Goal: Task Accomplishment & Management: Manage account settings

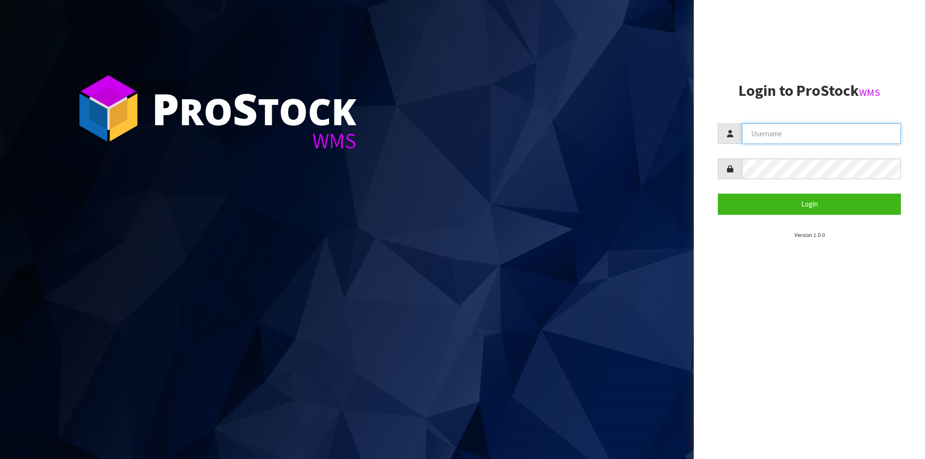
click at [808, 133] on input "text" at bounding box center [821, 133] width 159 height 21
type input "Hayrinna"
click at [717, 194] on button "Login" at bounding box center [808, 204] width 183 height 21
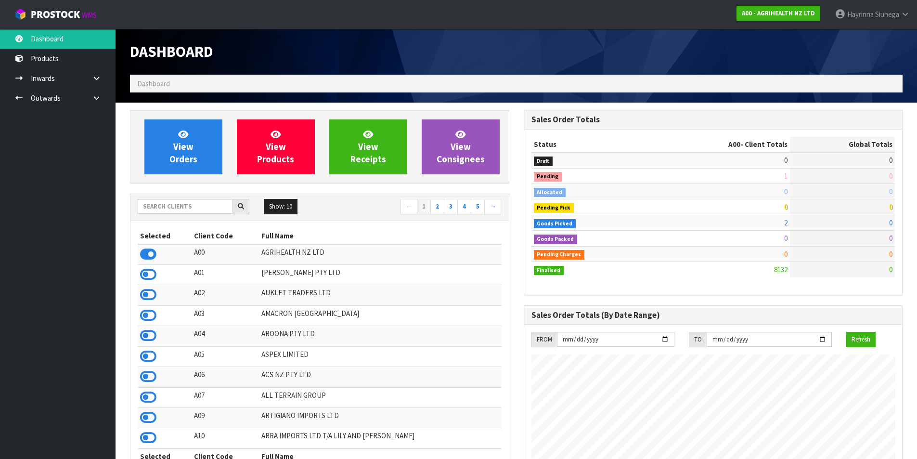
scroll to position [730, 393]
drag, startPoint x: 185, startPoint y: 213, endPoint x: 186, endPoint y: 208, distance: 4.9
click at [185, 212] on input "text" at bounding box center [185, 206] width 95 height 15
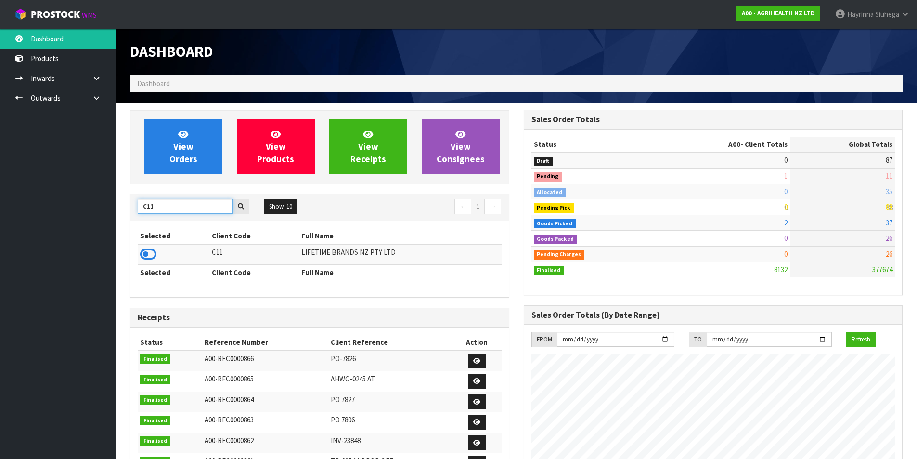
type input "C11"
click at [139, 256] on td at bounding box center [174, 254] width 72 height 21
click at [149, 261] on icon at bounding box center [148, 254] width 16 height 14
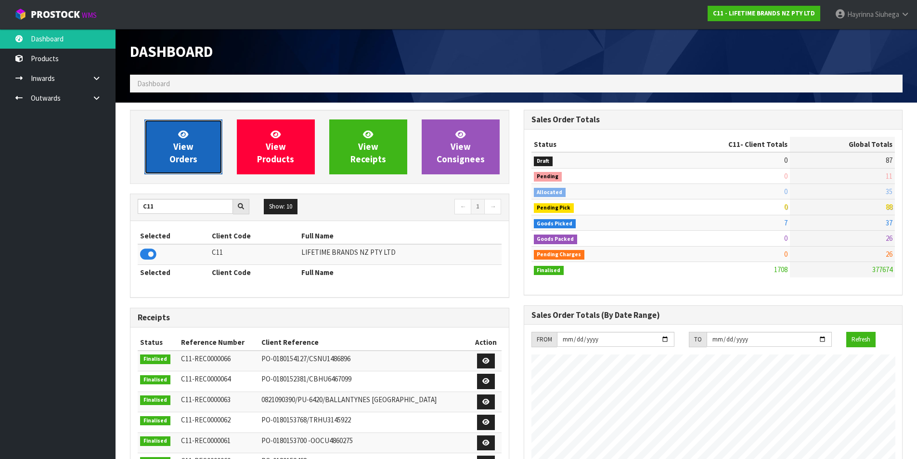
click at [190, 144] on span "View Orders" at bounding box center [183, 147] width 28 height 36
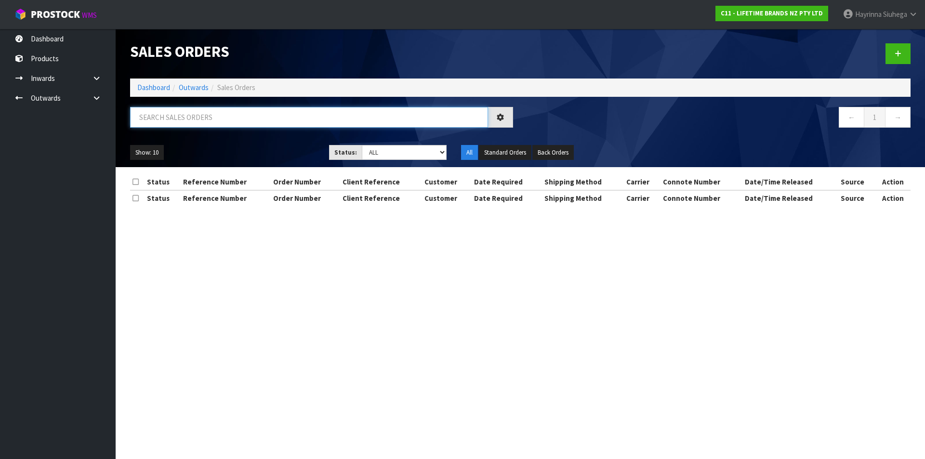
click at [204, 121] on input "text" at bounding box center [309, 117] width 358 height 21
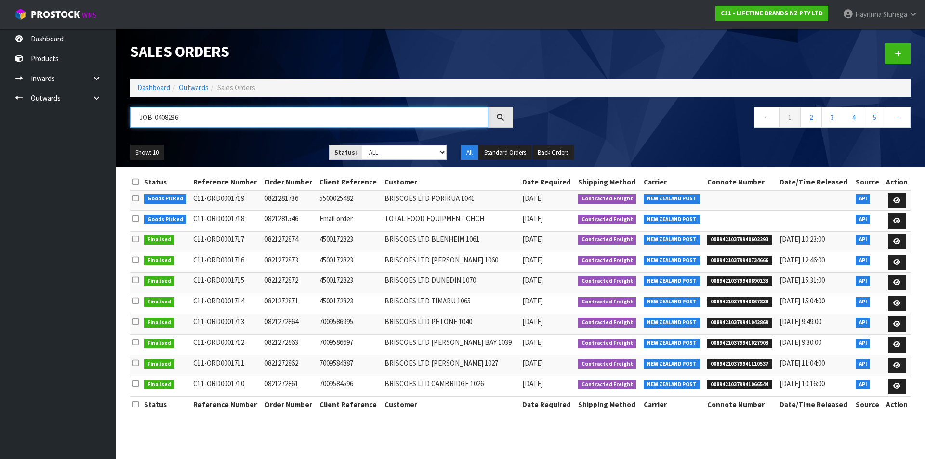
type input "JOB-0408236"
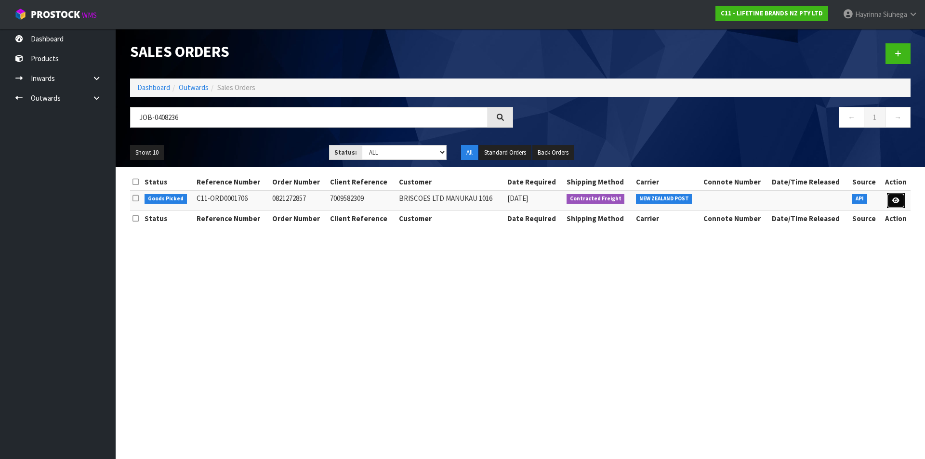
click at [889, 197] on link at bounding box center [895, 200] width 18 height 15
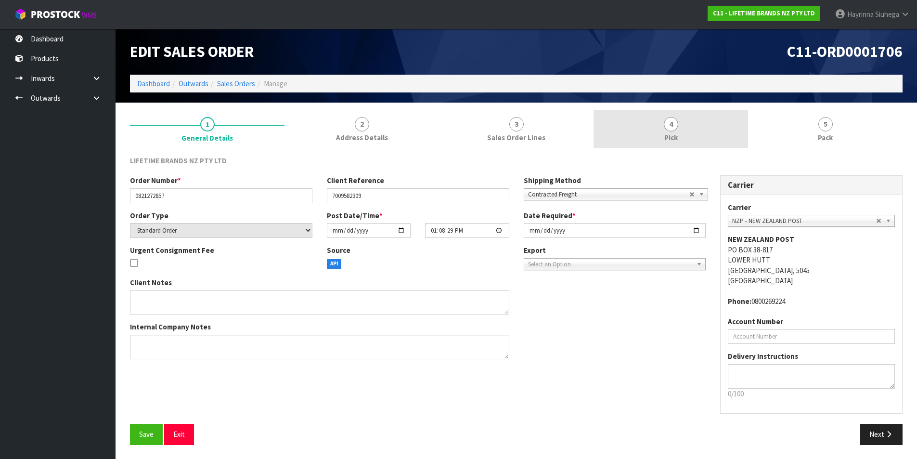
click at [705, 126] on link "4 Pick" at bounding box center [671, 129] width 155 height 38
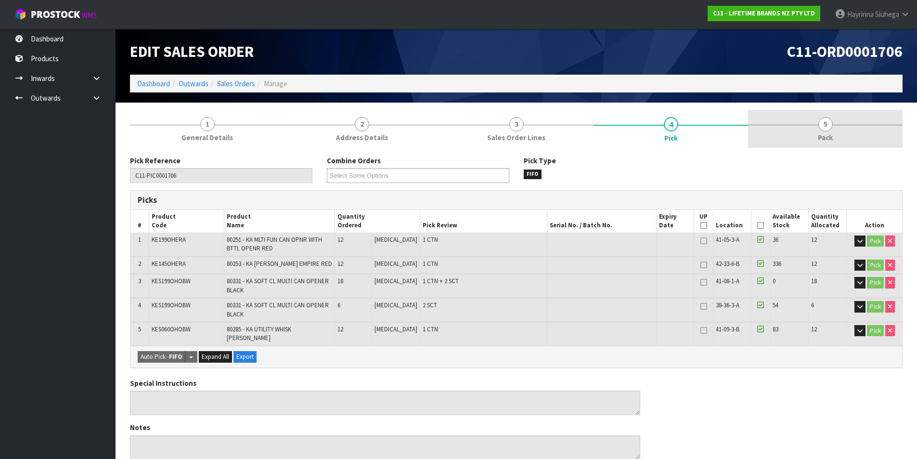
click at [781, 118] on link "5 Pack" at bounding box center [825, 129] width 155 height 38
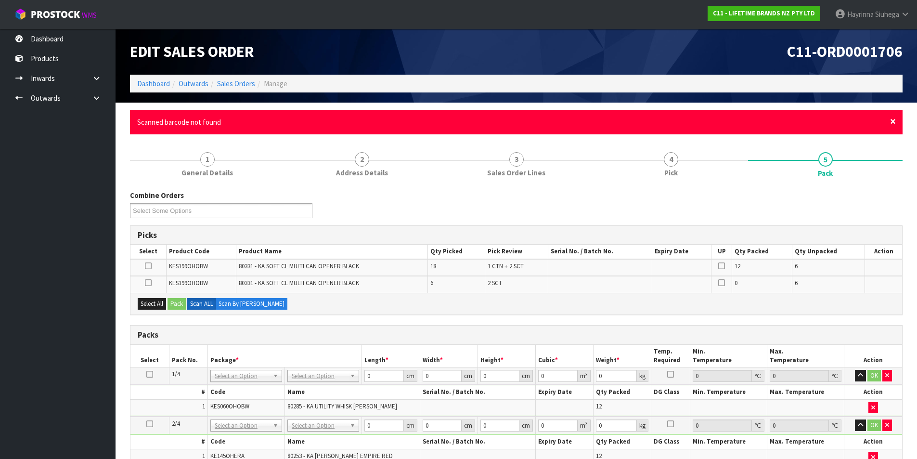
click at [894, 120] on span "×" at bounding box center [893, 121] width 6 height 13
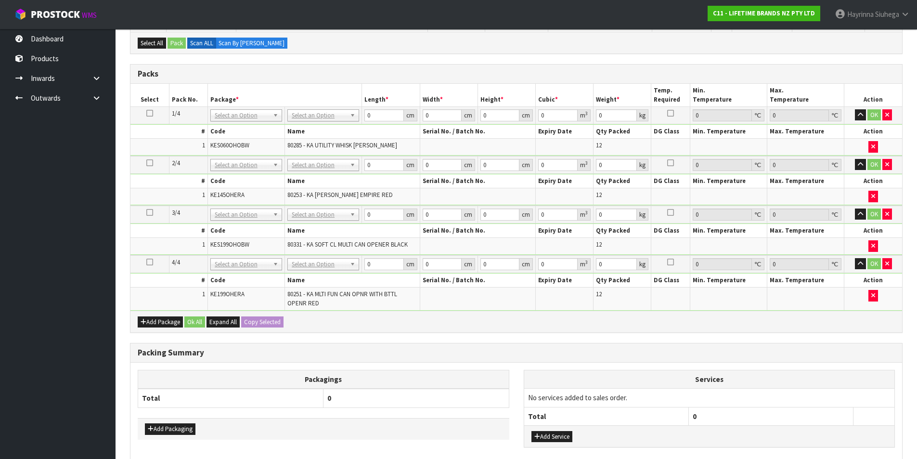
scroll to position [241, 0]
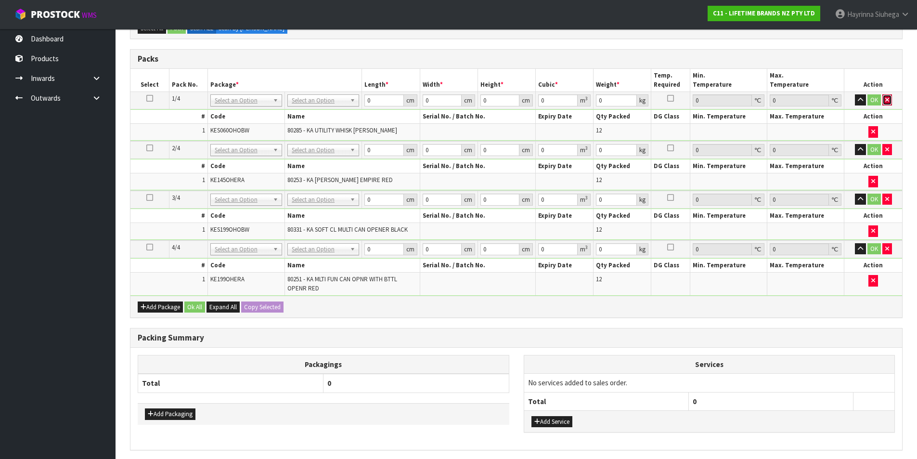
click at [889, 98] on button "button" at bounding box center [888, 100] width 10 height 12
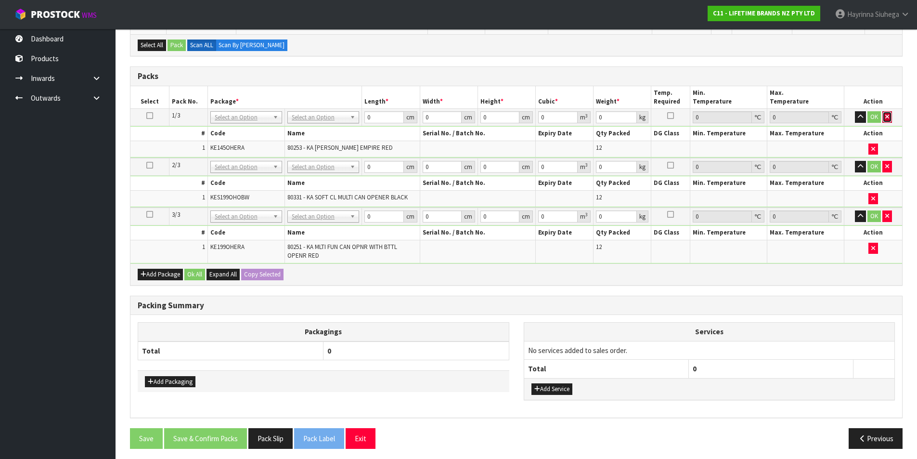
click at [890, 115] on button "button" at bounding box center [888, 117] width 10 height 12
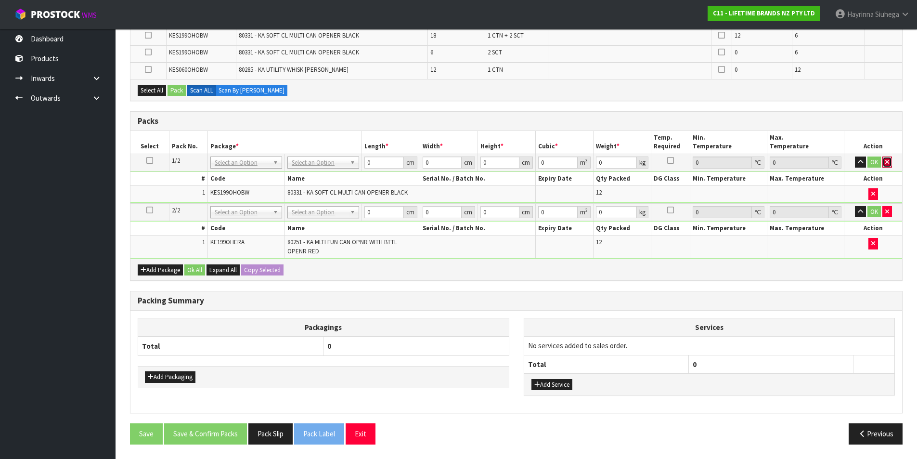
click at [891, 164] on button "button" at bounding box center [888, 162] width 10 height 12
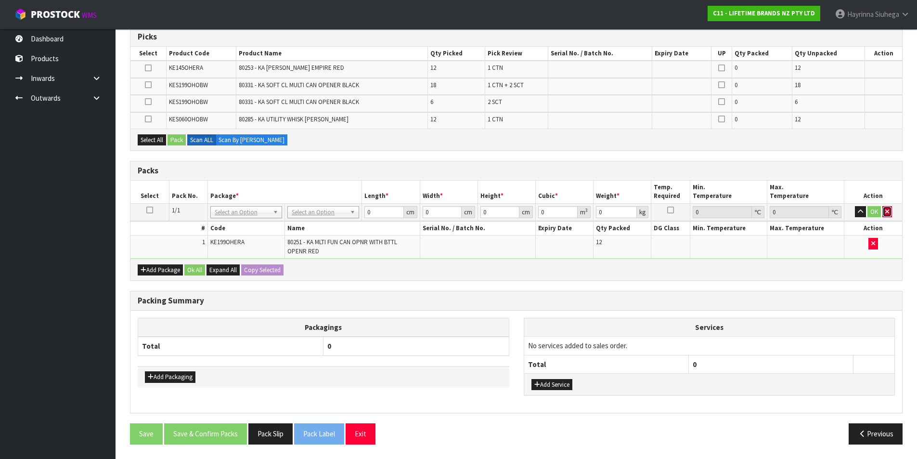
click at [886, 214] on icon "button" at bounding box center [888, 211] width 4 height 6
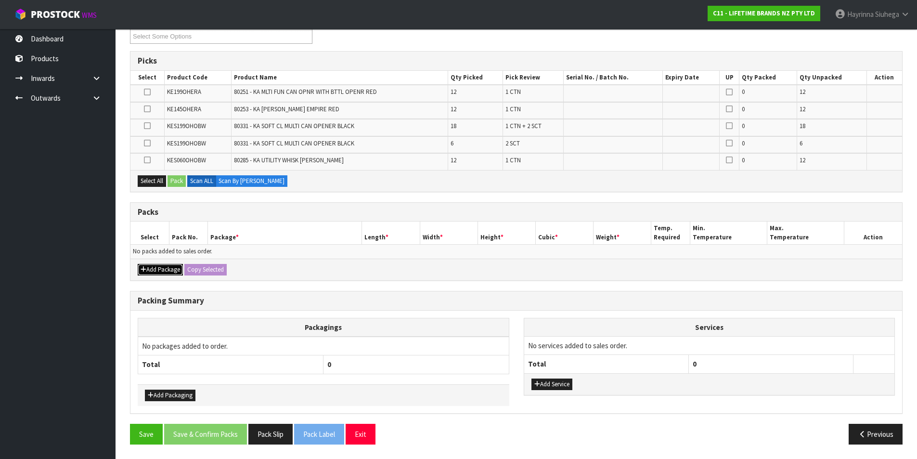
click at [149, 273] on button "Add Package" at bounding box center [160, 270] width 45 height 12
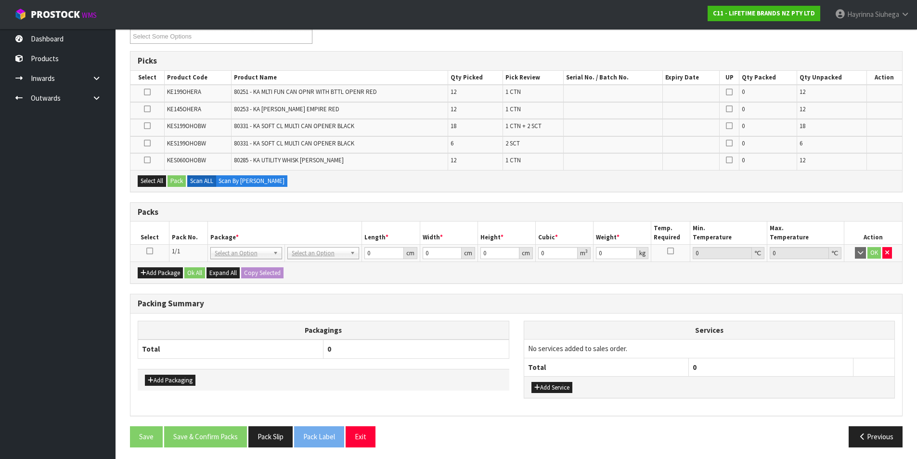
click at [148, 251] on icon at bounding box center [149, 251] width 7 height 0
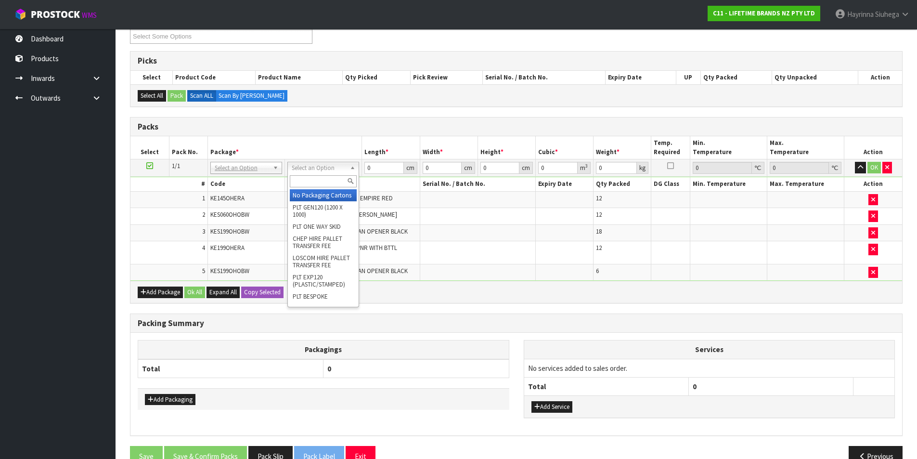
click at [315, 181] on input "text" at bounding box center [323, 181] width 67 height 12
type input "CTN9"
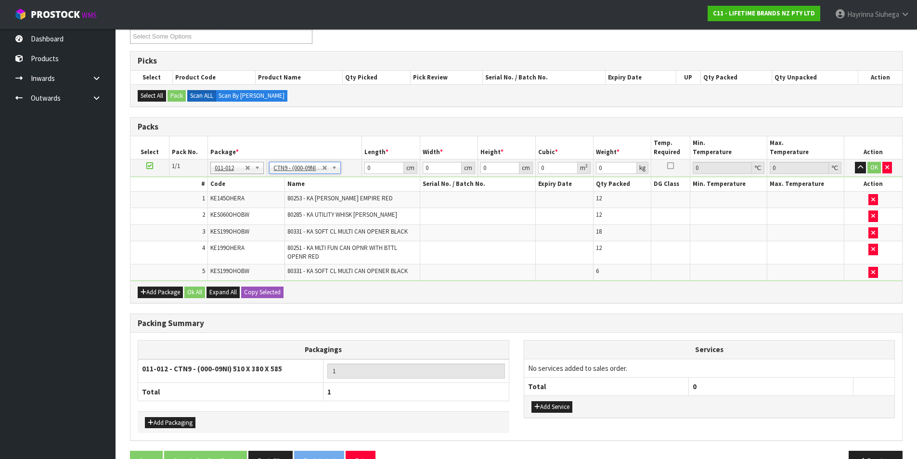
type input "51"
type input "38"
type input "58.5"
type input "0.113373"
type input "13.914"
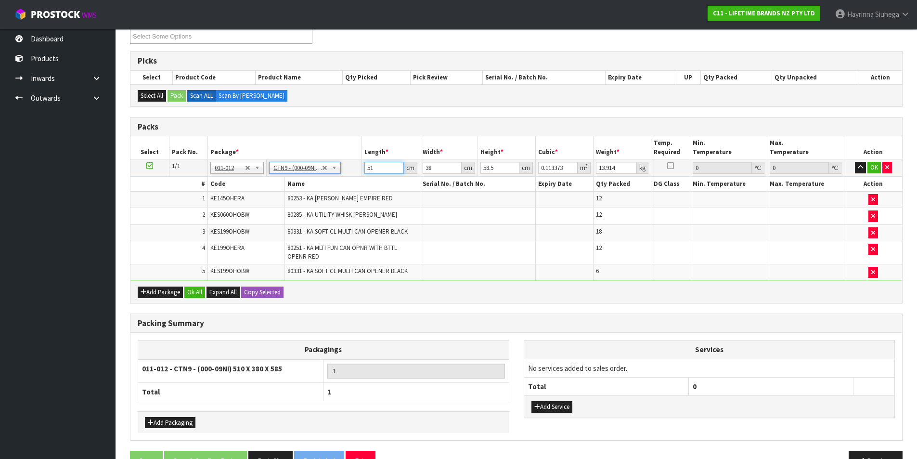
click at [367, 168] on input "51" at bounding box center [384, 168] width 39 height 12
type input "5"
type input "0.011115"
type input "52"
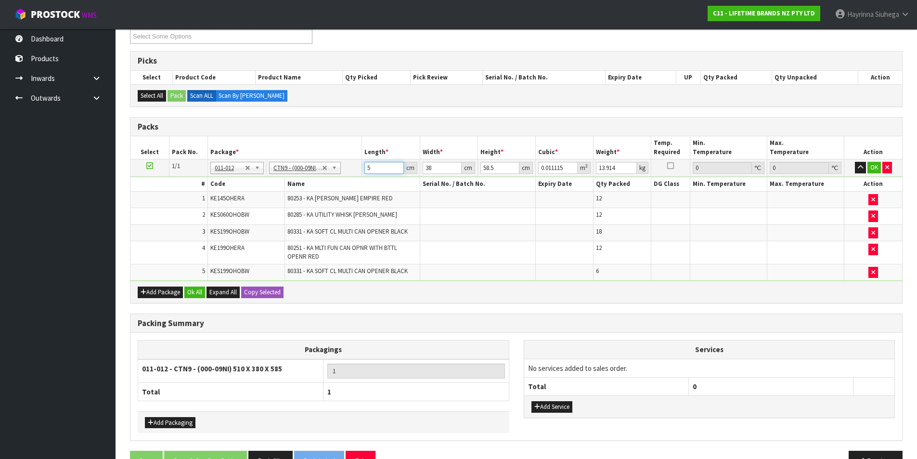
type input "0.115596"
type input "52"
type input "4"
type input "0.012168"
type input "40"
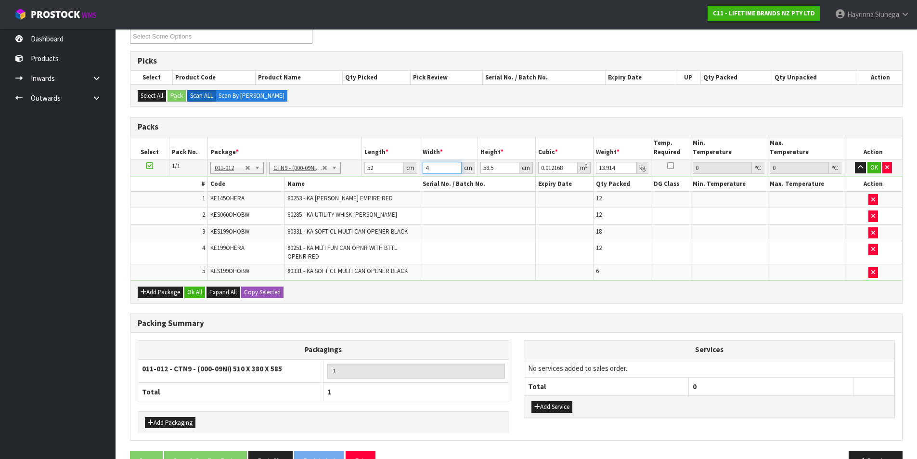
type input "0.12168"
type input "40"
type input "4"
type input "0.00832"
type input "48"
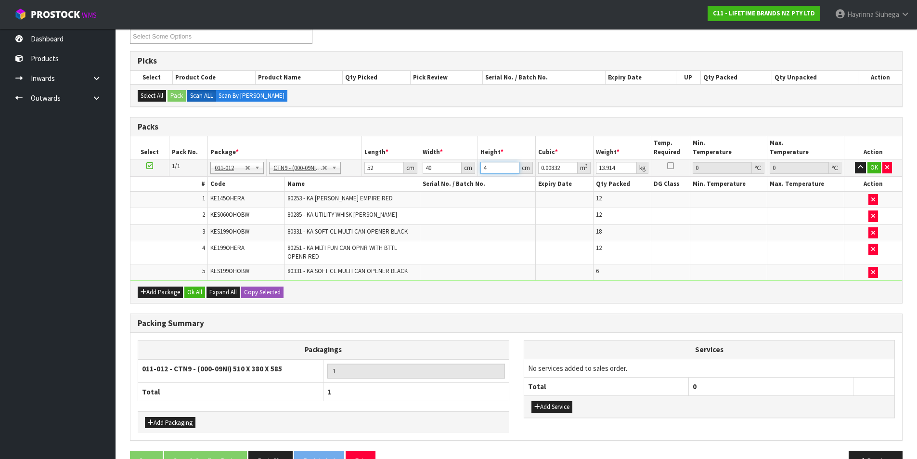
type input "0.09984"
type input "48"
type input "18"
click button "OK" at bounding box center [874, 168] width 13 height 12
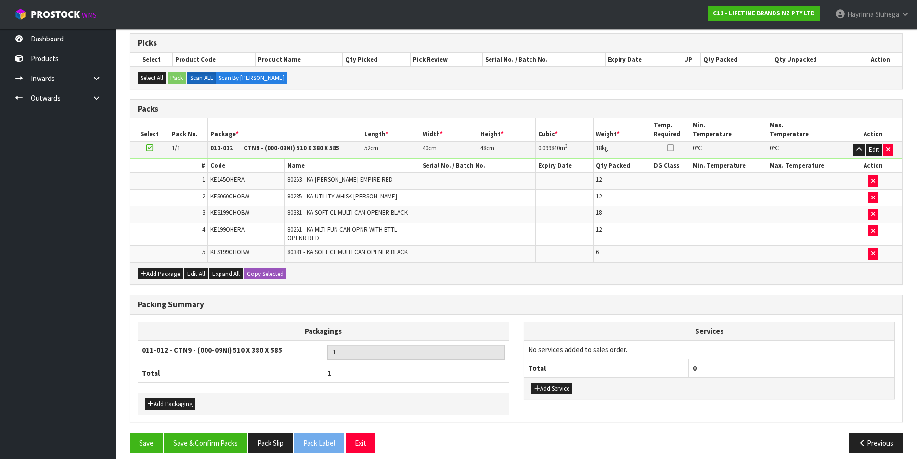
scroll to position [166, 0]
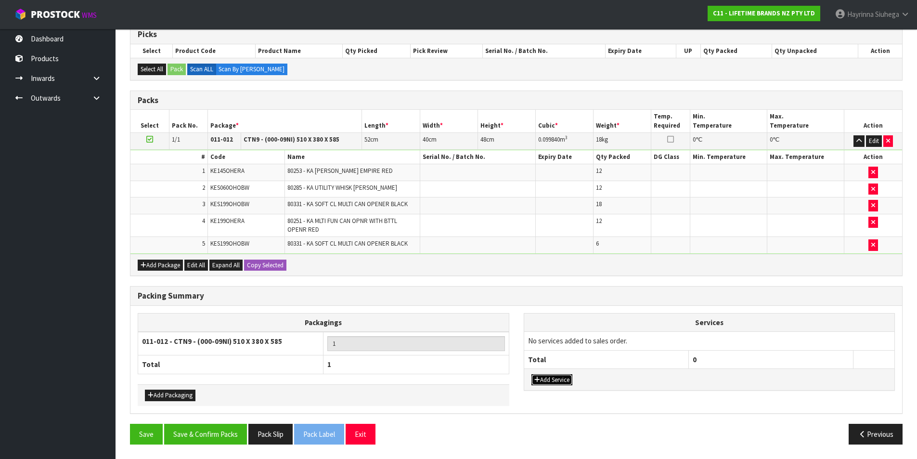
click at [559, 381] on button "Add Service" at bounding box center [552, 380] width 41 height 12
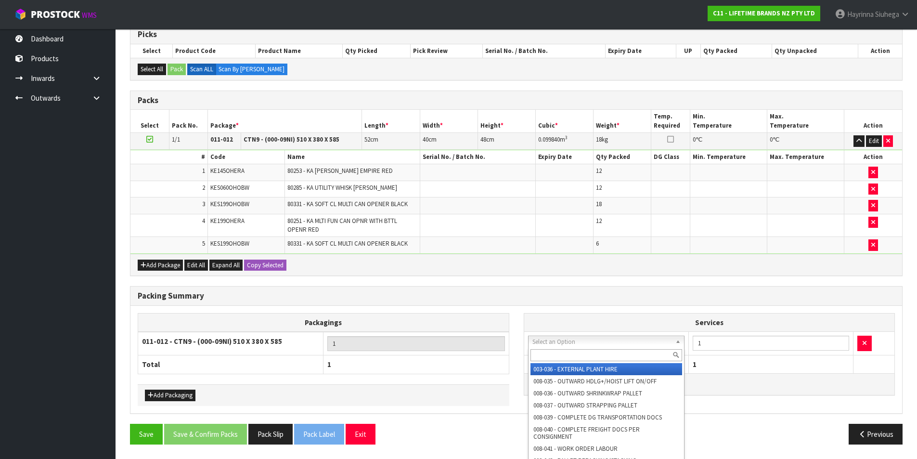
click at [561, 351] on input "text" at bounding box center [607, 355] width 152 height 12
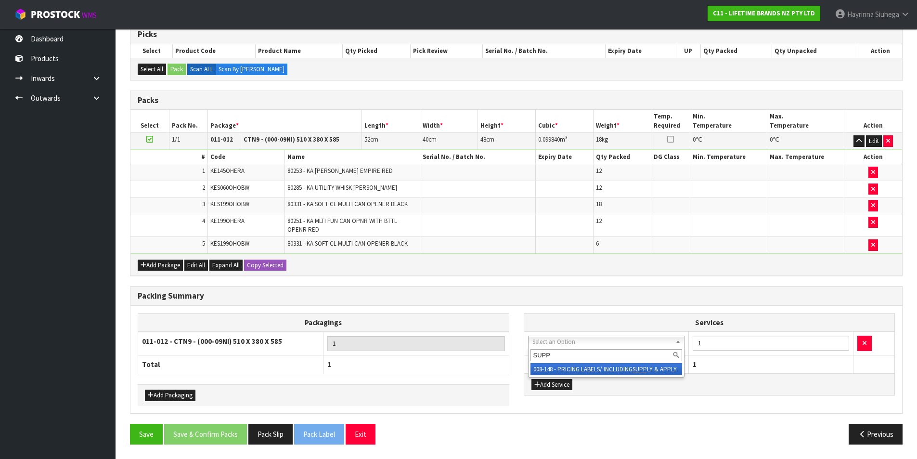
type input "SUPP"
drag, startPoint x: 579, startPoint y: 367, endPoint x: 617, endPoint y: 361, distance: 38.6
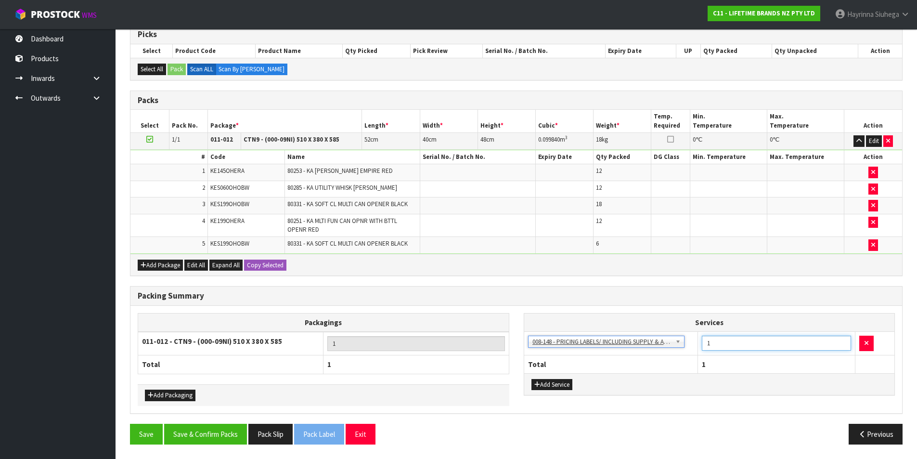
drag, startPoint x: 693, startPoint y: 347, endPoint x: 730, endPoint y: 349, distance: 36.7
click at [687, 348] on tr "003-036 - EXTERNAL PLANT HIRE 008-035 - OUTWARD HDLG+/HOIST LIFT ON/OFF 008-036…" at bounding box center [709, 344] width 371 height 24
type input "36"
click at [209, 436] on button "Save & Confirm Packs" at bounding box center [205, 434] width 83 height 21
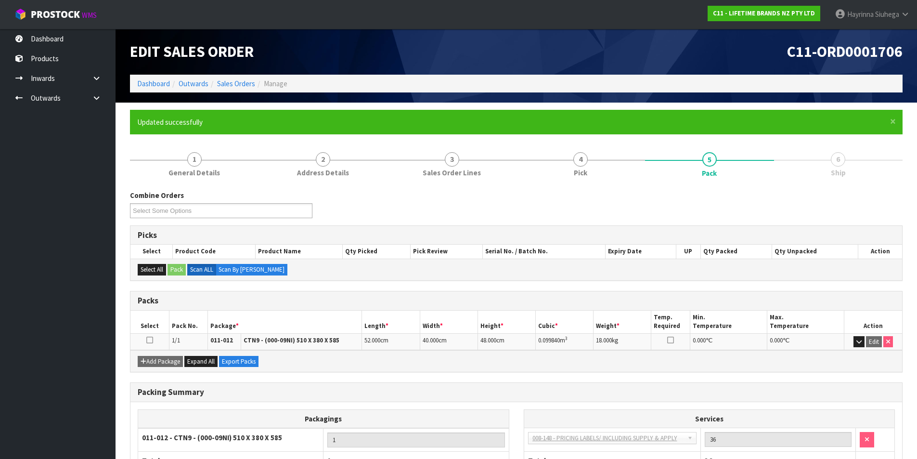
scroll to position [75, 0]
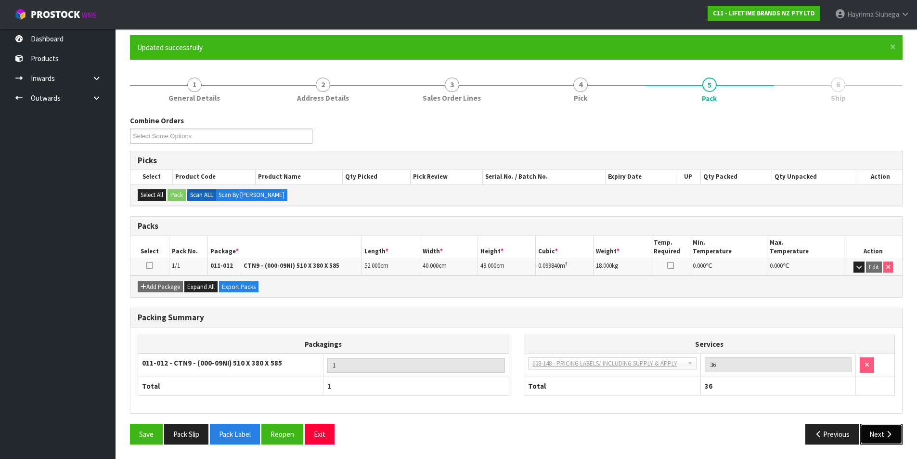
click at [895, 430] on button "Next" at bounding box center [881, 434] width 42 height 21
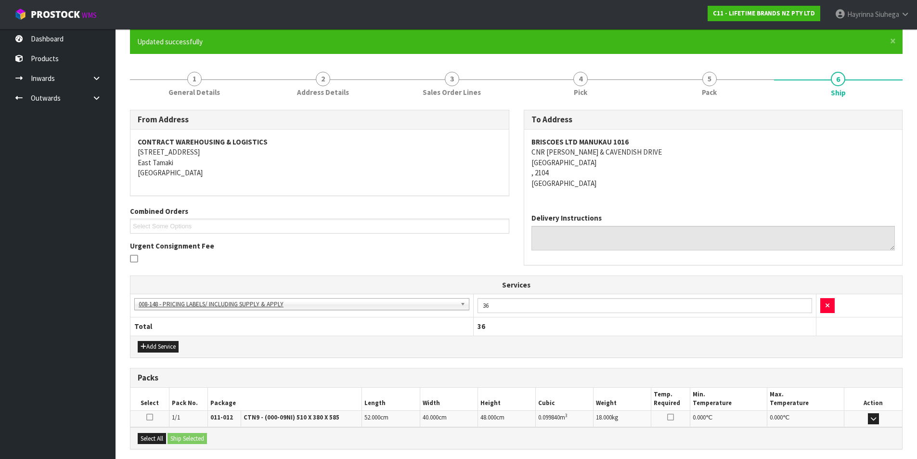
scroll to position [174, 0]
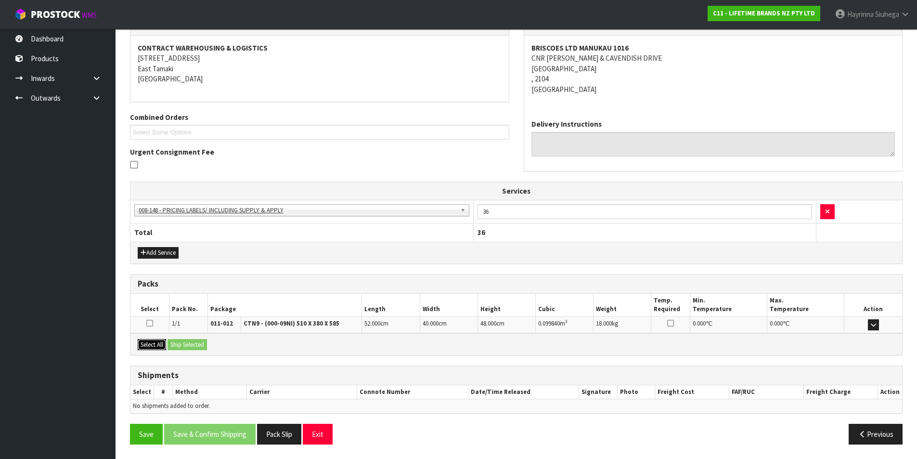
click at [157, 344] on button "Select All" at bounding box center [152, 345] width 28 height 12
click at [196, 344] on button "Ship Selected" at bounding box center [187, 345] width 39 height 12
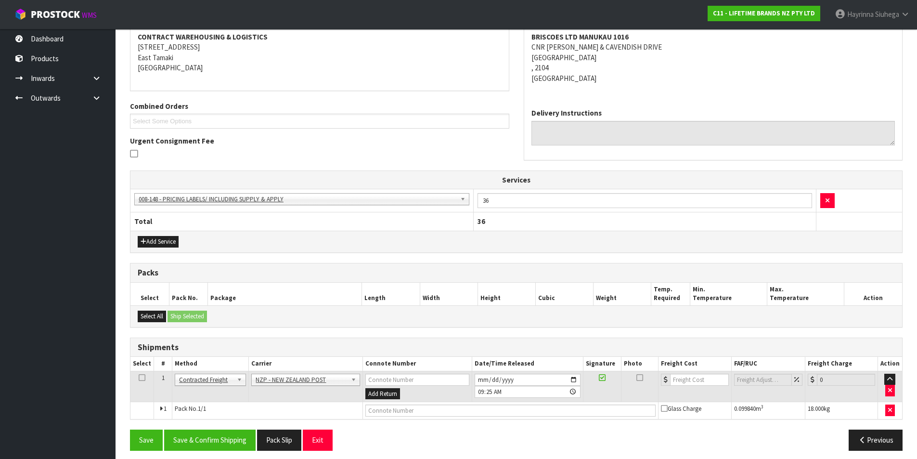
scroll to position [192, 0]
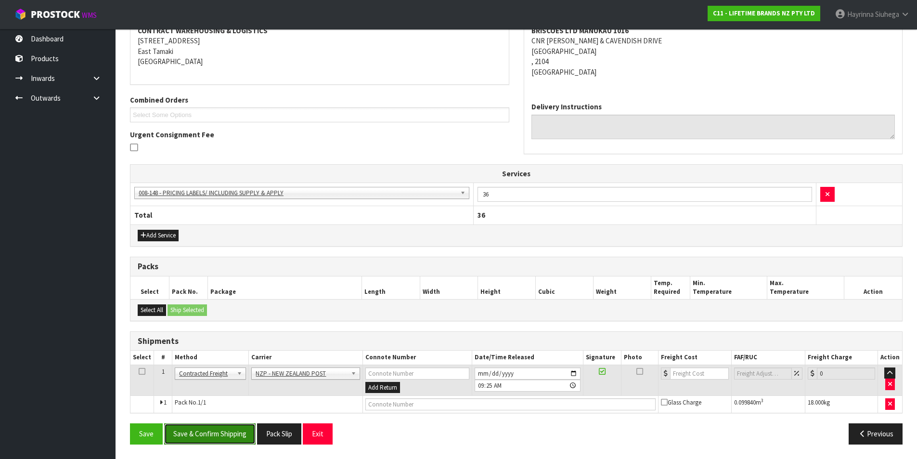
click at [229, 440] on button "Save & Confirm Shipping" at bounding box center [209, 433] width 91 height 21
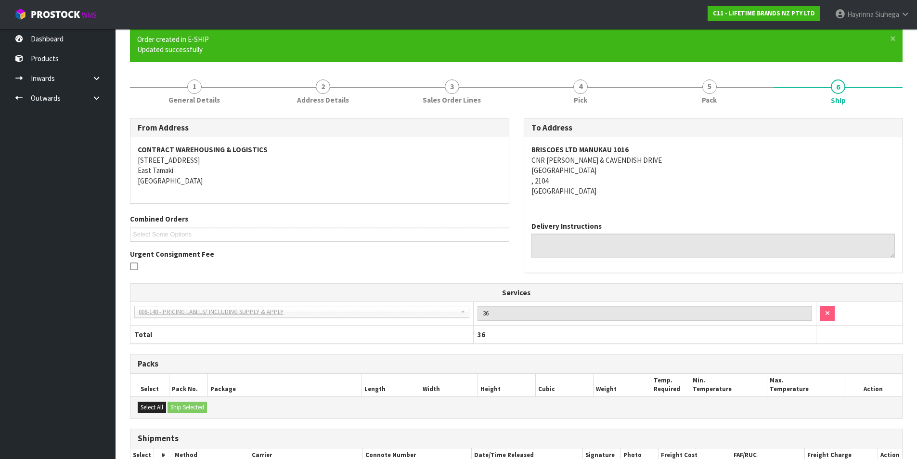
scroll to position [178, 0]
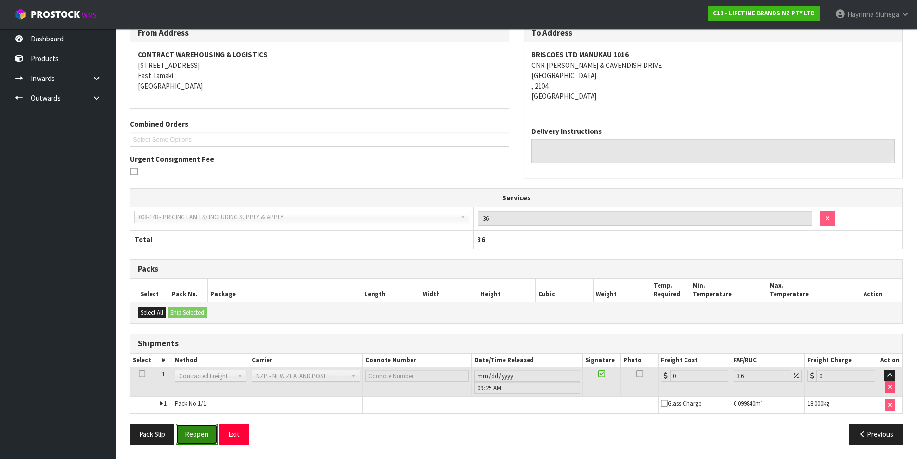
click at [195, 434] on button "Reopen" at bounding box center [197, 434] width 42 height 21
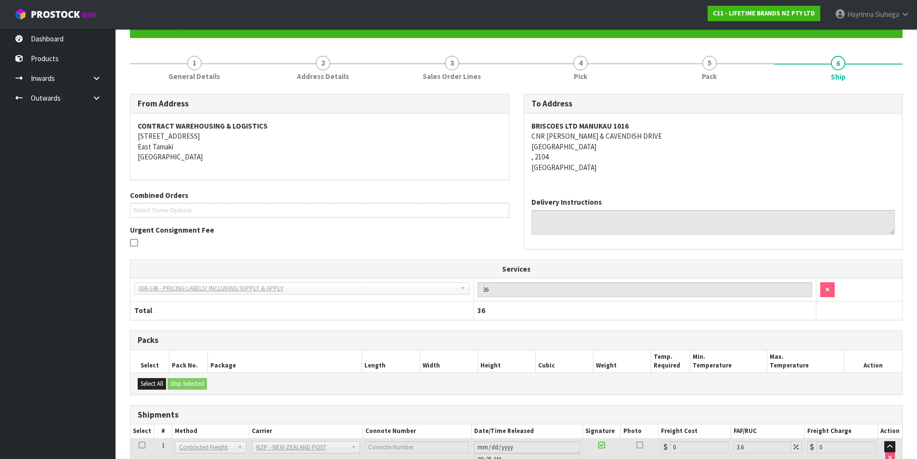
scroll to position [168, 0]
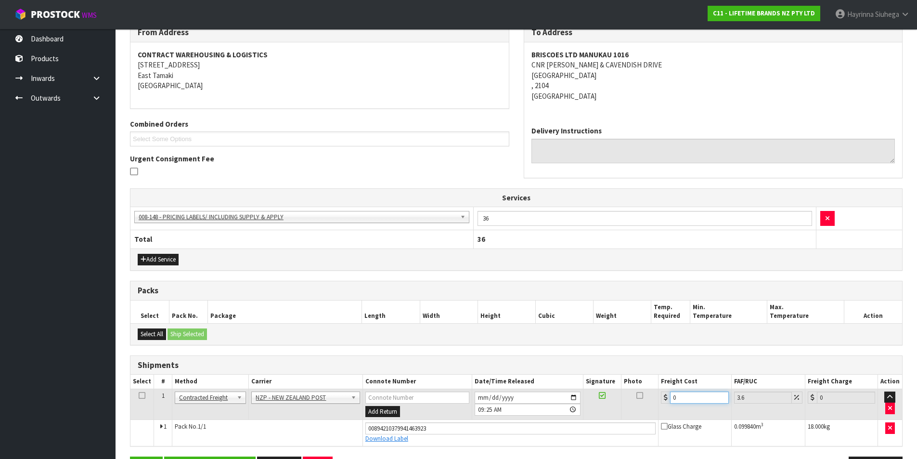
drag, startPoint x: 694, startPoint y: 397, endPoint x: 615, endPoint y: 397, distance: 79.0
click at [615, 397] on tr "1 Client Local Pickup Customer Local Pickup Company Freight Contracted Freight …" at bounding box center [516, 404] width 772 height 31
type input "4"
type input "4.14"
type input "4.3"
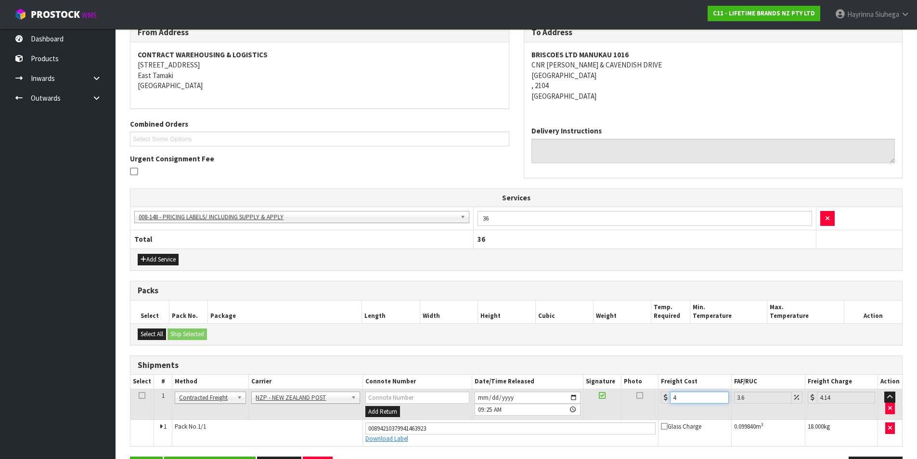
type input "4.45"
type input "4.33"
type input "4.49"
type input "4.33"
click at [130, 456] on button "Save" at bounding box center [146, 466] width 33 height 21
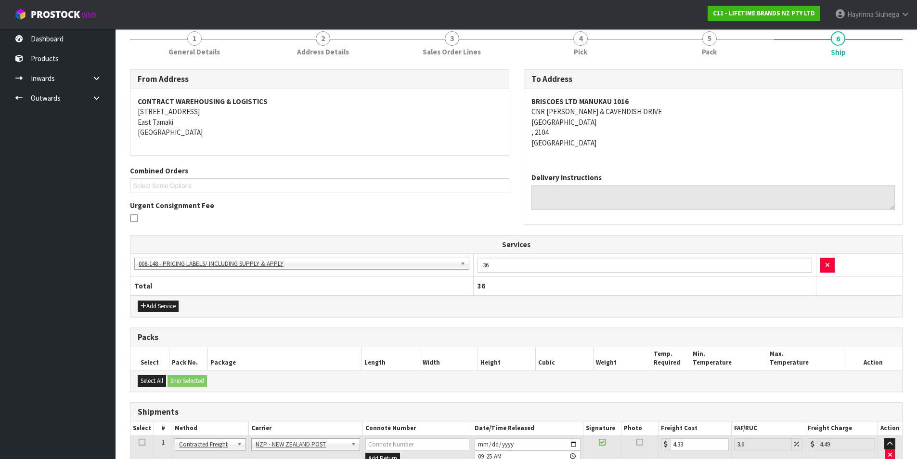
scroll to position [200, 0]
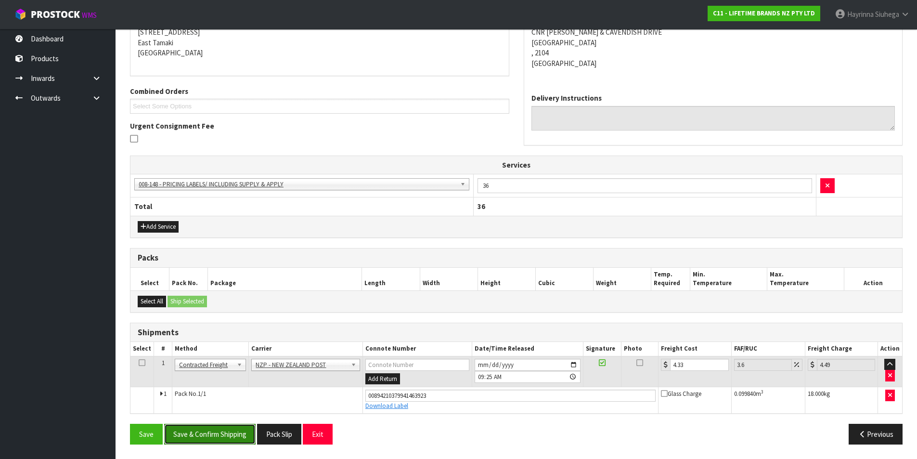
click at [223, 436] on button "Save & Confirm Shipping" at bounding box center [209, 434] width 91 height 21
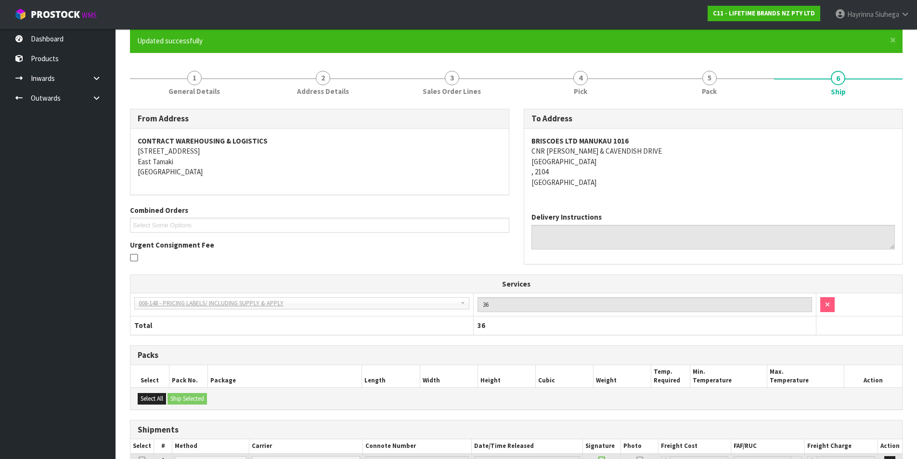
scroll to position [0, 0]
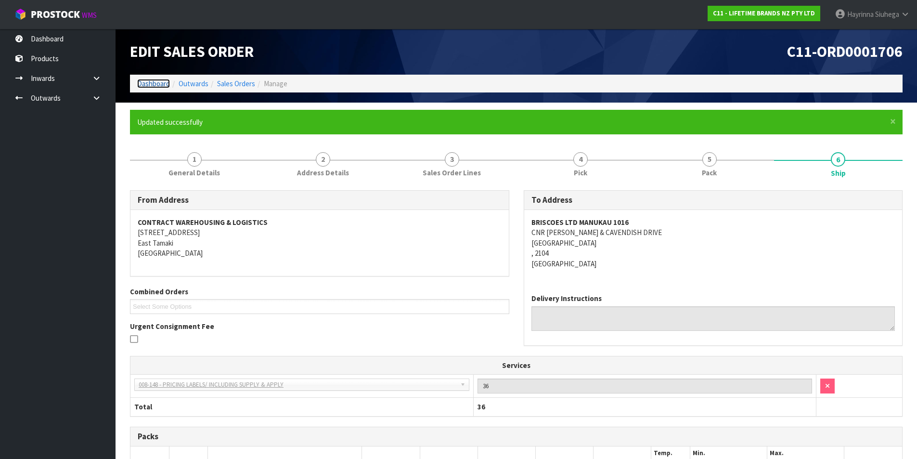
click at [161, 82] on link "Dashboard" at bounding box center [153, 83] width 33 height 9
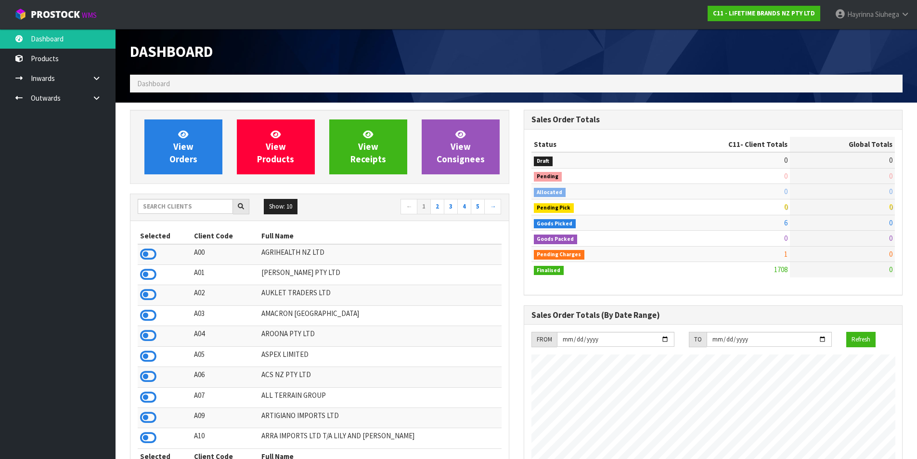
scroll to position [730, 393]
click at [165, 139] on link "View Orders" at bounding box center [183, 146] width 78 height 55
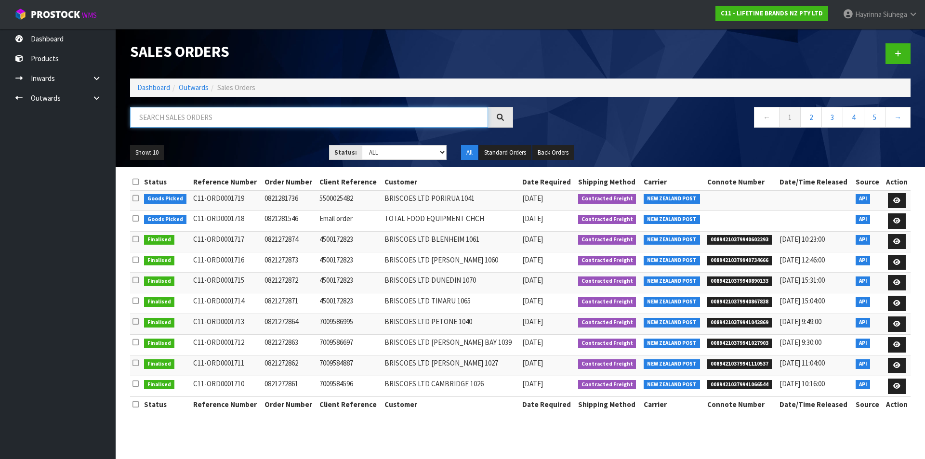
click at [198, 120] on input "text" at bounding box center [309, 117] width 358 height 21
type input "JOB-0408234"
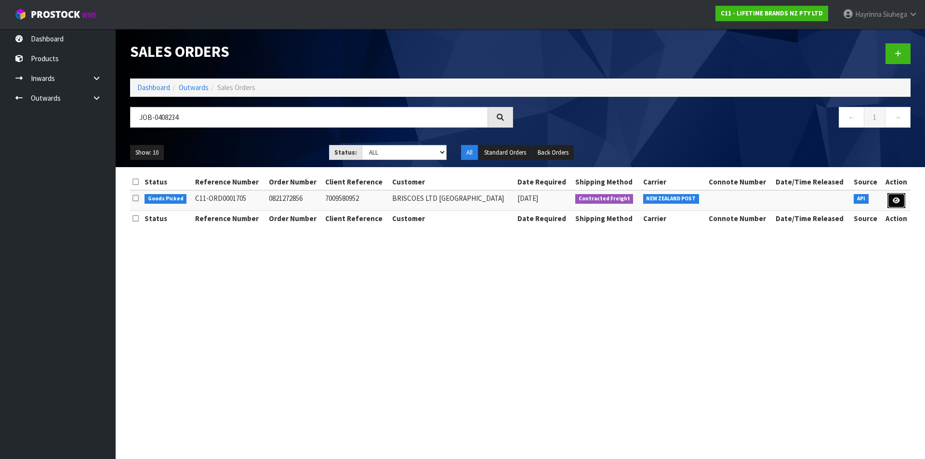
click at [898, 202] on icon at bounding box center [895, 200] width 7 height 6
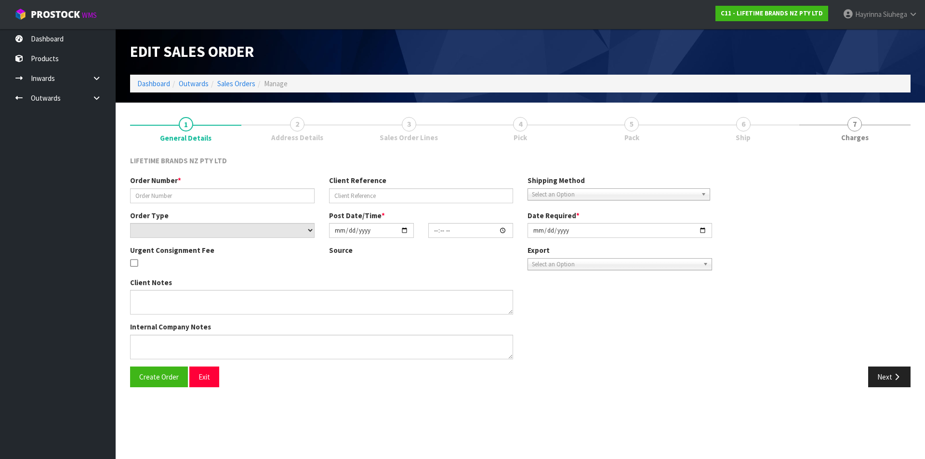
type input "0821272856"
type input "7009580952"
select select "number:0"
type input "[DATE]"
type input "13:03:26.000"
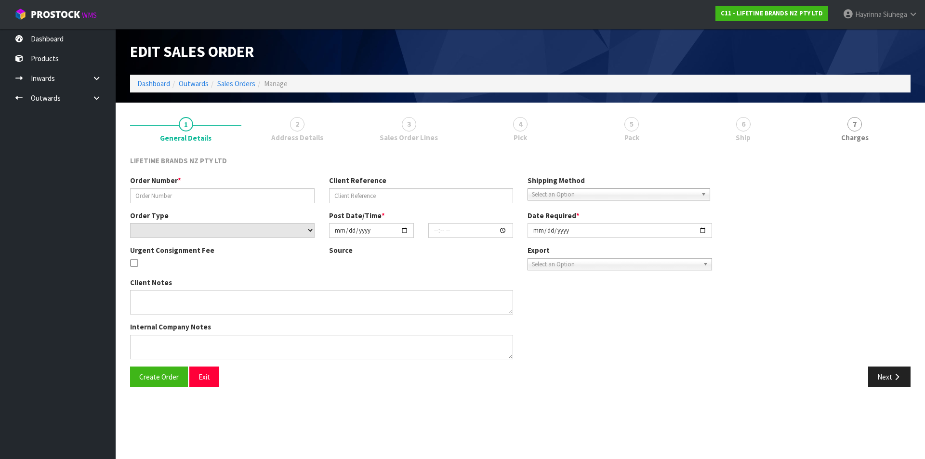
type input "2025-08-19"
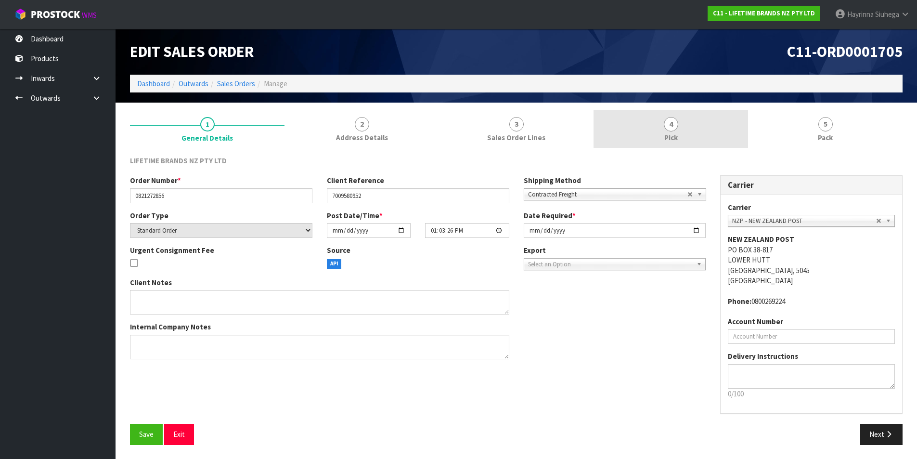
click at [691, 137] on link "4 Pick" at bounding box center [671, 129] width 155 height 38
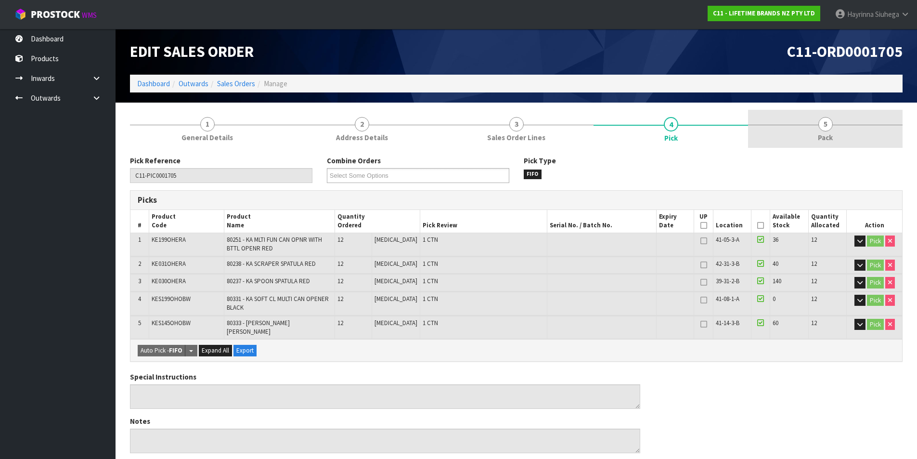
click at [786, 127] on link "5 Pack" at bounding box center [825, 129] width 155 height 38
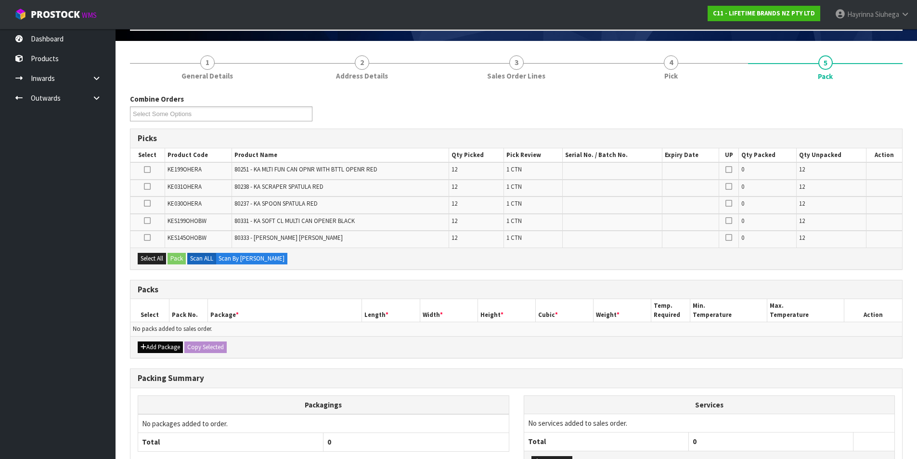
scroll to position [96, 0]
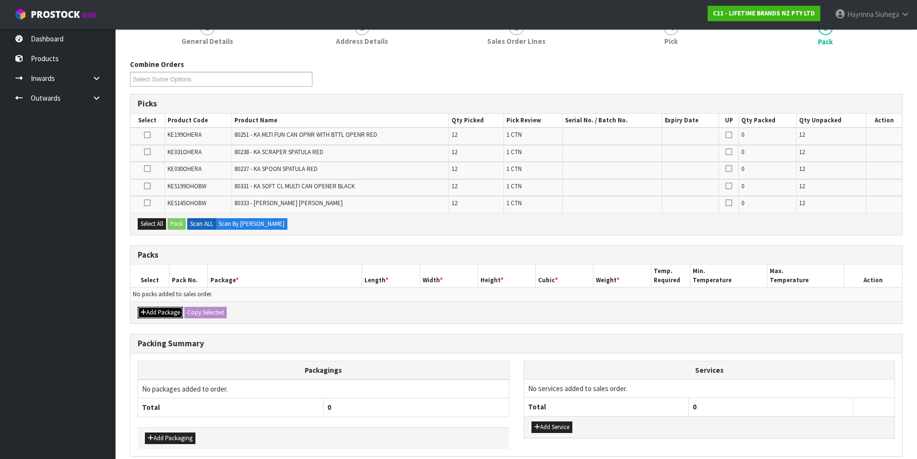
click at [159, 316] on button "Add Package" at bounding box center [160, 313] width 45 height 12
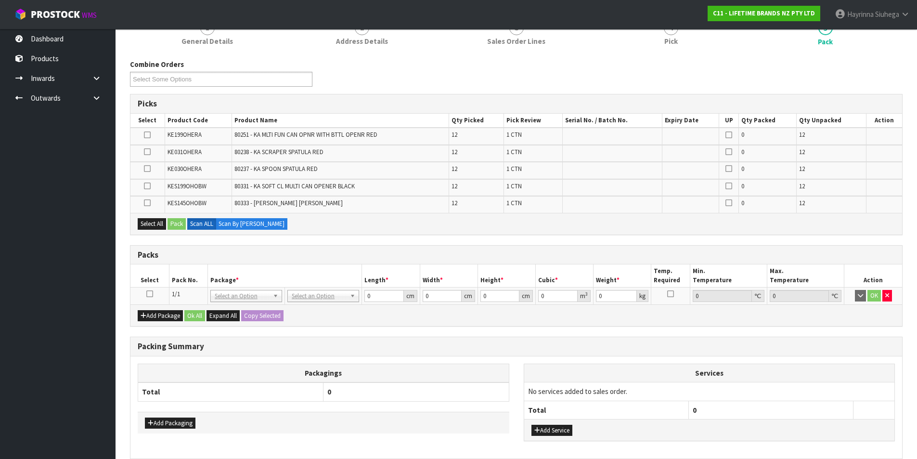
click at [151, 294] on icon at bounding box center [149, 294] width 7 height 0
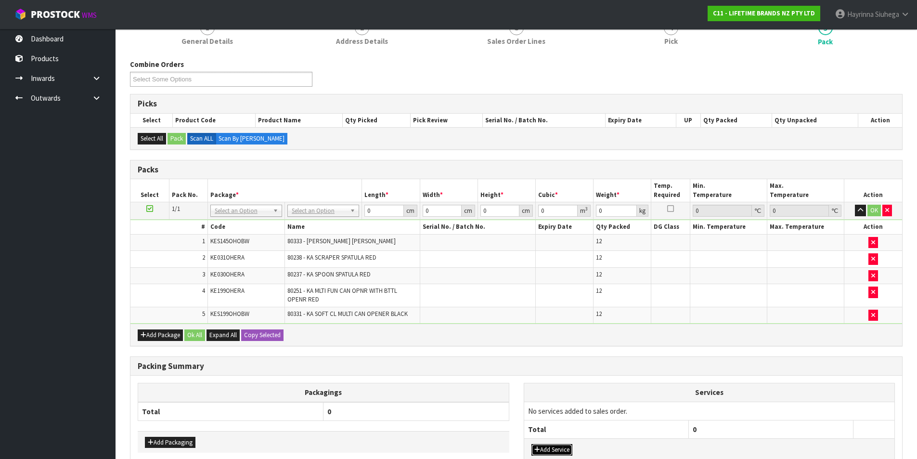
click at [568, 445] on button "Add Service" at bounding box center [552, 450] width 41 height 12
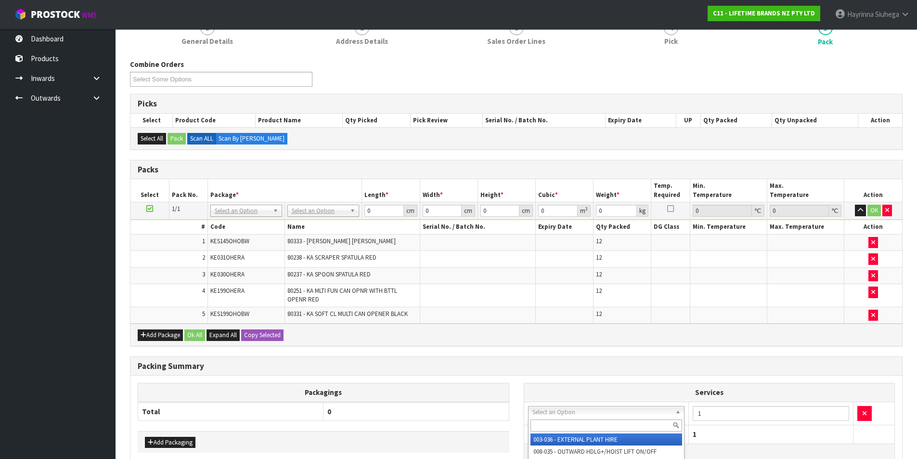
click at [571, 423] on input "text" at bounding box center [607, 425] width 152 height 12
type input "SUPP"
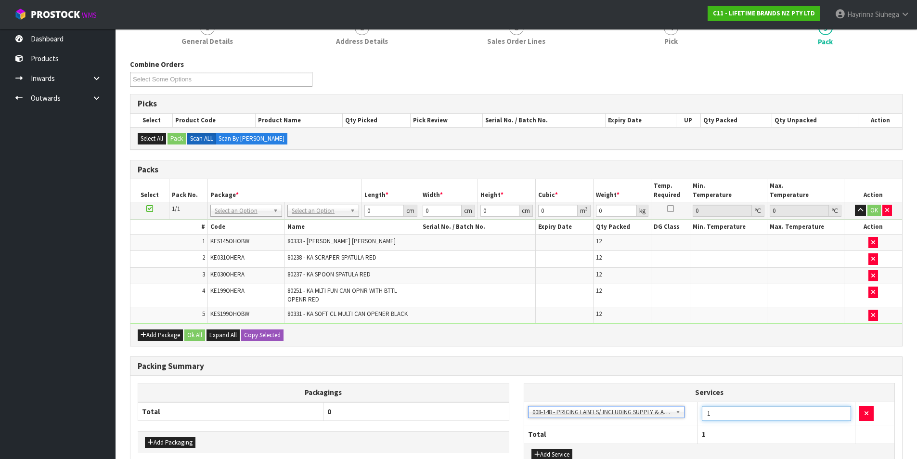
drag, startPoint x: 766, startPoint y: 407, endPoint x: 636, endPoint y: 417, distance: 129.9
click at [636, 417] on tr "003-036 - EXTERNAL PLANT HIRE 008-035 - OUTWARD HDLG+/HOIST LIFT ON/OFF 008-036…" at bounding box center [709, 414] width 371 height 24
type input "48"
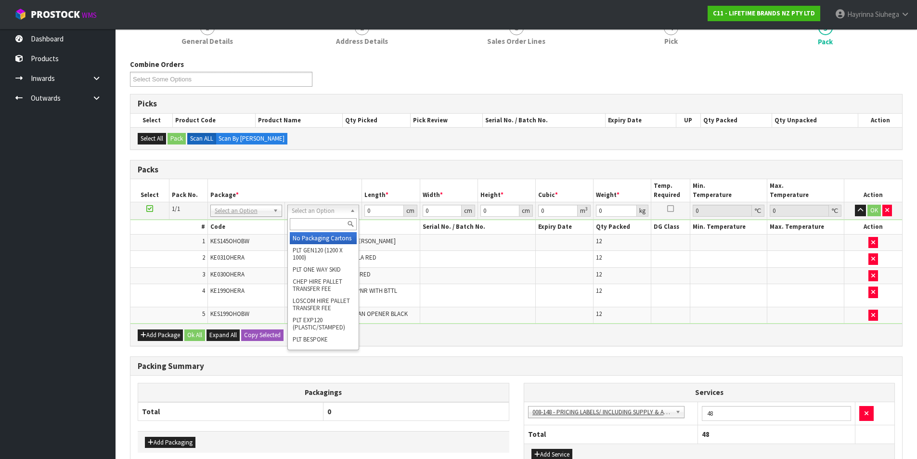
click at [318, 230] on input "text" at bounding box center [323, 224] width 67 height 12
type input "CTN9"
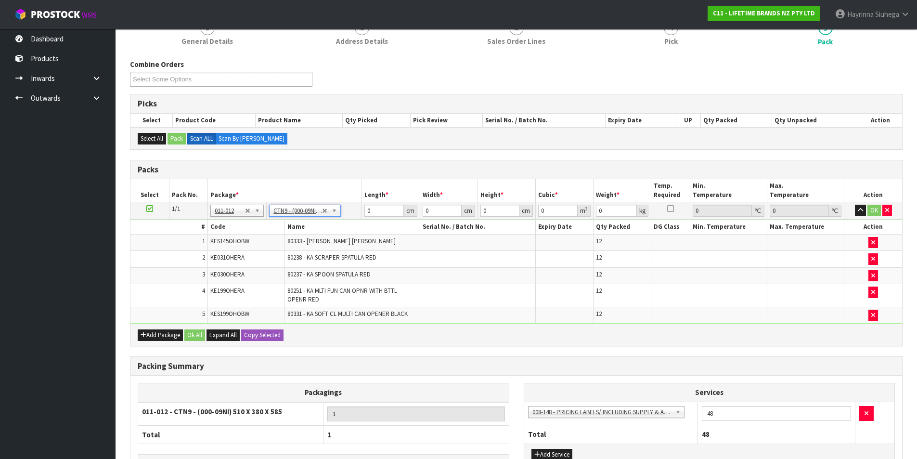
type input "51"
type input "38"
type input "58.5"
type input "0.113373"
type input "15.174"
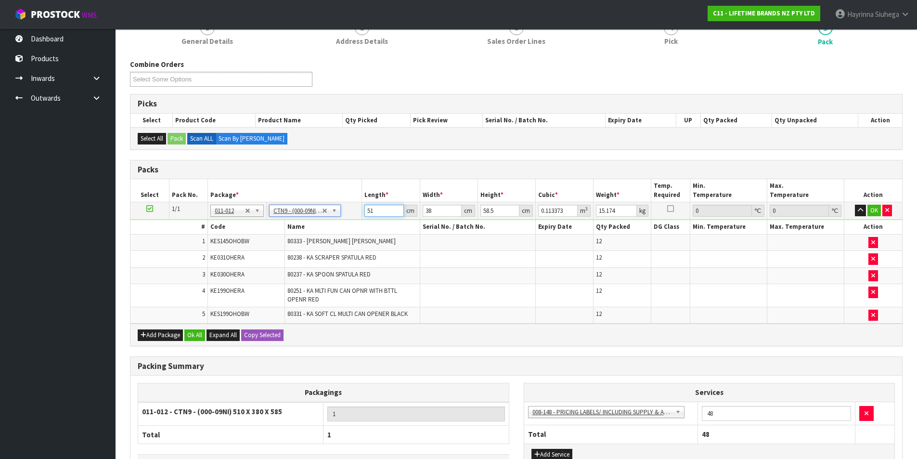
click at [366, 213] on input "51" at bounding box center [384, 211] width 39 height 12
type input "5"
type input "0.011115"
type input "53"
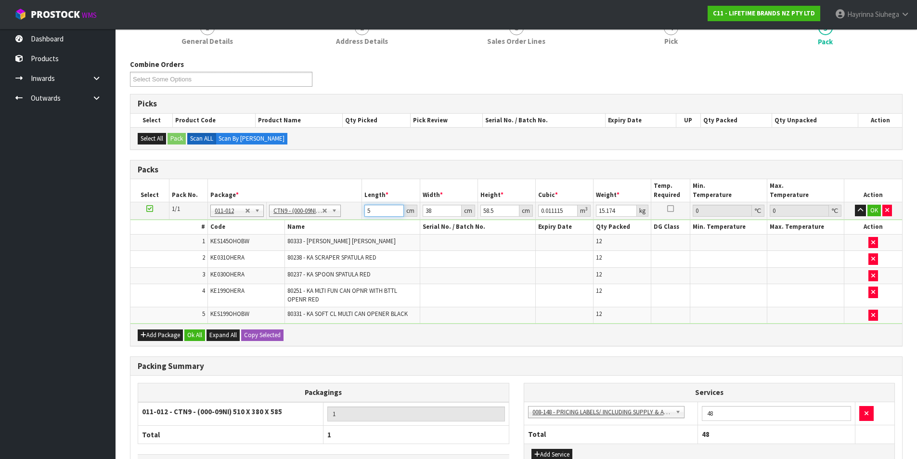
type input "0.117819"
type input "53"
type input "4"
type input "0.012402"
type input "40"
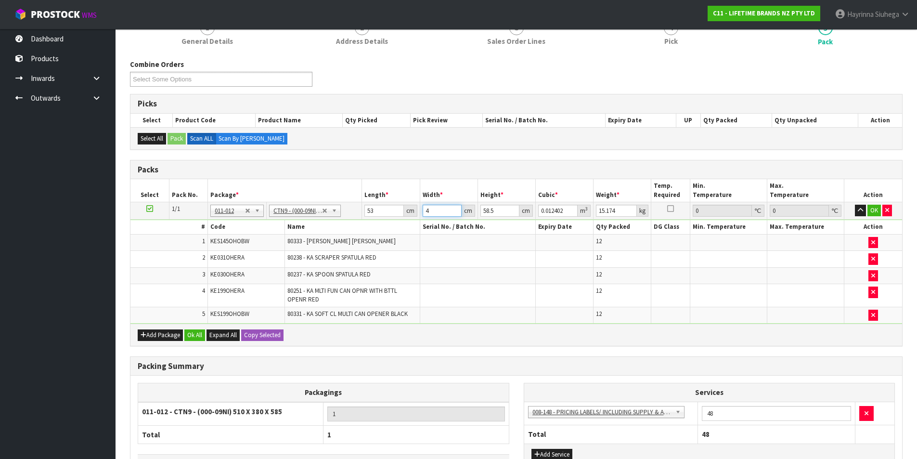
type input "0.12402"
type input "40"
type input "4"
type input "0.00848"
type input "46"
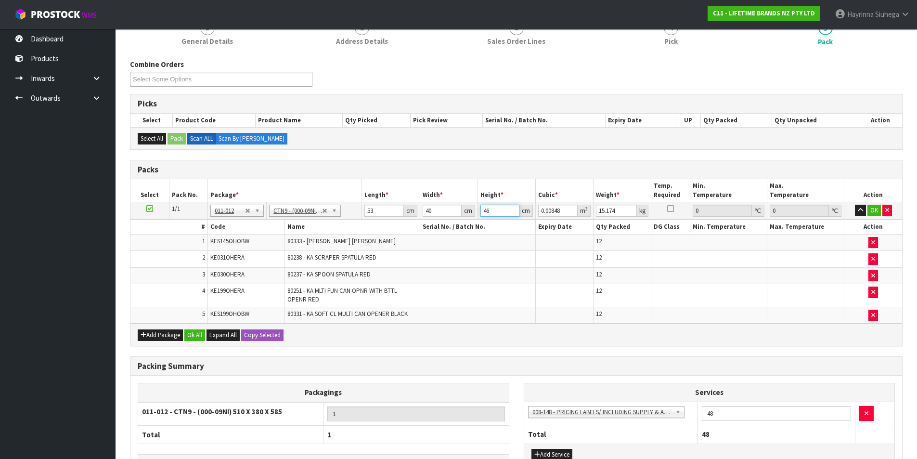
type input "0.09752"
type input "46"
type input "16"
click button "OK" at bounding box center [874, 211] width 13 height 12
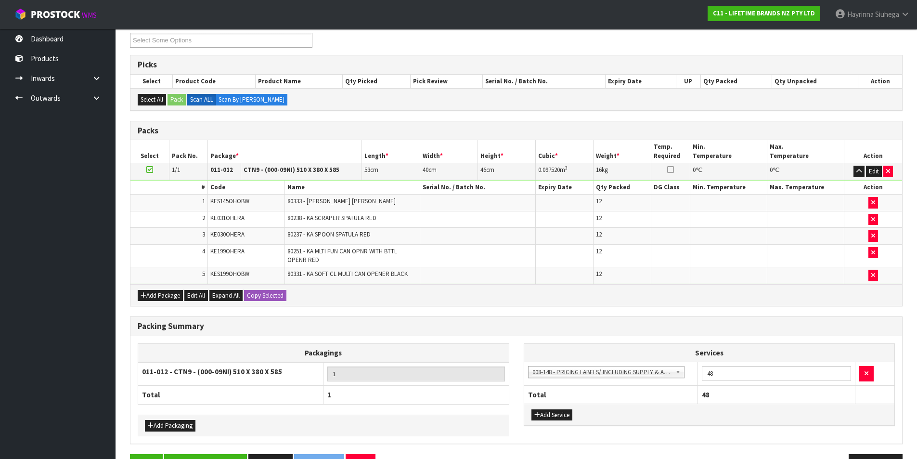
scroll to position [166, 0]
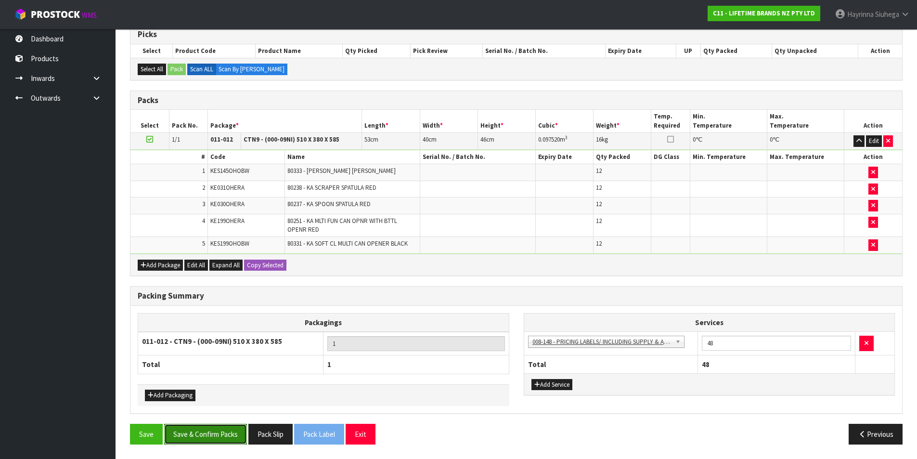
click at [215, 439] on button "Save & Confirm Packs" at bounding box center [205, 434] width 83 height 21
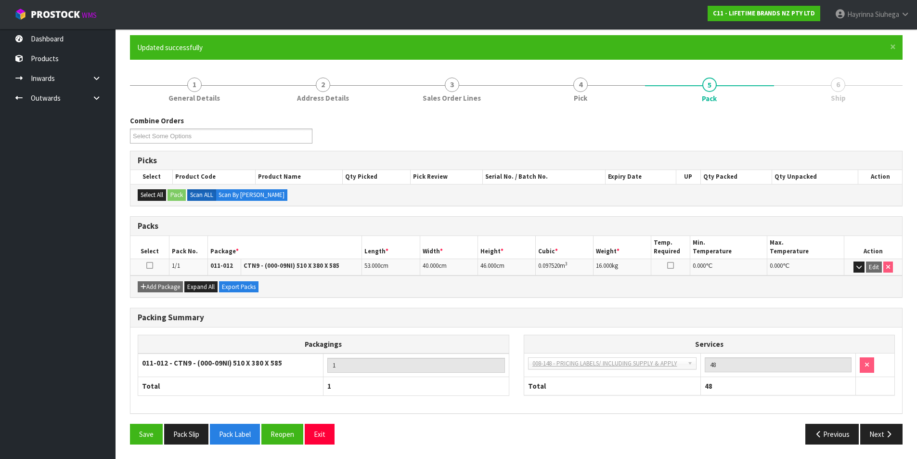
scroll to position [75, 0]
click at [881, 426] on button "Next" at bounding box center [881, 434] width 42 height 21
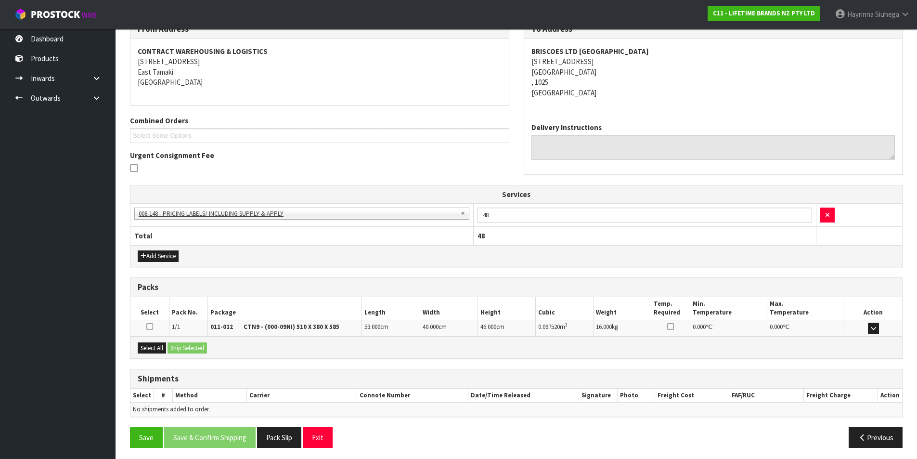
scroll to position [174, 0]
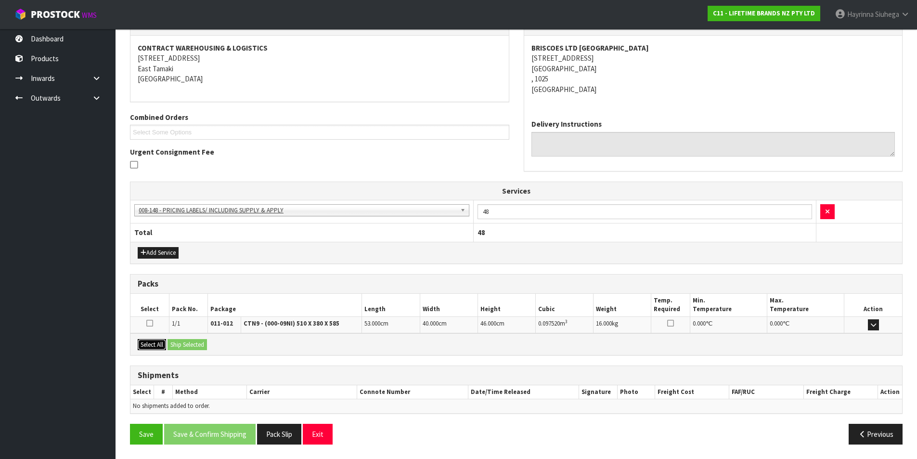
click at [155, 348] on button "Select All" at bounding box center [152, 345] width 28 height 12
click at [196, 348] on button "Ship Selected" at bounding box center [187, 345] width 39 height 12
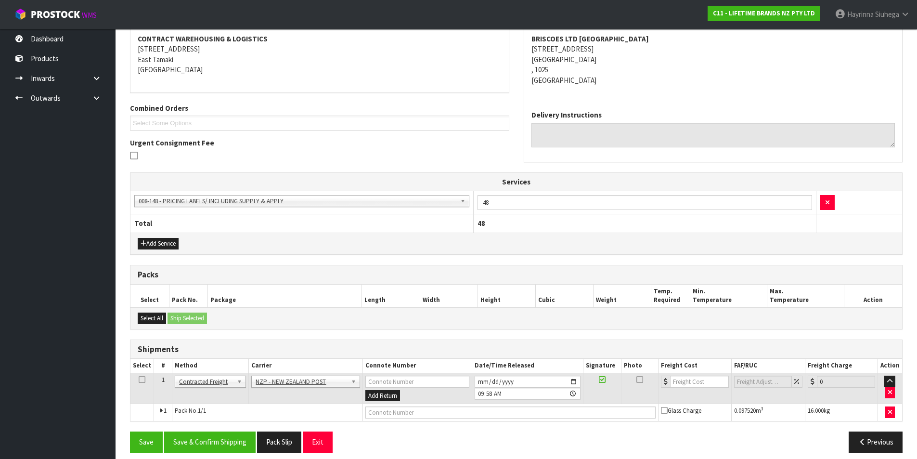
scroll to position [192, 0]
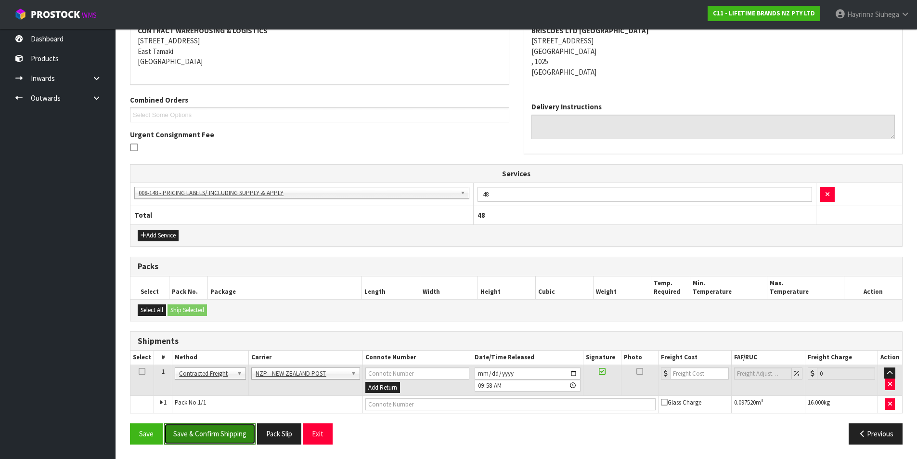
click at [207, 432] on button "Save & Confirm Shipping" at bounding box center [209, 433] width 91 height 21
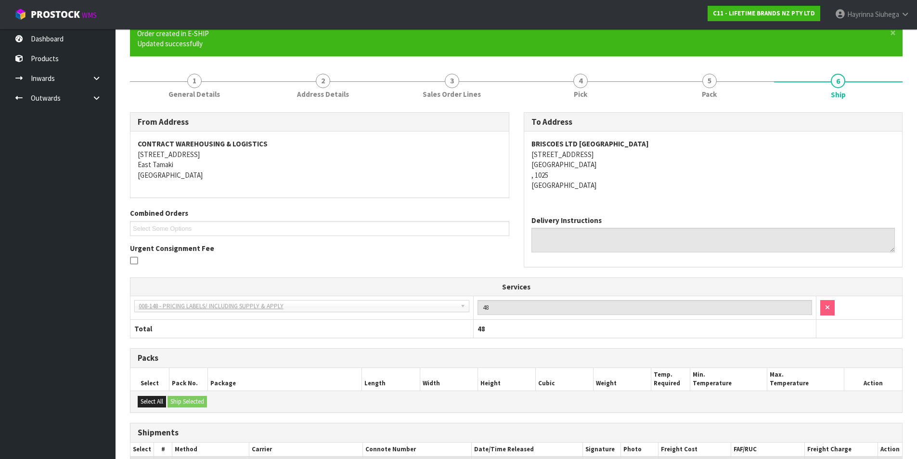
scroll to position [178, 0]
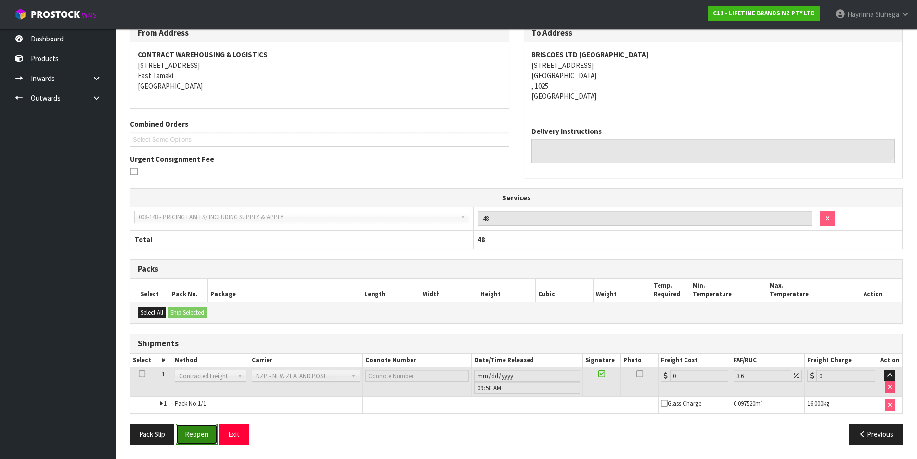
click at [198, 434] on button "Reopen" at bounding box center [197, 434] width 42 height 21
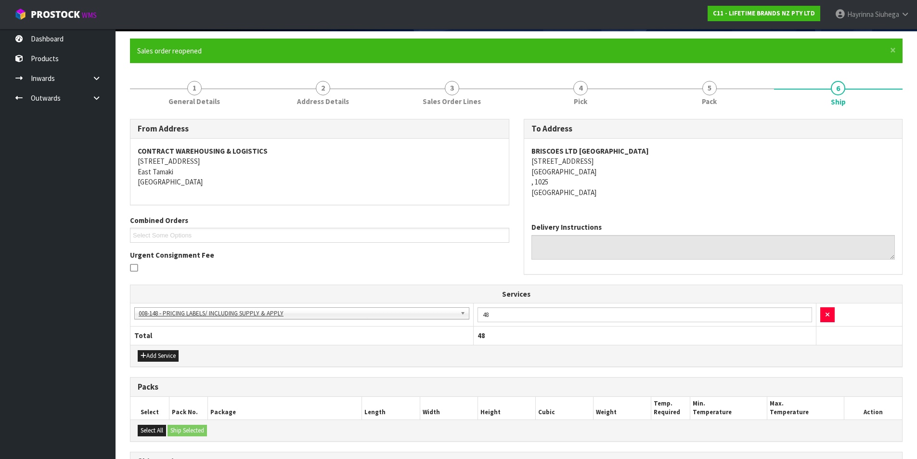
scroll to position [200, 0]
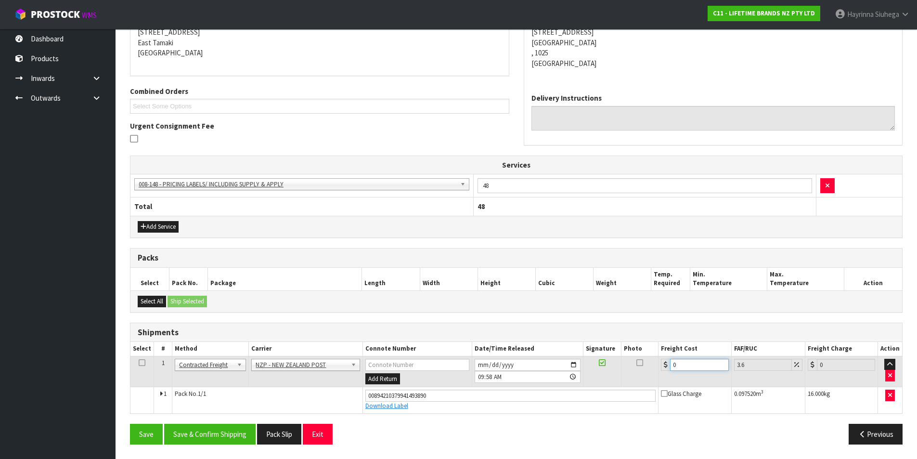
drag, startPoint x: 688, startPoint y: 361, endPoint x: 629, endPoint y: 365, distance: 59.4
click at [629, 365] on tr "1 Client Local Pickup Customer Local Pickup Company Freight Contracted Freight …" at bounding box center [516, 371] width 772 height 31
type input "4"
type input "4.14"
type input "4.3"
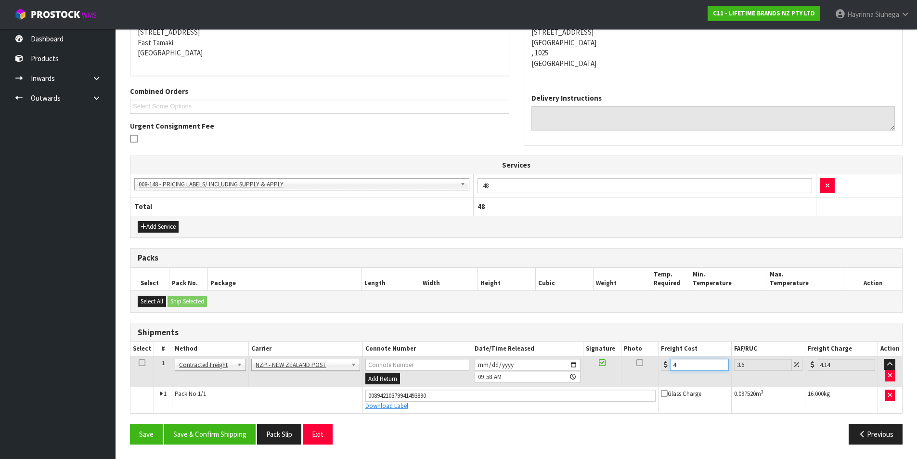
type input "4.45"
type input "4.33"
type input "4.49"
type input "4.33"
click at [130, 424] on button "Save" at bounding box center [146, 434] width 33 height 21
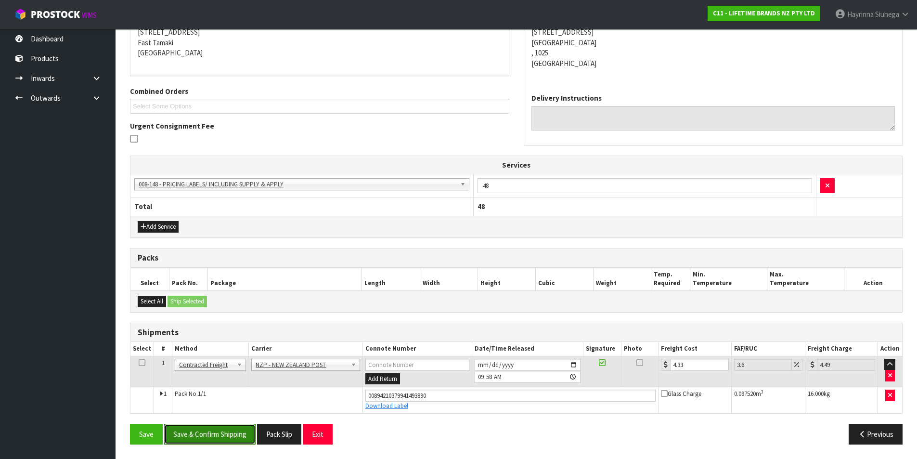
click at [236, 433] on button "Save & Confirm Shipping" at bounding box center [209, 434] width 91 height 21
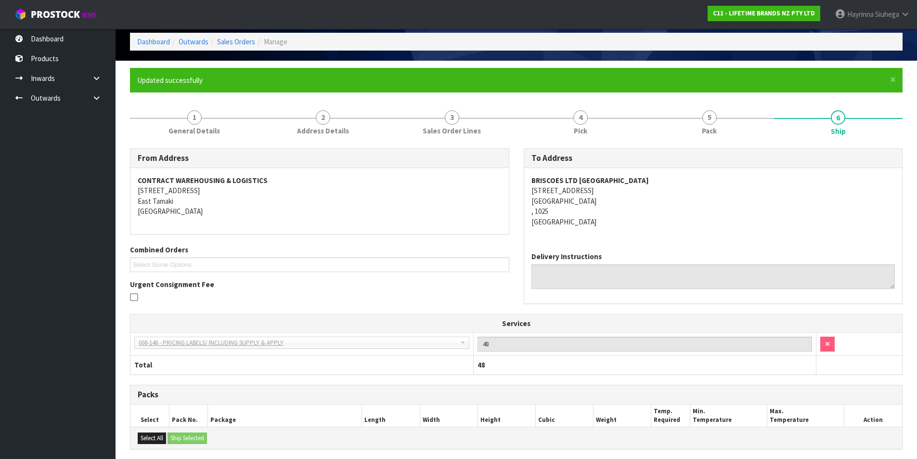
scroll to position [0, 0]
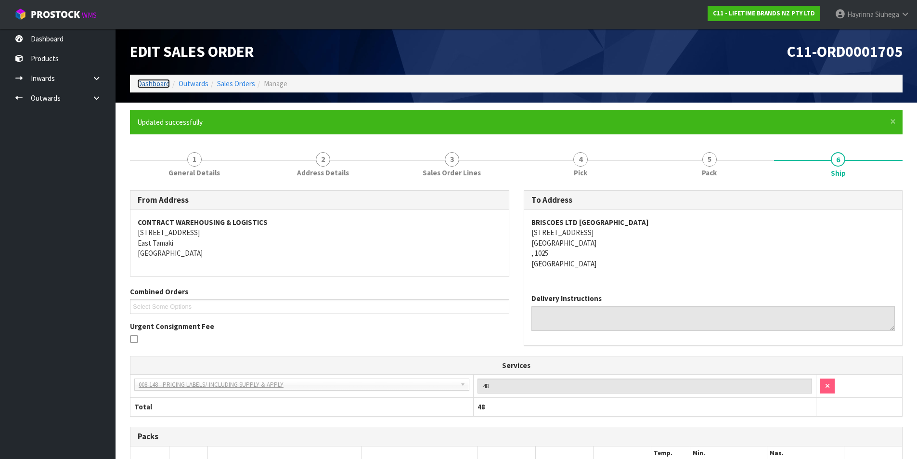
click at [162, 82] on link "Dashboard" at bounding box center [153, 83] width 33 height 9
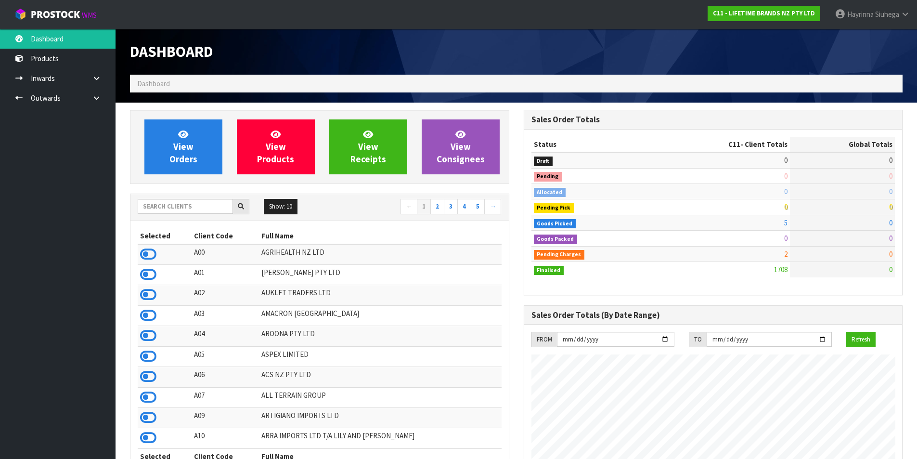
scroll to position [730, 393]
click at [189, 127] on link "View Orders" at bounding box center [183, 146] width 78 height 55
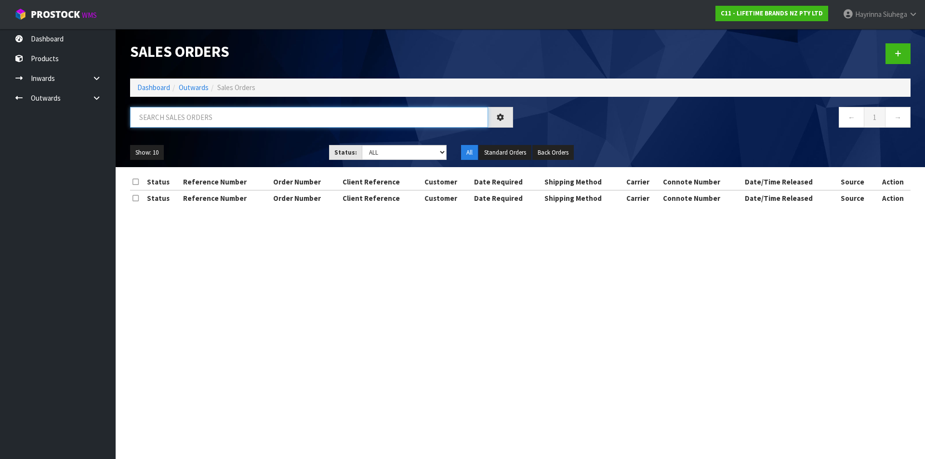
click at [206, 122] on input "text" at bounding box center [309, 117] width 358 height 21
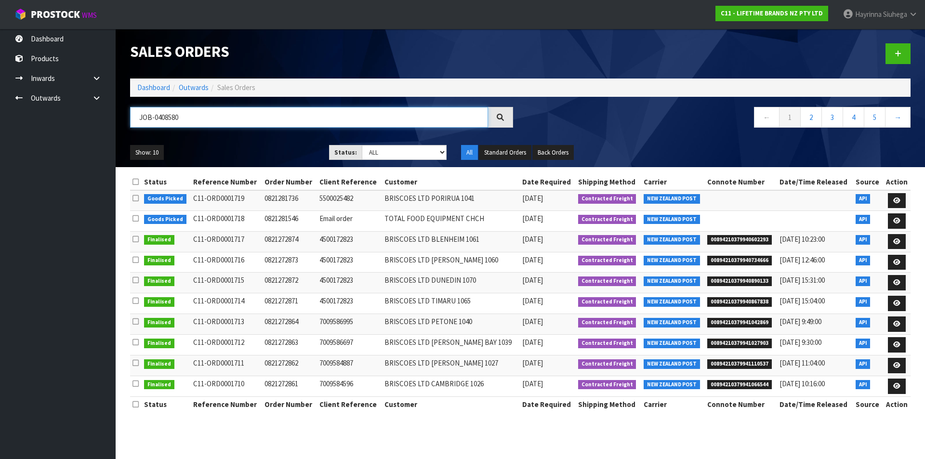
type input "JOB-0408580"
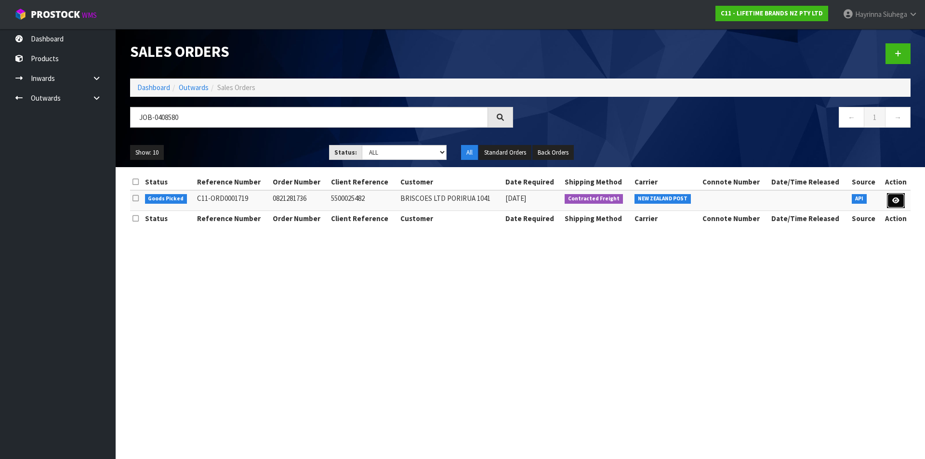
click at [903, 205] on link at bounding box center [895, 200] width 18 height 15
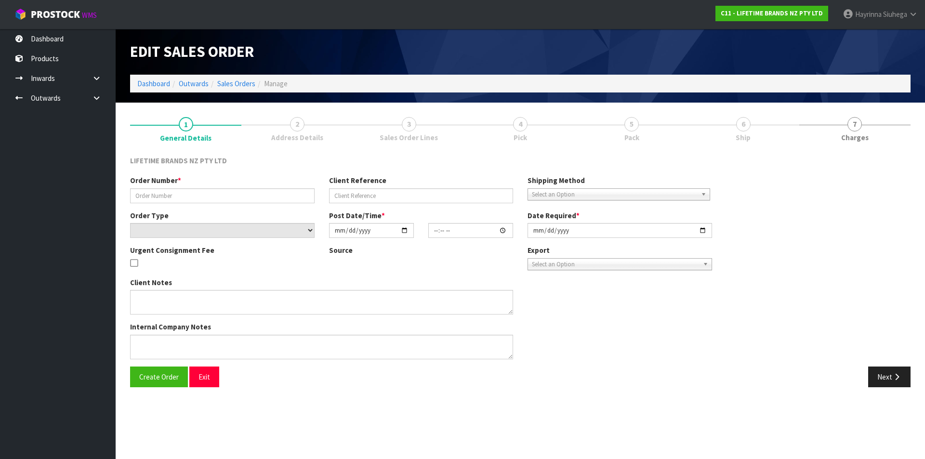
type input "0821281736"
type input "5500025482"
select select "number:0"
type input "2025-08-20"
type input "10:23:33.000"
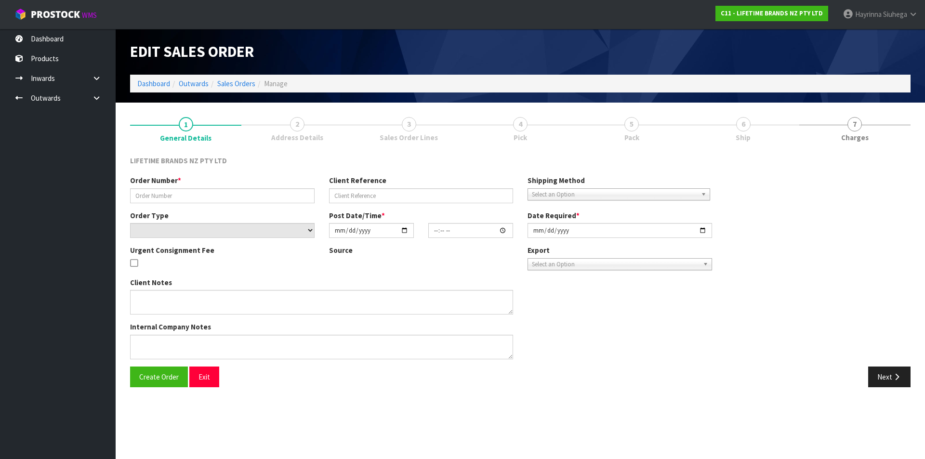
type input "2025-08-20"
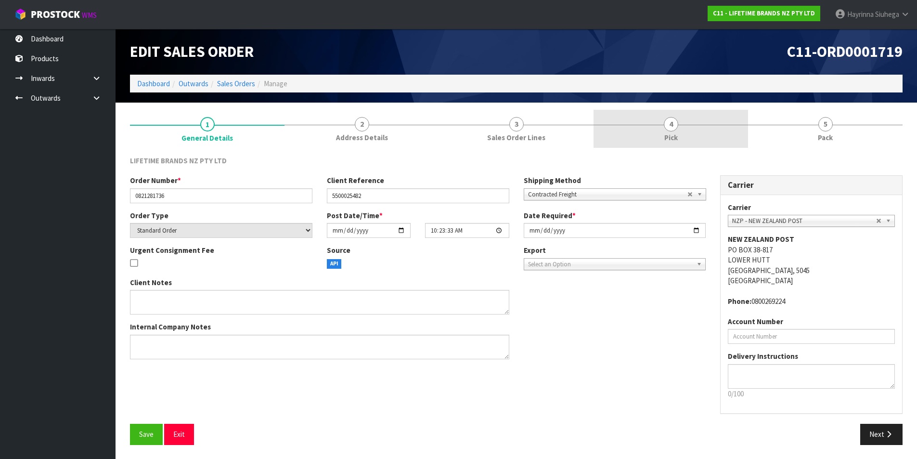
click at [682, 137] on link "4 Pick" at bounding box center [671, 129] width 155 height 38
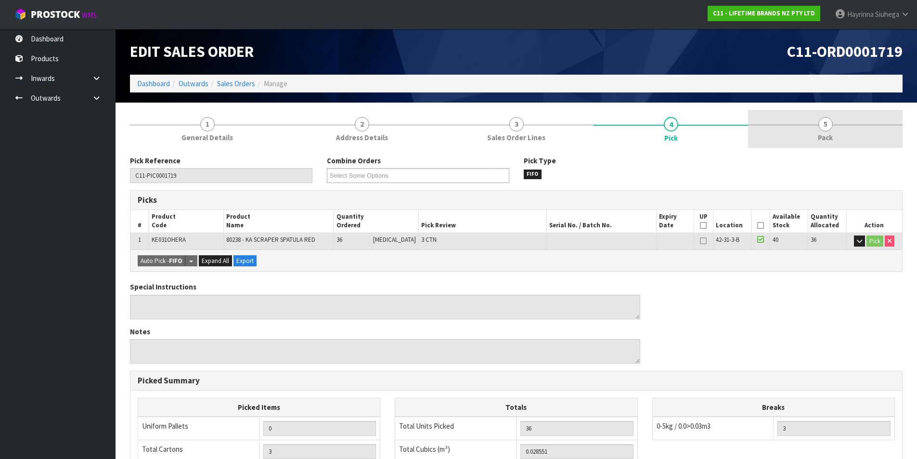
click at [773, 143] on link "5 Pack" at bounding box center [825, 129] width 155 height 38
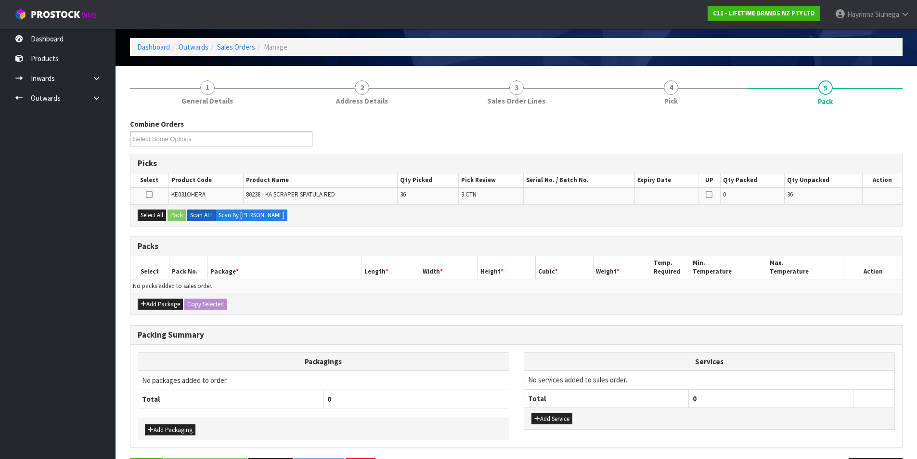
scroll to position [71, 0]
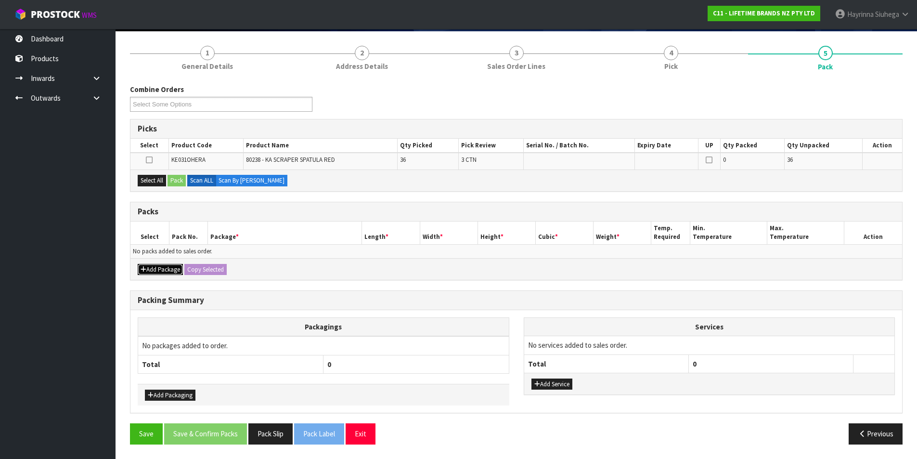
click at [150, 266] on button "Add Package" at bounding box center [160, 270] width 45 height 12
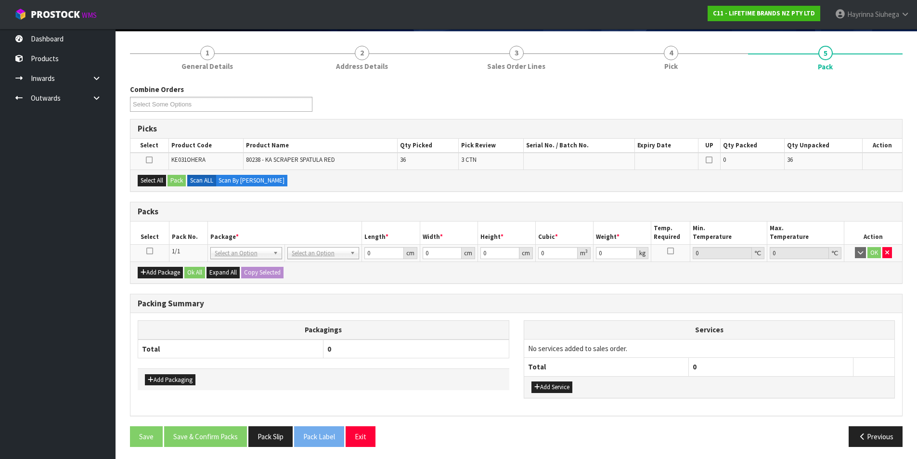
click at [150, 251] on icon at bounding box center [149, 251] width 7 height 0
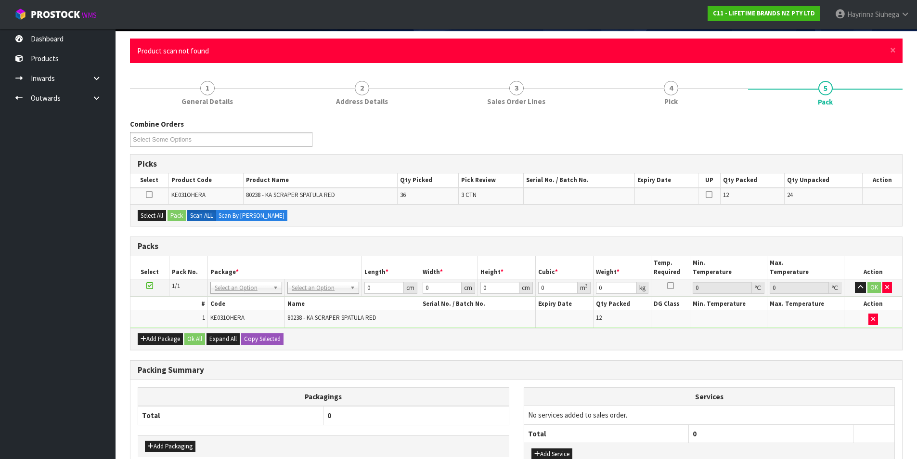
scroll to position [0, 0]
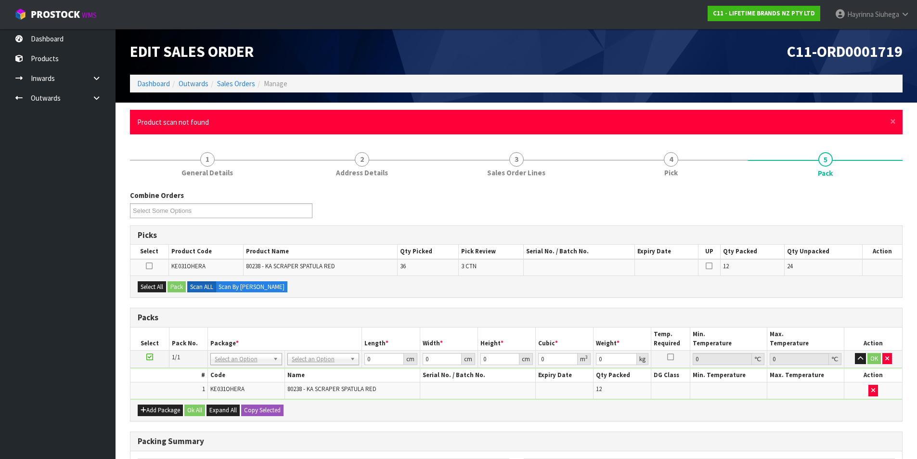
drag, startPoint x: 888, startPoint y: 121, endPoint x: 900, endPoint y: 122, distance: 11.6
click at [888, 122] on div "× Close Product scan not found" at bounding box center [516, 122] width 773 height 25
click at [893, 122] on span "×" at bounding box center [893, 121] width 6 height 13
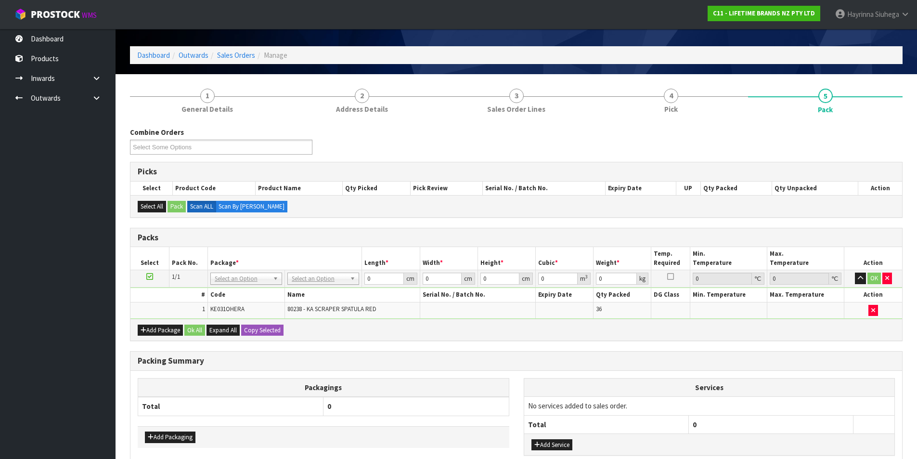
scroll to position [89, 0]
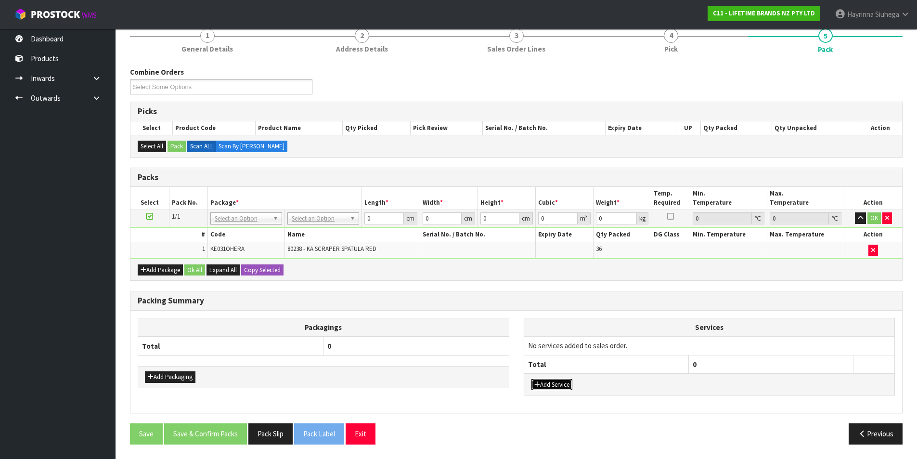
click at [541, 379] on button "Add Service" at bounding box center [552, 385] width 41 height 12
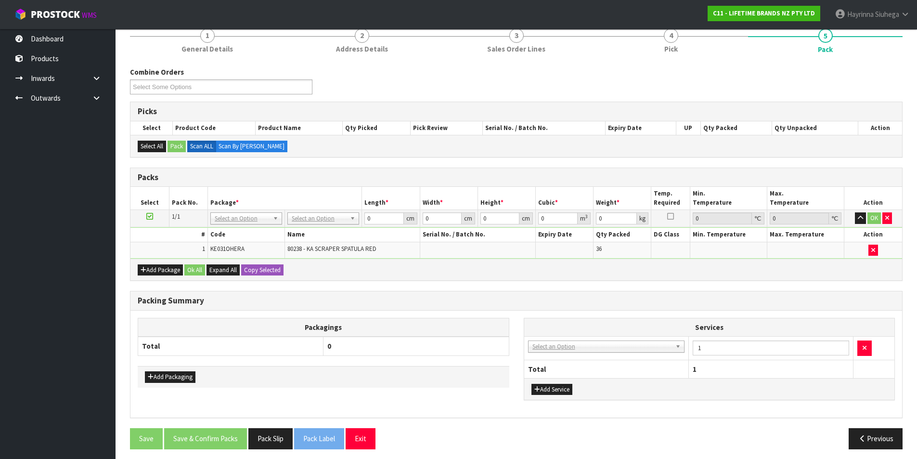
click at [553, 356] on td "003-036 - EXTERNAL PLANT HIRE 008-035 - OUTWARD HDLG+/HOIST LIFT ON/OFF 008-036…" at bounding box center [606, 349] width 165 height 24
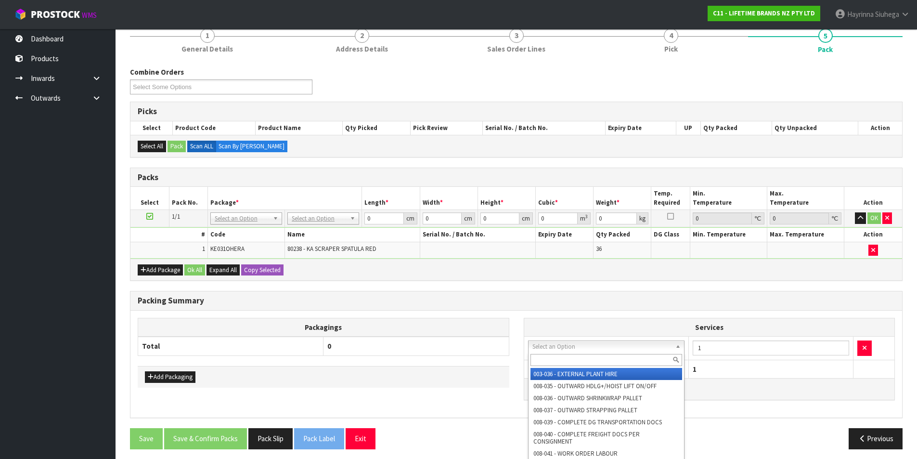
click at [554, 354] on input "text" at bounding box center [607, 360] width 152 height 12
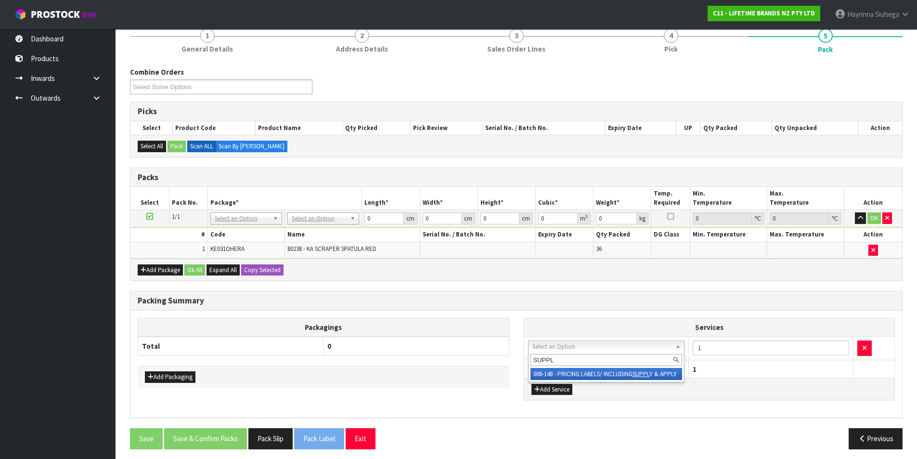
type input "SUPPLY"
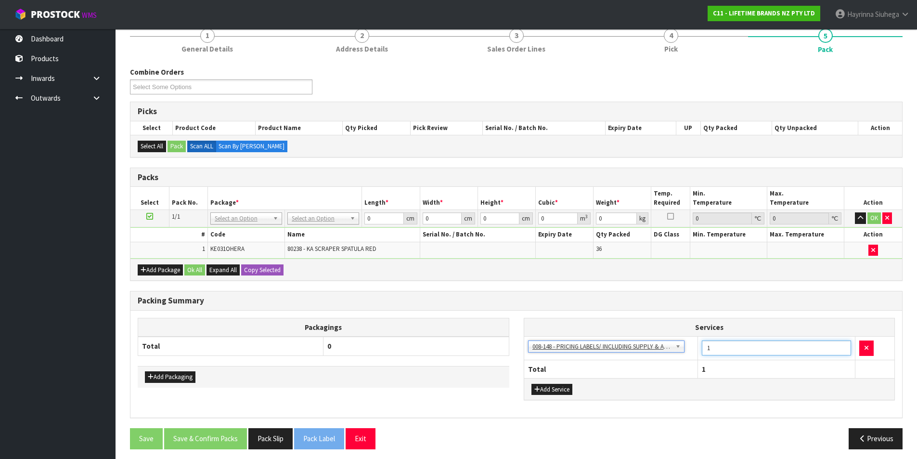
drag, startPoint x: 720, startPoint y: 352, endPoint x: 704, endPoint y: 352, distance: 16.4
click at [704, 352] on input "1" at bounding box center [776, 347] width 149 height 15
type input "36"
click at [500, 299] on h3 "Packing Summary" at bounding box center [516, 300] width 757 height 9
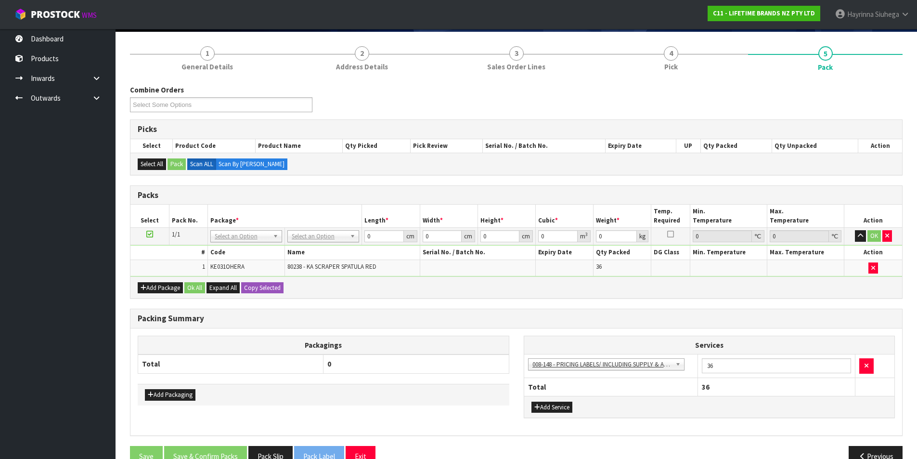
scroll to position [40, 0]
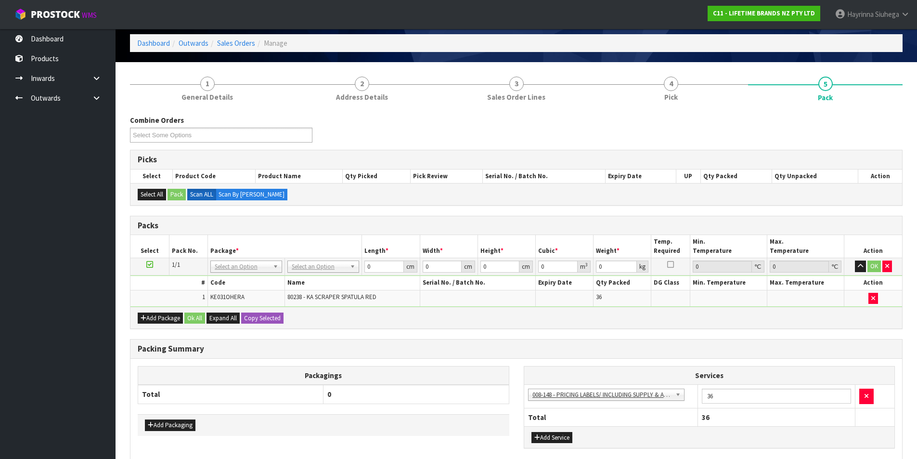
click at [355, 191] on div "Select All Pack Scan ALL Scan By Quantity" at bounding box center [516, 194] width 772 height 22
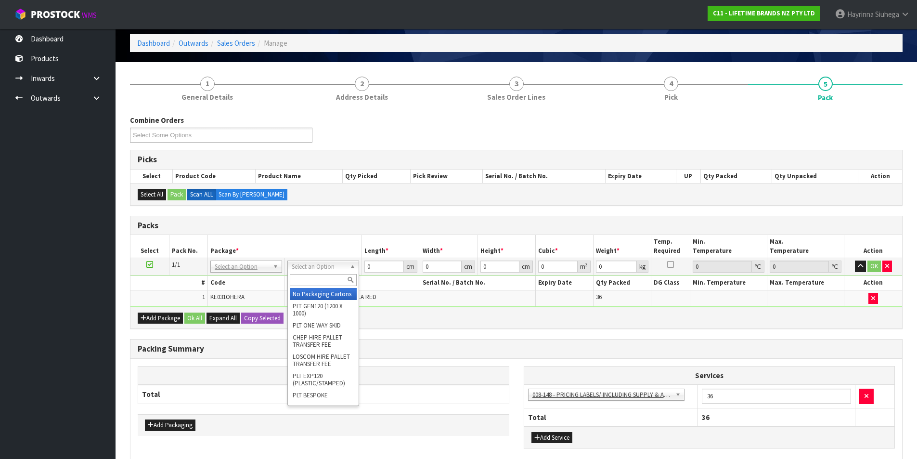
click at [316, 279] on input "text" at bounding box center [323, 280] width 67 height 12
type input "CTN6"
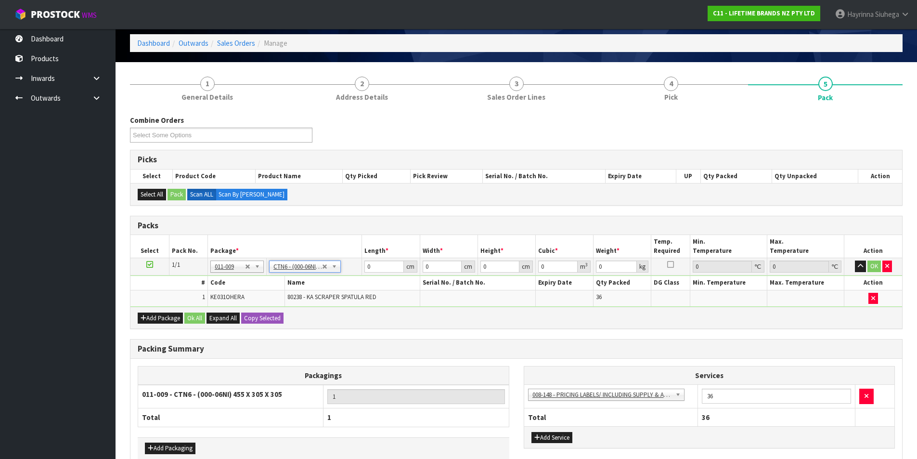
type input "45.5"
type input "30.5"
type input "0.042326"
type input "12.5"
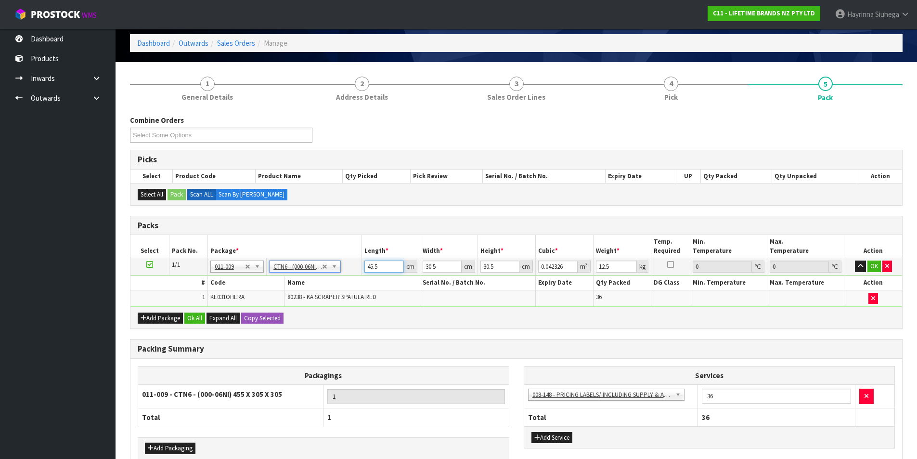
click at [369, 265] on input "45.5" at bounding box center [384, 267] width 39 height 12
type input "4"
type input "0.003721"
type input "46"
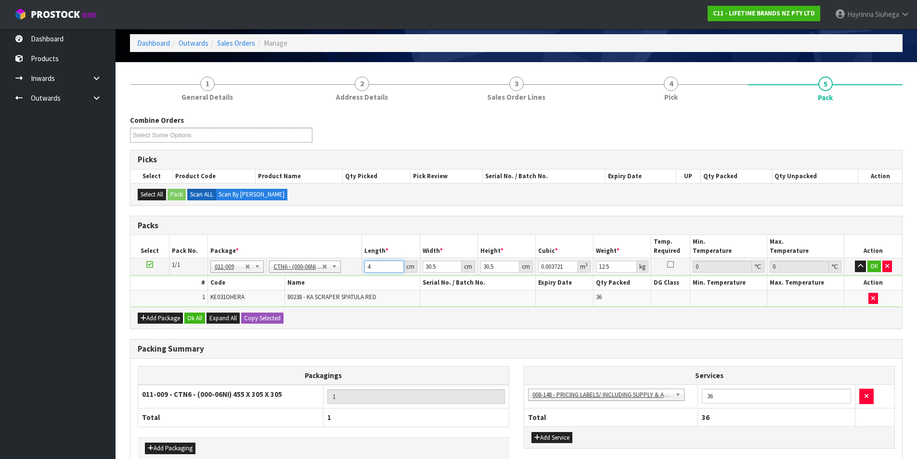
type input "0.042792"
type input "46"
type input "3"
type input "0.004209"
type input "33"
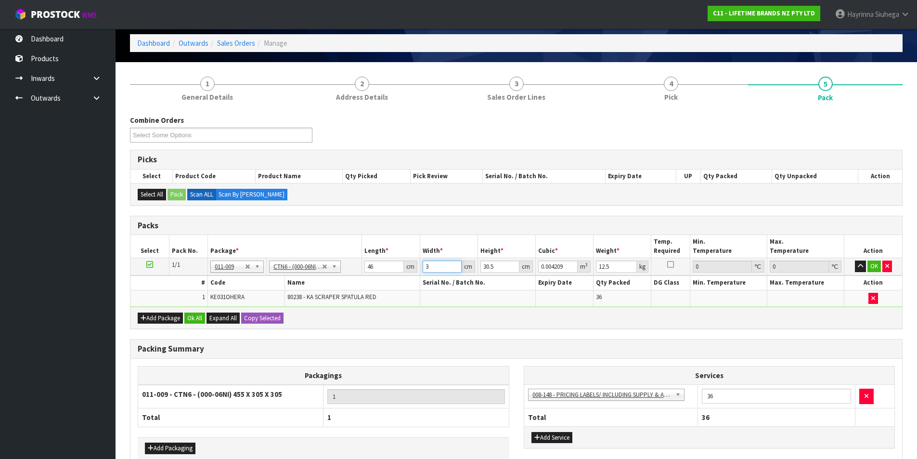
type input "0.046299"
type input "33"
type input "3"
type input "0.004554"
type input "33"
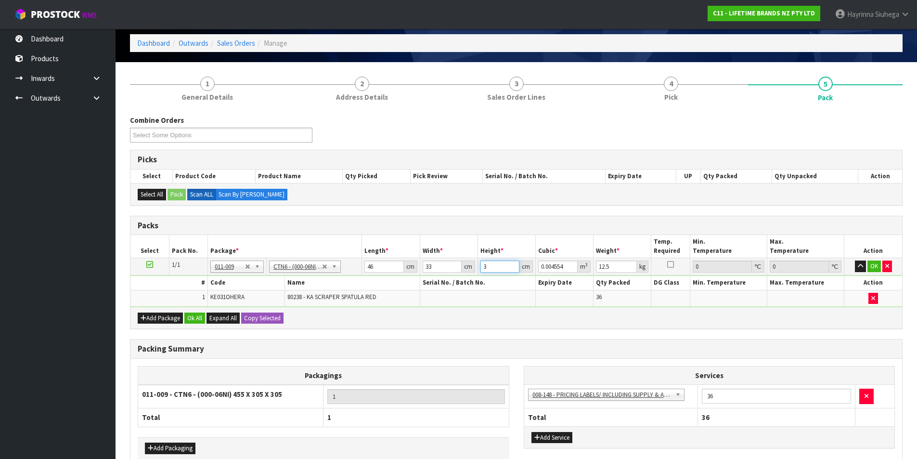
type input "0.050094"
type input "33"
type input "7"
click button "OK" at bounding box center [874, 267] width 13 height 12
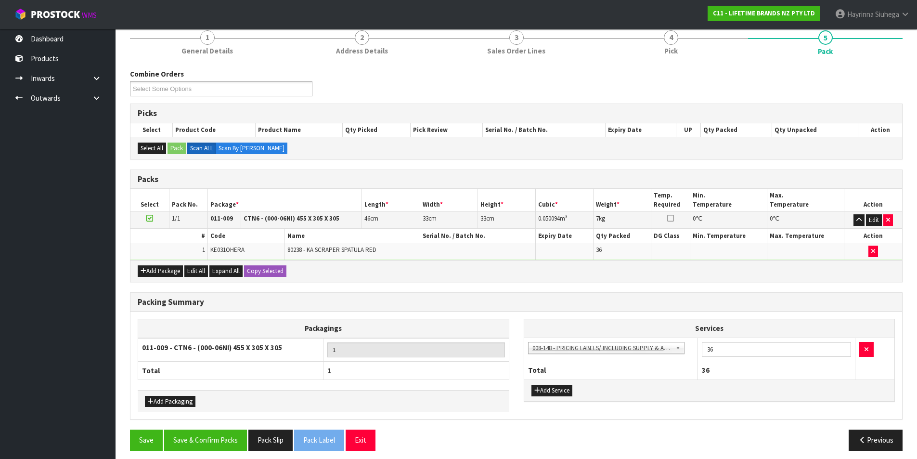
scroll to position [93, 0]
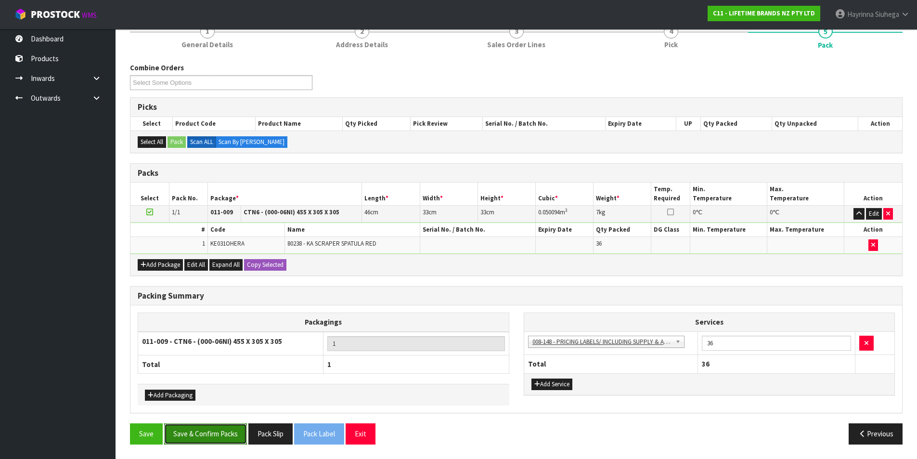
click at [206, 430] on button "Save & Confirm Packs" at bounding box center [205, 433] width 83 height 21
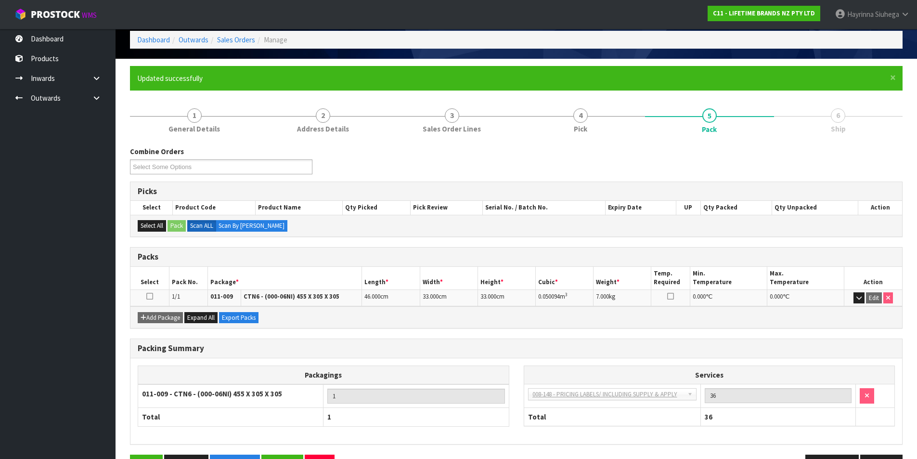
scroll to position [75, 0]
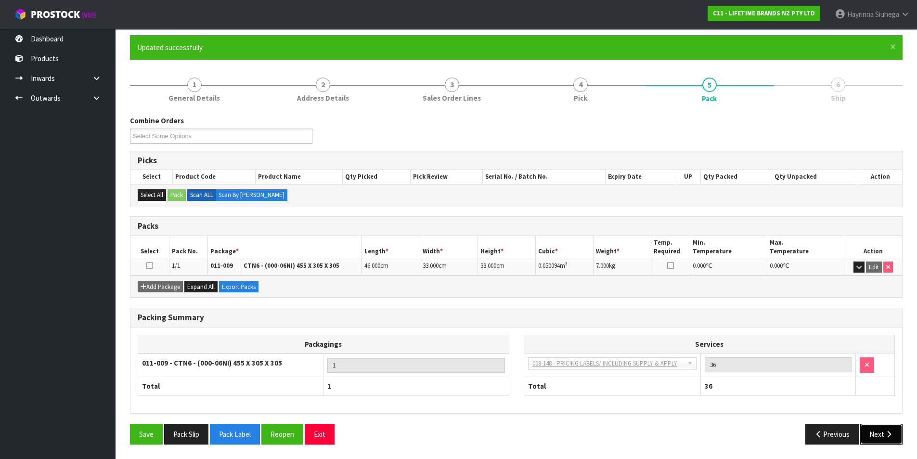
click at [890, 434] on icon "button" at bounding box center [889, 433] width 9 height 7
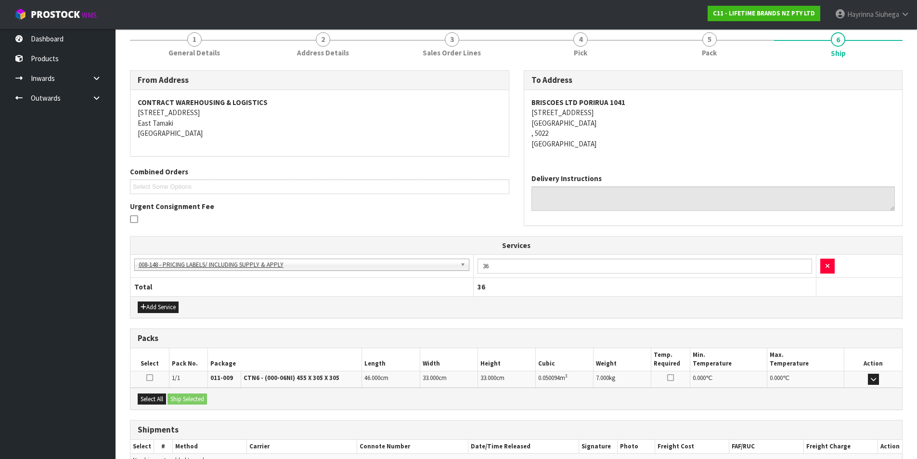
scroll to position [174, 0]
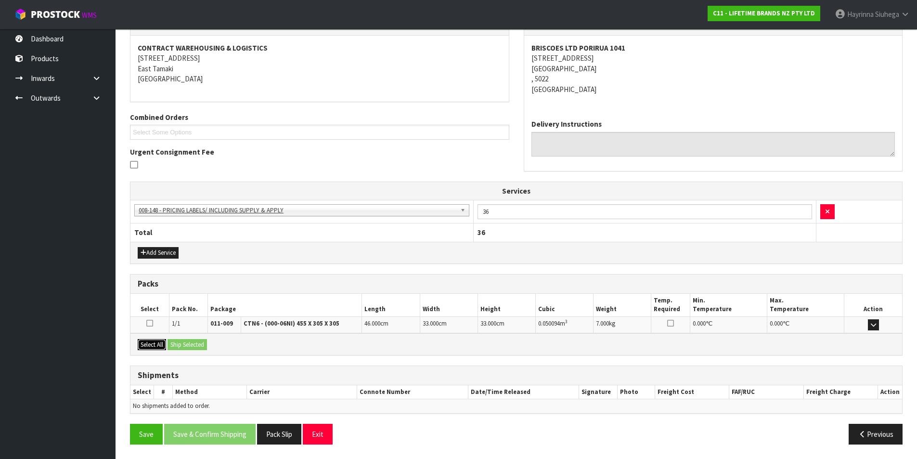
click at [153, 345] on button "Select All" at bounding box center [152, 345] width 28 height 12
click at [193, 340] on button "Ship Selected" at bounding box center [187, 345] width 39 height 12
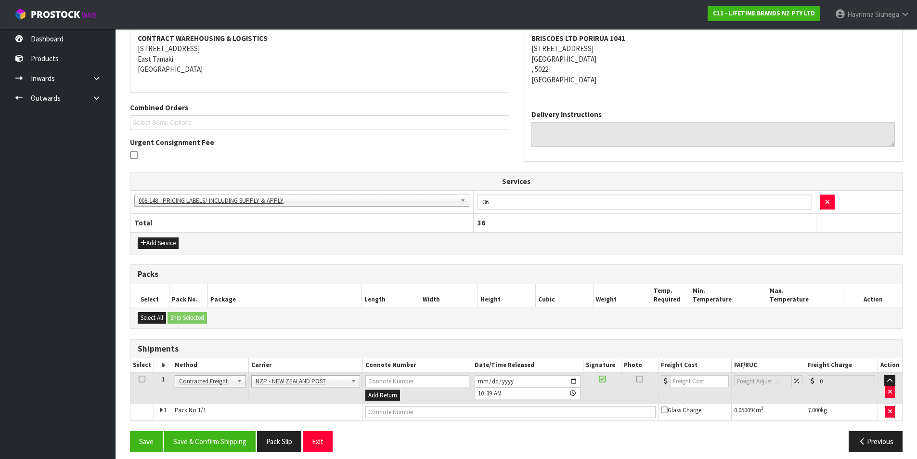
scroll to position [192, 0]
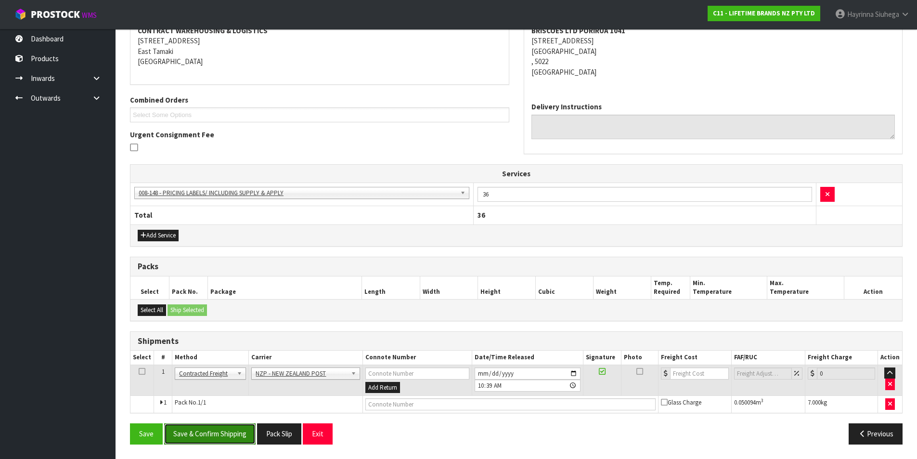
click at [229, 438] on button "Save & Confirm Shipping" at bounding box center [209, 433] width 91 height 21
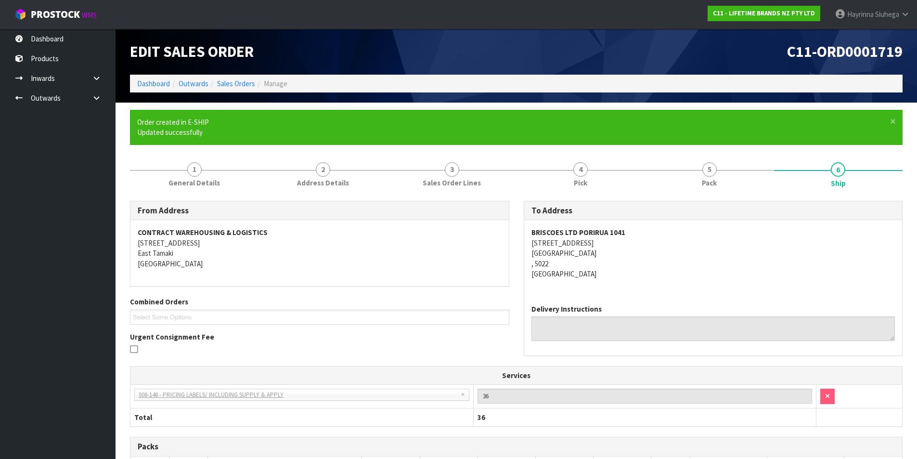
scroll to position [178, 0]
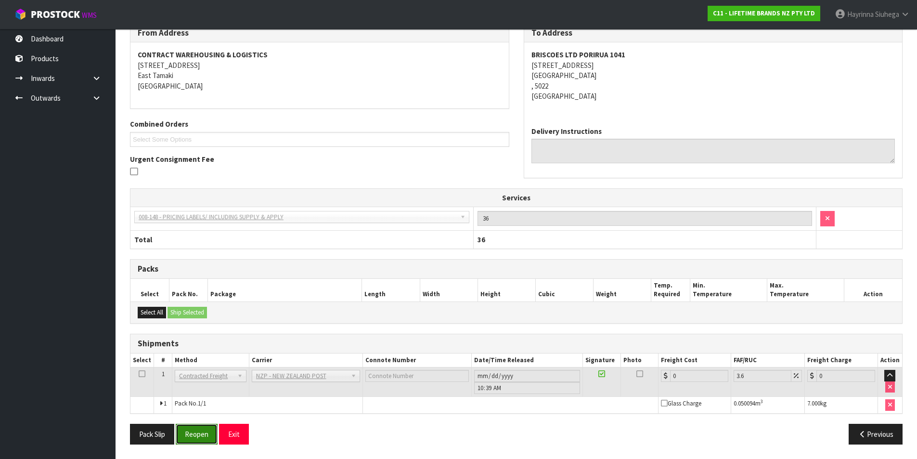
click at [186, 434] on button "Reopen" at bounding box center [197, 434] width 42 height 21
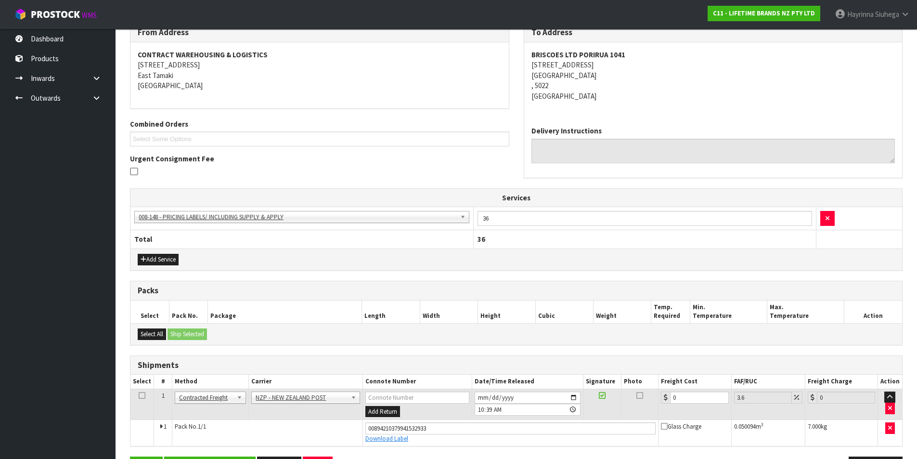
scroll to position [200, 0]
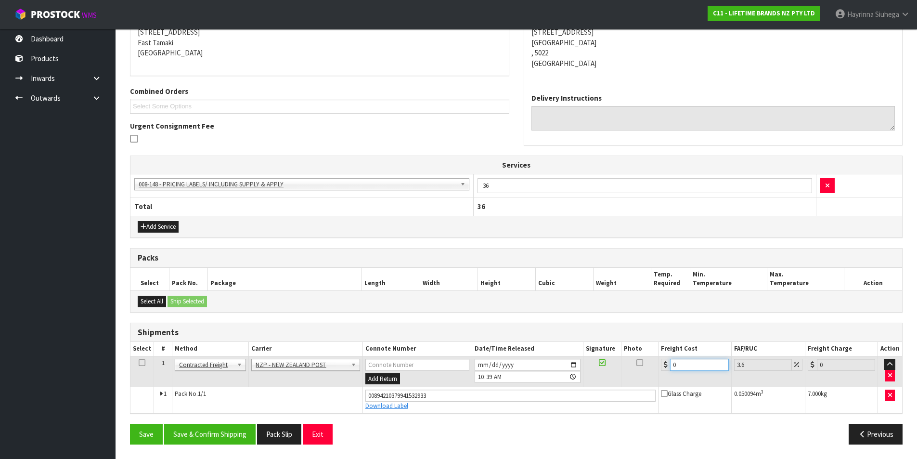
drag, startPoint x: 680, startPoint y: 367, endPoint x: 612, endPoint y: 363, distance: 68.1
click at [612, 363] on tr "1 Client Local Pickup Customer Local Pickup Company Freight Contracted Freight …" at bounding box center [516, 371] width 772 height 31
type input "8"
type input "8.29"
type input "8.4"
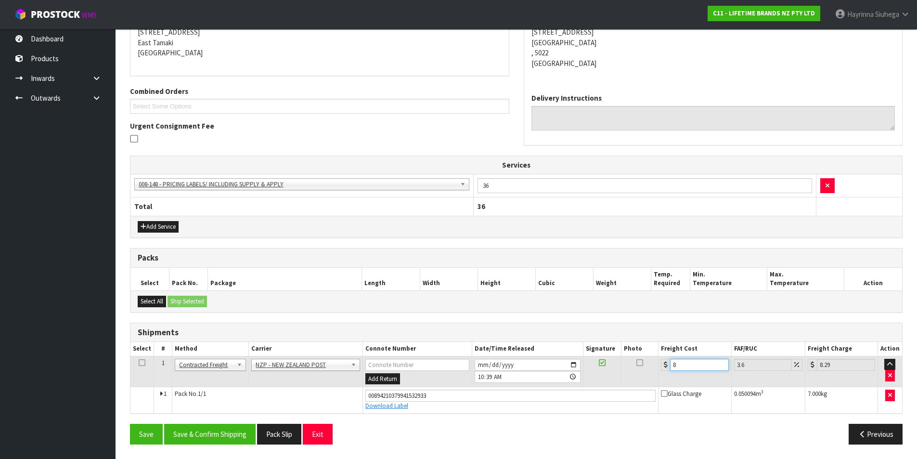
type input "8.7"
type input "8.45"
type input "8.75"
type input "8.45"
click at [130, 424] on button "Save" at bounding box center [146, 434] width 33 height 21
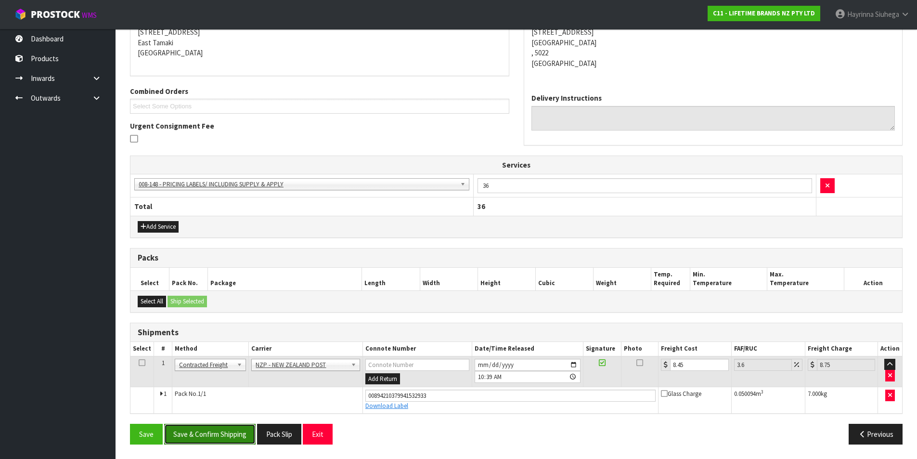
click at [195, 426] on button "Save & Confirm Shipping" at bounding box center [209, 434] width 91 height 21
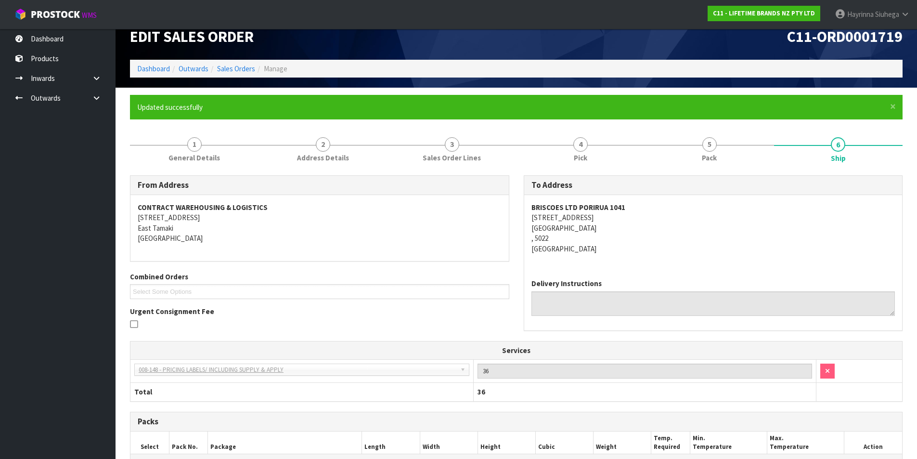
scroll to position [0, 0]
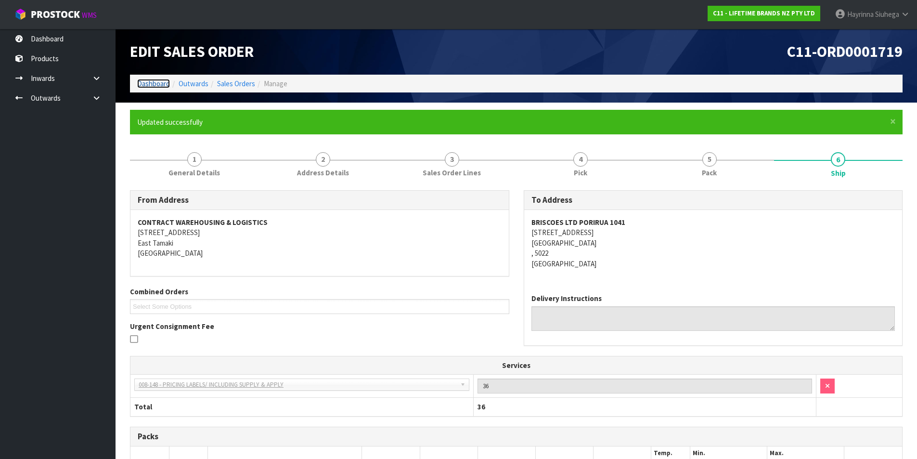
click at [152, 86] on link "Dashboard" at bounding box center [153, 83] width 33 height 9
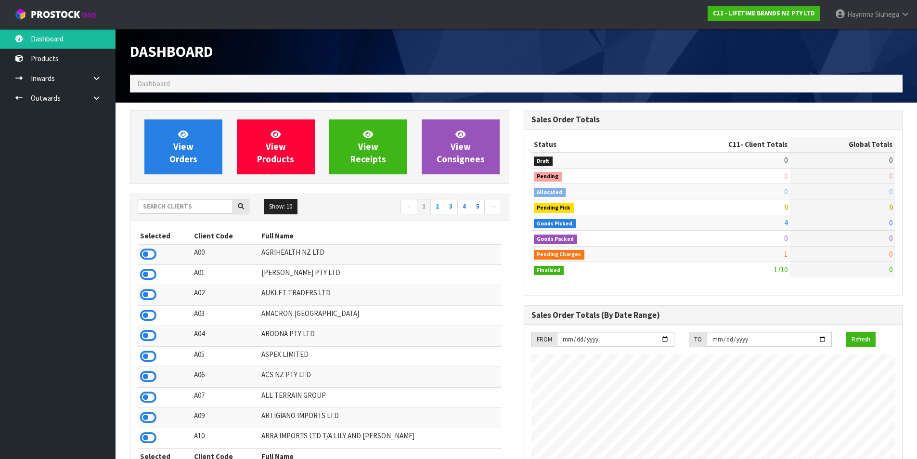
scroll to position [730, 393]
click at [188, 131] on icon at bounding box center [183, 134] width 10 height 9
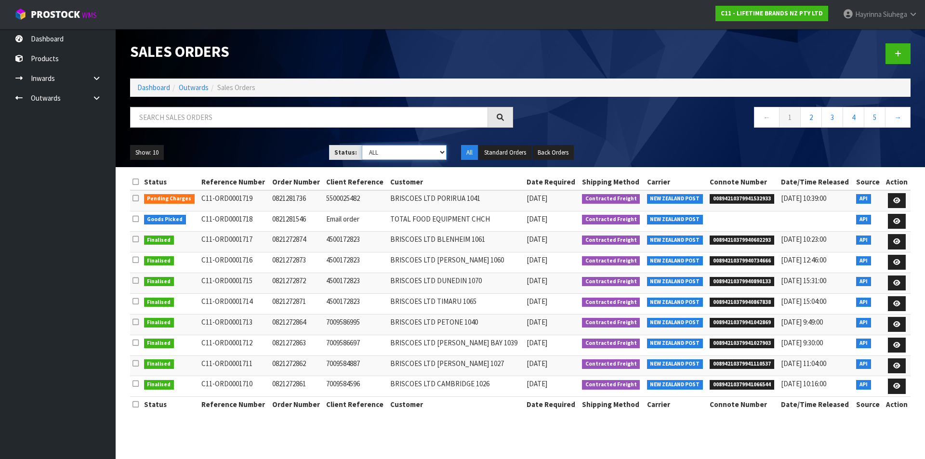
click at [404, 145] on select "Draft Pending Allocated Pending Pick Goods Picked Goods Packed Pending Charges …" at bounding box center [404, 152] width 85 height 15
click at [362, 145] on select "Draft Pending Allocated Pending Pick Goods Picked Goods Packed Pending Charges …" at bounding box center [404, 152] width 85 height 15
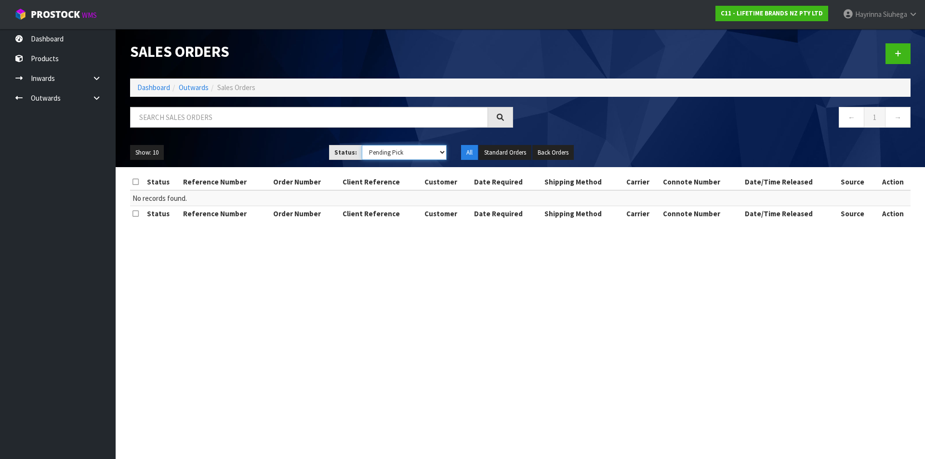
click at [411, 154] on select "Draft Pending Allocated Pending Pick Goods Picked Goods Packed Pending Charges …" at bounding box center [404, 152] width 85 height 15
select select "string:4"
click at [362, 145] on select "Draft Pending Allocated Pending Pick Goods Picked Goods Packed Pending Charges …" at bounding box center [404, 152] width 85 height 15
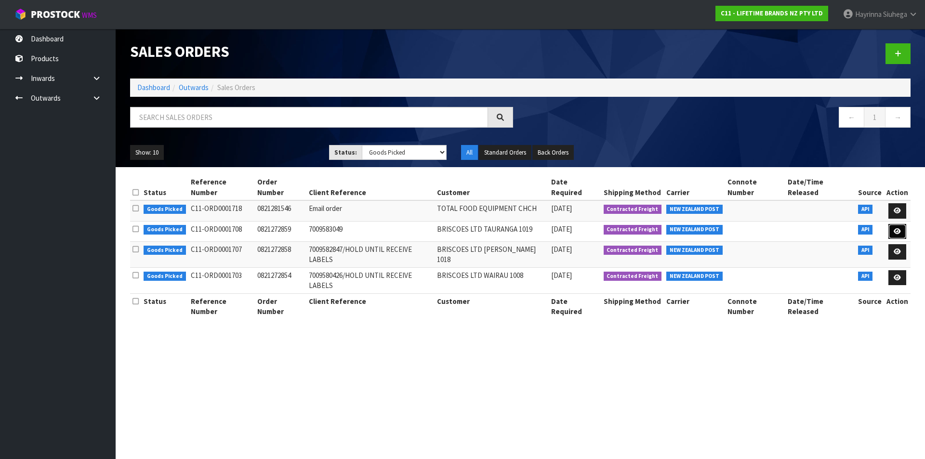
click at [897, 228] on icon at bounding box center [896, 231] width 7 height 6
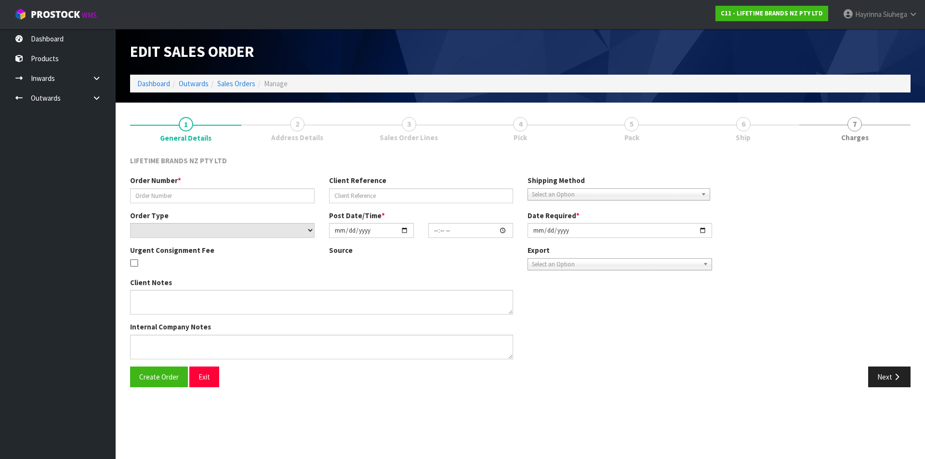
type input "0821272859"
type input "7009583049"
select select "number:0"
type input "[DATE]"
type input "13:08:31.000"
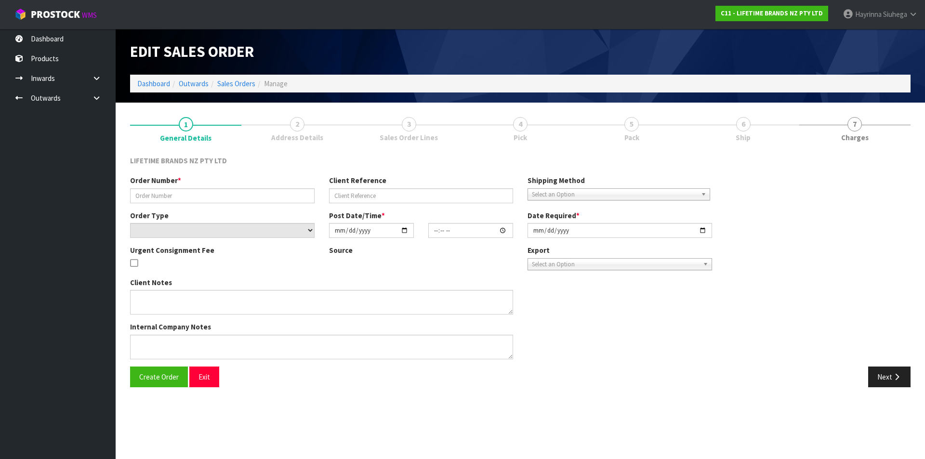
type input "2025-08-19"
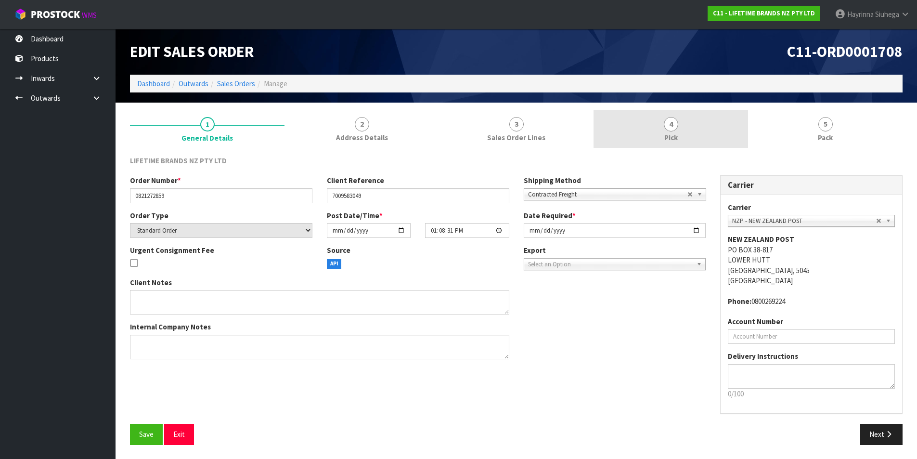
click at [728, 133] on link "4 Pick" at bounding box center [671, 129] width 155 height 38
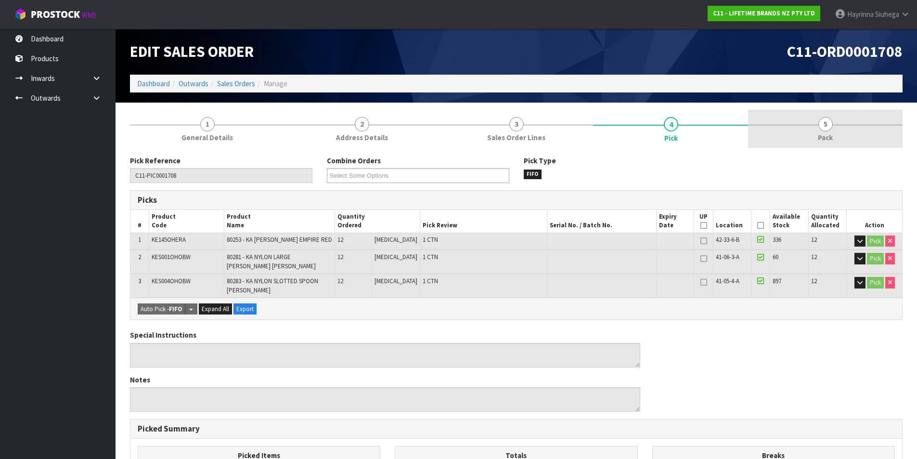
click at [801, 129] on link "5 Pack" at bounding box center [825, 129] width 155 height 38
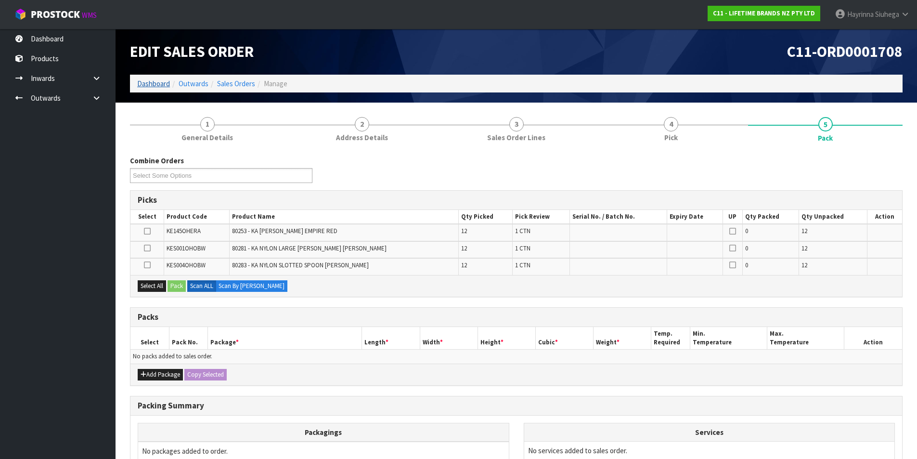
drag, startPoint x: 153, startPoint y: 78, endPoint x: 156, endPoint y: 88, distance: 10.7
click at [154, 79] on ol "Dashboard Outwards Sales Orders Manage" at bounding box center [516, 84] width 773 height 18
click at [155, 86] on link "Dashboard" at bounding box center [153, 83] width 33 height 9
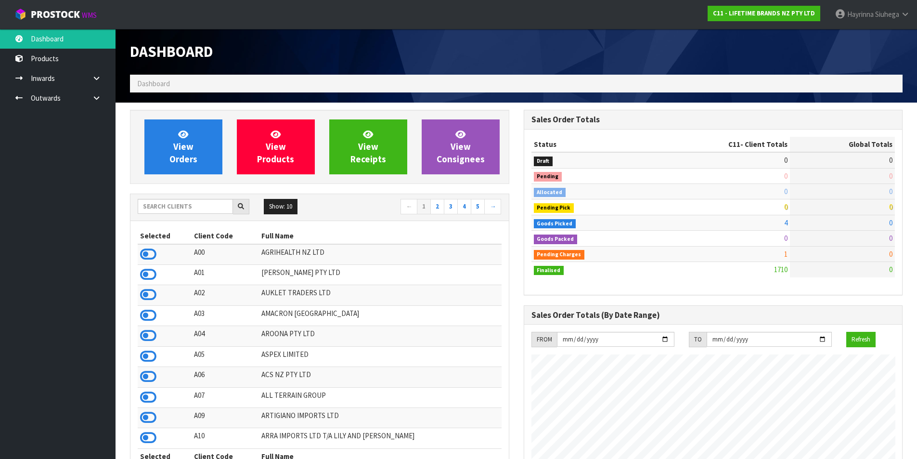
scroll to position [730, 393]
click at [214, 150] on link "View Orders" at bounding box center [183, 146] width 78 height 55
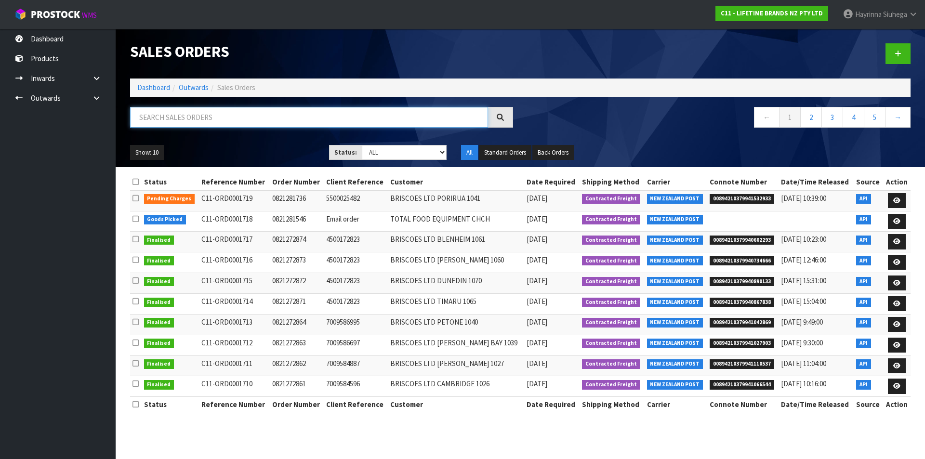
click at [240, 126] on input "text" at bounding box center [309, 117] width 358 height 21
type input "JOB-0408534"
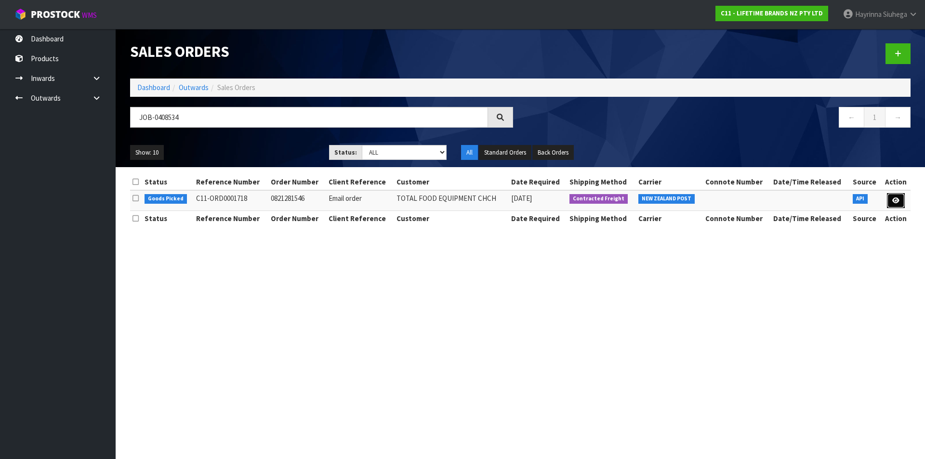
click at [896, 197] on icon at bounding box center [895, 200] width 7 height 6
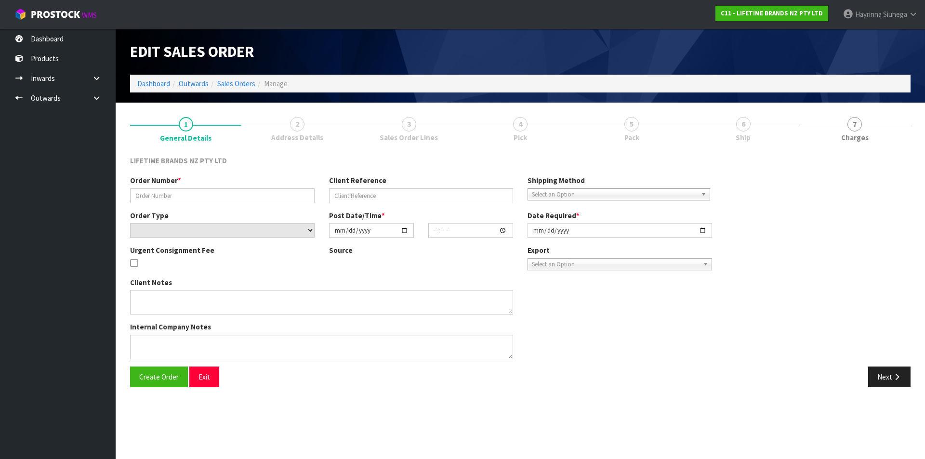
type input "0821281546"
type input "Email order"
select select "number:0"
type input "2025-08-20"
type input "08:53:26.000"
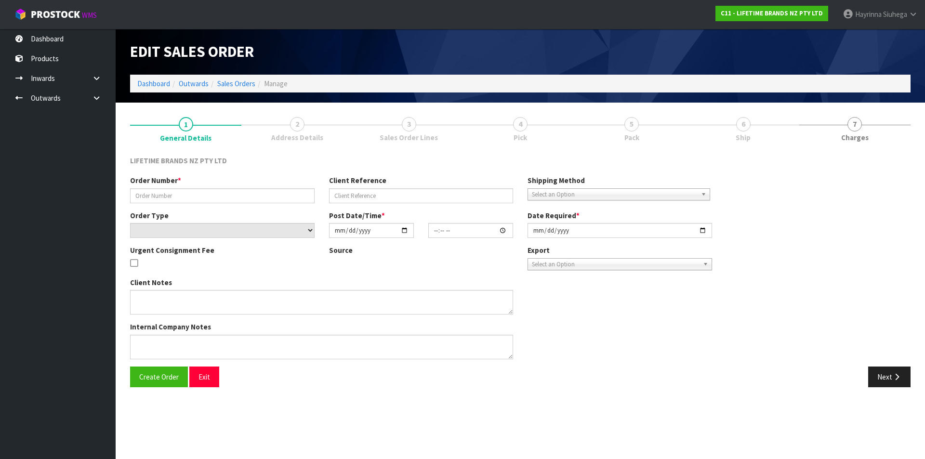
type input "2025-08-20"
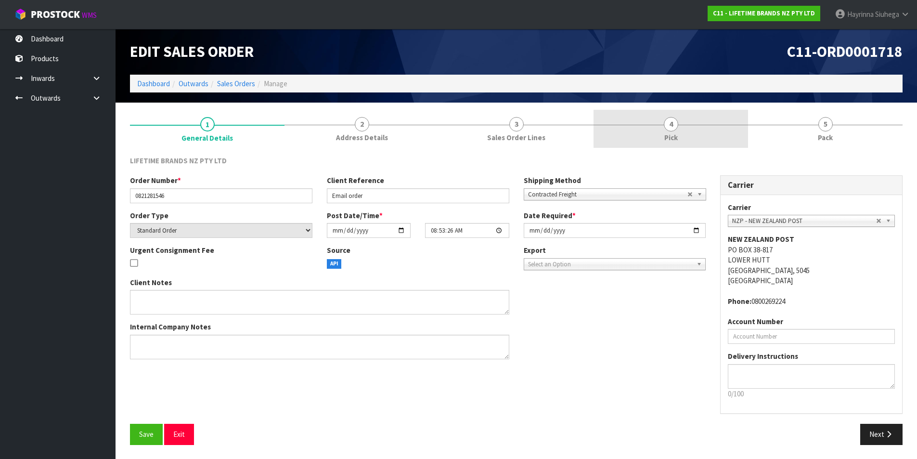
click at [671, 127] on span "4" at bounding box center [671, 124] width 14 height 14
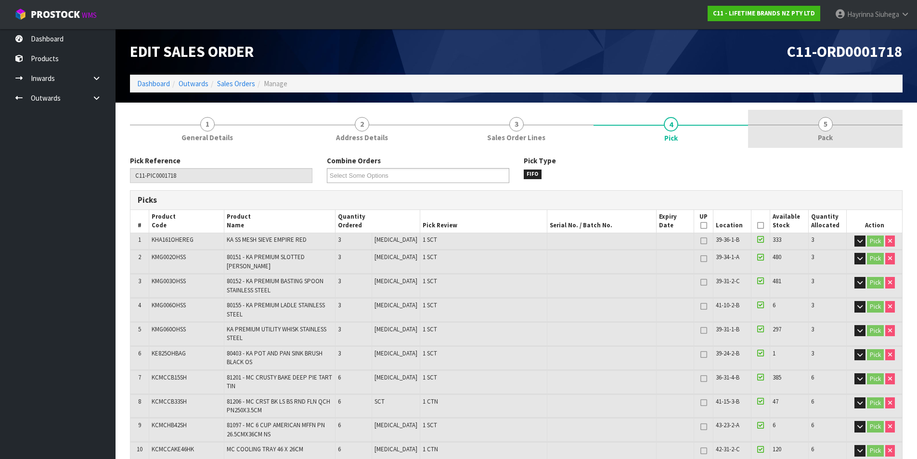
click at [776, 127] on link "5 Pack" at bounding box center [825, 129] width 155 height 38
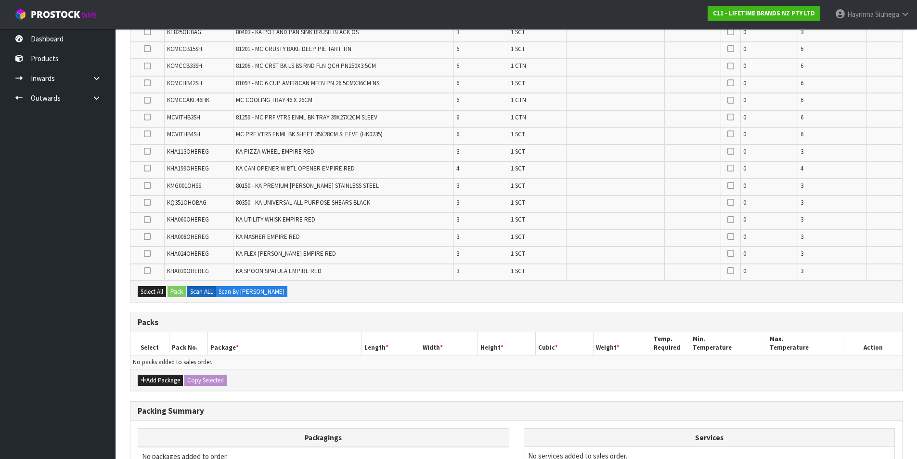
scroll to position [395, 0]
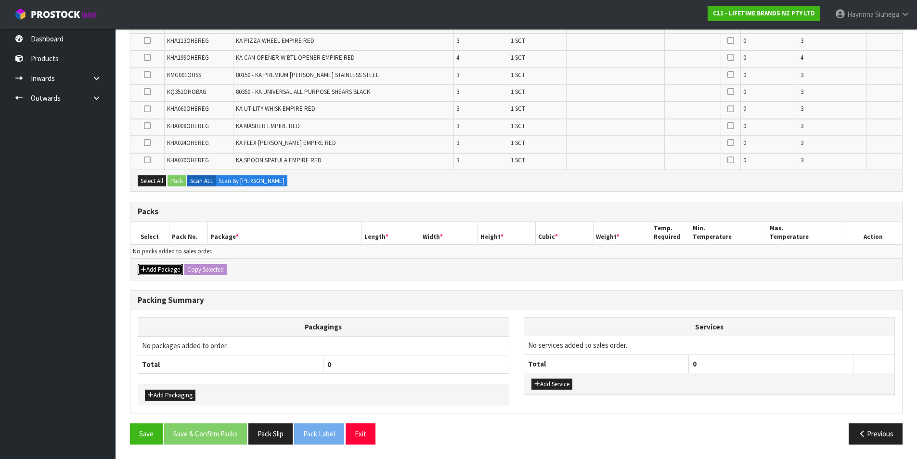
click at [152, 268] on button "Add Package" at bounding box center [160, 270] width 45 height 12
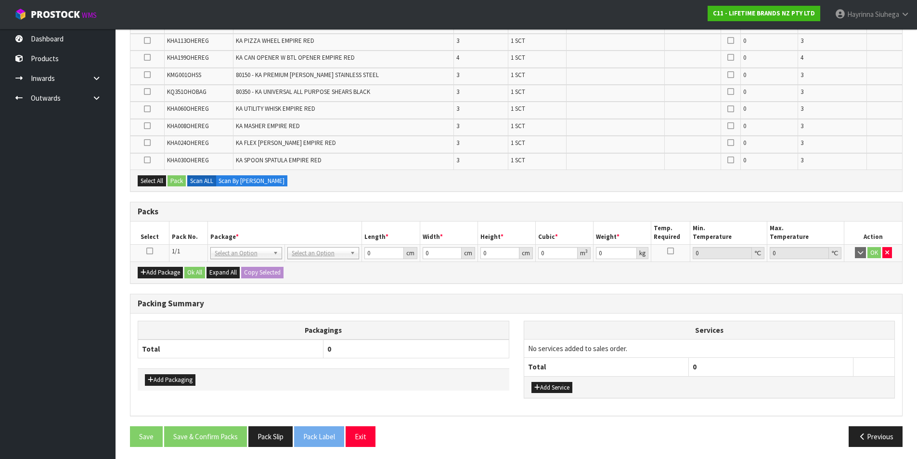
click at [149, 251] on icon at bounding box center [149, 251] width 7 height 0
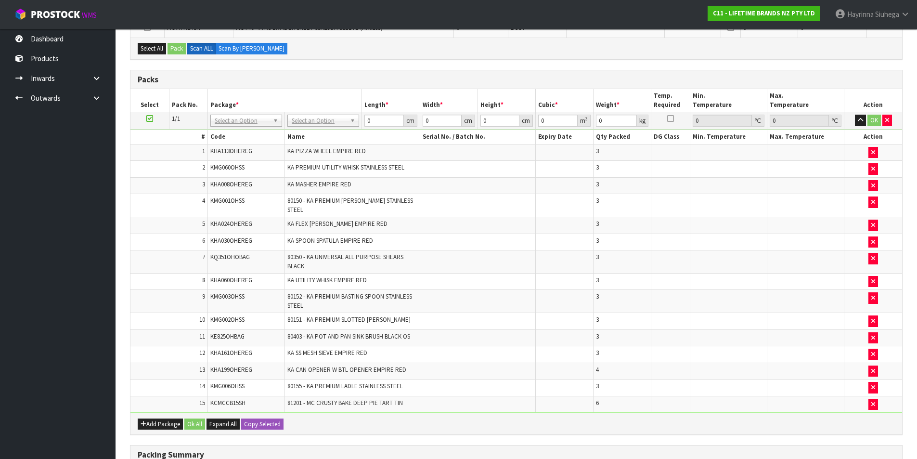
scroll to position [419, 0]
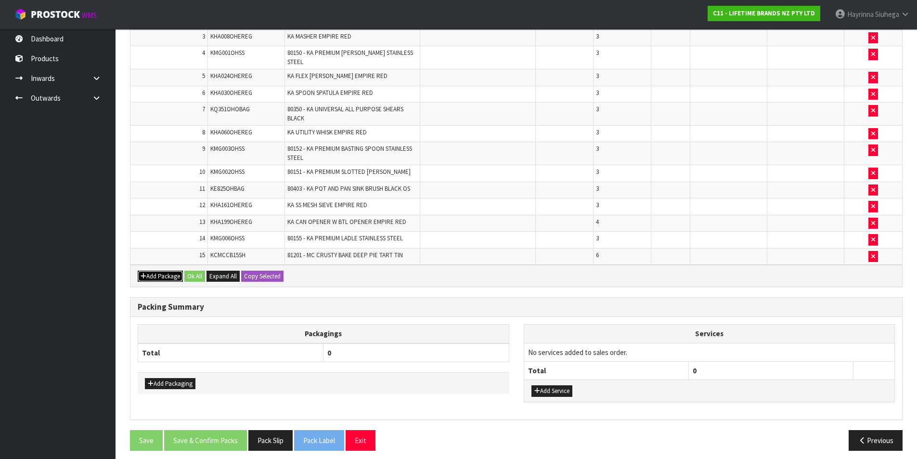
click at [149, 271] on button "Add Package" at bounding box center [160, 277] width 45 height 12
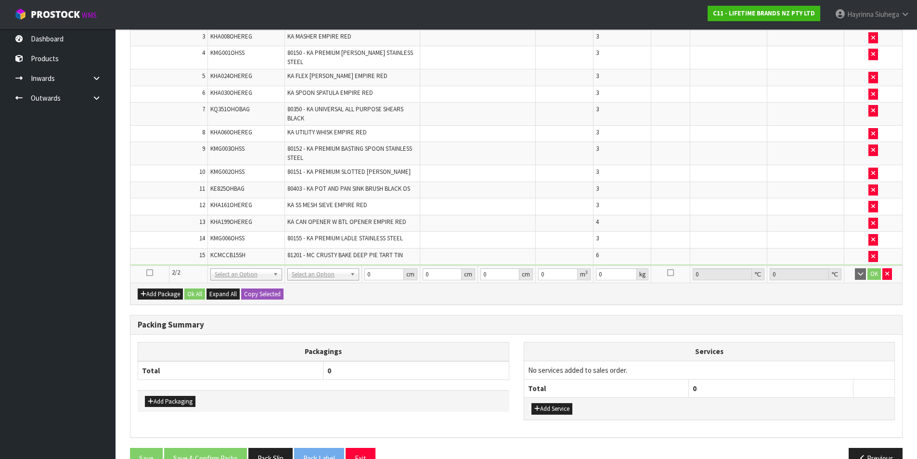
drag, startPoint x: 148, startPoint y: 263, endPoint x: 168, endPoint y: 267, distance: 20.5
click at [149, 273] on icon at bounding box center [149, 273] width 7 height 0
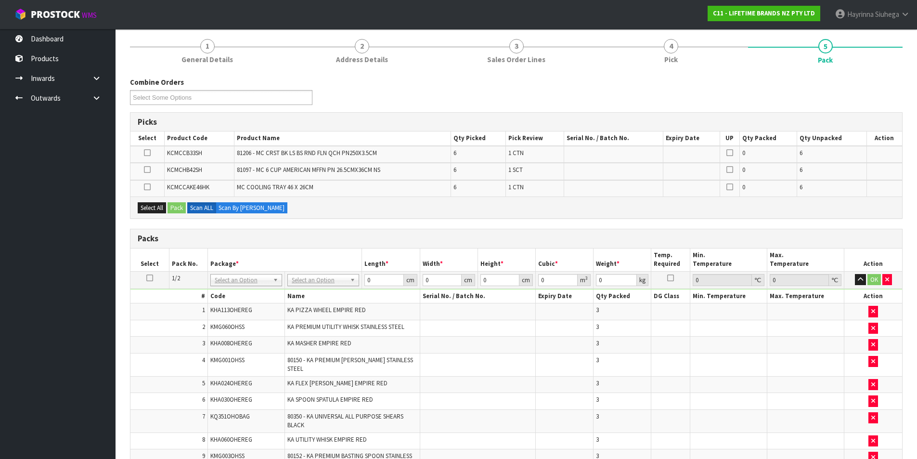
scroll to position [0, 0]
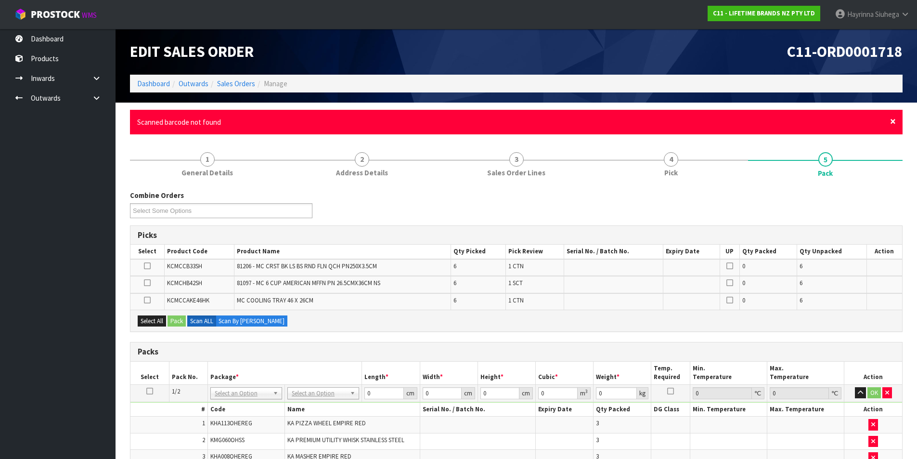
click at [890, 119] on span "×" at bounding box center [893, 121] width 6 height 13
click at [890, 123] on span "×" at bounding box center [893, 121] width 6 height 13
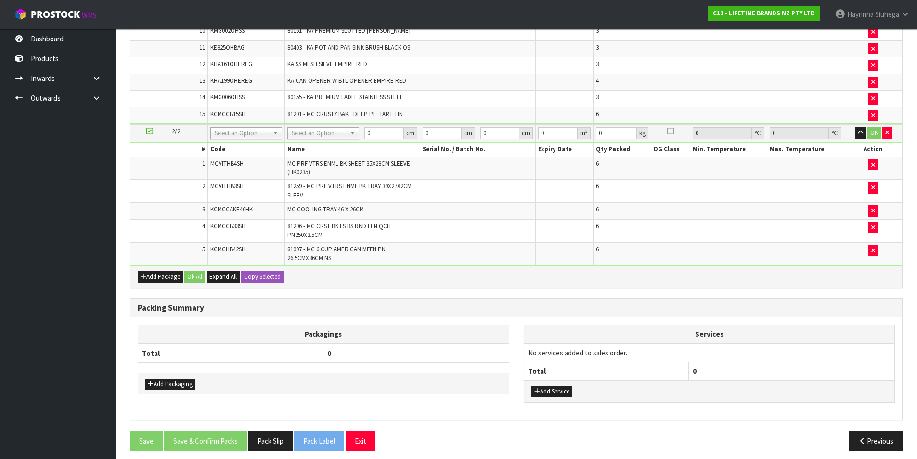
scroll to position [476, 0]
click at [872, 224] on icon "button" at bounding box center [874, 227] width 4 height 6
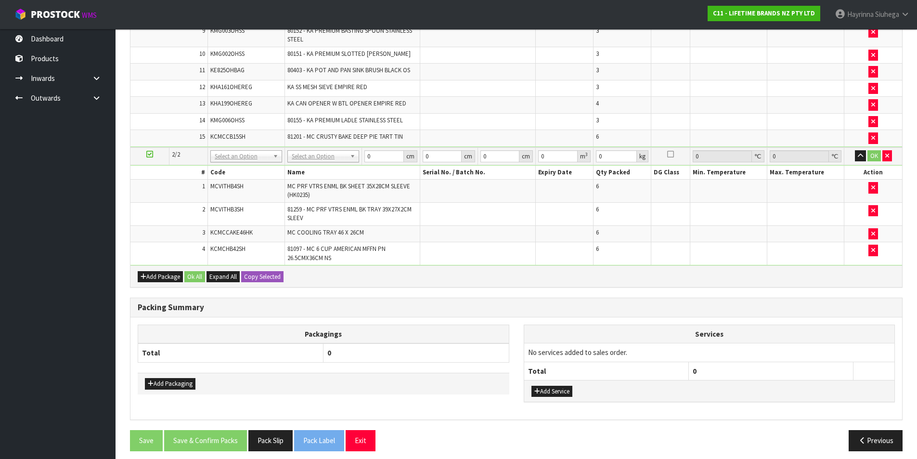
click at [165, 281] on div "Packs Select Pack No. Package * Length * Width * Height * Cubic * Weight * Temp…" at bounding box center [516, 46] width 773 height 484
click at [167, 279] on div "Add Package Ok All Expand All Copy Selected" at bounding box center [516, 276] width 772 height 22
click at [165, 277] on div "Add Package Ok All Expand All Copy Selected" at bounding box center [516, 276] width 772 height 22
click at [139, 271] on button "Add Package" at bounding box center [160, 277] width 45 height 12
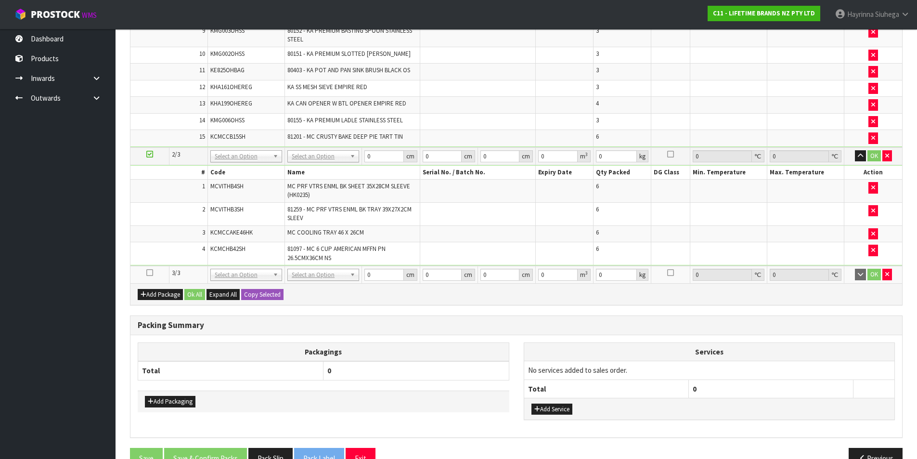
click at [149, 273] on icon at bounding box center [149, 273] width 7 height 0
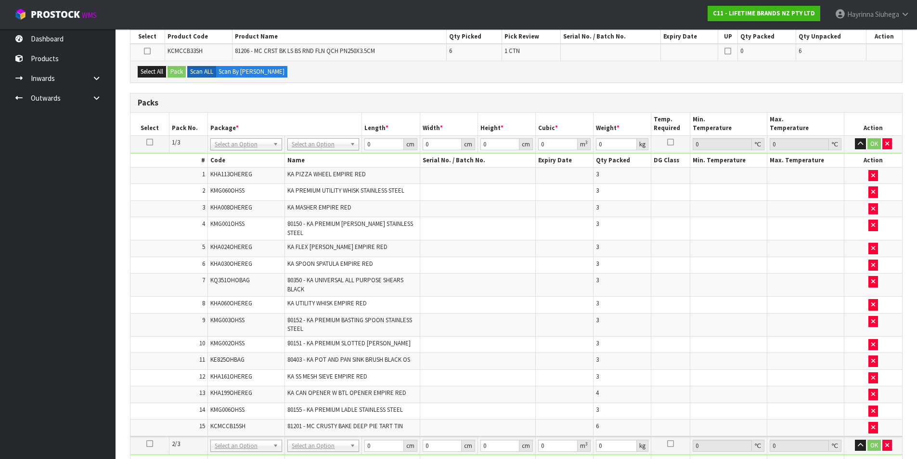
scroll to position [54, 0]
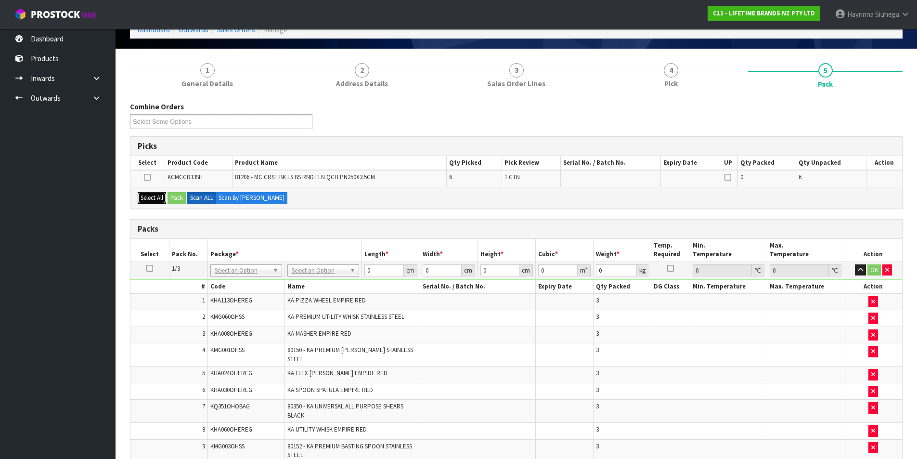
click at [151, 194] on button "Select All" at bounding box center [152, 198] width 28 height 12
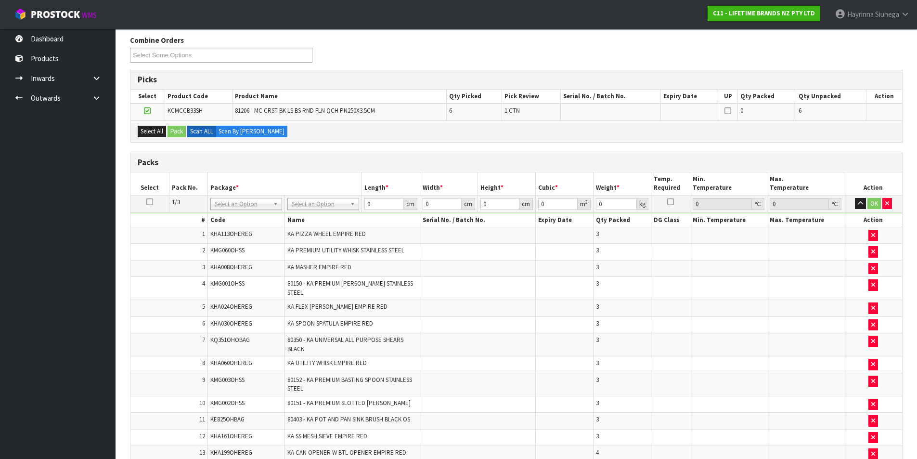
scroll to position [247, 0]
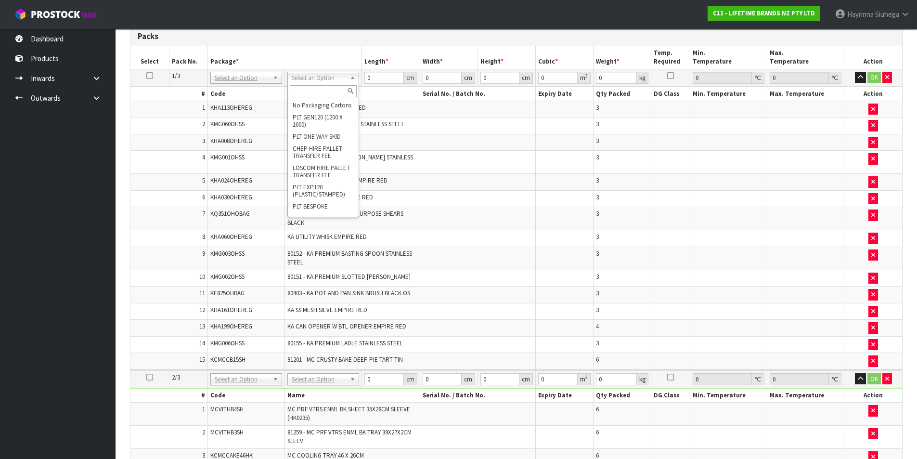
click at [324, 91] on input "text" at bounding box center [323, 91] width 67 height 12
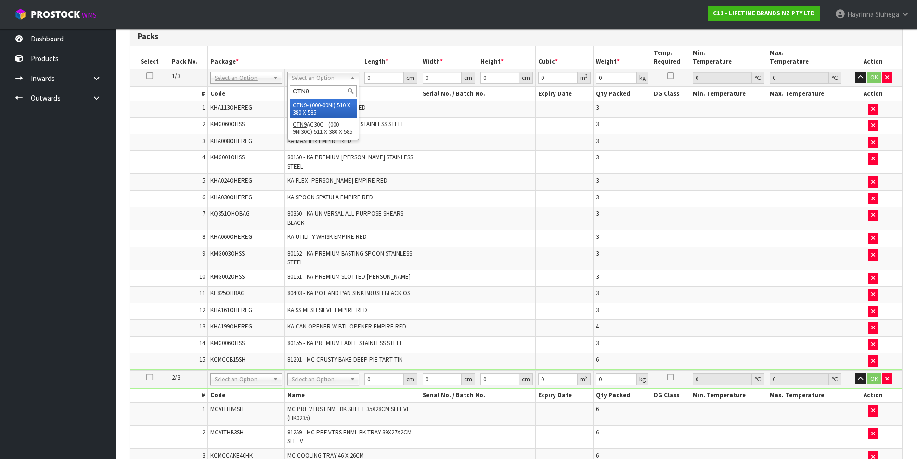
type input "CTN9"
type input "51"
type input "38"
type input "58.5"
type input "0.113373"
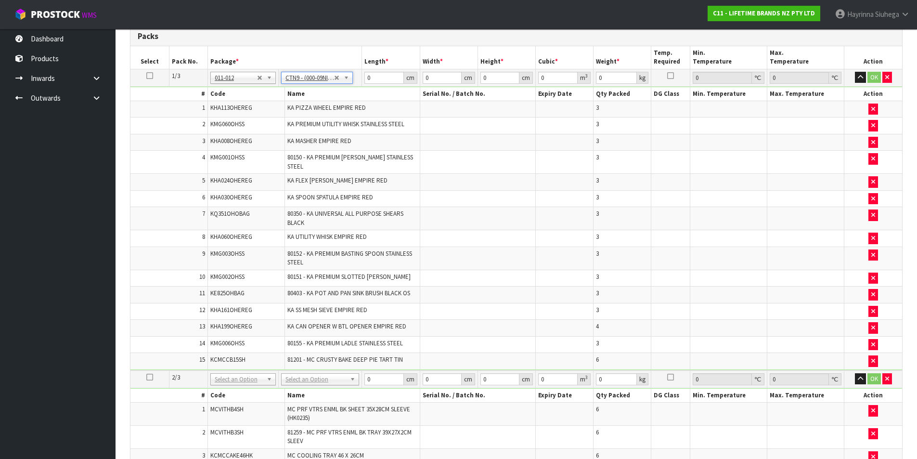
type input "11.487"
click at [307, 87] on input "text" at bounding box center [317, 91] width 67 height 12
type input "CTN7"
type input "45.5"
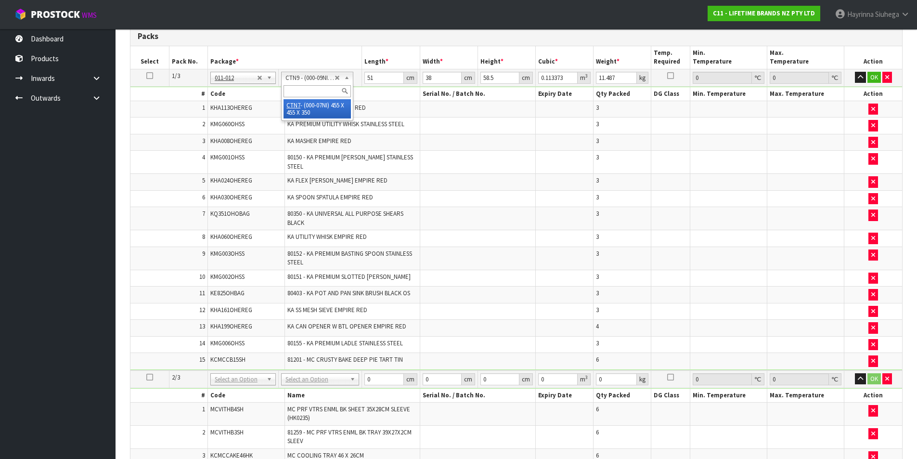
type input "45.5"
type input "35"
type input "0.072459"
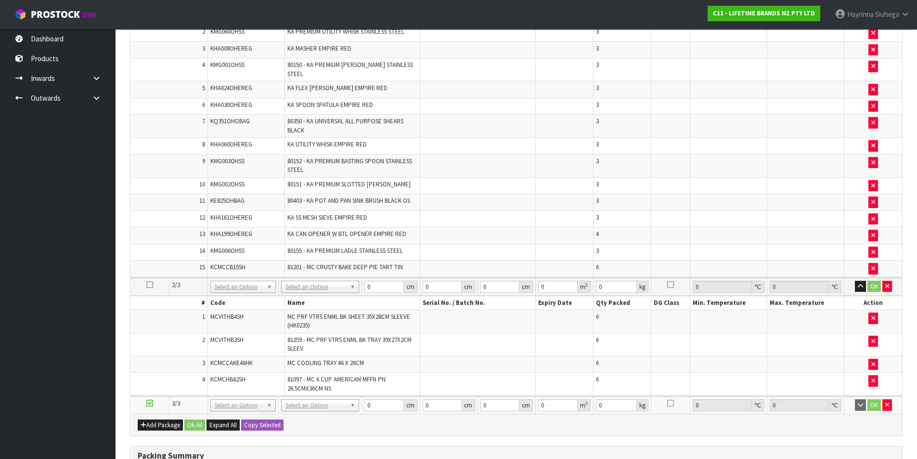
scroll to position [439, 0]
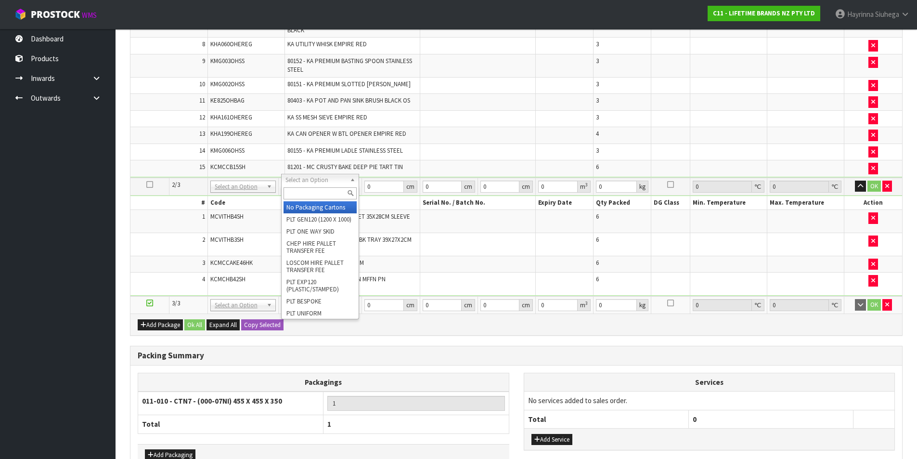
click at [323, 189] on input "text" at bounding box center [320, 193] width 73 height 12
type input "CTN9"
type input "51"
type input "38"
type input "58.5"
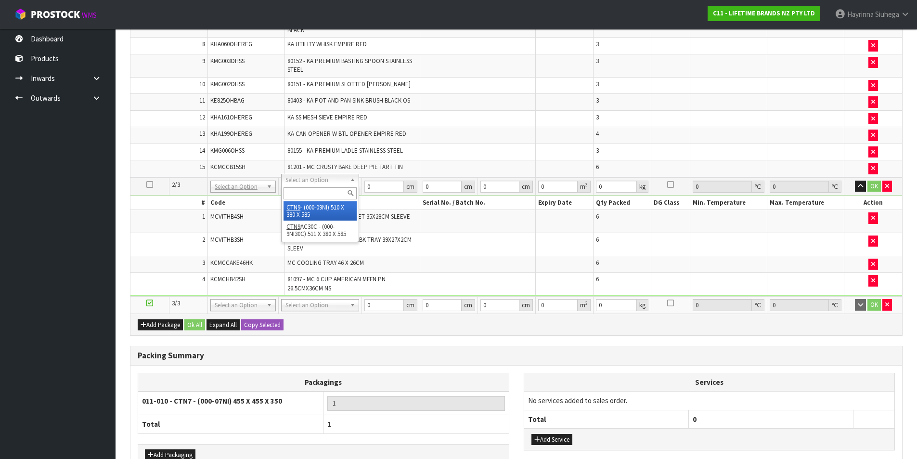
type input "0.113373"
type input "26.774"
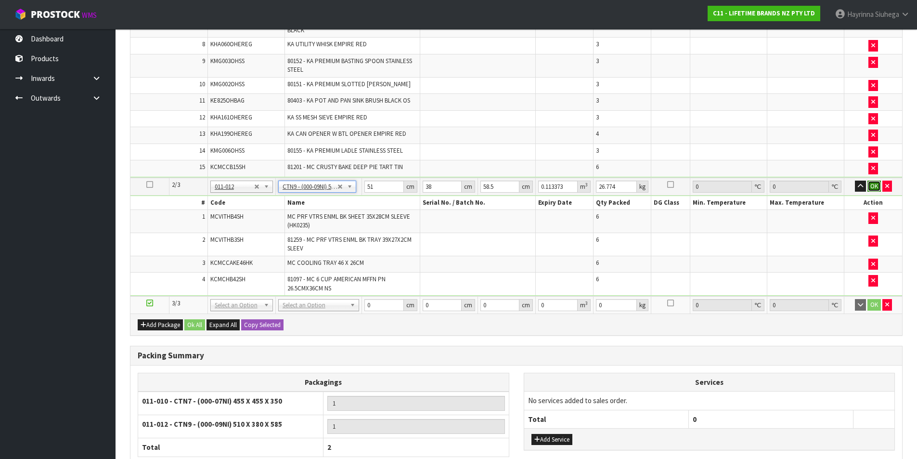
click at [874, 182] on button "OK" at bounding box center [874, 187] width 13 height 12
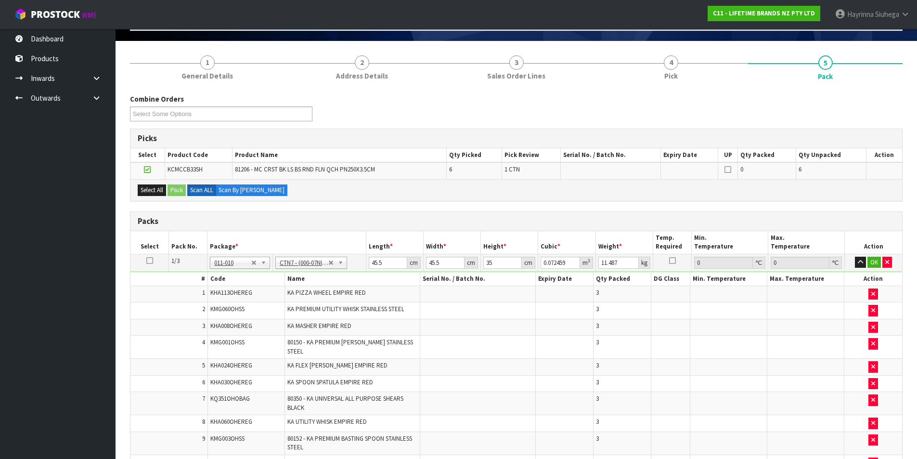
scroll to position [54, 0]
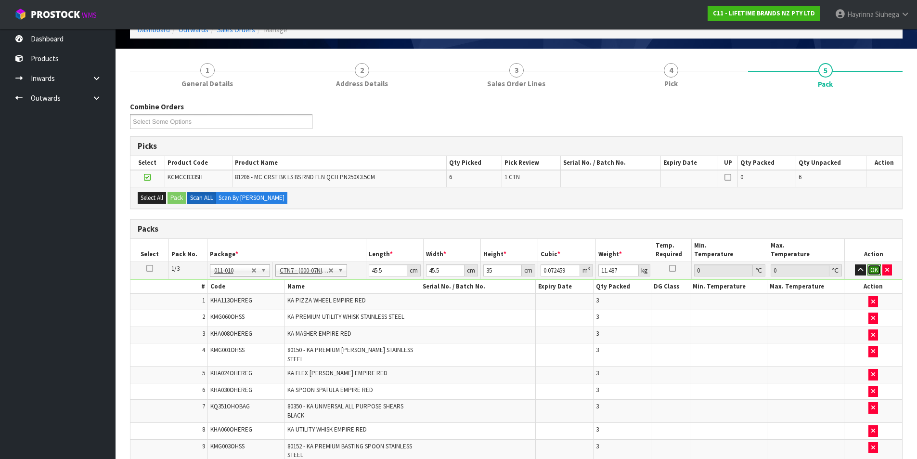
click at [875, 269] on button "OK" at bounding box center [874, 270] width 13 height 12
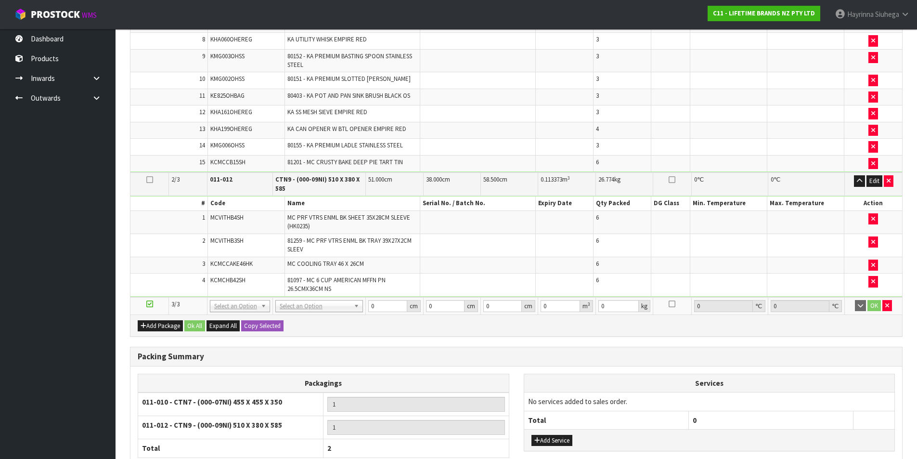
scroll to position [527, 0]
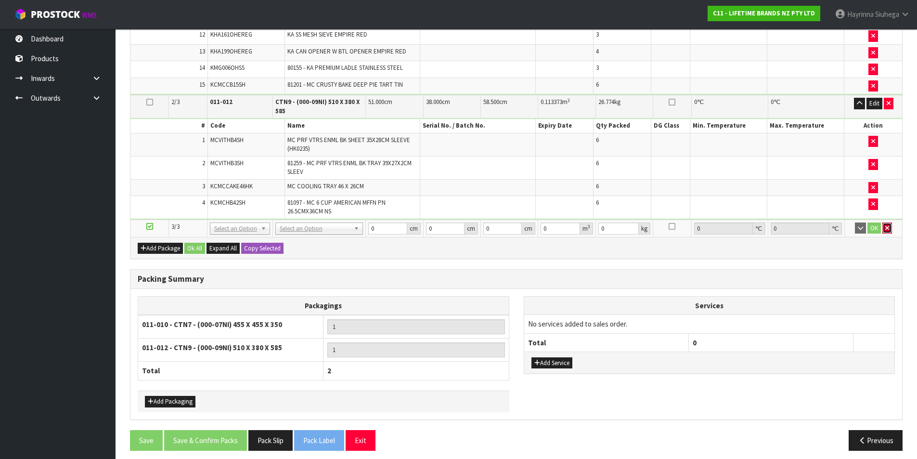
click at [887, 225] on icon "button" at bounding box center [888, 228] width 4 height 6
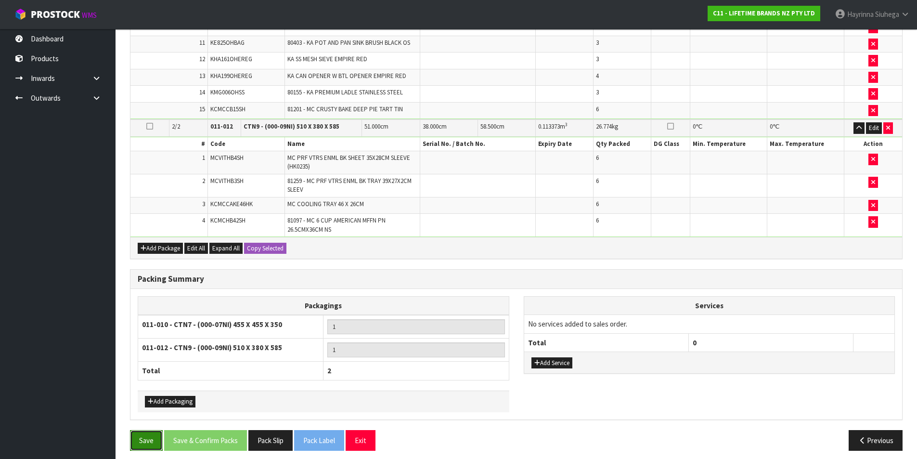
click at [147, 430] on button "Save" at bounding box center [146, 440] width 33 height 21
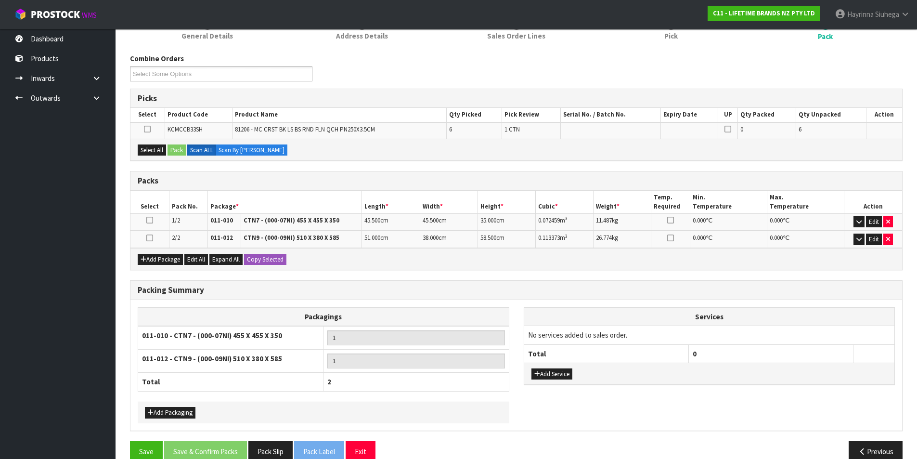
scroll to position [154, 0]
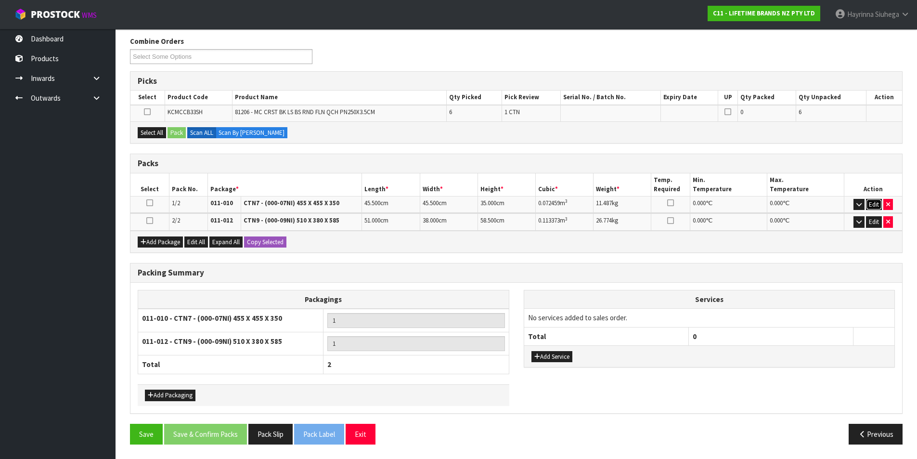
click at [873, 204] on button "Edit" at bounding box center [874, 205] width 16 height 12
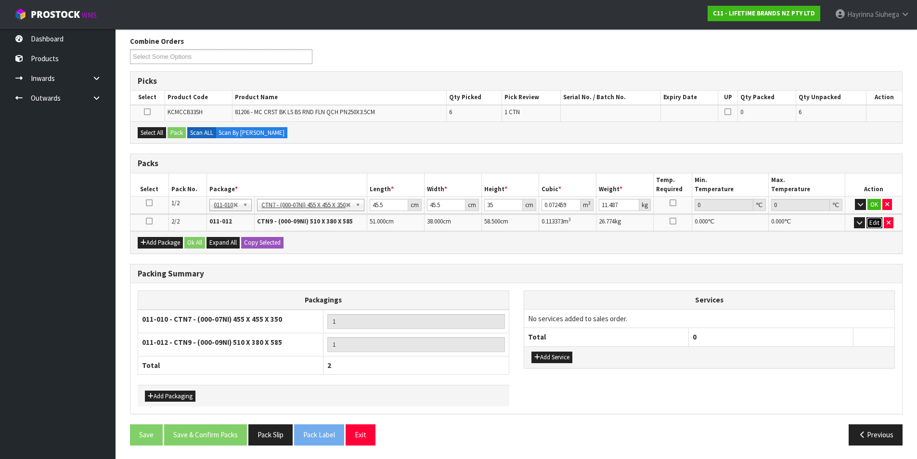
click at [874, 221] on button "Edit" at bounding box center [875, 223] width 16 height 12
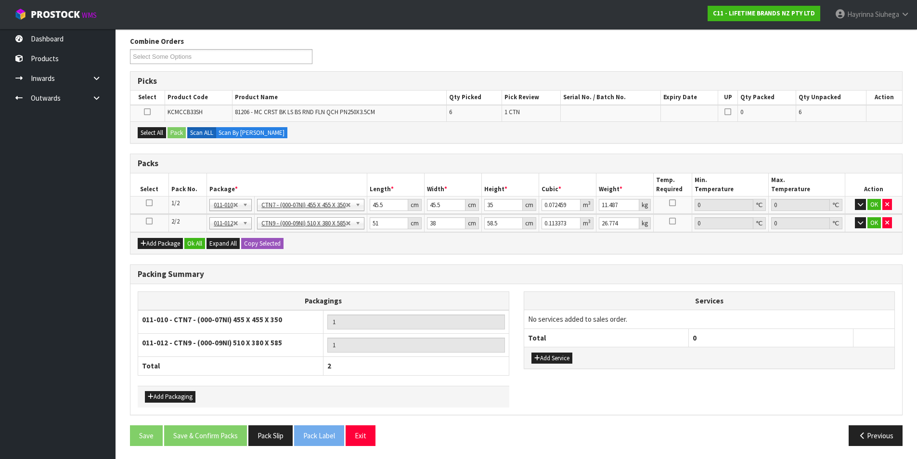
scroll to position [156, 0]
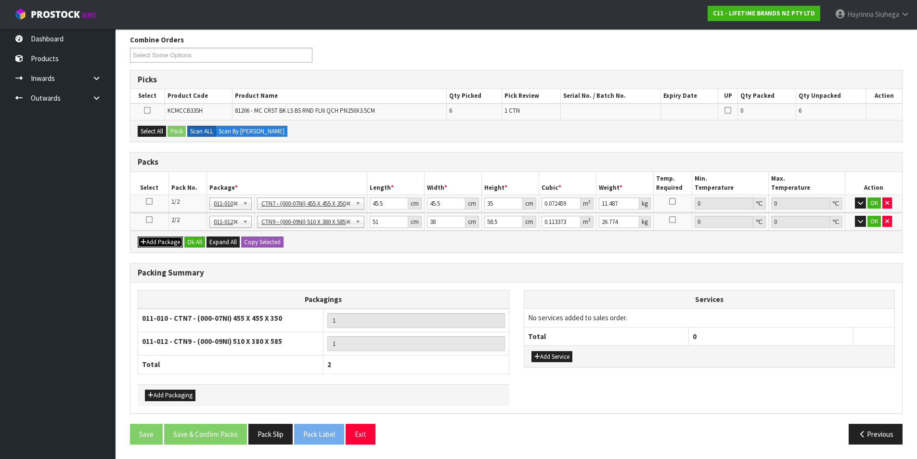
click at [154, 242] on button "Add Package" at bounding box center [160, 242] width 45 height 12
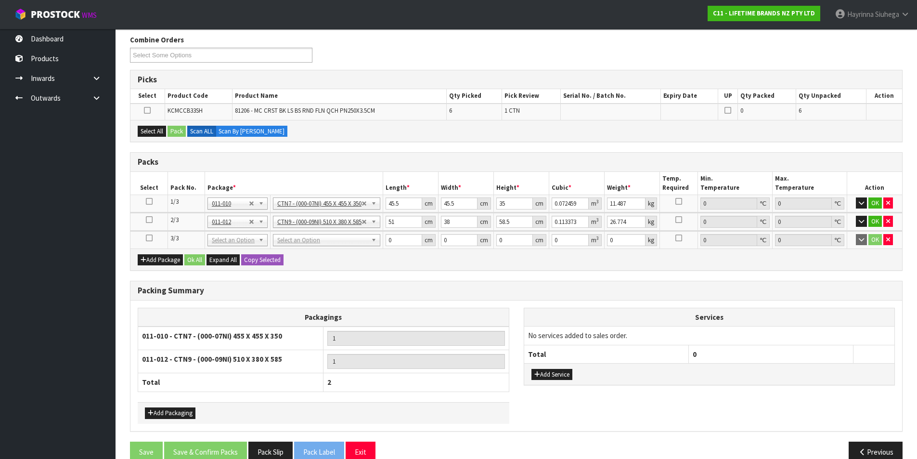
click at [148, 238] on icon at bounding box center [149, 238] width 7 height 0
click at [156, 129] on button "Select All" at bounding box center [152, 132] width 28 height 12
click at [172, 131] on button "Pack" at bounding box center [177, 132] width 18 height 12
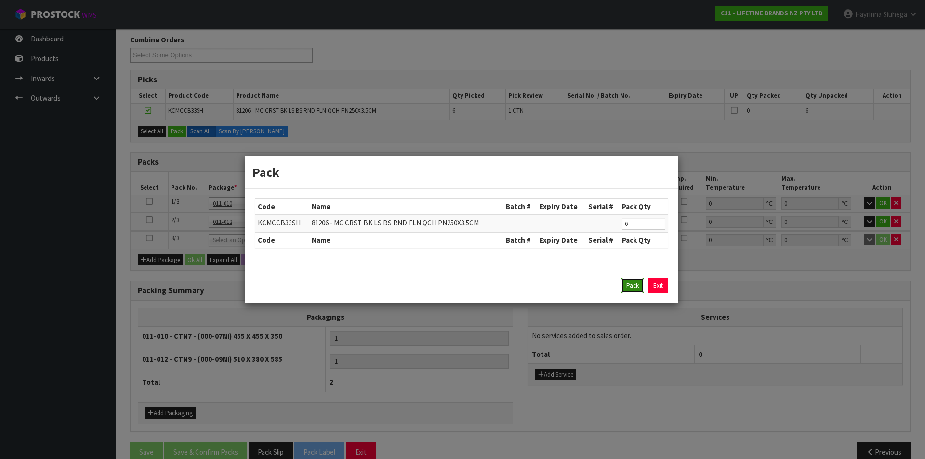
click at [636, 283] on button "Pack" at bounding box center [632, 285] width 23 height 15
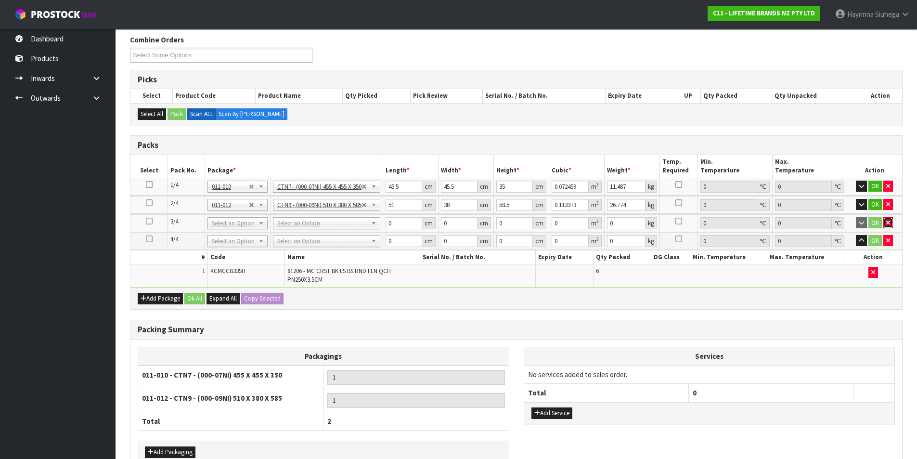
click at [892, 223] on button "button" at bounding box center [889, 223] width 10 height 12
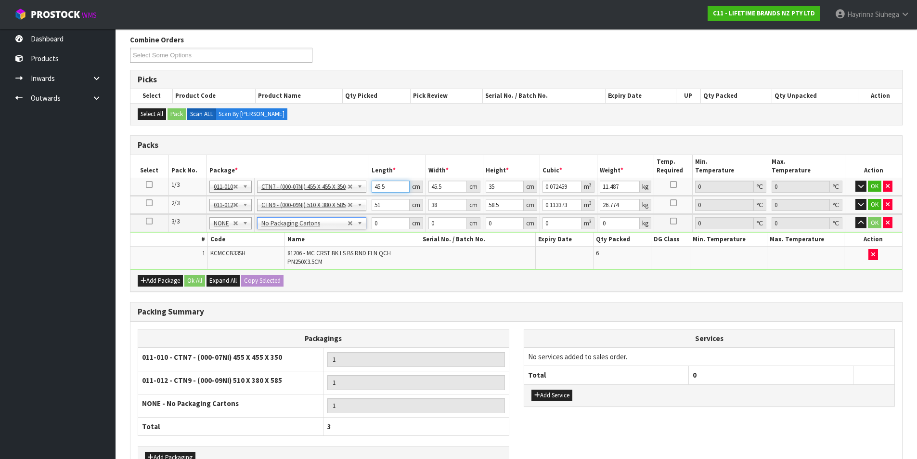
click at [382, 185] on input "45.5" at bounding box center [391, 187] width 39 height 12
type input "4"
type input "0.00637"
type input "47"
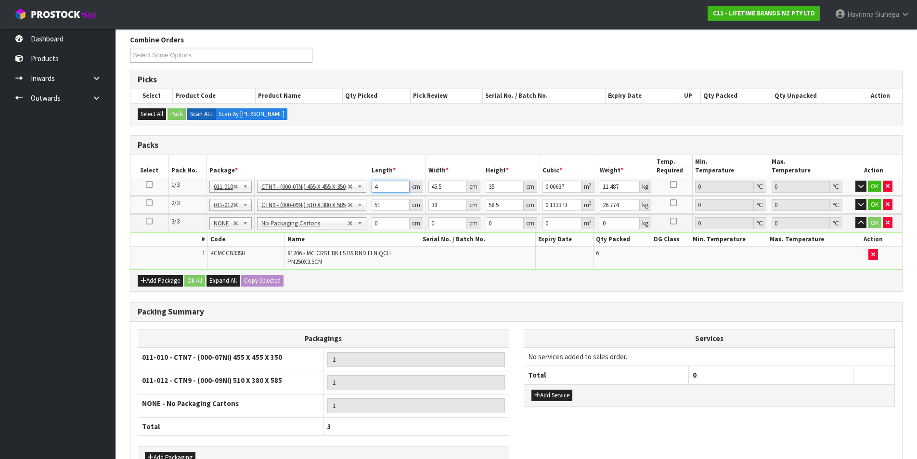
type input "0.074847"
type input "47"
type input "4"
type input "0.00658"
type input "47"
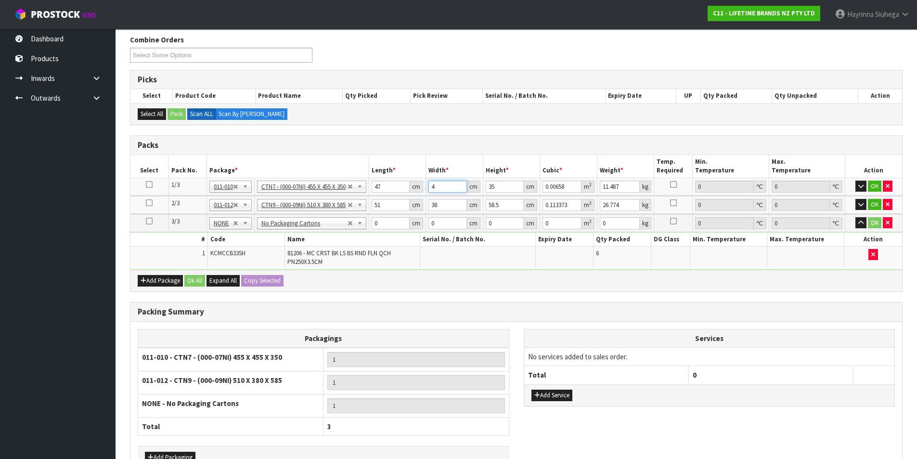
type input "0.077315"
type input "47"
type input "3"
type input "0.006627"
type input "37"
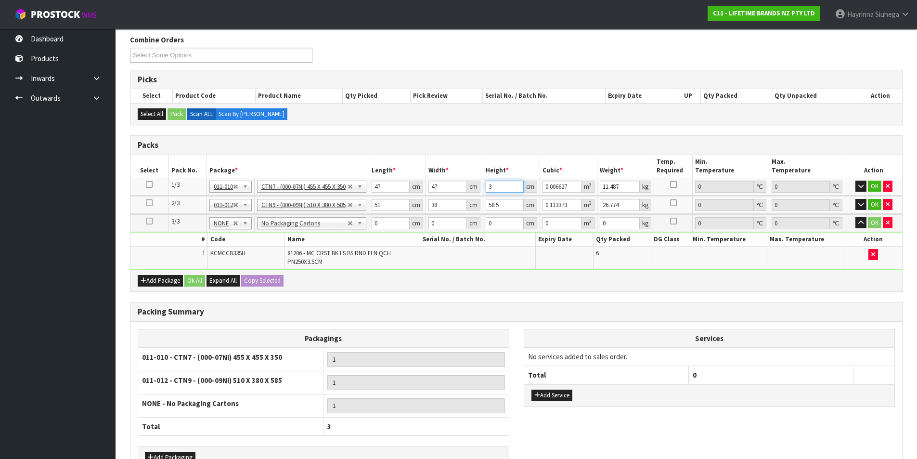
type input "0.081733"
type input "37"
type input "13"
click button "OK" at bounding box center [874, 187] width 13 height 12
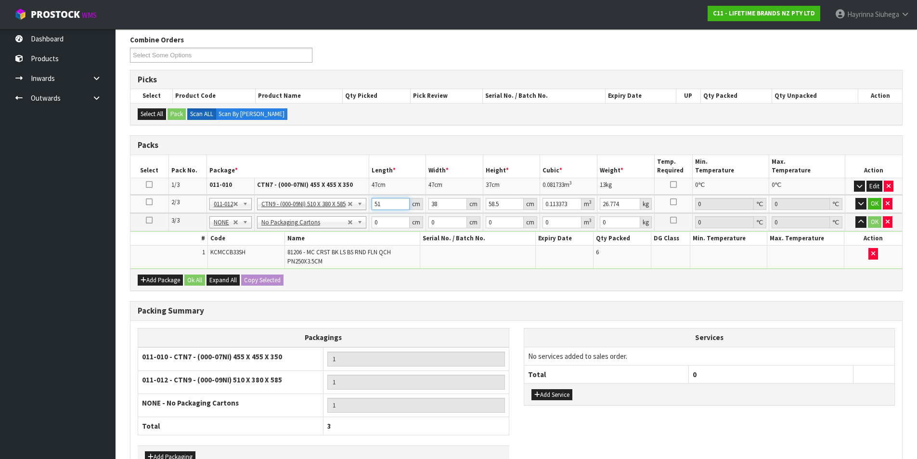
type input "5"
type input "0.011115"
type input "52"
type input "0.115596"
type input "52"
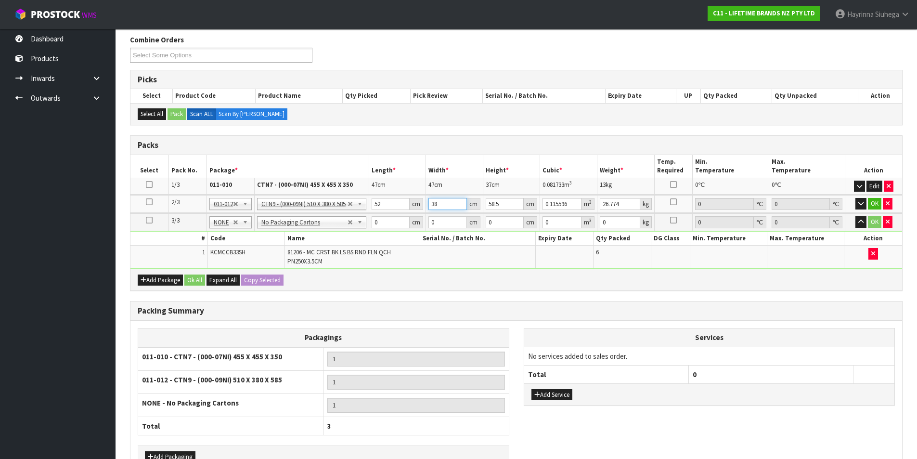
type input "4"
type input "0.012168"
type input "40"
type input "0.12168"
type input "40"
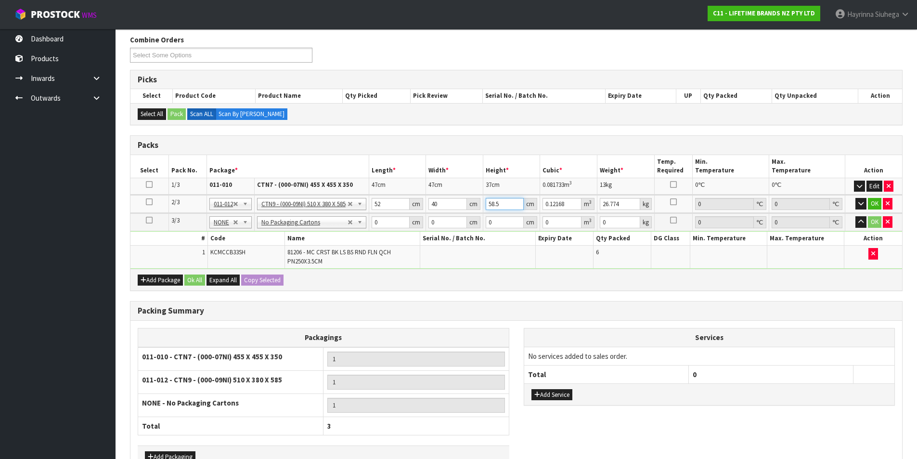
type input "3"
type input "0.00624"
type input "31"
type input "0.06448"
type input "31"
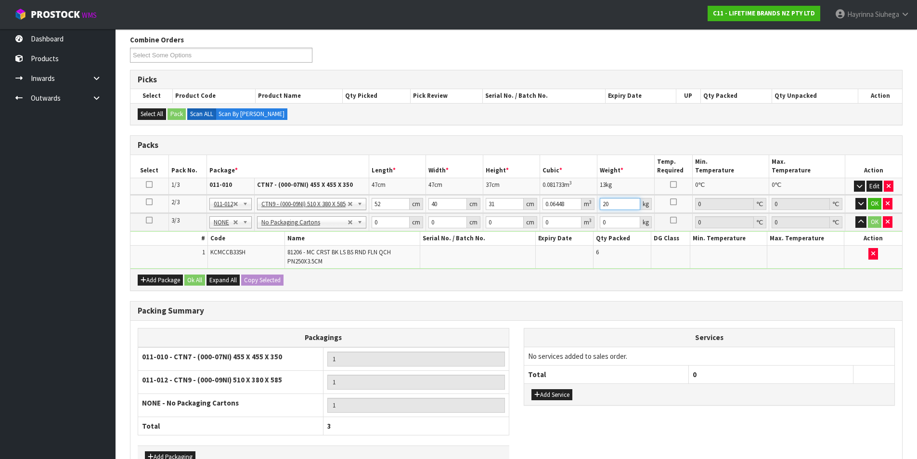
type input "20"
click button "OK" at bounding box center [874, 204] width 13 height 12
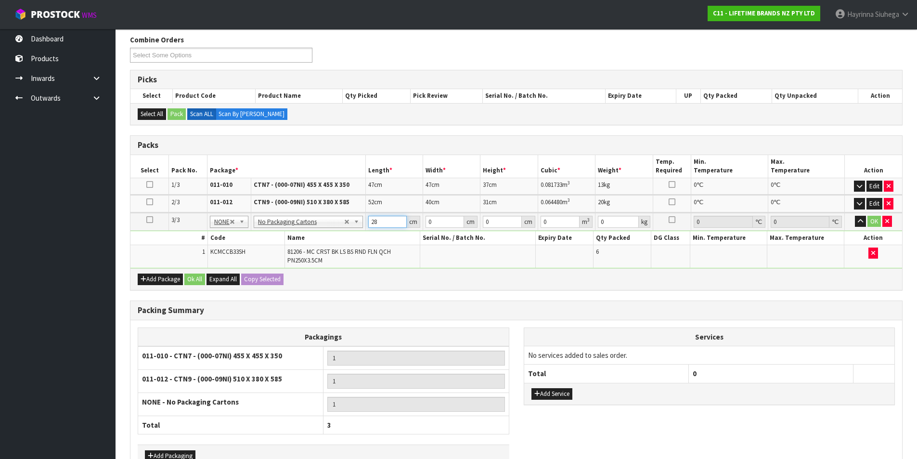
type input "28"
type input "2"
type input "0.001568"
type input "28"
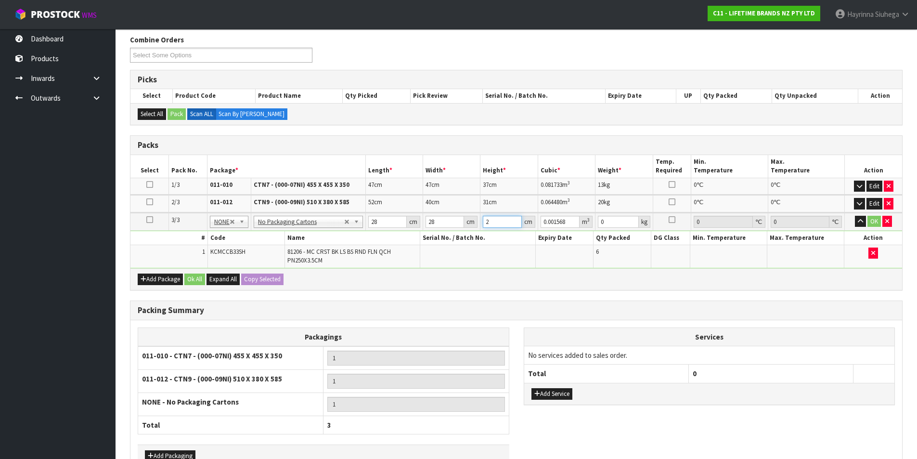
type input "0.021952"
type input "28"
type input "3"
click button "OK" at bounding box center [874, 222] width 13 height 12
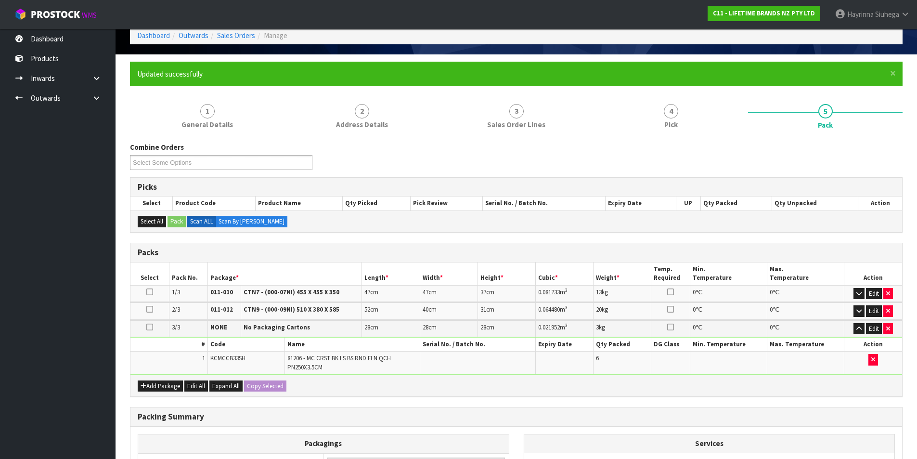
scroll to position [23, 0]
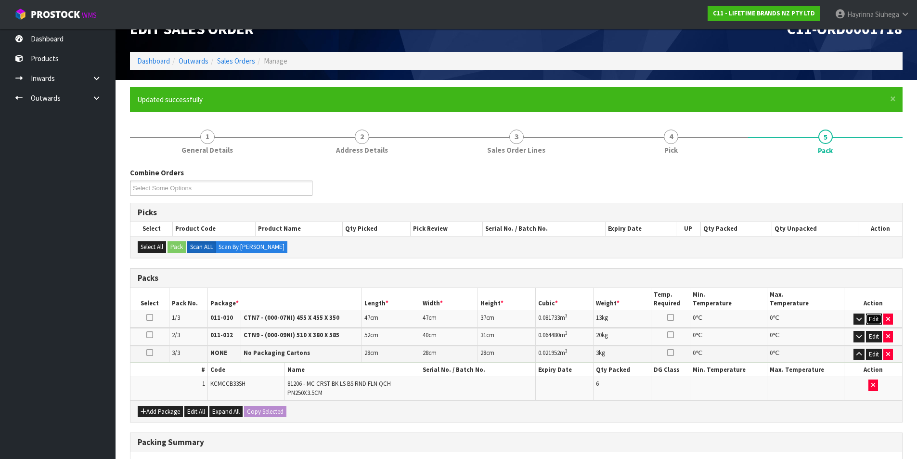
click at [874, 320] on button "Edit" at bounding box center [874, 319] width 16 height 12
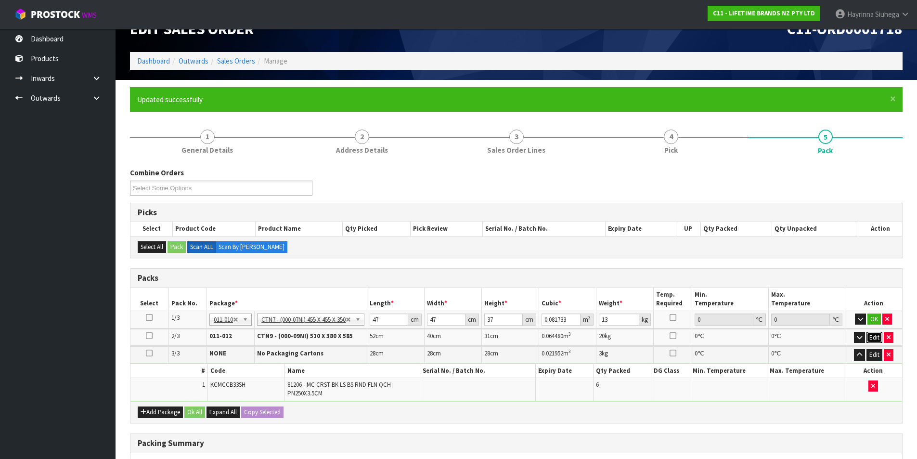
click at [879, 337] on button "Edit" at bounding box center [875, 338] width 16 height 12
click at [874, 354] on button "Edit" at bounding box center [875, 356] width 16 height 12
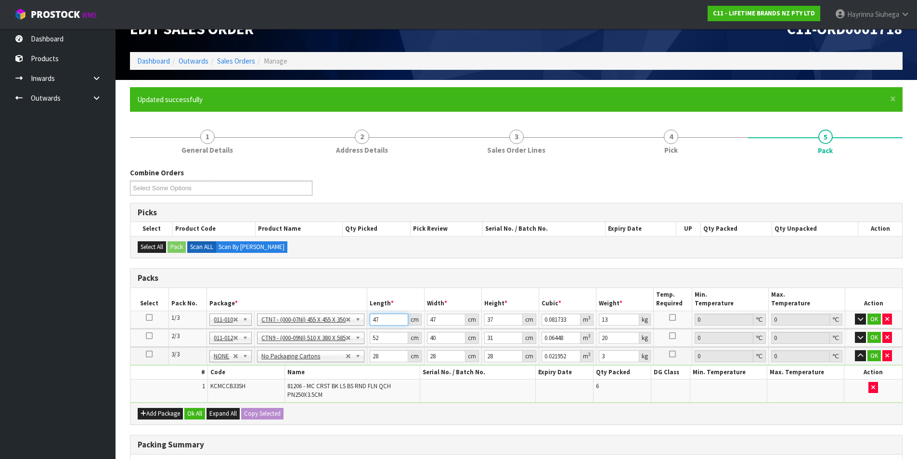
click at [378, 318] on input "47" at bounding box center [389, 319] width 39 height 12
type input "4"
type input "0.006956"
type input "47"
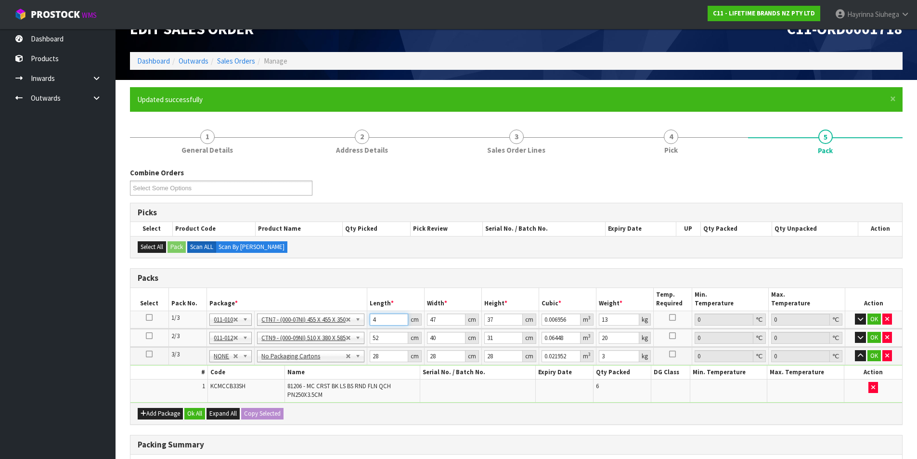
type input "0.081733"
type input "4"
type input "0.006956"
type input "47"
type input "0.081733"
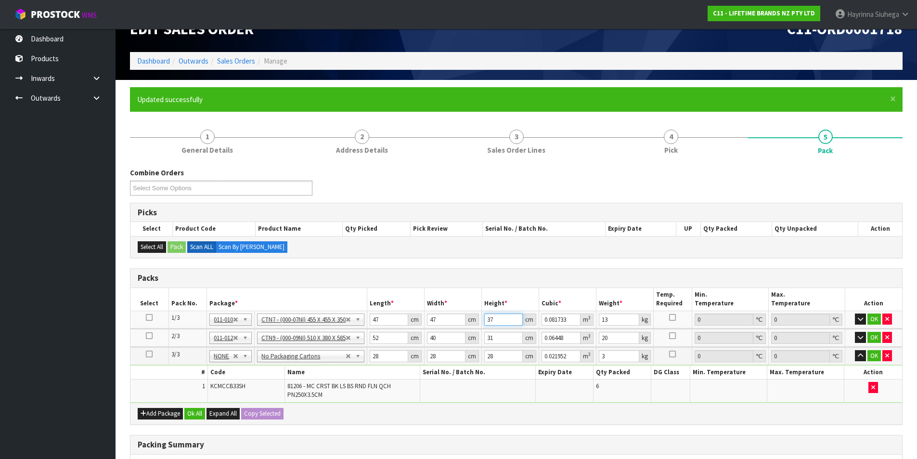
type input "3"
type input "0.006627"
type input "37"
click button "OK" at bounding box center [874, 319] width 13 height 12
click button "OK" at bounding box center [874, 337] width 13 height 12
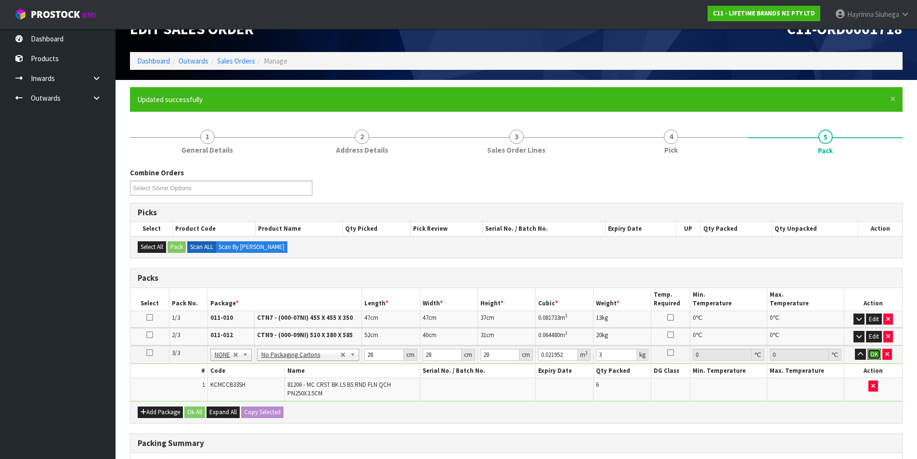
click button "OK" at bounding box center [874, 355] width 13 height 12
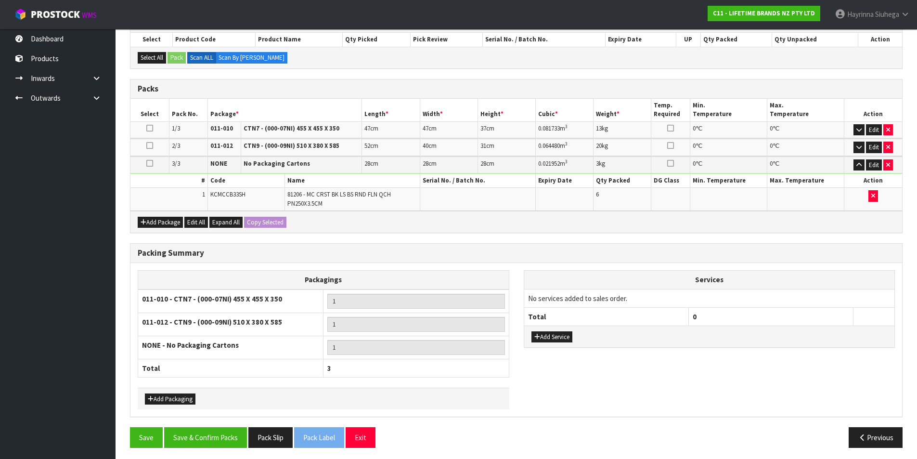
scroll to position [215, 0]
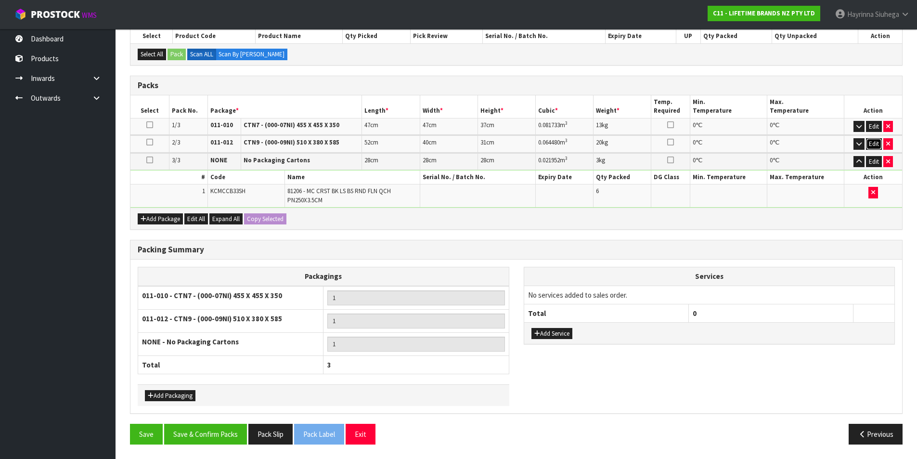
click at [873, 141] on button "Edit" at bounding box center [874, 144] width 16 height 12
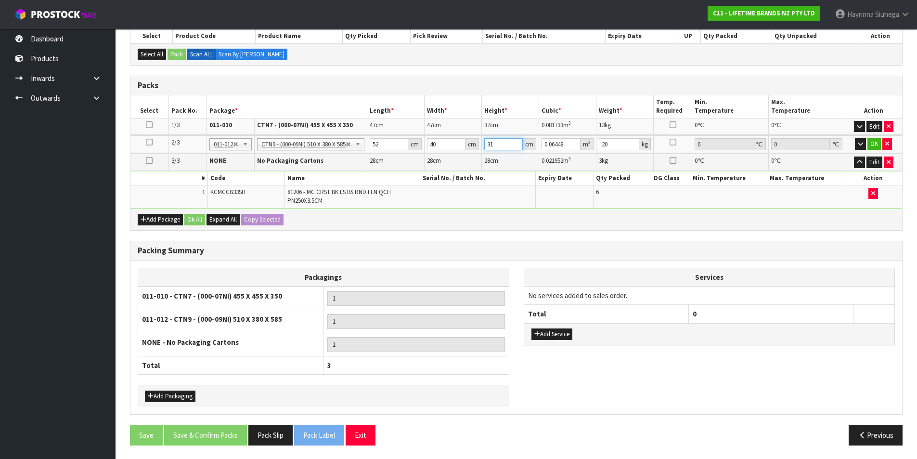
click at [492, 142] on input "31" at bounding box center [503, 144] width 39 height 12
click button "OK" at bounding box center [874, 144] width 13 height 12
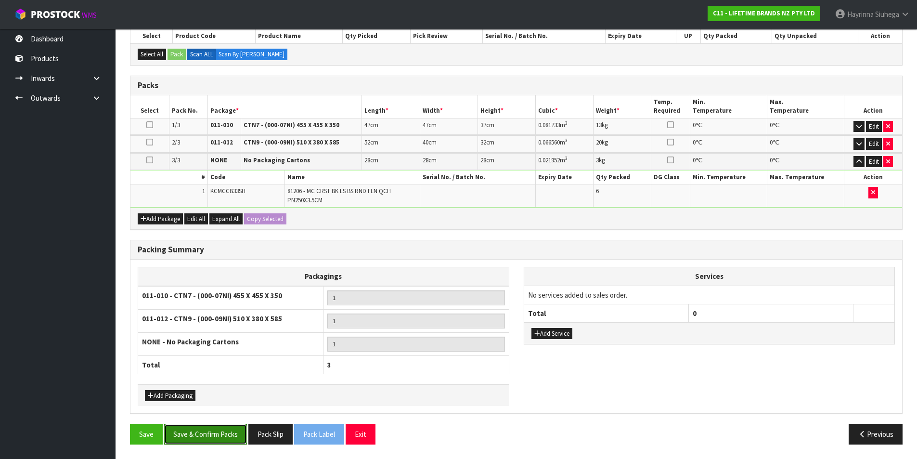
click at [189, 430] on button "Save & Confirm Packs" at bounding box center [205, 434] width 83 height 21
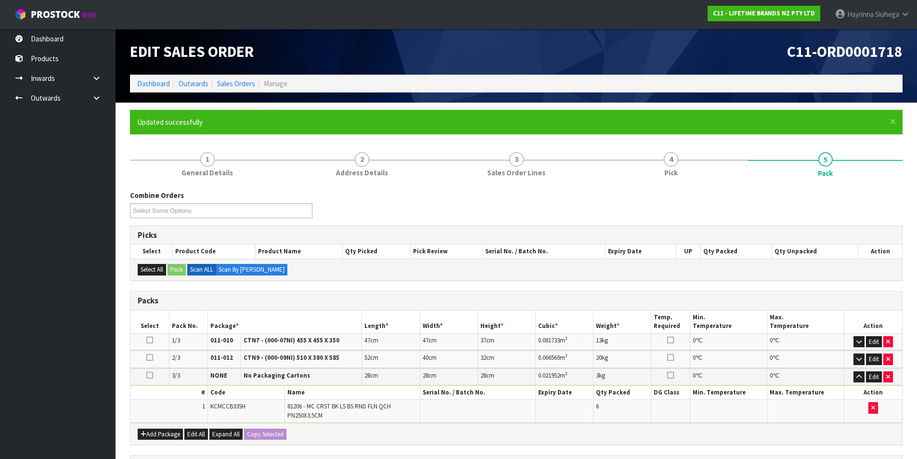
scroll to position [156, 0]
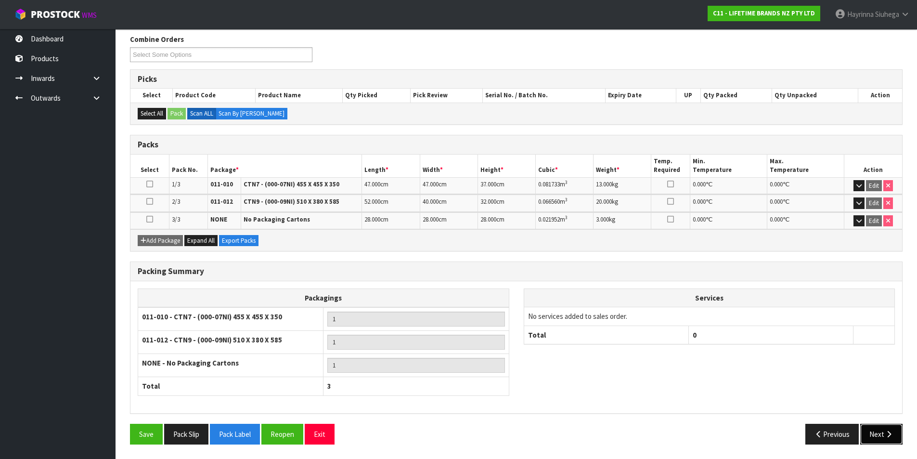
click at [884, 433] on button "Next" at bounding box center [881, 434] width 42 height 21
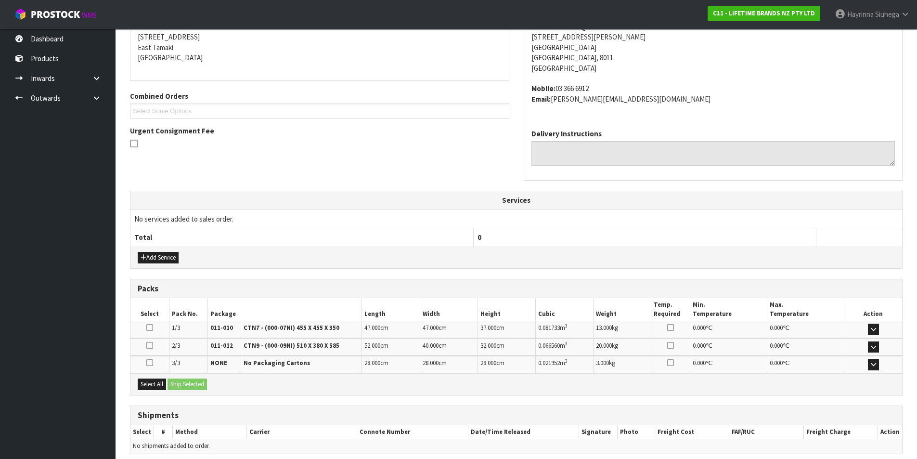
scroll to position [235, 0]
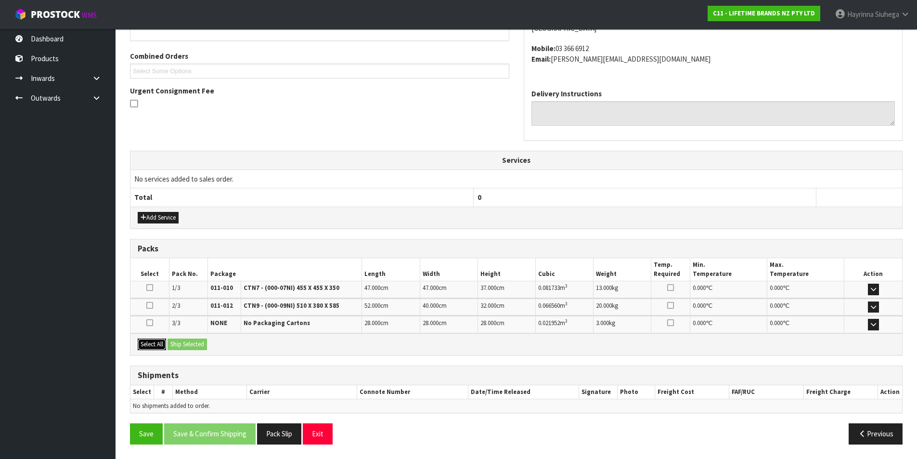
click at [148, 348] on button "Select All" at bounding box center [152, 345] width 28 height 12
click at [184, 346] on button "Ship Selected" at bounding box center [187, 345] width 39 height 12
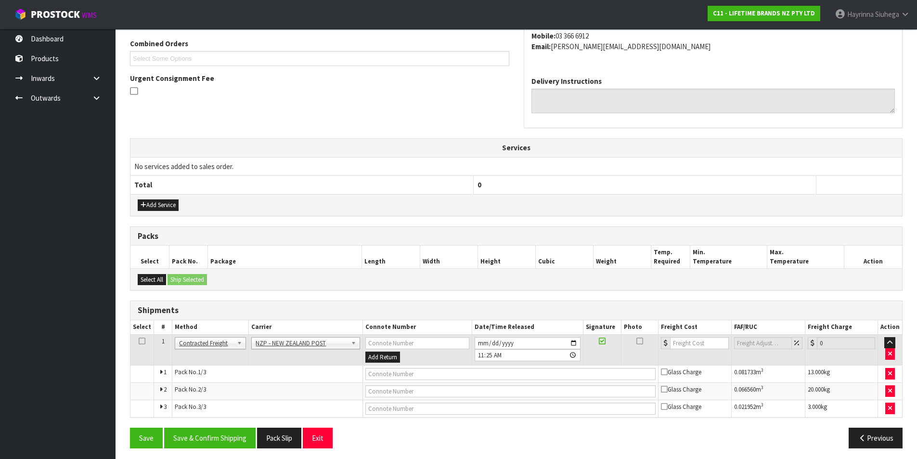
scroll to position [252, 0]
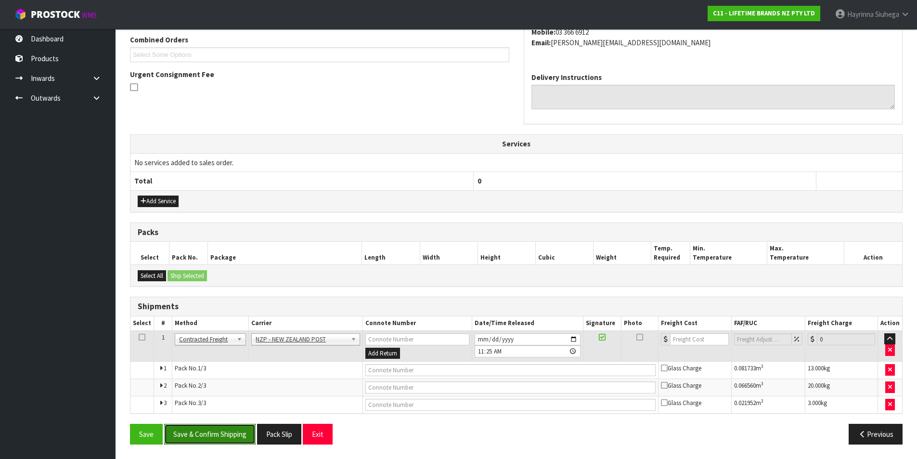
click at [211, 429] on button "Save & Confirm Shipping" at bounding box center [209, 434] width 91 height 21
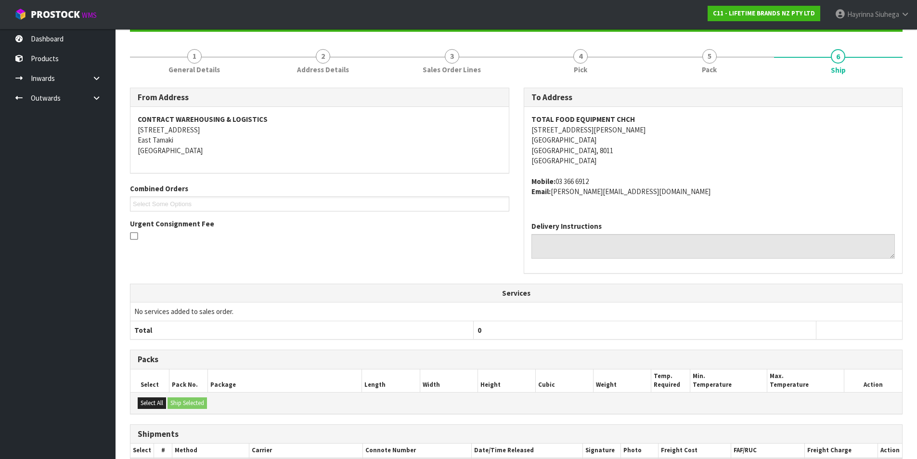
scroll to position [237, 0]
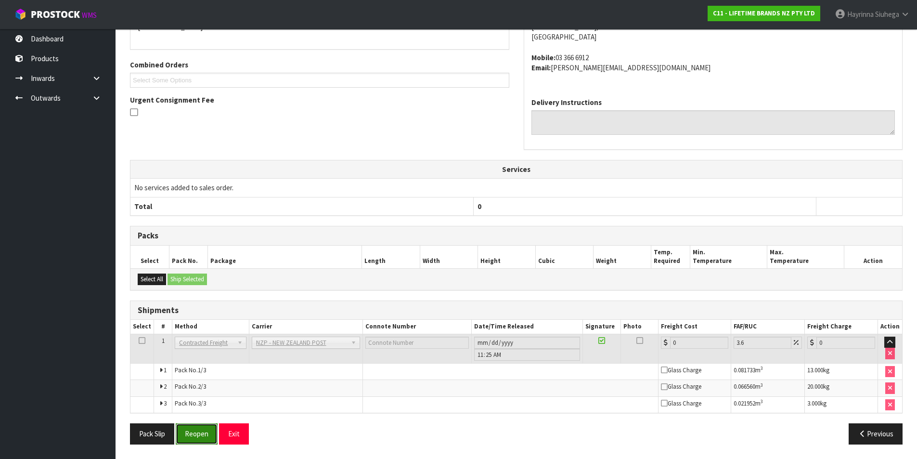
click at [197, 435] on button "Reopen" at bounding box center [197, 433] width 42 height 21
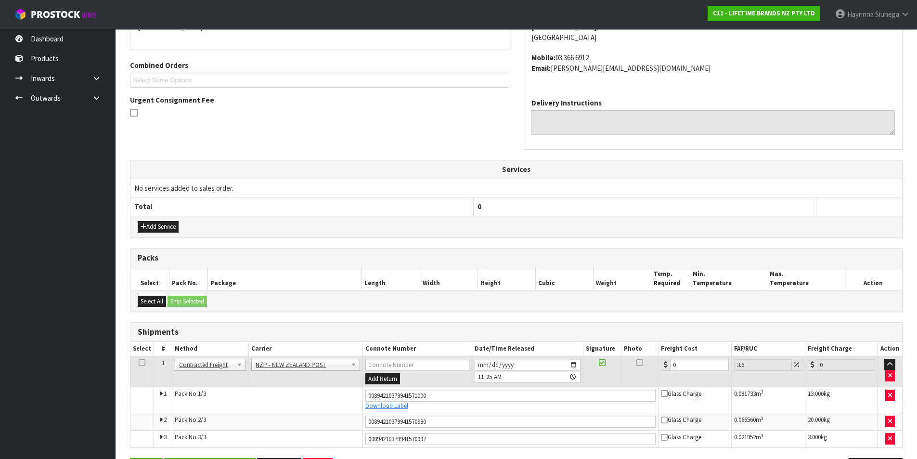
scroll to position [261, 0]
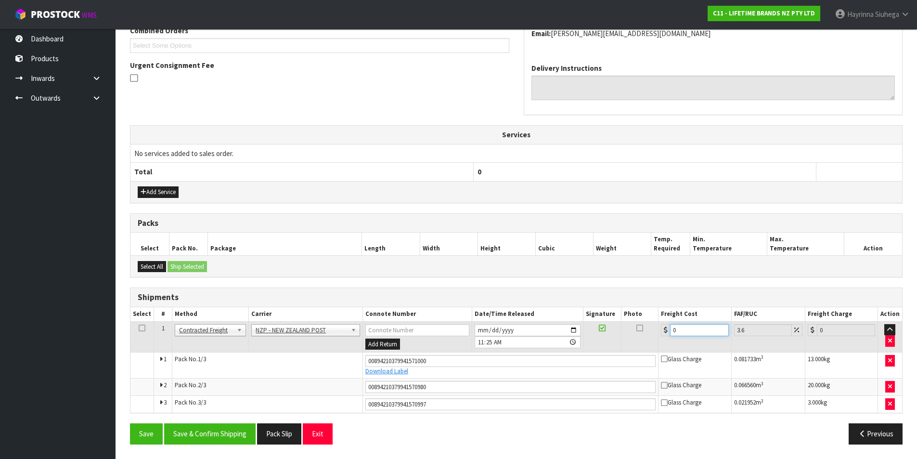
drag, startPoint x: 685, startPoint y: 331, endPoint x: 632, endPoint y: 322, distance: 54.2
click at [632, 322] on tr "1 Client Local Pickup Customer Local Pickup Company Freight Contracted Freight …" at bounding box center [516, 336] width 772 height 31
click at [130, 423] on button "Save" at bounding box center [146, 433] width 33 height 21
click at [200, 436] on button "Save & Confirm Shipping" at bounding box center [209, 433] width 91 height 21
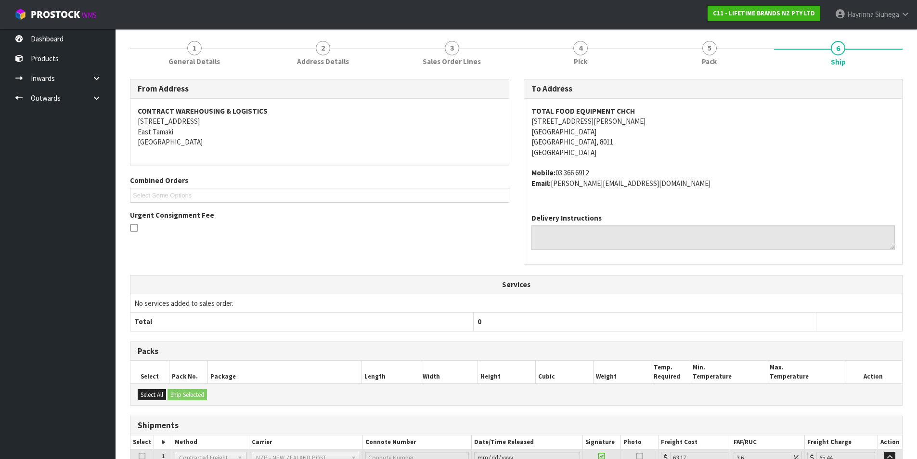
scroll to position [0, 0]
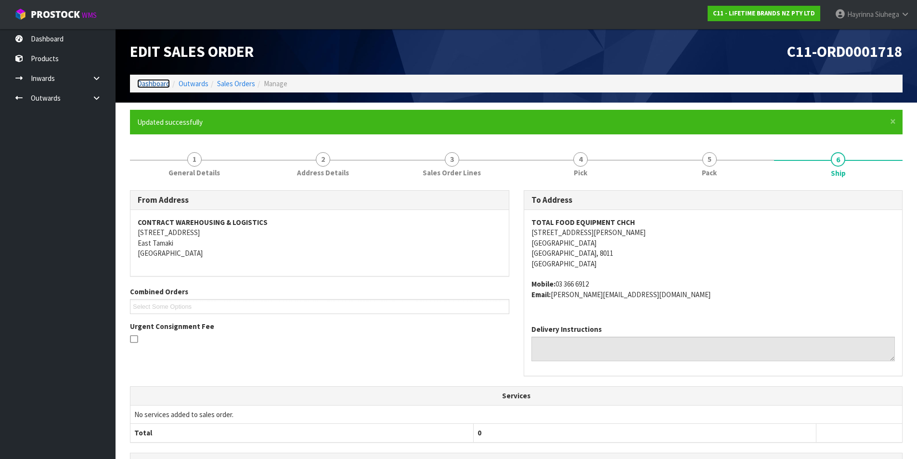
click at [161, 83] on link "Dashboard" at bounding box center [153, 83] width 33 height 9
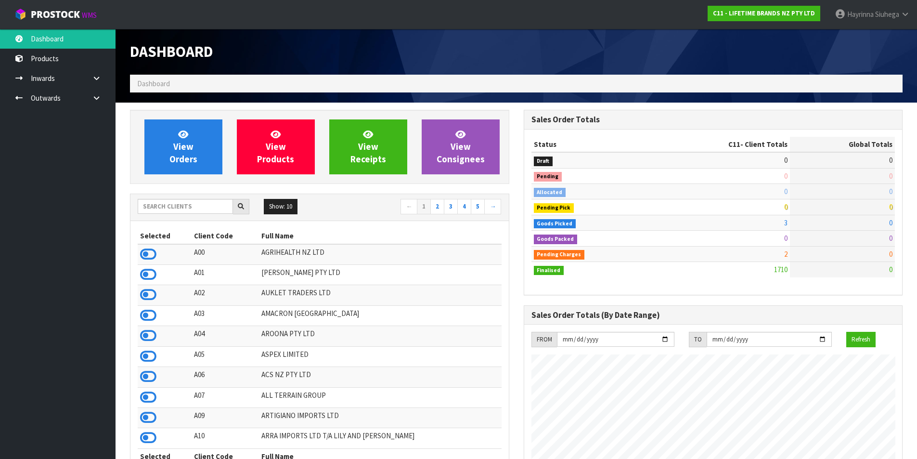
scroll to position [730, 393]
click at [202, 211] on input "text" at bounding box center [185, 206] width 95 height 15
click at [202, 148] on link "View Orders" at bounding box center [183, 146] width 78 height 55
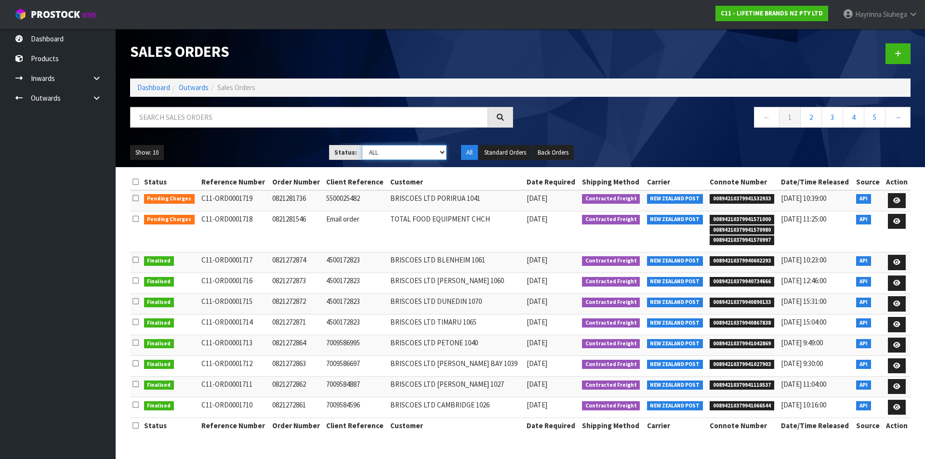
click at [383, 156] on select "Draft Pending Allocated Pending Pick Goods Picked Goods Packed Pending Charges …" at bounding box center [404, 152] width 85 height 15
click at [362, 145] on select "Draft Pending Allocated Pending Pick Goods Picked Goods Packed Pending Charges …" at bounding box center [404, 152] width 85 height 15
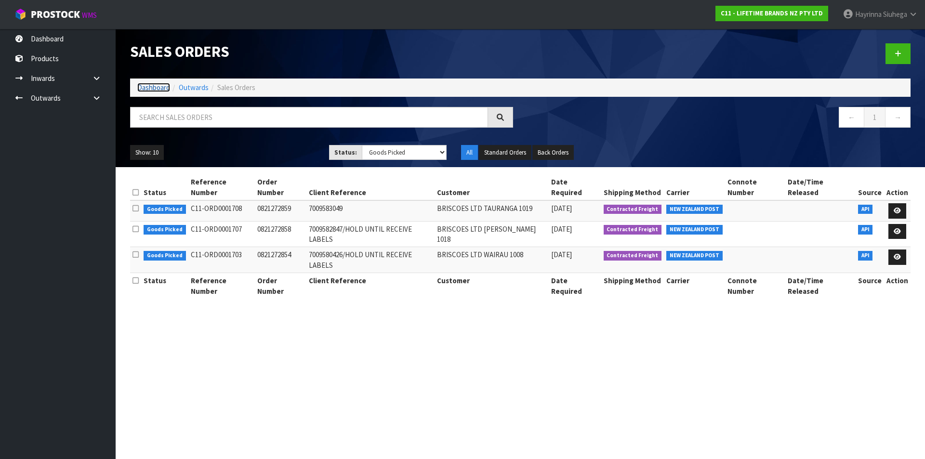
click at [156, 90] on link "Dashboard" at bounding box center [153, 87] width 33 height 9
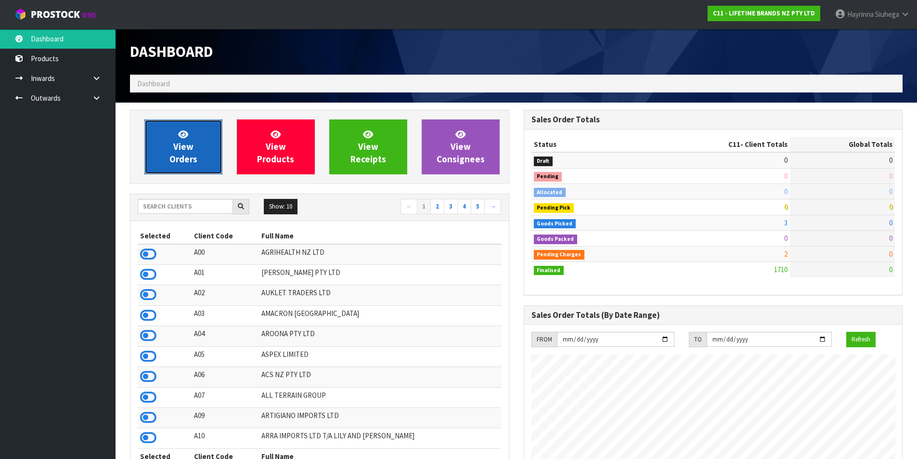
click at [184, 156] on span "View Orders" at bounding box center [183, 147] width 28 height 36
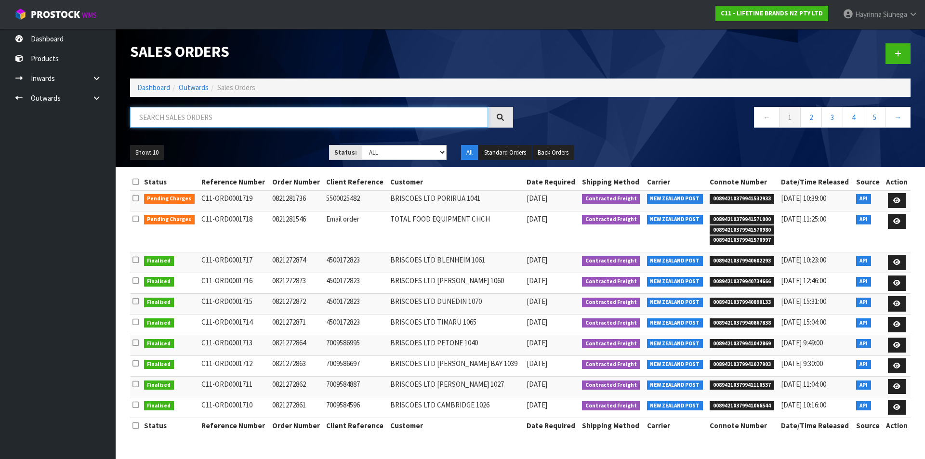
click at [193, 124] on input "text" at bounding box center [309, 117] width 358 height 21
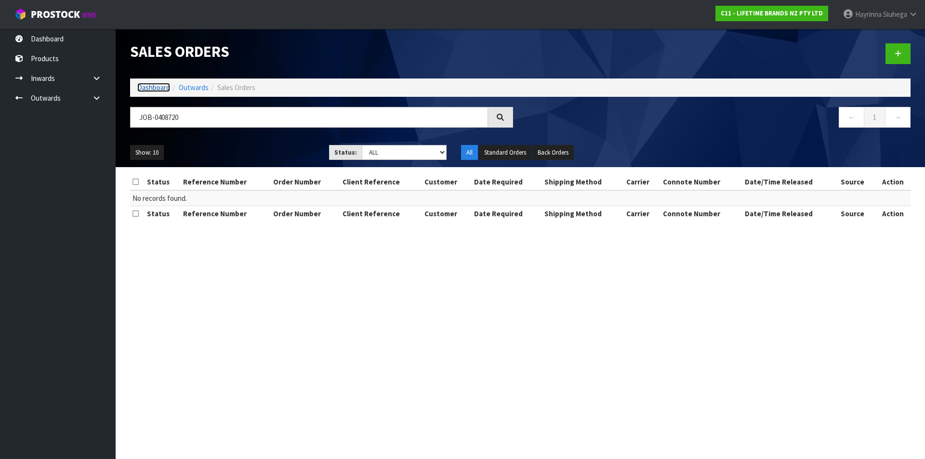
click at [156, 88] on link "Dashboard" at bounding box center [153, 87] width 33 height 9
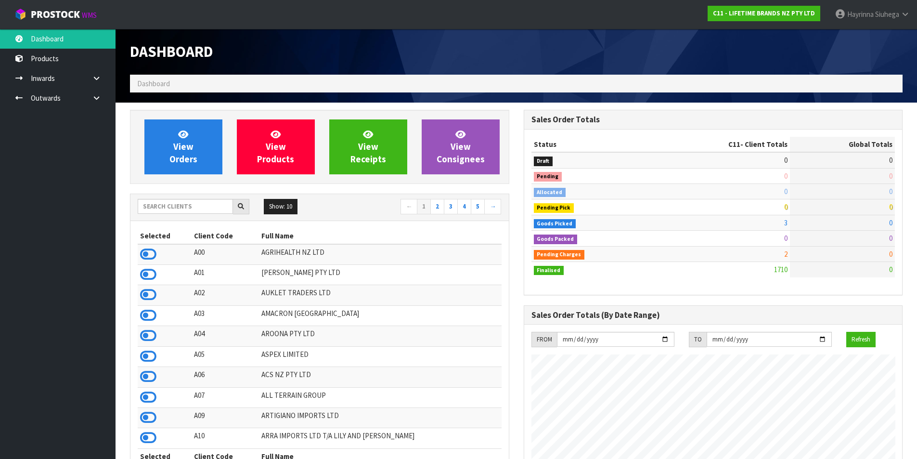
scroll to position [730, 393]
click at [178, 203] on input "text" at bounding box center [185, 206] width 95 height 15
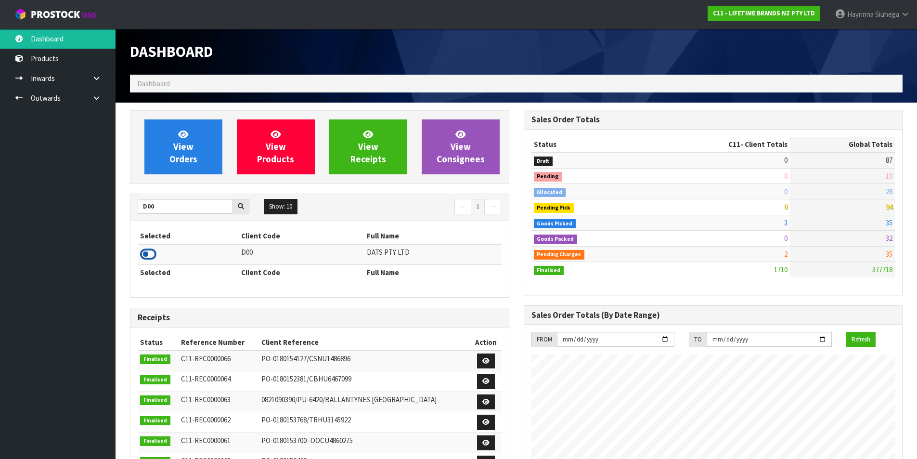
drag, startPoint x: 148, startPoint y: 255, endPoint x: 153, endPoint y: 251, distance: 6.2
click at [148, 256] on icon at bounding box center [148, 254] width 16 height 14
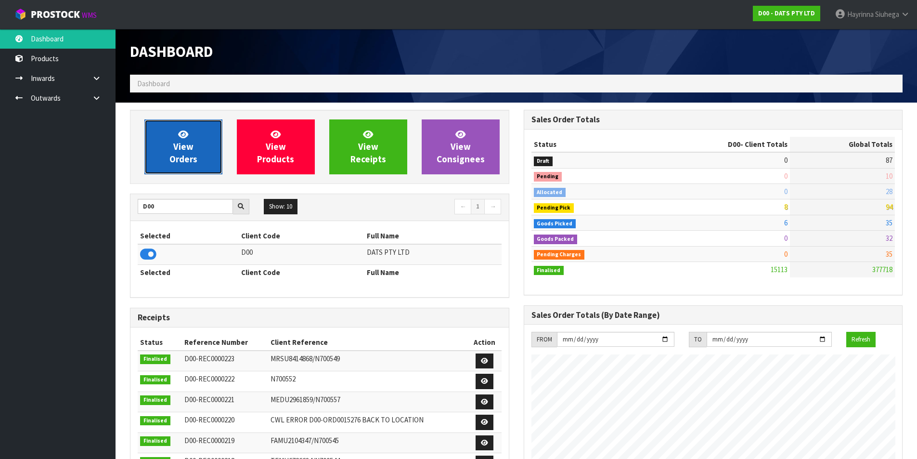
click at [178, 150] on span "View Orders" at bounding box center [183, 147] width 28 height 36
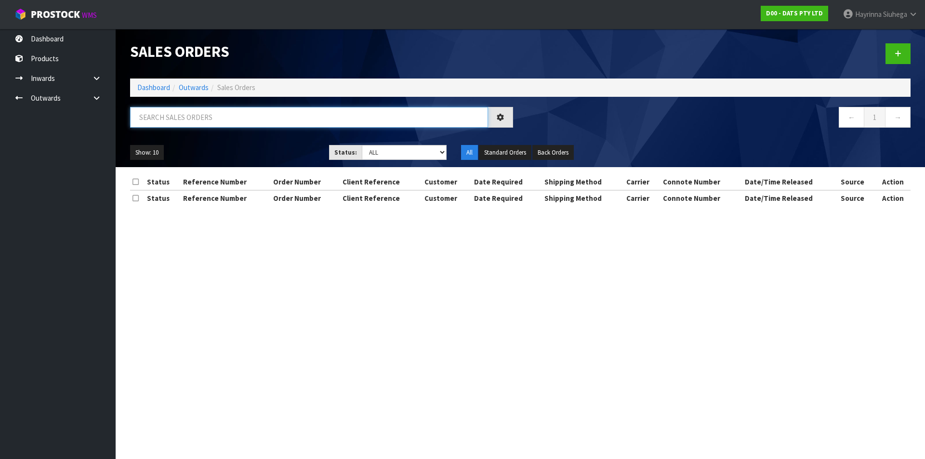
click at [172, 111] on input "text" at bounding box center [309, 117] width 358 height 21
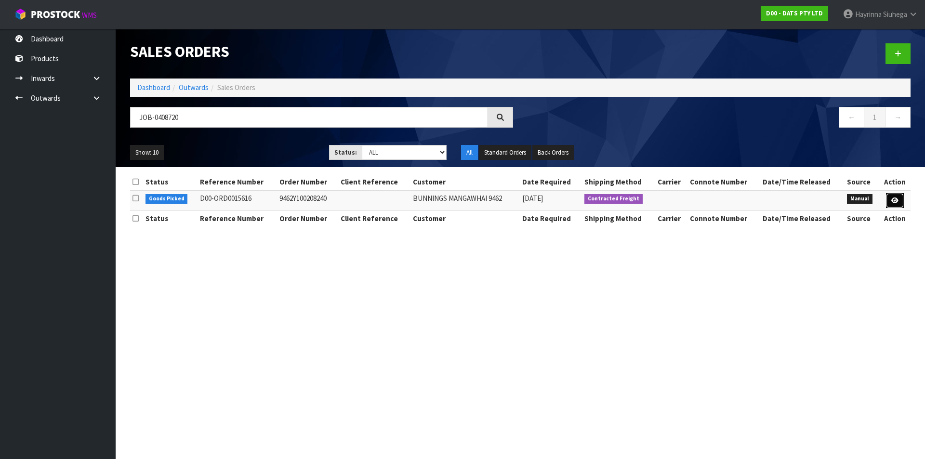
click at [893, 199] on icon at bounding box center [894, 200] width 7 height 6
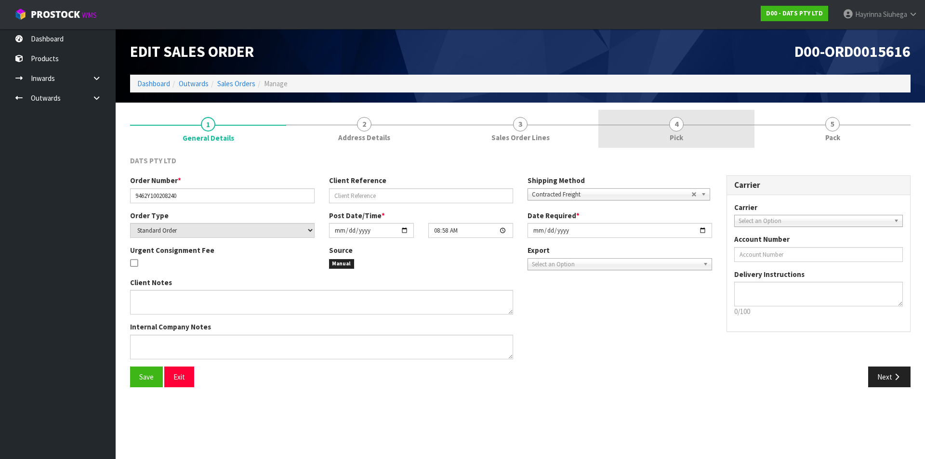
click at [705, 133] on link "4 Pick" at bounding box center [676, 129] width 156 height 38
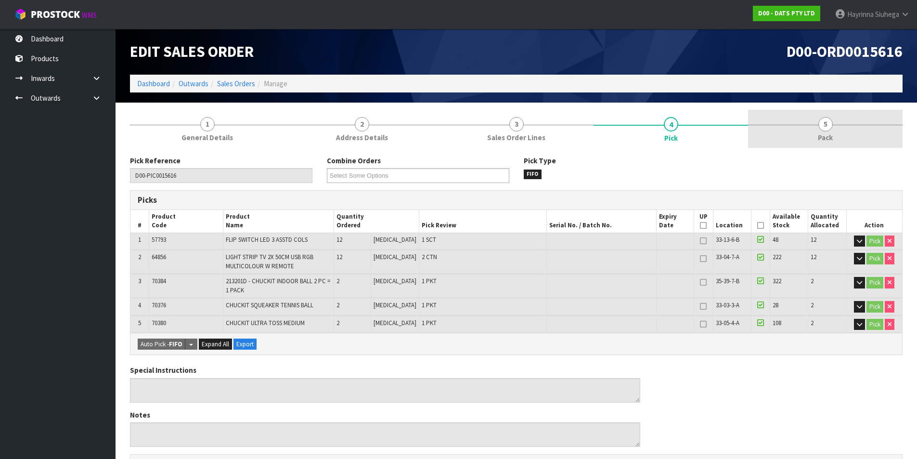
click at [862, 130] on link "5 Pack" at bounding box center [825, 129] width 155 height 38
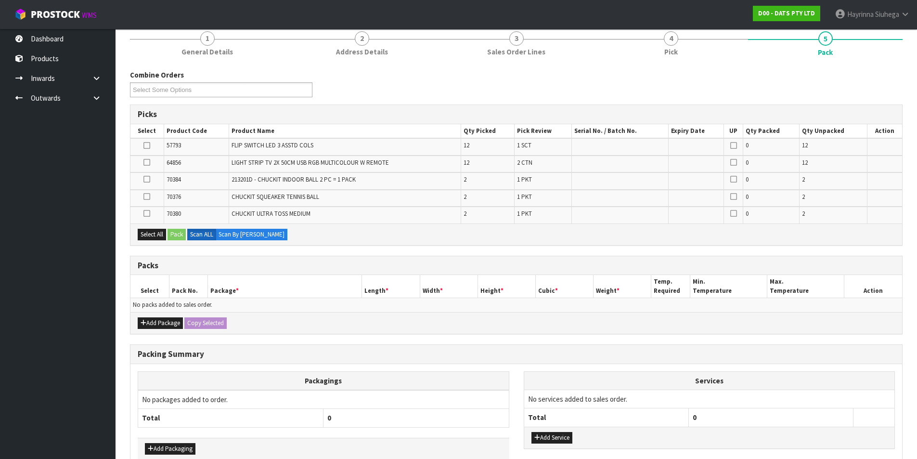
scroll to position [139, 0]
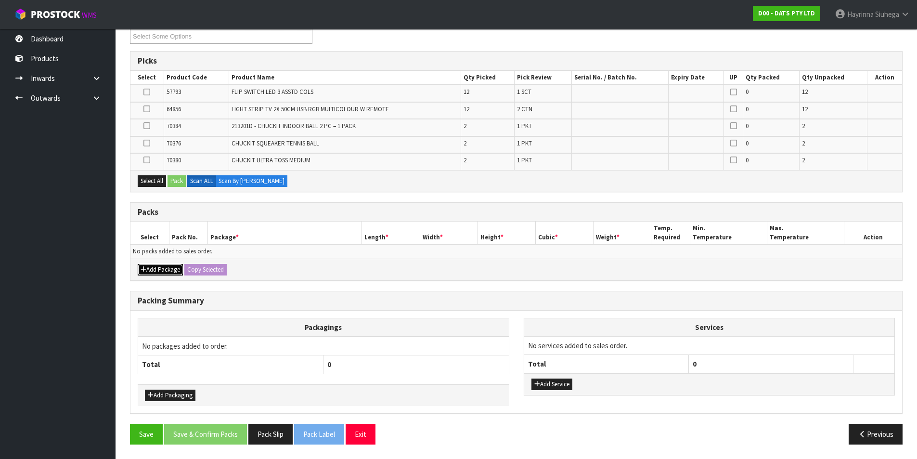
click at [158, 272] on button "Add Package" at bounding box center [160, 270] width 45 height 12
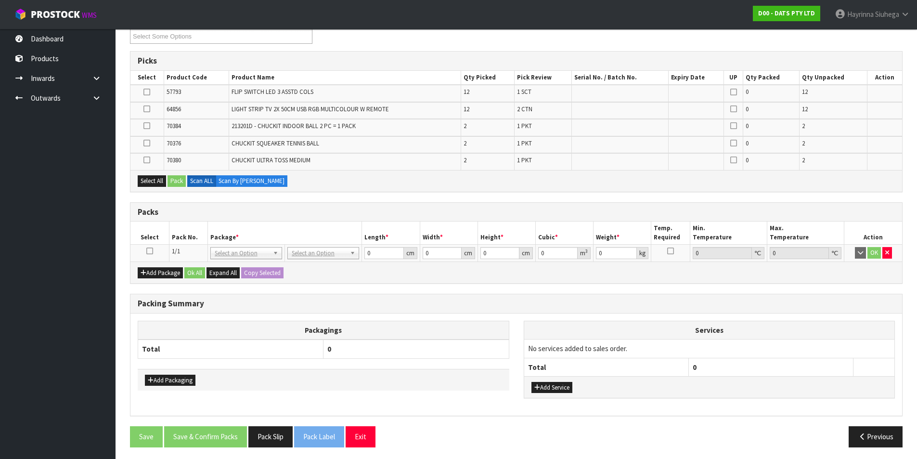
click at [149, 251] on icon at bounding box center [149, 251] width 7 height 0
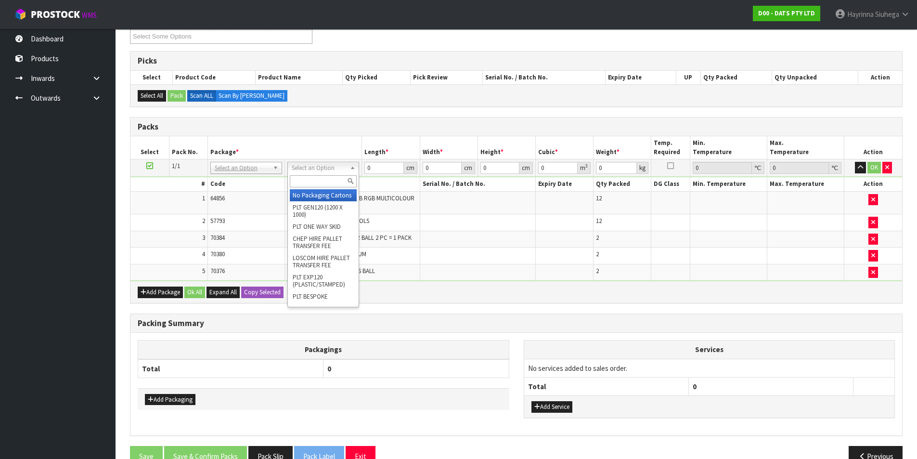
click at [326, 181] on input "text" at bounding box center [323, 181] width 67 height 12
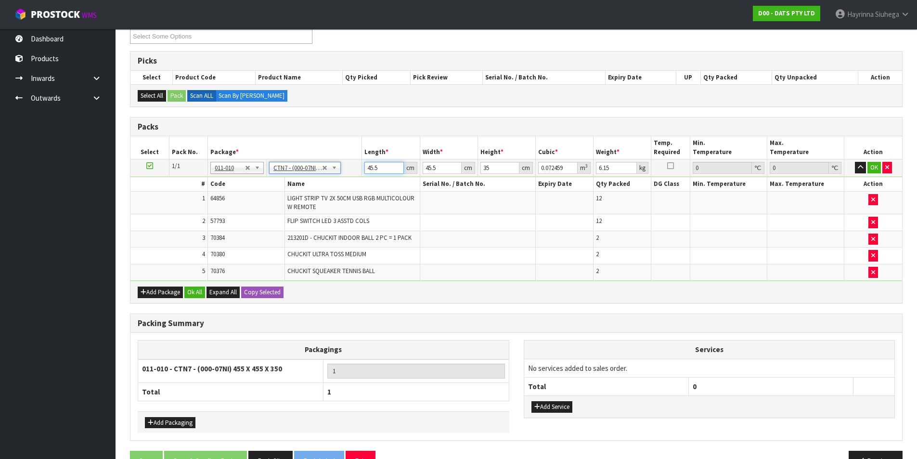
click at [375, 166] on input "45.5" at bounding box center [384, 168] width 39 height 12
click button "OK" at bounding box center [874, 168] width 13 height 12
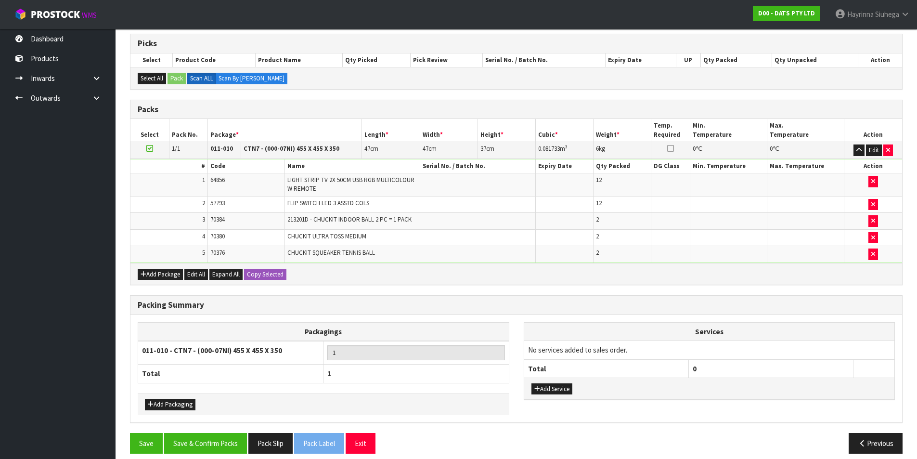
scroll to position [166, 0]
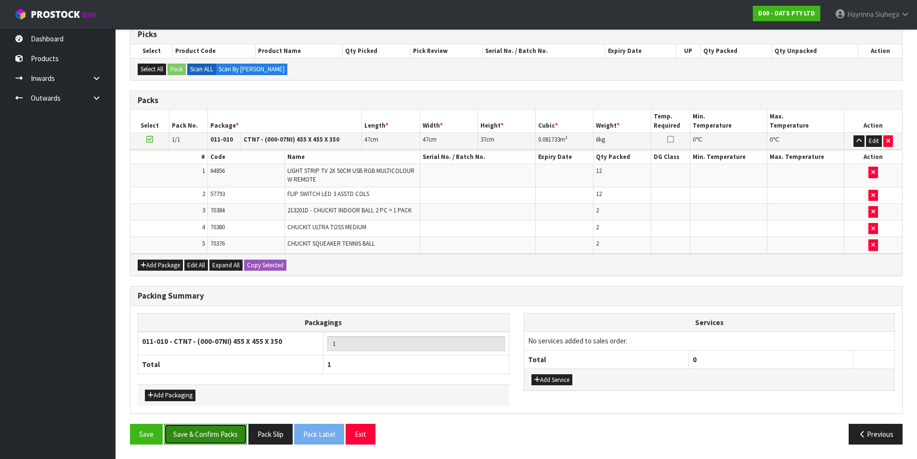
click at [216, 440] on button "Save & Confirm Packs" at bounding box center [205, 434] width 83 height 21
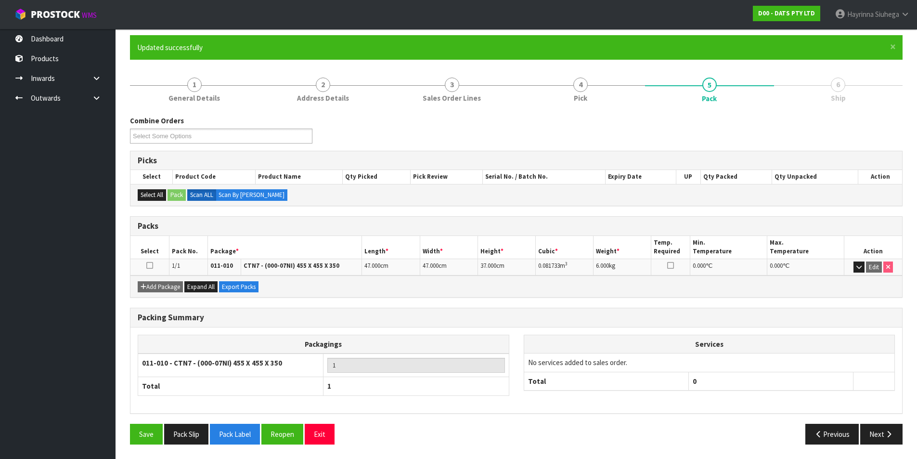
scroll to position [75, 0]
click at [874, 428] on button "Next" at bounding box center [881, 434] width 42 height 21
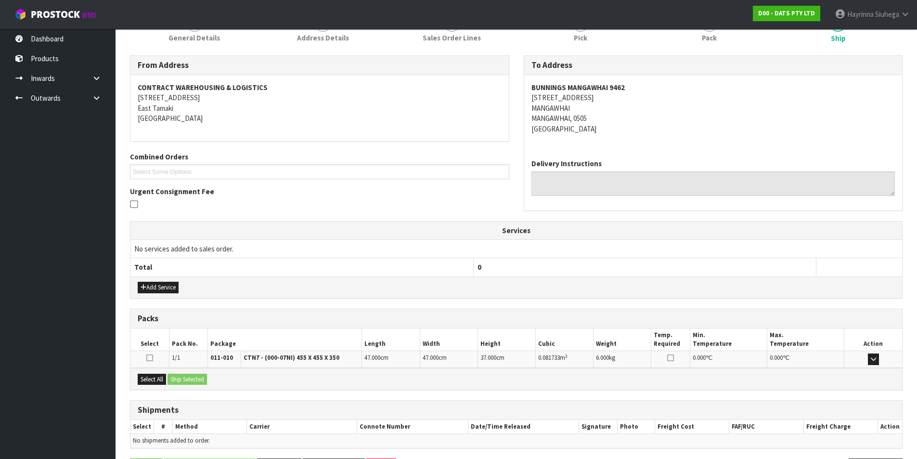
scroll to position [169, 0]
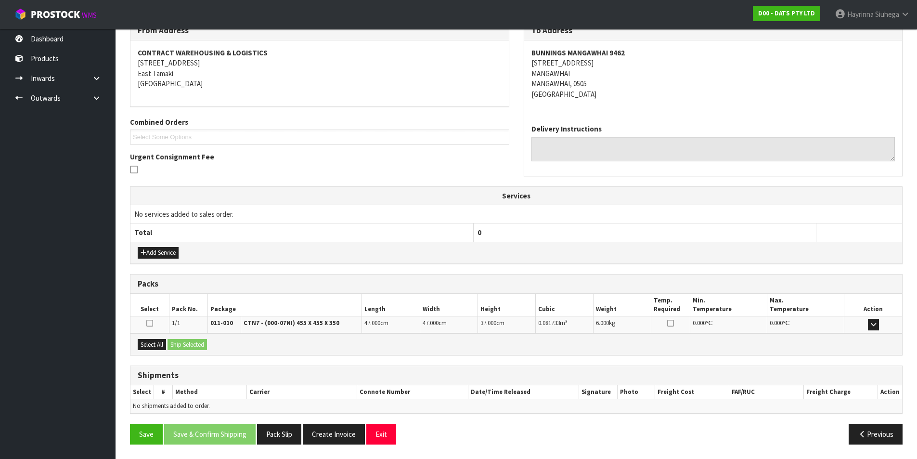
click at [155, 338] on div "Select All Ship Selected" at bounding box center [516, 344] width 772 height 22
drag, startPoint x: 153, startPoint y: 339, endPoint x: 157, endPoint y: 343, distance: 6.1
click at [153, 339] on button "Select All" at bounding box center [152, 345] width 28 height 12
click at [203, 345] on button "Ship Selected" at bounding box center [187, 345] width 39 height 12
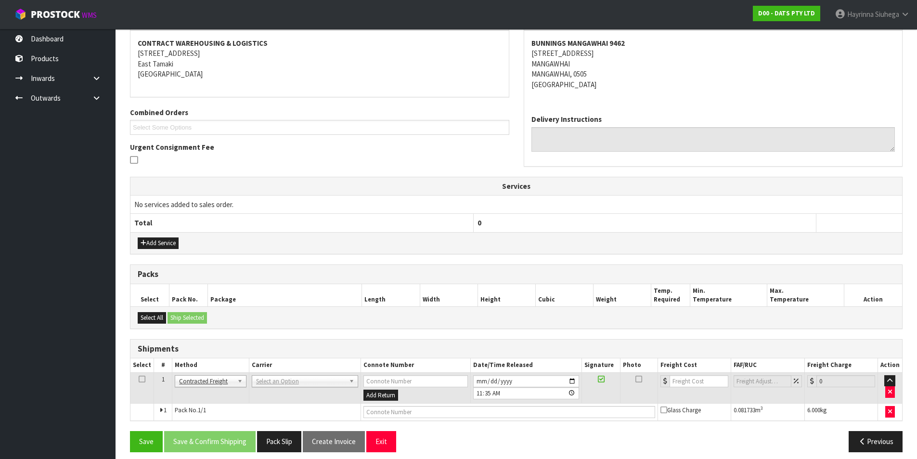
scroll to position [187, 0]
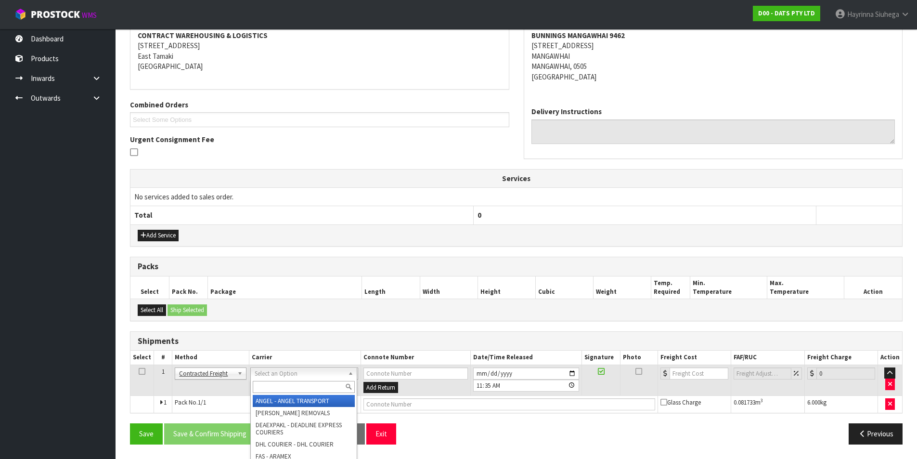
click at [274, 385] on input "text" at bounding box center [304, 387] width 102 height 12
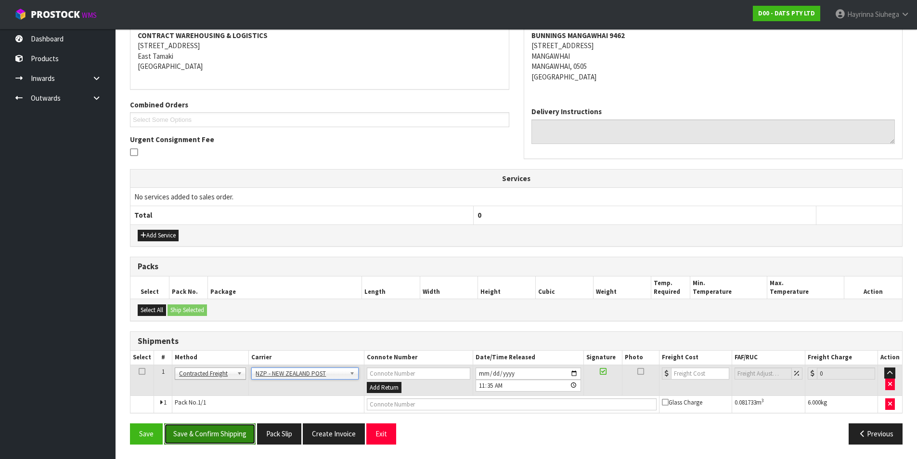
click at [229, 437] on button "Save & Confirm Shipping" at bounding box center [209, 433] width 91 height 21
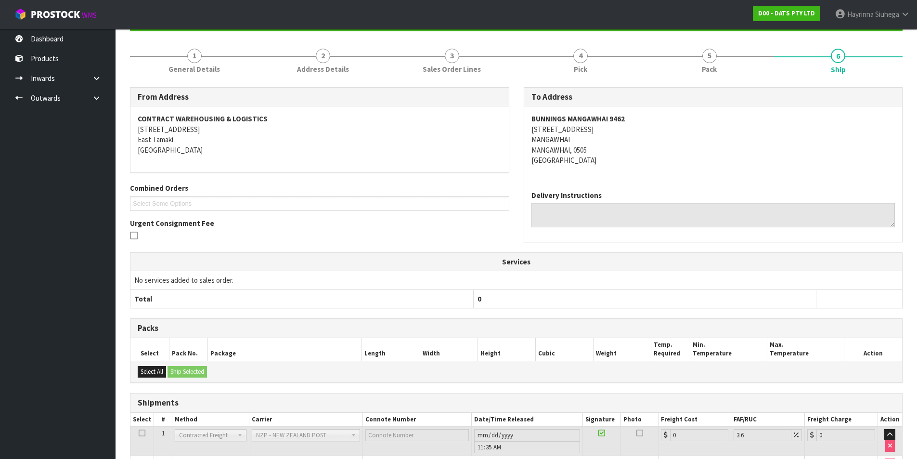
scroll to position [173, 0]
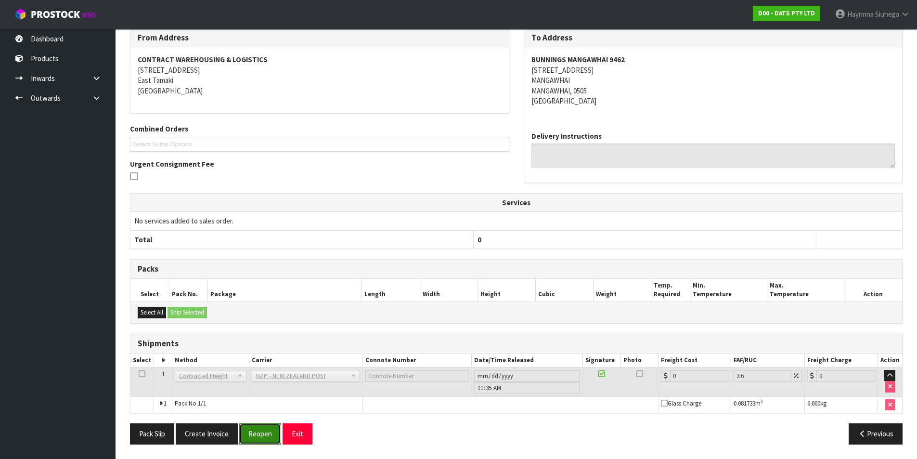
click at [265, 427] on button "Reopen" at bounding box center [260, 433] width 42 height 21
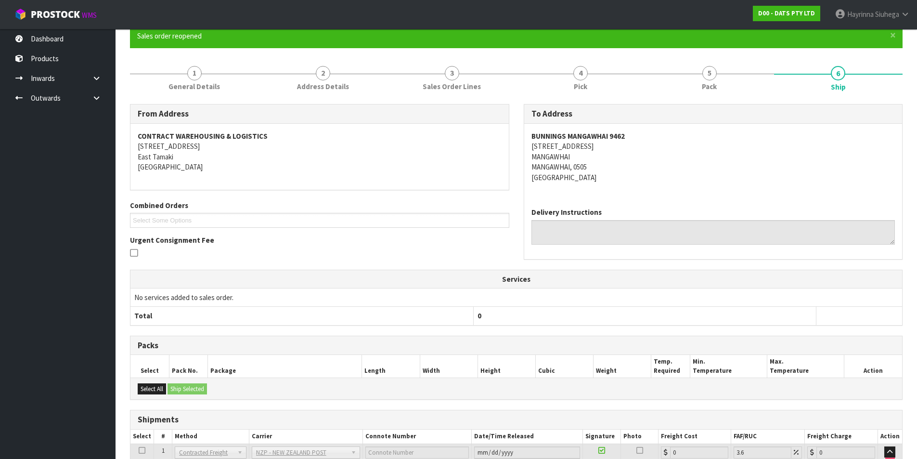
scroll to position [162, 0]
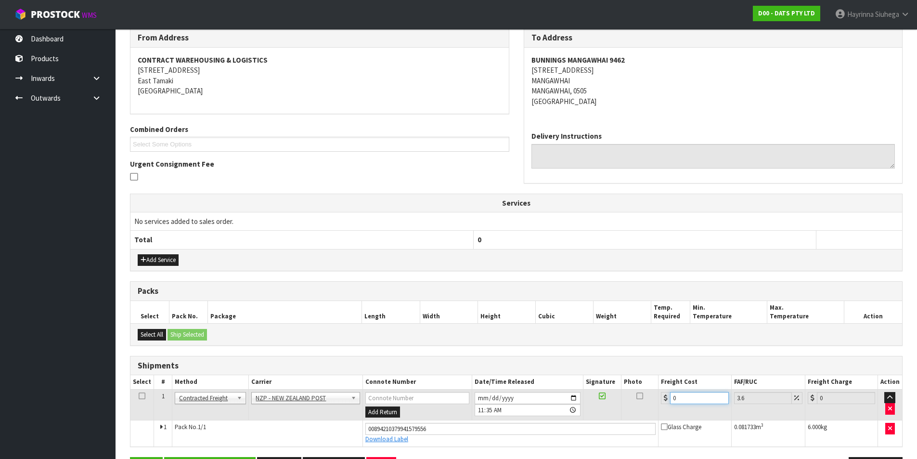
drag, startPoint x: 703, startPoint y: 393, endPoint x: 560, endPoint y: 394, distance: 143.0
click at [570, 394] on tr "1 Client Local Pickup Customer Local Pickup Company Freight Contracted Freight …" at bounding box center [516, 404] width 772 height 31
click at [130, 457] on button "Save" at bounding box center [146, 467] width 33 height 21
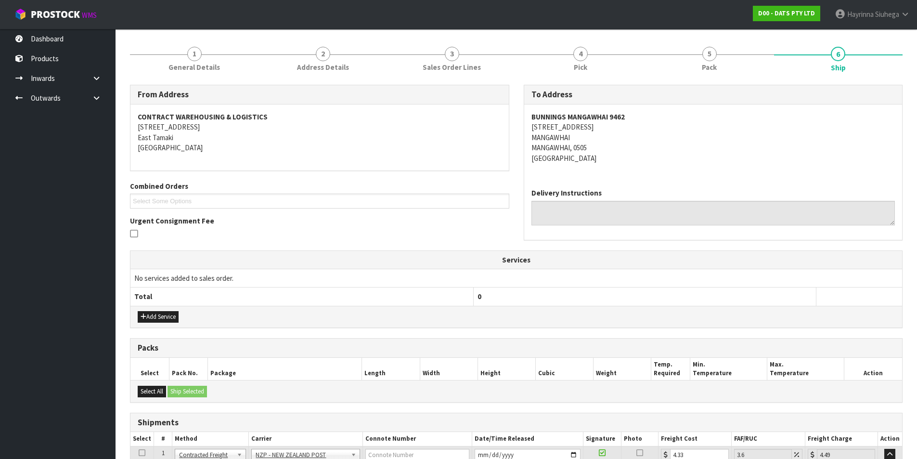
scroll to position [195, 0]
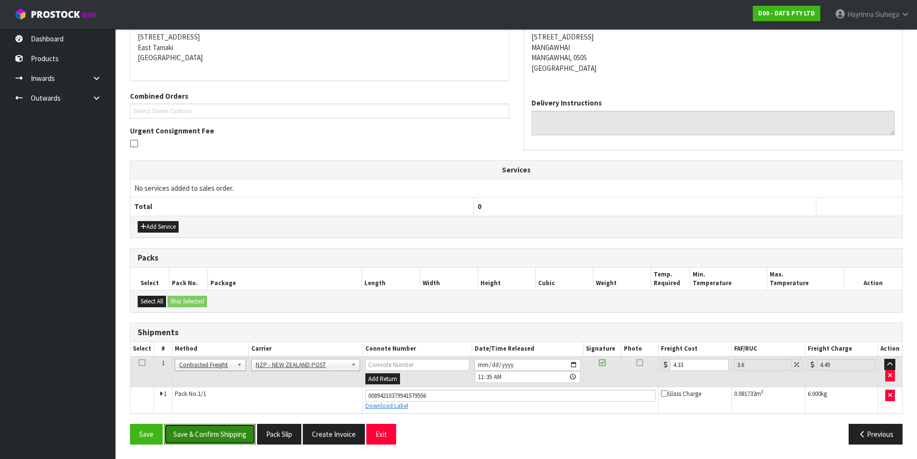
click at [200, 431] on button "Save & Confirm Shipping" at bounding box center [209, 434] width 91 height 21
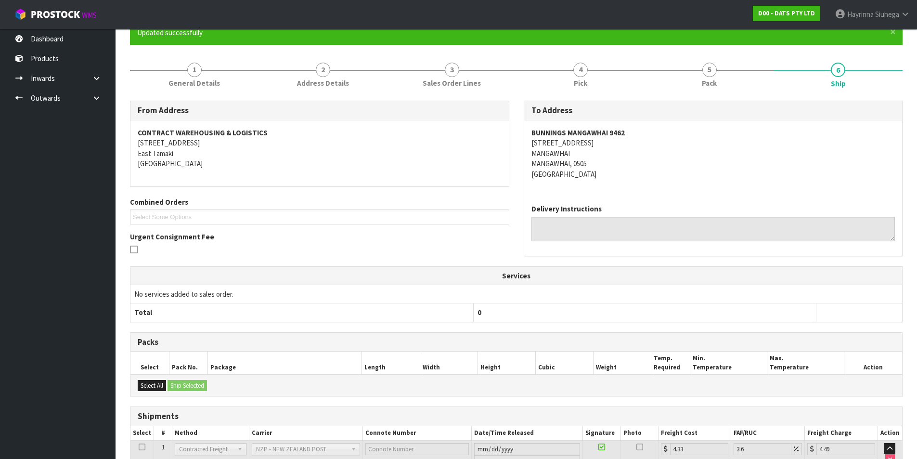
scroll to position [0, 0]
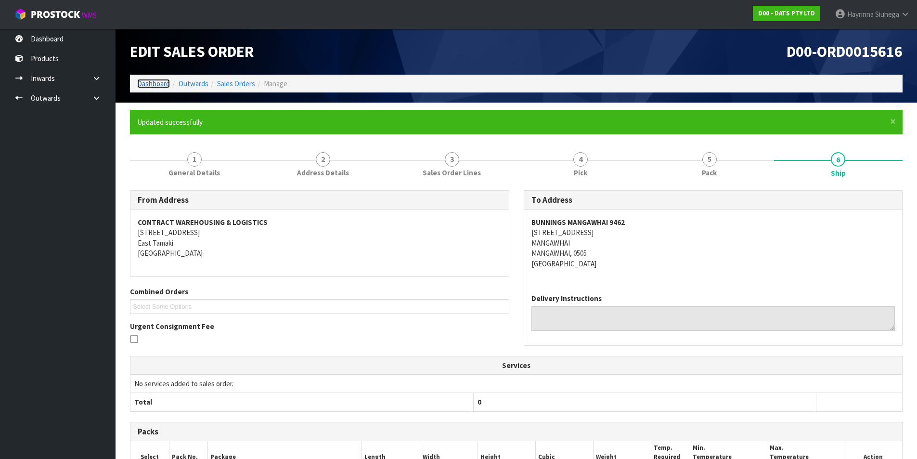
click at [155, 84] on link "Dashboard" at bounding box center [153, 83] width 33 height 9
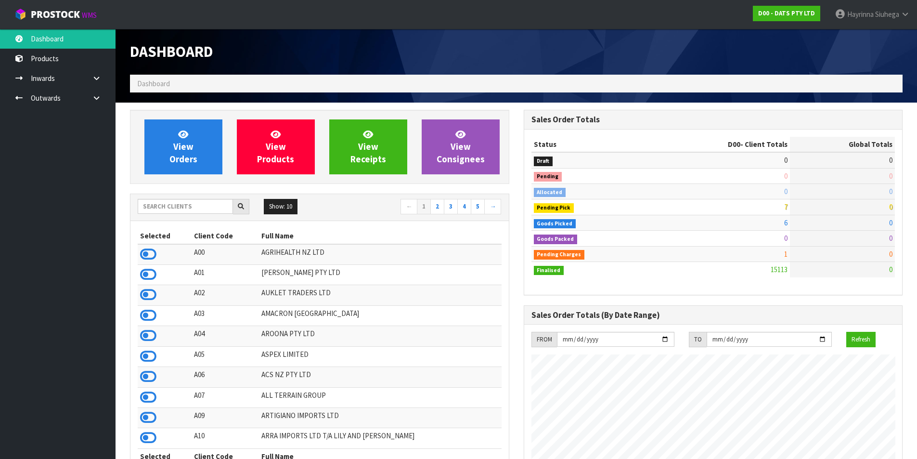
scroll to position [730, 393]
click at [192, 152] on link "View Orders" at bounding box center [183, 146] width 78 height 55
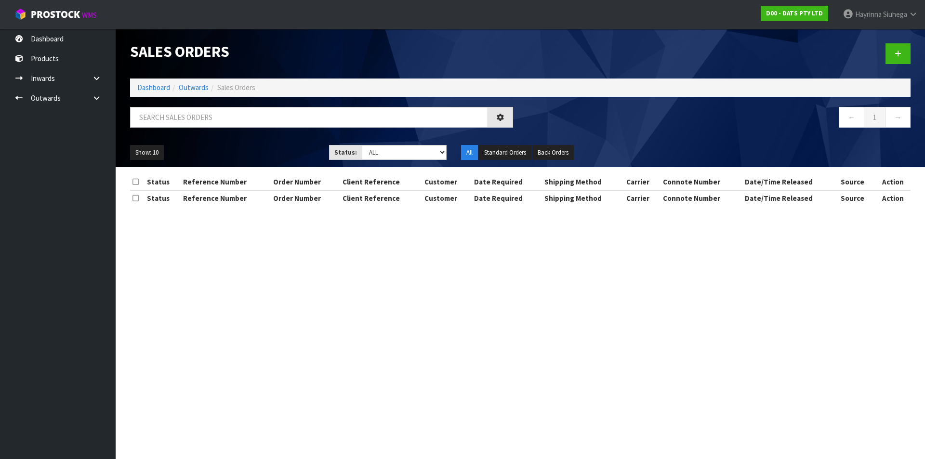
drag, startPoint x: 199, startPoint y: 128, endPoint x: 198, endPoint y: 123, distance: 4.9
click at [199, 128] on div at bounding box center [321, 121] width 397 height 28
click at [197, 122] on input "text" at bounding box center [309, 117] width 358 height 21
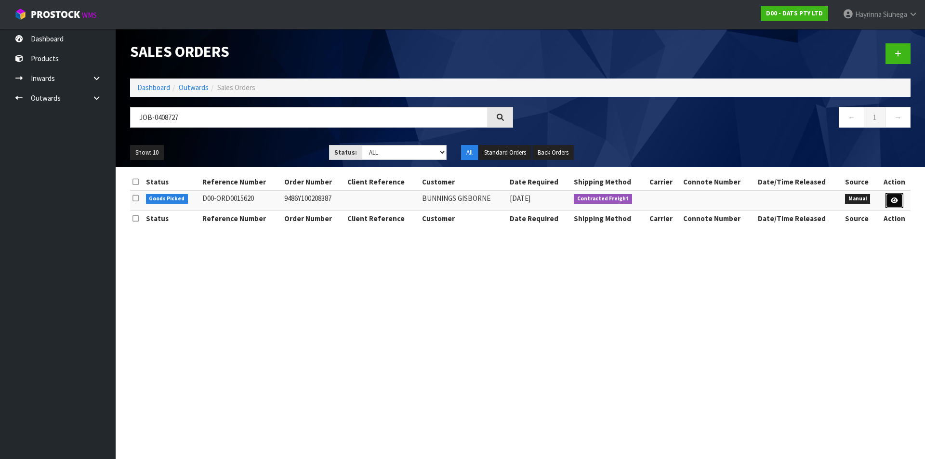
click at [898, 198] on icon at bounding box center [893, 200] width 7 height 6
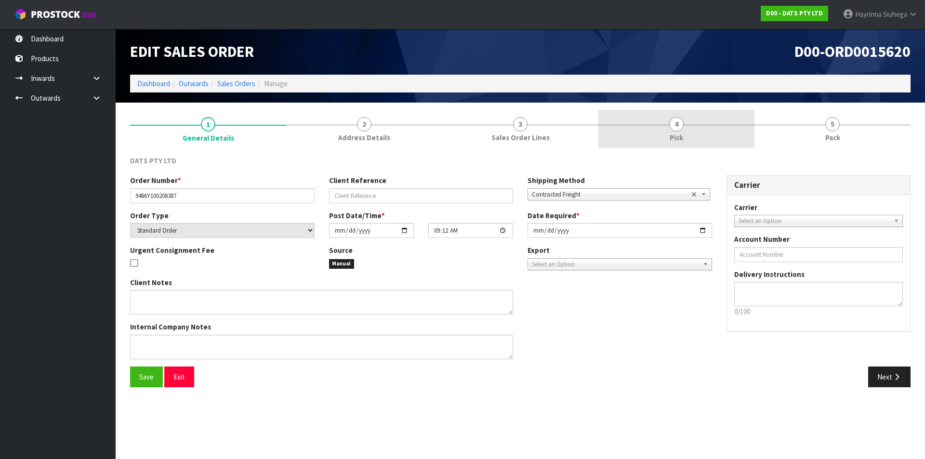
click at [651, 129] on link "4 Pick" at bounding box center [676, 129] width 156 height 38
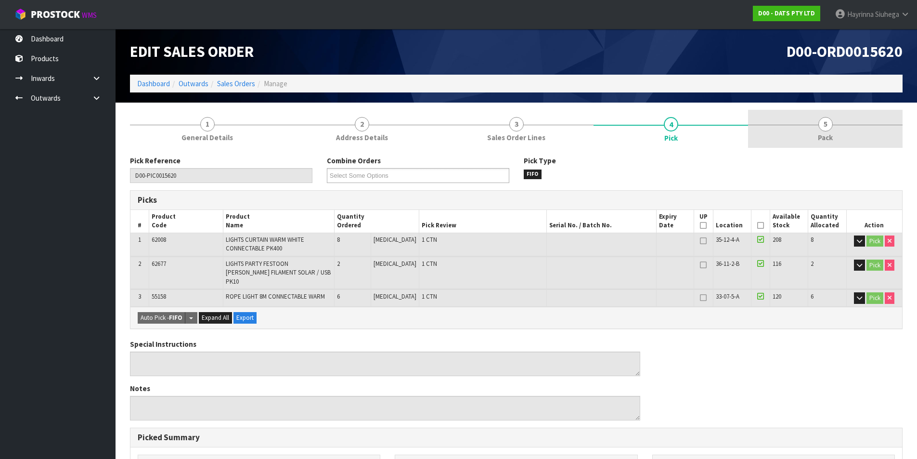
click at [770, 136] on link "5 Pack" at bounding box center [825, 129] width 155 height 38
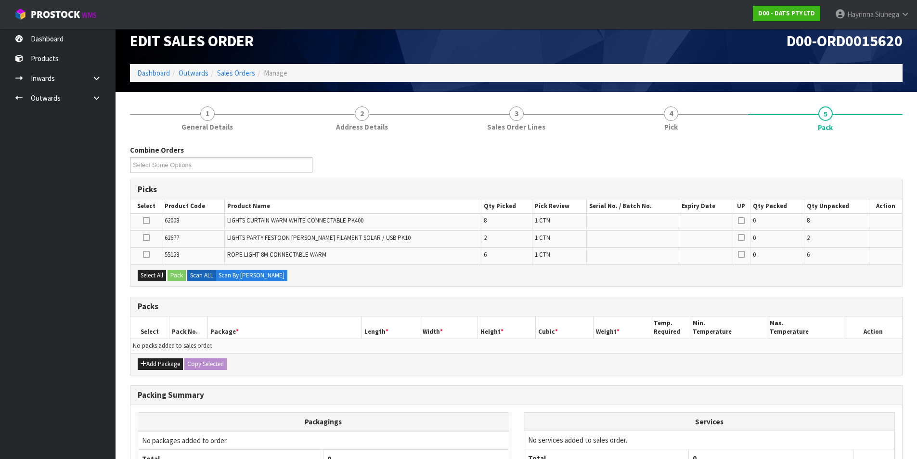
scroll to position [9, 0]
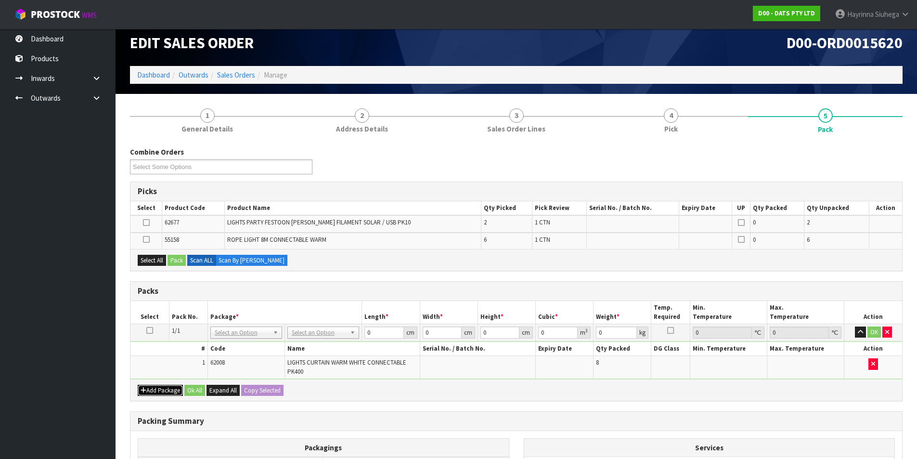
click at [146, 389] on button "Add Package" at bounding box center [160, 391] width 45 height 12
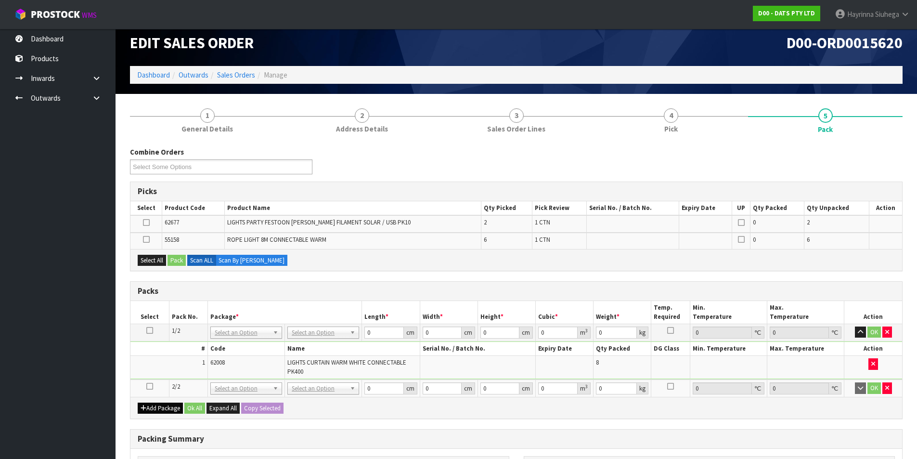
click at [148, 387] on icon at bounding box center [149, 386] width 7 height 0
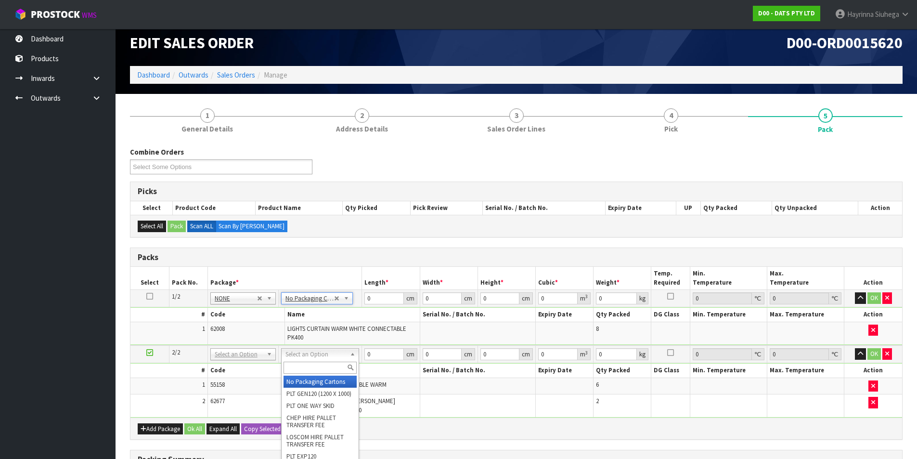
click at [304, 365] on input "text" at bounding box center [320, 368] width 73 height 12
drag, startPoint x: 301, startPoint y: 387, endPoint x: 360, endPoint y: 350, distance: 68.8
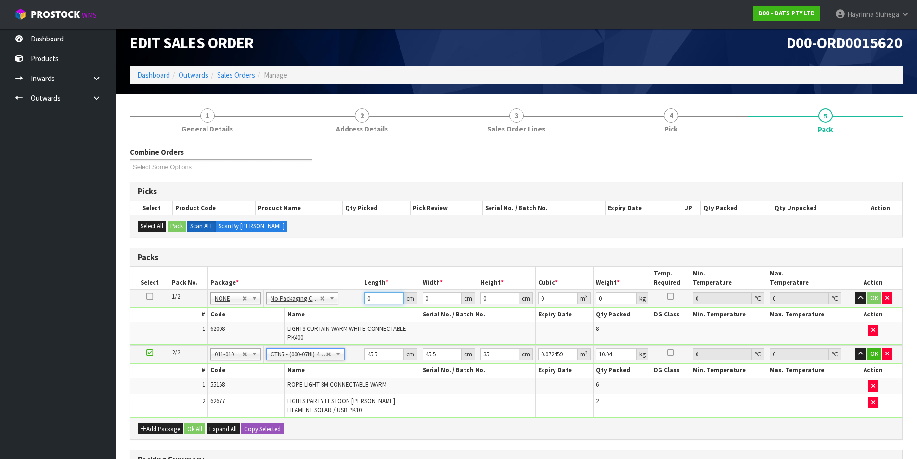
click at [368, 302] on input "0" at bounding box center [384, 298] width 39 height 12
click button "OK" at bounding box center [874, 298] width 13 height 12
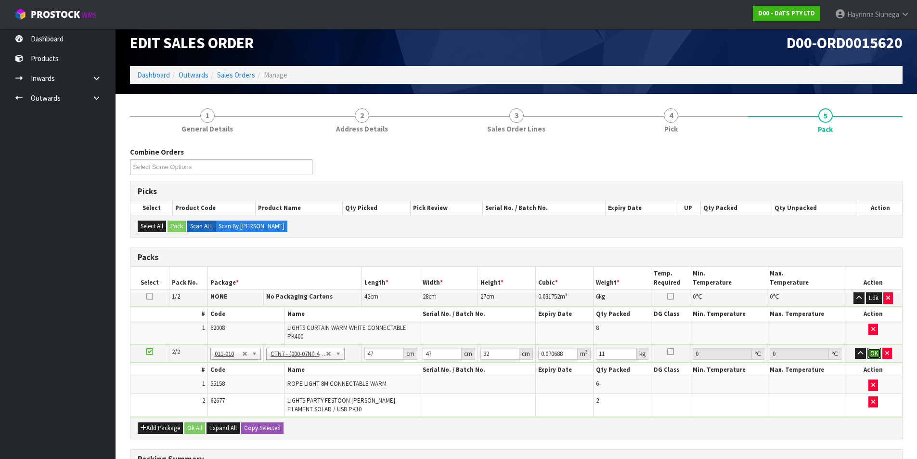
click button "OK" at bounding box center [874, 354] width 13 height 12
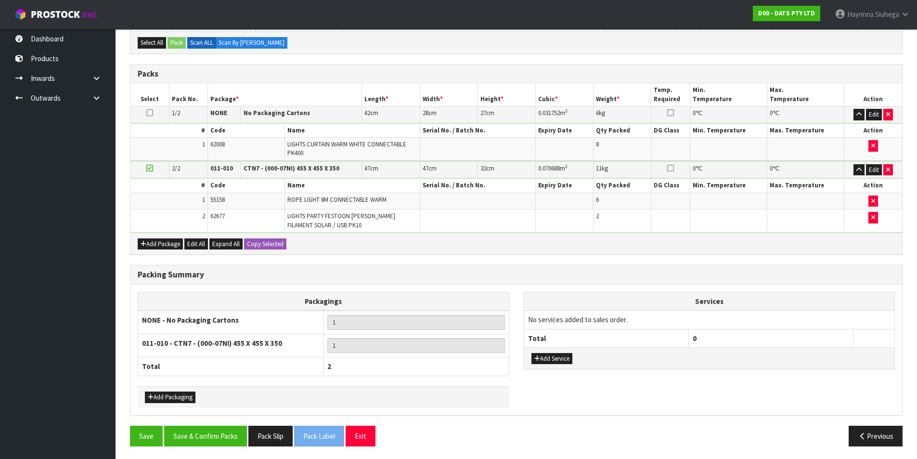
scroll to position [194, 0]
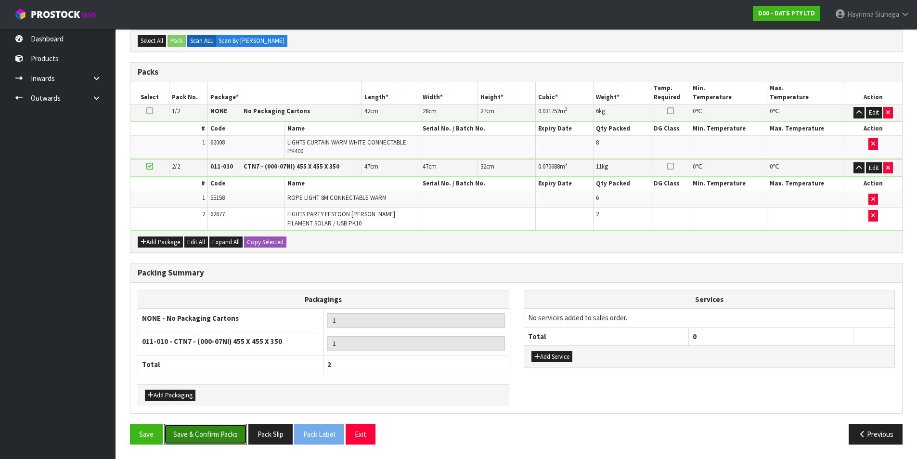
click at [206, 434] on button "Save & Confirm Packs" at bounding box center [205, 434] width 83 height 21
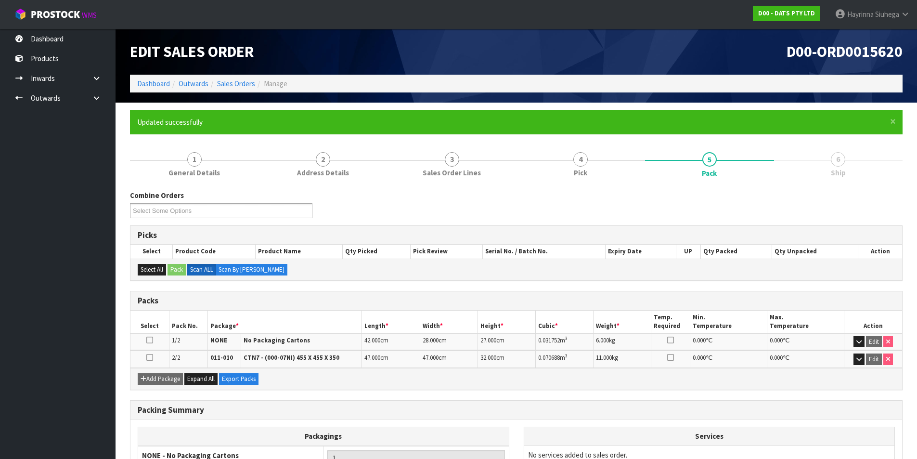
scroll to position [116, 0]
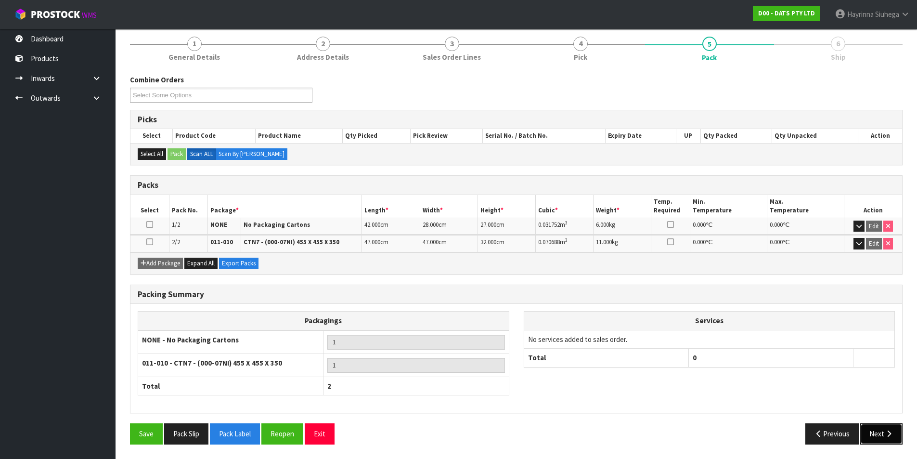
click at [895, 437] on button "Next" at bounding box center [881, 433] width 42 height 21
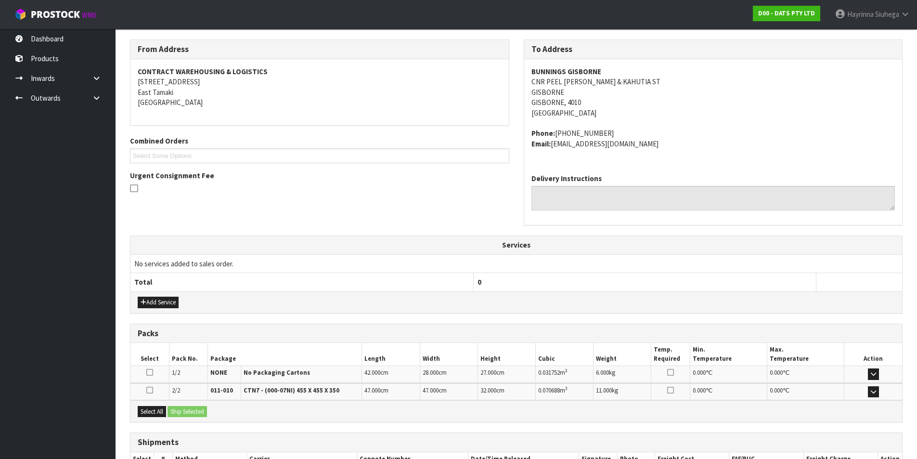
scroll to position [218, 0]
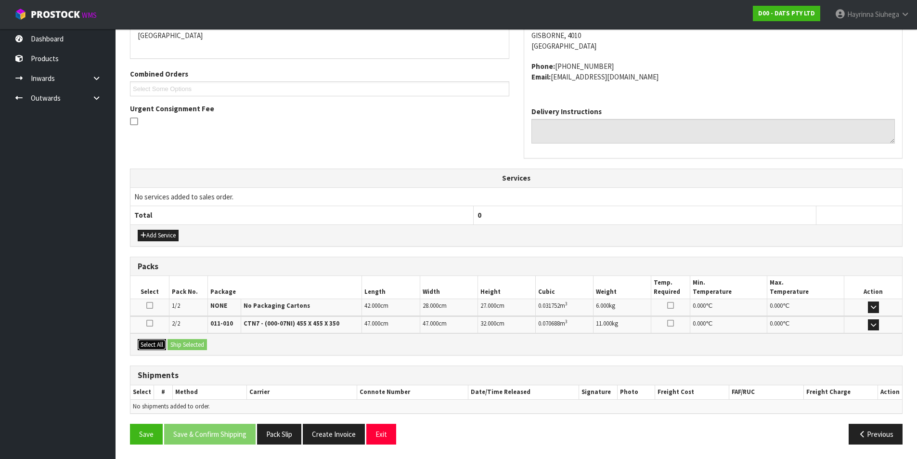
click at [158, 344] on button "Select All" at bounding box center [152, 345] width 28 height 12
click at [168, 343] on div "Select All Ship Selected" at bounding box center [516, 344] width 772 height 22
click at [182, 343] on button "Ship Selected" at bounding box center [187, 345] width 39 height 12
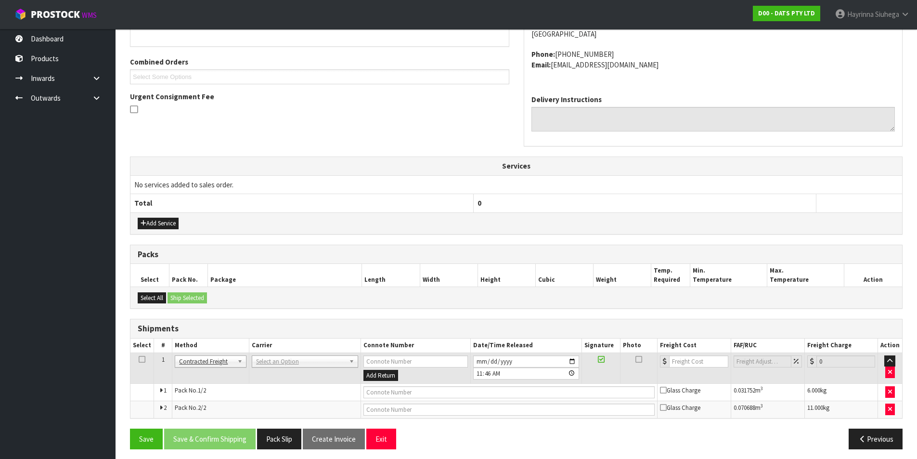
scroll to position [235, 0]
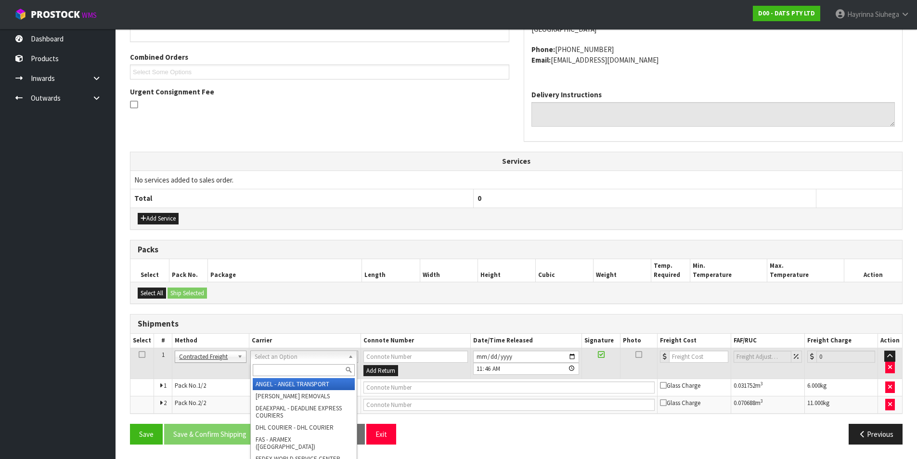
click at [285, 372] on input "text" at bounding box center [304, 370] width 102 height 12
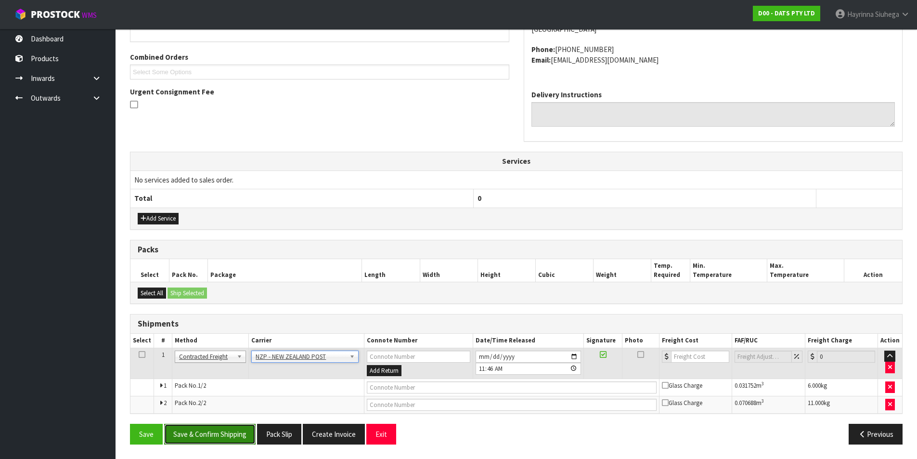
click at [203, 439] on button "Save & Confirm Shipping" at bounding box center [209, 434] width 91 height 21
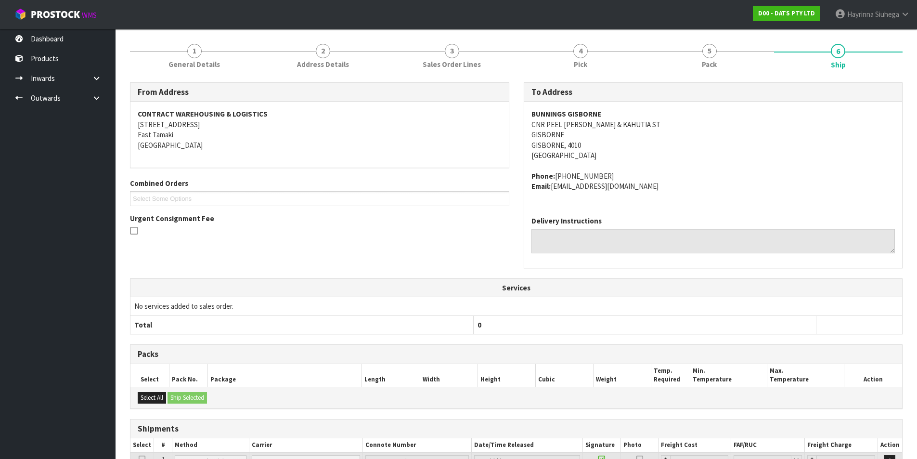
scroll to position [220, 0]
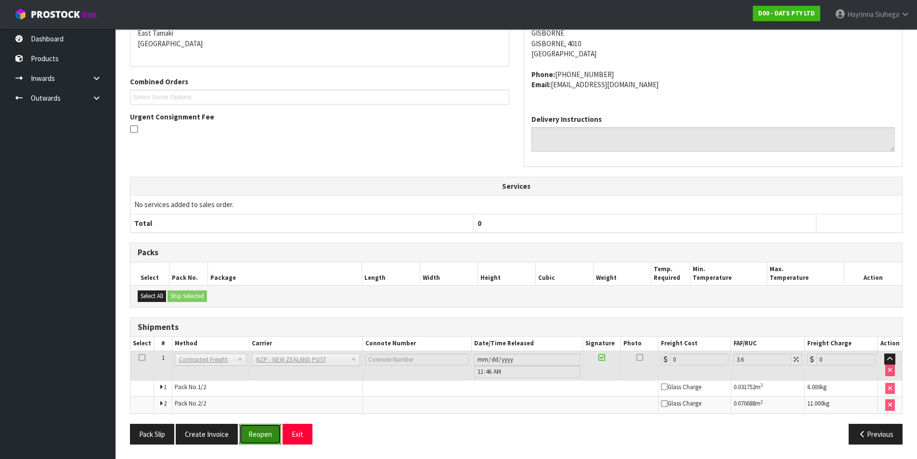
click at [253, 430] on button "Reopen" at bounding box center [260, 434] width 42 height 21
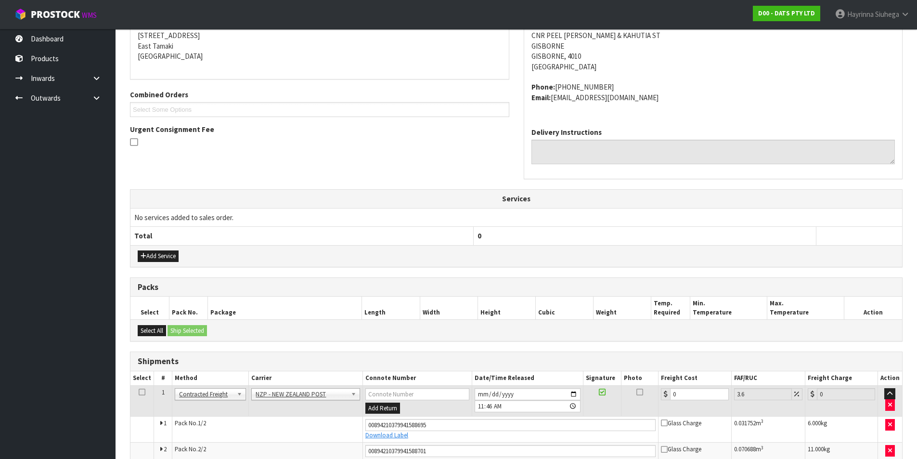
scroll to position [244, 0]
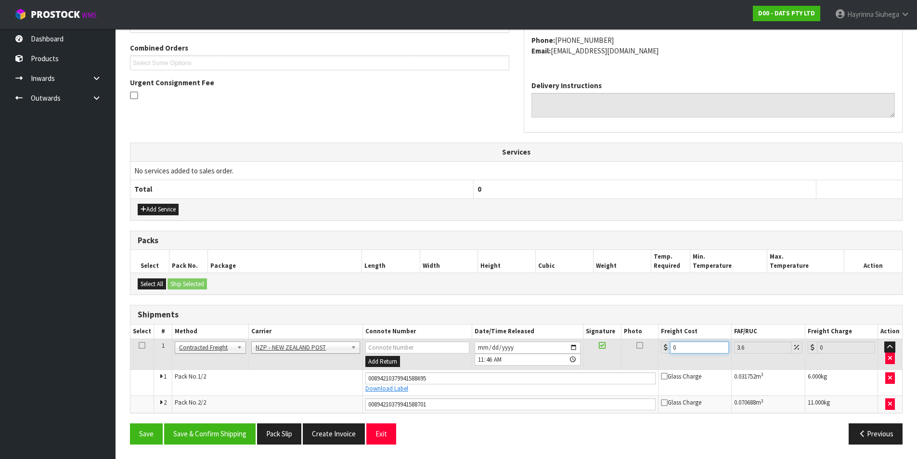
drag, startPoint x: 699, startPoint y: 345, endPoint x: 550, endPoint y: 346, distance: 149.3
click at [550, 346] on tr "1 Client Local Pickup Customer Local Pickup Company Freight Contracted Freight …" at bounding box center [516, 354] width 772 height 31
click at [130, 423] on button "Save" at bounding box center [146, 433] width 33 height 21
click at [212, 424] on button "Save & Confirm Shipping" at bounding box center [209, 433] width 91 height 21
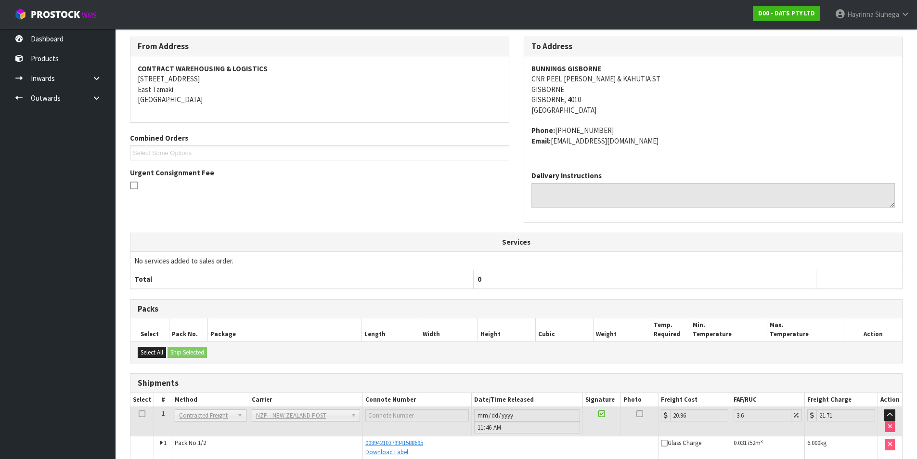
scroll to position [0, 0]
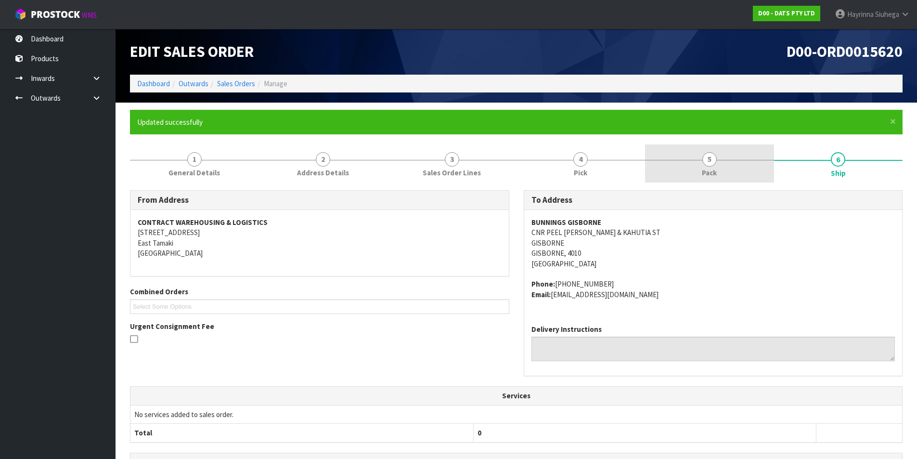
click at [734, 163] on link "5 Pack" at bounding box center [709, 163] width 129 height 38
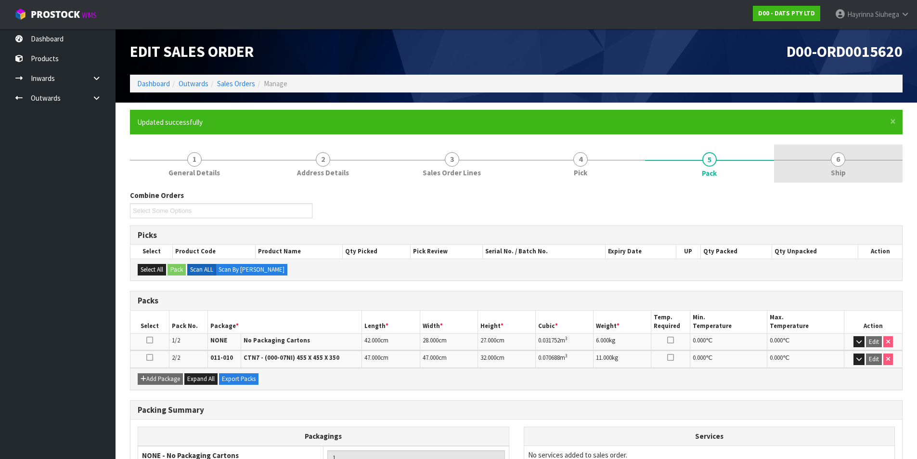
click at [858, 150] on link "6 Ship" at bounding box center [838, 163] width 129 height 38
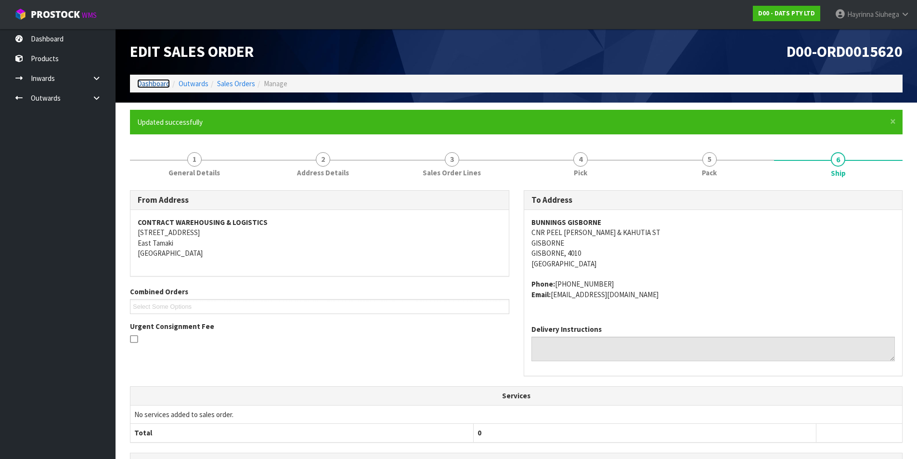
click at [160, 83] on link "Dashboard" at bounding box center [153, 83] width 33 height 9
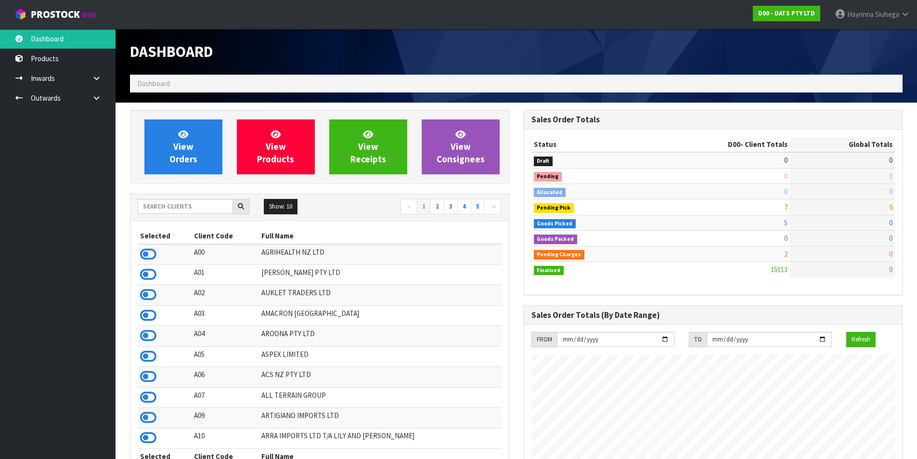
scroll to position [730, 393]
click at [180, 148] on span "View Orders" at bounding box center [183, 147] width 28 height 36
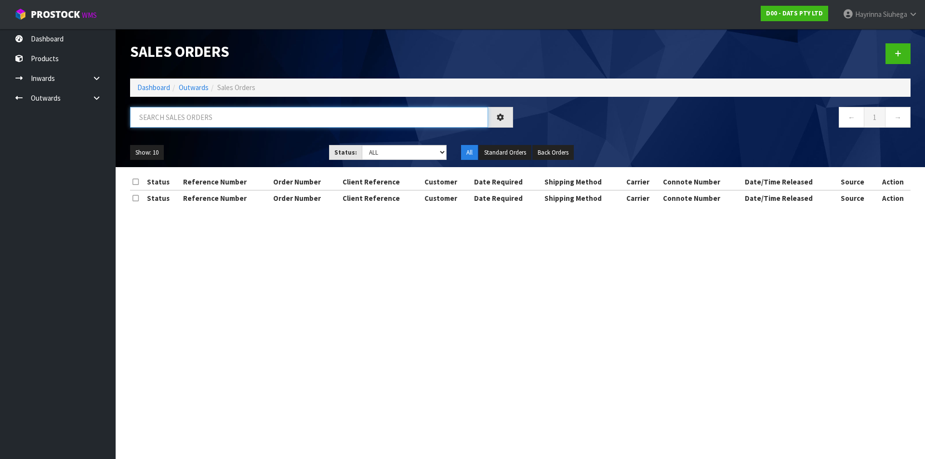
click at [184, 121] on input "text" at bounding box center [309, 117] width 358 height 21
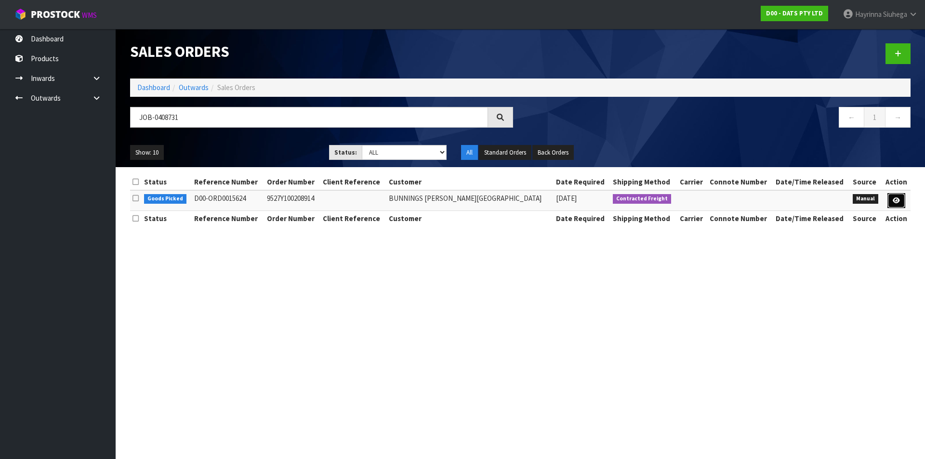
click at [892, 200] on icon at bounding box center [895, 200] width 7 height 6
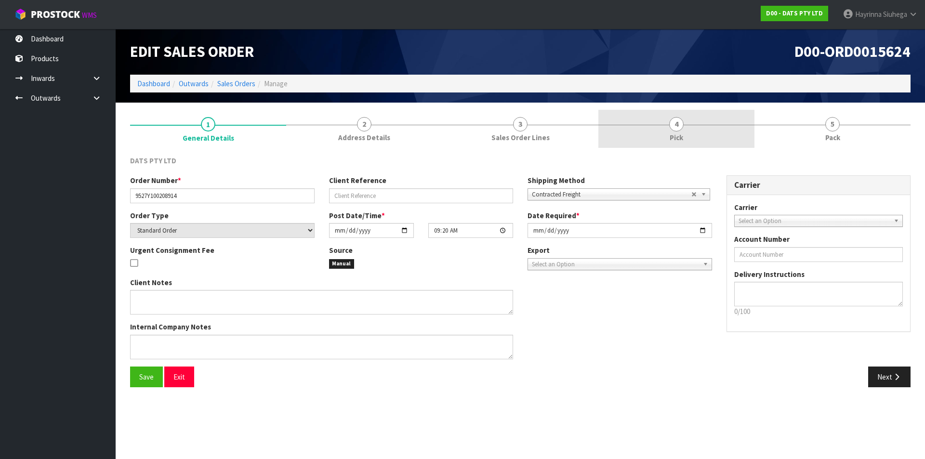
click at [703, 129] on link "4 Pick" at bounding box center [676, 129] width 156 height 38
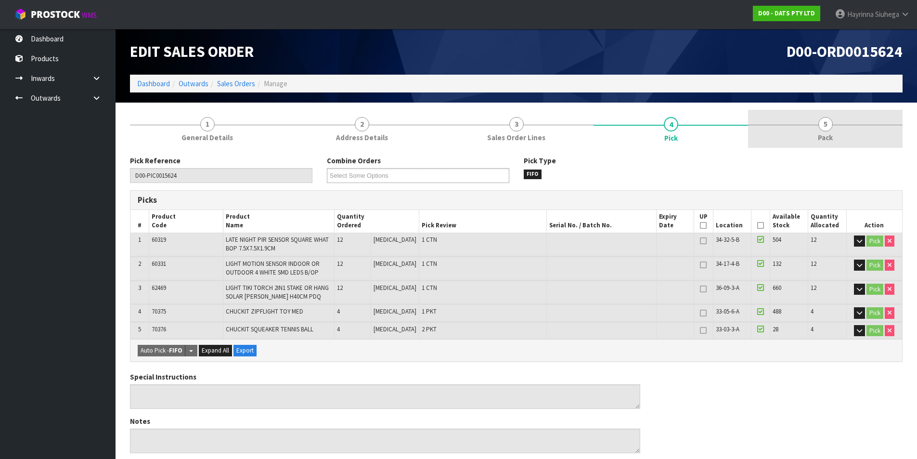
click at [828, 127] on span "5" at bounding box center [826, 124] width 14 height 14
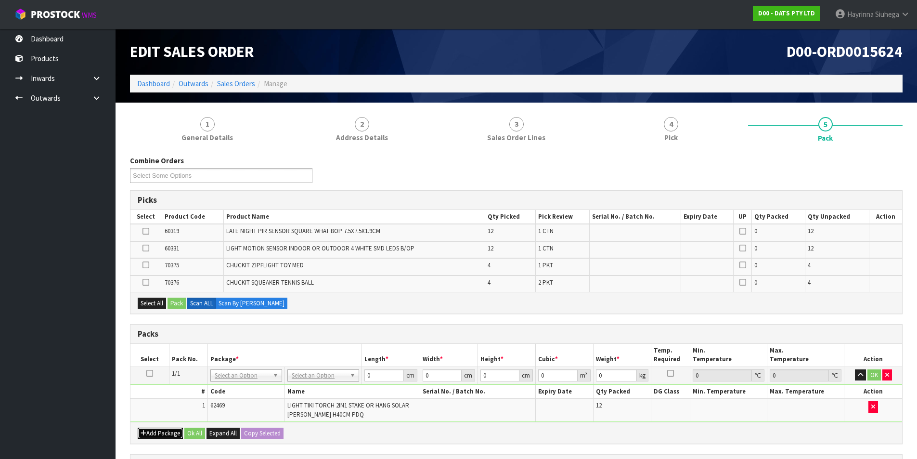
click at [152, 433] on button "Add Package" at bounding box center [160, 434] width 45 height 12
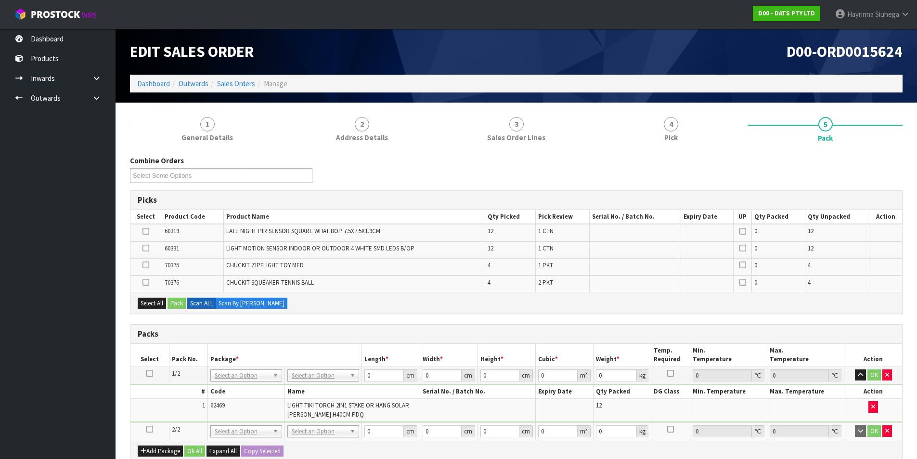
click at [150, 429] on icon at bounding box center [149, 429] width 7 height 0
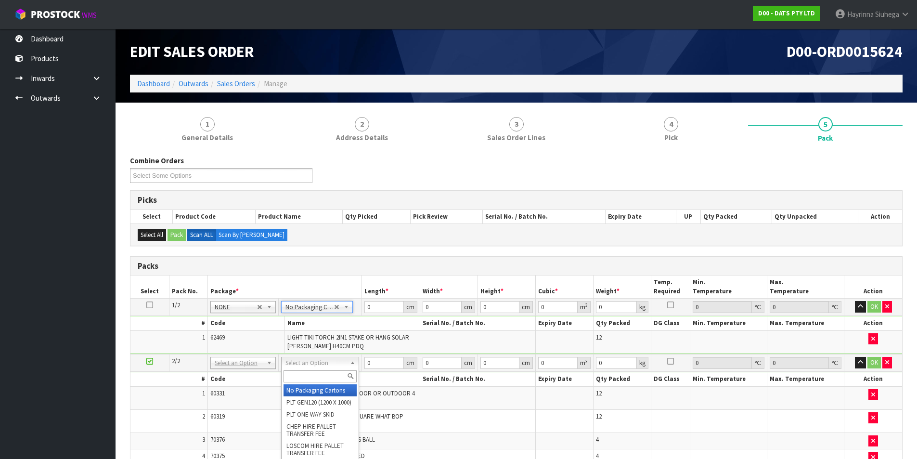
click at [307, 377] on input "text" at bounding box center [320, 376] width 73 height 12
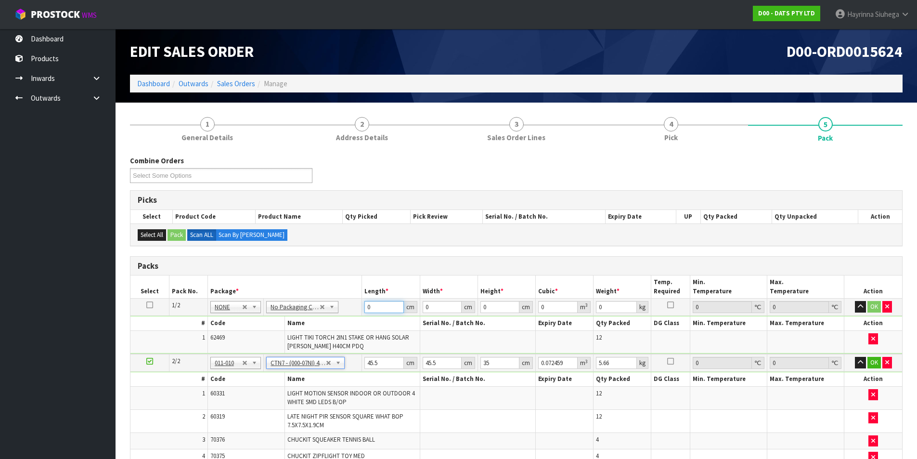
click at [368, 307] on input "0" at bounding box center [384, 307] width 39 height 12
click button "OK" at bounding box center [874, 307] width 13 height 12
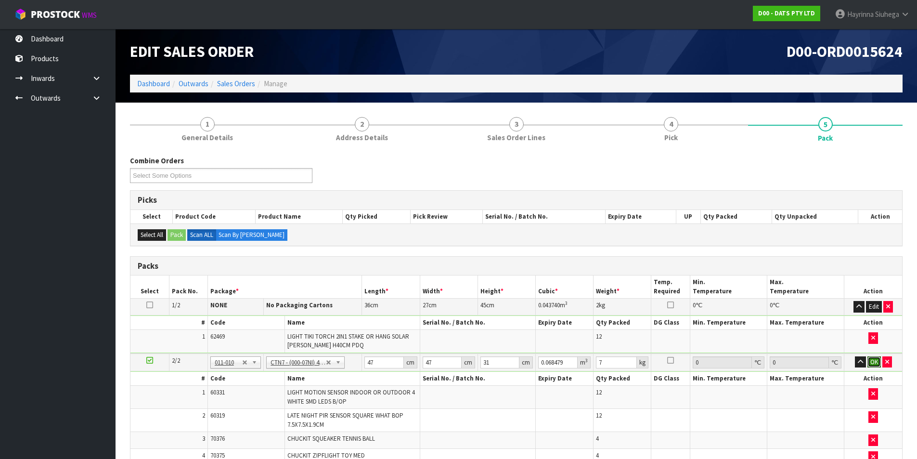
click button "OK" at bounding box center [874, 362] width 13 height 12
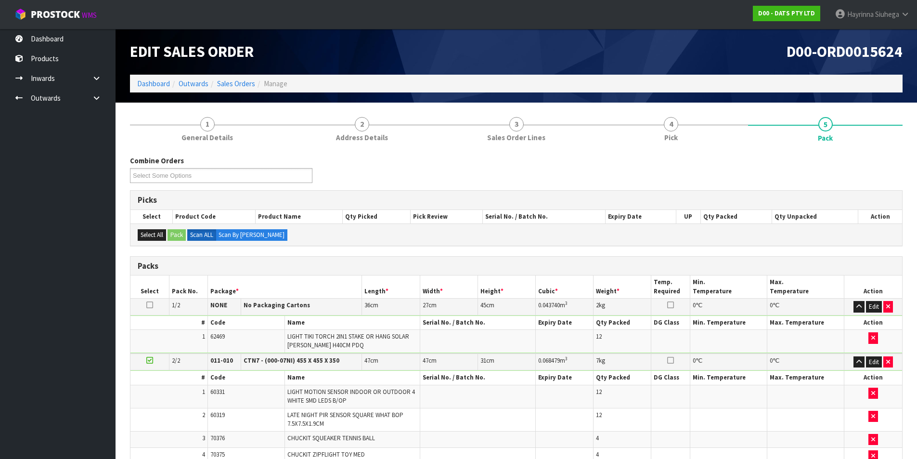
scroll to position [234, 0]
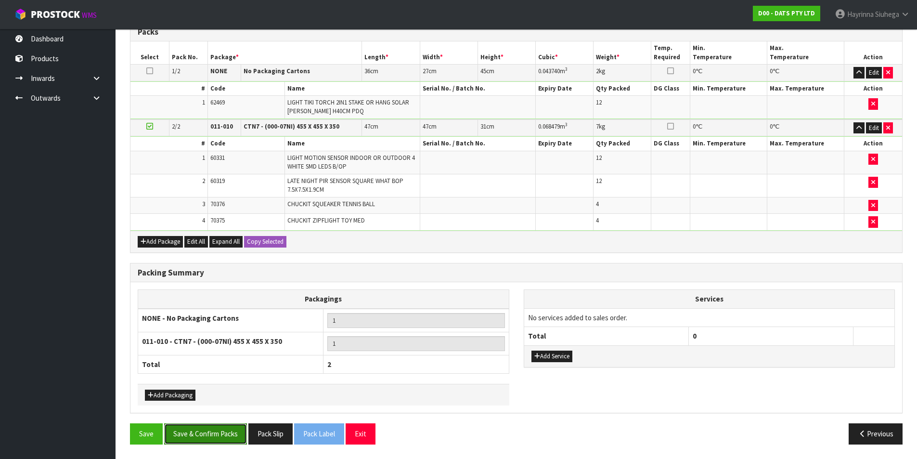
click at [225, 430] on button "Save & Confirm Packs" at bounding box center [205, 433] width 83 height 21
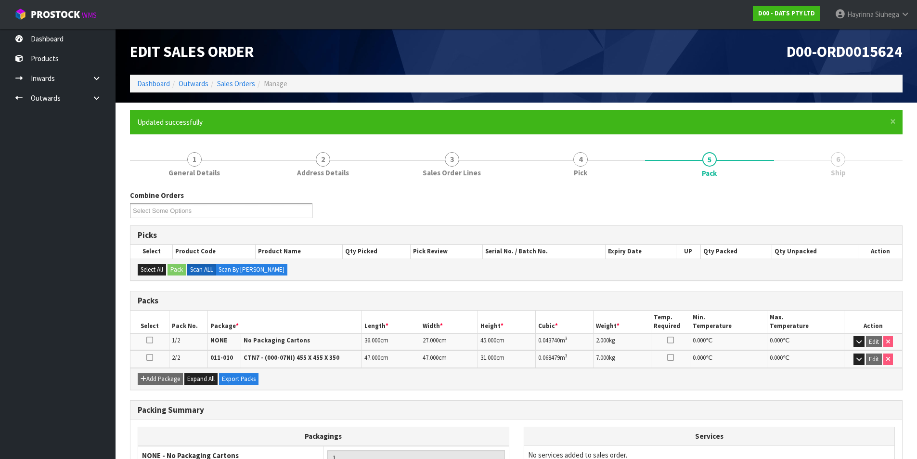
scroll to position [116, 0]
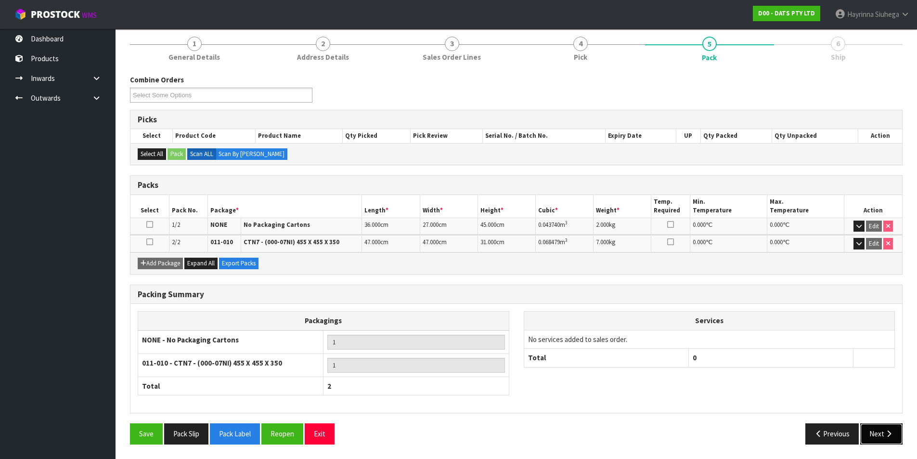
click at [884, 433] on button "Next" at bounding box center [881, 433] width 42 height 21
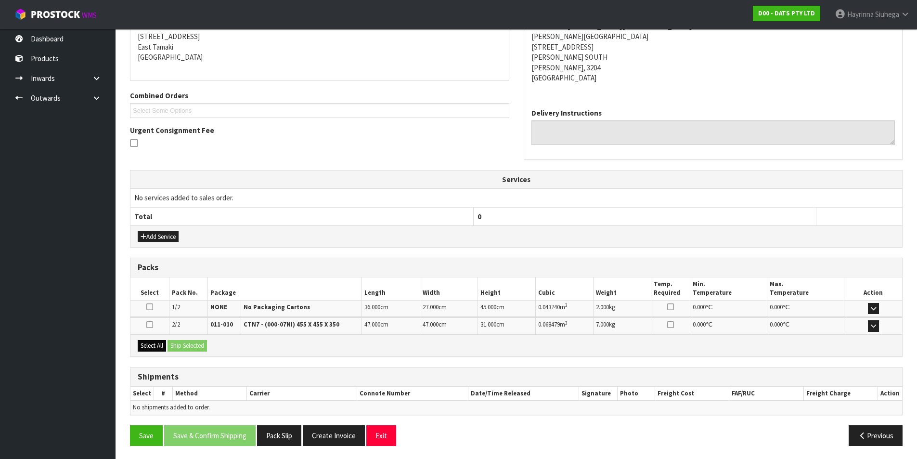
scroll to position [197, 0]
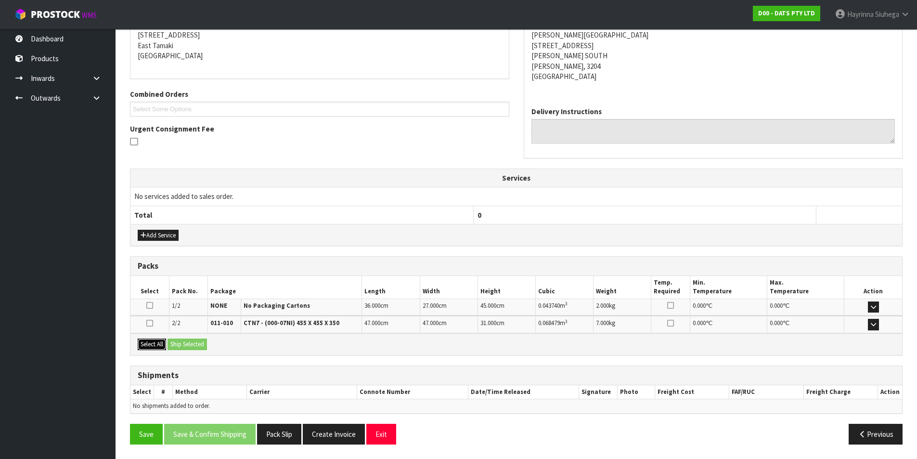
click at [143, 346] on button "Select All" at bounding box center [152, 345] width 28 height 12
click at [193, 345] on button "Ship Selected" at bounding box center [187, 345] width 39 height 12
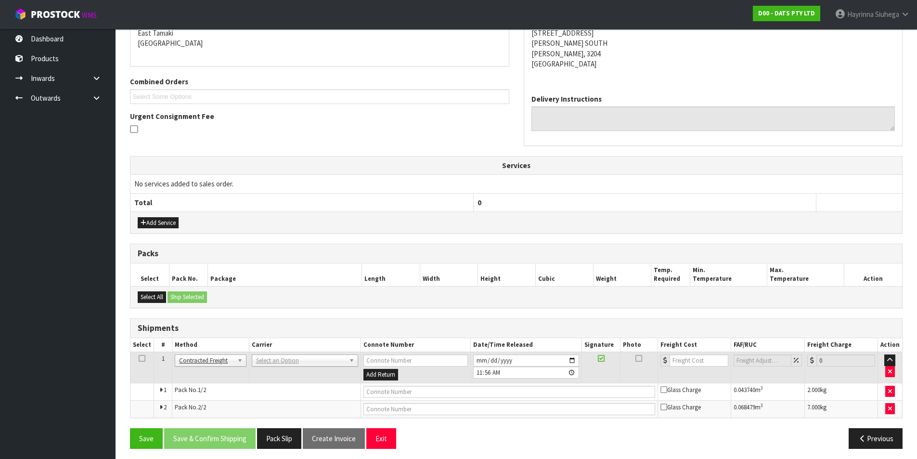
scroll to position [214, 0]
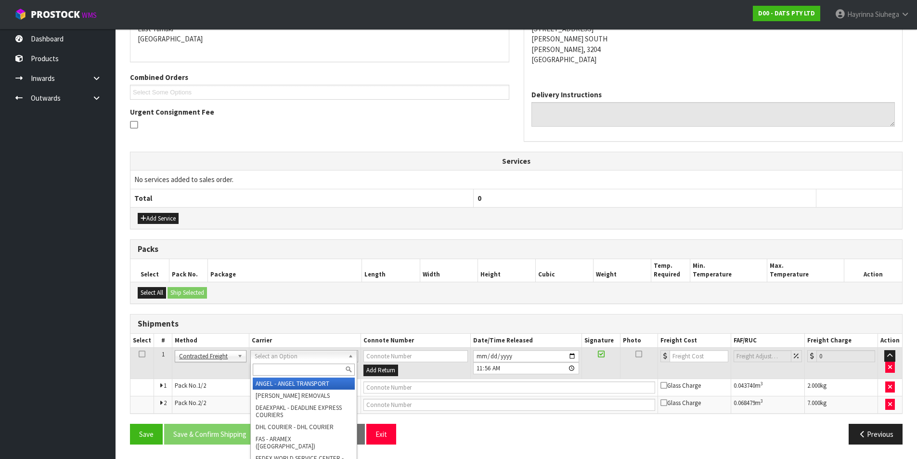
click at [266, 366] on input "text" at bounding box center [304, 370] width 102 height 12
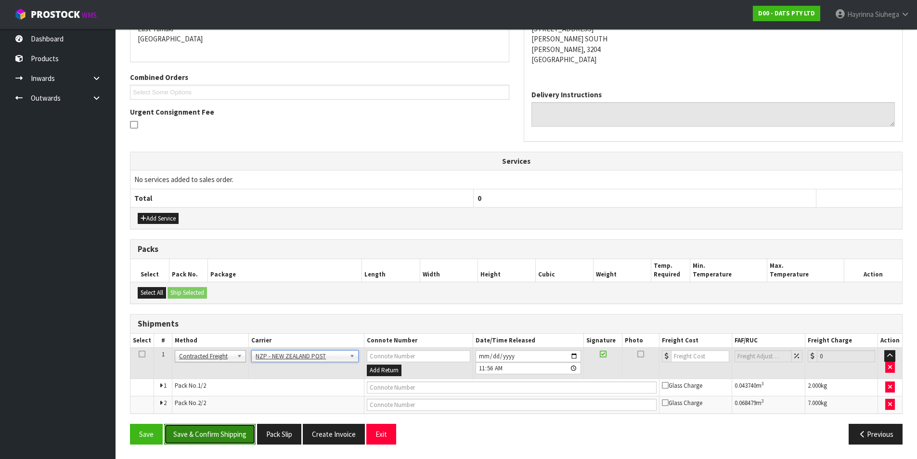
click at [212, 434] on button "Save & Confirm Shipping" at bounding box center [209, 434] width 91 height 21
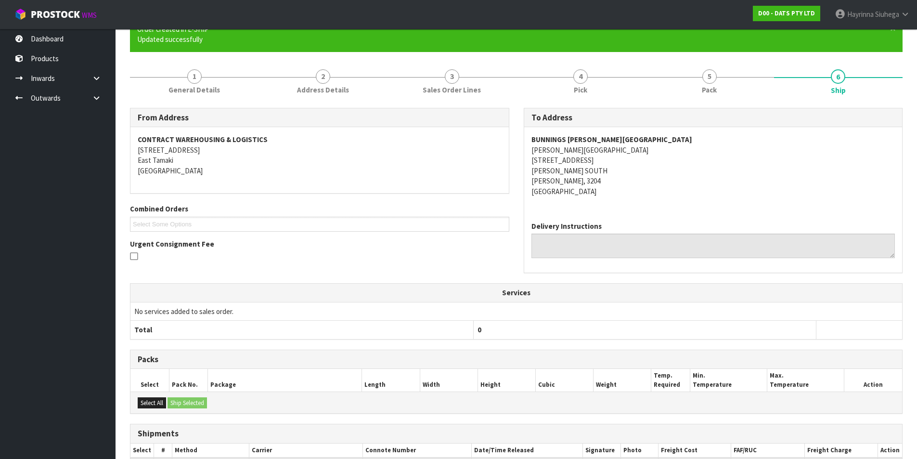
scroll to position [200, 0]
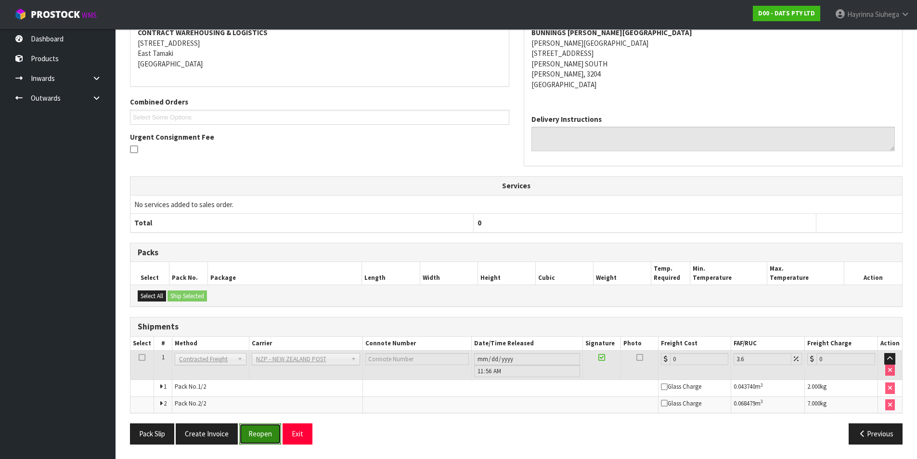
click at [265, 434] on button "Reopen" at bounding box center [260, 433] width 42 height 21
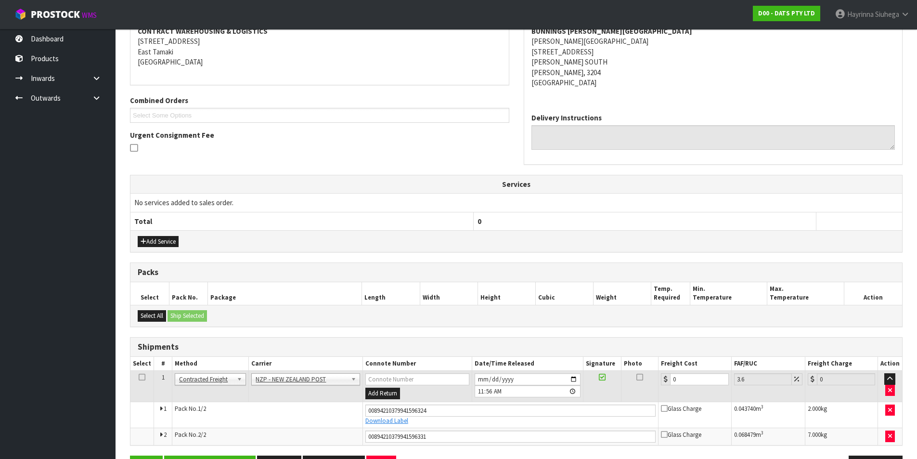
scroll to position [223, 0]
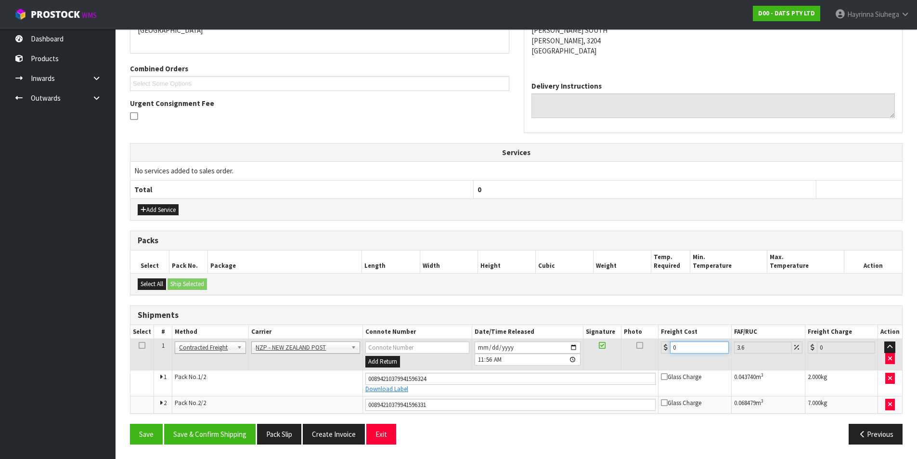
drag, startPoint x: 698, startPoint y: 344, endPoint x: 565, endPoint y: 343, distance: 132.9
click at [565, 344] on tr "1 Client Local Pickup Customer Local Pickup Company Freight Contracted Freight …" at bounding box center [516, 354] width 772 height 31
click at [130, 424] on button "Save" at bounding box center [146, 434] width 33 height 21
click at [230, 428] on button "Save & Confirm Shipping" at bounding box center [209, 434] width 91 height 21
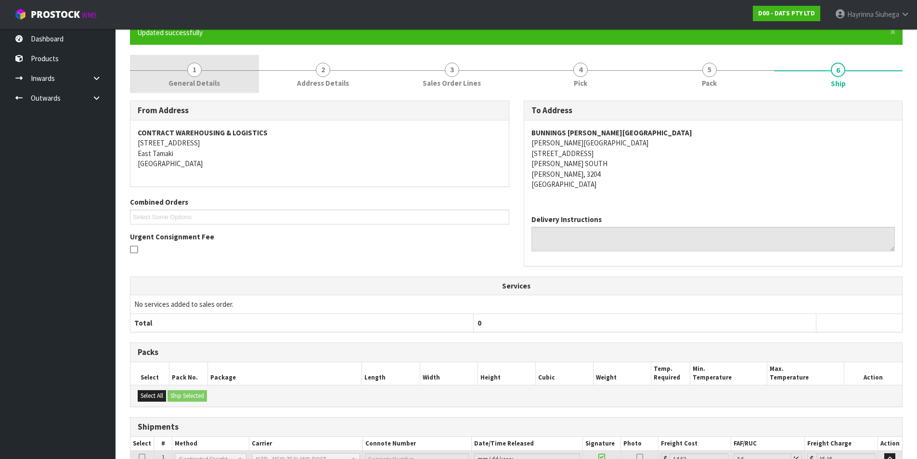
scroll to position [0, 0]
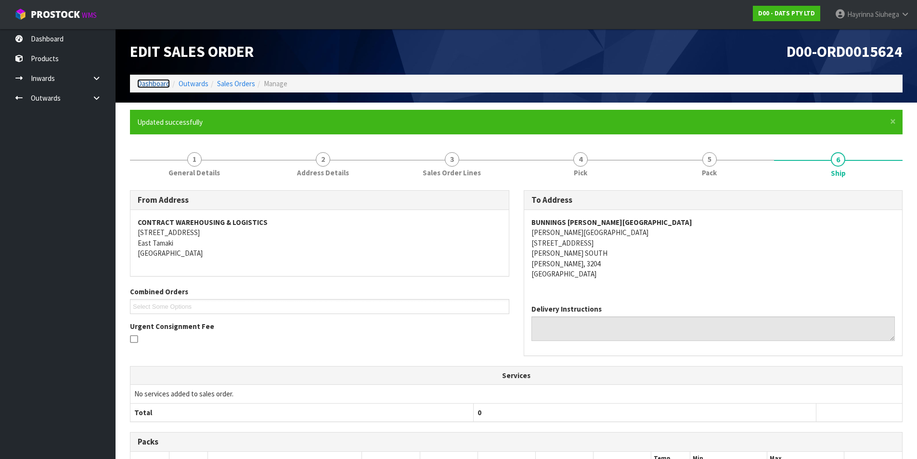
click at [154, 84] on link "Dashboard" at bounding box center [153, 83] width 33 height 9
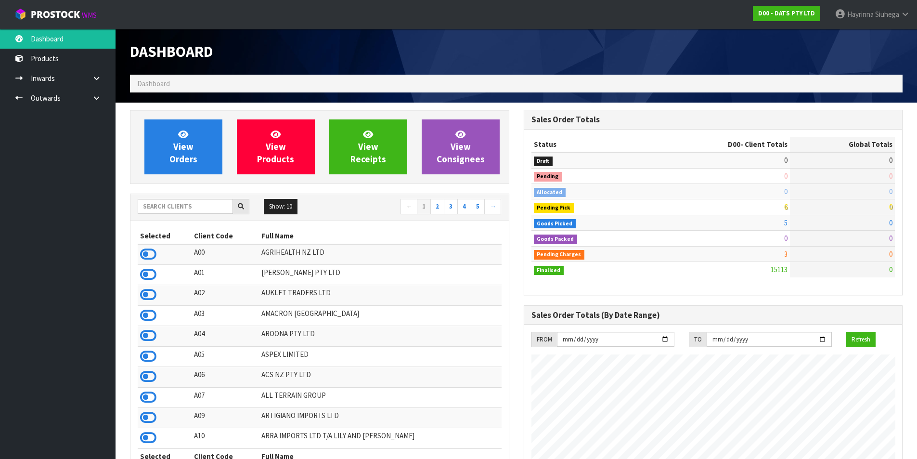
scroll to position [730, 393]
click at [175, 143] on span "View Orders" at bounding box center [183, 147] width 28 height 36
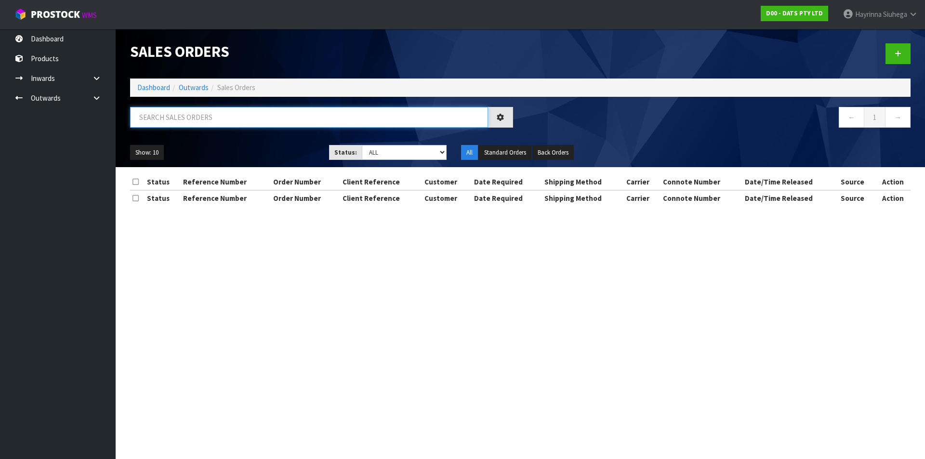
click at [205, 121] on input "text" at bounding box center [309, 117] width 358 height 21
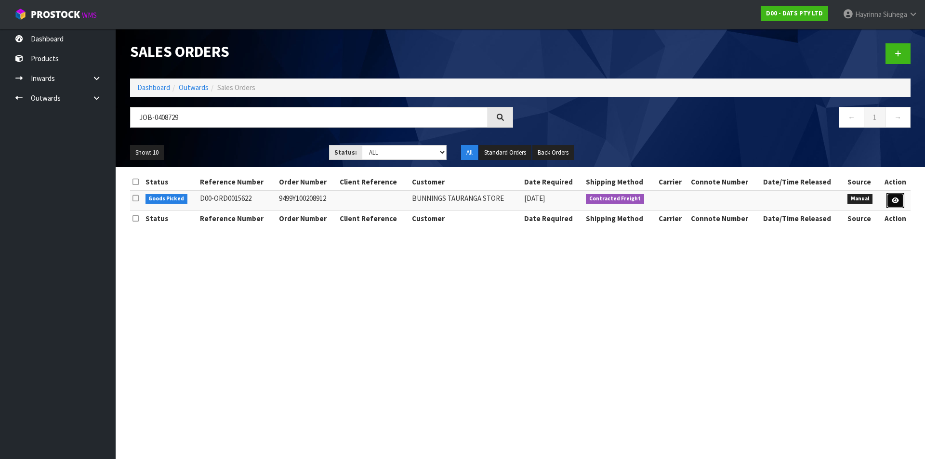
click at [899, 200] on link at bounding box center [895, 200] width 18 height 15
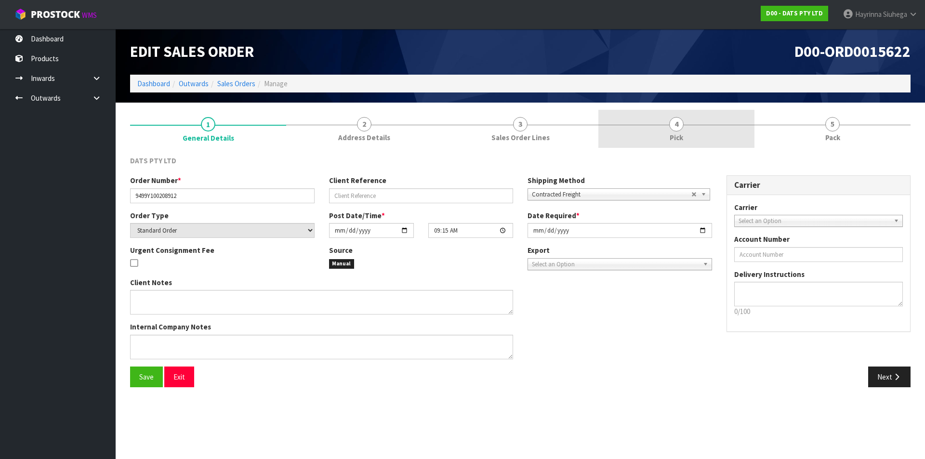
click at [677, 134] on span "Pick" at bounding box center [675, 137] width 13 height 10
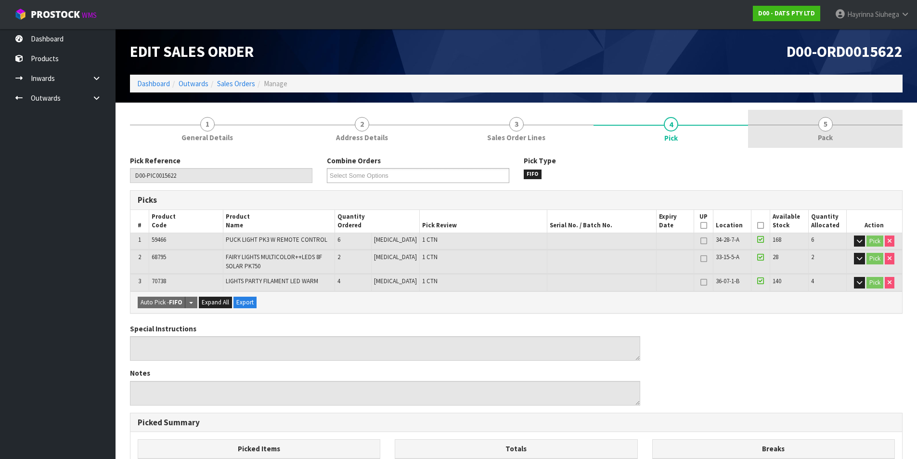
click at [818, 123] on link "5 Pack" at bounding box center [825, 129] width 155 height 38
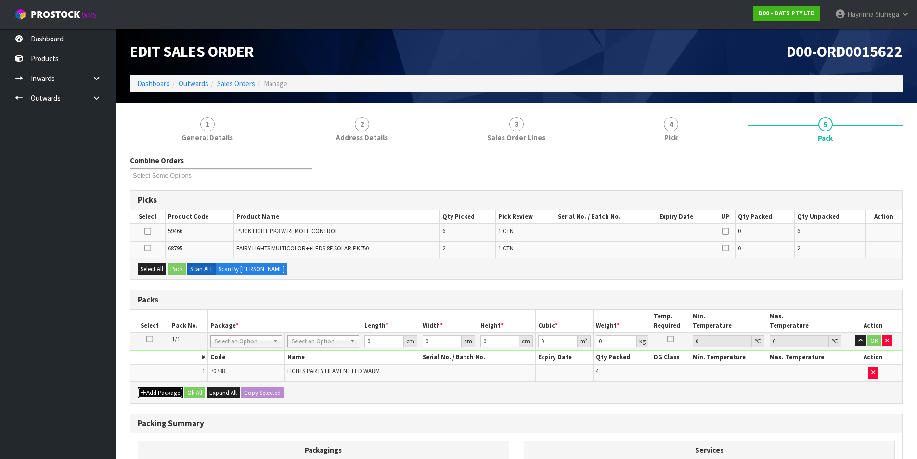
click at [153, 396] on button "Add Package" at bounding box center [160, 393] width 45 height 12
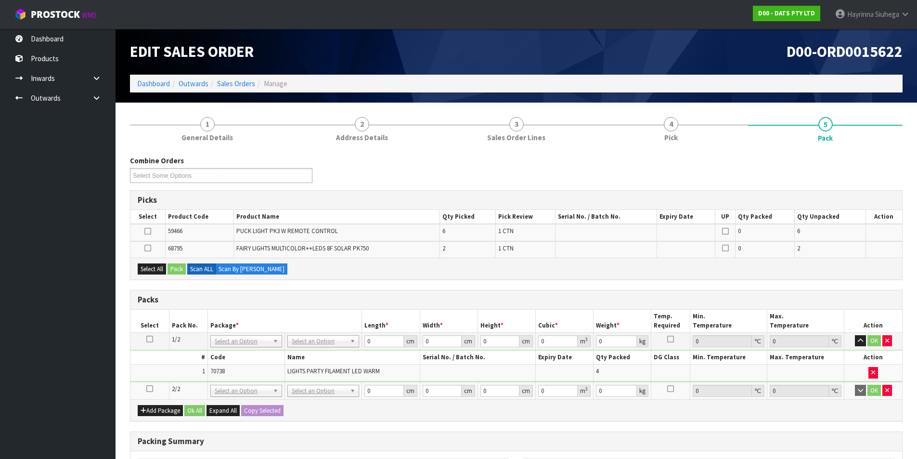
click at [147, 389] on icon at bounding box center [149, 389] width 7 height 0
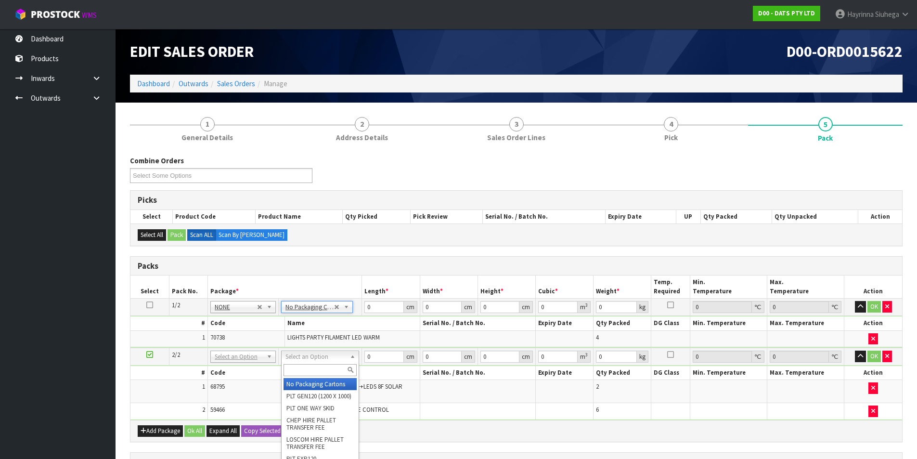
click at [307, 369] on input "text" at bounding box center [320, 370] width 73 height 12
drag, startPoint x: 314, startPoint y: 390, endPoint x: 339, endPoint y: 326, distance: 69.2
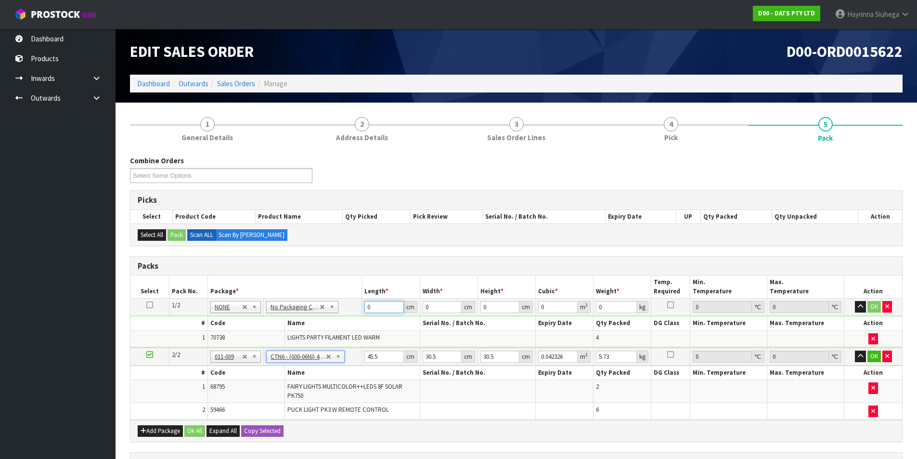
click at [366, 307] on input "0" at bounding box center [384, 307] width 39 height 12
click button "OK" at bounding box center [874, 307] width 13 height 12
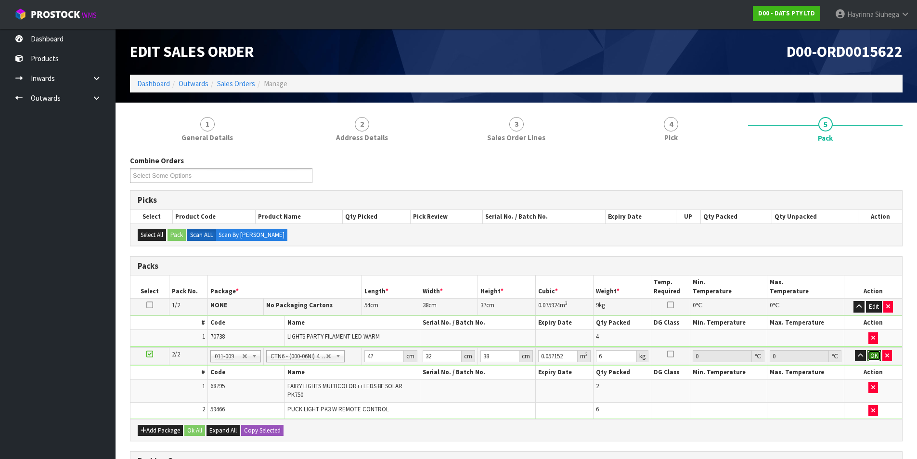
click button "OK" at bounding box center [874, 356] width 13 height 12
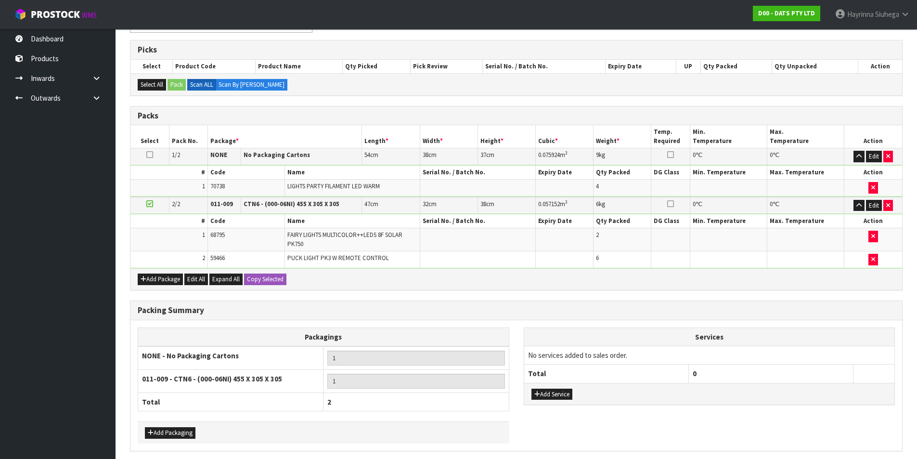
scroll to position [188, 0]
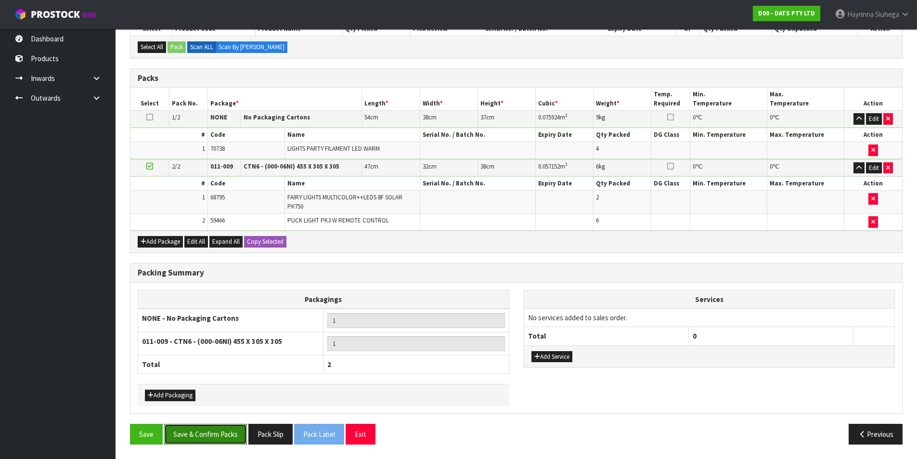
click at [203, 439] on button "Save & Confirm Packs" at bounding box center [205, 434] width 83 height 21
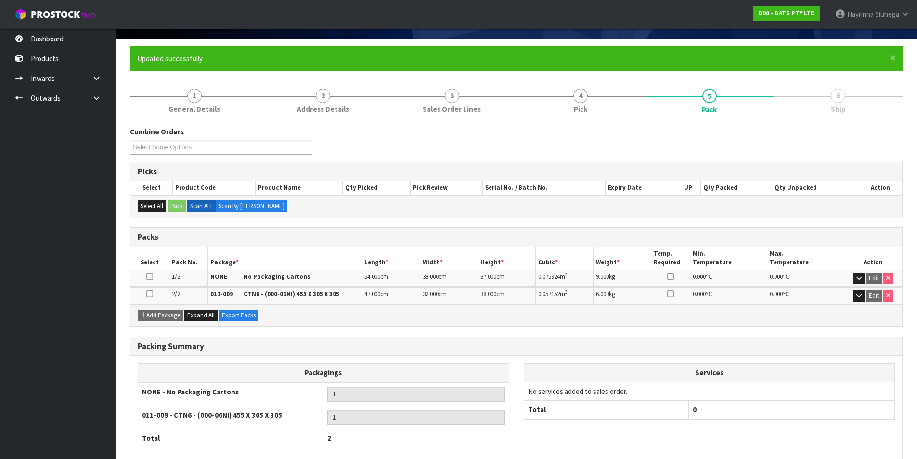
scroll to position [116, 0]
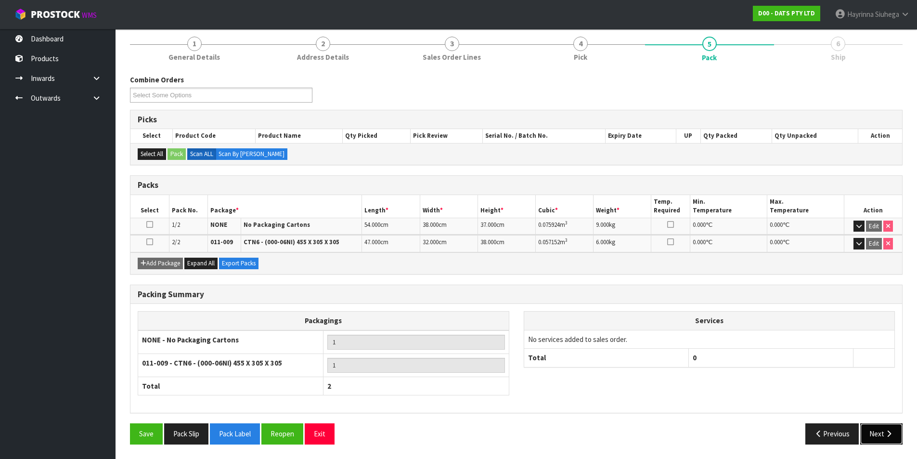
click at [877, 426] on button "Next" at bounding box center [881, 433] width 42 height 21
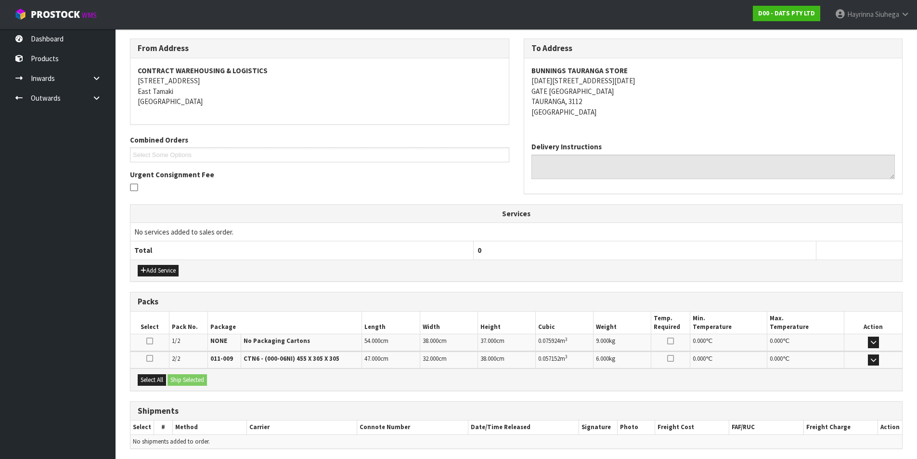
scroll to position [187, 0]
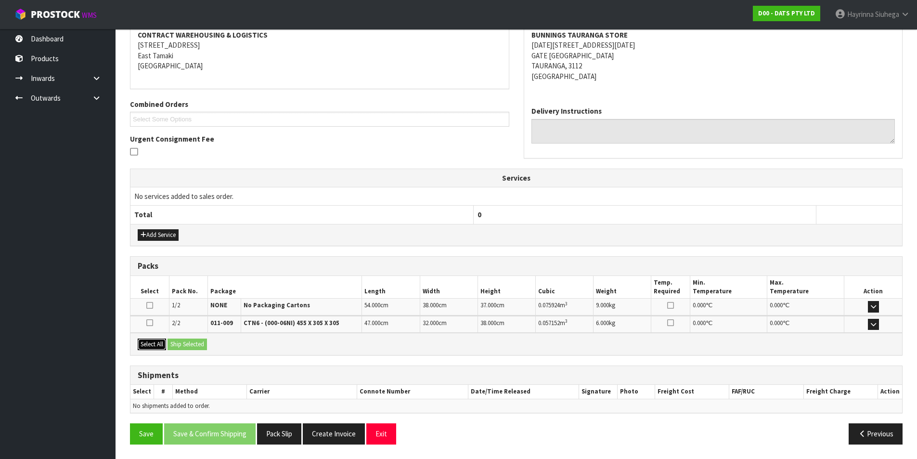
drag, startPoint x: 154, startPoint y: 343, endPoint x: 182, endPoint y: 345, distance: 27.6
click at [154, 345] on button "Select All" at bounding box center [152, 345] width 28 height 12
click at [182, 345] on button "Ship Selected" at bounding box center [187, 345] width 39 height 12
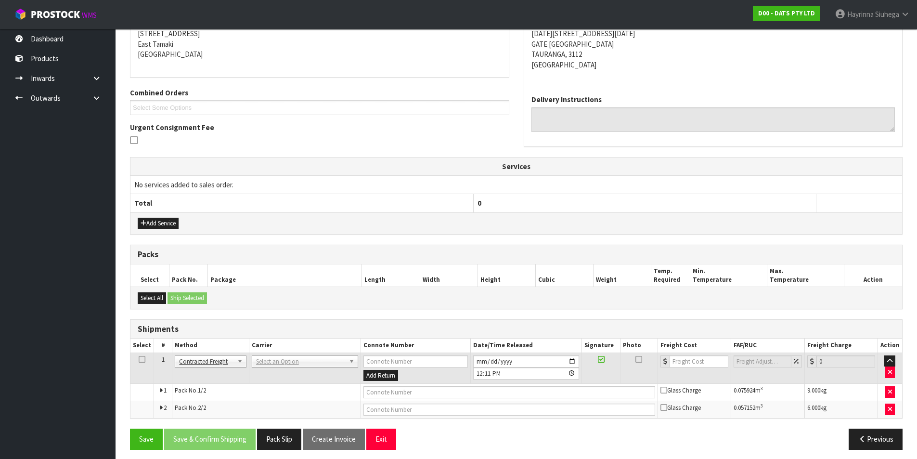
scroll to position [204, 0]
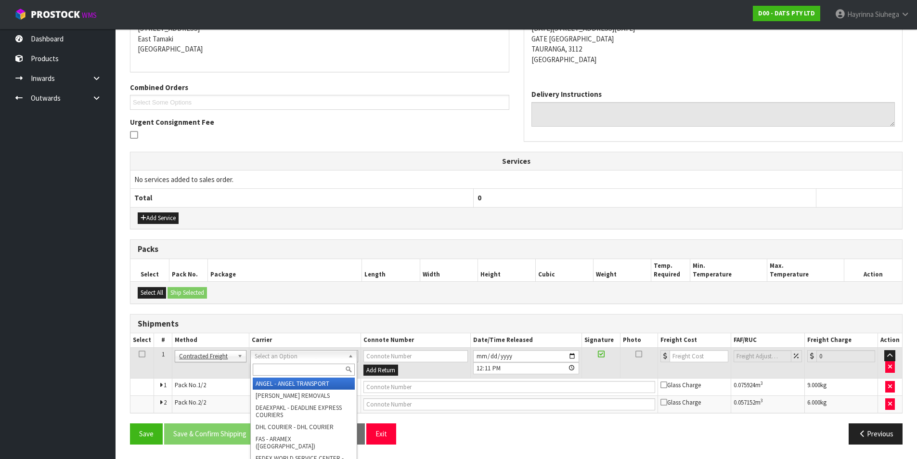
click at [265, 371] on input "text" at bounding box center [304, 370] width 102 height 12
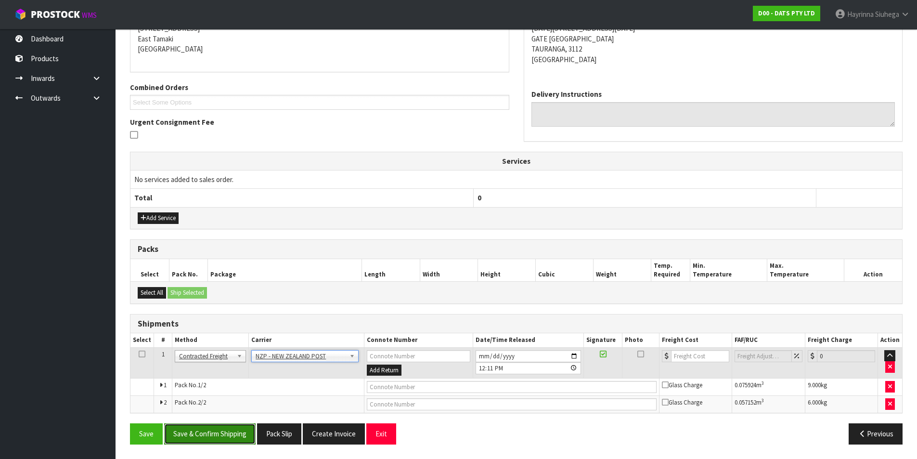
click at [204, 444] on button "Save & Confirm Shipping" at bounding box center [209, 433] width 91 height 21
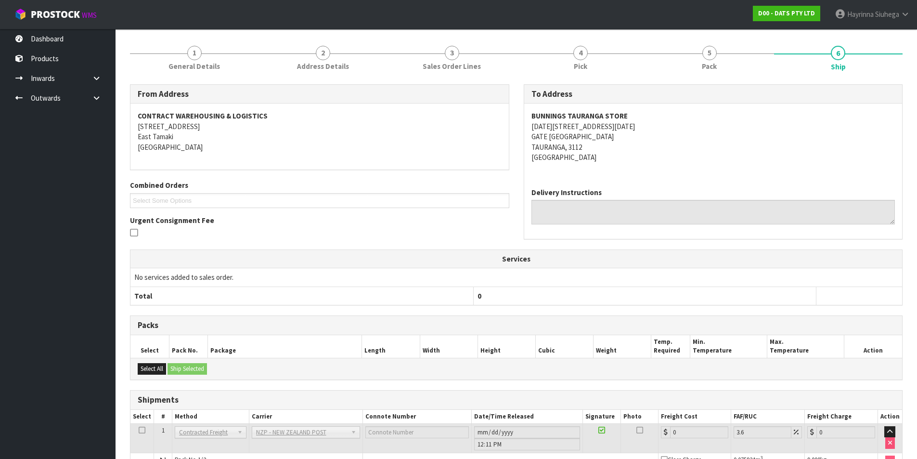
scroll to position [189, 0]
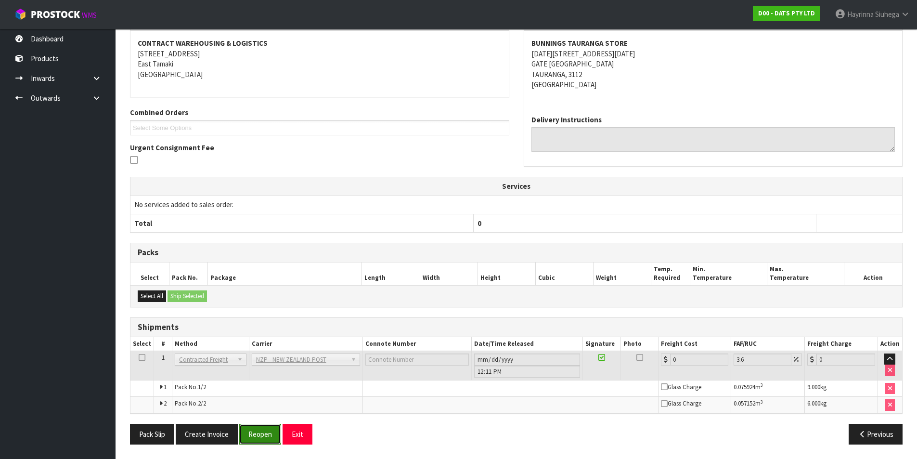
click at [271, 436] on button "Reopen" at bounding box center [260, 434] width 42 height 21
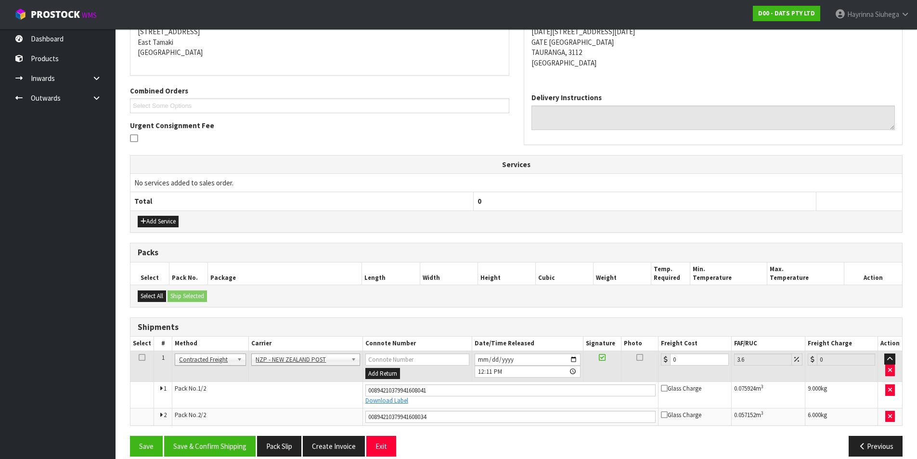
scroll to position [213, 0]
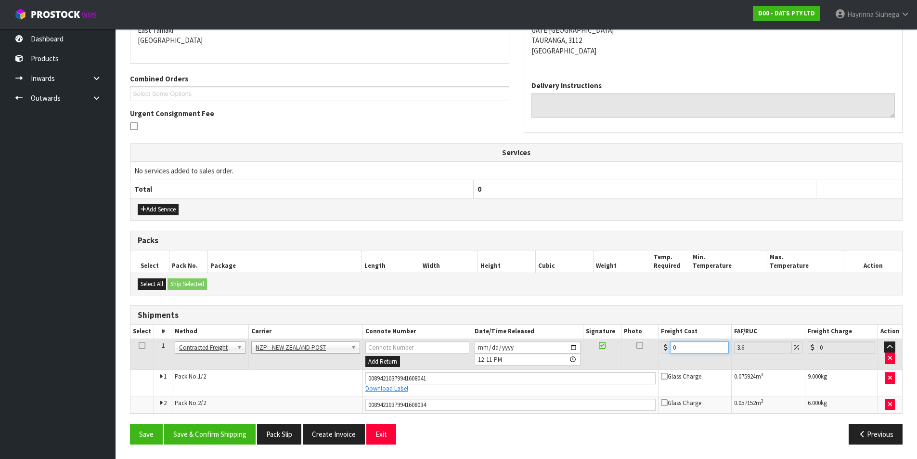
drag, startPoint x: 703, startPoint y: 348, endPoint x: 497, endPoint y: 349, distance: 205.6
click at [497, 349] on tr "1 Client Local Pickup Customer Local Pickup Company Freight Contracted Freight …" at bounding box center [516, 354] width 772 height 31
click at [130, 424] on button "Save" at bounding box center [146, 434] width 33 height 21
click at [215, 432] on button "Save & Confirm Shipping" at bounding box center [209, 434] width 91 height 21
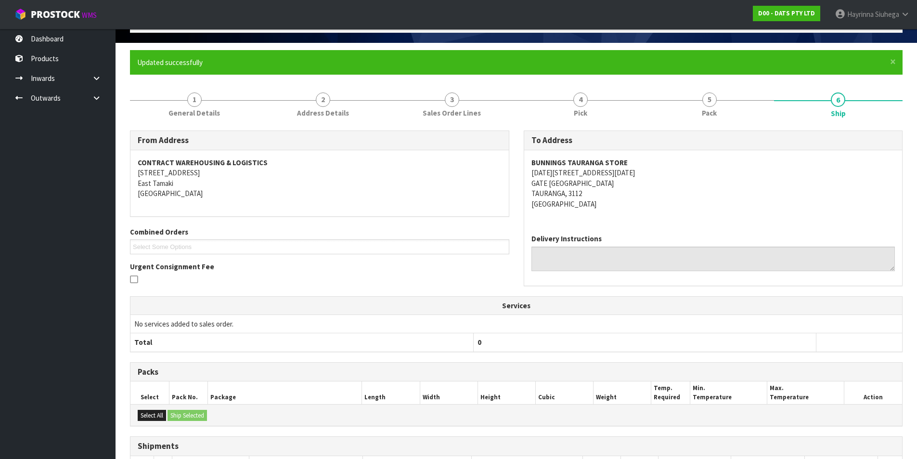
scroll to position [0, 0]
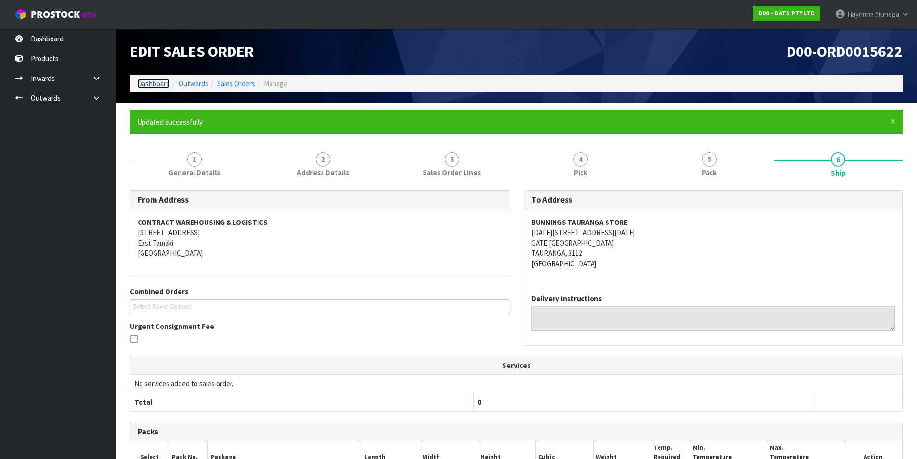
click at [153, 83] on link "Dashboard" at bounding box center [153, 83] width 33 height 9
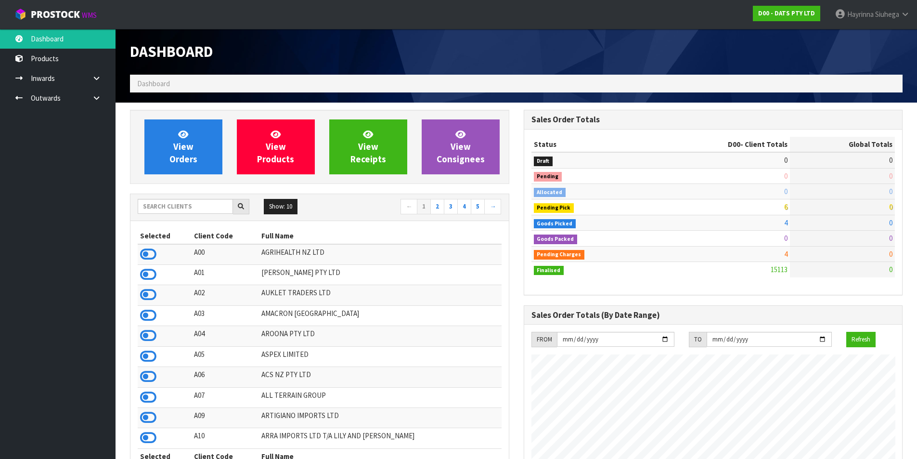
scroll to position [730, 393]
click at [176, 207] on input "text" at bounding box center [185, 206] width 95 height 15
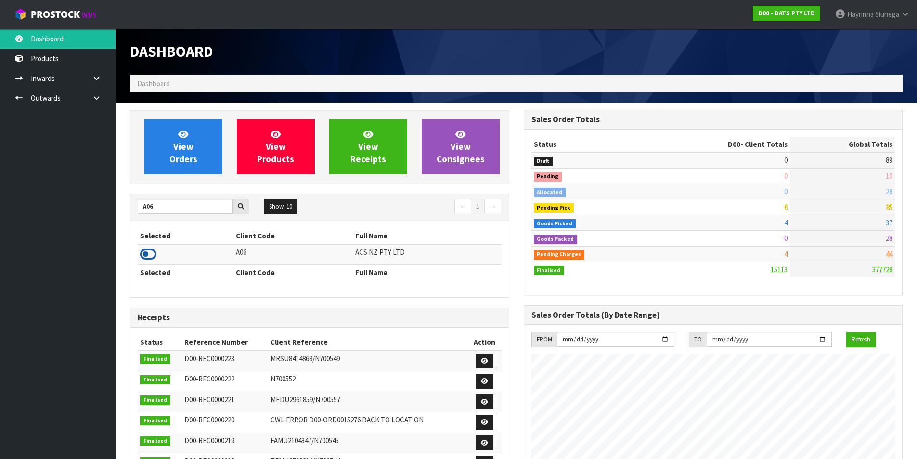
click at [142, 253] on icon at bounding box center [148, 254] width 16 height 14
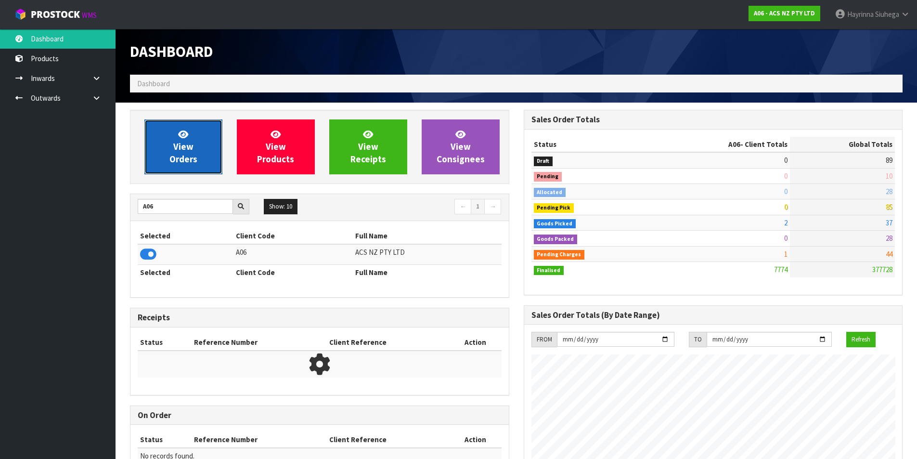
click at [176, 143] on span "View Orders" at bounding box center [183, 147] width 28 height 36
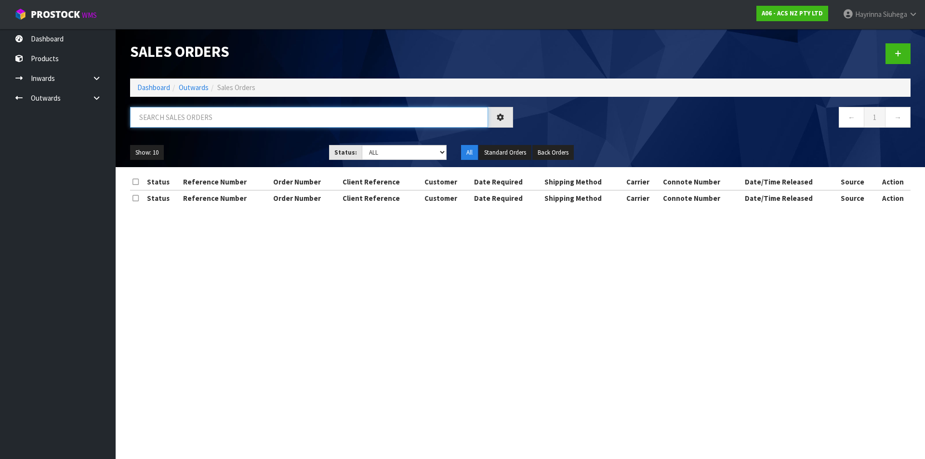
click at [198, 117] on input "text" at bounding box center [309, 117] width 358 height 21
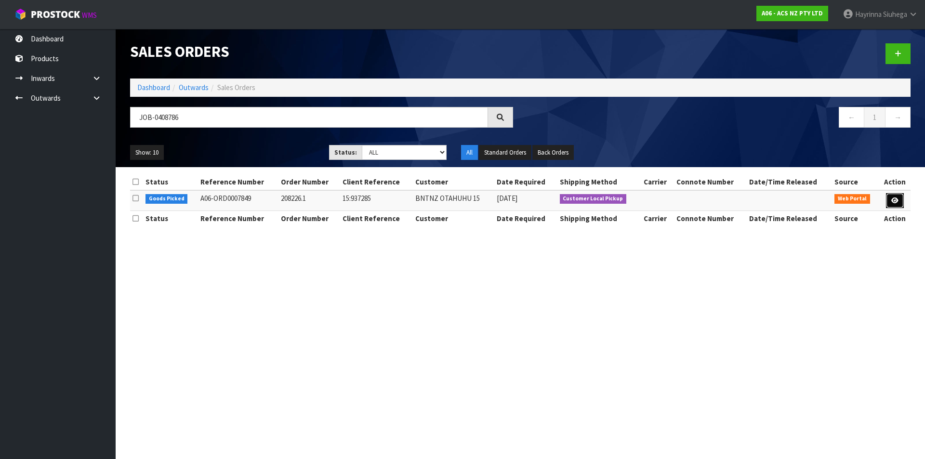
click at [894, 203] on icon at bounding box center [894, 200] width 7 height 6
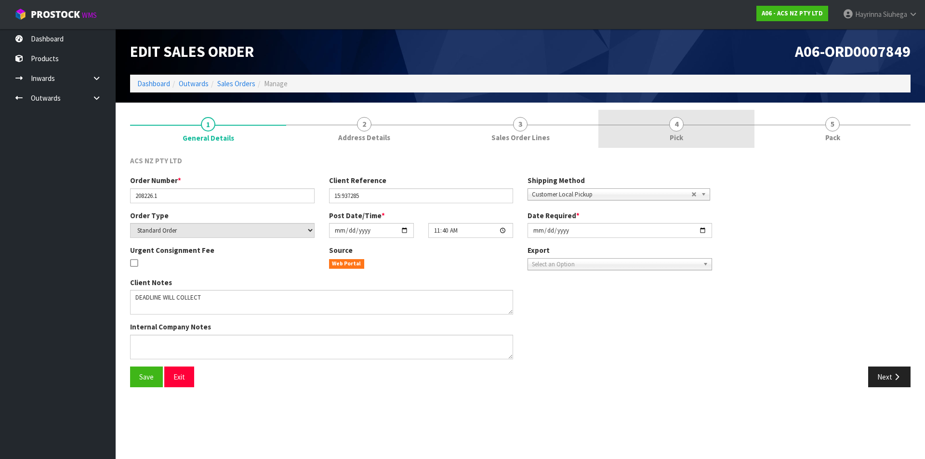
click at [714, 129] on link "4 Pick" at bounding box center [676, 129] width 156 height 38
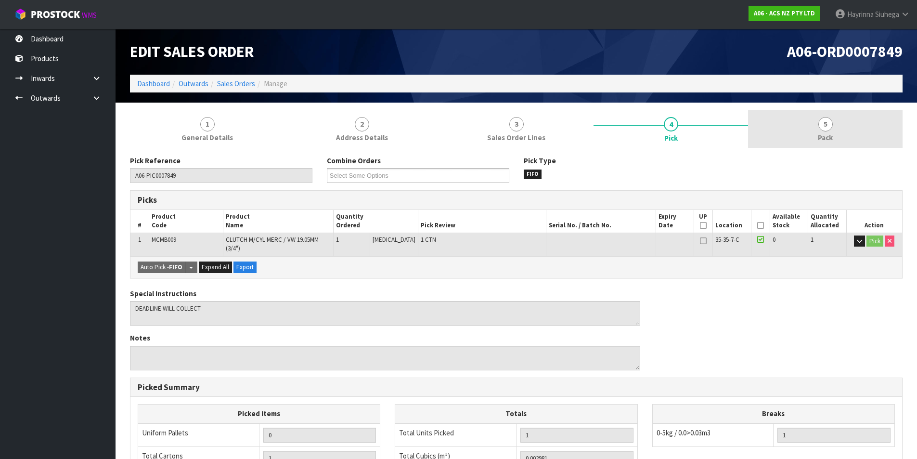
click at [780, 126] on link "5 Pack" at bounding box center [825, 129] width 155 height 38
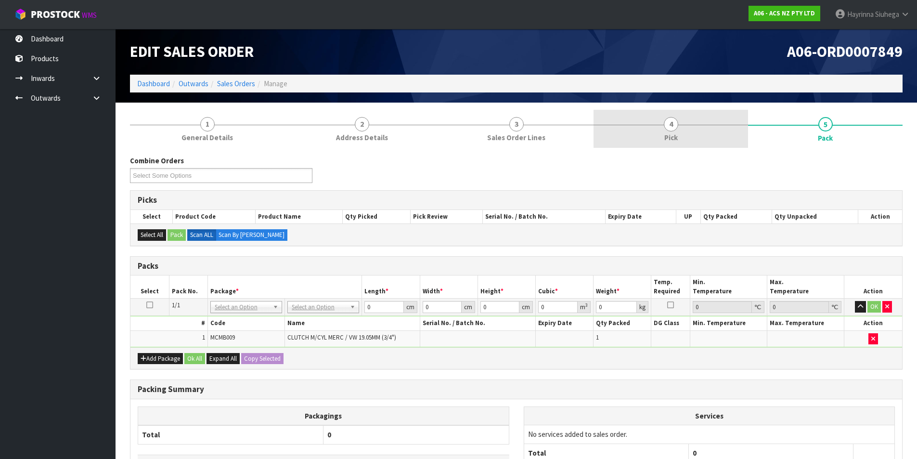
click at [691, 128] on link "4 Pick" at bounding box center [671, 129] width 155 height 38
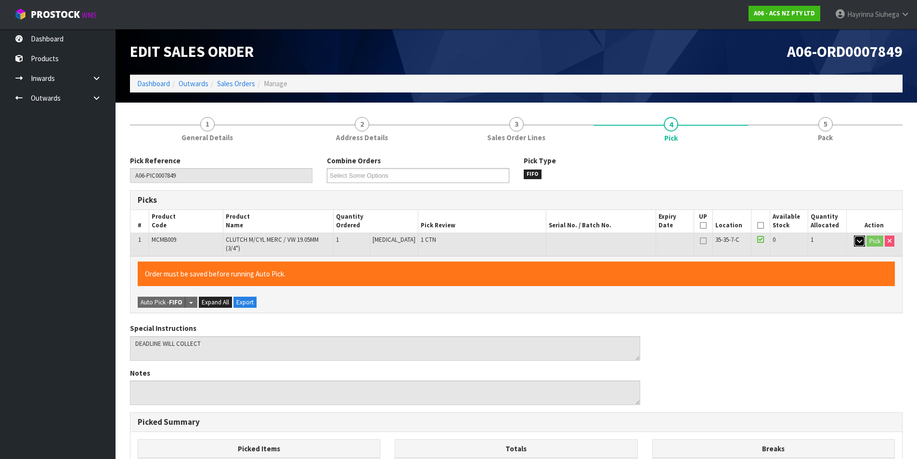
click at [864, 240] on button "button" at bounding box center [859, 241] width 11 height 12
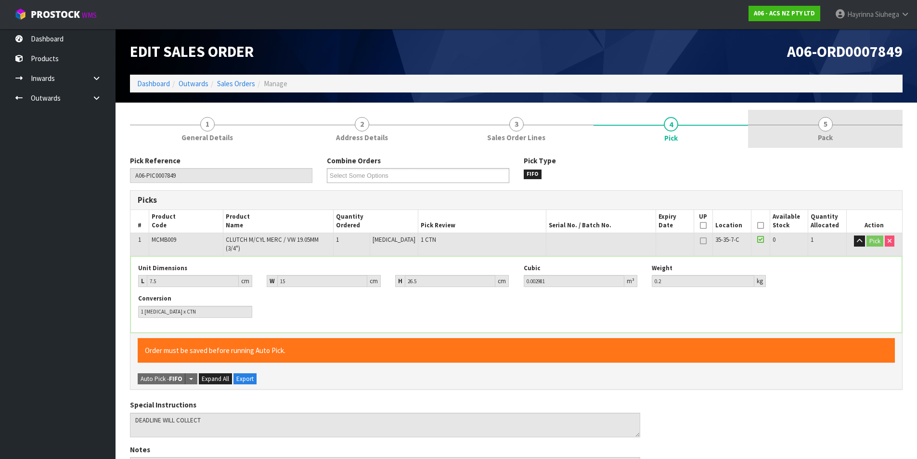
click at [824, 137] on span "Pack" at bounding box center [825, 137] width 15 height 10
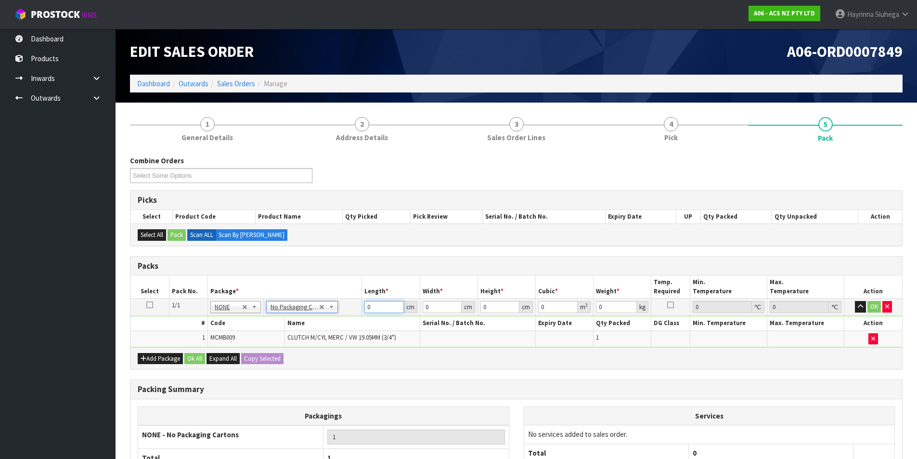
click at [366, 301] on input "0" at bounding box center [384, 307] width 39 height 12
click button "OK" at bounding box center [874, 307] width 13 height 12
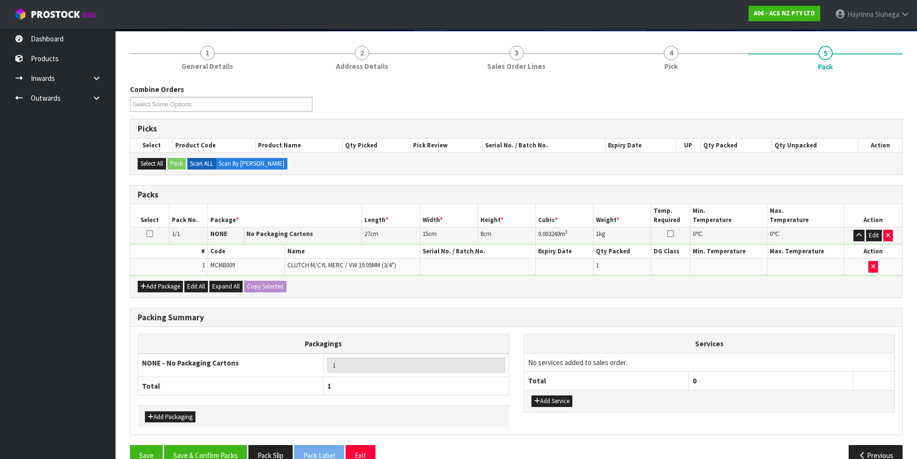
scroll to position [93, 0]
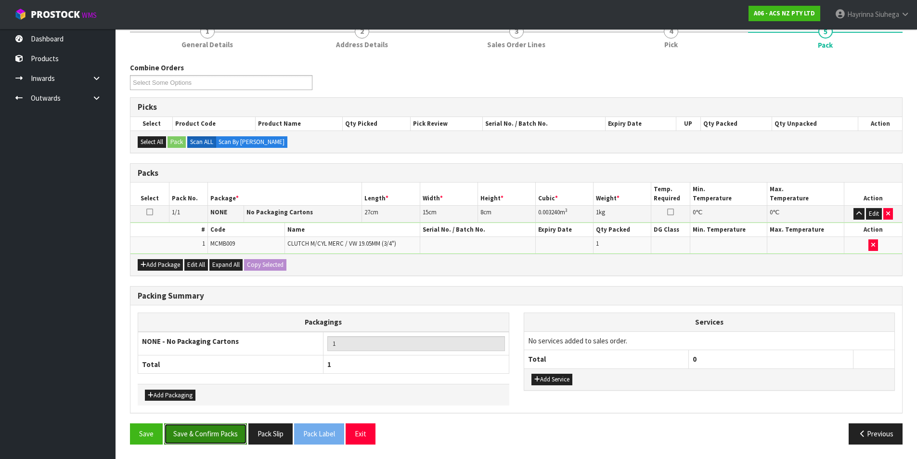
click at [210, 438] on button "Save & Confirm Packs" at bounding box center [205, 433] width 83 height 21
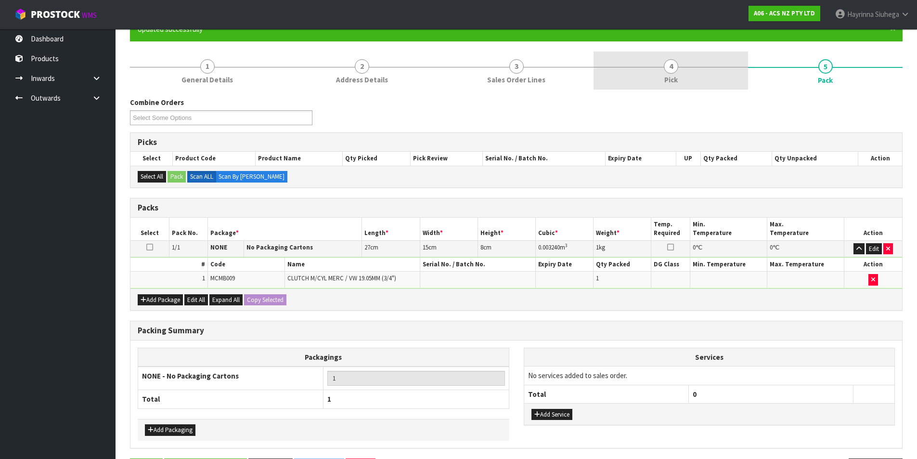
scroll to position [0, 0]
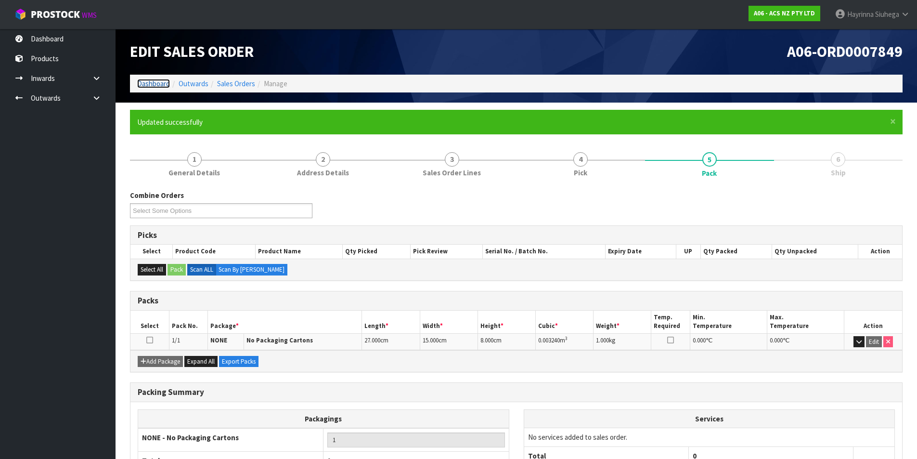
click at [160, 83] on link "Dashboard" at bounding box center [153, 83] width 33 height 9
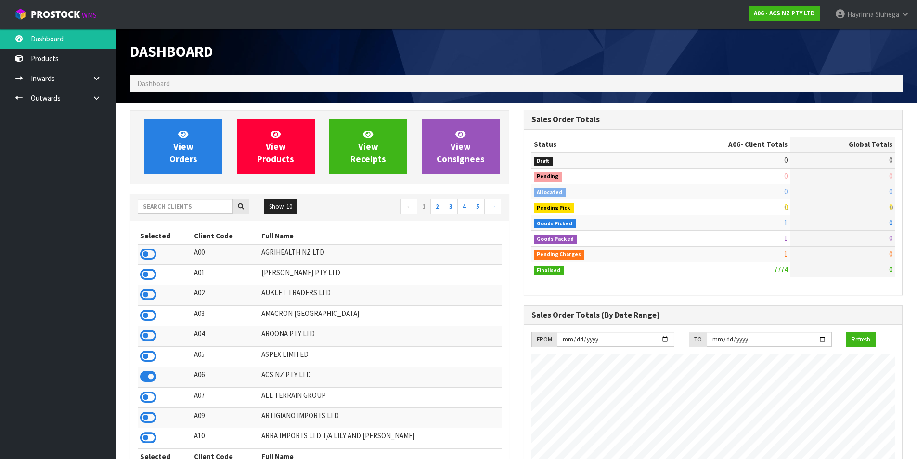
scroll to position [730, 393]
click at [173, 200] on div "Show: 10 5 10 25 50 ← 1 2 3 4 5 →" at bounding box center [319, 207] width 378 height 27
click at [173, 203] on input "text" at bounding box center [185, 206] width 95 height 15
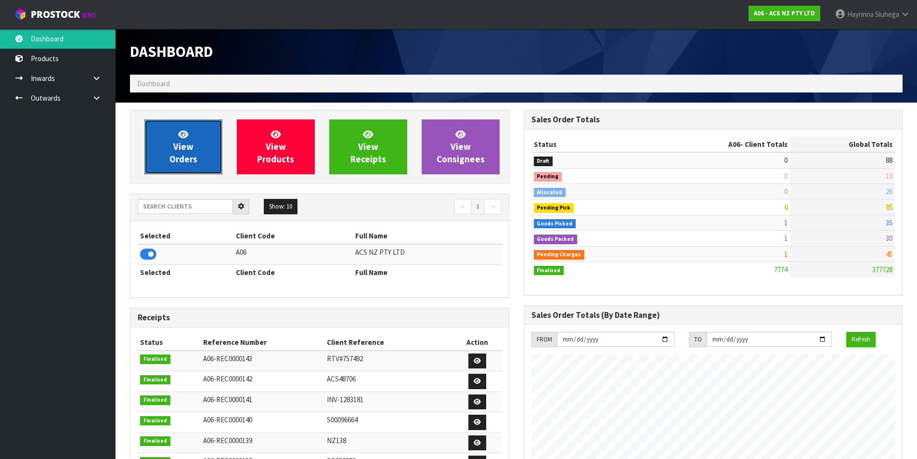
click at [195, 143] on link "View Orders" at bounding box center [183, 146] width 78 height 55
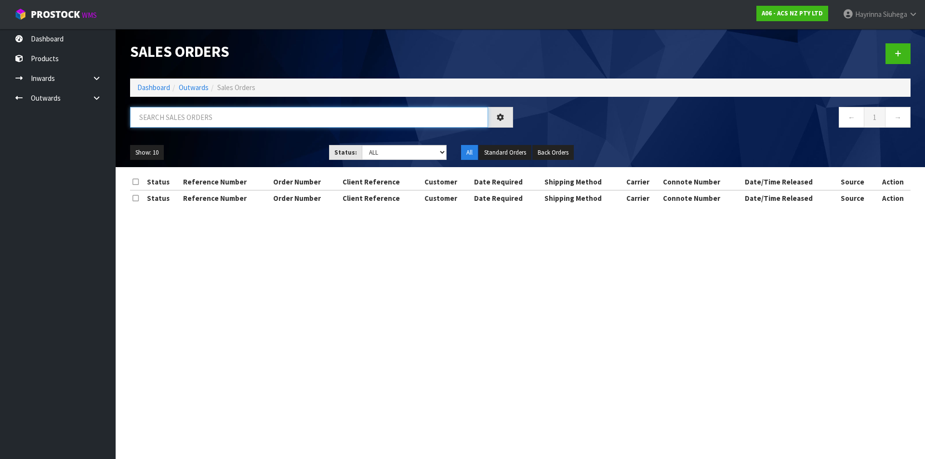
click at [201, 119] on input "text" at bounding box center [309, 117] width 358 height 21
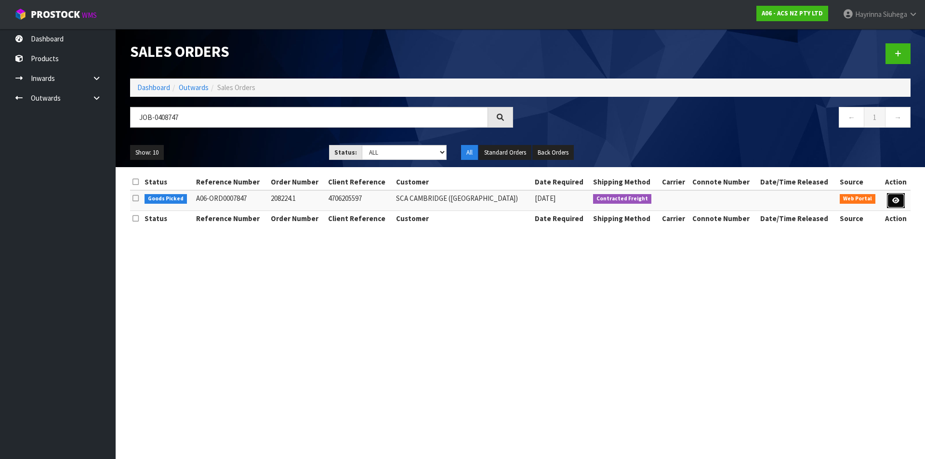
click at [900, 197] on link at bounding box center [895, 200] width 18 height 15
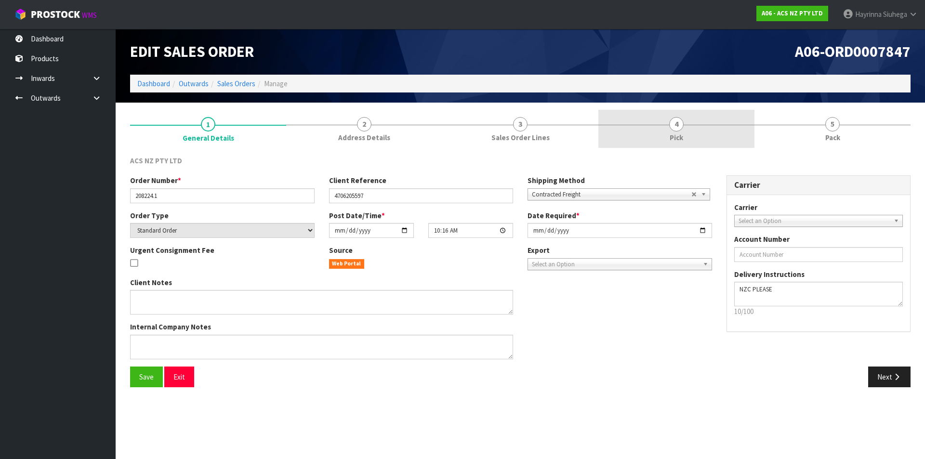
click at [728, 138] on link "4 Pick" at bounding box center [676, 129] width 156 height 38
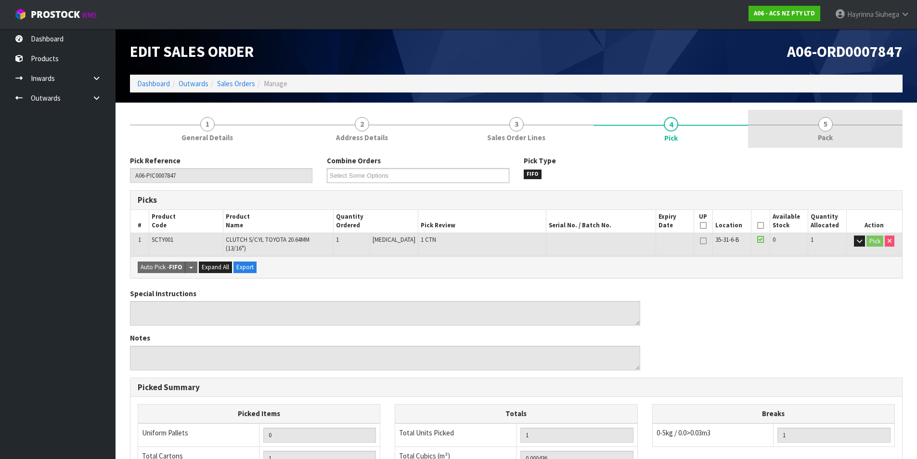
click at [783, 128] on link "5 Pack" at bounding box center [825, 129] width 155 height 38
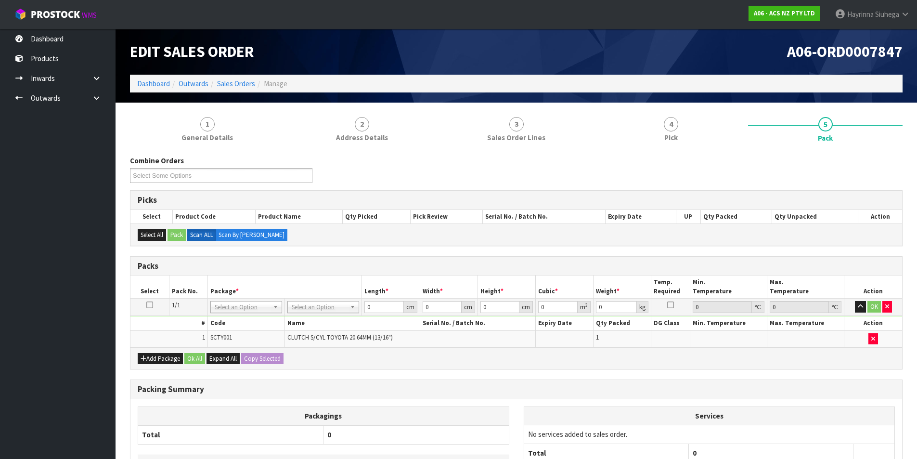
drag, startPoint x: 313, startPoint y: 314, endPoint x: 315, endPoint y: 307, distance: 7.6
click at [314, 309] on td "No Packaging Cartons PLT GEN120 (1200 X 1000) PLT ONE WAY SKID CHEP HIRE PALLET…" at bounding box center [323, 307] width 77 height 17
drag, startPoint x: 315, startPoint y: 307, endPoint x: 317, endPoint y: 312, distance: 5.5
click at [320, 321] on input "text" at bounding box center [323, 320] width 67 height 12
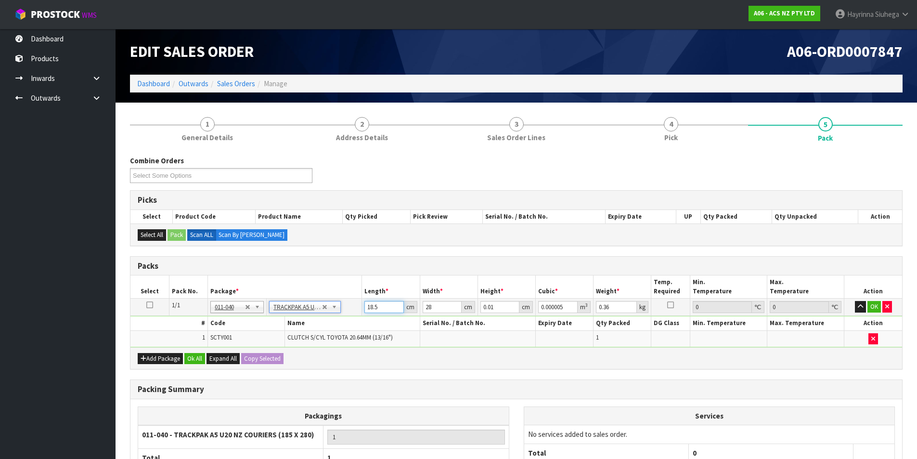
click at [367, 305] on input "18.5" at bounding box center [384, 307] width 39 height 12
click at [368, 305] on input "18.5" at bounding box center [384, 307] width 39 height 12
click button "OK" at bounding box center [874, 307] width 13 height 12
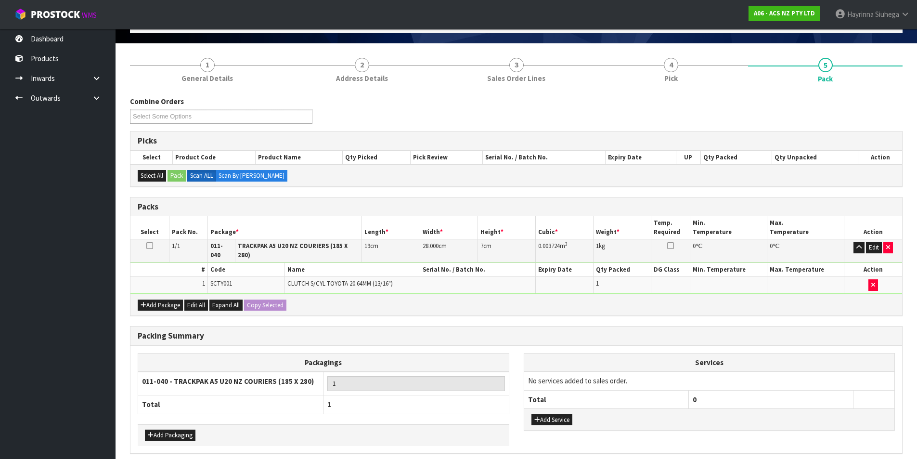
scroll to position [93, 0]
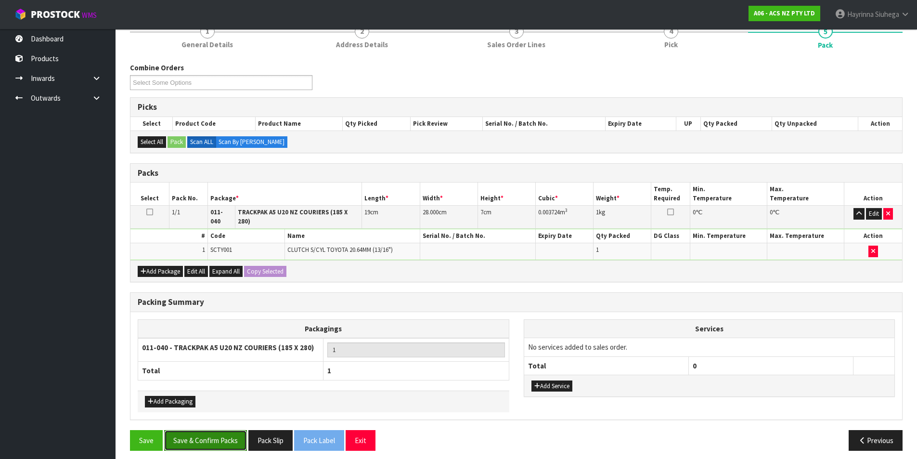
click at [206, 433] on button "Save & Confirm Packs" at bounding box center [205, 440] width 83 height 21
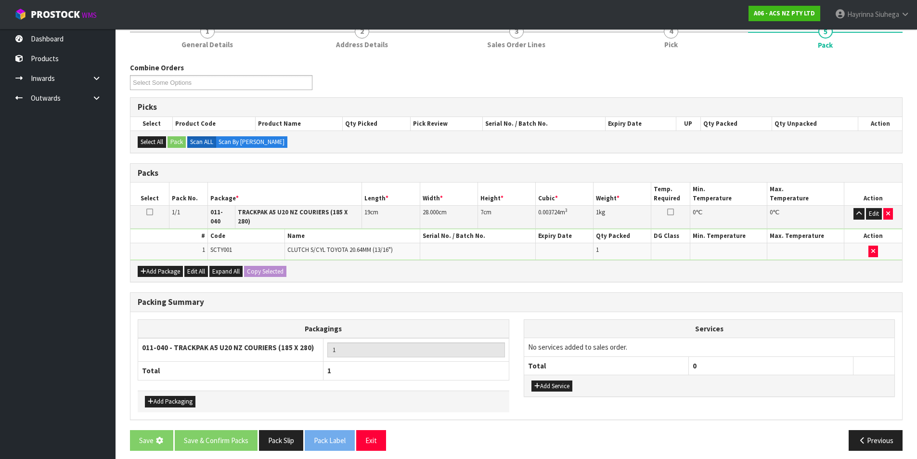
scroll to position [0, 0]
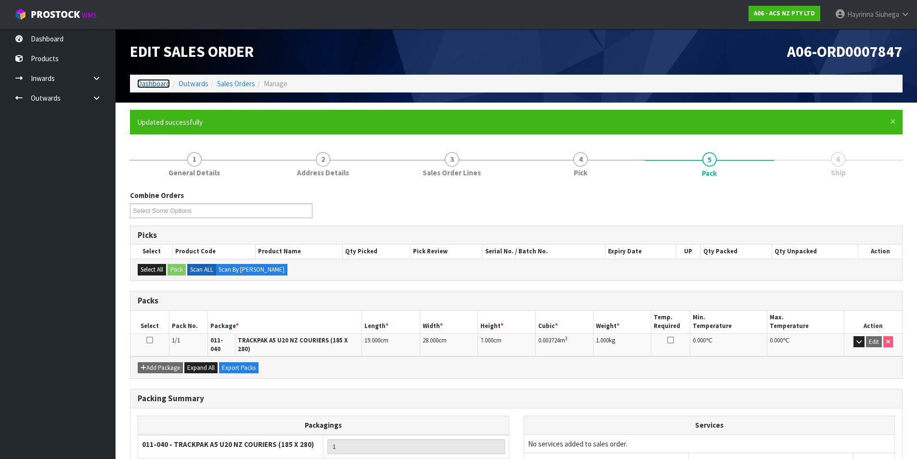
click at [151, 83] on link "Dashboard" at bounding box center [153, 83] width 33 height 9
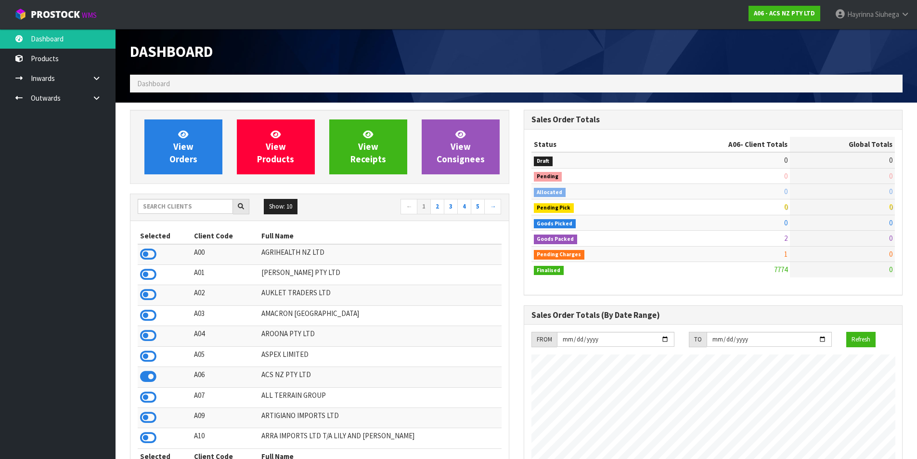
scroll to position [730, 393]
drag, startPoint x: 180, startPoint y: 200, endPoint x: 227, endPoint y: 195, distance: 47.5
click at [181, 201] on input "text" at bounding box center [185, 206] width 95 height 15
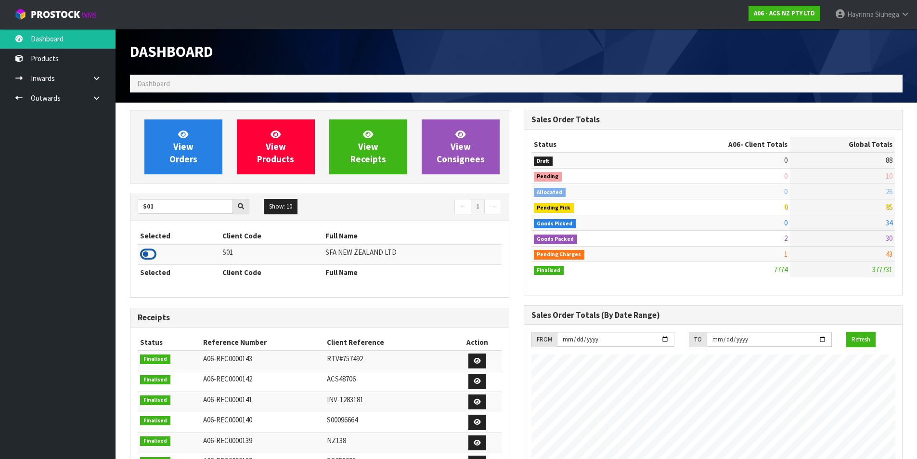
click at [149, 255] on icon at bounding box center [148, 254] width 16 height 14
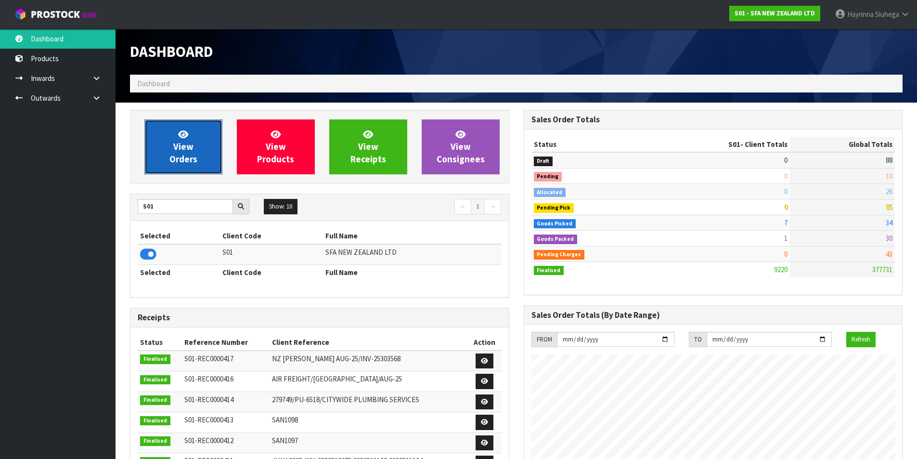
click at [180, 138] on icon at bounding box center [183, 134] width 10 height 9
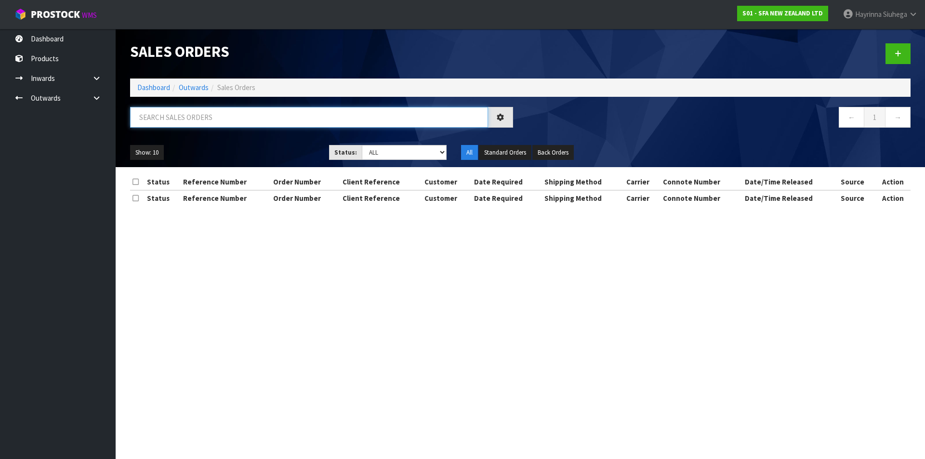
click at [187, 118] on input "text" at bounding box center [309, 117] width 358 height 21
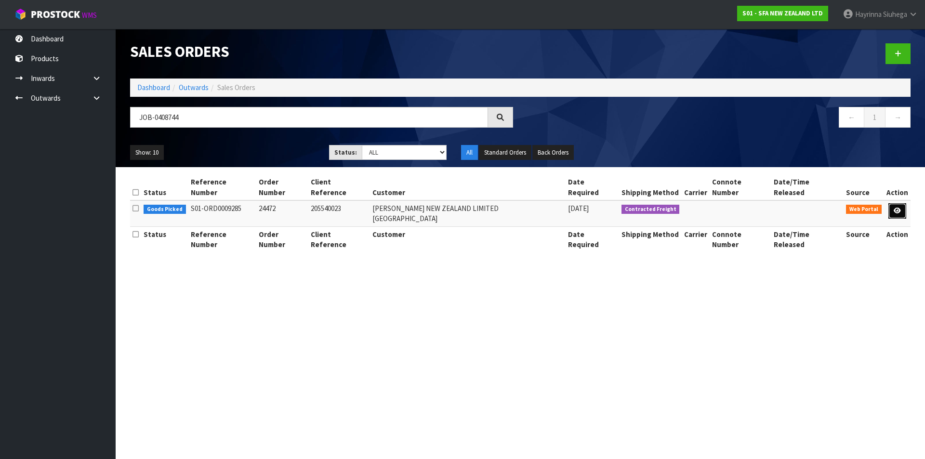
click at [896, 203] on link at bounding box center [897, 210] width 18 height 15
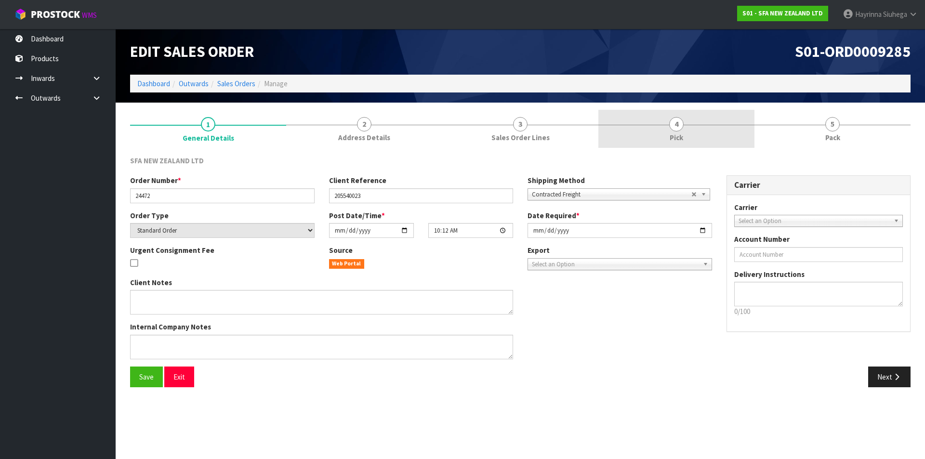
click at [705, 131] on link "4 Pick" at bounding box center [676, 129] width 156 height 38
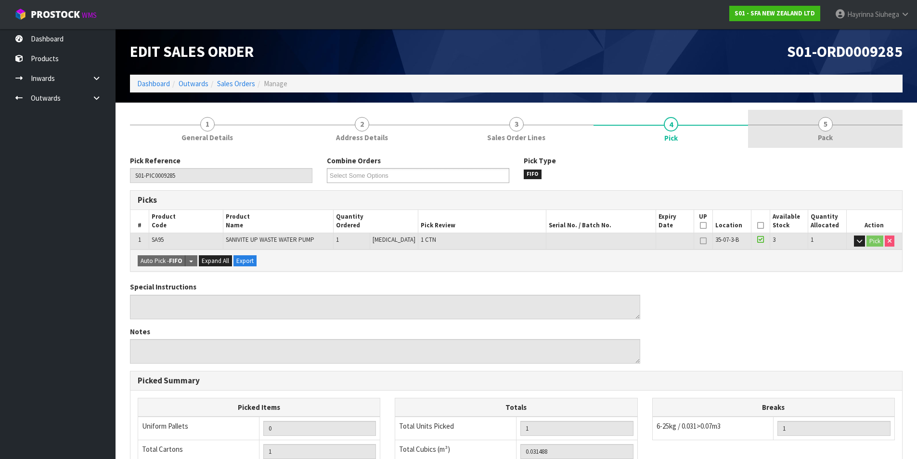
click at [800, 127] on link "5 Pack" at bounding box center [825, 129] width 155 height 38
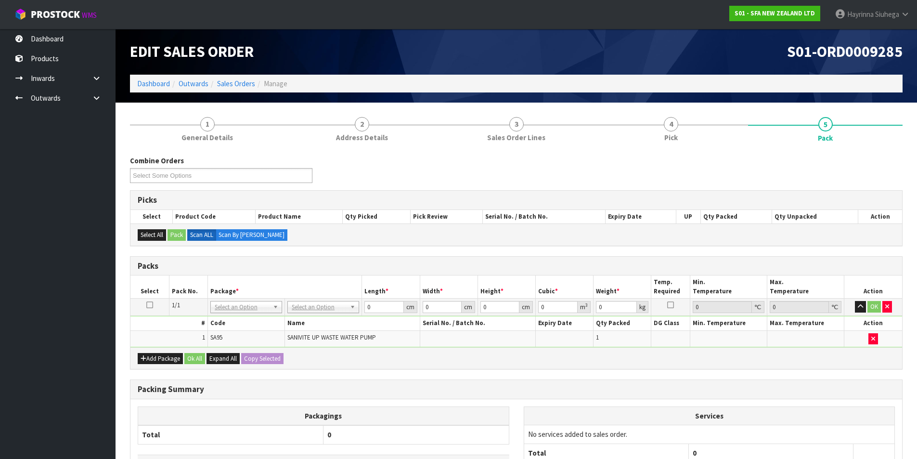
drag, startPoint x: 324, startPoint y: 308, endPoint x: 323, endPoint y: 314, distance: 6.9
click at [364, 307] on td "0 cm" at bounding box center [391, 307] width 58 height 17
click at [365, 305] on input "0" at bounding box center [384, 307] width 39 height 12
click button "OK" at bounding box center [874, 307] width 13 height 12
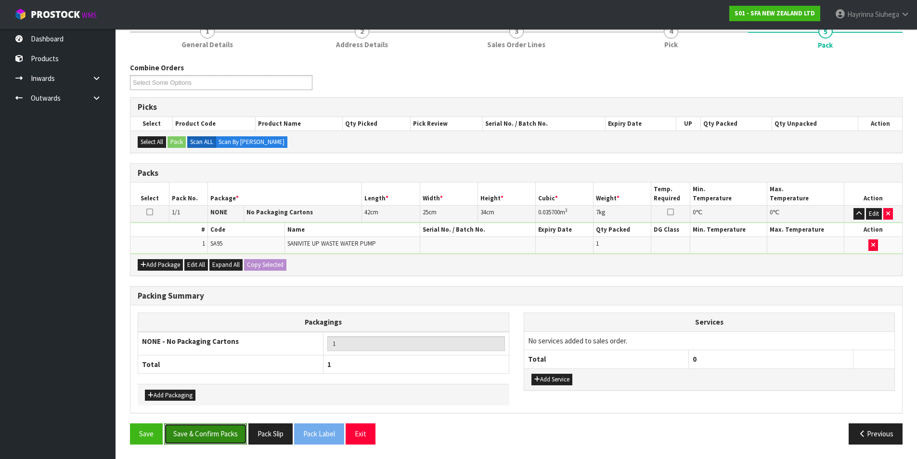
click at [217, 424] on button "Save & Confirm Packs" at bounding box center [205, 433] width 83 height 21
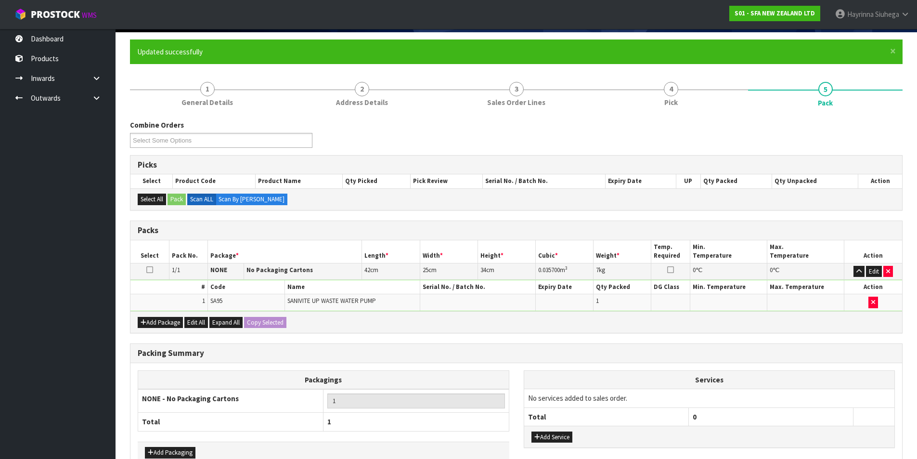
scroll to position [75, 0]
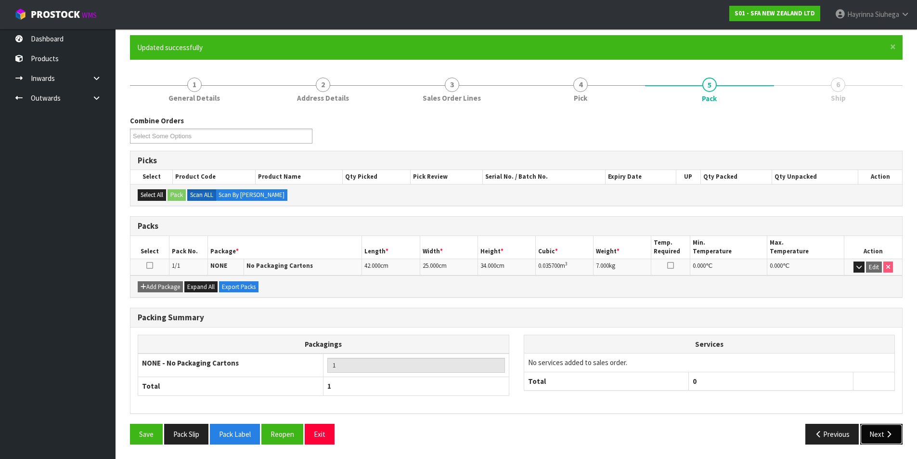
click at [884, 429] on button "Next" at bounding box center [881, 434] width 42 height 21
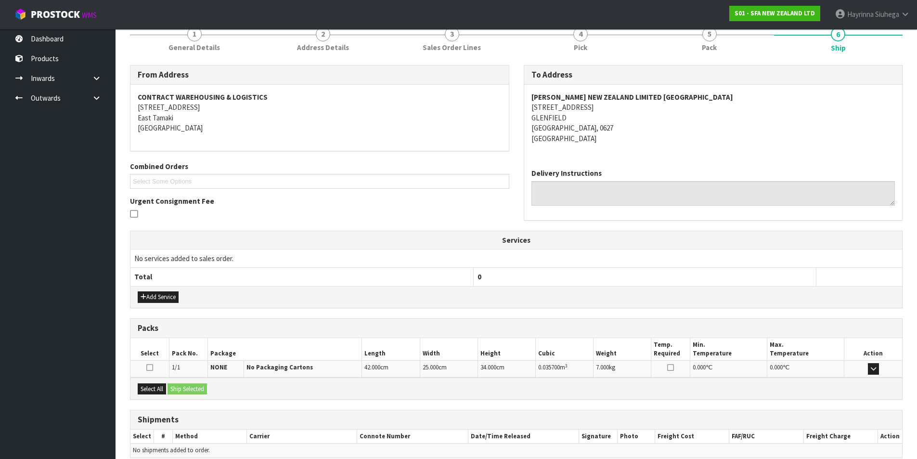
scroll to position [169, 0]
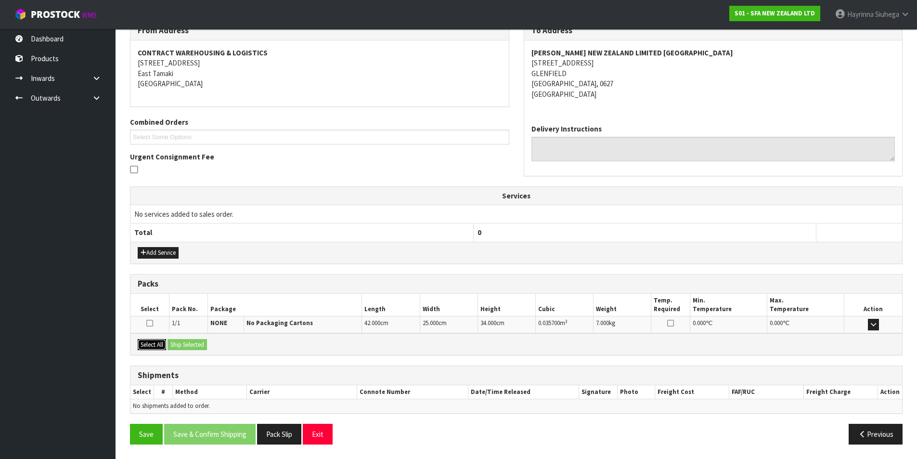
click at [157, 345] on button "Select All" at bounding box center [152, 345] width 28 height 12
click at [179, 343] on button "Ship Selected" at bounding box center [187, 345] width 39 height 12
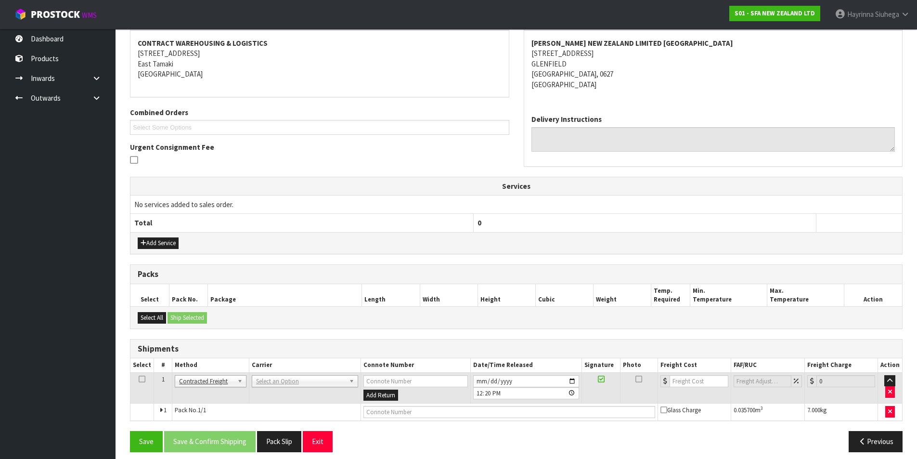
scroll to position [187, 0]
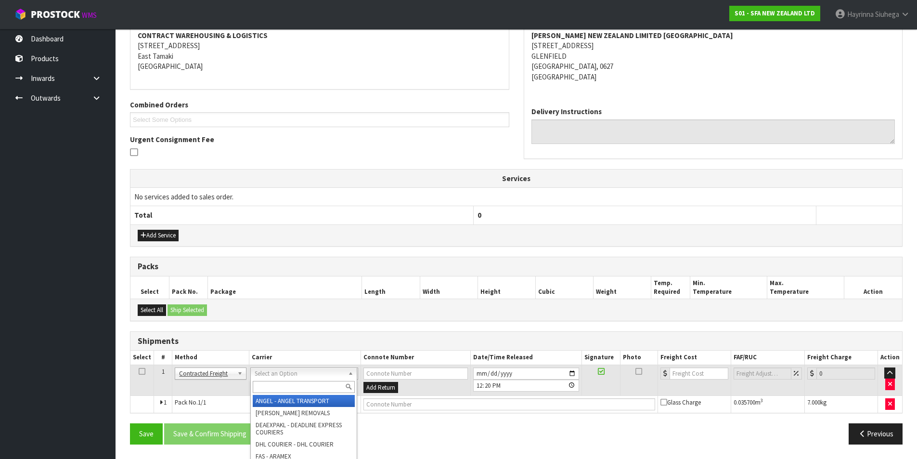
click at [287, 382] on input "text" at bounding box center [304, 387] width 102 height 12
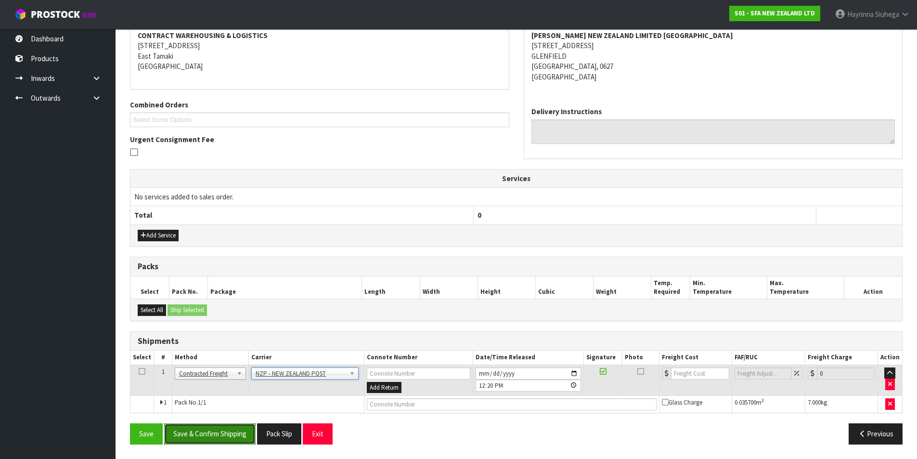
click at [189, 440] on button "Save & Confirm Shipping" at bounding box center [209, 433] width 91 height 21
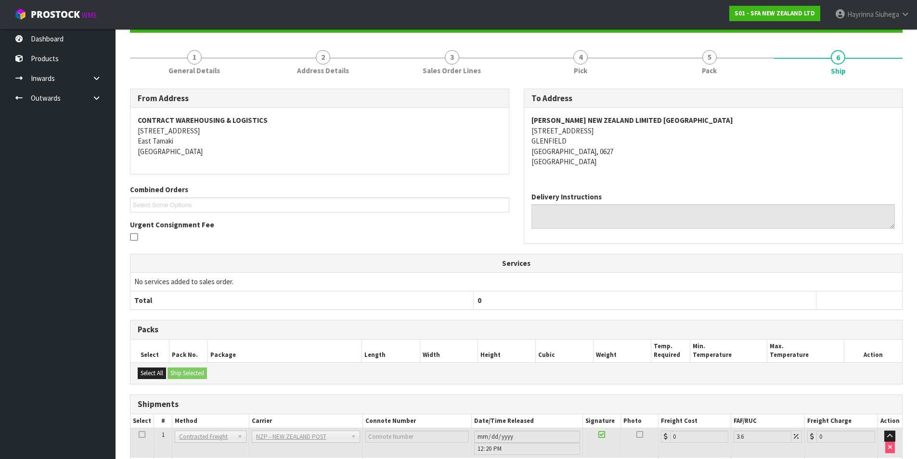
scroll to position [173, 0]
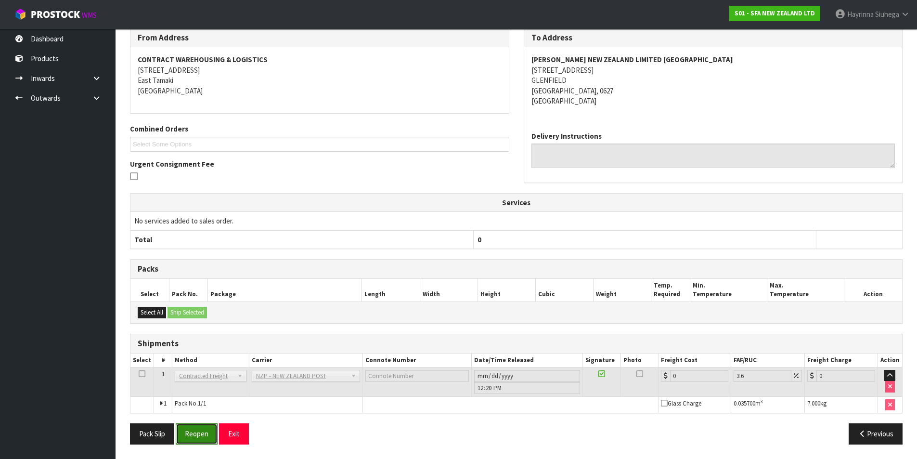
click at [208, 430] on button "Reopen" at bounding box center [197, 433] width 42 height 21
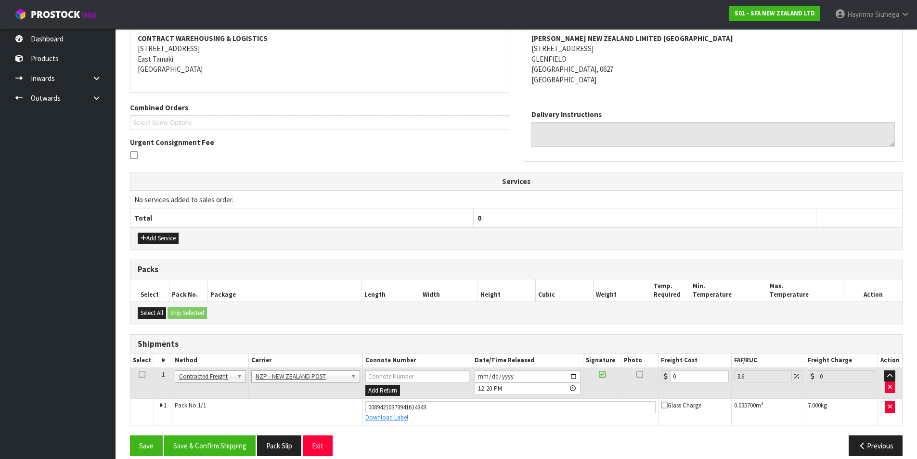
scroll to position [195, 0]
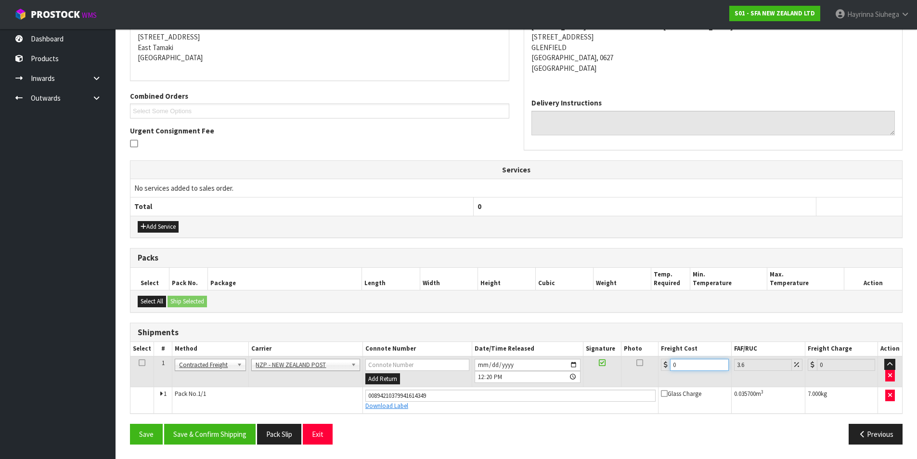
drag, startPoint x: 692, startPoint y: 366, endPoint x: 663, endPoint y: 367, distance: 29.9
click at [663, 367] on div "0" at bounding box center [694, 365] width 67 height 12
click at [130, 424] on button "Save" at bounding box center [146, 434] width 33 height 21
click at [210, 436] on button "Save & Confirm Shipping" at bounding box center [209, 434] width 91 height 21
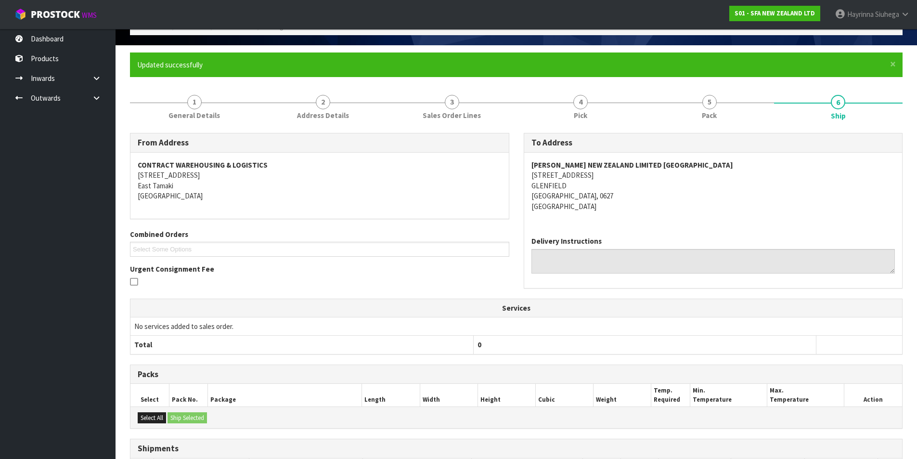
scroll to position [0, 0]
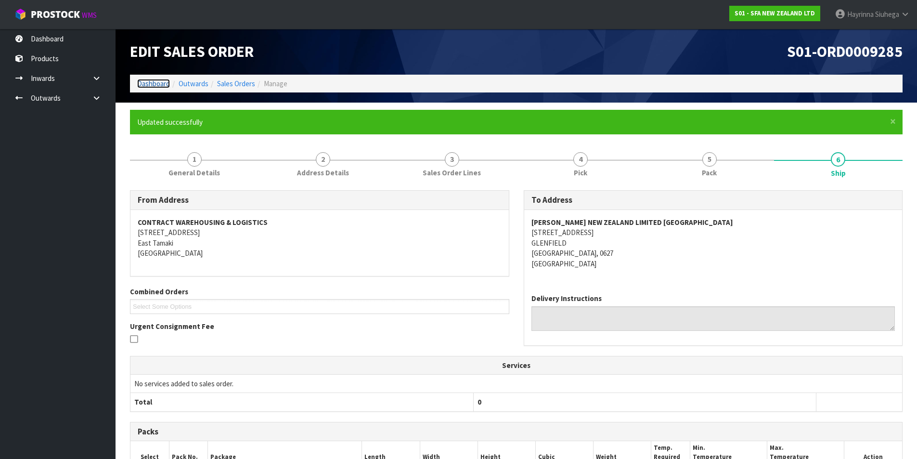
click at [159, 86] on link "Dashboard" at bounding box center [153, 83] width 33 height 9
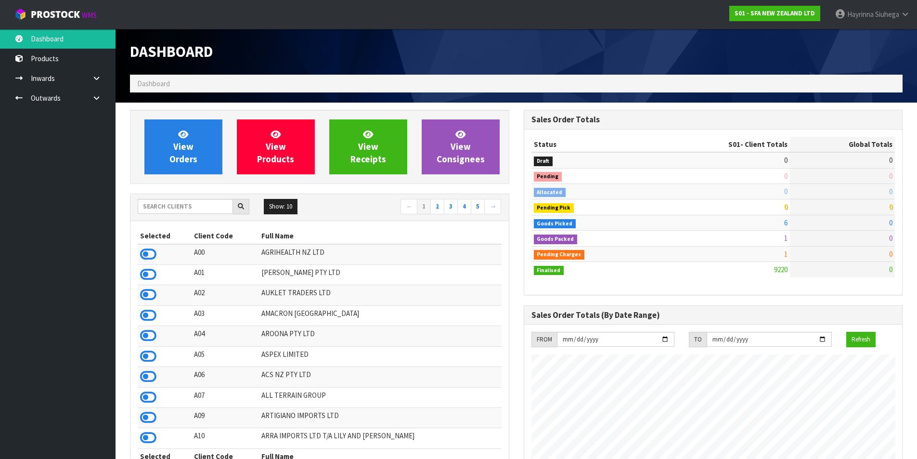
scroll to position [730, 393]
click at [193, 150] on span "View Orders" at bounding box center [183, 147] width 28 height 36
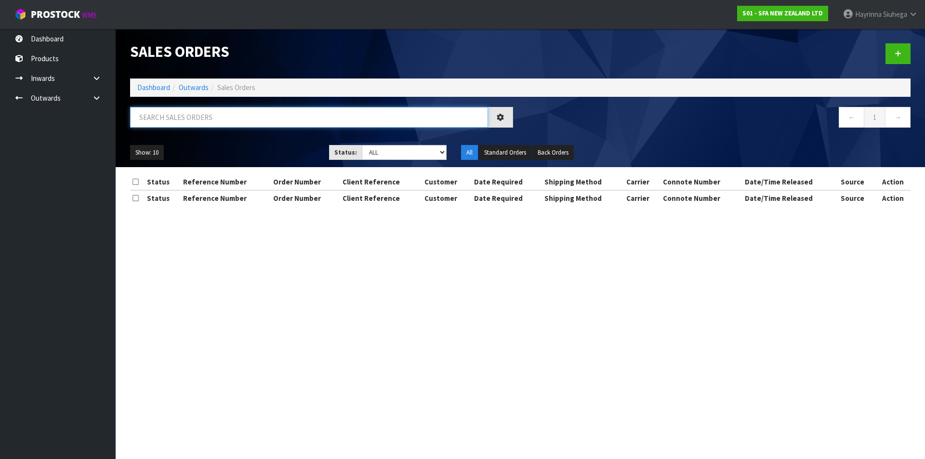
click at [207, 114] on input "text" at bounding box center [309, 117] width 358 height 21
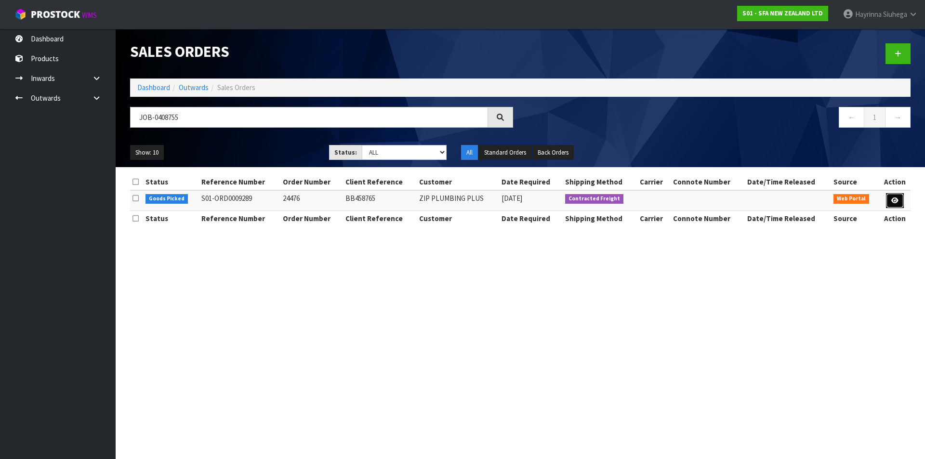
click at [893, 199] on icon at bounding box center [894, 200] width 7 height 6
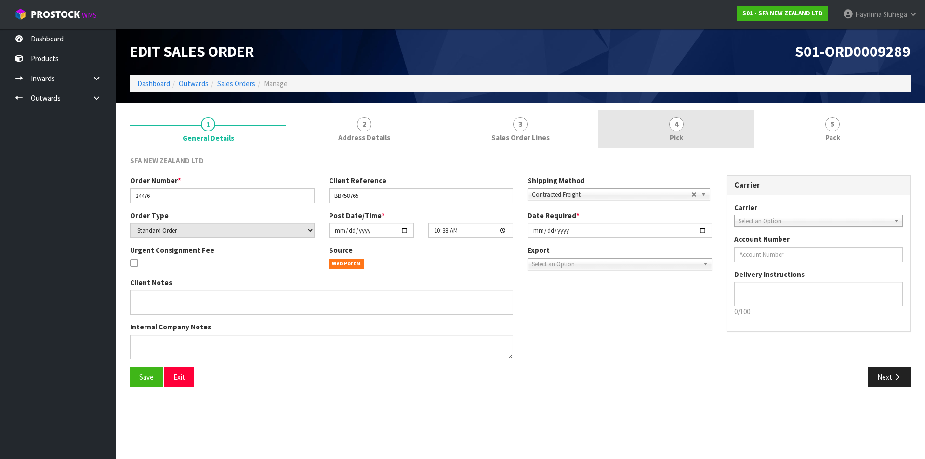
click at [718, 127] on link "4 Pick" at bounding box center [676, 129] width 156 height 38
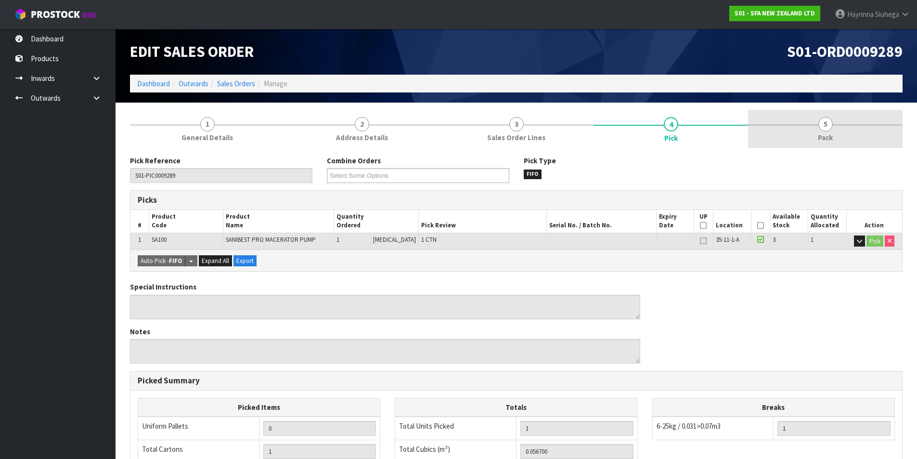
click at [794, 119] on link "5 Pack" at bounding box center [825, 129] width 155 height 38
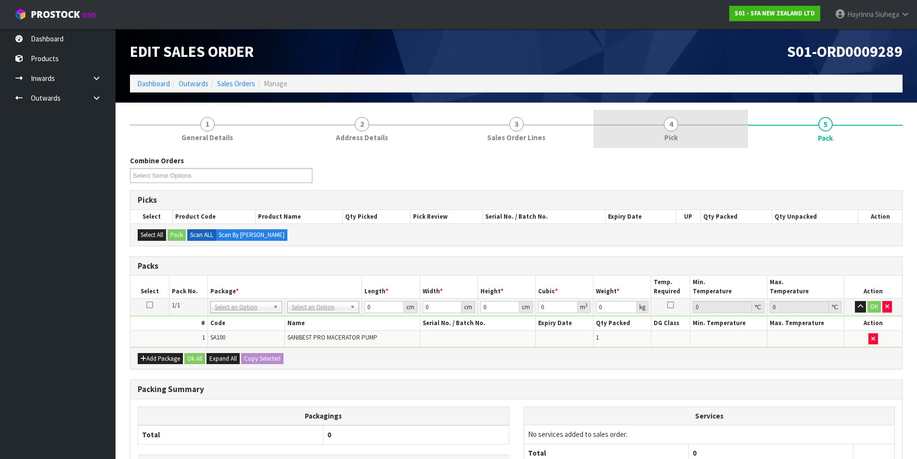
click at [685, 118] on link "4 Pick" at bounding box center [671, 129] width 155 height 38
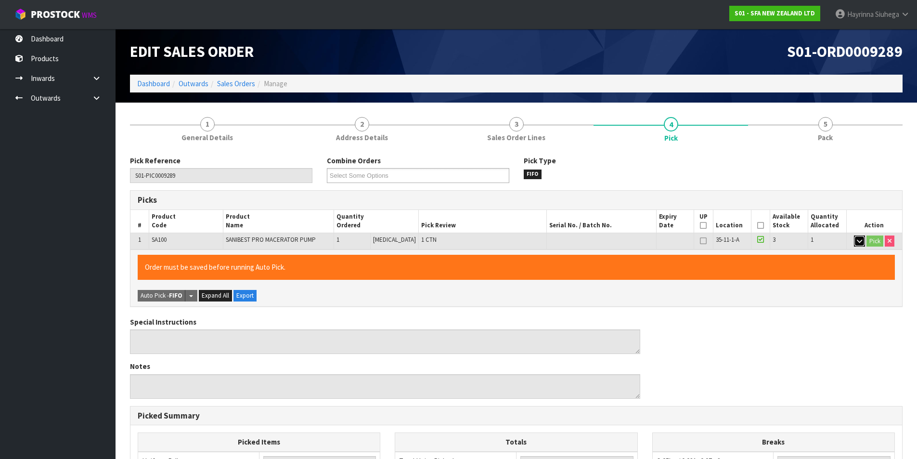
click at [861, 245] on button "button" at bounding box center [859, 241] width 11 height 12
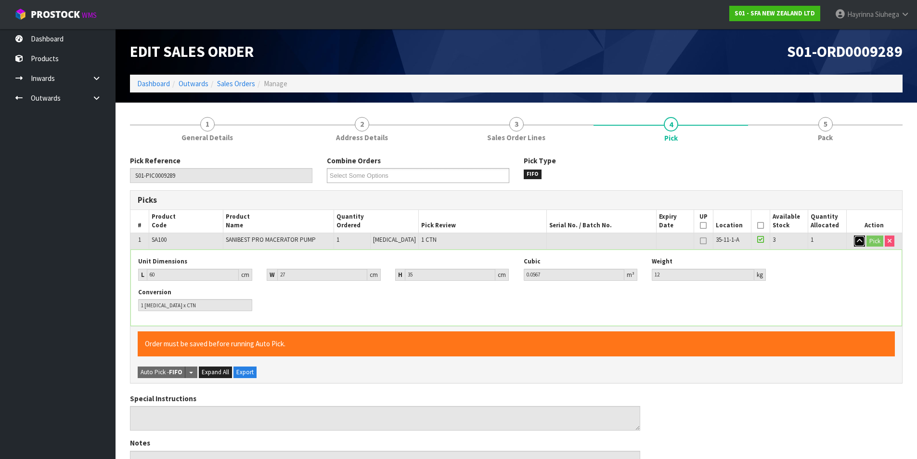
click at [861, 246] on button "button" at bounding box center [859, 241] width 11 height 12
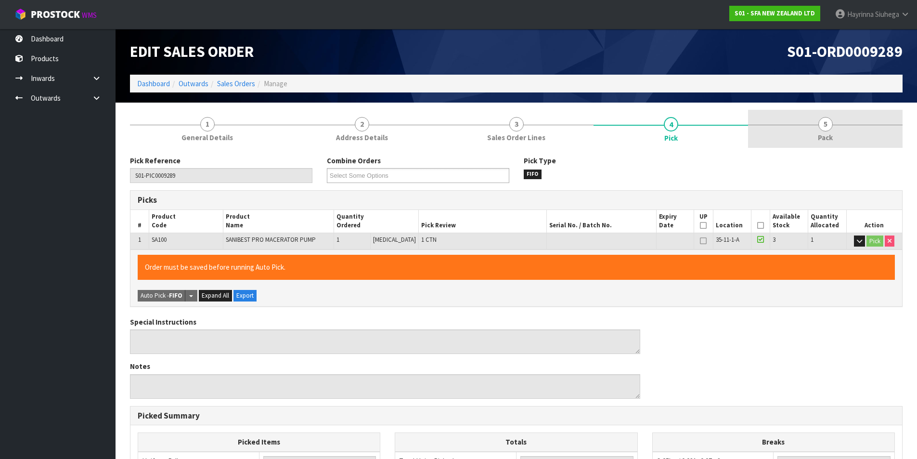
click at [812, 136] on link "5 Pack" at bounding box center [825, 129] width 155 height 38
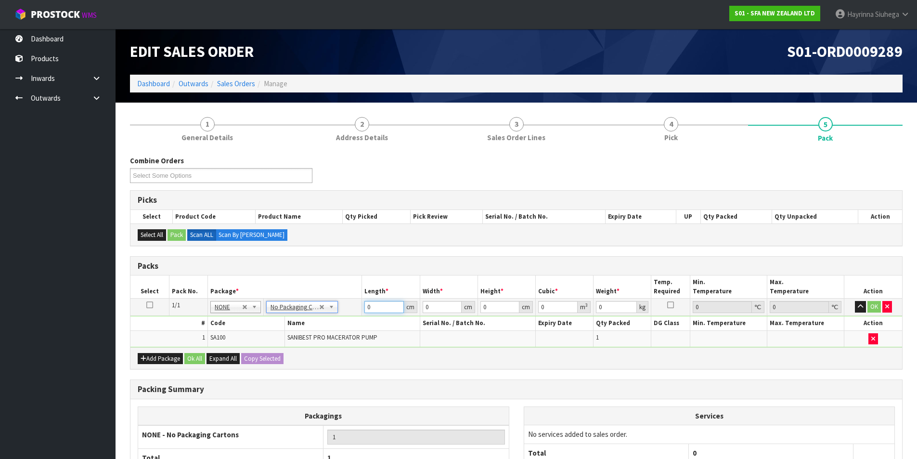
click at [366, 310] on input "0" at bounding box center [384, 307] width 39 height 12
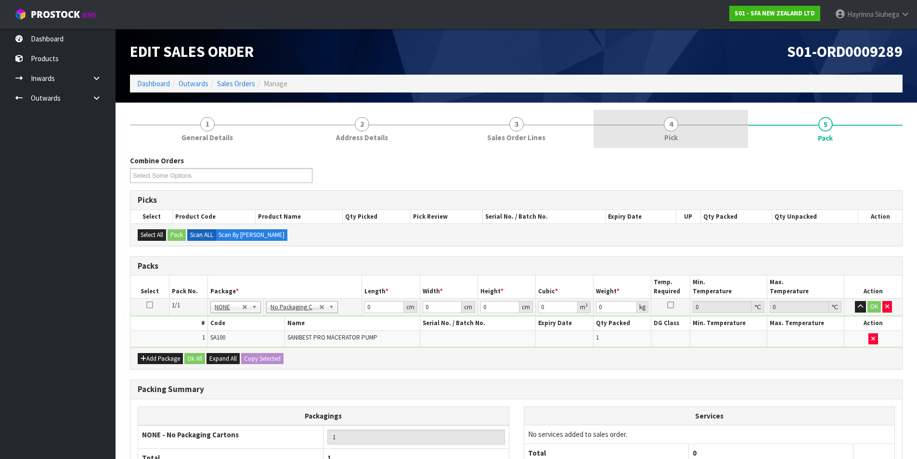
click at [739, 125] on link "4 Pick" at bounding box center [671, 129] width 155 height 38
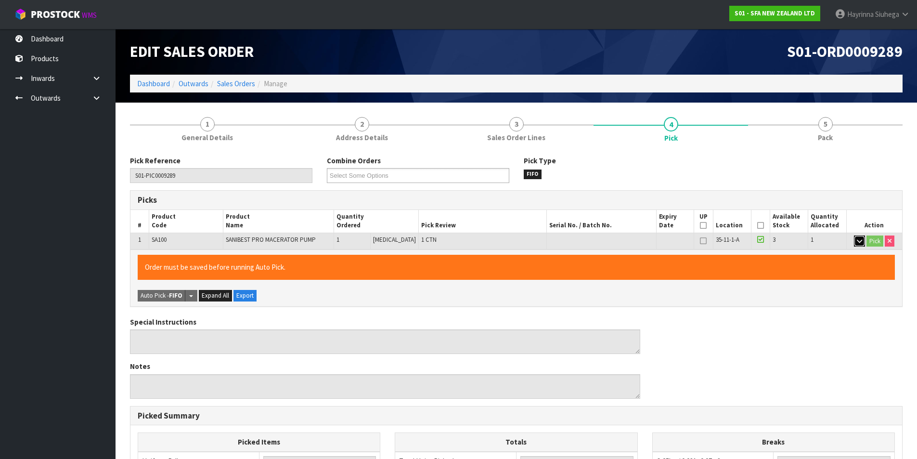
click at [860, 243] on icon "button" at bounding box center [859, 241] width 5 height 6
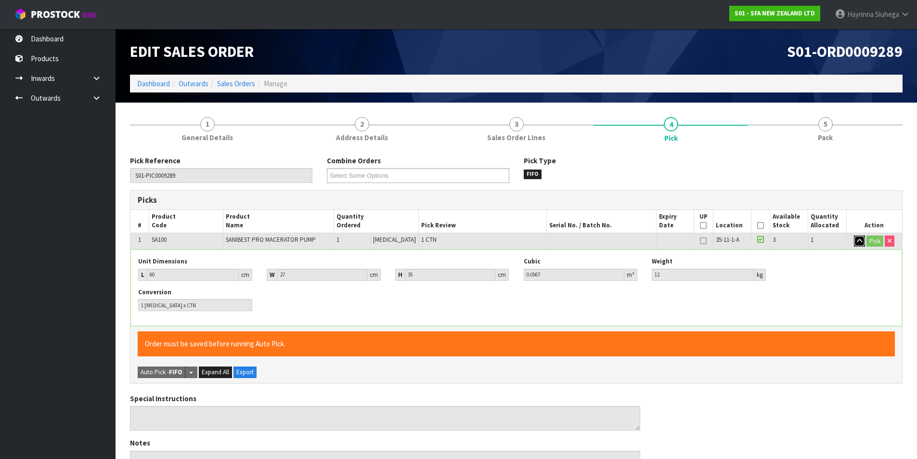
click at [860, 243] on icon "button" at bounding box center [859, 241] width 5 height 6
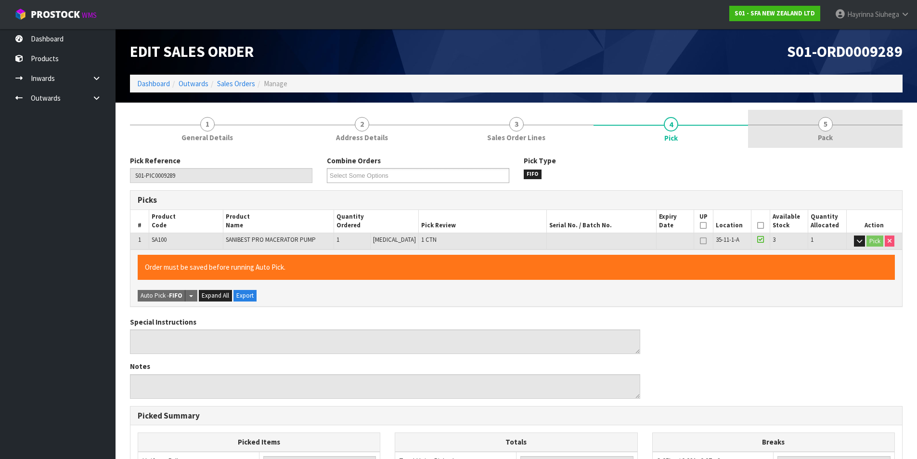
click at [810, 133] on link "5 Pack" at bounding box center [825, 129] width 155 height 38
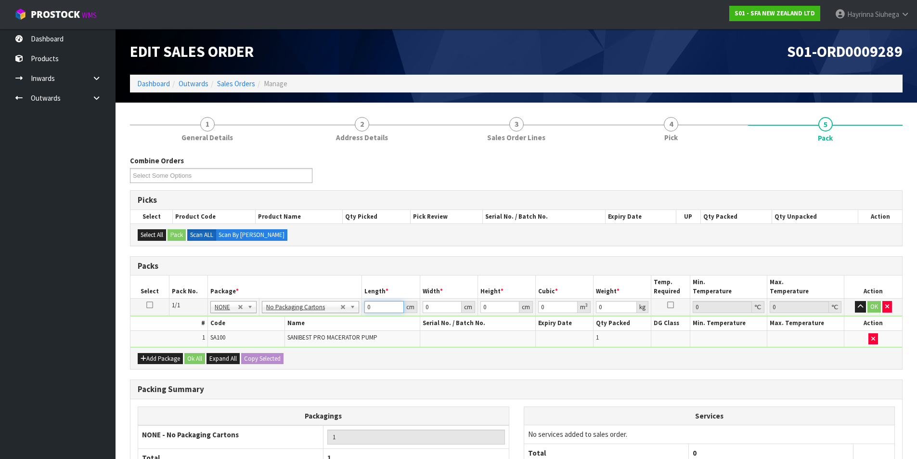
click at [366, 306] on input "0" at bounding box center [384, 307] width 39 height 12
click at [365, 306] on input "0" at bounding box center [384, 307] width 39 height 12
click button "OK" at bounding box center [874, 307] width 13 height 12
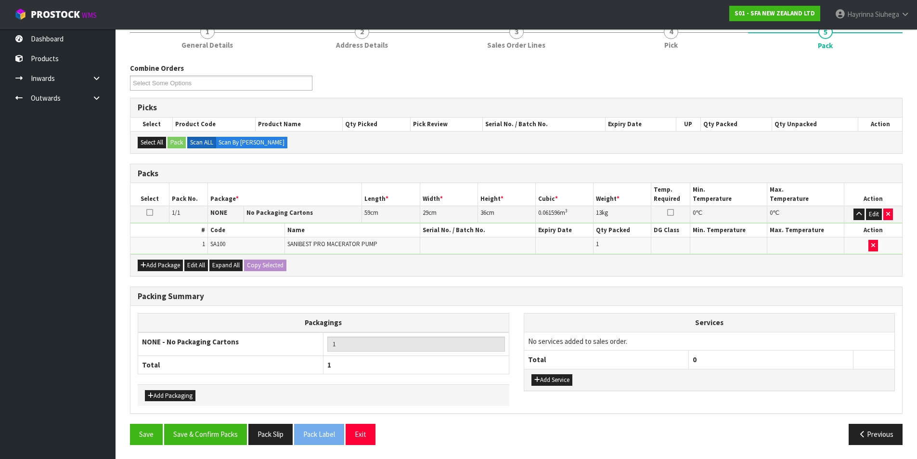
scroll to position [93, 0]
click at [228, 431] on button "Save & Confirm Packs" at bounding box center [205, 433] width 83 height 21
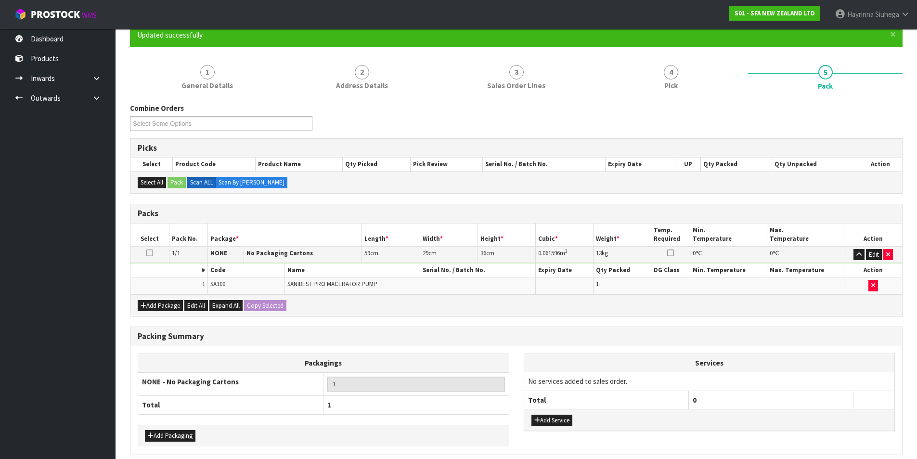
scroll to position [75, 0]
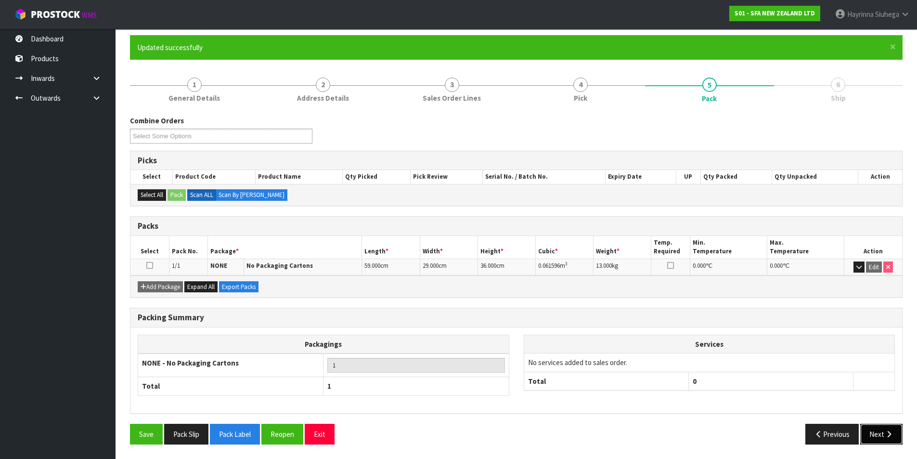
click at [894, 432] on button "Next" at bounding box center [881, 434] width 42 height 21
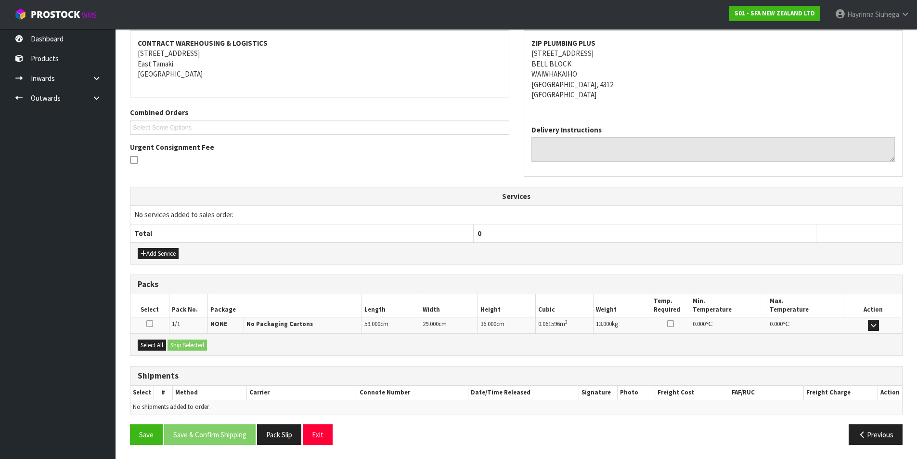
scroll to position [180, 0]
drag, startPoint x: 149, startPoint y: 345, endPoint x: 182, endPoint y: 345, distance: 32.7
click at [150, 345] on button "Select All" at bounding box center [152, 345] width 28 height 12
click at [182, 345] on button "Ship Selected" at bounding box center [187, 345] width 39 height 12
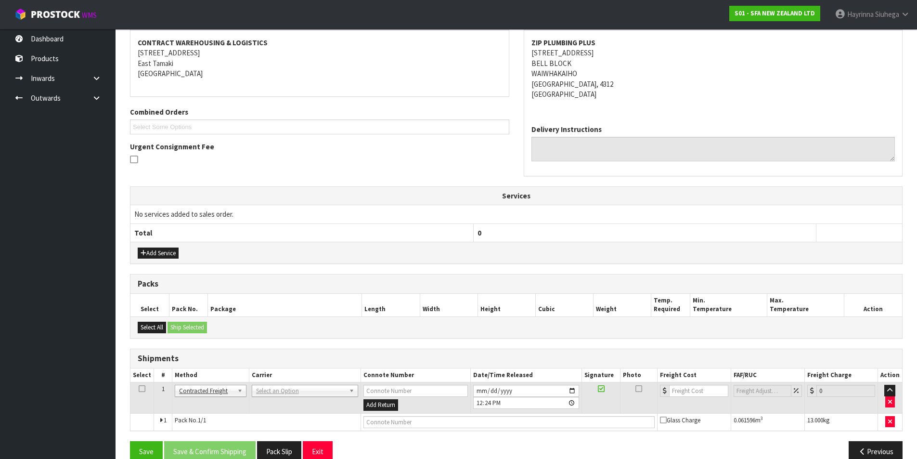
scroll to position [197, 0]
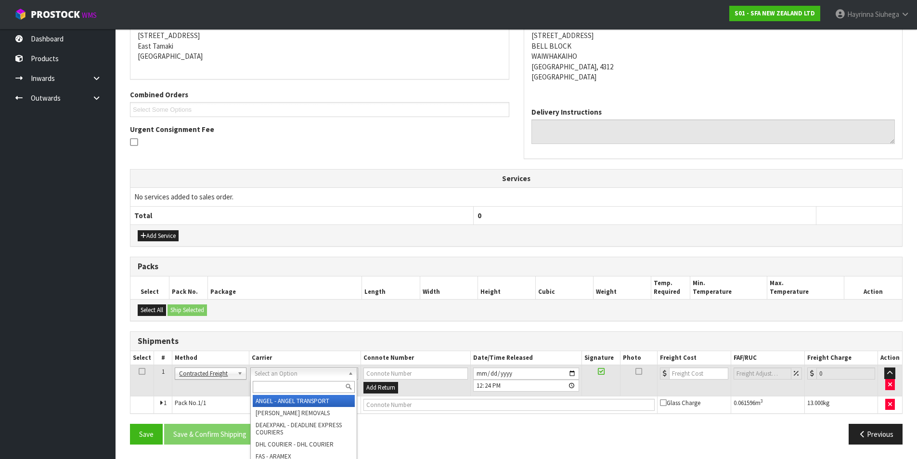
click at [268, 382] on input "text" at bounding box center [304, 387] width 102 height 12
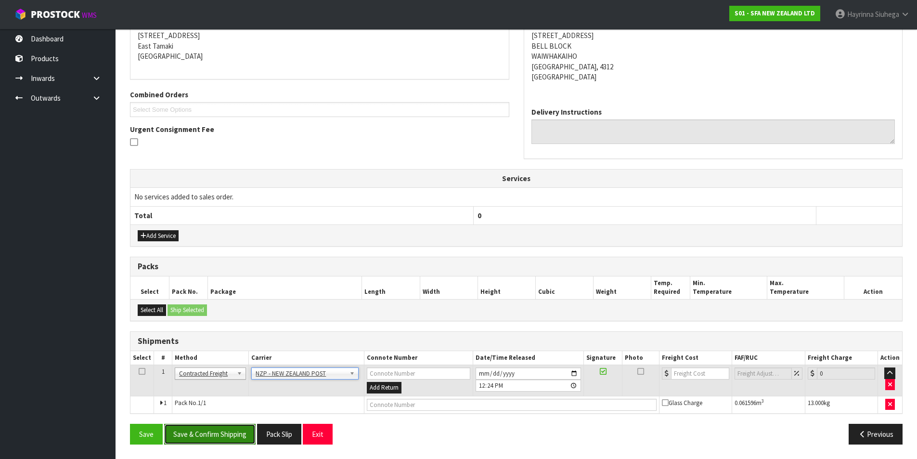
click at [201, 432] on button "Save & Confirm Shipping" at bounding box center [209, 434] width 91 height 21
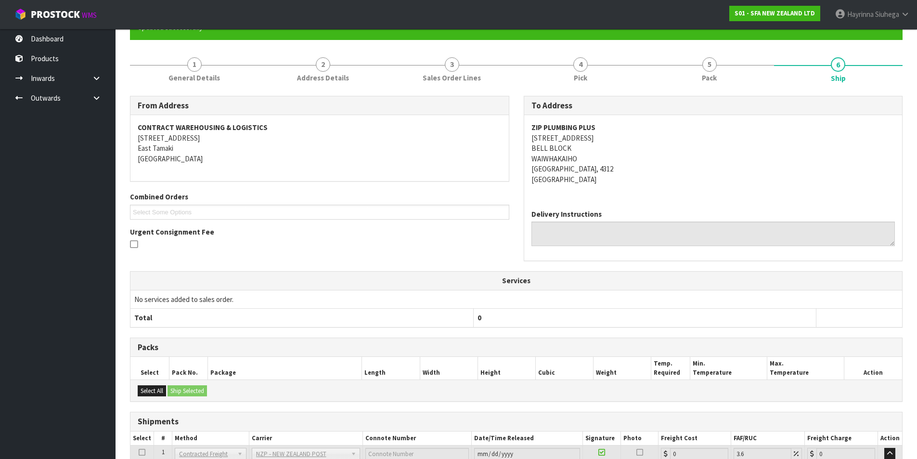
scroll to position [183, 0]
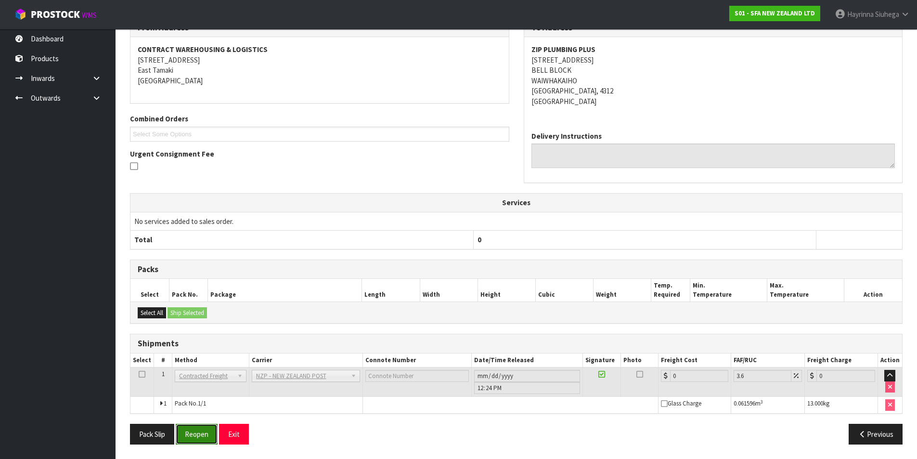
click at [206, 429] on button "Reopen" at bounding box center [197, 434] width 42 height 21
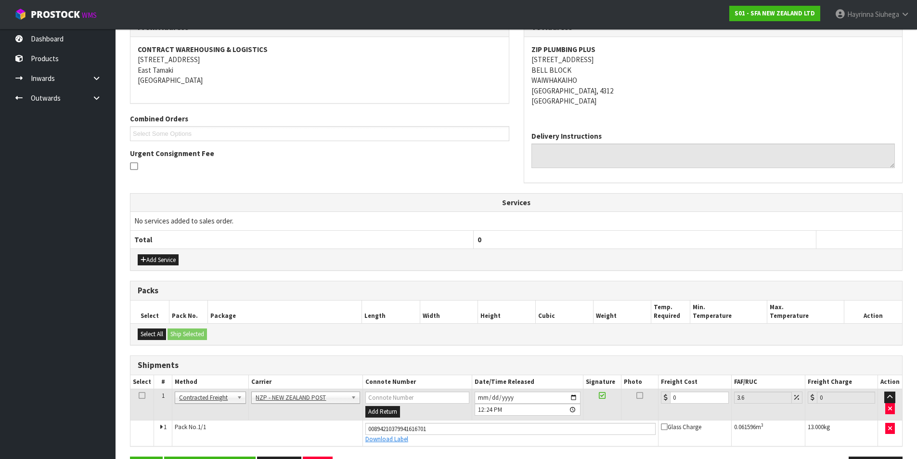
scroll to position [206, 0]
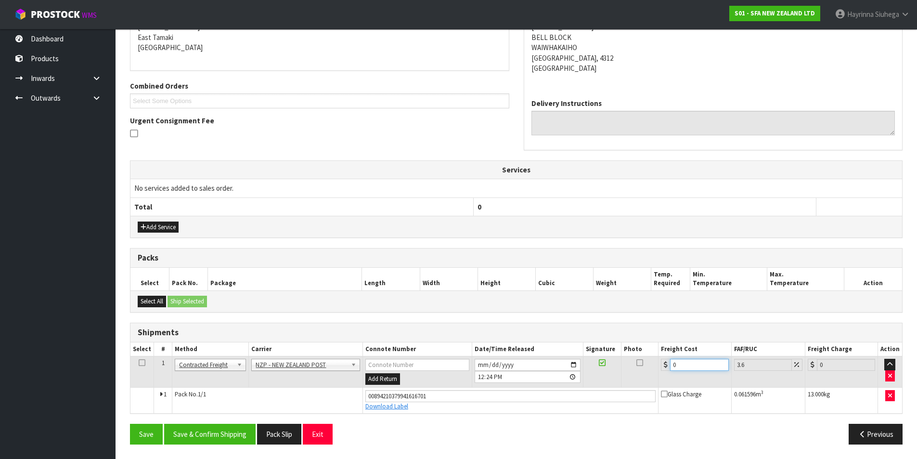
drag, startPoint x: 689, startPoint y: 364, endPoint x: 640, endPoint y: 364, distance: 48.6
click at [640, 364] on tr "1 Client Local Pickup Customer Local Pickup Company Freight Contracted Freight …" at bounding box center [516, 371] width 772 height 31
click at [130, 424] on button "Save" at bounding box center [146, 434] width 33 height 21
click at [214, 436] on button "Save & Confirm Shipping" at bounding box center [209, 434] width 91 height 21
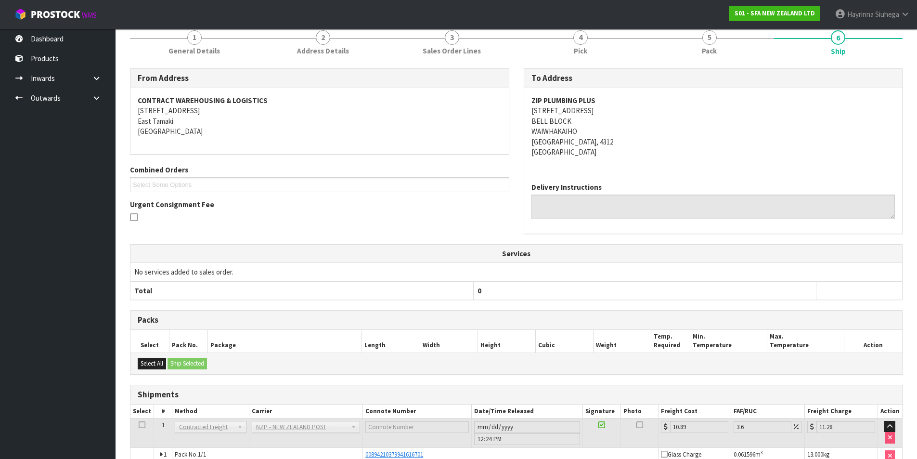
scroll to position [0, 0]
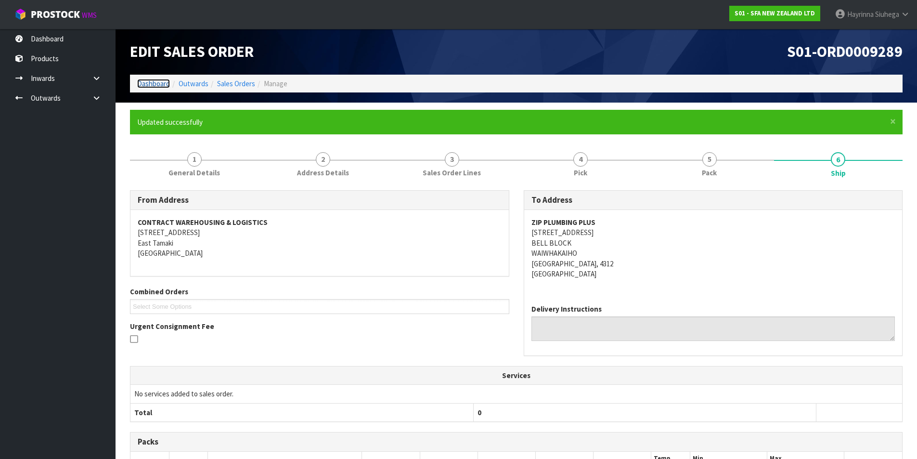
click at [151, 82] on link "Dashboard" at bounding box center [153, 83] width 33 height 9
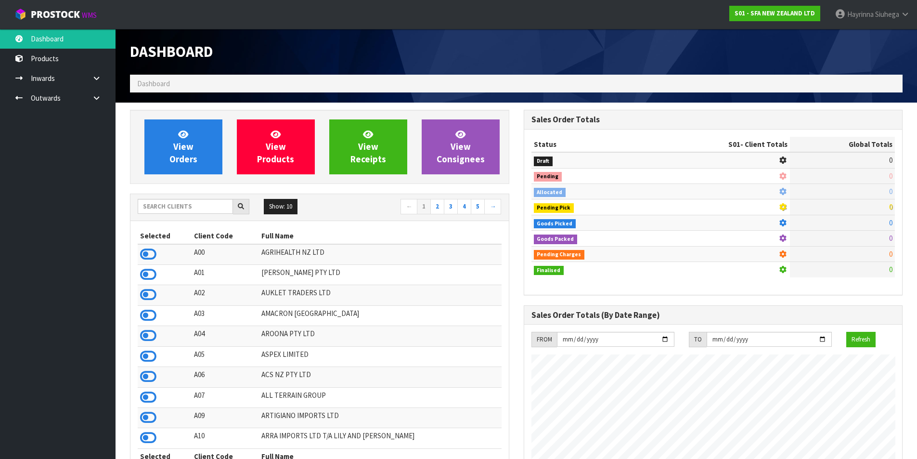
scroll to position [730, 393]
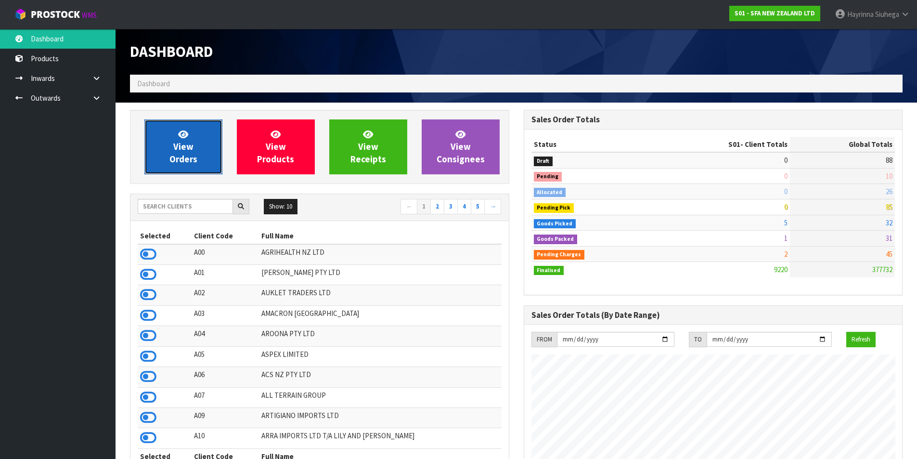
click at [152, 130] on link "View Orders" at bounding box center [183, 146] width 78 height 55
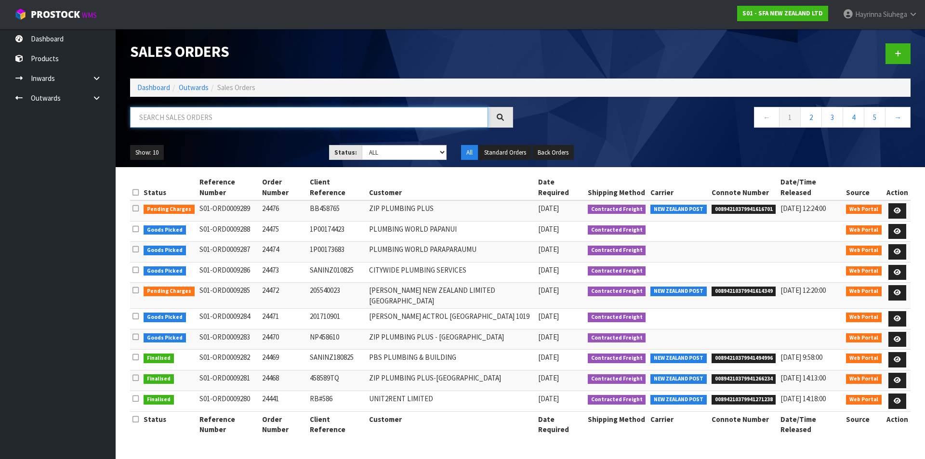
click at [182, 113] on input "text" at bounding box center [309, 117] width 358 height 21
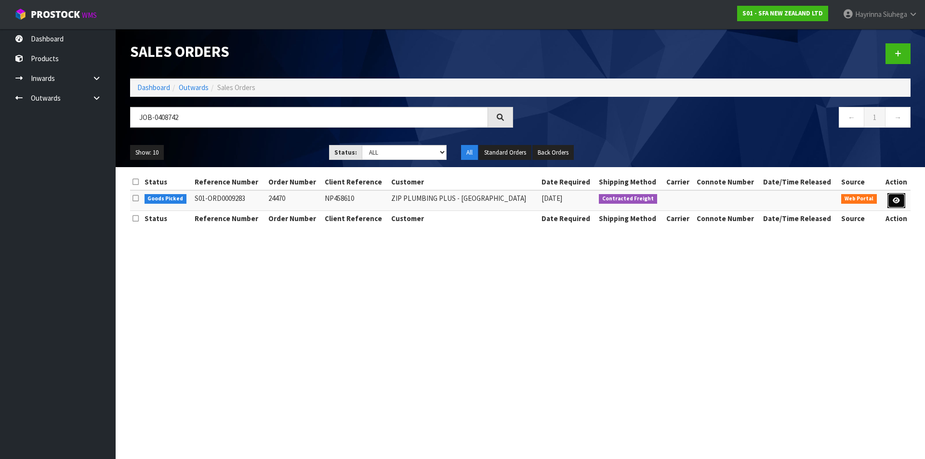
click at [897, 202] on icon at bounding box center [895, 200] width 7 height 6
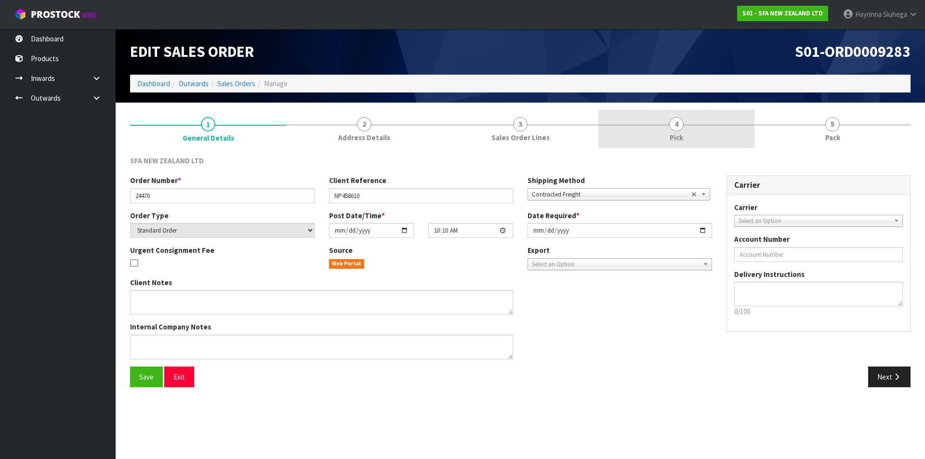
click at [730, 129] on link "4 Pick" at bounding box center [676, 129] width 156 height 38
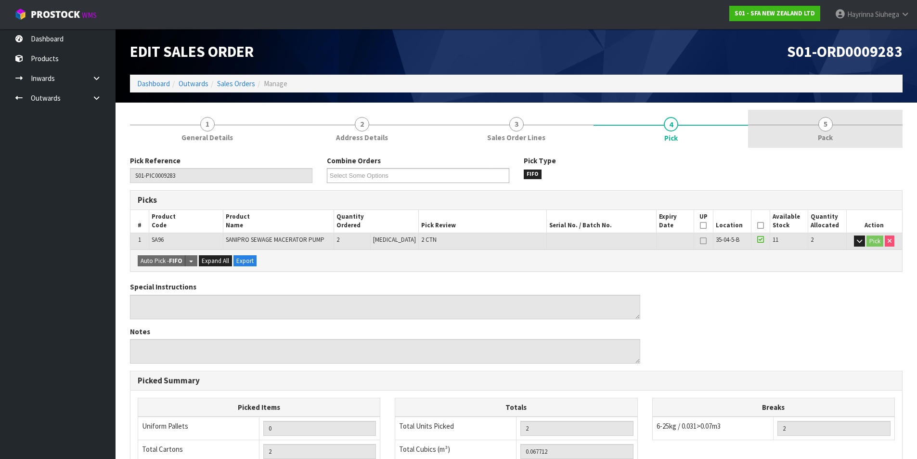
click at [813, 121] on link "5 Pack" at bounding box center [825, 129] width 155 height 38
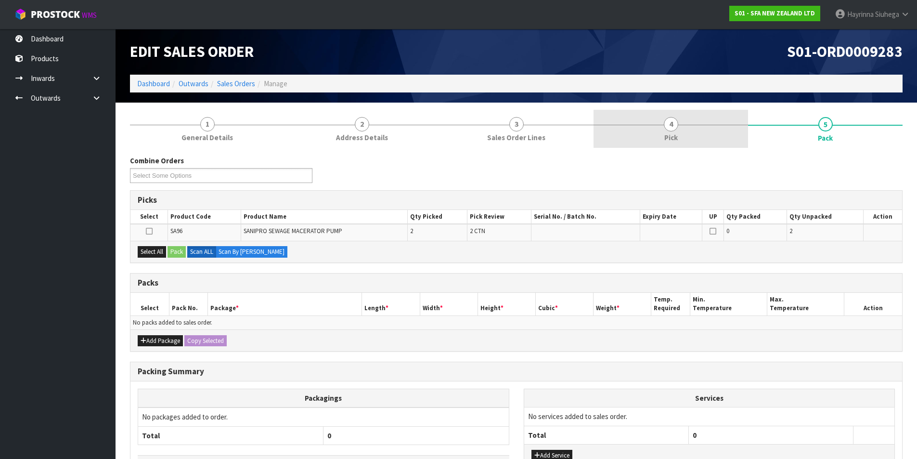
click at [720, 127] on link "4 Pick" at bounding box center [671, 129] width 155 height 38
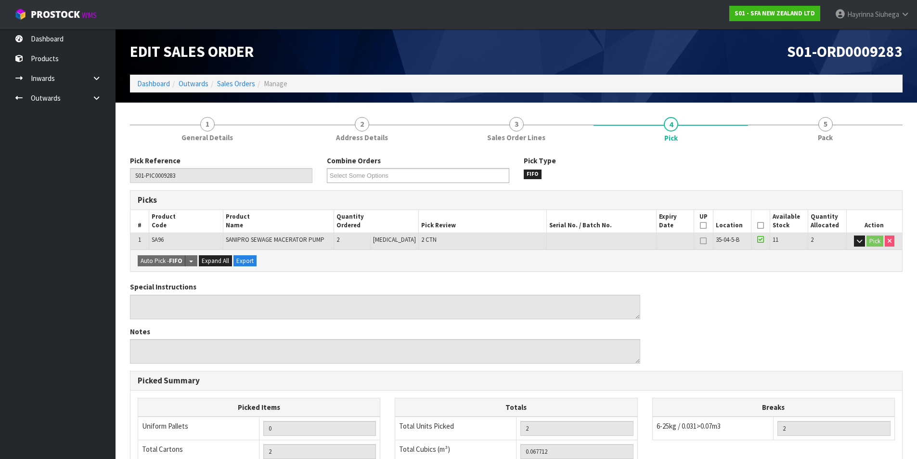
click at [821, 163] on div "Pick Reference S01-PIC0009283 Combine Orders S01-ORD0009275 S01-ORD0009283 S01-…" at bounding box center [516, 173] width 787 height 35
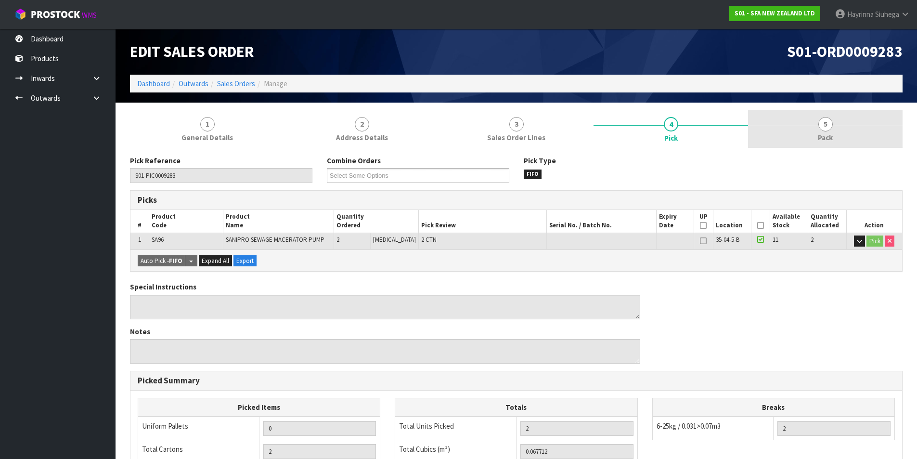
click at [826, 141] on span "Pack" at bounding box center [825, 137] width 15 height 10
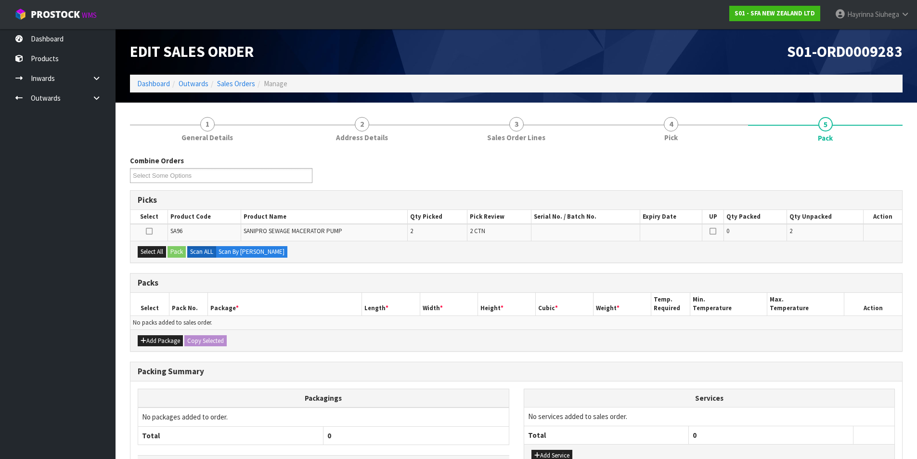
click at [628, 163] on div "Combine Orders S01-ORD0009275 S01-ORD0009283 S01-ORD0009284 S01-ORD0009286 S01-…" at bounding box center [516, 173] width 787 height 35
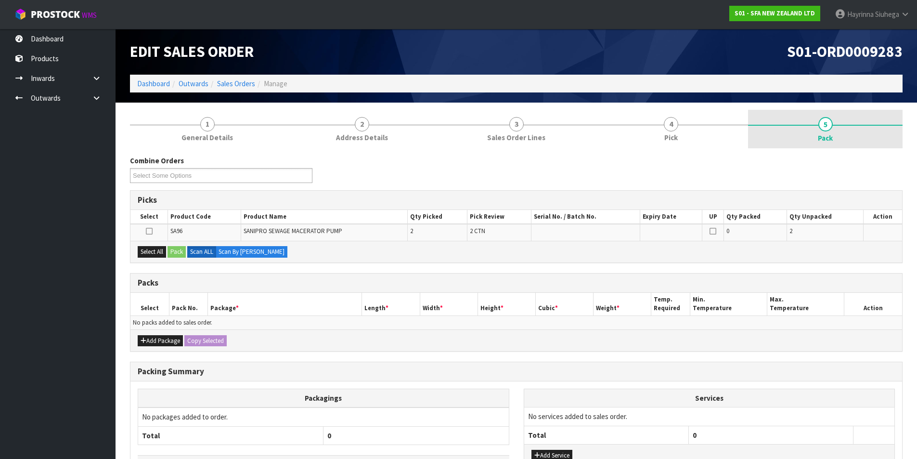
click at [811, 119] on link "5 Pack" at bounding box center [825, 129] width 155 height 39
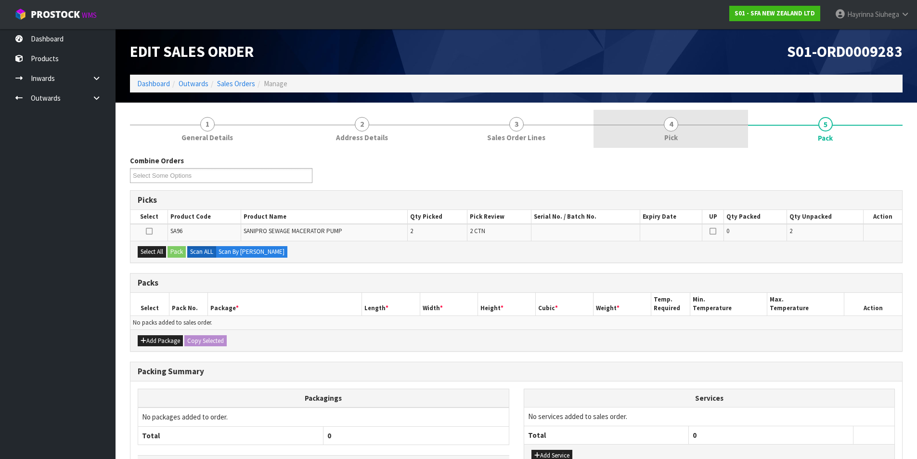
click at [705, 120] on link "4 Pick" at bounding box center [671, 129] width 155 height 38
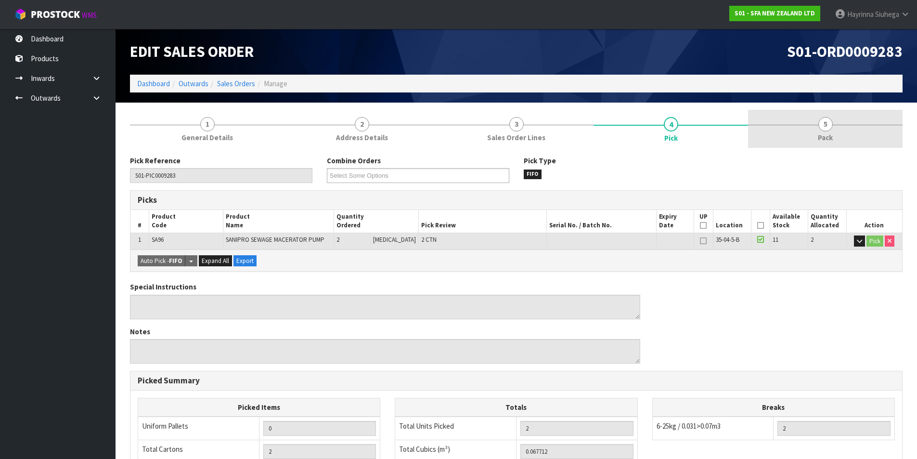
click at [808, 118] on link "5 Pack" at bounding box center [825, 129] width 155 height 38
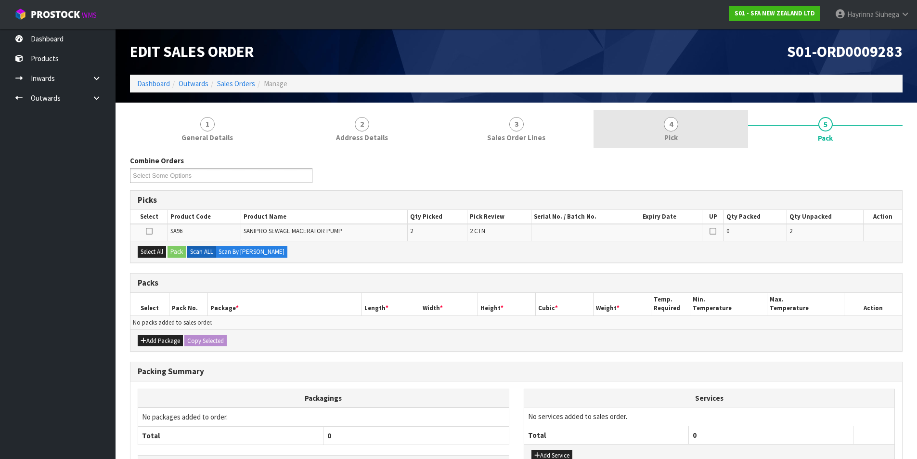
click at [708, 126] on link "4 Pick" at bounding box center [671, 129] width 155 height 38
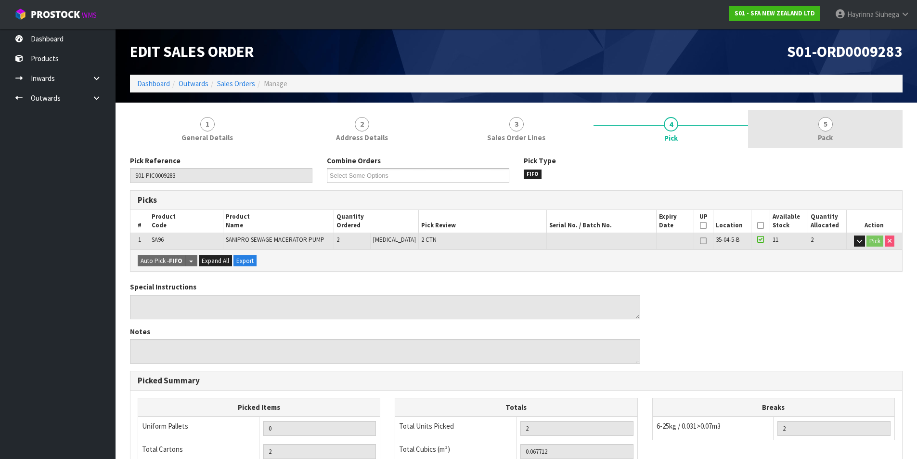
click at [778, 130] on link "5 Pack" at bounding box center [825, 129] width 155 height 38
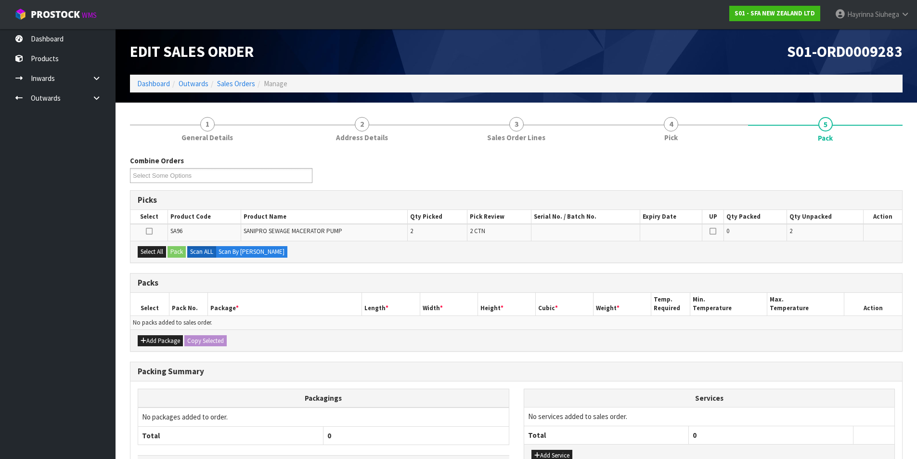
click at [734, 171] on div "Combine Orders S01-ORD0009275 S01-ORD0009283 S01-ORD0009284 S01-ORD0009286 S01-…" at bounding box center [516, 173] width 787 height 35
click at [158, 80] on link "Dashboard" at bounding box center [153, 83] width 33 height 9
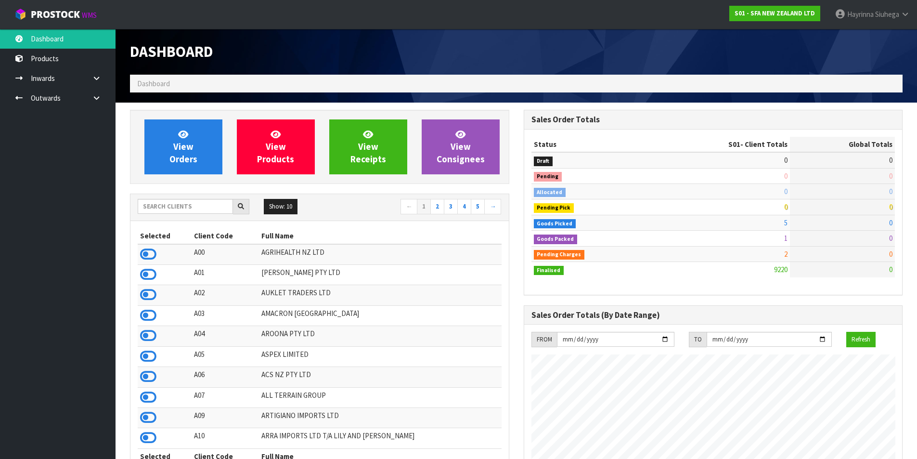
scroll to position [730, 393]
click at [172, 210] on input "text" at bounding box center [185, 206] width 95 height 15
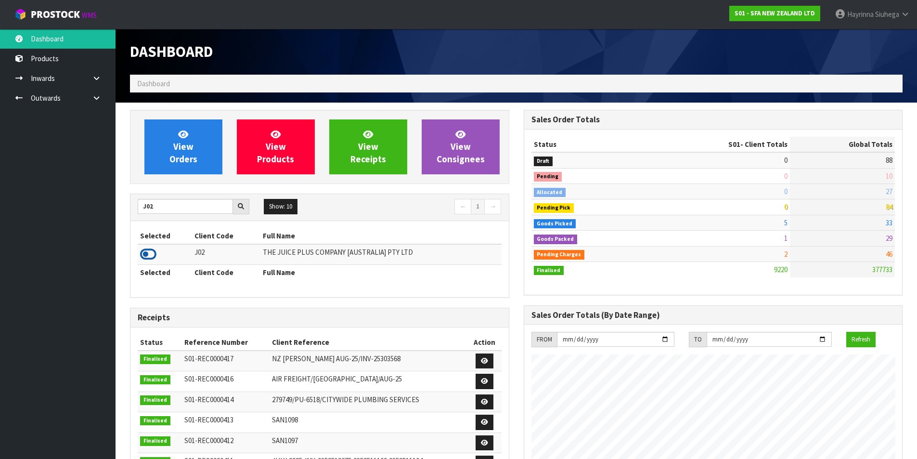
click at [142, 254] on icon at bounding box center [148, 254] width 16 height 14
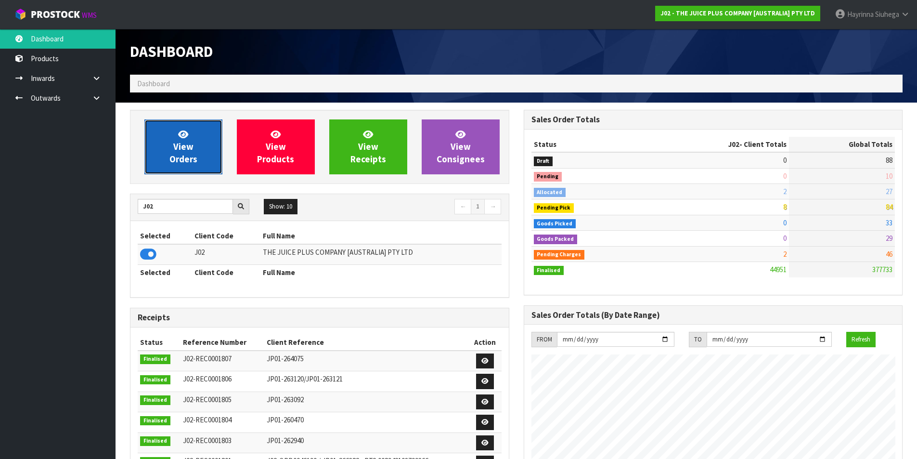
click at [182, 147] on span "View Orders" at bounding box center [183, 147] width 28 height 36
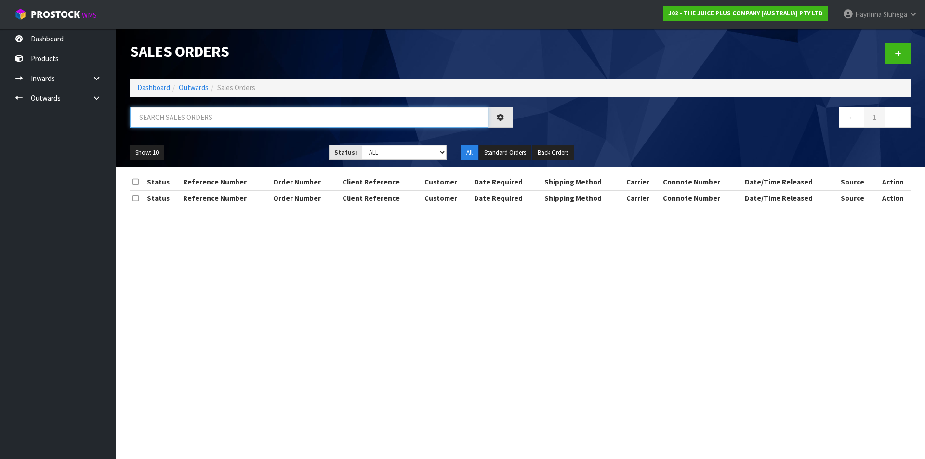
click at [198, 117] on input "text" at bounding box center [309, 117] width 358 height 21
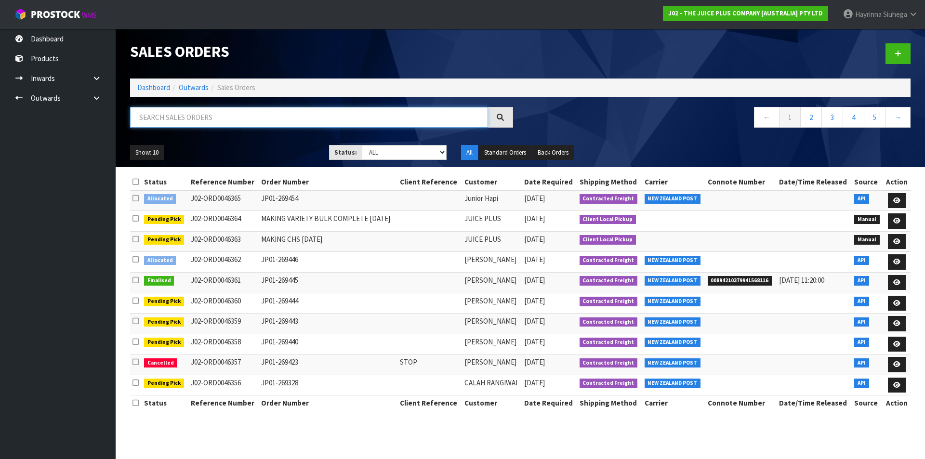
click at [217, 116] on input "text" at bounding box center [309, 117] width 358 height 21
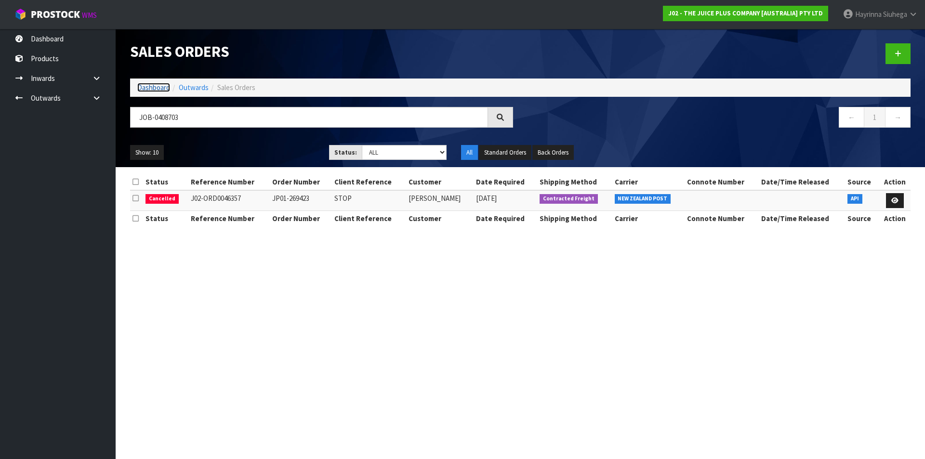
click at [159, 91] on link "Dashboard" at bounding box center [153, 87] width 33 height 9
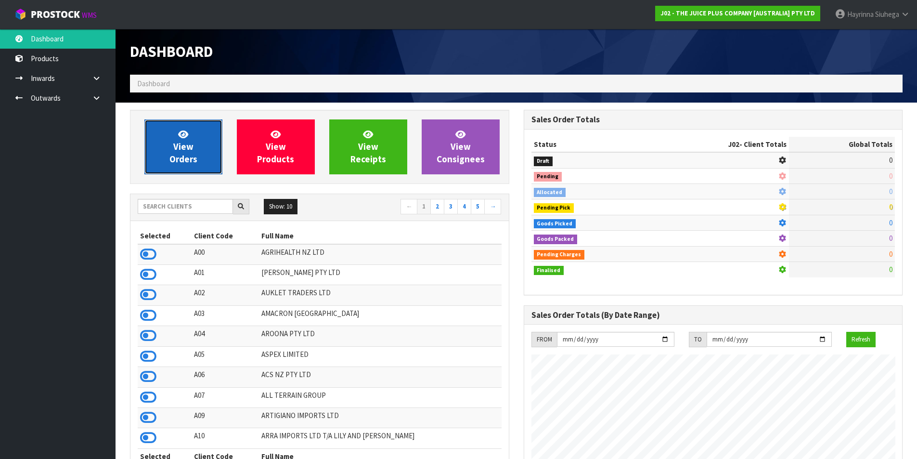
scroll to position [730, 393]
click at [190, 150] on span "View Orders" at bounding box center [183, 147] width 28 height 36
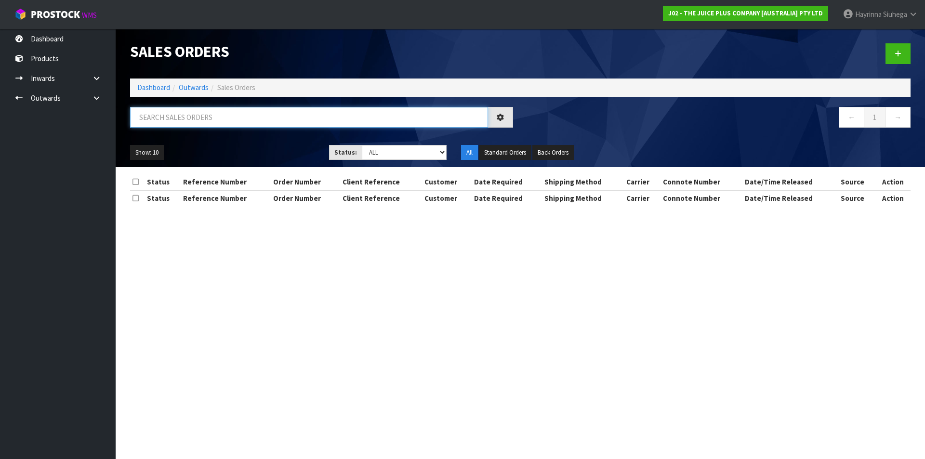
click at [198, 122] on input "text" at bounding box center [309, 117] width 358 height 21
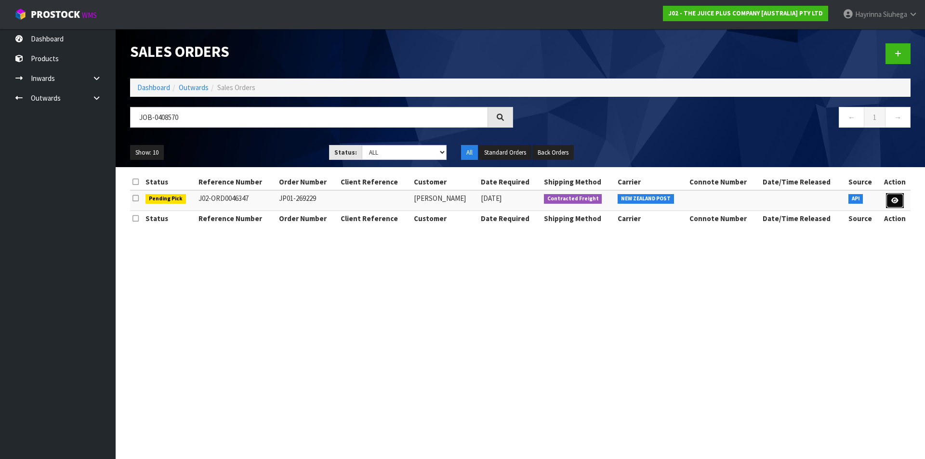
click at [896, 200] on icon at bounding box center [894, 200] width 7 height 6
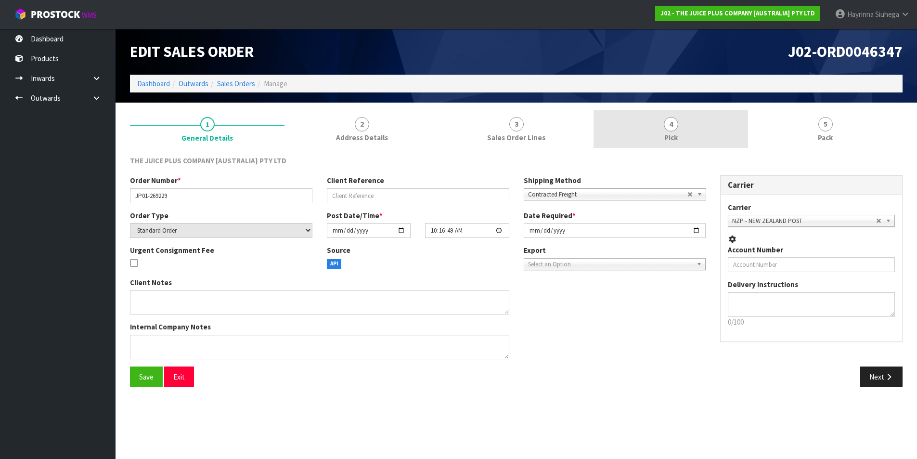
drag, startPoint x: 690, startPoint y: 131, endPoint x: 702, endPoint y: 146, distance: 19.6
click at [691, 131] on link "4 Pick" at bounding box center [671, 129] width 155 height 38
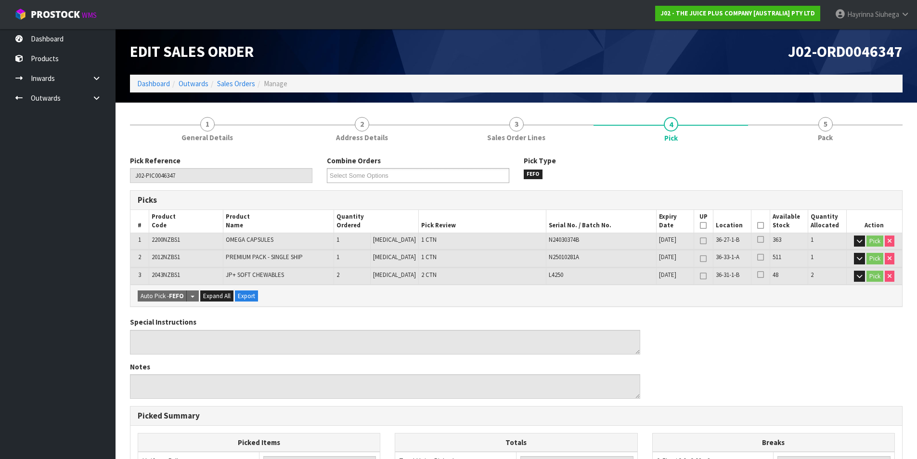
click at [757, 226] on icon at bounding box center [760, 225] width 7 height 0
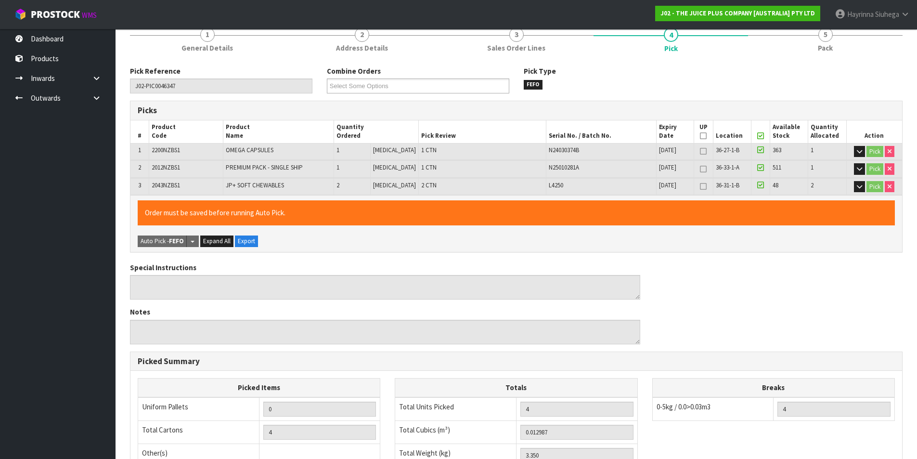
scroll to position [248, 0]
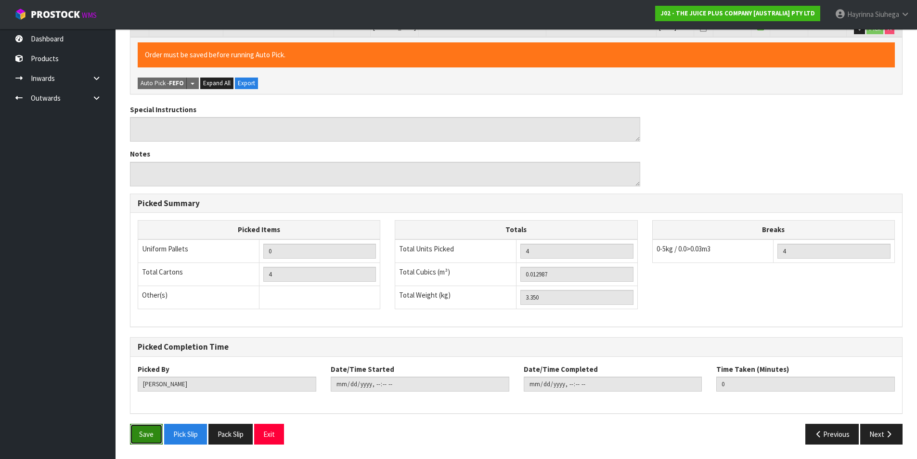
click at [152, 429] on button "Save" at bounding box center [146, 434] width 33 height 21
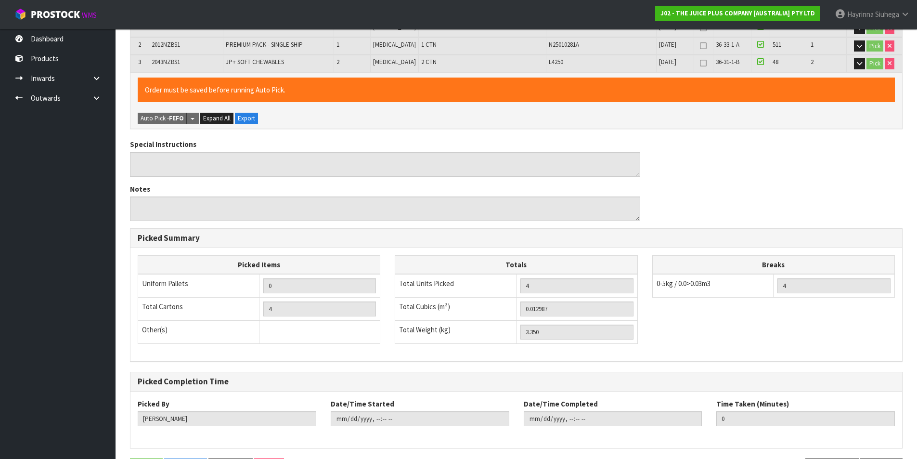
scroll to position [0, 0]
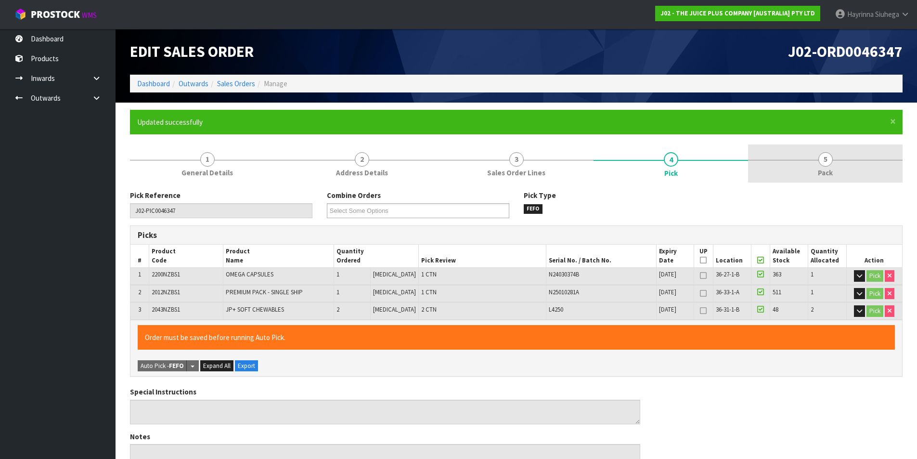
click at [799, 160] on link "5 Pack" at bounding box center [825, 163] width 155 height 38
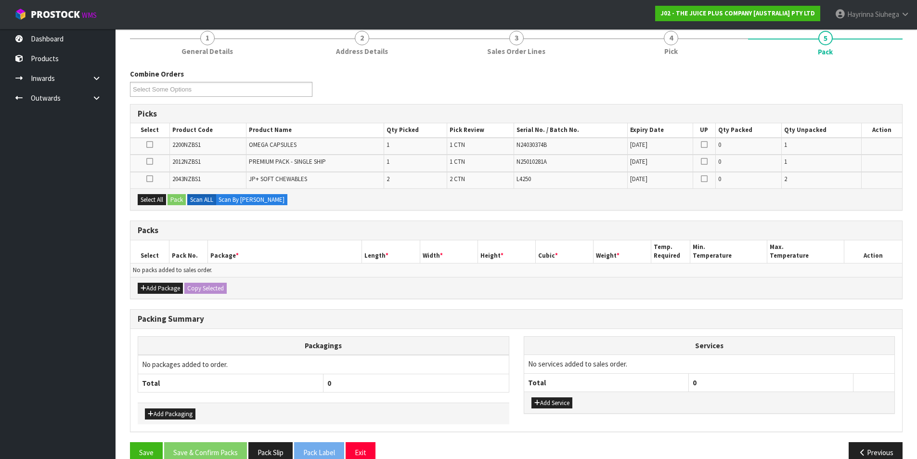
scroll to position [140, 0]
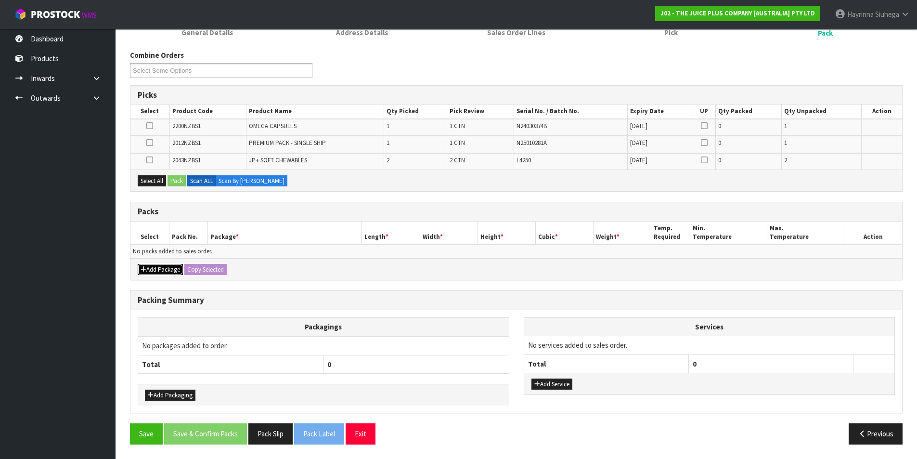
click at [148, 268] on button "Add Package" at bounding box center [160, 270] width 45 height 12
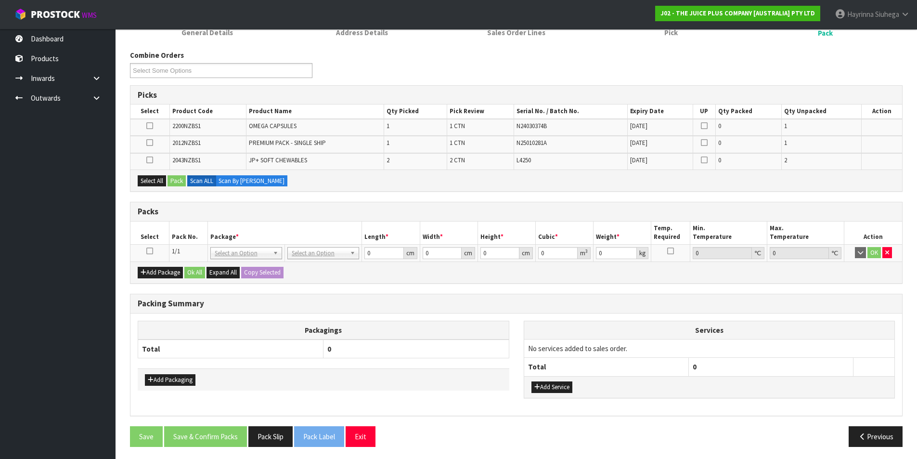
click at [148, 251] on icon at bounding box center [149, 251] width 7 height 0
drag, startPoint x: 144, startPoint y: 181, endPoint x: 198, endPoint y: 181, distance: 54.4
click at [145, 181] on button "Select All" at bounding box center [152, 181] width 28 height 12
click at [180, 180] on button "Pack" at bounding box center [177, 181] width 18 height 12
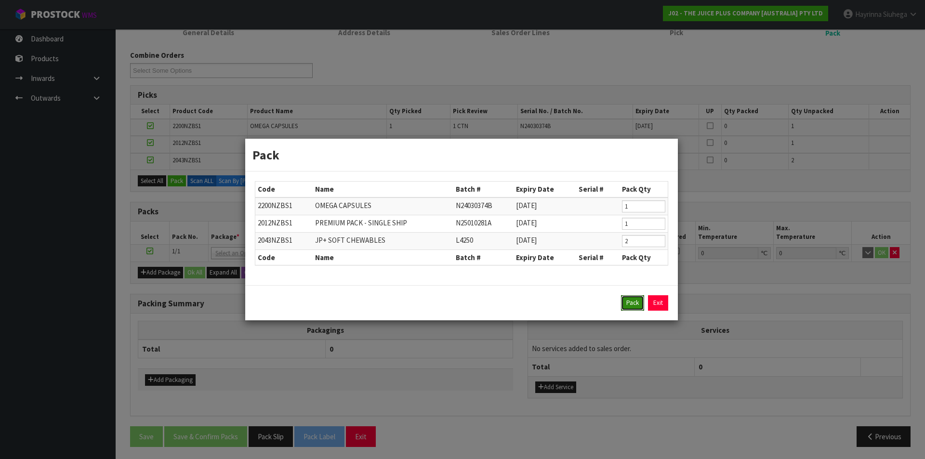
click at [633, 302] on button "Pack" at bounding box center [632, 302] width 23 height 15
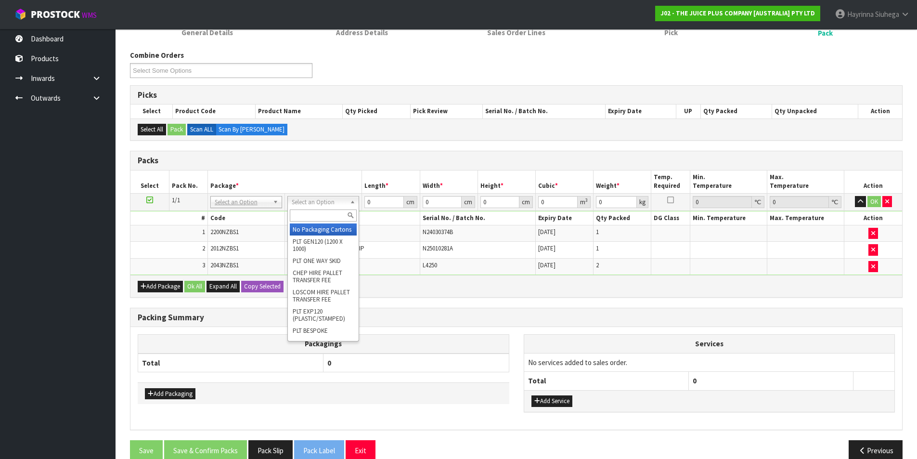
click at [322, 218] on input "text" at bounding box center [323, 215] width 67 height 12
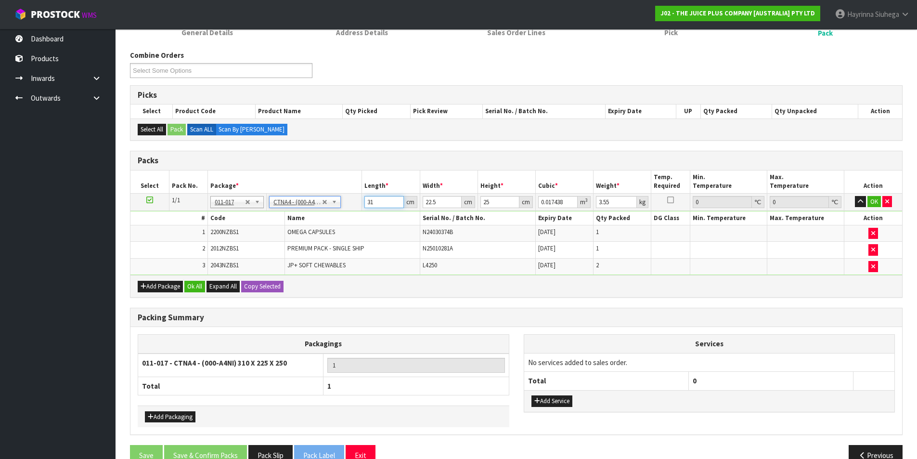
click at [366, 205] on input "31" at bounding box center [384, 202] width 39 height 12
drag, startPoint x: 366, startPoint y: 205, endPoint x: 880, endPoint y: 208, distance: 513.3
click at [367, 204] on input "31" at bounding box center [384, 202] width 39 height 12
click button "OK" at bounding box center [874, 202] width 13 height 12
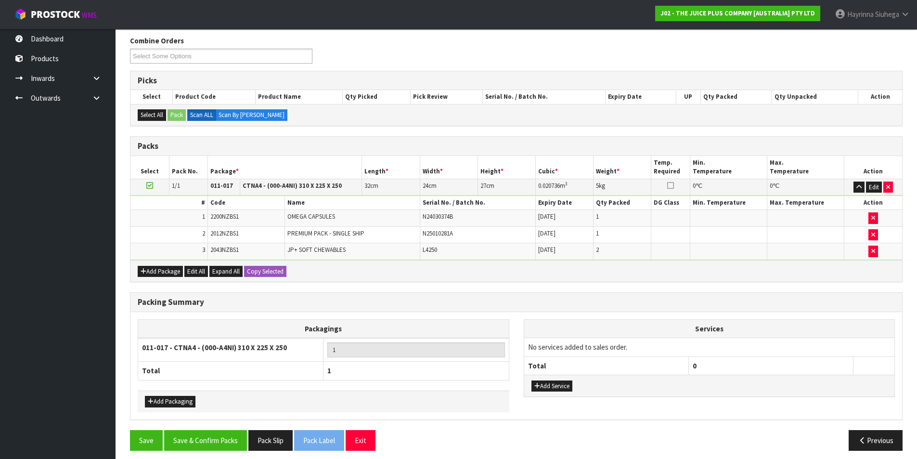
scroll to position [161, 0]
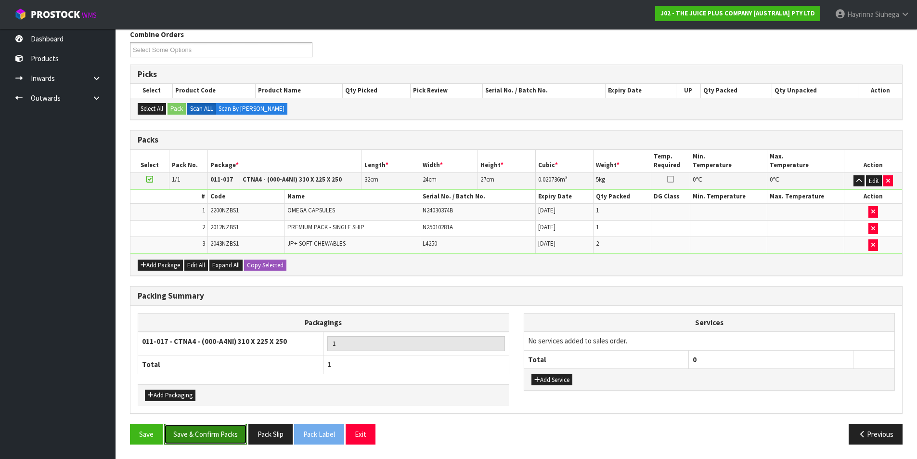
click at [221, 439] on button "Save & Confirm Packs" at bounding box center [205, 434] width 83 height 21
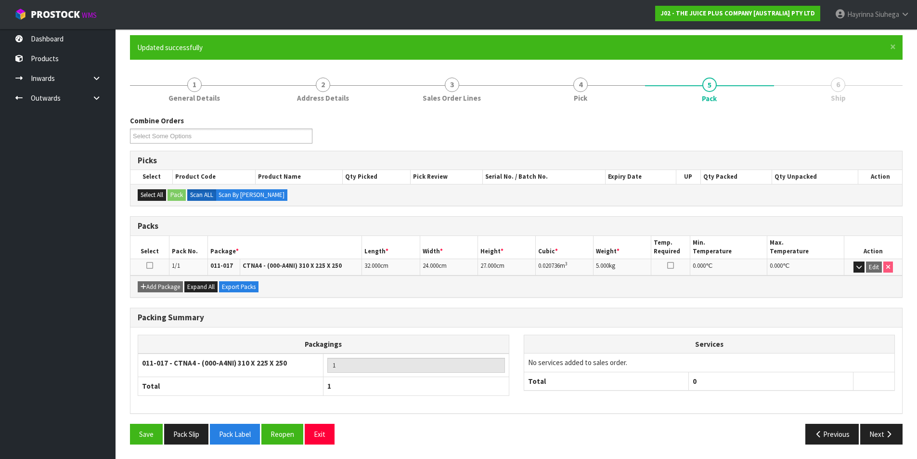
scroll to position [75, 0]
click at [867, 433] on button "Next" at bounding box center [881, 434] width 42 height 21
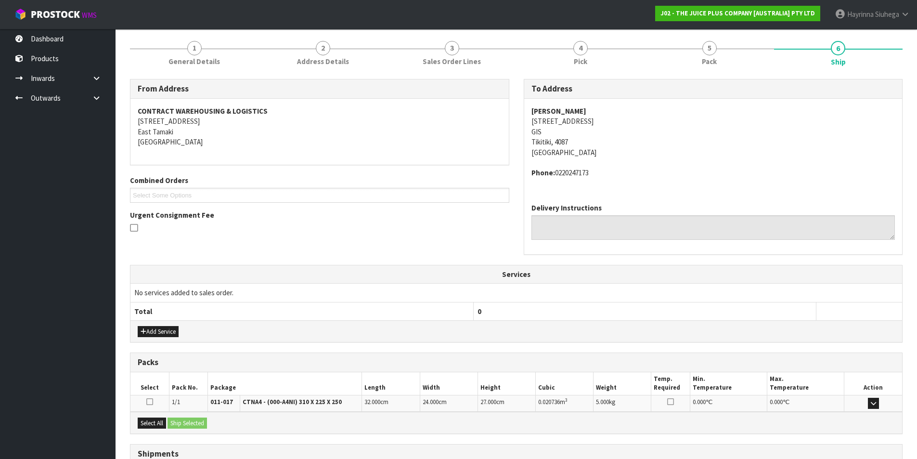
scroll to position [190, 0]
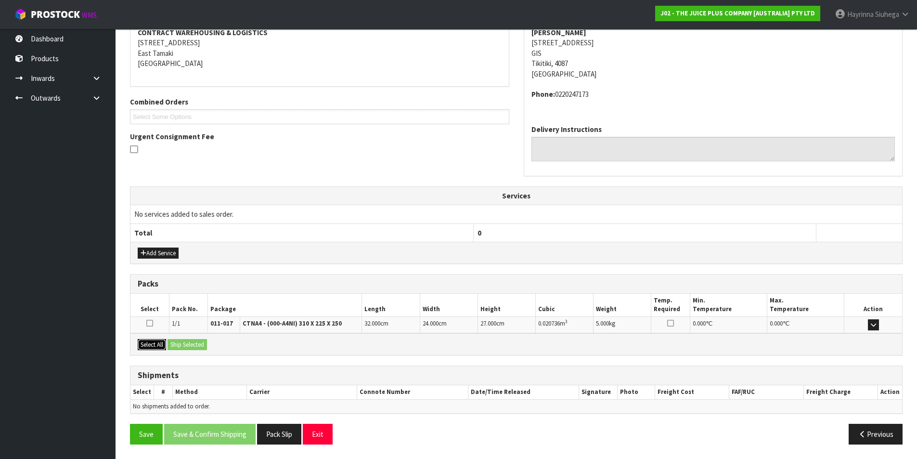
click at [160, 345] on button "Select All" at bounding box center [152, 345] width 28 height 12
click at [185, 344] on button "Ship Selected" at bounding box center [187, 345] width 39 height 12
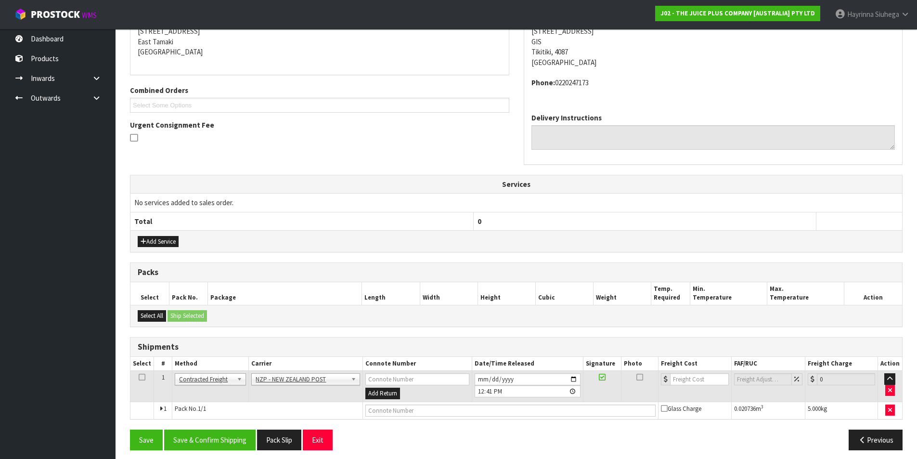
scroll to position [207, 0]
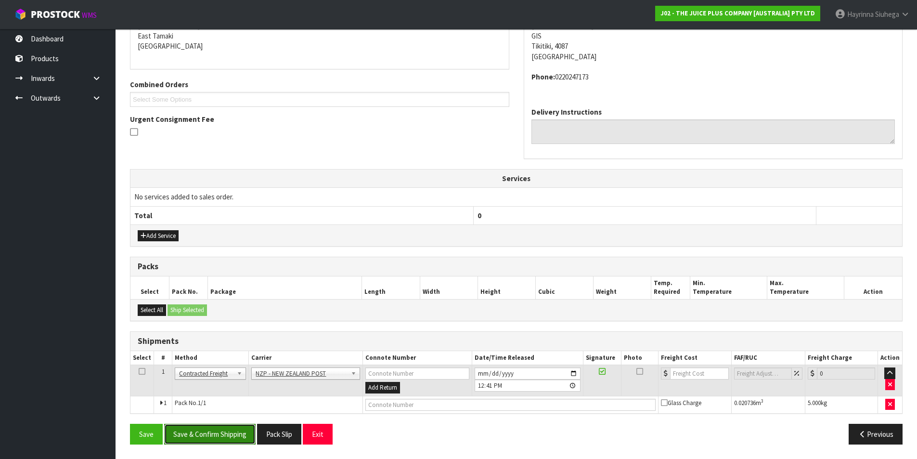
click at [222, 430] on button "Save & Confirm Shipping" at bounding box center [209, 434] width 91 height 21
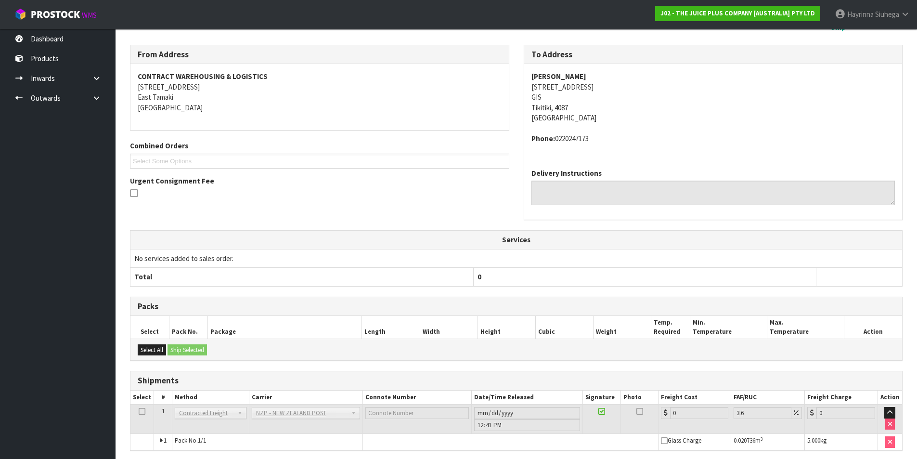
scroll to position [193, 0]
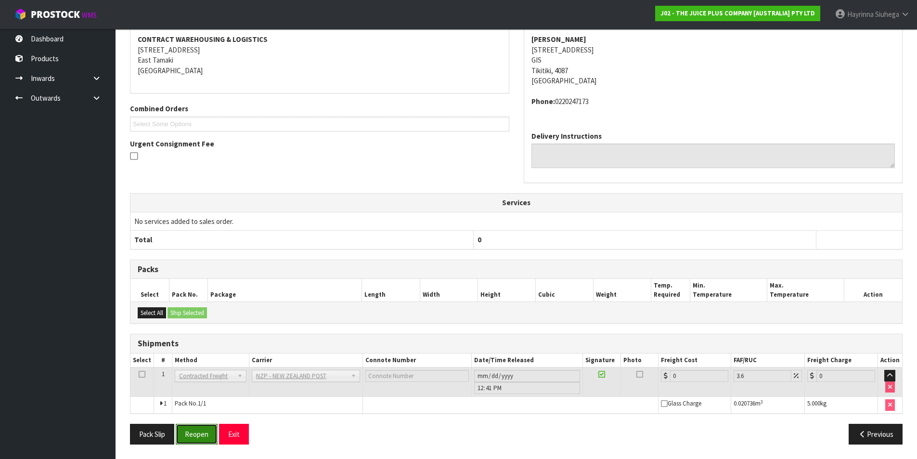
click at [201, 439] on button "Reopen" at bounding box center [197, 434] width 42 height 21
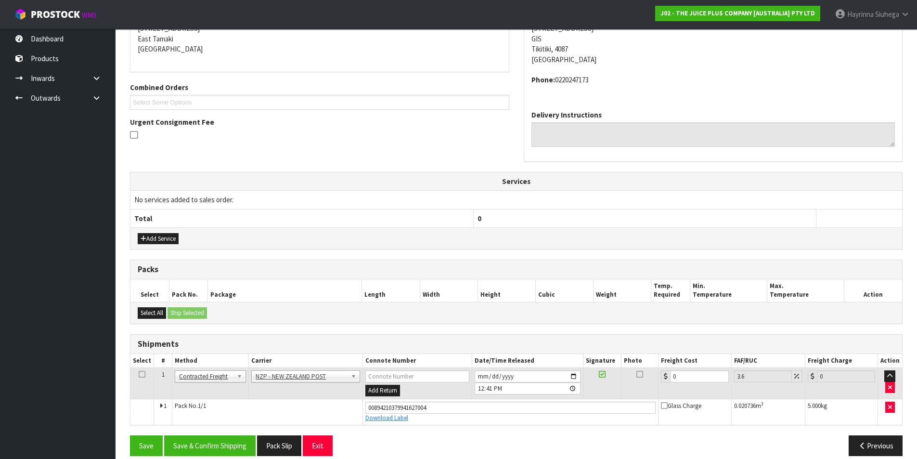
scroll to position [216, 0]
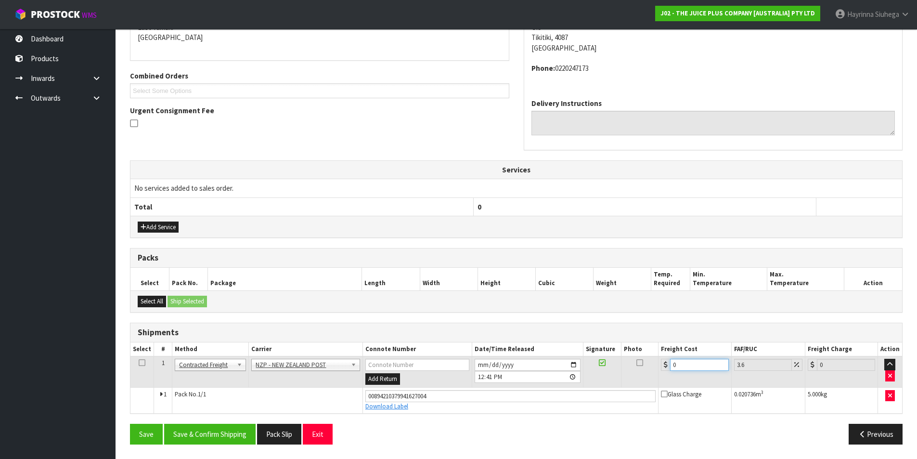
drag, startPoint x: 700, startPoint y: 367, endPoint x: 585, endPoint y: 366, distance: 115.1
click at [585, 366] on tr "1 Client Local Pickup Customer Local Pickup Company Freight Contracted Freight …" at bounding box center [516, 371] width 772 height 31
click at [130, 424] on button "Save" at bounding box center [146, 434] width 33 height 21
click at [195, 430] on button "Save & Confirm Shipping" at bounding box center [209, 434] width 91 height 21
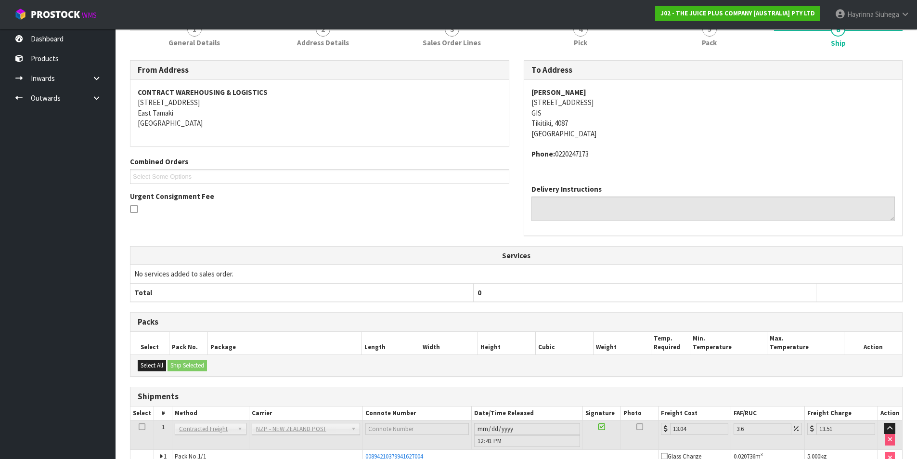
scroll to position [0, 0]
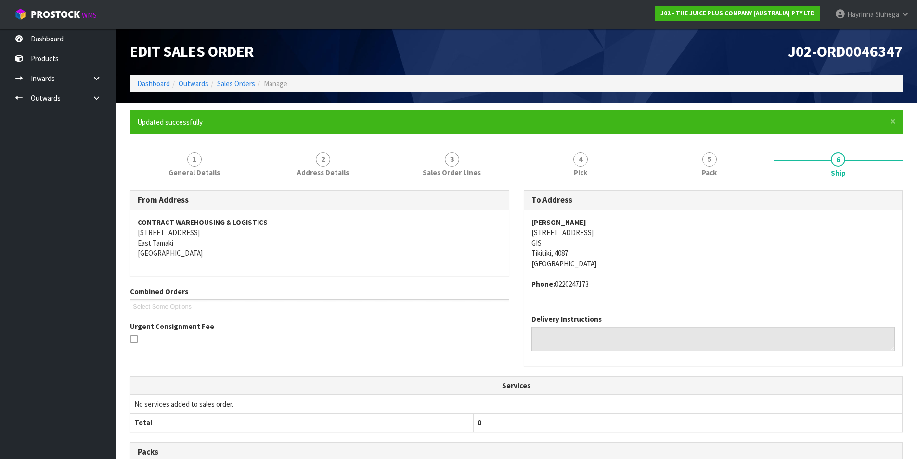
click at [152, 88] on li "Dashboard" at bounding box center [153, 83] width 33 height 10
click at [152, 87] on link "Dashboard" at bounding box center [153, 83] width 33 height 9
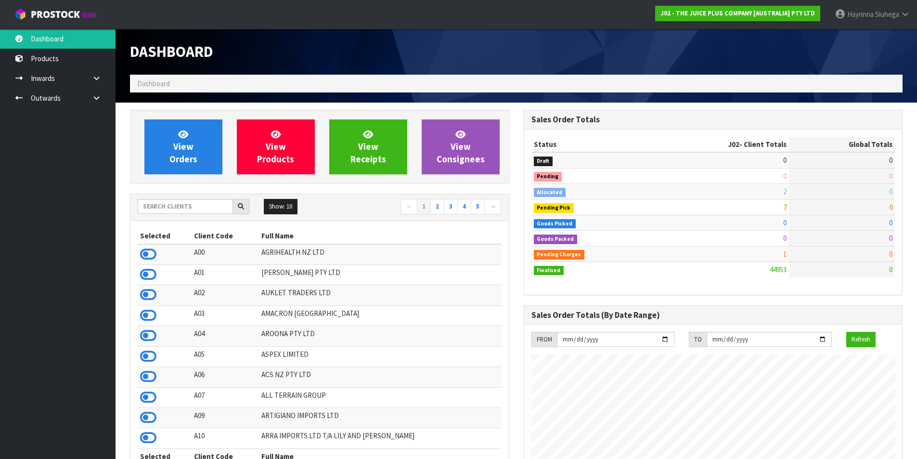
scroll to position [730, 393]
click at [179, 160] on span "View Orders" at bounding box center [183, 147] width 28 height 36
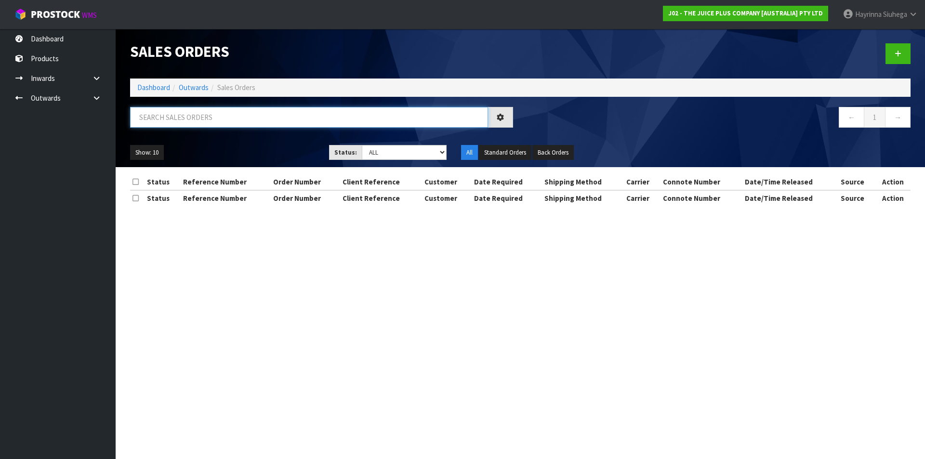
click at [198, 117] on input "text" at bounding box center [309, 117] width 358 height 21
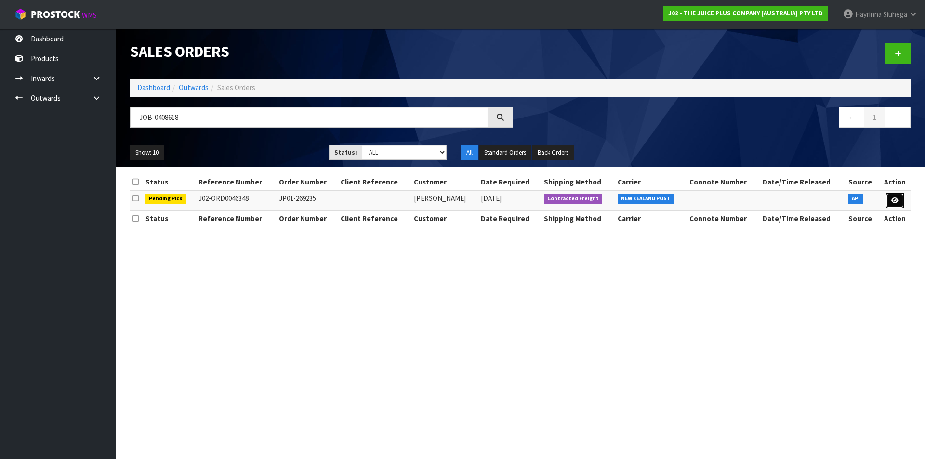
click at [892, 197] on icon at bounding box center [894, 200] width 7 height 6
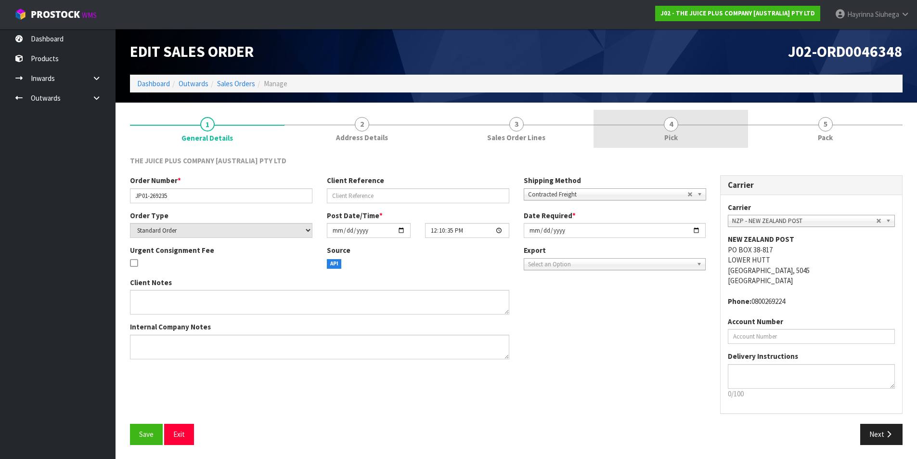
click at [713, 133] on link "4 Pick" at bounding box center [671, 129] width 155 height 38
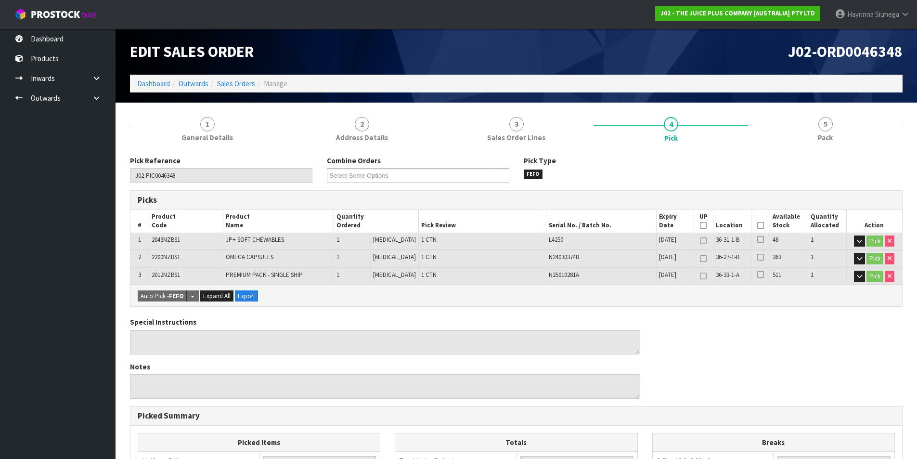
click at [761, 226] on th "Picked" at bounding box center [761, 221] width 19 height 23
drag, startPoint x: 761, startPoint y: 225, endPoint x: 755, endPoint y: 225, distance: 6.7
click at [756, 225] on th "Picked" at bounding box center [761, 221] width 19 height 23
click at [757, 225] on icon at bounding box center [760, 225] width 7 height 0
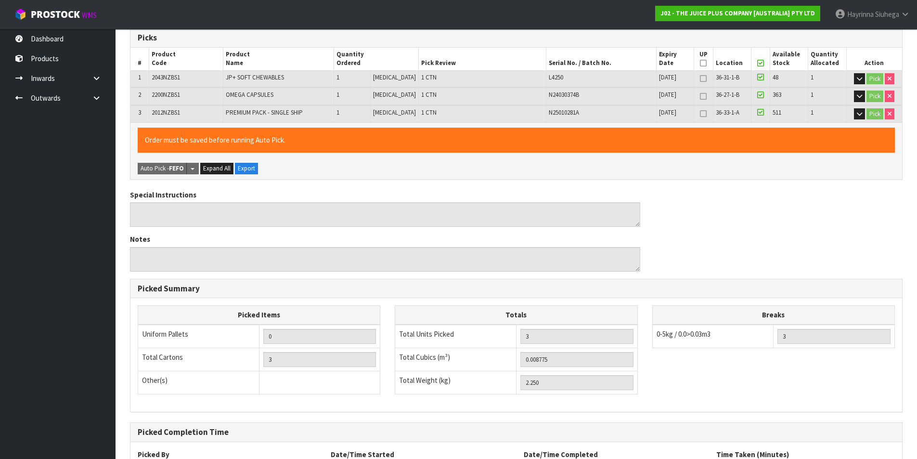
scroll to position [248, 0]
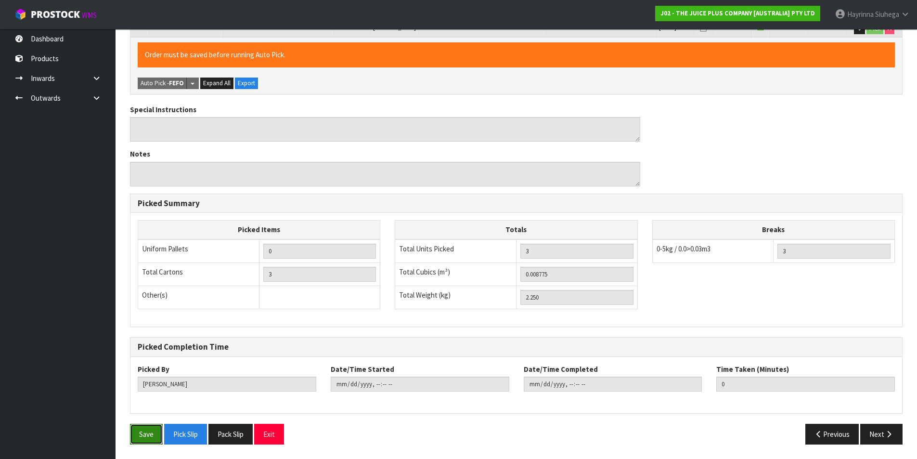
click at [133, 439] on button "Save" at bounding box center [146, 434] width 33 height 21
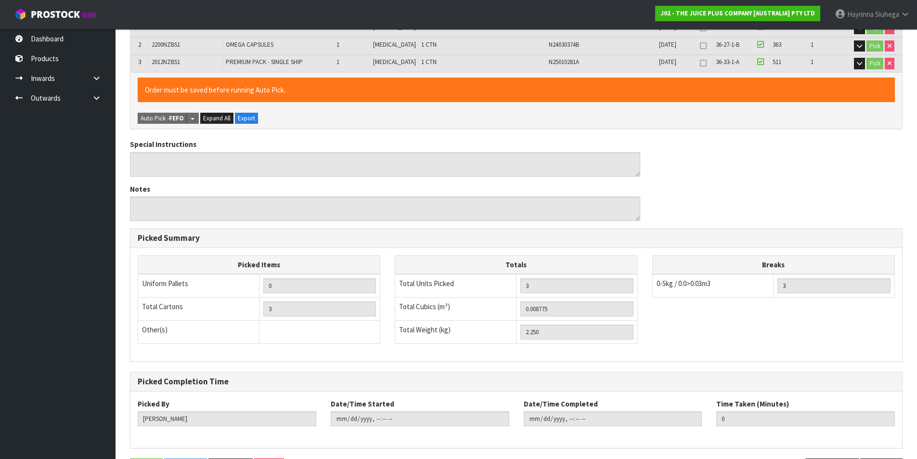
scroll to position [0, 0]
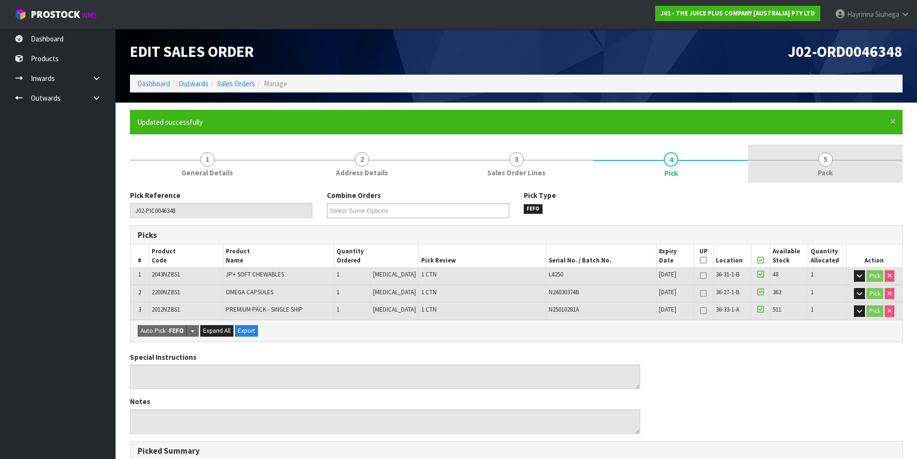
click at [806, 161] on link "5 Pack" at bounding box center [825, 163] width 155 height 38
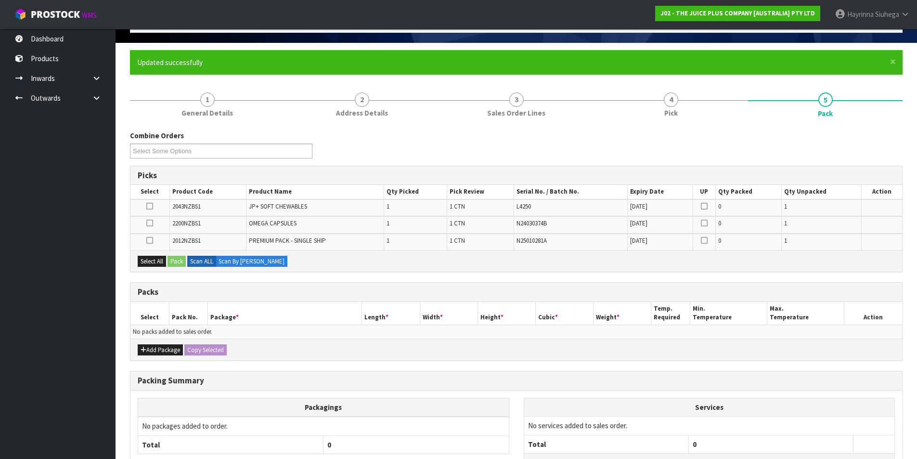
scroll to position [140, 0]
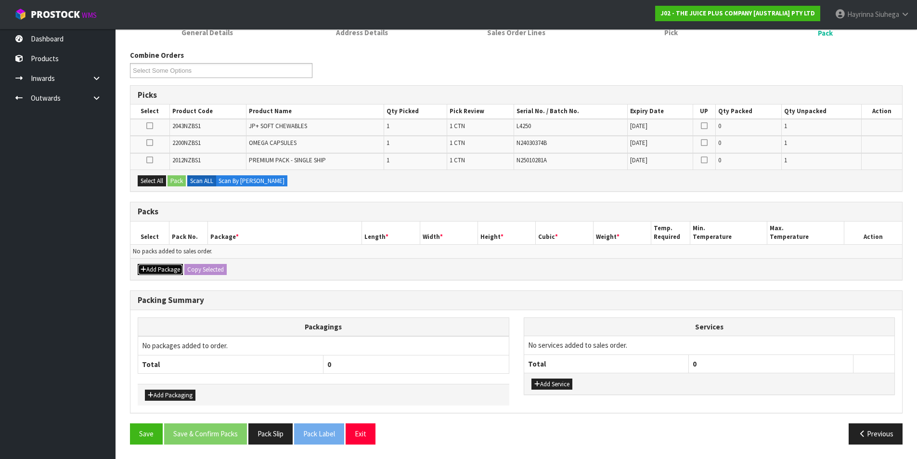
click at [161, 271] on button "Add Package" at bounding box center [160, 270] width 45 height 12
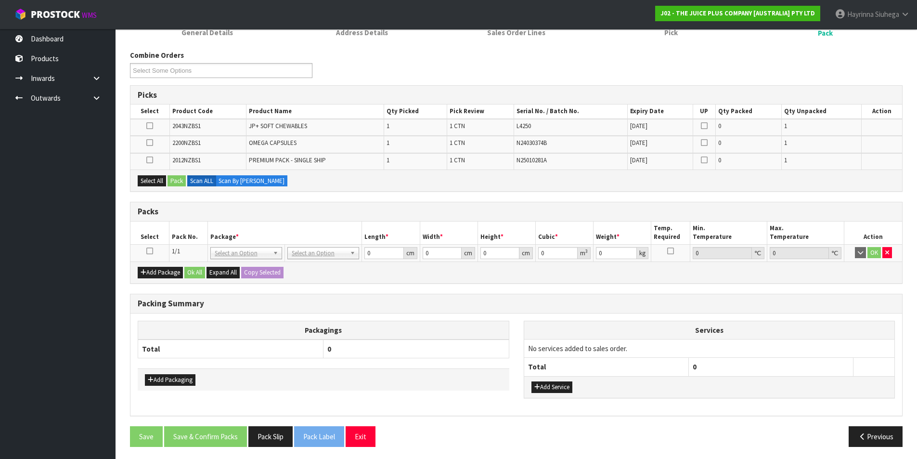
click at [151, 251] on icon at bounding box center [149, 251] width 7 height 0
click at [145, 175] on button "Select All" at bounding box center [152, 181] width 28 height 12
click at [179, 183] on button "Pack" at bounding box center [177, 181] width 18 height 12
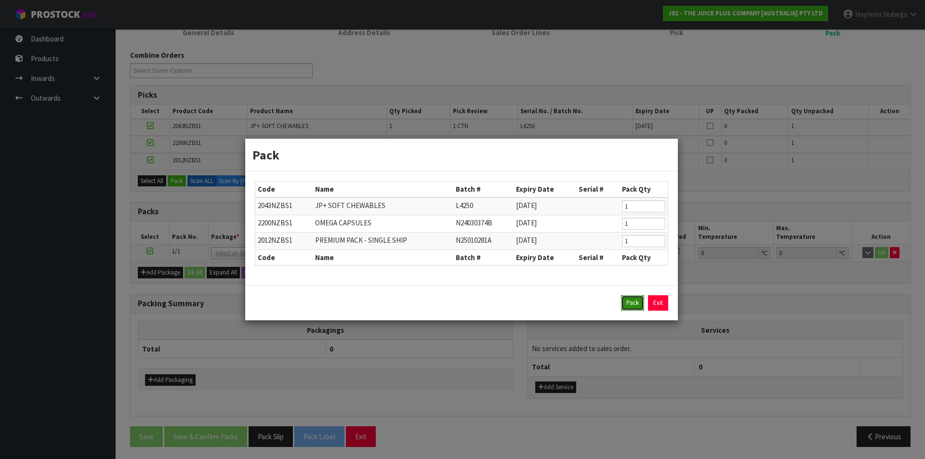
click at [638, 308] on button "Pack" at bounding box center [632, 302] width 23 height 15
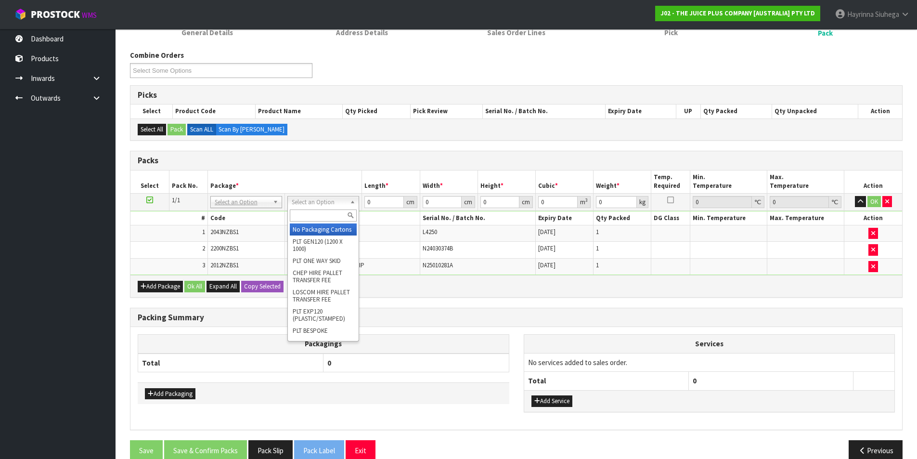
click at [316, 209] on input "text" at bounding box center [323, 215] width 67 height 12
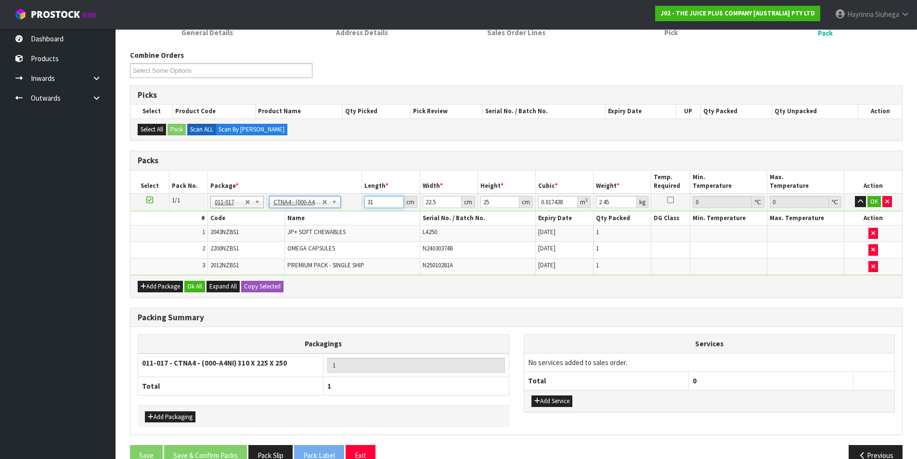
click at [372, 205] on input "31" at bounding box center [384, 202] width 39 height 12
click at [373, 205] on input "31" at bounding box center [384, 202] width 39 height 12
click button "OK" at bounding box center [874, 202] width 13 height 12
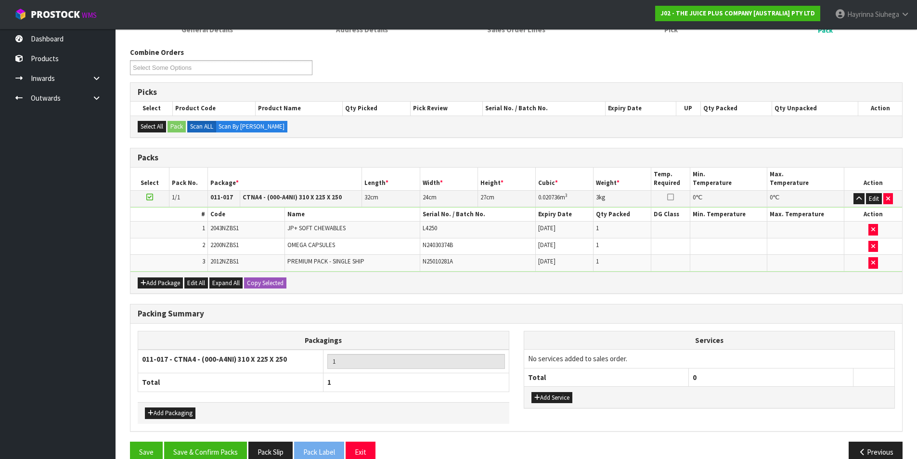
scroll to position [161, 0]
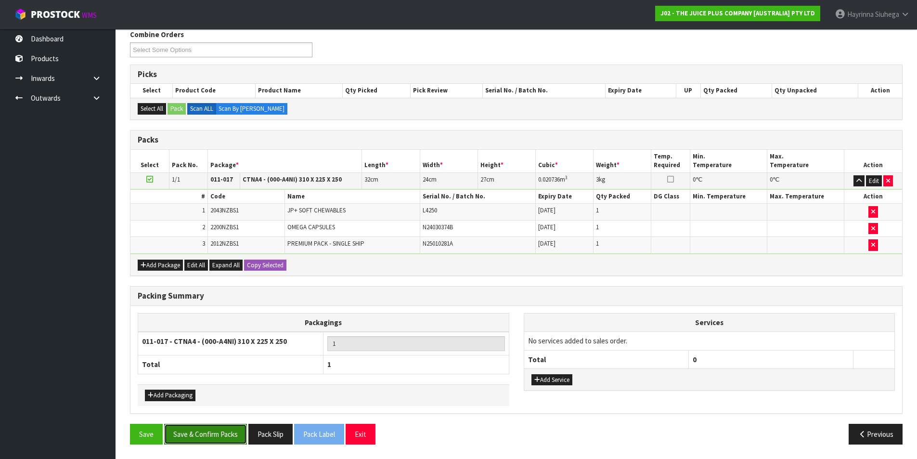
click at [200, 443] on button "Save & Confirm Packs" at bounding box center [205, 434] width 83 height 21
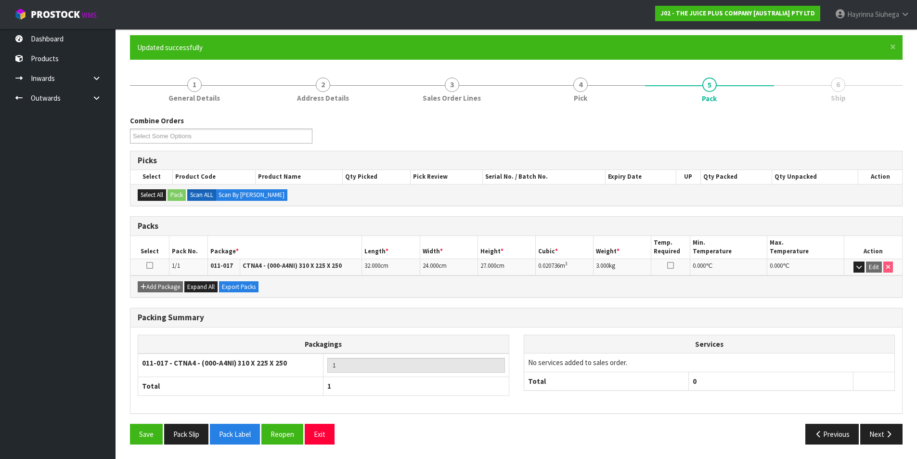
scroll to position [75, 0]
click at [886, 436] on icon "button" at bounding box center [889, 433] width 9 height 7
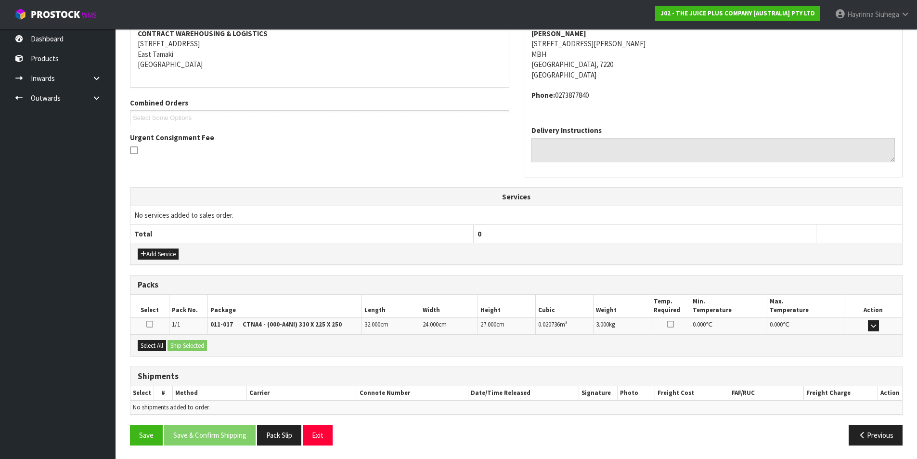
scroll to position [190, 0]
click at [147, 340] on button "Select All" at bounding box center [152, 345] width 28 height 12
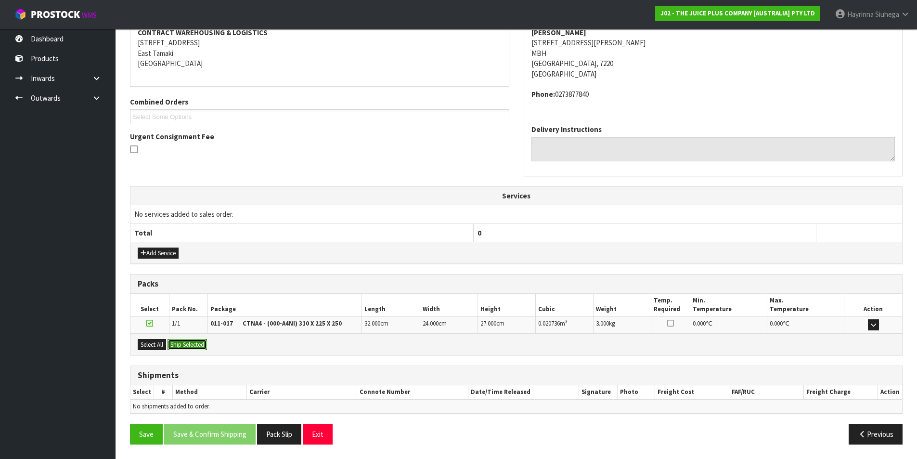
click at [173, 341] on button "Ship Selected" at bounding box center [187, 345] width 39 height 12
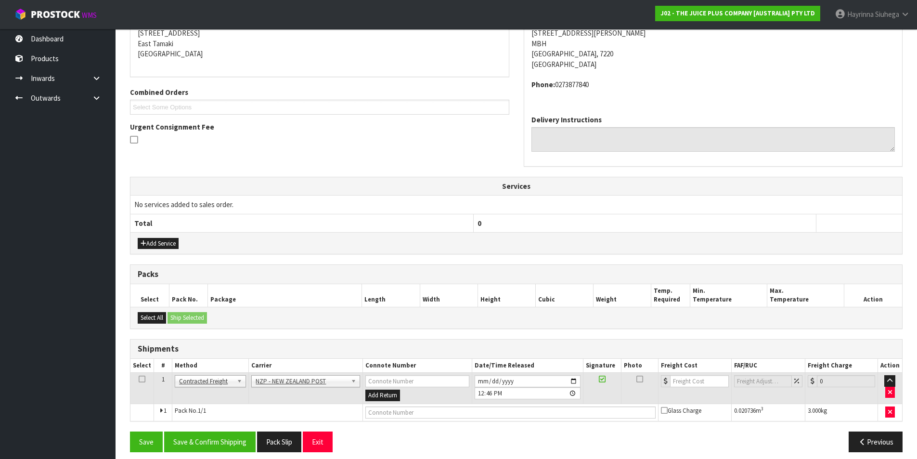
scroll to position [207, 0]
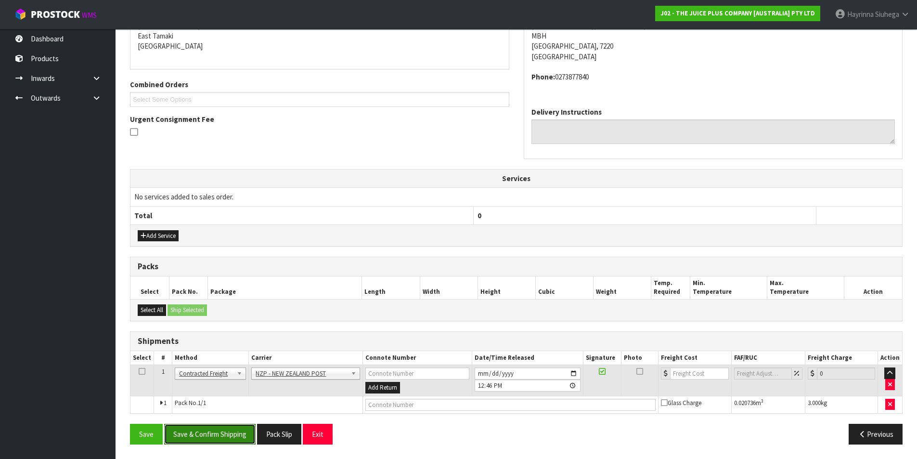
click at [216, 430] on button "Save & Confirm Shipping" at bounding box center [209, 434] width 91 height 21
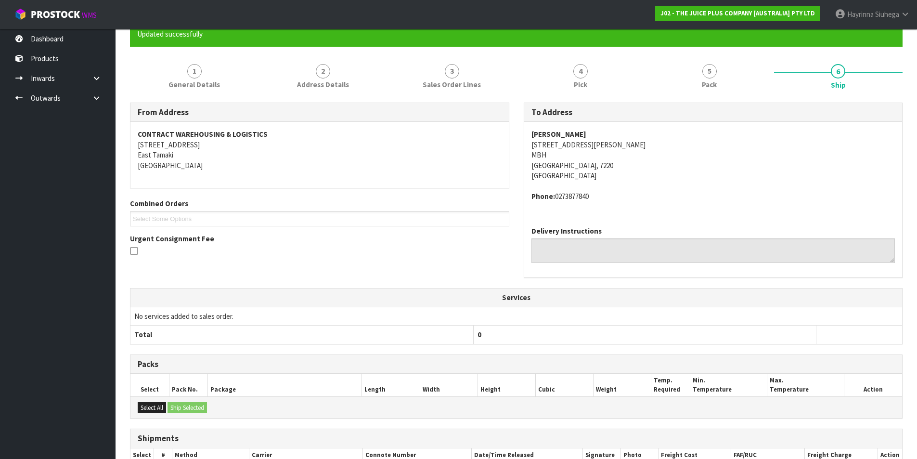
scroll to position [193, 0]
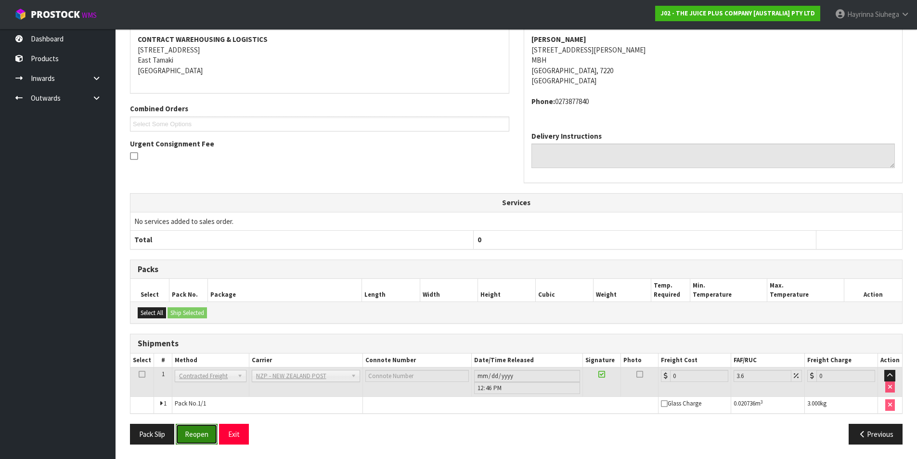
click at [189, 438] on button "Reopen" at bounding box center [197, 434] width 42 height 21
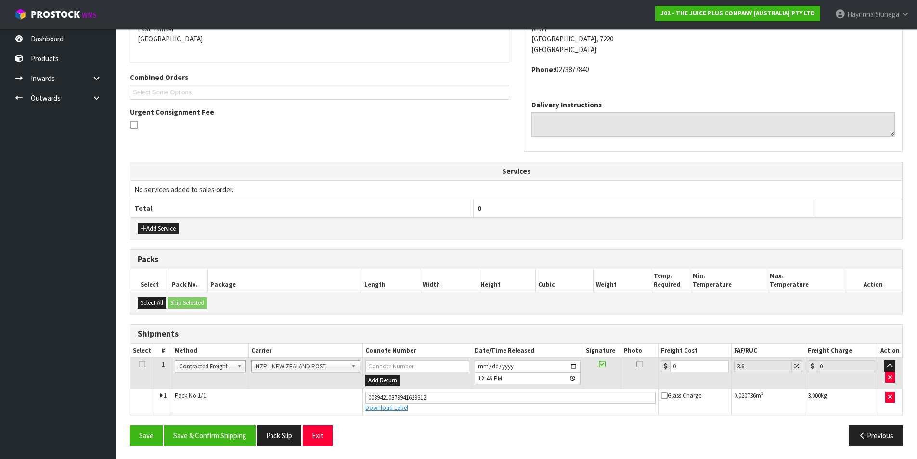
scroll to position [216, 0]
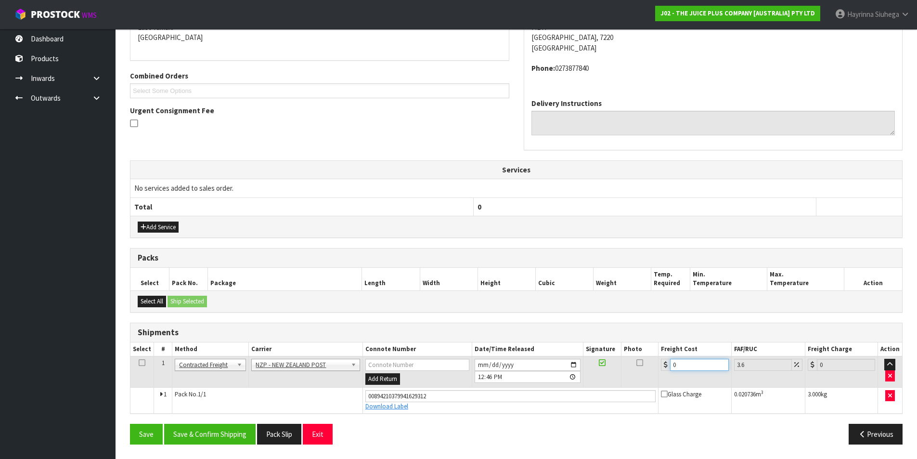
drag, startPoint x: 684, startPoint y: 363, endPoint x: 666, endPoint y: 365, distance: 18.0
click at [665, 366] on div "0" at bounding box center [694, 365] width 67 height 12
click at [130, 424] on button "Save" at bounding box center [146, 434] width 33 height 21
click at [208, 433] on button "Save & Confirm Shipping" at bounding box center [209, 434] width 91 height 21
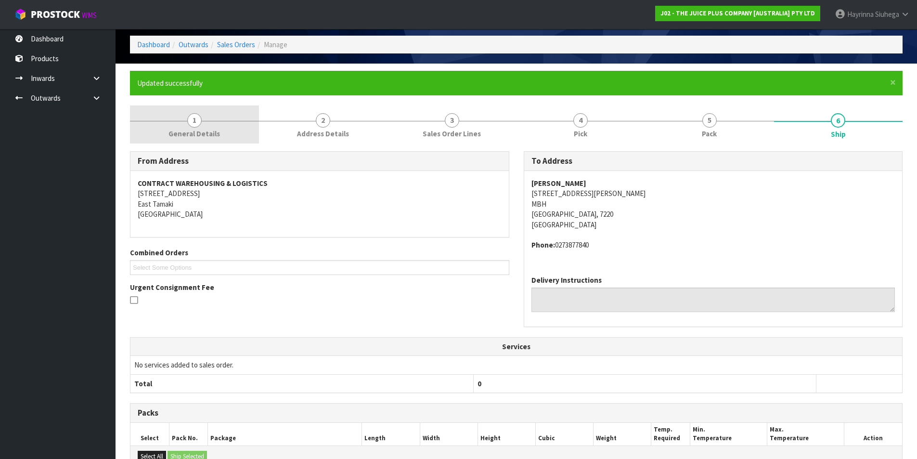
scroll to position [0, 0]
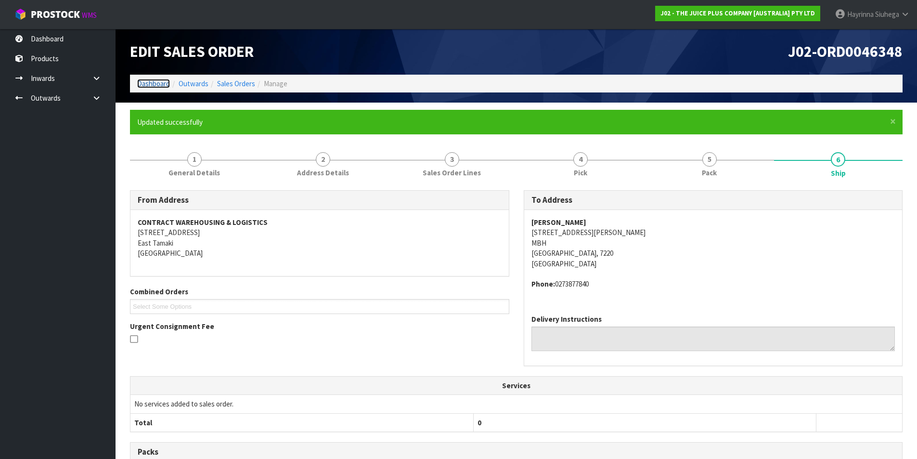
click at [160, 79] on link "Dashboard" at bounding box center [153, 83] width 33 height 9
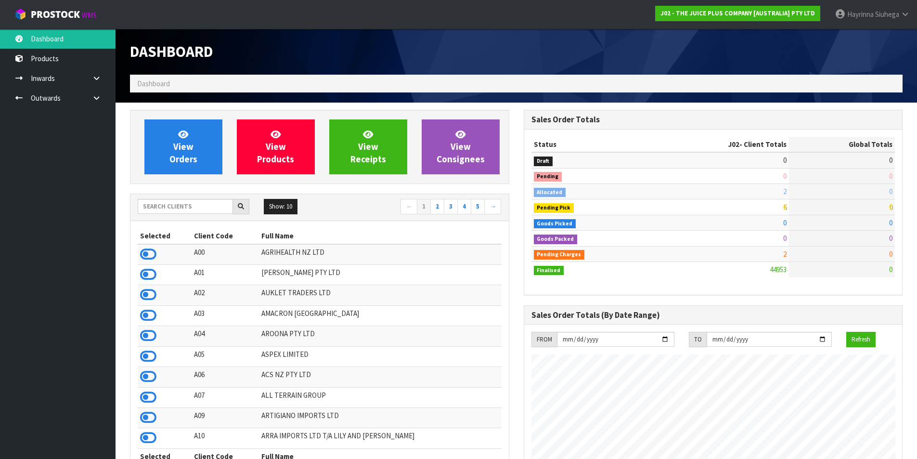
scroll to position [730, 393]
click at [198, 141] on link "View Orders" at bounding box center [183, 146] width 78 height 55
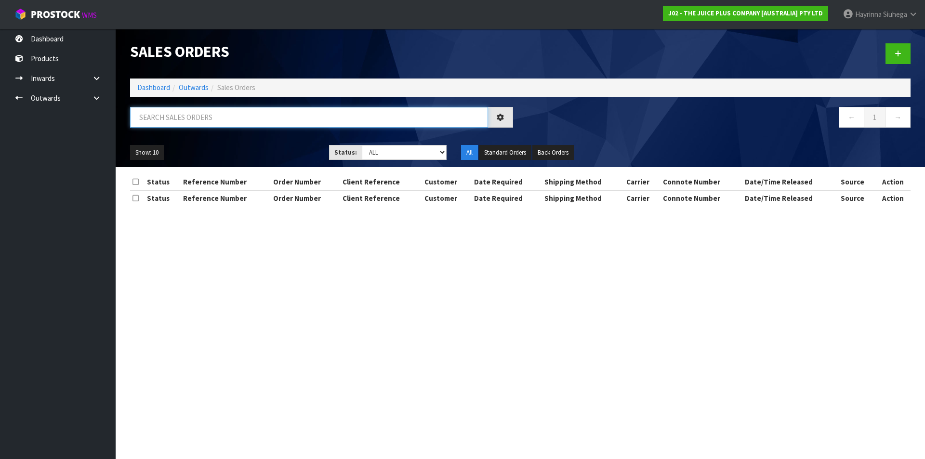
click at [198, 120] on input "text" at bounding box center [309, 117] width 358 height 21
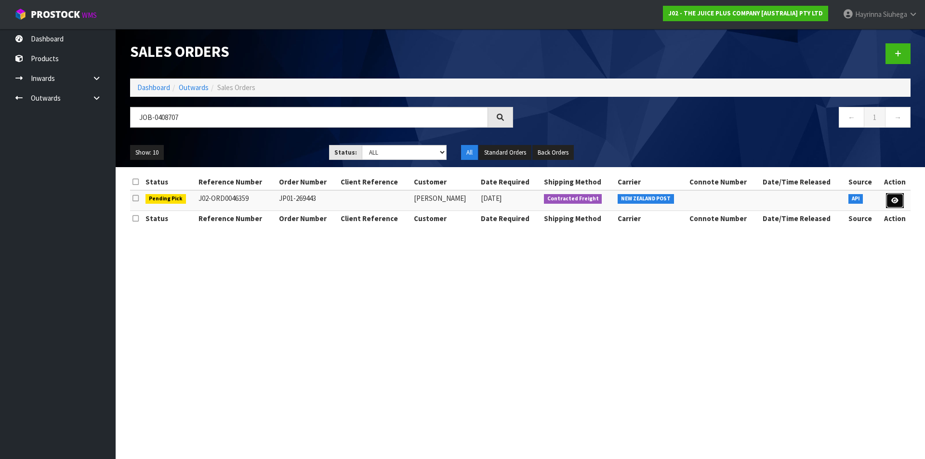
click at [898, 198] on icon at bounding box center [894, 200] width 7 height 6
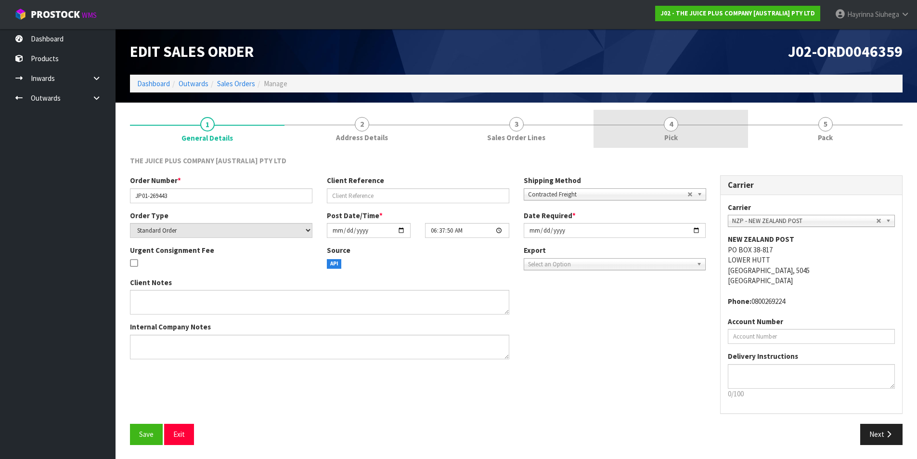
click at [730, 137] on link "4 Pick" at bounding box center [671, 129] width 155 height 38
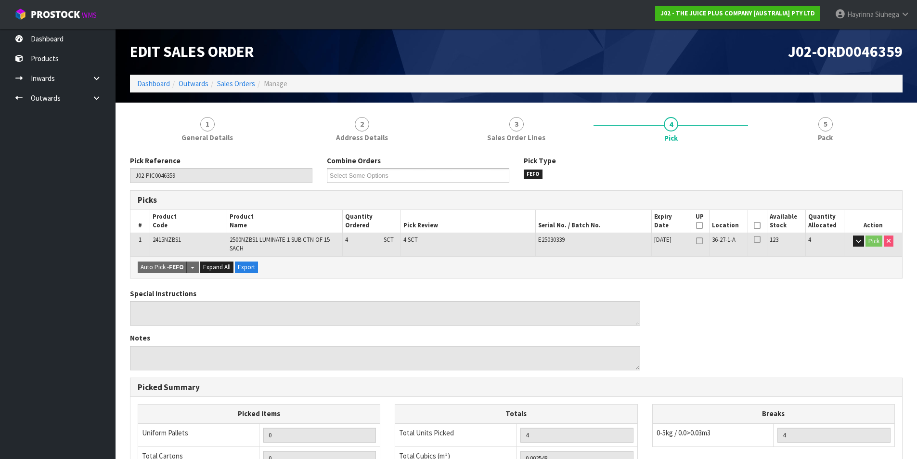
click at [759, 225] on icon at bounding box center [757, 225] width 7 height 0
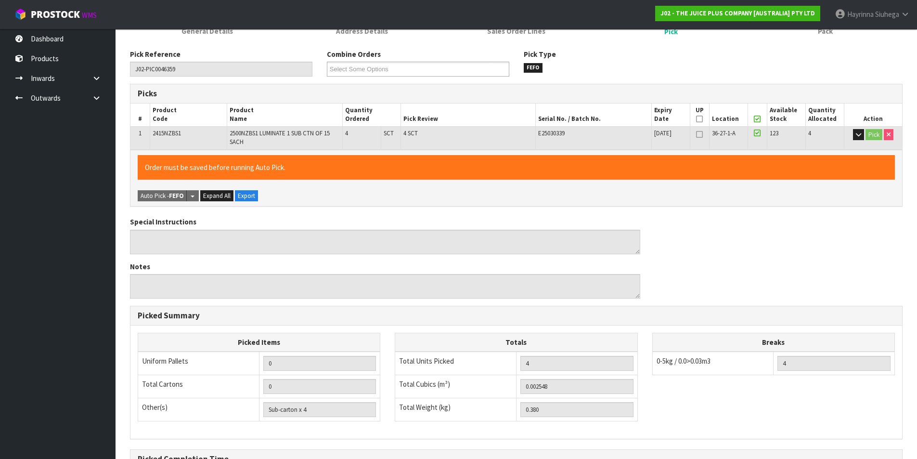
scroll to position [219, 0]
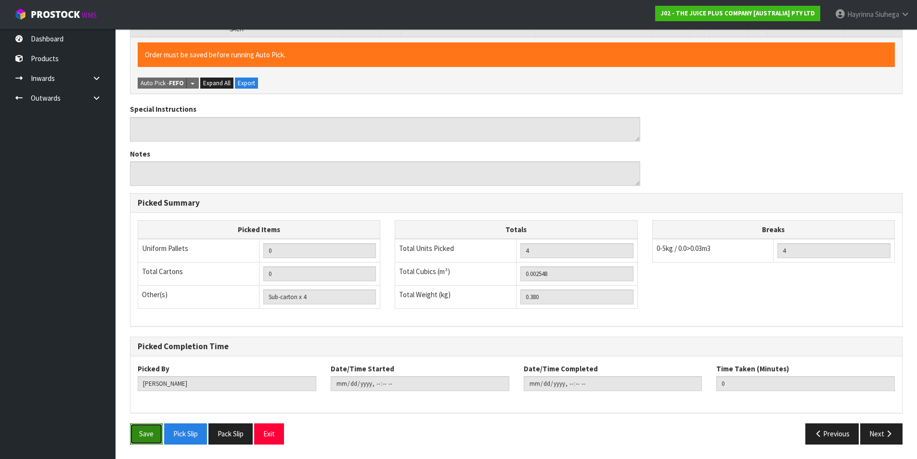
click at [146, 435] on button "Save" at bounding box center [146, 433] width 33 height 21
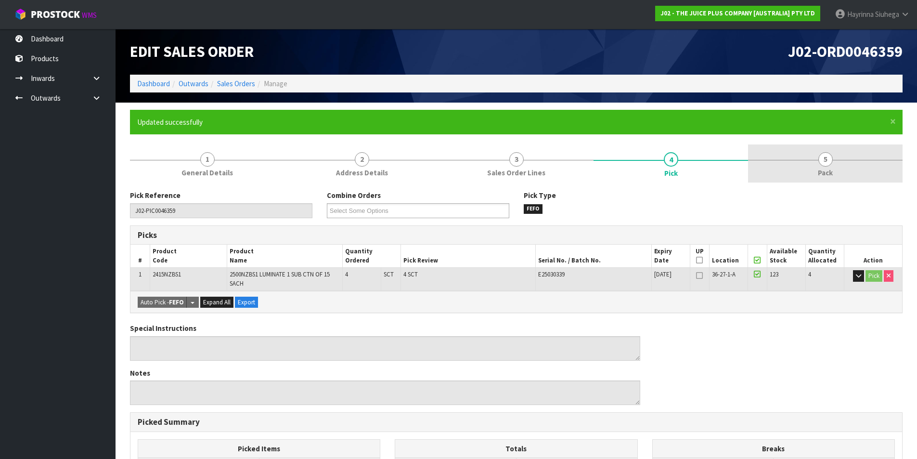
drag, startPoint x: 814, startPoint y: 176, endPoint x: 802, endPoint y: 176, distance: 12.0
click at [813, 176] on link "5 Pack" at bounding box center [825, 163] width 155 height 38
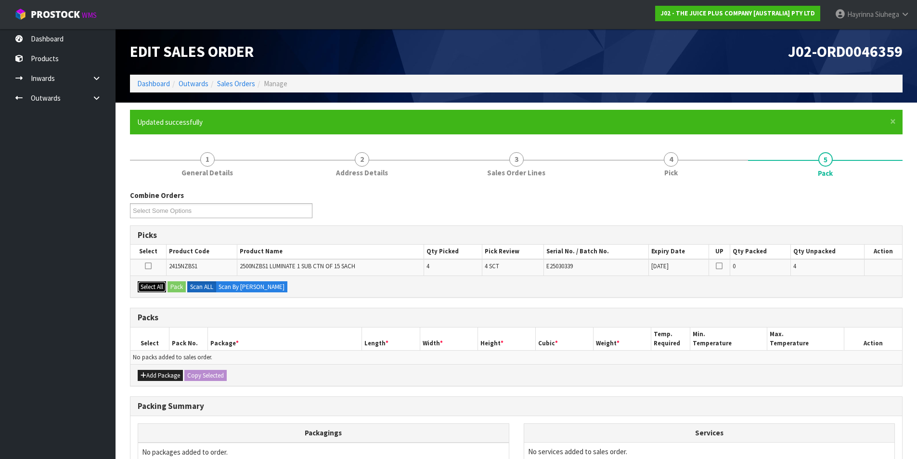
click at [147, 288] on button "Select All" at bounding box center [152, 287] width 28 height 12
click at [173, 288] on button "Pack" at bounding box center [177, 287] width 18 height 12
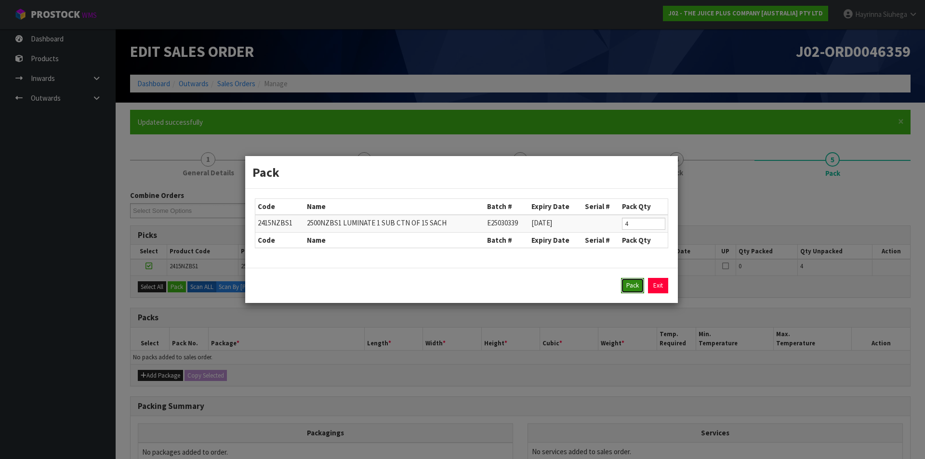
click at [631, 287] on button "Pack" at bounding box center [632, 285] width 23 height 15
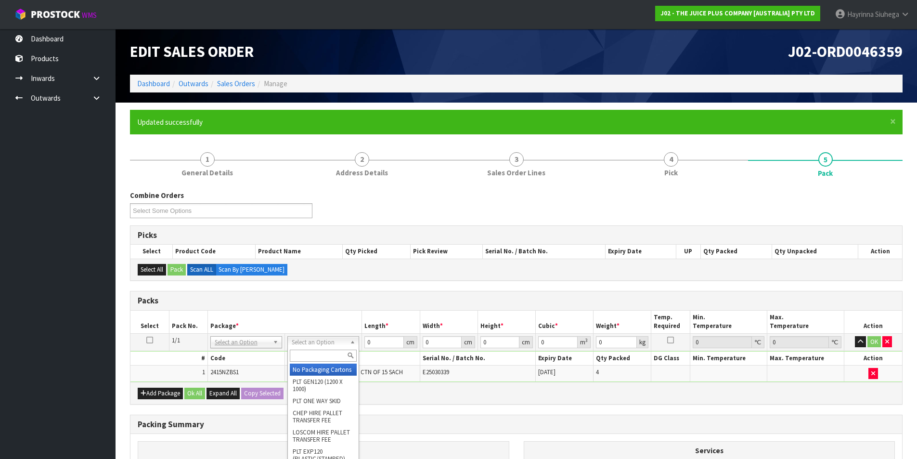
click at [329, 357] on input "text" at bounding box center [323, 356] width 67 height 12
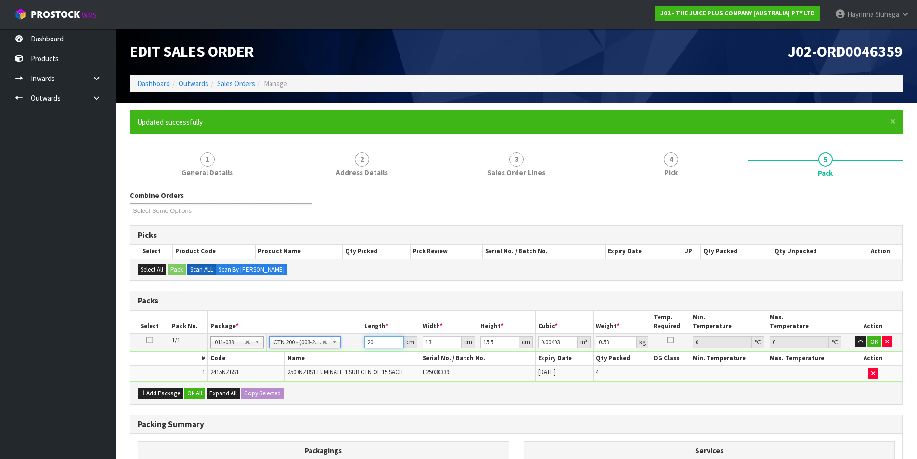
click at [369, 345] on input "20" at bounding box center [384, 342] width 39 height 12
click button "OK" at bounding box center [874, 342] width 13 height 12
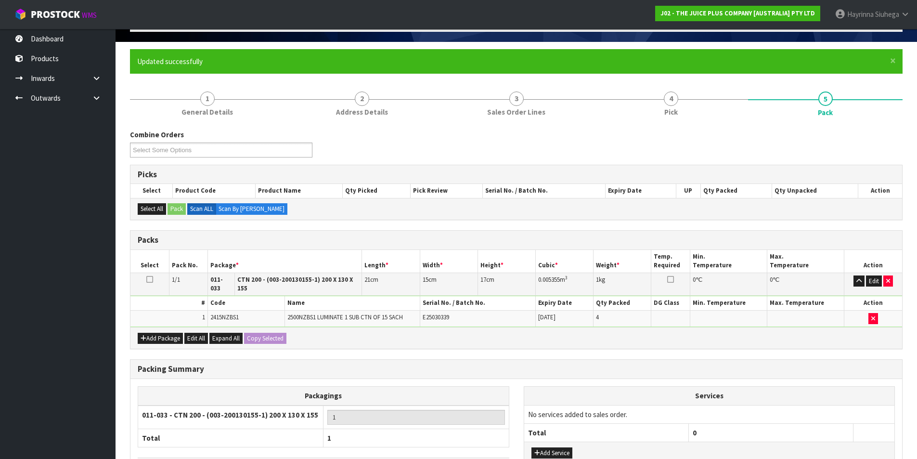
scroll to position [128, 0]
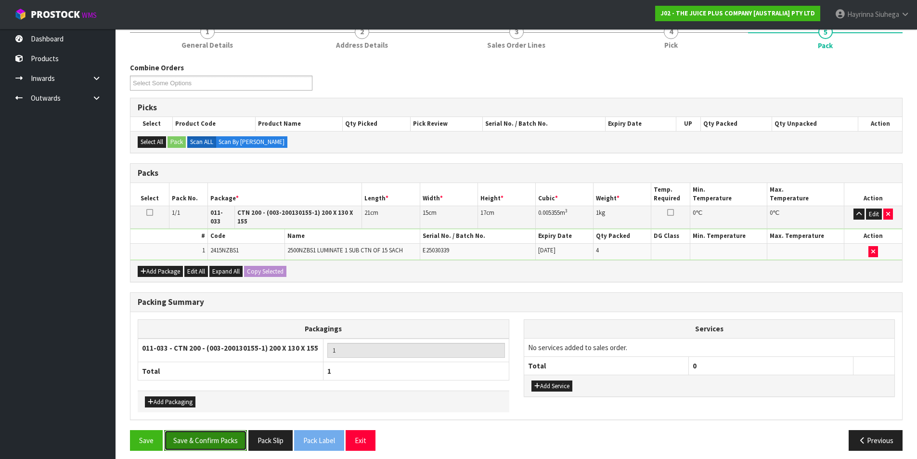
click at [224, 430] on button "Save & Confirm Packs" at bounding box center [205, 440] width 83 height 21
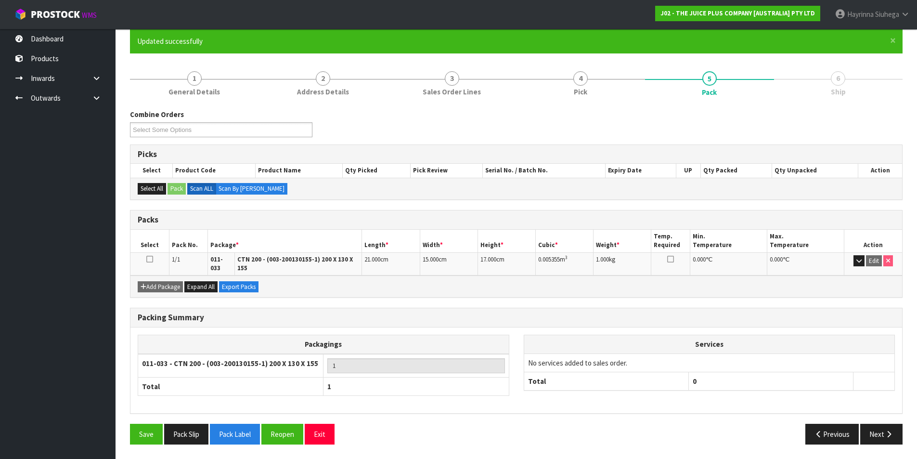
scroll to position [75, 0]
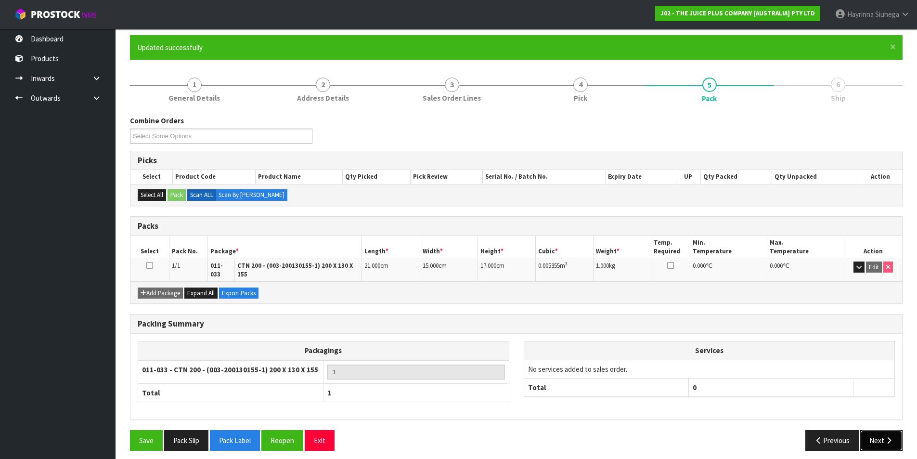
click at [892, 437] on icon "button" at bounding box center [889, 440] width 9 height 7
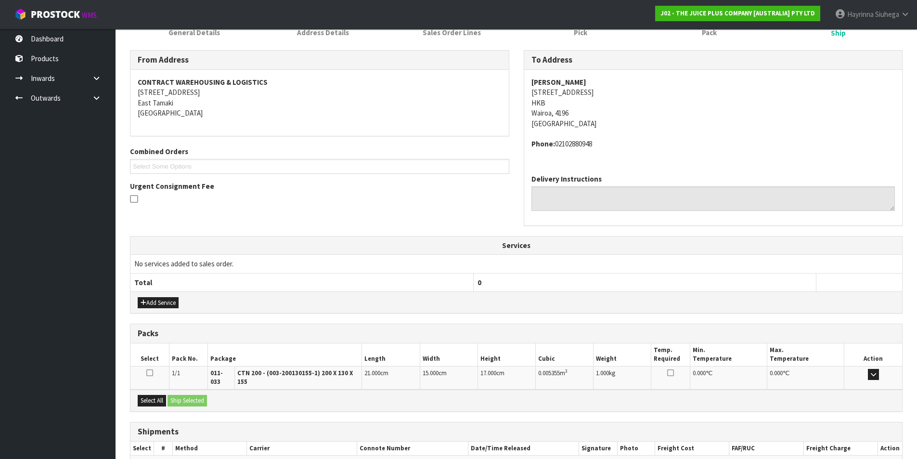
scroll to position [190, 0]
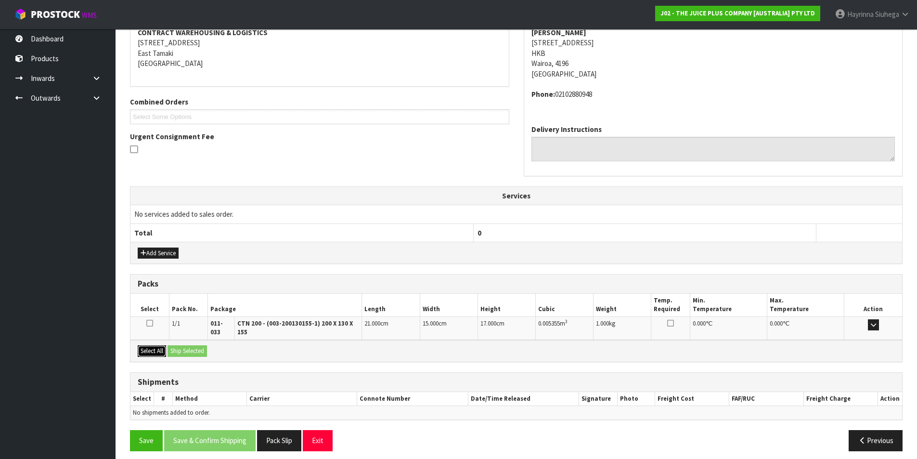
click at [160, 347] on button "Select All" at bounding box center [152, 351] width 28 height 12
click at [204, 345] on button "Ship Selected" at bounding box center [187, 351] width 39 height 12
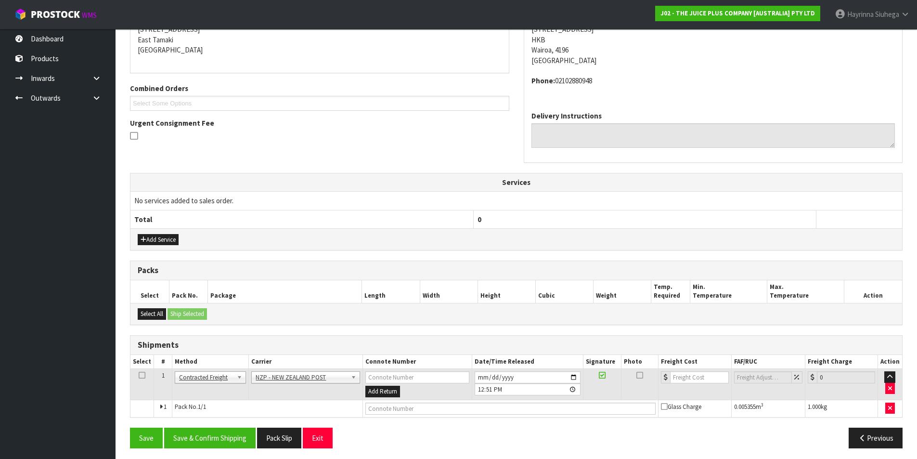
scroll to position [207, 0]
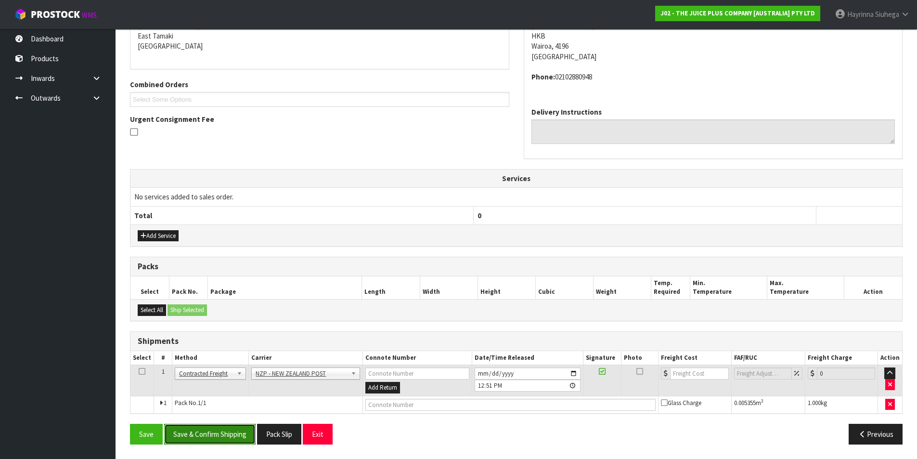
click at [216, 426] on button "Save & Confirm Shipping" at bounding box center [209, 434] width 91 height 21
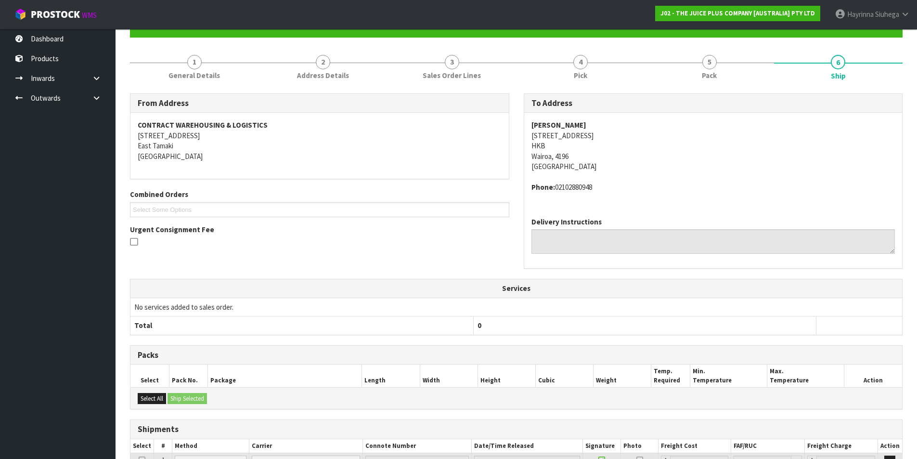
scroll to position [193, 0]
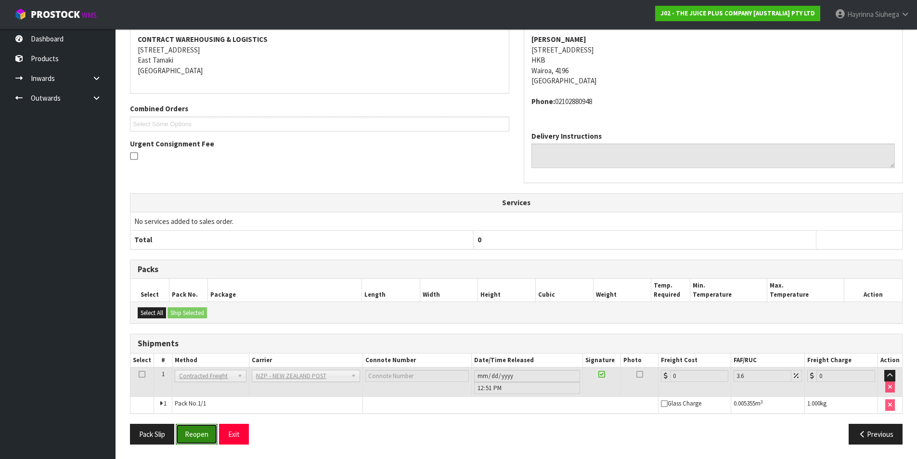
click at [191, 435] on button "Reopen" at bounding box center [197, 434] width 42 height 21
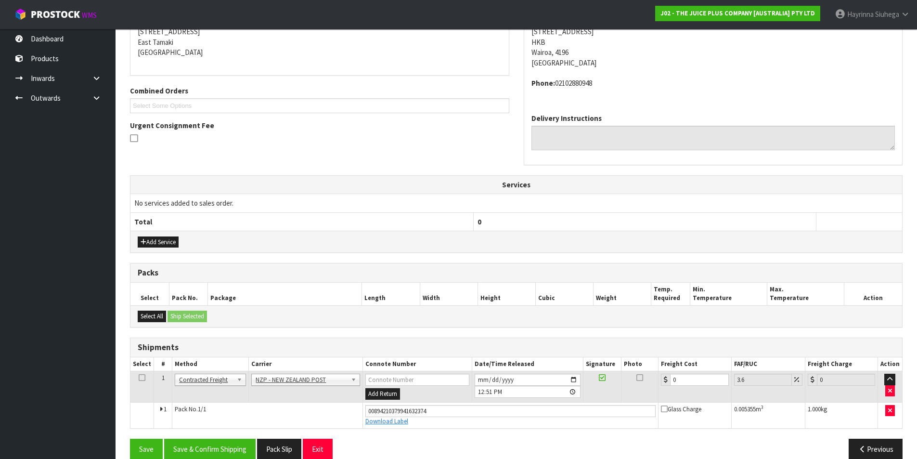
scroll to position [216, 0]
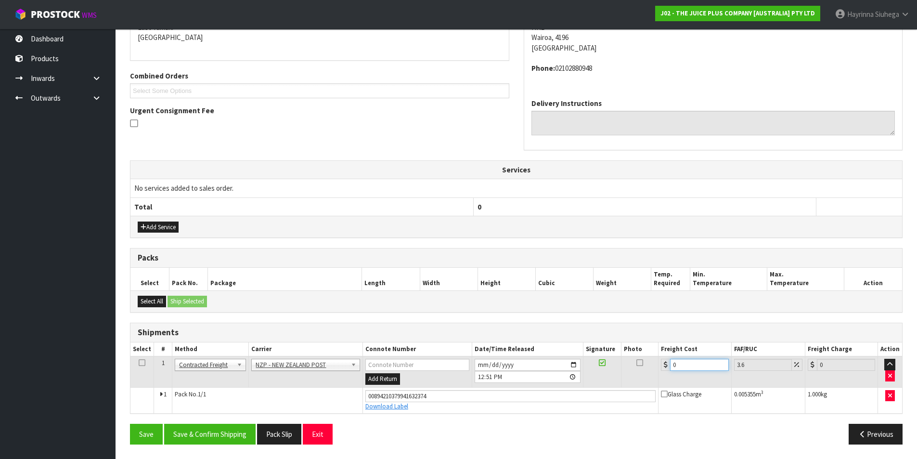
drag, startPoint x: 700, startPoint y: 365, endPoint x: 568, endPoint y: 365, distance: 131.9
click at [568, 365] on tr "1 Client Local Pickup Customer Local Pickup Company Freight Contracted Freight …" at bounding box center [516, 371] width 772 height 31
click at [130, 424] on button "Save" at bounding box center [146, 434] width 33 height 21
click at [240, 437] on button "Save & Confirm Shipping" at bounding box center [209, 434] width 91 height 21
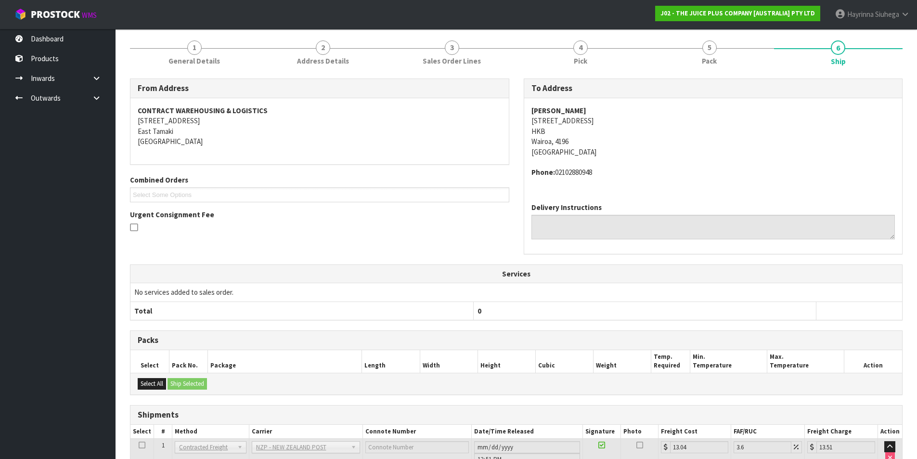
scroll to position [0, 0]
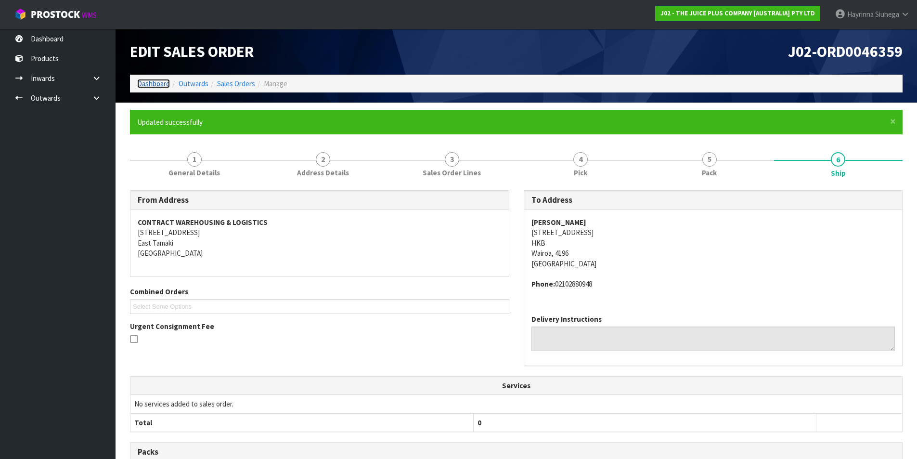
click at [157, 86] on link "Dashboard" at bounding box center [153, 83] width 33 height 9
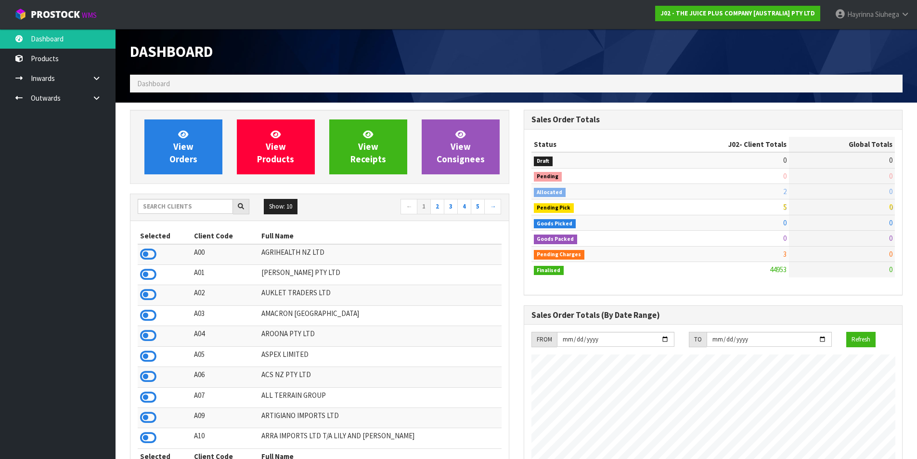
scroll to position [730, 393]
click at [170, 141] on link "View Orders" at bounding box center [183, 146] width 78 height 55
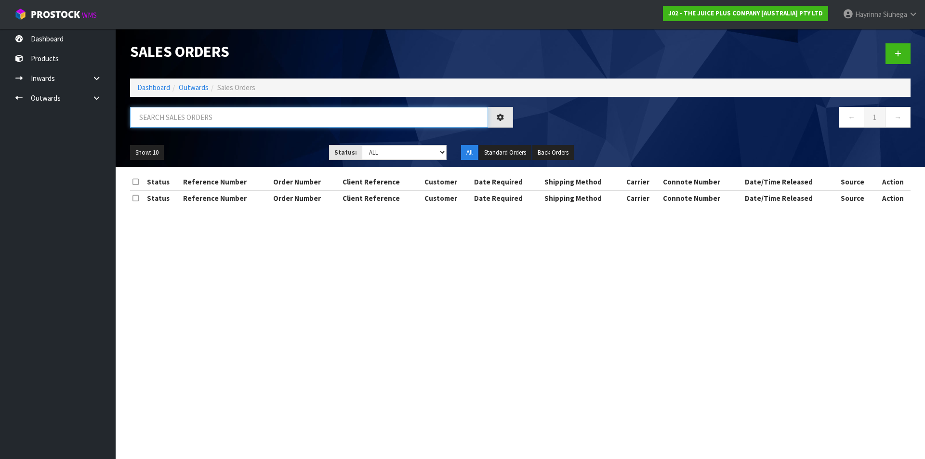
click at [189, 108] on input "text" at bounding box center [309, 117] width 358 height 21
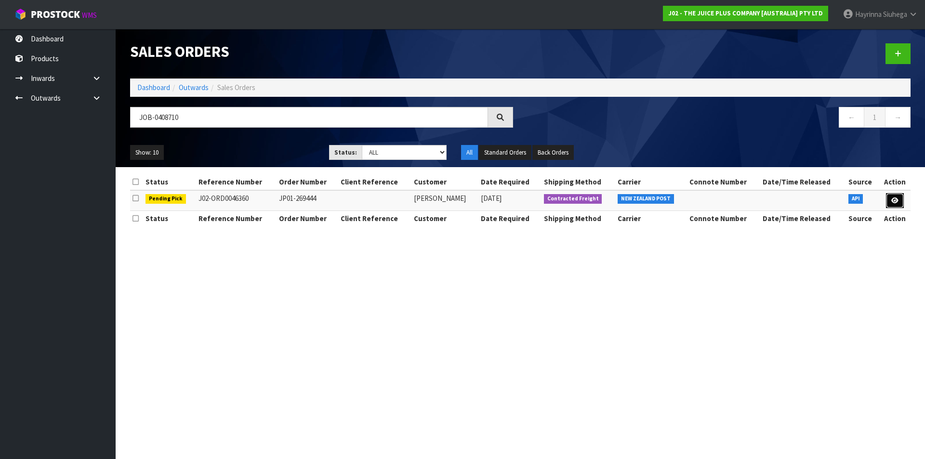
click at [897, 200] on icon at bounding box center [894, 200] width 7 height 6
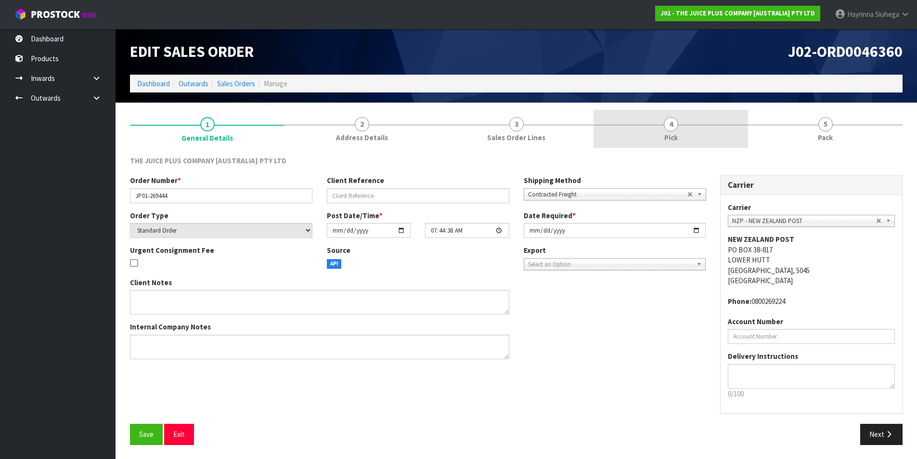
click at [720, 137] on link "4 Pick" at bounding box center [671, 129] width 155 height 38
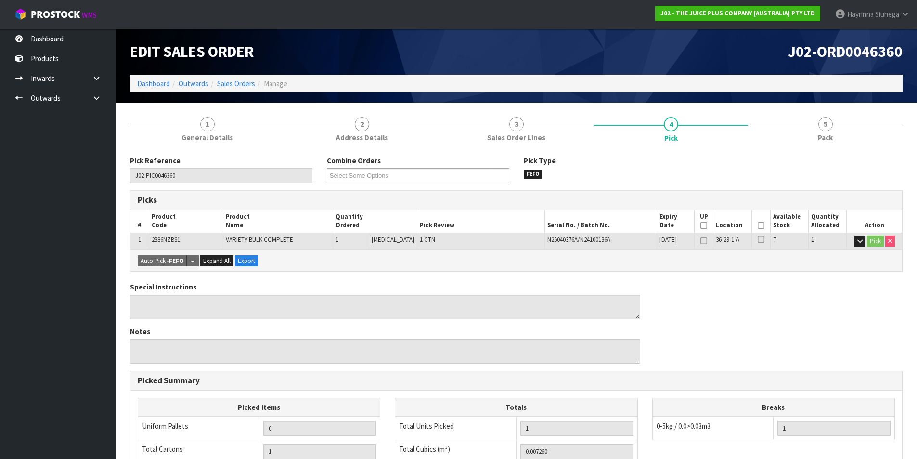
click at [758, 226] on icon at bounding box center [761, 225] width 7 height 0
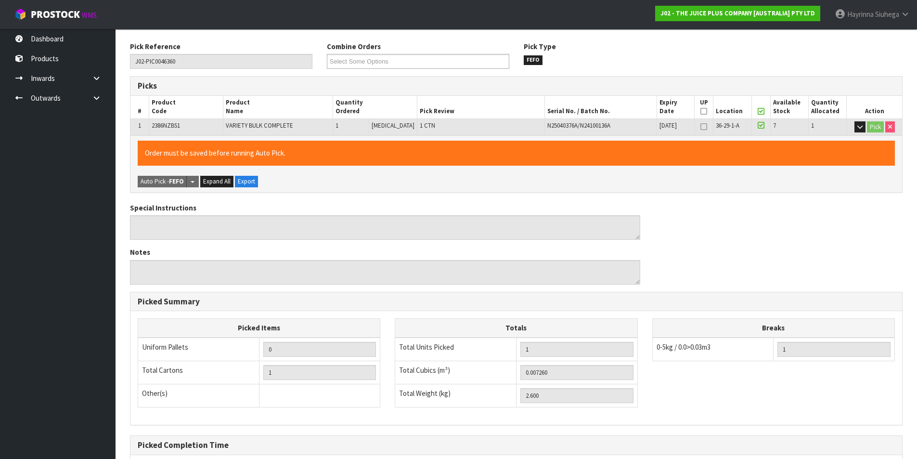
scroll to position [212, 0]
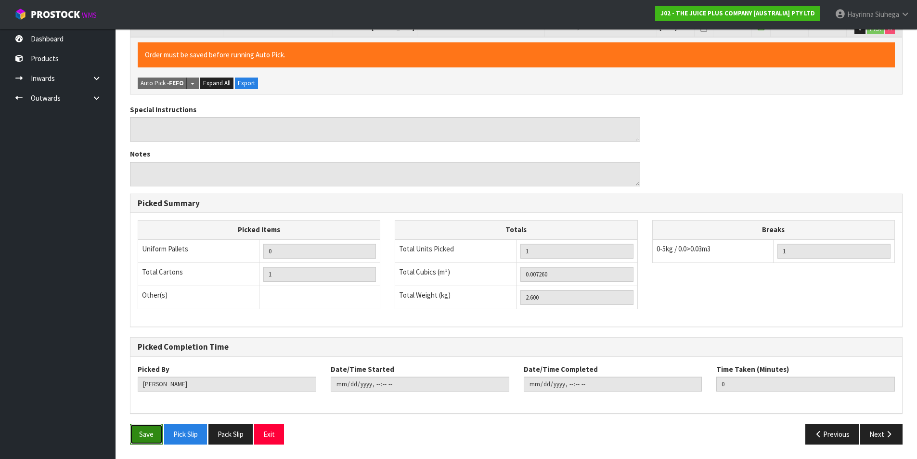
click at [147, 434] on button "Save" at bounding box center [146, 434] width 33 height 21
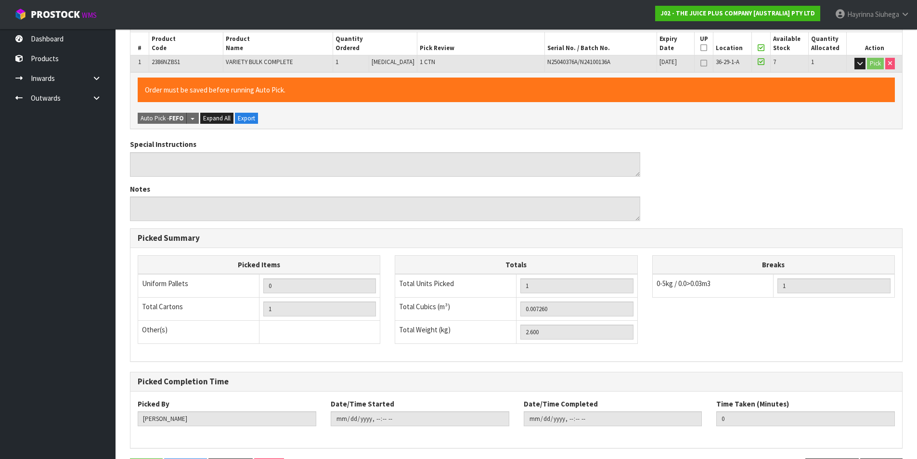
scroll to position [0, 0]
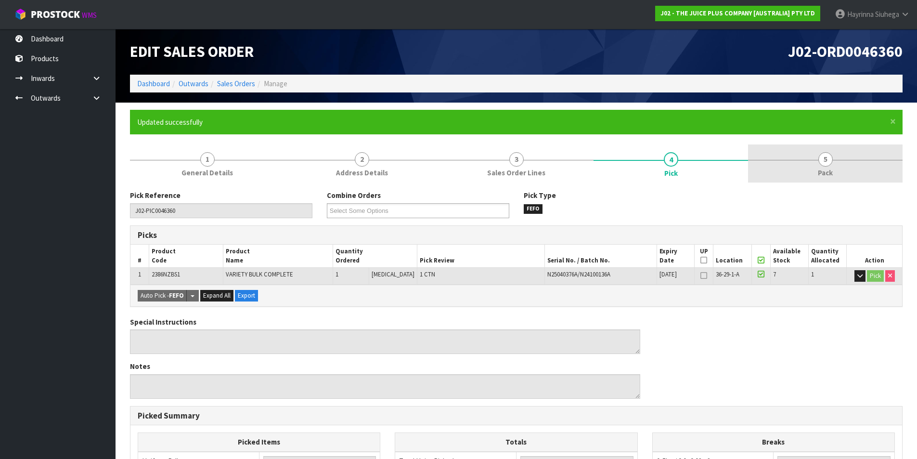
drag, startPoint x: 821, startPoint y: 152, endPoint x: 816, endPoint y: 154, distance: 5.6
click at [821, 153] on link "5 Pack" at bounding box center [825, 163] width 155 height 38
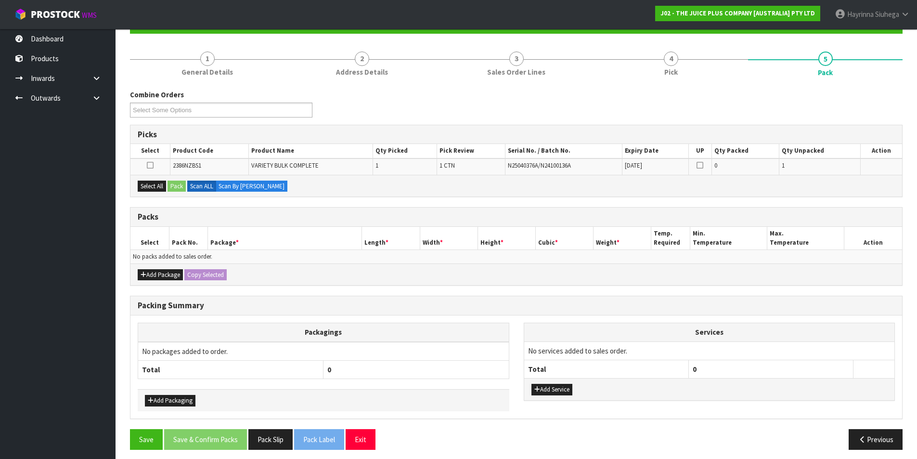
scroll to position [106, 0]
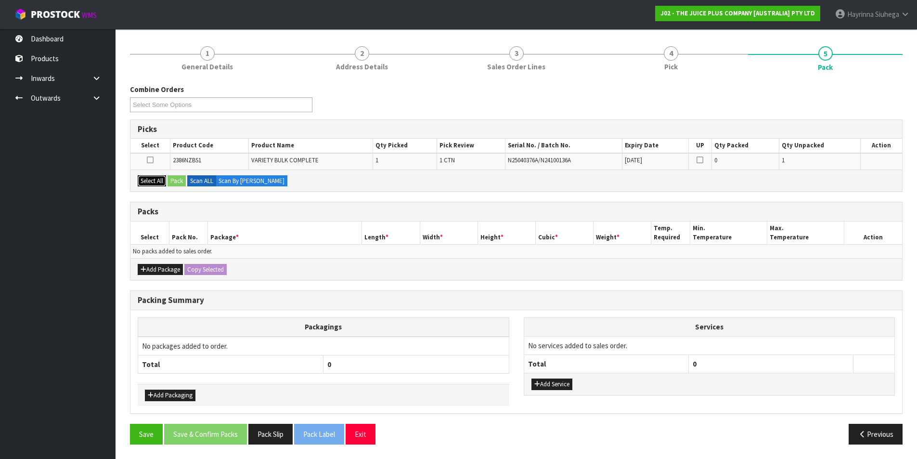
click at [156, 185] on button "Select All" at bounding box center [152, 181] width 28 height 12
click at [181, 175] on button "Pack" at bounding box center [177, 181] width 18 height 12
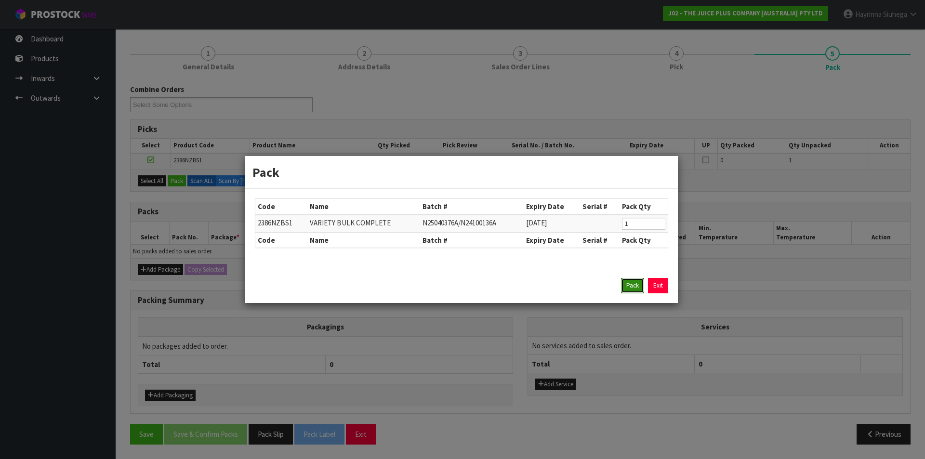
click at [625, 282] on button "Pack" at bounding box center [632, 285] width 23 height 15
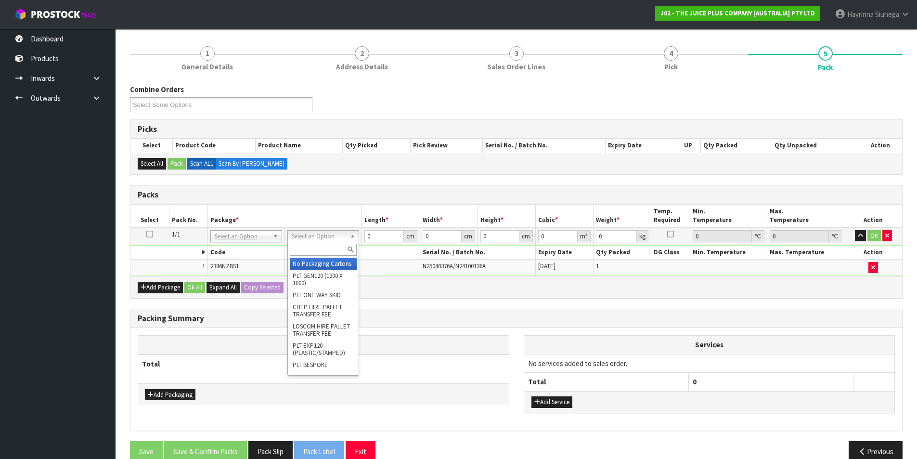
click at [321, 255] on input "text" at bounding box center [323, 250] width 67 height 12
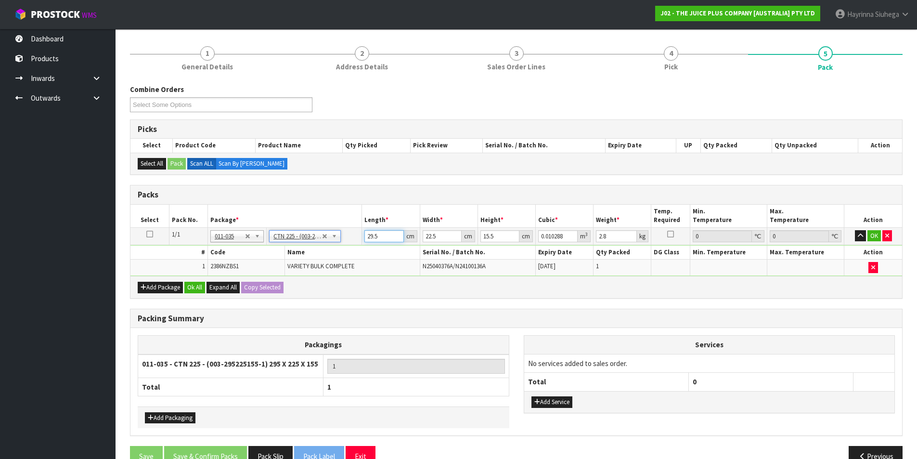
click at [371, 238] on input "29.5" at bounding box center [384, 236] width 39 height 12
click button "OK" at bounding box center [874, 236] width 13 height 12
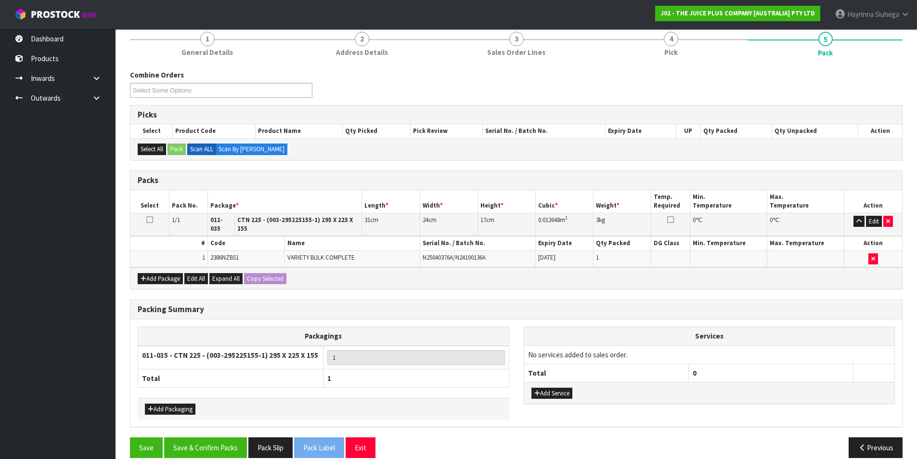
scroll to position [128, 0]
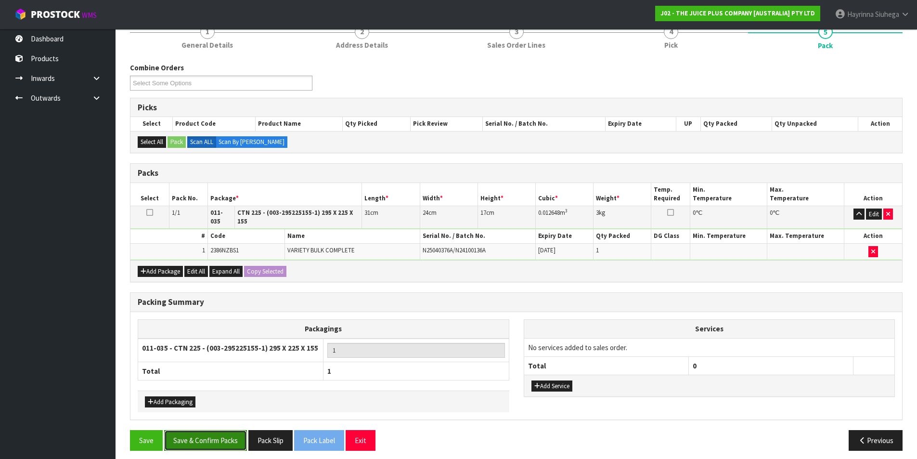
click at [206, 432] on button "Save & Confirm Packs" at bounding box center [205, 440] width 83 height 21
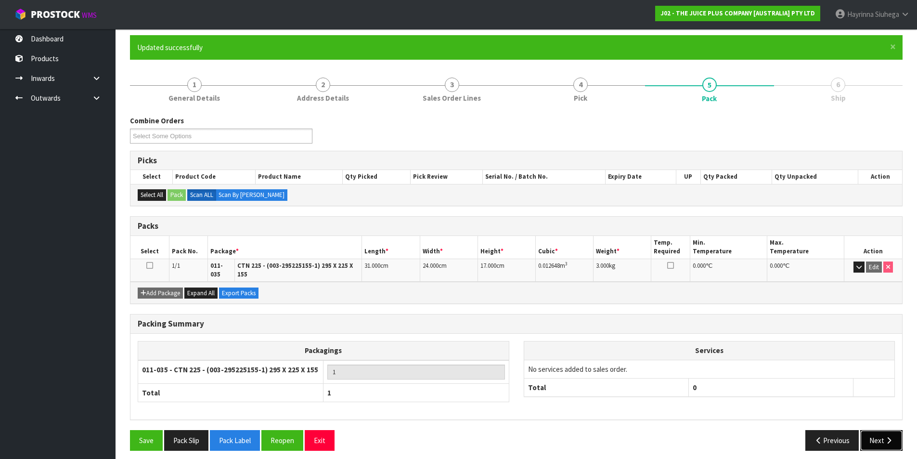
click at [878, 433] on button "Next" at bounding box center [881, 440] width 42 height 21
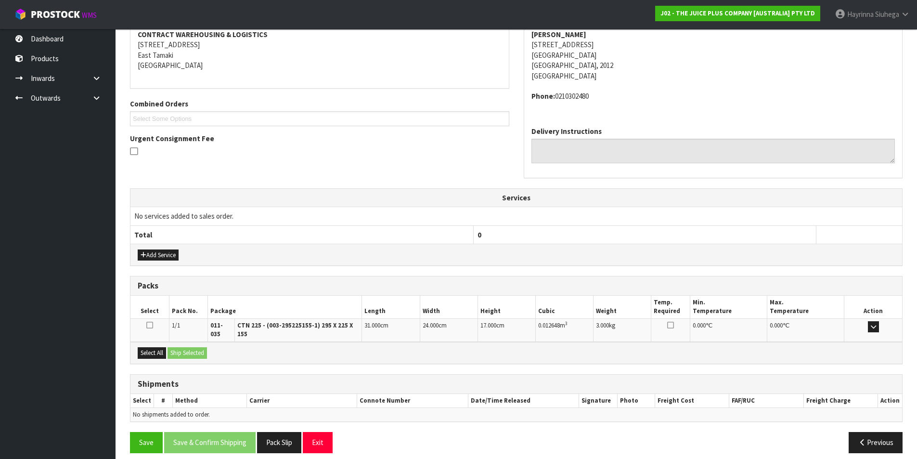
scroll to position [190, 0]
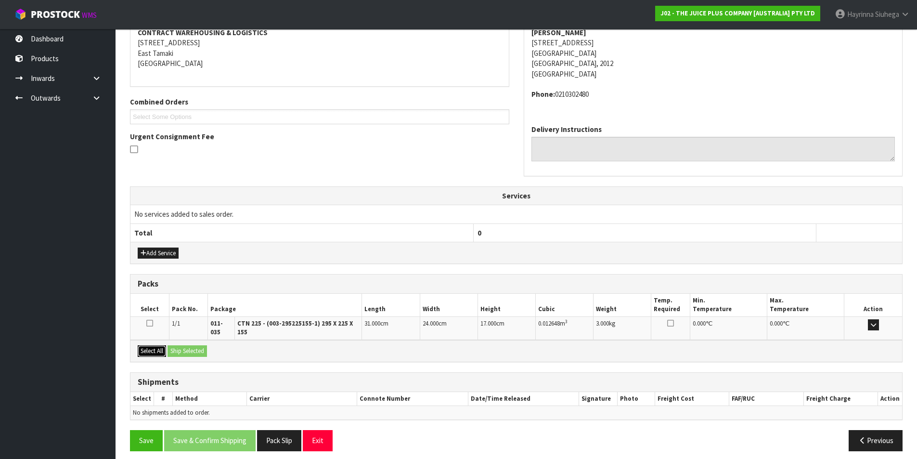
click at [155, 345] on button "Select All" at bounding box center [152, 351] width 28 height 12
click at [199, 346] on button "Ship Selected" at bounding box center [187, 351] width 39 height 12
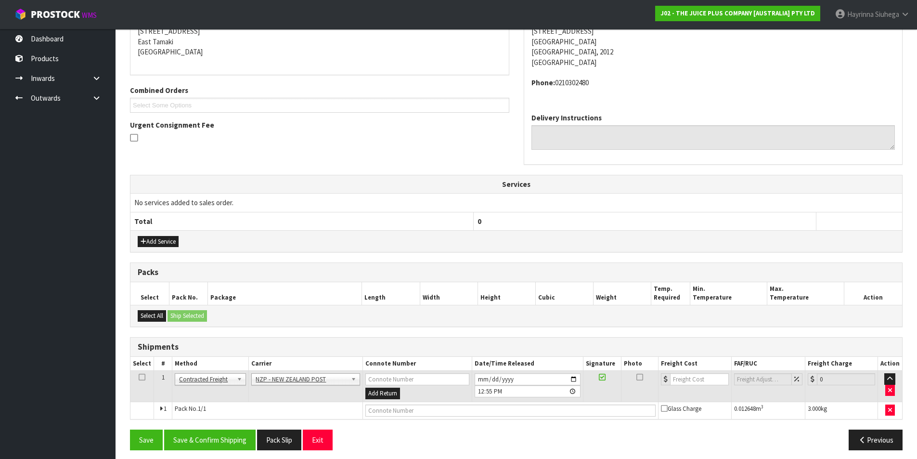
scroll to position [207, 0]
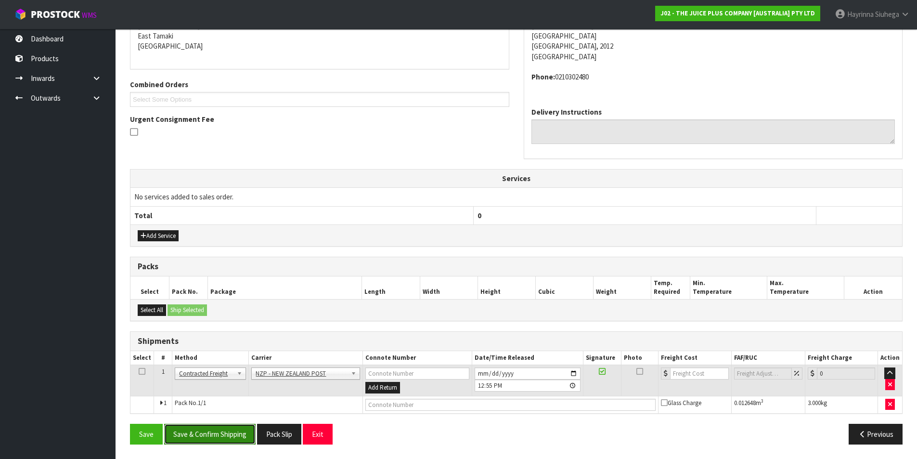
click at [223, 435] on button "Save & Confirm Shipping" at bounding box center [209, 434] width 91 height 21
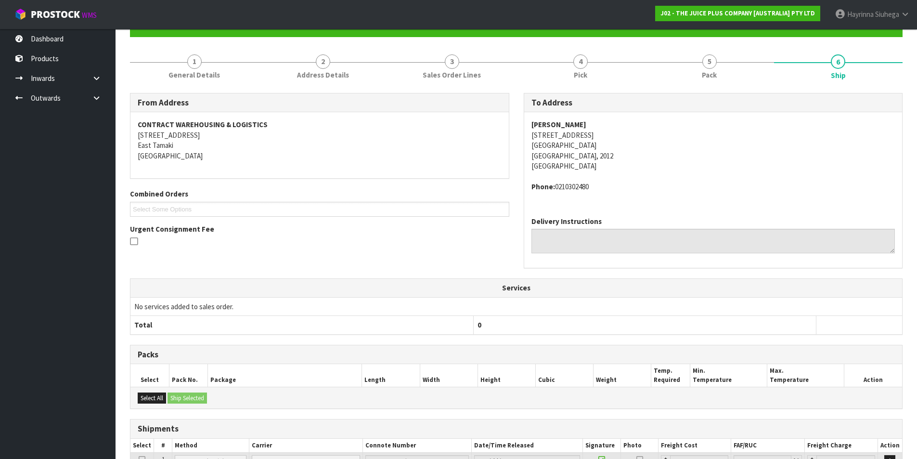
scroll to position [193, 0]
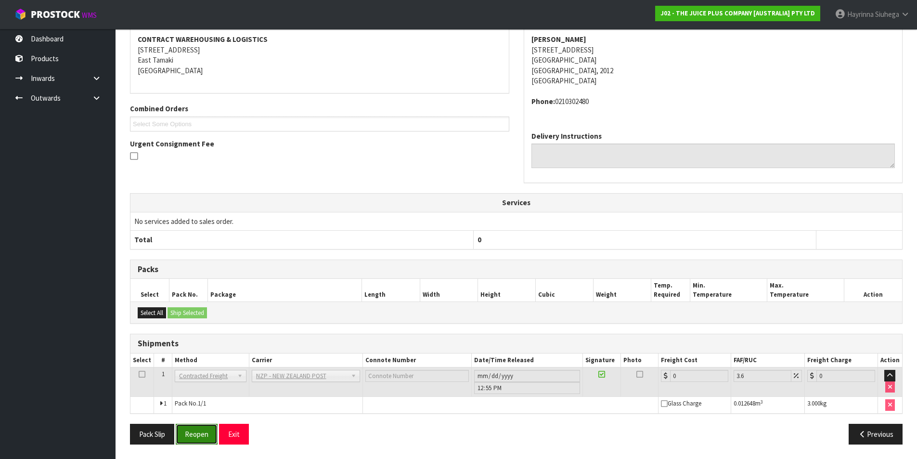
click at [207, 436] on button "Reopen" at bounding box center [197, 434] width 42 height 21
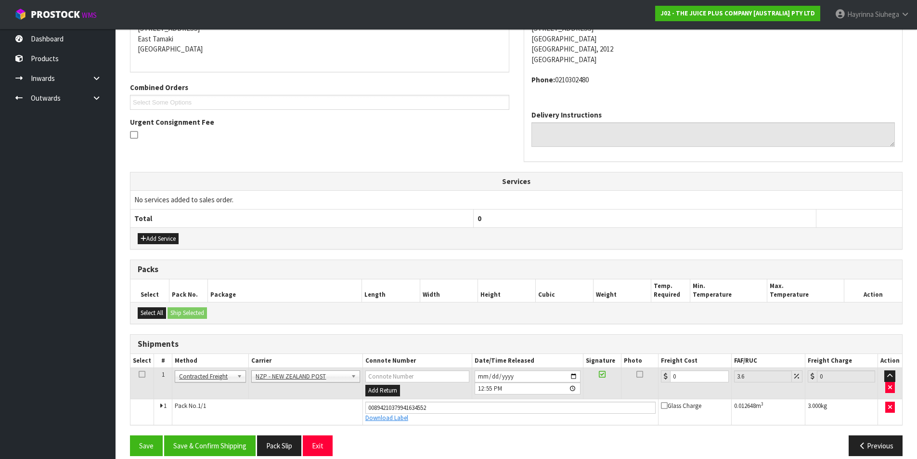
scroll to position [216, 0]
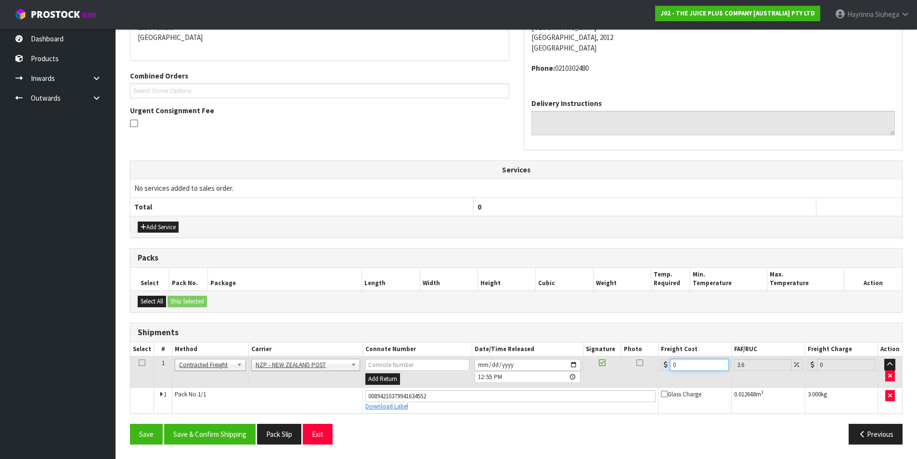
drag, startPoint x: 691, startPoint y: 361, endPoint x: 669, endPoint y: 365, distance: 22.4
click at [671, 364] on input "0" at bounding box center [699, 365] width 58 height 12
click at [130, 424] on button "Save" at bounding box center [146, 434] width 33 height 21
click at [208, 436] on button "Save & Confirm Shipping" at bounding box center [209, 434] width 91 height 21
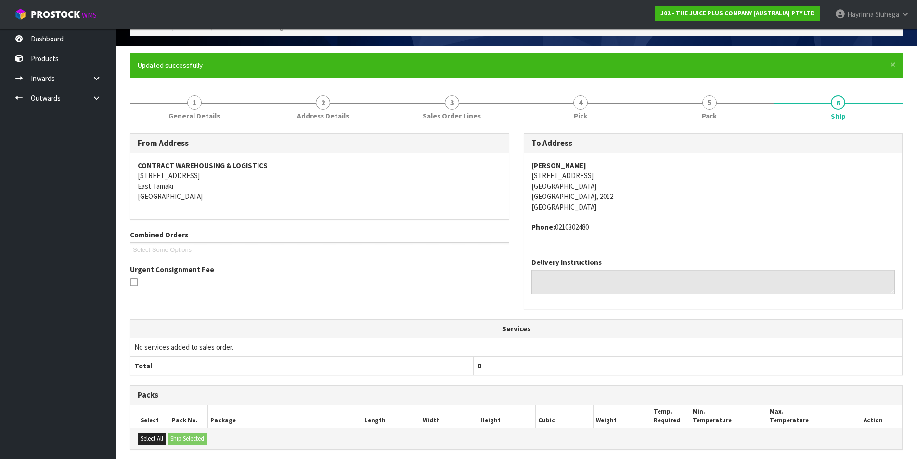
scroll to position [0, 0]
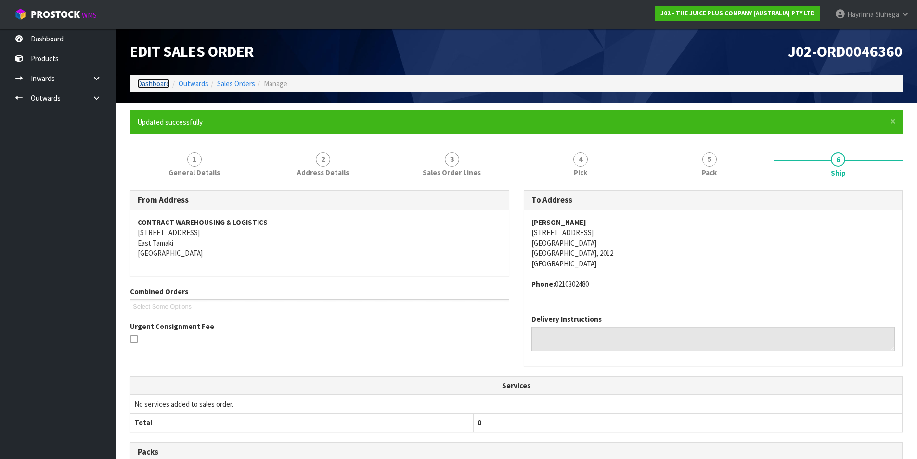
click at [159, 80] on link "Dashboard" at bounding box center [153, 83] width 33 height 9
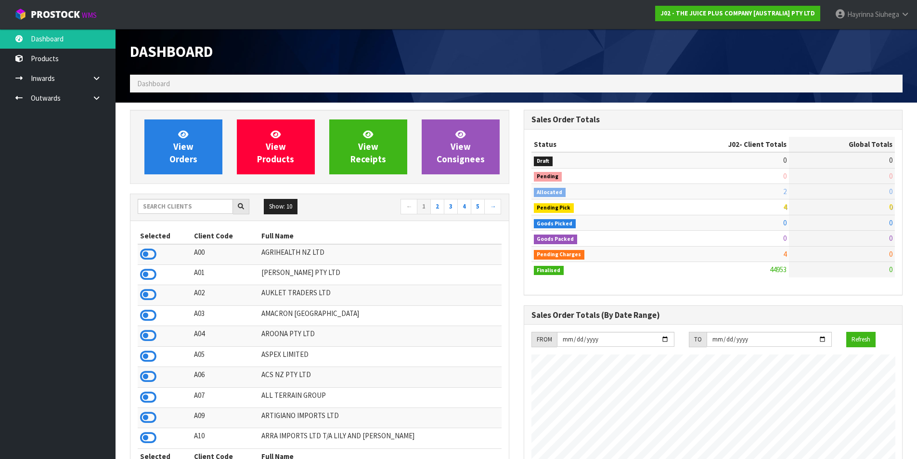
scroll to position [730, 393]
click at [196, 139] on link "View Orders" at bounding box center [183, 146] width 78 height 55
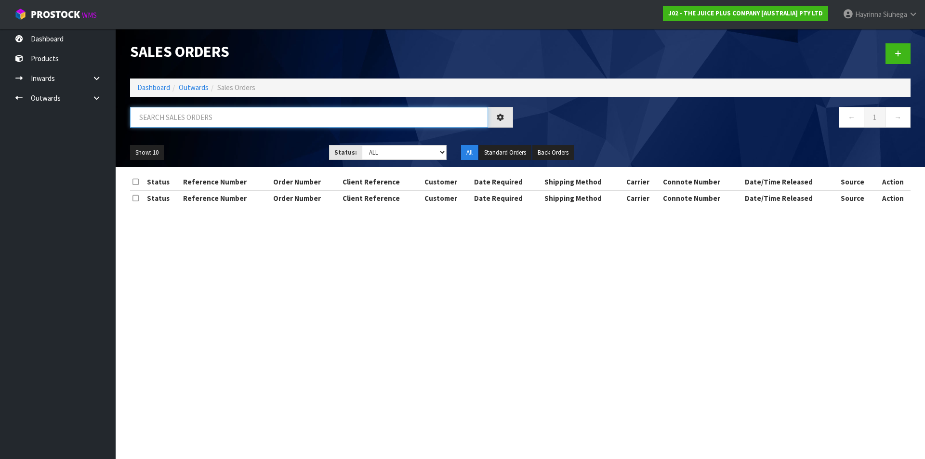
click at [228, 117] on input "text" at bounding box center [309, 117] width 358 height 21
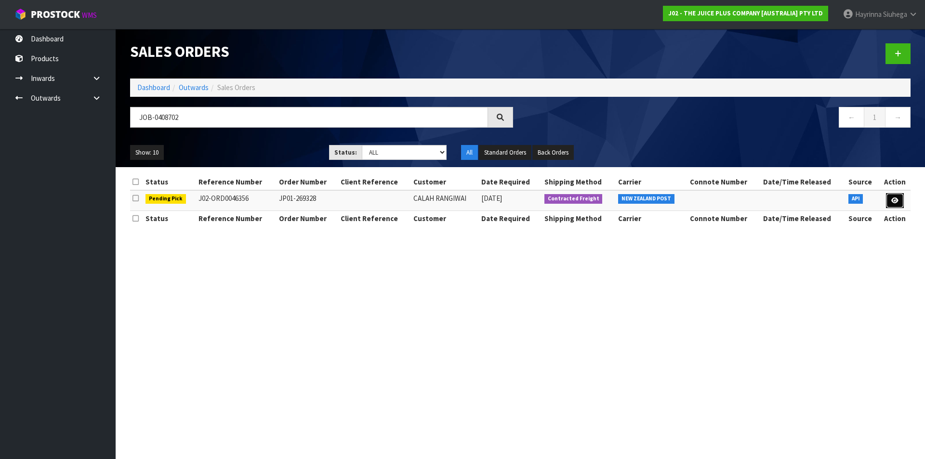
click at [893, 202] on icon at bounding box center [894, 200] width 7 height 6
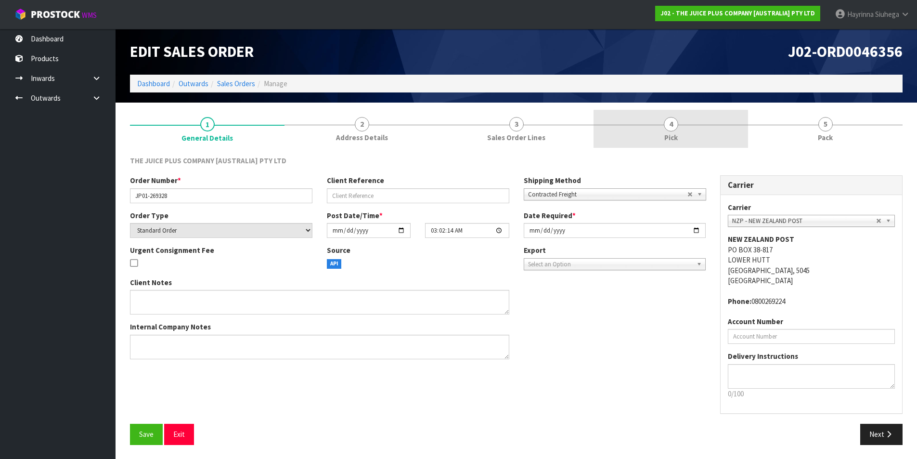
click at [711, 130] on link "4 Pick" at bounding box center [671, 129] width 155 height 38
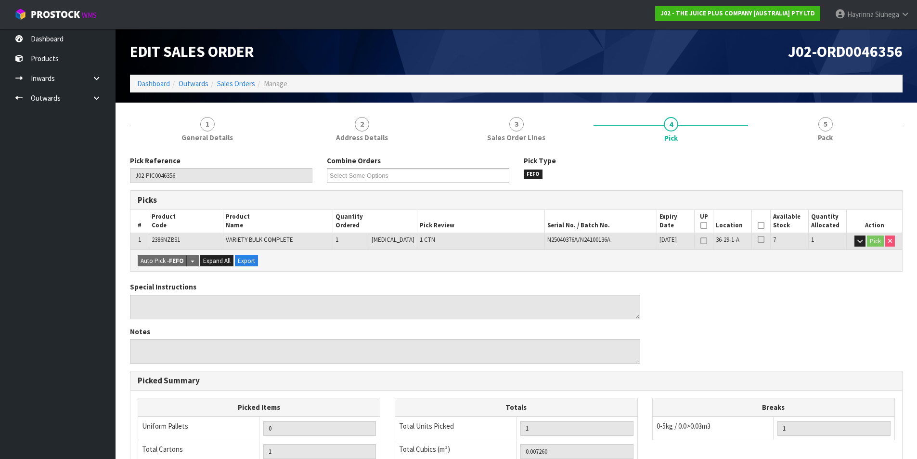
click at [758, 226] on icon at bounding box center [761, 225] width 7 height 0
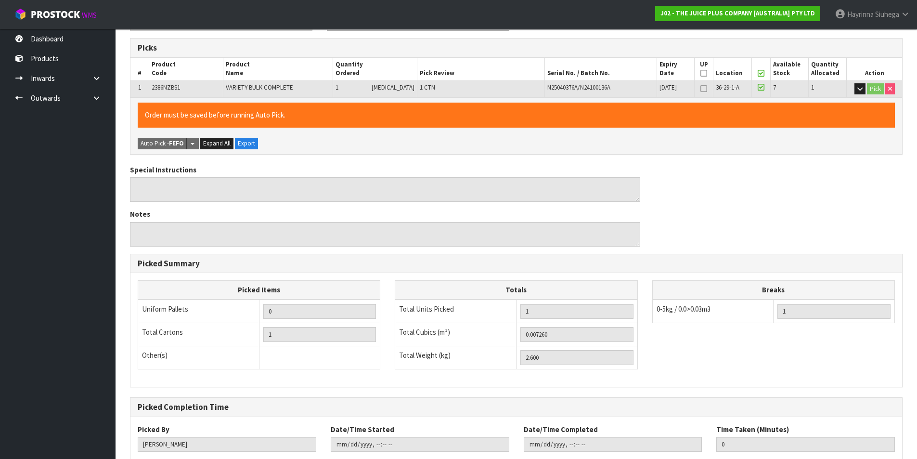
scroll to position [212, 0]
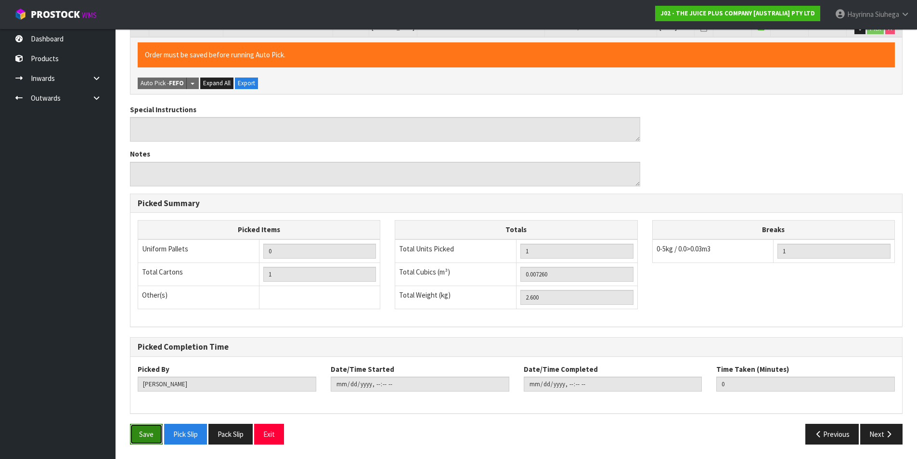
click at [143, 430] on button "Save" at bounding box center [146, 434] width 33 height 21
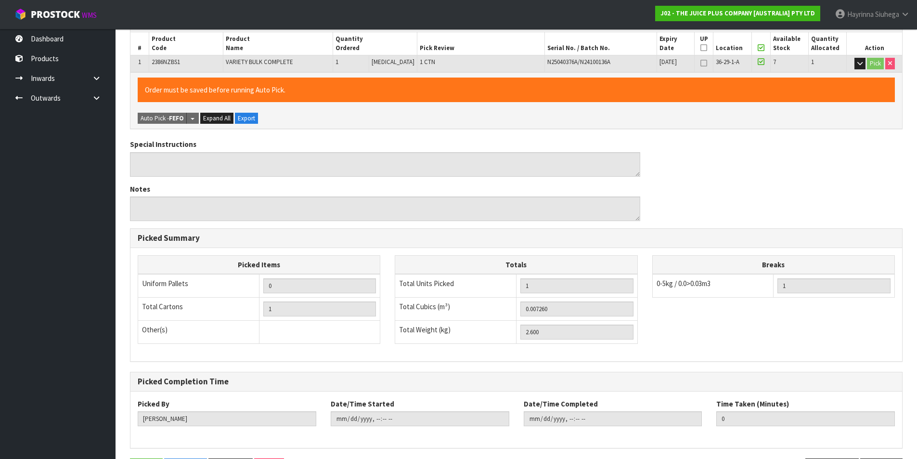
scroll to position [0, 0]
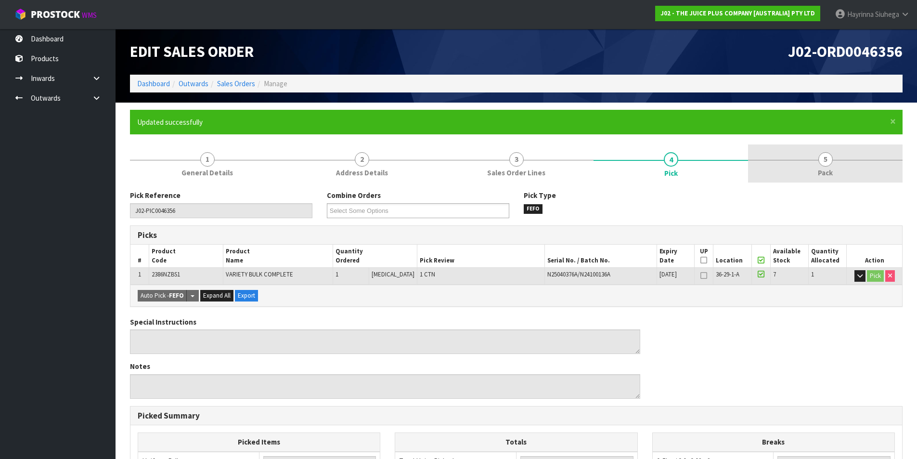
click at [824, 173] on span "Pack" at bounding box center [825, 173] width 15 height 10
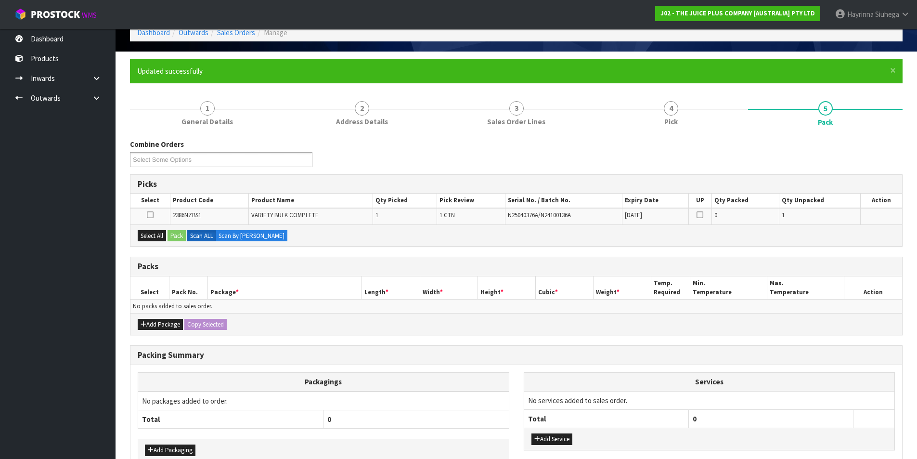
scroll to position [106, 0]
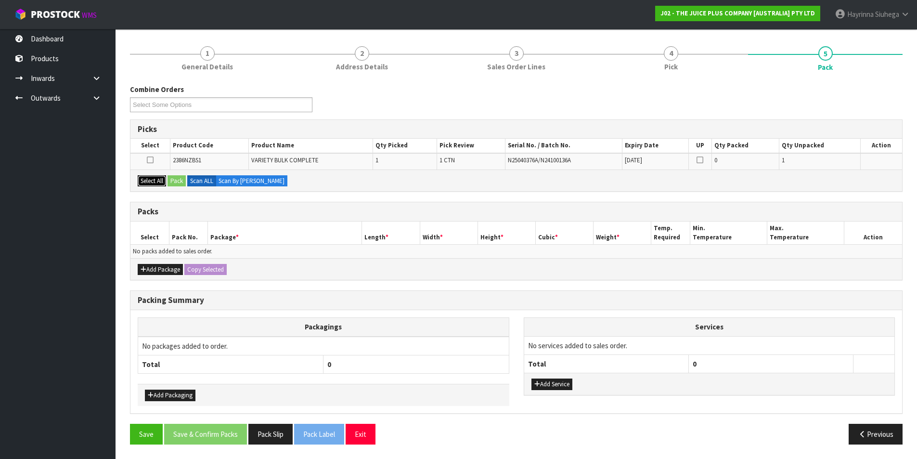
click at [159, 181] on button "Select All" at bounding box center [152, 181] width 28 height 12
click at [170, 184] on button "Pack" at bounding box center [177, 181] width 18 height 12
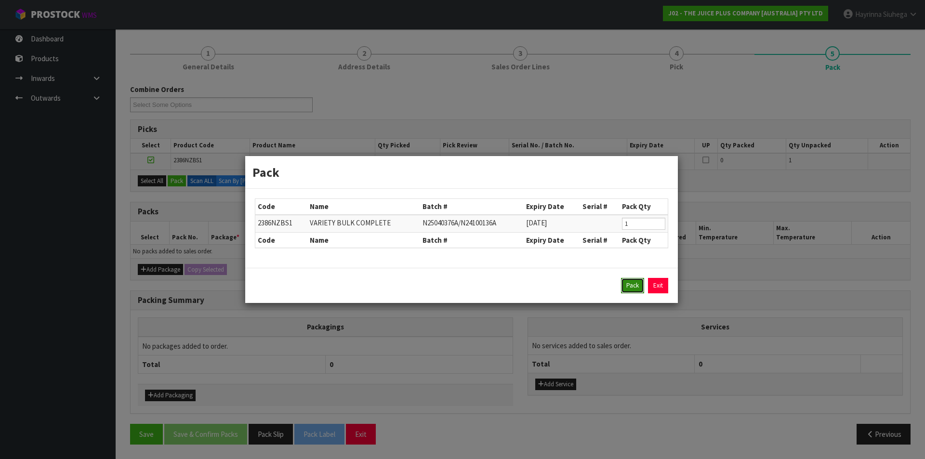
click at [627, 283] on button "Pack" at bounding box center [632, 285] width 23 height 15
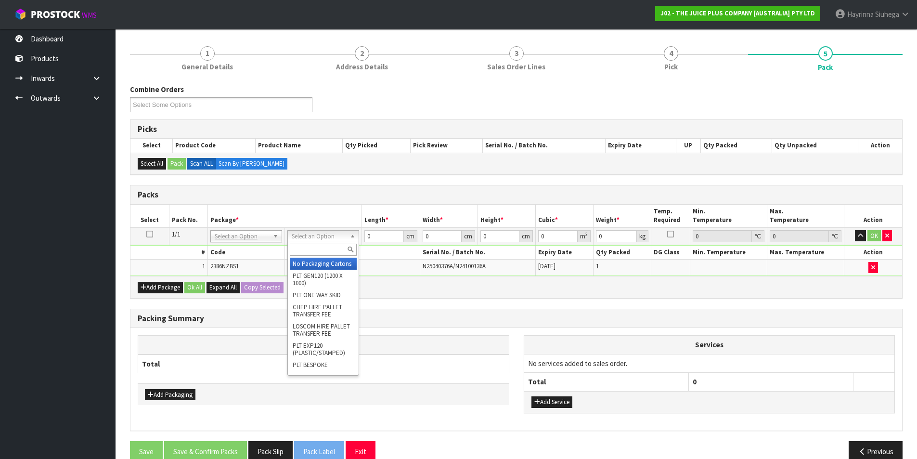
click at [313, 249] on input "text" at bounding box center [323, 250] width 67 height 12
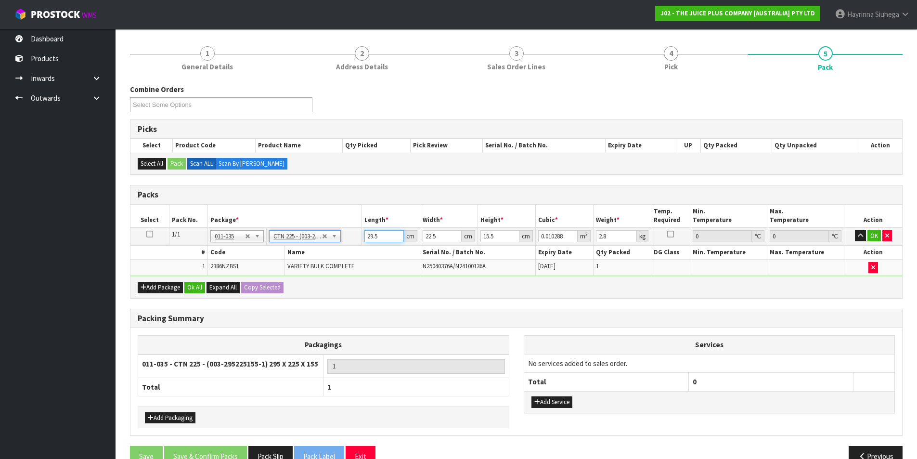
click at [371, 239] on input "29.5" at bounding box center [384, 236] width 39 height 12
drag, startPoint x: 371, startPoint y: 239, endPoint x: 378, endPoint y: 236, distance: 7.2
click at [371, 238] on input "29.5" at bounding box center [384, 236] width 39 height 12
click button "OK" at bounding box center [874, 236] width 13 height 12
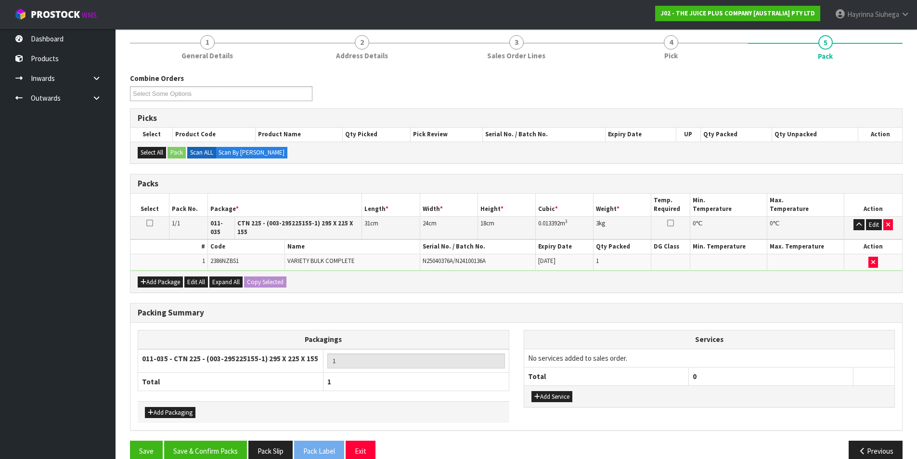
scroll to position [128, 0]
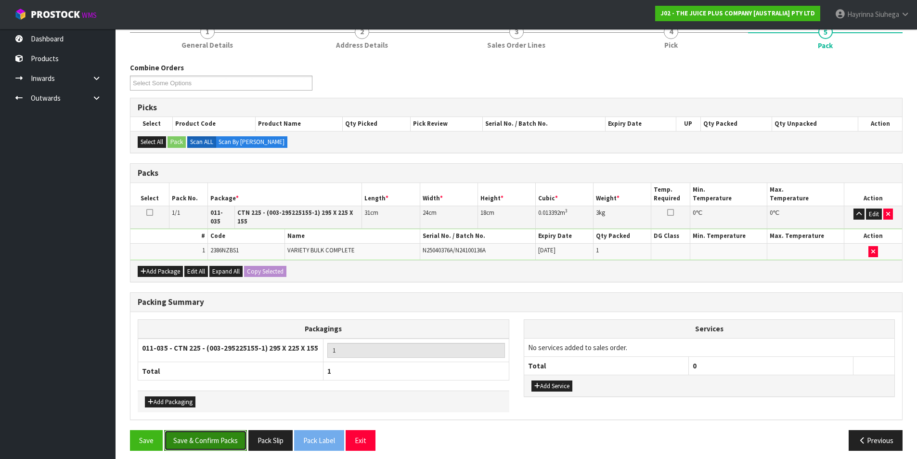
click at [232, 430] on button "Save & Confirm Packs" at bounding box center [205, 440] width 83 height 21
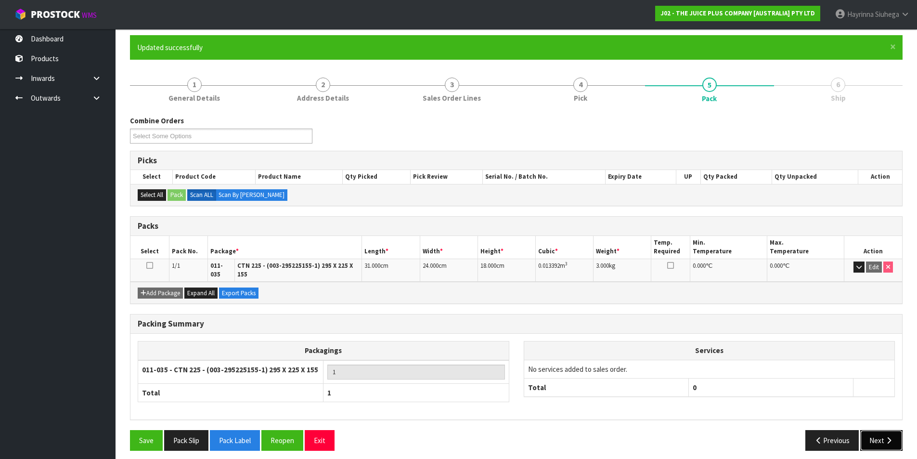
click at [878, 430] on button "Next" at bounding box center [881, 440] width 42 height 21
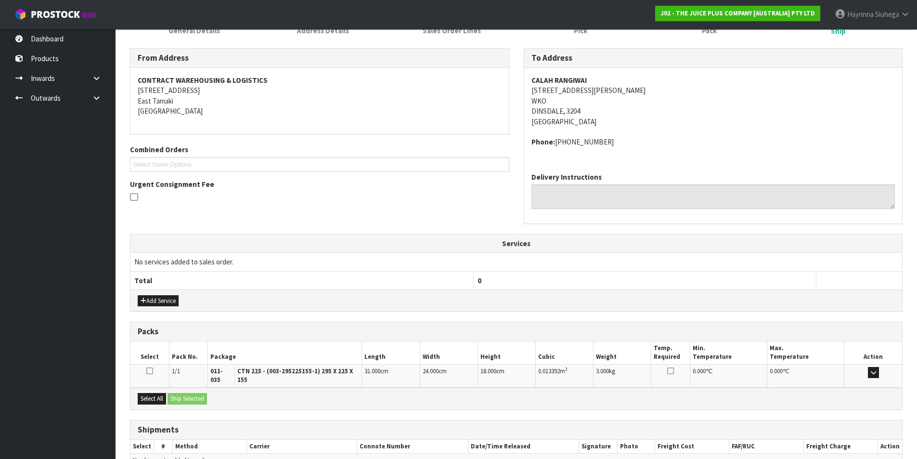
scroll to position [190, 0]
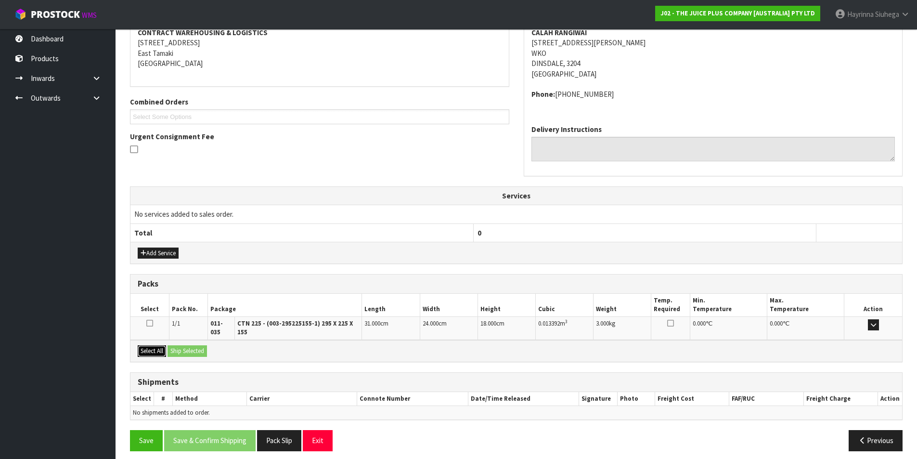
click at [150, 345] on button "Select All" at bounding box center [152, 351] width 28 height 12
click at [179, 345] on button "Ship Selected" at bounding box center [187, 351] width 39 height 12
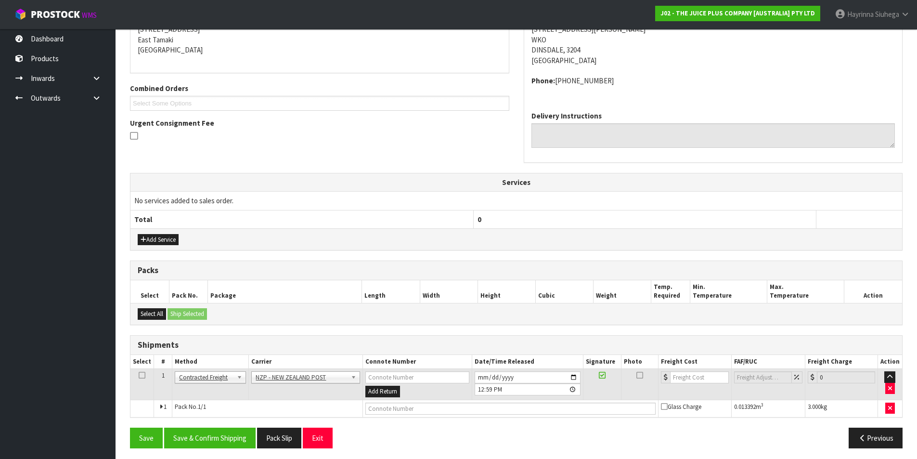
scroll to position [207, 0]
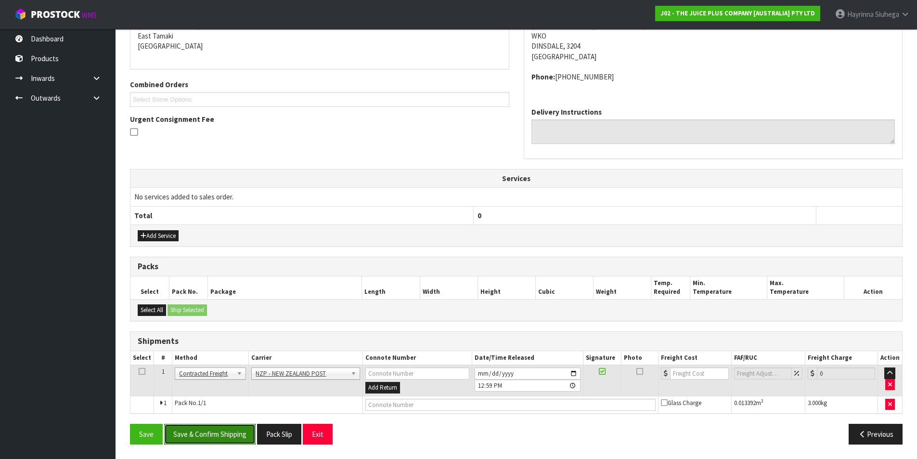
click at [204, 438] on button "Save & Confirm Shipping" at bounding box center [209, 434] width 91 height 21
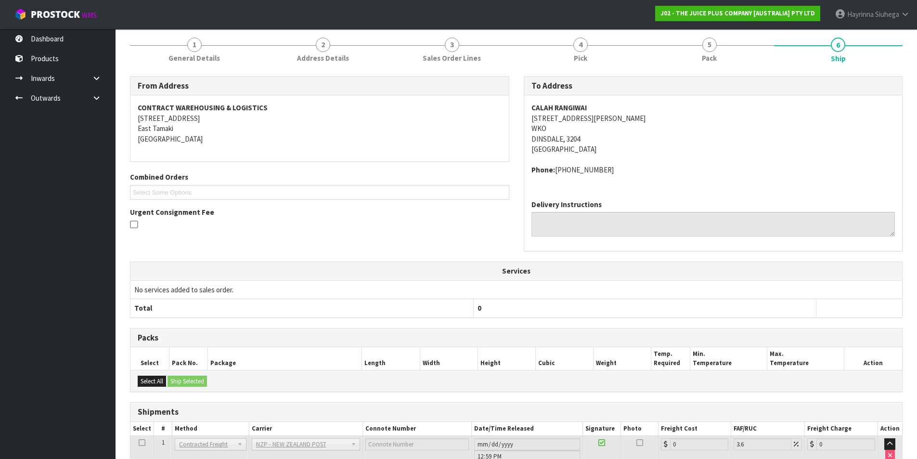
scroll to position [193, 0]
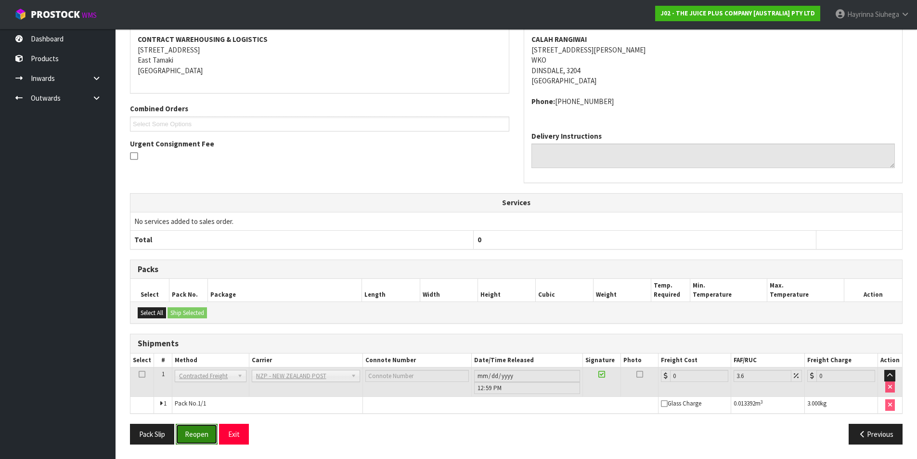
click at [182, 432] on button "Reopen" at bounding box center [197, 434] width 42 height 21
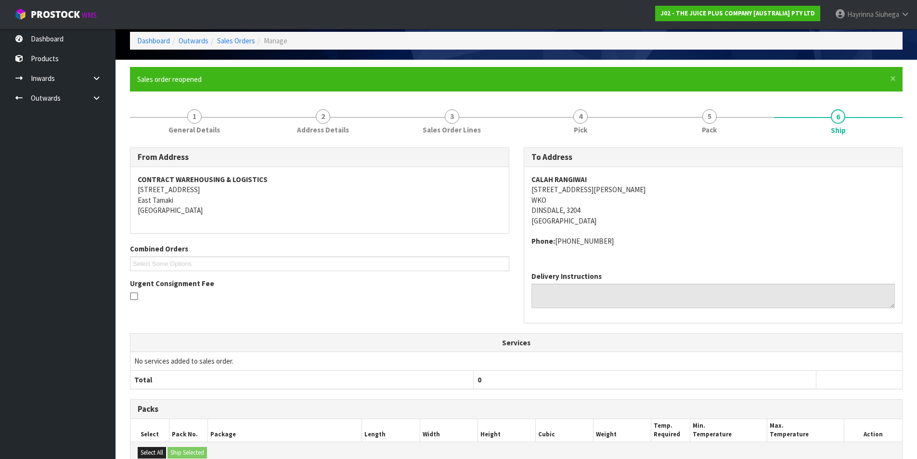
scroll to position [183, 0]
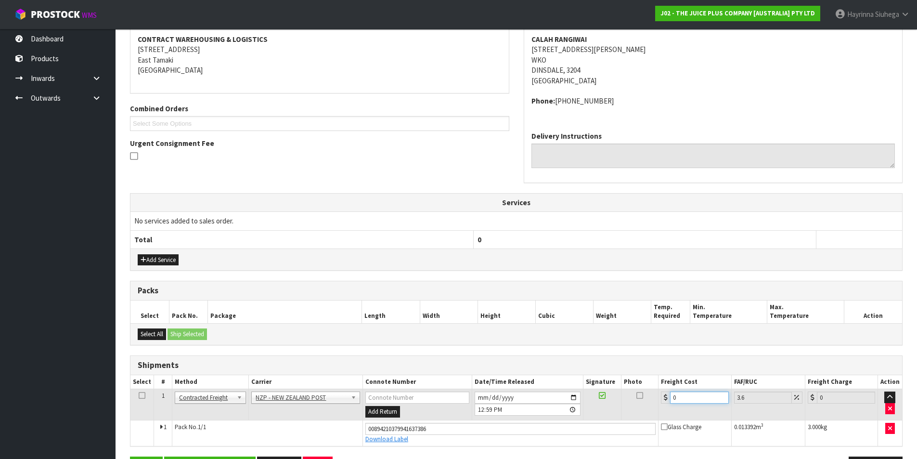
drag, startPoint x: 695, startPoint y: 393, endPoint x: 639, endPoint y: 397, distance: 56.5
click at [639, 398] on tr "1 Client Local Pickup Customer Local Pickup Company Freight Contracted Freight …" at bounding box center [516, 404] width 772 height 31
click at [130, 456] on button "Save" at bounding box center [146, 466] width 33 height 21
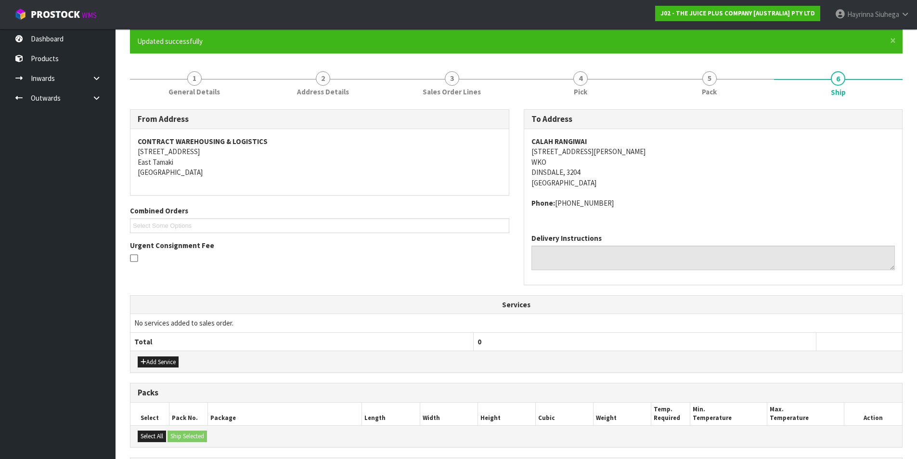
scroll to position [216, 0]
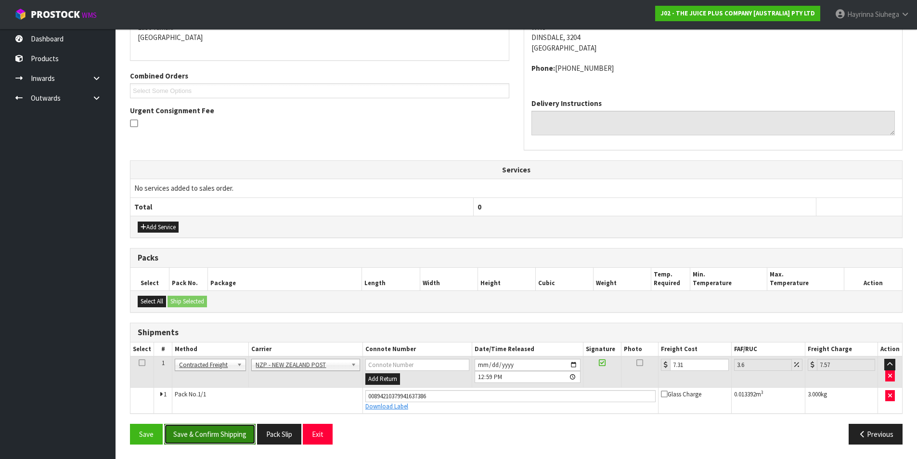
click at [221, 436] on button "Save & Confirm Shipping" at bounding box center [209, 434] width 91 height 21
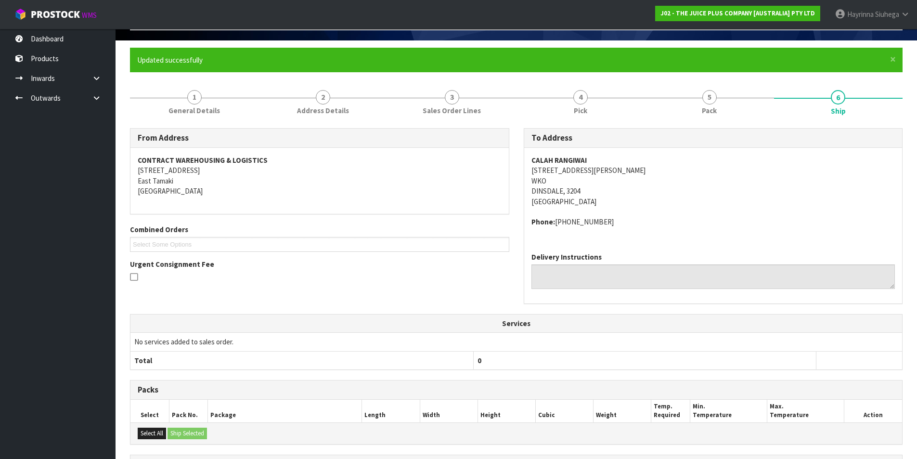
scroll to position [0, 0]
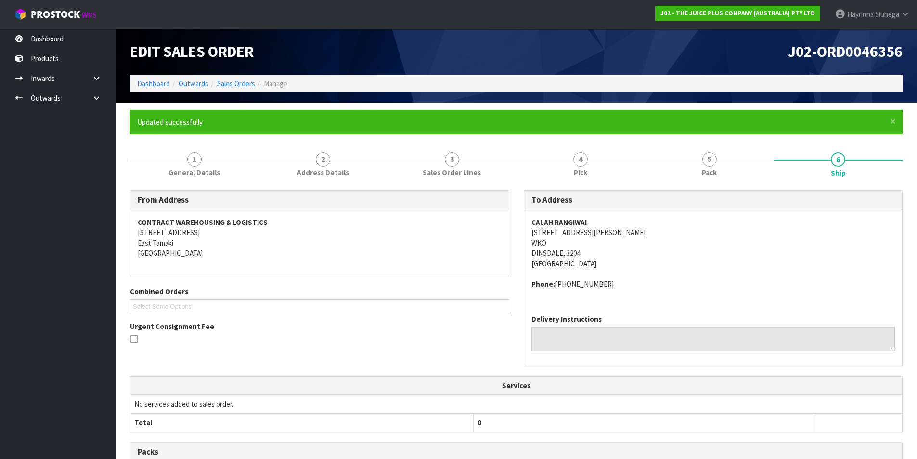
click at [165, 89] on li "Dashboard" at bounding box center [153, 83] width 33 height 10
click at [165, 87] on link "Dashboard" at bounding box center [153, 83] width 33 height 9
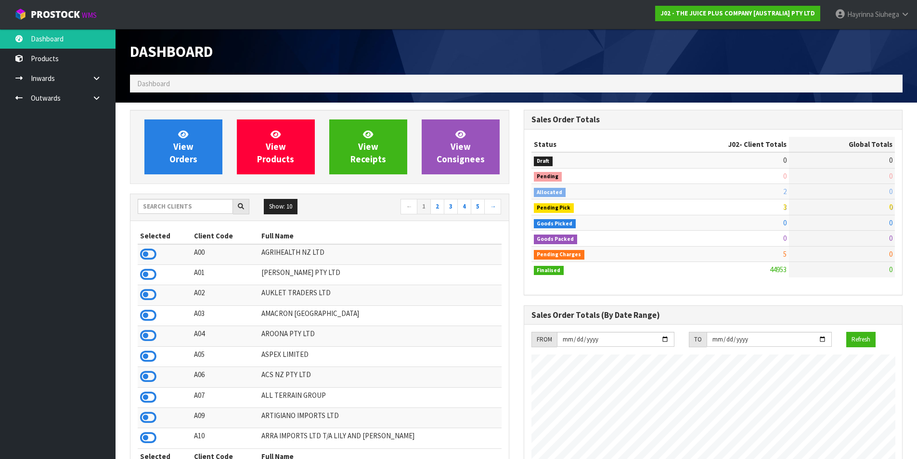
scroll to position [730, 393]
click at [185, 137] on icon at bounding box center [183, 134] width 10 height 9
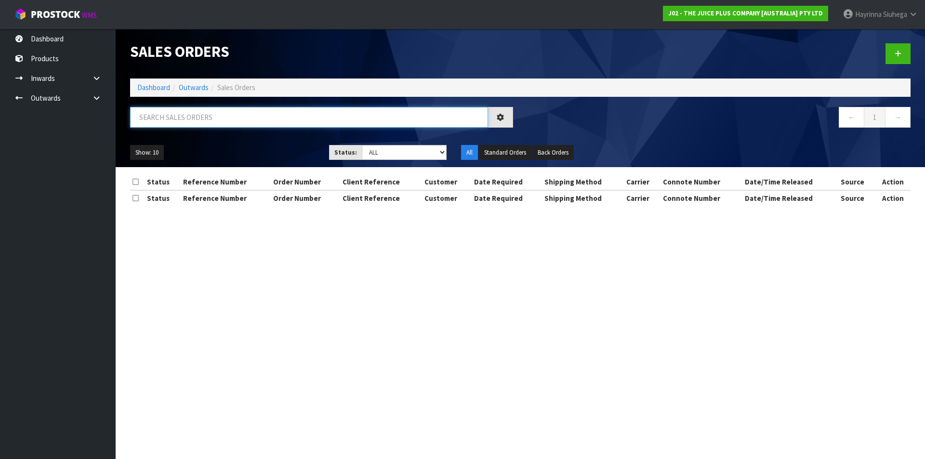
click at [192, 126] on input "text" at bounding box center [309, 117] width 358 height 21
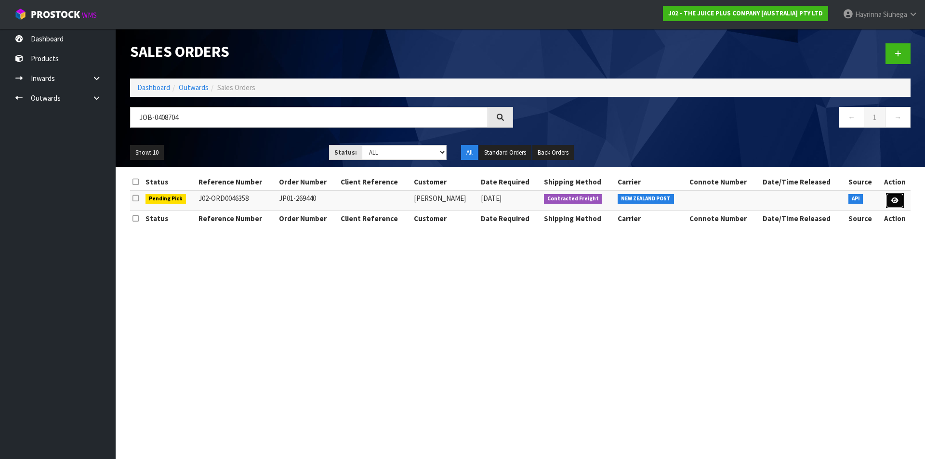
click at [889, 201] on link at bounding box center [895, 200] width 18 height 15
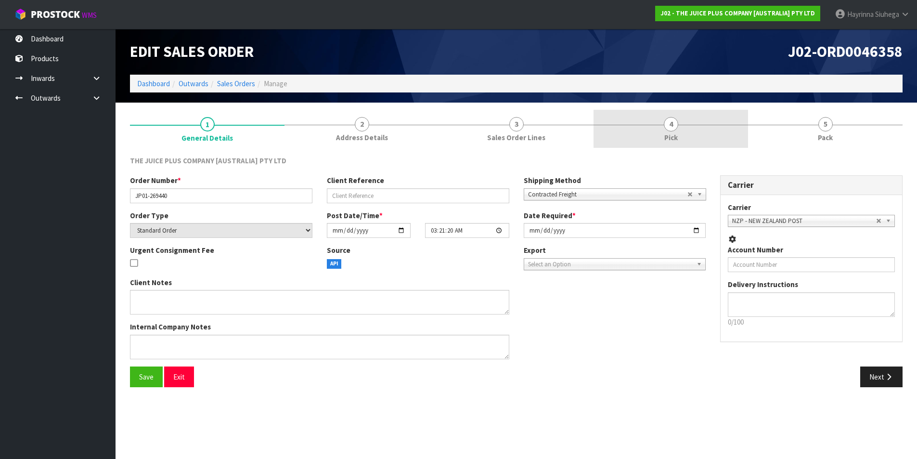
click at [717, 133] on link "4 Pick" at bounding box center [671, 129] width 155 height 38
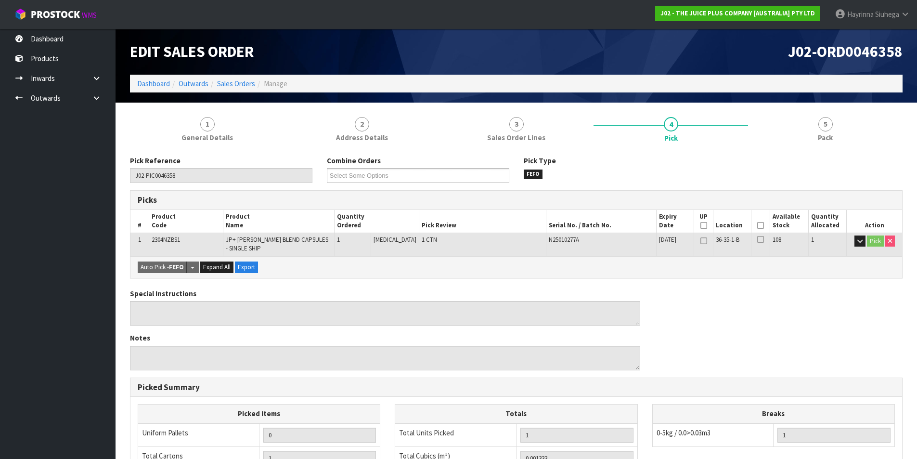
drag, startPoint x: 759, startPoint y: 224, endPoint x: 626, endPoint y: 321, distance: 164.1
click at [759, 225] on icon at bounding box center [760, 225] width 7 height 0
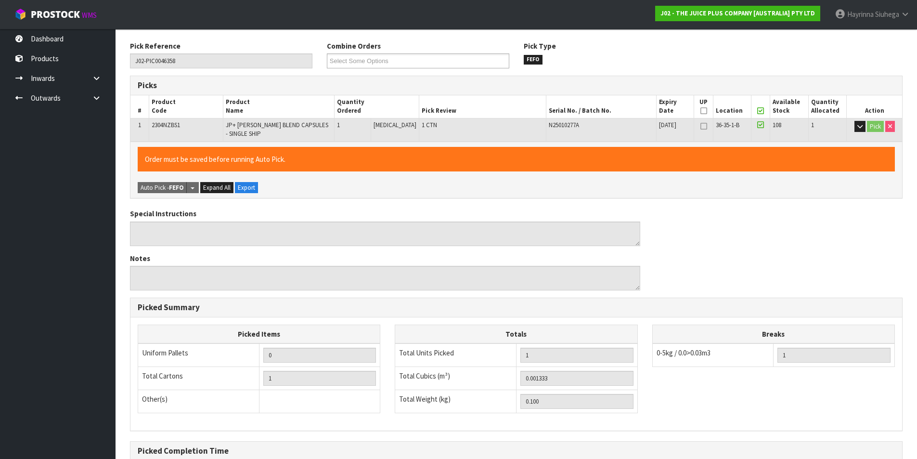
scroll to position [219, 0]
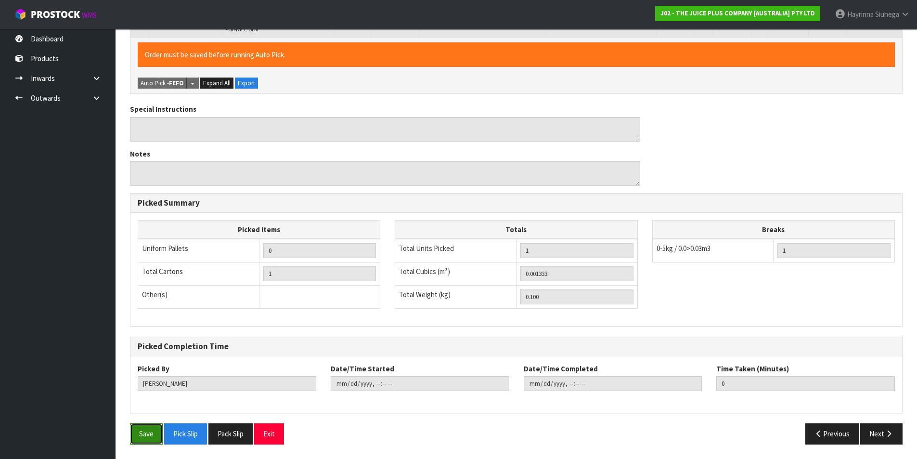
click at [145, 438] on button "Save" at bounding box center [146, 433] width 33 height 21
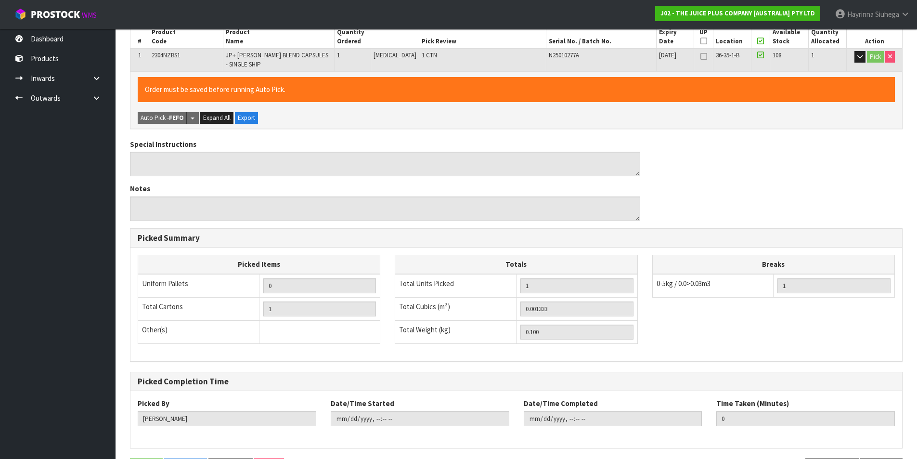
scroll to position [0, 0]
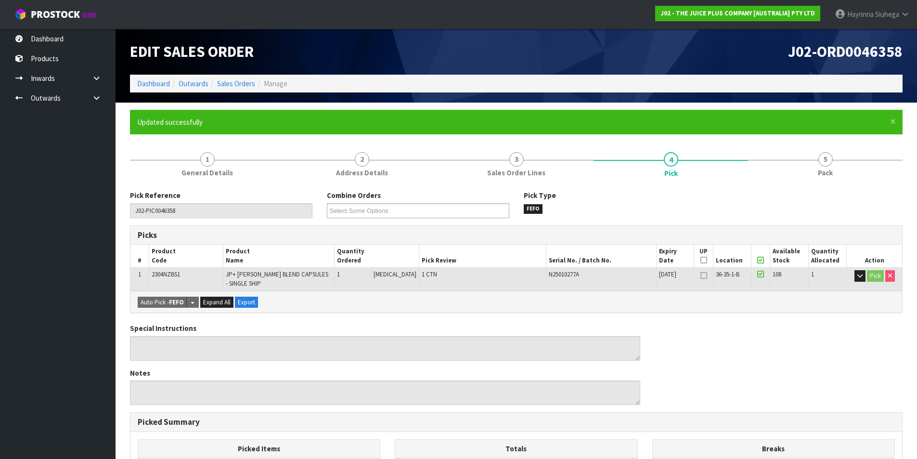
drag, startPoint x: 846, startPoint y: 143, endPoint x: 822, endPoint y: 162, distance: 30.5
click at [844, 143] on form "× Close Updated successfully 1 General Details 2 Address Details 3 Sales Order …" at bounding box center [516, 390] width 773 height 561
click at [812, 169] on link "5 Pack" at bounding box center [825, 163] width 155 height 38
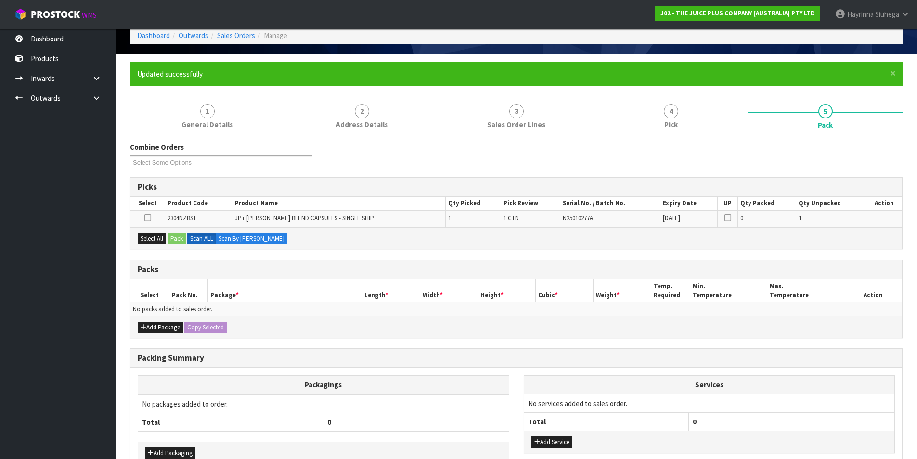
scroll to position [106, 0]
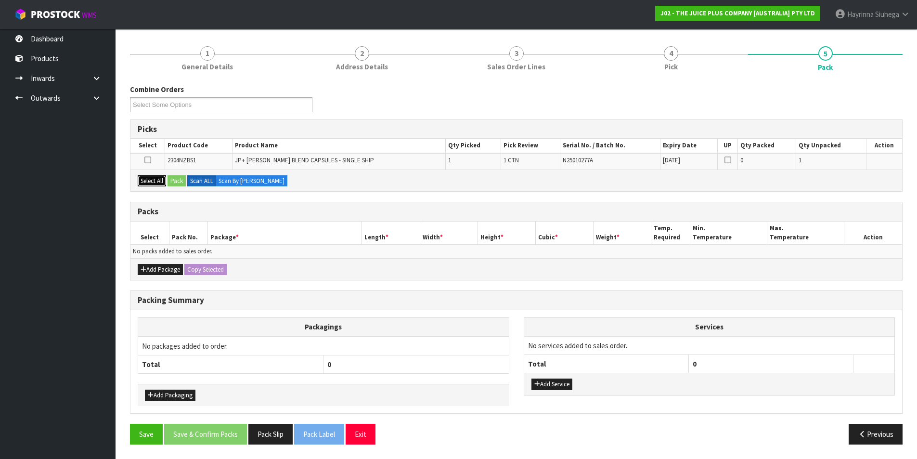
click at [150, 177] on button "Select All" at bounding box center [152, 181] width 28 height 12
click at [183, 181] on button "Pack" at bounding box center [177, 181] width 18 height 12
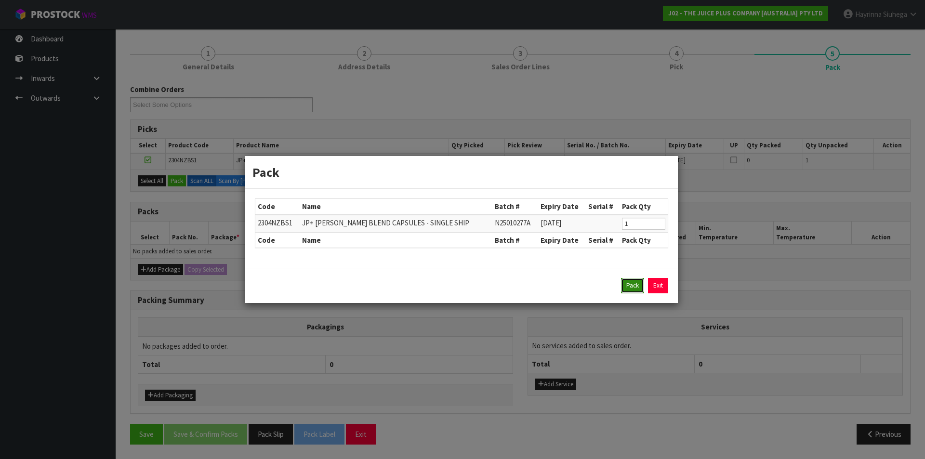
click at [631, 285] on button "Pack" at bounding box center [632, 285] width 23 height 15
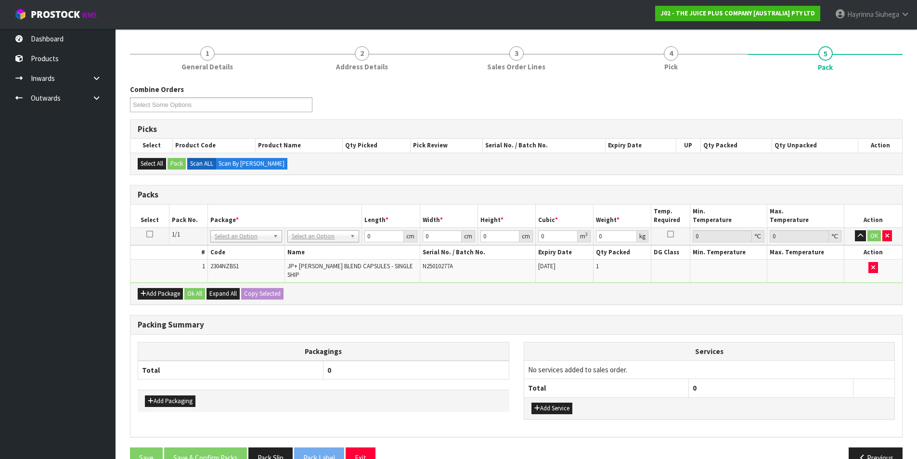
click at [340, 229] on td "No Packaging Cartons PLT GEN120 (1200 X 1000) PLT ONE WAY SKID CHEP HIRE PALLET…" at bounding box center [323, 235] width 77 height 17
click at [337, 242] on div at bounding box center [323, 250] width 71 height 16
click at [337, 245] on input "text" at bounding box center [323, 250] width 67 height 12
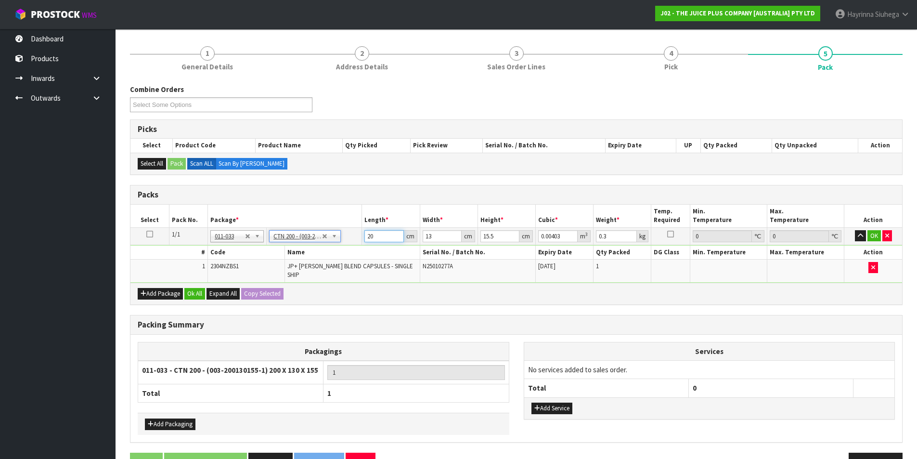
click at [367, 234] on input "20" at bounding box center [384, 236] width 39 height 12
drag, startPoint x: 367, startPoint y: 234, endPoint x: 374, endPoint y: 231, distance: 7.3
click at [367, 234] on input "20" at bounding box center [384, 236] width 39 height 12
click button "OK" at bounding box center [874, 236] width 13 height 12
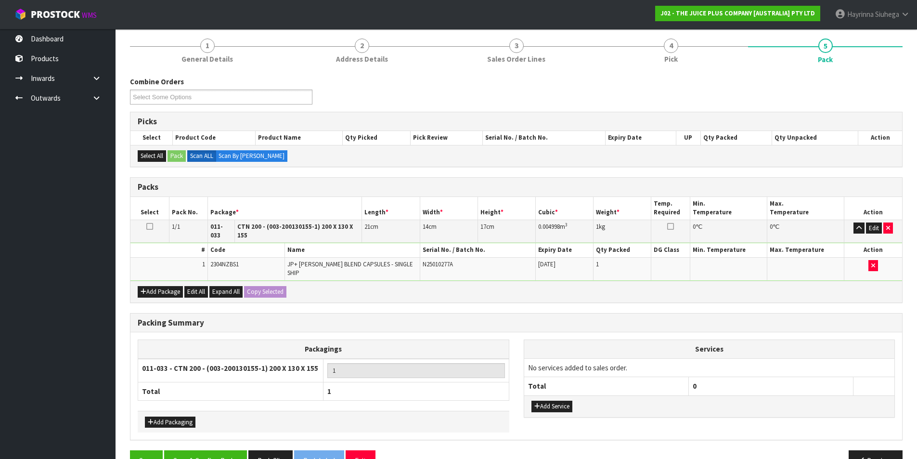
scroll to position [128, 0]
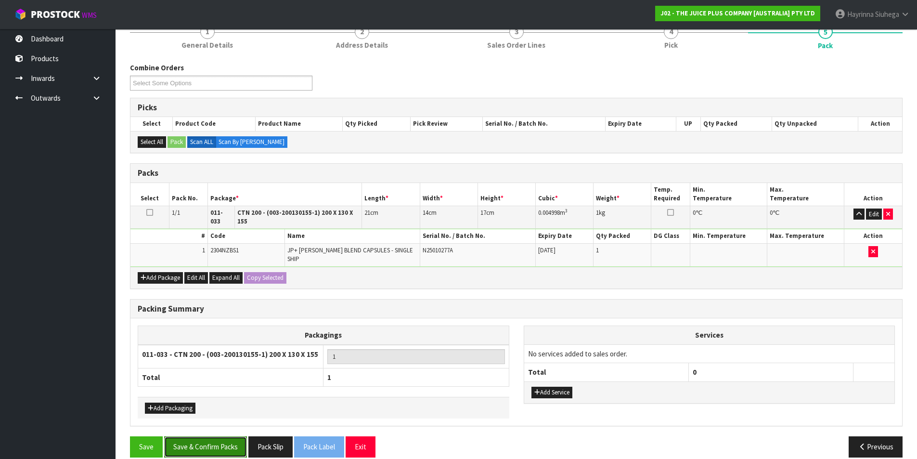
click at [192, 436] on button "Save & Confirm Packs" at bounding box center [205, 446] width 83 height 21
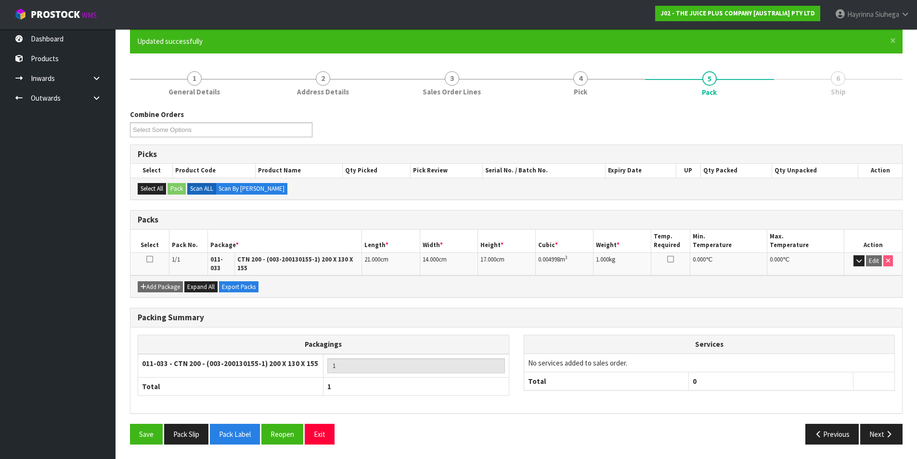
scroll to position [75, 0]
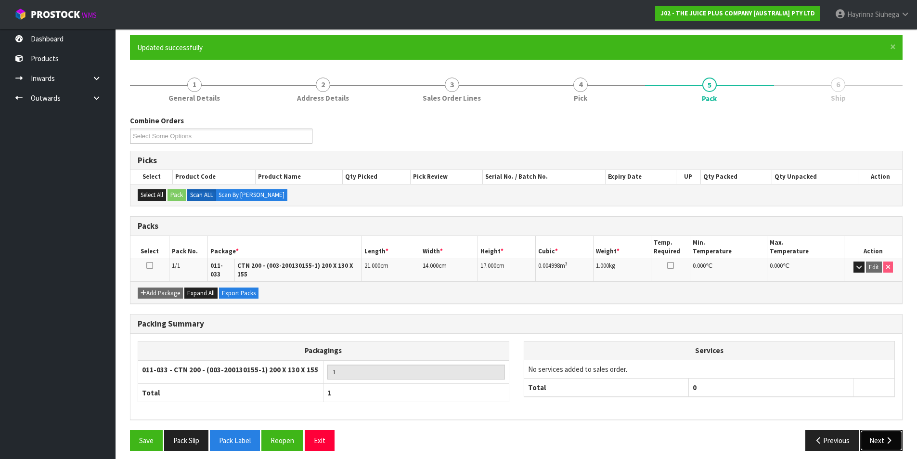
click at [887, 430] on button "Next" at bounding box center [881, 440] width 42 height 21
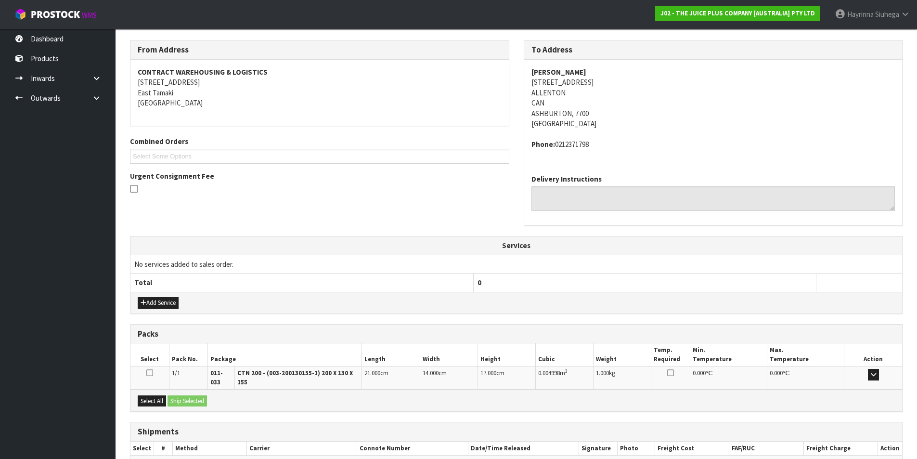
scroll to position [200, 0]
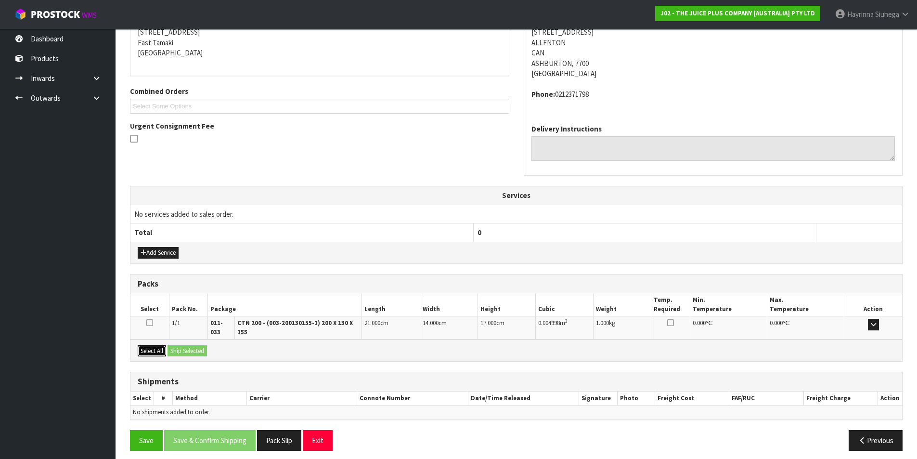
click at [152, 345] on button "Select All" at bounding box center [152, 351] width 28 height 12
click at [184, 345] on button "Ship Selected" at bounding box center [187, 351] width 39 height 12
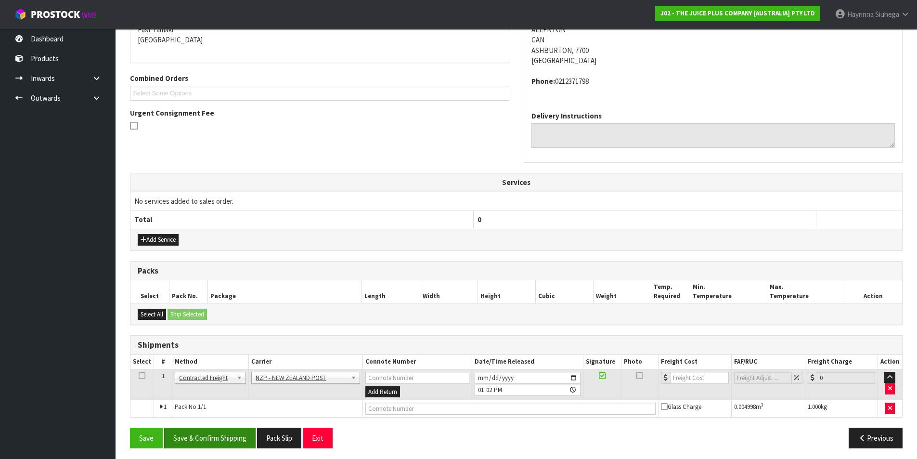
scroll to position [217, 0]
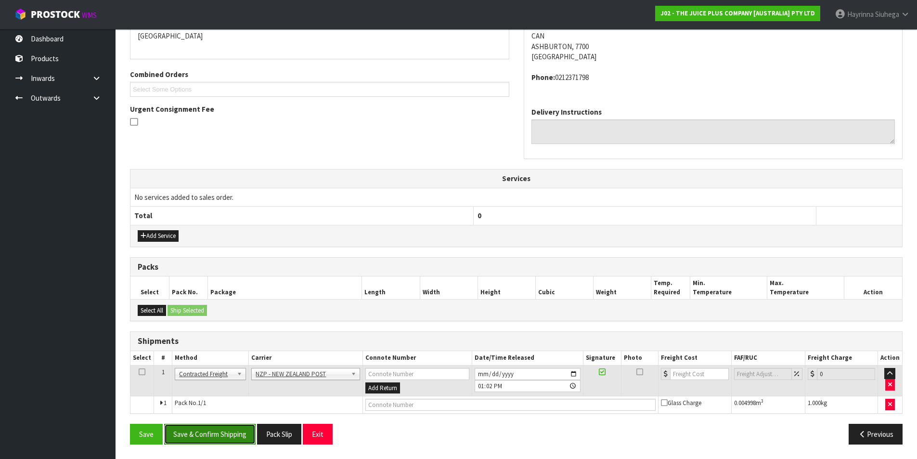
click at [228, 434] on button "Save & Confirm Shipping" at bounding box center [209, 434] width 91 height 21
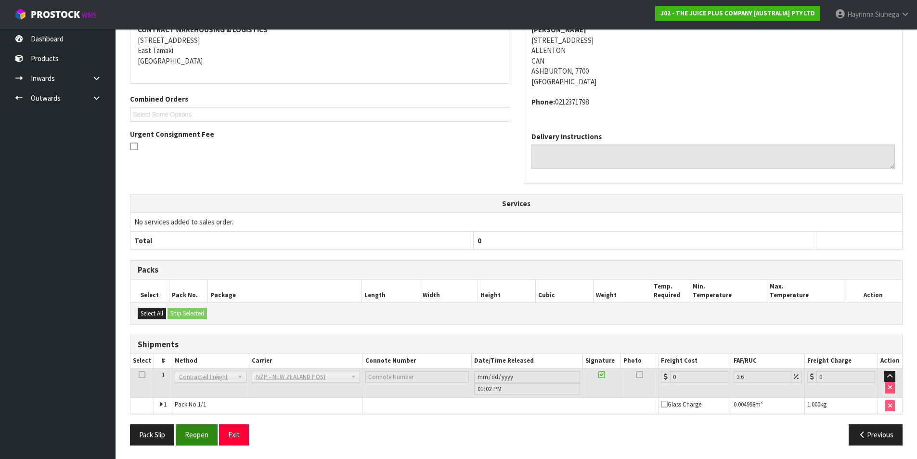
scroll to position [204, 0]
click at [202, 434] on button "Reopen" at bounding box center [197, 433] width 42 height 21
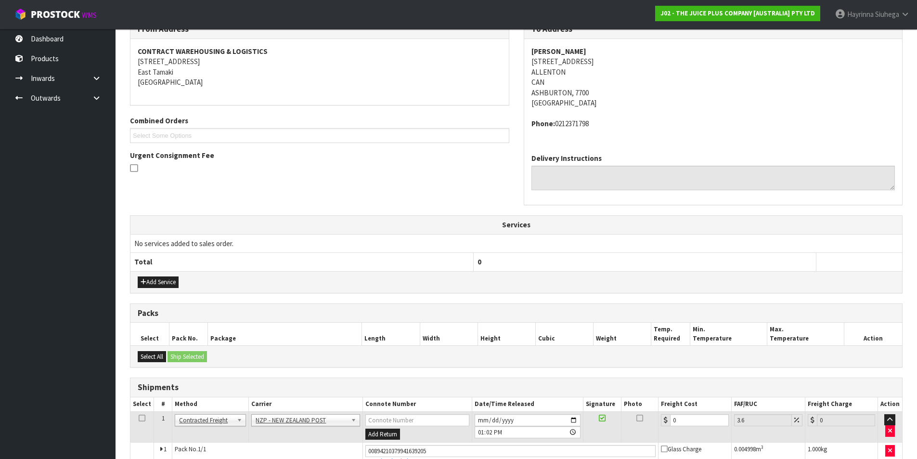
scroll to position [193, 0]
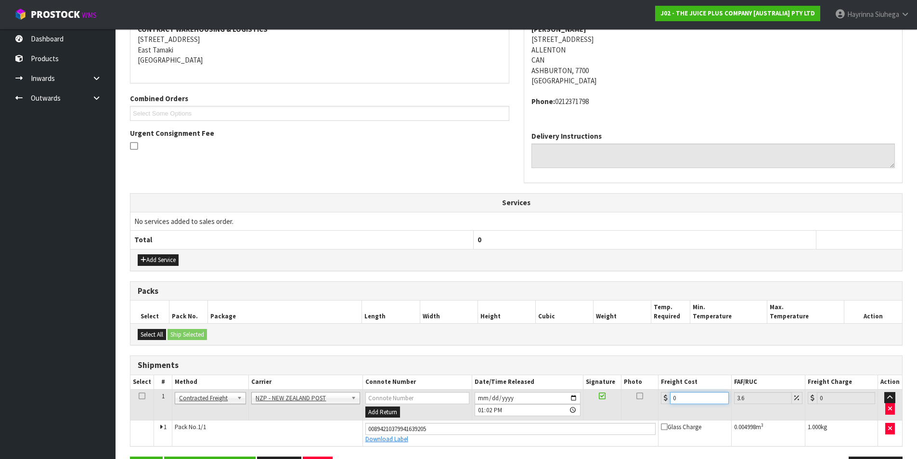
drag, startPoint x: 688, startPoint y: 400, endPoint x: 618, endPoint y: 400, distance: 69.3
click at [618, 400] on tr "1 Client Local Pickup Customer Local Pickup Company Freight Contracted Freight …" at bounding box center [516, 404] width 772 height 31
click at [130, 456] on button "Save" at bounding box center [146, 466] width 33 height 21
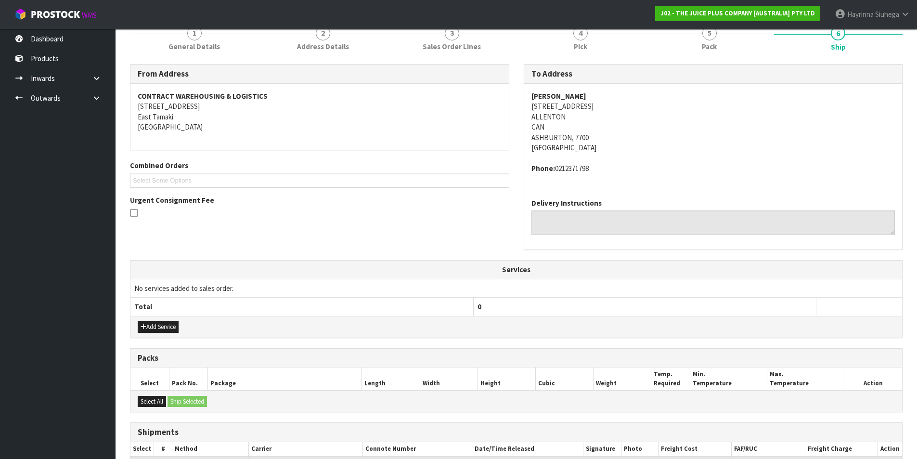
scroll to position [226, 0]
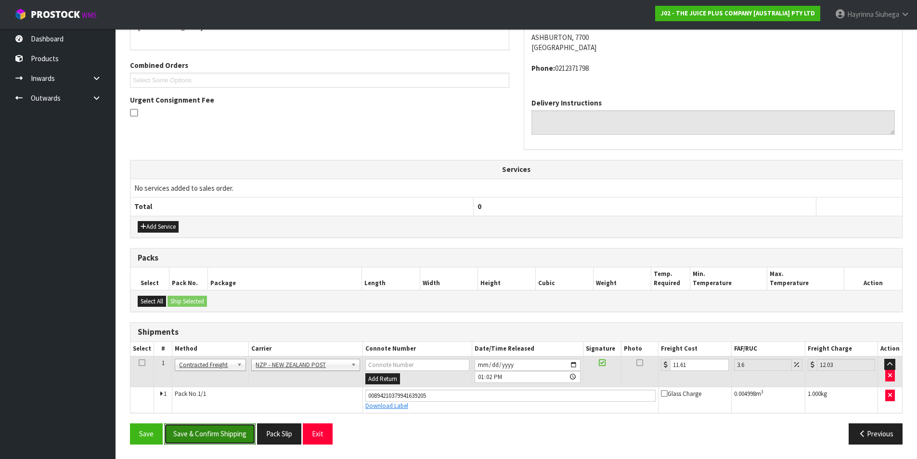
click at [236, 434] on button "Save & Confirm Shipping" at bounding box center [209, 433] width 91 height 21
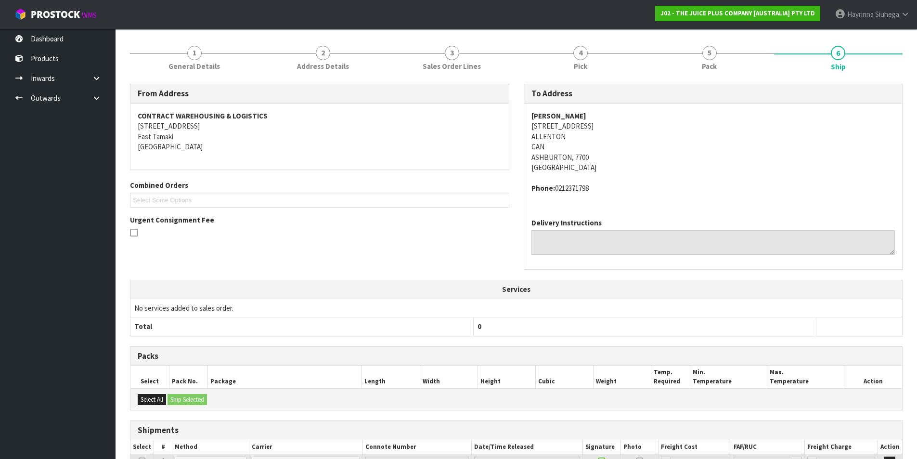
scroll to position [0, 0]
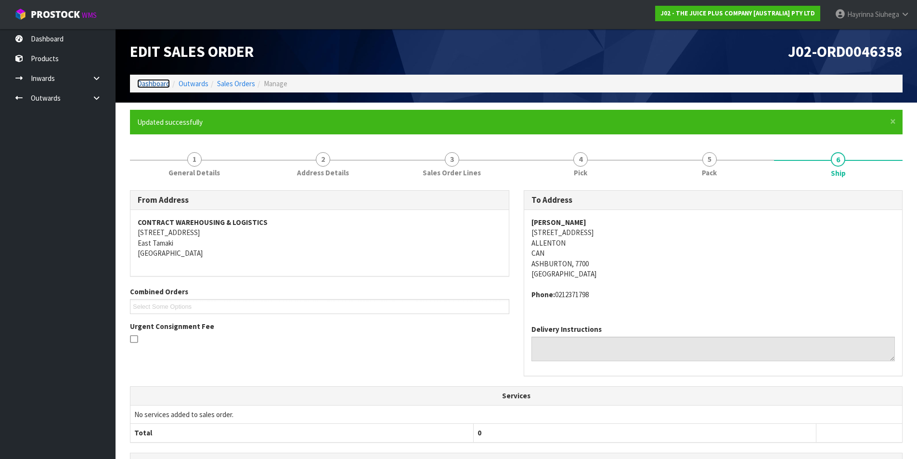
click at [159, 81] on link "Dashboard" at bounding box center [153, 83] width 33 height 9
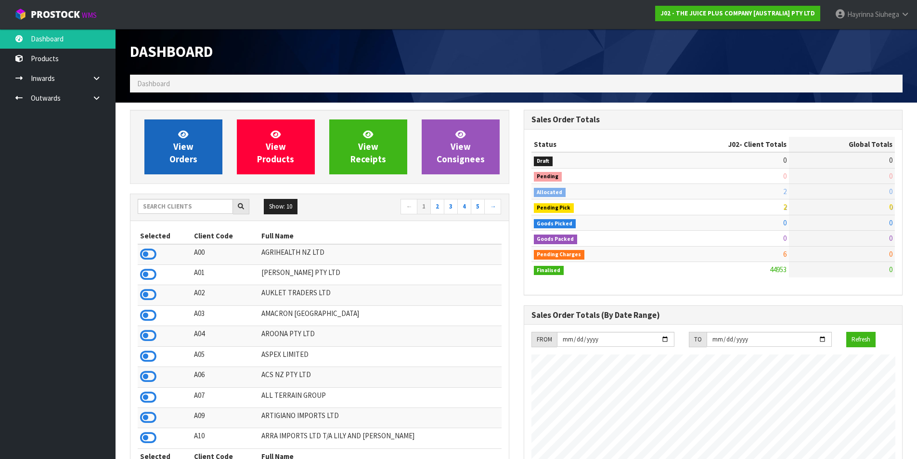
scroll to position [730, 393]
click at [197, 146] on link "View Orders" at bounding box center [183, 146] width 78 height 55
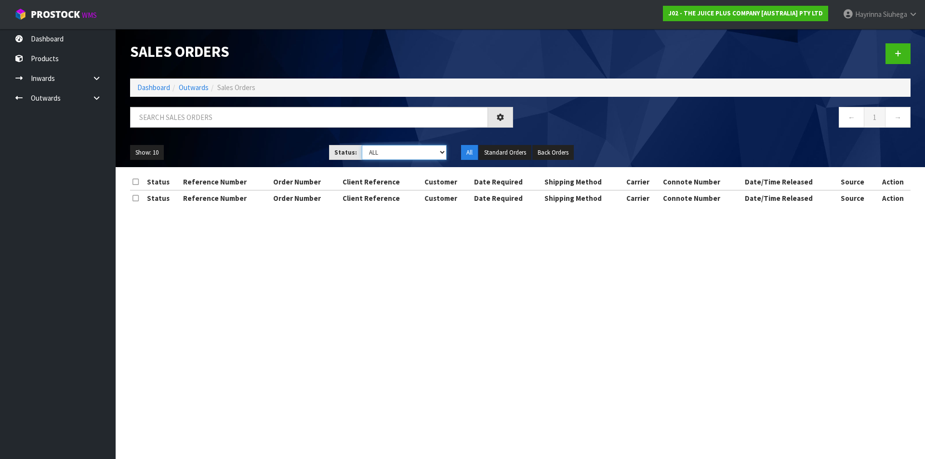
drag, startPoint x: 391, startPoint y: 149, endPoint x: 388, endPoint y: 159, distance: 11.0
click at [391, 150] on select "Draft Pending Allocated Pending Pick Goods Picked Goods Packed Pending Charges …" at bounding box center [404, 152] width 85 height 15
click at [362, 145] on select "Draft Pending Allocated Pending Pick Goods Picked Goods Packed Pending Charges …" at bounding box center [404, 152] width 85 height 15
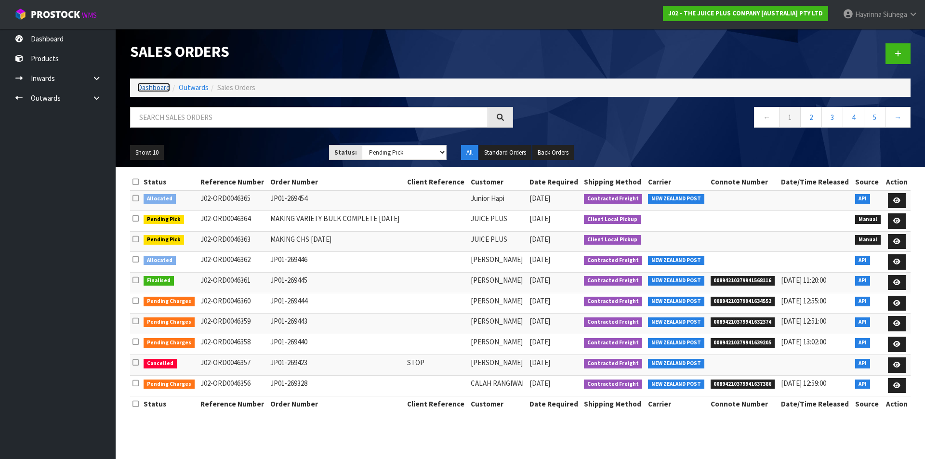
click at [148, 89] on link "Dashboard" at bounding box center [153, 87] width 33 height 9
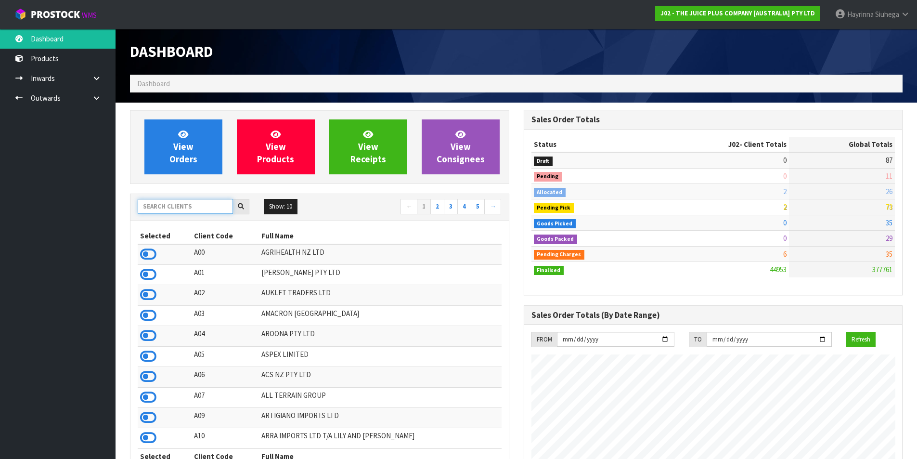
click at [193, 201] on input "text" at bounding box center [185, 206] width 95 height 15
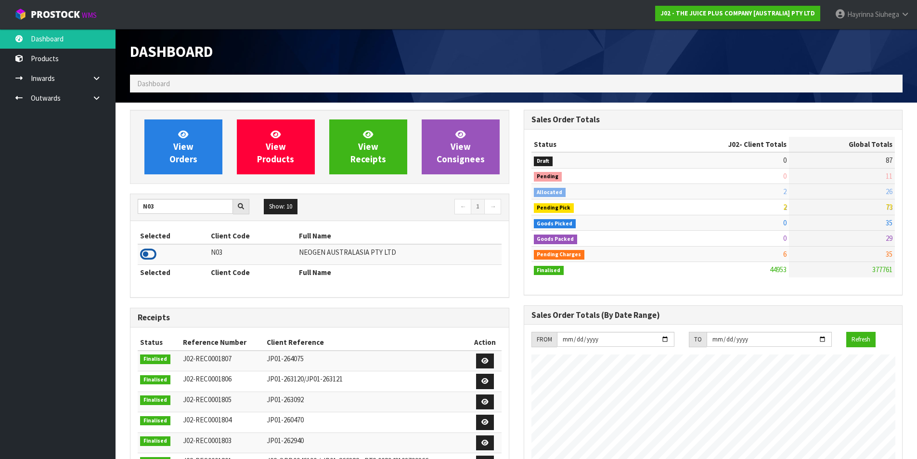
click at [144, 258] on icon at bounding box center [148, 254] width 16 height 14
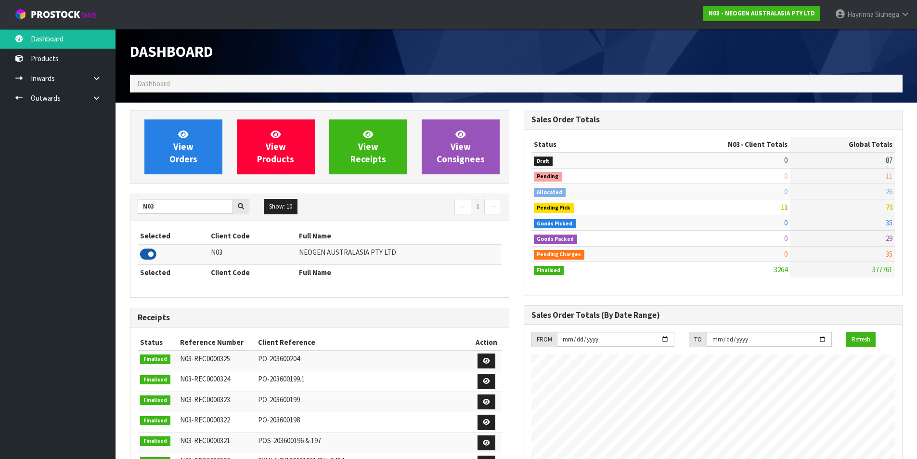
scroll to position [730, 393]
click at [181, 151] on span "View Orders" at bounding box center [183, 147] width 28 height 36
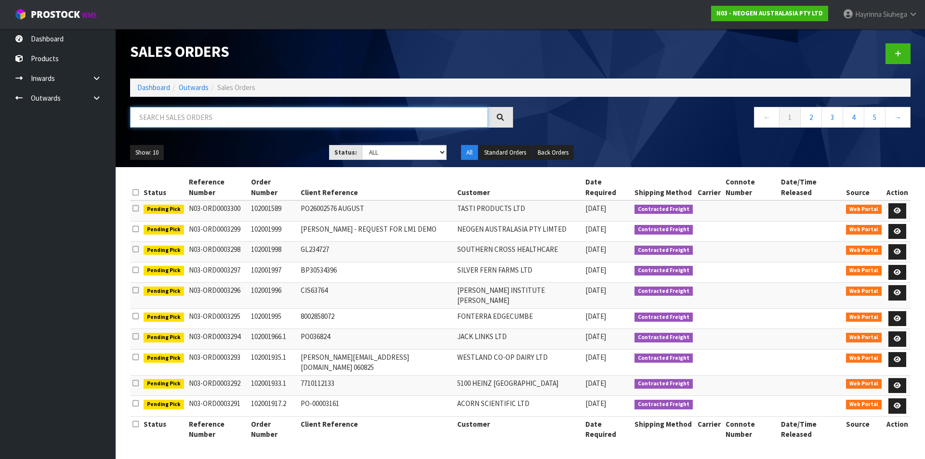
click at [256, 119] on input "text" at bounding box center [309, 117] width 358 height 21
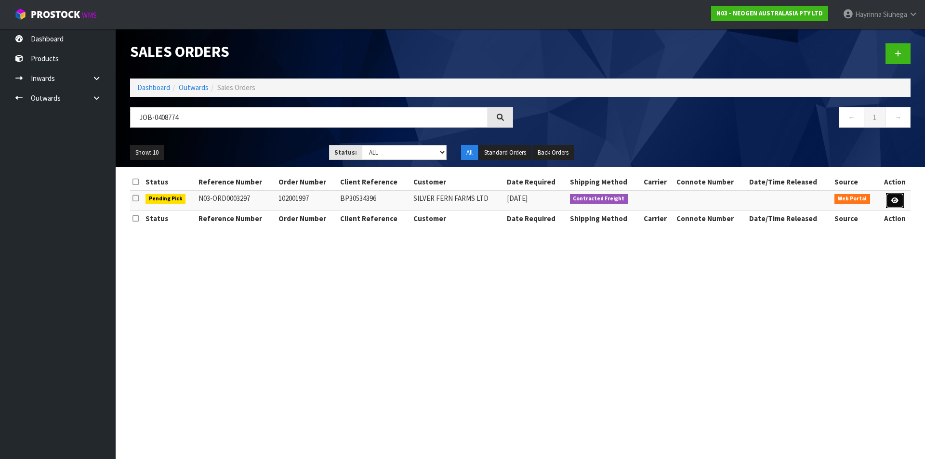
click at [896, 199] on icon at bounding box center [894, 200] width 7 height 6
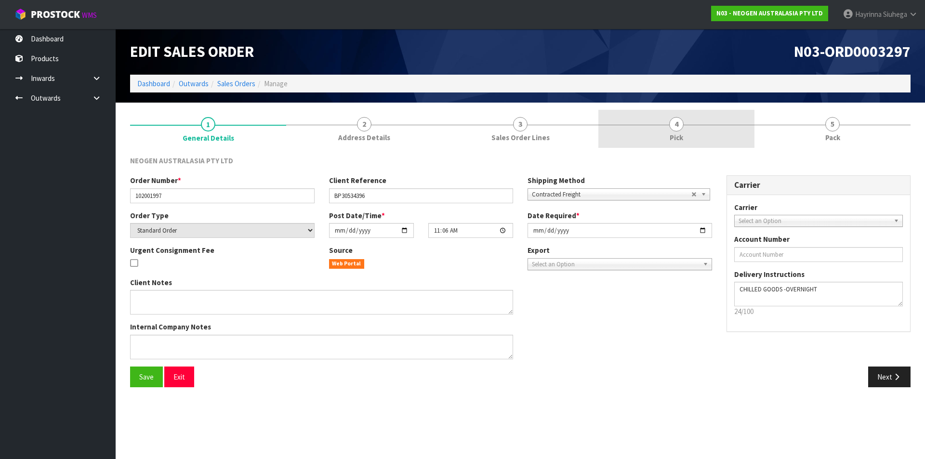
click at [728, 122] on link "4 Pick" at bounding box center [676, 129] width 156 height 38
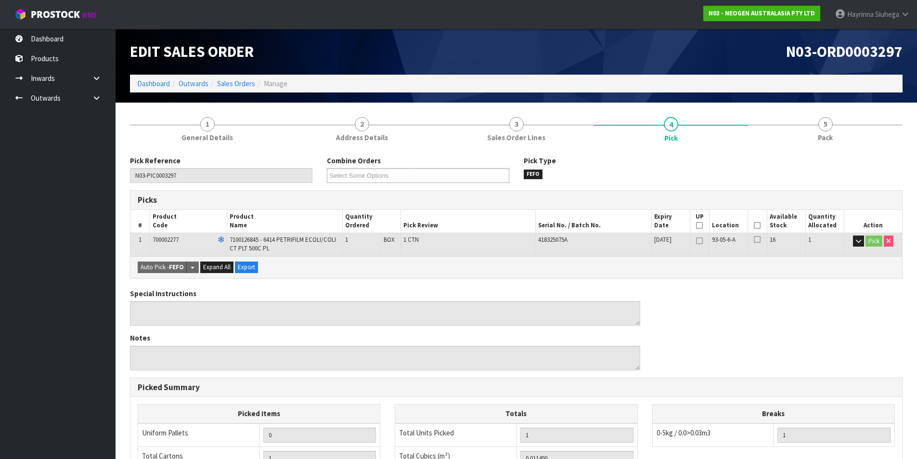
click at [758, 225] on icon at bounding box center [757, 225] width 7 height 0
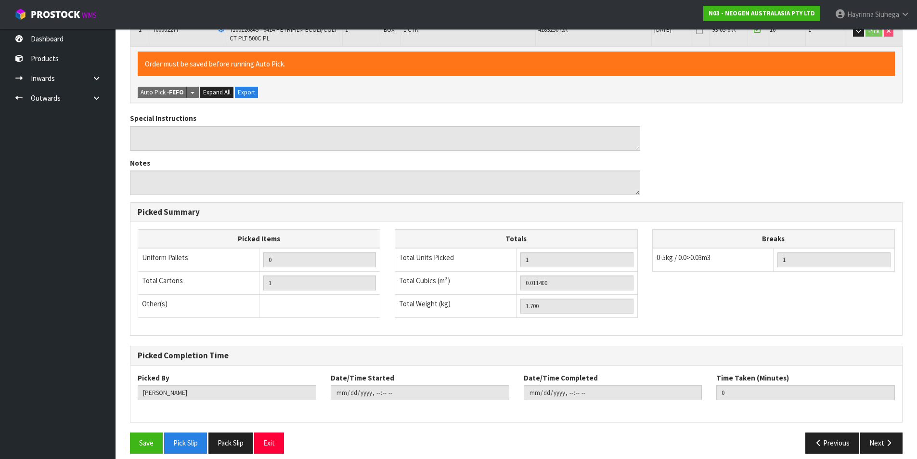
scroll to position [219, 0]
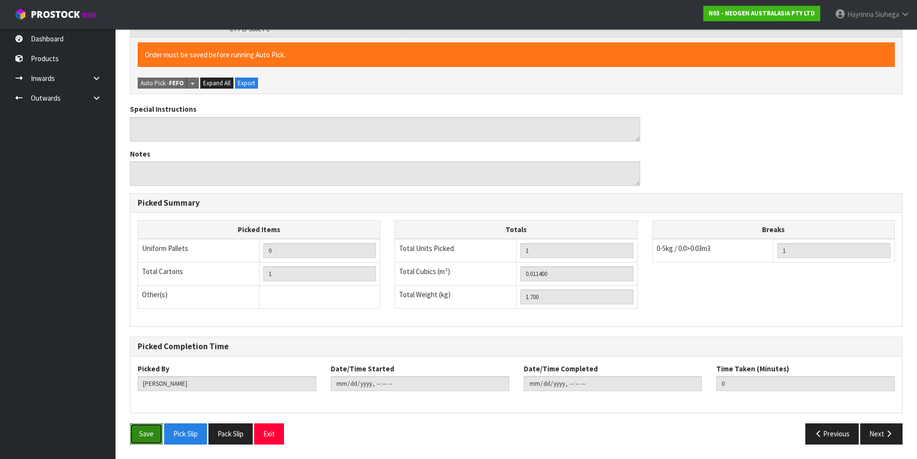
click at [147, 433] on button "Save" at bounding box center [146, 433] width 33 height 21
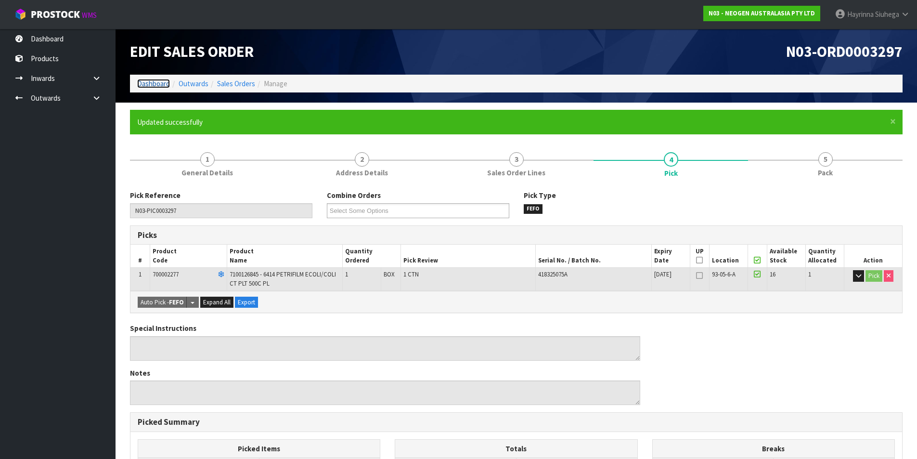
click at [159, 82] on link "Dashboard" at bounding box center [153, 83] width 33 height 9
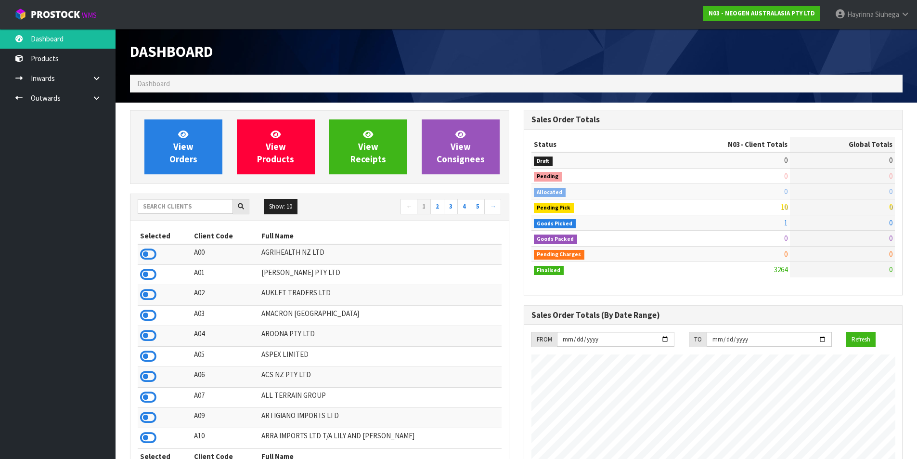
scroll to position [730, 393]
click at [179, 143] on span "View Orders" at bounding box center [183, 147] width 28 height 36
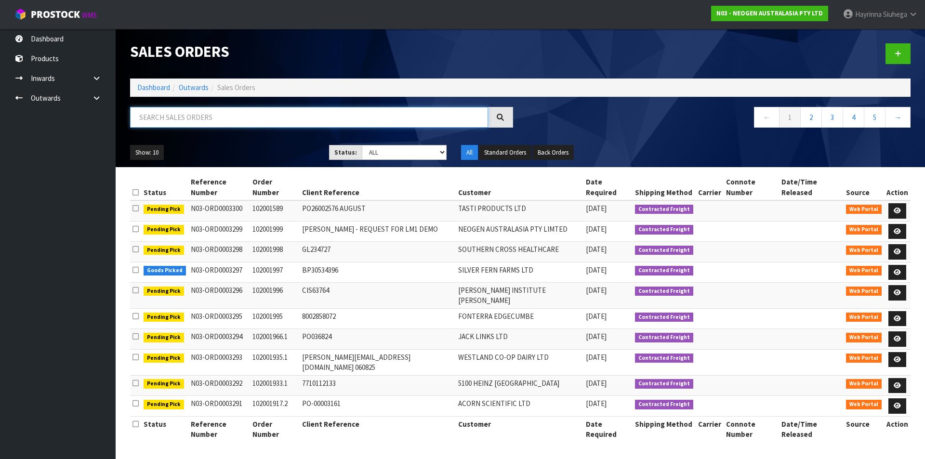
click at [164, 121] on input "text" at bounding box center [309, 117] width 358 height 21
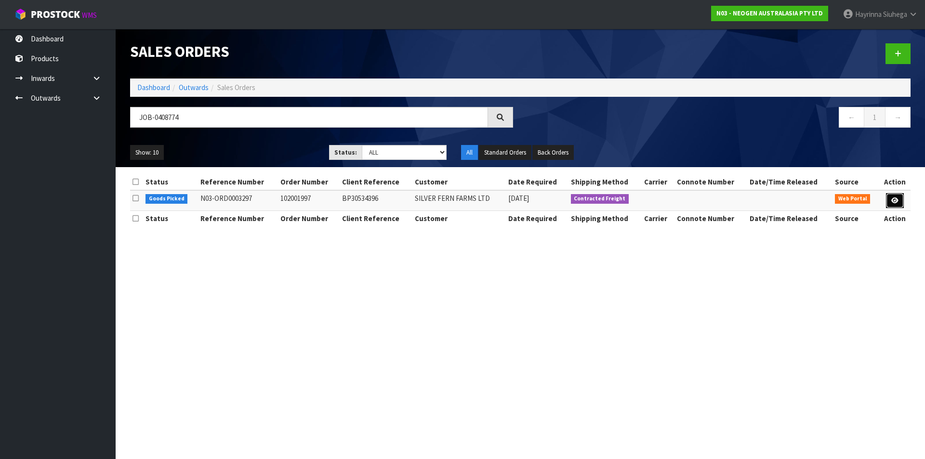
click at [896, 199] on icon at bounding box center [894, 200] width 7 height 6
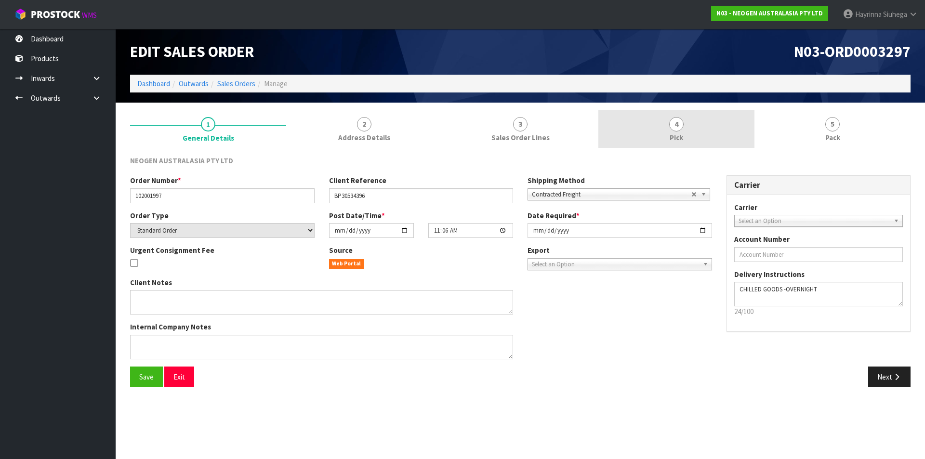
click at [719, 136] on link "4 Pick" at bounding box center [676, 129] width 156 height 38
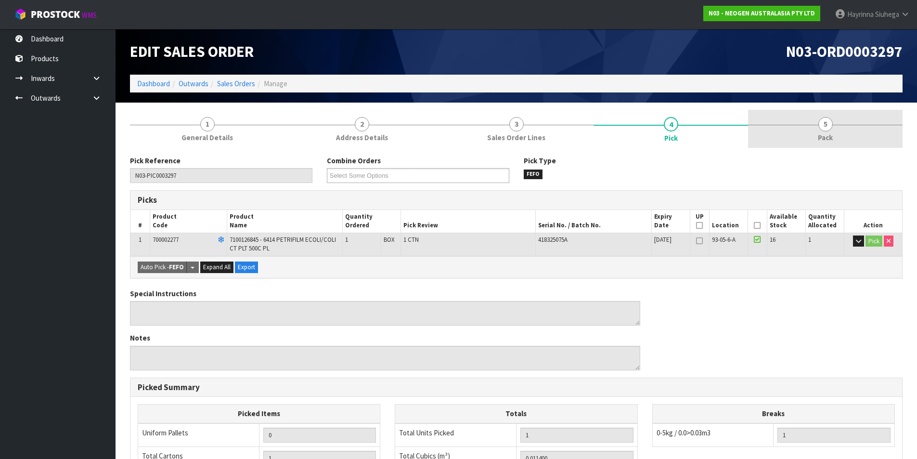
click at [788, 124] on link "5 Pack" at bounding box center [825, 129] width 155 height 38
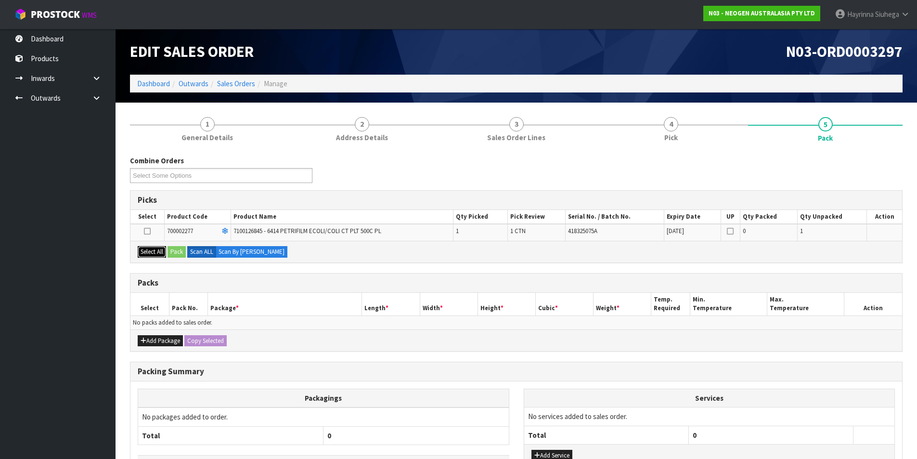
click at [155, 252] on button "Select All" at bounding box center [152, 252] width 28 height 12
click at [173, 251] on button "Pack" at bounding box center [177, 252] width 18 height 12
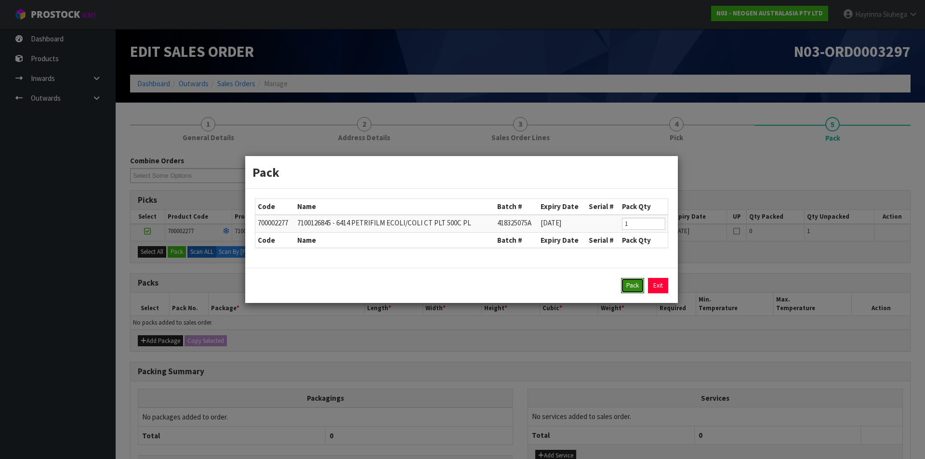
click at [627, 287] on button "Pack" at bounding box center [632, 285] width 23 height 15
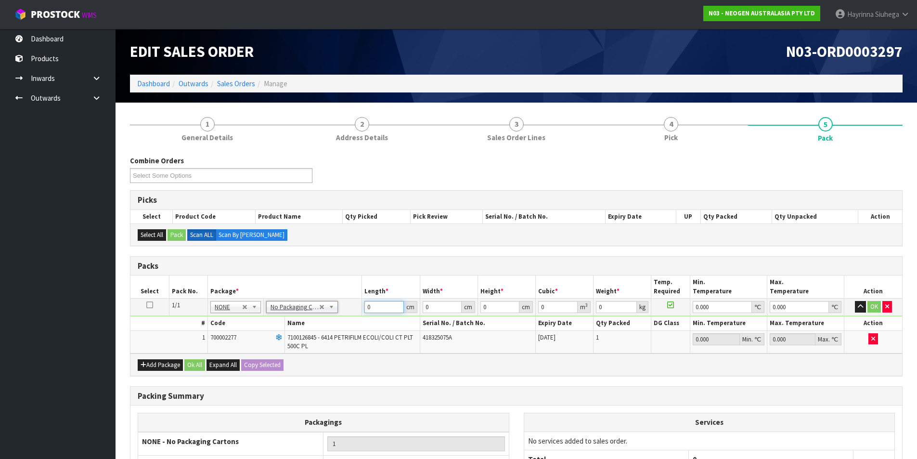
click at [365, 309] on input "0" at bounding box center [384, 307] width 39 height 12
click button "OK" at bounding box center [874, 307] width 13 height 12
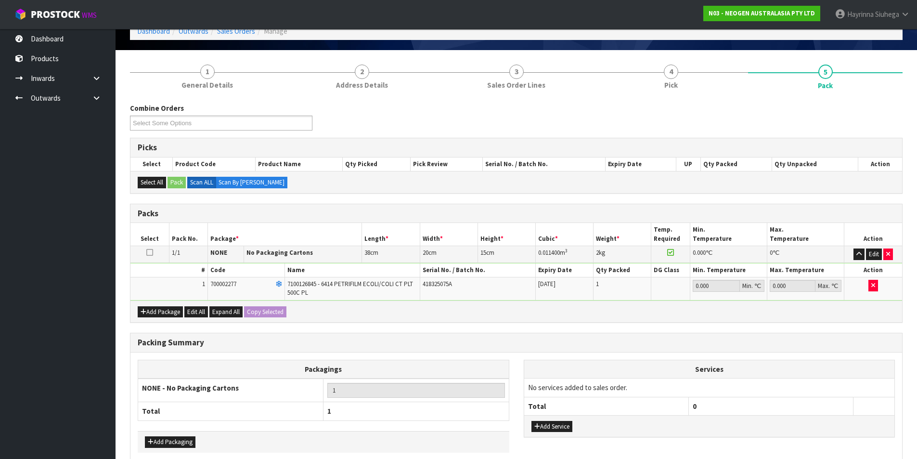
scroll to position [99, 0]
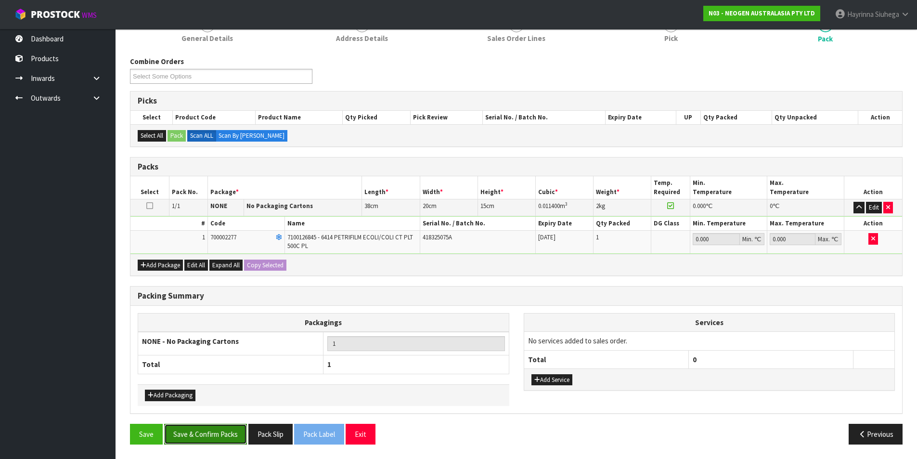
click at [203, 432] on button "Save & Confirm Packs" at bounding box center [205, 434] width 83 height 21
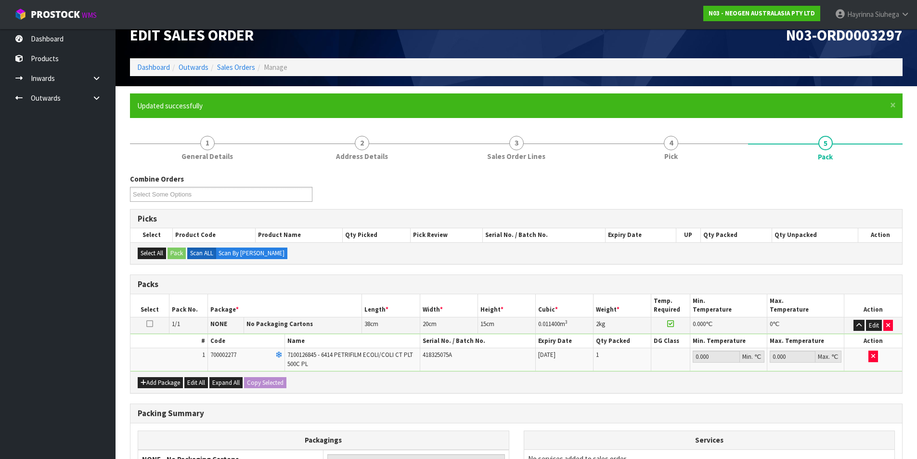
scroll to position [75, 0]
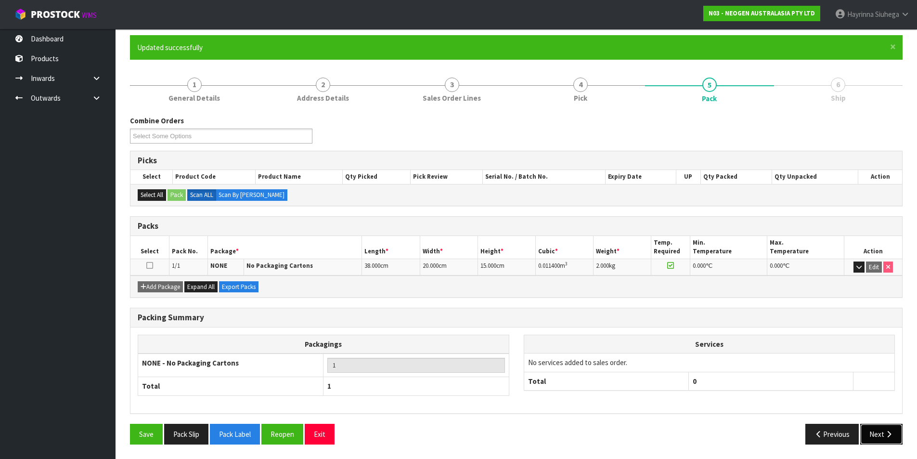
click at [892, 435] on icon "button" at bounding box center [889, 433] width 9 height 7
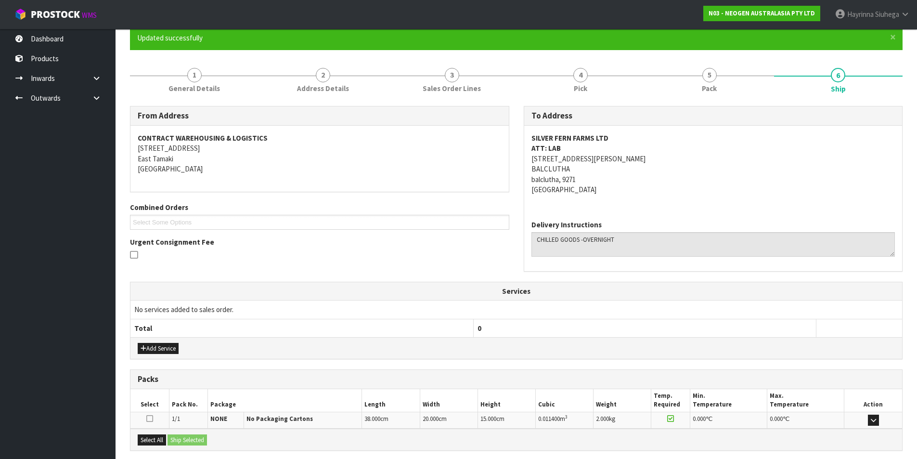
scroll to position [180, 0]
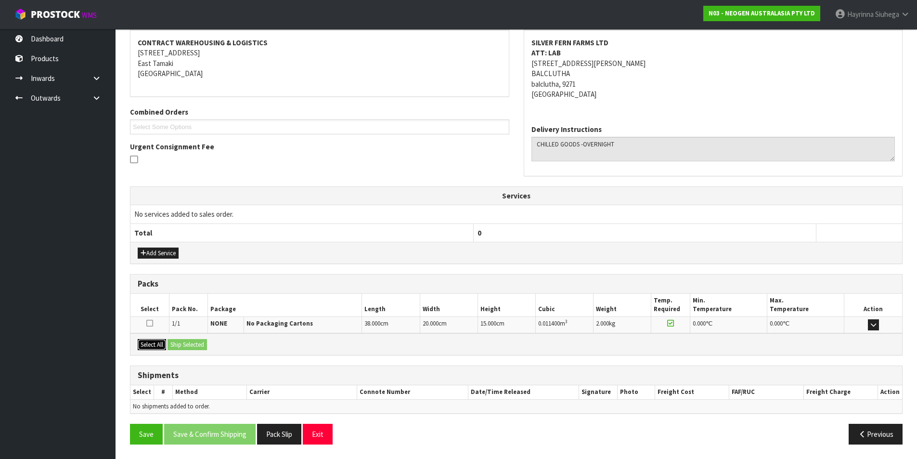
drag, startPoint x: 155, startPoint y: 347, endPoint x: 187, endPoint y: 346, distance: 32.3
click at [156, 347] on button "Select All" at bounding box center [152, 345] width 28 height 12
click at [203, 347] on button "Ship Selected" at bounding box center [187, 345] width 39 height 12
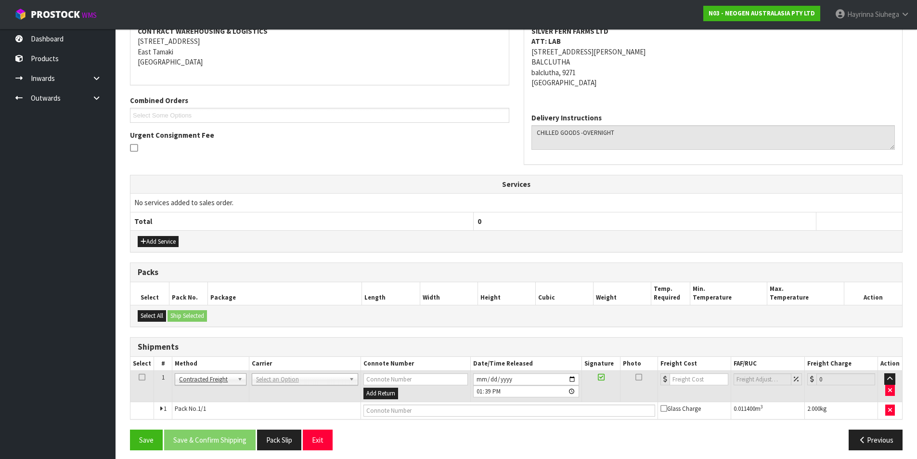
scroll to position [197, 0]
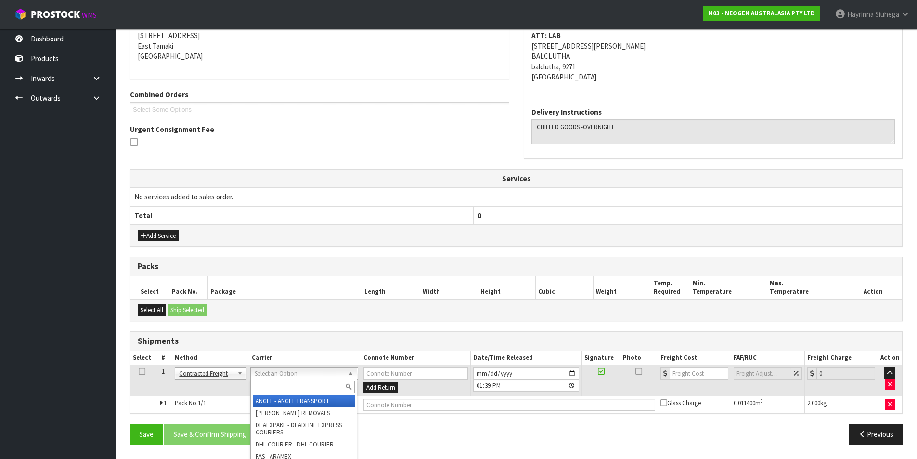
click at [274, 381] on input "text" at bounding box center [304, 387] width 102 height 12
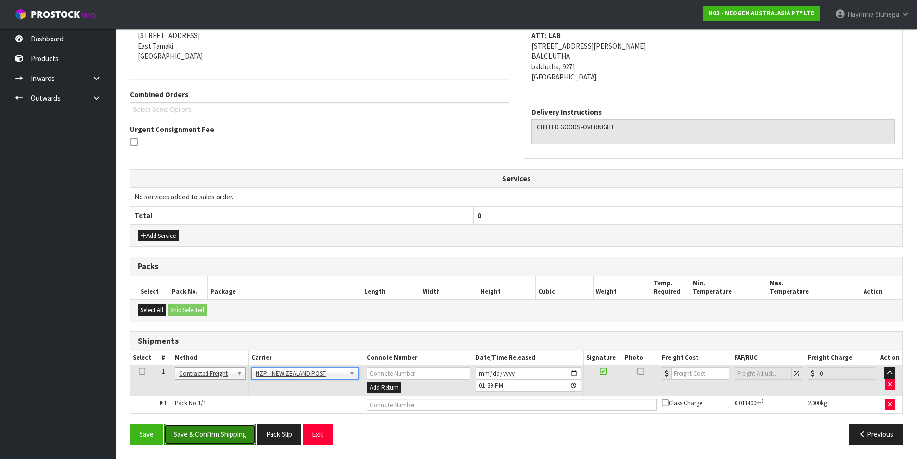
click at [219, 431] on button "Save & Confirm Shipping" at bounding box center [209, 434] width 91 height 21
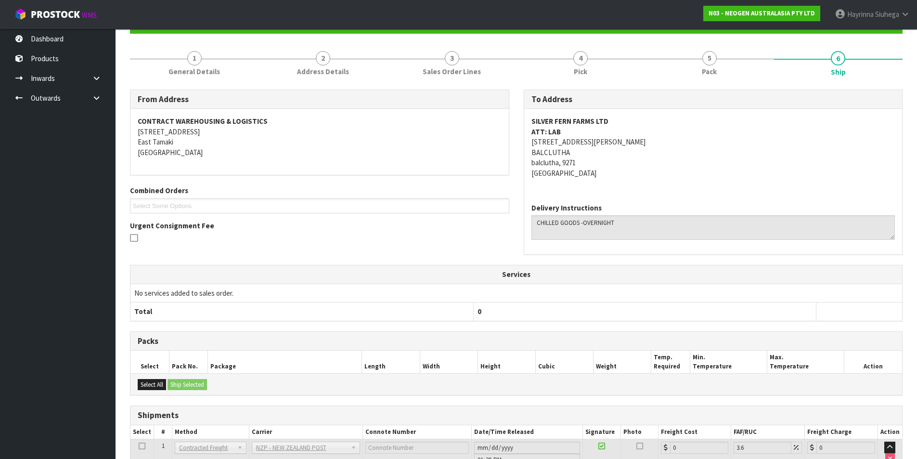
scroll to position [183, 0]
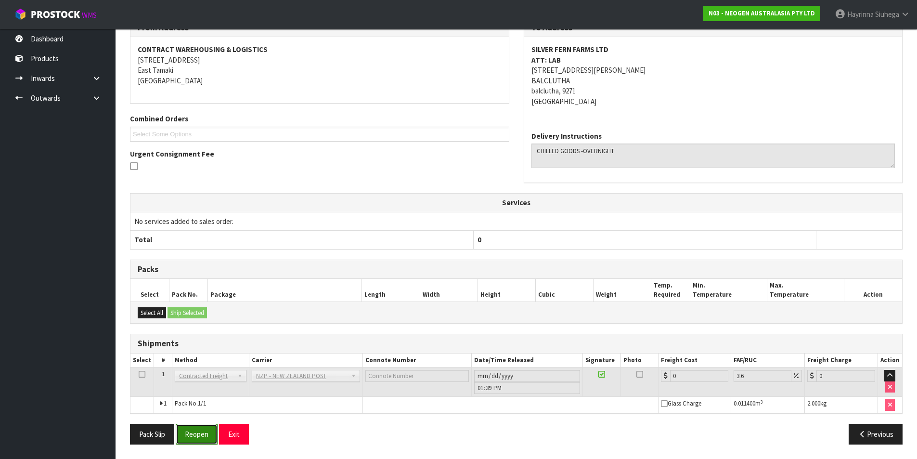
click at [190, 438] on button "Reopen" at bounding box center [197, 434] width 42 height 21
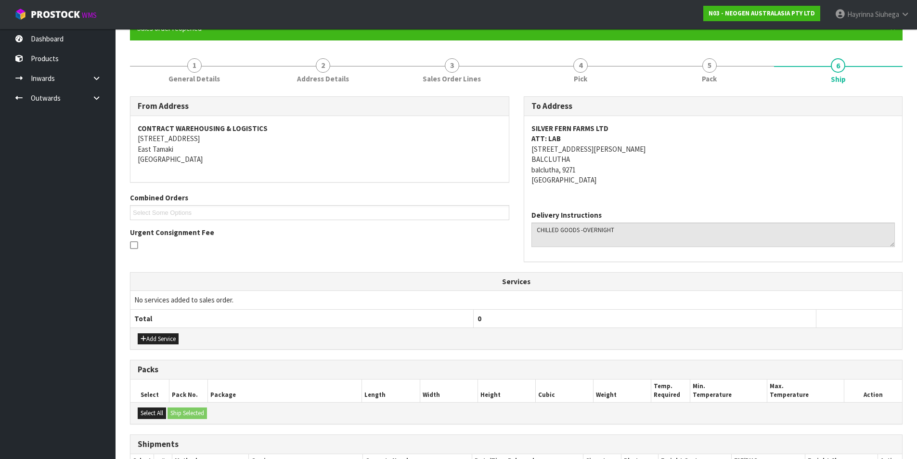
scroll to position [197, 0]
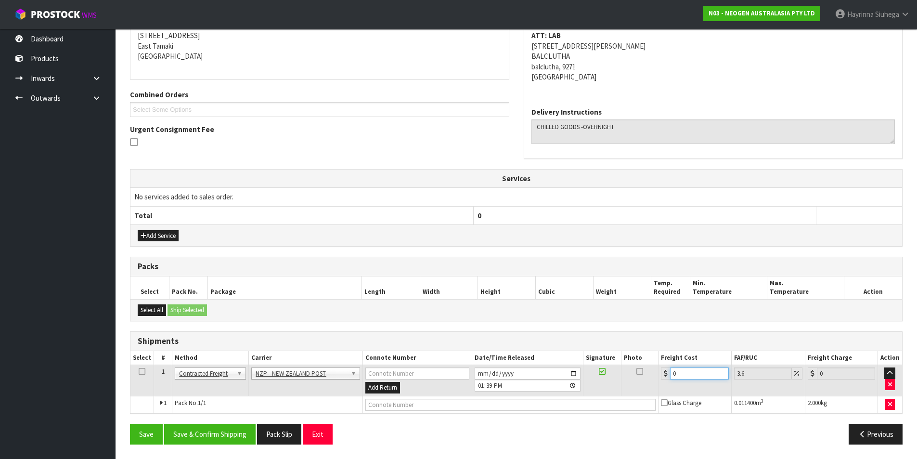
drag, startPoint x: 683, startPoint y: 370, endPoint x: 668, endPoint y: 370, distance: 14.9
click at [669, 370] on div "0" at bounding box center [694, 373] width 67 height 12
click at [442, 402] on input "text" at bounding box center [510, 405] width 291 height 12
click at [130, 424] on button "Save" at bounding box center [146, 434] width 33 height 21
click at [225, 435] on button "Save & Confirm Shipping" at bounding box center [209, 434] width 91 height 21
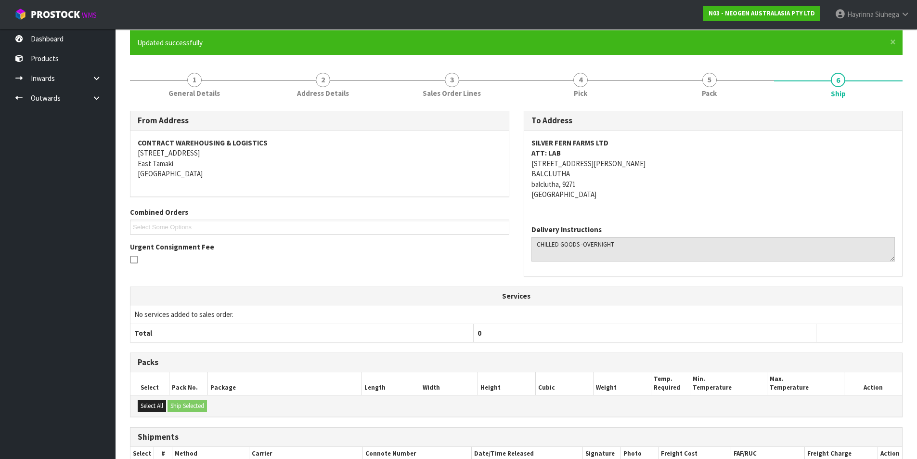
scroll to position [0, 0]
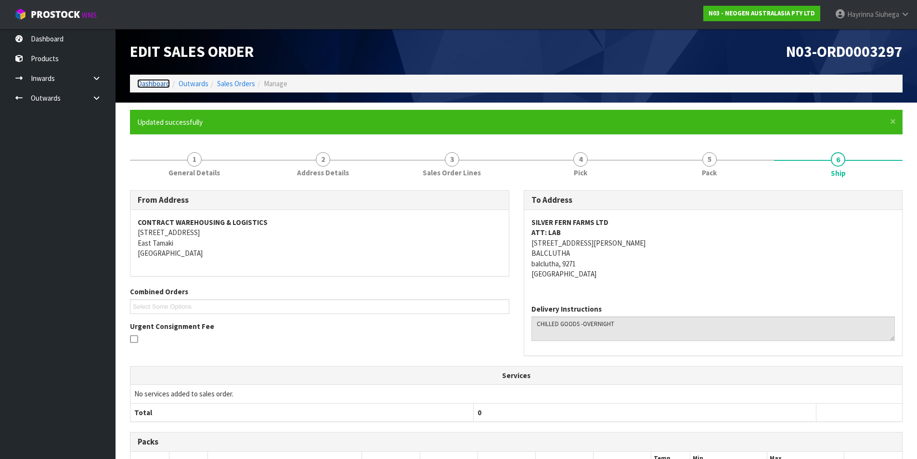
click at [168, 86] on link "Dashboard" at bounding box center [153, 83] width 33 height 9
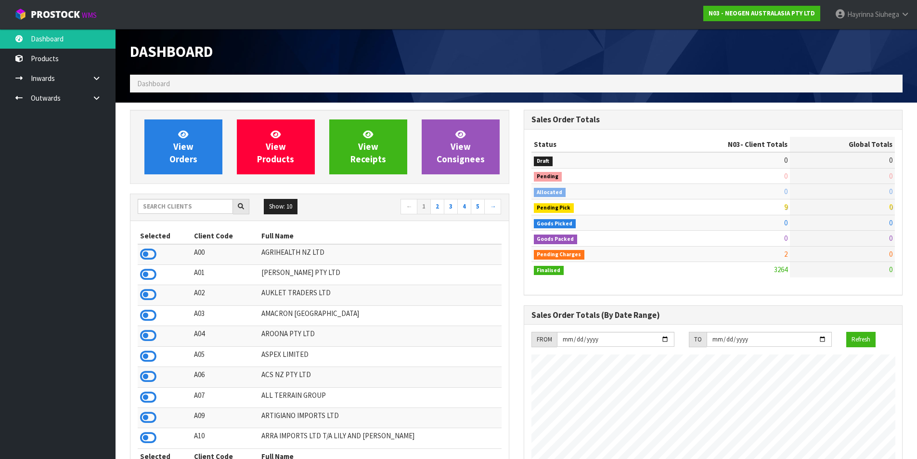
scroll to position [730, 393]
click at [193, 136] on link "View Orders" at bounding box center [183, 146] width 78 height 55
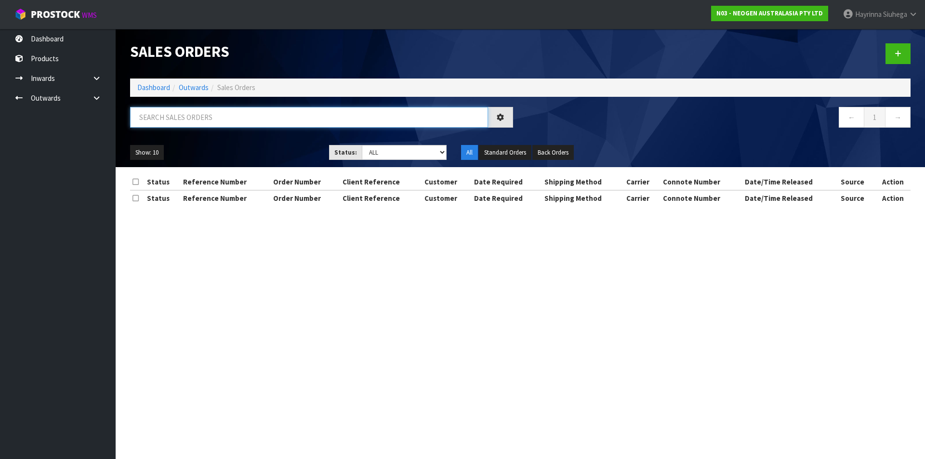
click at [214, 122] on input "text" at bounding box center [309, 117] width 358 height 21
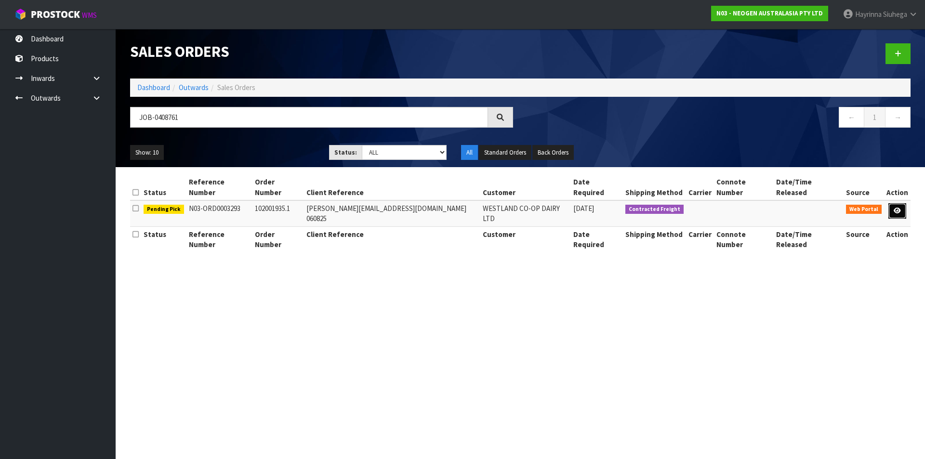
click at [897, 208] on icon at bounding box center [896, 211] width 7 height 6
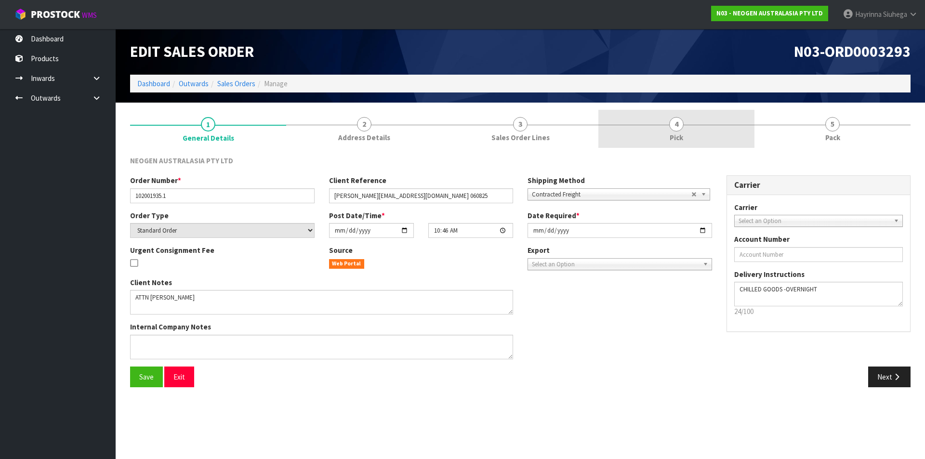
drag, startPoint x: 675, startPoint y: 119, endPoint x: 672, endPoint y: 131, distance: 12.8
click at [676, 119] on span "4" at bounding box center [676, 124] width 14 height 14
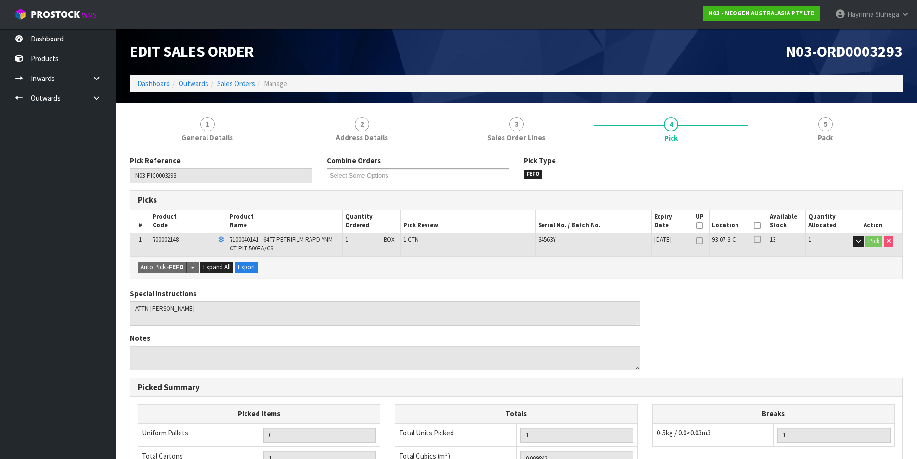
click at [758, 226] on icon at bounding box center [757, 225] width 7 height 0
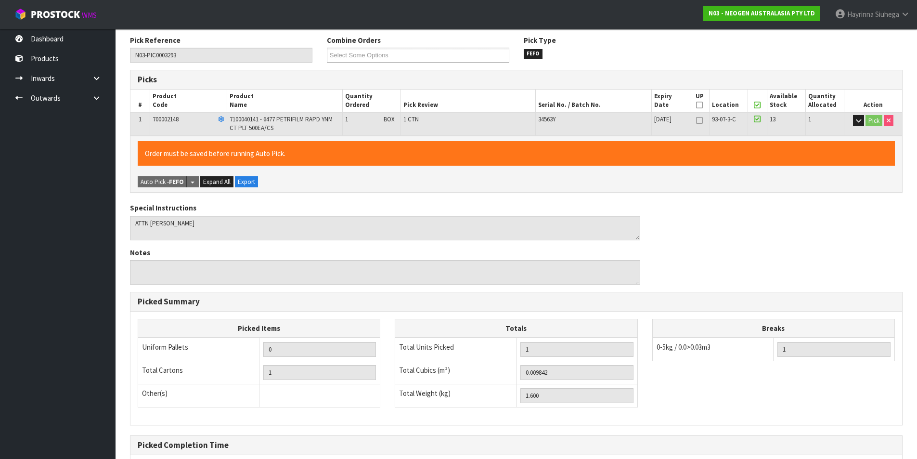
scroll to position [219, 0]
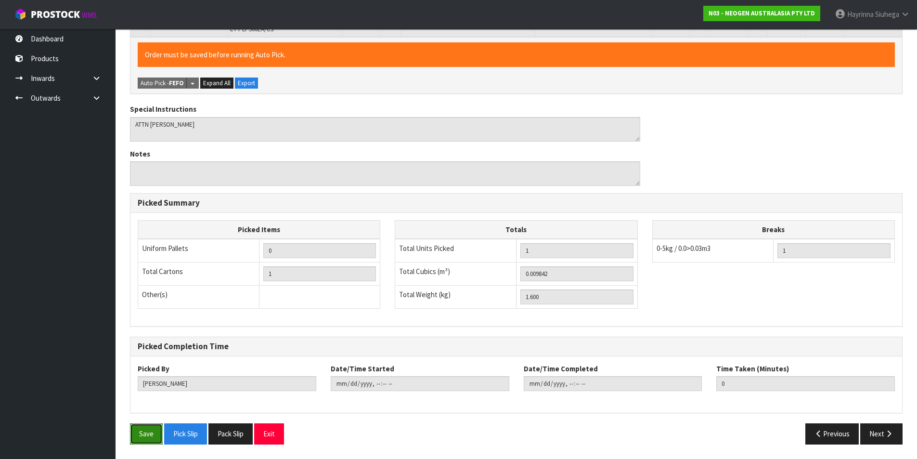
click at [135, 437] on button "Save" at bounding box center [146, 433] width 33 height 21
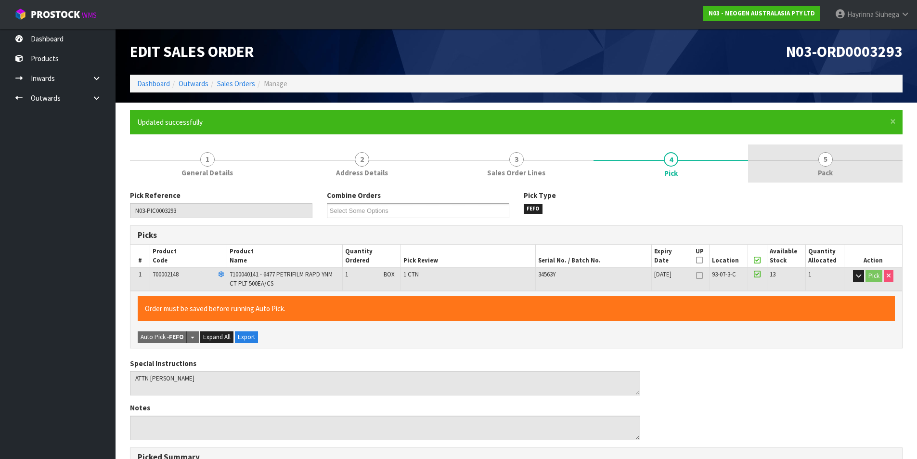
click at [827, 162] on span "5" at bounding box center [826, 159] width 14 height 14
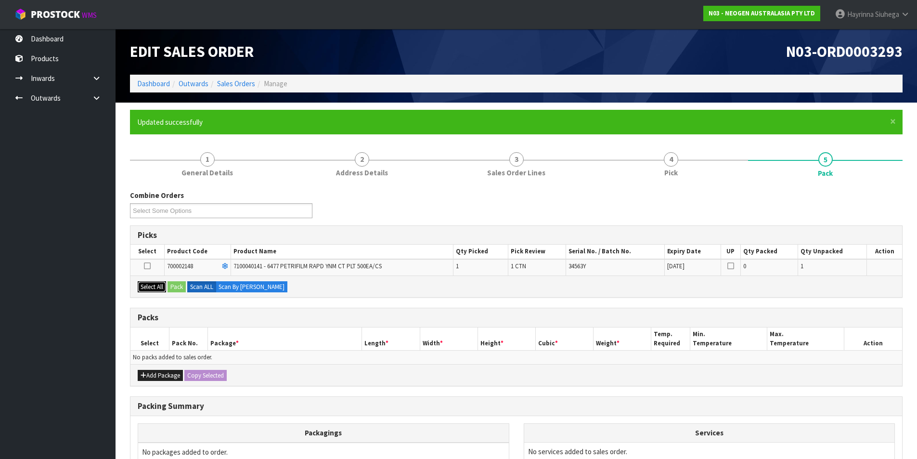
drag, startPoint x: 156, startPoint y: 283, endPoint x: 174, endPoint y: 286, distance: 18.1
click at [156, 285] on button "Select All" at bounding box center [152, 287] width 28 height 12
click at [179, 287] on button "Pack" at bounding box center [177, 287] width 18 height 12
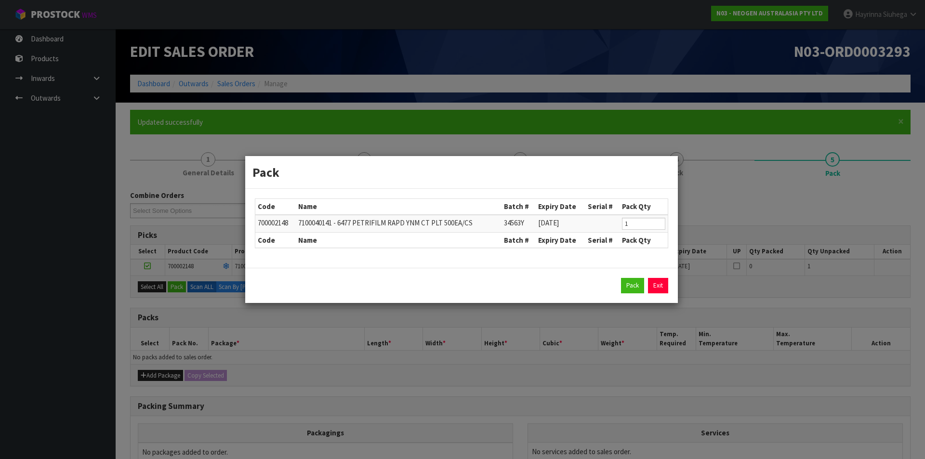
click at [627, 277] on div "Pack Exit" at bounding box center [461, 285] width 432 height 35
click at [627, 287] on button "Pack" at bounding box center [632, 285] width 23 height 15
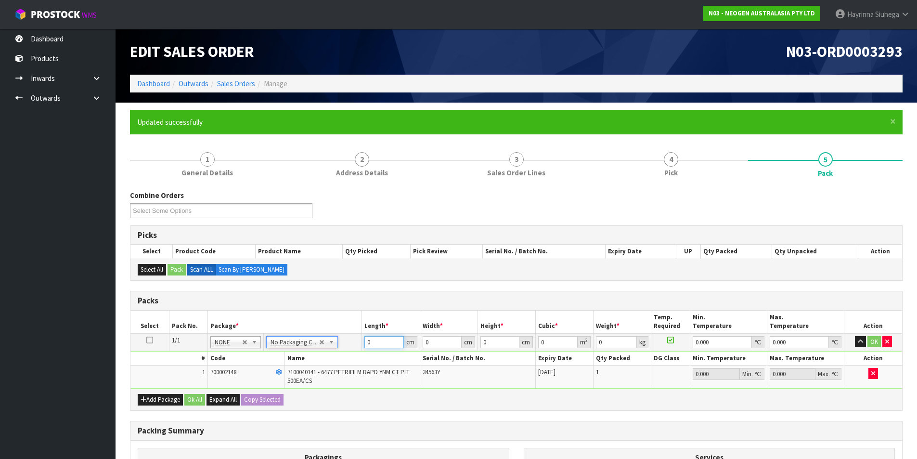
click at [367, 344] on input "0" at bounding box center [384, 342] width 39 height 12
click button "OK" at bounding box center [874, 342] width 13 height 12
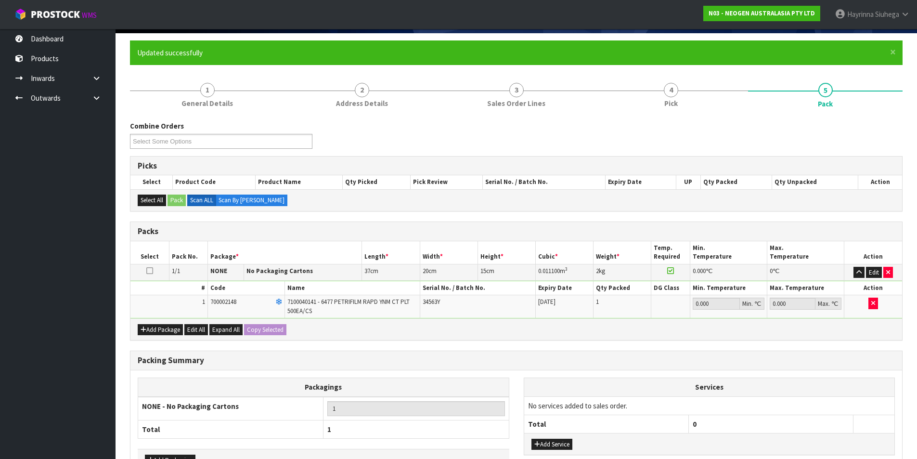
scroll to position [134, 0]
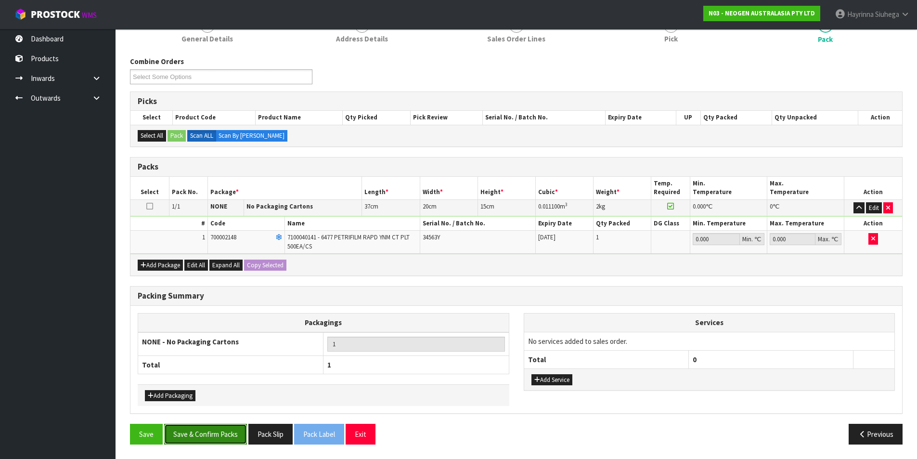
click at [218, 425] on button "Save & Confirm Packs" at bounding box center [205, 434] width 83 height 21
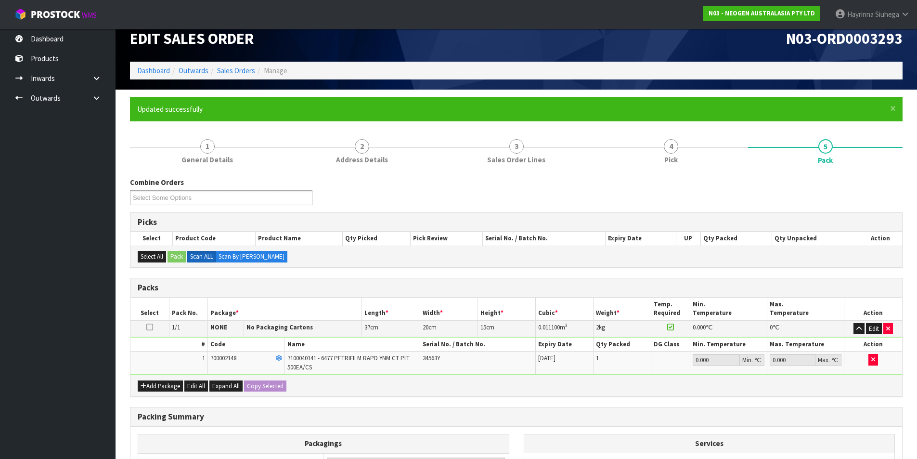
scroll to position [75, 0]
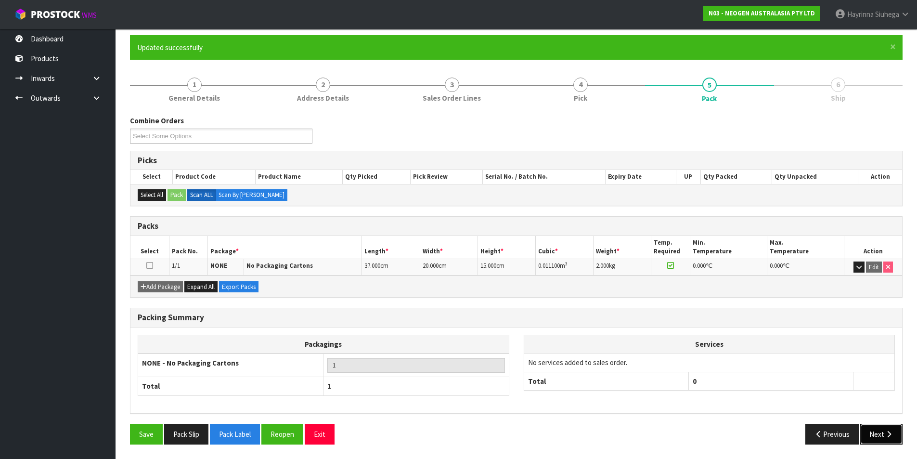
click at [883, 424] on button "Next" at bounding box center [881, 434] width 42 height 21
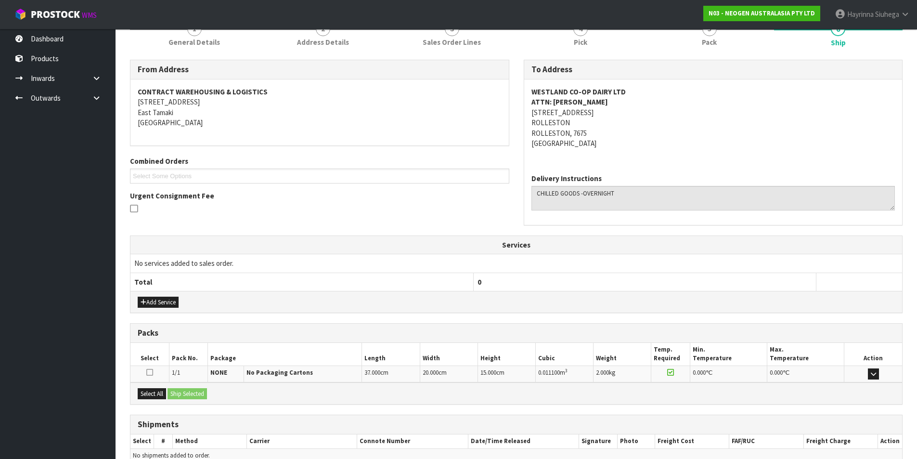
scroll to position [180, 0]
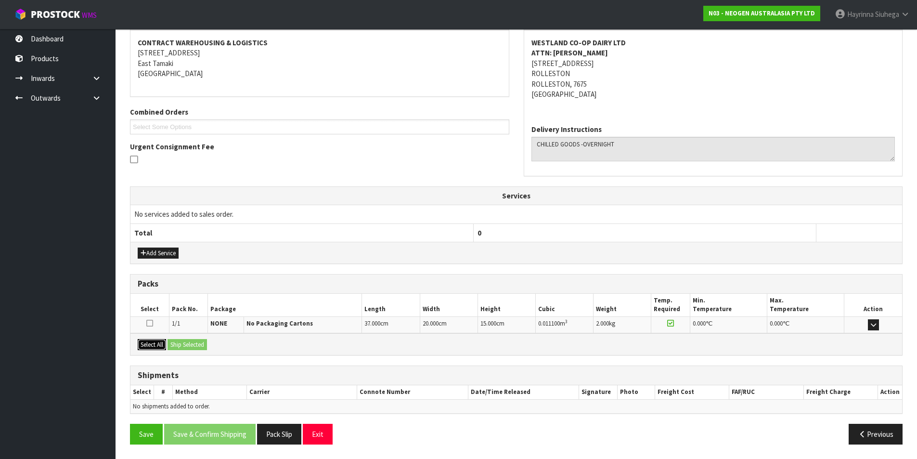
drag, startPoint x: 162, startPoint y: 350, endPoint x: 202, endPoint y: 348, distance: 40.5
click at [166, 350] on button "Select All" at bounding box center [152, 345] width 28 height 12
click at [202, 348] on button "Ship Selected" at bounding box center [187, 345] width 39 height 12
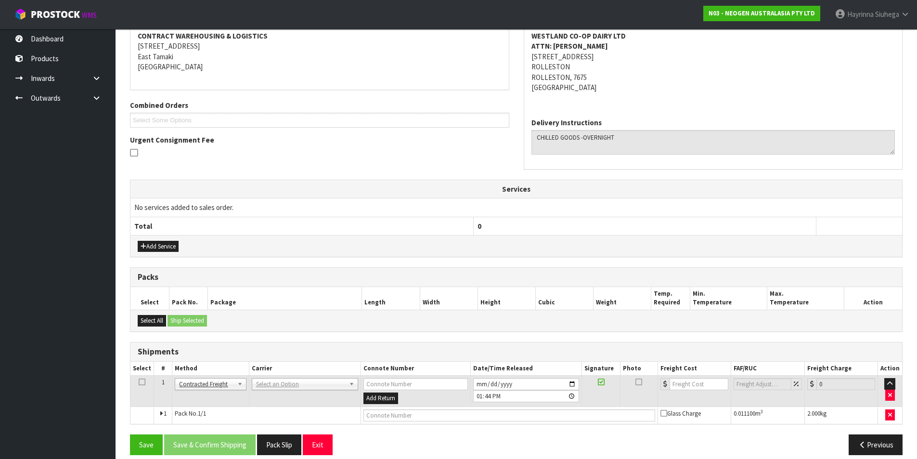
scroll to position [197, 0]
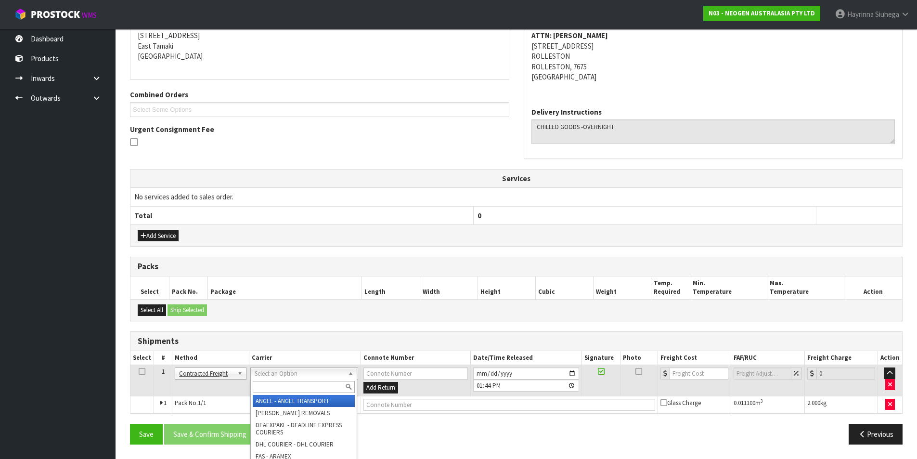
click at [290, 385] on input "text" at bounding box center [304, 387] width 102 height 12
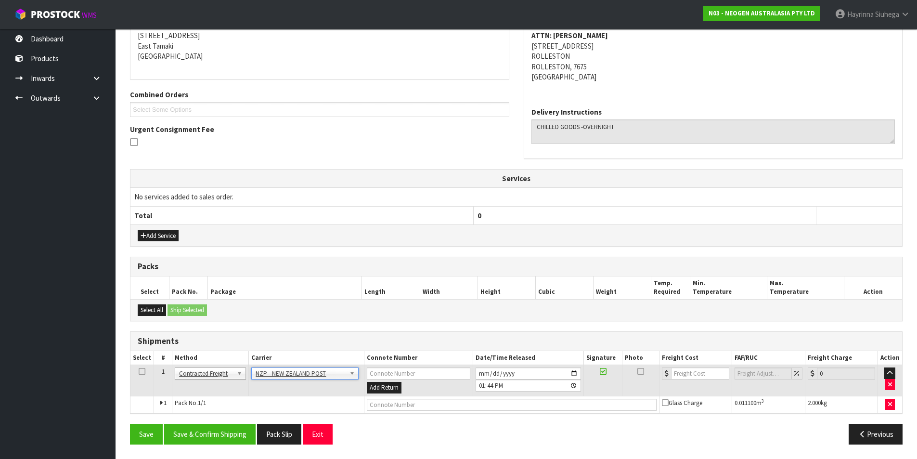
click at [222, 421] on div "From Address CONTRACT WAREHOUSING & LOGISTICS 17 Allens Road East Tamaki Auckla…" at bounding box center [516, 222] width 773 height 458
click at [217, 428] on button "Save & Confirm Shipping" at bounding box center [209, 434] width 91 height 21
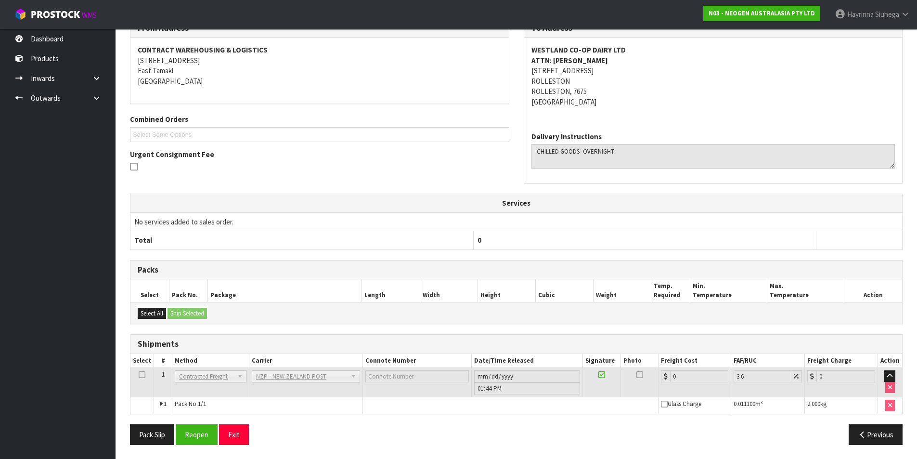
scroll to position [183, 0]
click at [195, 432] on button "Reopen" at bounding box center [197, 434] width 42 height 21
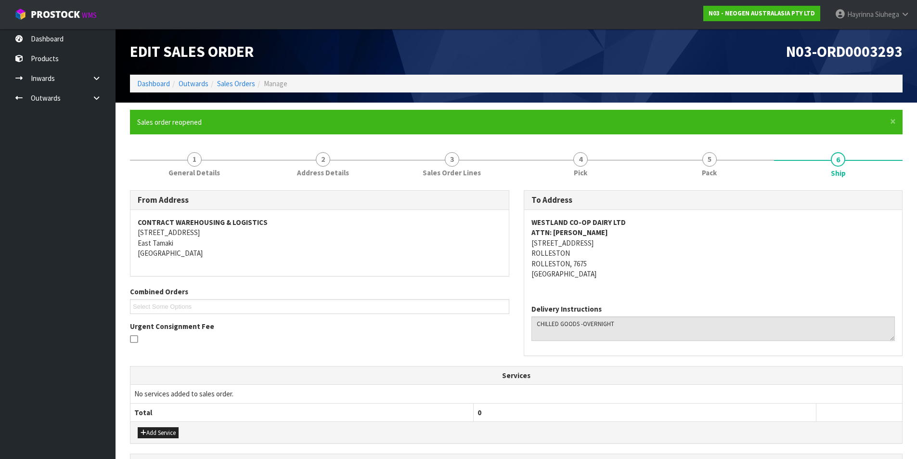
scroll to position [206, 0]
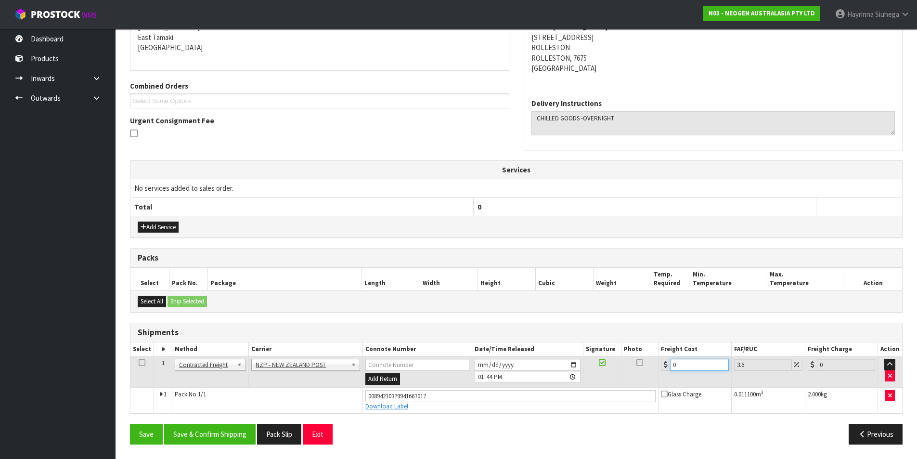
drag, startPoint x: 685, startPoint y: 367, endPoint x: 596, endPoint y: 390, distance: 91.8
click at [594, 392] on tbody "1 Client Local Pickup Customer Local Pickup Company Freight Contracted Freight …" at bounding box center [516, 384] width 772 height 57
click at [130, 424] on button "Save" at bounding box center [146, 434] width 33 height 21
click at [205, 433] on button "Save & Confirm Shipping" at bounding box center [209, 434] width 91 height 21
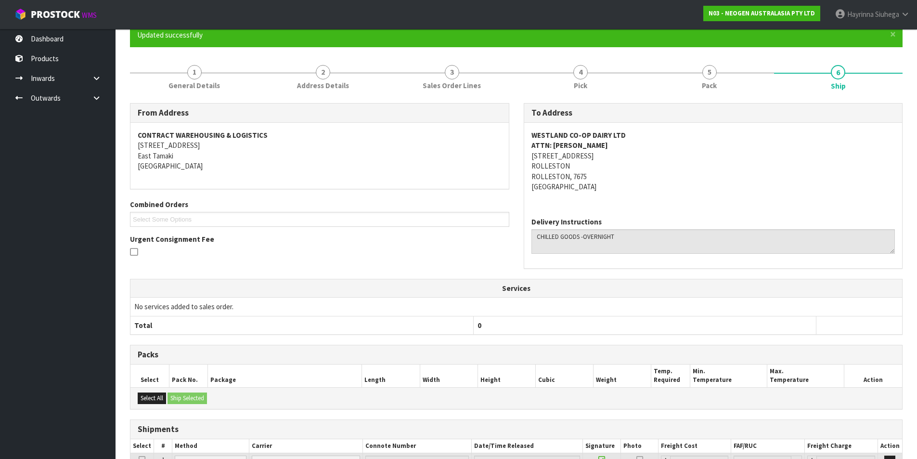
scroll to position [0, 0]
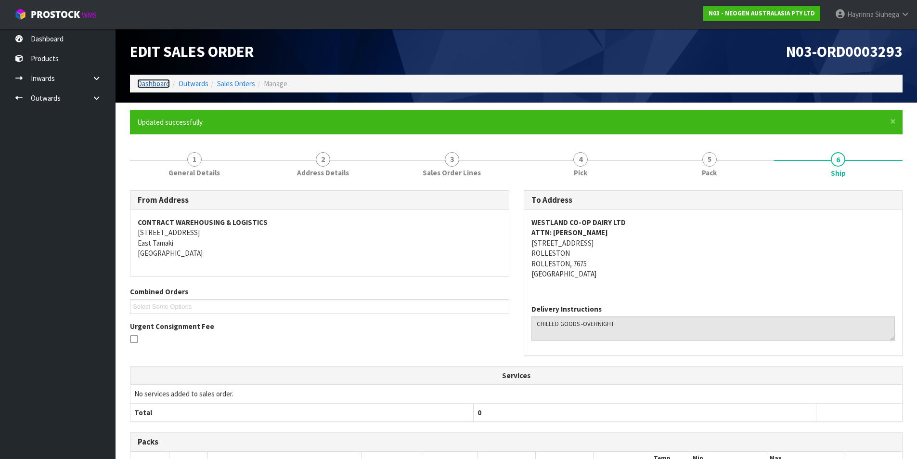
click at [148, 84] on link "Dashboard" at bounding box center [153, 83] width 33 height 9
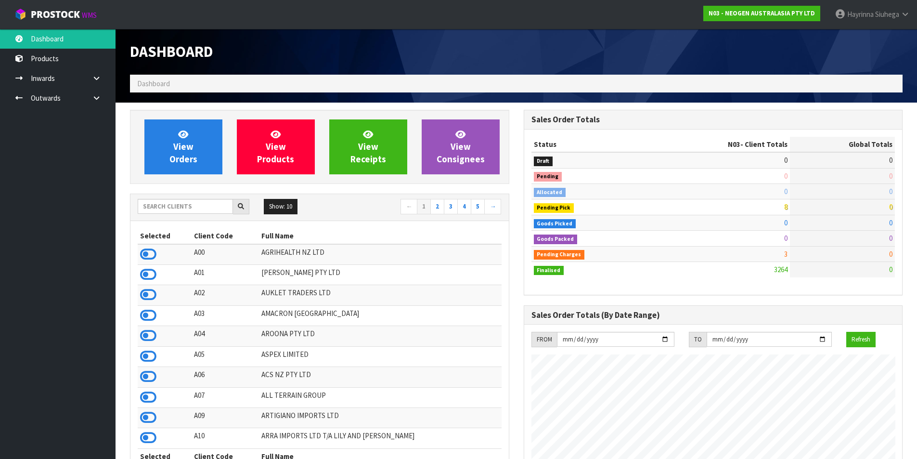
scroll to position [750, 393]
click at [177, 134] on link "View Orders" at bounding box center [183, 146] width 78 height 55
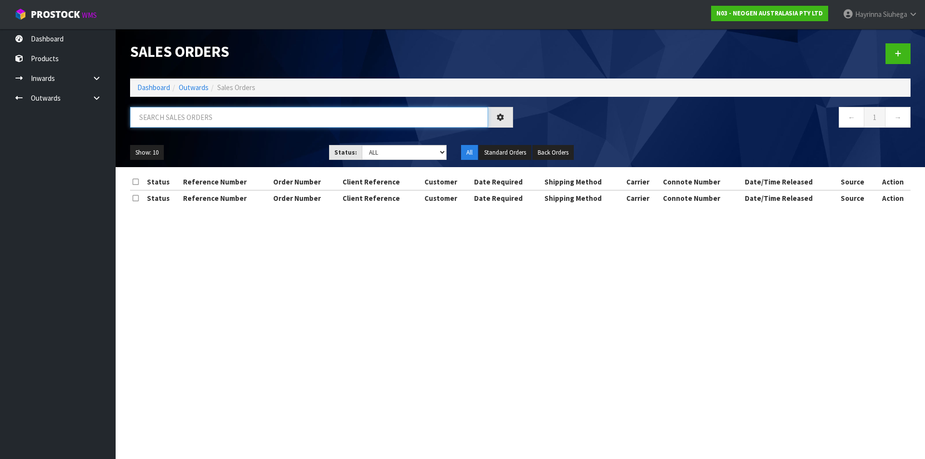
click at [191, 127] on input "text" at bounding box center [309, 117] width 358 height 21
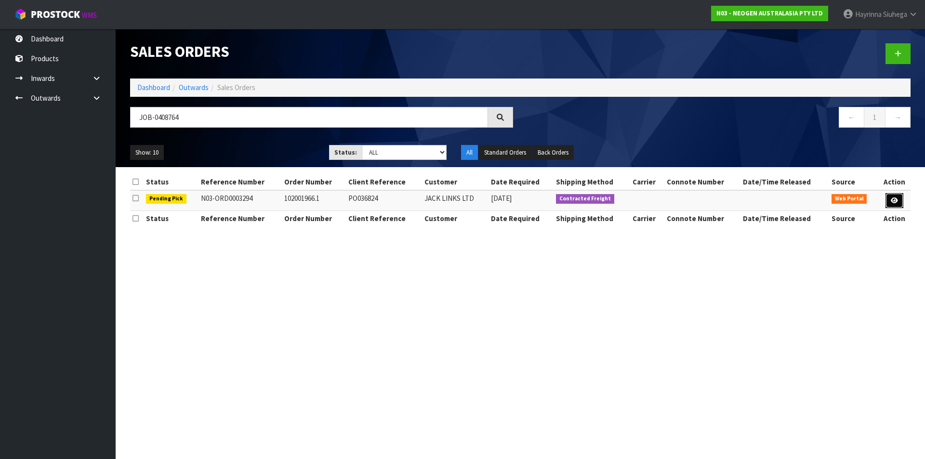
click at [896, 197] on icon at bounding box center [893, 200] width 7 height 6
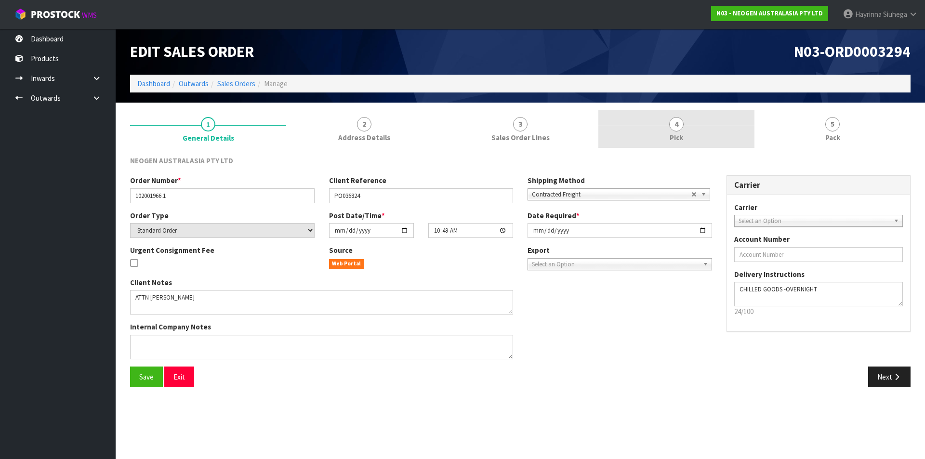
click at [714, 130] on link "4 Pick" at bounding box center [676, 129] width 156 height 38
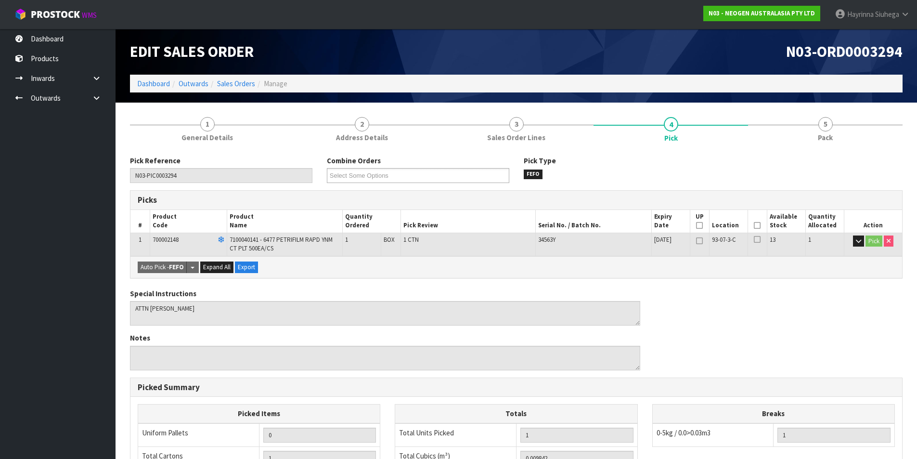
click at [757, 226] on icon at bounding box center [757, 225] width 7 height 0
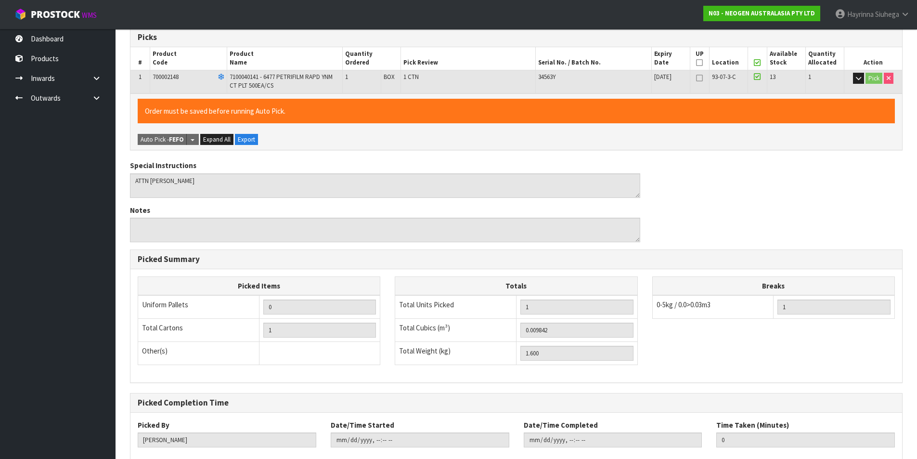
scroll to position [219, 0]
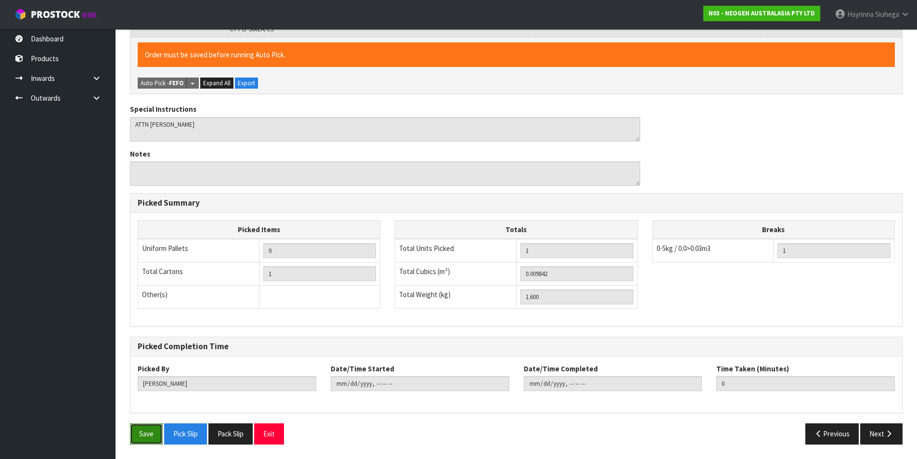
click at [151, 432] on button "Save" at bounding box center [146, 433] width 33 height 21
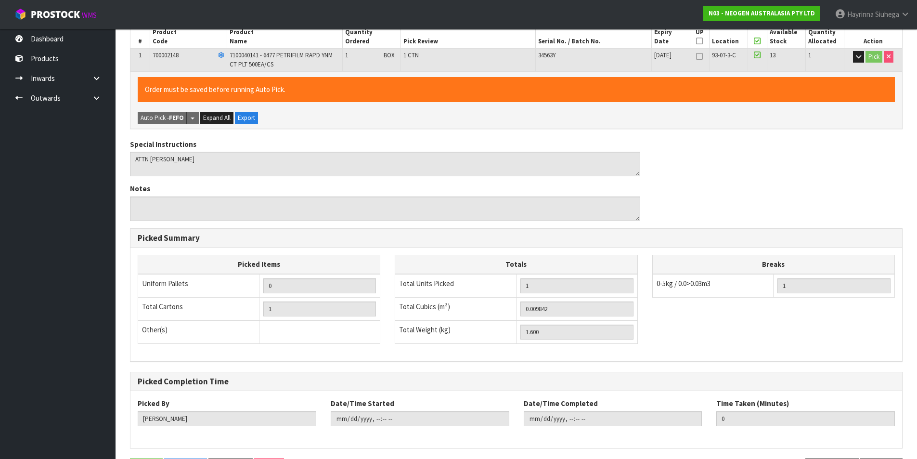
scroll to position [0, 0]
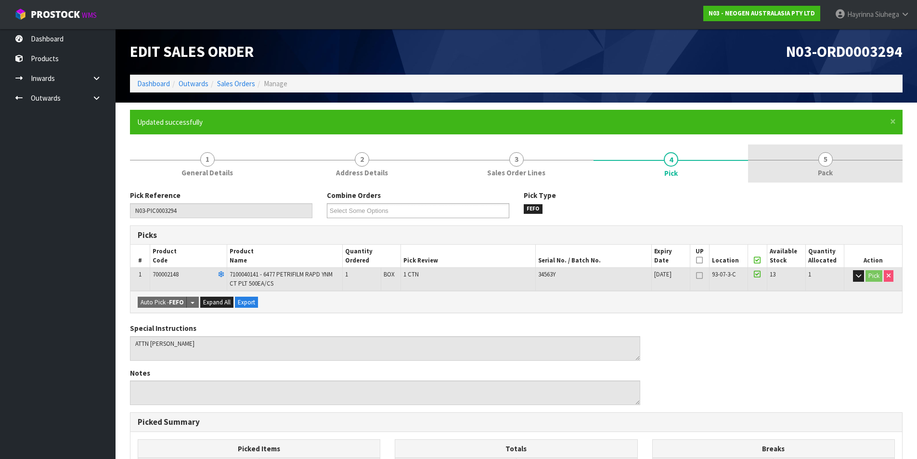
click at [844, 167] on link "5 Pack" at bounding box center [825, 163] width 155 height 38
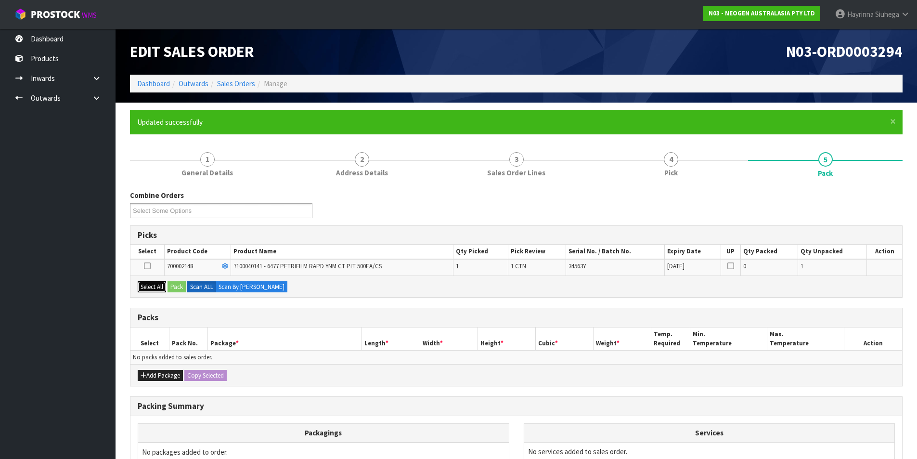
drag, startPoint x: 151, startPoint y: 287, endPoint x: 163, endPoint y: 287, distance: 12.5
click at [151, 287] on button "Select All" at bounding box center [152, 287] width 28 height 12
click at [179, 286] on button "Pack" at bounding box center [177, 287] width 18 height 12
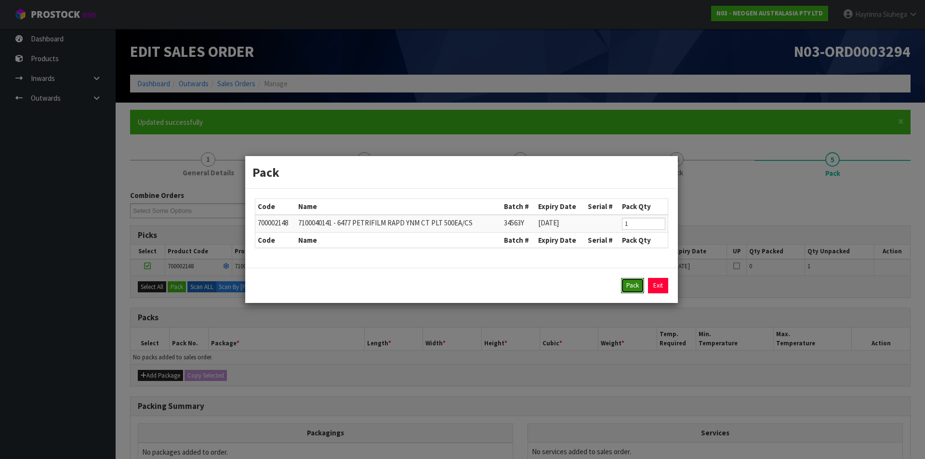
click at [636, 285] on button "Pack" at bounding box center [632, 285] width 23 height 15
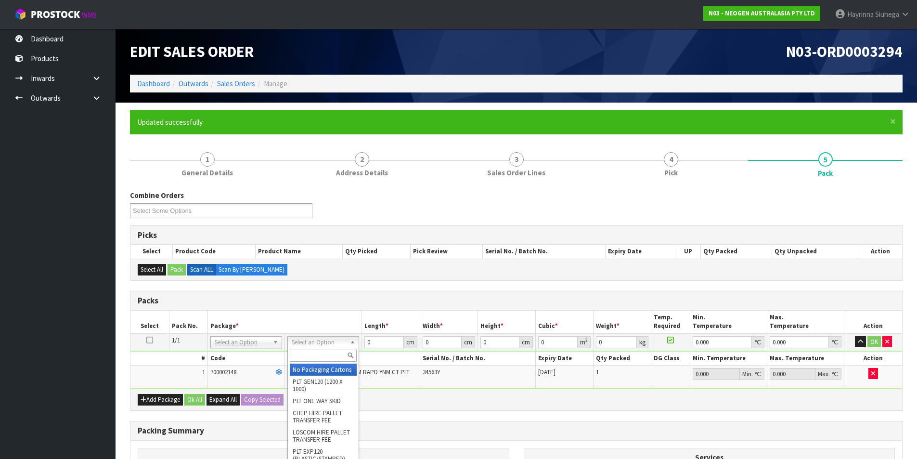
drag, startPoint x: 322, startPoint y: 374, endPoint x: 372, endPoint y: 350, distance: 55.6
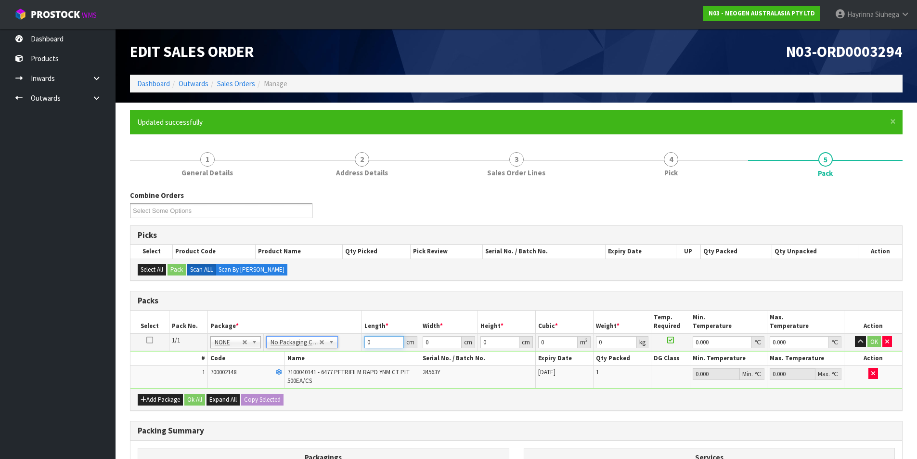
click at [368, 340] on input "0" at bounding box center [384, 342] width 39 height 12
click button "OK" at bounding box center [874, 342] width 13 height 12
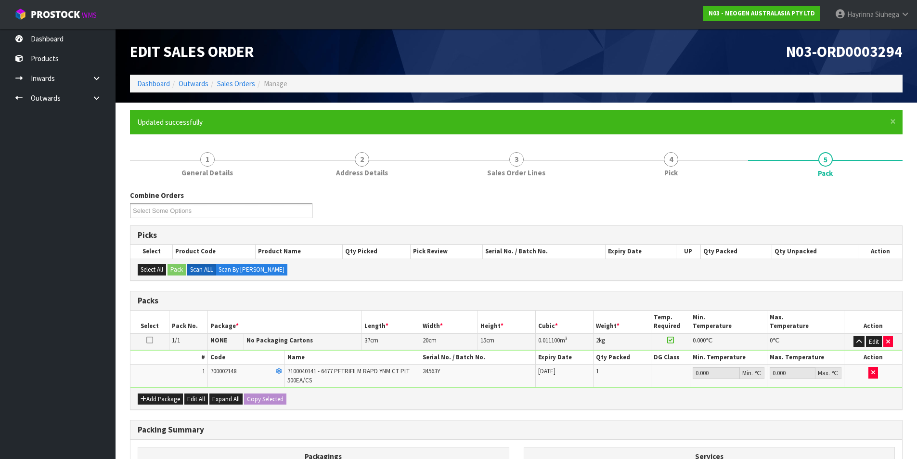
scroll to position [134, 0]
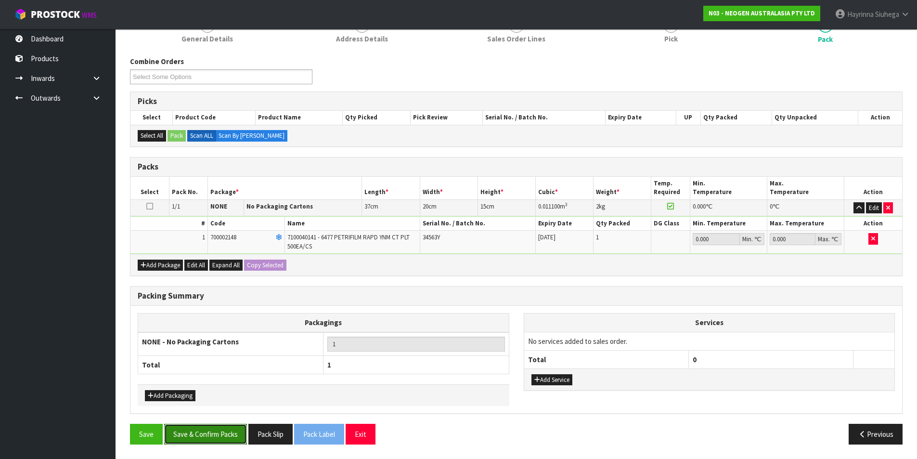
click at [217, 429] on button "Save & Confirm Packs" at bounding box center [205, 434] width 83 height 21
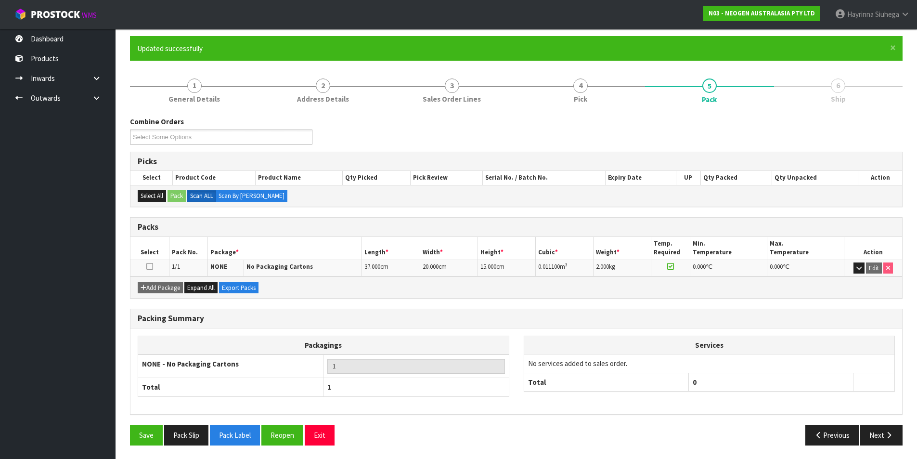
scroll to position [75, 0]
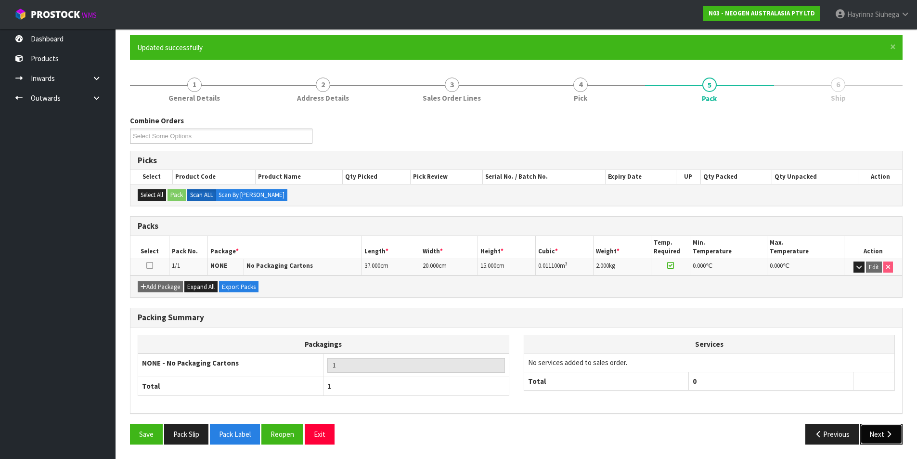
click at [876, 436] on button "Next" at bounding box center [881, 434] width 42 height 21
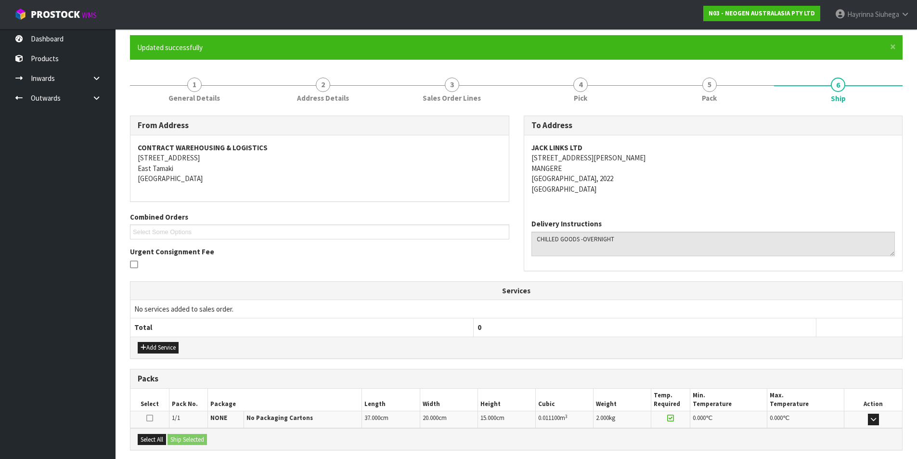
scroll to position [169, 0]
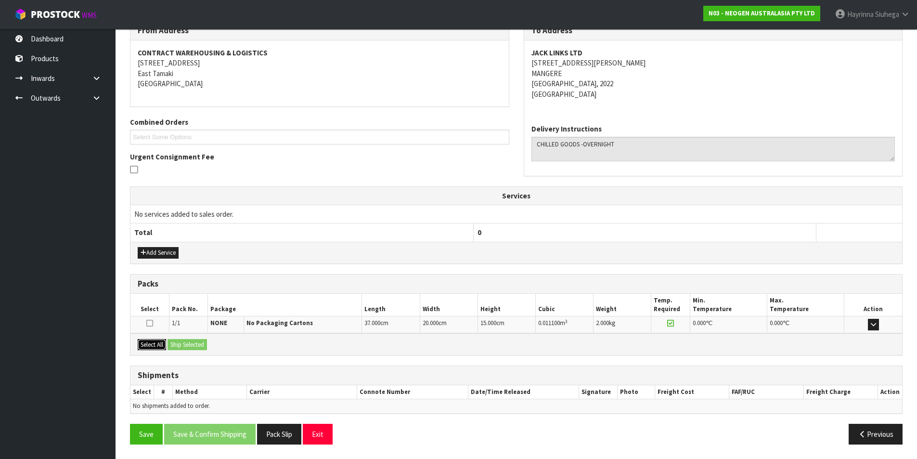
click at [158, 345] on button "Select All" at bounding box center [152, 345] width 28 height 12
drag, startPoint x: 192, startPoint y: 345, endPoint x: 196, endPoint y: 345, distance: 4.8
click at [195, 345] on button "Ship Selected" at bounding box center [187, 345] width 39 height 12
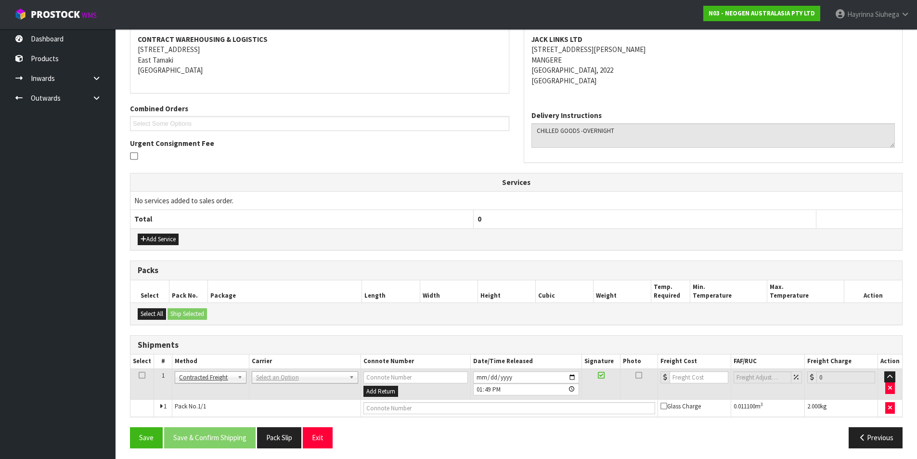
scroll to position [187, 0]
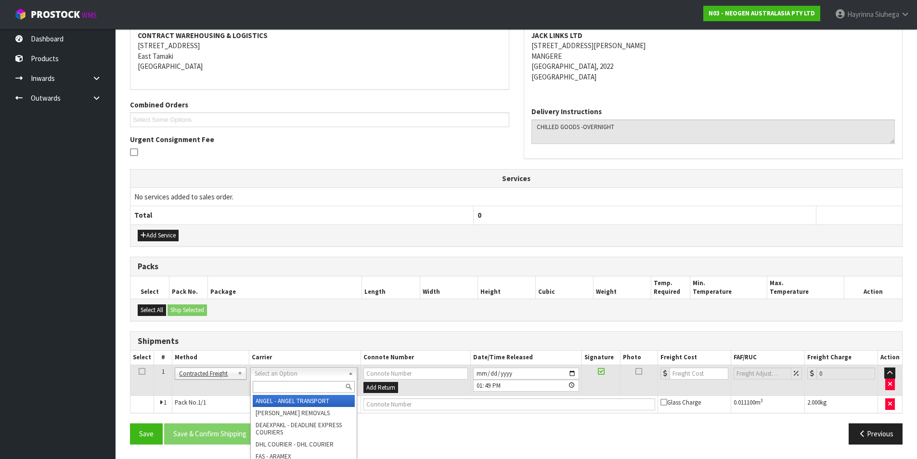
click at [276, 383] on input "text" at bounding box center [304, 387] width 102 height 12
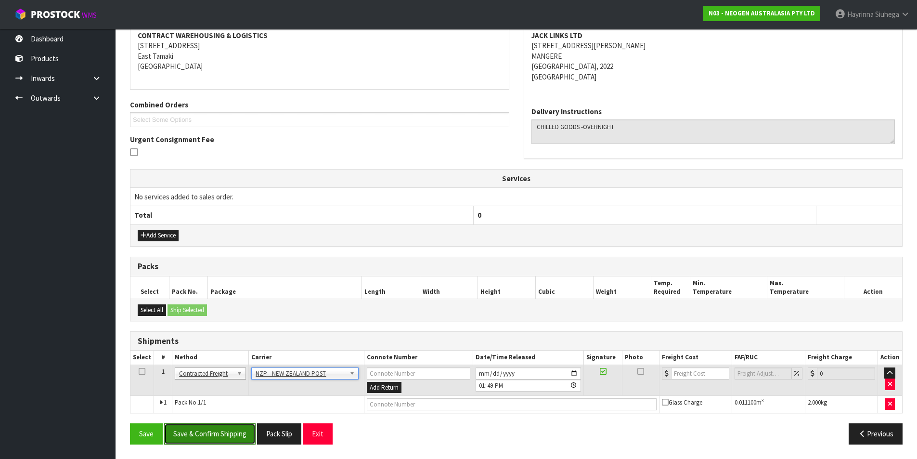
click at [214, 437] on button "Save & Confirm Shipping" at bounding box center [209, 433] width 91 height 21
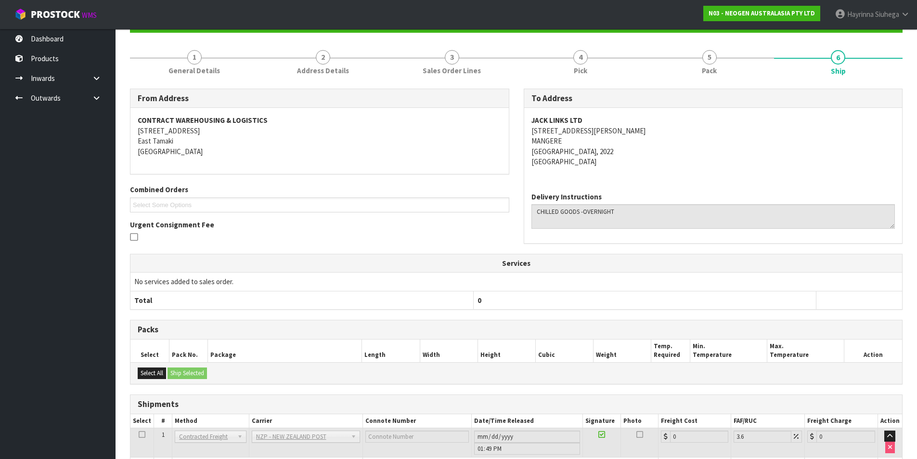
scroll to position [173, 0]
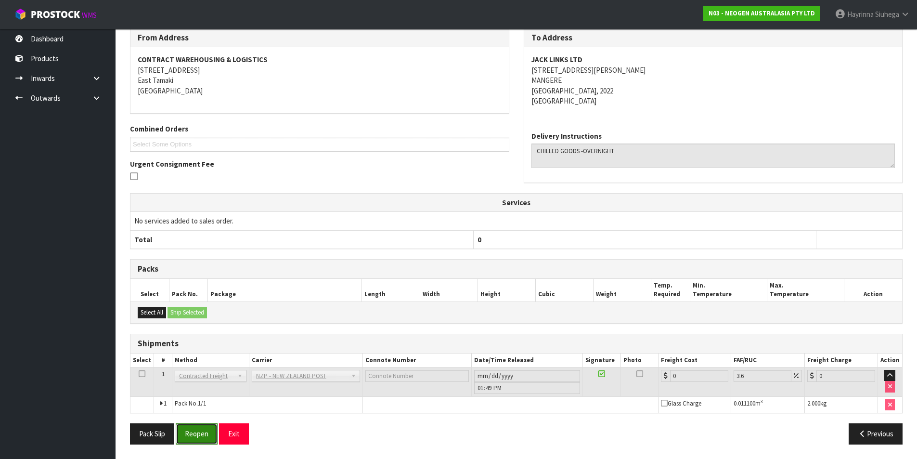
click at [196, 434] on button "Reopen" at bounding box center [197, 433] width 42 height 21
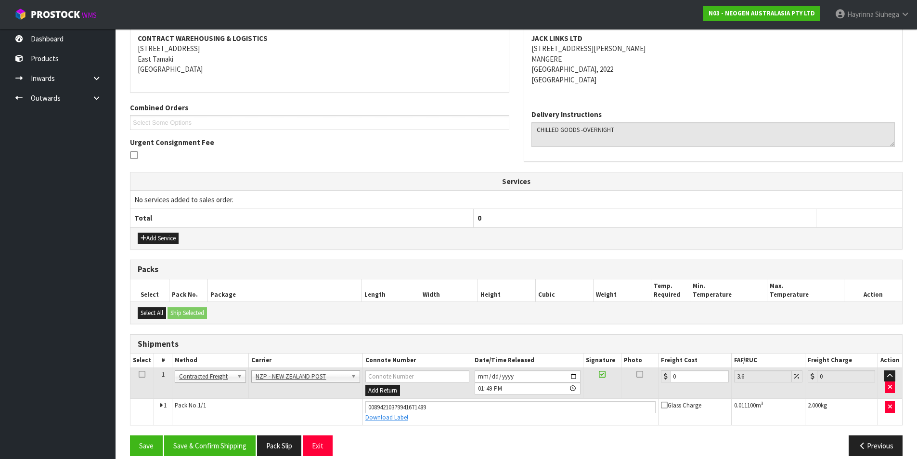
scroll to position [195, 0]
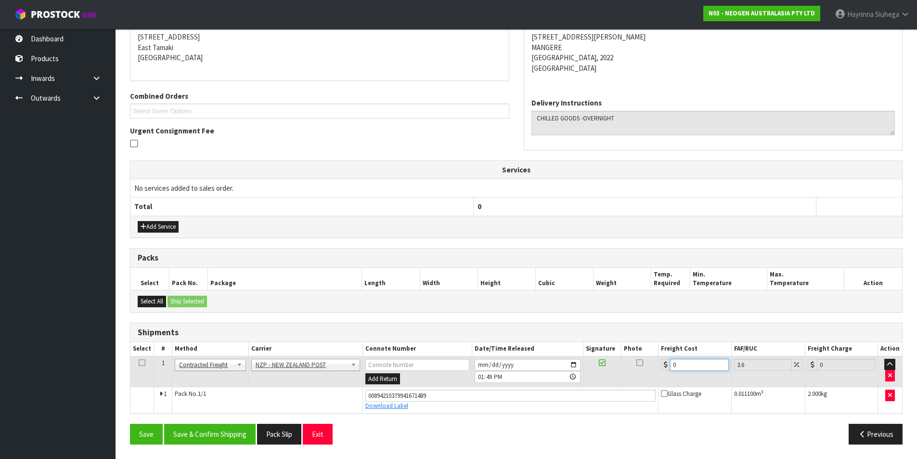
drag, startPoint x: 686, startPoint y: 367, endPoint x: 650, endPoint y: 367, distance: 36.6
click at [649, 367] on tr "1 Client Local Pickup Customer Local Pickup Company Freight Contracted Freight …" at bounding box center [516, 371] width 772 height 31
click at [130, 424] on button "Save" at bounding box center [146, 434] width 33 height 21
click at [222, 430] on button "Save & Confirm Shipping" at bounding box center [209, 434] width 91 height 21
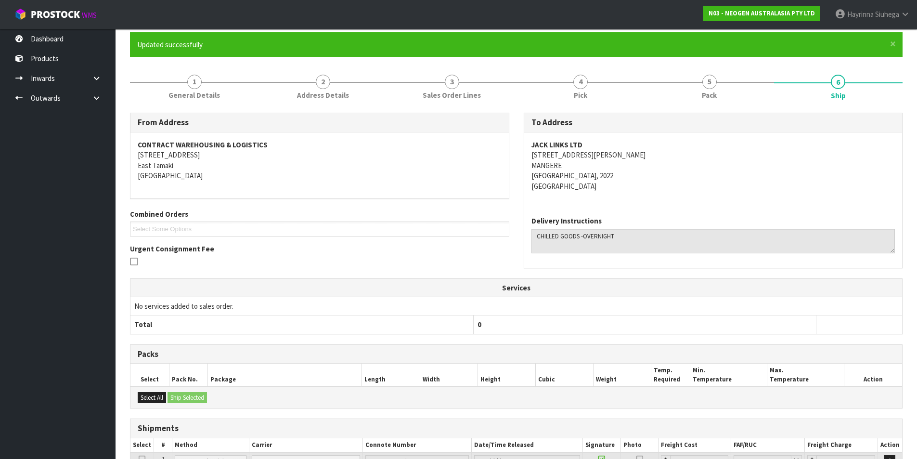
scroll to position [0, 0]
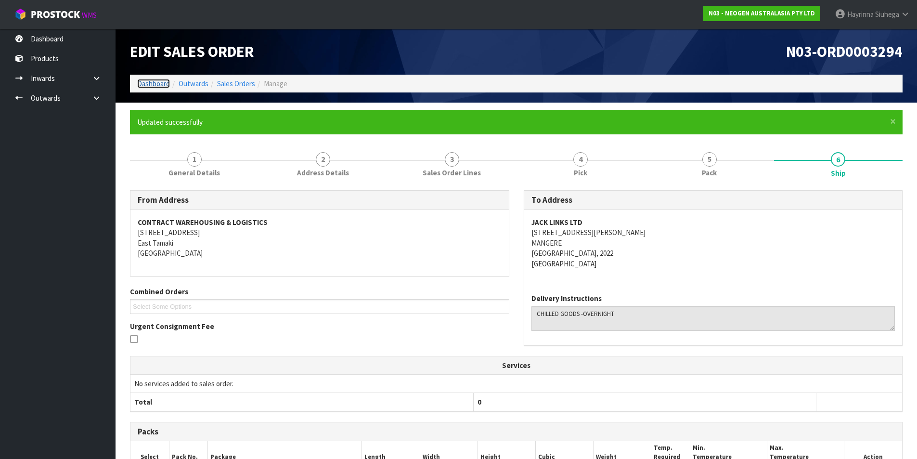
click at [154, 80] on link "Dashboard" at bounding box center [153, 83] width 33 height 9
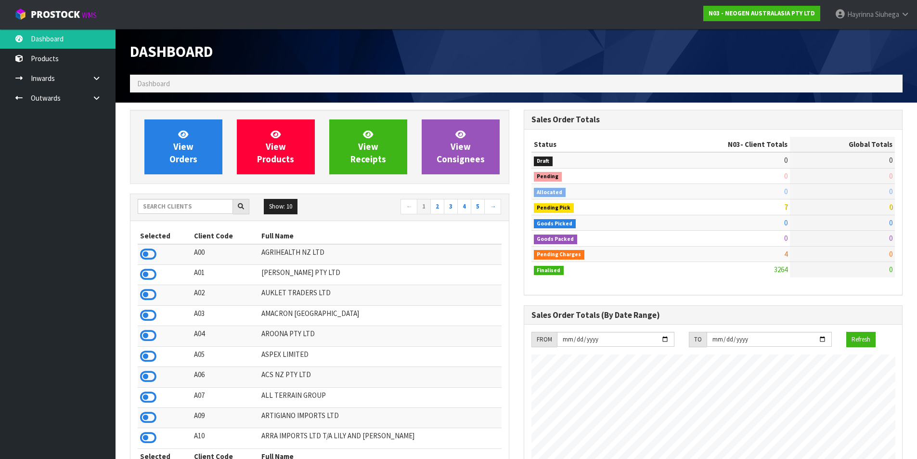
scroll to position [730, 393]
click at [194, 135] on link "View Orders" at bounding box center [183, 146] width 78 height 55
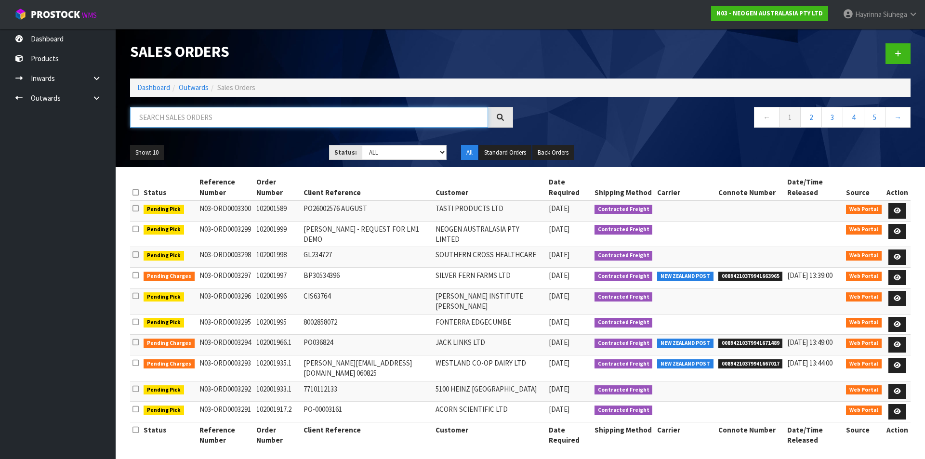
click at [188, 125] on input "text" at bounding box center [309, 117] width 358 height 21
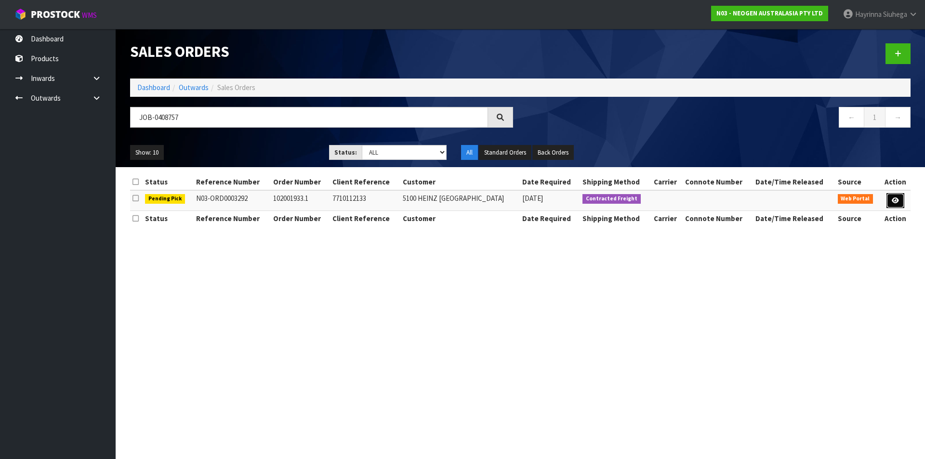
click at [898, 205] on link at bounding box center [895, 200] width 18 height 15
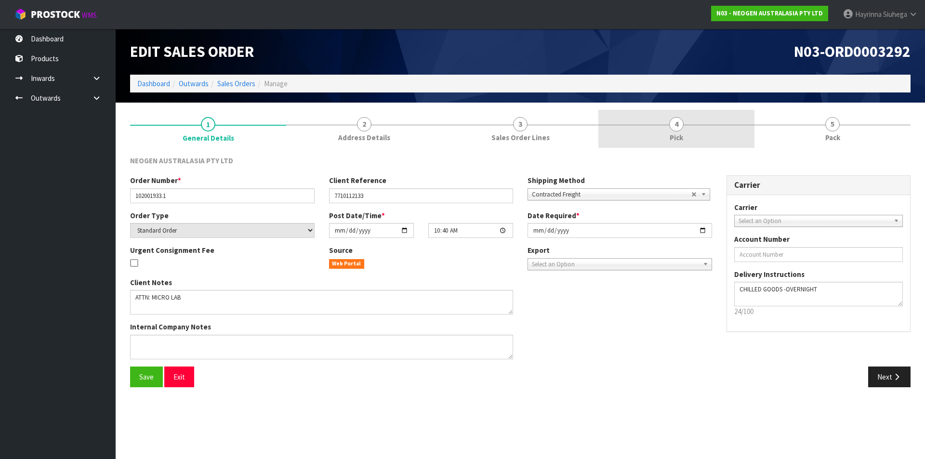
click at [718, 143] on link "4 Pick" at bounding box center [676, 129] width 156 height 38
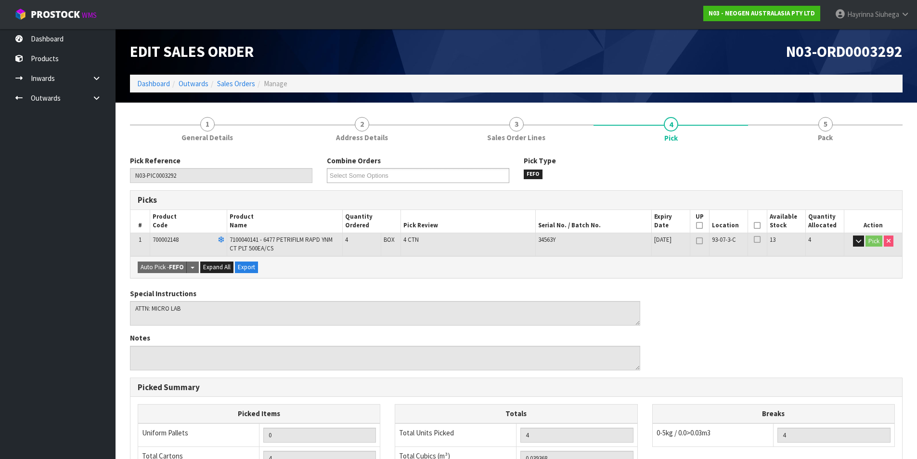
click at [757, 226] on icon at bounding box center [757, 225] width 7 height 0
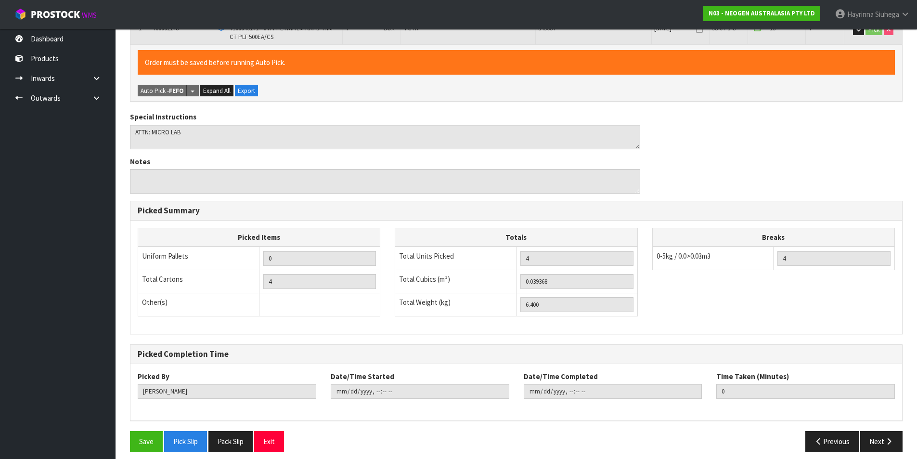
scroll to position [219, 0]
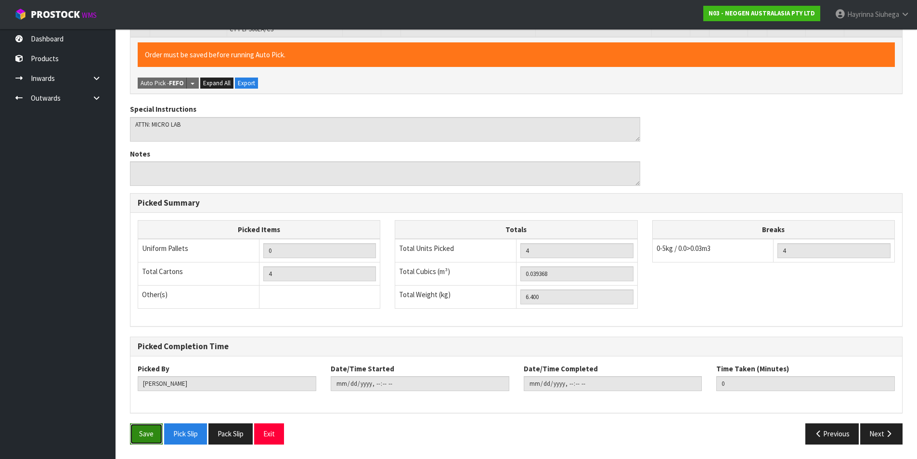
click at [148, 439] on button "Save" at bounding box center [146, 433] width 33 height 21
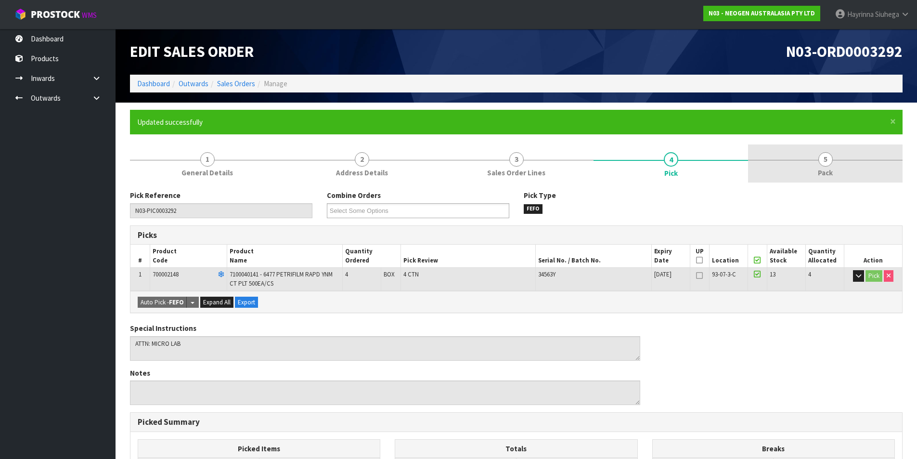
drag, startPoint x: 775, startPoint y: 172, endPoint x: 754, endPoint y: 182, distance: 23.9
click at [776, 172] on link "5 Pack" at bounding box center [825, 163] width 155 height 38
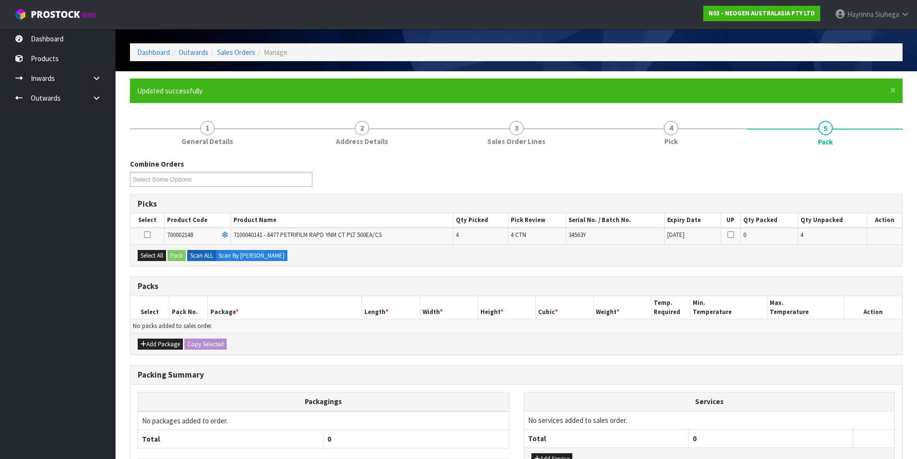
scroll to position [48, 0]
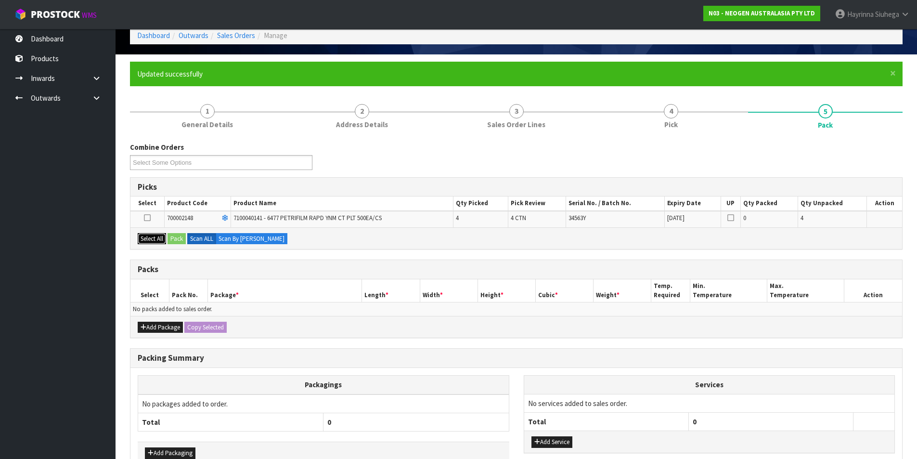
drag, startPoint x: 156, startPoint y: 235, endPoint x: 162, endPoint y: 236, distance: 6.0
click at [156, 237] on button "Select All" at bounding box center [152, 239] width 28 height 12
click at [177, 240] on button "Pack" at bounding box center [177, 239] width 18 height 12
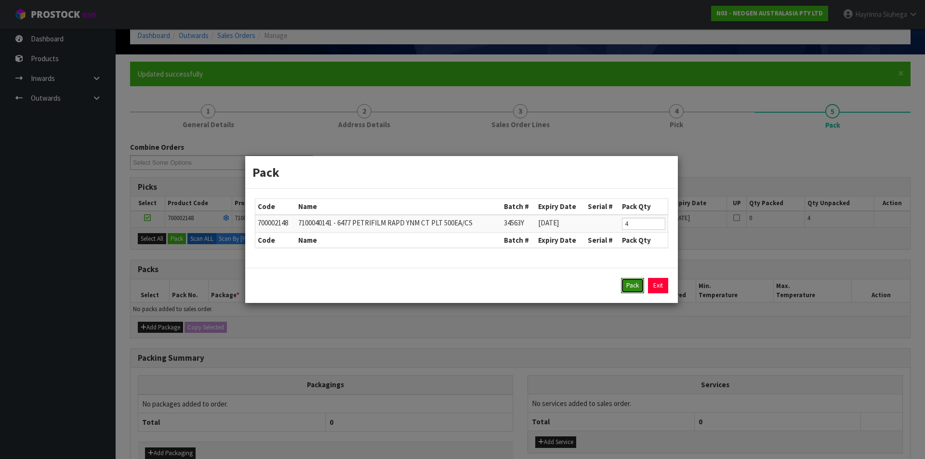
click at [636, 288] on button "Pack" at bounding box center [632, 285] width 23 height 15
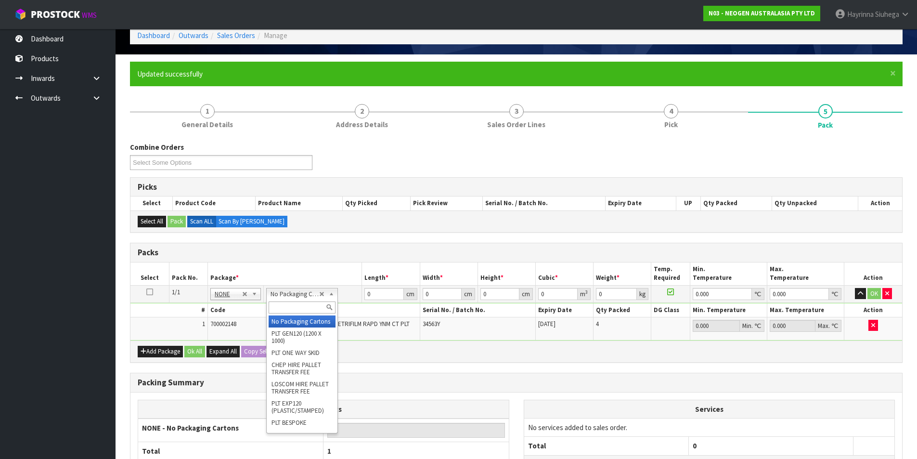
click at [294, 307] on input "text" at bounding box center [302, 307] width 67 height 12
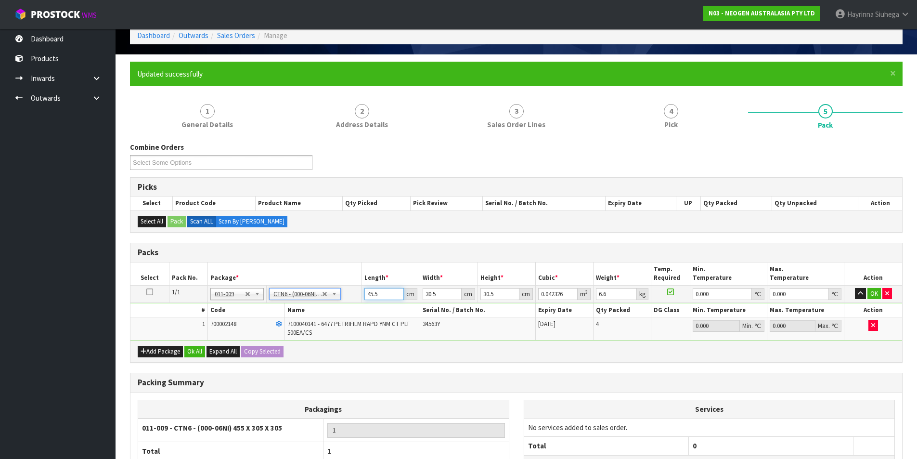
click at [368, 297] on input "45.5" at bounding box center [384, 294] width 39 height 12
click button "OK" at bounding box center [874, 294] width 13 height 12
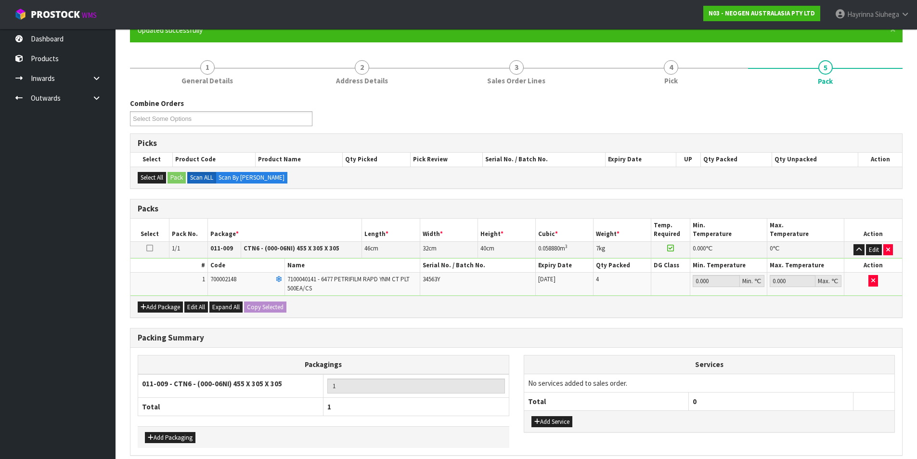
scroll to position [134, 0]
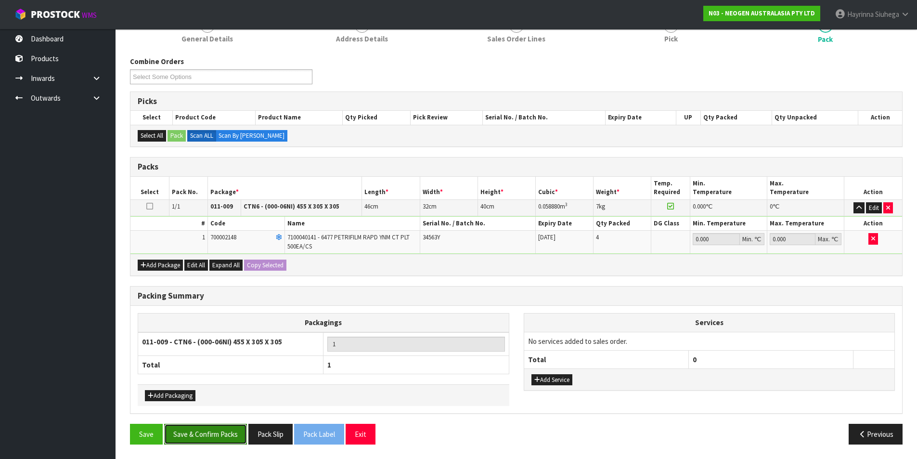
click at [208, 430] on button "Save & Confirm Packs" at bounding box center [205, 434] width 83 height 21
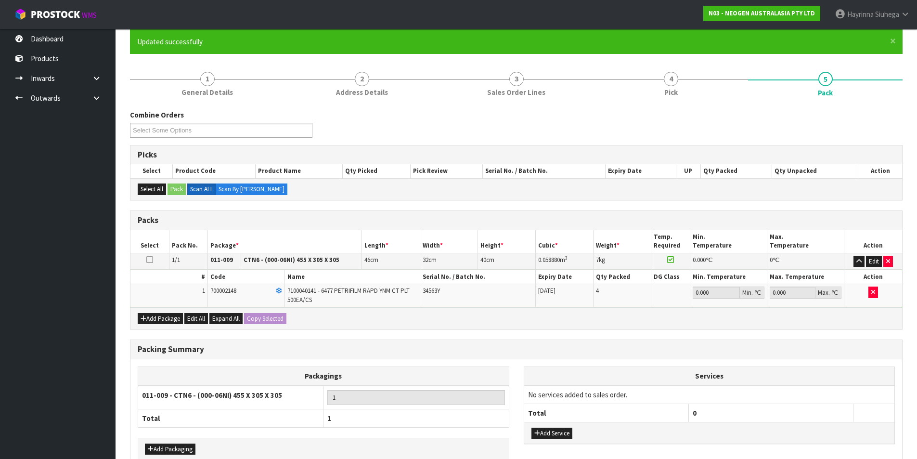
scroll to position [75, 0]
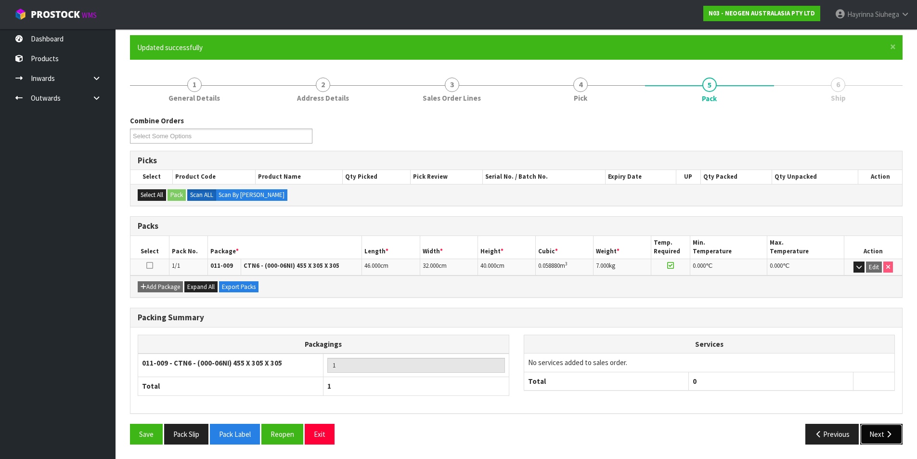
click at [890, 432] on icon "button" at bounding box center [889, 433] width 9 height 7
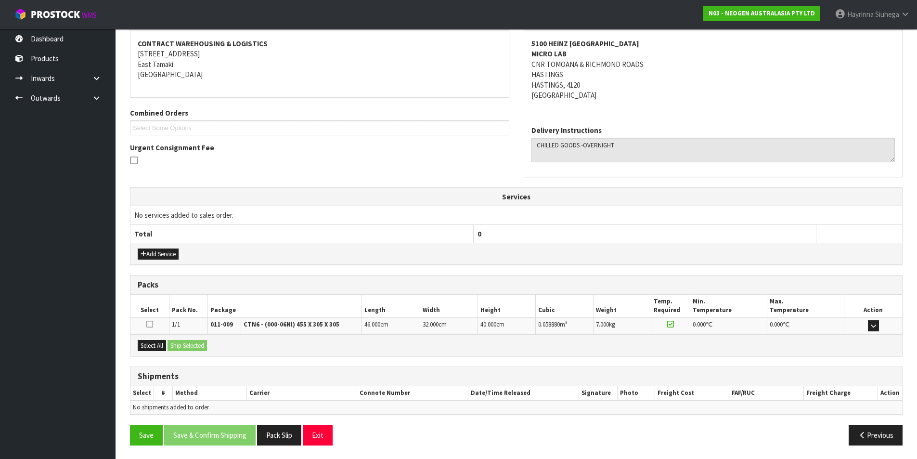
scroll to position [180, 0]
drag, startPoint x: 150, startPoint y: 347, endPoint x: 178, endPoint y: 349, distance: 28.0
click at [150, 346] on button "Select All" at bounding box center [152, 345] width 28 height 12
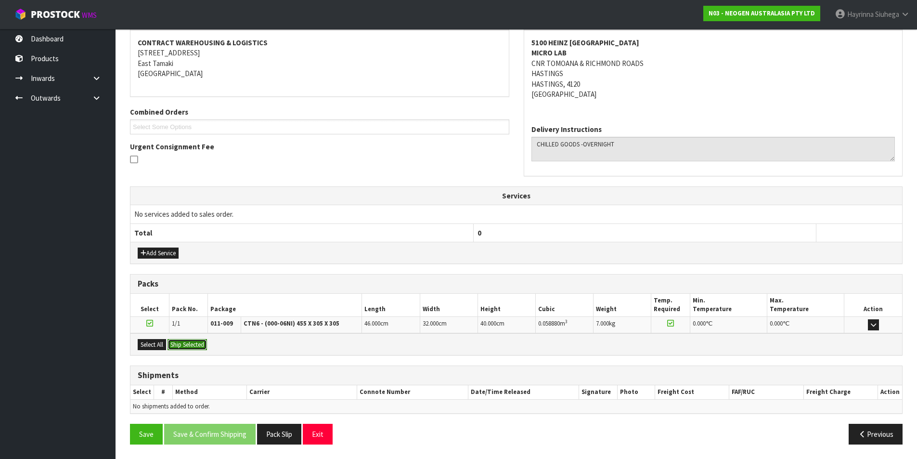
click at [188, 350] on button "Ship Selected" at bounding box center [187, 345] width 39 height 12
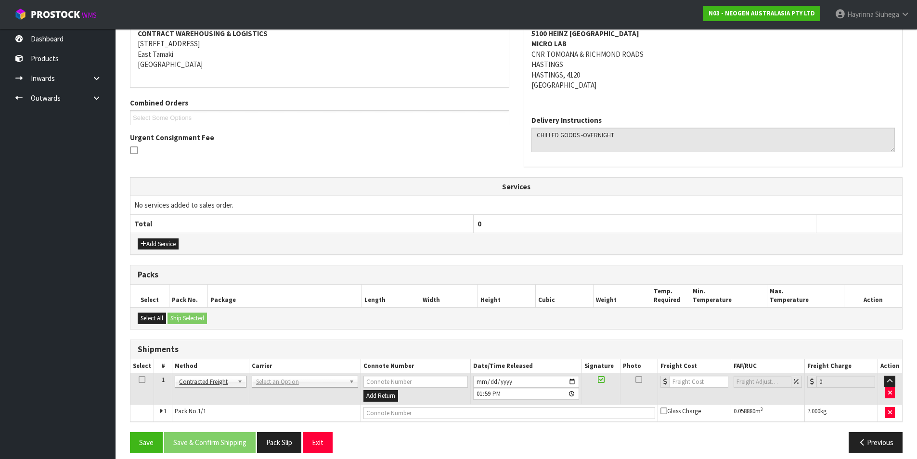
scroll to position [197, 0]
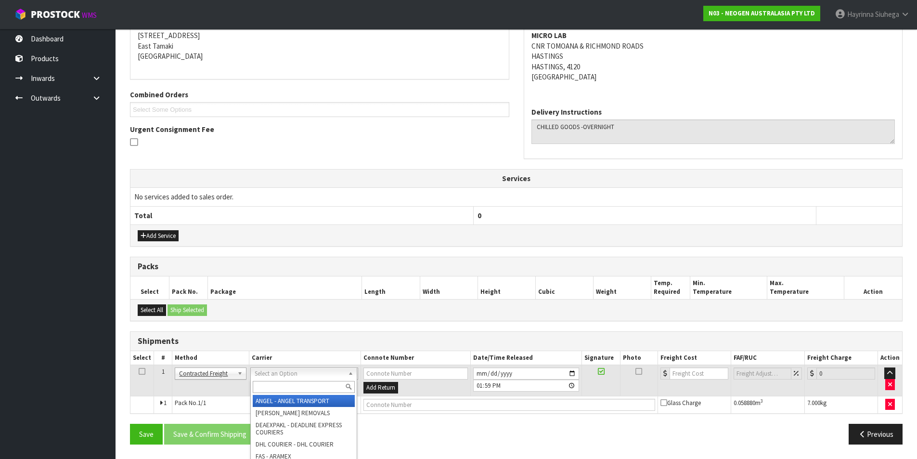
click at [270, 385] on input "text" at bounding box center [304, 387] width 102 height 12
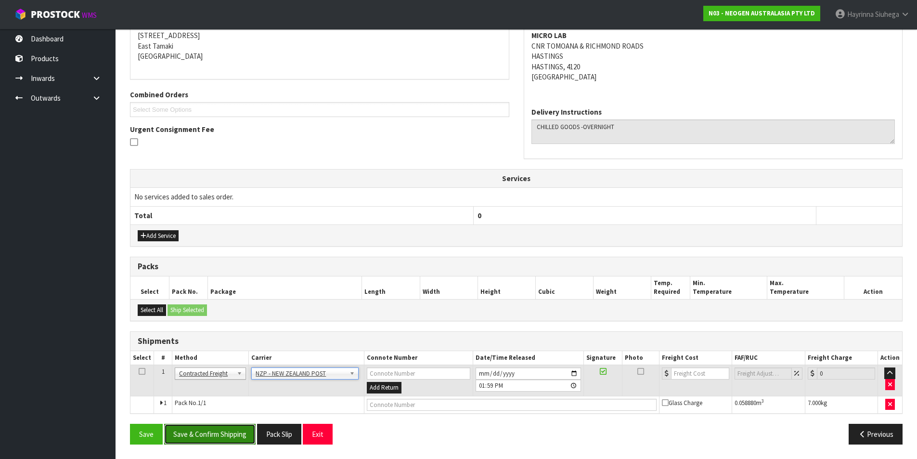
click at [233, 438] on button "Save & Confirm Shipping" at bounding box center [209, 434] width 91 height 21
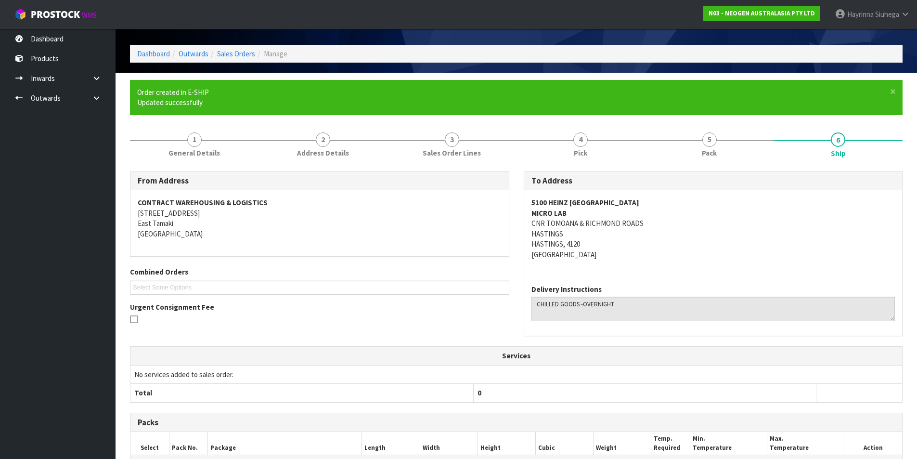
scroll to position [183, 0]
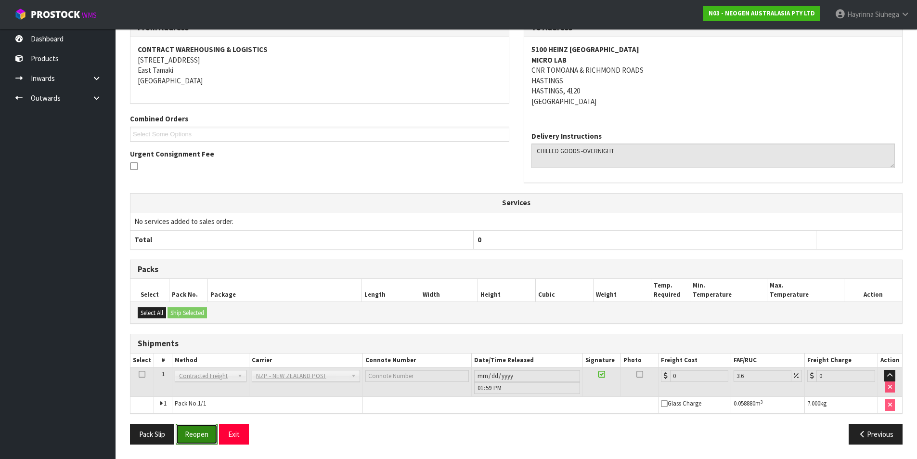
click at [194, 441] on button "Reopen" at bounding box center [197, 434] width 42 height 21
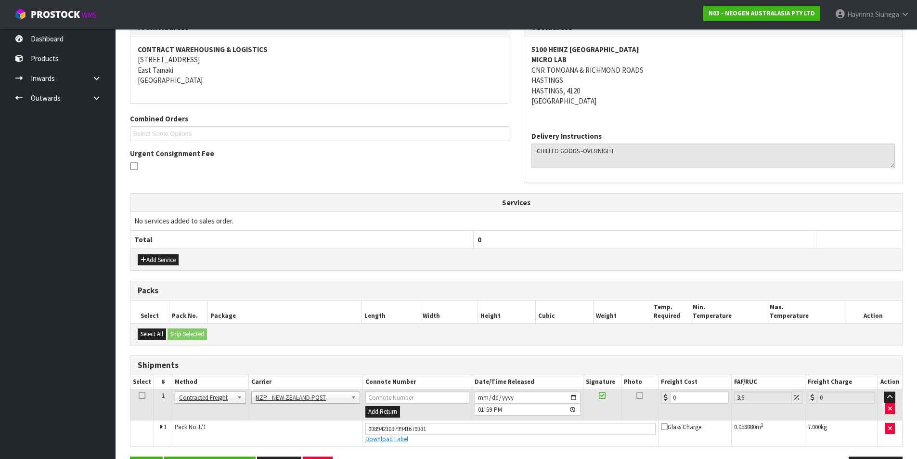
scroll to position [206, 0]
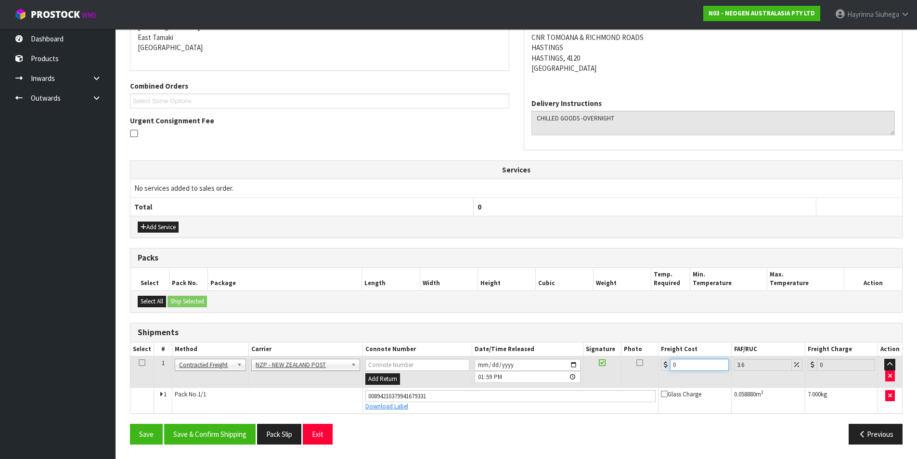
drag, startPoint x: 693, startPoint y: 361, endPoint x: 672, endPoint y: 363, distance: 21.3
click at [677, 363] on input "0" at bounding box center [699, 365] width 58 height 12
click at [130, 424] on button "Save" at bounding box center [146, 434] width 33 height 21
click at [228, 430] on button "Save & Confirm Shipping" at bounding box center [209, 434] width 91 height 21
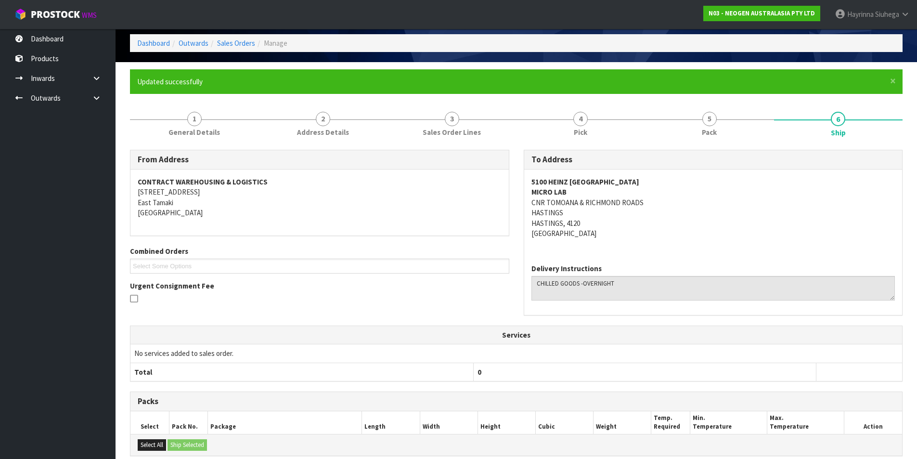
scroll to position [0, 0]
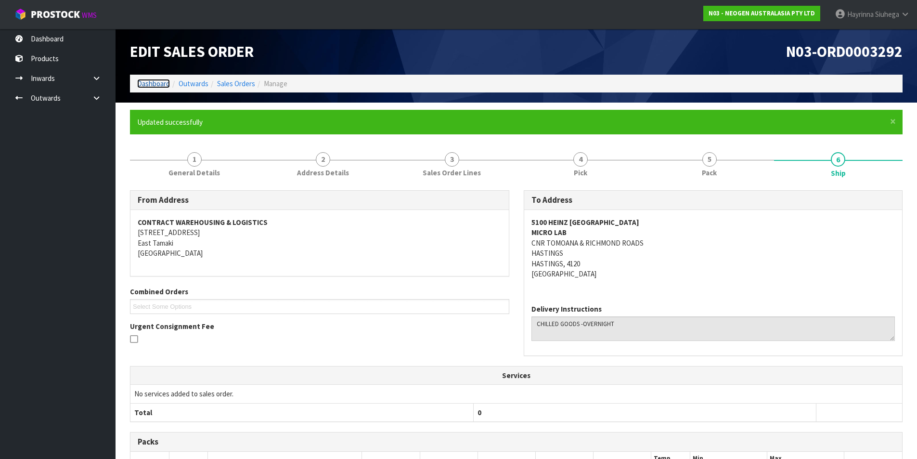
click at [161, 81] on link "Dashboard" at bounding box center [153, 83] width 33 height 9
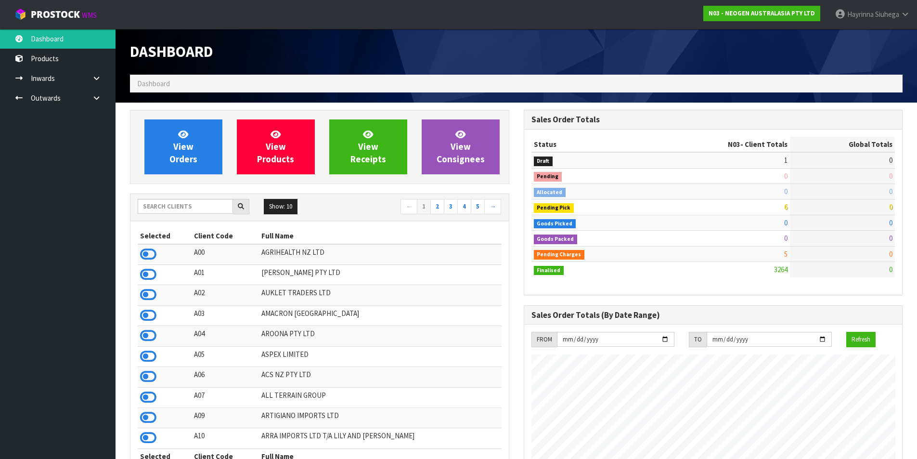
scroll to position [730, 393]
click at [201, 156] on link "View Orders" at bounding box center [183, 146] width 78 height 55
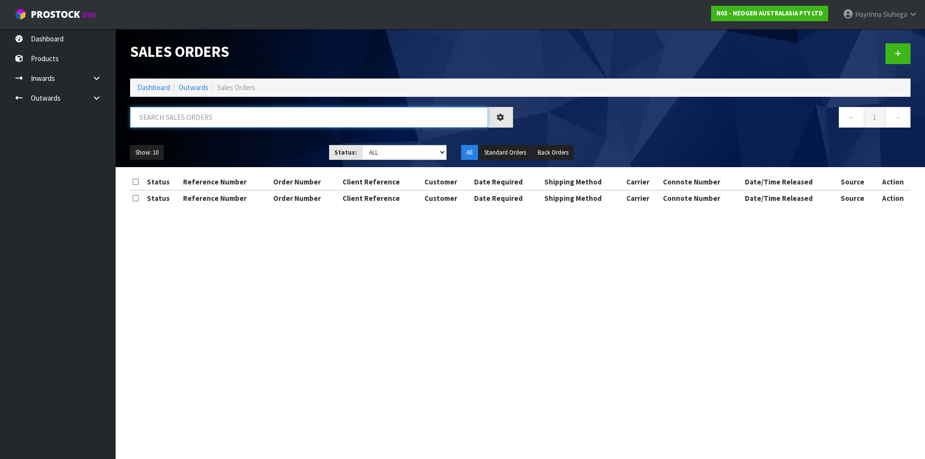
click at [198, 118] on input "text" at bounding box center [309, 117] width 358 height 21
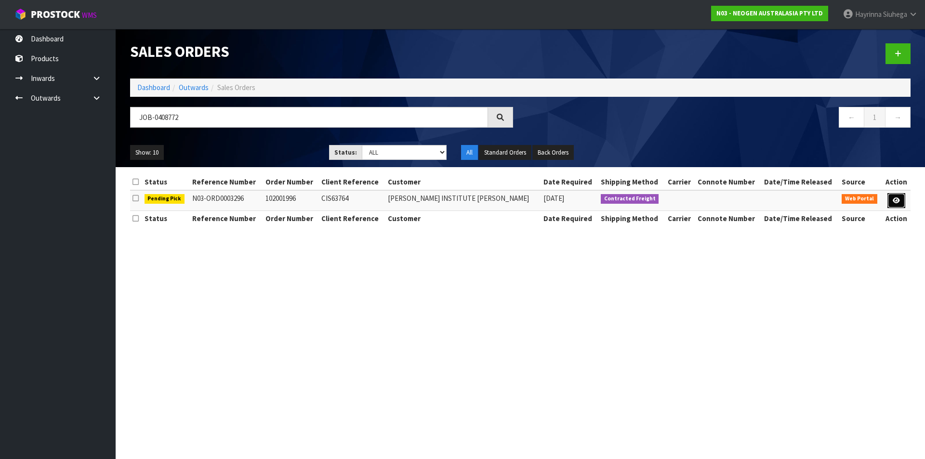
click at [890, 201] on link at bounding box center [896, 200] width 18 height 15
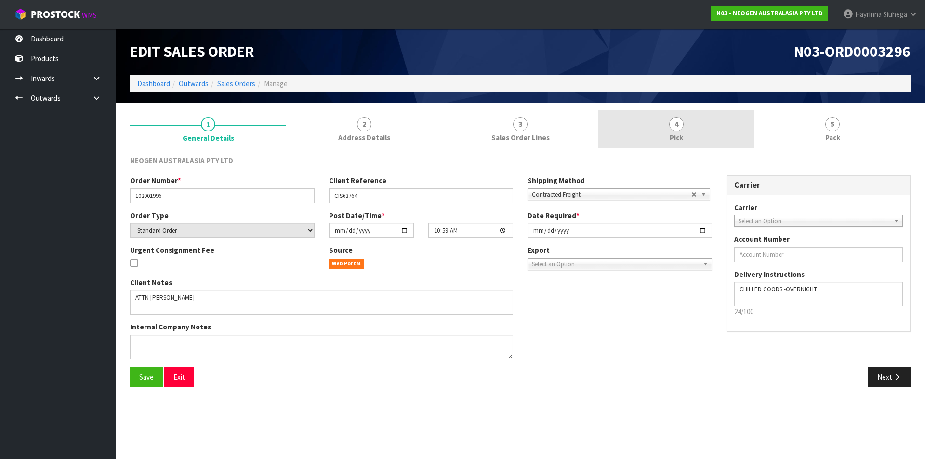
click at [680, 145] on link "4 Pick" at bounding box center [676, 129] width 156 height 38
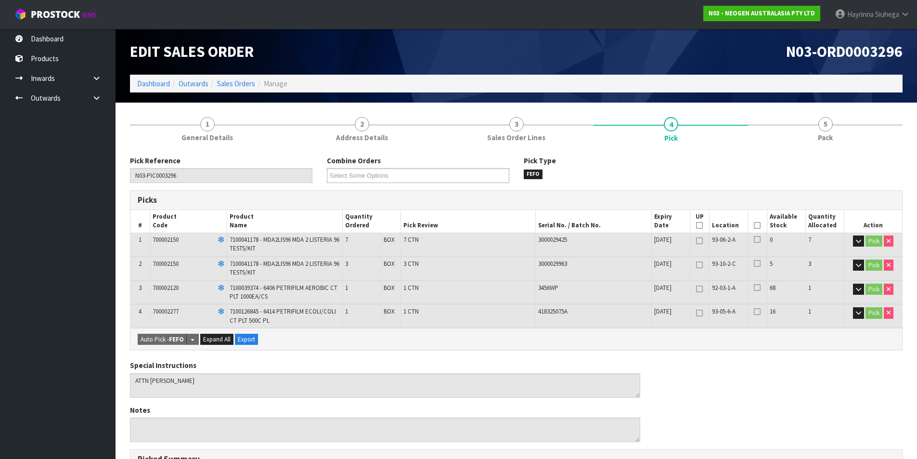
click at [759, 225] on icon at bounding box center [757, 225] width 7 height 0
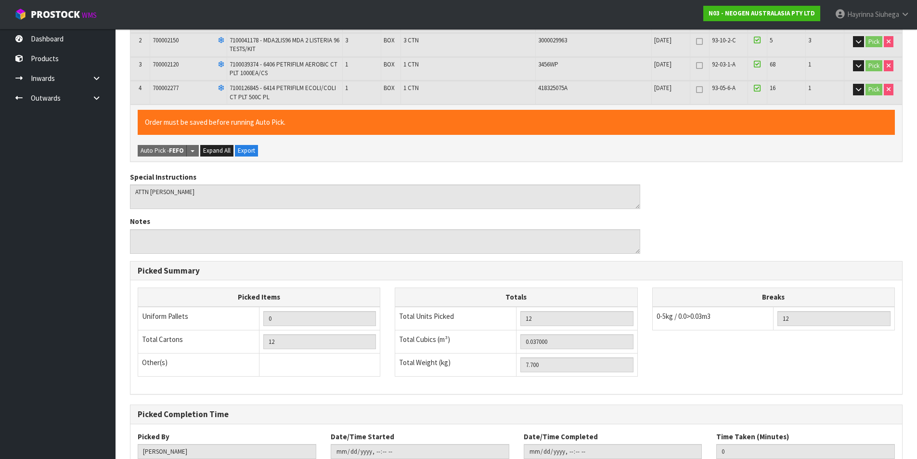
scroll to position [291, 0]
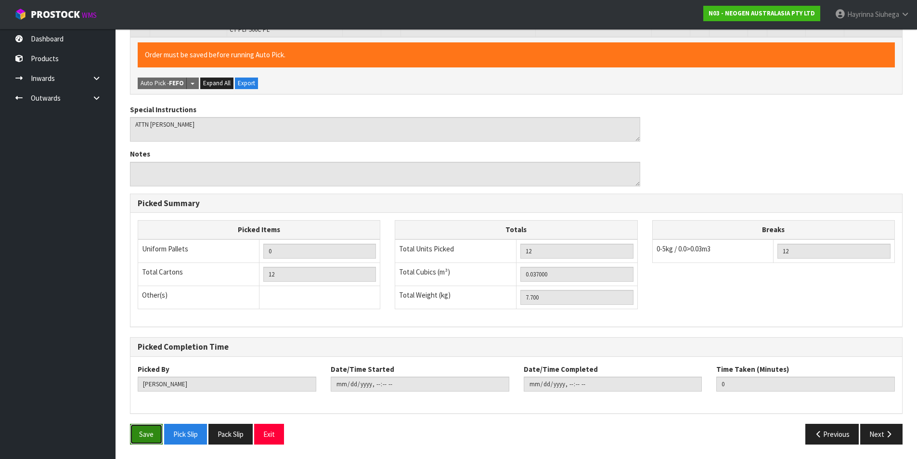
click at [144, 429] on button "Save" at bounding box center [146, 434] width 33 height 21
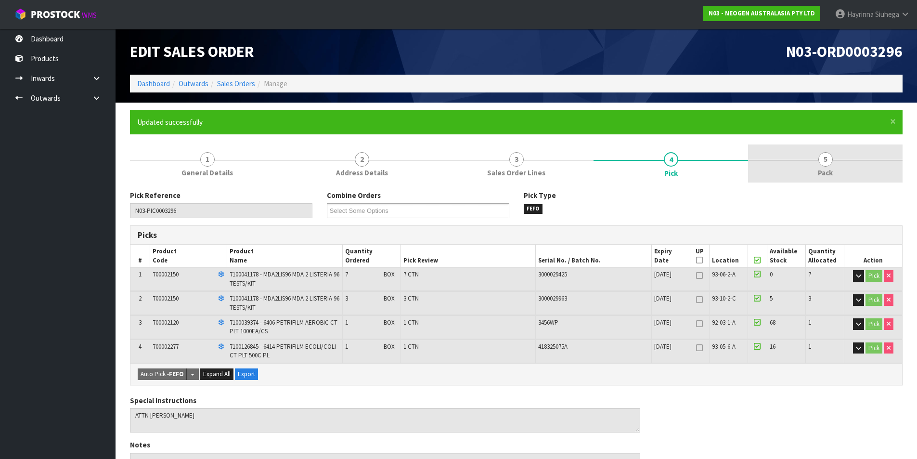
click at [813, 160] on link "5 Pack" at bounding box center [825, 163] width 155 height 38
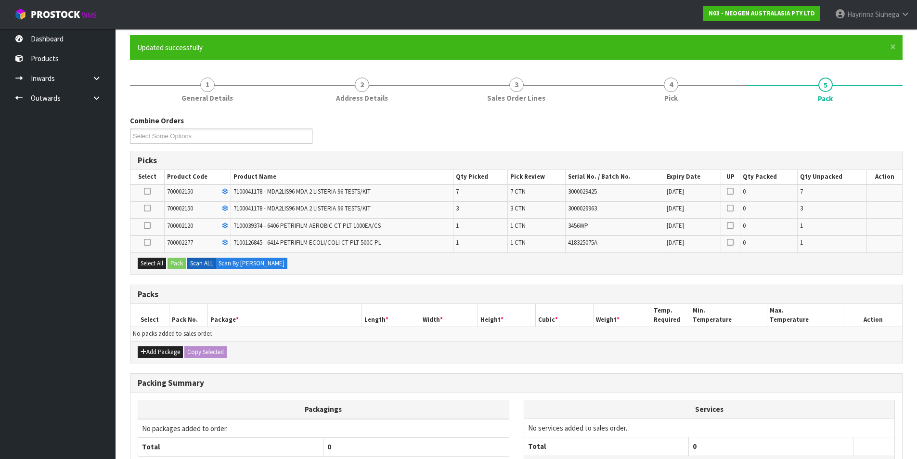
scroll to position [157, 0]
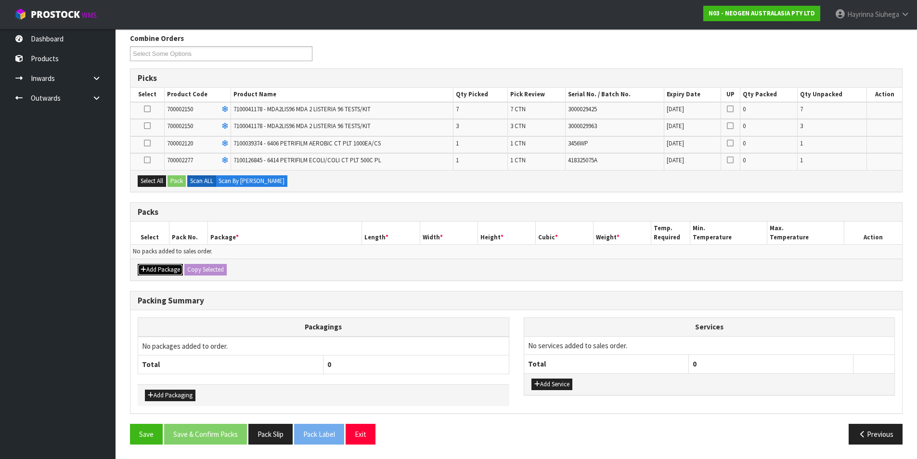
click at [158, 271] on button "Add Package" at bounding box center [160, 270] width 45 height 12
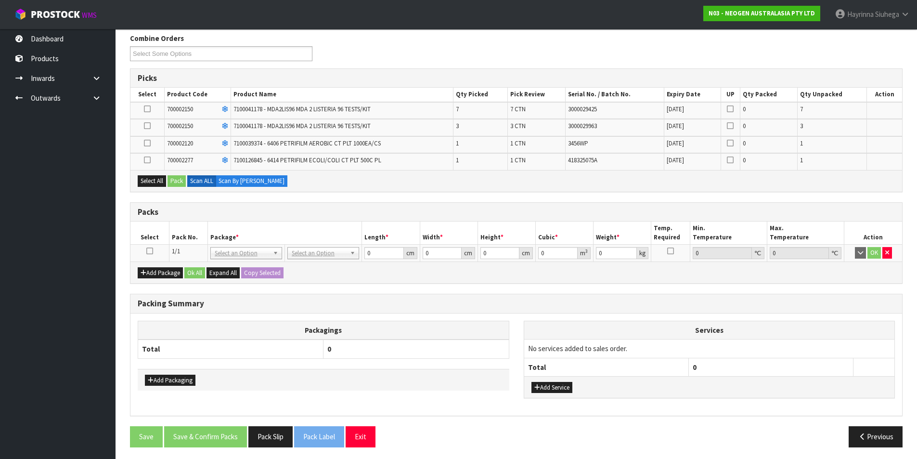
click at [150, 255] on link at bounding box center [149, 251] width 7 height 8
click at [152, 183] on button "Select All" at bounding box center [152, 181] width 28 height 12
click at [173, 182] on button "Pack" at bounding box center [177, 181] width 18 height 12
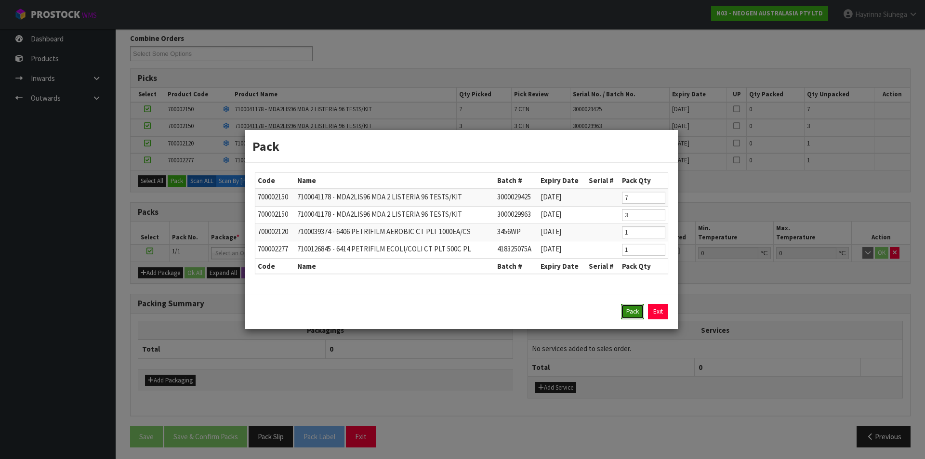
click at [631, 315] on button "Pack" at bounding box center [632, 311] width 23 height 15
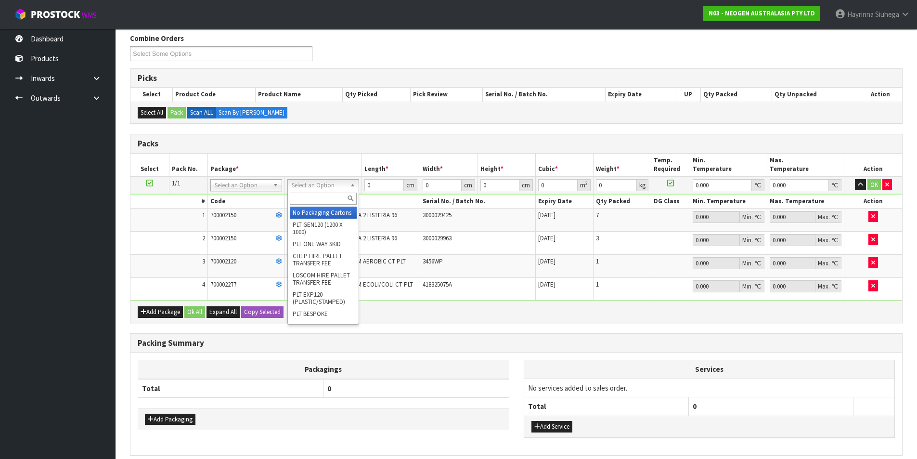
click at [318, 199] on input "text" at bounding box center [323, 199] width 67 height 12
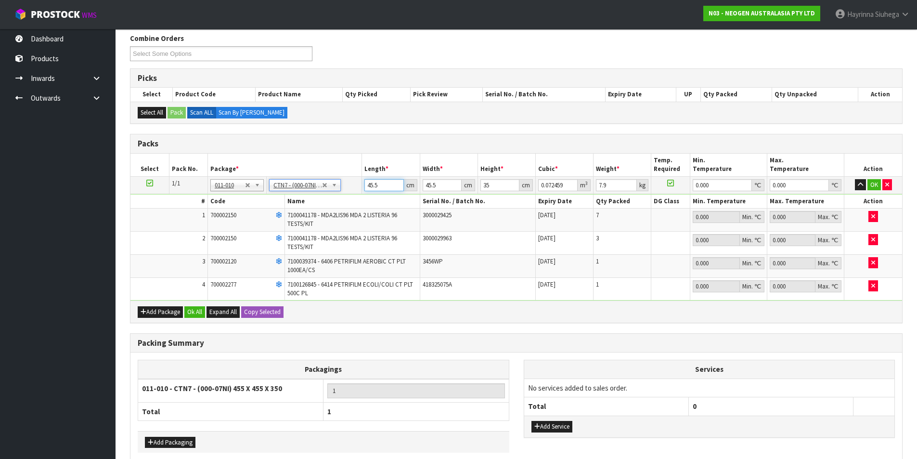
click at [377, 187] on input "45.5" at bounding box center [384, 185] width 39 height 12
click button "OK" at bounding box center [874, 185] width 13 height 12
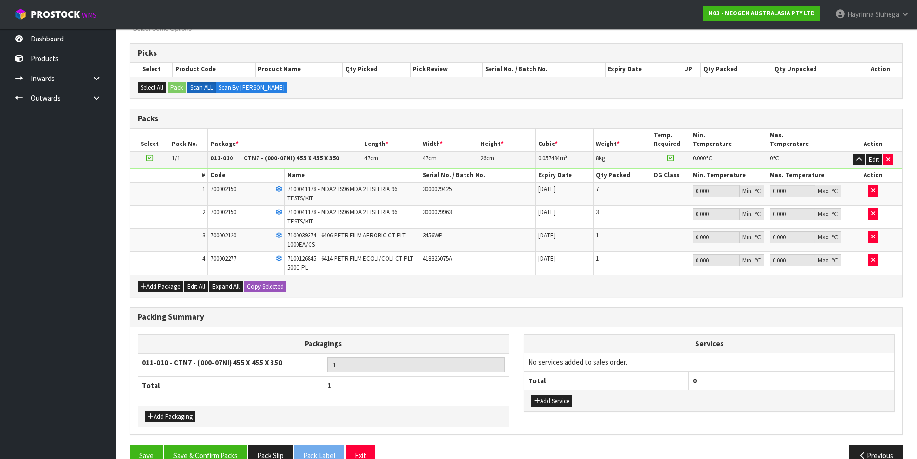
scroll to position [203, 0]
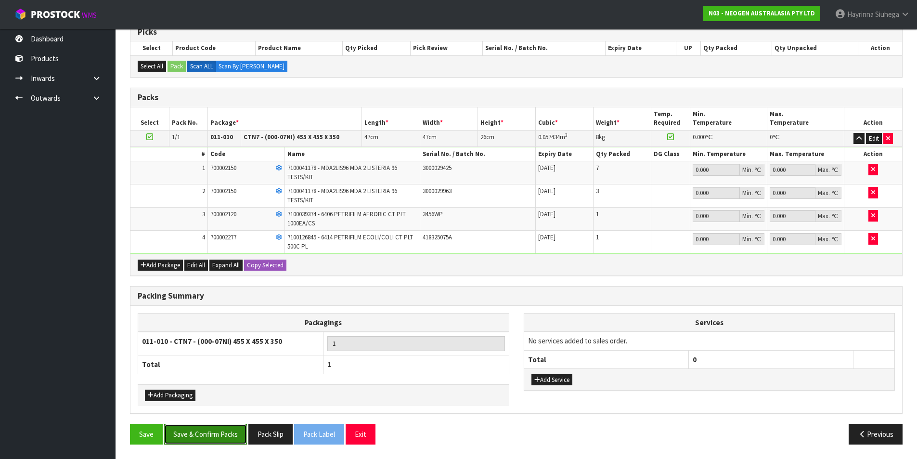
click at [218, 436] on button "Save & Confirm Packs" at bounding box center [205, 434] width 83 height 21
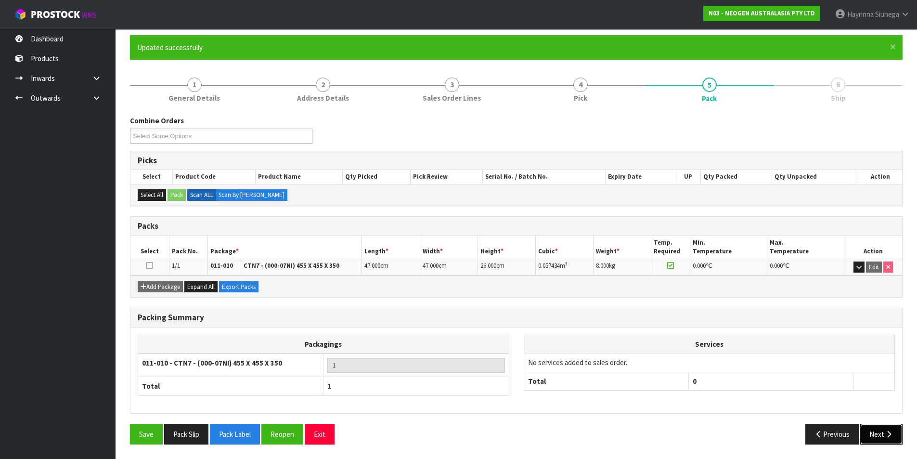
click at [879, 435] on button "Next" at bounding box center [881, 434] width 42 height 21
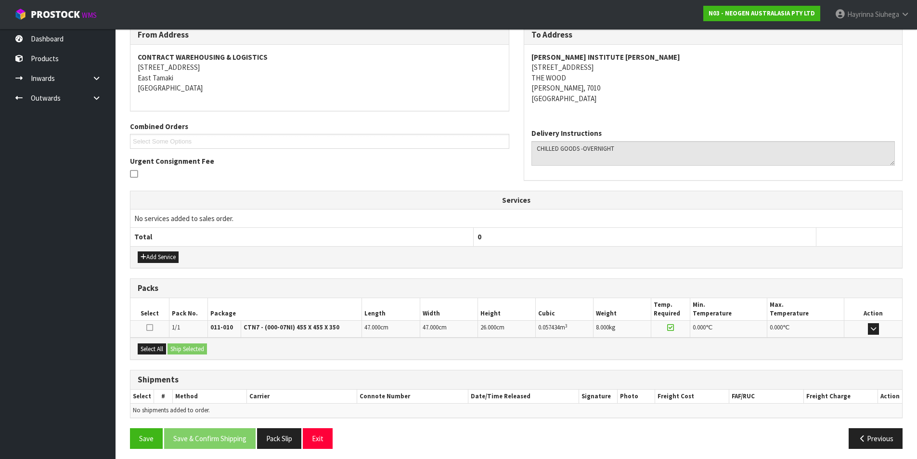
scroll to position [169, 0]
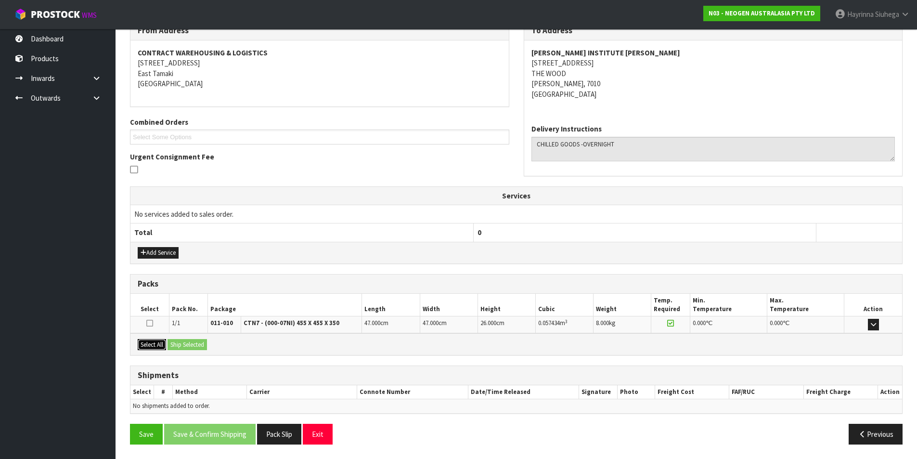
click at [154, 343] on button "Select All" at bounding box center [152, 345] width 28 height 12
click at [189, 345] on button "Ship Selected" at bounding box center [187, 345] width 39 height 12
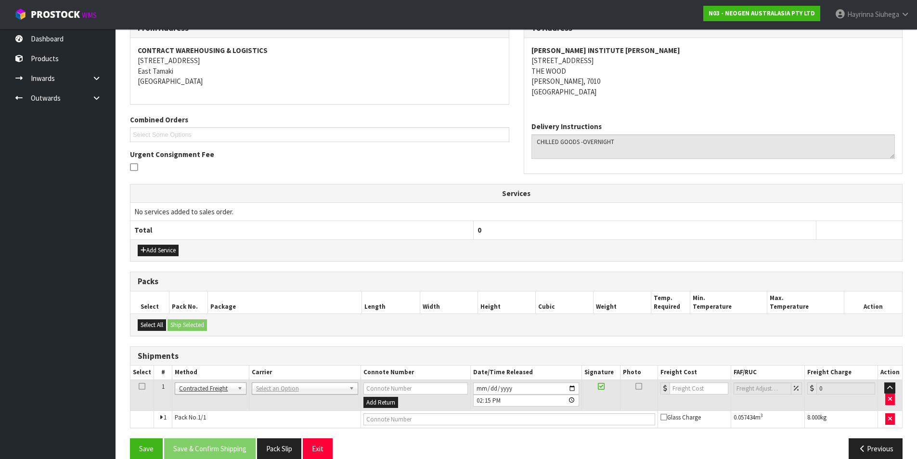
scroll to position [187, 0]
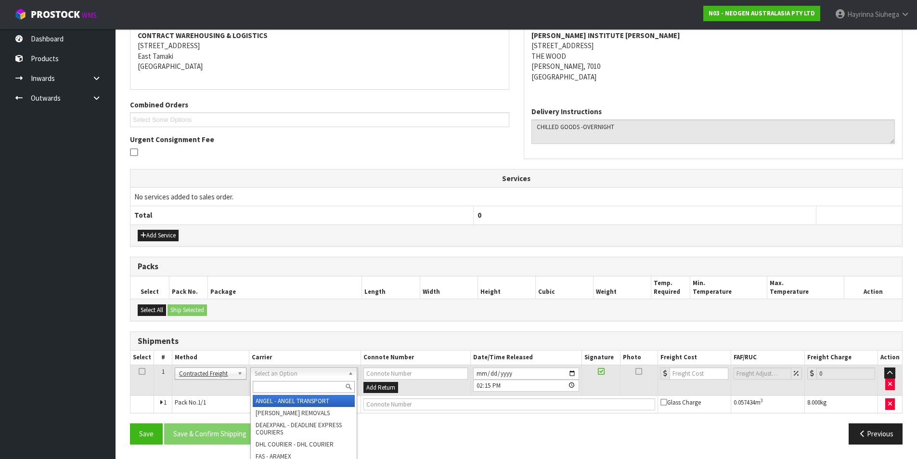
click at [270, 388] on input "text" at bounding box center [304, 387] width 102 height 12
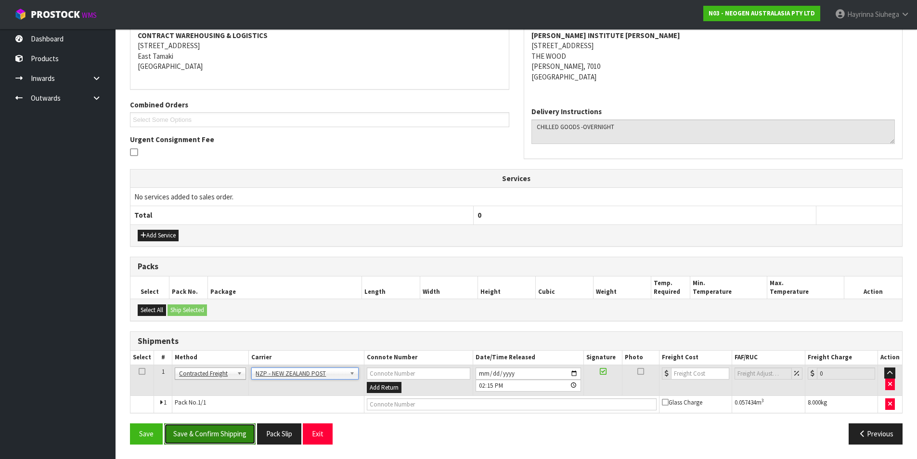
click at [222, 427] on button "Save & Confirm Shipping" at bounding box center [209, 433] width 91 height 21
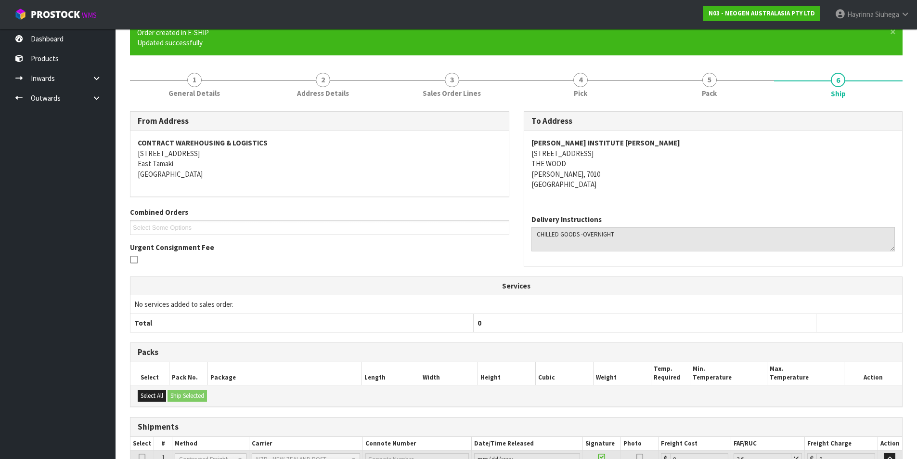
scroll to position [173, 0]
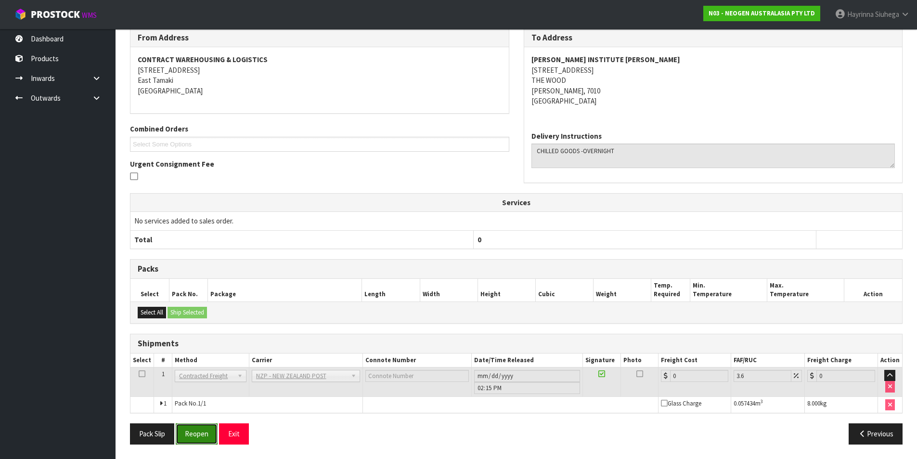
click at [186, 436] on button "Reopen" at bounding box center [197, 433] width 42 height 21
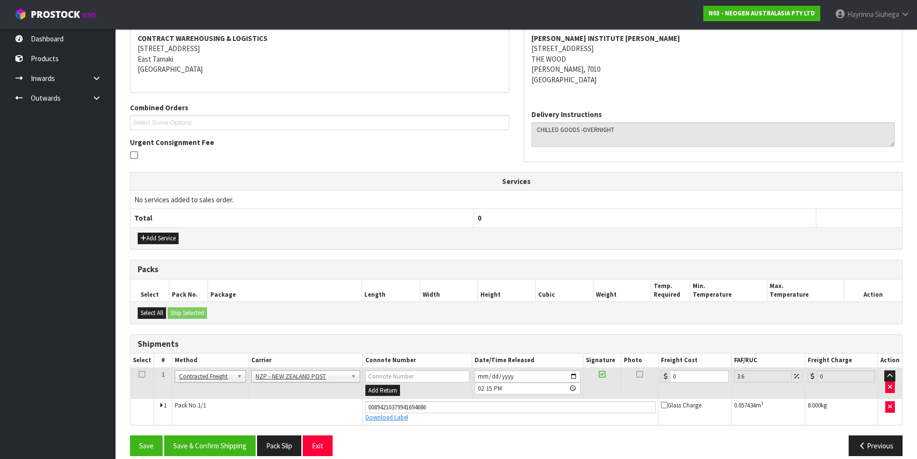
scroll to position [195, 0]
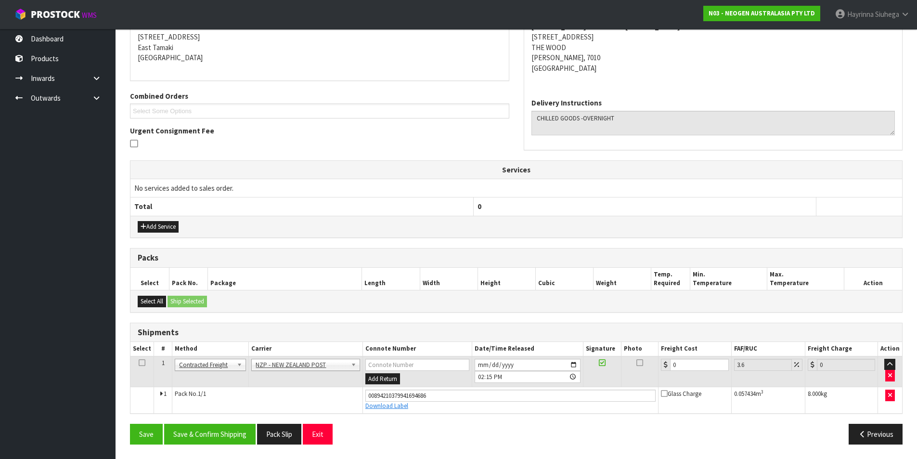
drag, startPoint x: 706, startPoint y: 357, endPoint x: 626, endPoint y: 372, distance: 80.9
click at [626, 372] on tr "1 Client Local Pickup Customer Local Pickup Company Freight Contracted Freight …" at bounding box center [516, 371] width 772 height 31
click at [692, 361] on input "0" at bounding box center [699, 365] width 58 height 12
click at [130, 424] on button "Save" at bounding box center [146, 434] width 33 height 21
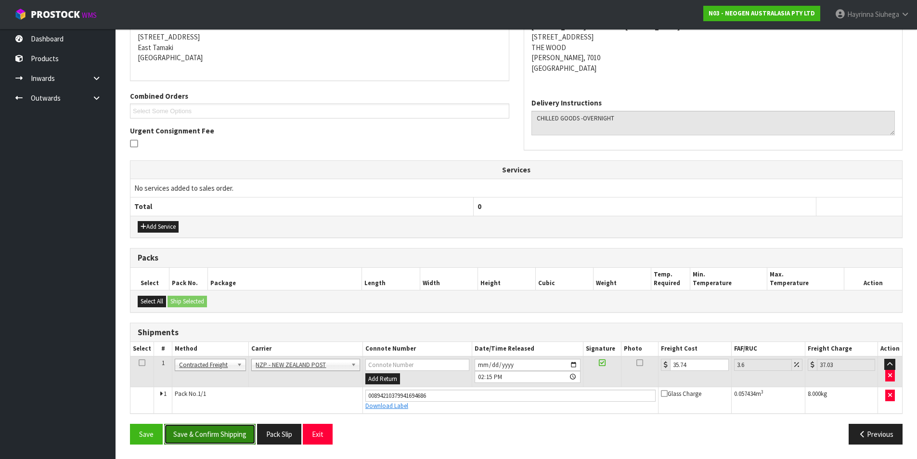
click at [203, 435] on button "Save & Confirm Shipping" at bounding box center [209, 434] width 91 height 21
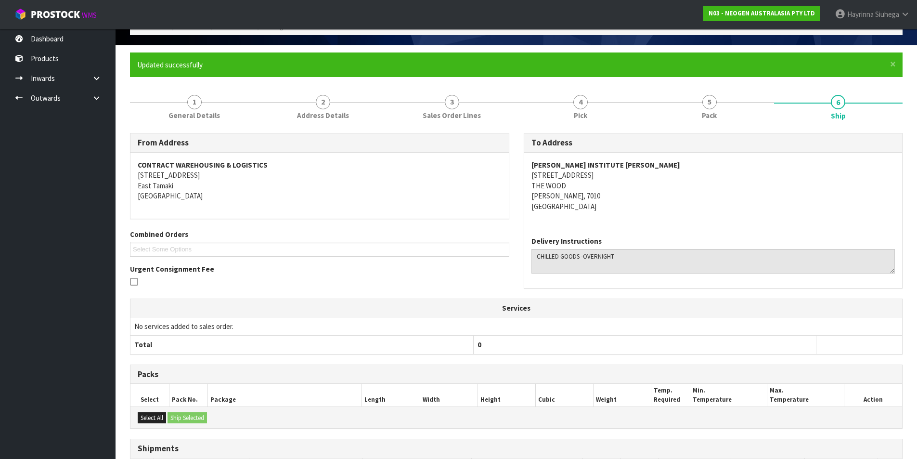
scroll to position [0, 0]
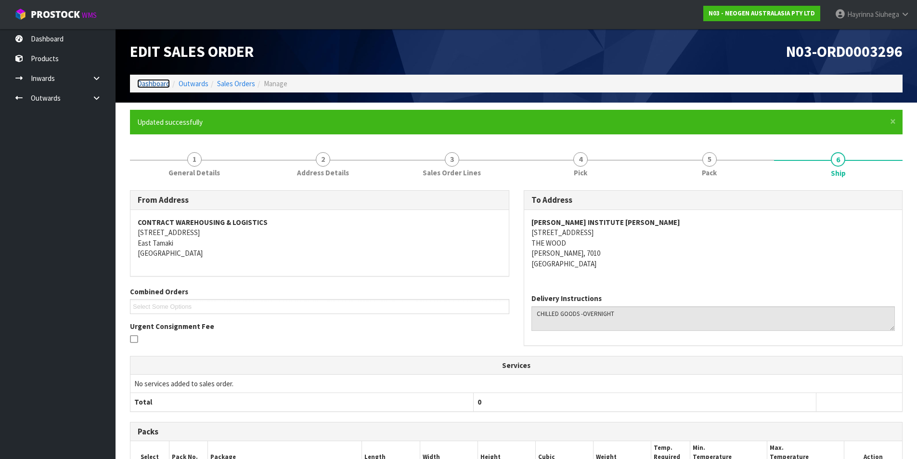
click at [162, 85] on link "Dashboard" at bounding box center [153, 83] width 33 height 9
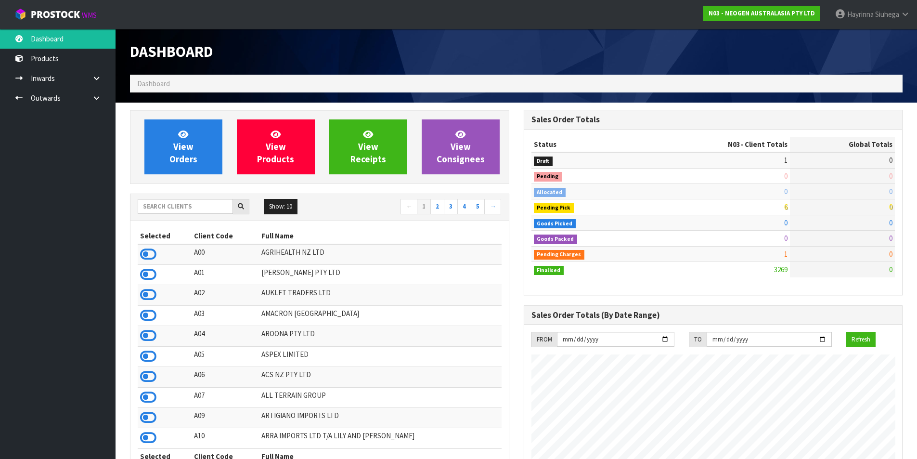
scroll to position [730, 393]
click at [182, 202] on input "text" at bounding box center [185, 206] width 95 height 15
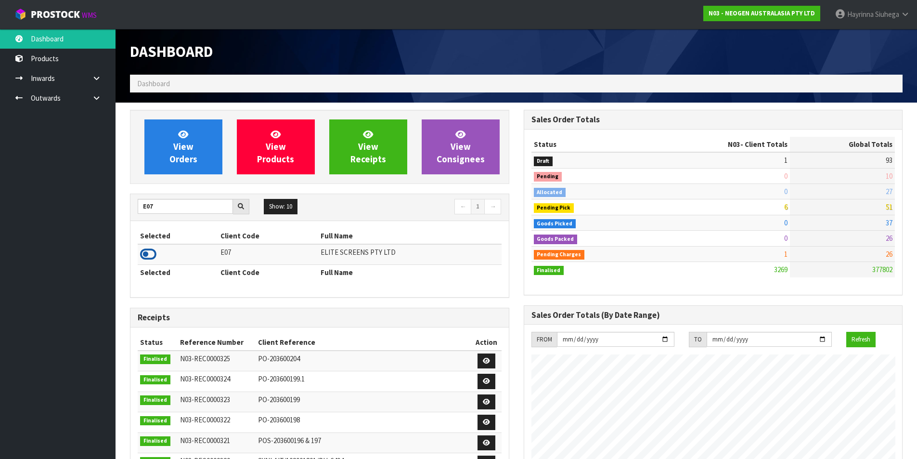
click at [145, 256] on icon at bounding box center [148, 254] width 16 height 14
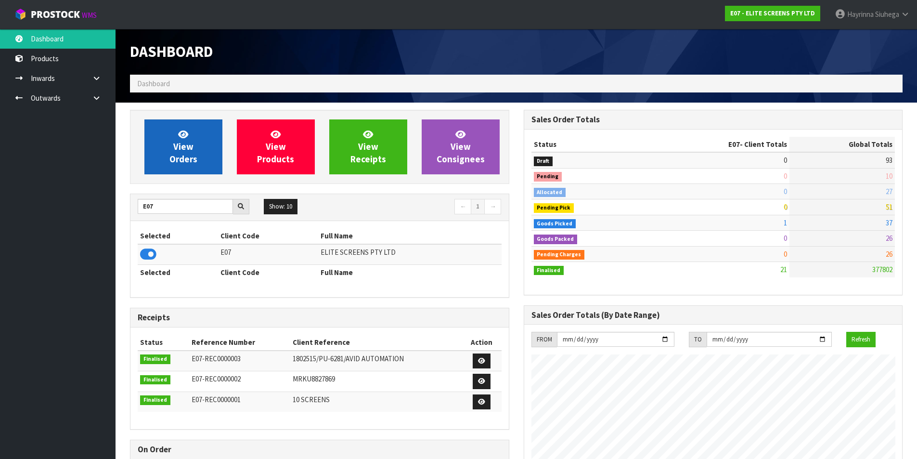
scroll to position [604, 393]
click at [189, 158] on span "View Orders" at bounding box center [183, 147] width 28 height 36
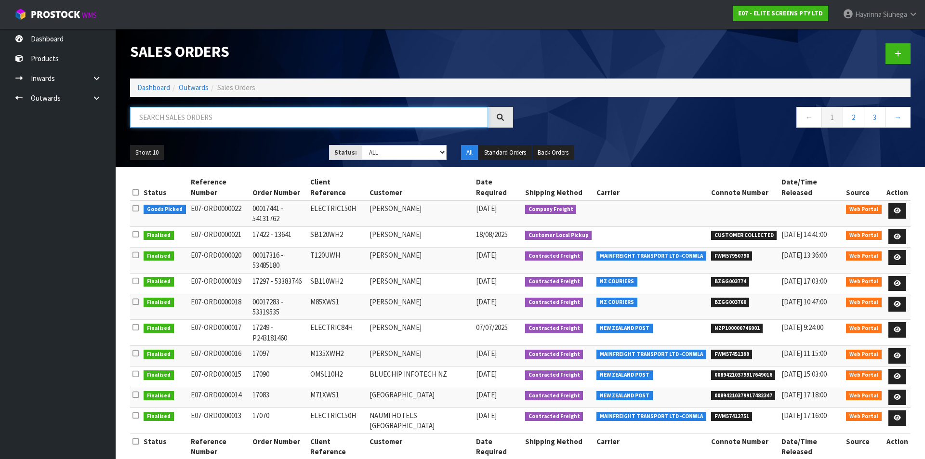
click at [219, 124] on input "text" at bounding box center [309, 117] width 358 height 21
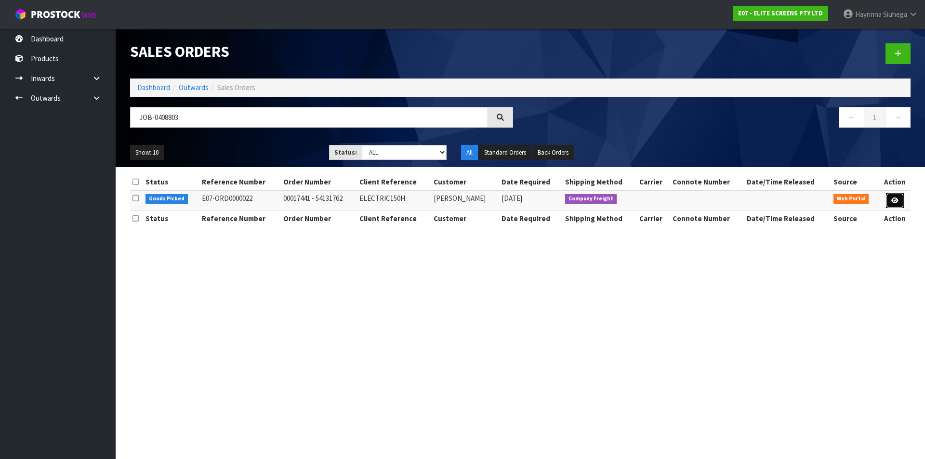
click at [891, 199] on link at bounding box center [895, 200] width 18 height 15
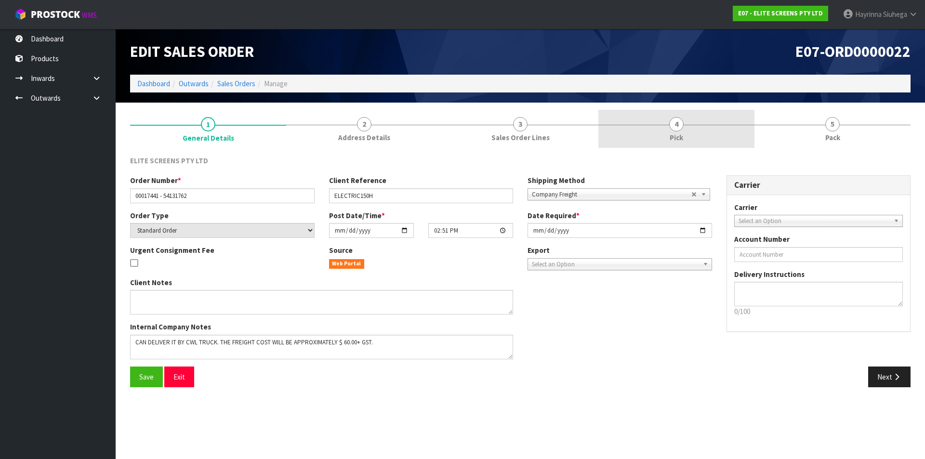
click at [715, 123] on link "4 Pick" at bounding box center [676, 129] width 156 height 38
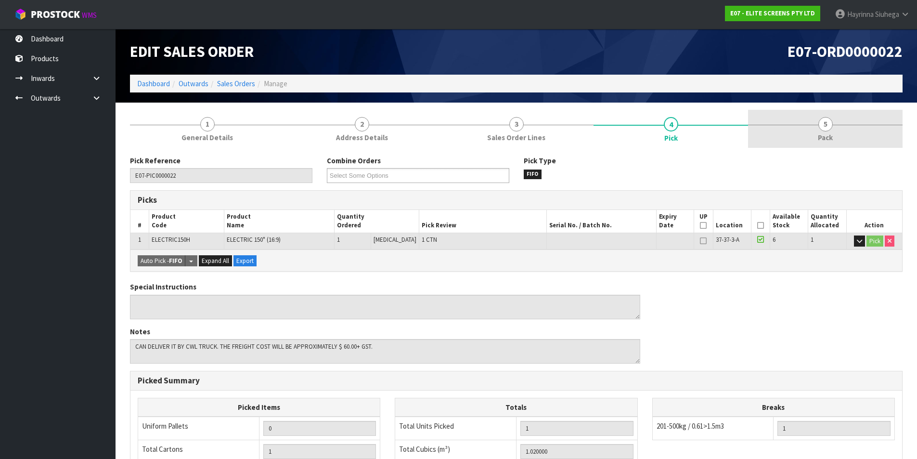
click at [807, 125] on div at bounding box center [825, 125] width 155 height 0
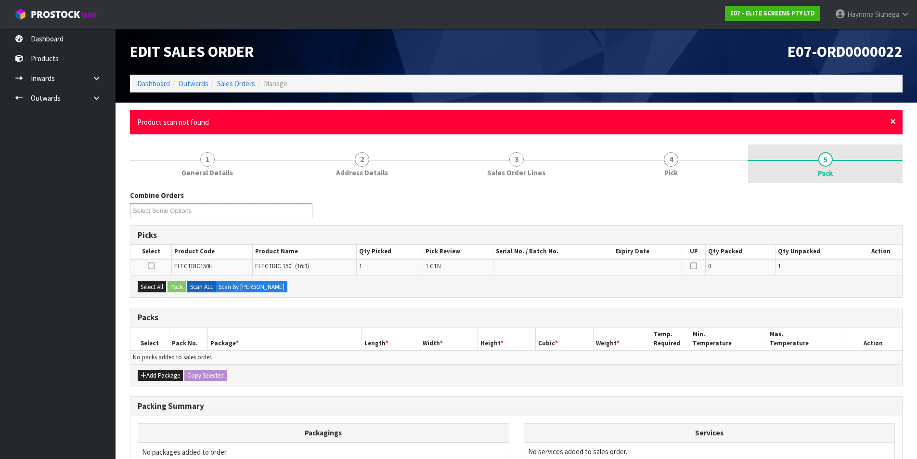
click at [894, 123] on span "×" at bounding box center [893, 121] width 6 height 13
click at [894, 120] on span "×" at bounding box center [893, 121] width 6 height 13
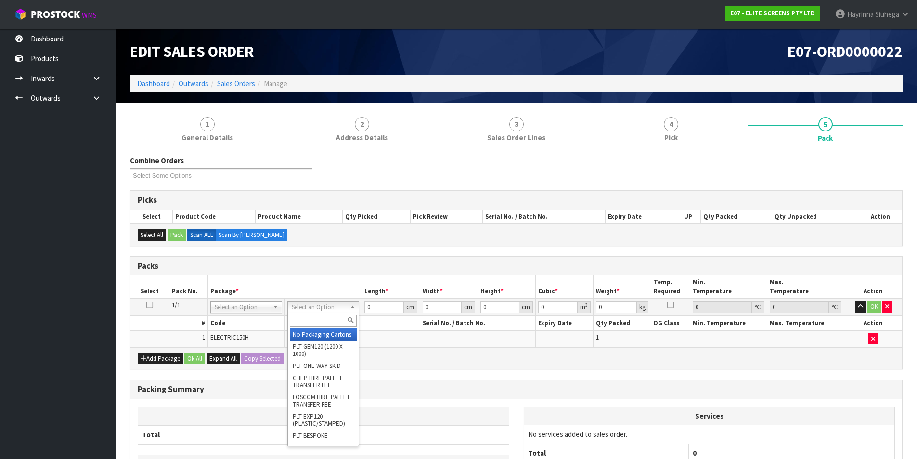
drag, startPoint x: 305, startPoint y: 334, endPoint x: 354, endPoint y: 326, distance: 49.8
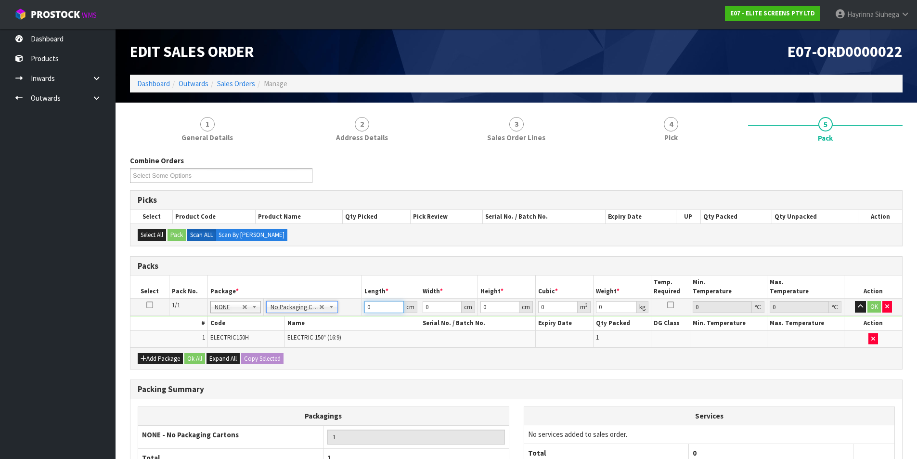
click at [367, 307] on input "0" at bounding box center [384, 307] width 39 height 12
click at [368, 307] on input "0" at bounding box center [384, 307] width 39 height 12
click button "OK" at bounding box center [874, 307] width 13 height 12
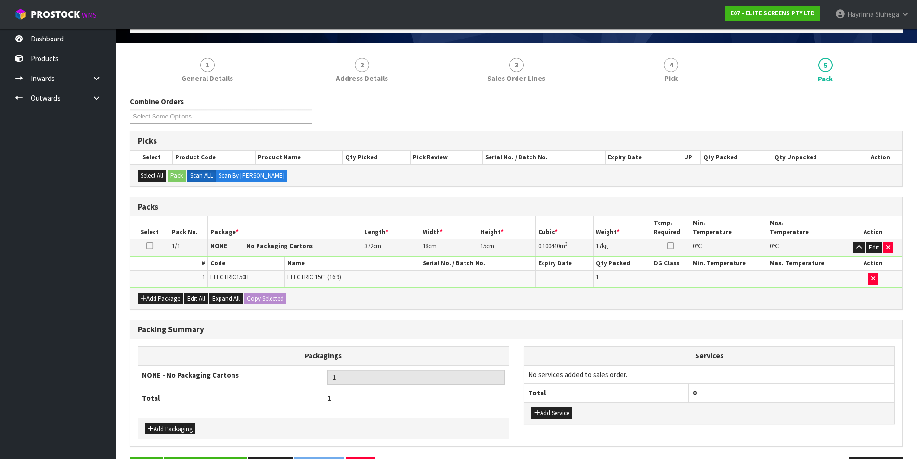
scroll to position [93, 0]
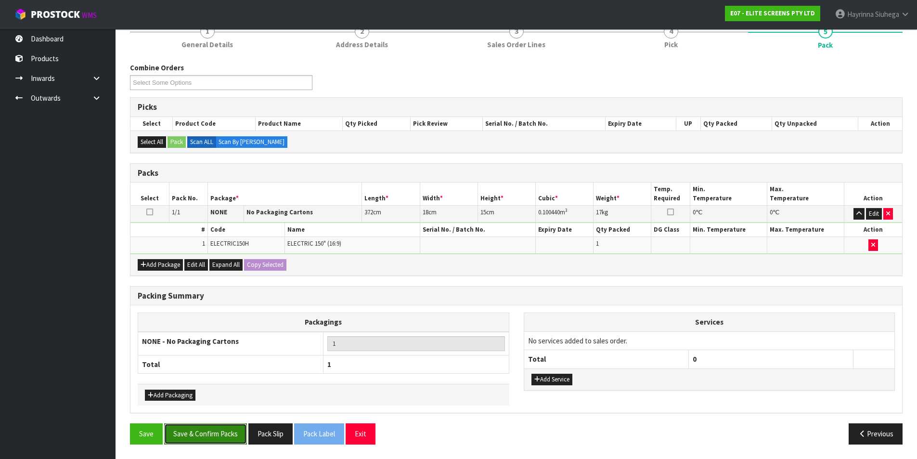
click at [211, 429] on button "Save & Confirm Packs" at bounding box center [205, 433] width 83 height 21
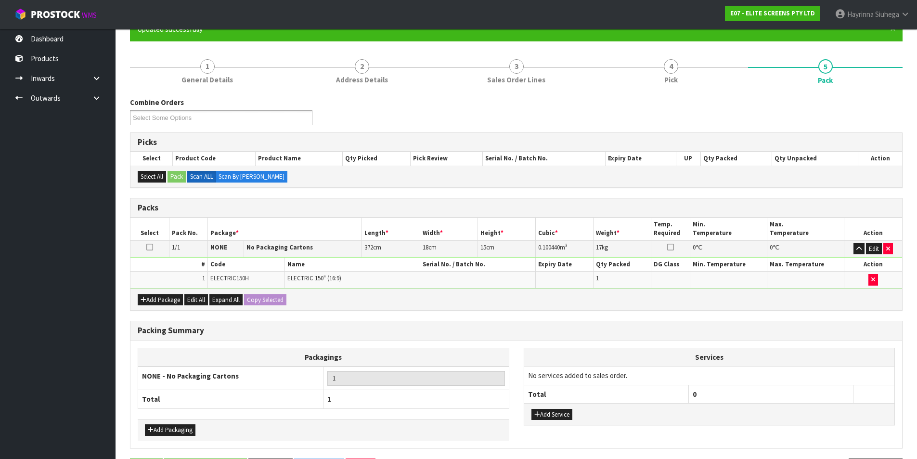
scroll to position [0, 0]
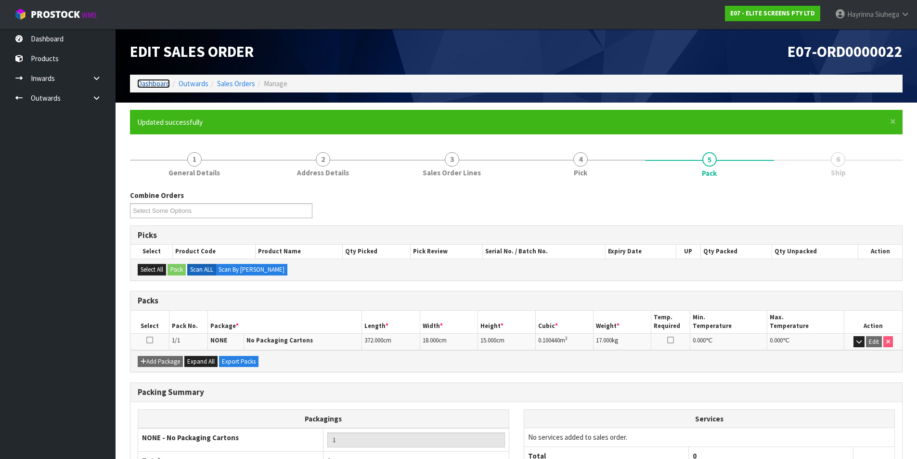
click at [161, 85] on link "Dashboard" at bounding box center [153, 83] width 33 height 9
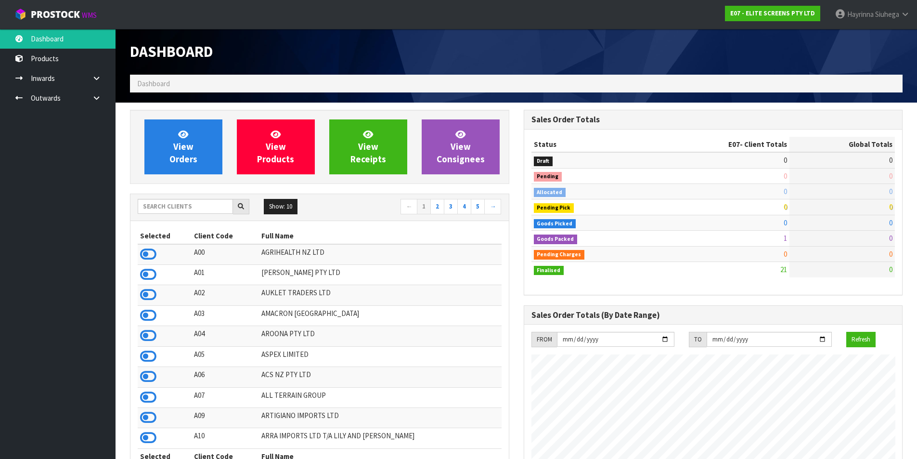
scroll to position [604, 393]
click at [170, 215] on div "Show: 10 5 10 25 50 ← 1 2 3 4 5 →" at bounding box center [319, 207] width 378 height 17
click at [171, 213] on input "text" at bounding box center [185, 206] width 95 height 15
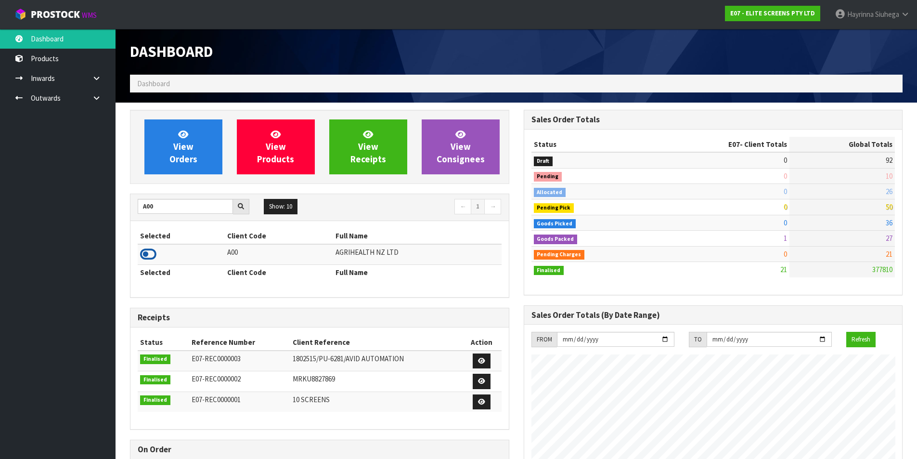
click at [153, 250] on icon at bounding box center [148, 254] width 16 height 14
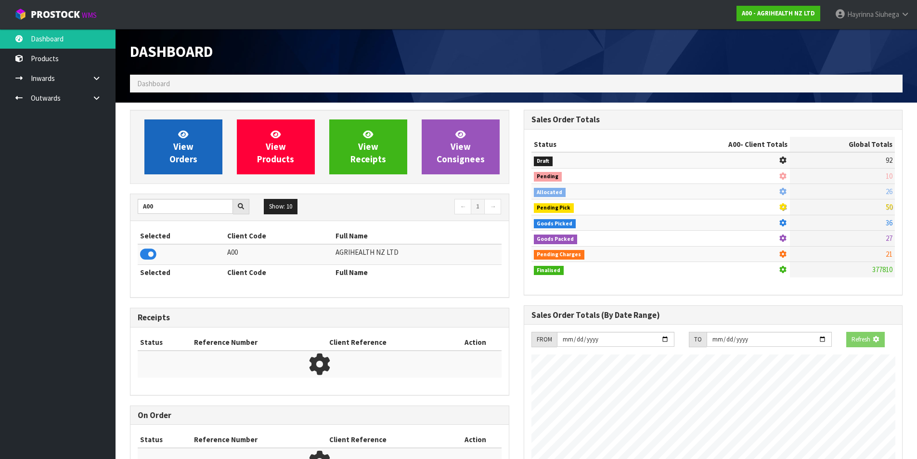
scroll to position [730, 393]
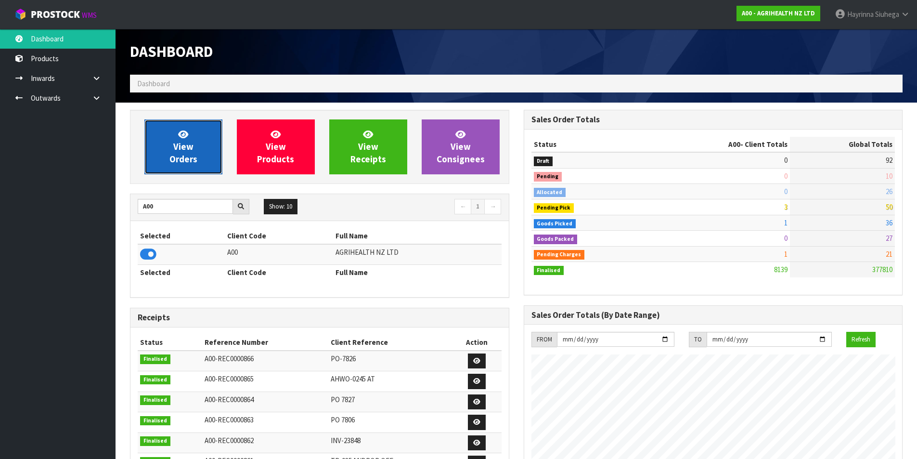
click at [191, 137] on link "View Orders" at bounding box center [183, 146] width 78 height 55
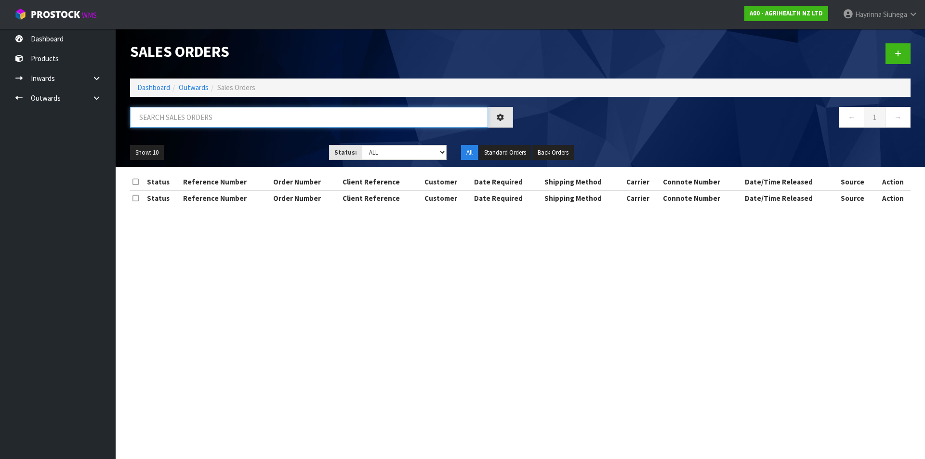
click at [201, 117] on input "text" at bounding box center [309, 117] width 358 height 21
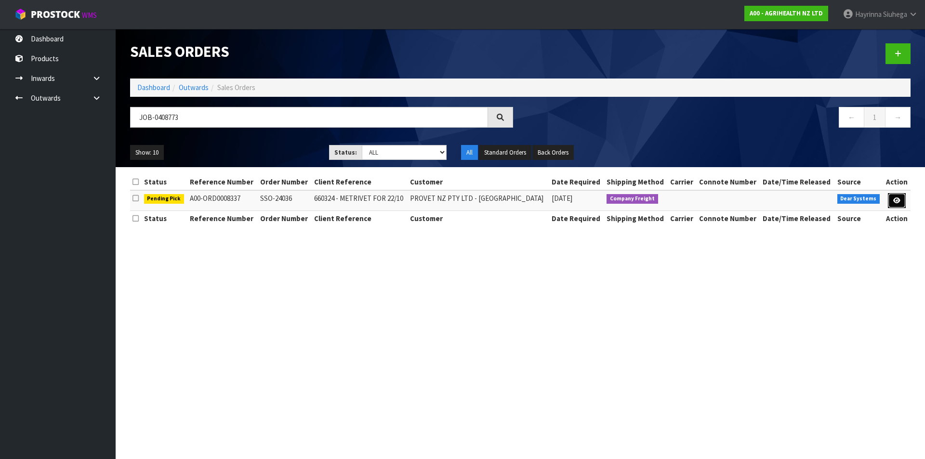
click at [892, 200] on link at bounding box center [896, 200] width 18 height 15
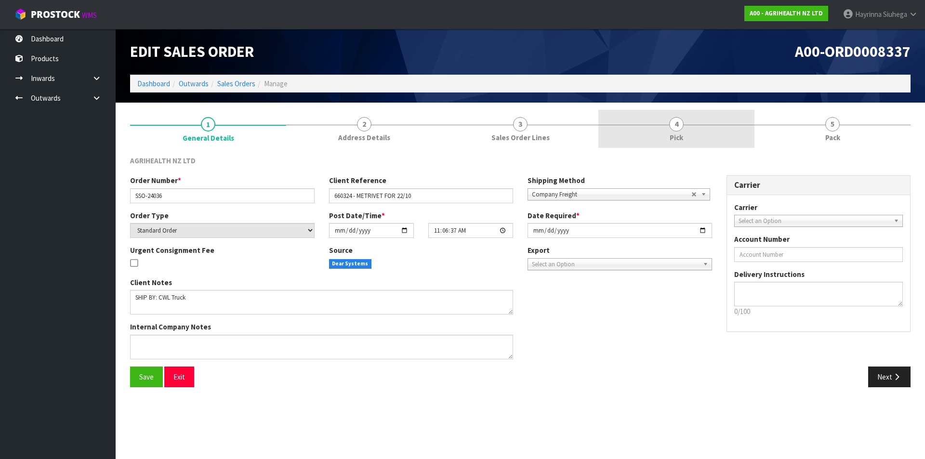
click at [706, 130] on link "4 Pick" at bounding box center [676, 129] width 156 height 38
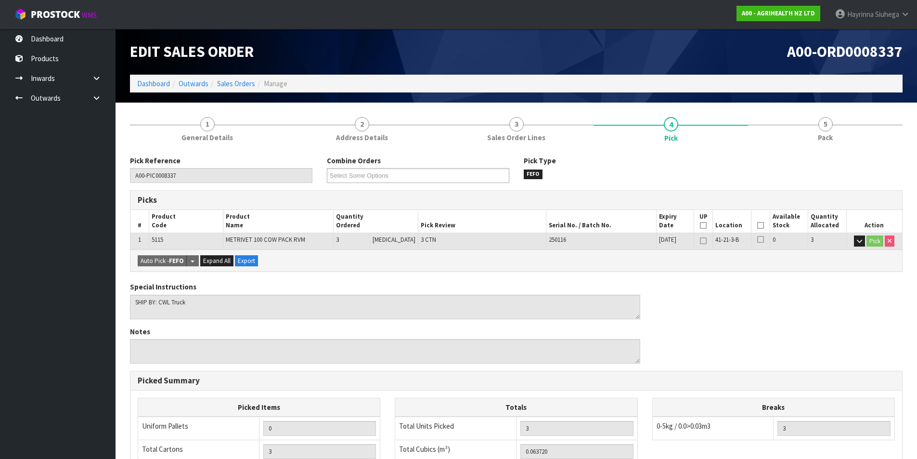
click at [754, 225] on th "Picked" at bounding box center [760, 221] width 19 height 23
click at [757, 225] on icon at bounding box center [760, 225] width 7 height 0
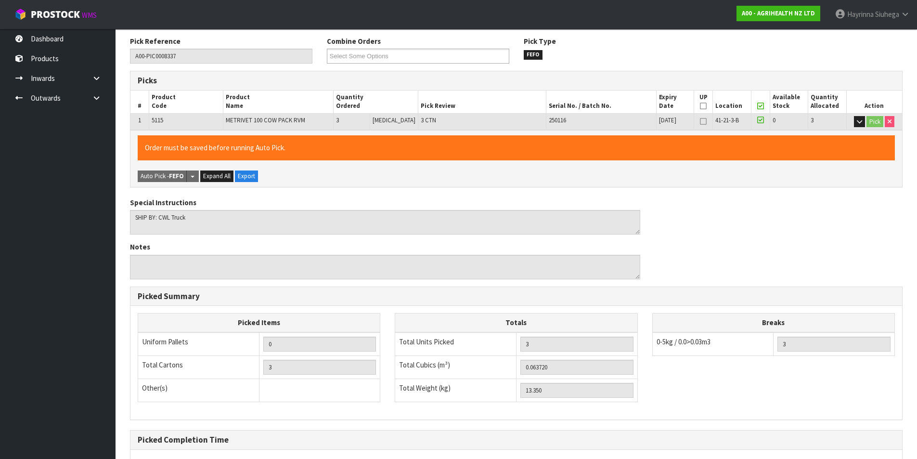
scroll to position [212, 0]
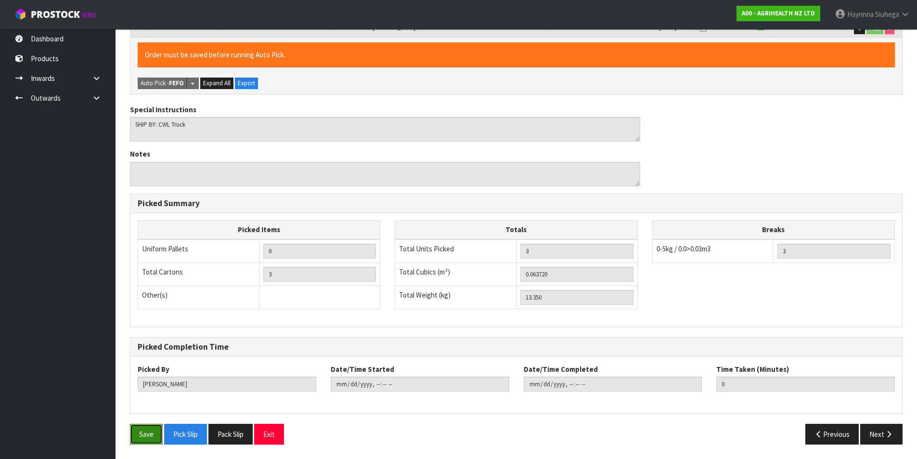
click at [144, 435] on button "Save" at bounding box center [146, 434] width 33 height 21
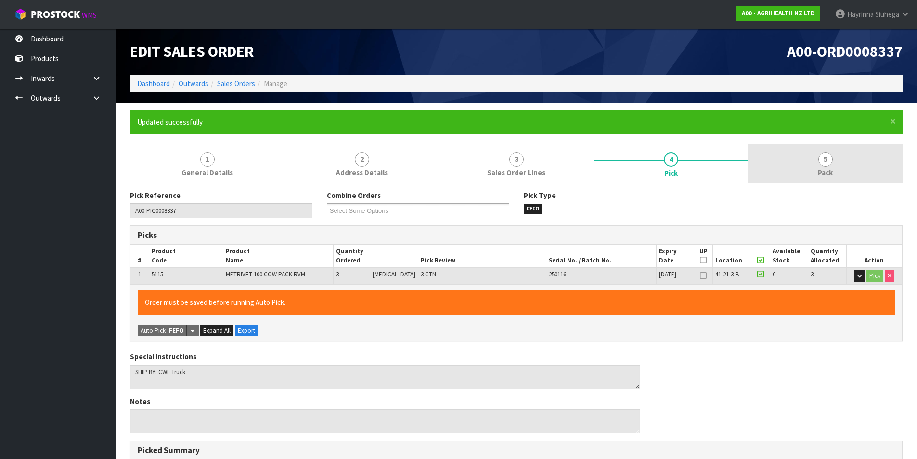
click at [842, 158] on link "5 Pack" at bounding box center [825, 163] width 155 height 38
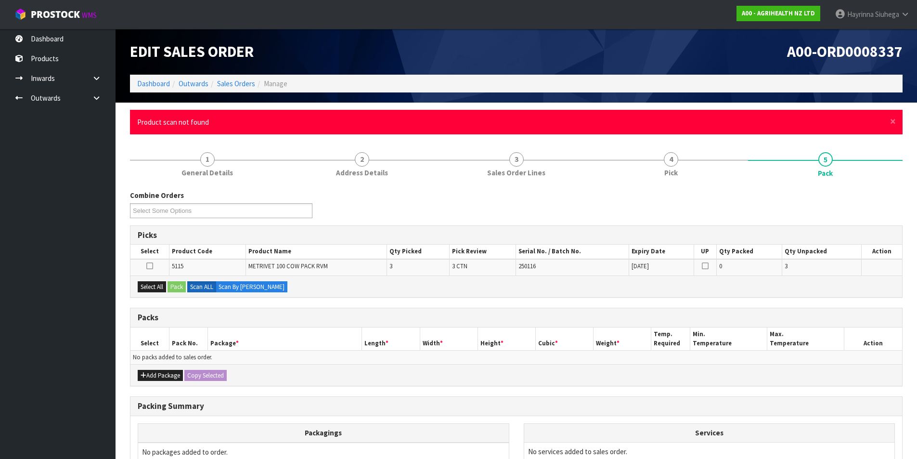
click at [897, 121] on div "× Close Product scan not found" at bounding box center [516, 122] width 773 height 25
click at [892, 122] on span "×" at bounding box center [893, 121] width 6 height 13
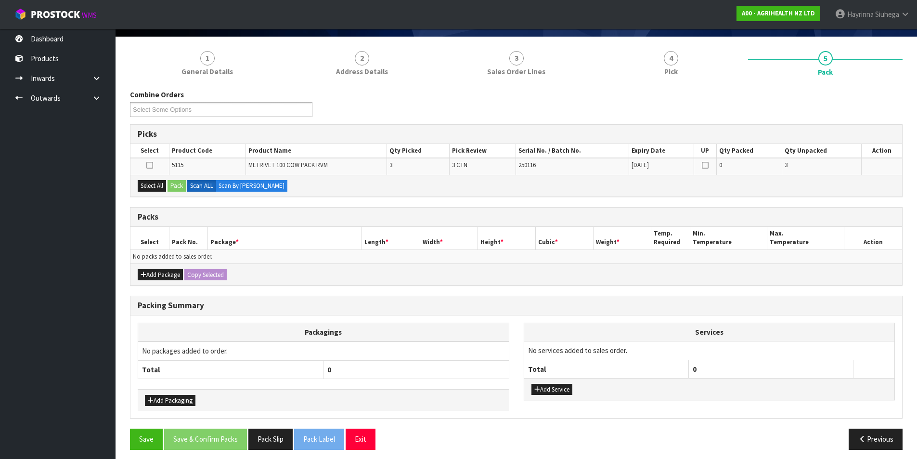
scroll to position [71, 0]
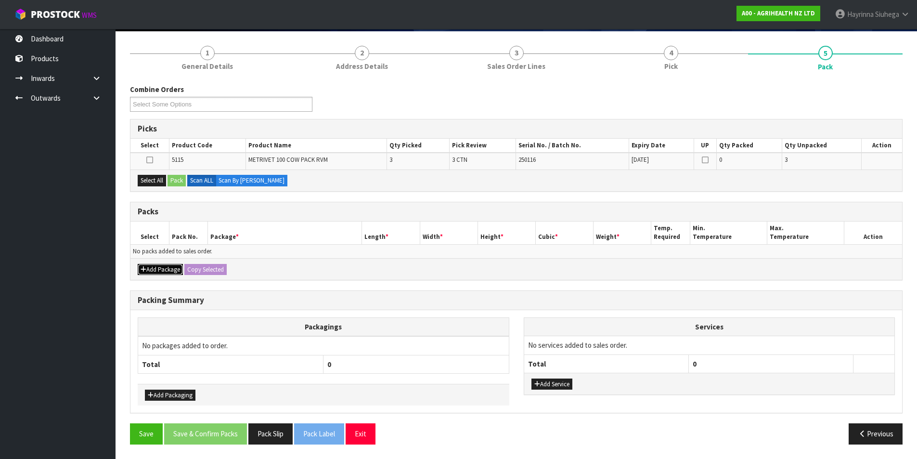
click at [154, 267] on button "Add Package" at bounding box center [160, 270] width 45 height 12
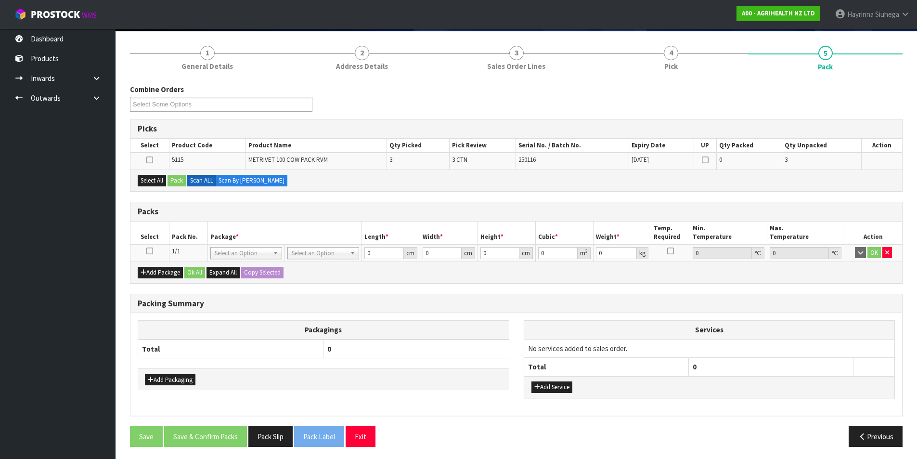
click at [149, 251] on icon at bounding box center [149, 251] width 7 height 0
click at [144, 181] on button "Select All" at bounding box center [152, 181] width 28 height 12
click at [180, 176] on button "Pack" at bounding box center [177, 181] width 18 height 12
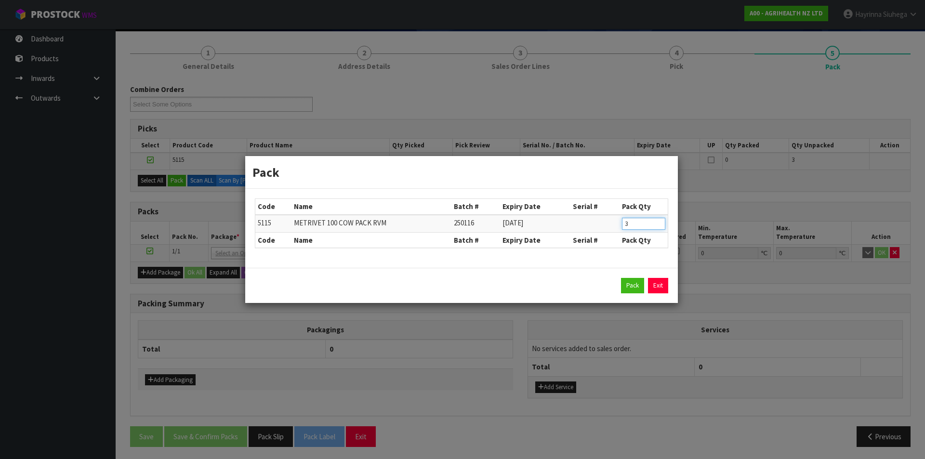
drag, startPoint x: 637, startPoint y: 225, endPoint x: 592, endPoint y: 221, distance: 44.6
click at [592, 222] on tr "5115 METRIVET 100 COW PACK RVM 250116 29/02/2028 3" at bounding box center [461, 224] width 412 height 18
click button "Pack" at bounding box center [632, 285] width 23 height 15
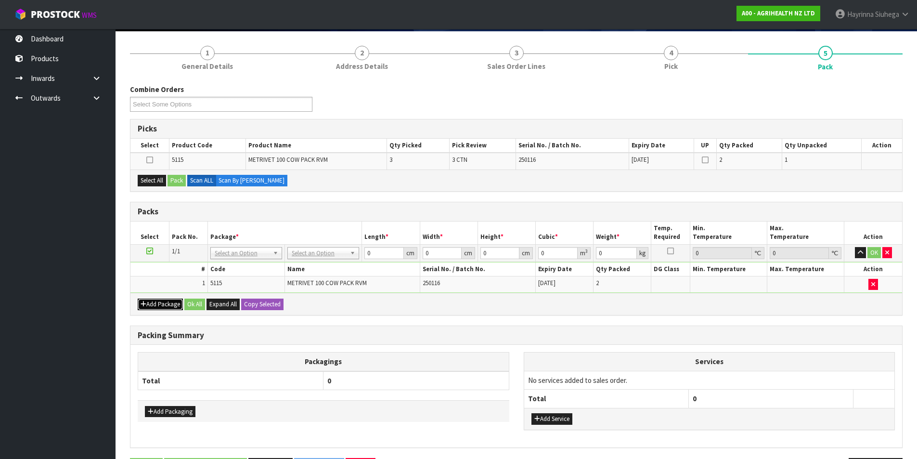
click at [157, 309] on button "Add Package" at bounding box center [160, 305] width 45 height 12
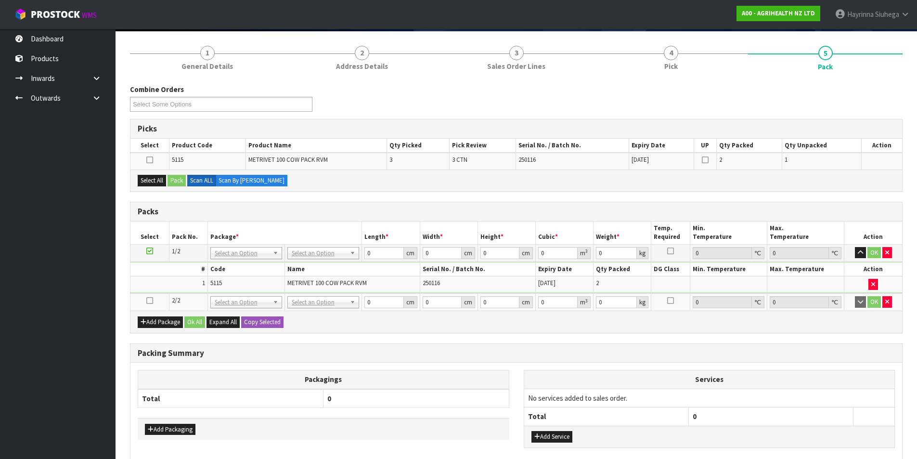
click at [151, 301] on icon at bounding box center [149, 300] width 7 height 0
click at [154, 176] on button "Select All" at bounding box center [152, 181] width 28 height 12
click at [183, 179] on button "Pack" at bounding box center [177, 181] width 18 height 12
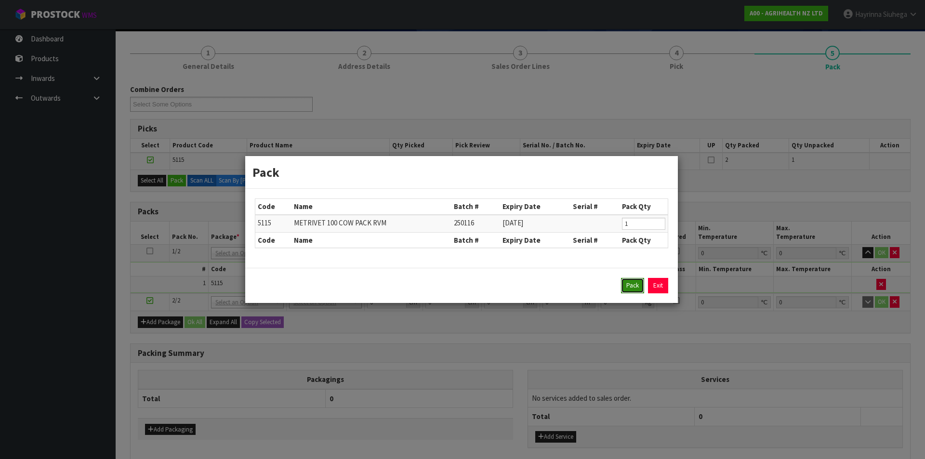
click at [632, 283] on button "Pack" at bounding box center [632, 285] width 23 height 15
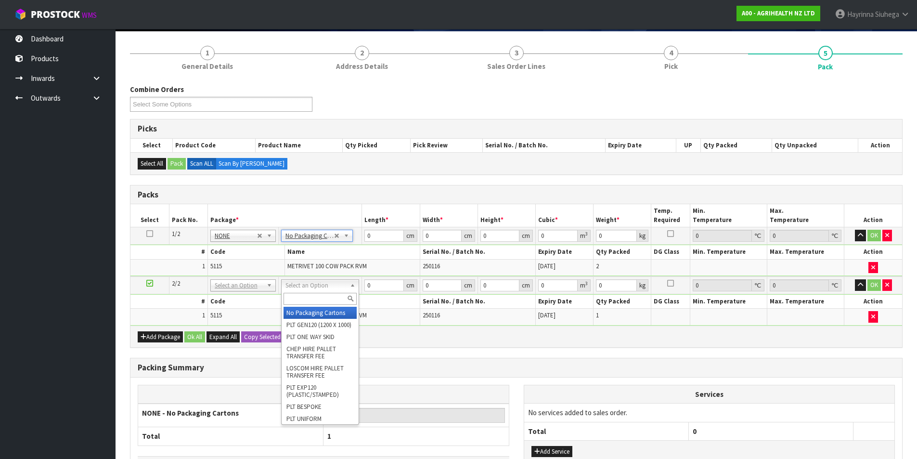
drag, startPoint x: 309, startPoint y: 310, endPoint x: 361, endPoint y: 268, distance: 67.1
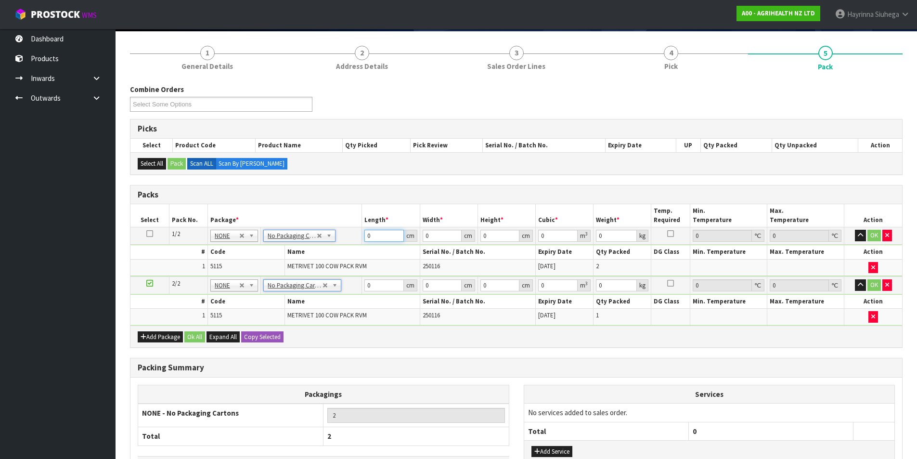
click at [365, 235] on input "0" at bounding box center [384, 236] width 39 height 12
drag, startPoint x: 365, startPoint y: 235, endPoint x: 390, endPoint y: 223, distance: 27.1
click at [367, 233] on input "0" at bounding box center [384, 236] width 39 height 12
click button "OK" at bounding box center [874, 236] width 13 height 12
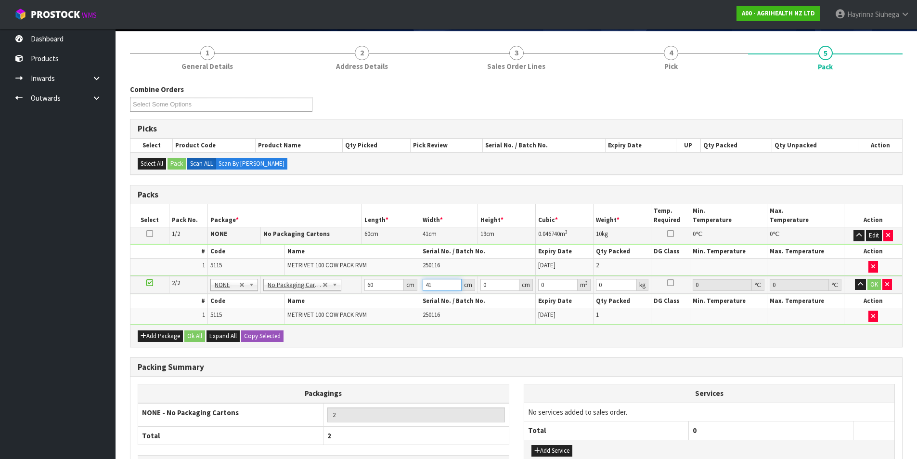
click at [428, 287] on input "41" at bounding box center [442, 285] width 39 height 12
click button "OK" at bounding box center [874, 285] width 13 height 12
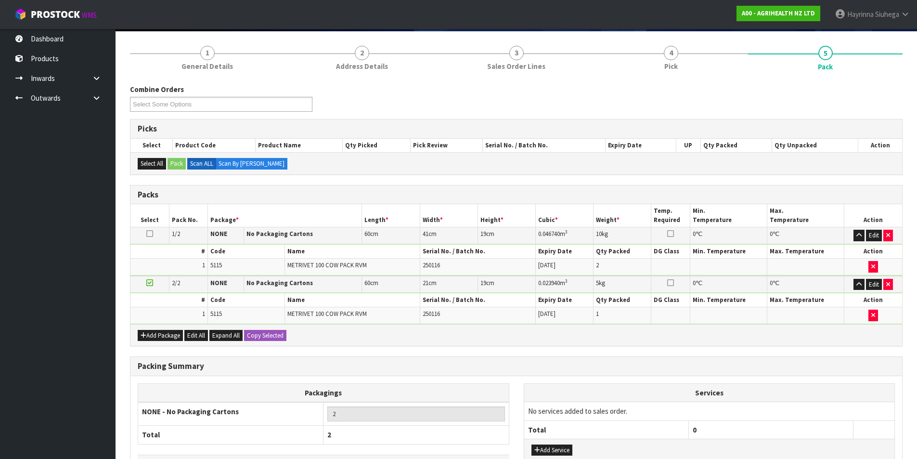
scroll to position [142, 0]
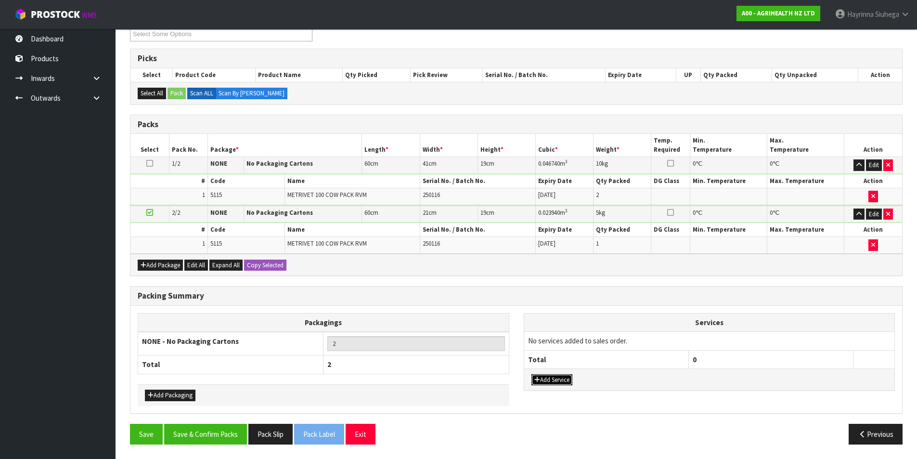
click at [551, 376] on button "Add Service" at bounding box center [552, 380] width 41 height 12
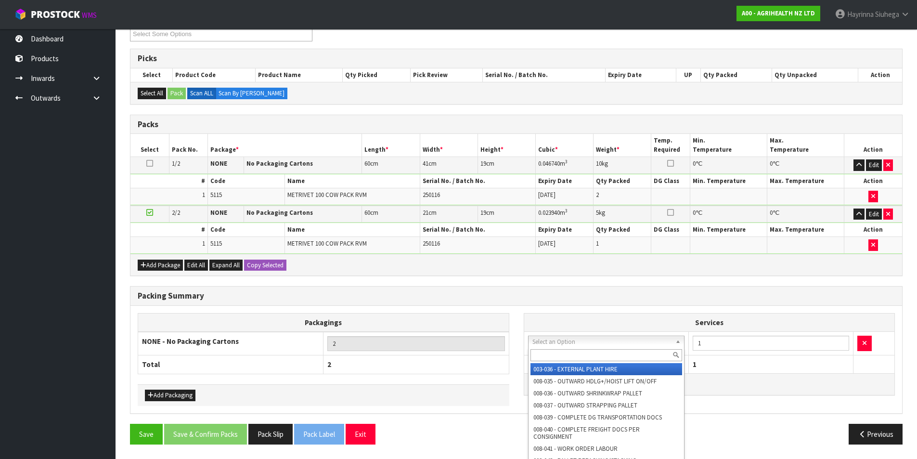
click at [565, 357] on input "text" at bounding box center [607, 355] width 152 height 12
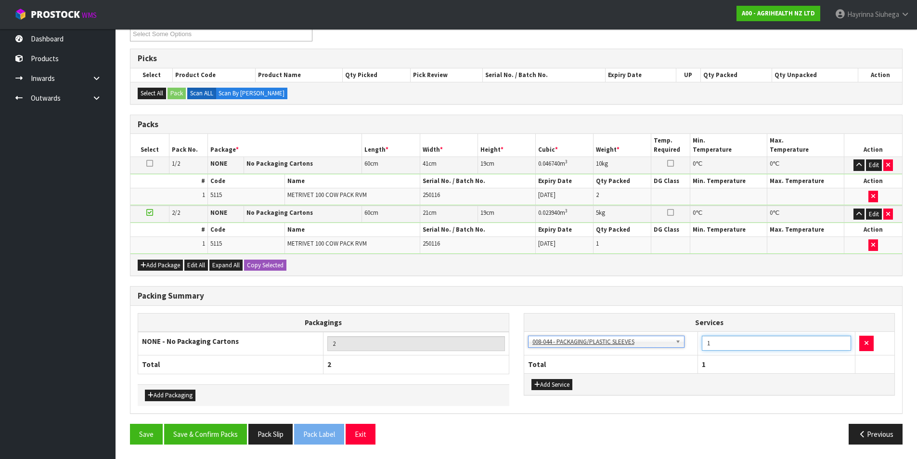
drag, startPoint x: 721, startPoint y: 344, endPoint x: 669, endPoint y: 346, distance: 51.6
click at [669, 346] on tr "003-036 - EXTERNAL PLANT HIRE 008-035 - OUTWARD HDLG+/HOIST LIFT ON/OFF 008-036…" at bounding box center [709, 344] width 371 height 24
click at [207, 435] on button "Save & Confirm Packs" at bounding box center [205, 434] width 83 height 21
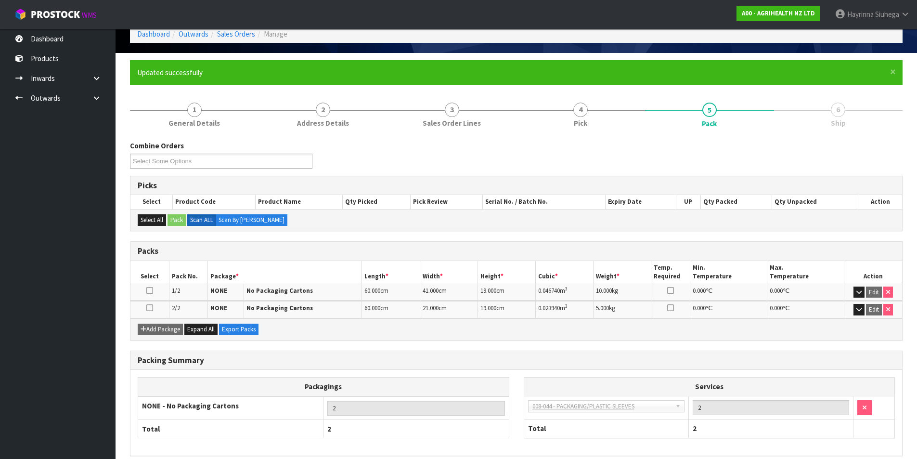
scroll to position [92, 0]
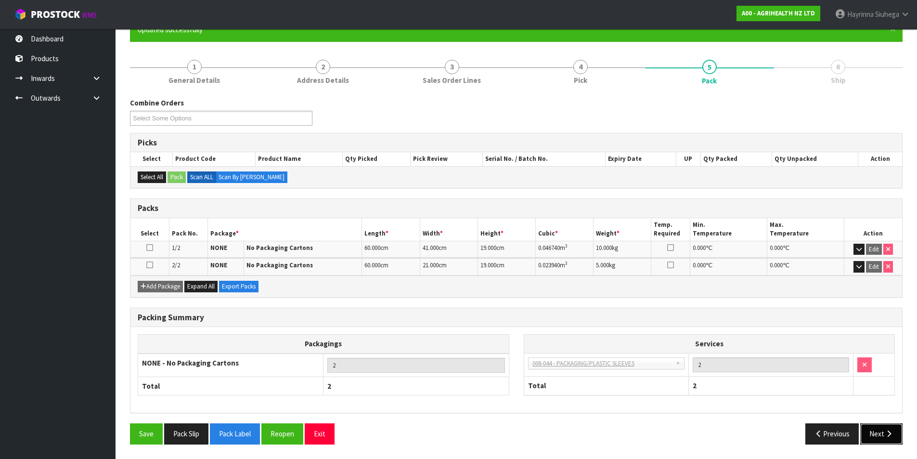
click at [881, 430] on button "Next" at bounding box center [881, 433] width 42 height 21
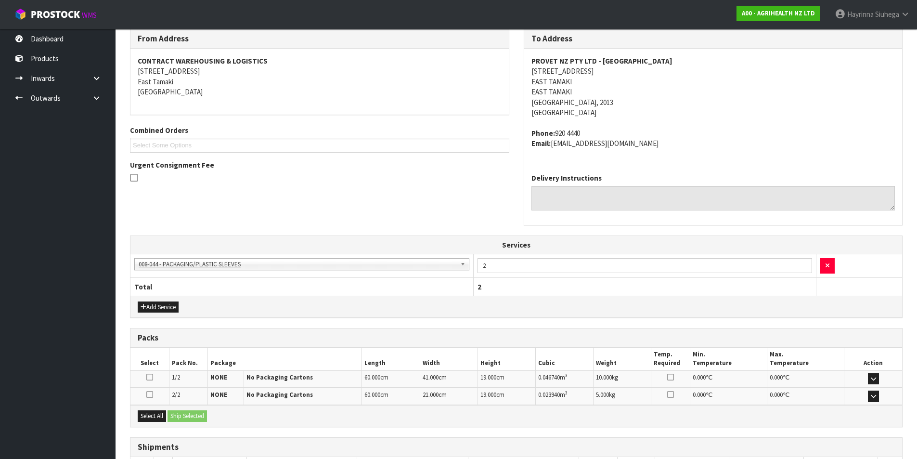
scroll to position [233, 0]
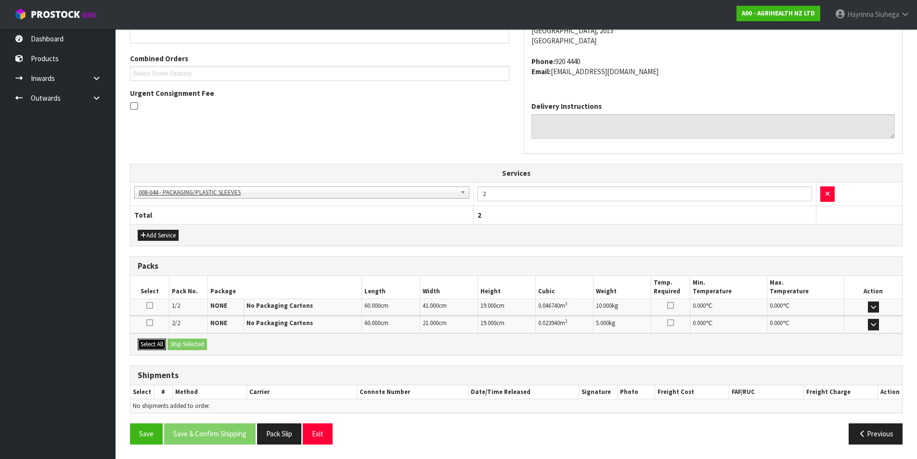
click at [162, 343] on button "Select All" at bounding box center [152, 345] width 28 height 12
click at [178, 345] on button "Ship Selected" at bounding box center [187, 345] width 39 height 12
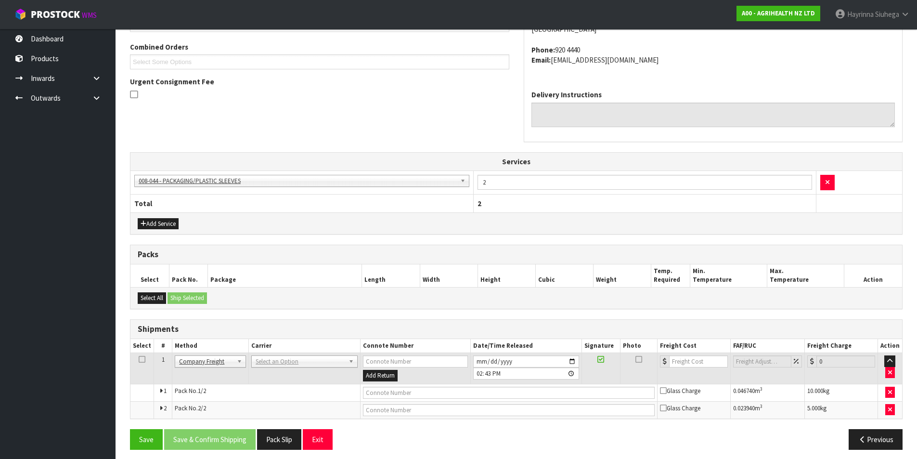
scroll to position [250, 0]
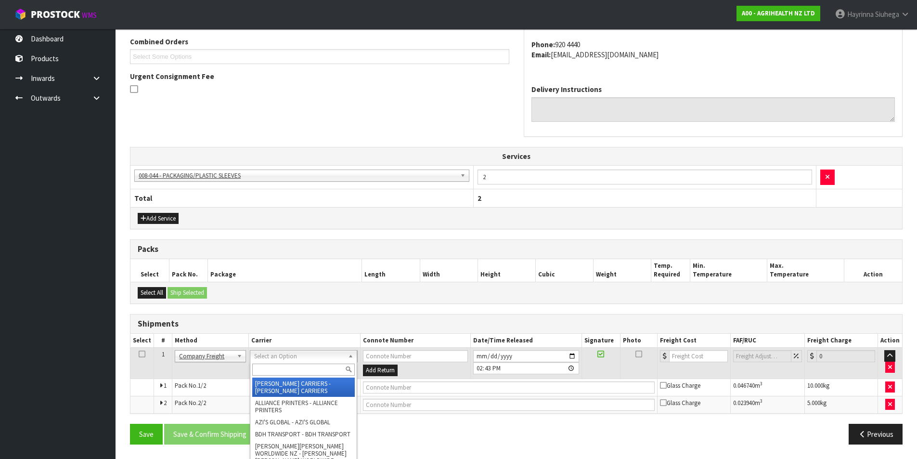
click at [292, 365] on input "text" at bounding box center [303, 370] width 102 height 12
click at [279, 373] on input "text" at bounding box center [304, 370] width 102 height 12
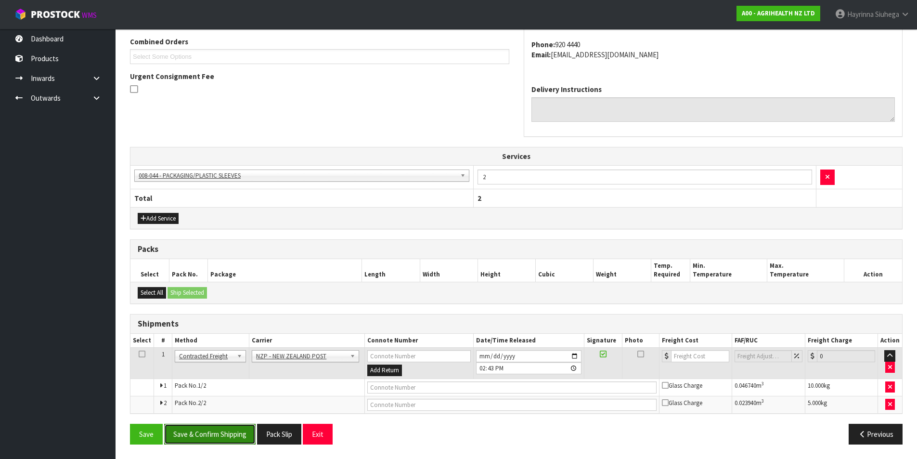
click at [218, 432] on button "Save & Confirm Shipping" at bounding box center [209, 434] width 91 height 21
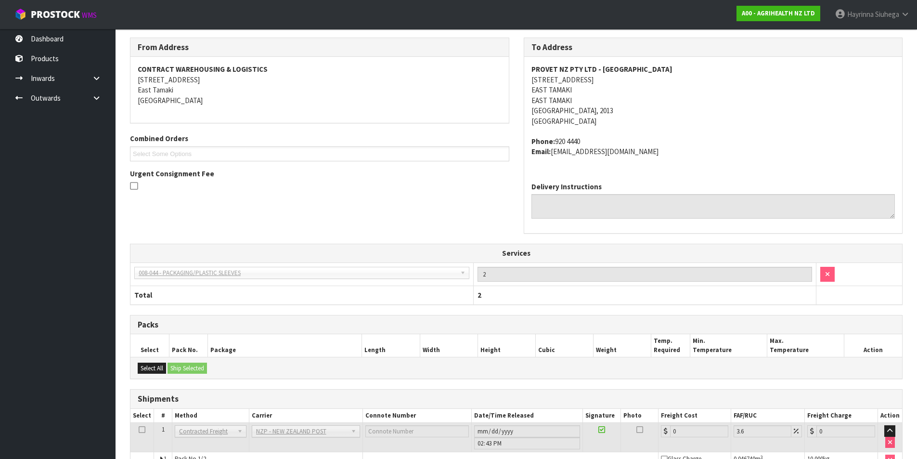
scroll to position [235, 0]
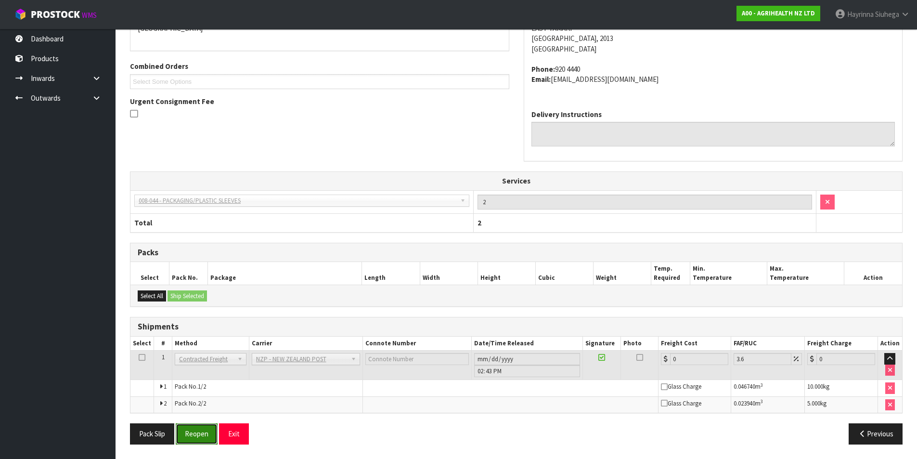
click at [199, 433] on button "Reopen" at bounding box center [197, 433] width 42 height 21
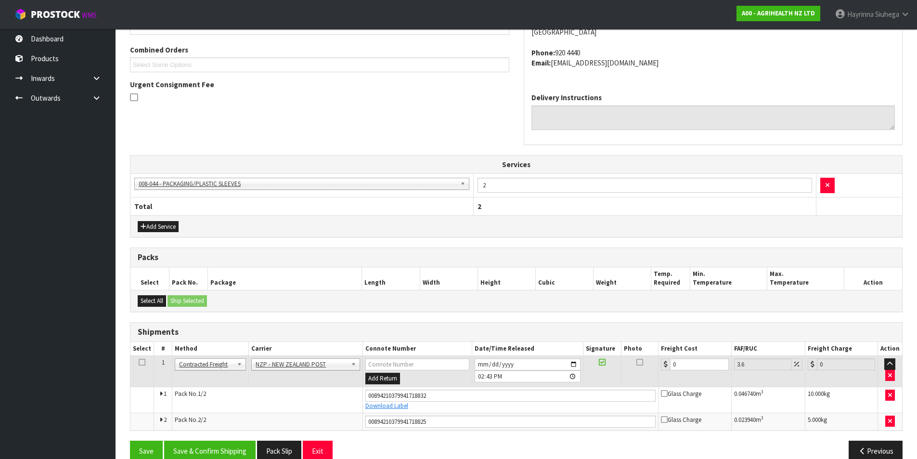
scroll to position [259, 0]
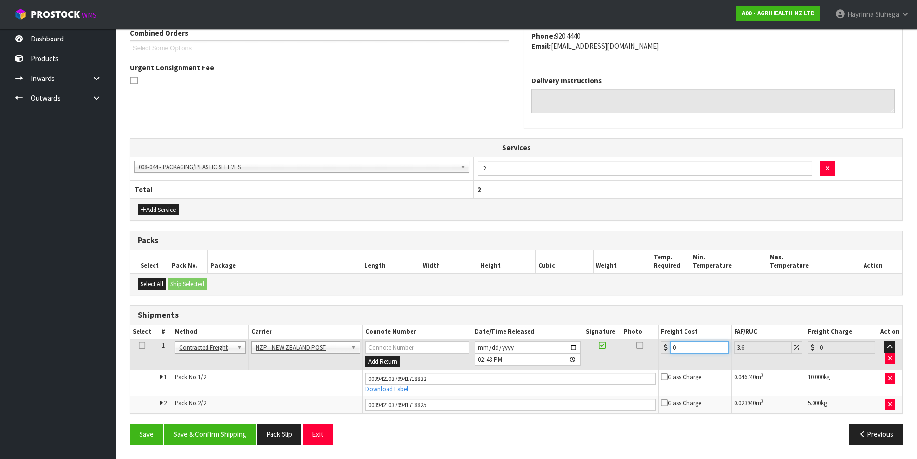
drag, startPoint x: 684, startPoint y: 348, endPoint x: 632, endPoint y: 342, distance: 51.8
click at [628, 348] on tr "1 Client Local Pickup Customer Local Pickup Company Freight Contracted Freight …" at bounding box center [516, 354] width 772 height 31
click at [130, 424] on button "Save" at bounding box center [146, 434] width 33 height 21
click at [221, 431] on button "Save & Confirm Shipping" at bounding box center [209, 434] width 91 height 21
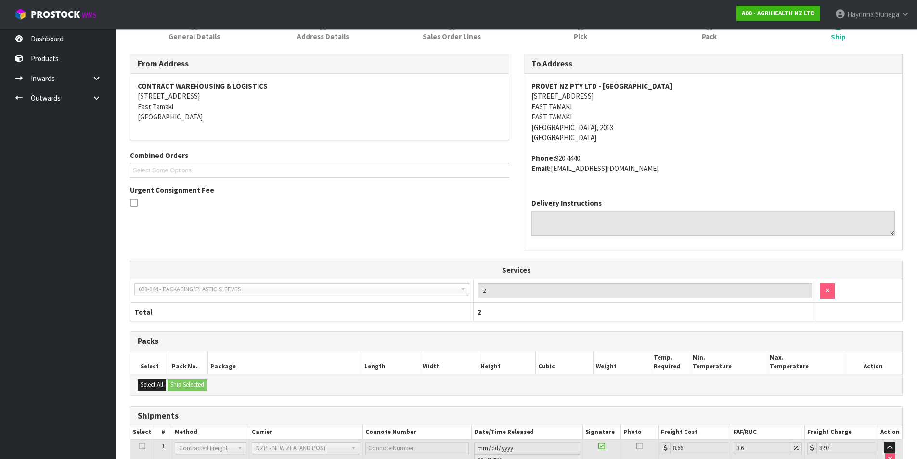
scroll to position [0, 0]
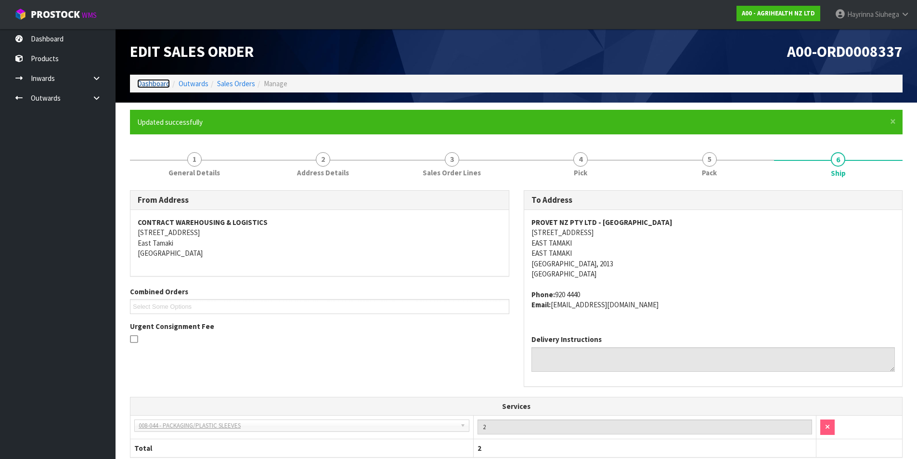
click at [159, 87] on link "Dashboard" at bounding box center [153, 83] width 33 height 9
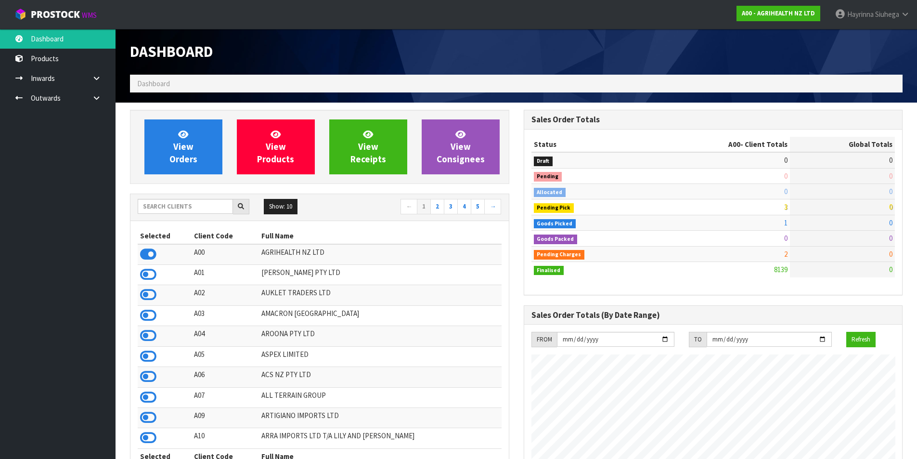
scroll to position [730, 393]
click at [176, 134] on link "View Orders" at bounding box center [183, 146] width 78 height 55
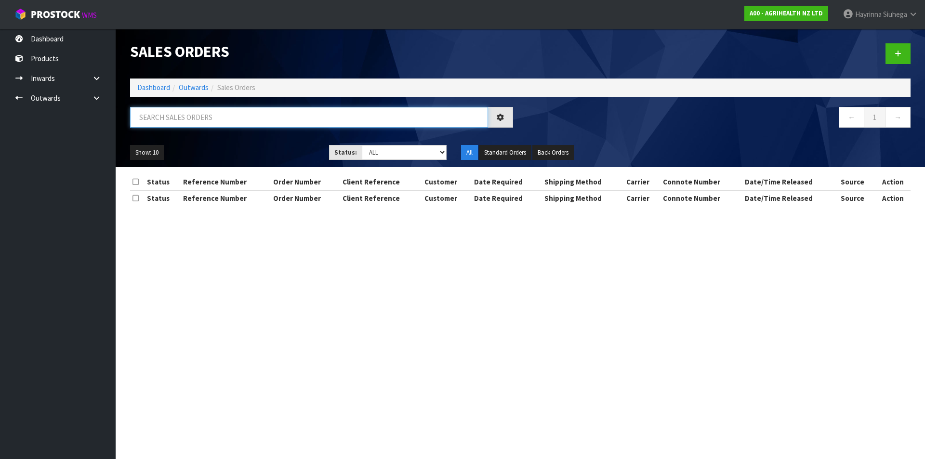
click at [190, 125] on input "text" at bounding box center [309, 117] width 358 height 21
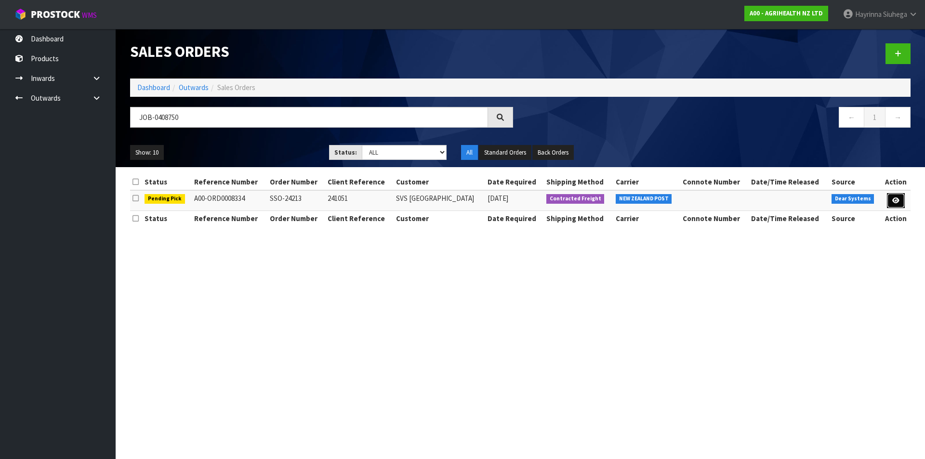
click at [892, 198] on icon at bounding box center [895, 200] width 7 height 6
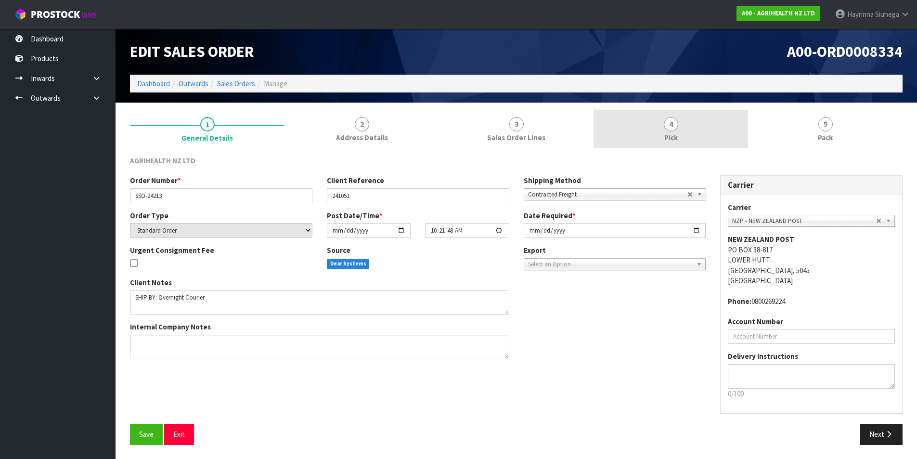
click at [729, 134] on link "4 Pick" at bounding box center [671, 129] width 155 height 38
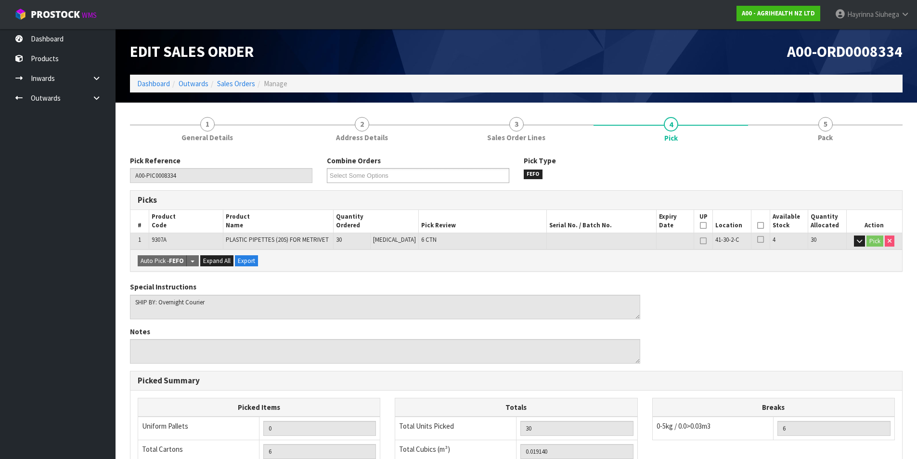
click at [757, 226] on icon at bounding box center [760, 225] width 7 height 0
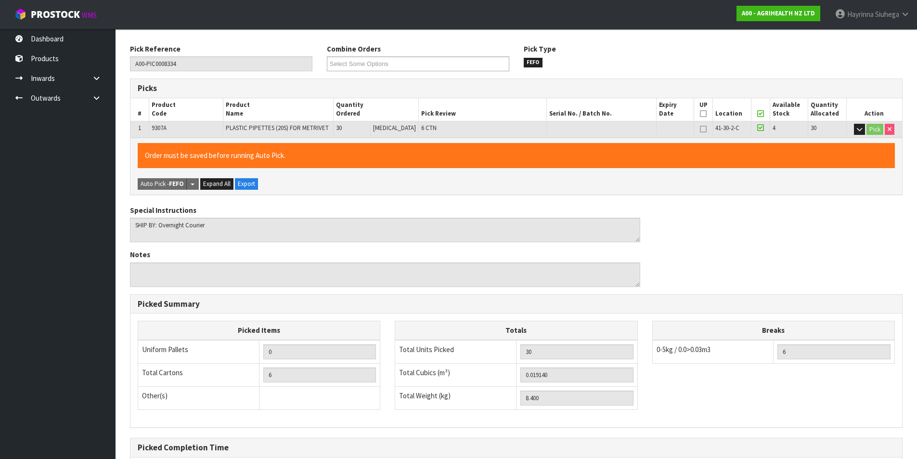
scroll to position [212, 0]
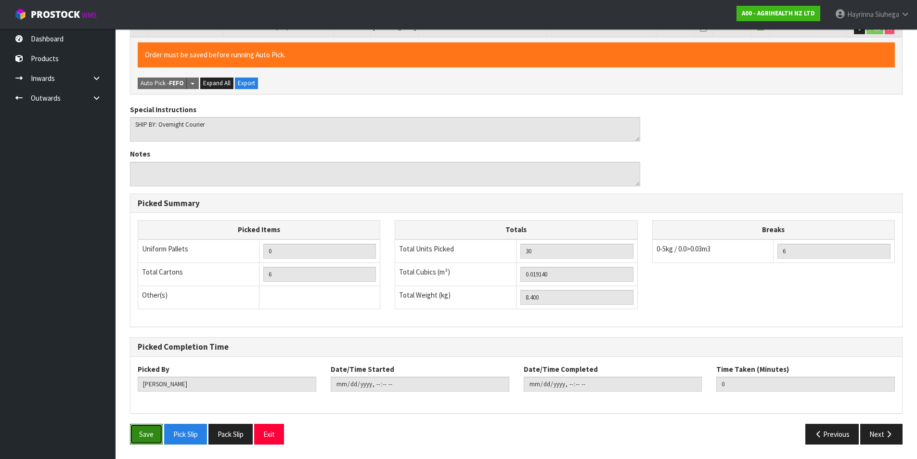
click at [150, 431] on button "Save" at bounding box center [146, 434] width 33 height 21
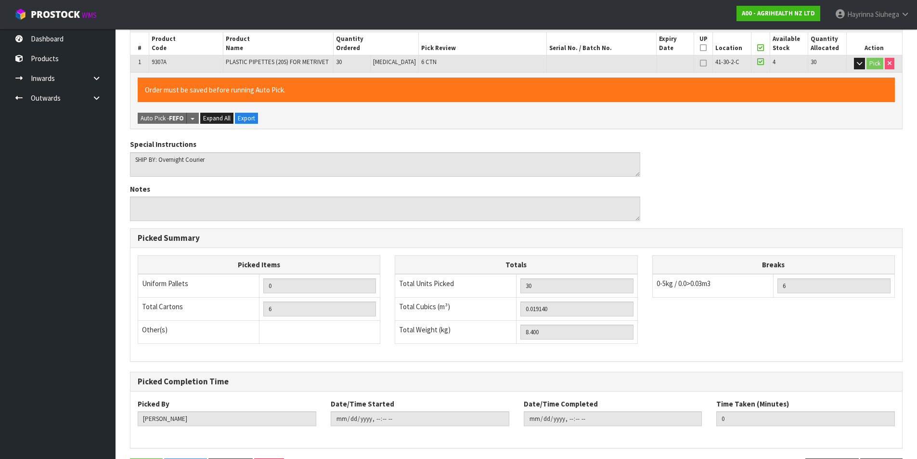
scroll to position [0, 0]
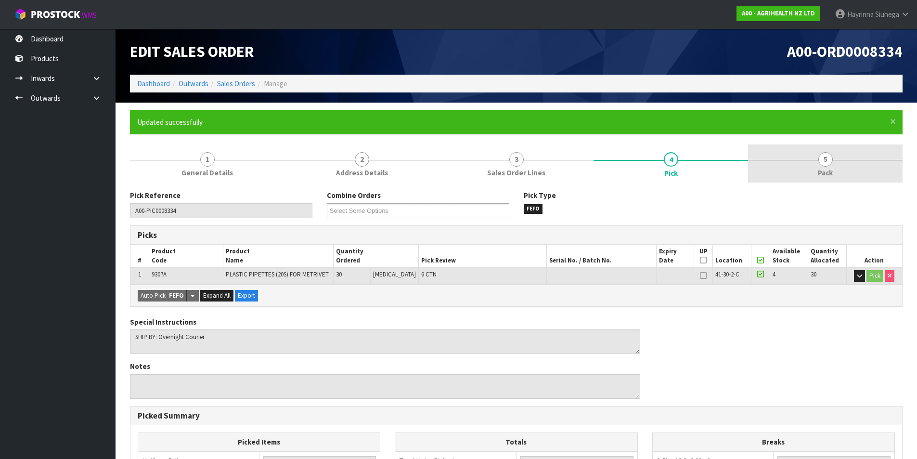
click at [840, 157] on link "5 Pack" at bounding box center [825, 163] width 155 height 38
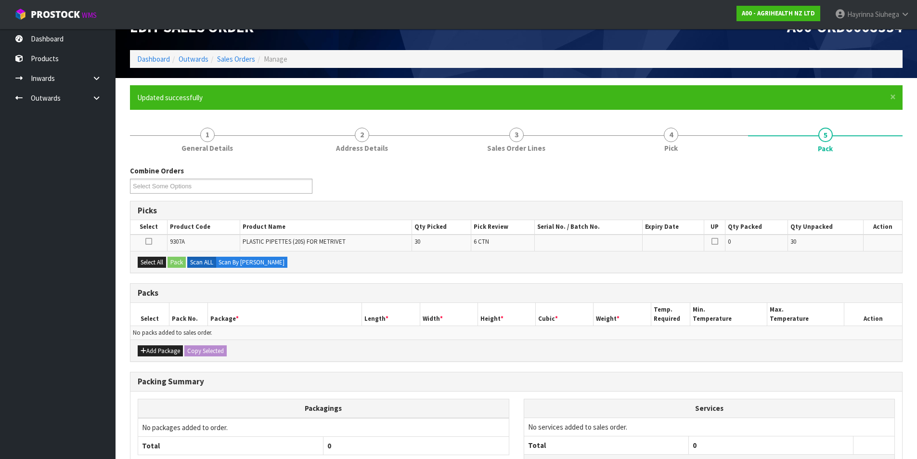
scroll to position [48, 0]
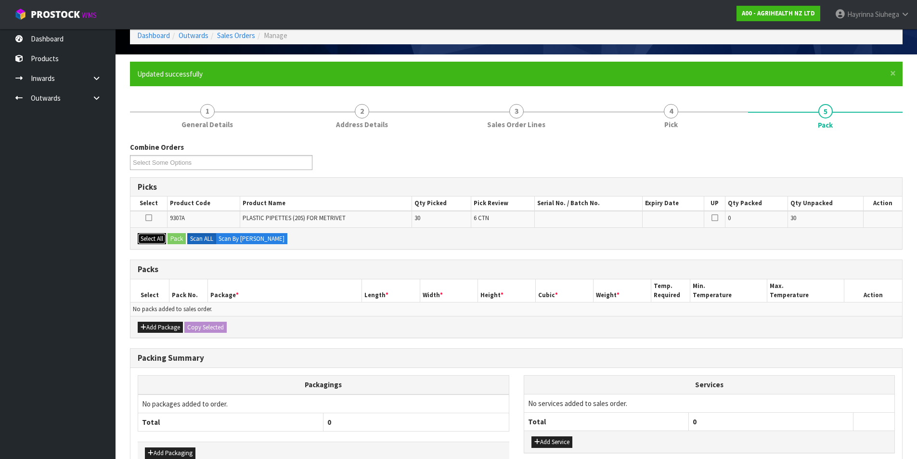
click at [157, 239] on button "Select All" at bounding box center [152, 239] width 28 height 12
click at [179, 238] on button "Pack" at bounding box center [177, 239] width 18 height 12
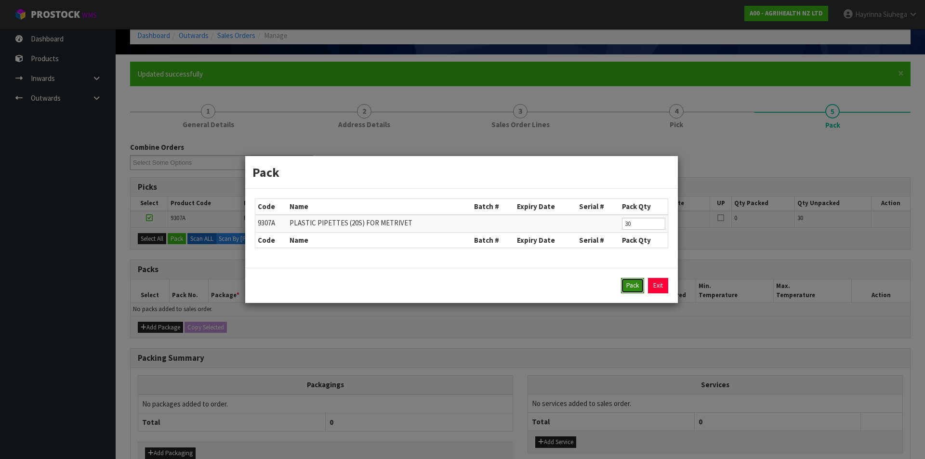
click at [631, 289] on button "Pack" at bounding box center [632, 285] width 23 height 15
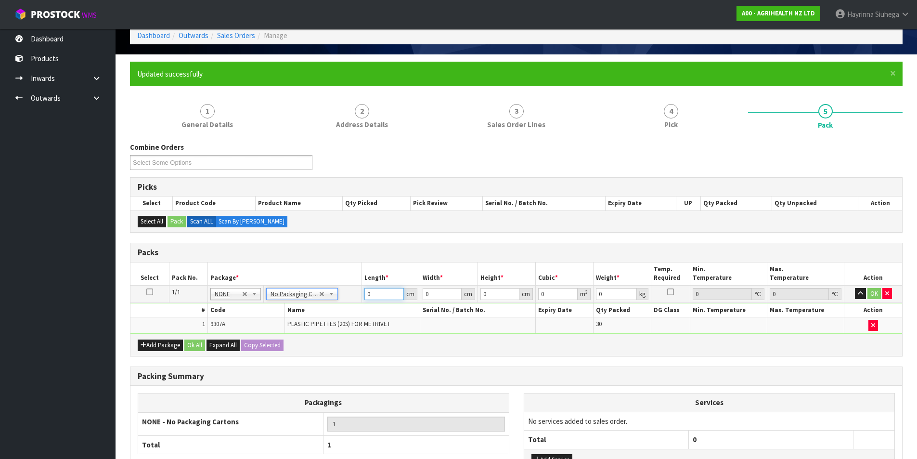
click at [369, 290] on input "0" at bounding box center [384, 294] width 39 height 12
click at [368, 290] on input "0" at bounding box center [384, 294] width 39 height 12
click button "OK" at bounding box center [874, 294] width 13 height 12
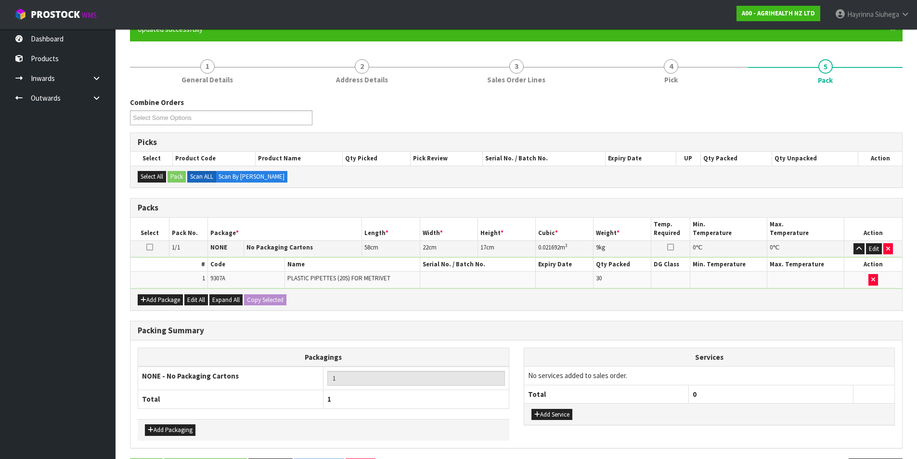
scroll to position [128, 0]
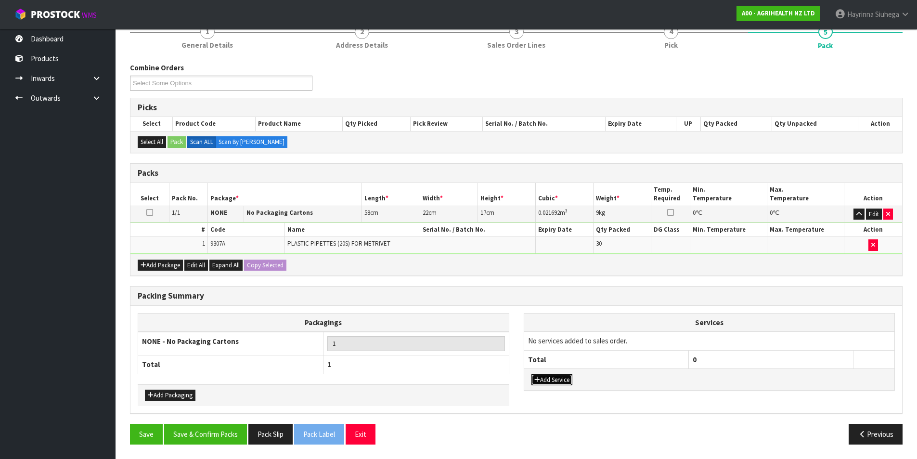
click at [563, 379] on button "Add Service" at bounding box center [552, 380] width 41 height 12
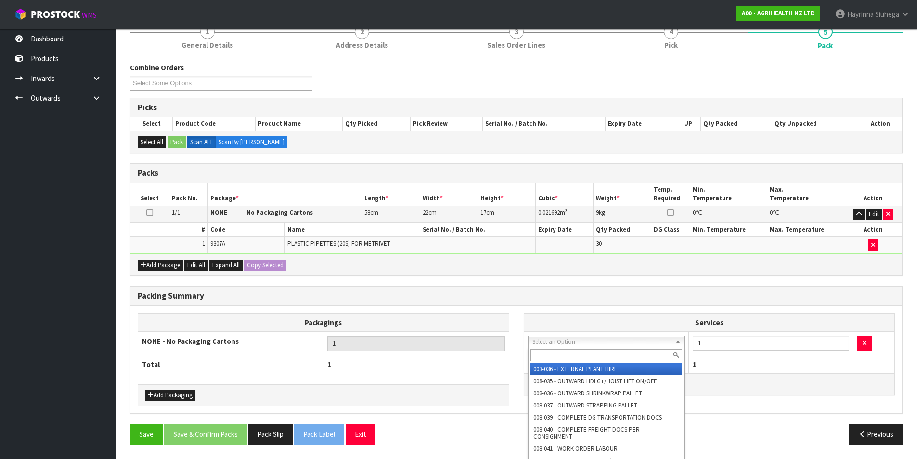
click at [585, 352] on input "text" at bounding box center [607, 355] width 152 height 12
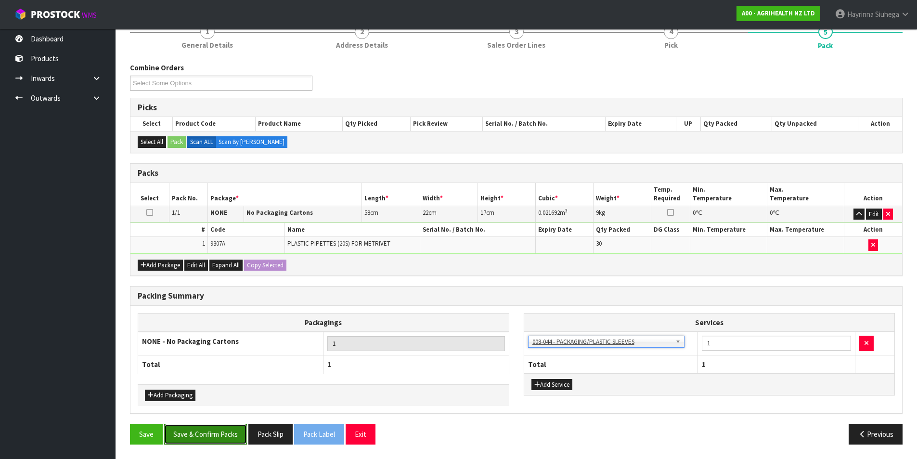
click at [213, 437] on button "Save & Confirm Packs" at bounding box center [205, 434] width 83 height 21
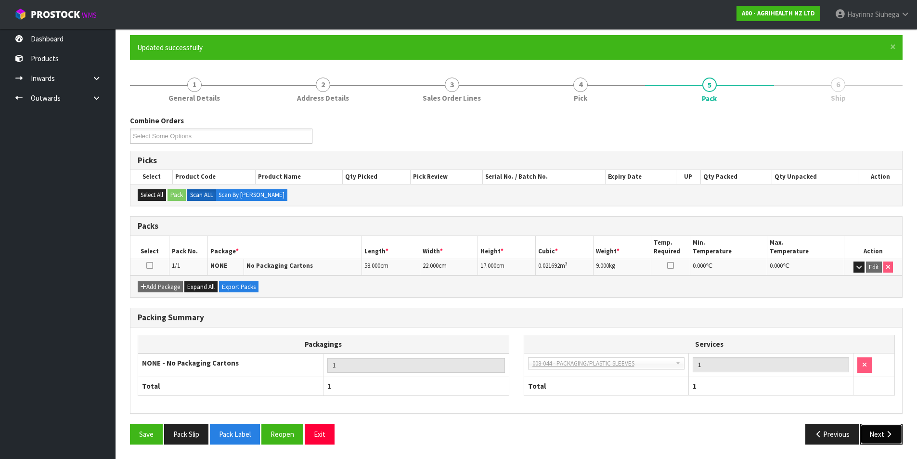
click at [876, 433] on button "Next" at bounding box center [881, 434] width 42 height 21
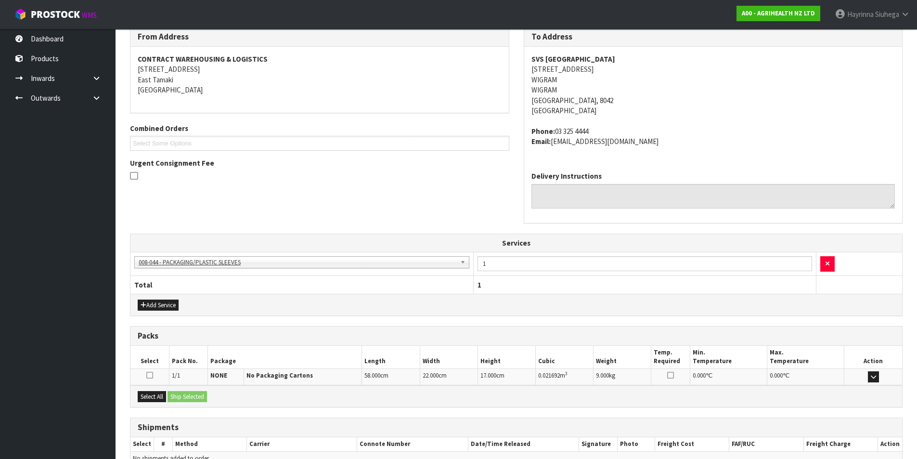
scroll to position [215, 0]
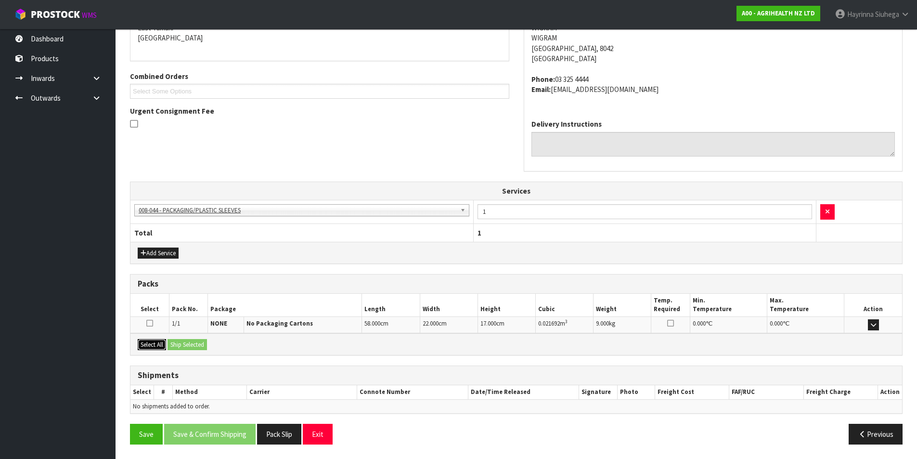
click at [158, 345] on button "Select All" at bounding box center [152, 345] width 28 height 12
click at [187, 344] on button "Ship Selected" at bounding box center [187, 345] width 39 height 12
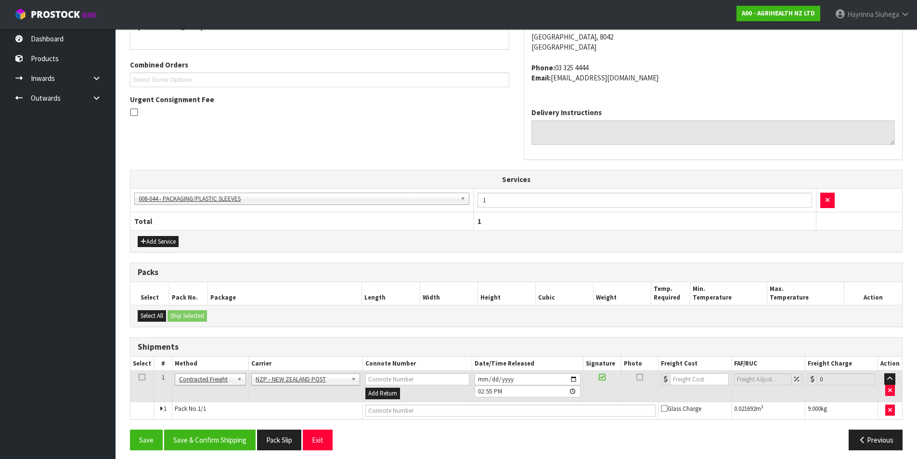
scroll to position [233, 0]
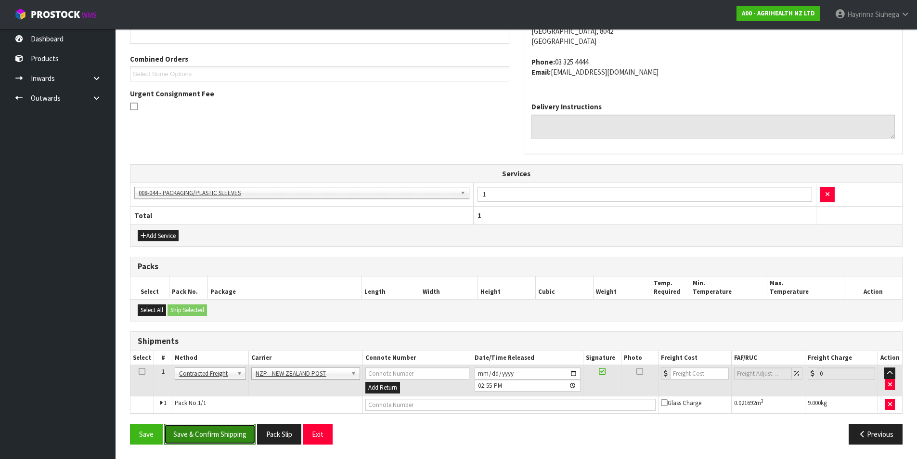
click at [220, 432] on button "Save & Confirm Shipping" at bounding box center [209, 434] width 91 height 21
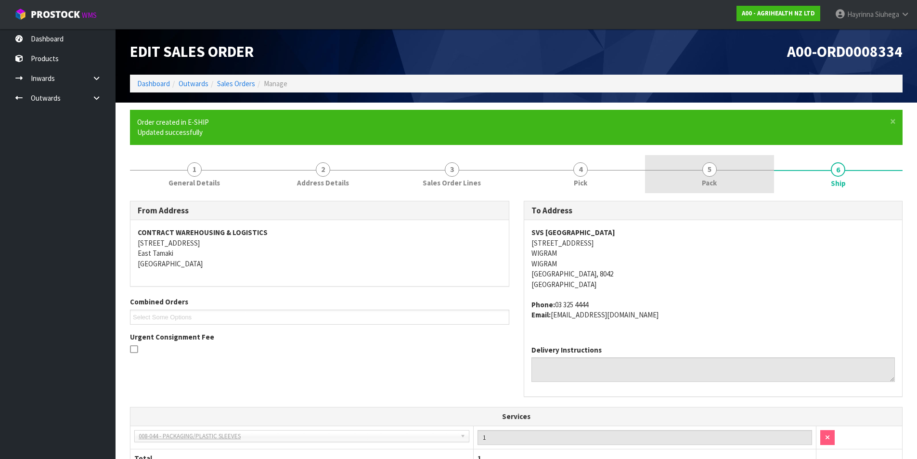
click at [721, 178] on link "5 Pack" at bounding box center [709, 174] width 129 height 38
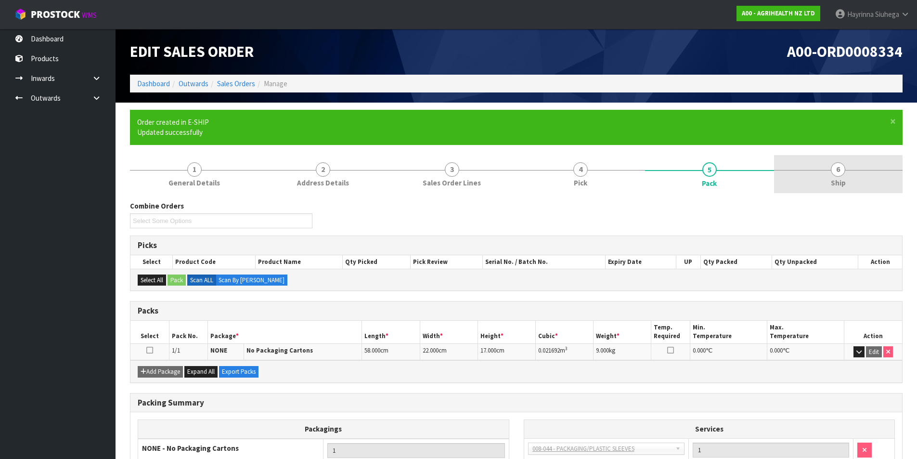
click at [869, 184] on link "6 Ship" at bounding box center [838, 174] width 129 height 38
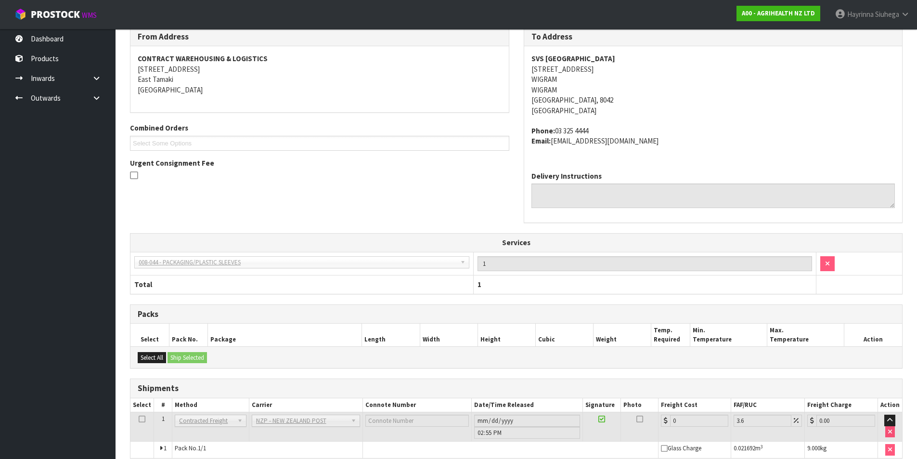
scroll to position [219, 0]
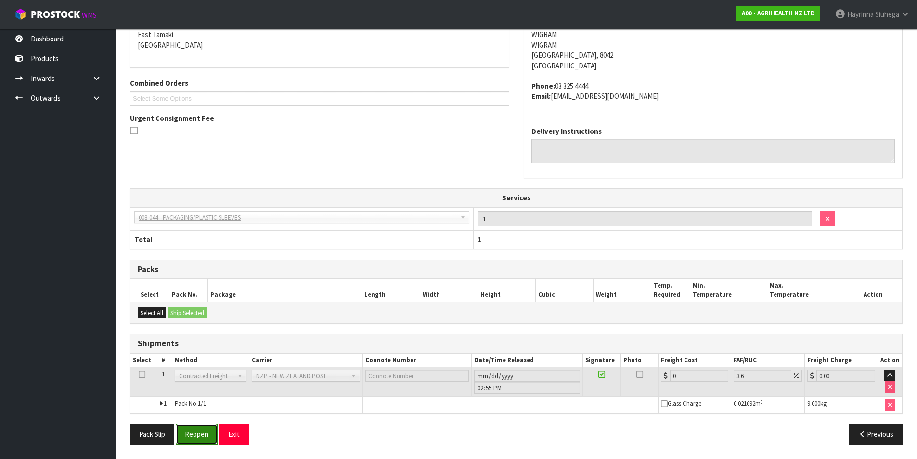
click at [194, 433] on button "Reopen" at bounding box center [197, 434] width 42 height 21
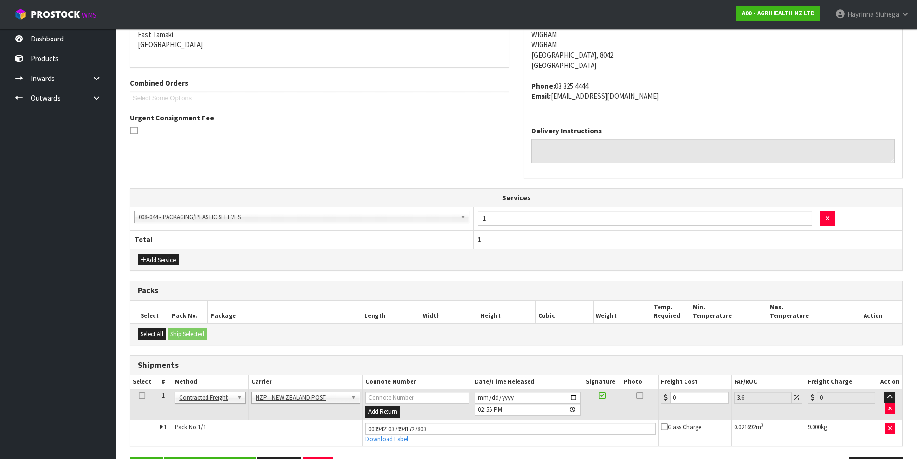
scroll to position [241, 0]
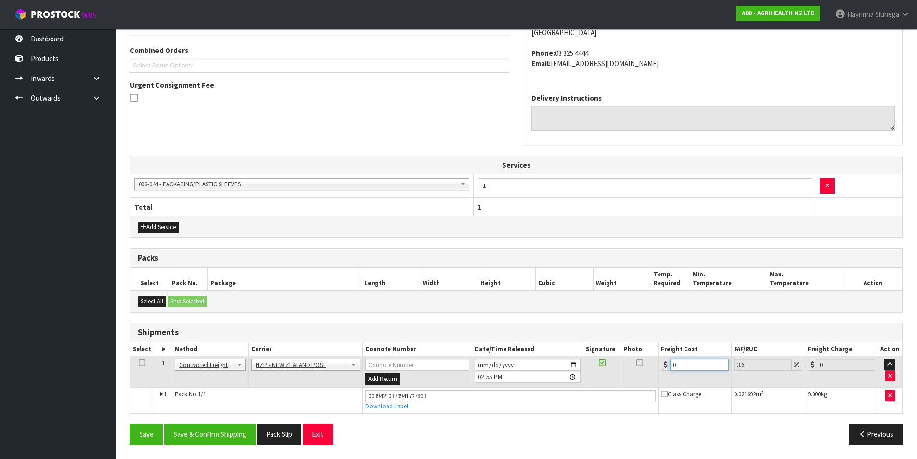
drag, startPoint x: 702, startPoint y: 368, endPoint x: 526, endPoint y: 370, distance: 175.8
click at [529, 370] on tr "1 Client Local Pickup Customer Local Pickup Company Freight Contracted Freight …" at bounding box center [516, 371] width 772 height 31
click at [130, 424] on button "Save" at bounding box center [146, 434] width 33 height 21
click at [219, 431] on button "Save & Confirm Shipping" at bounding box center [209, 434] width 91 height 21
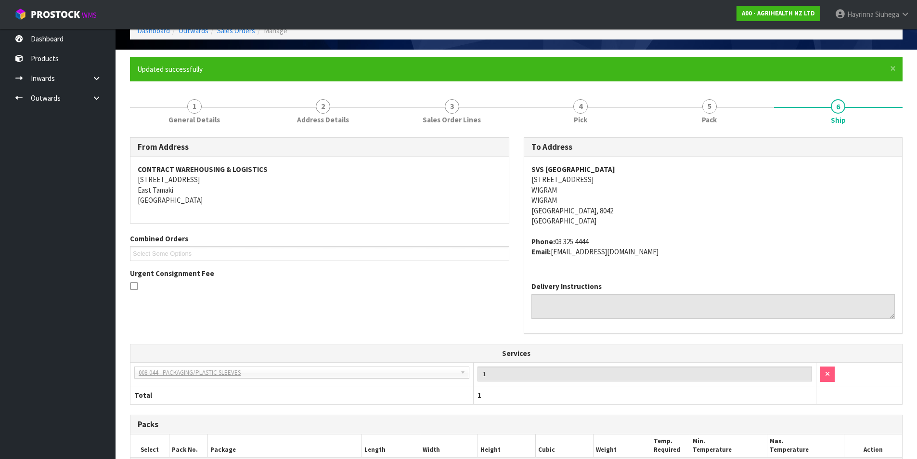
scroll to position [0, 0]
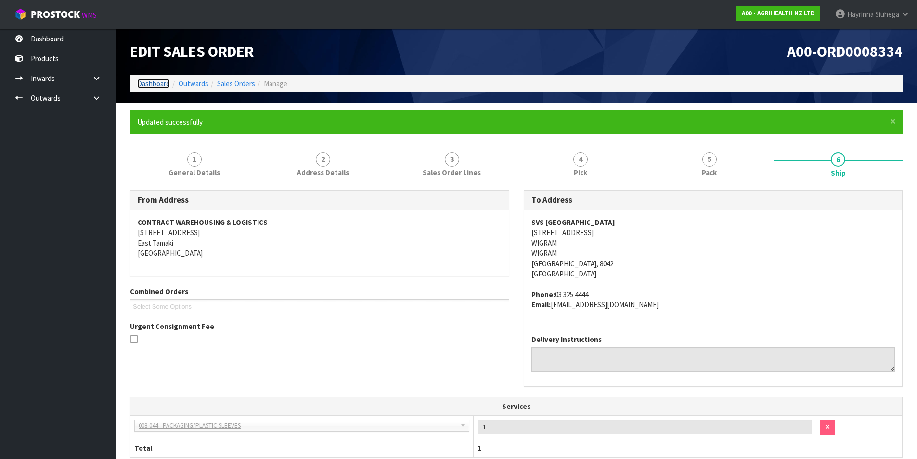
click at [158, 83] on link "Dashboard" at bounding box center [153, 83] width 33 height 9
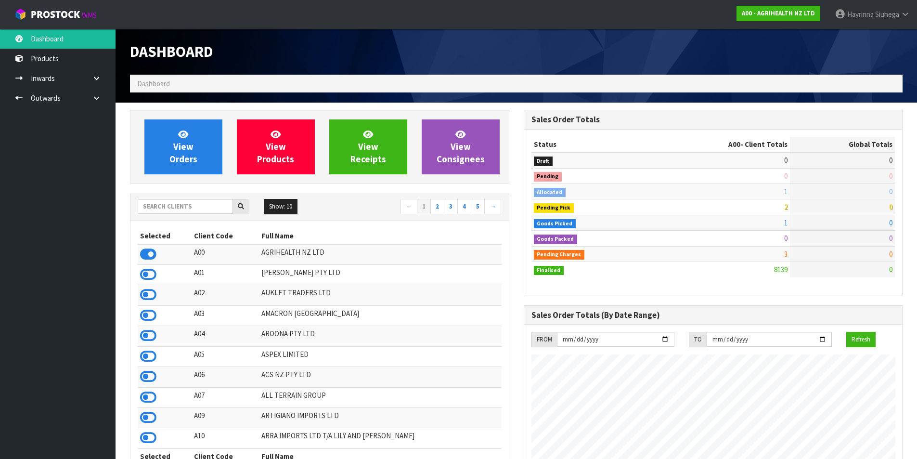
scroll to position [730, 393]
click at [188, 150] on span "View Orders" at bounding box center [183, 147] width 28 height 36
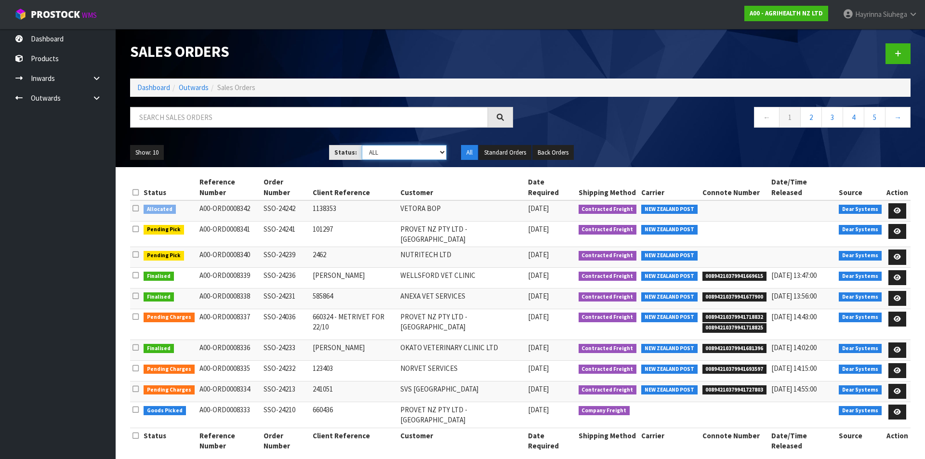
click at [382, 153] on select "Draft Pending Allocated Pending Pick Goods Picked Goods Packed Pending Charges …" at bounding box center [404, 152] width 85 height 15
click at [362, 145] on select "Draft Pending Allocated Pending Pick Goods Picked Goods Packed Pending Charges …" at bounding box center [404, 152] width 85 height 15
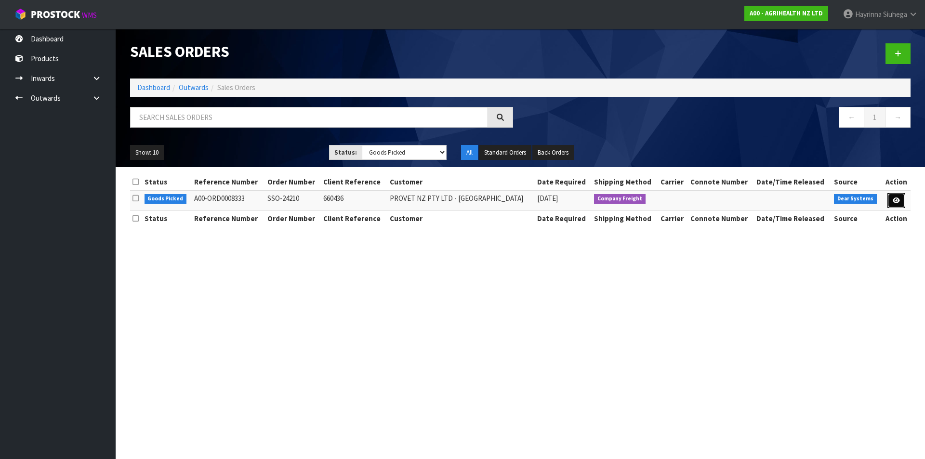
click at [892, 201] on icon at bounding box center [895, 200] width 7 height 6
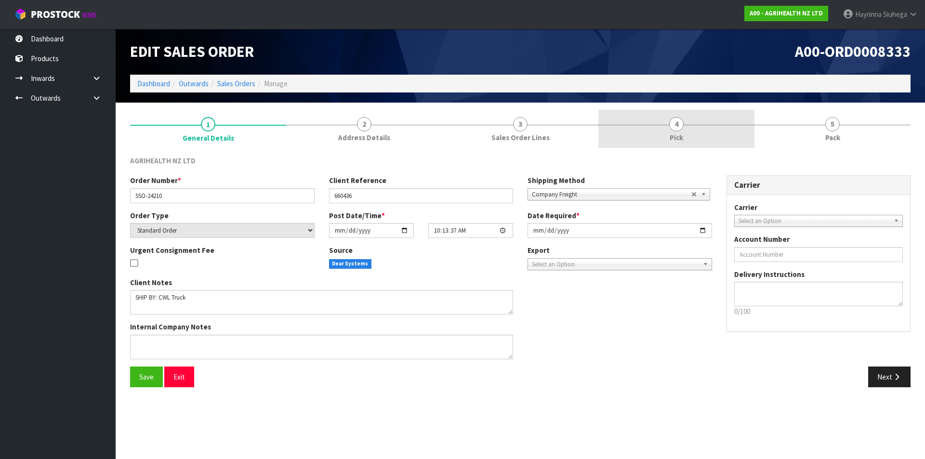
click at [729, 140] on link "4 Pick" at bounding box center [676, 129] width 156 height 38
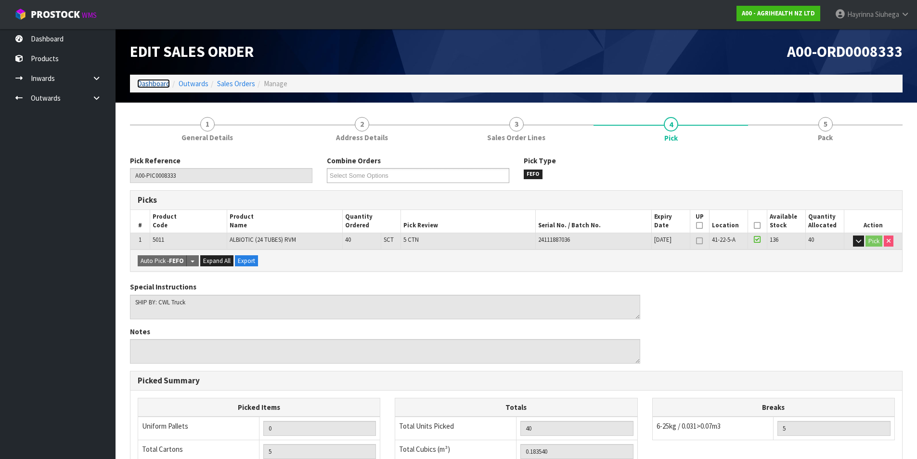
click at [141, 80] on link "Dashboard" at bounding box center [153, 83] width 33 height 9
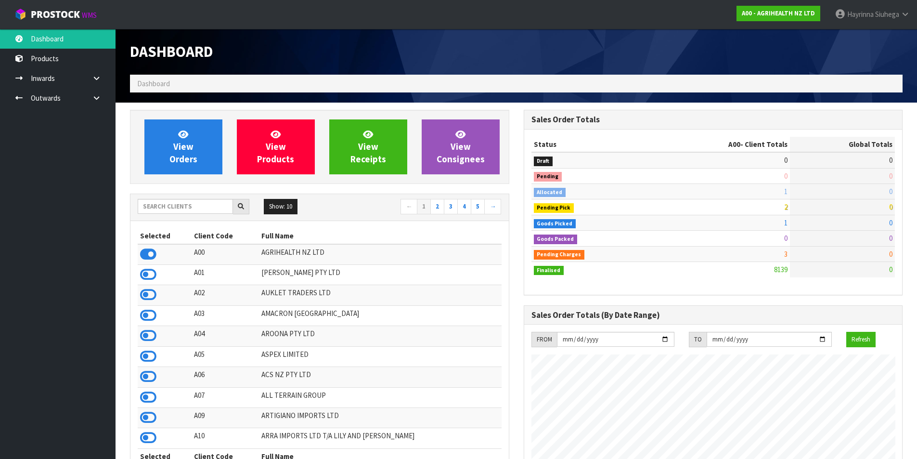
scroll to position [730, 393]
click at [201, 143] on link "View Orders" at bounding box center [183, 146] width 78 height 55
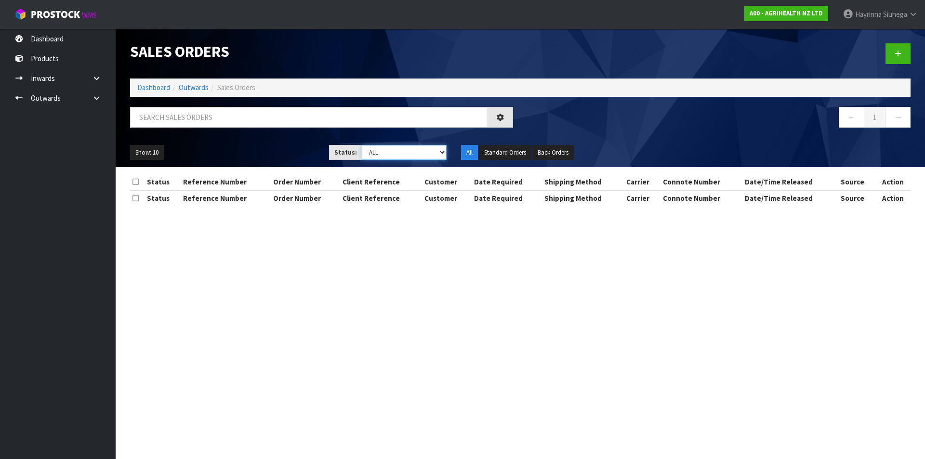
click at [400, 151] on select "Draft Pending Allocated Pending Pick Goods Picked Goods Packed Pending Charges …" at bounding box center [404, 152] width 85 height 15
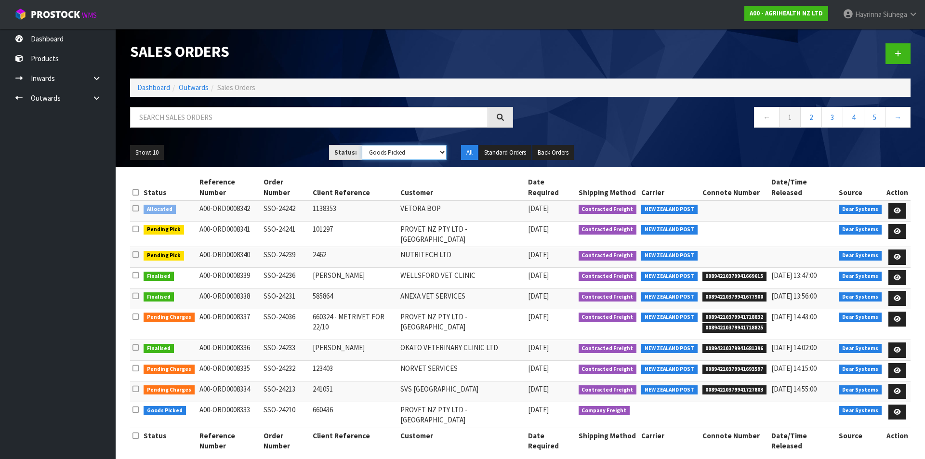
click at [362, 145] on select "Draft Pending Allocated Pending Pick Goods Picked Goods Packed Pending Charges …" at bounding box center [404, 152] width 85 height 15
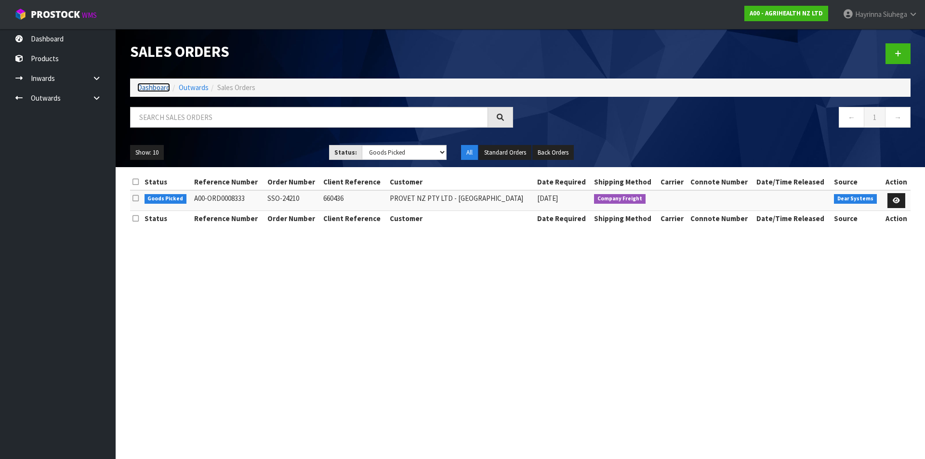
click at [142, 83] on link "Dashboard" at bounding box center [153, 87] width 33 height 9
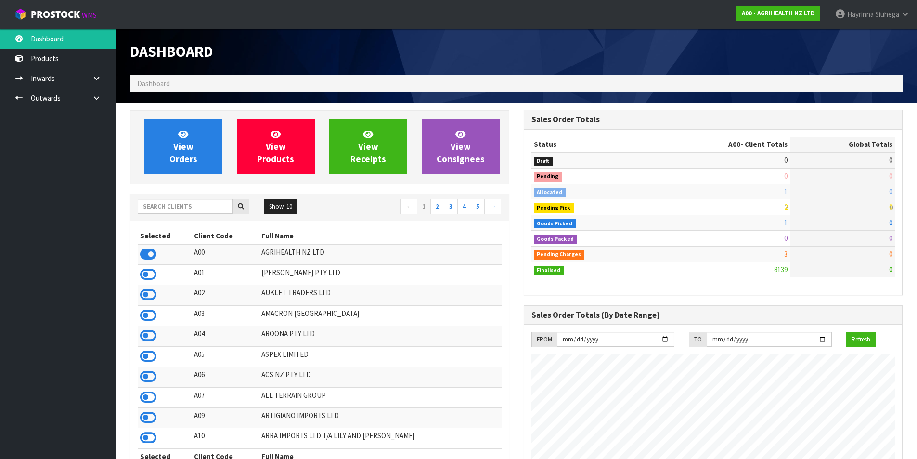
click at [190, 197] on div "Show: 10 5 10 25 50 ← 1 2 3 4 5 →" at bounding box center [319, 207] width 378 height 27
click at [203, 212] on input "text" at bounding box center [185, 206] width 95 height 15
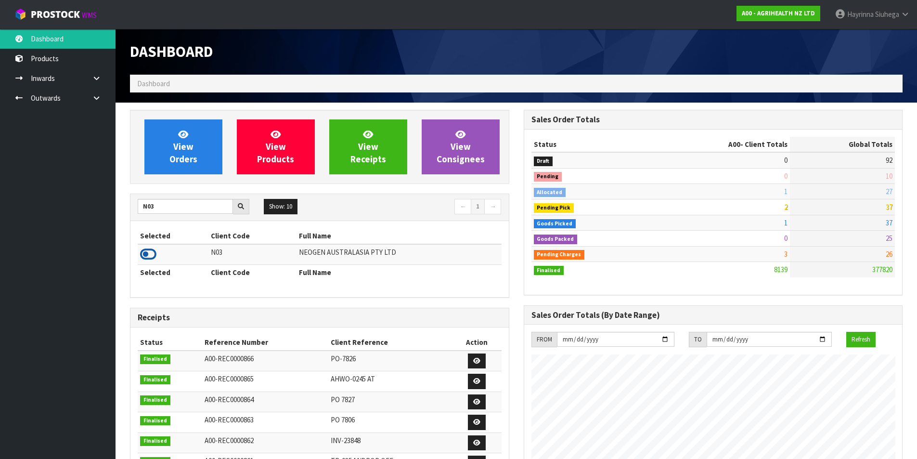
click at [148, 253] on icon at bounding box center [148, 254] width 16 height 14
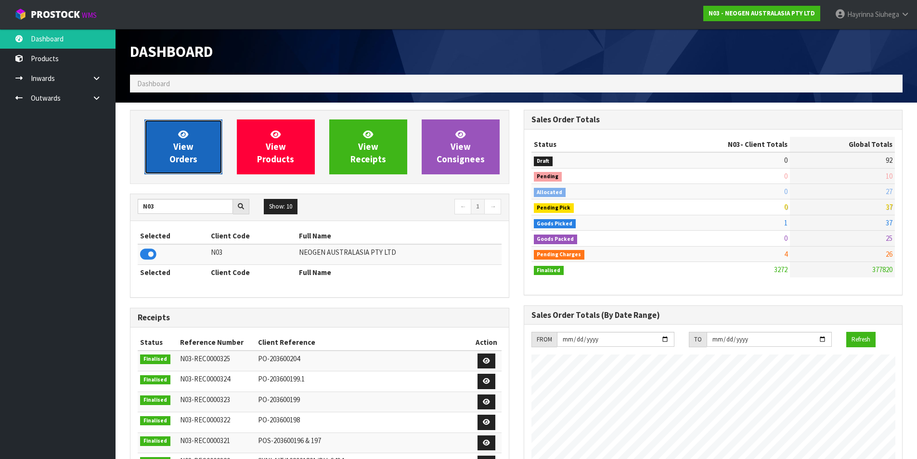
click at [199, 154] on link "View Orders" at bounding box center [183, 146] width 78 height 55
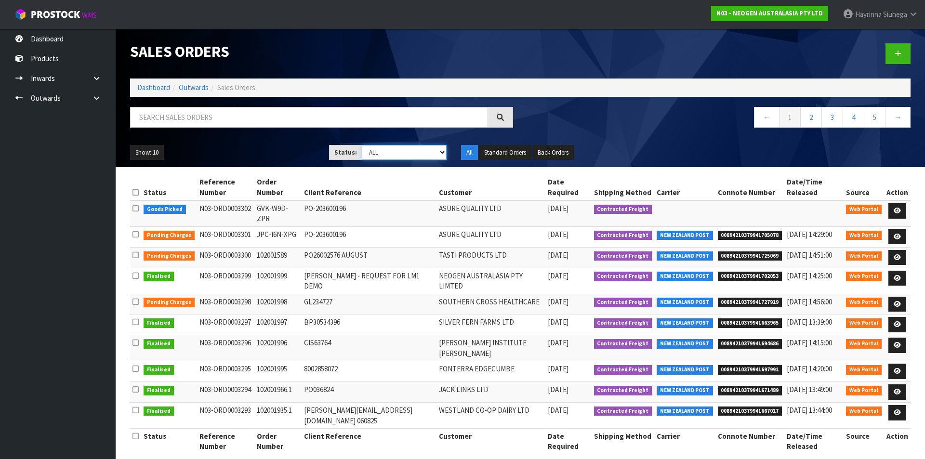
click at [437, 148] on select "Draft Pending Allocated Pending Pick Goods Picked Goods Packed Pending Charges …" at bounding box center [404, 152] width 85 height 15
click at [157, 87] on link "Dashboard" at bounding box center [153, 87] width 33 height 9
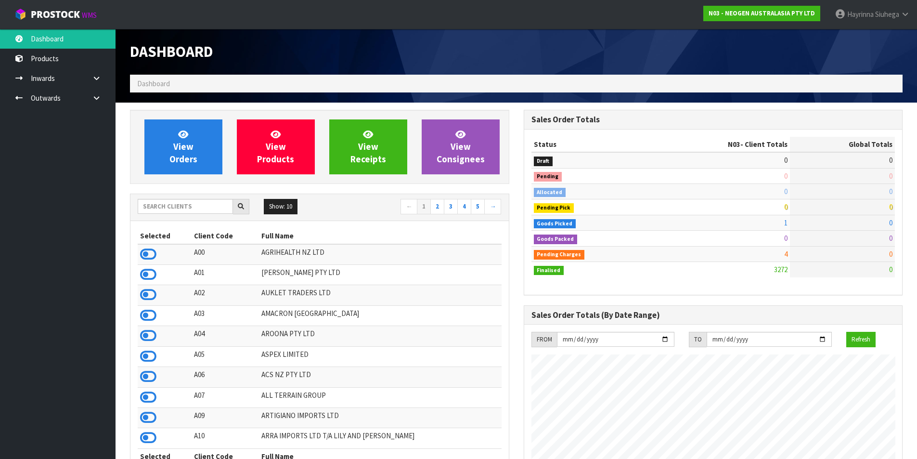
scroll to position [730, 393]
click at [194, 214] on div "Show: 10 5 10 25 50 ← 1 2 3 4 5 →" at bounding box center [319, 207] width 378 height 17
click at [194, 208] on input "text" at bounding box center [185, 206] width 95 height 15
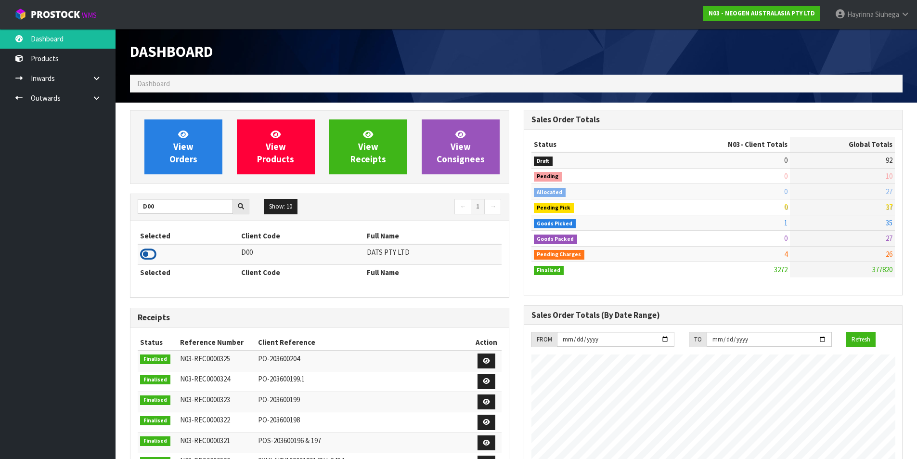
click at [142, 257] on icon at bounding box center [148, 254] width 16 height 14
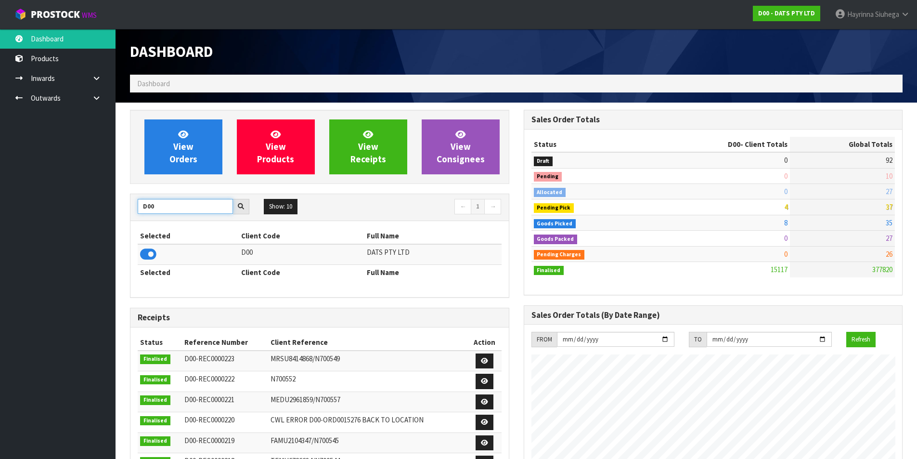
drag, startPoint x: 153, startPoint y: 210, endPoint x: 49, endPoint y: 208, distance: 104.0
click at [49, 208] on body "Toggle navigation ProStock WMS D00 - DATS PTY LTD Hayrinna Siuhega Logout Dashb…" at bounding box center [458, 229] width 917 height 459
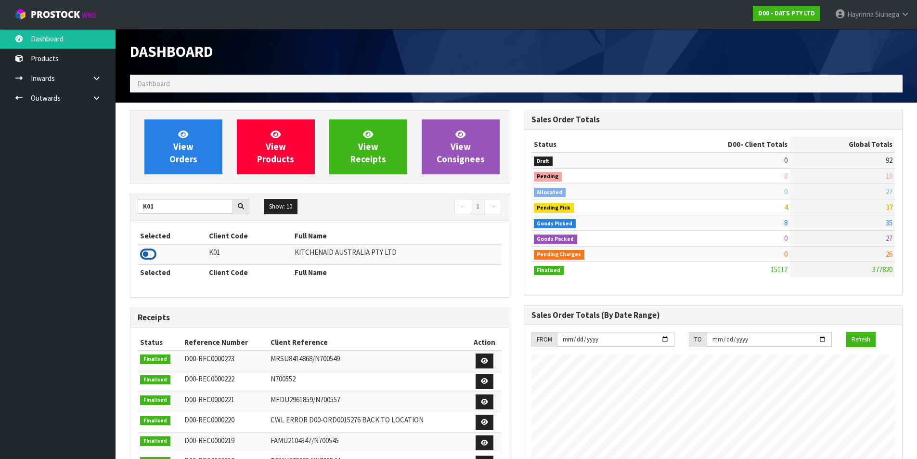
click at [143, 248] on icon at bounding box center [148, 254] width 16 height 14
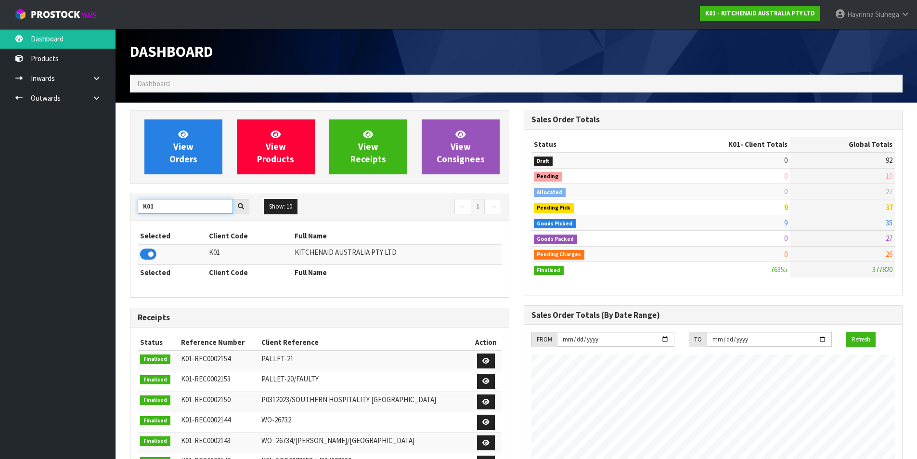
drag, startPoint x: 178, startPoint y: 206, endPoint x: 0, endPoint y: 206, distance: 177.7
click at [0, 206] on body "Toggle navigation ProStock WMS K01 - KITCHENAID AUSTRALIA PTY LTD Hayrinna Siuh…" at bounding box center [458, 229] width 917 height 459
click at [148, 255] on icon at bounding box center [148, 254] width 16 height 14
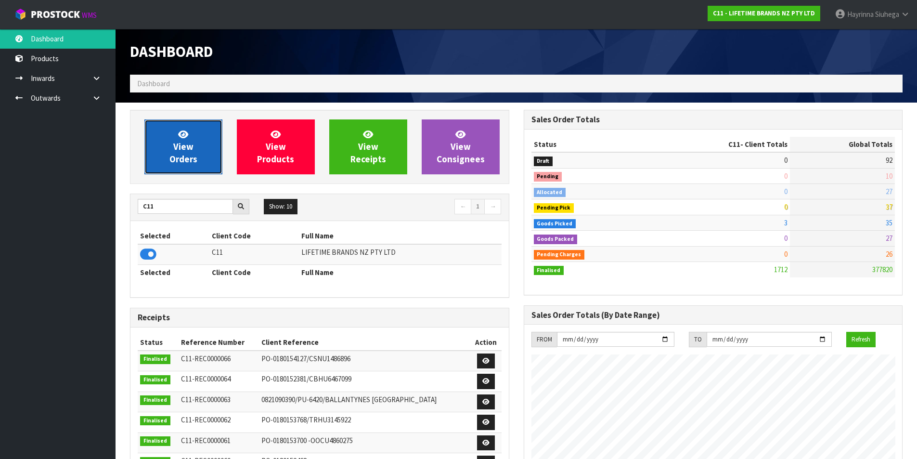
click at [212, 146] on link "View Orders" at bounding box center [183, 146] width 78 height 55
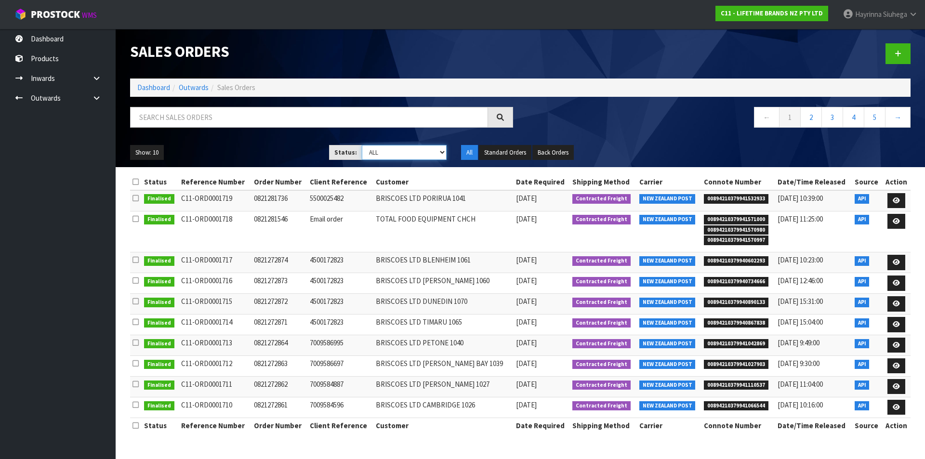
click at [414, 155] on select "Draft Pending Allocated Pending Pick Goods Picked Goods Packed Pending Charges …" at bounding box center [404, 152] width 85 height 15
click at [362, 145] on select "Draft Pending Allocated Pending Pick Goods Picked Goods Packed Pending Charges …" at bounding box center [404, 152] width 85 height 15
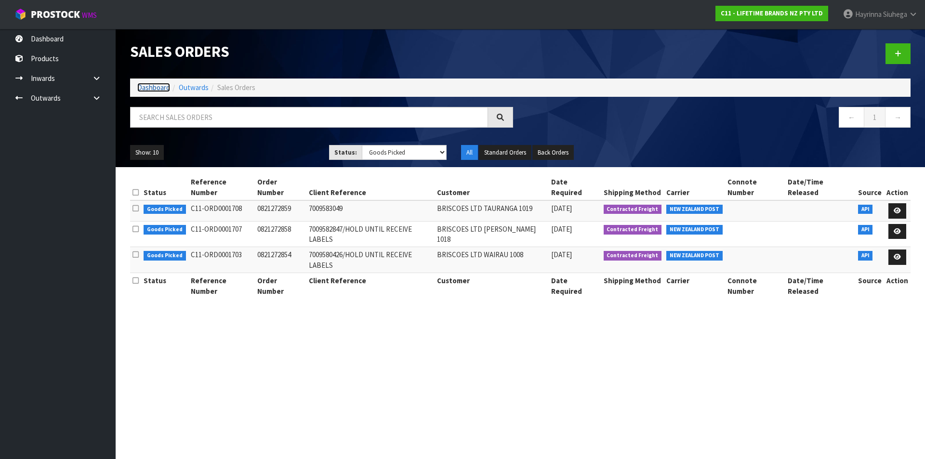
click at [148, 84] on link "Dashboard" at bounding box center [153, 87] width 33 height 9
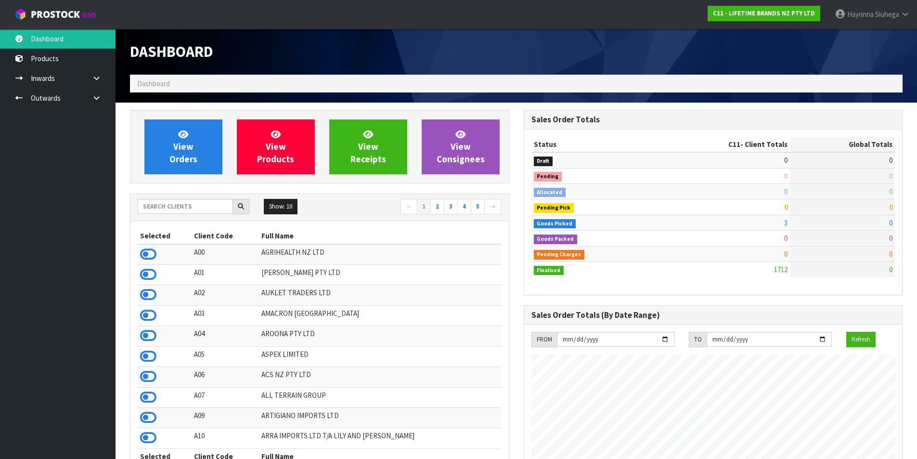
scroll to position [730, 393]
click at [158, 208] on input "text" at bounding box center [185, 206] width 95 height 15
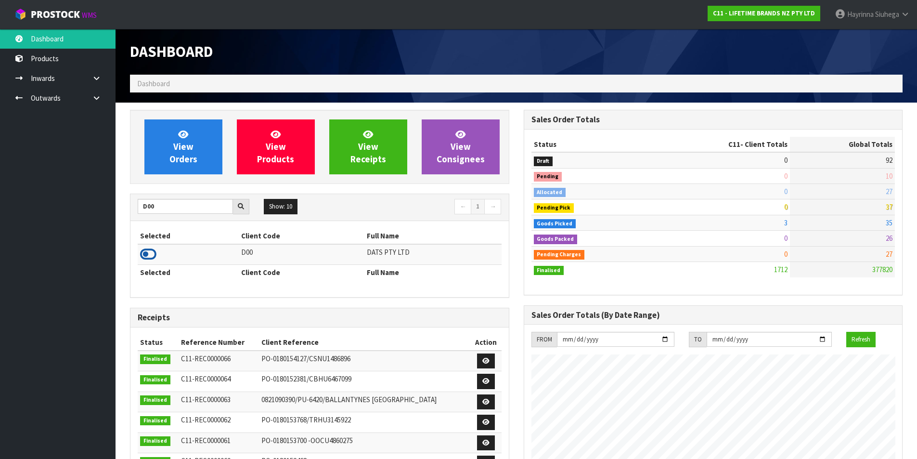
click at [147, 254] on icon at bounding box center [148, 254] width 16 height 14
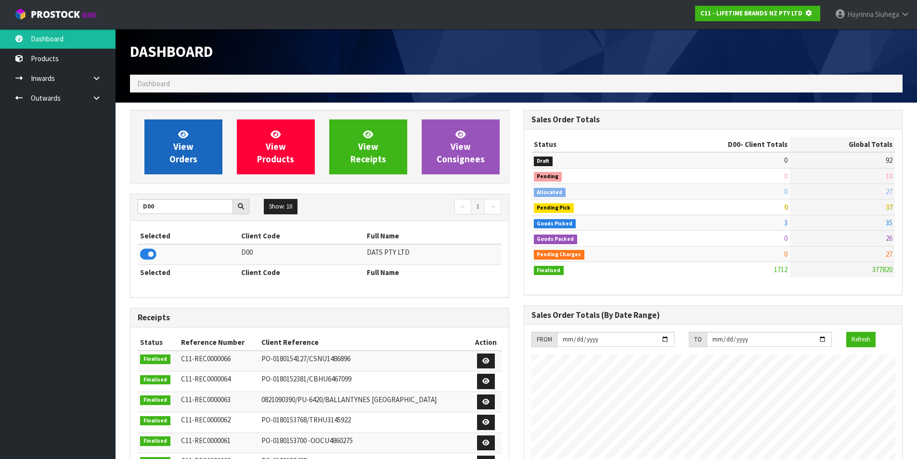
scroll to position [600, 393]
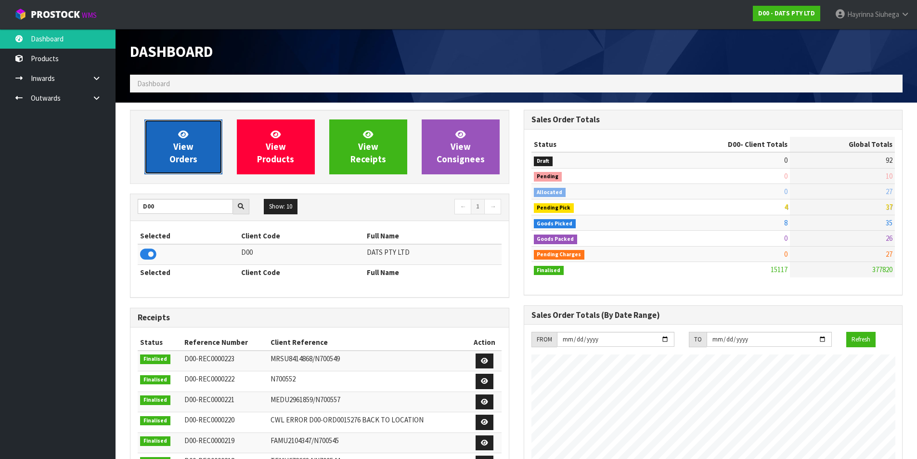
click at [184, 133] on icon at bounding box center [183, 134] width 10 height 9
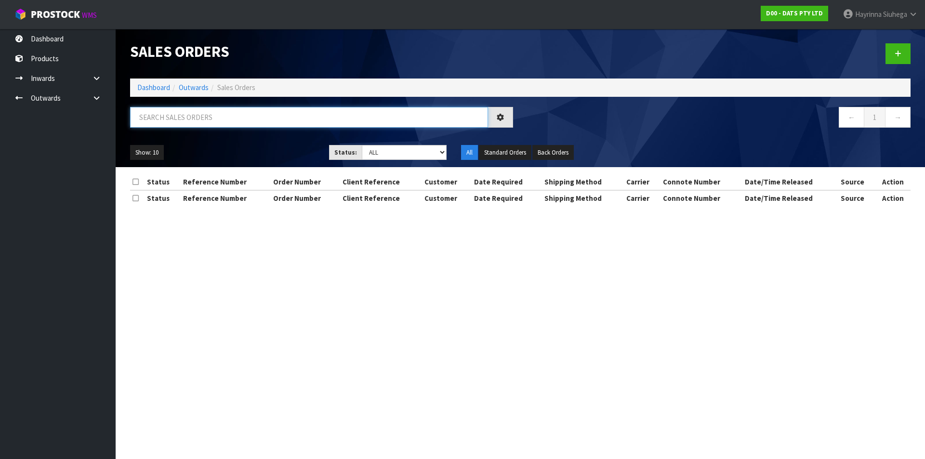
click at [187, 117] on input "text" at bounding box center [309, 117] width 358 height 21
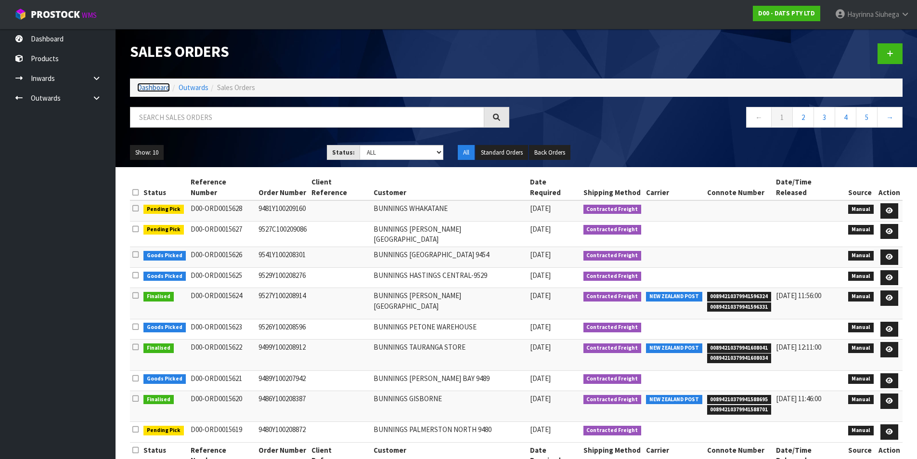
click at [156, 86] on link "Dashboard" at bounding box center [153, 87] width 33 height 9
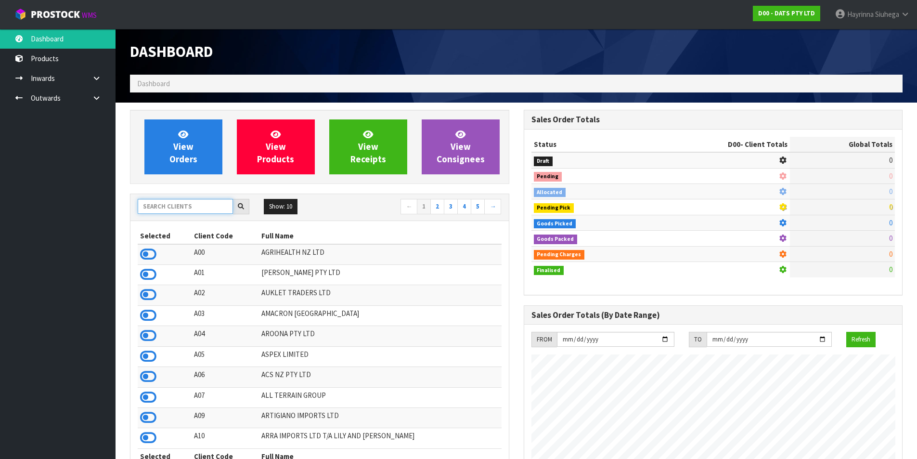
scroll to position [600, 393]
click at [165, 199] on input "text" at bounding box center [185, 206] width 95 height 15
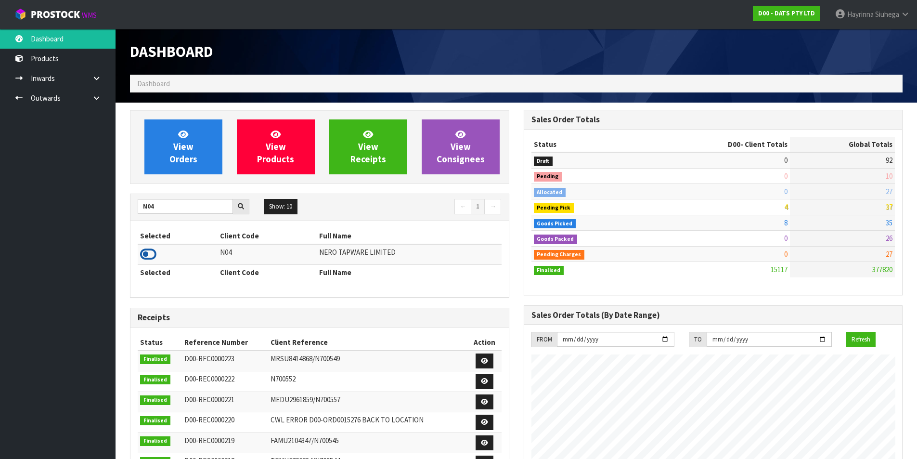
click at [151, 249] on icon at bounding box center [148, 254] width 16 height 14
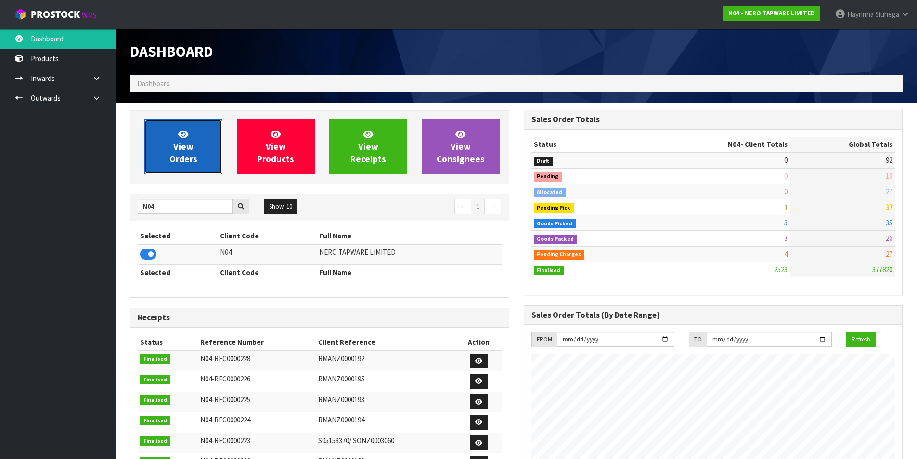
click at [148, 143] on link "View Orders" at bounding box center [183, 146] width 78 height 55
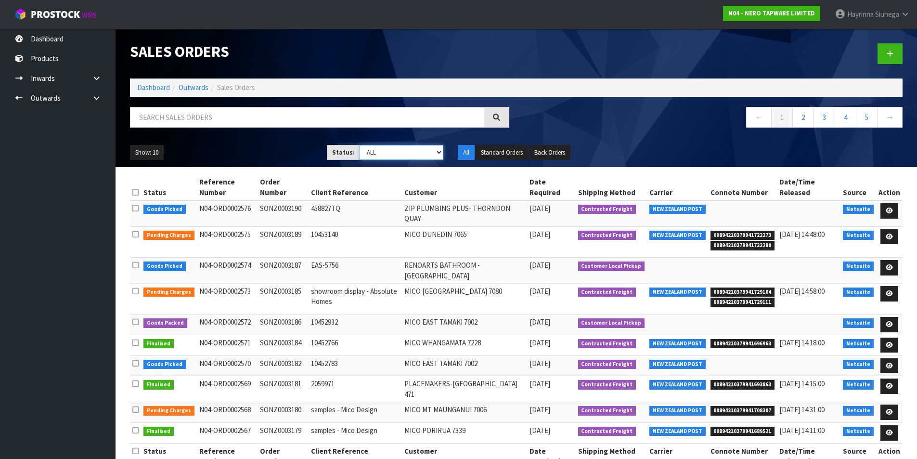
click at [418, 150] on select "Draft Pending Allocated Pending Pick Goods Picked Goods Packed Pending Charges …" at bounding box center [402, 152] width 84 height 15
click at [360, 145] on select "Draft Pending Allocated Pending Pick Goods Picked Goods Packed Pending Charges …" at bounding box center [402, 152] width 84 height 15
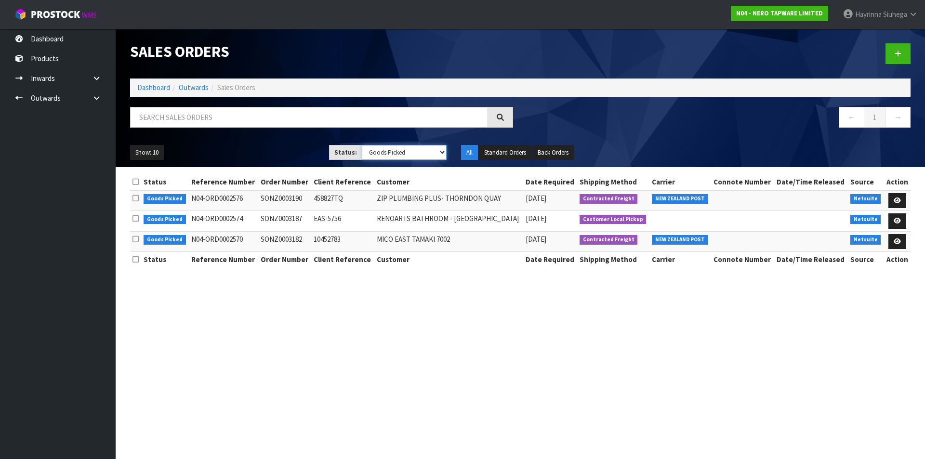
click at [398, 151] on select "Draft Pending Allocated Pending Pick Goods Picked Goods Packed Pending Charges …" at bounding box center [404, 152] width 85 height 15
click at [362, 145] on select "Draft Pending Allocated Pending Pick Goods Picked Goods Packed Pending Charges …" at bounding box center [404, 152] width 85 height 15
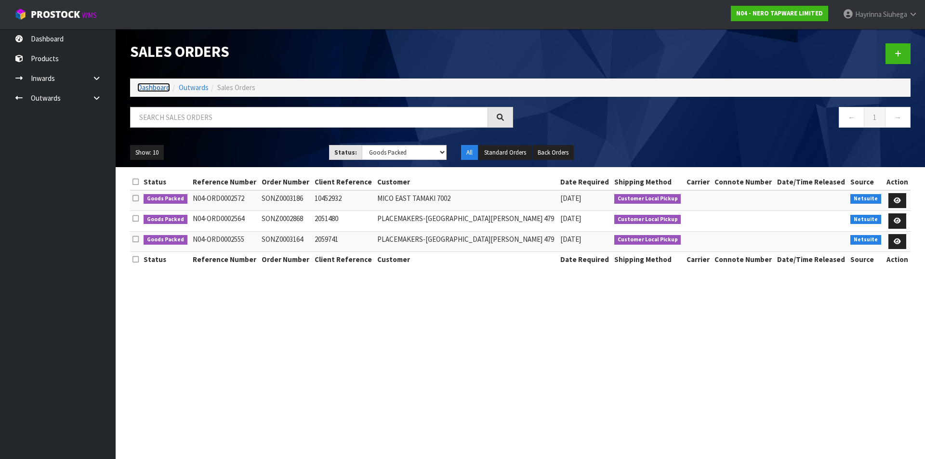
click at [165, 92] on link "Dashboard" at bounding box center [153, 87] width 33 height 9
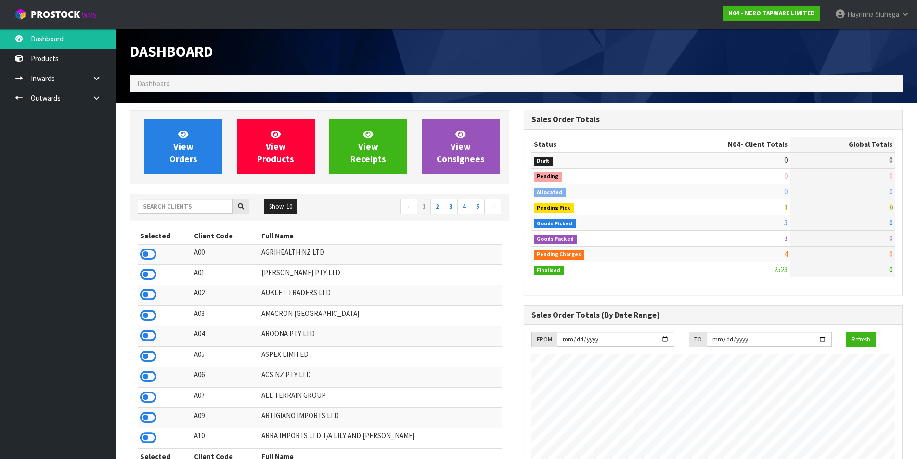
scroll to position [730, 393]
click at [213, 207] on input "text" at bounding box center [185, 206] width 95 height 15
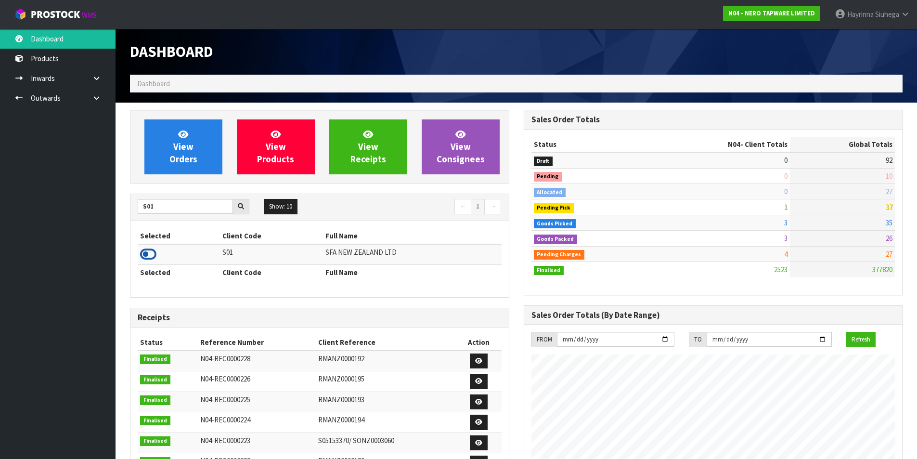
click at [149, 252] on icon at bounding box center [148, 254] width 16 height 14
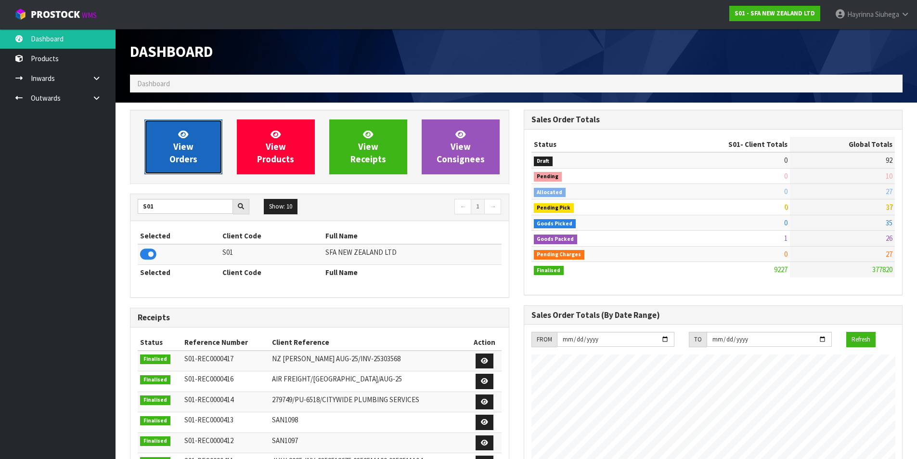
click at [163, 154] on link "View Orders" at bounding box center [183, 146] width 78 height 55
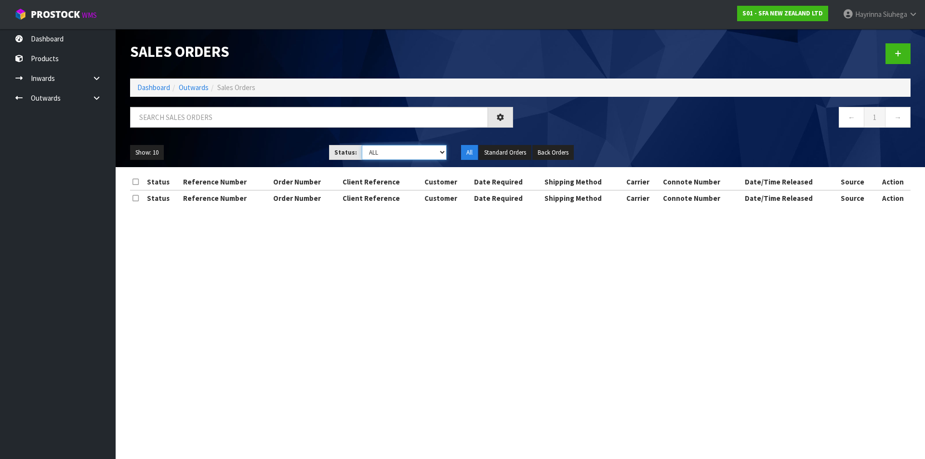
click at [382, 148] on select "Draft Pending Allocated Pending Pick Goods Picked Goods Packed Pending Charges …" at bounding box center [404, 152] width 85 height 15
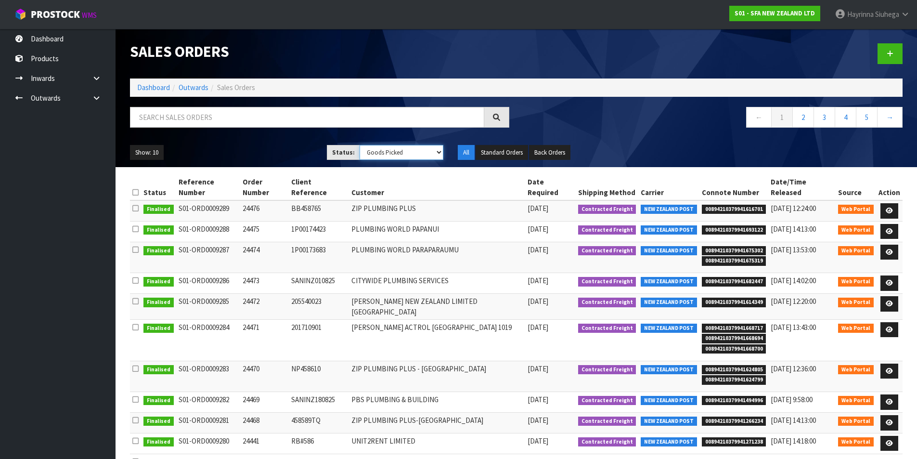
click at [360, 145] on select "Draft Pending Allocated Pending Pick Goods Picked Goods Packed Pending Charges …" at bounding box center [402, 152] width 84 height 15
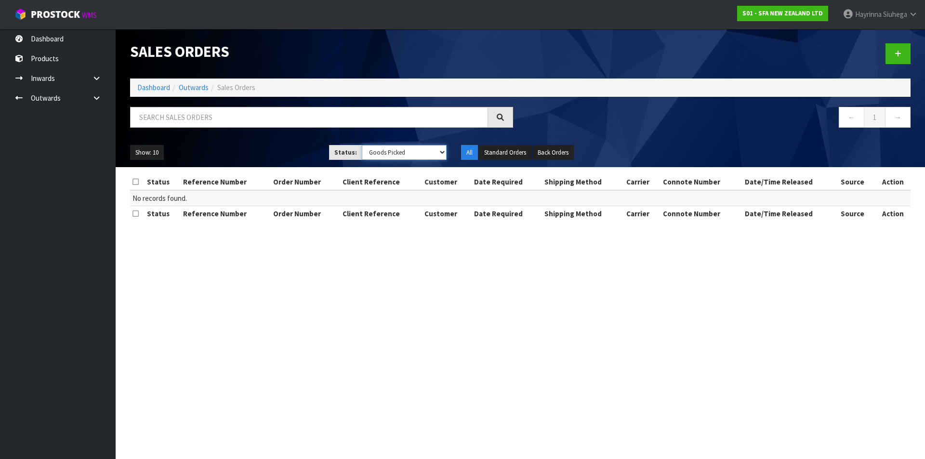
drag, startPoint x: 383, startPoint y: 148, endPoint x: 383, endPoint y: 159, distance: 10.6
click at [383, 148] on select "Draft Pending Allocated Pending Pick Goods Picked Goods Packed Pending Charges …" at bounding box center [404, 152] width 85 height 15
click at [362, 145] on select "Draft Pending Allocated Pending Pick Goods Picked Goods Packed Pending Charges …" at bounding box center [404, 152] width 85 height 15
click at [403, 150] on select "Draft Pending Allocated Pending Pick Goods Picked Goods Packed Pending Charges …" at bounding box center [404, 152] width 85 height 15
click at [362, 145] on select "Draft Pending Allocated Pending Pick Goods Picked Goods Packed Pending Charges …" at bounding box center [404, 152] width 85 height 15
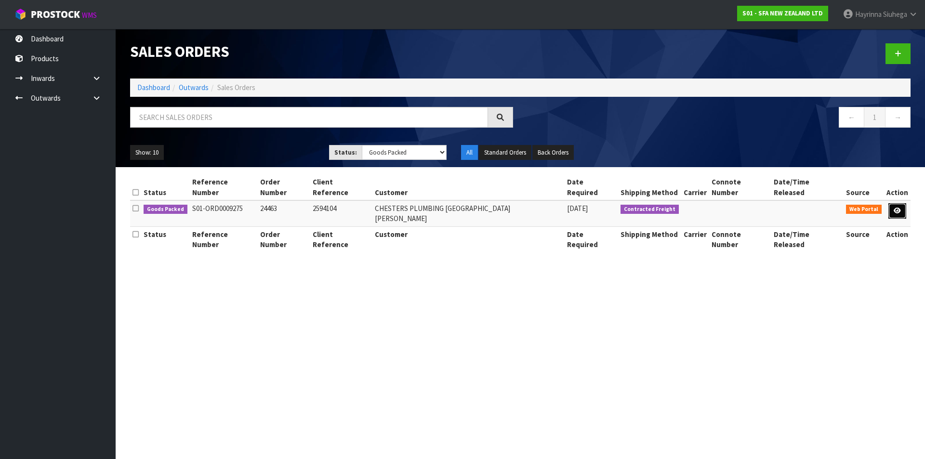
click at [890, 203] on link at bounding box center [897, 210] width 18 height 15
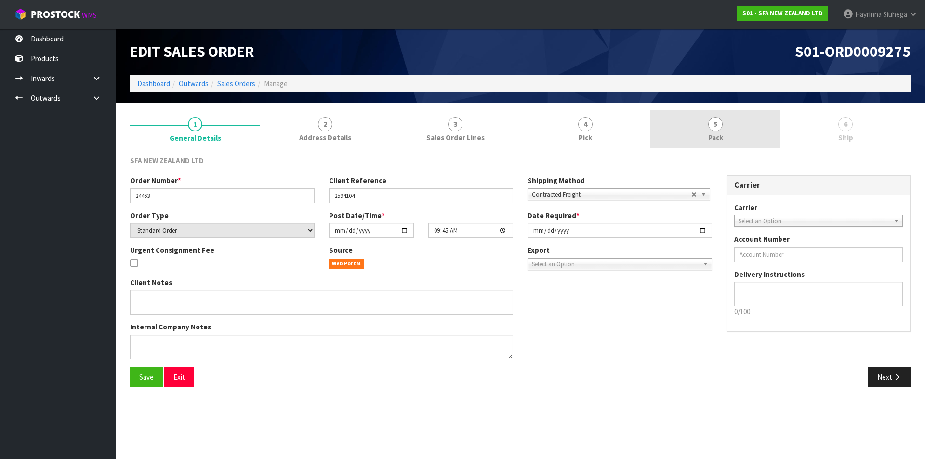
click at [719, 124] on span "5" at bounding box center [715, 124] width 14 height 14
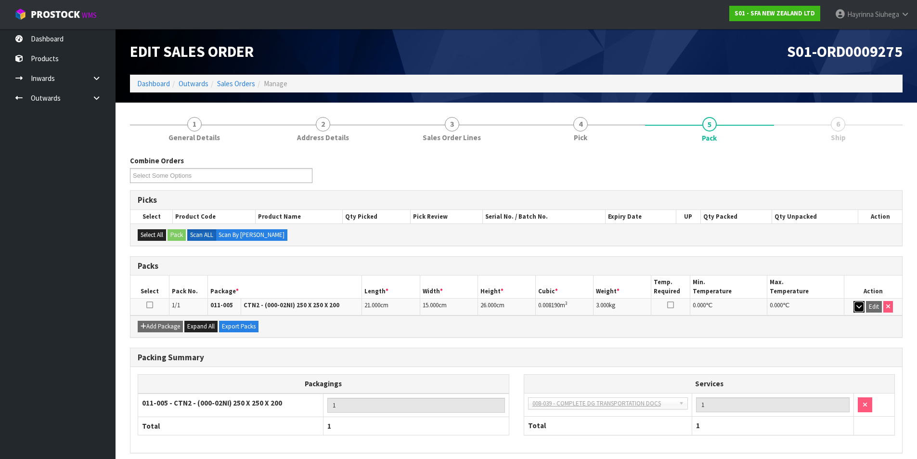
click at [861, 307] on icon "button" at bounding box center [859, 306] width 5 height 6
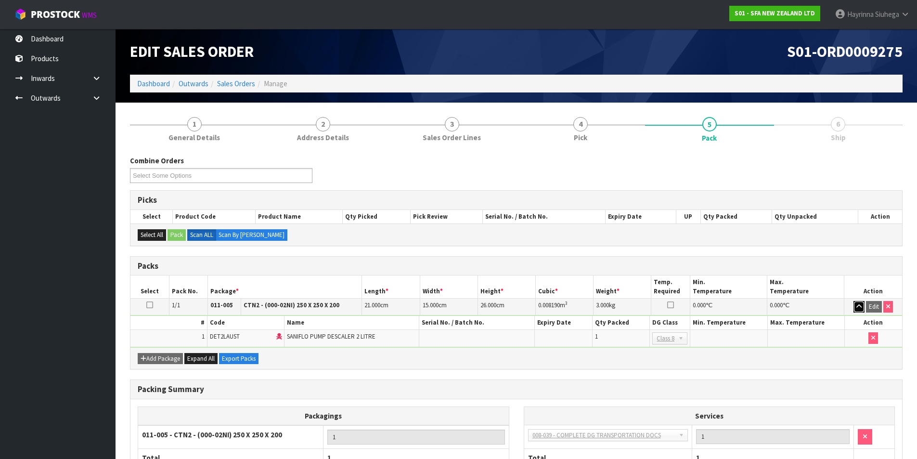
click at [861, 307] on icon "button" at bounding box center [859, 306] width 5 height 6
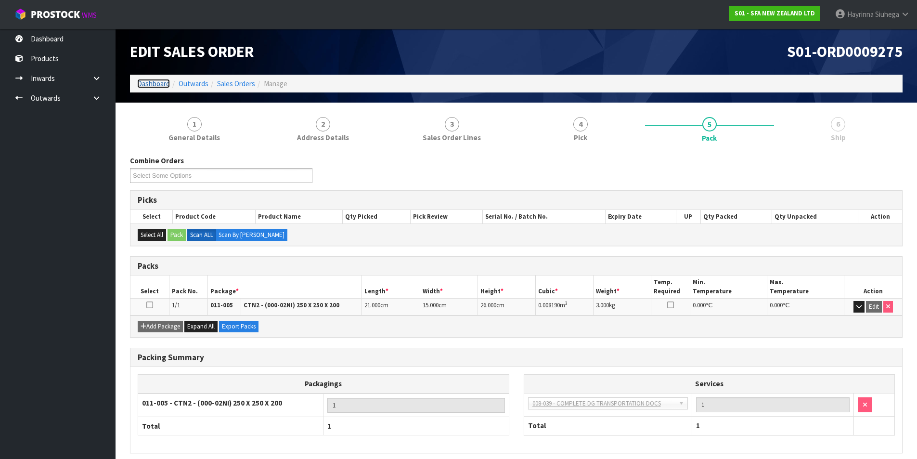
click at [147, 84] on link "Dashboard" at bounding box center [153, 83] width 33 height 9
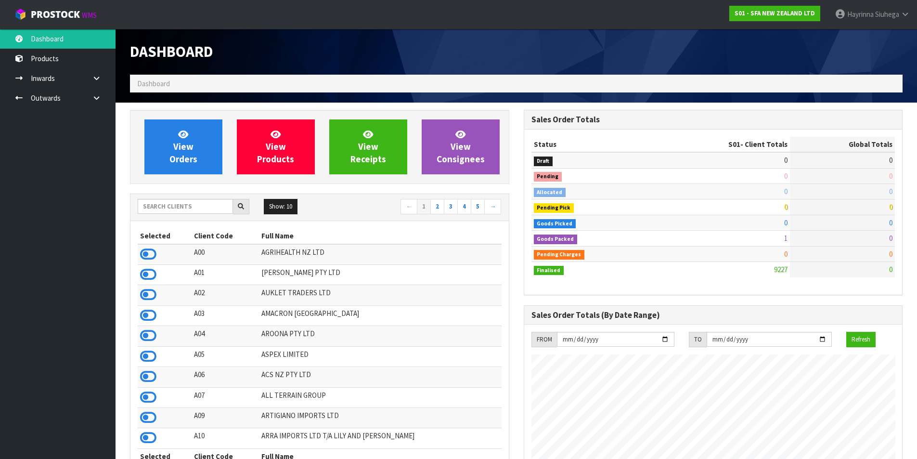
scroll to position [730, 393]
click at [189, 160] on span "View Orders" at bounding box center [183, 147] width 28 height 36
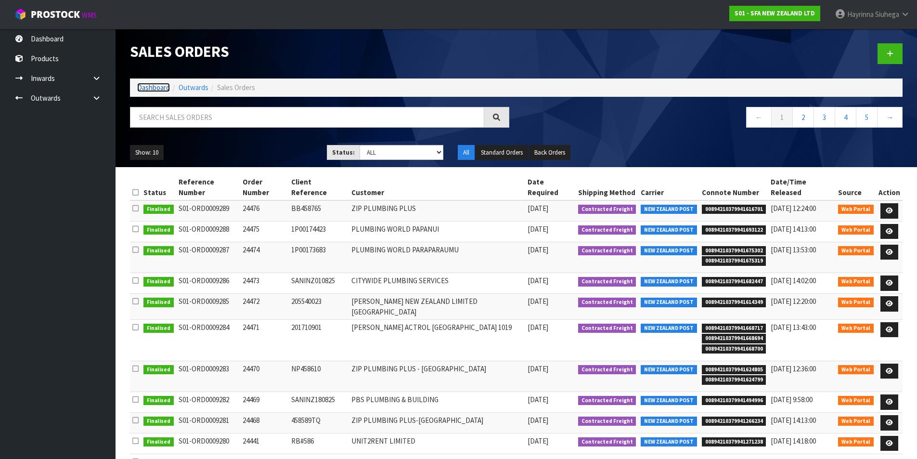
click at [160, 88] on link "Dashboard" at bounding box center [153, 87] width 33 height 9
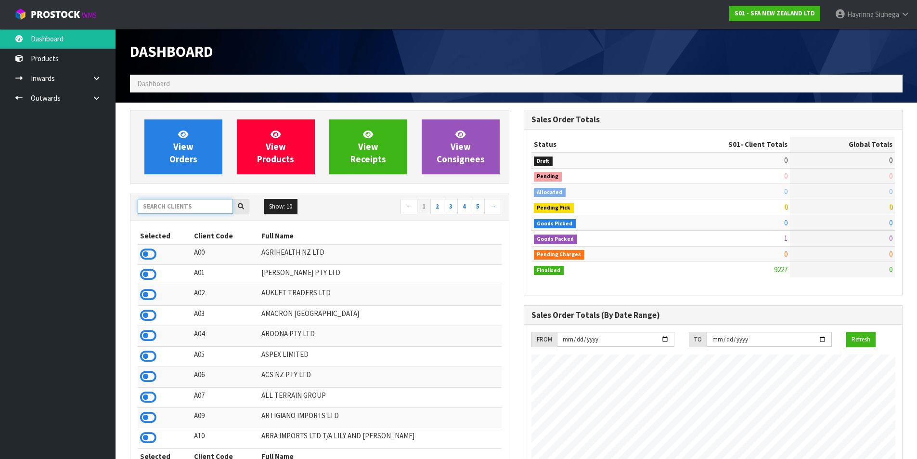
scroll to position [730, 393]
click at [169, 203] on input "text" at bounding box center [185, 206] width 95 height 15
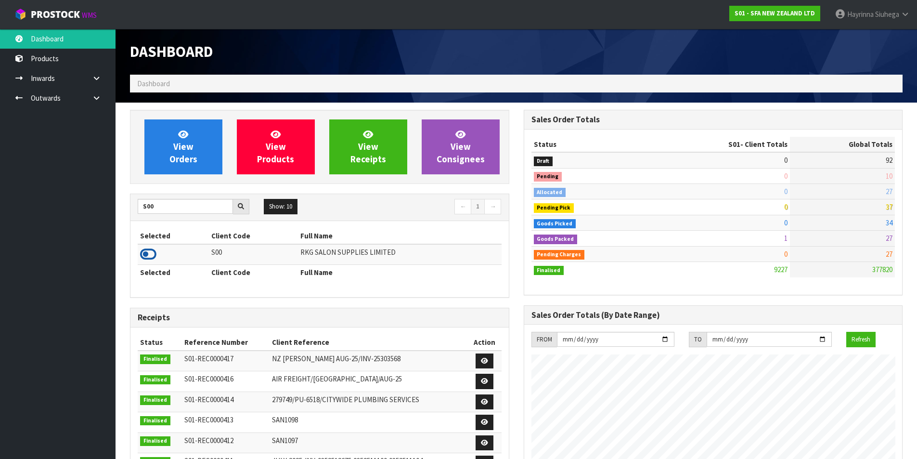
click at [149, 257] on icon at bounding box center [148, 254] width 16 height 14
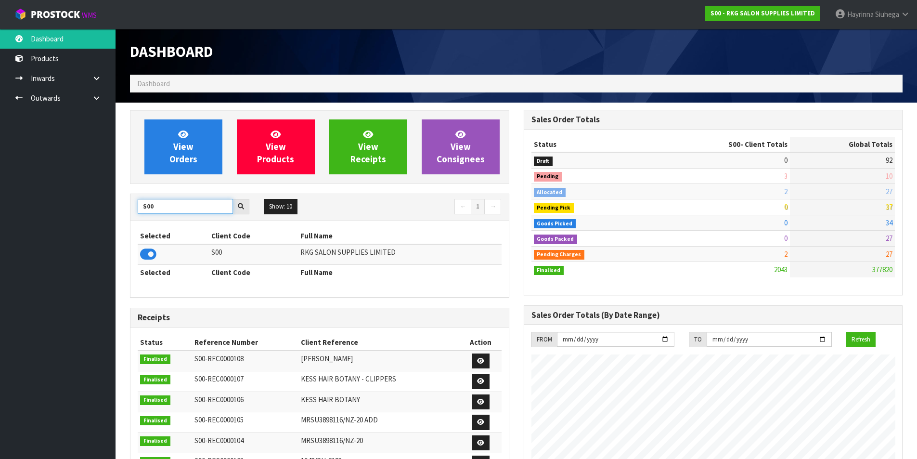
drag, startPoint x: 154, startPoint y: 203, endPoint x: 83, endPoint y: 205, distance: 70.3
click at [83, 205] on body "Toggle navigation ProStock WMS S00 - RKG SALON SUPPLIES LIMITED Hayrinna Siuheg…" at bounding box center [458, 229] width 917 height 459
click at [148, 256] on icon at bounding box center [148, 254] width 16 height 14
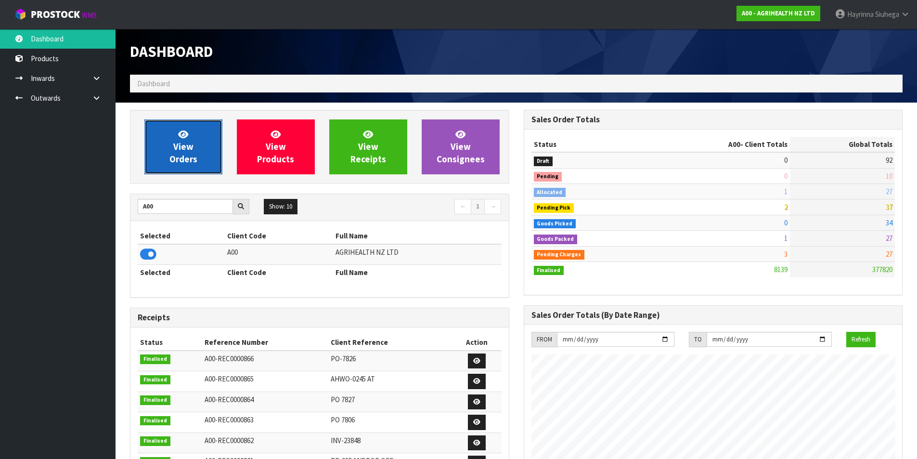
click at [171, 157] on span "View Orders" at bounding box center [183, 147] width 28 height 36
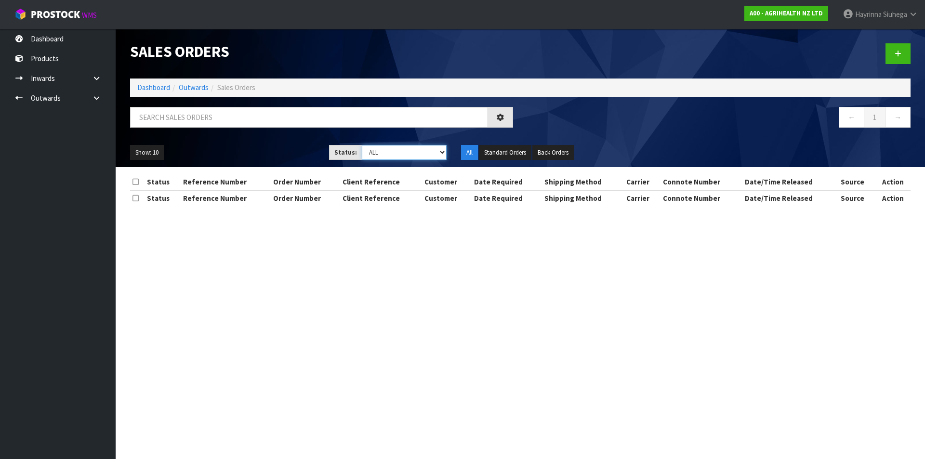
click at [401, 151] on select "Draft Pending Allocated Pending Pick Goods Picked Goods Packed Pending Charges …" at bounding box center [404, 152] width 85 height 15
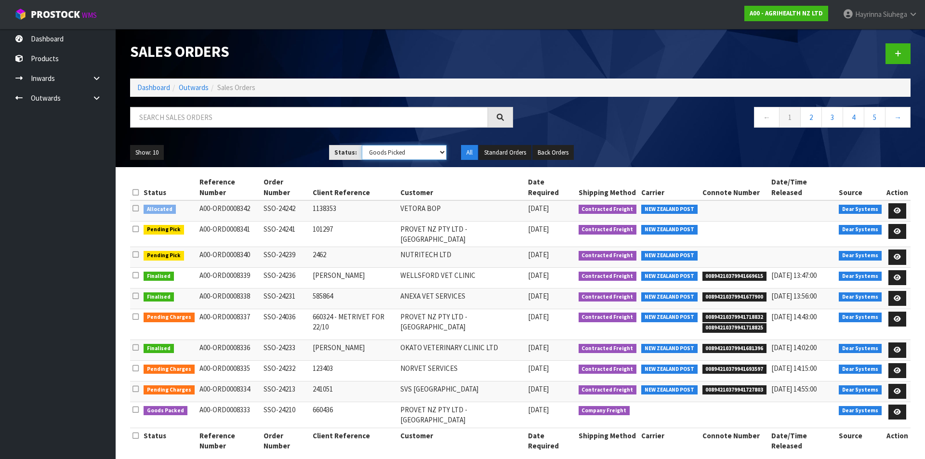
click at [362, 145] on select "Draft Pending Allocated Pending Pick Goods Picked Goods Packed Pending Charges …" at bounding box center [404, 152] width 85 height 15
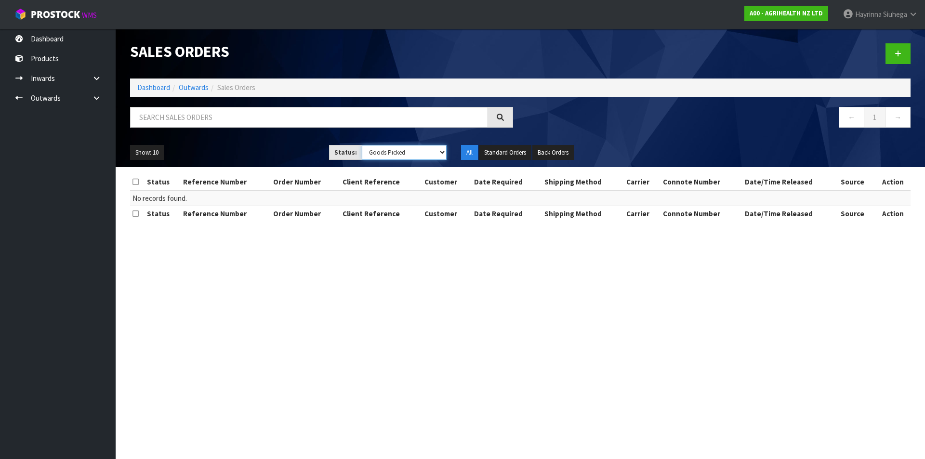
click at [390, 156] on select "Draft Pending Allocated Pending Pick Goods Picked Goods Packed Pending Charges …" at bounding box center [404, 152] width 85 height 15
click at [362, 145] on select "Draft Pending Allocated Pending Pick Goods Picked Goods Packed Pending Charges …" at bounding box center [404, 152] width 85 height 15
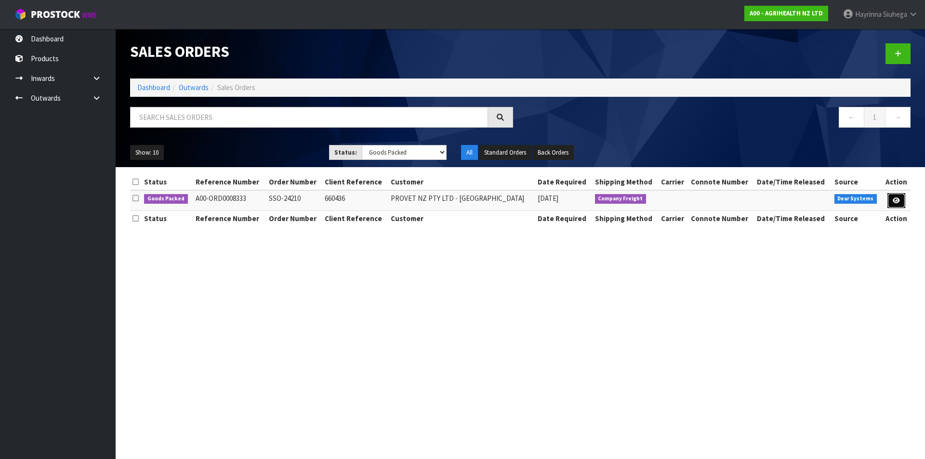
click at [899, 198] on link at bounding box center [896, 200] width 18 height 15
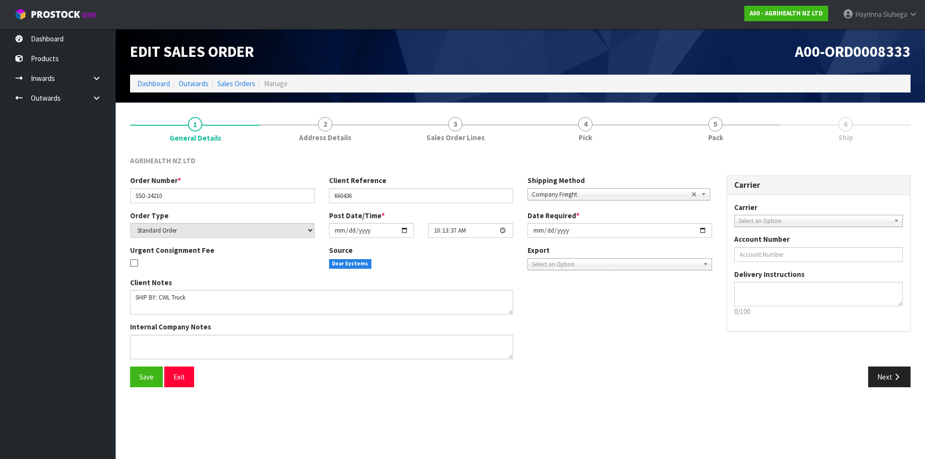
drag, startPoint x: 669, startPoint y: 103, endPoint x: 780, endPoint y: 138, distance: 116.8
click at [688, 113] on section "1 General Details 2 Address Details 3 Sales Order Lines 4 Pick 5 Pack 6 Ship AG…" at bounding box center [520, 252] width 809 height 299
click at [780, 138] on link "6 Ship" at bounding box center [845, 129] width 130 height 38
click at [757, 137] on link "5 Pack" at bounding box center [715, 129] width 130 height 38
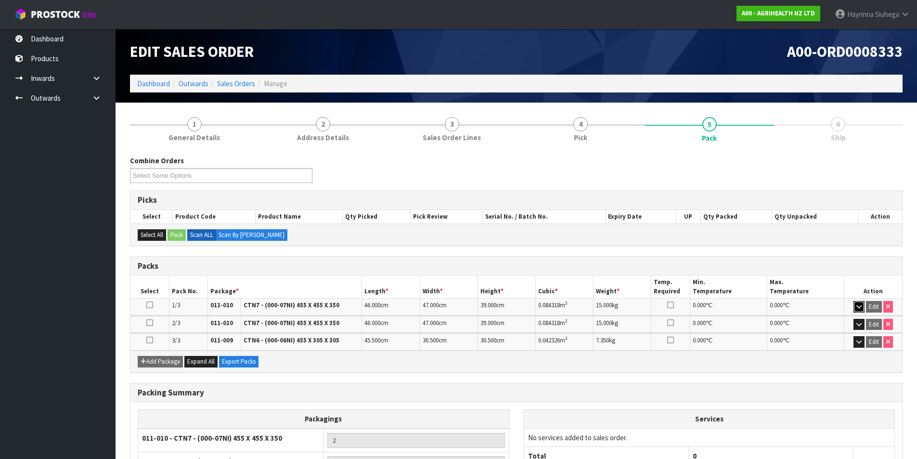
click at [855, 308] on button "button" at bounding box center [859, 307] width 11 height 12
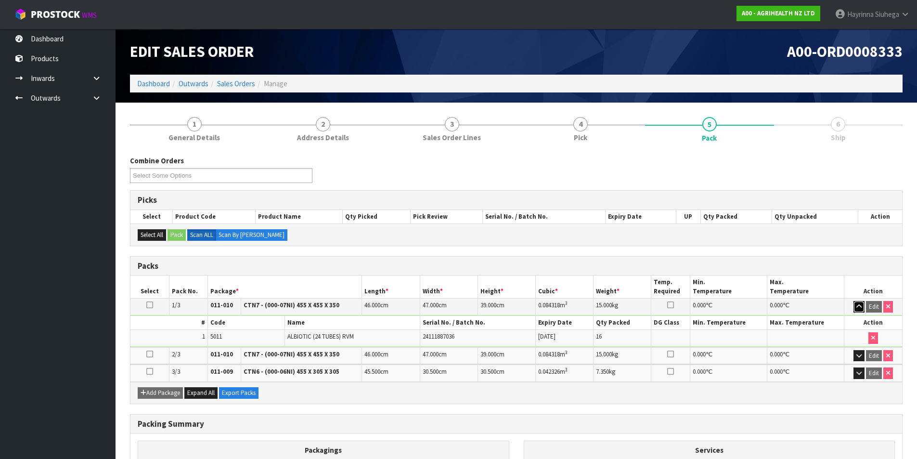
click at [855, 308] on button "button" at bounding box center [859, 307] width 11 height 12
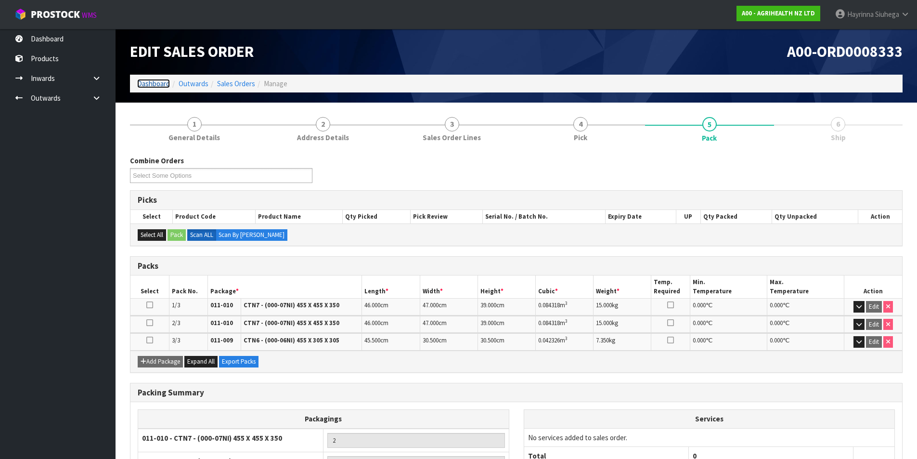
click at [155, 83] on link "Dashboard" at bounding box center [153, 83] width 33 height 9
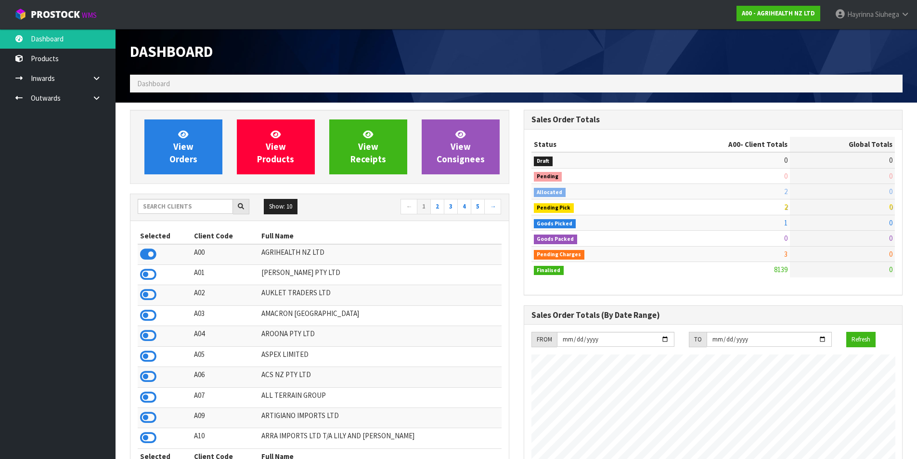
scroll to position [730, 393]
click at [219, 147] on link "View Orders" at bounding box center [183, 146] width 78 height 55
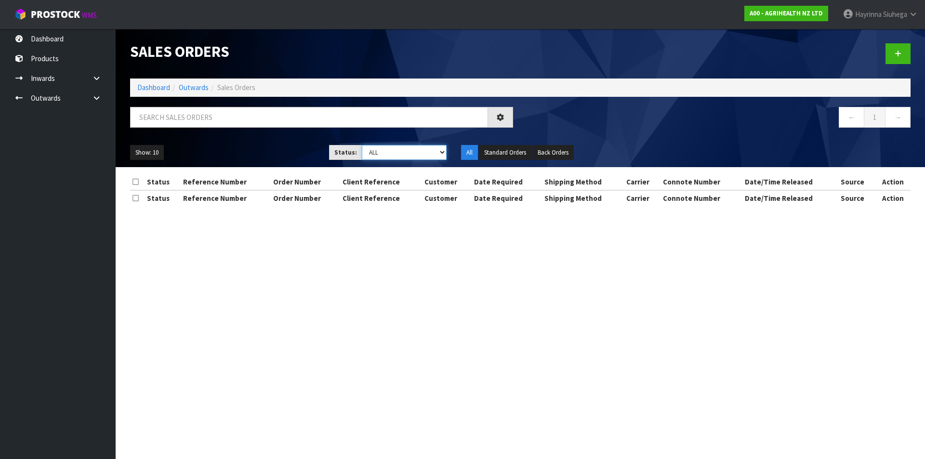
click at [399, 156] on select "Draft Pending Allocated Pending Pick Goods Picked Goods Packed Pending Charges …" at bounding box center [404, 152] width 85 height 15
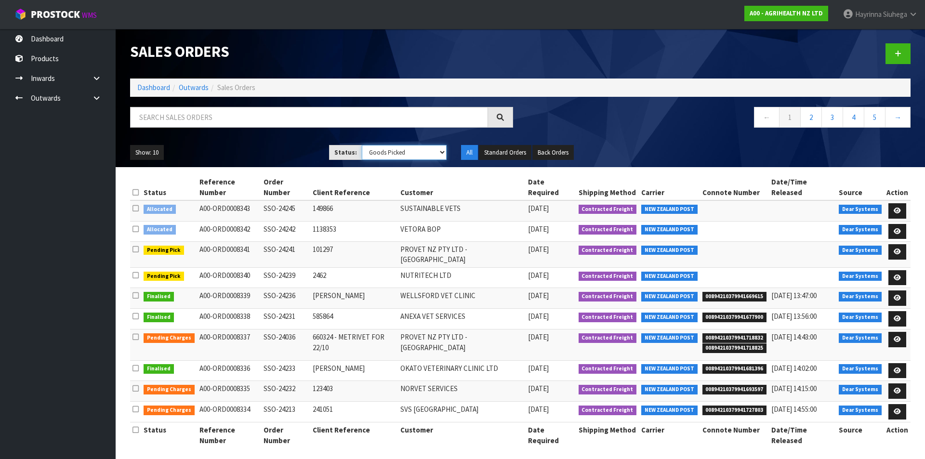
click at [362, 145] on select "Draft Pending Allocated Pending Pick Goods Picked Goods Packed Pending Charges …" at bounding box center [404, 152] width 85 height 15
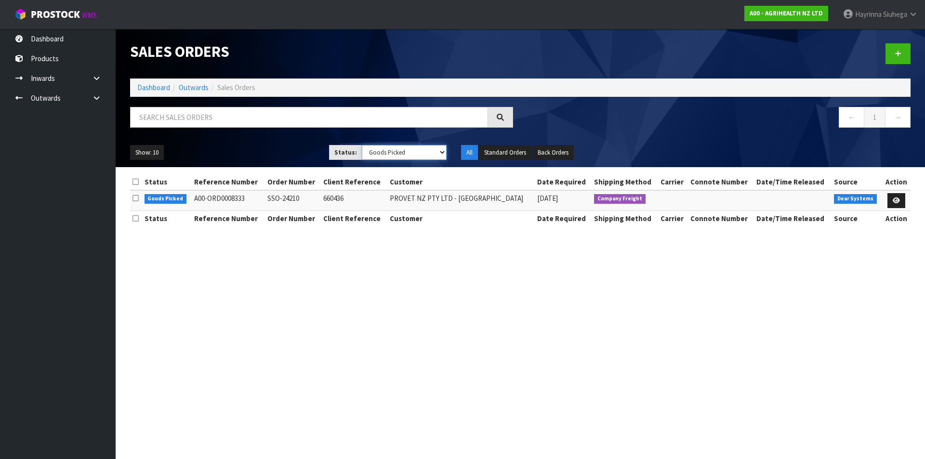
click at [390, 153] on select "Draft Pending Allocated Pending Pick Goods Picked Goods Packed Pending Charges …" at bounding box center [404, 152] width 85 height 15
click at [566, 187] on th "Date Required" at bounding box center [562, 181] width 57 height 15
click at [896, 201] on icon at bounding box center [895, 200] width 7 height 6
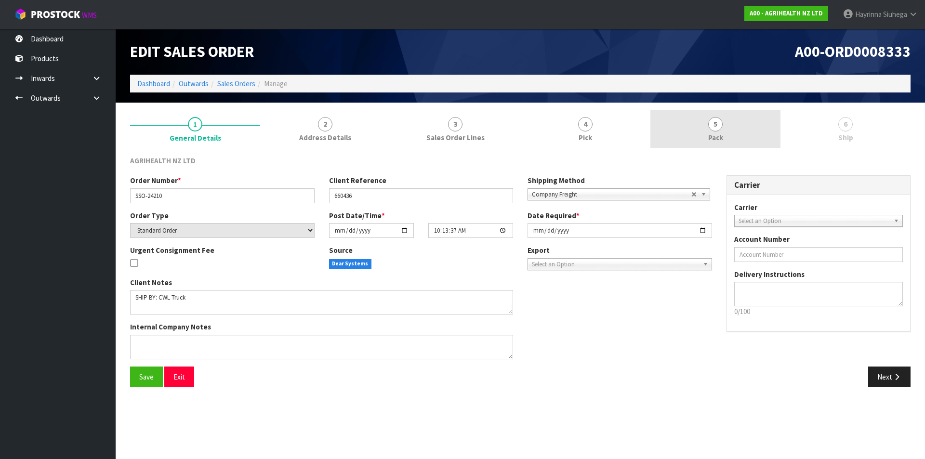
click at [762, 133] on link "5 Pack" at bounding box center [715, 129] width 130 height 38
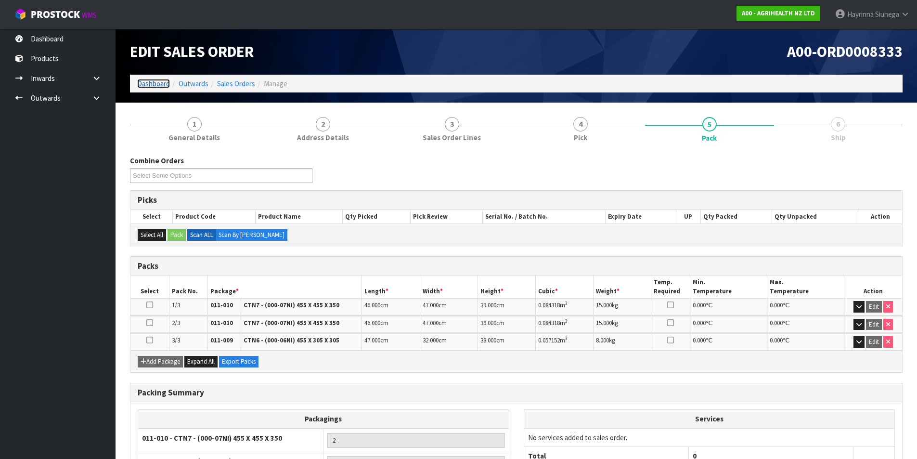
click at [159, 83] on link "Dashboard" at bounding box center [153, 83] width 33 height 9
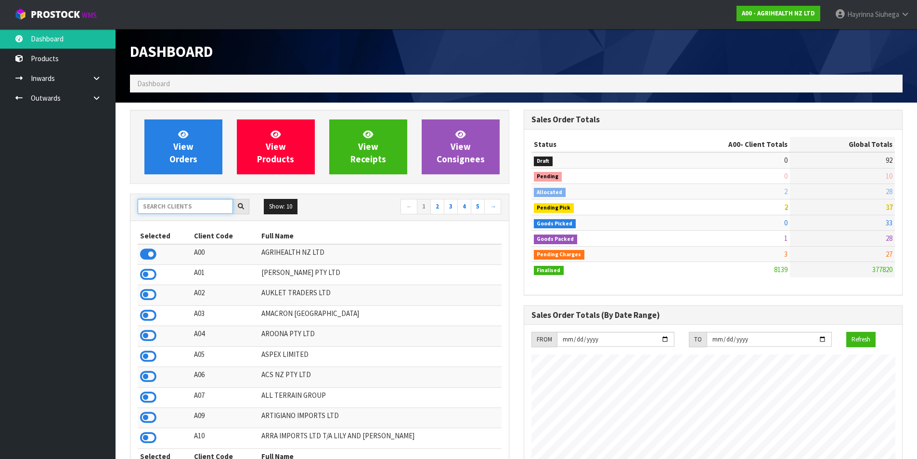
click at [179, 202] on input "text" at bounding box center [185, 206] width 95 height 15
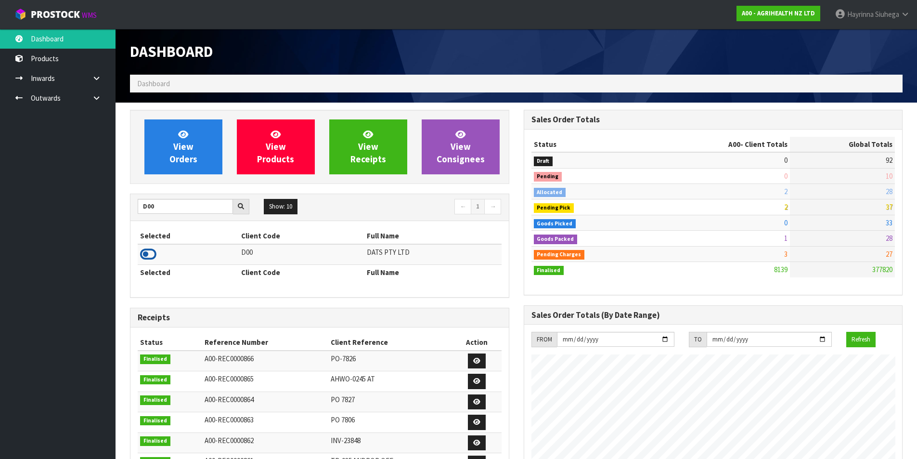
click at [144, 249] on icon at bounding box center [148, 254] width 16 height 14
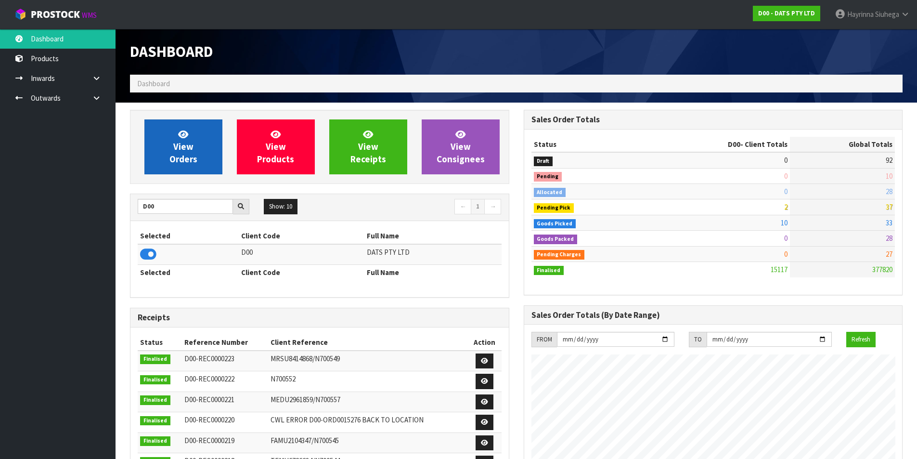
scroll to position [730, 393]
click at [186, 150] on span "View Orders" at bounding box center [183, 147] width 28 height 36
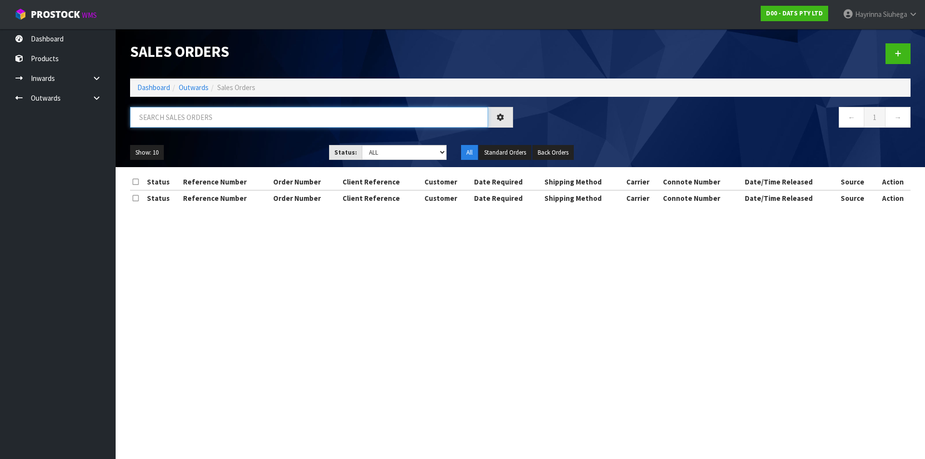
click at [189, 118] on input "text" at bounding box center [309, 117] width 358 height 21
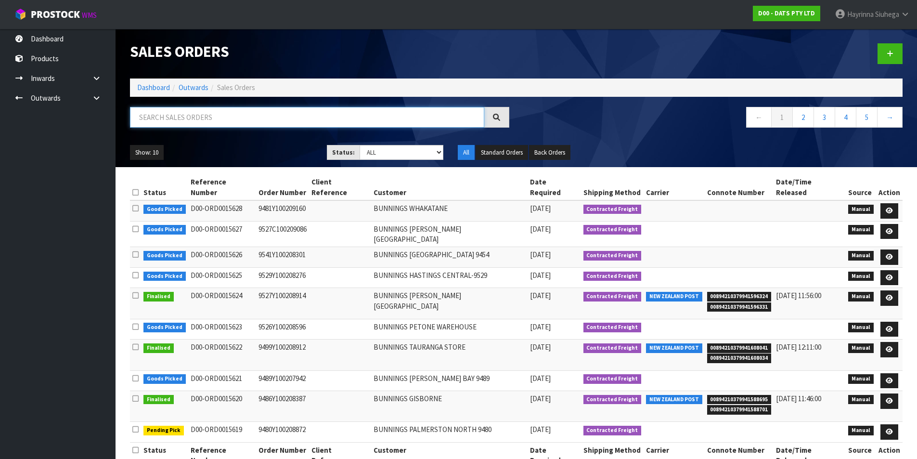
click at [194, 123] on input "text" at bounding box center [307, 117] width 354 height 21
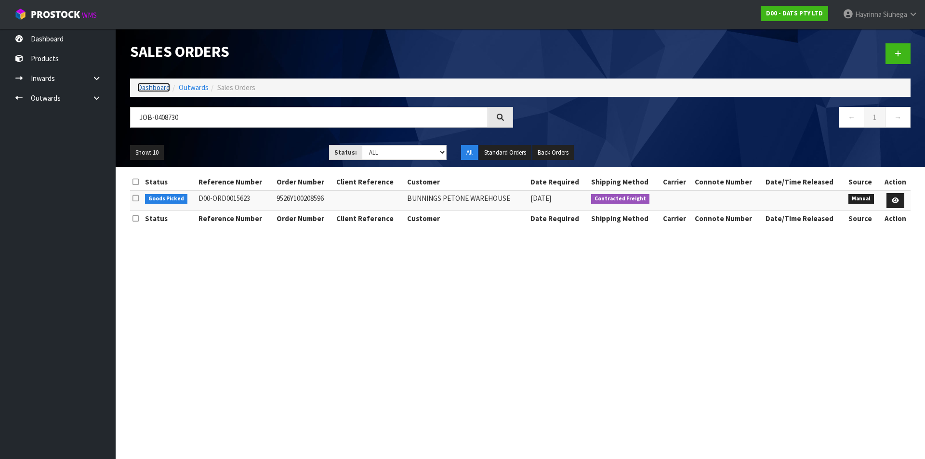
click at [141, 88] on link "Dashboard" at bounding box center [153, 87] width 33 height 9
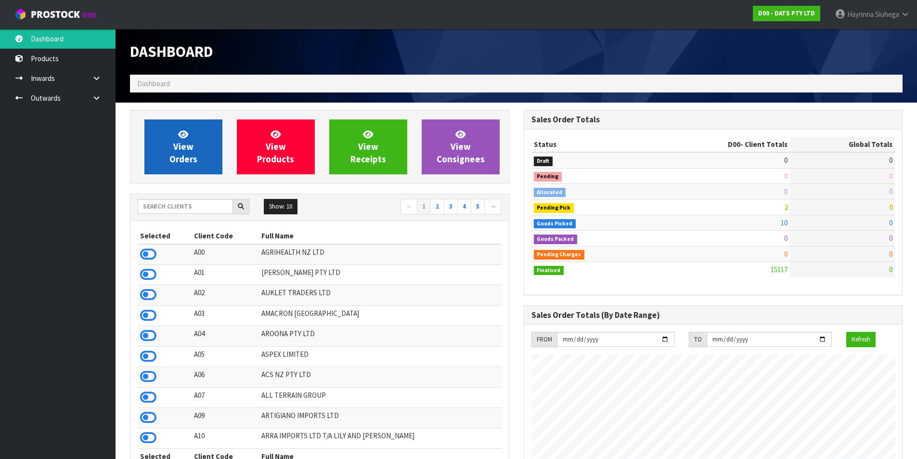
scroll to position [730, 393]
click at [174, 141] on span "View Orders" at bounding box center [183, 147] width 28 height 36
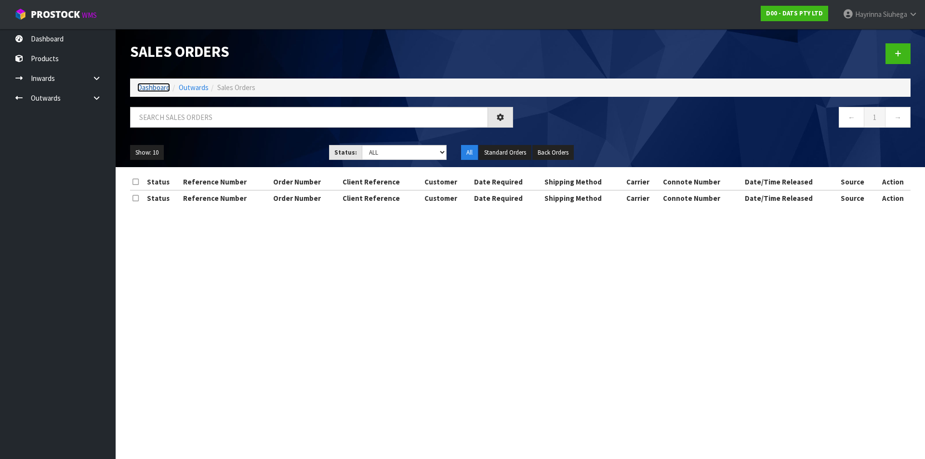
click at [154, 87] on link "Dashboard" at bounding box center [153, 87] width 33 height 9
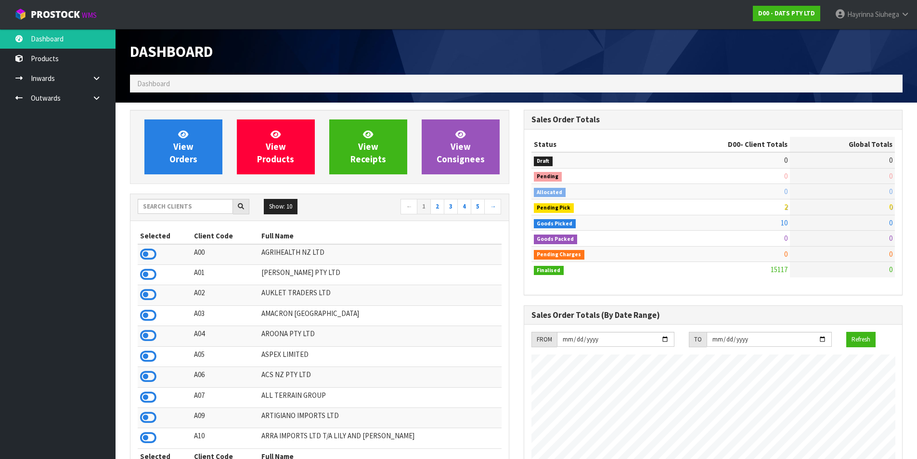
scroll to position [600, 393]
click at [178, 200] on input "text" at bounding box center [185, 206] width 95 height 15
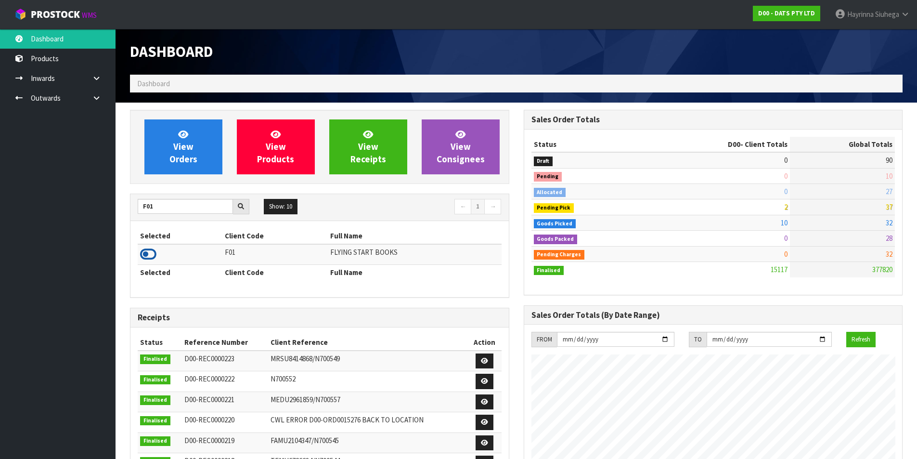
click at [145, 251] on icon at bounding box center [148, 254] width 16 height 14
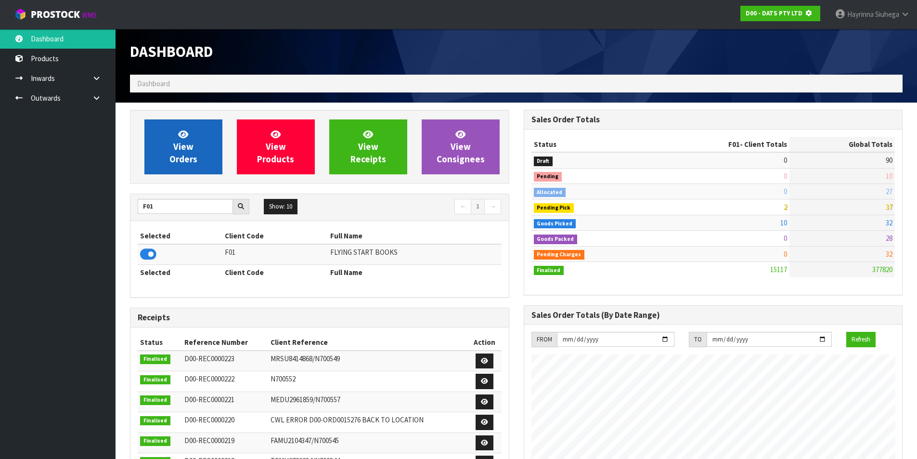
scroll to position [480924, 481130]
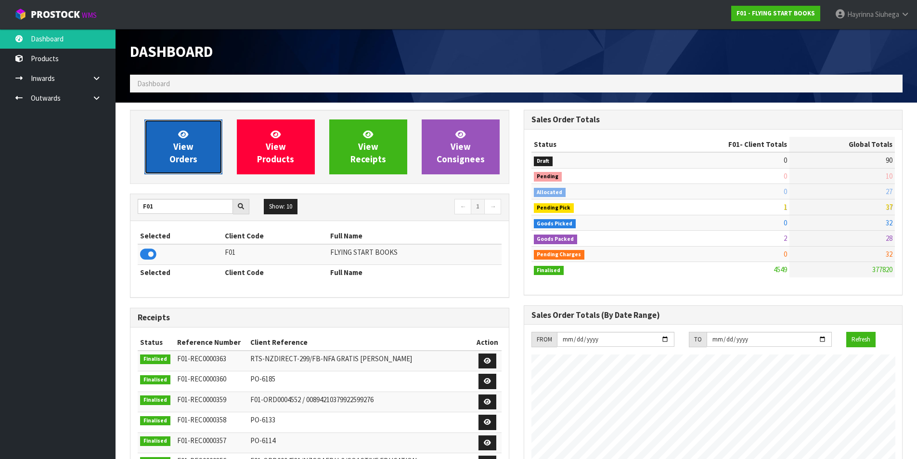
click at [157, 154] on link "View Orders" at bounding box center [183, 146] width 78 height 55
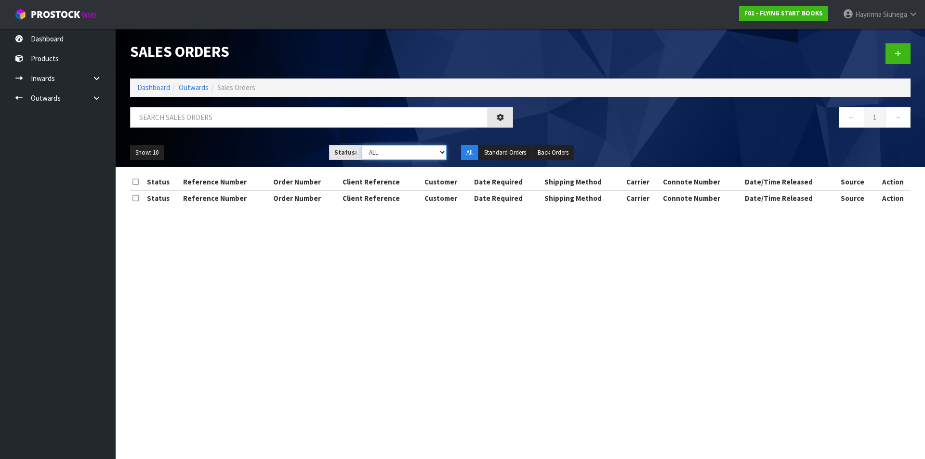
click at [387, 155] on select "Draft Pending Allocated Pending Pick Goods Picked Goods Packed Pending Charges …" at bounding box center [404, 152] width 85 height 15
click at [362, 145] on select "Draft Pending Allocated Pending Pick Goods Picked Goods Packed Pending Charges …" at bounding box center [404, 152] width 85 height 15
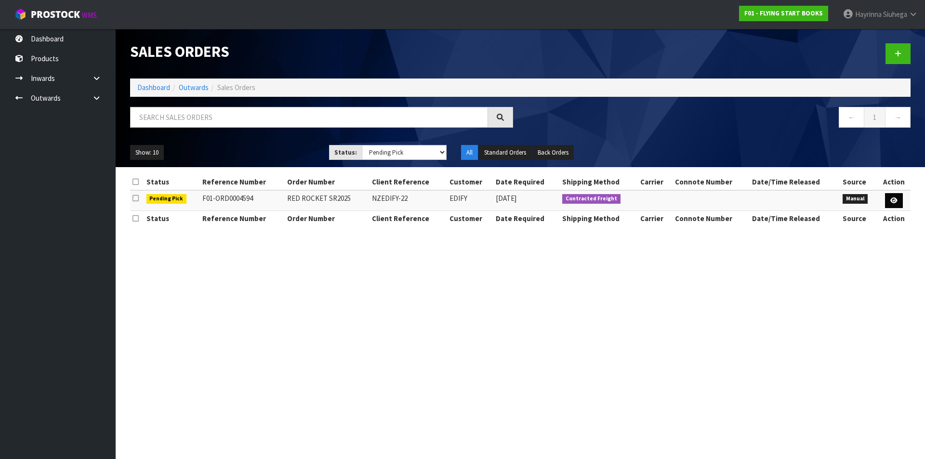
click at [896, 190] on th "Action" at bounding box center [893, 181] width 33 height 15
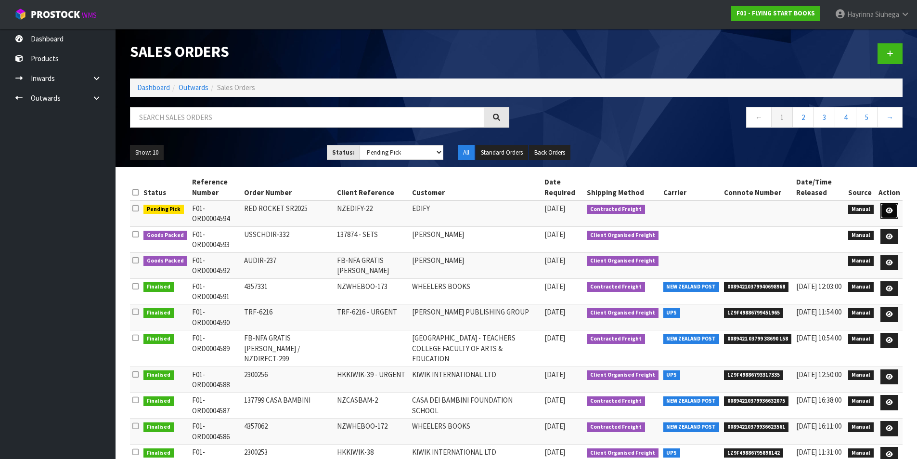
click at [886, 208] on link at bounding box center [890, 210] width 18 height 15
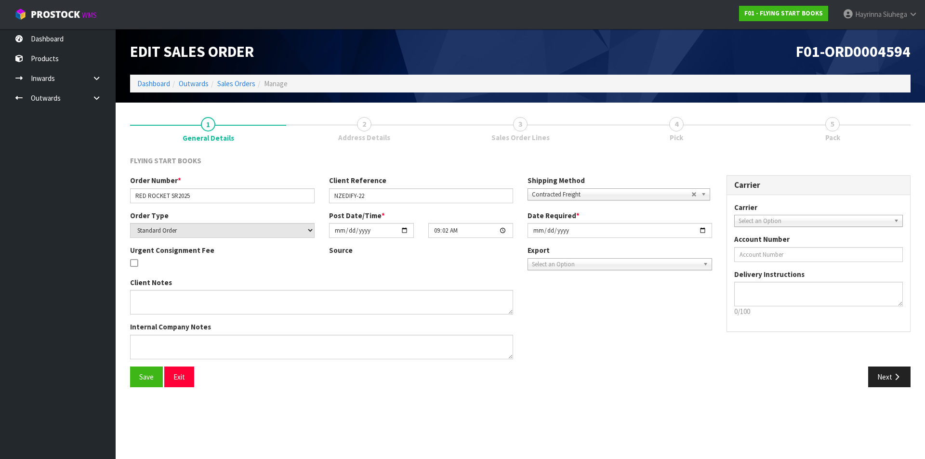
click at [709, 129] on link "4 Pick" at bounding box center [676, 129] width 156 height 38
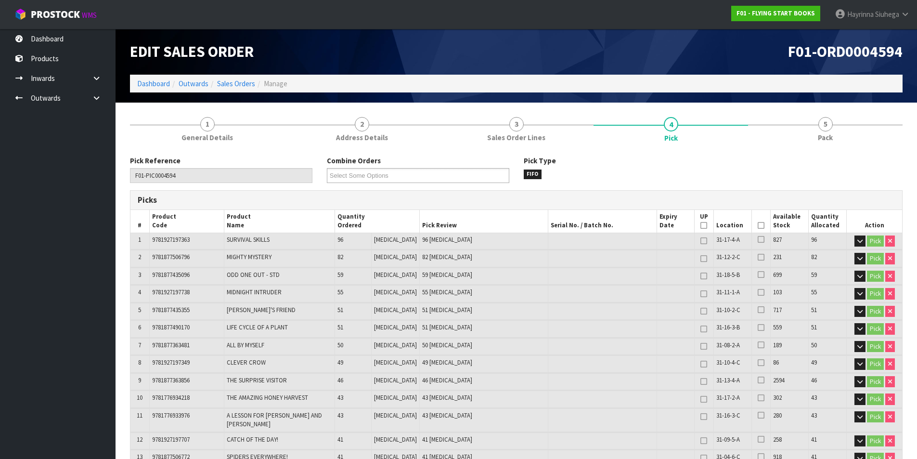
click at [759, 226] on icon at bounding box center [761, 225] width 7 height 0
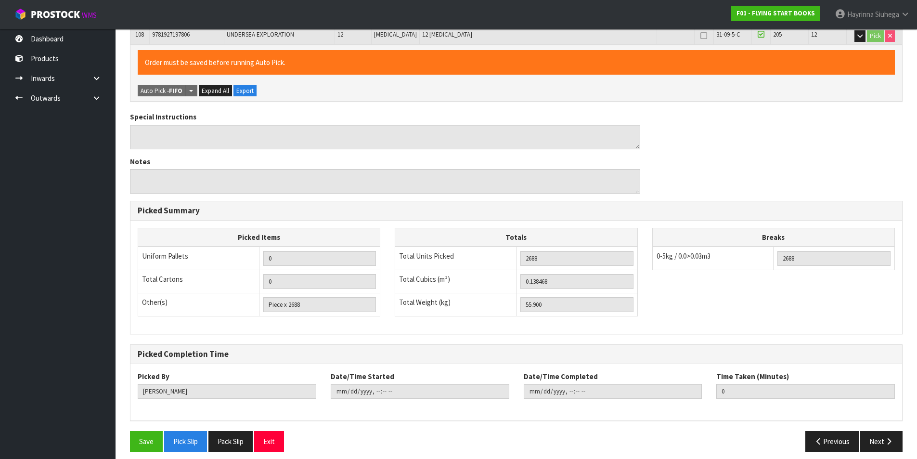
scroll to position [2099, 0]
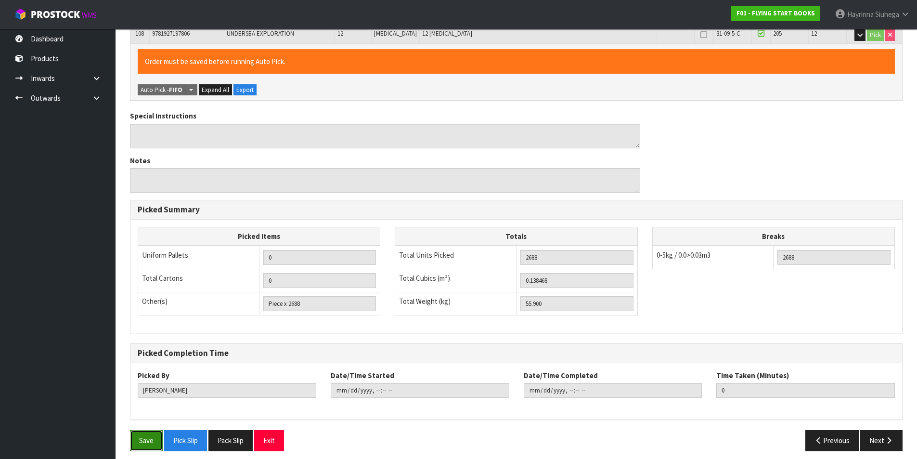
click at [137, 430] on button "Save" at bounding box center [146, 440] width 33 height 21
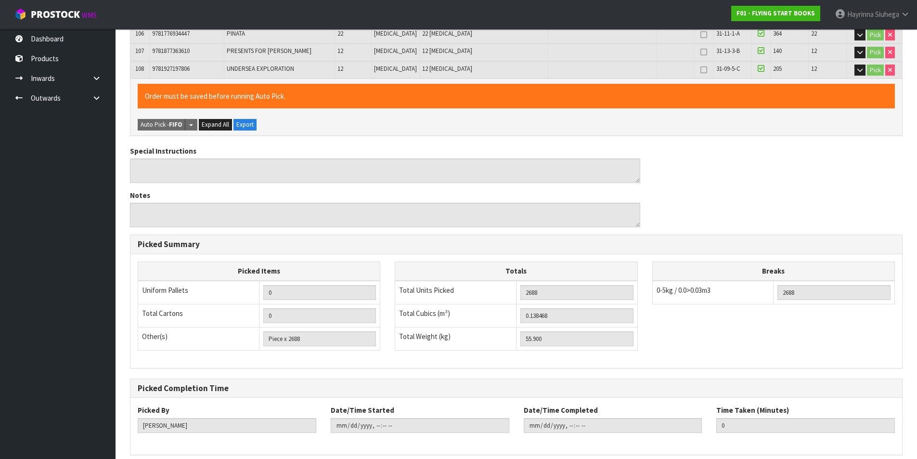
scroll to position [0, 0]
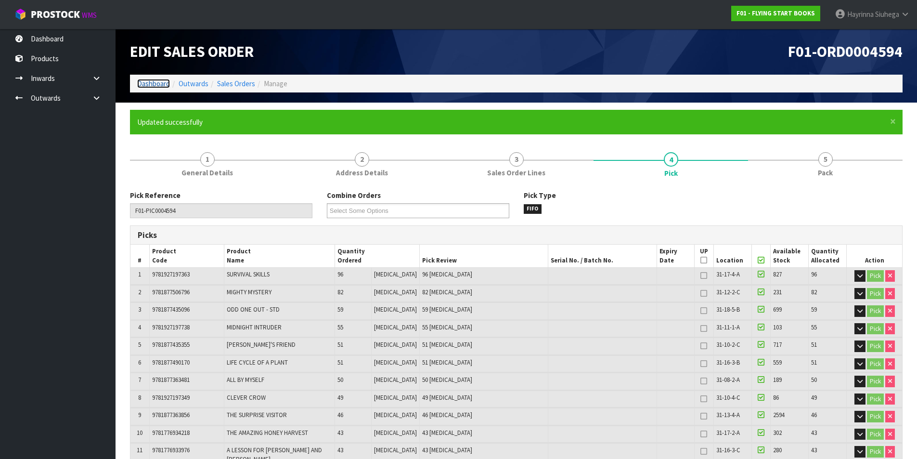
click at [156, 86] on link "Dashboard" at bounding box center [153, 83] width 33 height 9
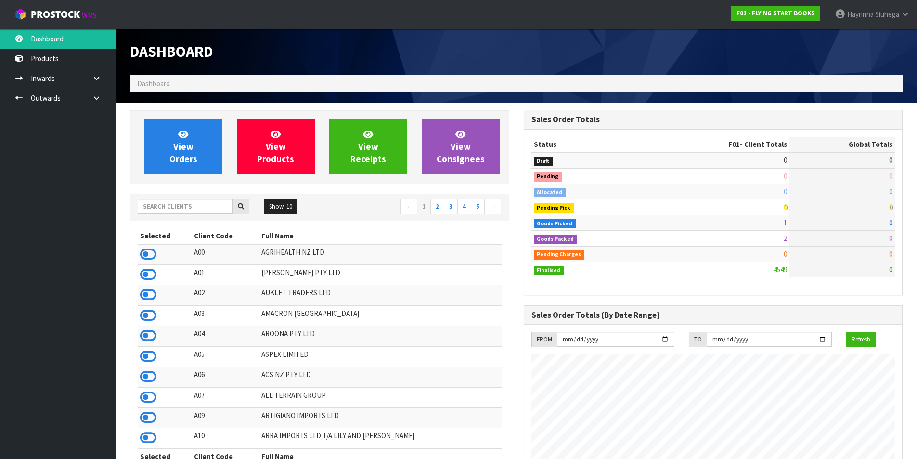
scroll to position [730, 393]
click at [198, 211] on input "text" at bounding box center [185, 206] width 95 height 15
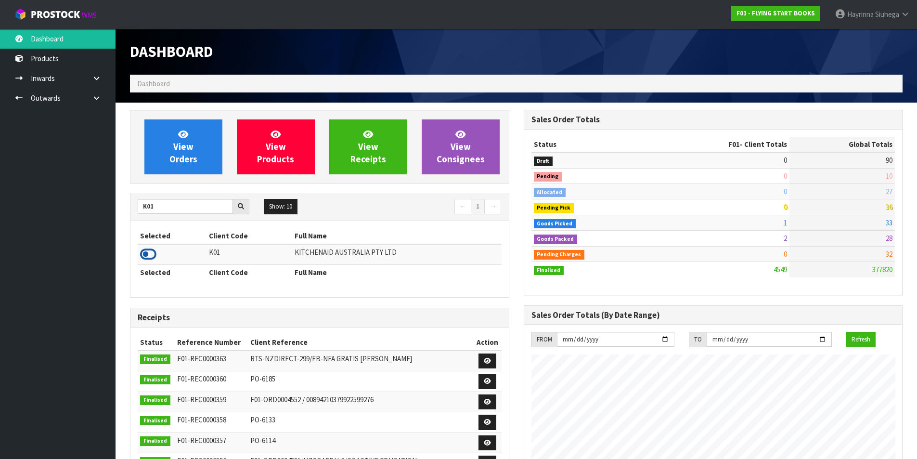
click at [149, 255] on icon at bounding box center [148, 254] width 16 height 14
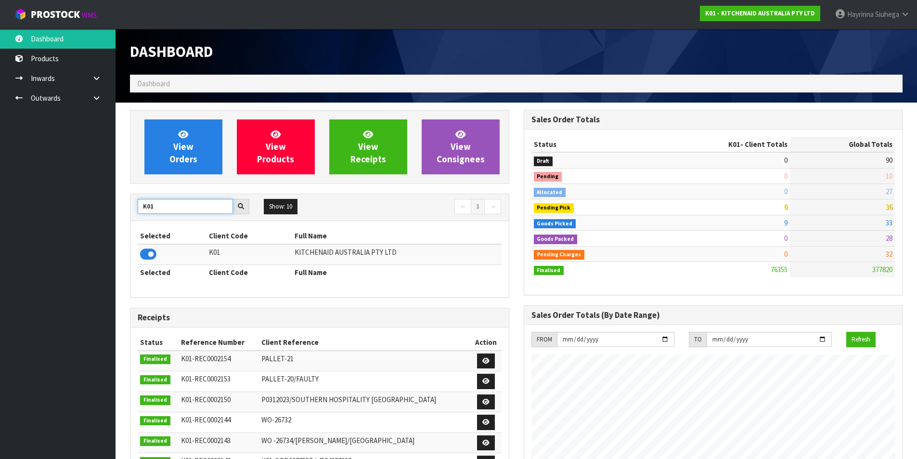
drag, startPoint x: 163, startPoint y: 208, endPoint x: 126, endPoint y: 207, distance: 37.1
click at [128, 208] on div "View Orders View Products View Receipts View Consignees K01 Show: 10 5 10 25 50…" at bounding box center [320, 392] width 394 height 564
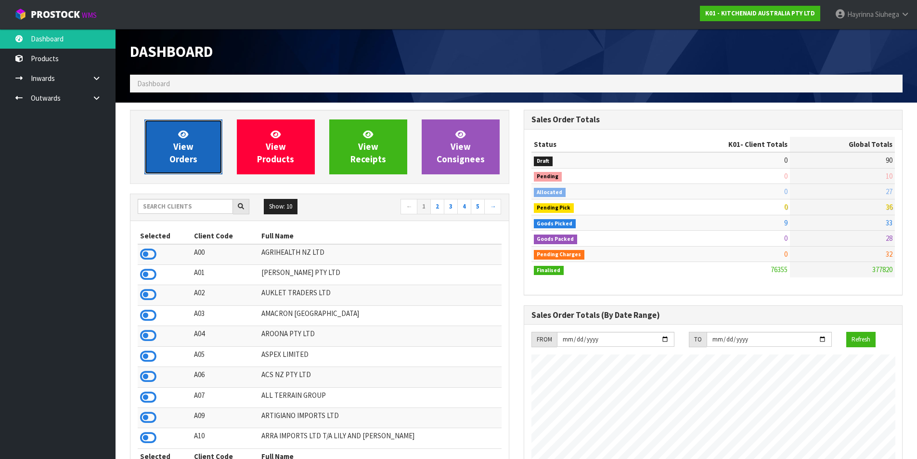
click at [161, 142] on link "View Orders" at bounding box center [183, 146] width 78 height 55
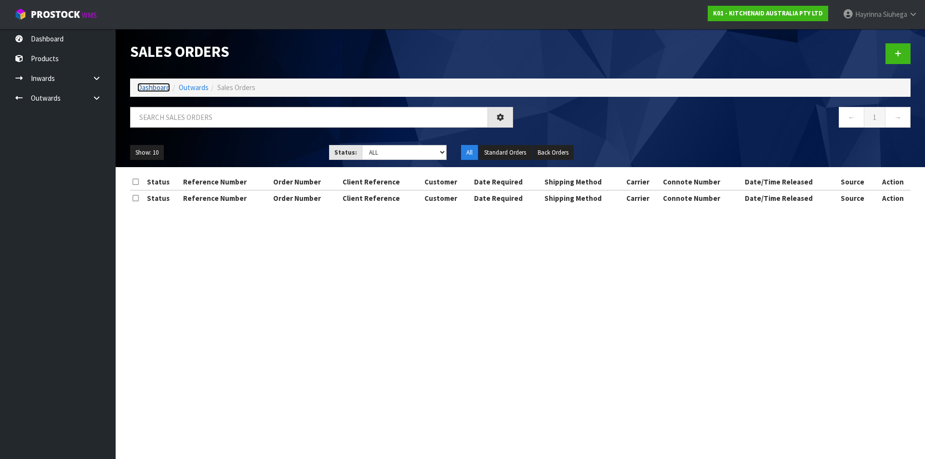
click at [154, 85] on link "Dashboard" at bounding box center [153, 87] width 33 height 9
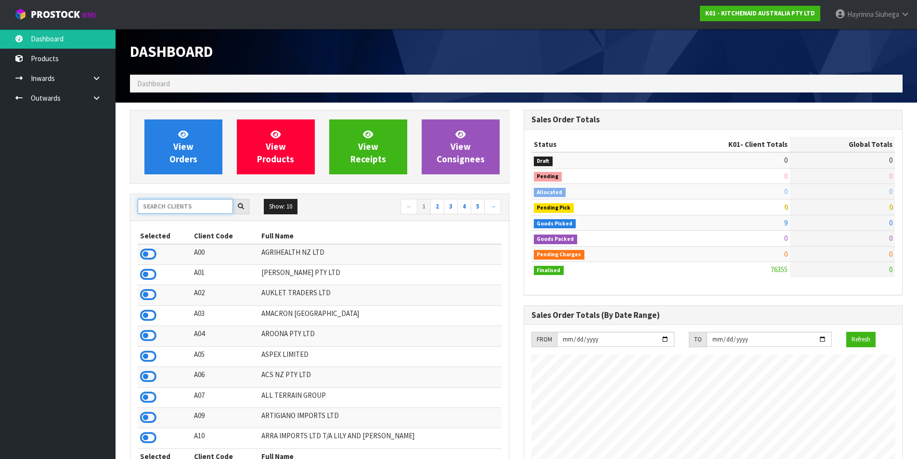
scroll to position [600, 393]
click at [174, 203] on input "text" at bounding box center [185, 206] width 95 height 15
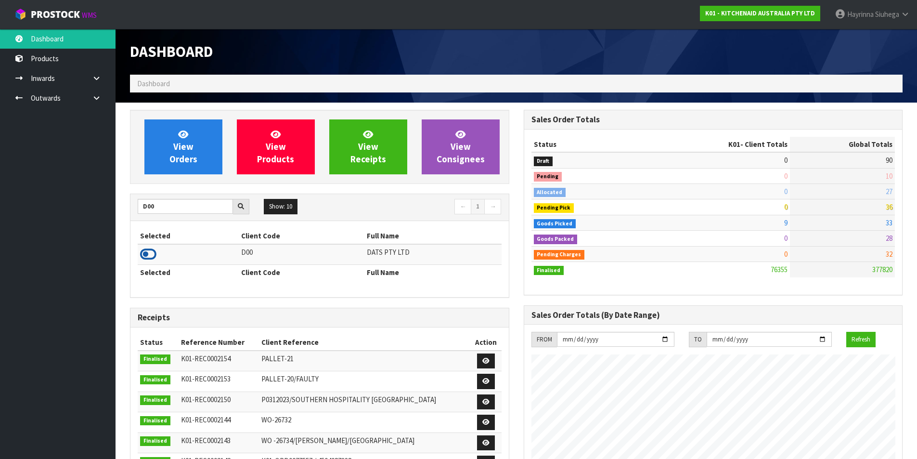
click at [151, 253] on icon at bounding box center [148, 254] width 16 height 14
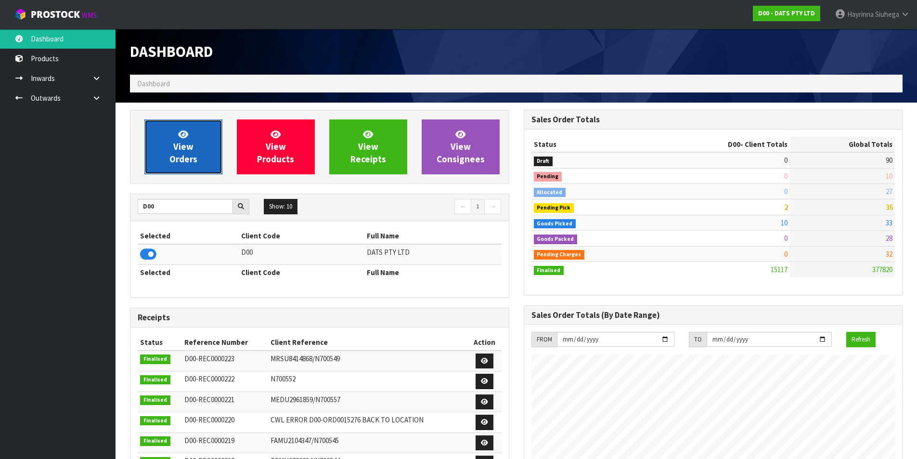
click at [169, 163] on link "View Orders" at bounding box center [183, 146] width 78 height 55
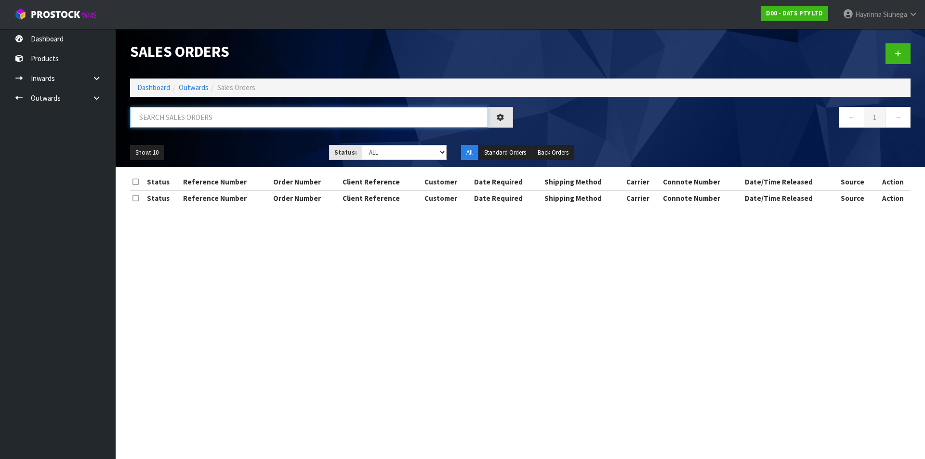
click at [194, 115] on input "text" at bounding box center [309, 117] width 358 height 21
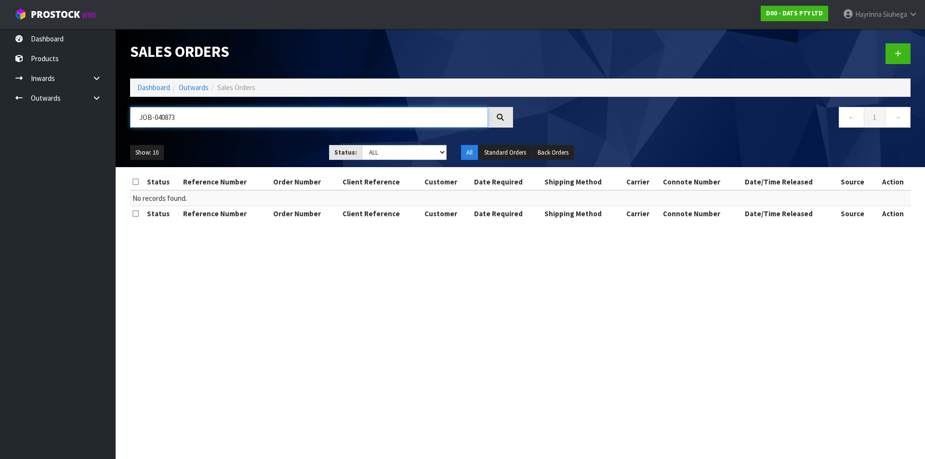
drag, startPoint x: 184, startPoint y: 123, endPoint x: 23, endPoint y: 108, distance: 162.5
click at [23, 108] on body "Toggle navigation ProStock WMS D00 - DATS PTY LTD Hayrinna Siuhega Logout Dashb…" at bounding box center [462, 229] width 925 height 459
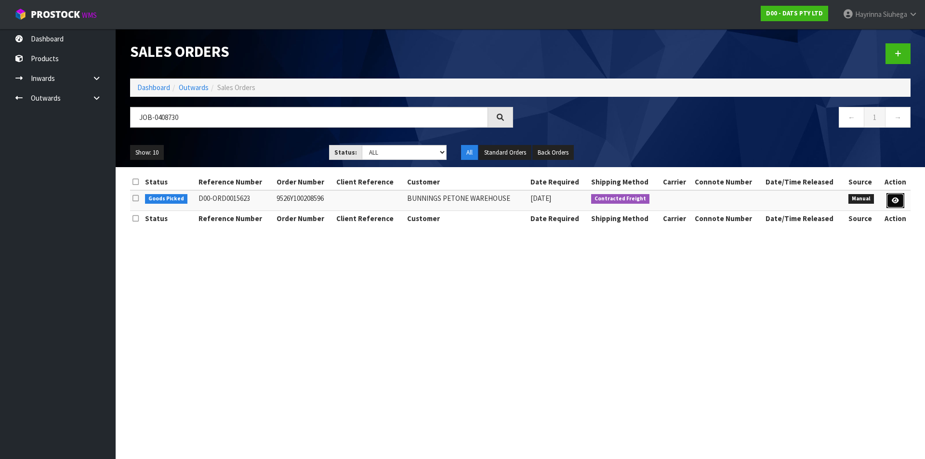
click at [897, 199] on icon at bounding box center [894, 200] width 7 height 6
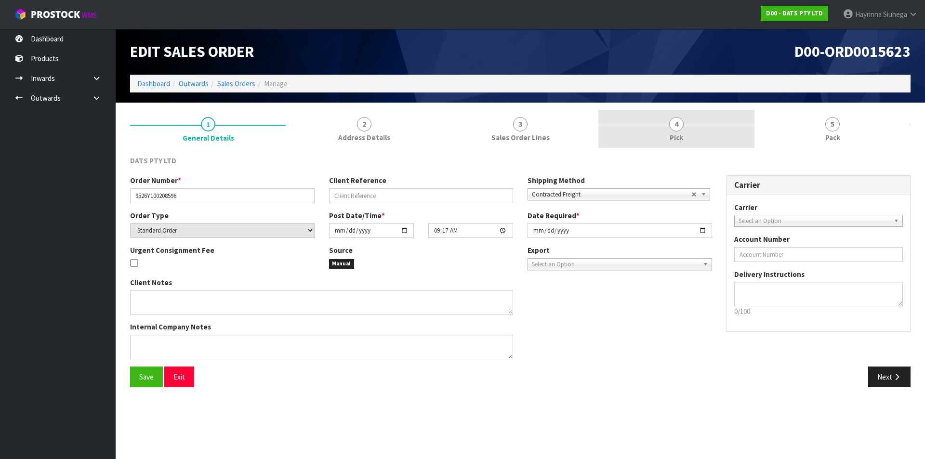
drag, startPoint x: 713, startPoint y: 119, endPoint x: 724, endPoint y: 120, distance: 10.6
click at [714, 119] on link "4 Pick" at bounding box center [676, 129] width 156 height 38
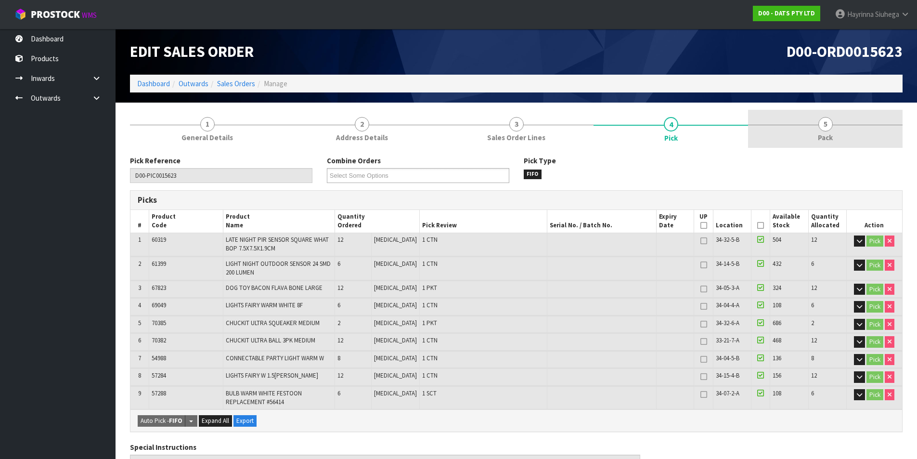
click at [796, 125] on link "5 Pack" at bounding box center [825, 129] width 155 height 38
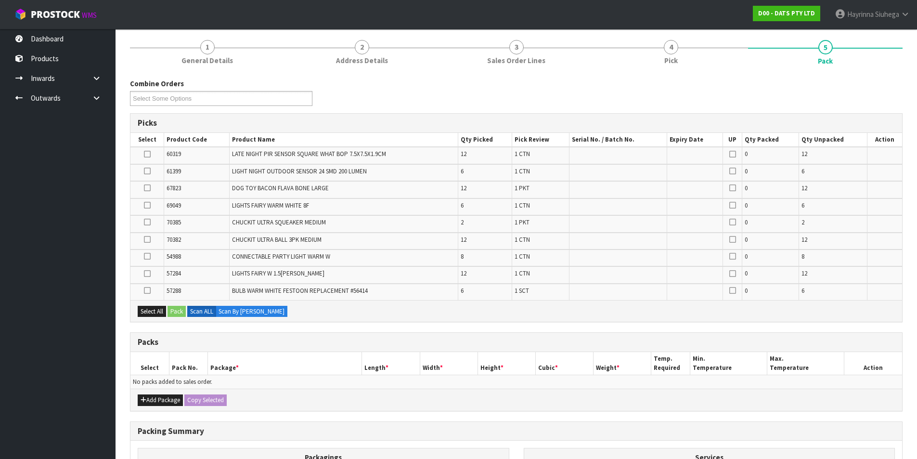
scroll to position [144, 0]
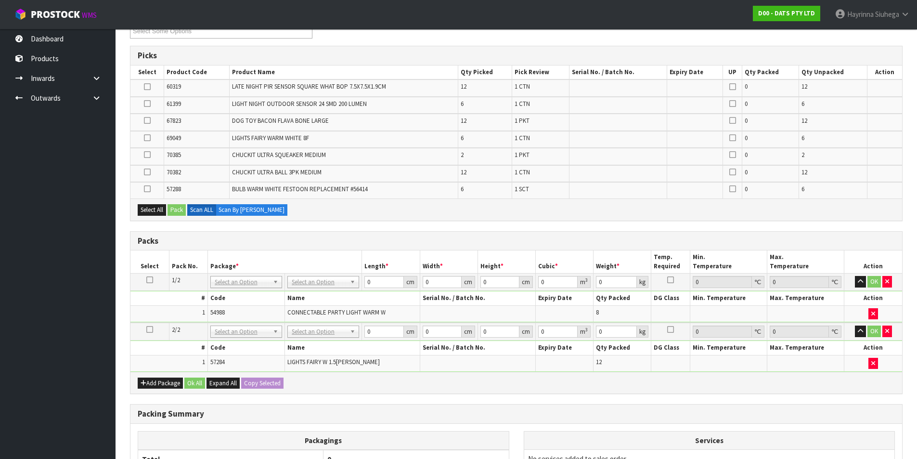
click at [146, 330] on icon at bounding box center [149, 329] width 7 height 0
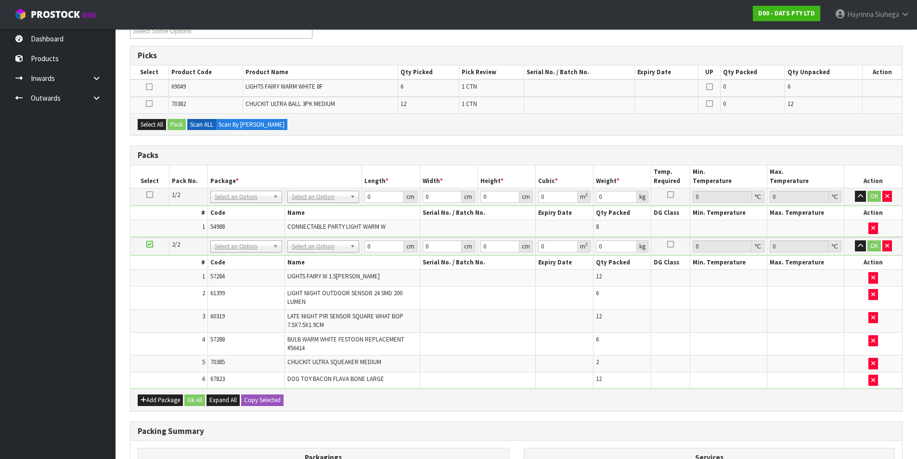
click at [150, 244] on icon at bounding box center [149, 244] width 7 height 0
click at [212, 154] on h3 "Packs" at bounding box center [516, 155] width 757 height 9
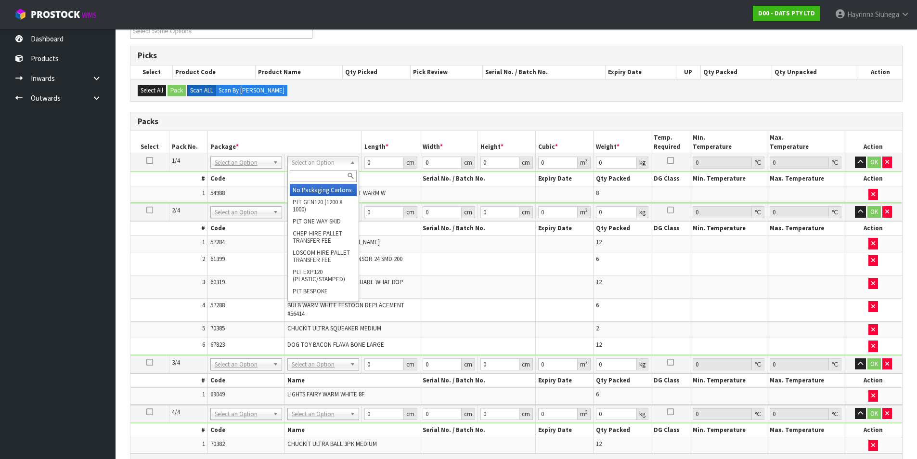
drag, startPoint x: 300, startPoint y: 190, endPoint x: 300, endPoint y: 201, distance: 11.1
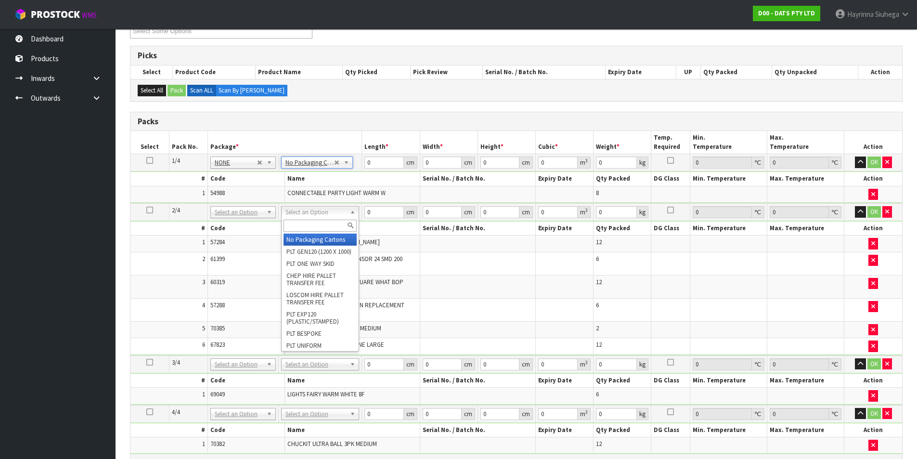
click at [295, 222] on input "text" at bounding box center [320, 226] width 73 height 12
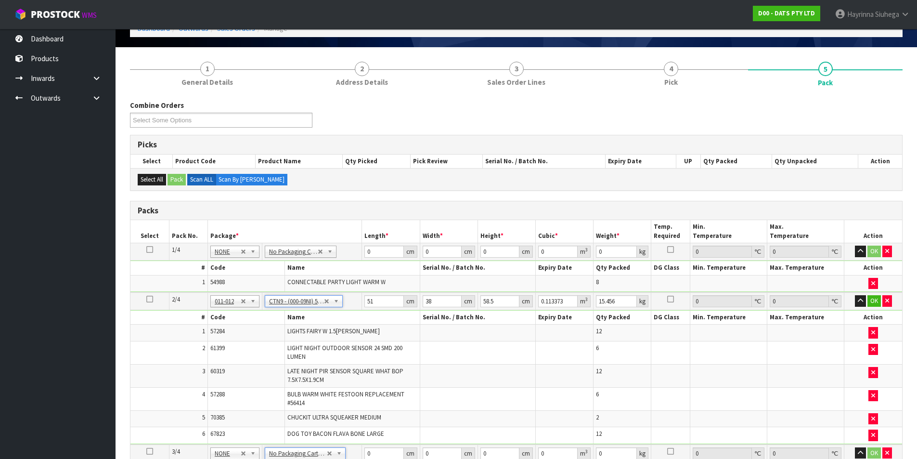
scroll to position [48, 0]
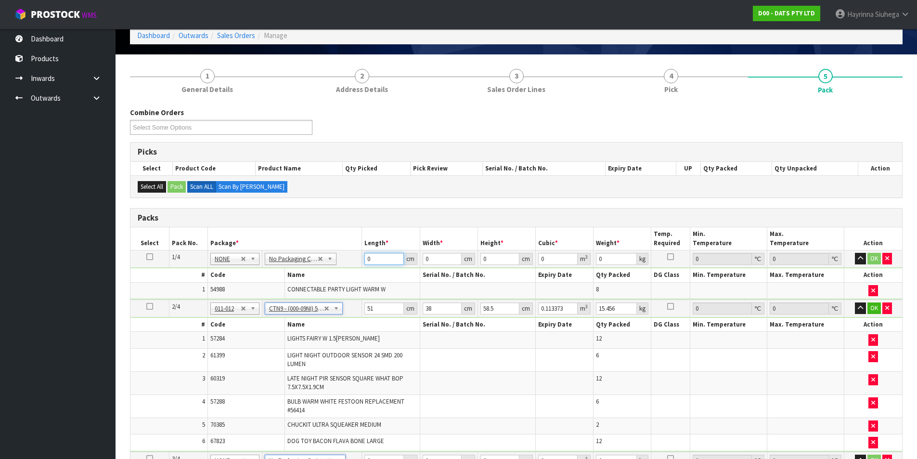
click at [368, 261] on input "0" at bounding box center [384, 259] width 39 height 12
click button "OK" at bounding box center [874, 259] width 13 height 12
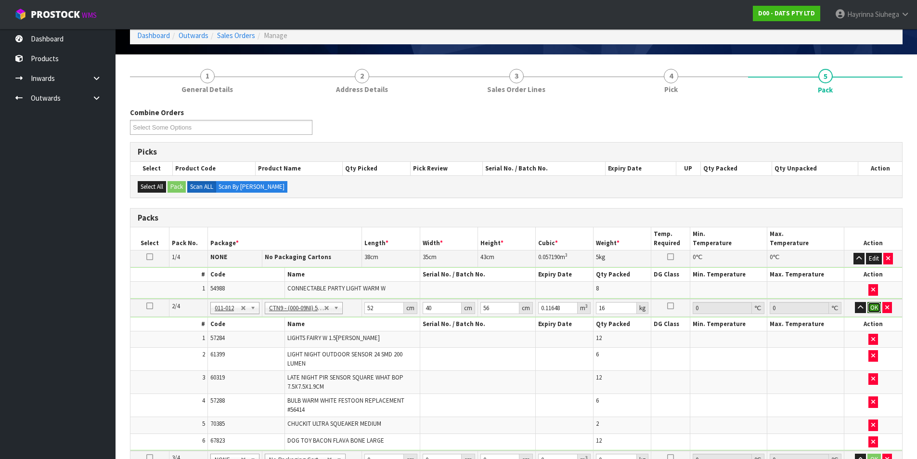
click button "OK" at bounding box center [874, 308] width 13 height 12
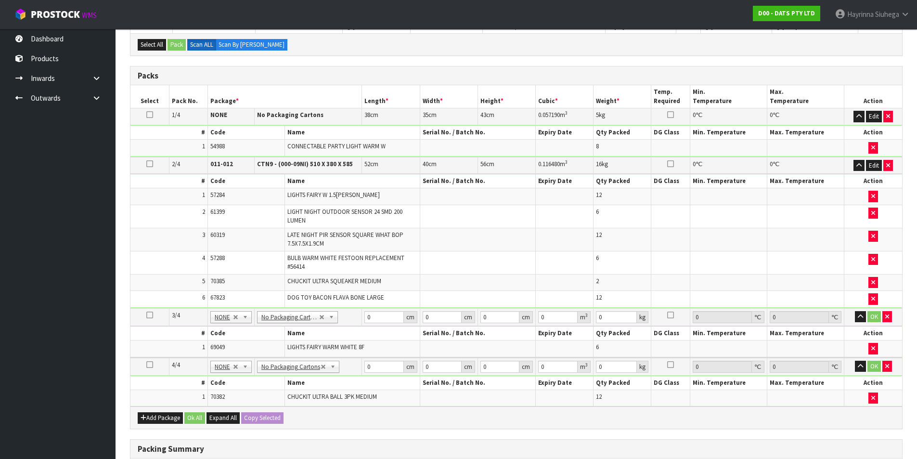
scroll to position [289, 0]
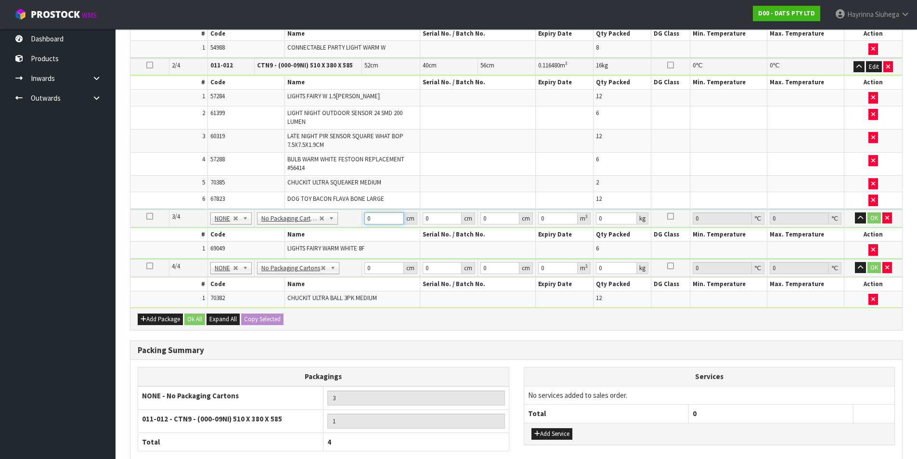
click at [365, 218] on input "0" at bounding box center [384, 218] width 39 height 12
click button "OK" at bounding box center [874, 218] width 13 height 12
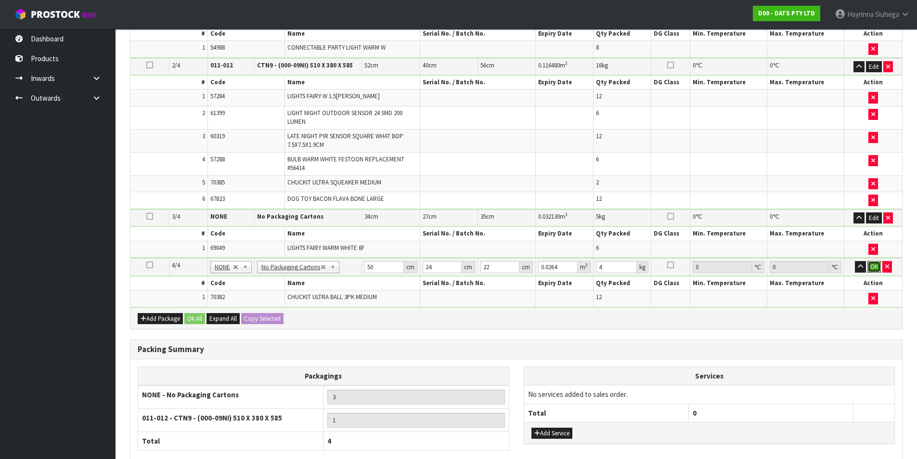
click button "OK" at bounding box center [874, 267] width 13 height 12
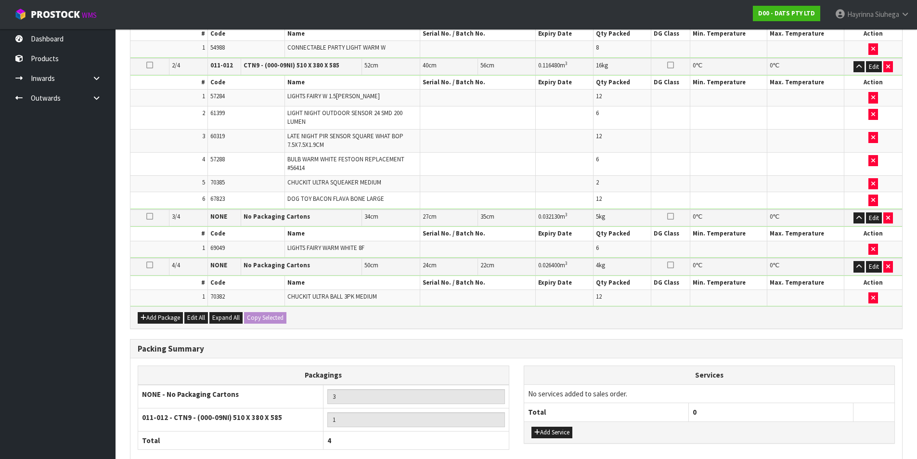
scroll to position [365, 0]
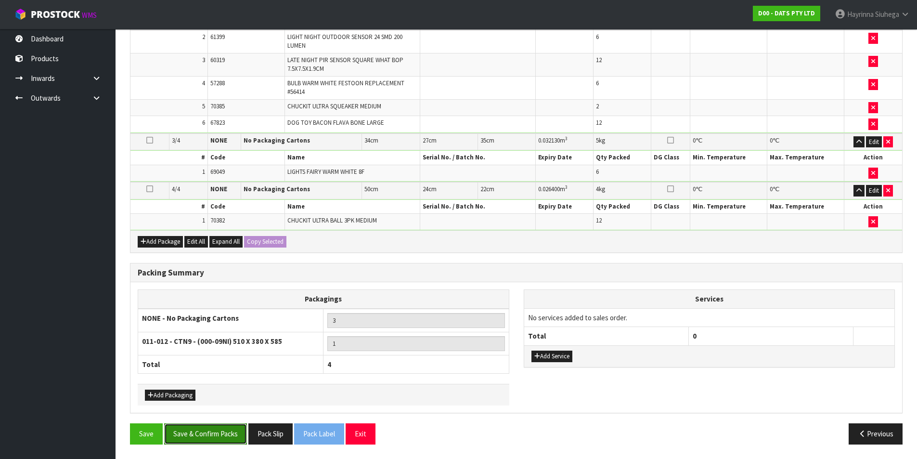
click at [205, 424] on button "Save & Confirm Packs" at bounding box center [205, 433] width 83 height 21
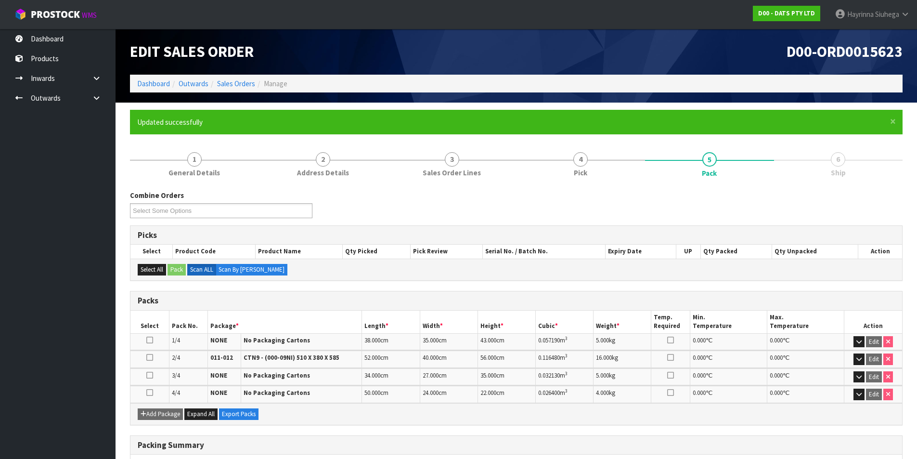
scroll to position [151, 0]
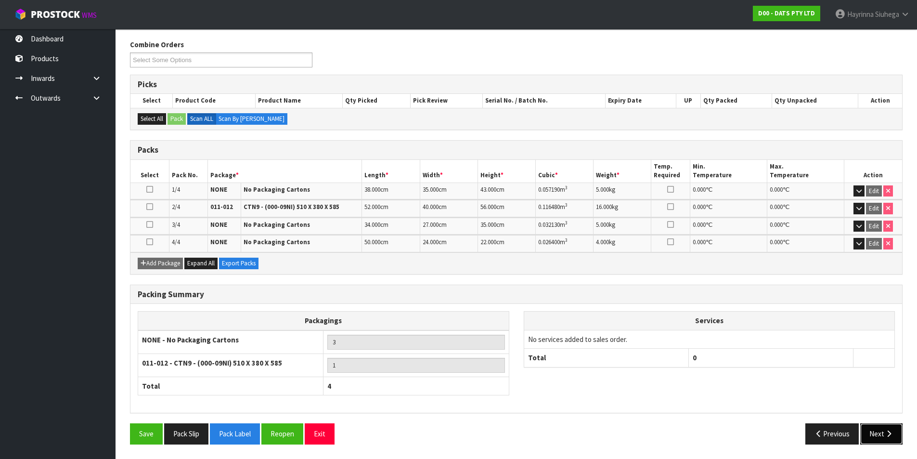
click at [888, 429] on button "Next" at bounding box center [881, 433] width 42 height 21
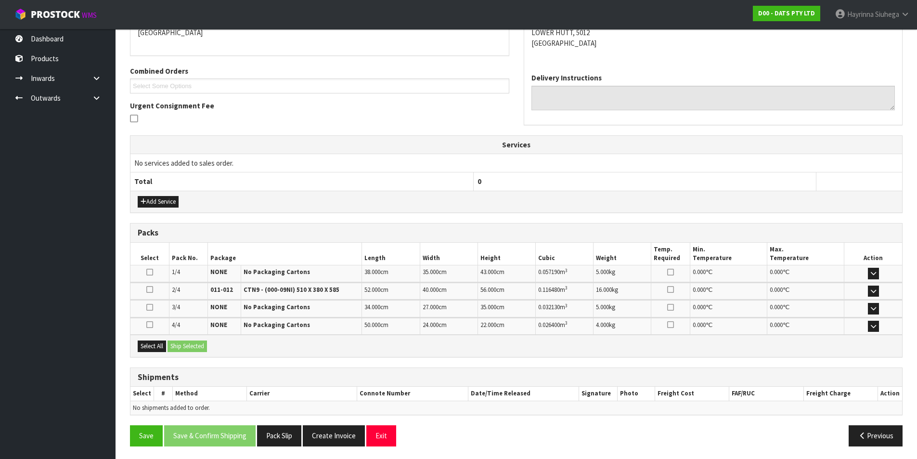
scroll to position [222, 0]
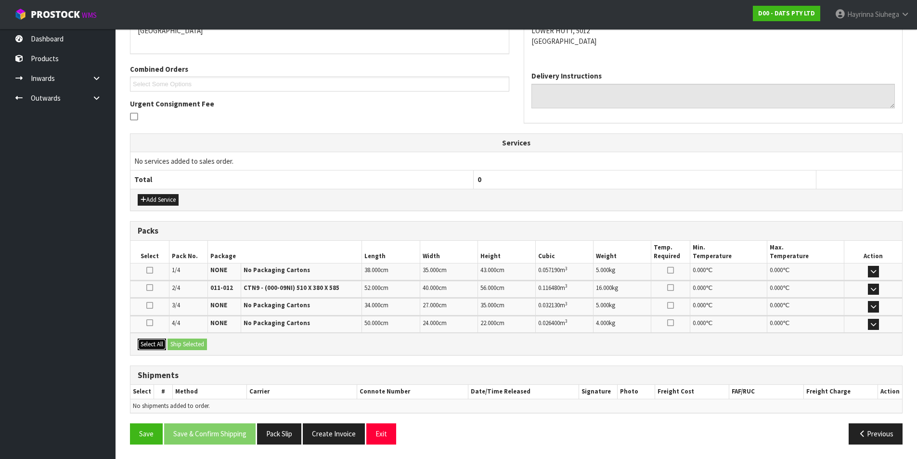
click at [154, 347] on button "Select All" at bounding box center [152, 345] width 28 height 12
click at [194, 344] on button "Ship Selected" at bounding box center [187, 345] width 39 height 12
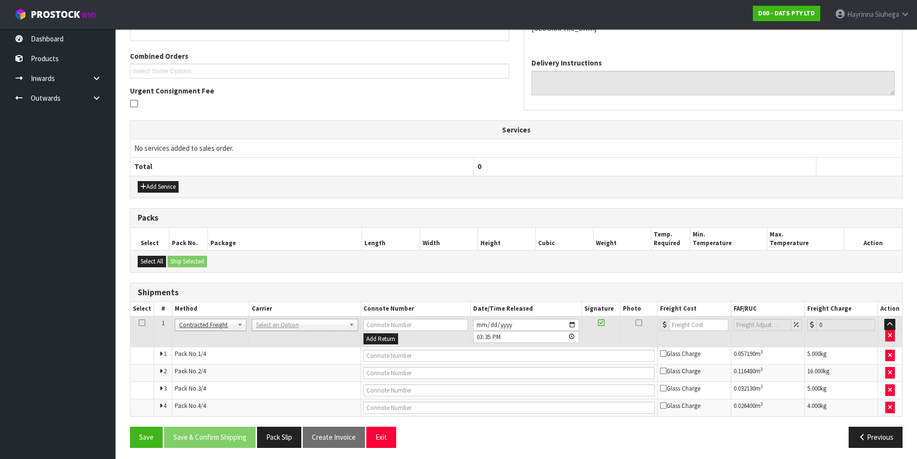
scroll to position [239, 0]
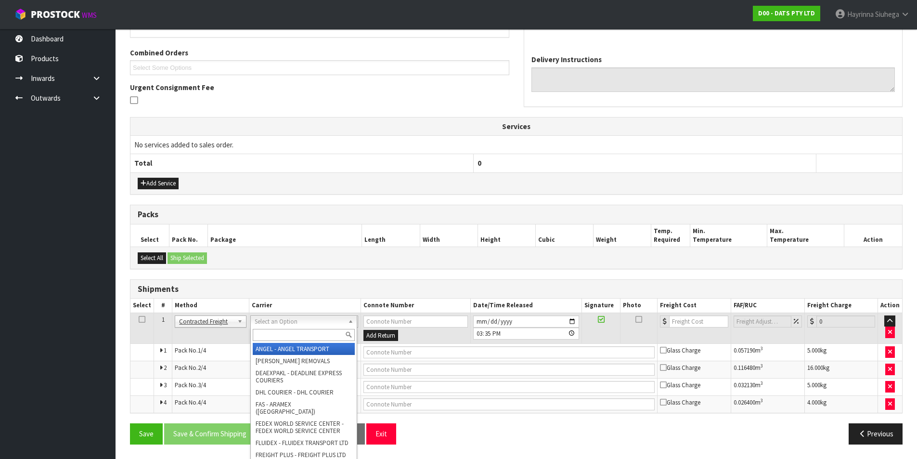
click at [275, 340] on div at bounding box center [304, 335] width 106 height 16
click at [275, 340] on input "text" at bounding box center [304, 335] width 102 height 12
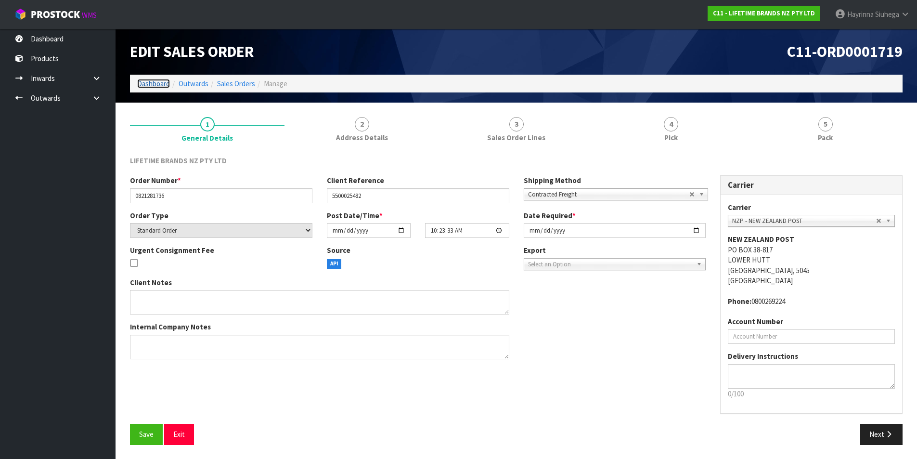
click at [163, 84] on link "Dashboard" at bounding box center [153, 83] width 33 height 9
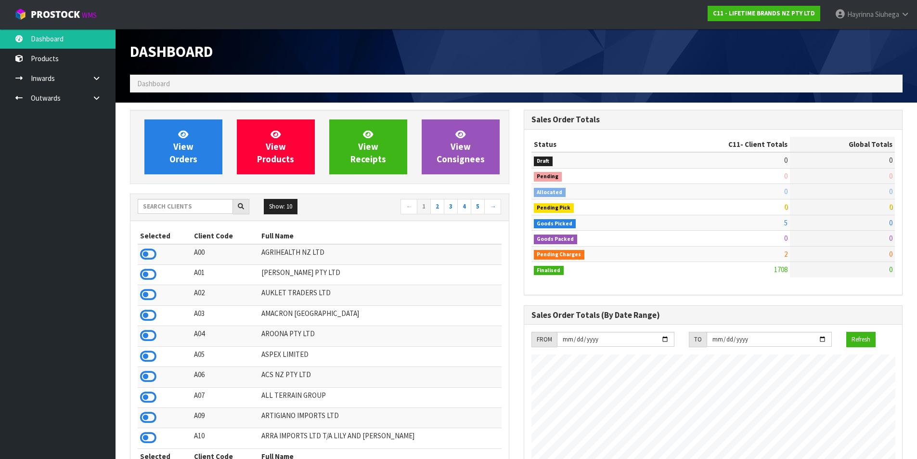
scroll to position [730, 393]
click at [173, 210] on input "text" at bounding box center [185, 206] width 95 height 15
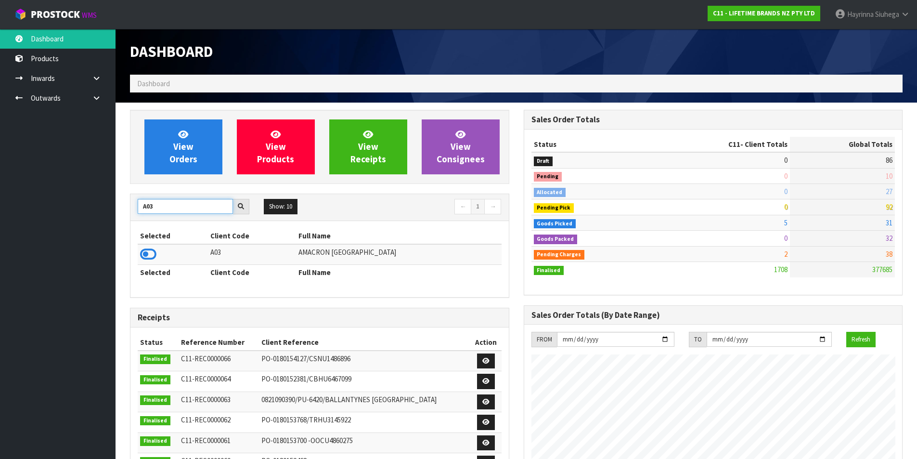
drag, startPoint x: 161, startPoint y: 208, endPoint x: 111, endPoint y: 211, distance: 50.2
click at [111, 211] on body "Toggle navigation ProStock WMS C11 - LIFETIME BRANDS NZ PTY LTD [PERSON_NAME] L…" at bounding box center [458, 229] width 917 height 459
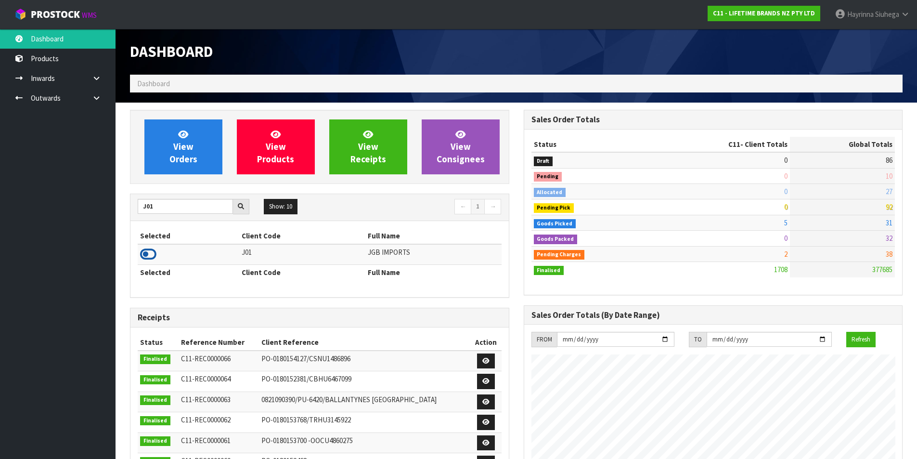
click at [145, 251] on icon at bounding box center [148, 254] width 16 height 14
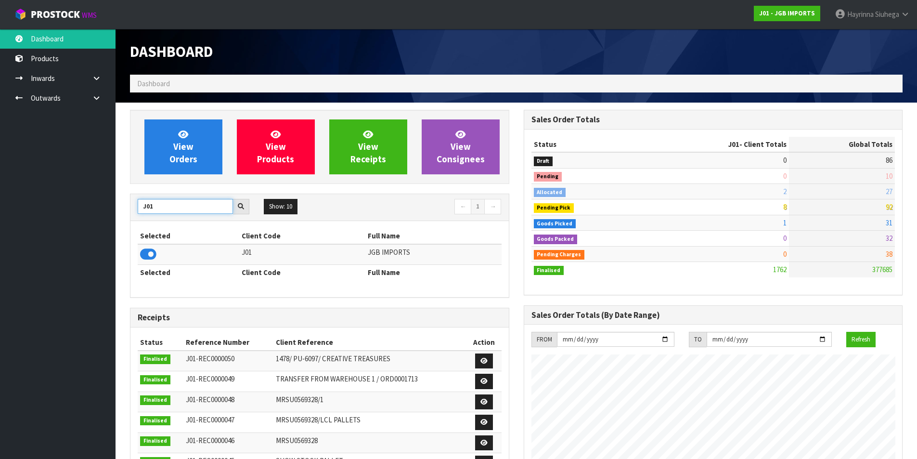
drag, startPoint x: 154, startPoint y: 202, endPoint x: 118, endPoint y: 205, distance: 35.7
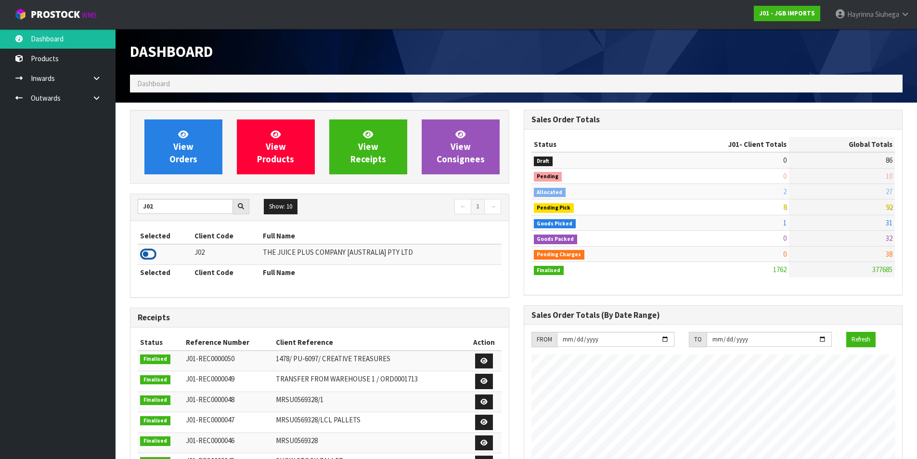
click at [152, 256] on icon at bounding box center [148, 254] width 16 height 14
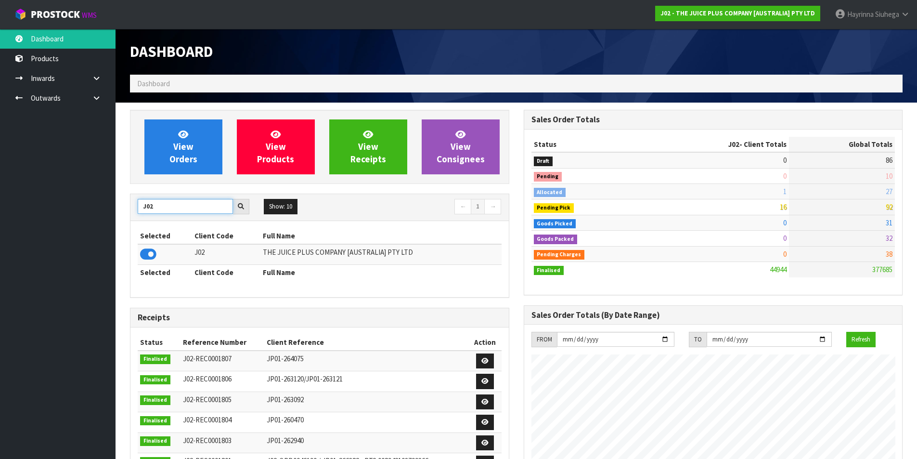
drag, startPoint x: 165, startPoint y: 205, endPoint x: 99, endPoint y: 205, distance: 65.5
click at [99, 205] on body "Toggle navigation ProStock WMS J02 - THE JUICE PLUS COMPANY [AUSTRALIA] PTY LTD…" at bounding box center [458, 229] width 917 height 459
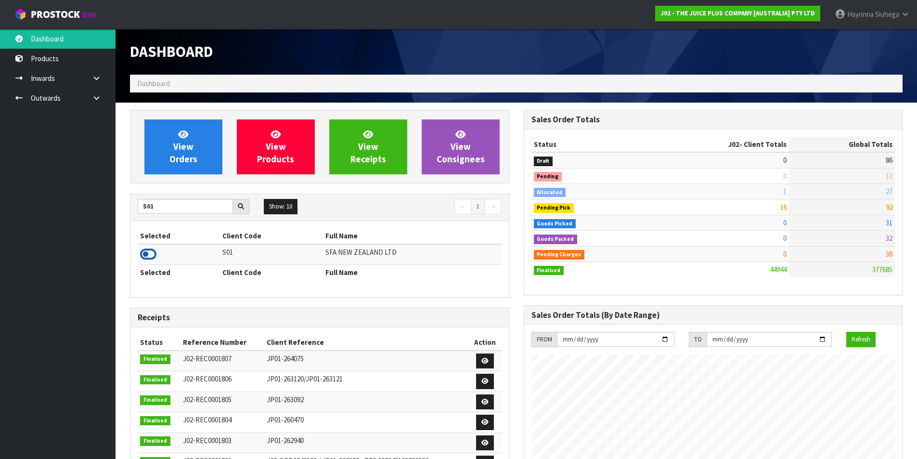
click at [141, 253] on icon at bounding box center [148, 254] width 16 height 14
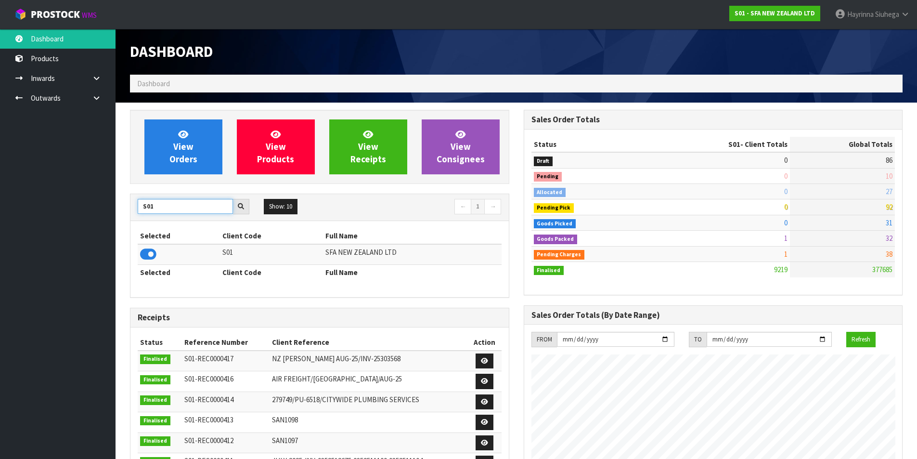
drag, startPoint x: 176, startPoint y: 208, endPoint x: 138, endPoint y: 212, distance: 38.2
click at [138, 212] on input "S01" at bounding box center [185, 206] width 95 height 15
click at [153, 257] on icon at bounding box center [148, 254] width 16 height 14
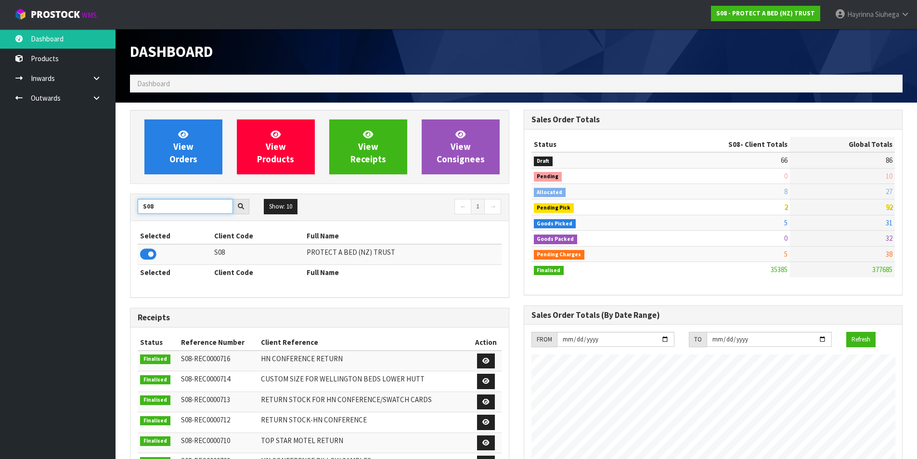
drag, startPoint x: 164, startPoint y: 200, endPoint x: 37, endPoint y: 217, distance: 127.7
click at [47, 217] on body "Toggle navigation ProStock WMS S08 - PROTECT A BED (NZ) TRUST Hayrinna Siuhega …" at bounding box center [458, 229] width 917 height 459
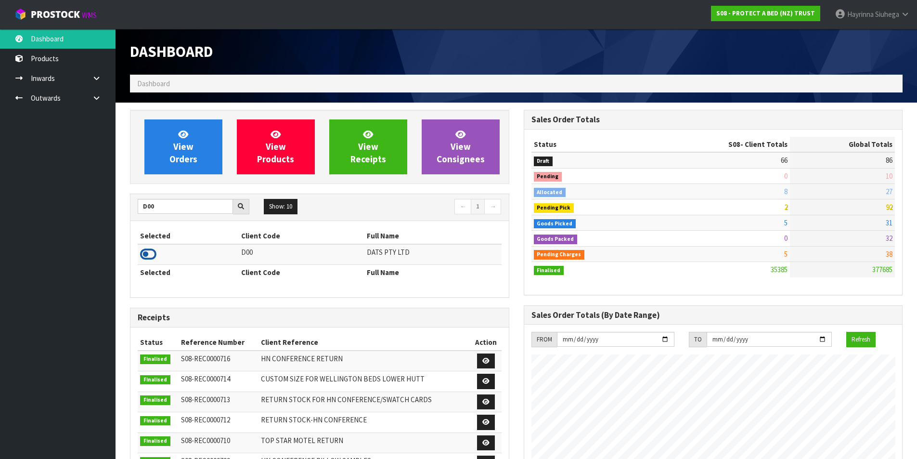
click at [147, 253] on icon at bounding box center [148, 254] width 16 height 14
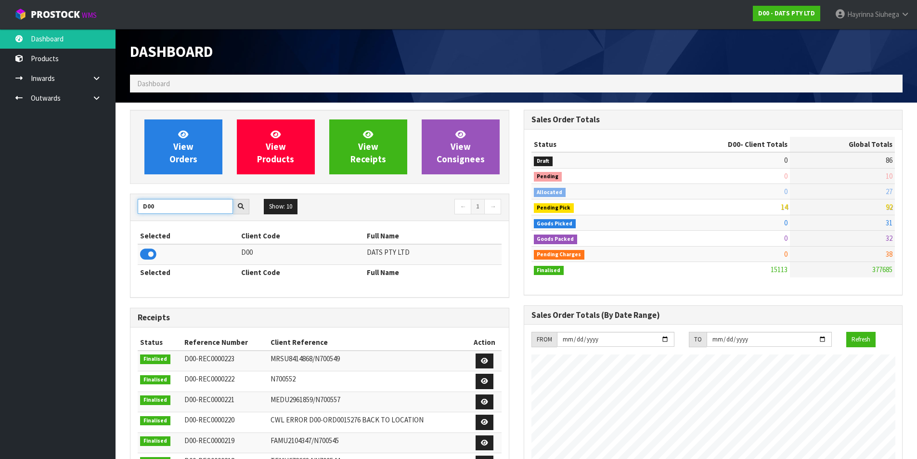
drag, startPoint x: 164, startPoint y: 205, endPoint x: 0, endPoint y: 222, distance: 165.1
click at [0, 222] on body "Toggle navigation ProStock WMS D00 - DATS PTY LTD Hayrinna Siuhega Logout Dashb…" at bounding box center [458, 229] width 917 height 459
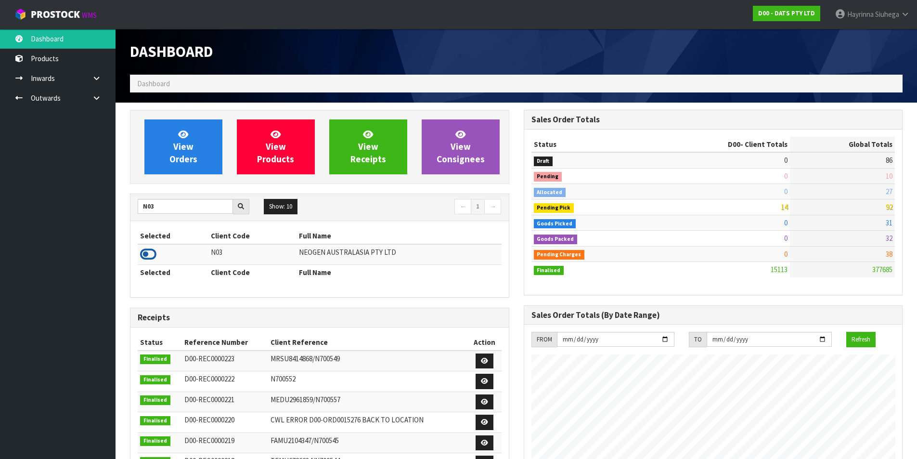
click at [145, 253] on icon at bounding box center [148, 254] width 16 height 14
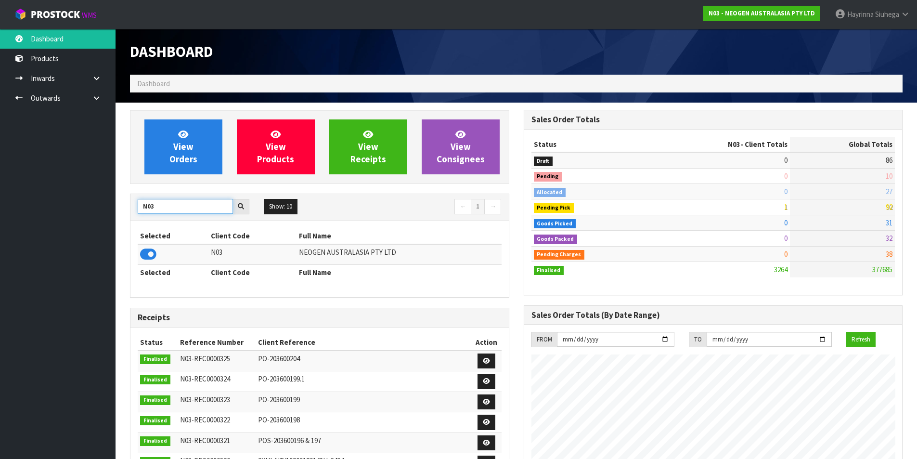
drag, startPoint x: 166, startPoint y: 209, endPoint x: 104, endPoint y: 206, distance: 62.2
click at [104, 207] on body "Toggle navigation ProStock WMS N03 - NEOGEN AUSTRALASIA PTY LTD Hayrinna Siuheg…" at bounding box center [458, 229] width 917 height 459
click at [145, 251] on icon at bounding box center [148, 254] width 16 height 14
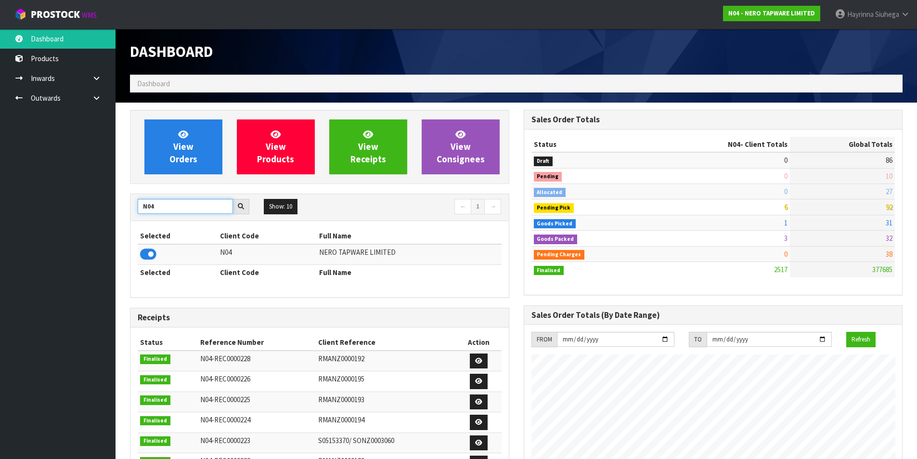
drag, startPoint x: 172, startPoint y: 202, endPoint x: 78, endPoint y: 216, distance: 95.5
click at [84, 216] on body "Toggle navigation ProStock WMS N04 - NERO TAPWARE LIMITED Hayrinna Siuhega Logo…" at bounding box center [458, 229] width 917 height 459
click at [155, 253] on icon at bounding box center [148, 254] width 16 height 14
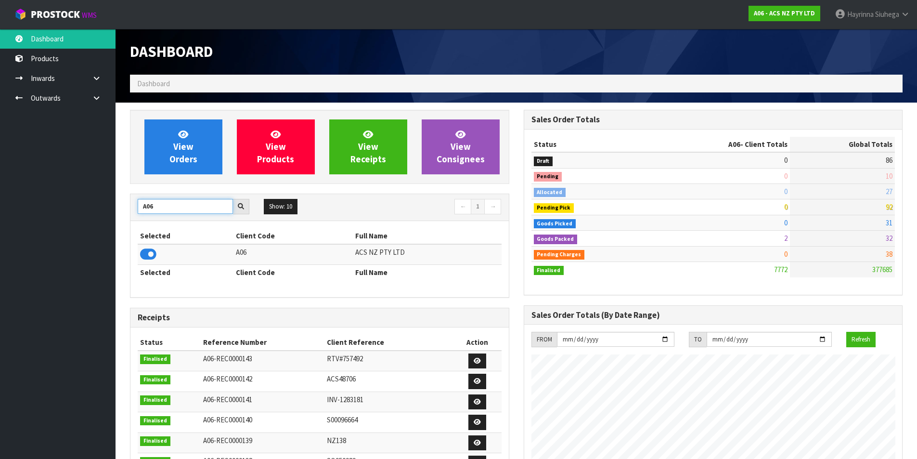
drag, startPoint x: 168, startPoint y: 208, endPoint x: 159, endPoint y: 209, distance: 8.8
click at [159, 209] on input "A06" at bounding box center [185, 206] width 95 height 15
drag, startPoint x: 159, startPoint y: 207, endPoint x: 117, endPoint y: 202, distance: 43.1
click at [144, 248] on icon at bounding box center [148, 254] width 16 height 14
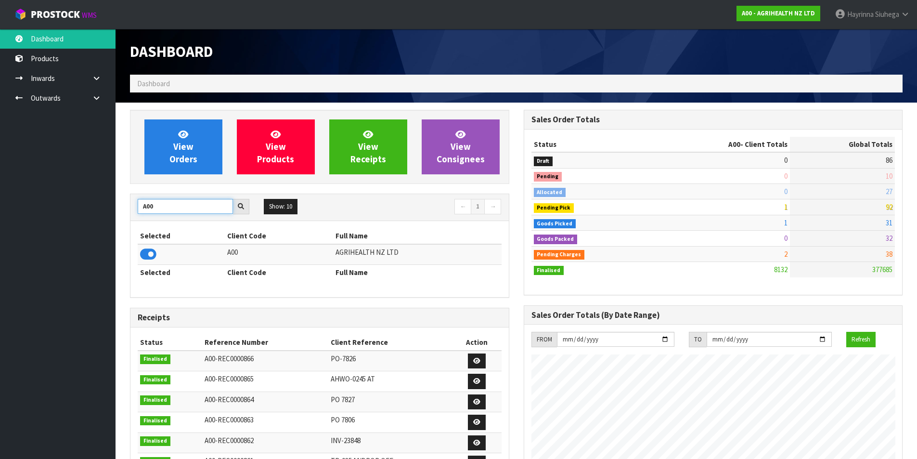
drag, startPoint x: 173, startPoint y: 202, endPoint x: 110, endPoint y: 206, distance: 63.7
click at [110, 206] on body "Toggle navigation ProStock WMS A00 - AGRIHEALTH NZ LTD Hayrinna Siuhega Logout …" at bounding box center [458, 229] width 917 height 459
type input "K01"
click at [148, 252] on icon at bounding box center [148, 254] width 16 height 14
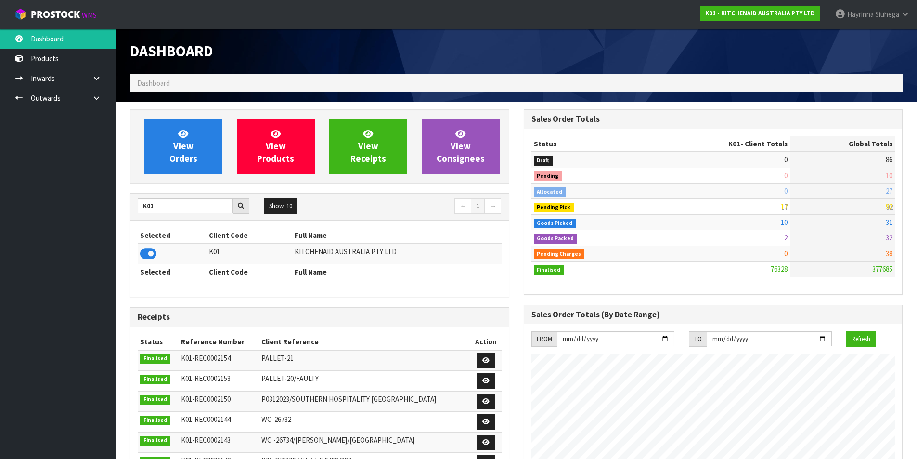
scroll to position [0, 0]
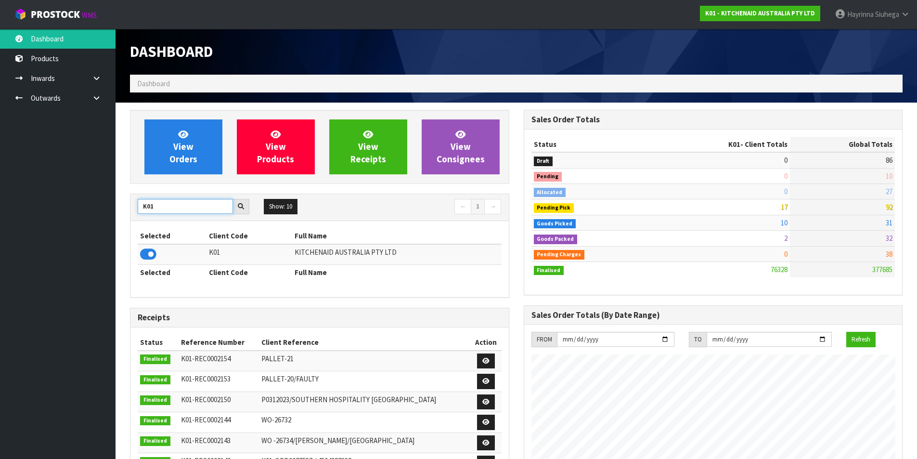
drag, startPoint x: 162, startPoint y: 206, endPoint x: 116, endPoint y: 205, distance: 46.2
click at [149, 255] on icon at bounding box center [148, 254] width 16 height 14
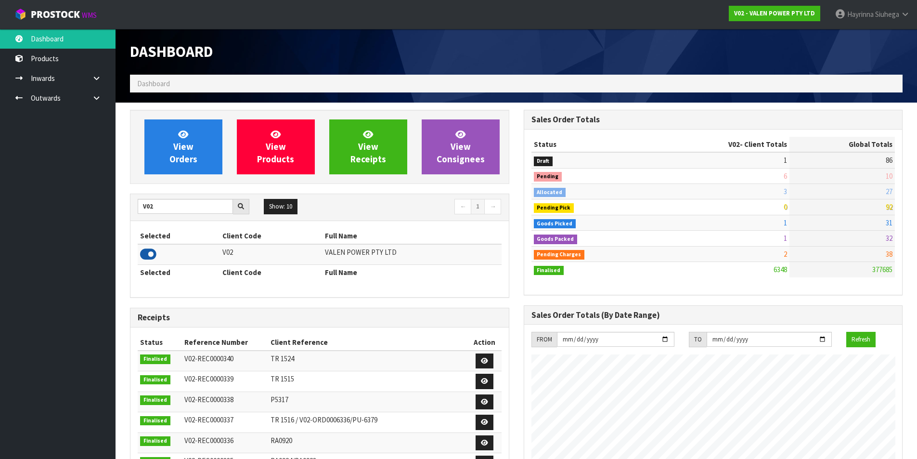
scroll to position [730, 393]
drag, startPoint x: 163, startPoint y: 204, endPoint x: 0, endPoint y: 203, distance: 163.2
click at [0, 203] on body "Toggle navigation ProStock WMS V02 - VALEN POWER PTY LTD Hayrinna Siuhega Logou…" at bounding box center [458, 229] width 917 height 459
type input "O01"
click at [146, 256] on icon at bounding box center [148, 254] width 16 height 14
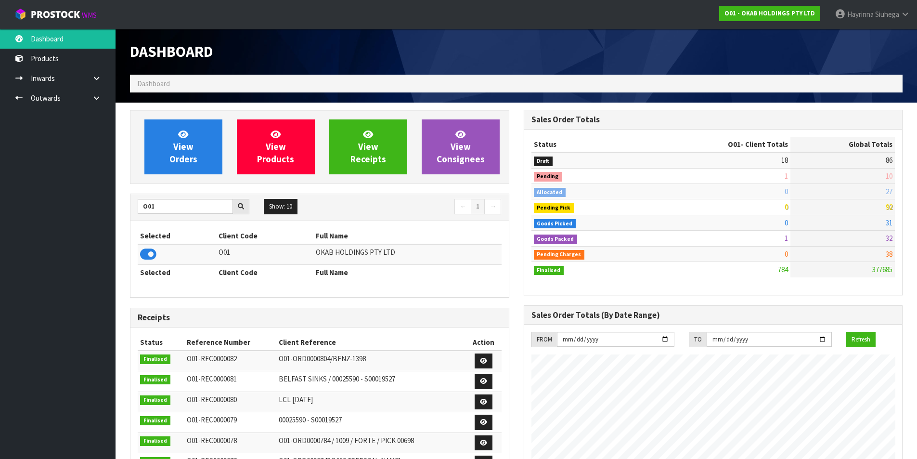
scroll to position [636, 393]
drag, startPoint x: 159, startPoint y: 204, endPoint x: 93, endPoint y: 202, distance: 66.0
click at [106, 203] on body "Toggle navigation ProStock WMS O01 - OKAB HOLDINGS PTY LTD Hayrinna Siuhega Log…" at bounding box center [458, 229] width 917 height 459
type input "C11"
click at [152, 254] on icon at bounding box center [148, 254] width 16 height 14
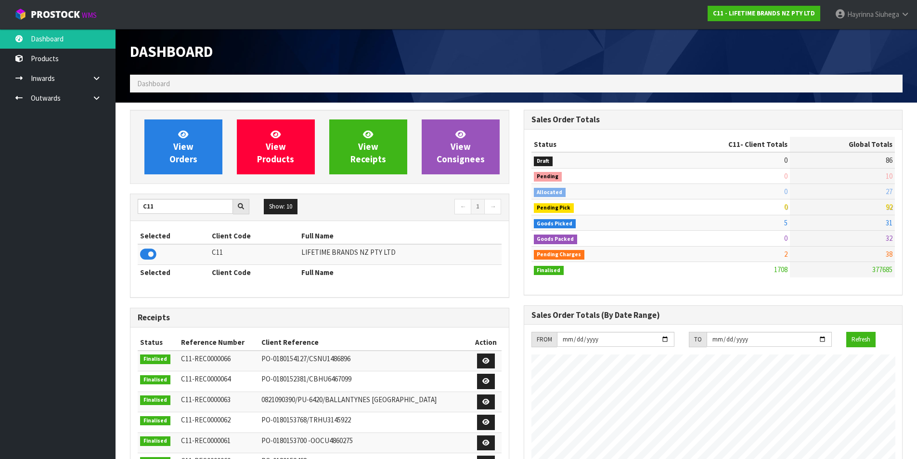
scroll to position [730, 393]
drag, startPoint x: 173, startPoint y: 208, endPoint x: 113, endPoint y: 209, distance: 59.7
click at [115, 209] on body "Toggle navigation ProStock WMS C11 - LIFETIME BRANDS NZ PTY LTD Hayrinna Siuheg…" at bounding box center [458, 229] width 917 height 459
click at [145, 253] on icon at bounding box center [148, 254] width 16 height 14
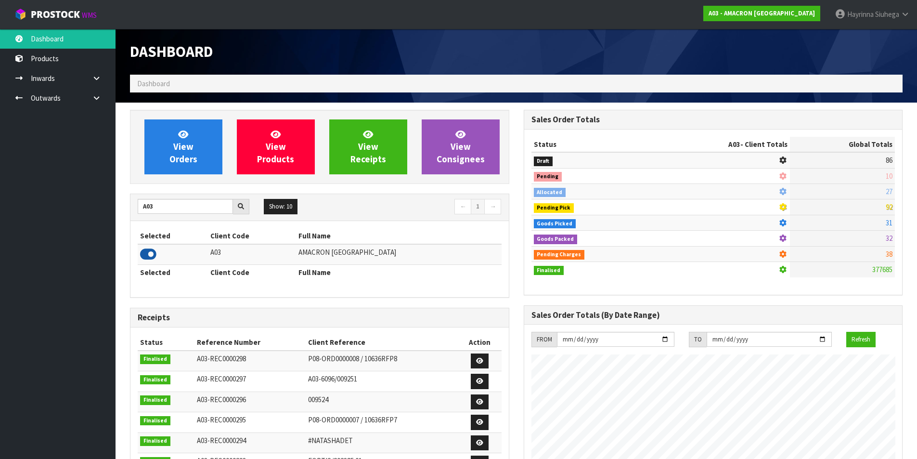
scroll to position [667, 393]
drag, startPoint x: 163, startPoint y: 208, endPoint x: 54, endPoint y: 217, distance: 109.6
click at [54, 217] on body "Toggle navigation ProStock WMS A03 - AMACRON NEW ZEALAND Hayrinna Siuhega Logou…" at bounding box center [458, 229] width 917 height 459
click at [160, 206] on input "A03" at bounding box center [185, 206] width 95 height 15
type input "A"
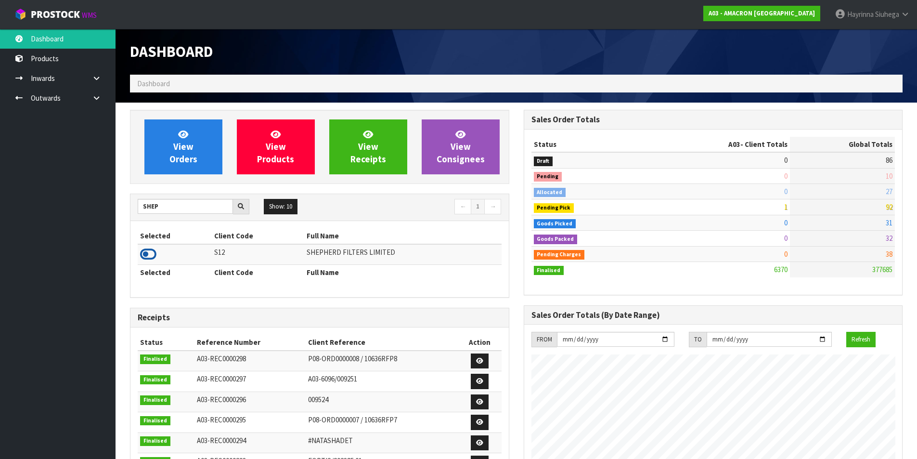
click at [150, 254] on icon at bounding box center [148, 254] width 16 height 14
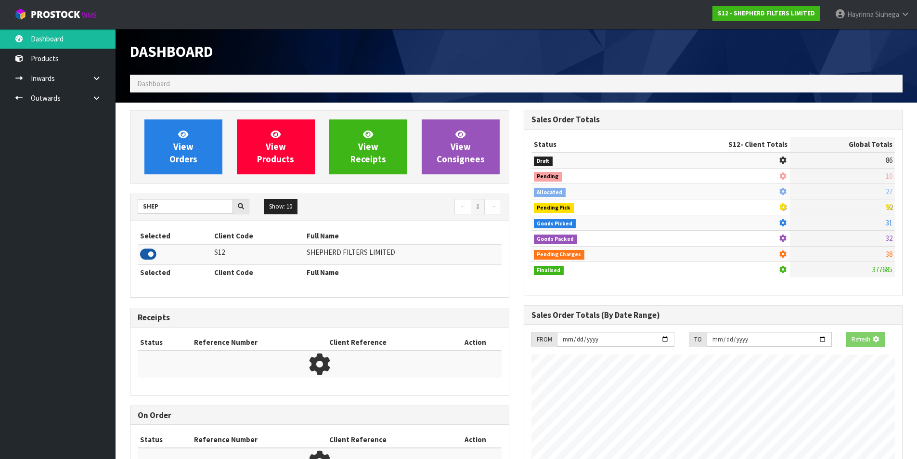
scroll to position [620, 393]
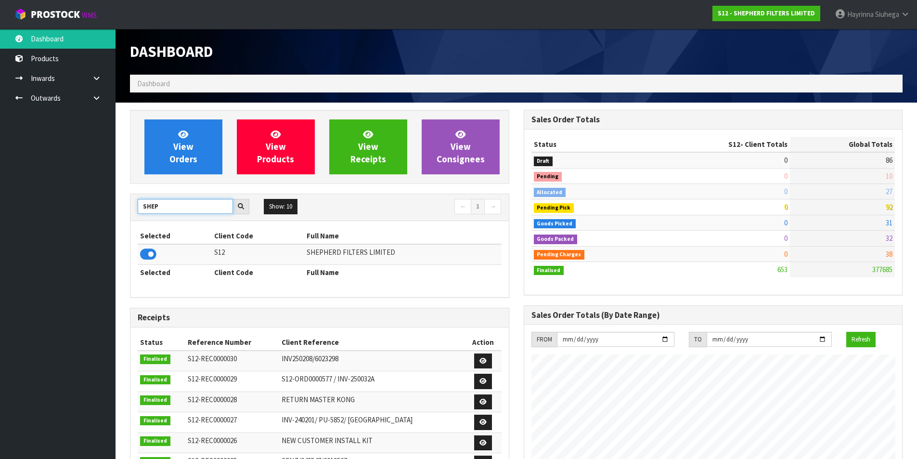
drag, startPoint x: 161, startPoint y: 205, endPoint x: 108, endPoint y: 210, distance: 53.2
click at [108, 210] on body "Toggle navigation ProStock WMS S12 - SHEPHERD FILTERS LIMITED Hayrinna Siuhega …" at bounding box center [458, 229] width 917 height 459
click at [153, 255] on icon at bounding box center [148, 254] width 16 height 14
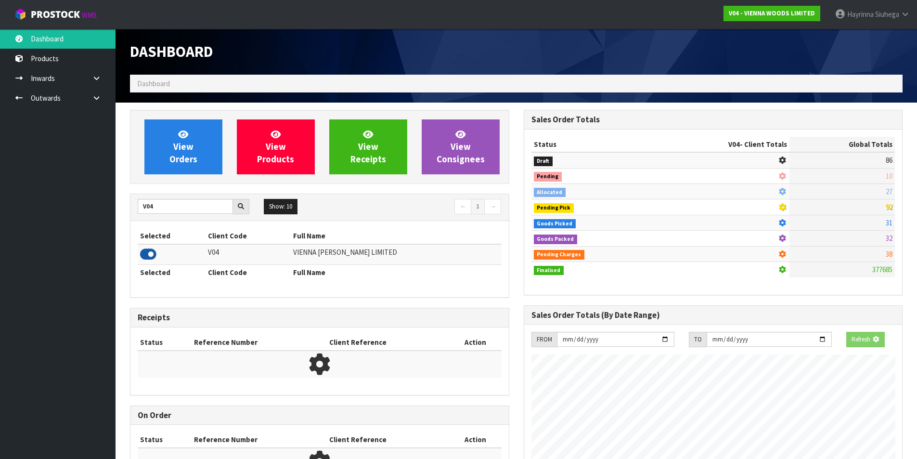
scroll to position [604, 393]
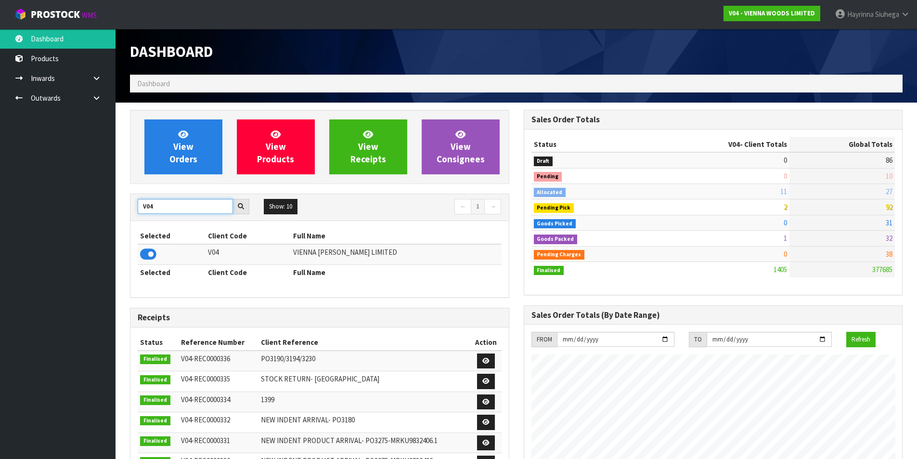
drag, startPoint x: 153, startPoint y: 204, endPoint x: 85, endPoint y: 204, distance: 67.9
click at [85, 204] on body "Toggle navigation ProStock WMS V04 - VIENNA WOODS LIMITED Hayrinna Siuhega Logo…" at bounding box center [458, 229] width 917 height 459
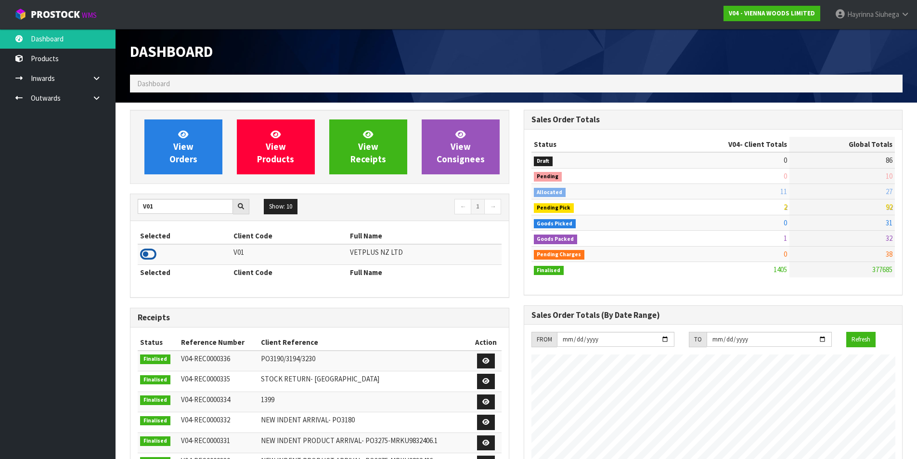
click at [156, 255] on icon at bounding box center [148, 254] width 16 height 14
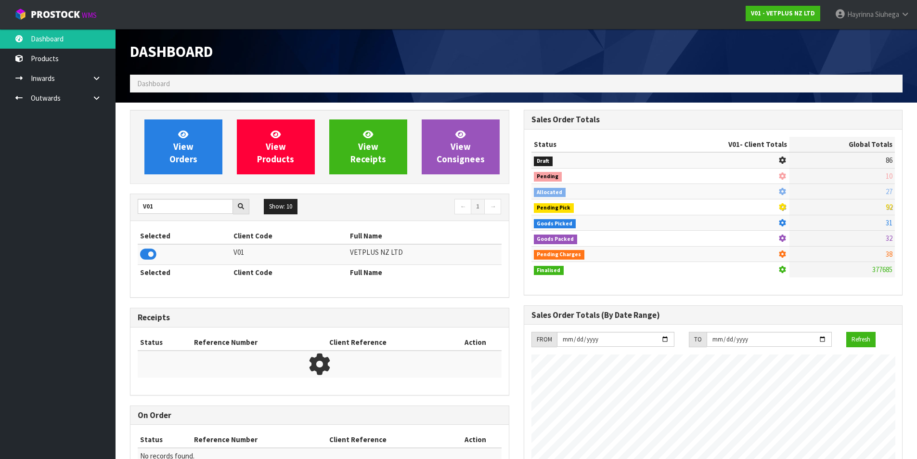
scroll to position [730, 393]
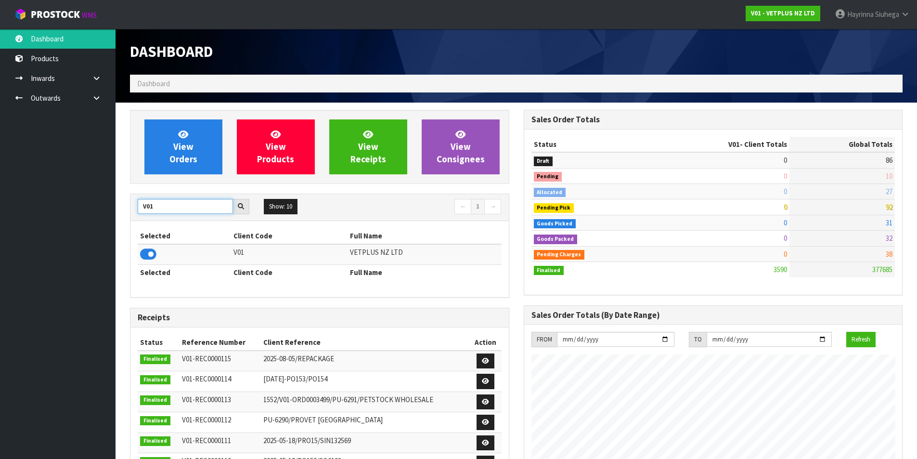
drag, startPoint x: 167, startPoint y: 208, endPoint x: 22, endPoint y: 208, distance: 144.9
click at [22, 208] on body "Toggle navigation ProStock WMS V01 - VETPLUS NZ LTD Hayrinna Siuhega Logout Das…" at bounding box center [458, 229] width 917 height 459
click at [155, 253] on icon at bounding box center [148, 254] width 16 height 14
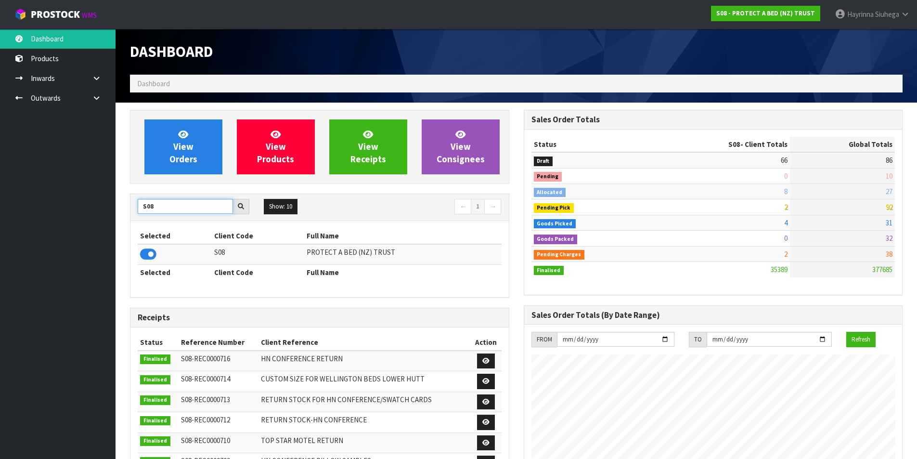
drag, startPoint x: 171, startPoint y: 212, endPoint x: 91, endPoint y: 226, distance: 82.2
click at [79, 227] on body "Toggle navigation ProStock WMS S08 - PROTECT A BED (NZ) TRUST Hayrinna Siuhega …" at bounding box center [458, 229] width 917 height 459
type input "T01"
click at [143, 257] on icon at bounding box center [148, 254] width 16 height 14
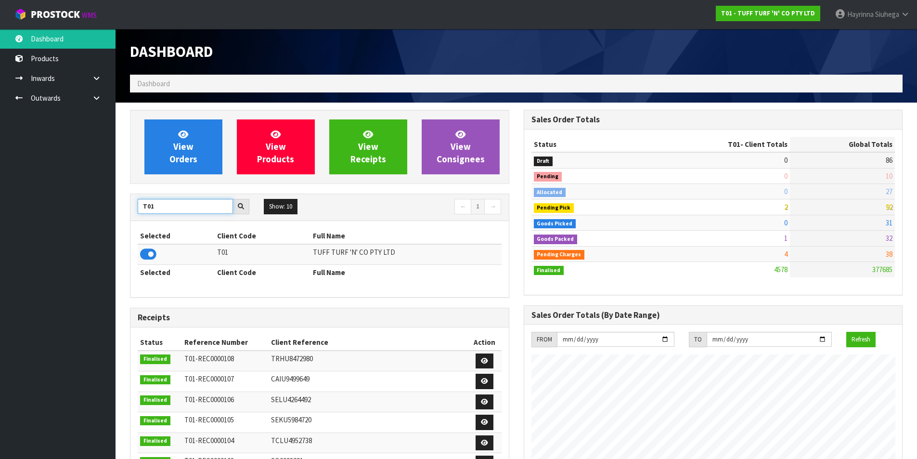
drag, startPoint x: 162, startPoint y: 205, endPoint x: 100, endPoint y: 216, distance: 62.6
click at [102, 216] on body "Toggle navigation ProStock WMS T01 - TUFF TURF 'N' CO PTY LTD Hayrinna Siuhega …" at bounding box center [458, 229] width 917 height 459
type input "Y01"
drag, startPoint x: 151, startPoint y: 253, endPoint x: 146, endPoint y: 257, distance: 5.5
click at [149, 256] on icon at bounding box center [148, 254] width 16 height 14
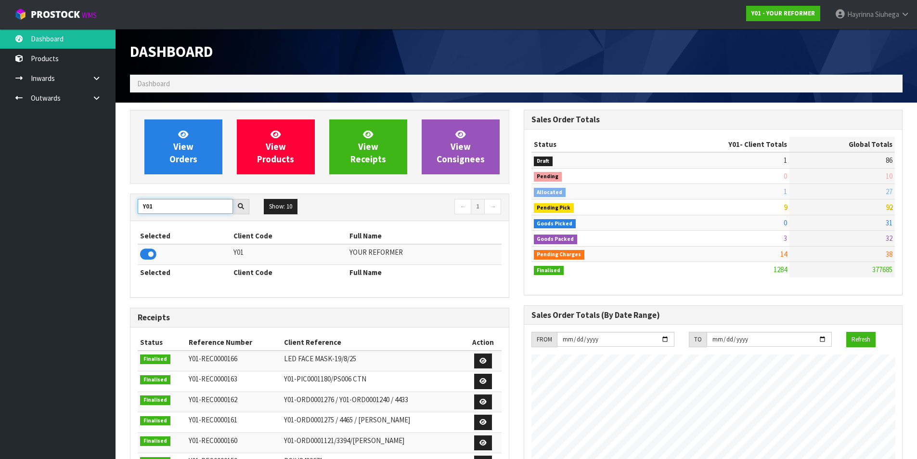
drag, startPoint x: 163, startPoint y: 201, endPoint x: 82, endPoint y: 205, distance: 81.4
click at [82, 205] on body "Toggle navigation ProStock WMS Y01 - YOUR REFORMER Hayrinna Siuhega Logout Dash…" at bounding box center [458, 229] width 917 height 459
type input "S02"
click at [152, 257] on icon at bounding box center [148, 254] width 16 height 14
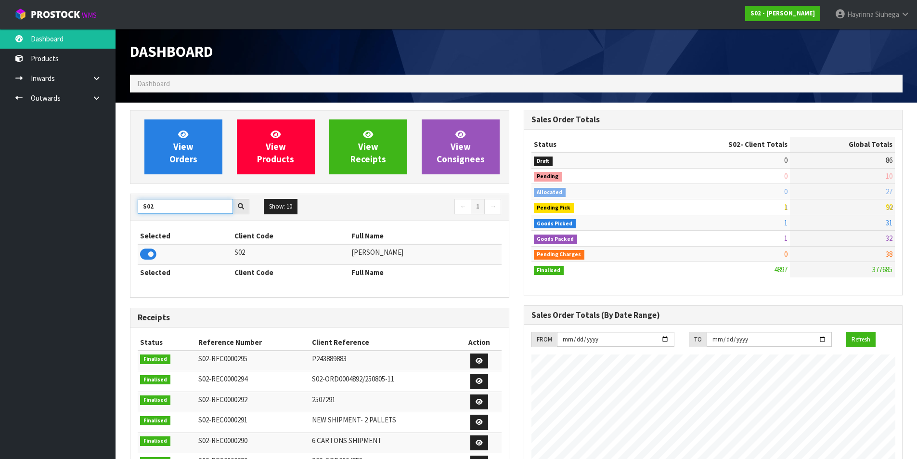
drag, startPoint x: 156, startPoint y: 205, endPoint x: 102, endPoint y: 205, distance: 54.4
click at [110, 205] on body "Toggle navigation ProStock WMS S02 - YINGMEI HAO Hayrinna Siuhega Logout Dashbo…" at bounding box center [458, 229] width 917 height 459
click at [146, 256] on icon at bounding box center [148, 254] width 16 height 14
drag, startPoint x: 156, startPoint y: 208, endPoint x: 95, endPoint y: 208, distance: 61.2
click at [95, 208] on body "Toggle navigation ProStock WMS S02 - YINGMEI HAO Hayrinna Siuhega Logout Dashbo…" at bounding box center [458, 229] width 917 height 459
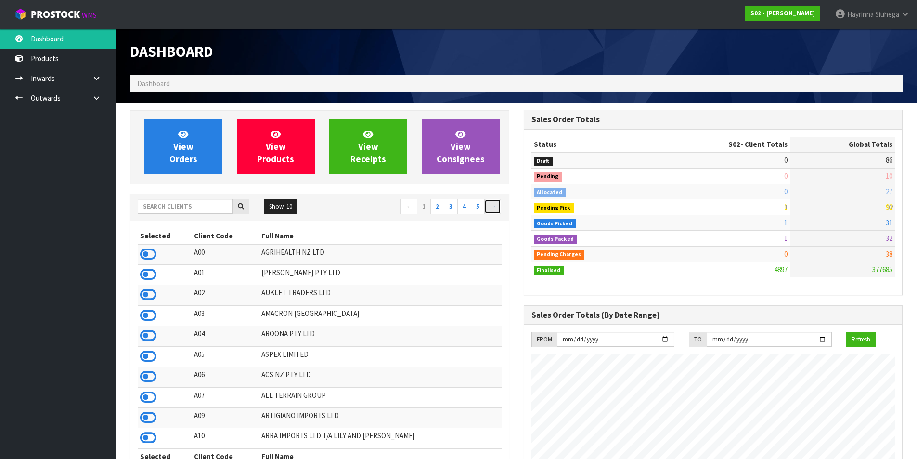
click at [494, 210] on link "→" at bounding box center [492, 206] width 17 height 15
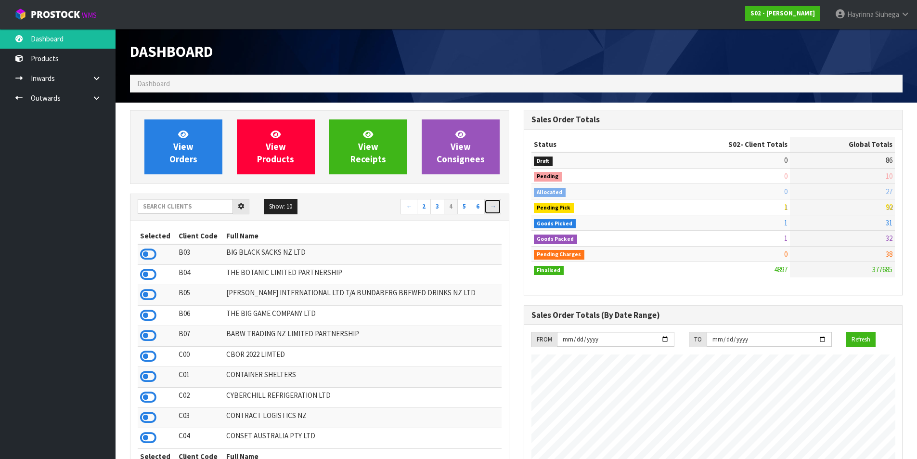
click at [494, 210] on link "→" at bounding box center [492, 206] width 17 height 15
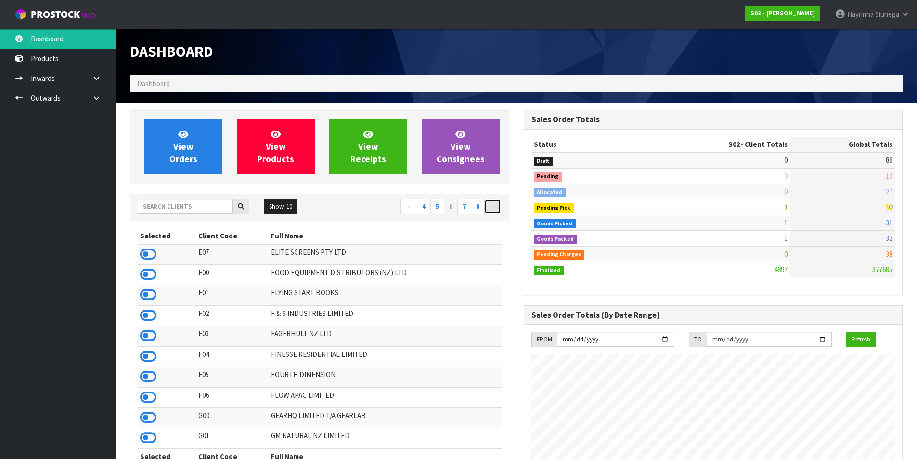
click at [494, 210] on link "→" at bounding box center [492, 206] width 17 height 15
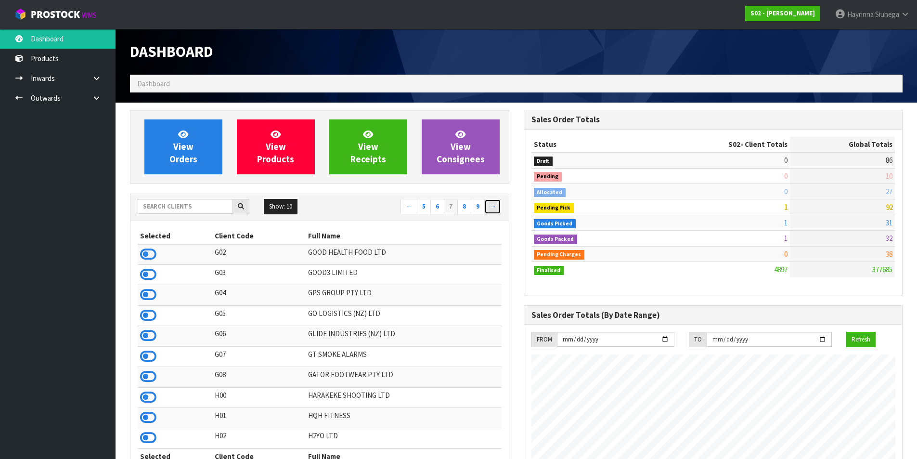
click at [494, 210] on link "→" at bounding box center [492, 206] width 17 height 15
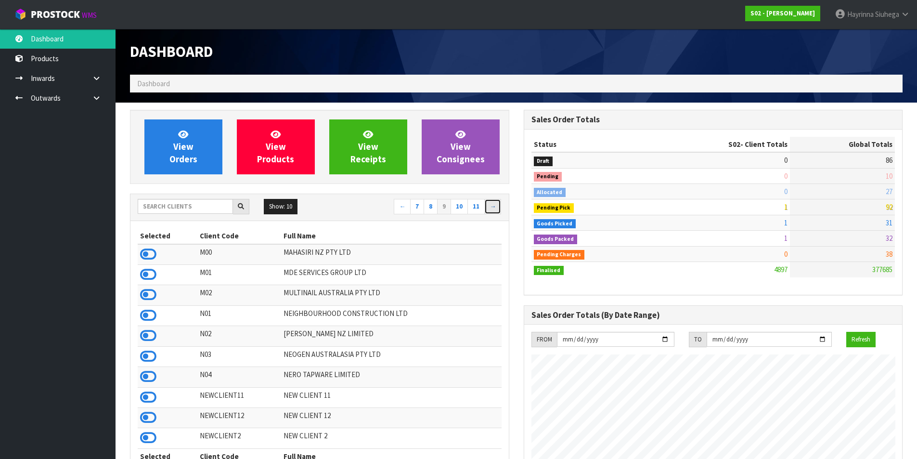
click at [494, 210] on link "→" at bounding box center [492, 206] width 17 height 15
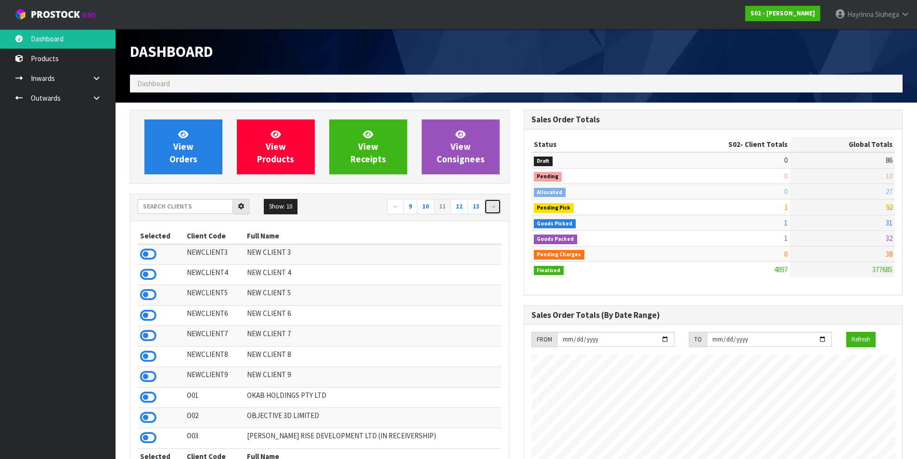
click at [494, 210] on link "→" at bounding box center [492, 206] width 17 height 15
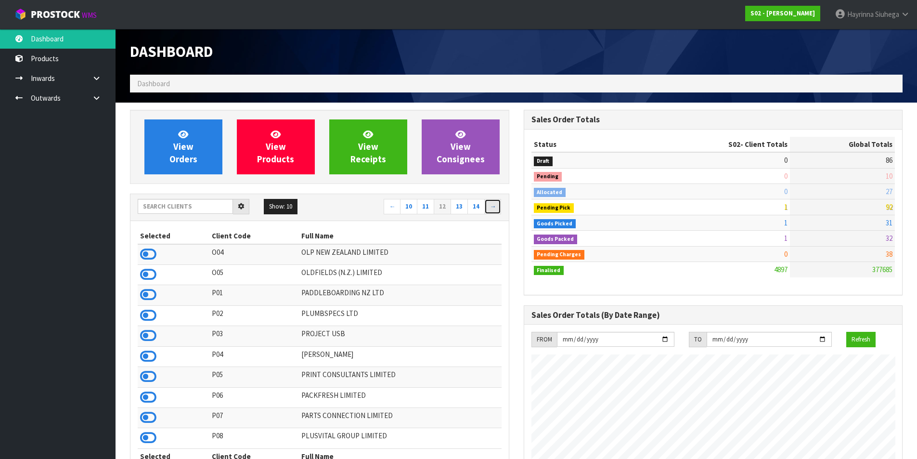
click at [494, 210] on link "→" at bounding box center [492, 206] width 17 height 15
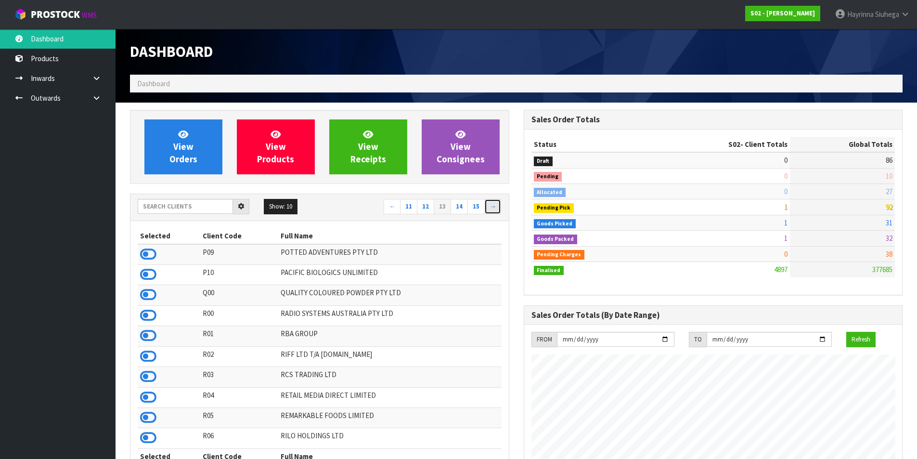
click at [494, 210] on link "→" at bounding box center [492, 206] width 17 height 15
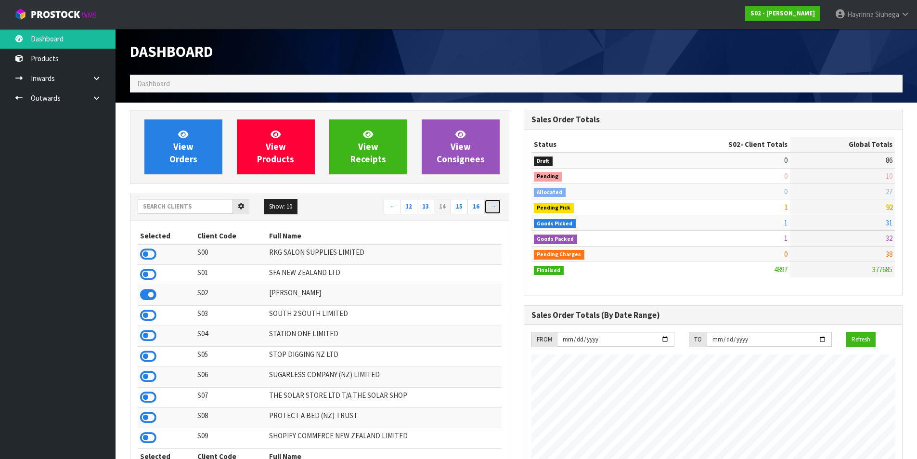
click at [494, 210] on link "→" at bounding box center [492, 206] width 17 height 15
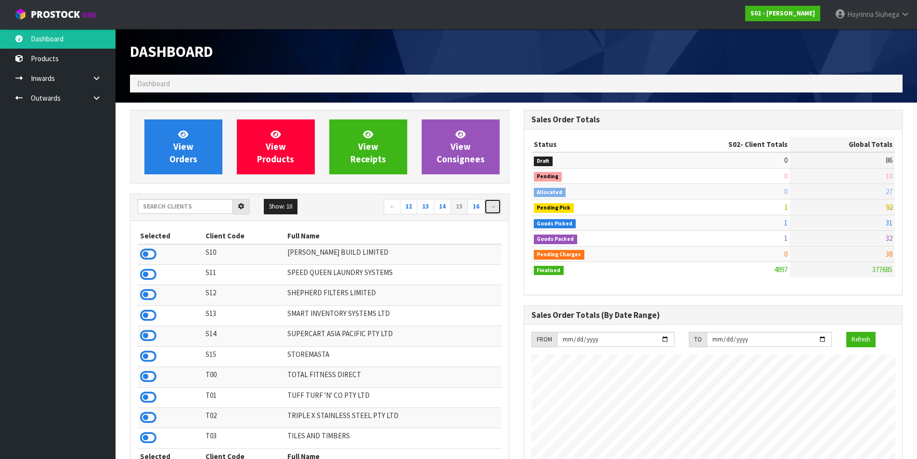
click at [494, 210] on link "→" at bounding box center [492, 206] width 17 height 15
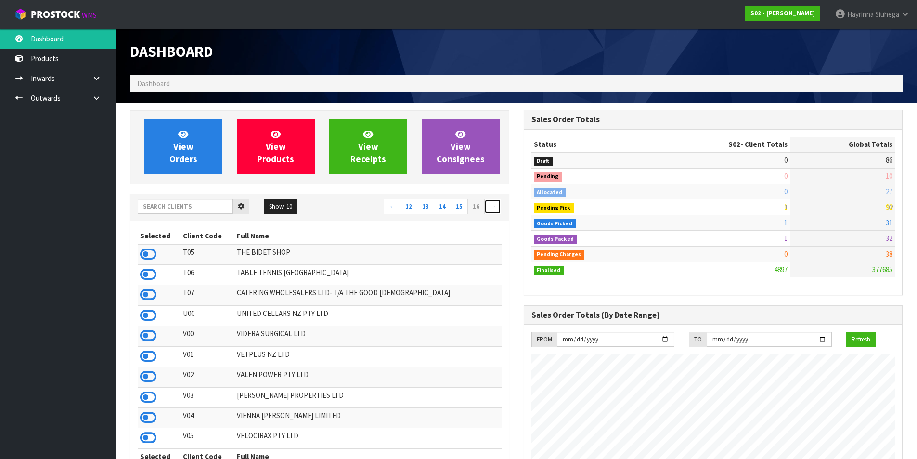
click at [494, 210] on link "→" at bounding box center [492, 206] width 17 height 15
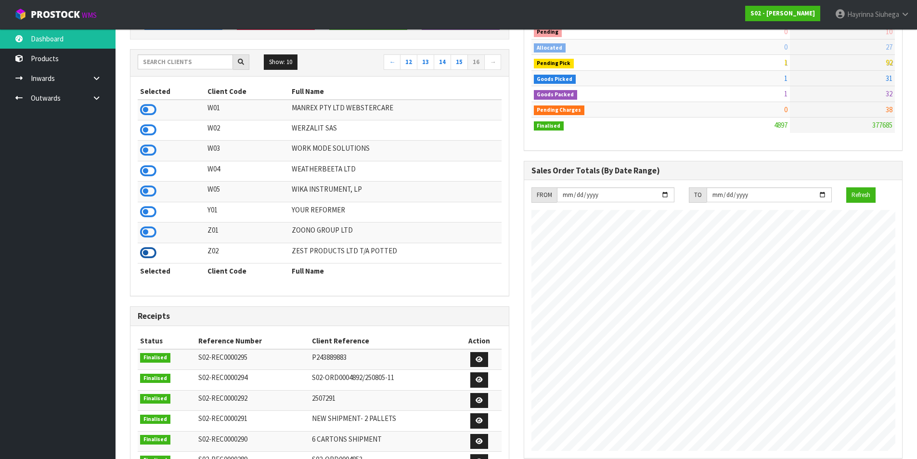
click at [149, 256] on icon at bounding box center [148, 253] width 16 height 14
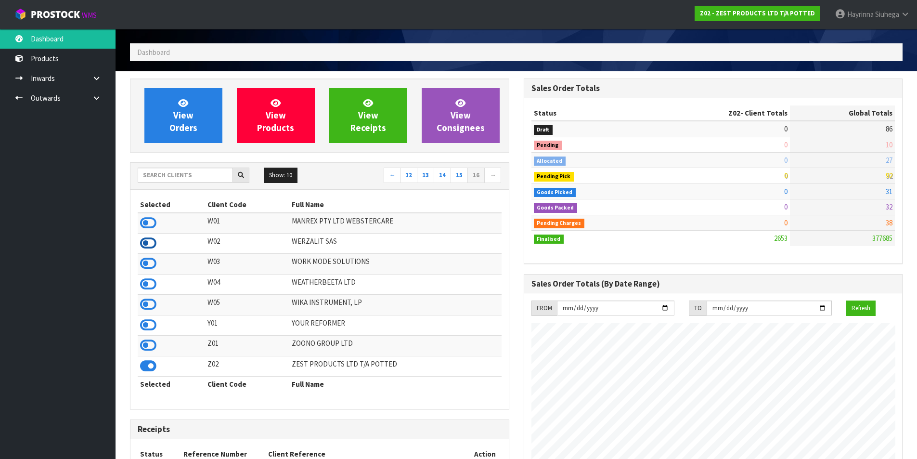
scroll to position [48, 0]
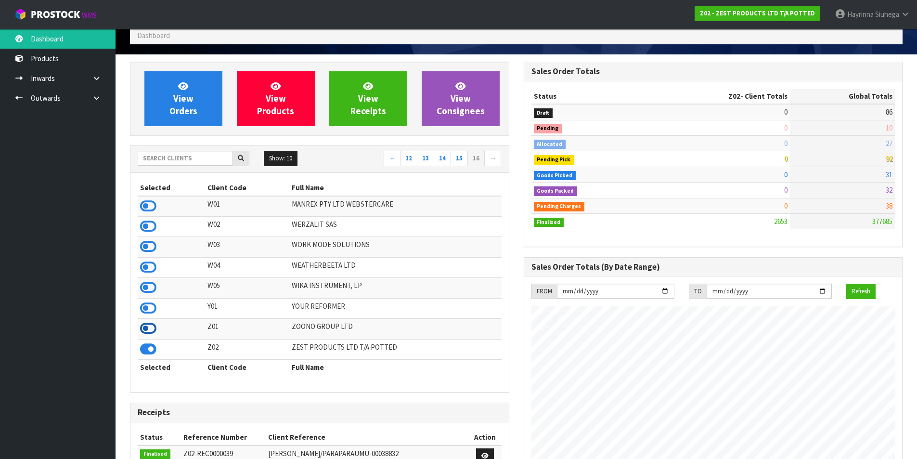
click at [147, 325] on icon at bounding box center [148, 328] width 16 height 14
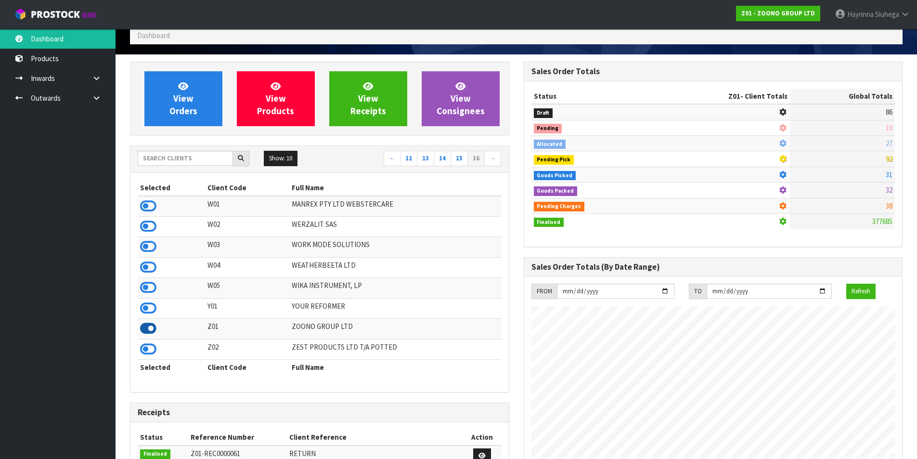
scroll to position [480935, 481130]
click at [147, 304] on icon at bounding box center [148, 308] width 16 height 14
click at [149, 280] on icon at bounding box center [148, 287] width 16 height 14
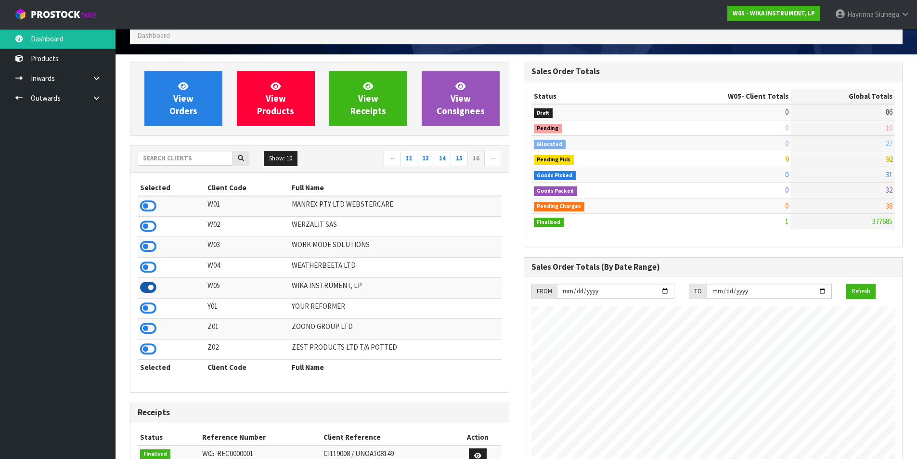
scroll to position [589, 393]
click at [149, 268] on icon at bounding box center [148, 267] width 16 height 14
click at [146, 248] on icon at bounding box center [148, 246] width 16 height 14
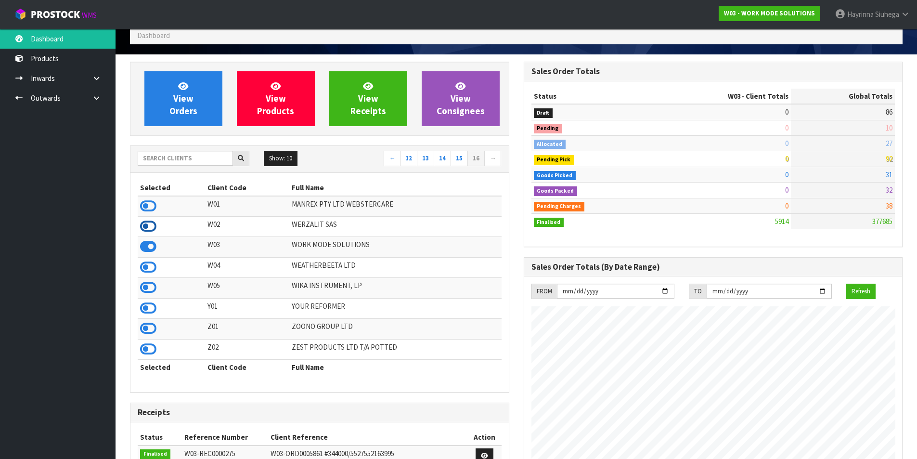
click at [146, 222] on icon at bounding box center [148, 226] width 16 height 14
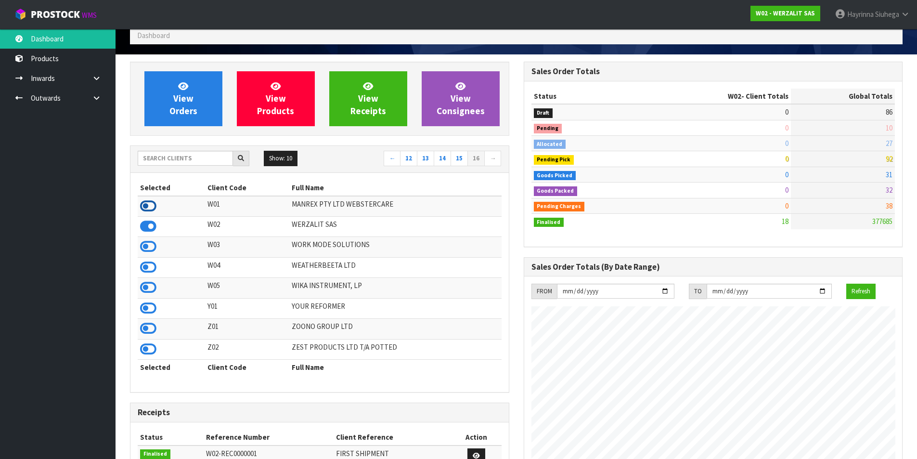
click at [144, 205] on icon at bounding box center [148, 206] width 16 height 14
click at [464, 161] on link "15" at bounding box center [459, 158] width 17 height 15
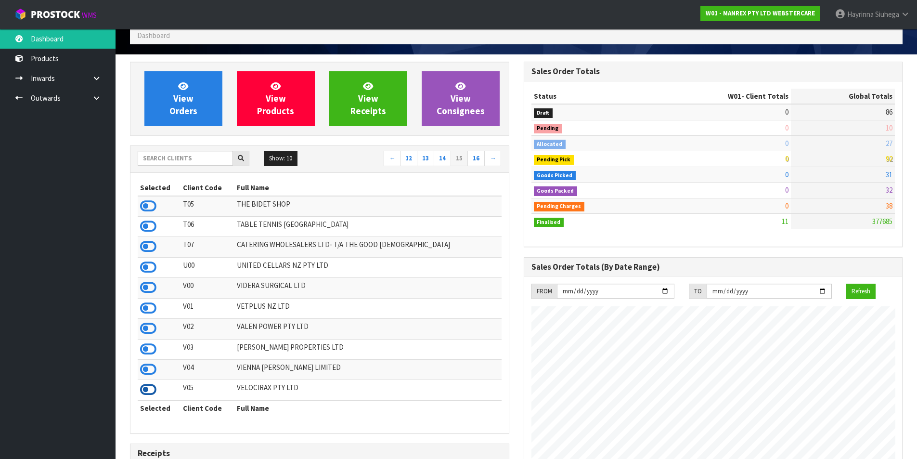
click at [155, 388] on icon at bounding box center [148, 389] width 16 height 14
click at [151, 369] on icon at bounding box center [148, 369] width 16 height 14
click at [149, 348] on icon at bounding box center [148, 349] width 16 height 14
click at [149, 325] on icon at bounding box center [148, 328] width 16 height 14
click at [150, 309] on icon at bounding box center [148, 308] width 16 height 14
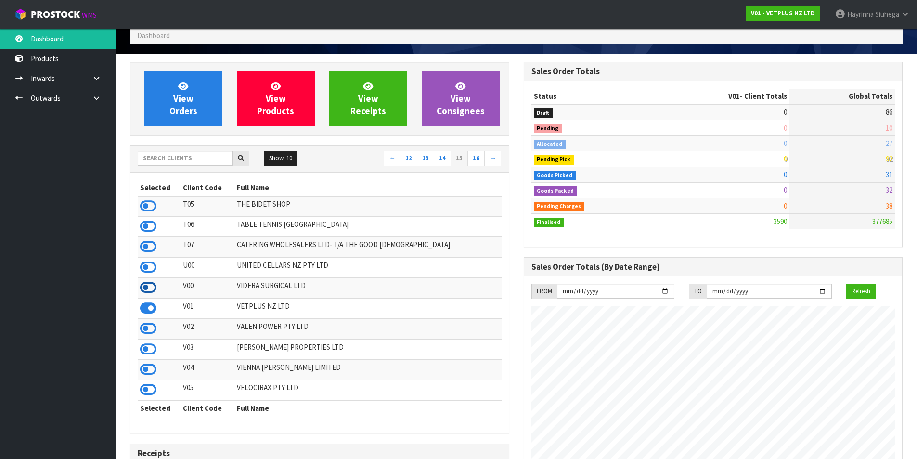
click at [151, 288] on icon at bounding box center [148, 287] width 16 height 14
click at [147, 268] on icon at bounding box center [148, 267] width 16 height 14
click at [147, 248] on icon at bounding box center [148, 246] width 16 height 14
click at [152, 225] on icon at bounding box center [148, 226] width 16 height 14
click at [147, 209] on icon at bounding box center [148, 206] width 16 height 14
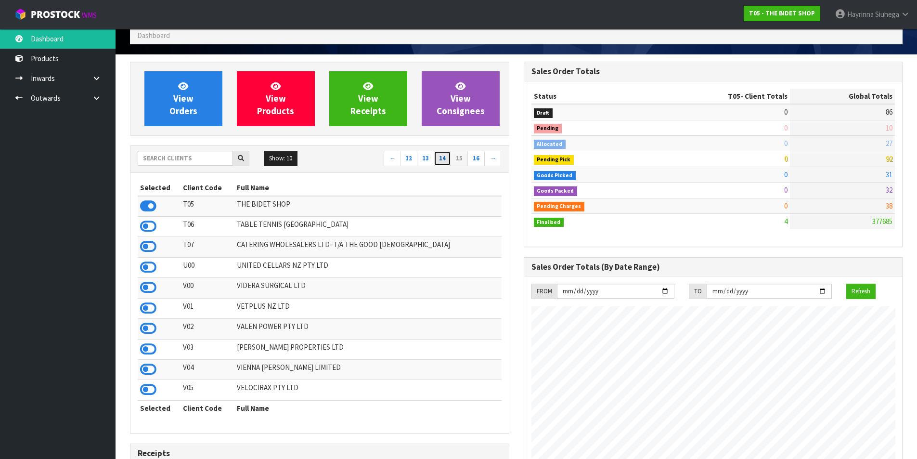
click at [444, 162] on link "14" at bounding box center [442, 158] width 17 height 15
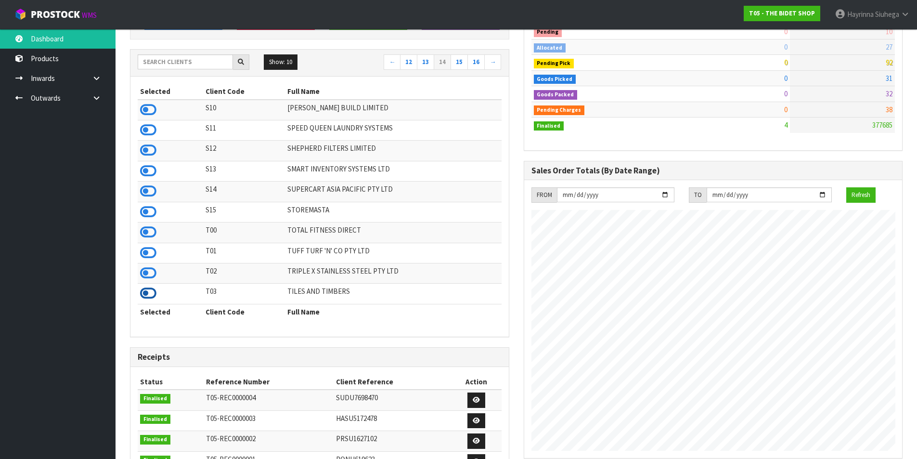
click at [144, 296] on icon at bounding box center [148, 293] width 16 height 14
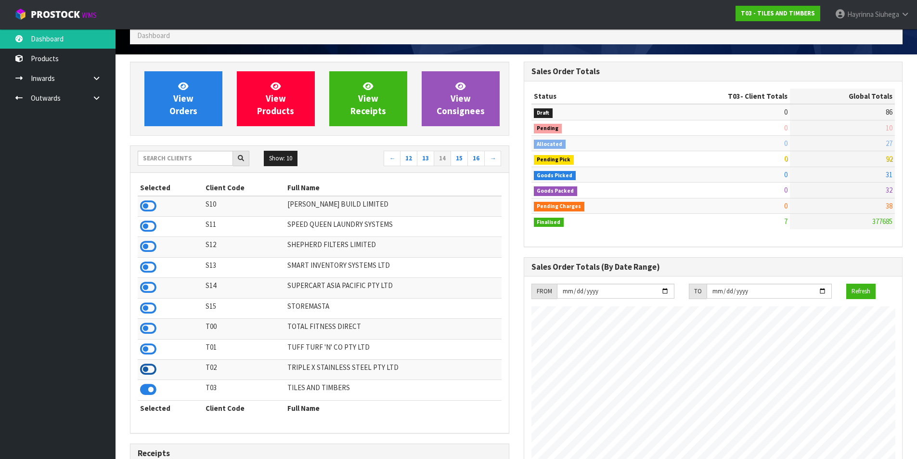
click at [145, 369] on icon at bounding box center [148, 369] width 16 height 14
click at [148, 350] on icon at bounding box center [148, 349] width 16 height 14
click at [153, 329] on icon at bounding box center [148, 328] width 16 height 14
click at [154, 310] on icon at bounding box center [148, 308] width 16 height 14
click at [148, 286] on icon at bounding box center [148, 287] width 16 height 14
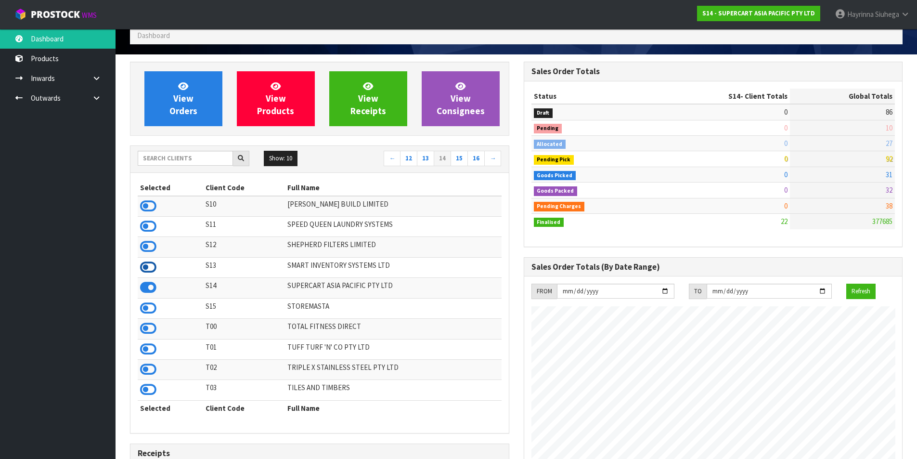
click at [147, 266] on icon at bounding box center [148, 267] width 16 height 14
click at [149, 242] on icon at bounding box center [148, 246] width 16 height 14
click at [149, 225] on icon at bounding box center [148, 226] width 16 height 14
click at [148, 207] on icon at bounding box center [148, 206] width 16 height 14
click at [426, 158] on link "13" at bounding box center [425, 158] width 17 height 15
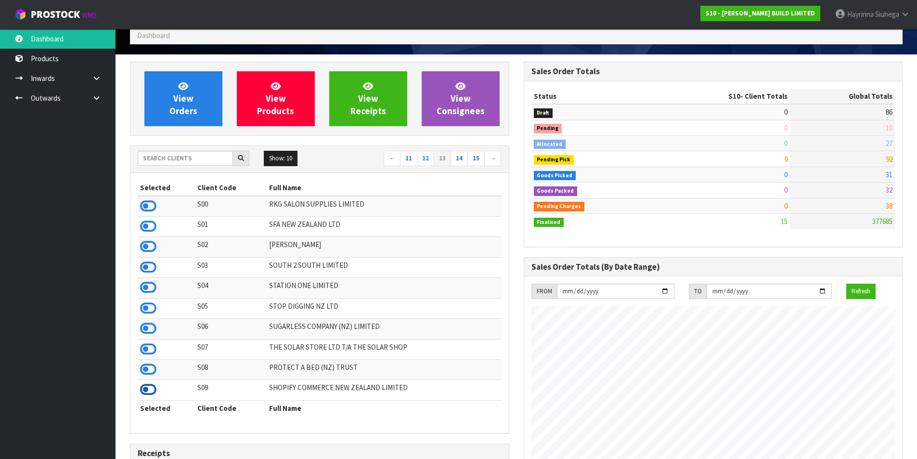
click at [152, 392] on icon at bounding box center [148, 389] width 16 height 14
click at [150, 369] on icon at bounding box center [148, 369] width 16 height 14
click at [152, 391] on icon at bounding box center [148, 389] width 16 height 14
click at [149, 368] on icon at bounding box center [148, 369] width 16 height 14
click at [151, 349] on icon at bounding box center [148, 349] width 16 height 14
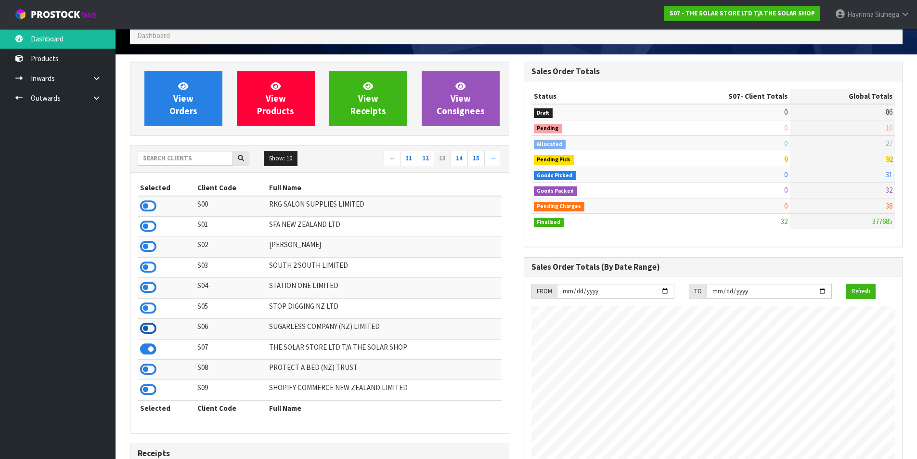
click at [153, 331] on icon at bounding box center [148, 328] width 16 height 14
click at [148, 306] on icon at bounding box center [148, 308] width 16 height 14
click at [150, 288] on icon at bounding box center [148, 287] width 16 height 14
click at [148, 268] on icon at bounding box center [148, 267] width 16 height 14
click at [145, 245] on icon at bounding box center [148, 246] width 16 height 14
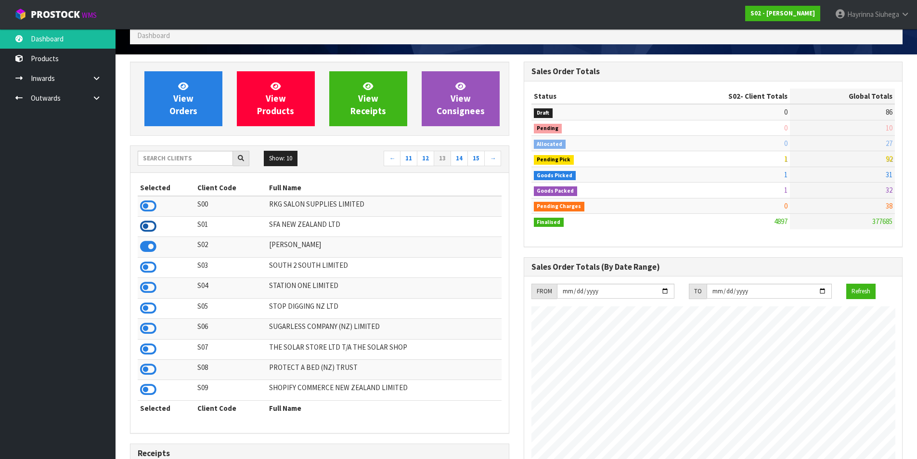
click at [144, 227] on icon at bounding box center [148, 226] width 16 height 14
click at [151, 208] on icon at bounding box center [148, 206] width 16 height 14
click at [424, 162] on link "12" at bounding box center [425, 158] width 17 height 15
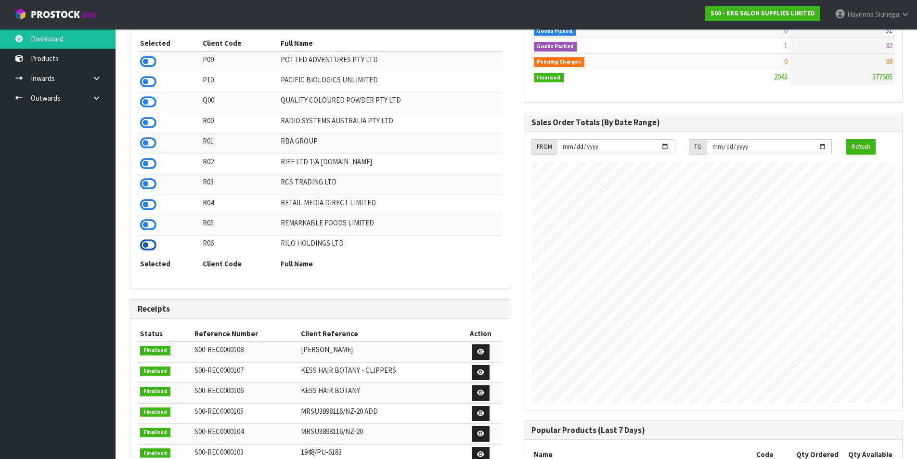
click at [154, 244] on icon at bounding box center [148, 245] width 16 height 14
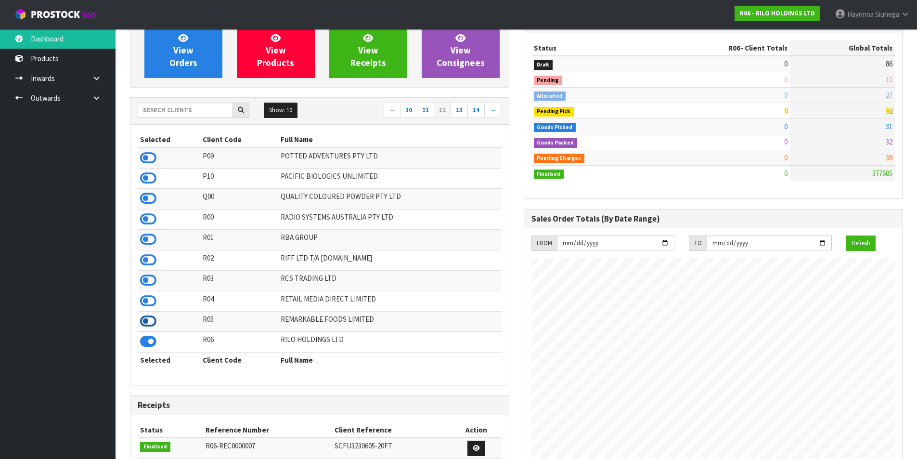
click at [154, 318] on icon at bounding box center [148, 321] width 16 height 14
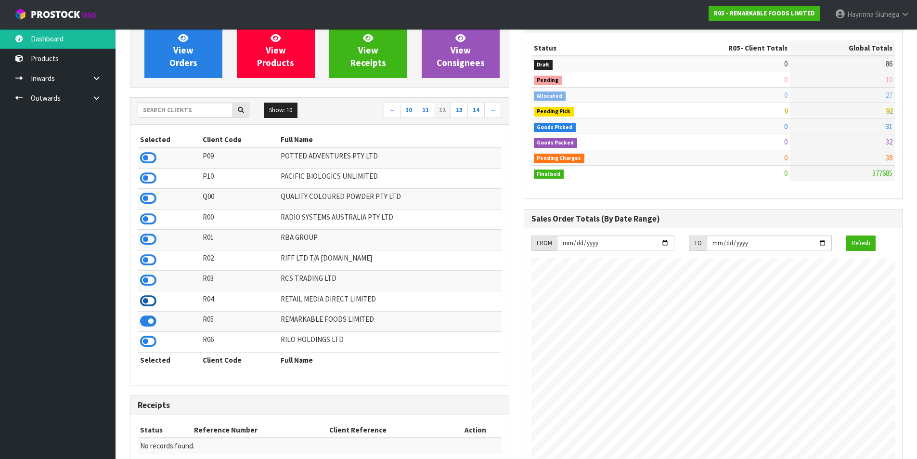
click at [150, 303] on icon at bounding box center [148, 301] width 16 height 14
click at [146, 274] on icon at bounding box center [148, 280] width 16 height 14
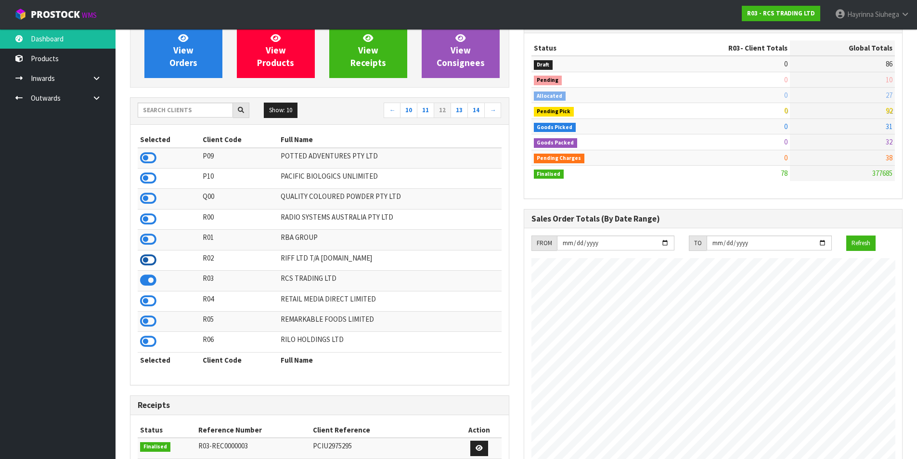
click at [149, 263] on icon at bounding box center [148, 260] width 16 height 14
drag, startPoint x: 152, startPoint y: 238, endPoint x: 219, endPoint y: 232, distance: 67.3
click at [219, 232] on tr "R01 RBA GROUP" at bounding box center [320, 240] width 364 height 20
click at [153, 236] on icon at bounding box center [148, 239] width 16 height 14
click at [148, 223] on icon at bounding box center [148, 219] width 16 height 14
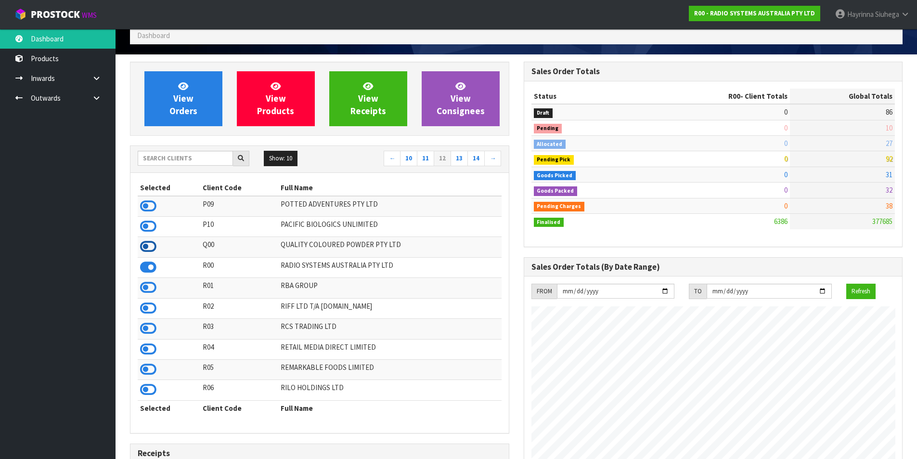
click at [146, 245] on icon at bounding box center [148, 246] width 16 height 14
click at [143, 227] on icon at bounding box center [148, 226] width 16 height 14
click at [148, 209] on icon at bounding box center [148, 206] width 16 height 14
click at [429, 160] on link "11" at bounding box center [425, 158] width 17 height 15
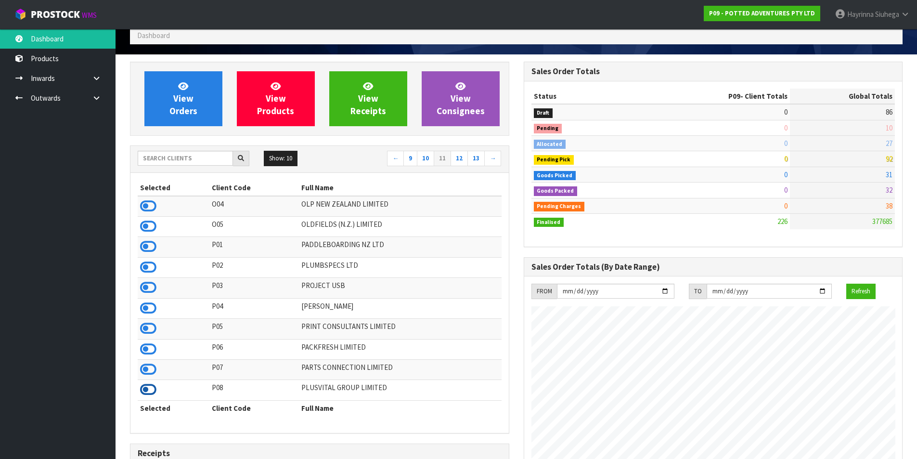
click at [154, 392] on icon at bounding box center [148, 389] width 16 height 14
click at [148, 365] on icon at bounding box center [148, 369] width 16 height 14
click at [149, 350] on icon at bounding box center [148, 349] width 16 height 14
click at [153, 330] on icon at bounding box center [148, 328] width 16 height 14
click at [147, 309] on icon at bounding box center [148, 308] width 16 height 14
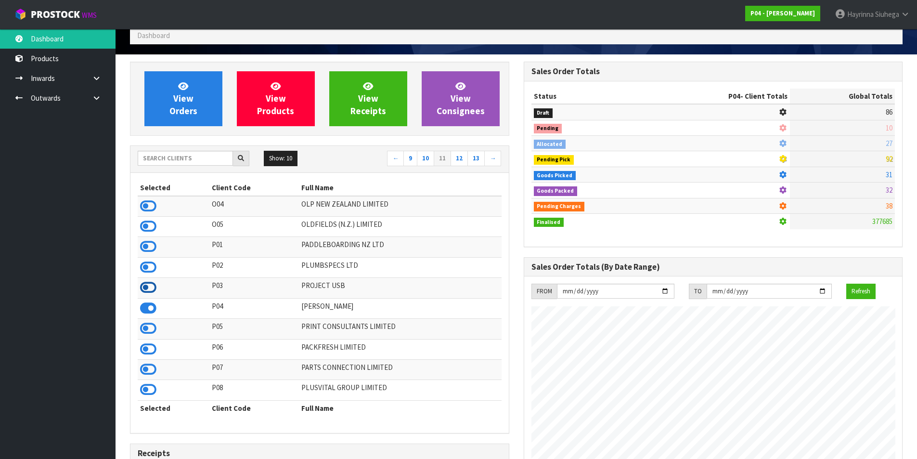
click at [145, 288] on icon at bounding box center [148, 287] width 16 height 14
click at [148, 265] on icon at bounding box center [148, 267] width 16 height 14
click at [149, 244] on icon at bounding box center [148, 246] width 16 height 14
click at [146, 226] on icon at bounding box center [148, 226] width 16 height 14
click at [146, 211] on icon at bounding box center [148, 206] width 16 height 14
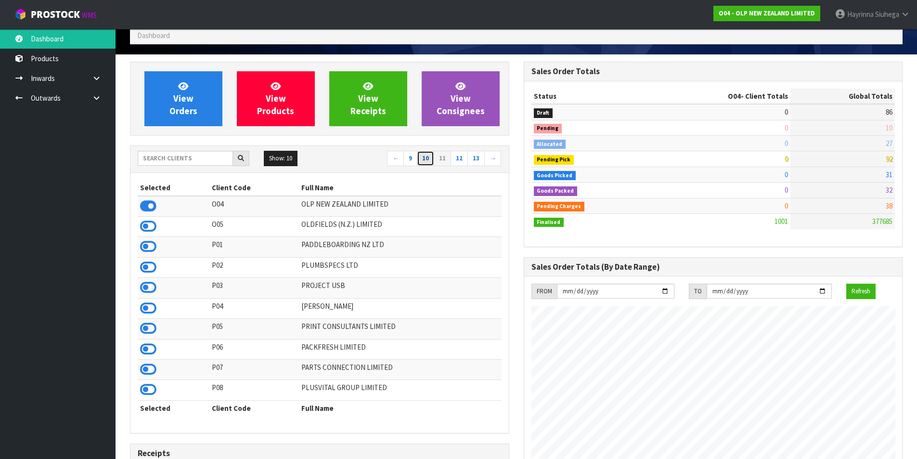
click at [424, 158] on link "10" at bounding box center [425, 158] width 17 height 15
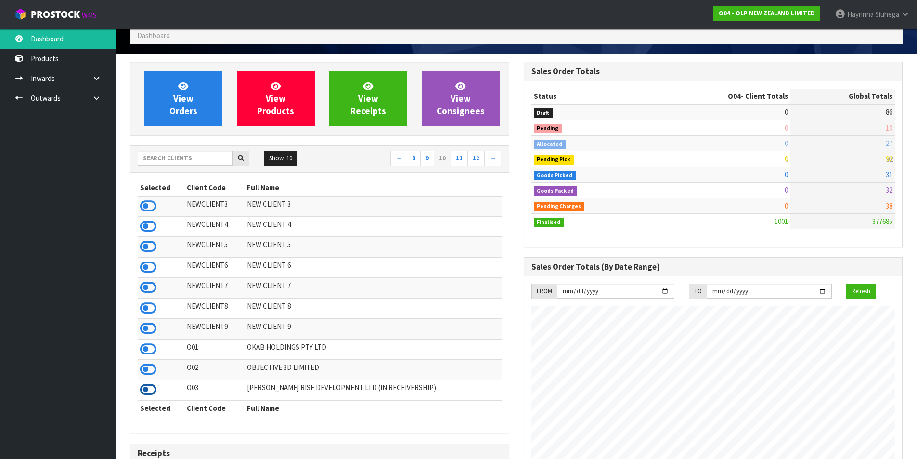
click at [144, 391] on icon at bounding box center [148, 389] width 16 height 14
click at [150, 369] on icon at bounding box center [148, 369] width 16 height 14
click at [148, 346] on icon at bounding box center [148, 349] width 16 height 14
click at [147, 329] on icon at bounding box center [148, 328] width 16 height 14
click at [152, 306] on icon at bounding box center [148, 308] width 16 height 14
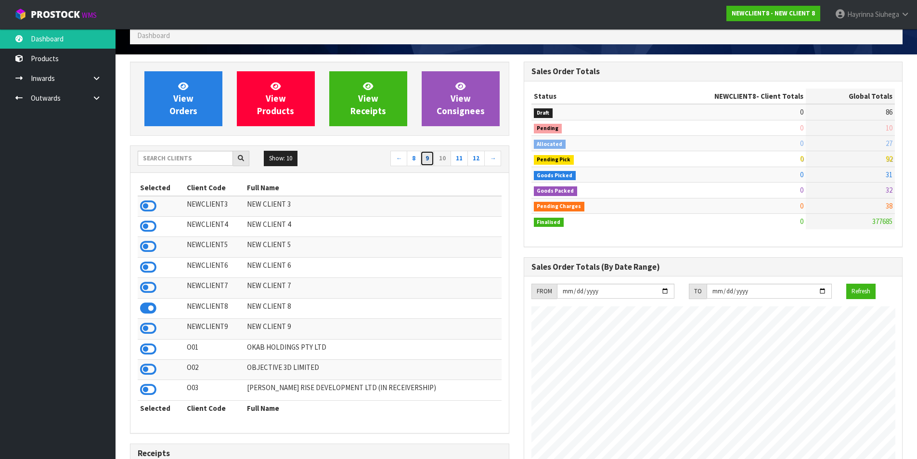
click at [427, 160] on link "9" at bounding box center [427, 158] width 14 height 15
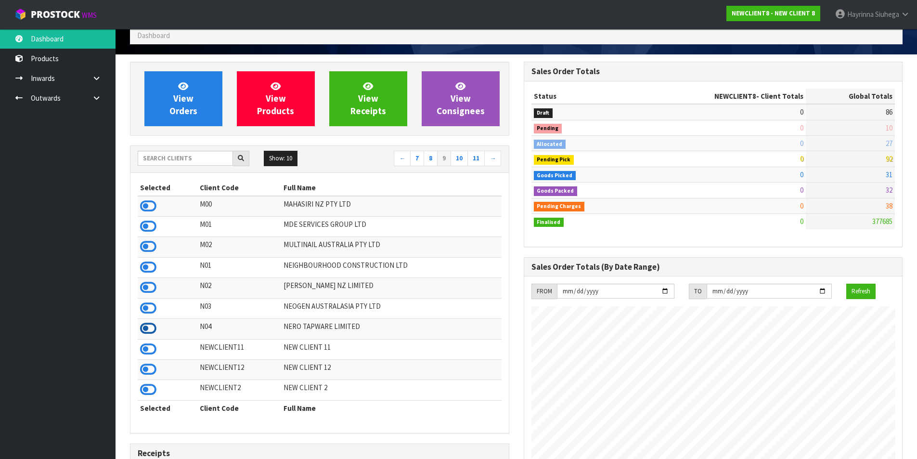
click at [142, 328] on icon at bounding box center [148, 328] width 16 height 14
click at [143, 309] on icon at bounding box center [148, 308] width 16 height 14
click at [144, 288] on icon at bounding box center [148, 287] width 16 height 14
click at [148, 268] on icon at bounding box center [148, 267] width 16 height 14
click at [149, 242] on icon at bounding box center [148, 246] width 16 height 14
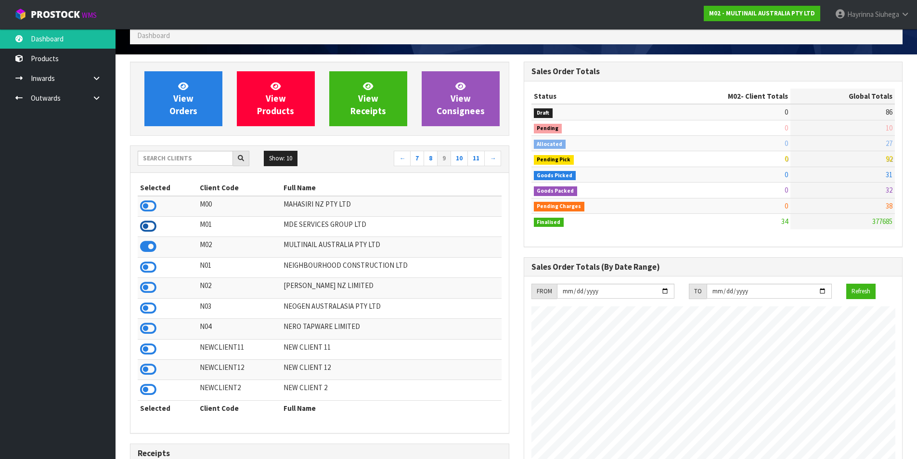
click at [150, 230] on icon at bounding box center [148, 226] width 16 height 14
click at [149, 208] on icon at bounding box center [148, 206] width 16 height 14
click at [434, 156] on link "8" at bounding box center [431, 158] width 14 height 15
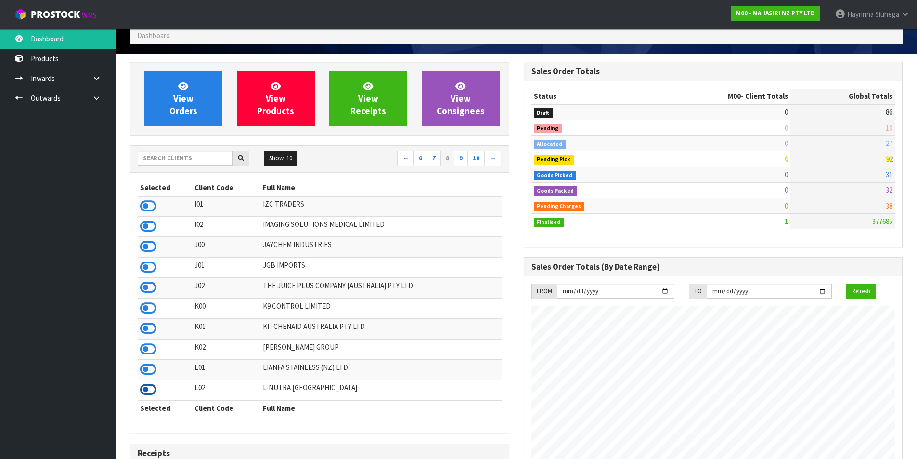
click at [151, 388] on icon at bounding box center [148, 389] width 16 height 14
click at [149, 368] on icon at bounding box center [148, 369] width 16 height 14
click at [148, 350] on icon at bounding box center [148, 349] width 16 height 14
click at [143, 326] on icon at bounding box center [148, 328] width 16 height 14
click at [143, 310] on icon at bounding box center [148, 308] width 16 height 14
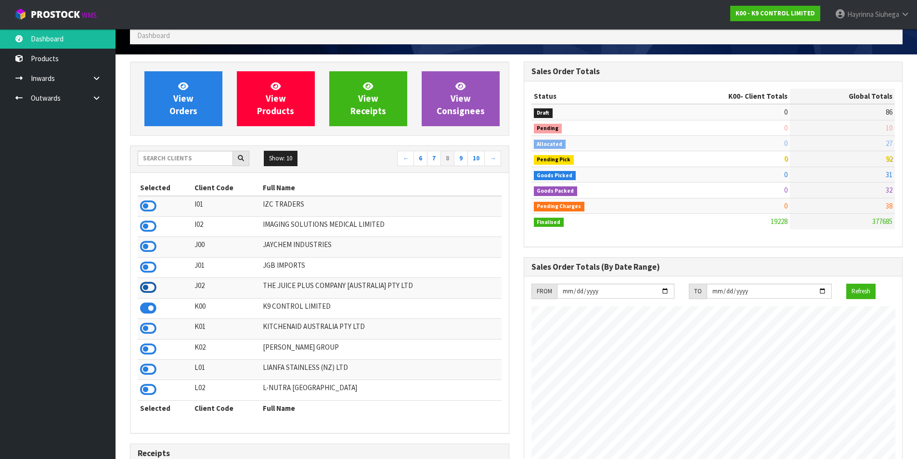
click at [145, 286] on icon at bounding box center [148, 287] width 16 height 14
click at [147, 265] on icon at bounding box center [148, 267] width 16 height 14
click at [151, 244] on icon at bounding box center [148, 246] width 16 height 14
click at [152, 223] on icon at bounding box center [148, 226] width 16 height 14
click at [149, 209] on icon at bounding box center [148, 206] width 16 height 14
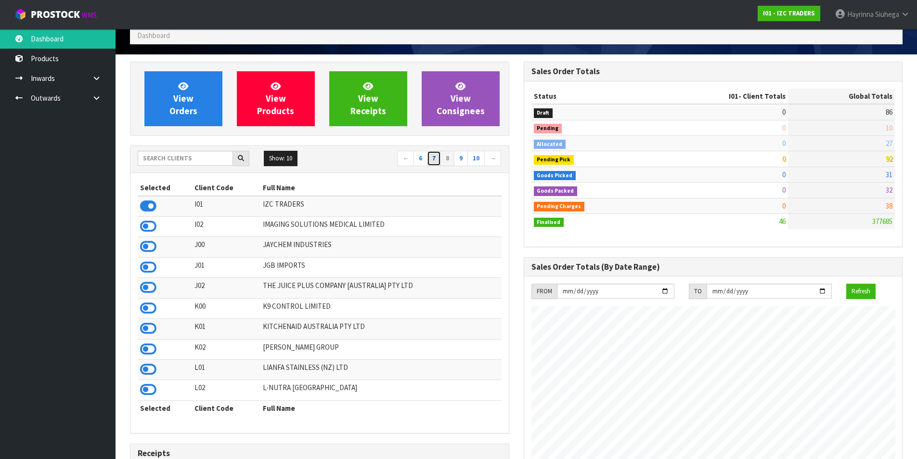
click at [432, 158] on link "7" at bounding box center [434, 158] width 14 height 15
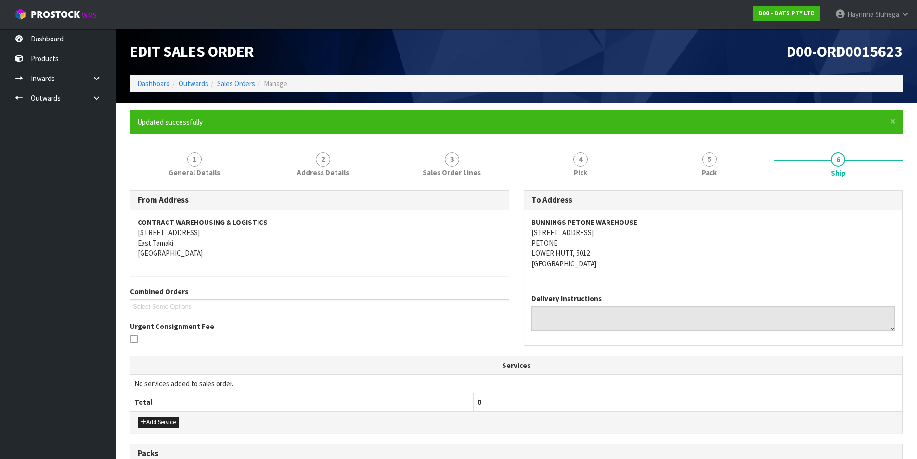
scroll to position [239, 0]
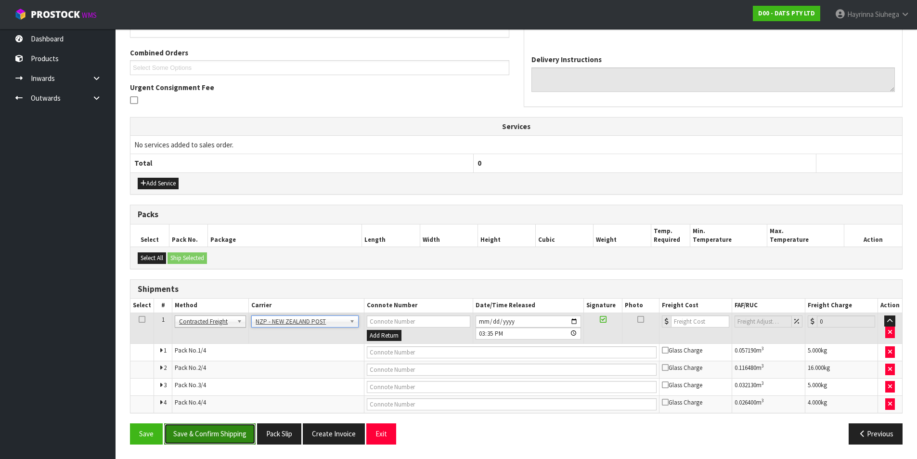
click at [195, 435] on button "Save & Confirm Shipping" at bounding box center [209, 433] width 91 height 21
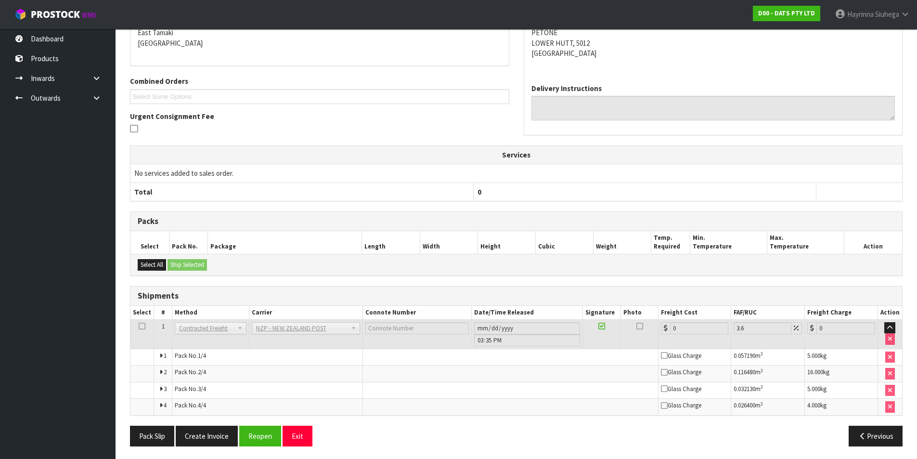
scroll to position [222, 0]
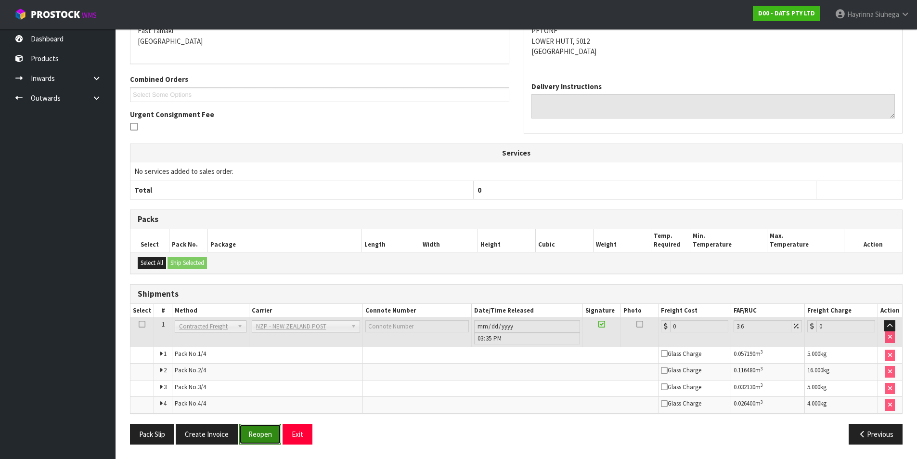
click at [263, 435] on button "Reopen" at bounding box center [260, 434] width 42 height 21
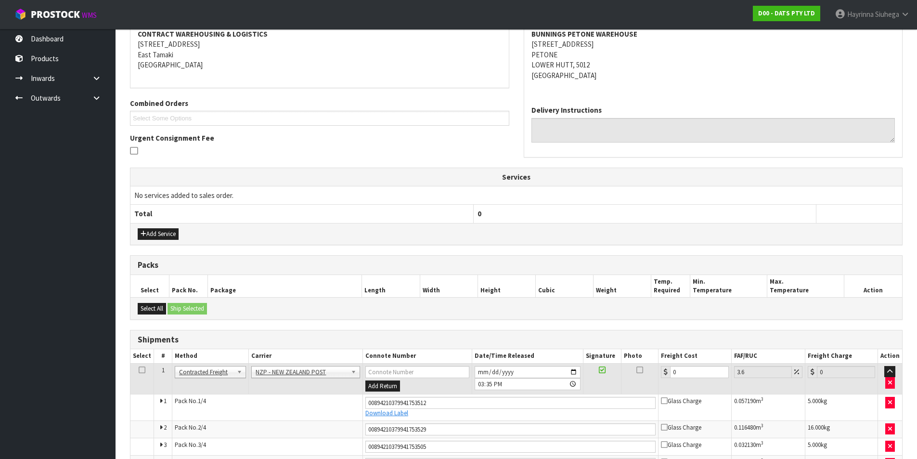
scroll to position [241, 0]
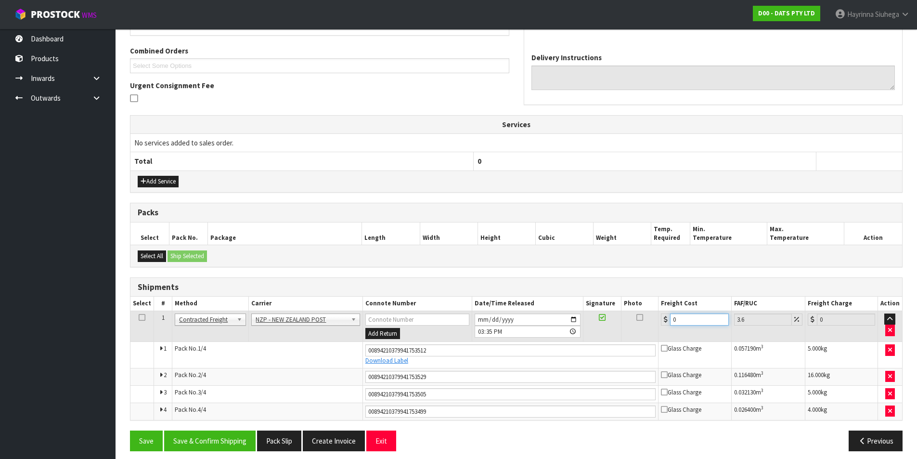
drag, startPoint x: 685, startPoint y: 322, endPoint x: 667, endPoint y: 323, distance: 18.4
click at [667, 323] on div "0" at bounding box center [694, 319] width 67 height 12
type input "4"
type input "4.14"
type input "46"
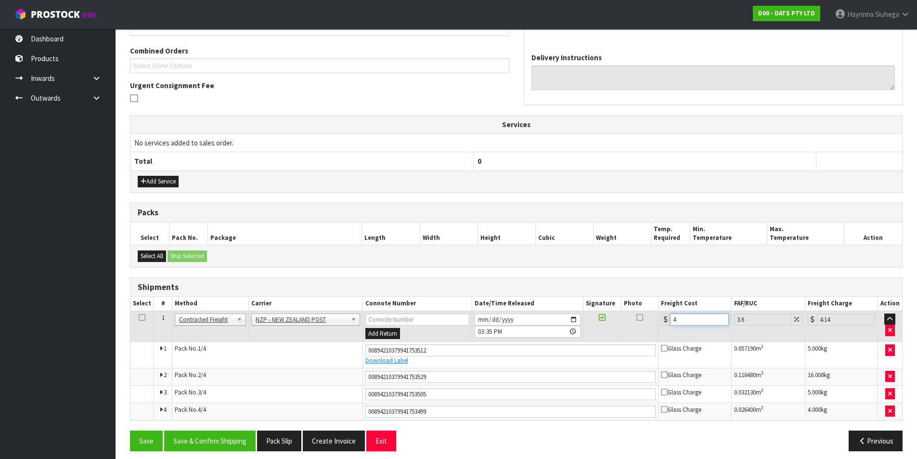
type input "47.66"
type input "46.8"
type input "48.48"
type input "46.80"
click at [130, 430] on button "Save" at bounding box center [146, 440] width 33 height 21
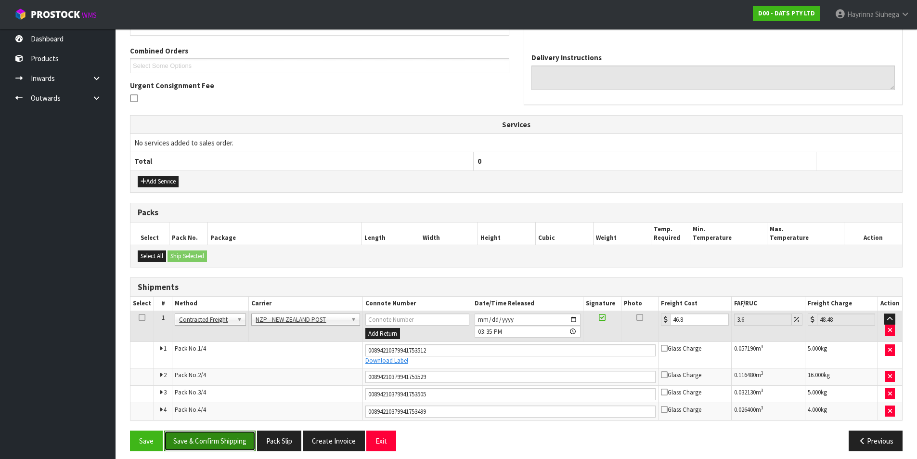
click at [227, 441] on button "Save & Confirm Shipping" at bounding box center [209, 440] width 91 height 21
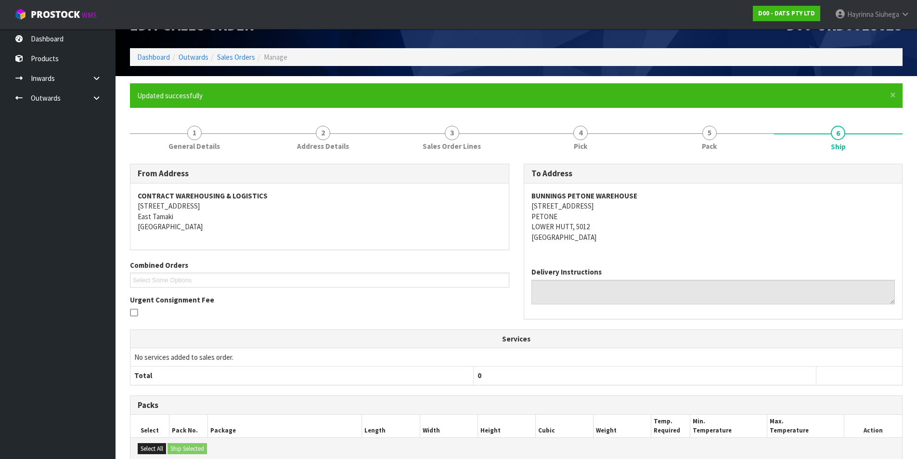
scroll to position [0, 0]
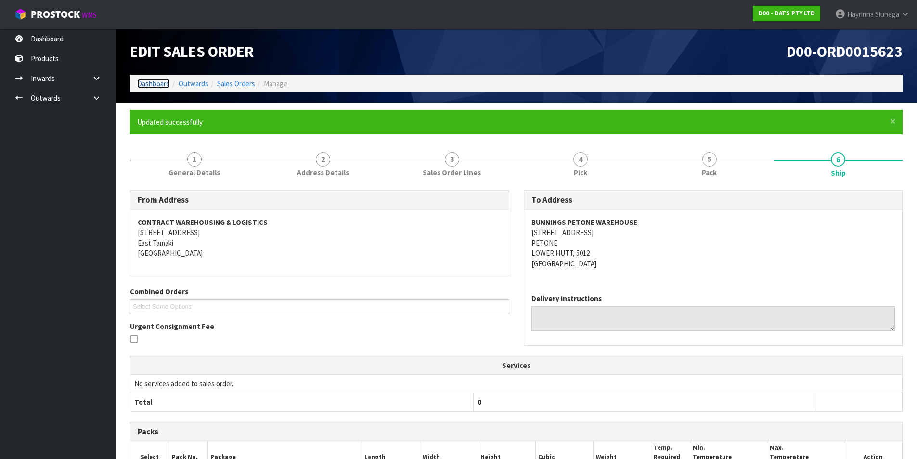
click at [152, 86] on link "Dashboard" at bounding box center [153, 83] width 33 height 9
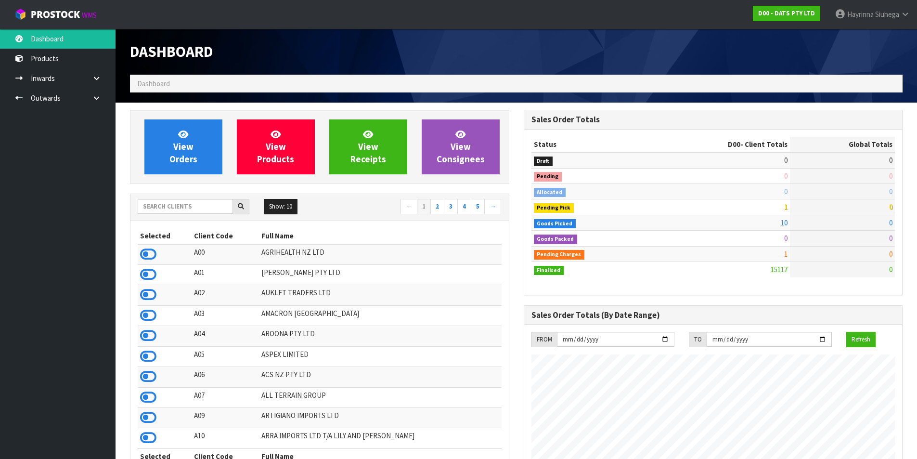
scroll to position [730, 393]
click at [173, 153] on link "View Orders" at bounding box center [183, 146] width 78 height 55
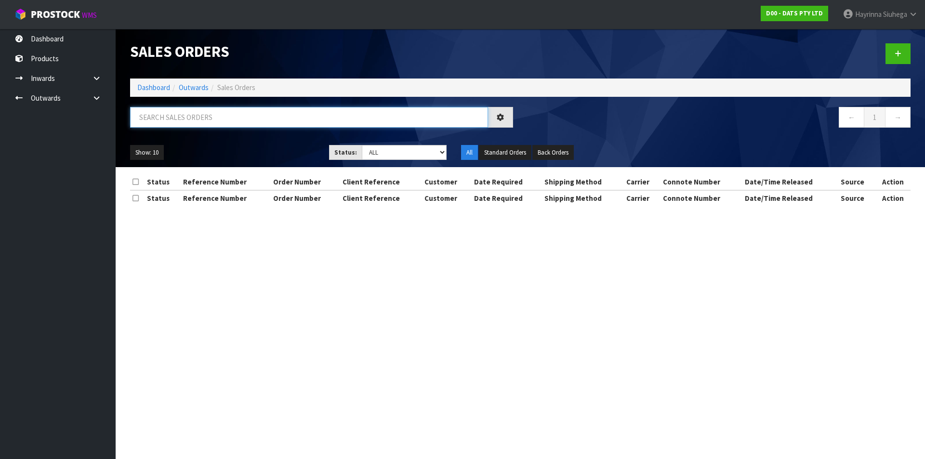
click at [191, 120] on input "text" at bounding box center [309, 117] width 358 height 21
type input "JOB-0408796"
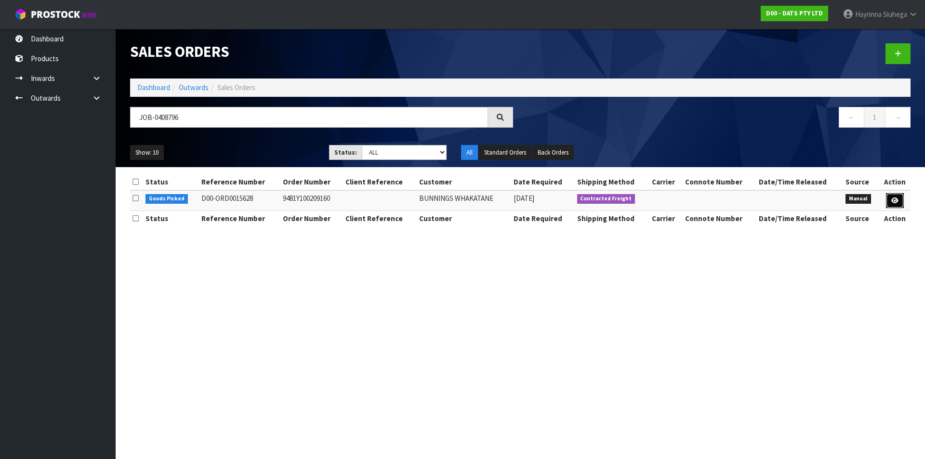
click at [890, 202] on link at bounding box center [895, 200] width 18 height 15
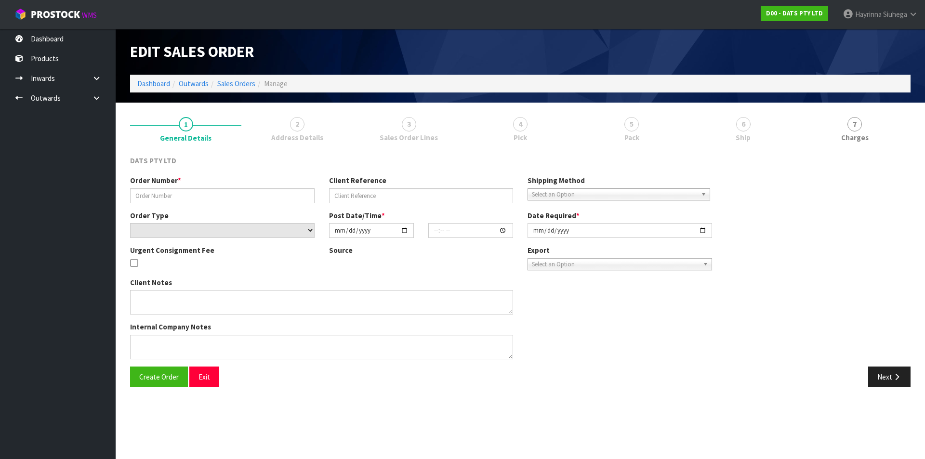
type input "9481Y100209160"
select select "number:0"
type input "[DATE]"
type input "12:20:00.000"
type input "[DATE]"
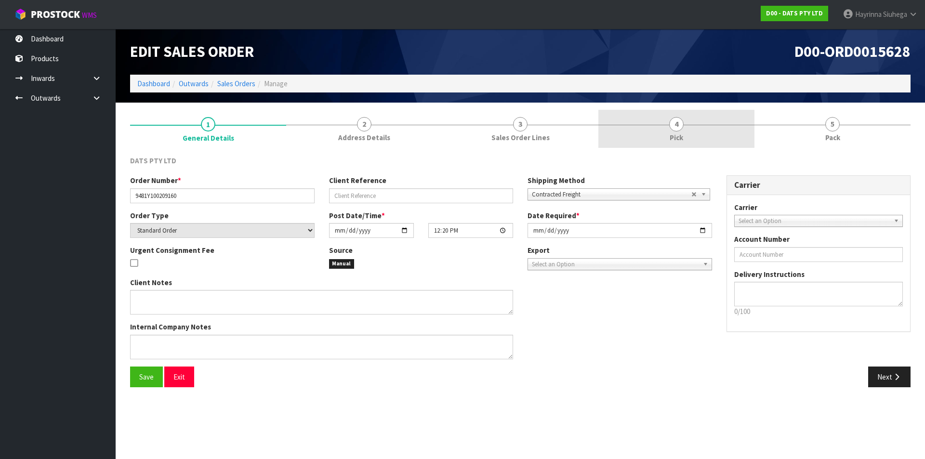
click at [736, 137] on link "4 Pick" at bounding box center [676, 129] width 156 height 38
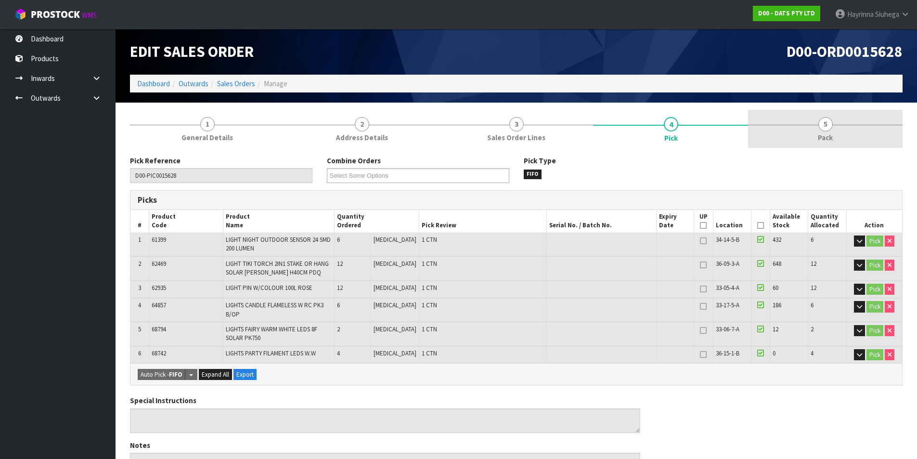
click at [775, 130] on link "5 Pack" at bounding box center [825, 129] width 155 height 38
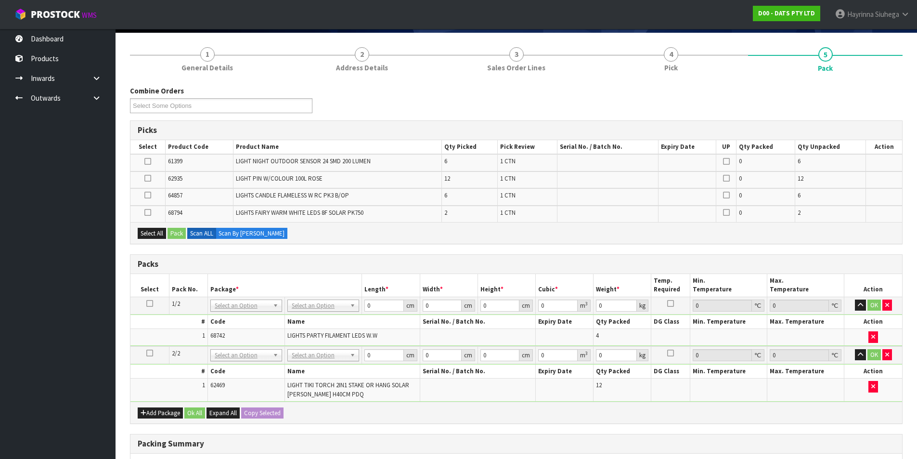
scroll to position [144, 0]
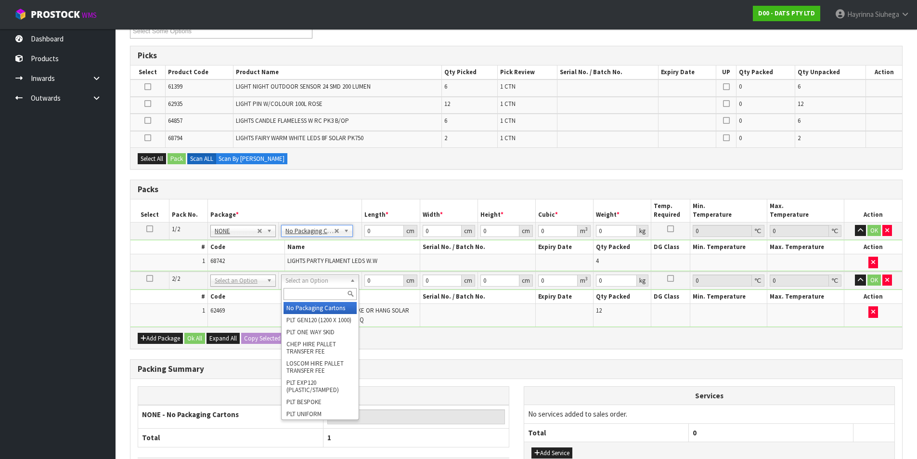
drag, startPoint x: 308, startPoint y: 309, endPoint x: 295, endPoint y: 308, distance: 13.0
type input "2"
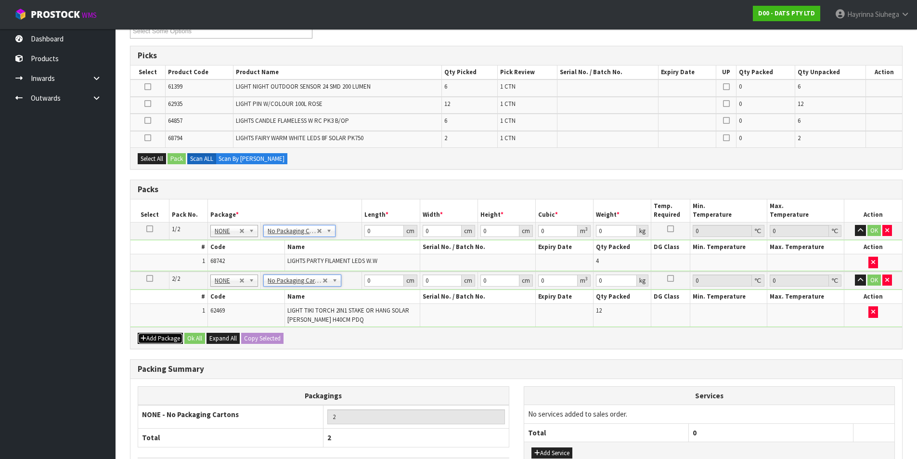
click at [162, 340] on button "Add Package" at bounding box center [160, 339] width 45 height 12
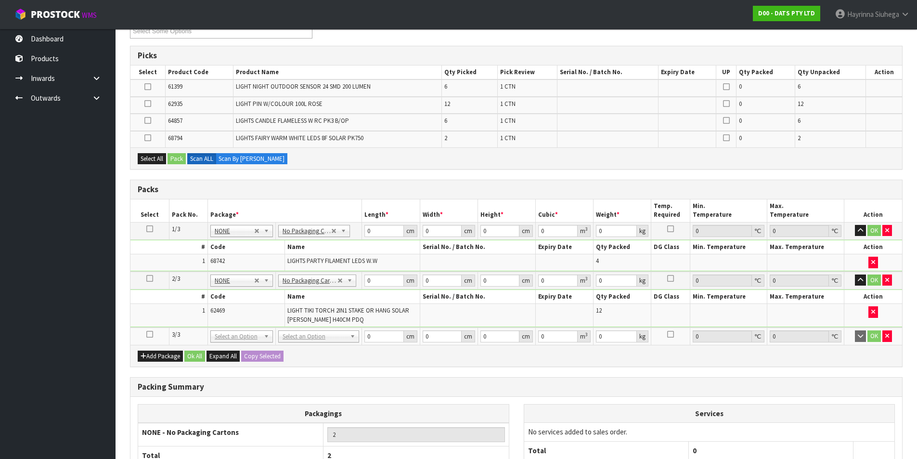
click at [150, 334] on icon at bounding box center [149, 334] width 7 height 0
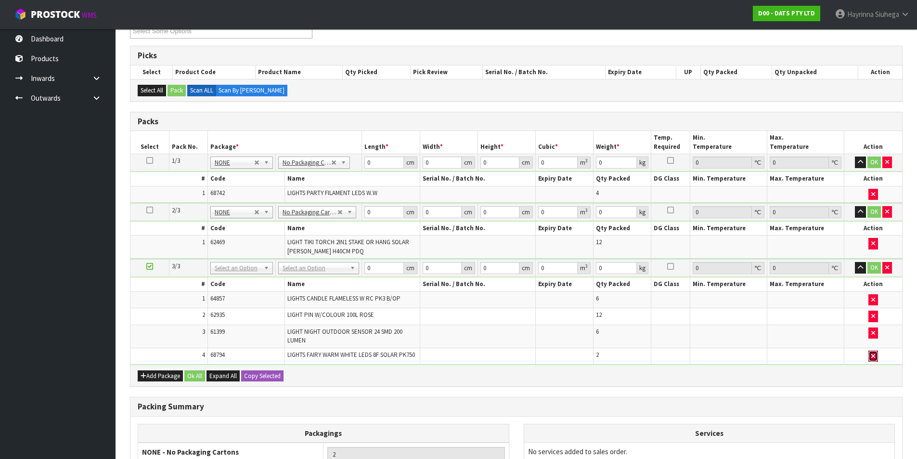
click at [873, 354] on icon "button" at bounding box center [874, 356] width 4 height 6
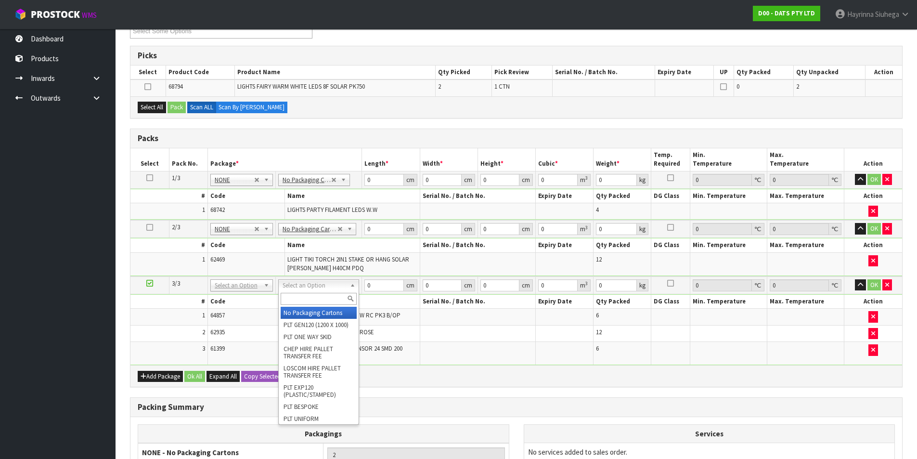
click at [303, 299] on input "text" at bounding box center [319, 299] width 76 height 12
type input "CTN9"
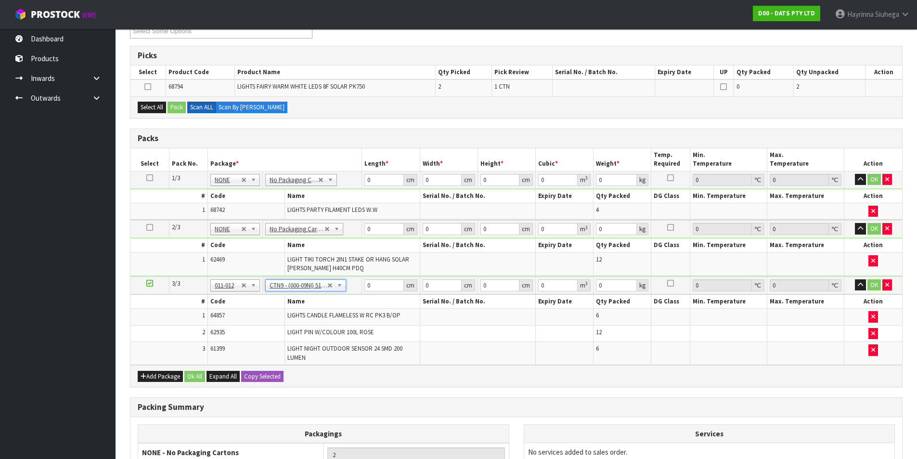
type input "51"
type input "38"
type input "58.5"
type input "0.113373"
type input "10.2"
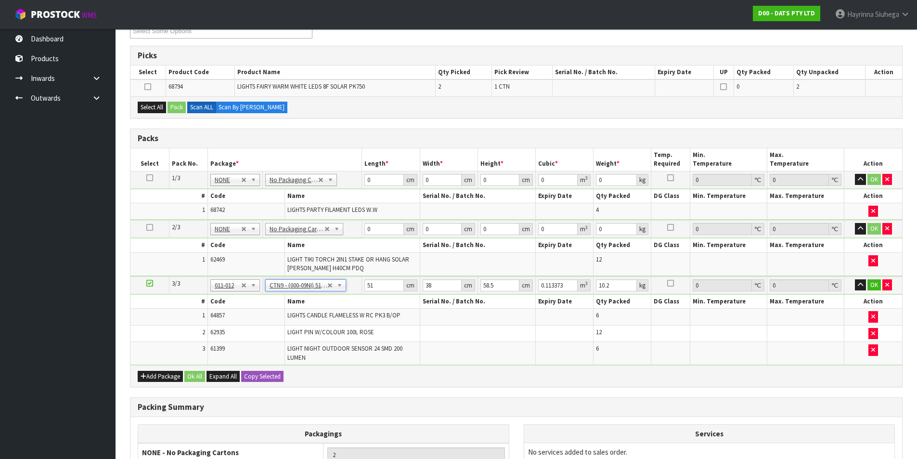
click at [153, 283] on icon at bounding box center [149, 283] width 7 height 0
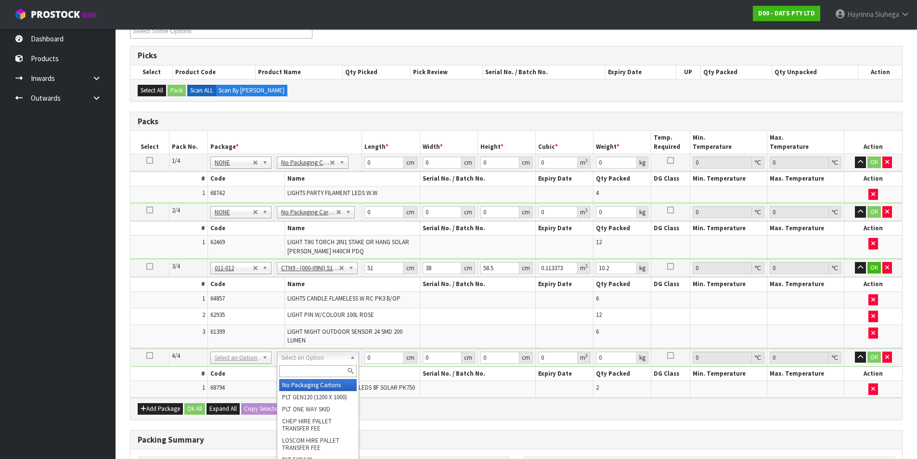
type input "3"
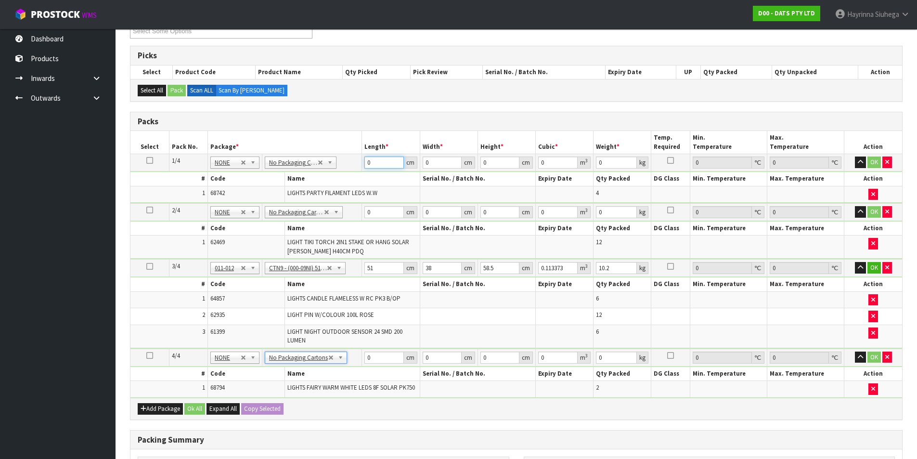
click at [365, 166] on input "0" at bounding box center [384, 162] width 39 height 12
type input "43"
type input "3"
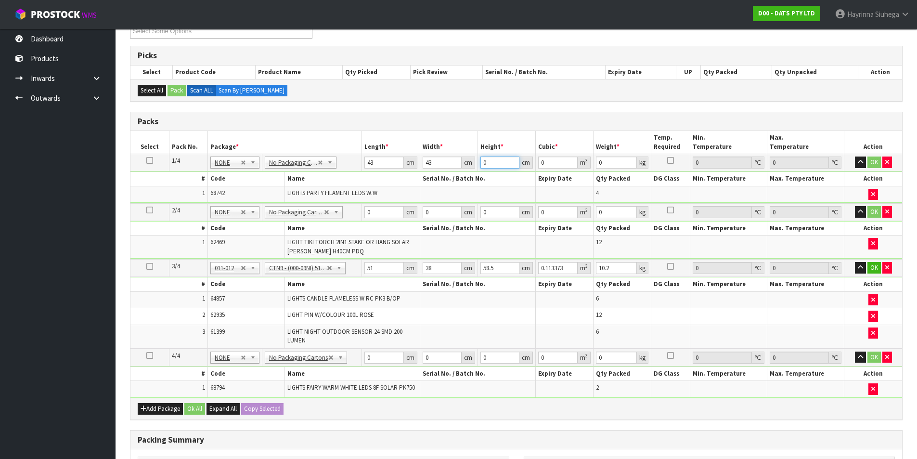
type input "0.005547"
type input "31"
type input "0.057319"
type input "31"
type input "9"
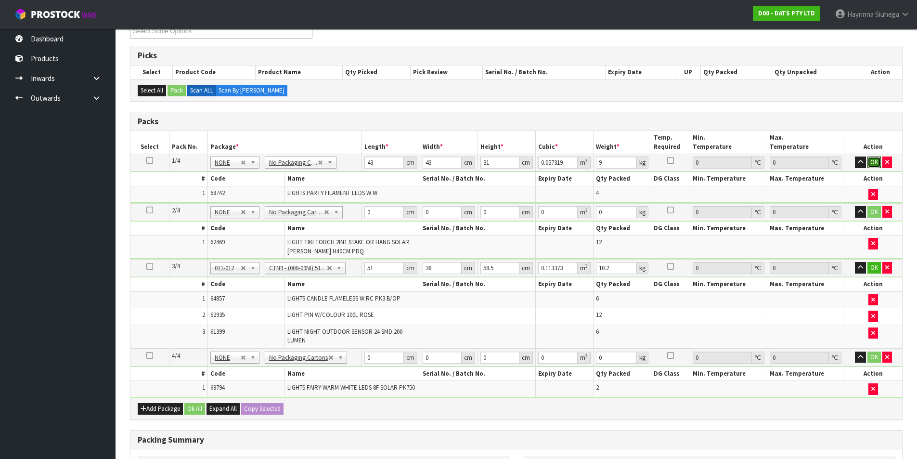
click button "OK" at bounding box center [874, 162] width 13 height 12
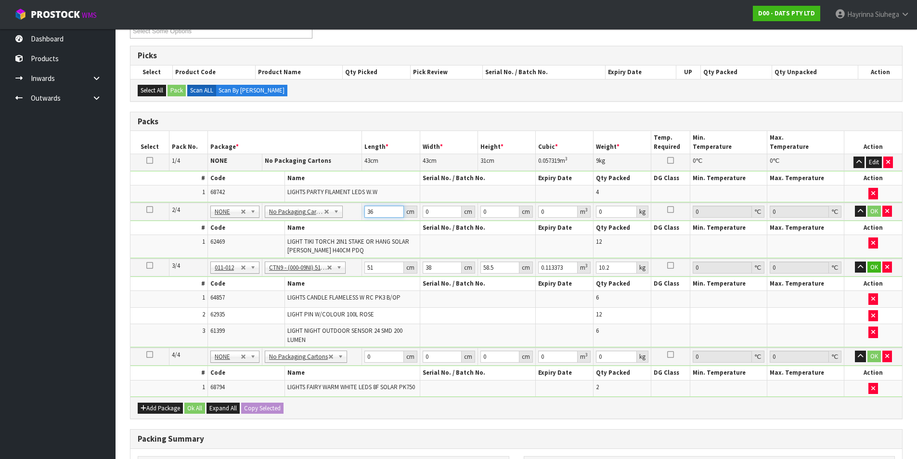
type input "36"
type input "28"
type input "4"
type input "0.004032"
type input "45"
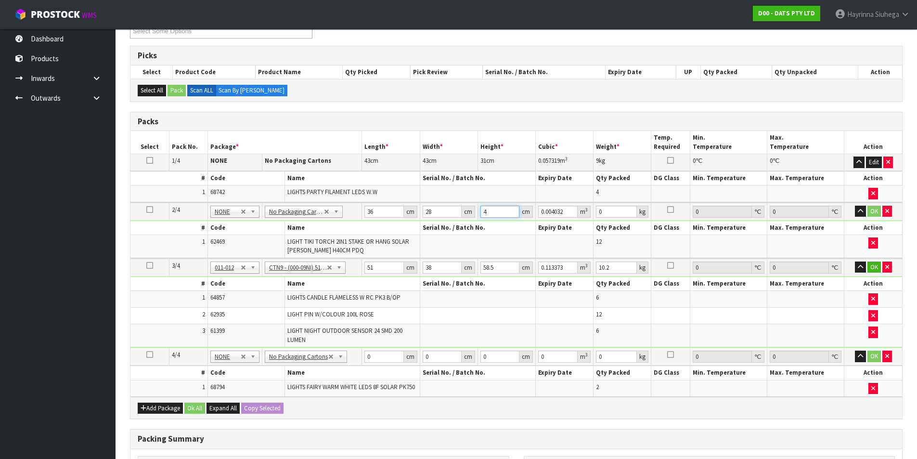
type input "0.04536"
type input "45"
type input "2"
click button "OK" at bounding box center [874, 212] width 13 height 12
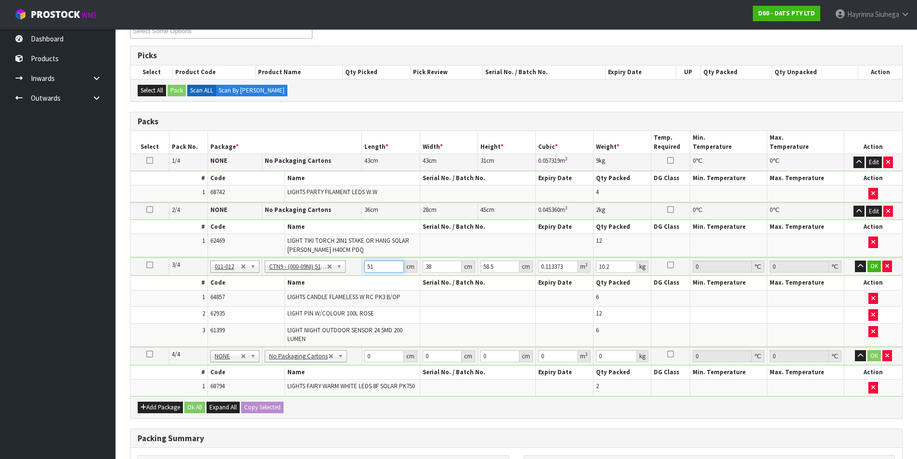
type input "5"
type input "0.011115"
type input "52"
type input "0.115596"
type input "52"
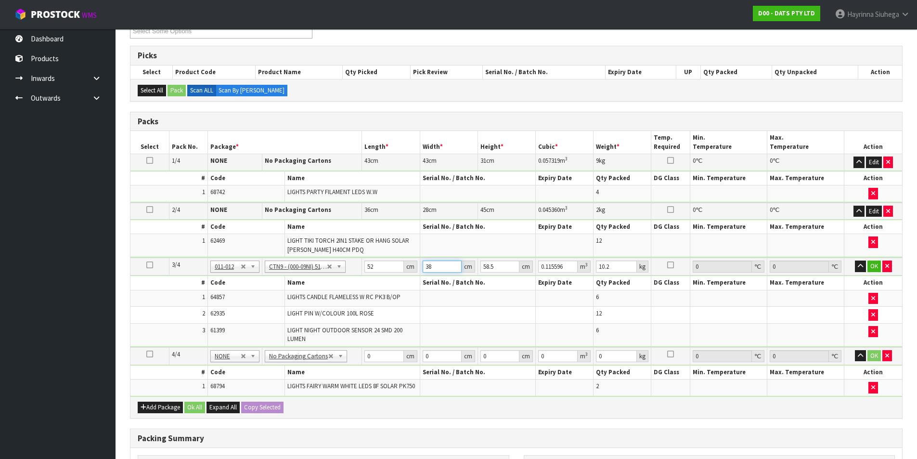
type input "4"
type input "0.012168"
type input "40"
type input "0.12168"
type input "40"
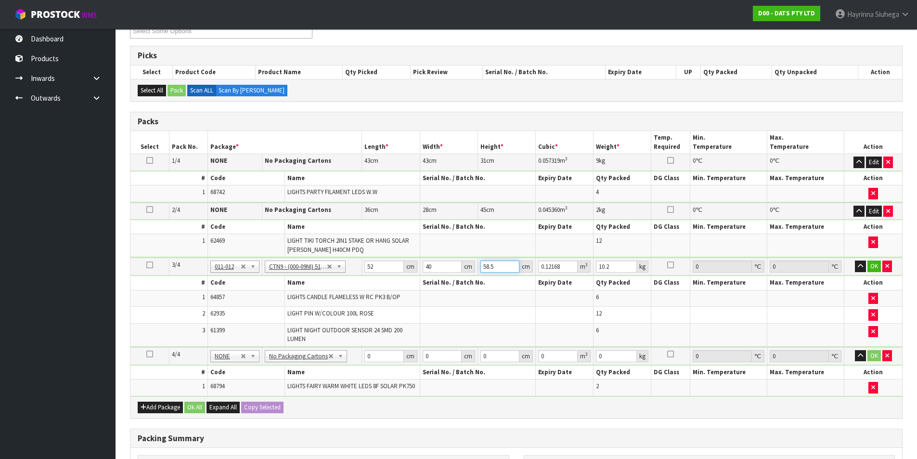
type input "4"
type input "0.00832"
type input "43"
type input "0.08944"
type input "43"
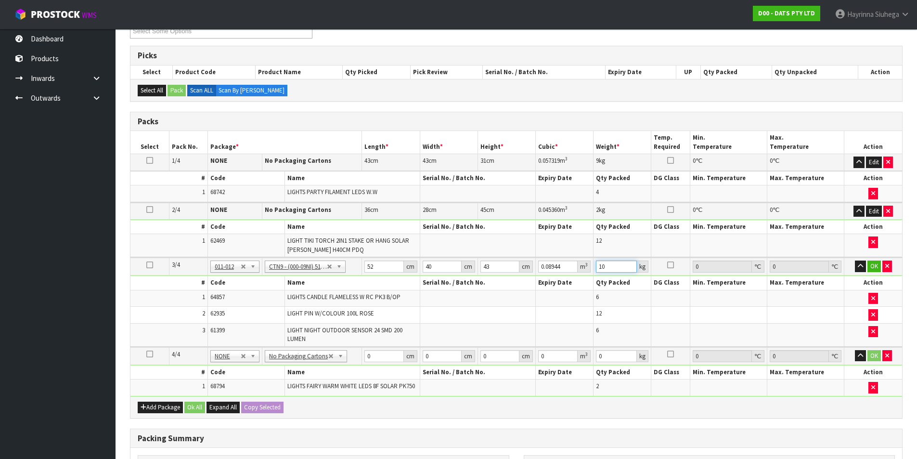
type input "10"
click button "OK" at bounding box center [874, 267] width 13 height 12
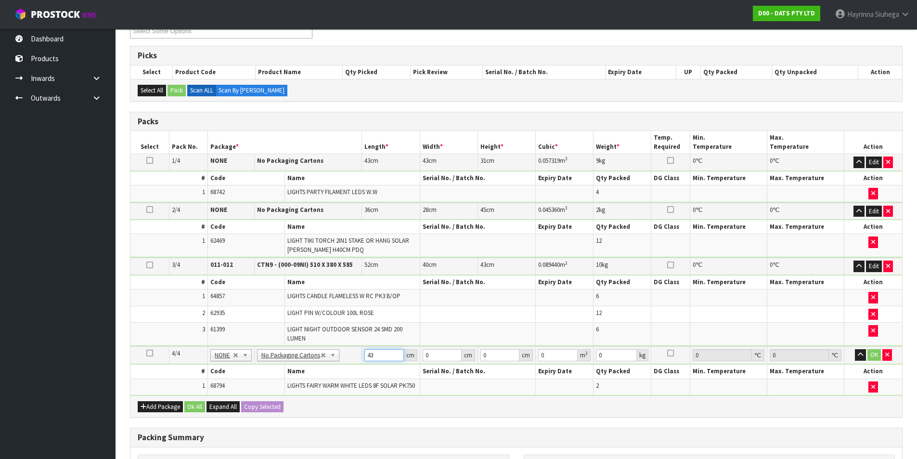
type input "43"
type input "32"
type input "2"
type input "0.002752"
type input "20"
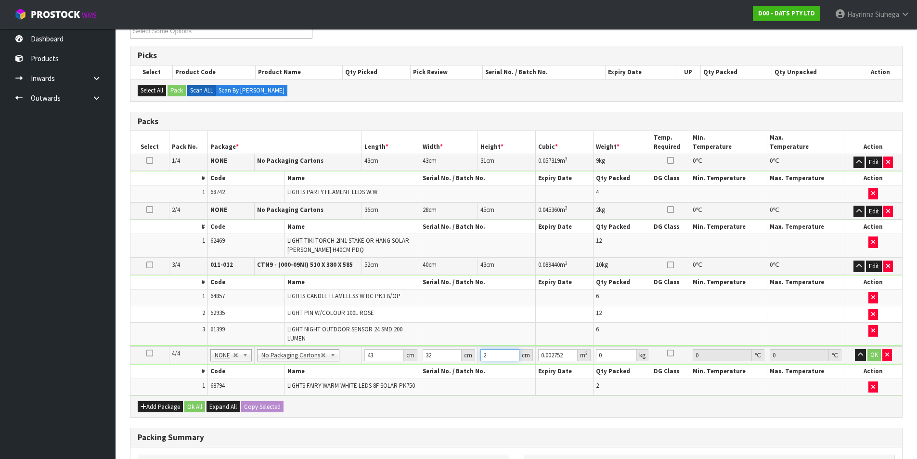
type input "0.02752"
type input "20"
type input "4"
click button "OK" at bounding box center [874, 355] width 13 height 12
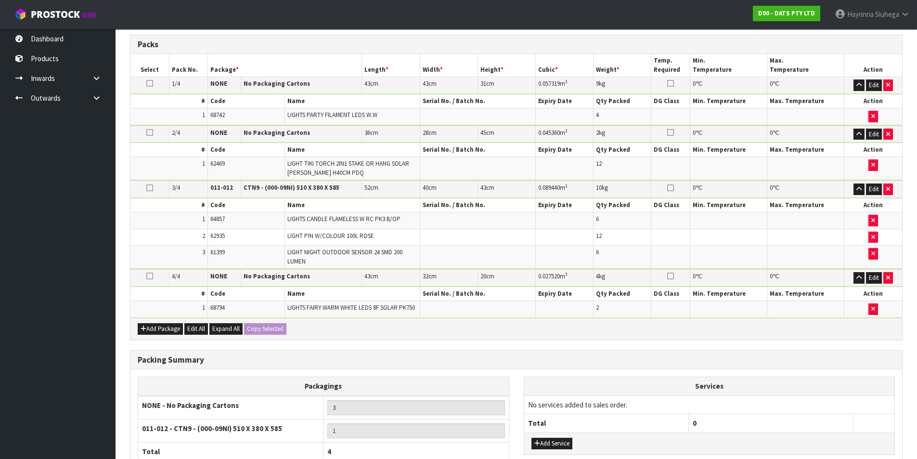
scroll to position [309, 0]
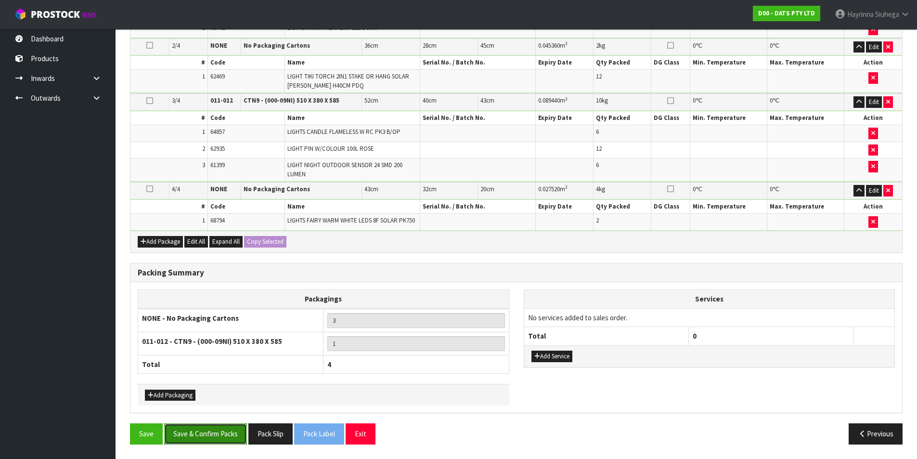
click at [199, 428] on button "Save & Confirm Packs" at bounding box center [205, 433] width 83 height 21
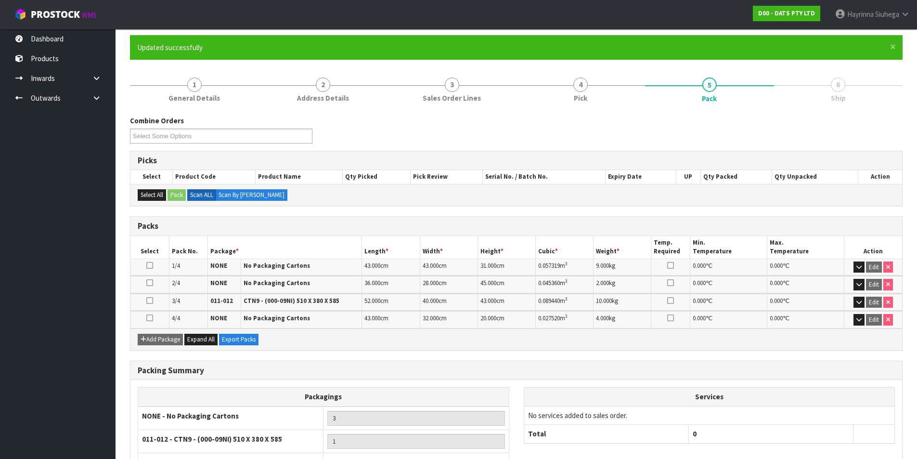
scroll to position [151, 0]
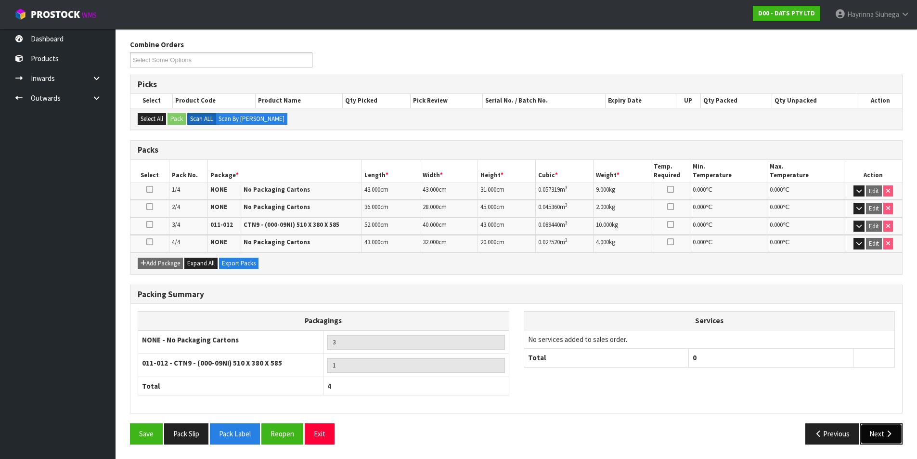
click at [898, 433] on button "Next" at bounding box center [881, 433] width 42 height 21
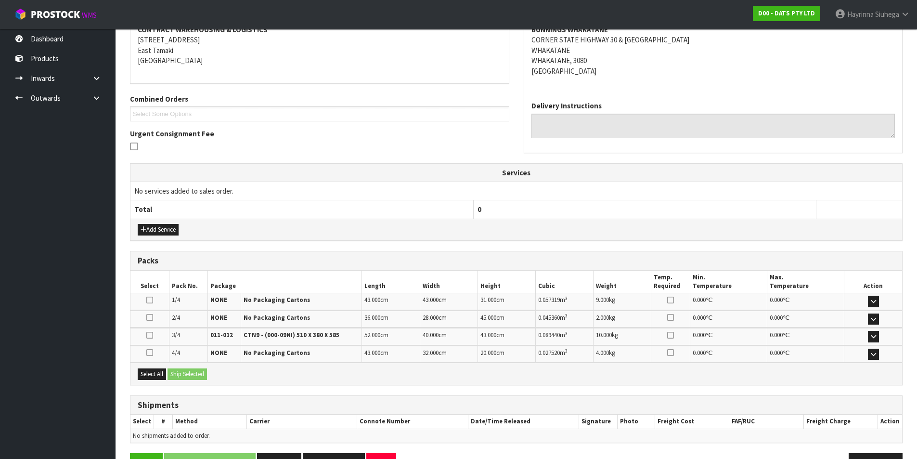
scroll to position [222, 0]
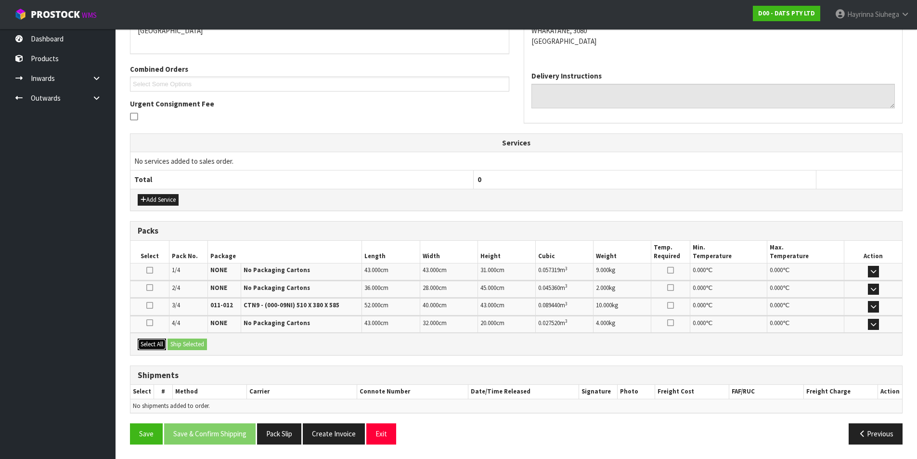
click at [151, 344] on button "Select All" at bounding box center [152, 345] width 28 height 12
click at [176, 343] on button "Ship Selected" at bounding box center [187, 345] width 39 height 12
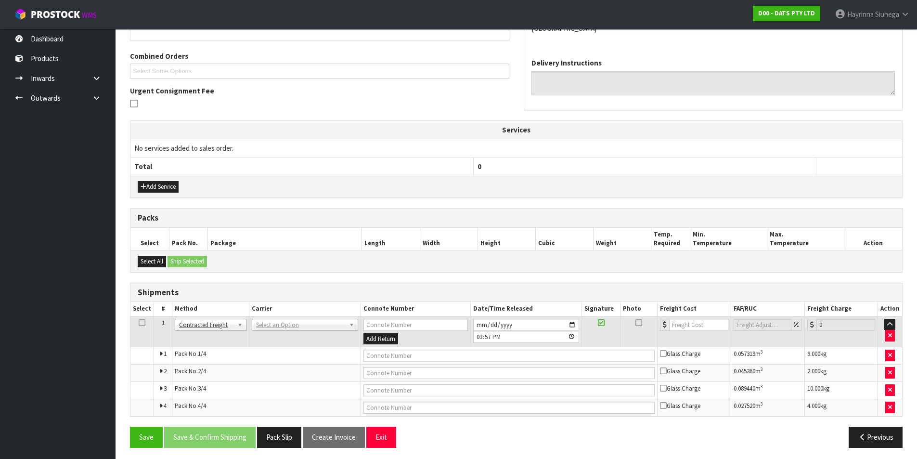
scroll to position [239, 0]
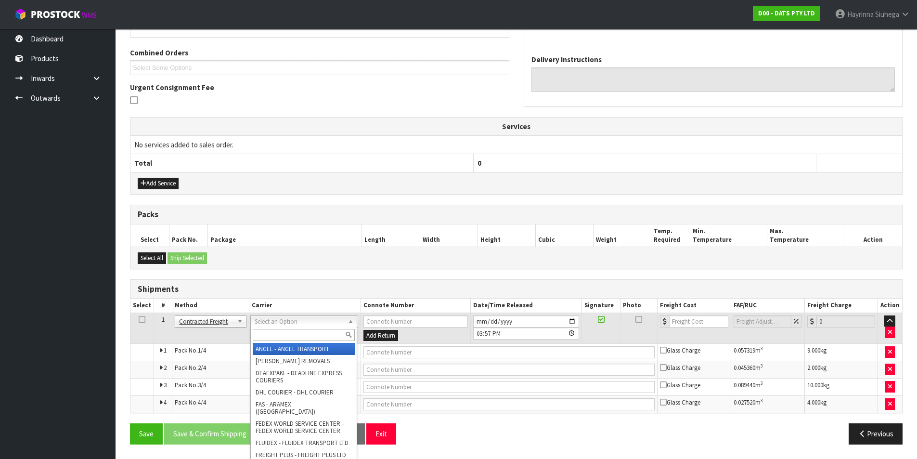
click at [317, 335] on input "text" at bounding box center [304, 335] width 102 height 12
type input "NZP"
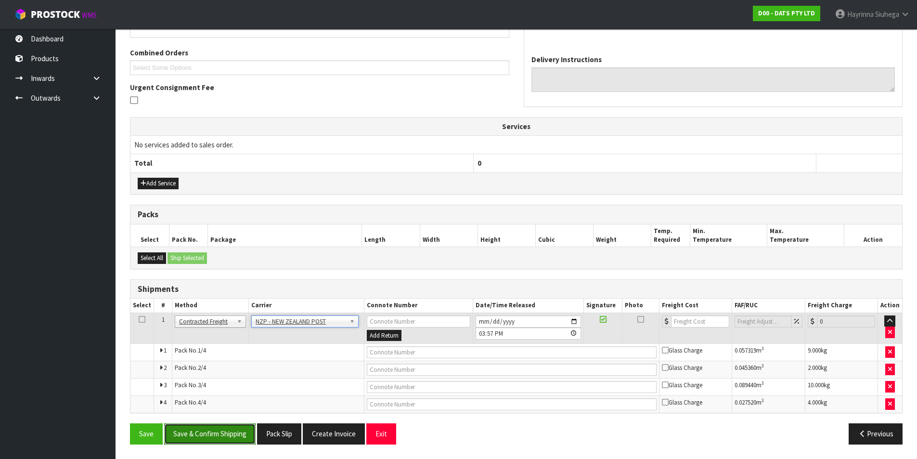
click at [196, 428] on button "Save & Confirm Shipping" at bounding box center [209, 433] width 91 height 21
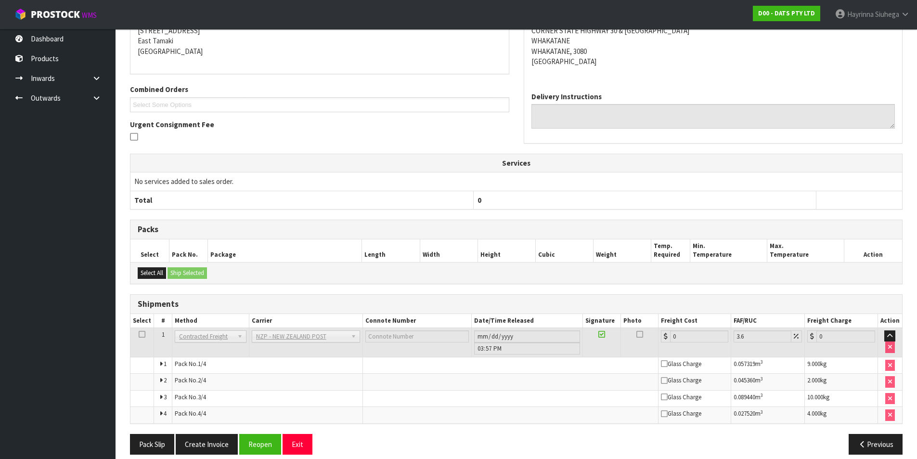
scroll to position [222, 0]
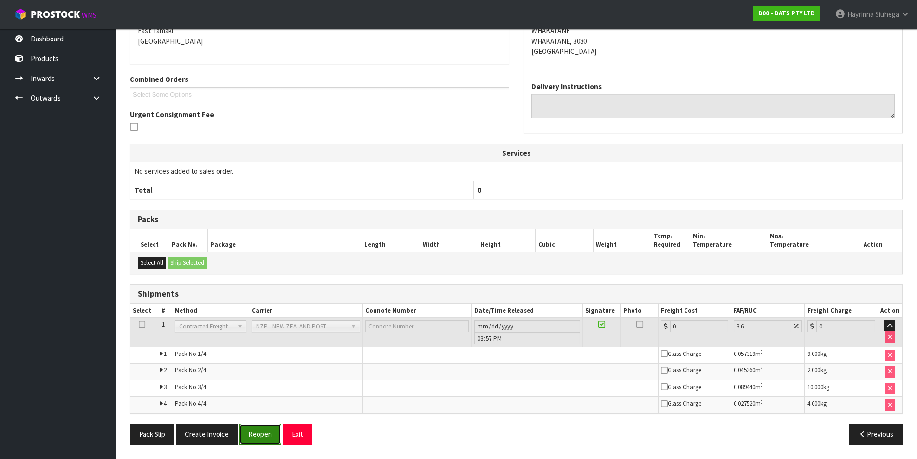
click at [254, 434] on button "Reopen" at bounding box center [260, 434] width 42 height 21
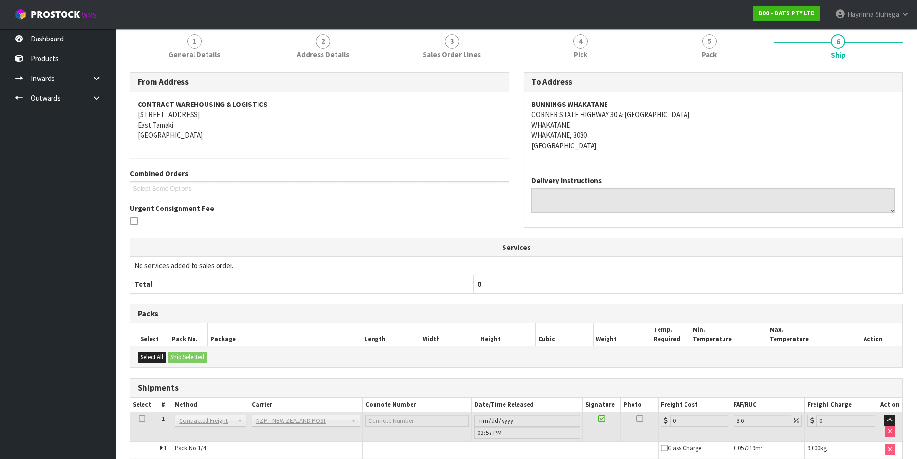
scroll to position [212, 0]
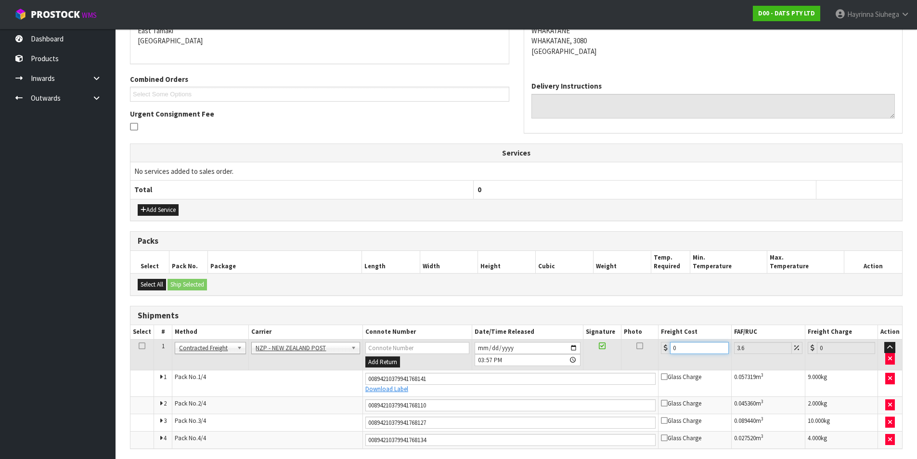
drag, startPoint x: 690, startPoint y: 343, endPoint x: 658, endPoint y: 343, distance: 31.8
click at [659, 343] on td "0" at bounding box center [695, 354] width 73 height 31
type input "4"
type input "4.14"
type input "41"
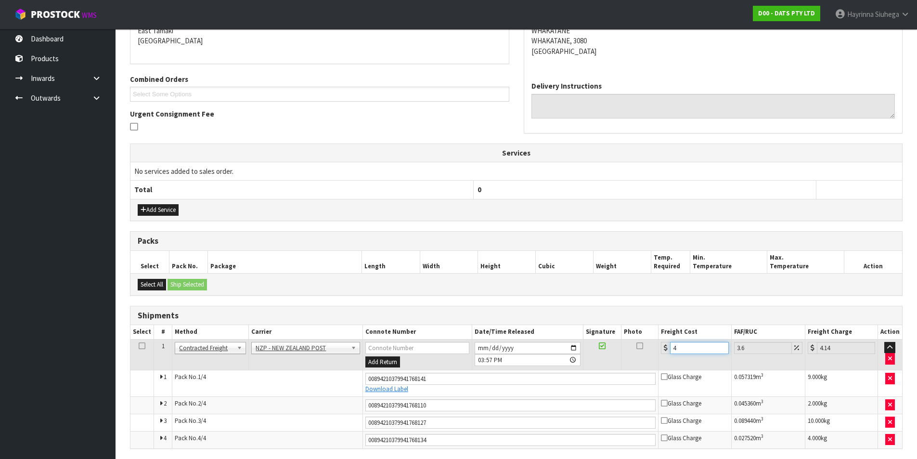
type input "42.48"
type input "41.9"
type input "43.41"
type input "41.92"
type input "43.43"
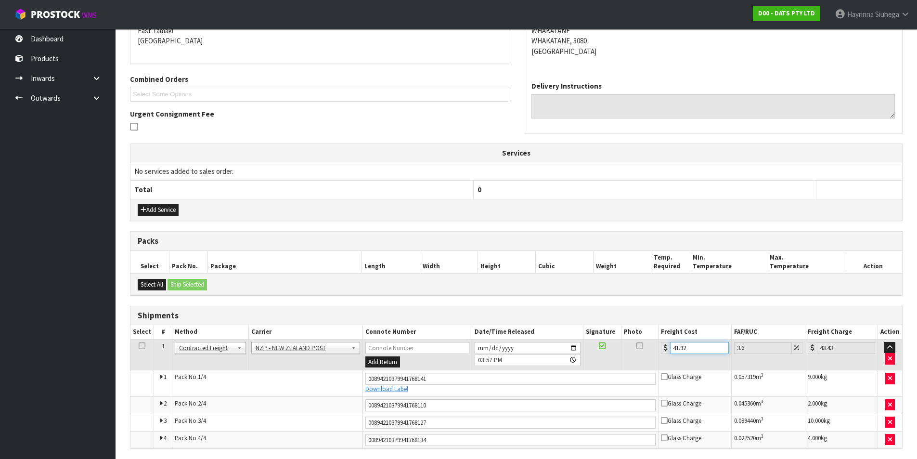
type input "41.92"
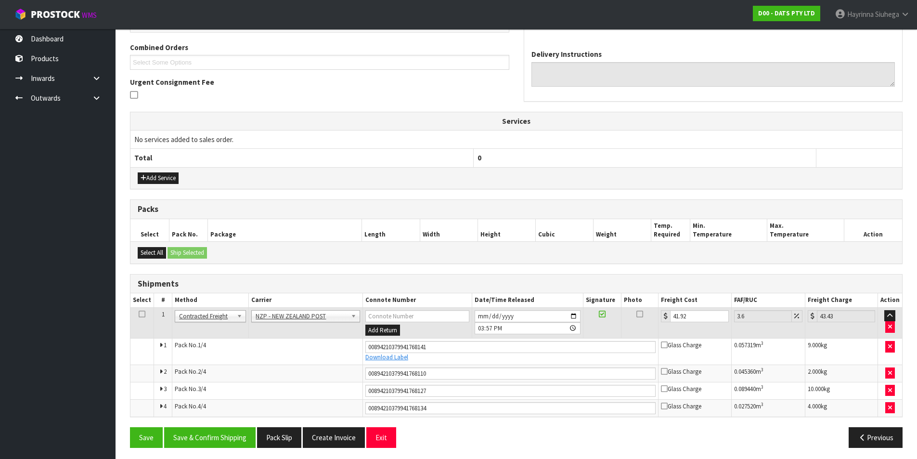
scroll to position [248, 0]
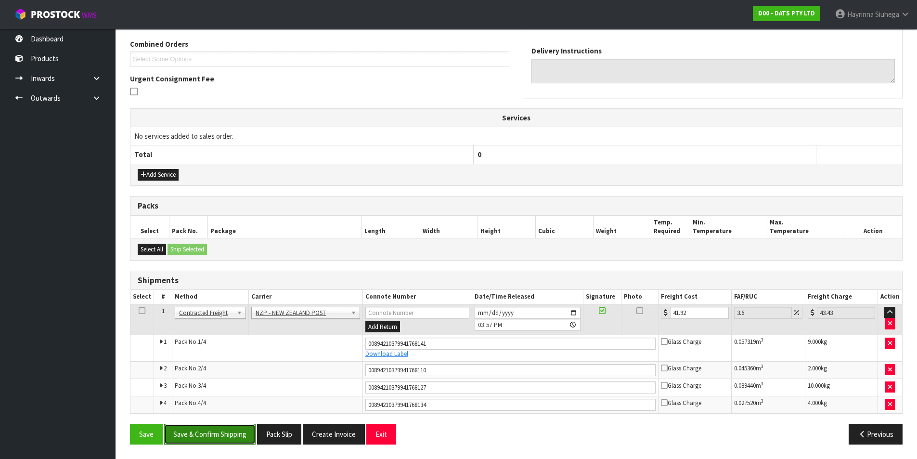
click at [237, 430] on button "Save & Confirm Shipping" at bounding box center [209, 434] width 91 height 21
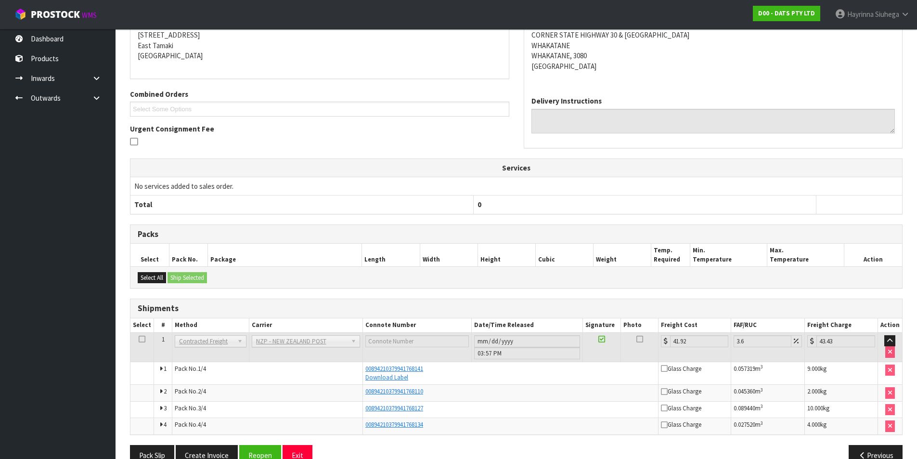
scroll to position [0, 0]
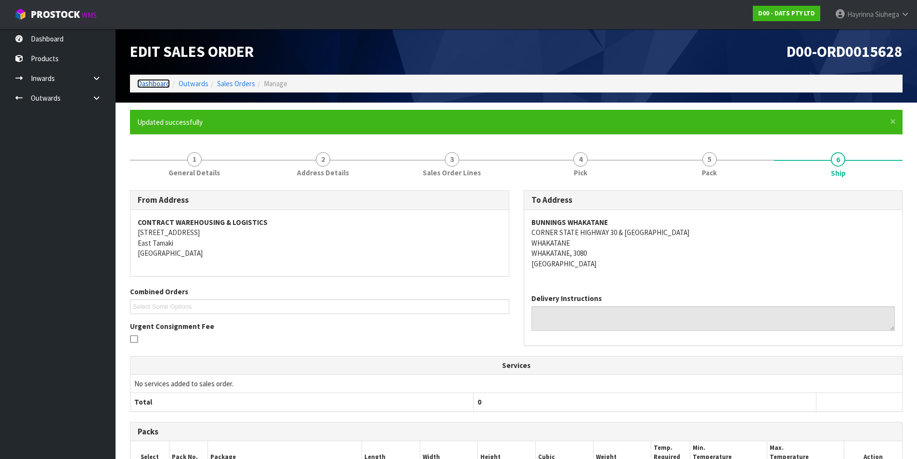
click at [163, 80] on link "Dashboard" at bounding box center [153, 83] width 33 height 9
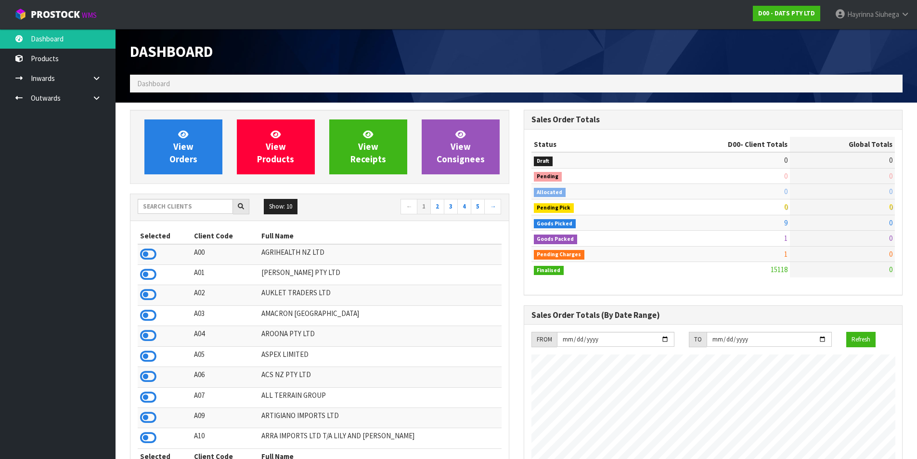
scroll to position [730, 393]
click at [171, 148] on link "View Orders" at bounding box center [183, 146] width 78 height 55
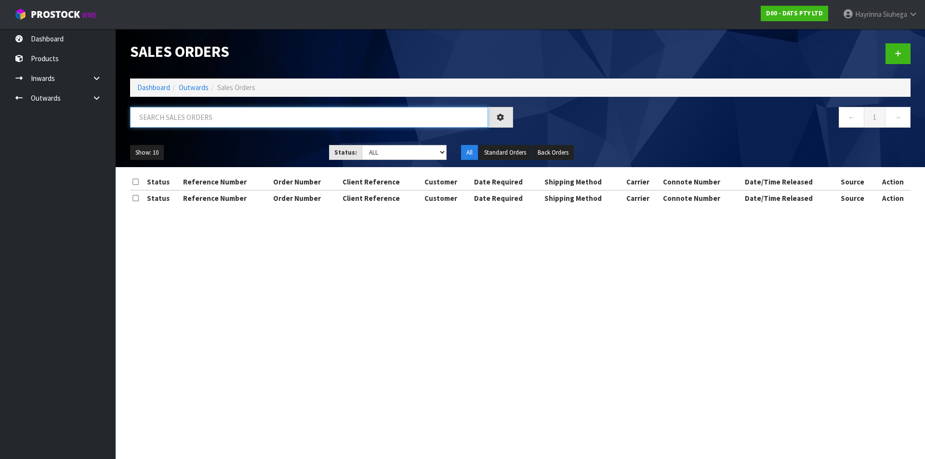
click at [176, 117] on input "text" at bounding box center [309, 117] width 358 height 21
type input "JOB-0408795"
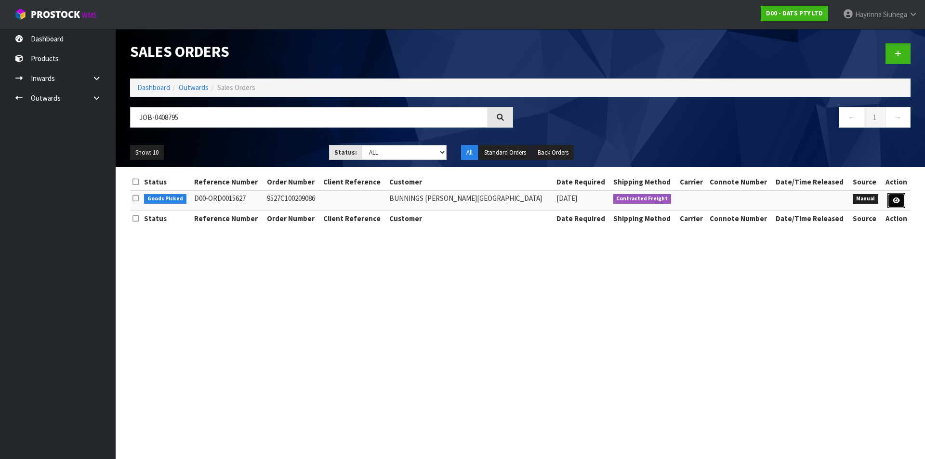
click at [895, 205] on link at bounding box center [896, 200] width 18 height 15
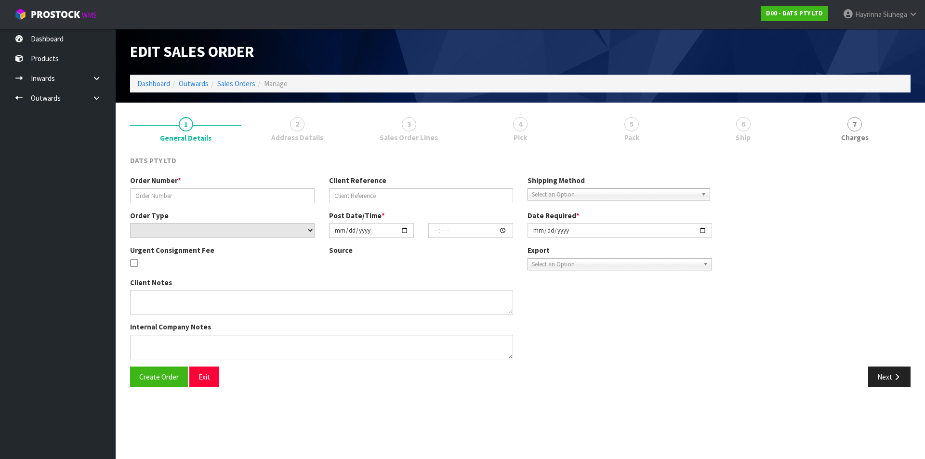
type input "9527C100209086"
select select "number:0"
type input "[DATE]"
type input "12:19:00.000"
type input "[DATE]"
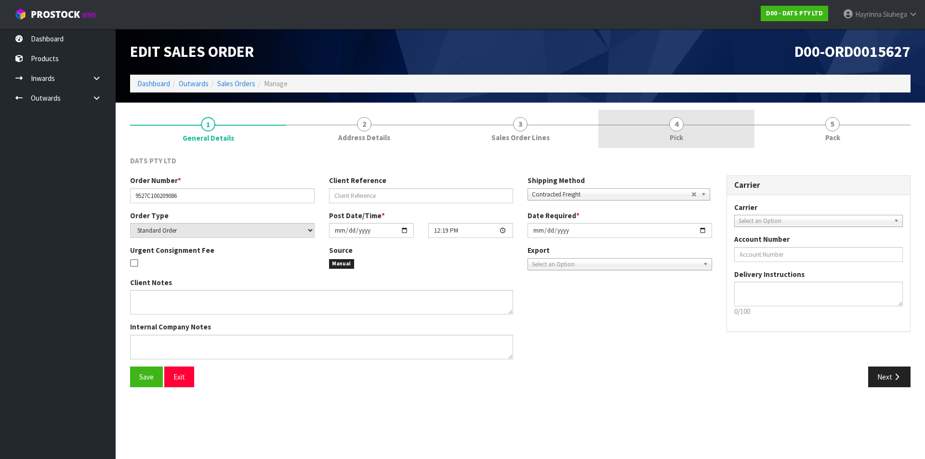
click at [702, 129] on link "4 Pick" at bounding box center [676, 129] width 156 height 38
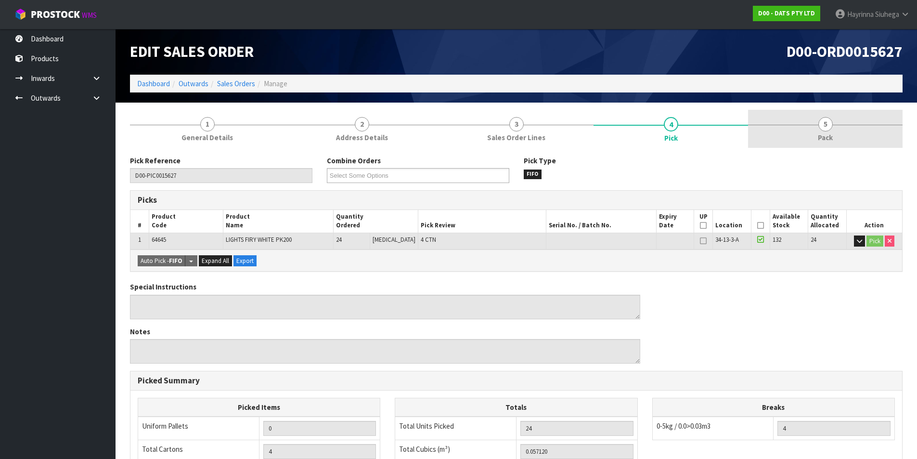
click at [788, 125] on div at bounding box center [825, 125] width 155 height 0
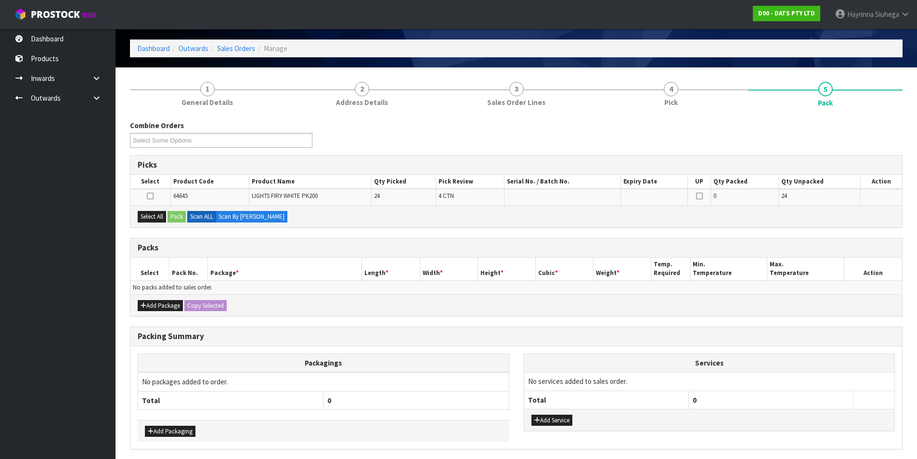
scroll to position [71, 0]
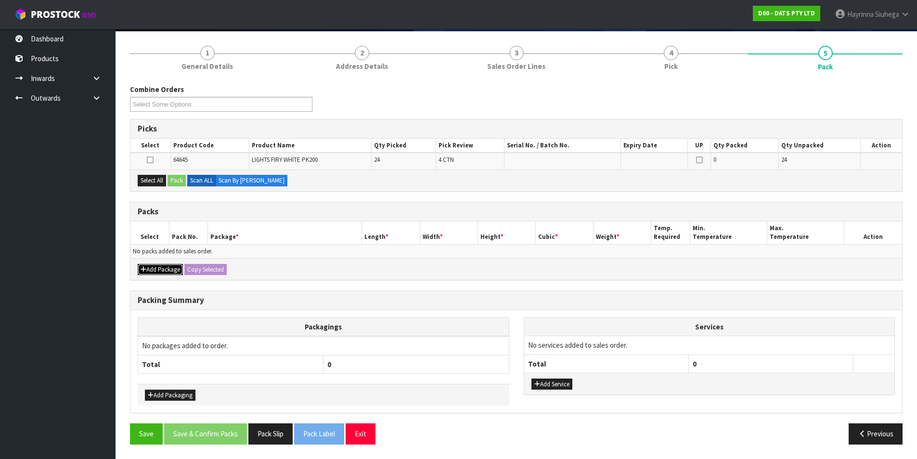
click at [140, 267] on button "Add Package" at bounding box center [160, 270] width 45 height 12
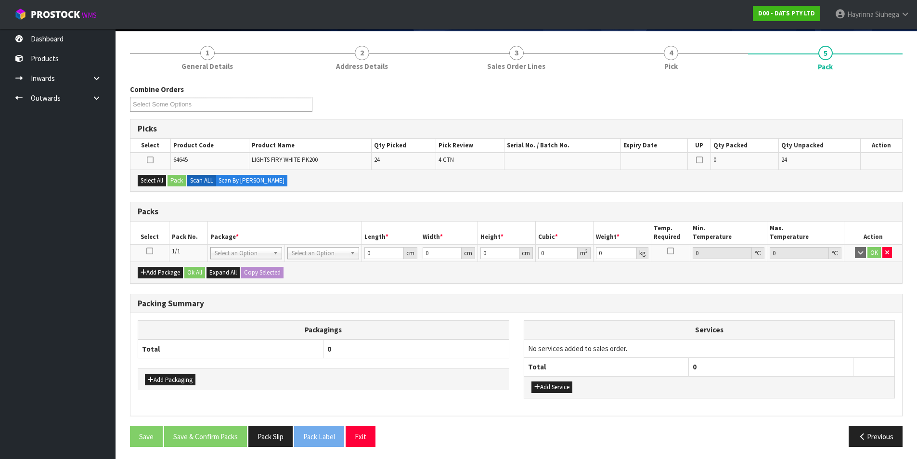
click at [149, 251] on icon at bounding box center [149, 251] width 7 height 0
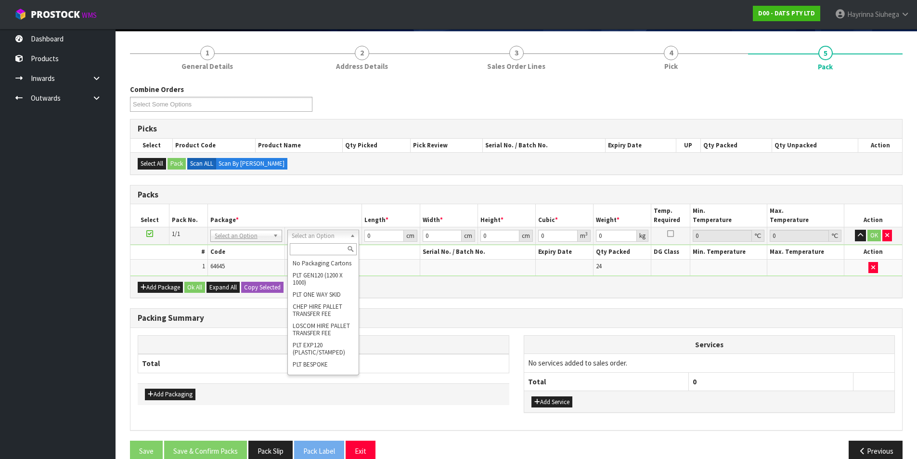
click at [333, 256] on div at bounding box center [323, 249] width 71 height 16
click at [333, 251] on input "text" at bounding box center [323, 249] width 67 height 12
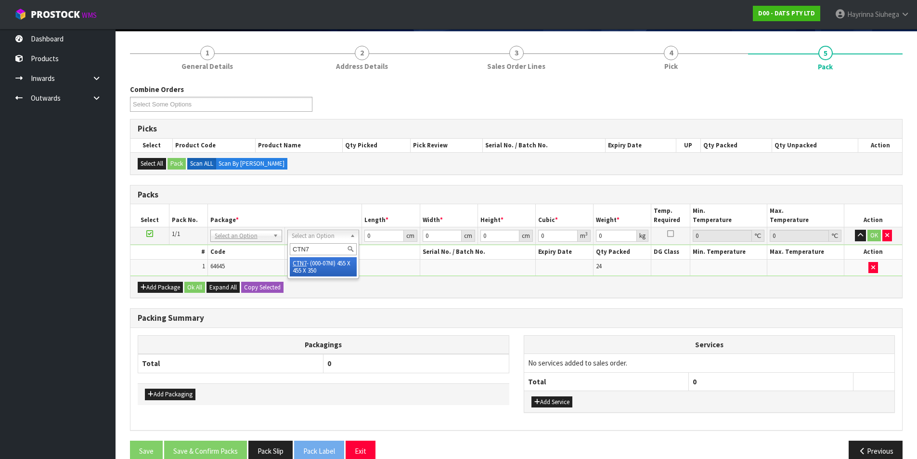
type input "CTN7"
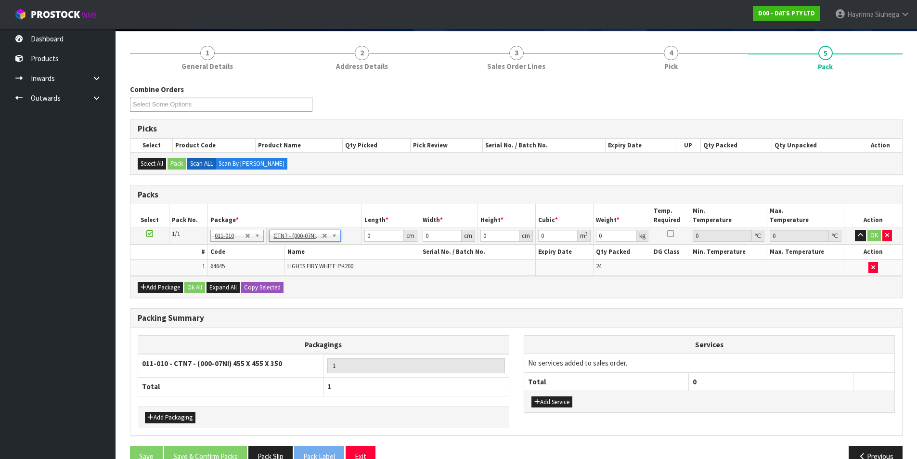
type input "45.5"
type input "35"
type input "0.072459"
type input "11.8"
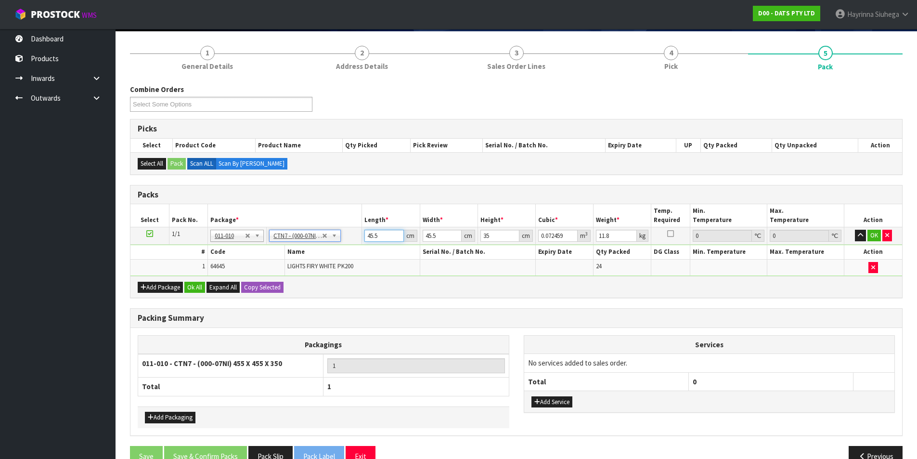
click at [369, 237] on input "45.5" at bounding box center [384, 236] width 39 height 12
type input "4"
type input "0.00637"
type input "47"
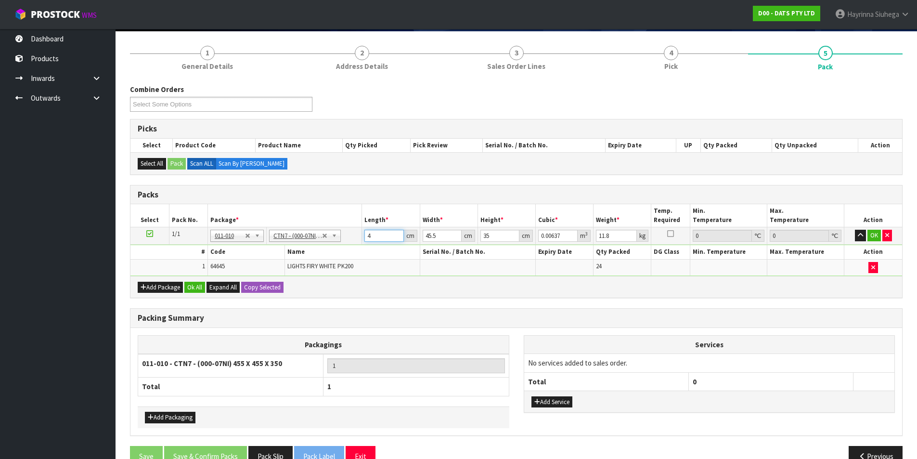
type input "0.074847"
type input "47"
type input "4"
type input "0.00658"
type input "47"
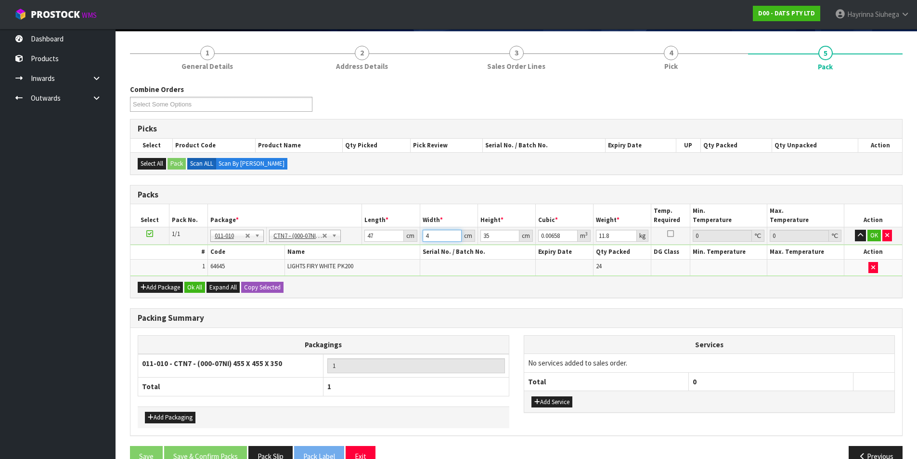
type input "0.077315"
type input "47"
type input "3"
type input "0.006627"
type input "37"
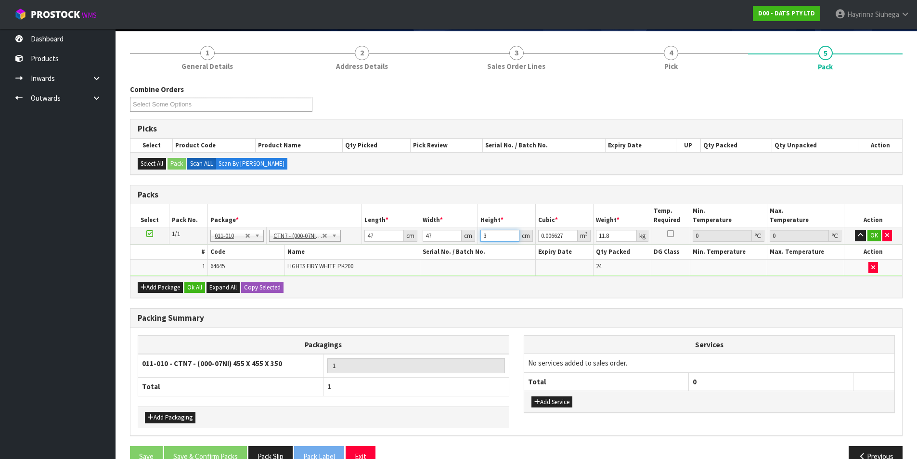
type input "0.081733"
type input "37"
type input "11"
click button "OK" at bounding box center [874, 236] width 13 height 12
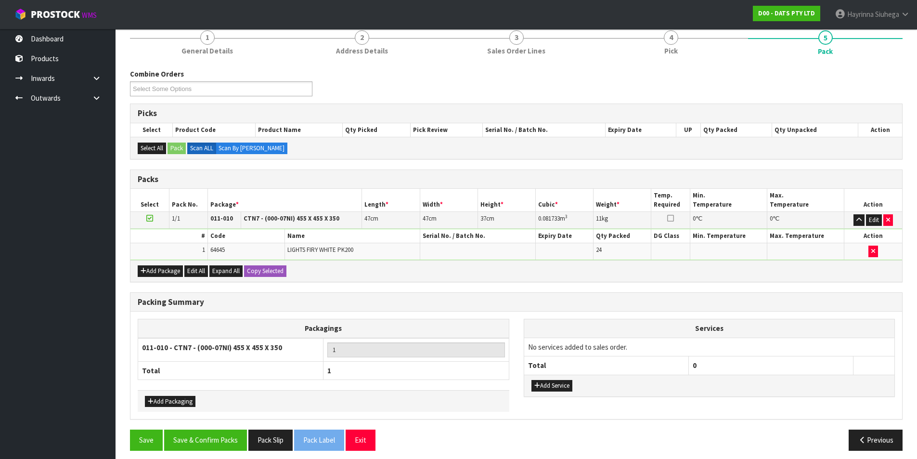
scroll to position [93, 0]
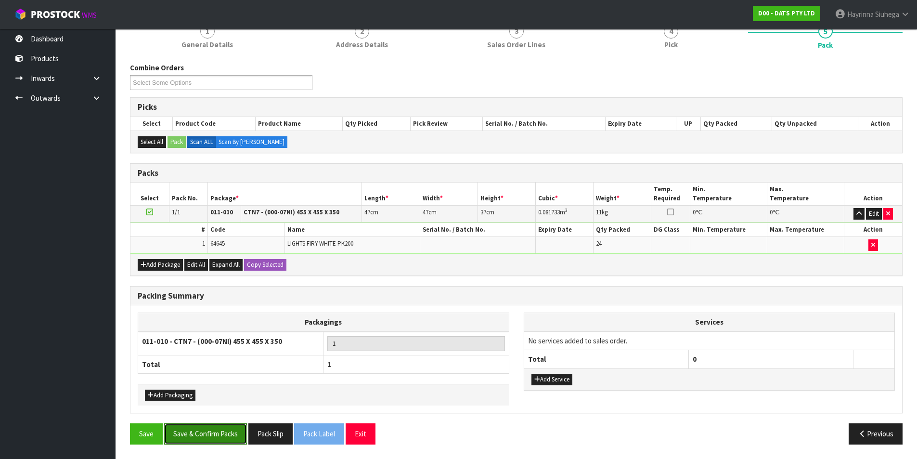
click at [224, 435] on button "Save & Confirm Packs" at bounding box center [205, 433] width 83 height 21
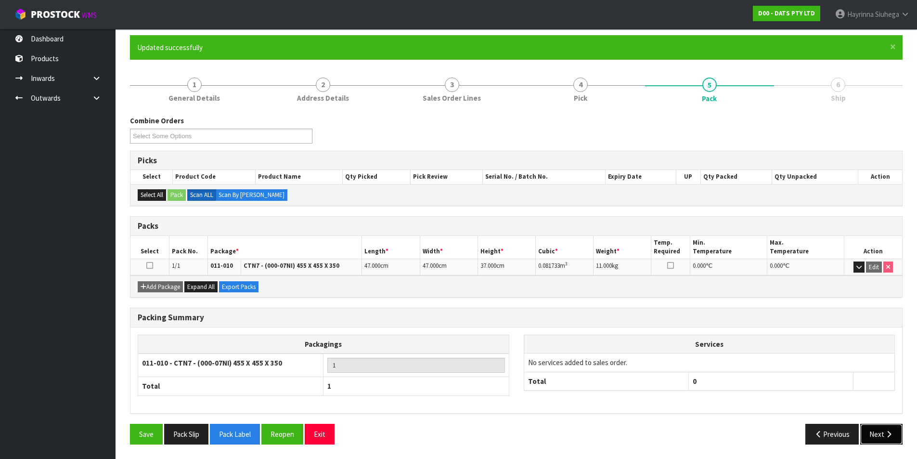
click at [887, 438] on button "Next" at bounding box center [881, 434] width 42 height 21
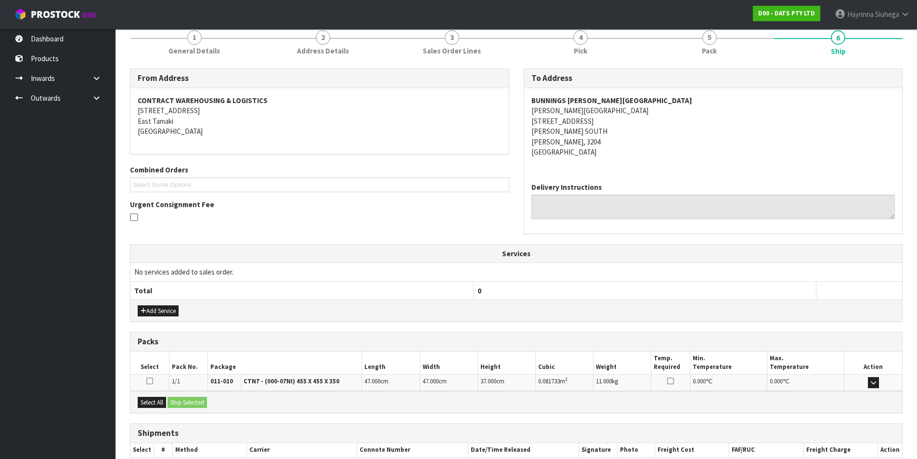
scroll to position [180, 0]
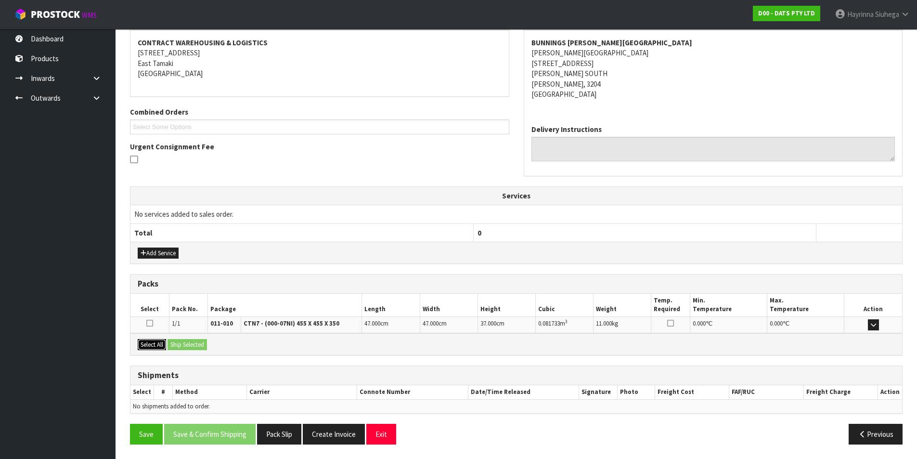
click at [146, 340] on button "Select All" at bounding box center [152, 345] width 28 height 12
click at [185, 342] on button "Ship Selected" at bounding box center [187, 345] width 39 height 12
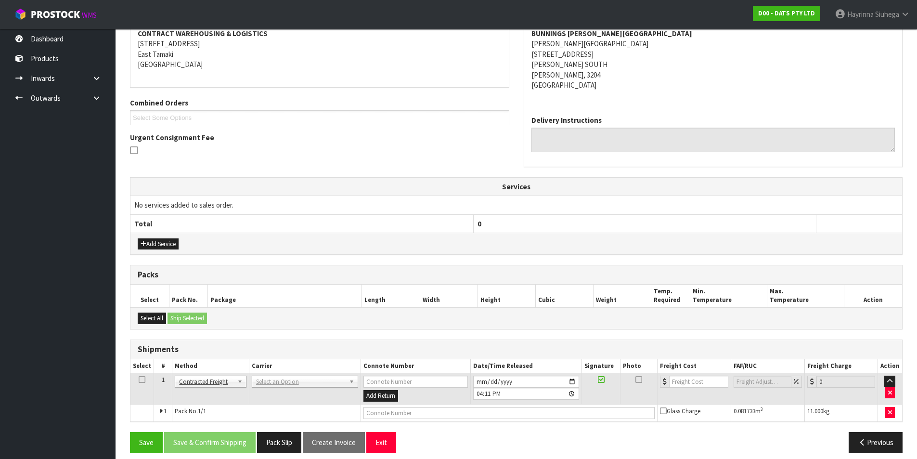
scroll to position [197, 0]
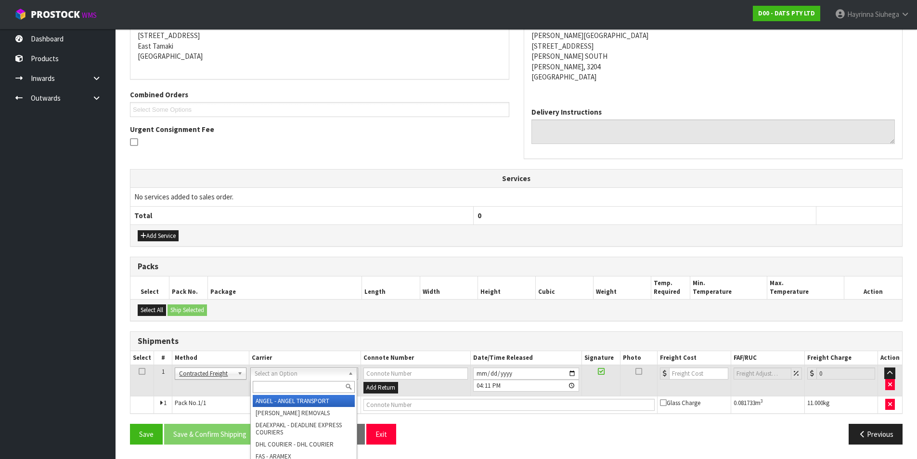
click at [286, 382] on input "text" at bounding box center [304, 387] width 102 height 12
type input "NZP"
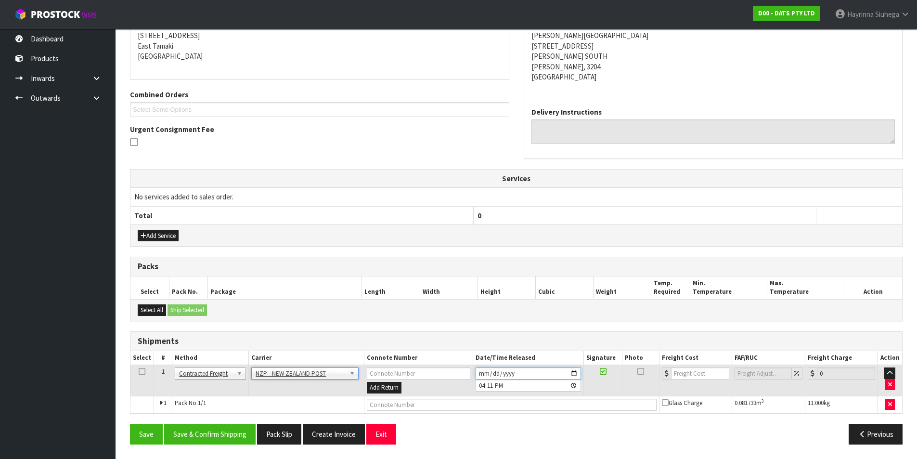
click at [480, 375] on input "[DATE]" at bounding box center [528, 373] width 105 height 12
type input "[DATE]"
click at [213, 438] on button "Save & Confirm Shipping" at bounding box center [209, 434] width 91 height 21
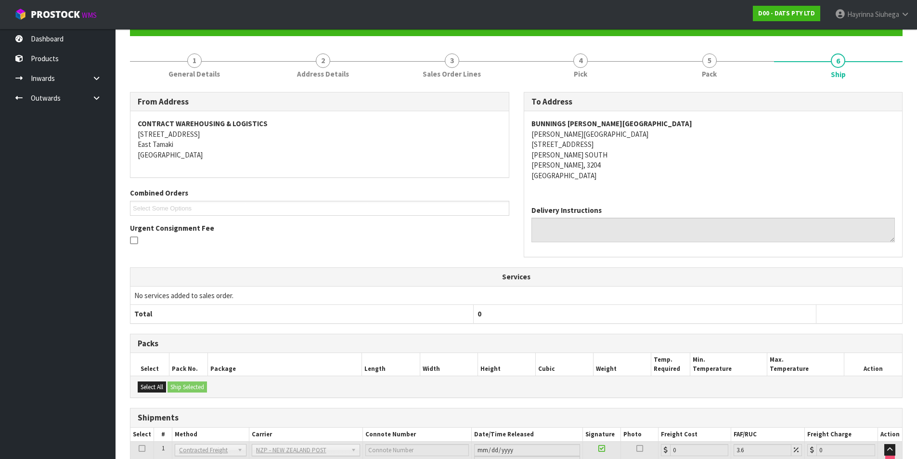
scroll to position [183, 0]
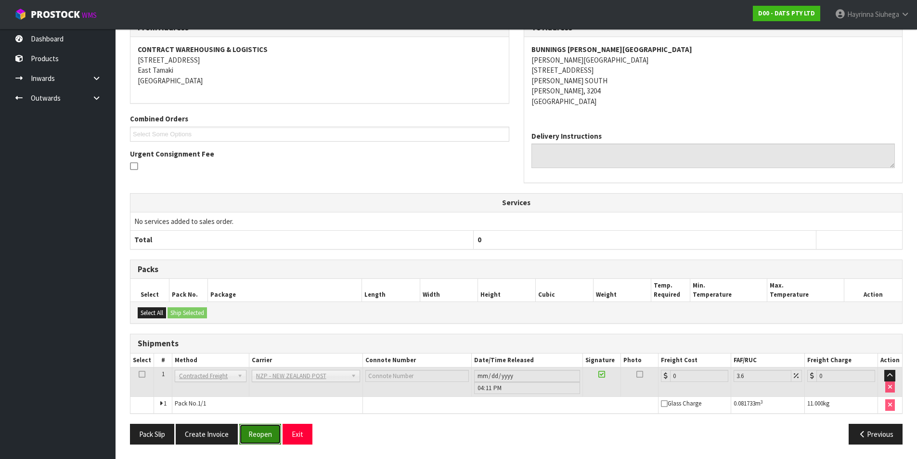
click at [256, 433] on button "Reopen" at bounding box center [260, 434] width 42 height 21
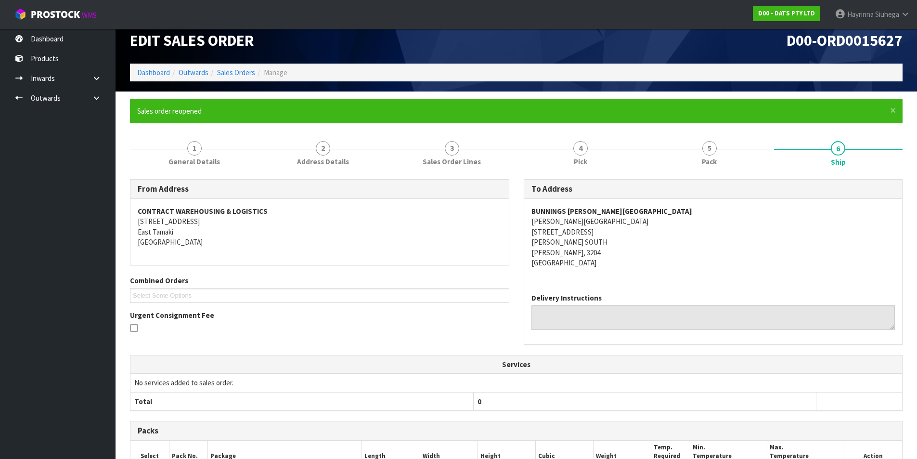
scroll to position [173, 0]
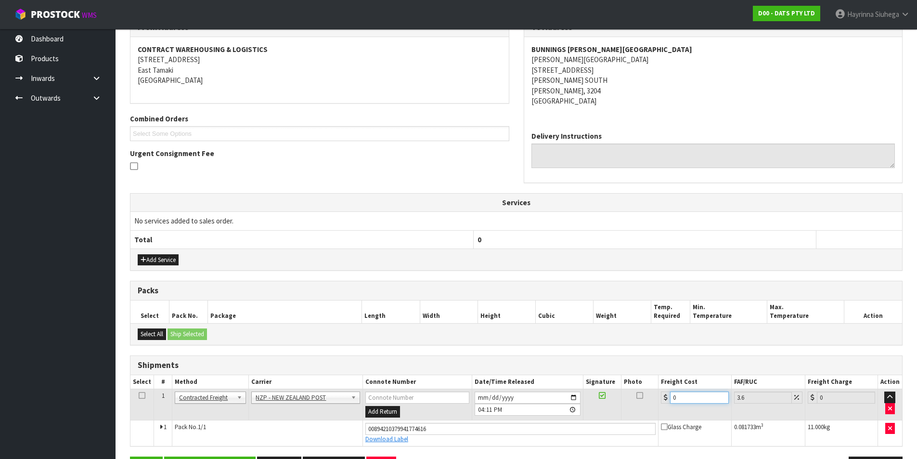
drag, startPoint x: 685, startPoint y: 394, endPoint x: 661, endPoint y: 395, distance: 23.6
click at [661, 395] on div "0" at bounding box center [694, 397] width 67 height 12
type input "8"
type input "8.29"
type input "8.1"
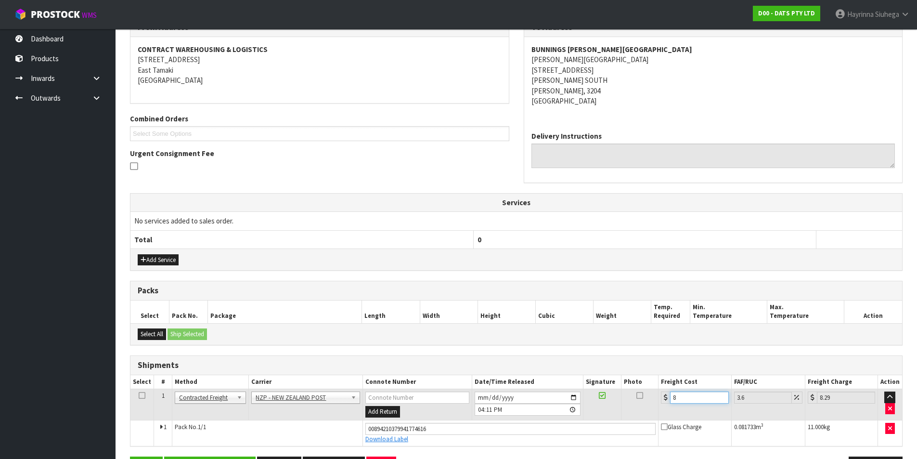
type input "8.39"
type input "8.12"
type input "8.41"
type input "8.12"
click at [130, 456] on button "Save" at bounding box center [146, 466] width 33 height 21
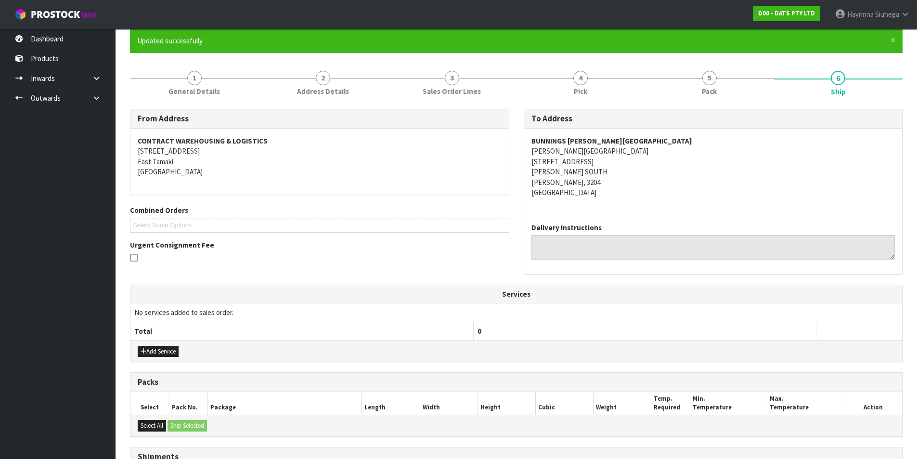
scroll to position [206, 0]
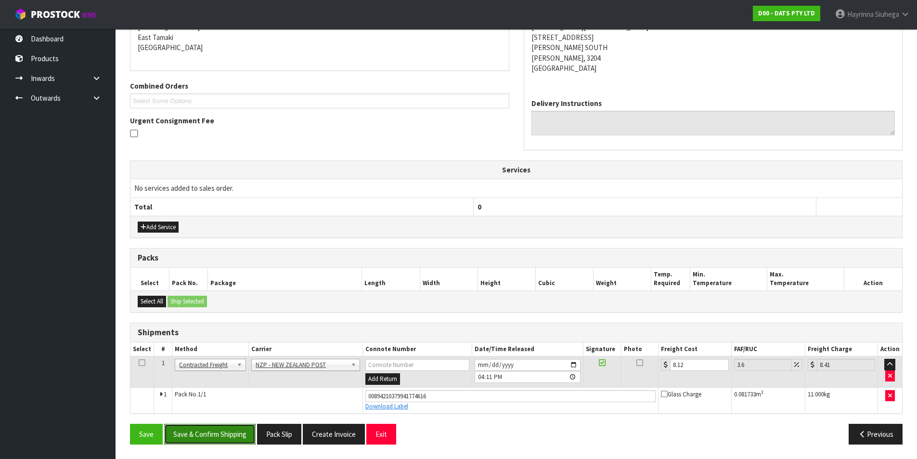
click at [222, 434] on button "Save & Confirm Shipping" at bounding box center [209, 434] width 91 height 21
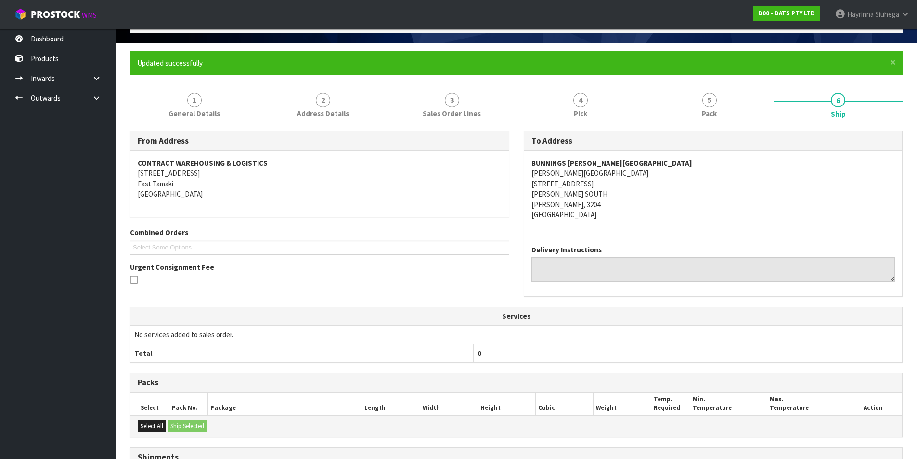
scroll to position [0, 0]
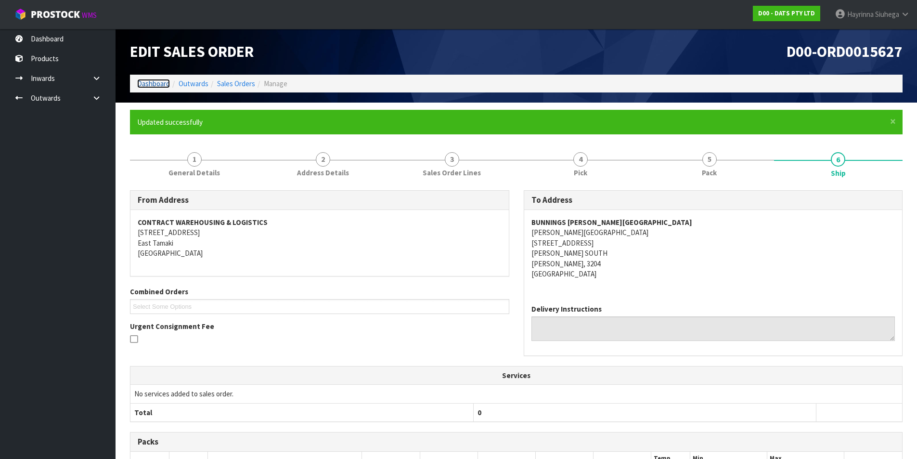
click at [153, 84] on link "Dashboard" at bounding box center [153, 83] width 33 height 9
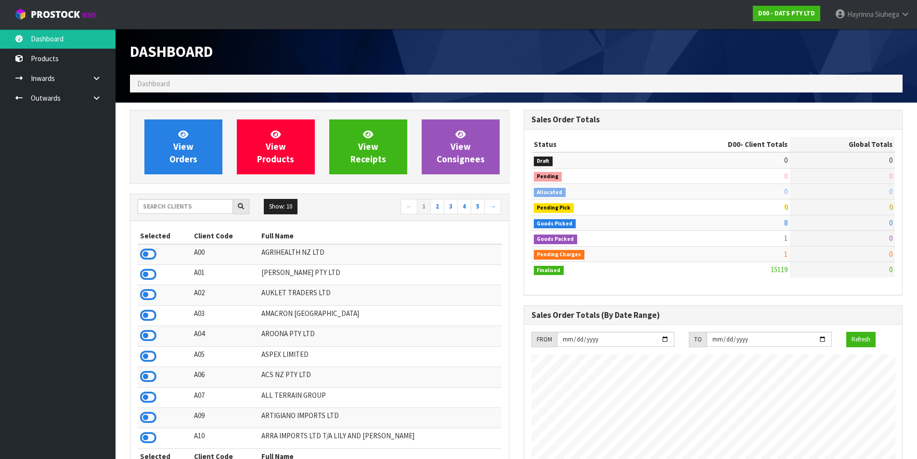
scroll to position [730, 393]
click at [213, 167] on link "View Orders" at bounding box center [183, 146] width 78 height 55
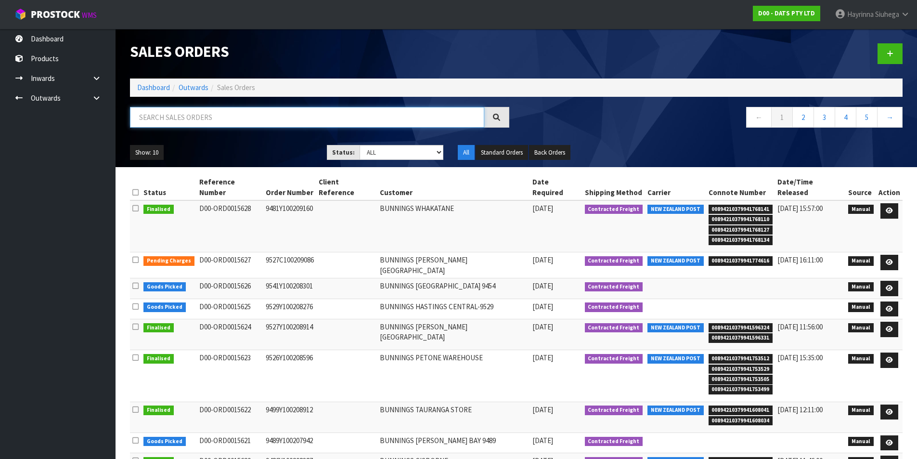
click at [292, 126] on input "text" at bounding box center [307, 117] width 354 height 21
type input "JOB-0408732"
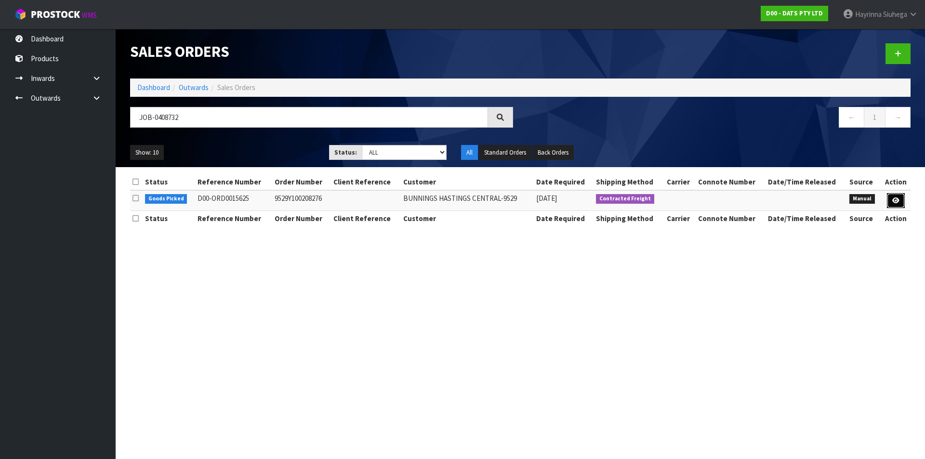
click at [894, 194] on link at bounding box center [895, 200] width 18 height 15
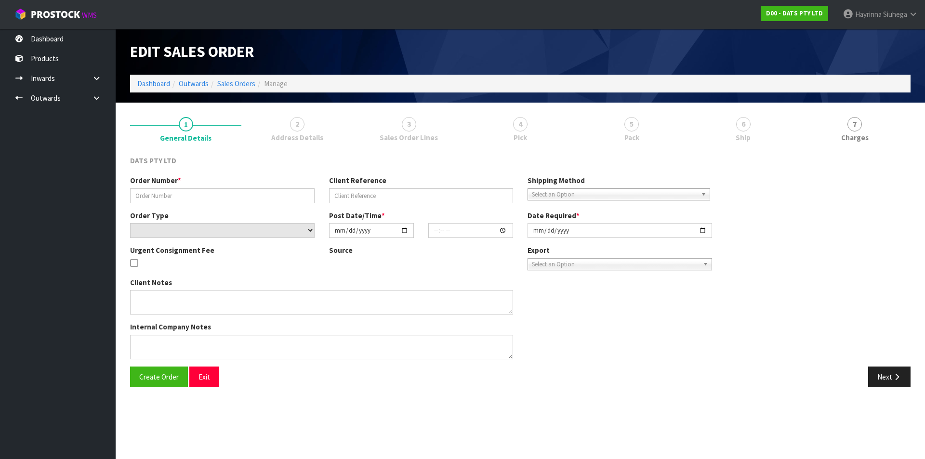
type input "9529Y100208276"
select select "number:0"
type input "[DATE]"
type input "09:21:00.000"
type input "[DATE]"
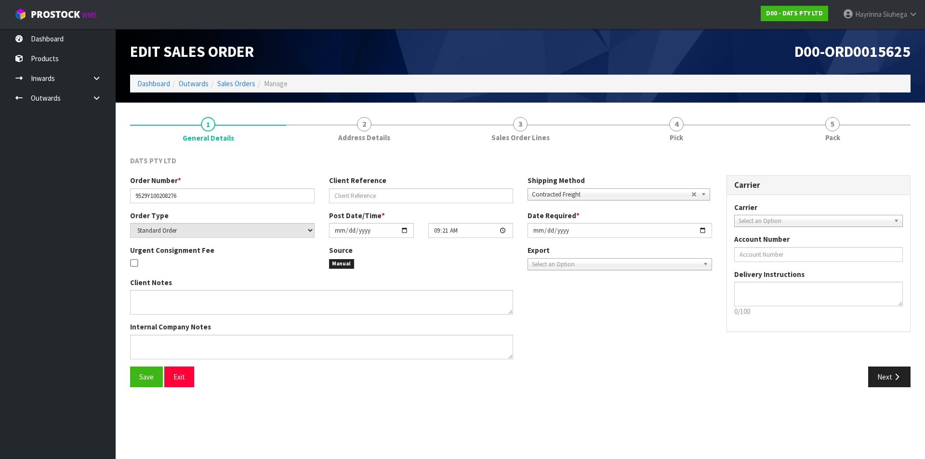
click at [667, 150] on div "DATS PTY LTD Order Number * 9529Y100208276 Client Reference Shipping Method Cli…" at bounding box center [520, 271] width 780 height 246
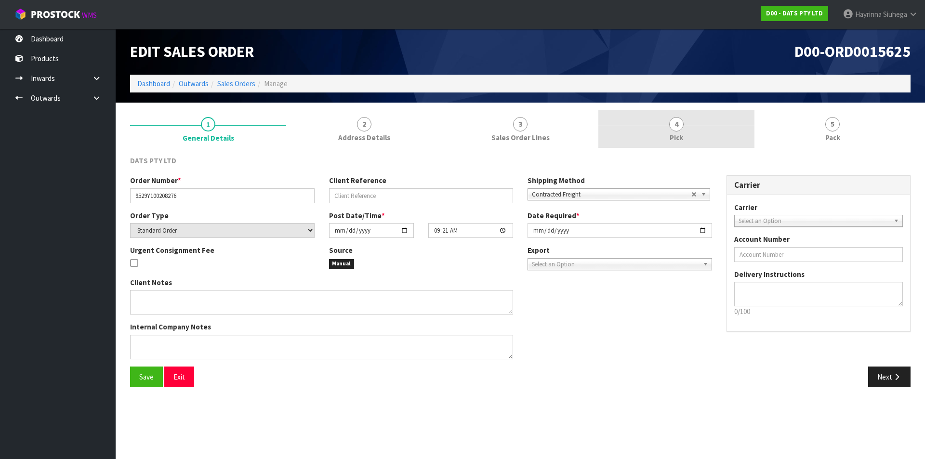
click at [695, 121] on link "4 Pick" at bounding box center [676, 129] width 156 height 38
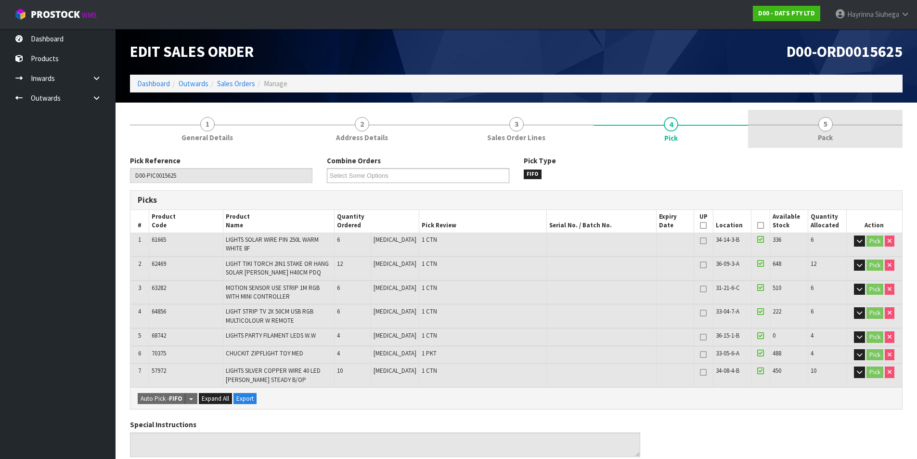
click at [776, 123] on link "5 Pack" at bounding box center [825, 129] width 155 height 38
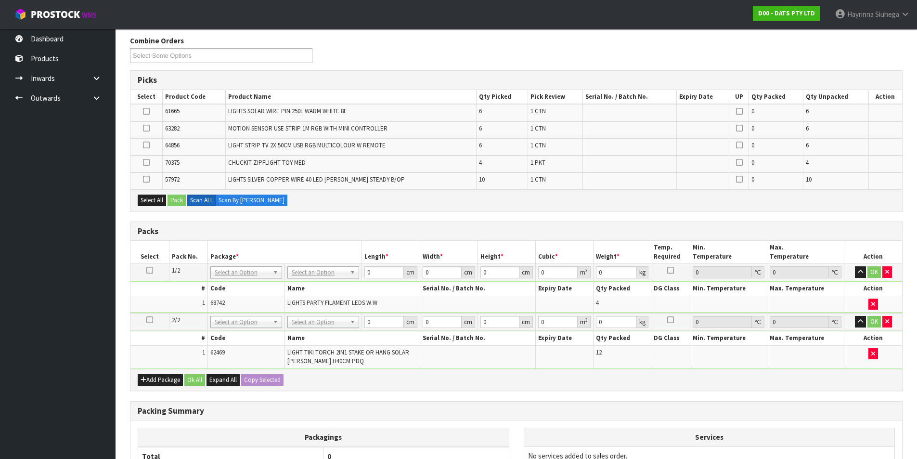
scroll to position [193, 0]
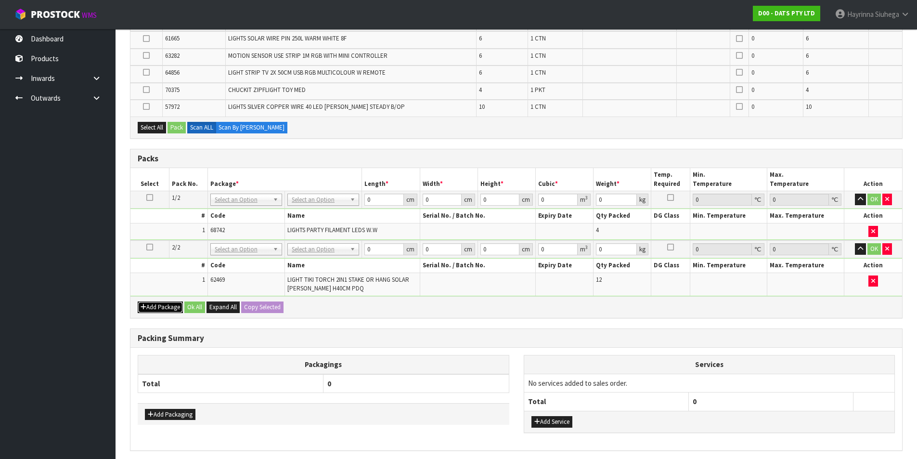
click at [178, 310] on button "Add Package" at bounding box center [160, 307] width 45 height 12
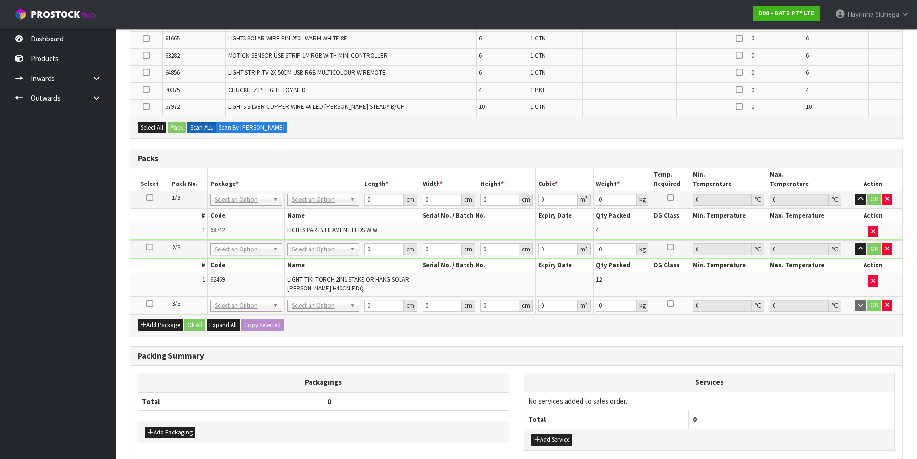
click at [153, 303] on icon at bounding box center [149, 303] width 7 height 0
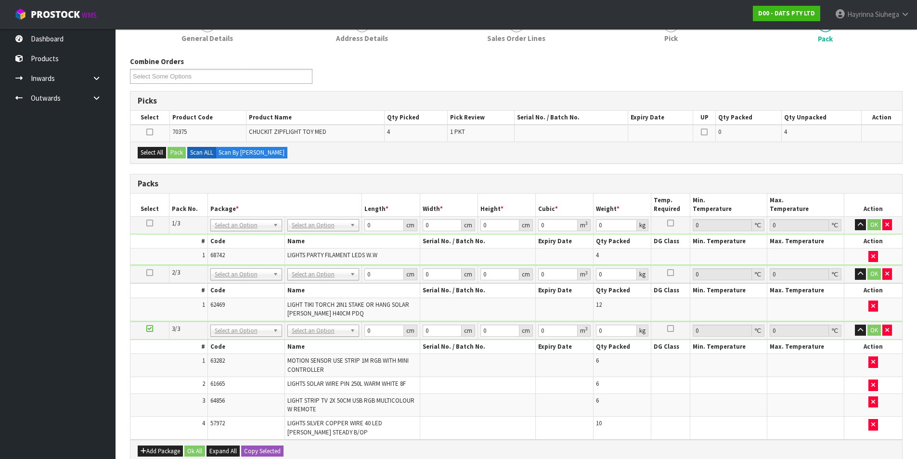
scroll to position [96, 0]
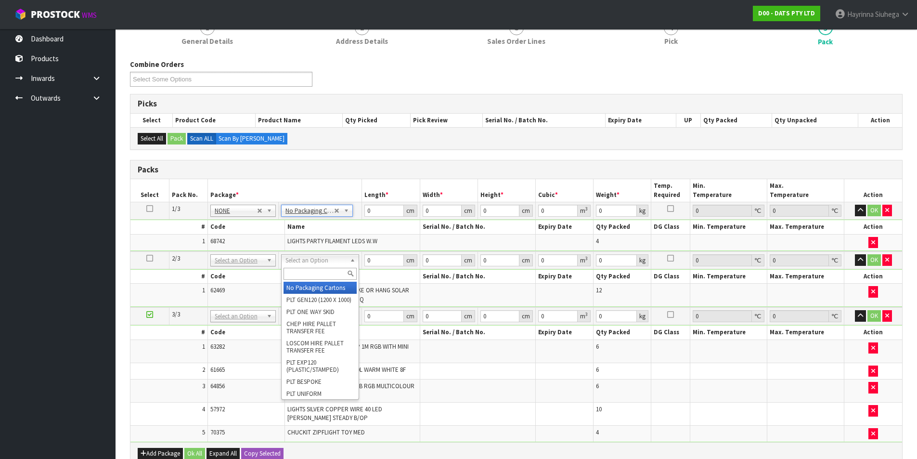
drag, startPoint x: 314, startPoint y: 291, endPoint x: 312, endPoint y: 319, distance: 28.5
type input "2"
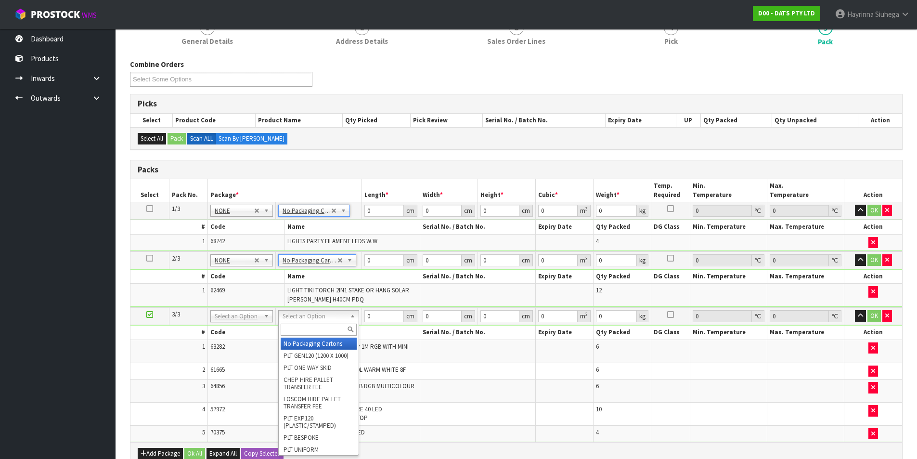
click at [310, 328] on input "text" at bounding box center [319, 330] width 76 height 12
type input "CTN7"
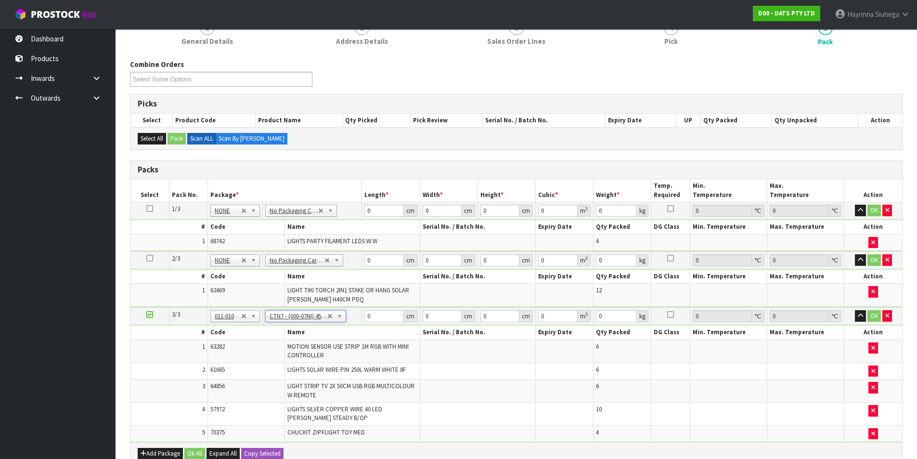
type input "45.5"
type input "35"
type input "0.072459"
type input "7.36"
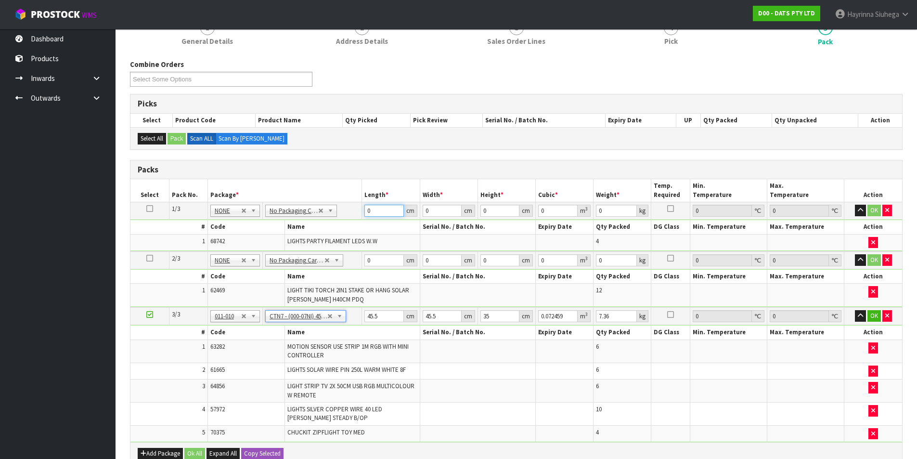
click at [367, 208] on input "0" at bounding box center [384, 211] width 39 height 12
type input "43"
type input "3"
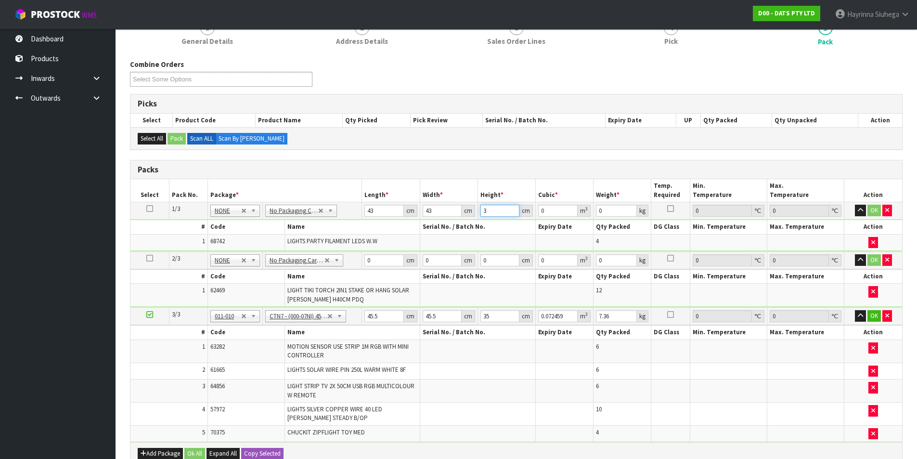
type input "0.005547"
type input "31"
type input "0.057319"
type input "31"
type input "9"
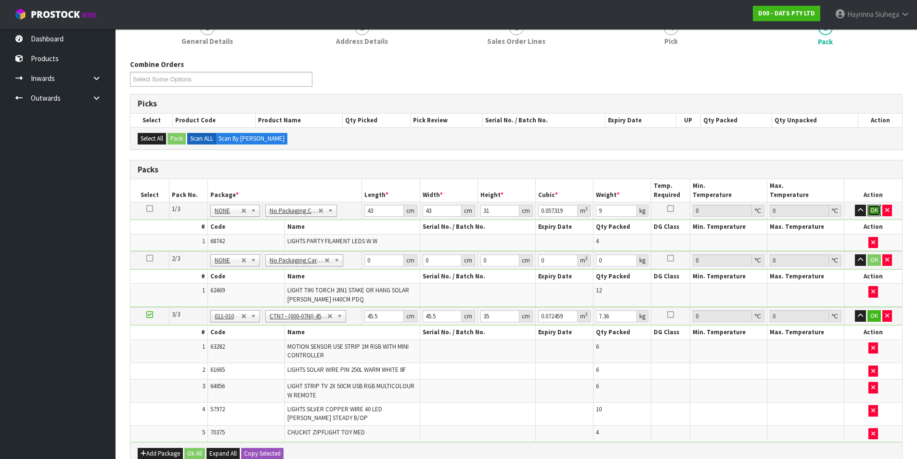
click button "OK" at bounding box center [874, 211] width 13 height 12
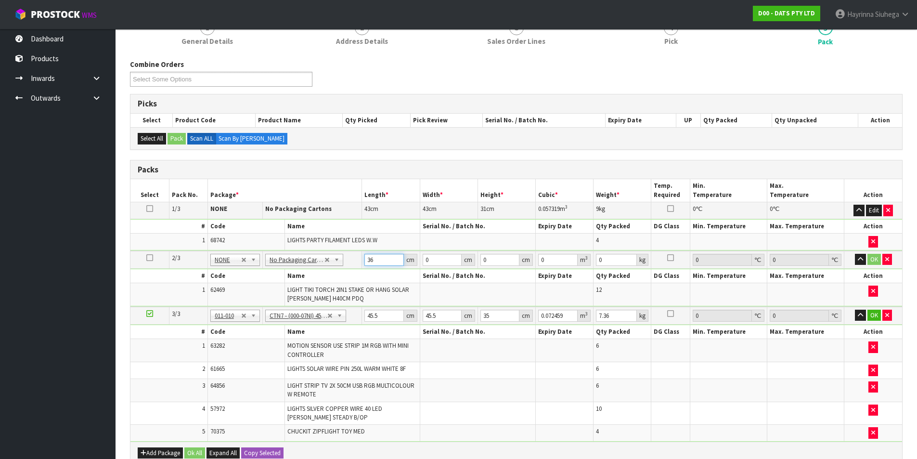
type input "36"
type input "28"
type input "4"
type input "0.004032"
type input "45"
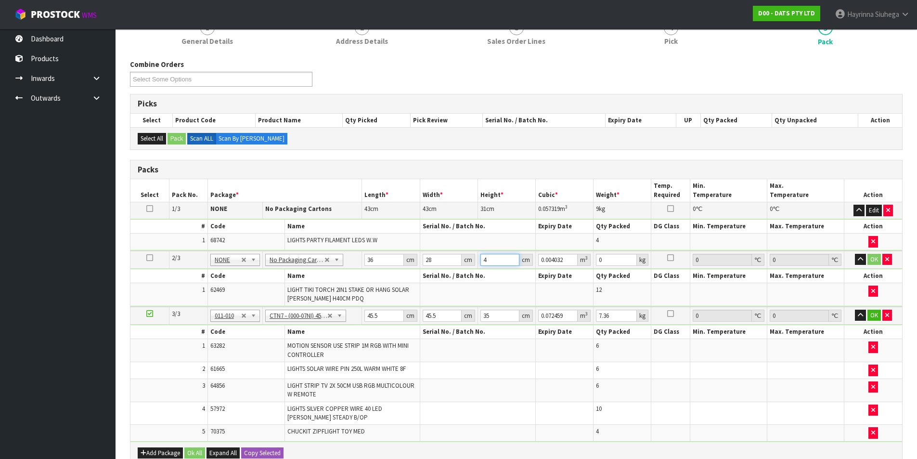
type input "0.04536"
type input "45"
type input "2"
click button "OK" at bounding box center [874, 260] width 13 height 12
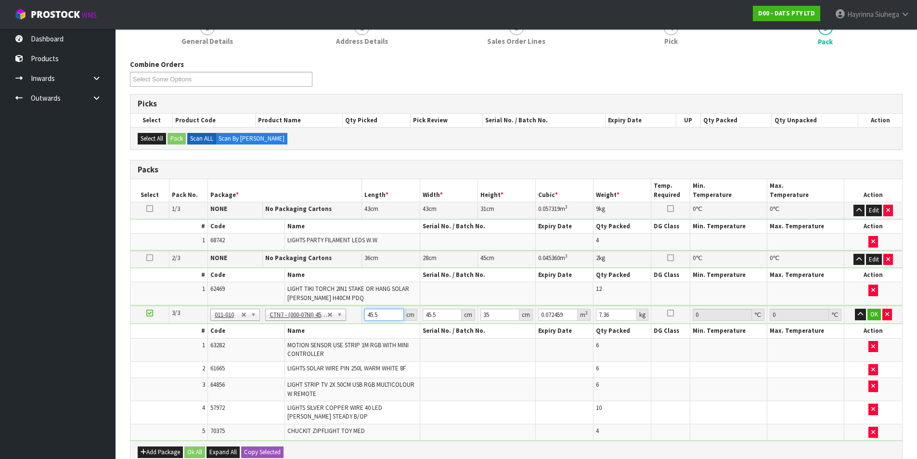
type input "4"
type input "0.00637"
type input "47"
type input "0.074847"
type input "47"
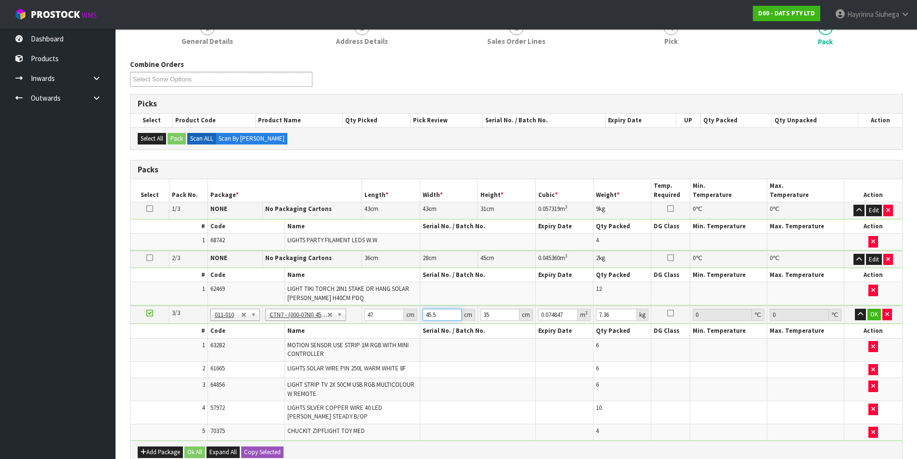
type input "4"
type input "0.00658"
type input "47"
type input "0.077315"
type input "47"
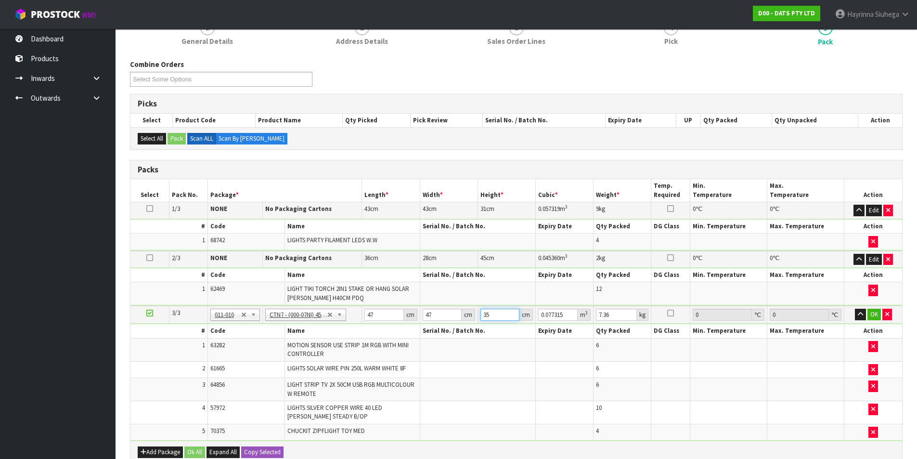
type input "3"
type input "0.006627"
type input "37"
type input "0.081733"
type input "37"
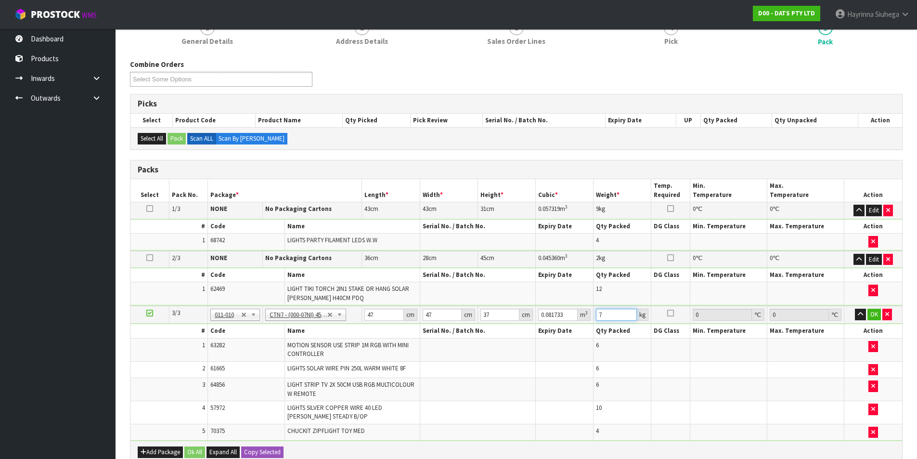
type input "7"
click button "OK" at bounding box center [874, 315] width 13 height 12
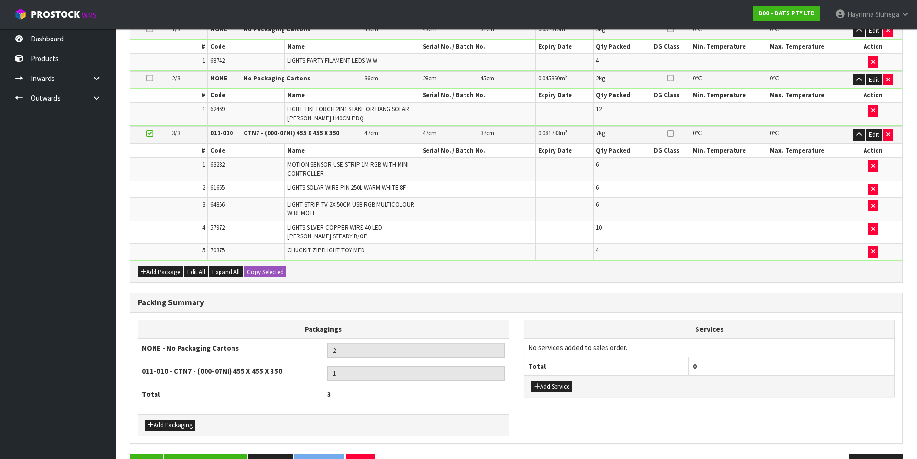
scroll to position [306, 0]
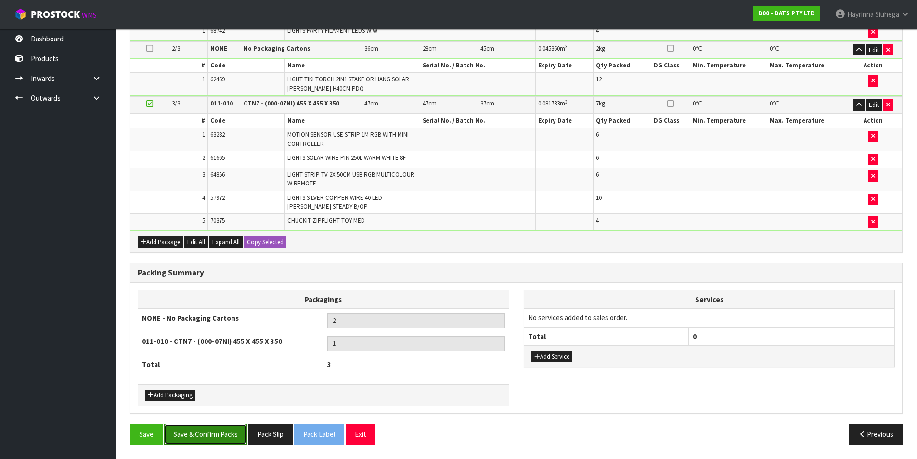
click at [216, 440] on button "Save & Confirm Packs" at bounding box center [205, 434] width 83 height 21
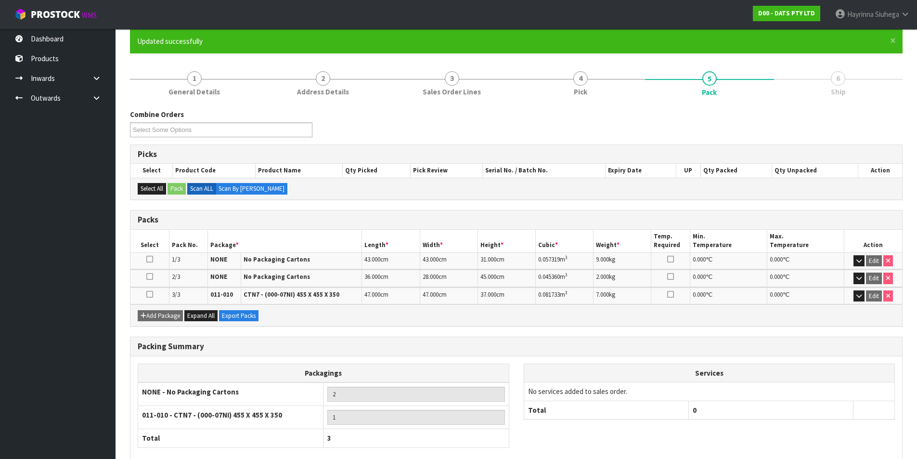
scroll to position [133, 0]
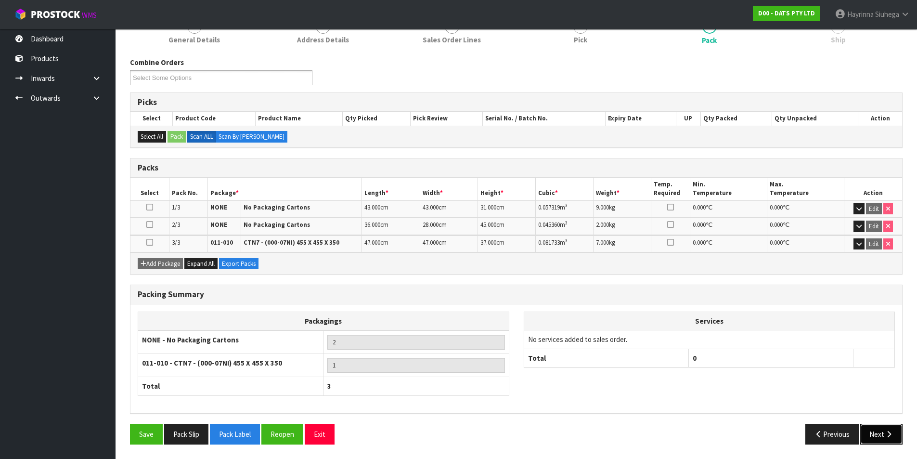
click at [877, 429] on button "Next" at bounding box center [881, 434] width 42 height 21
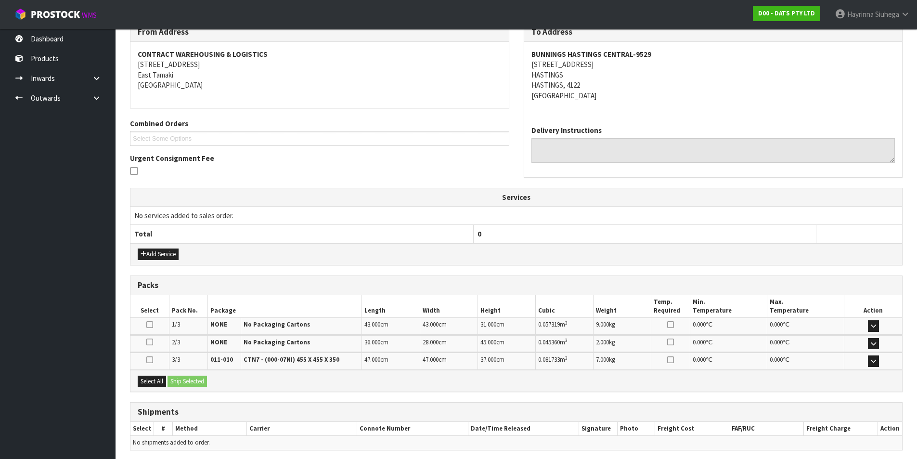
scroll to position [205, 0]
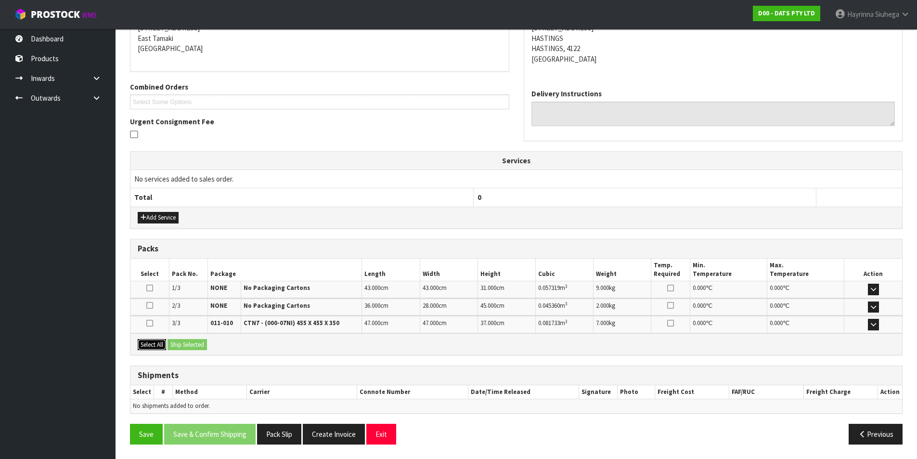
click at [157, 342] on button "Select All" at bounding box center [152, 345] width 28 height 12
click at [197, 346] on button "Ship Selected" at bounding box center [187, 345] width 39 height 12
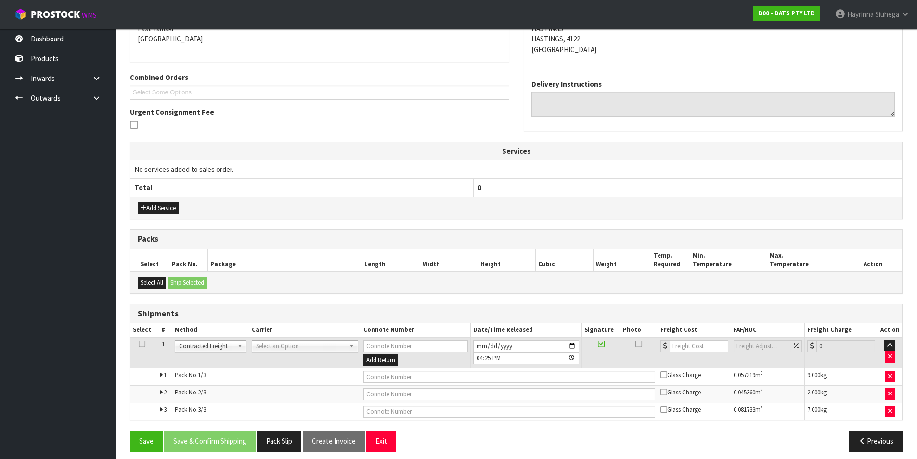
scroll to position [222, 0]
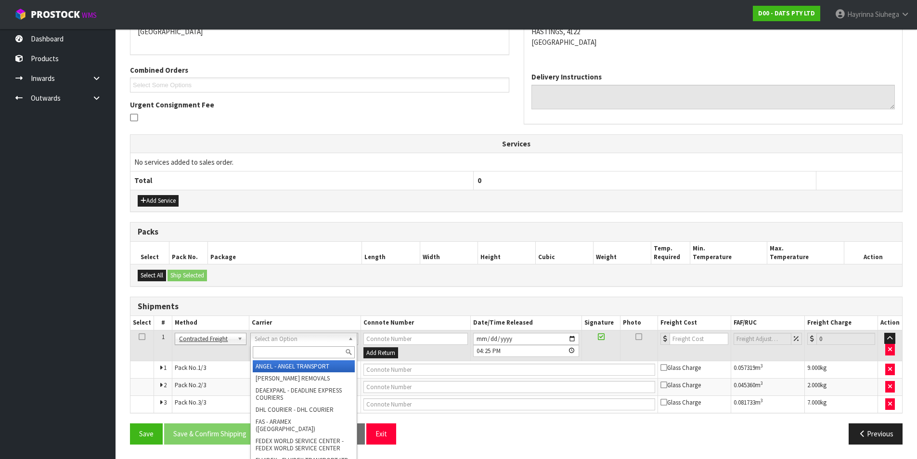
click at [322, 353] on input "text" at bounding box center [304, 352] width 102 height 12
type input "NZP"
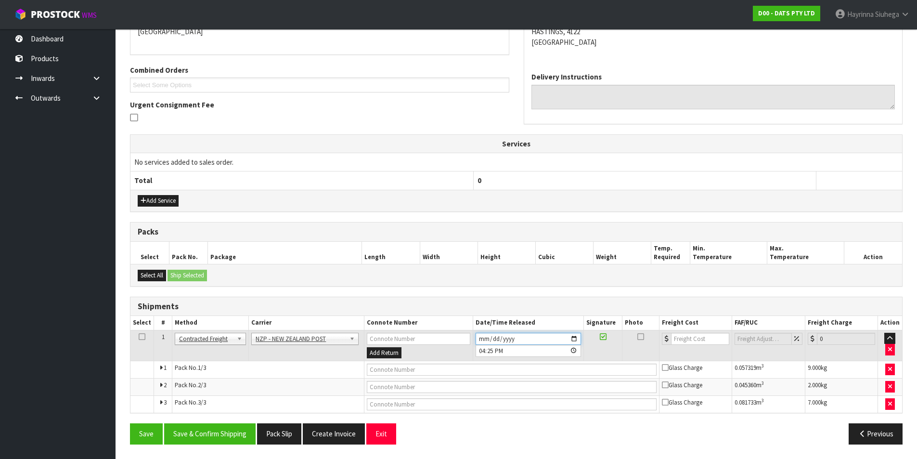
click at [482, 336] on input "[DATE]" at bounding box center [528, 339] width 105 height 12
type input "[DATE]"
click at [224, 428] on button "Save & Confirm Shipping" at bounding box center [209, 433] width 91 height 21
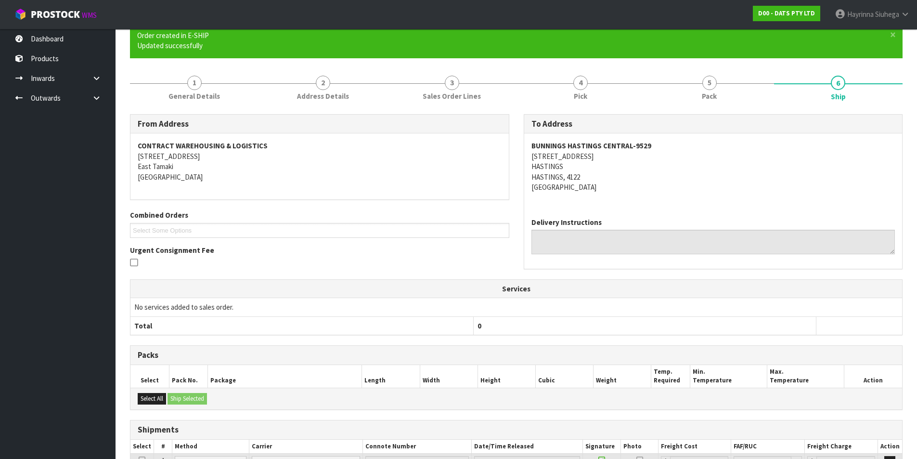
scroll to position [206, 0]
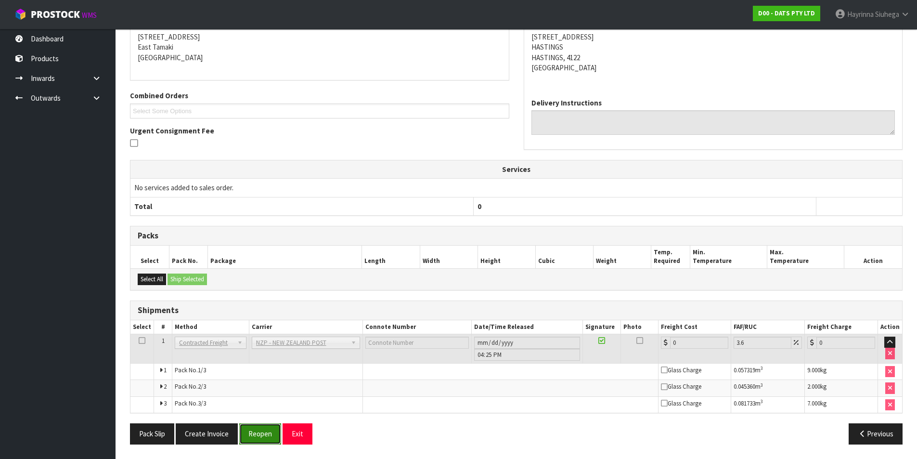
click at [270, 435] on button "Reopen" at bounding box center [260, 433] width 42 height 21
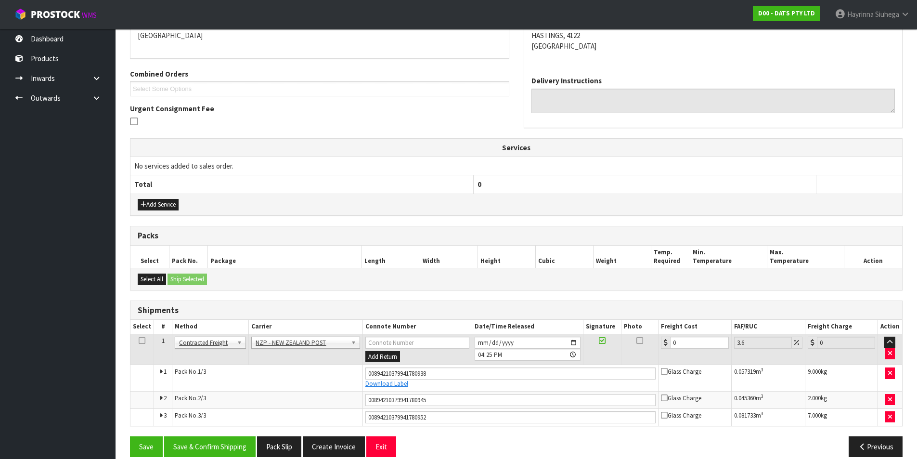
scroll to position [230, 0]
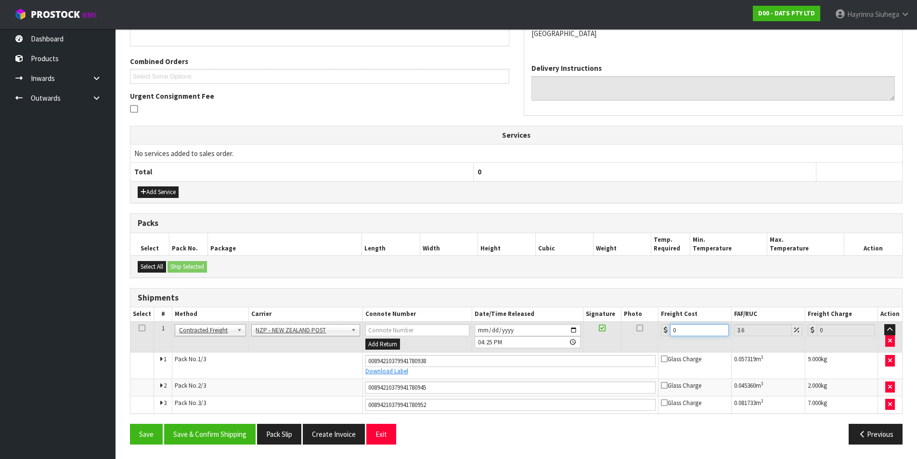
drag, startPoint x: 700, startPoint y: 332, endPoint x: 561, endPoint y: 326, distance: 138.4
click at [561, 326] on tr "1 Client Local Pickup Customer Local Pickup Company Freight Contracted Freight …" at bounding box center [516, 336] width 772 height 31
type input "3"
type input "3.11"
type input "32"
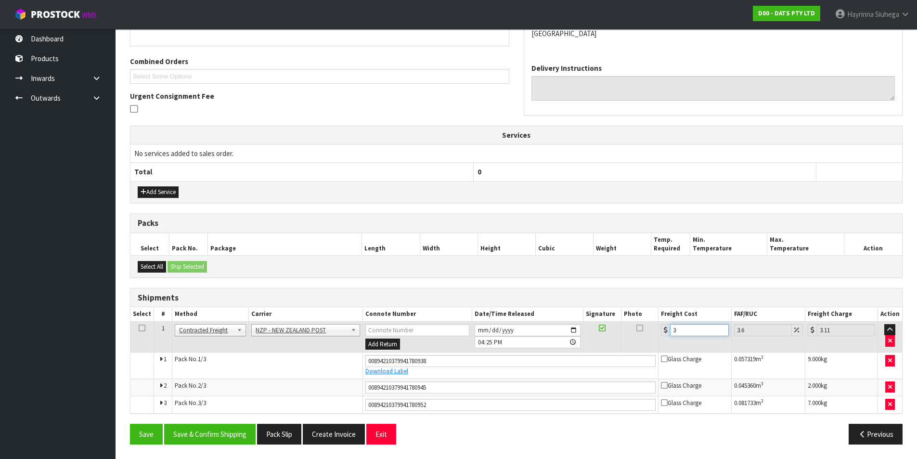
type input "33.15"
type input "32.6"
type input "33.77"
type input "32.66"
type input "33.84"
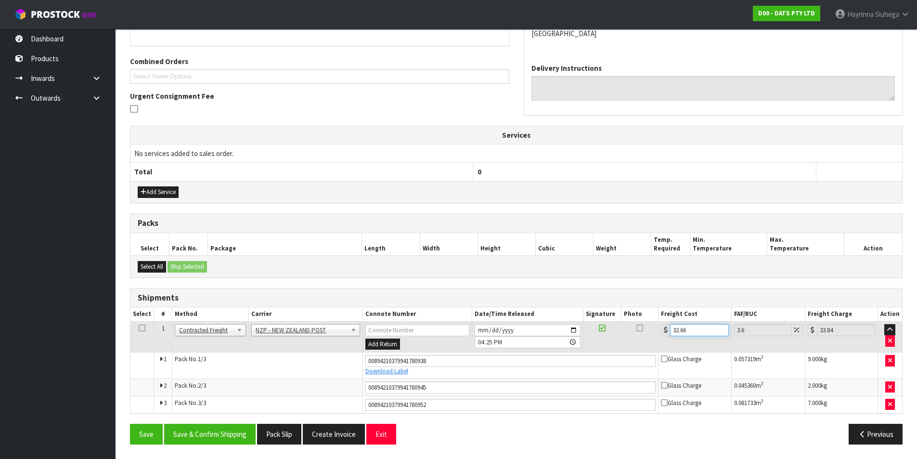
type input "32.66"
click at [130, 424] on button "Save" at bounding box center [146, 434] width 33 height 21
click at [218, 429] on button "Save & Confirm Shipping" at bounding box center [209, 434] width 91 height 21
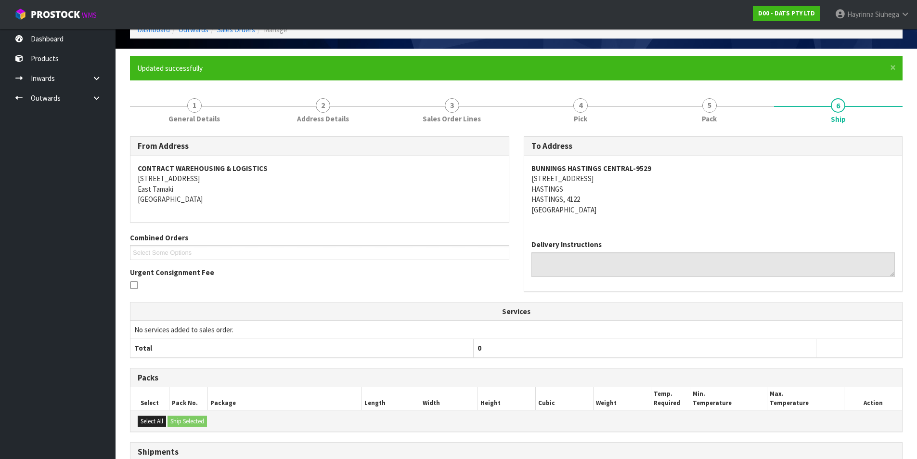
scroll to position [0, 0]
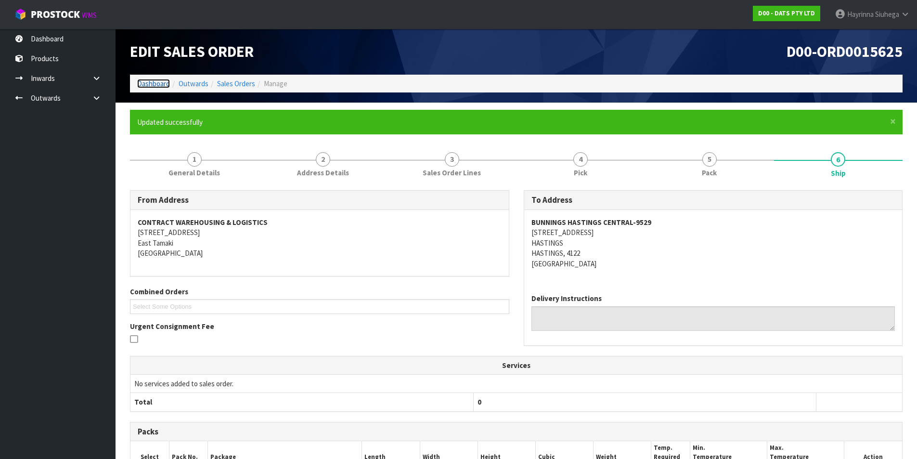
click at [165, 81] on link "Dashboard" at bounding box center [153, 83] width 33 height 9
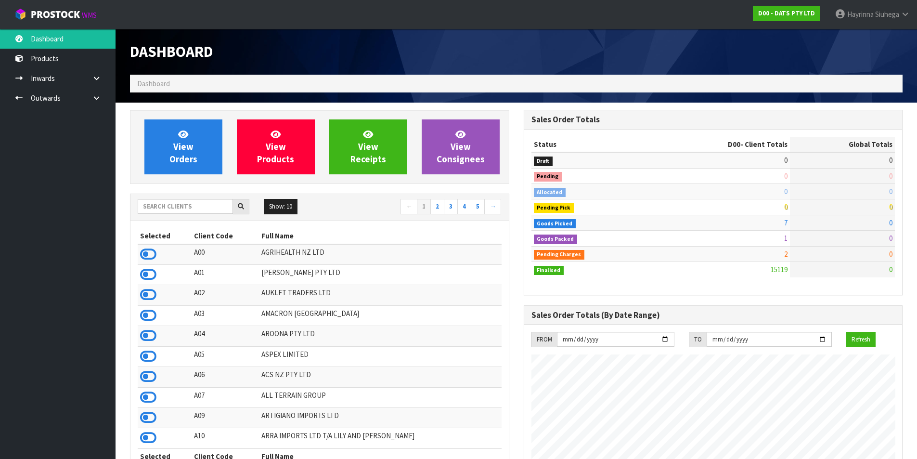
scroll to position [730, 393]
click at [157, 214] on div "Show: 10 5 10 25 50 ← 1 2 3 4 5 →" at bounding box center [319, 207] width 378 height 17
click at [160, 208] on input "text" at bounding box center [185, 206] width 95 height 15
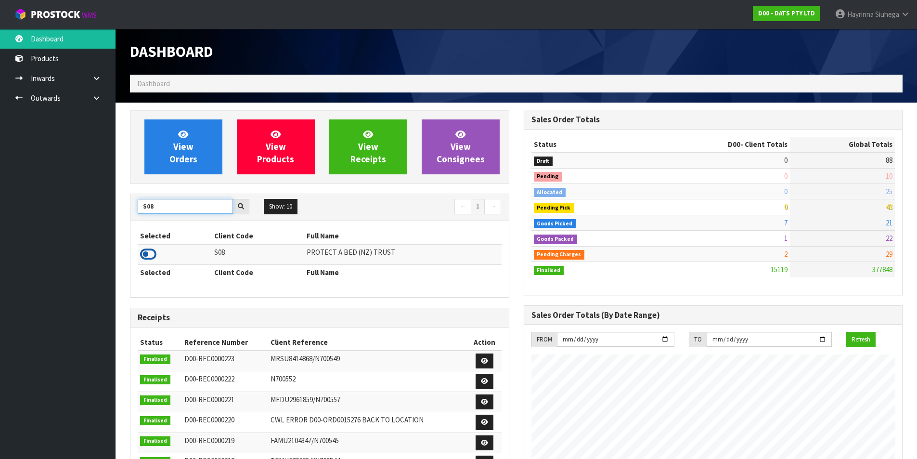
type input "S08"
click at [154, 253] on icon at bounding box center [148, 254] width 16 height 14
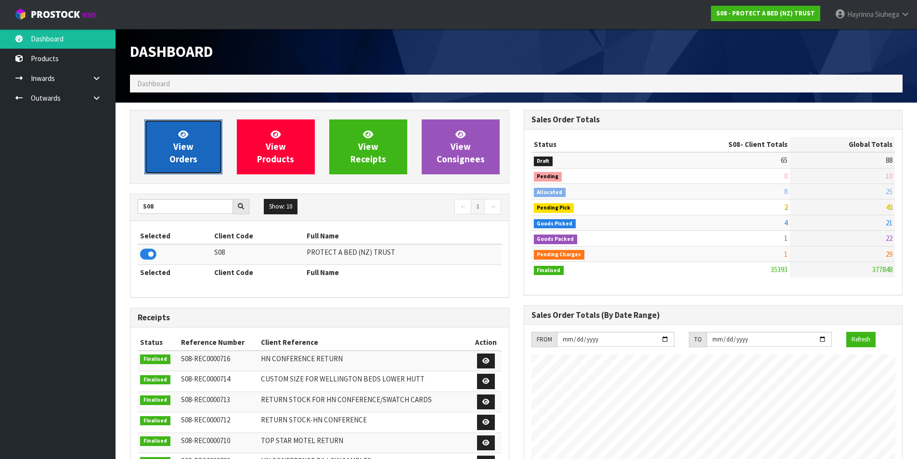
click at [173, 136] on link "View Orders" at bounding box center [183, 146] width 78 height 55
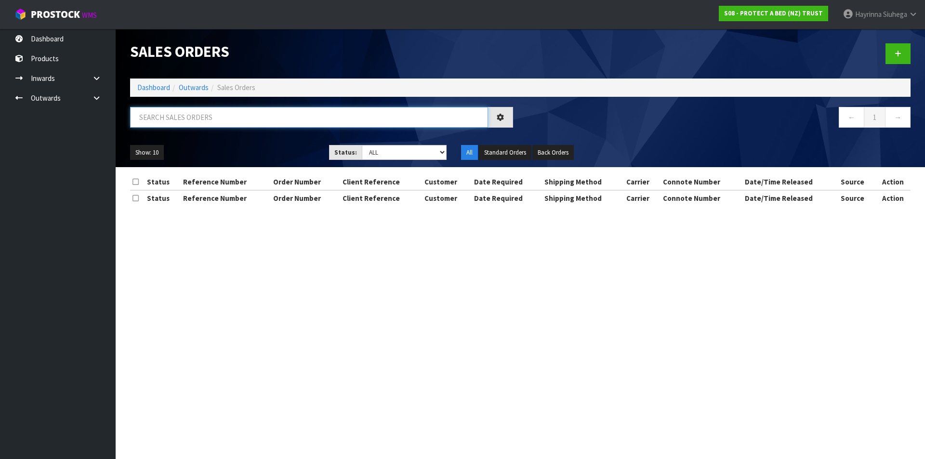
click at [188, 117] on input "text" at bounding box center [309, 117] width 358 height 21
type input "JOB-0408461"
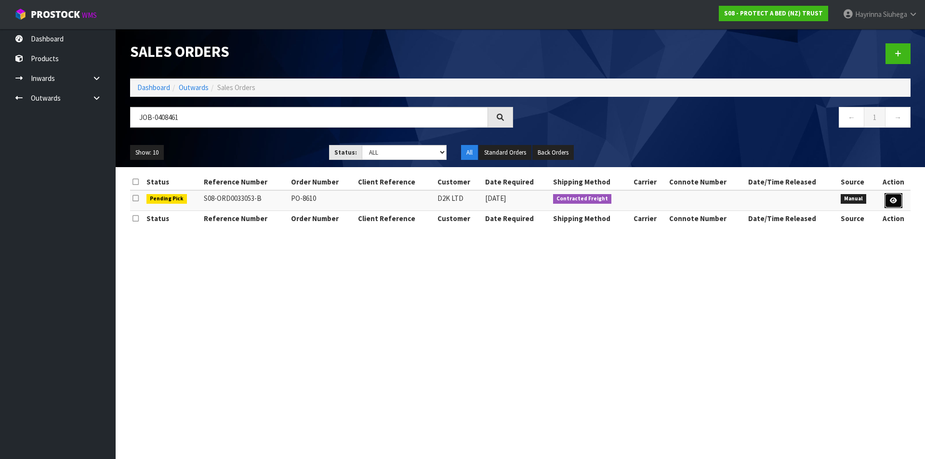
click at [896, 198] on icon at bounding box center [892, 200] width 7 height 6
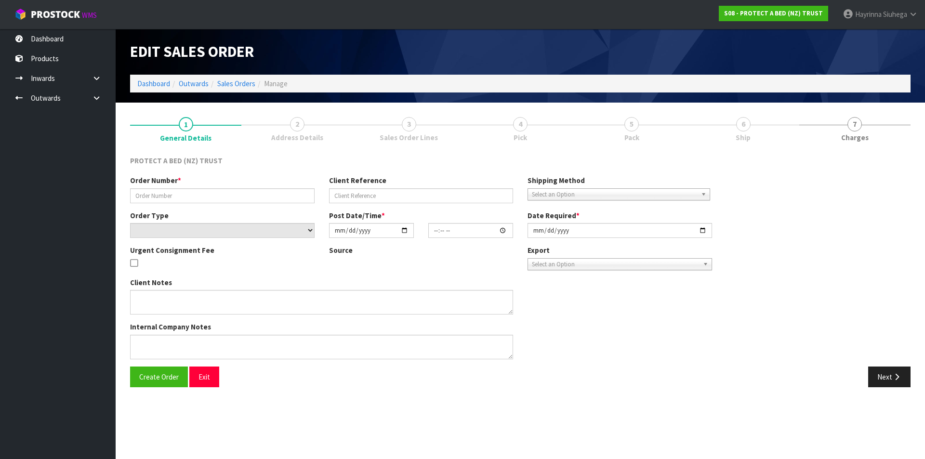
type input "PO-8610"
select select "number:0"
type input "[DATE]"
type input "11:01:00.000"
type input "[DATE]"
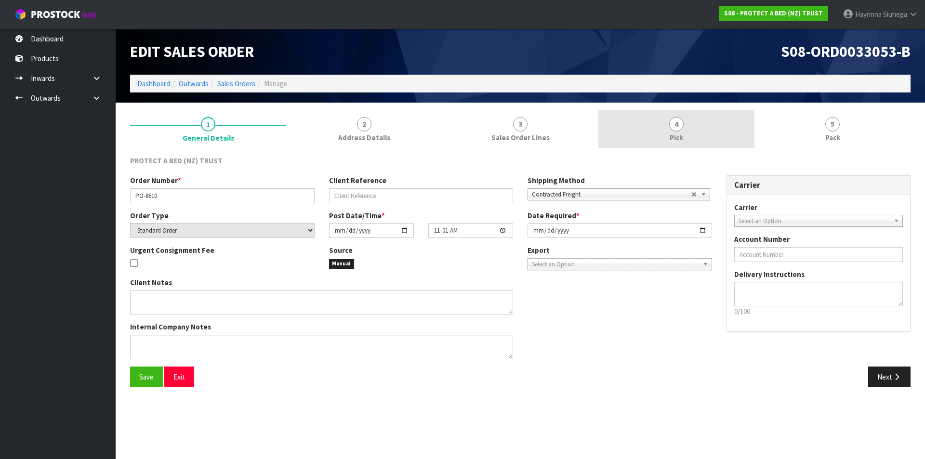
click at [693, 128] on link "4 Pick" at bounding box center [676, 129] width 156 height 38
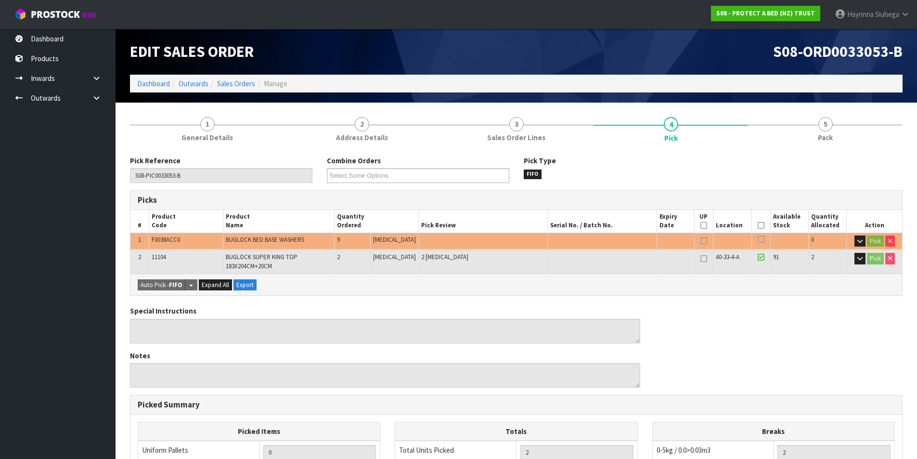
click at [758, 226] on icon at bounding box center [761, 225] width 7 height 0
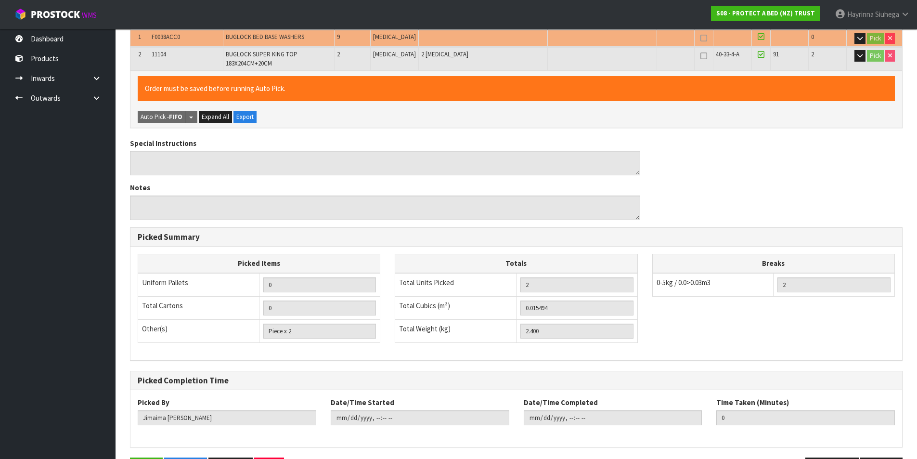
scroll to position [236, 0]
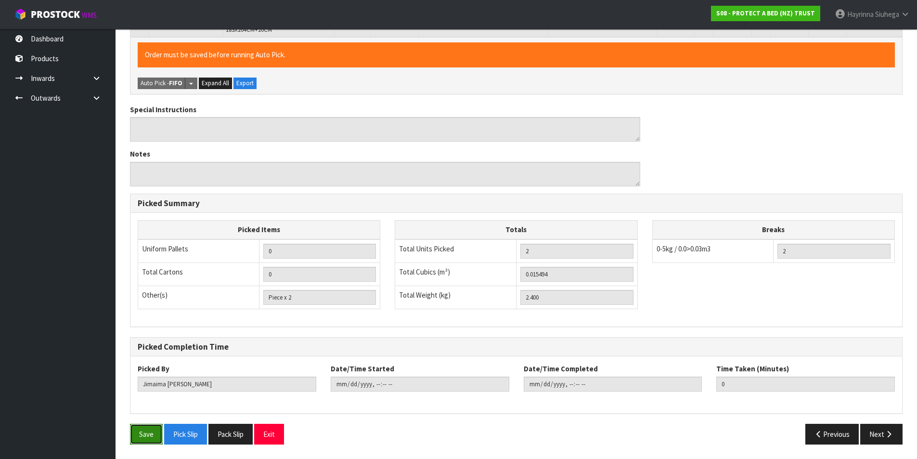
click at [145, 429] on button "Save" at bounding box center [146, 434] width 33 height 21
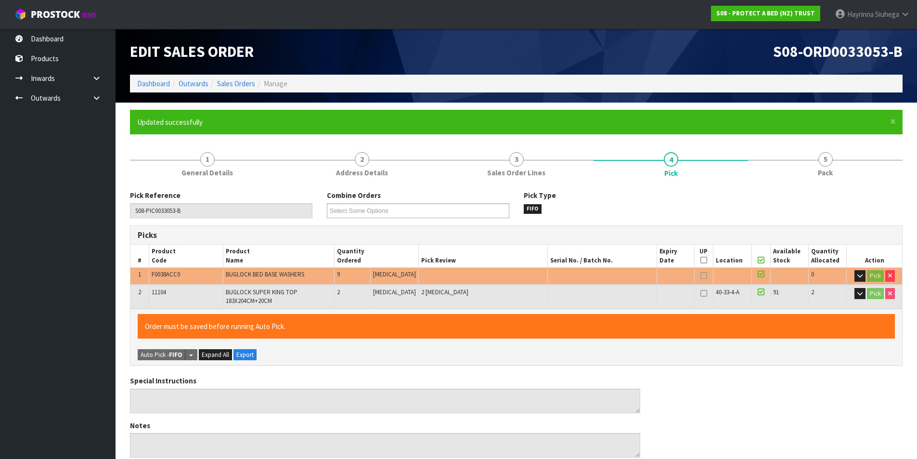
type input "[PERSON_NAME]"
type input "[DATE]T16:34:50"
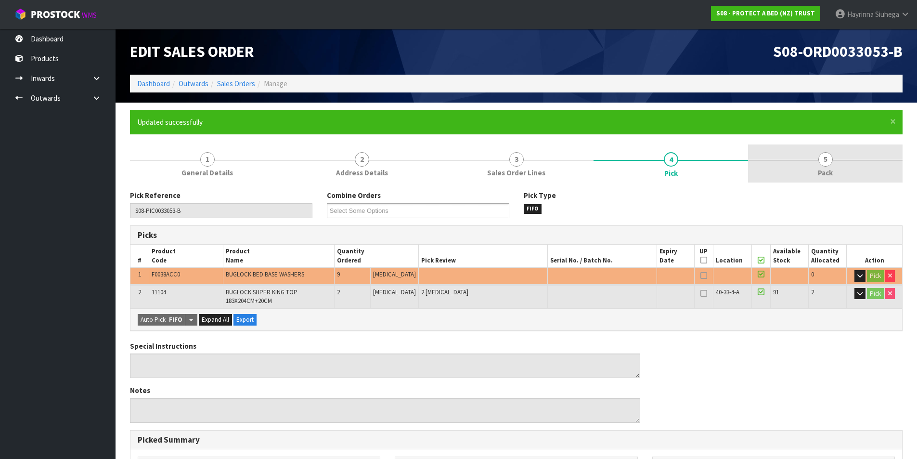
click at [837, 161] on link "5 Pack" at bounding box center [825, 163] width 155 height 38
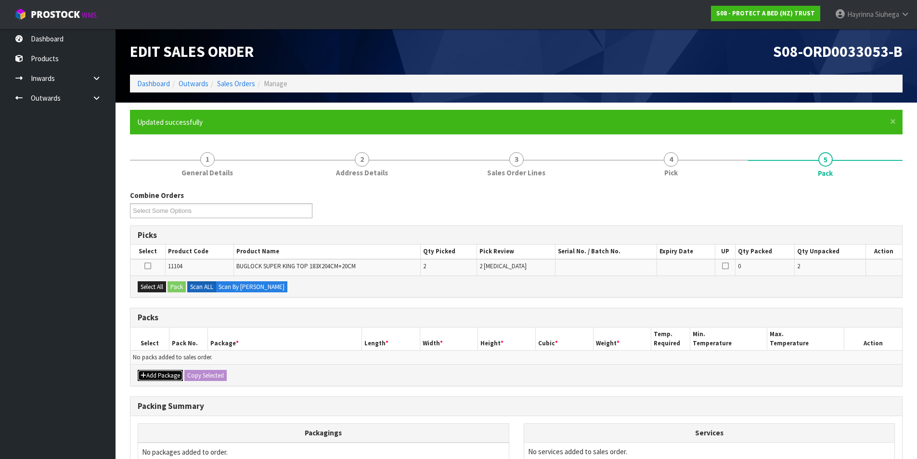
click at [155, 380] on button "Add Package" at bounding box center [160, 376] width 45 height 12
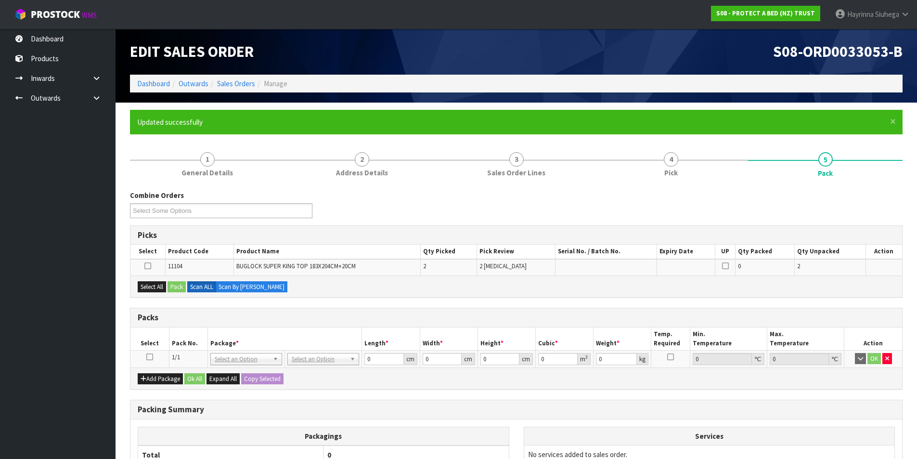
click at [149, 357] on icon at bounding box center [149, 357] width 7 height 0
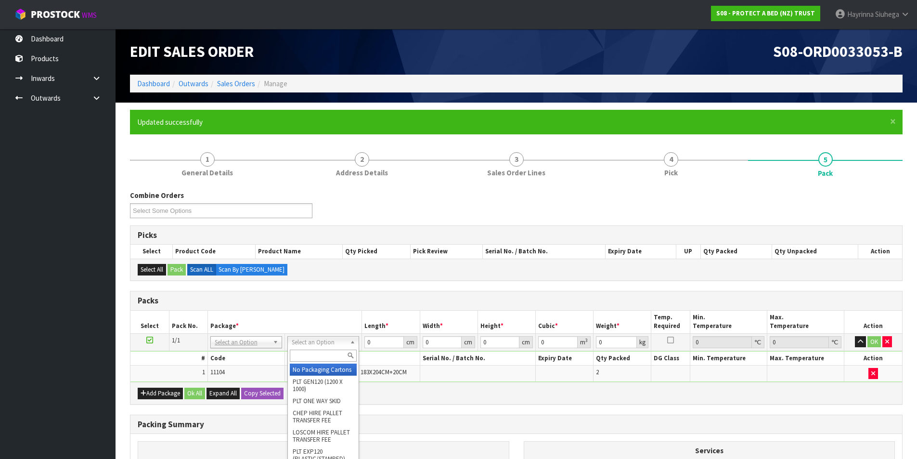
click at [324, 358] on input "text" at bounding box center [323, 356] width 67 height 12
type input "OC"
type input "2.4"
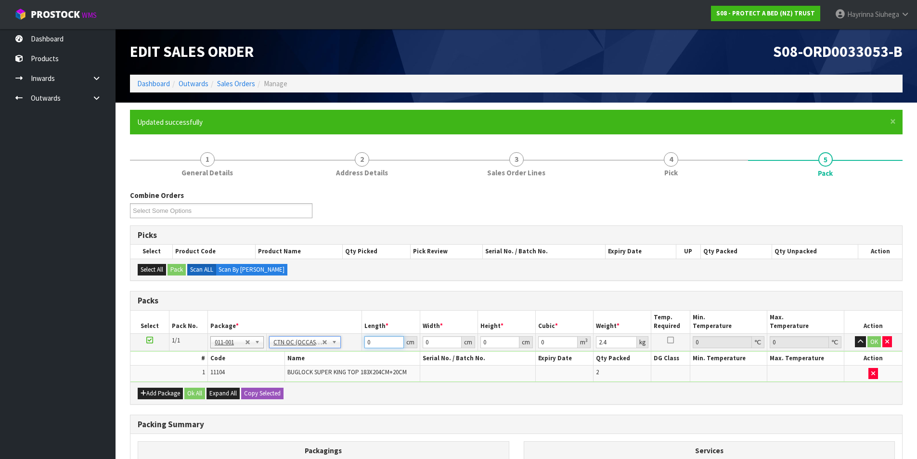
click at [368, 338] on input "0" at bounding box center [384, 342] width 39 height 12
type input "43"
type input "35"
type input "2"
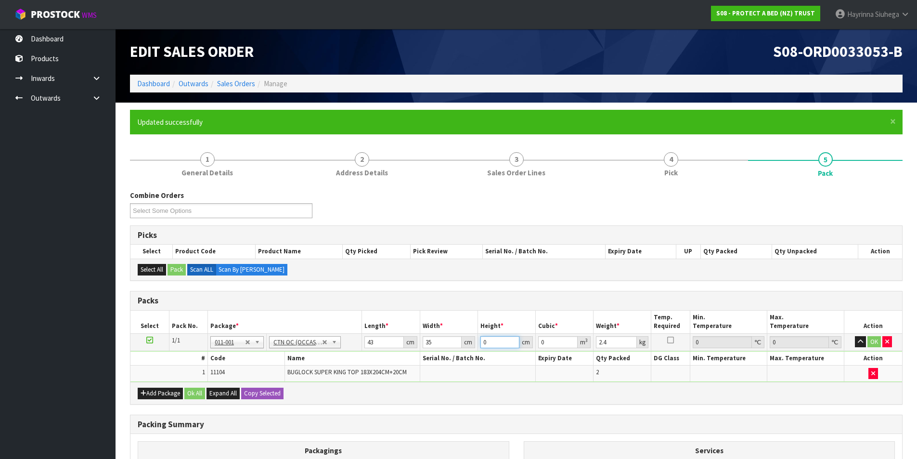
type input "0.00301"
type input "23"
type input "0.034615"
type input "23"
click button "OK" at bounding box center [874, 342] width 13 height 12
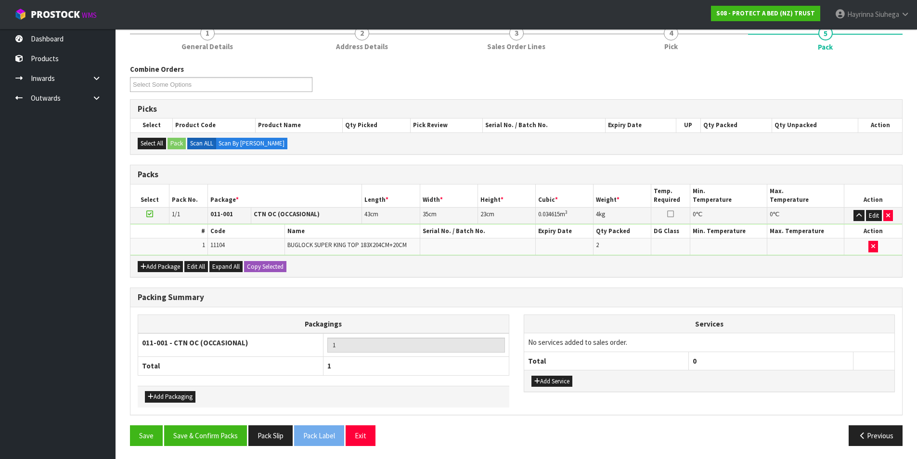
scroll to position [128, 0]
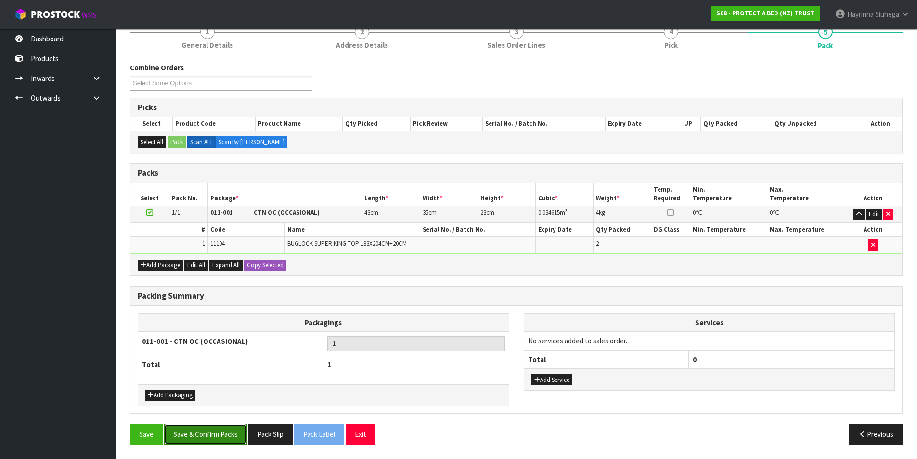
click at [222, 438] on button "Save & Confirm Packs" at bounding box center [205, 434] width 83 height 21
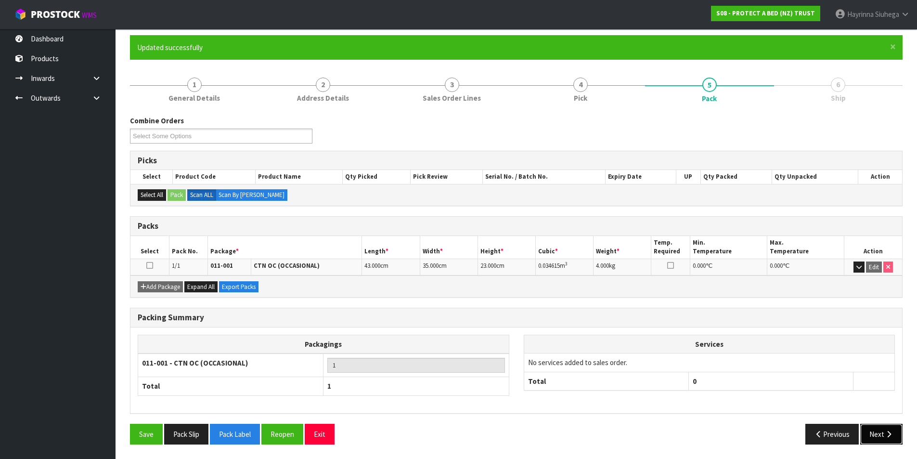
click at [885, 437] on icon "button" at bounding box center [889, 433] width 9 height 7
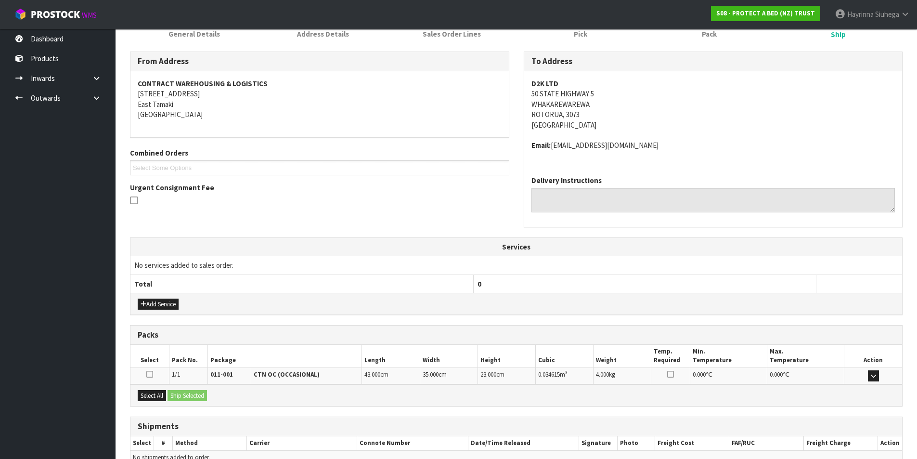
scroll to position [190, 0]
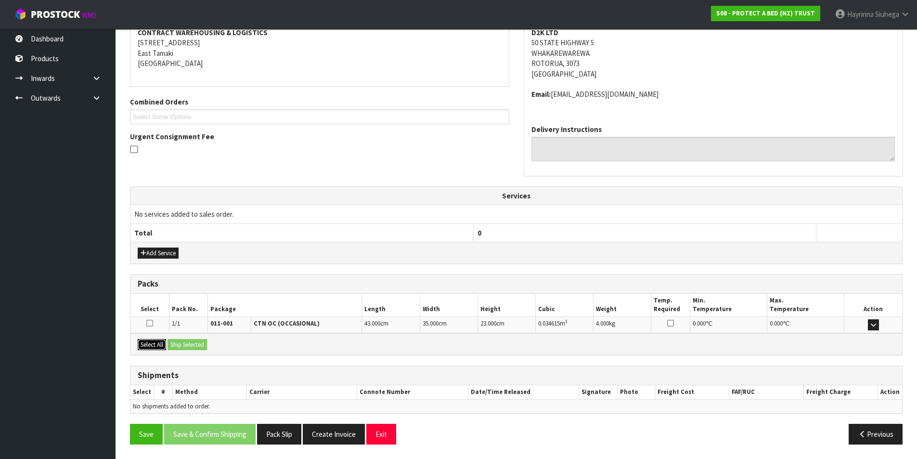
drag, startPoint x: 146, startPoint y: 344, endPoint x: 167, endPoint y: 345, distance: 21.2
click at [152, 345] on button "Select All" at bounding box center [152, 345] width 28 height 12
click at [194, 344] on button "Ship Selected" at bounding box center [187, 345] width 39 height 12
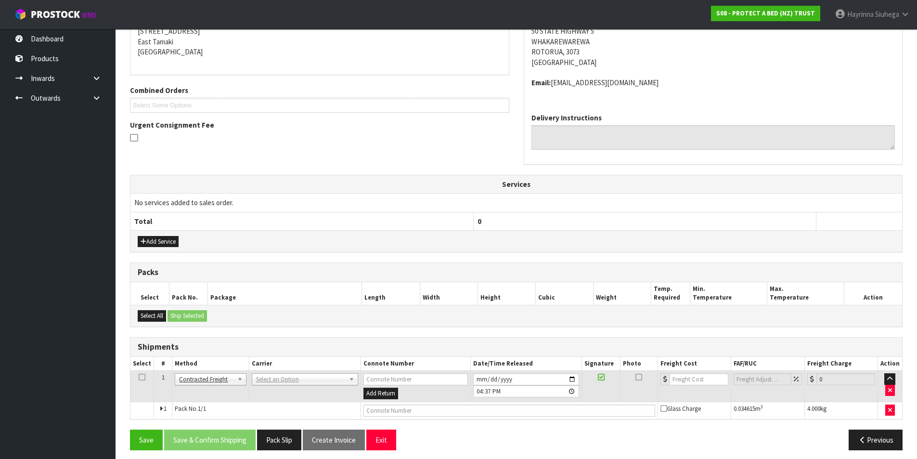
scroll to position [207, 0]
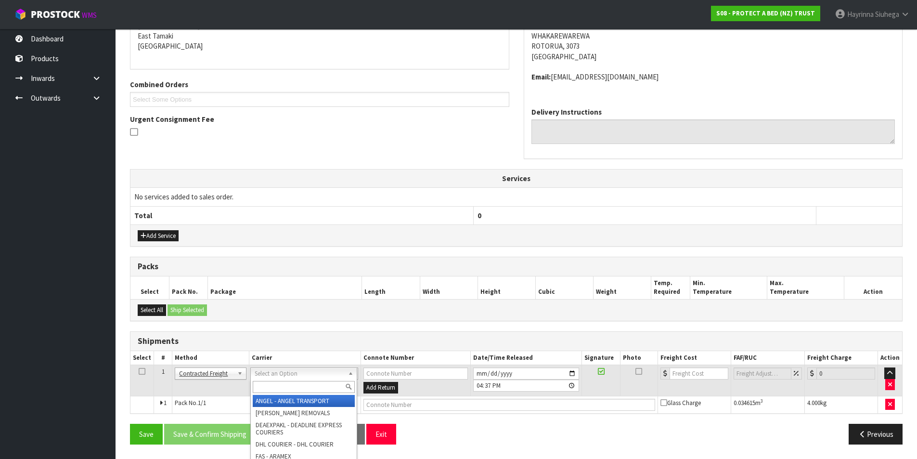
click at [300, 386] on input "text" at bounding box center [304, 387] width 102 height 12
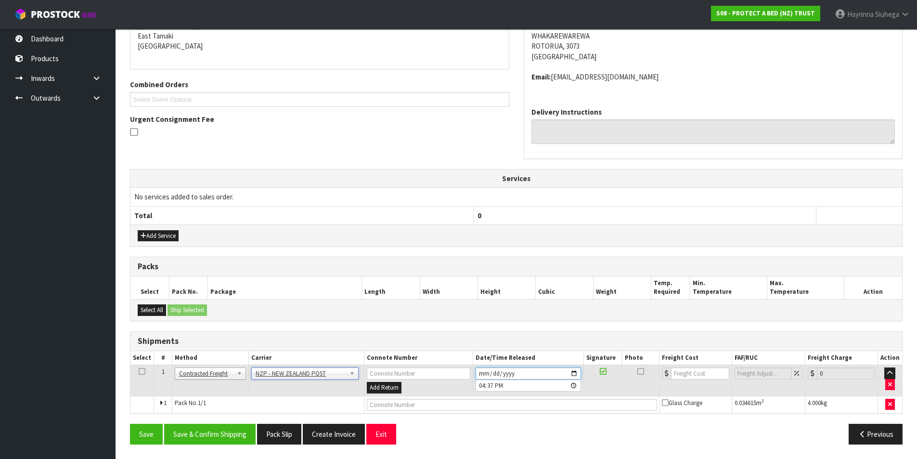
click at [481, 371] on input "[DATE]" at bounding box center [528, 373] width 105 height 12
click at [235, 431] on button "Save & Confirm Shipping" at bounding box center [209, 434] width 91 height 21
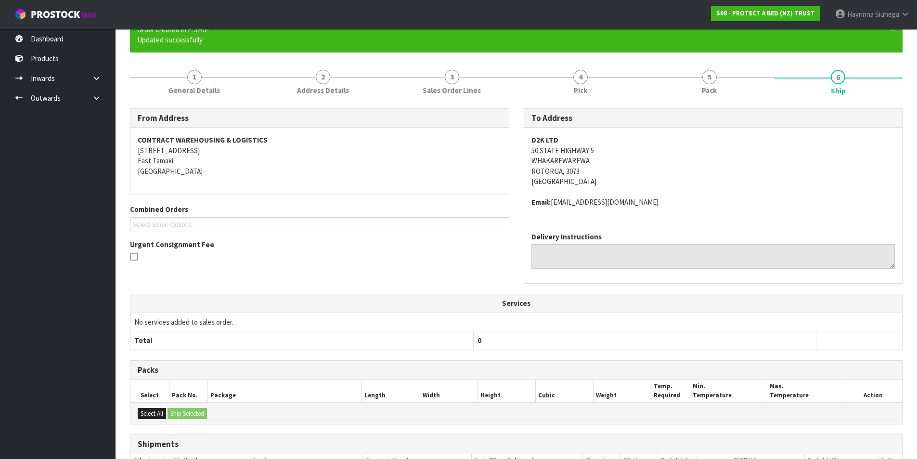
scroll to position [193, 0]
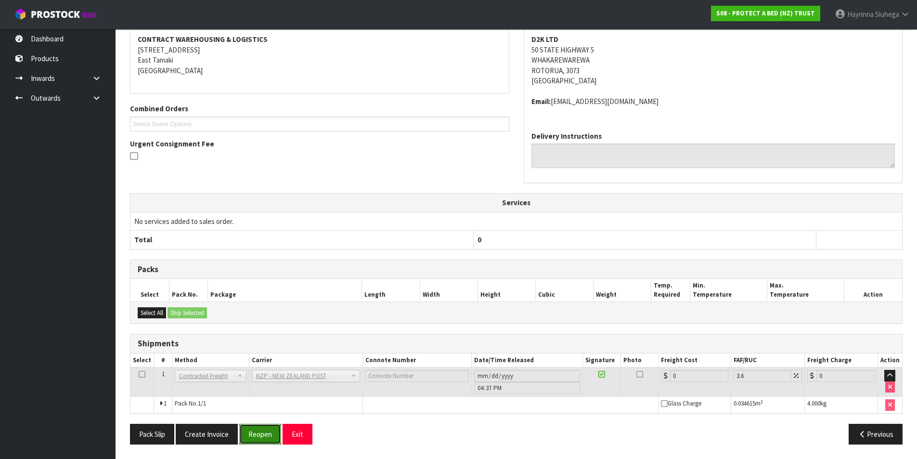
click at [258, 436] on button "Reopen" at bounding box center [260, 434] width 42 height 21
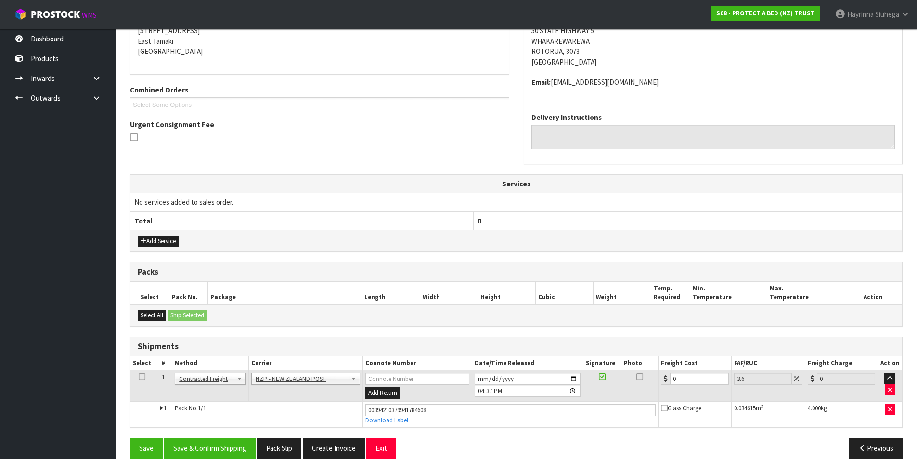
scroll to position [216, 0]
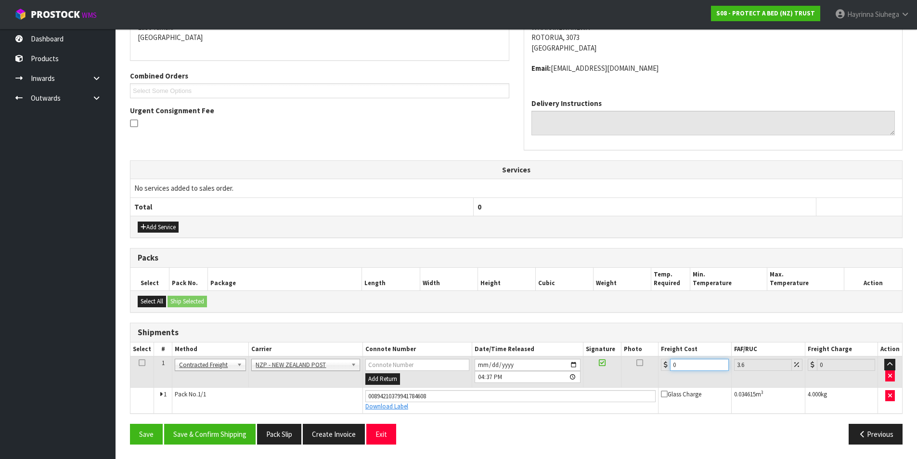
drag, startPoint x: 691, startPoint y: 361, endPoint x: 610, endPoint y: 363, distance: 81.4
click at [610, 363] on tr "1 Client Local Pickup Customer Local Pickup Company Freight Contracted Freight …" at bounding box center [516, 371] width 772 height 31
click at [130, 424] on button "Save" at bounding box center [146, 434] width 33 height 21
click at [192, 428] on button "Save & Confirm Shipping" at bounding box center [209, 434] width 91 height 21
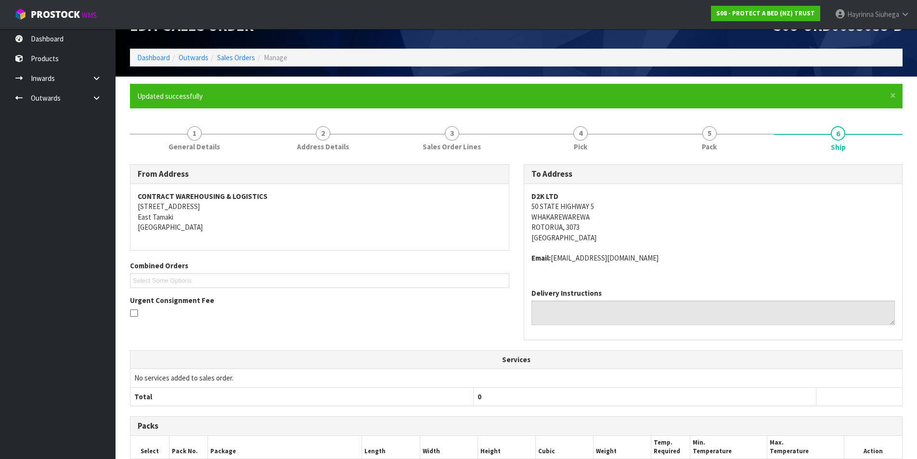
scroll to position [0, 0]
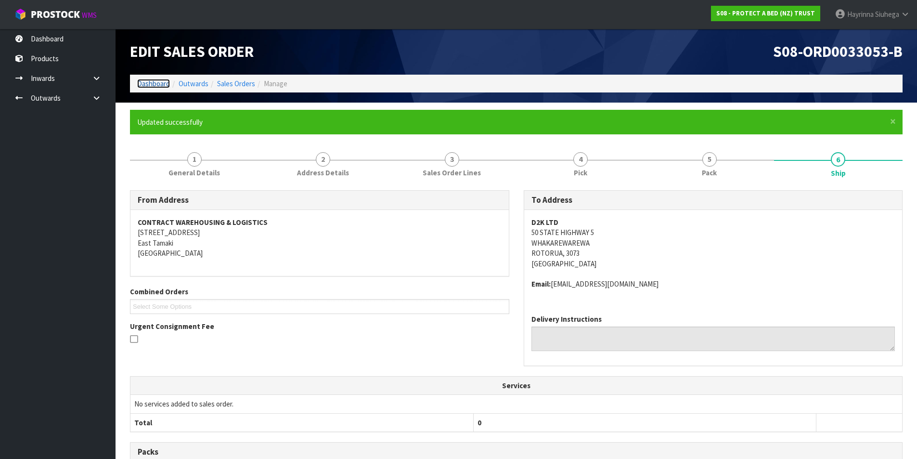
click at [157, 86] on link "Dashboard" at bounding box center [153, 83] width 33 height 9
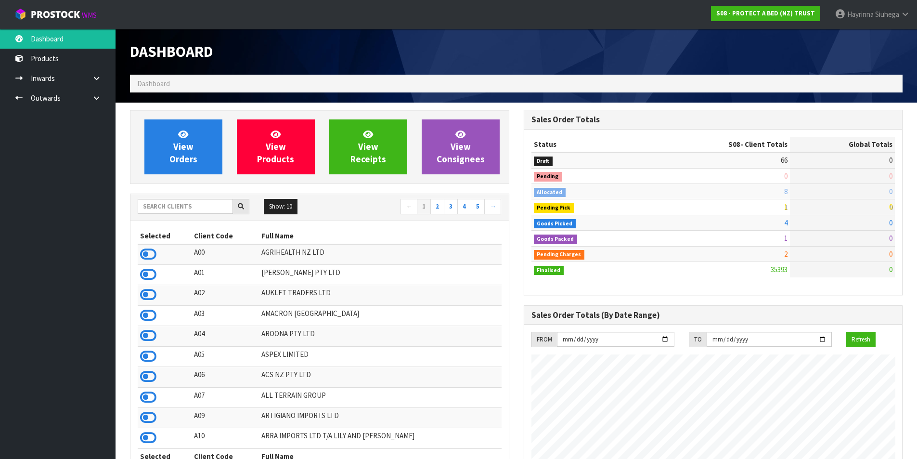
scroll to position [730, 393]
click at [193, 146] on span "View Orders" at bounding box center [183, 147] width 28 height 36
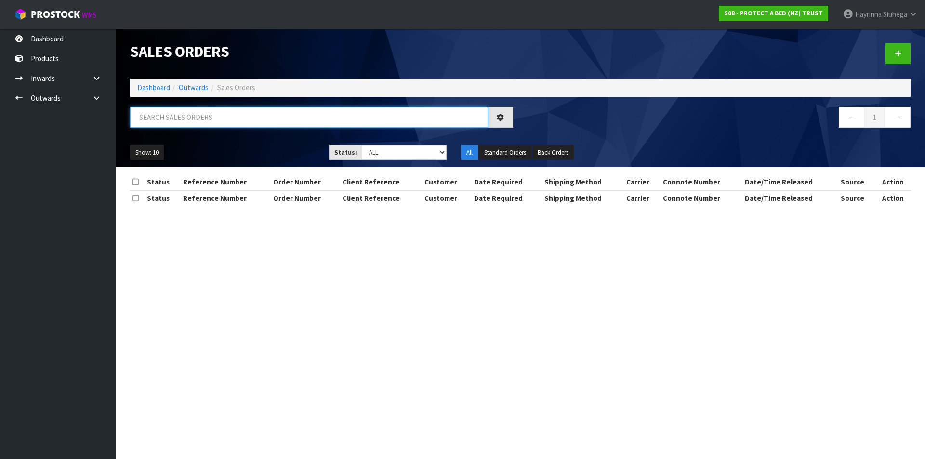
click at [207, 114] on input "text" at bounding box center [309, 117] width 358 height 21
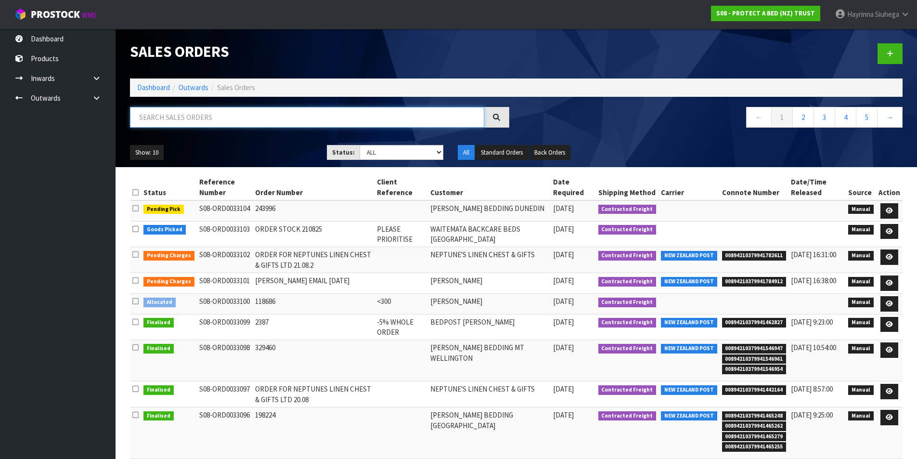
click at [174, 117] on input "text" at bounding box center [307, 117] width 354 height 21
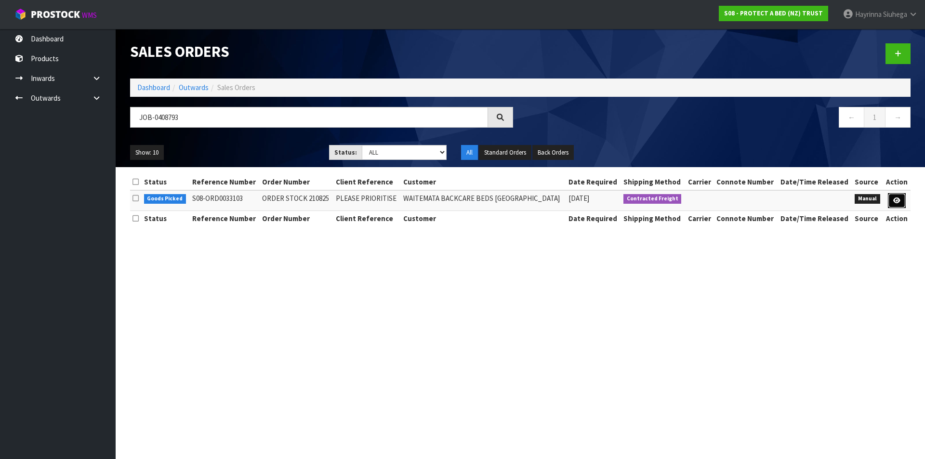
click at [890, 201] on link at bounding box center [896, 200] width 18 height 15
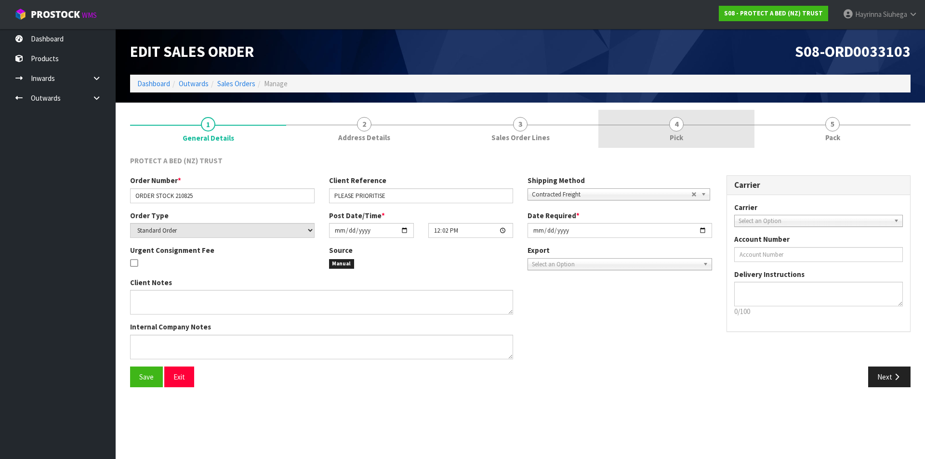
click at [741, 127] on link "4 Pick" at bounding box center [676, 129] width 156 height 38
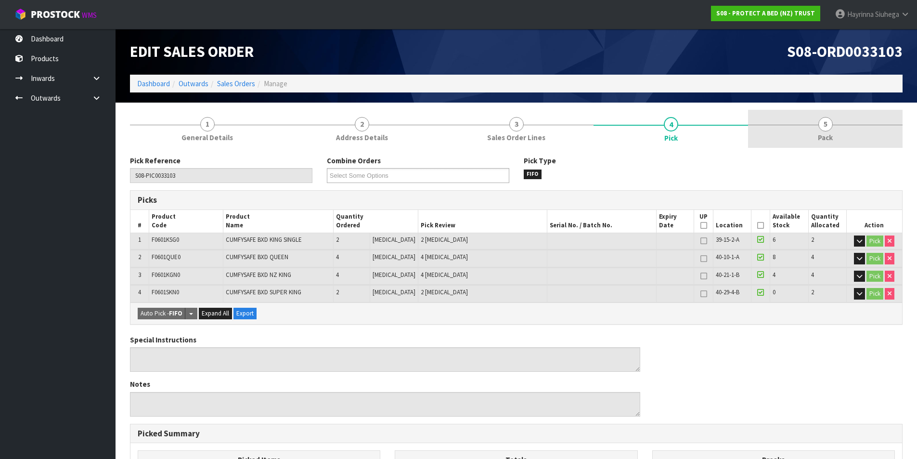
drag, startPoint x: 812, startPoint y: 119, endPoint x: 796, endPoint y: 123, distance: 16.9
click at [808, 121] on link "5 Pack" at bounding box center [825, 129] width 155 height 38
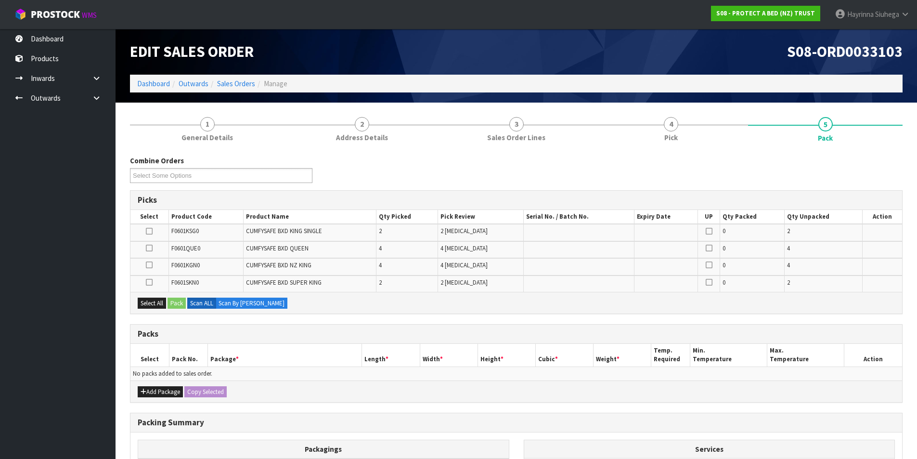
scroll to position [48, 0]
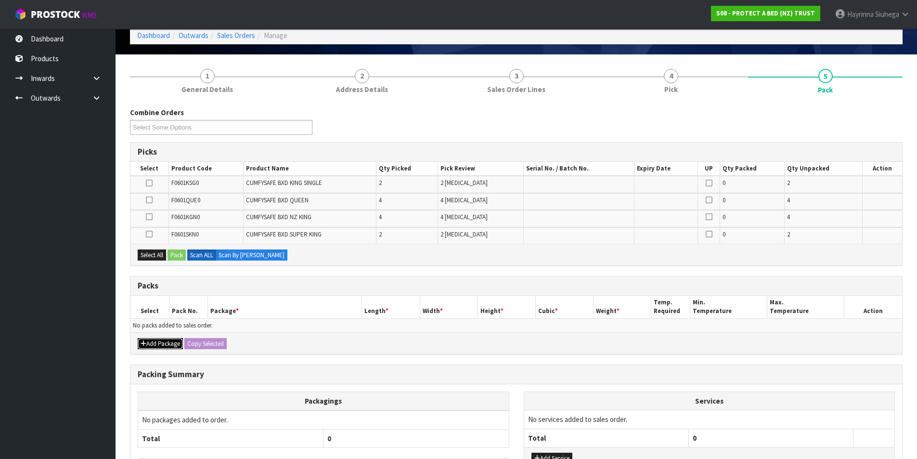
click at [166, 340] on button "Add Package" at bounding box center [160, 344] width 45 height 12
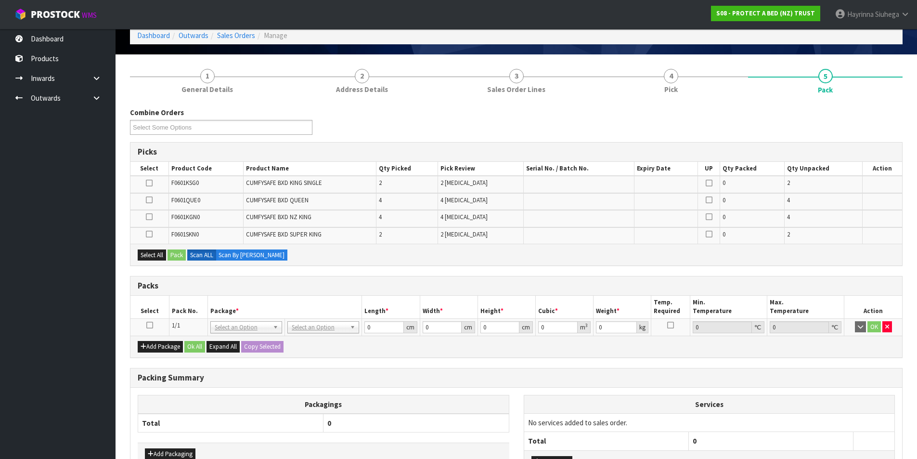
click at [149, 321] on td at bounding box center [149, 326] width 39 height 17
click at [152, 325] on icon at bounding box center [149, 325] width 7 height 0
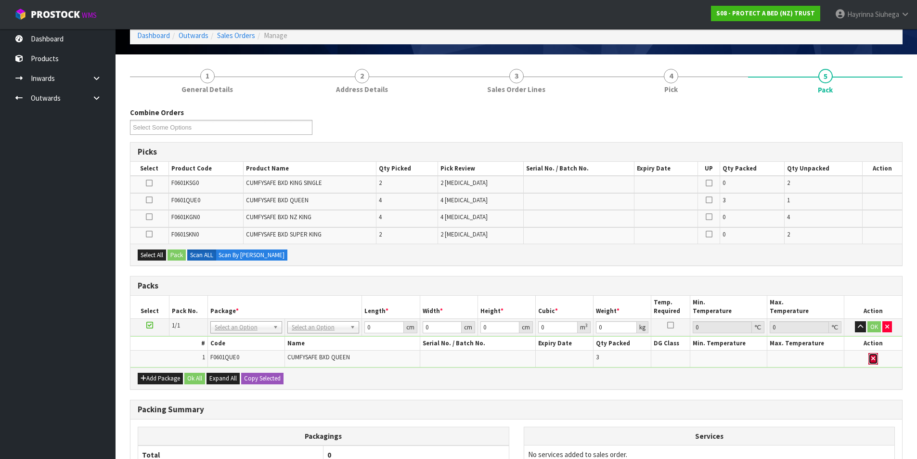
click at [873, 362] on icon "button" at bounding box center [874, 358] width 4 height 6
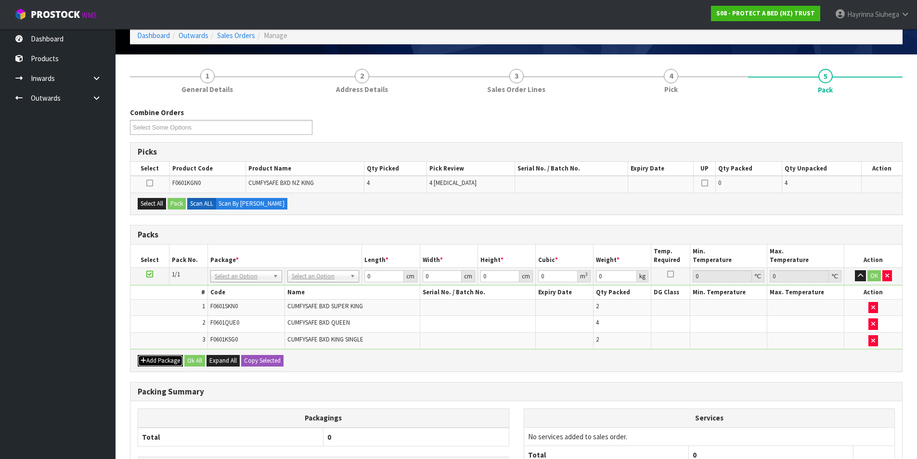
click at [174, 363] on button "Add Package" at bounding box center [160, 361] width 45 height 12
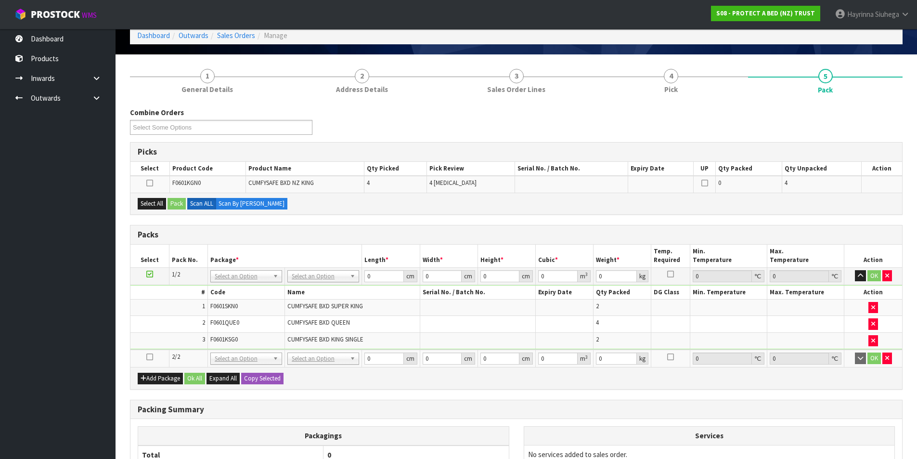
click at [150, 357] on icon at bounding box center [149, 357] width 7 height 0
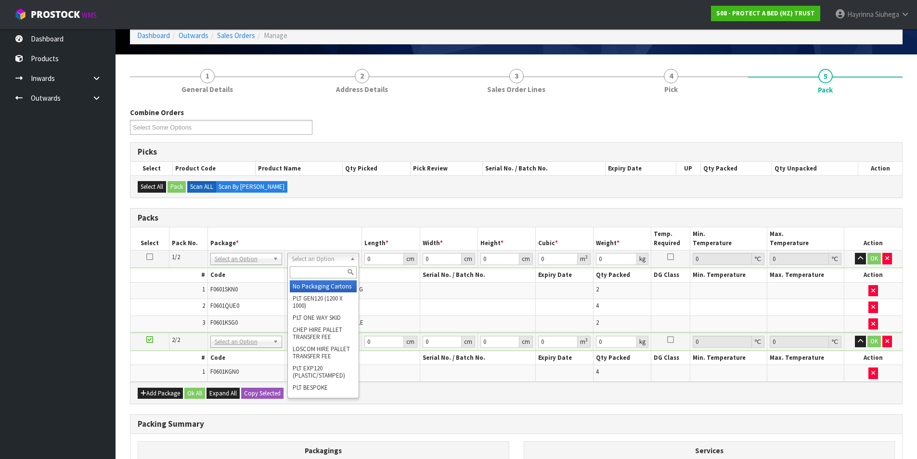
click at [338, 269] on input "text" at bounding box center [323, 272] width 67 height 12
click at [313, 350] on td "No Packaging Cartons PLT GEN120 (1200 X 1000) PLT ONE WAY SKID CHEP HIRE PALLET…" at bounding box center [319, 342] width 83 height 18
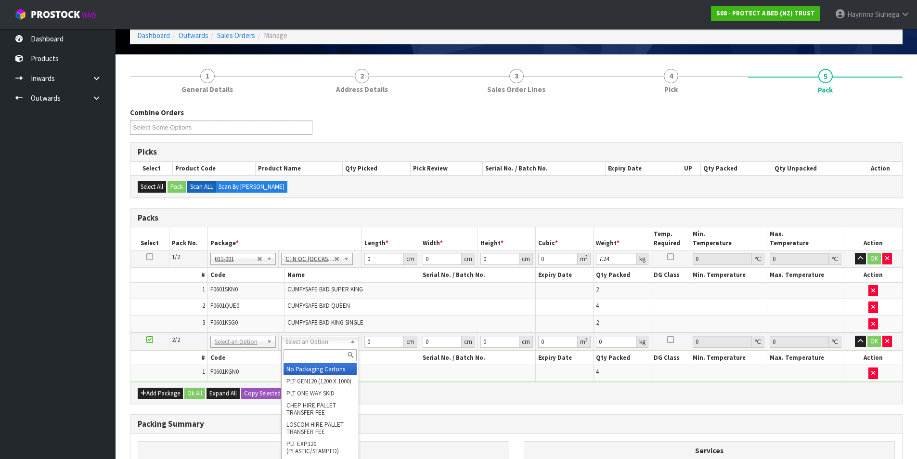
click at [305, 353] on input "text" at bounding box center [320, 355] width 73 height 12
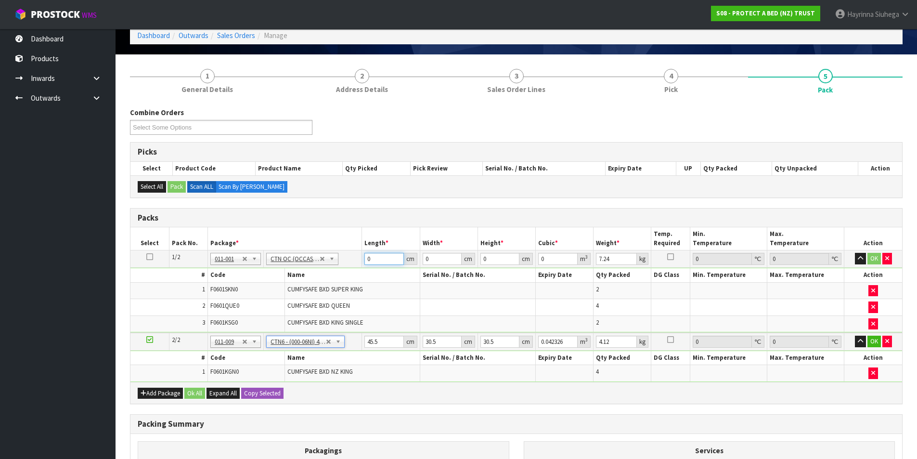
click at [368, 259] on input "0" at bounding box center [384, 259] width 39 height 12
click button "OK" at bounding box center [874, 259] width 13 height 12
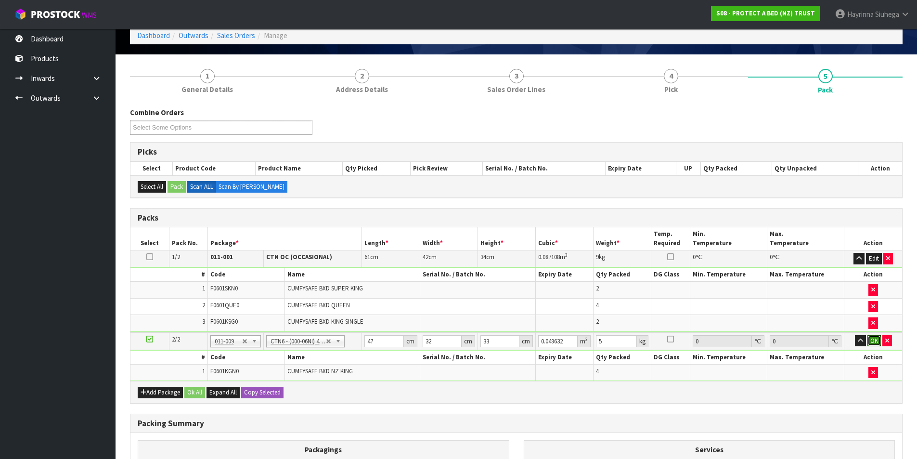
click button "OK" at bounding box center [874, 341] width 13 height 12
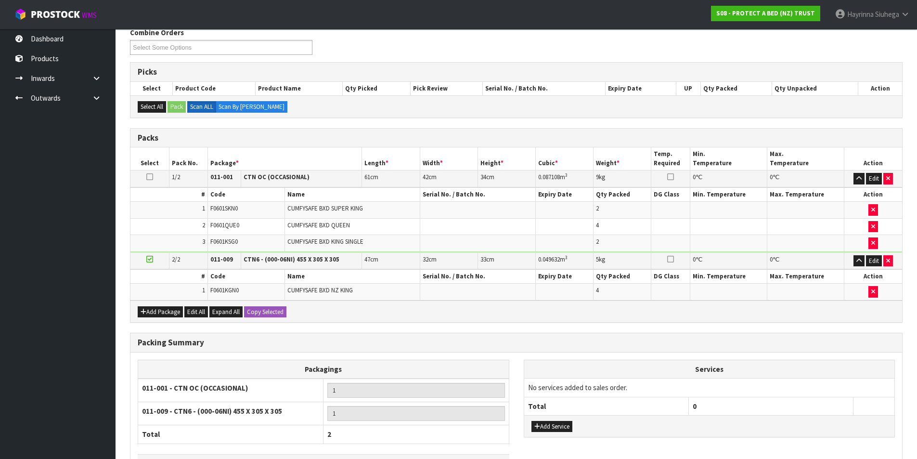
scroll to position [198, 0]
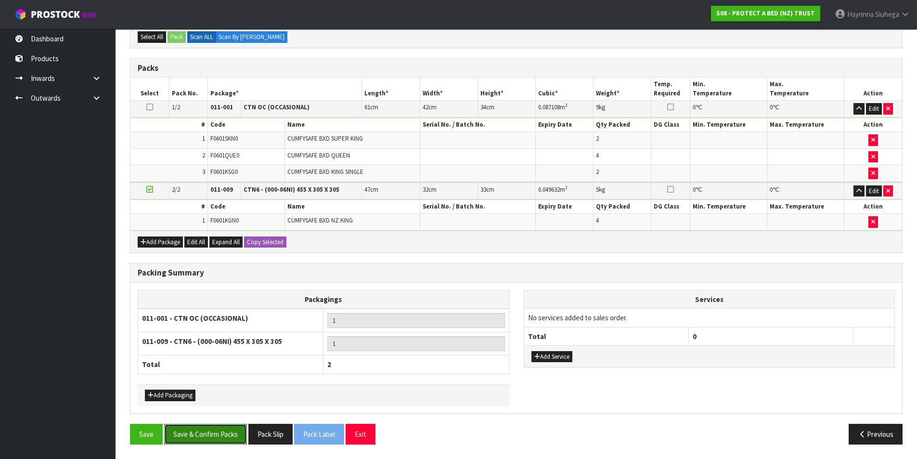
click at [210, 436] on button "Save & Confirm Packs" at bounding box center [205, 434] width 83 height 21
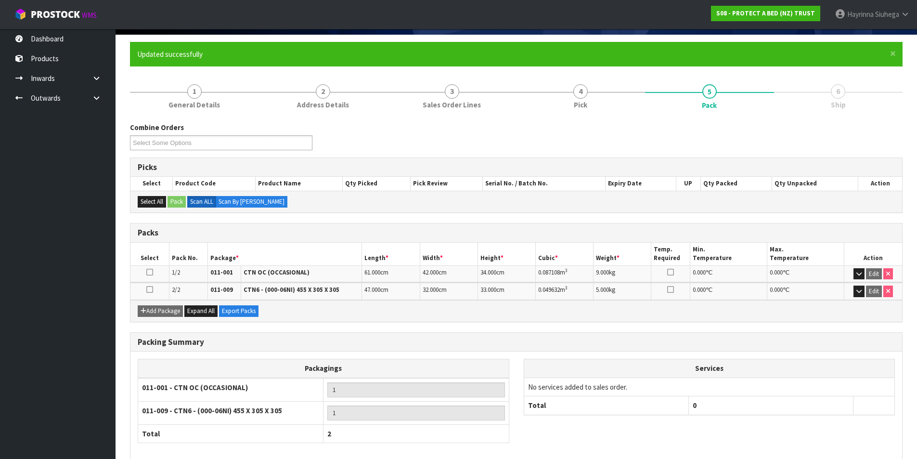
scroll to position [116, 0]
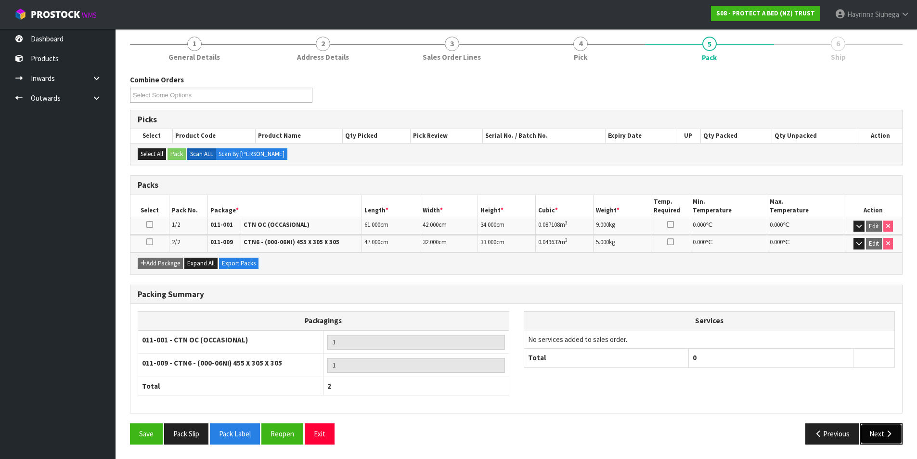
click at [887, 430] on icon "button" at bounding box center [889, 433] width 9 height 7
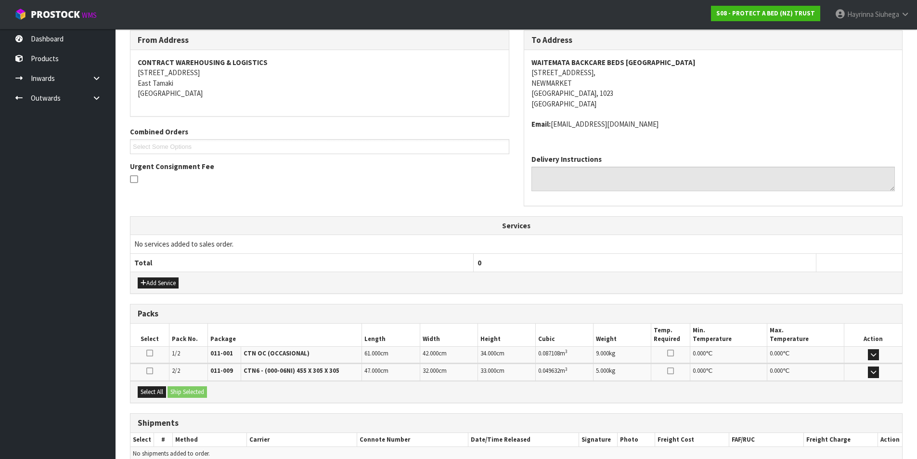
scroll to position [208, 0]
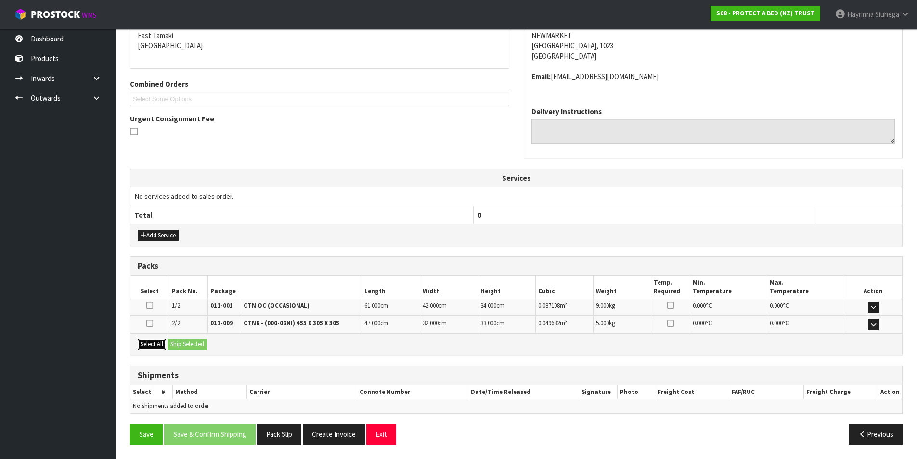
click at [155, 343] on button "Select All" at bounding box center [152, 345] width 28 height 12
click at [180, 340] on button "Ship Selected" at bounding box center [187, 345] width 39 height 12
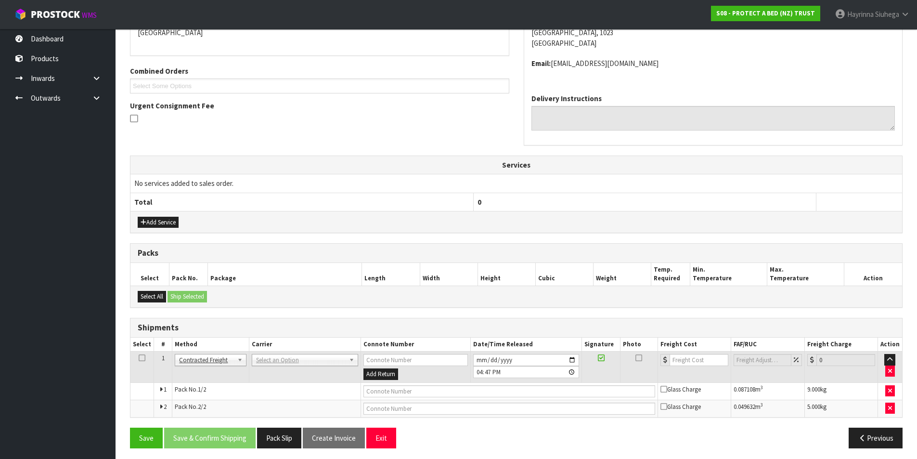
scroll to position [224, 0]
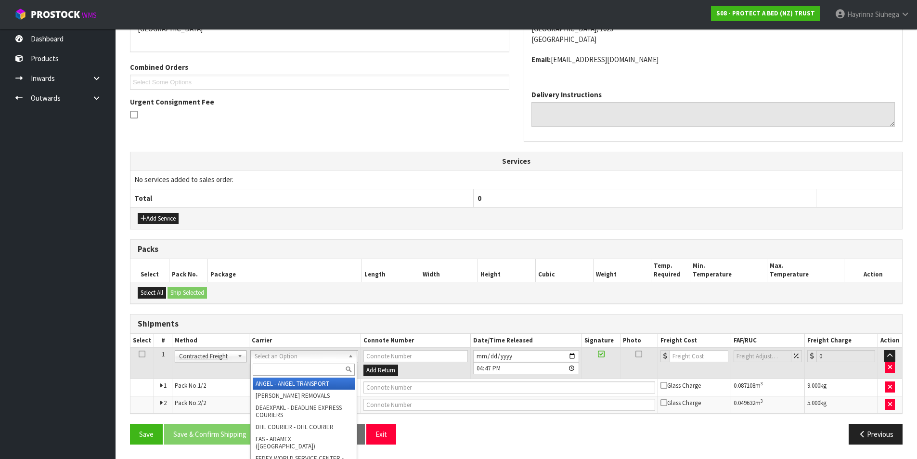
click at [303, 367] on input "text" at bounding box center [304, 370] width 102 height 12
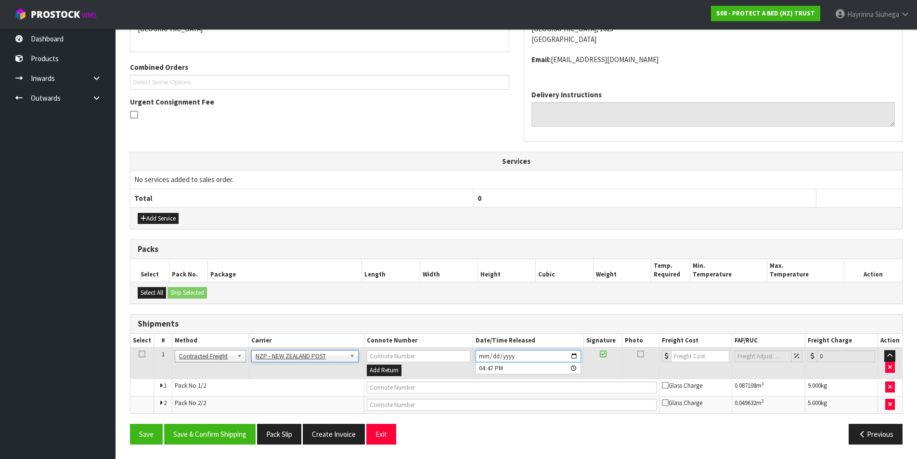
click at [481, 352] on input "[DATE]" at bounding box center [528, 356] width 105 height 12
click at [198, 432] on button "Save & Confirm Shipping" at bounding box center [209, 434] width 91 height 21
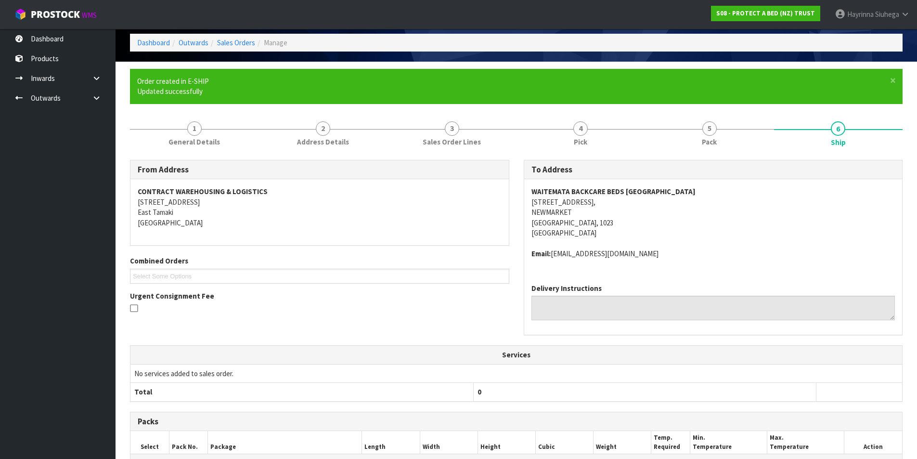
scroll to position [210, 0]
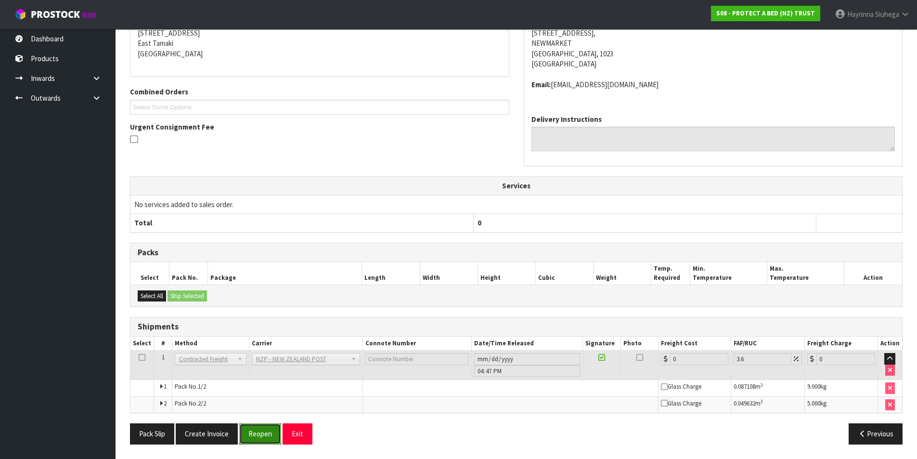
click at [264, 432] on button "Reopen" at bounding box center [260, 433] width 42 height 21
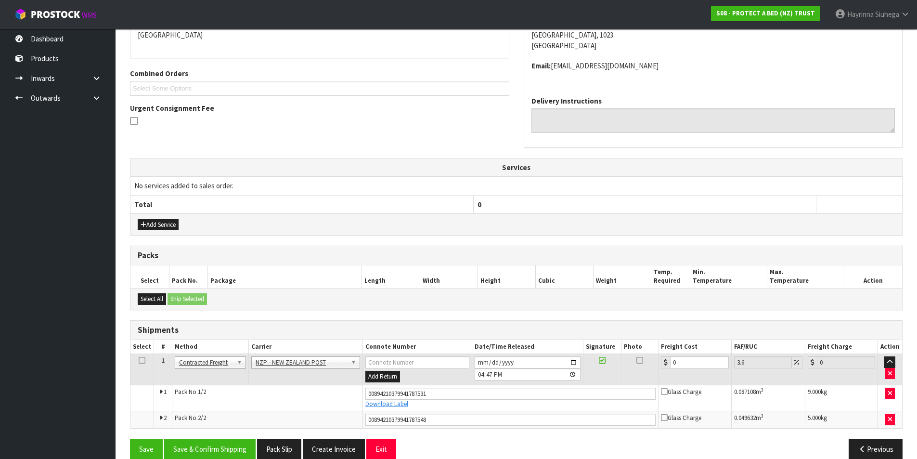
scroll to position [233, 0]
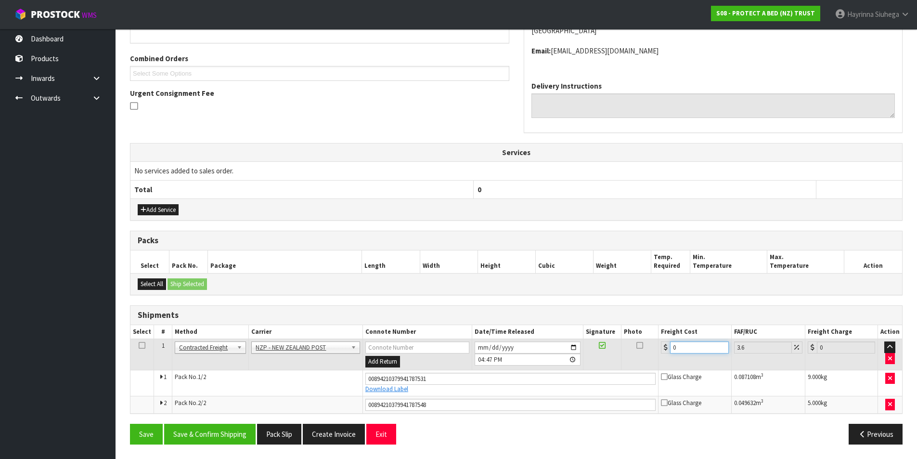
drag, startPoint x: 687, startPoint y: 344, endPoint x: 702, endPoint y: 332, distance: 19.9
click at [636, 341] on tr "1 Client Local Pickup Customer Local Pickup Company Freight Contracted Freight …" at bounding box center [516, 354] width 772 height 31
click at [130, 424] on button "Save" at bounding box center [146, 434] width 33 height 21
click at [231, 427] on button "Save & Confirm Shipping" at bounding box center [209, 434] width 91 height 21
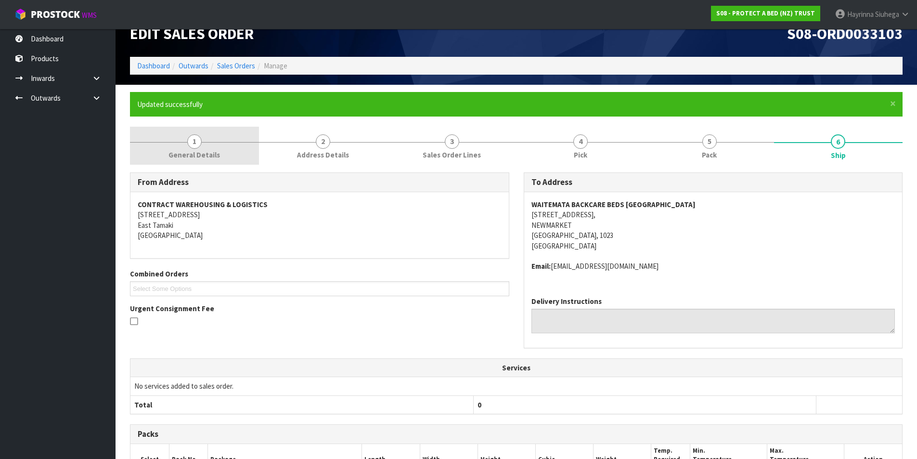
scroll to position [0, 0]
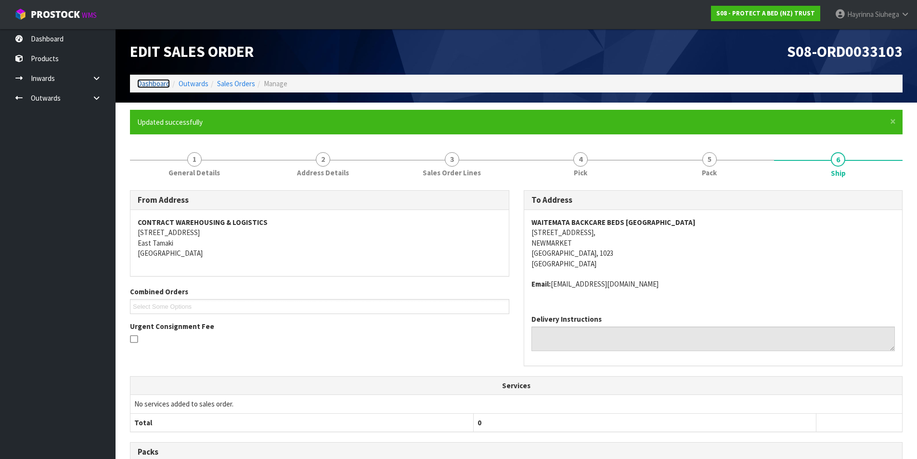
click at [166, 84] on link "Dashboard" at bounding box center [153, 83] width 33 height 9
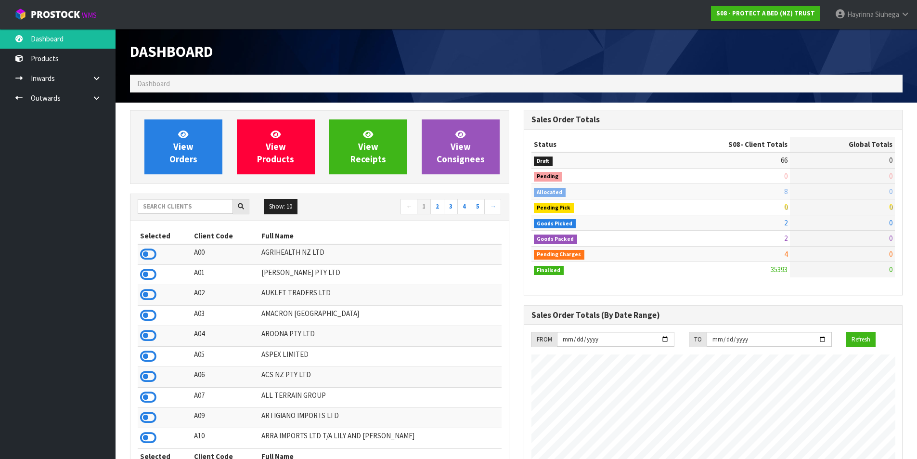
scroll to position [730, 393]
click at [187, 205] on input "text" at bounding box center [185, 206] width 95 height 15
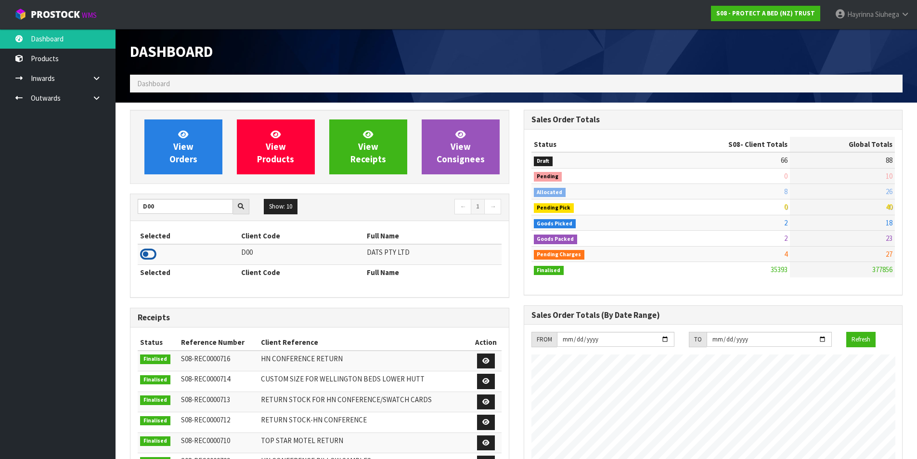
click at [152, 250] on icon at bounding box center [148, 254] width 16 height 14
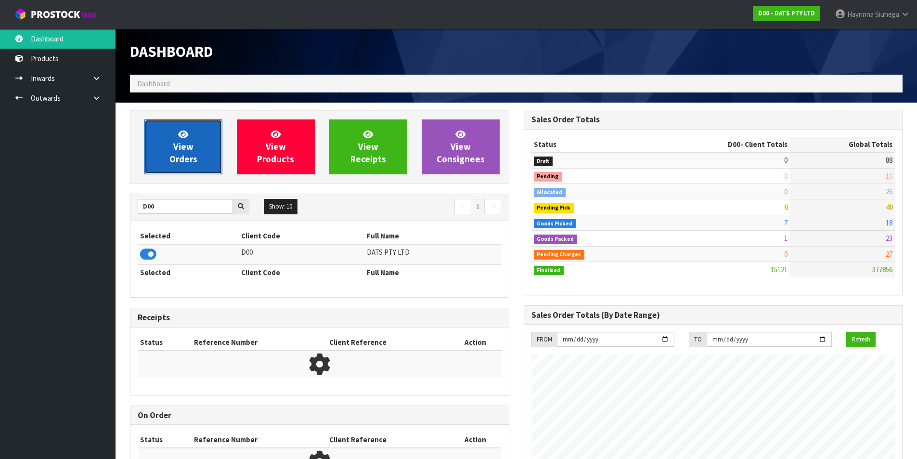
click at [179, 142] on span "View Orders" at bounding box center [183, 147] width 28 height 36
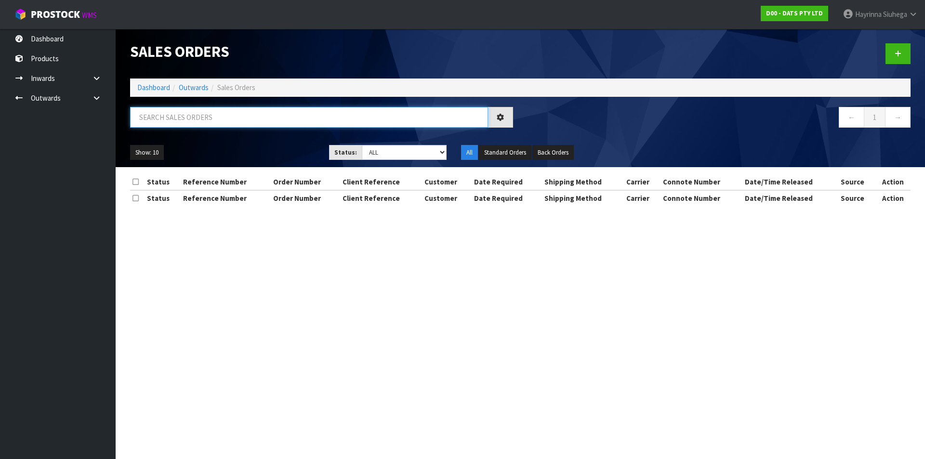
click at [188, 123] on input "text" at bounding box center [309, 117] width 358 height 21
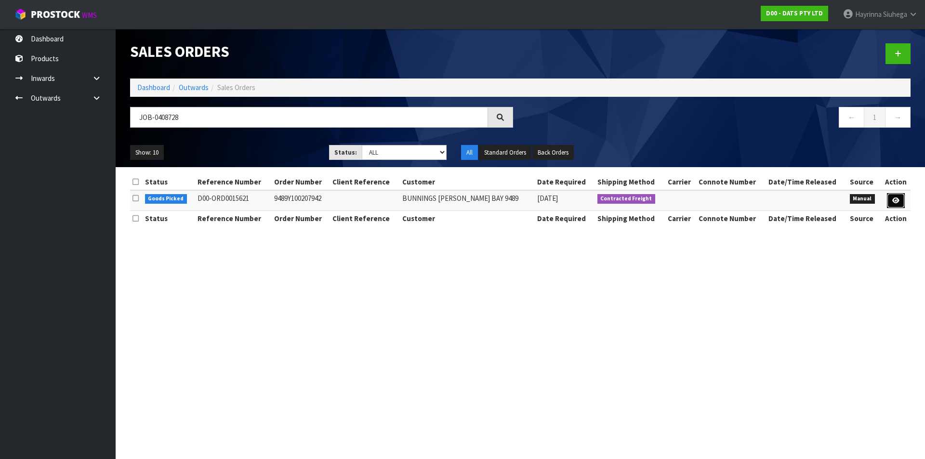
click at [895, 202] on icon at bounding box center [895, 200] width 7 height 6
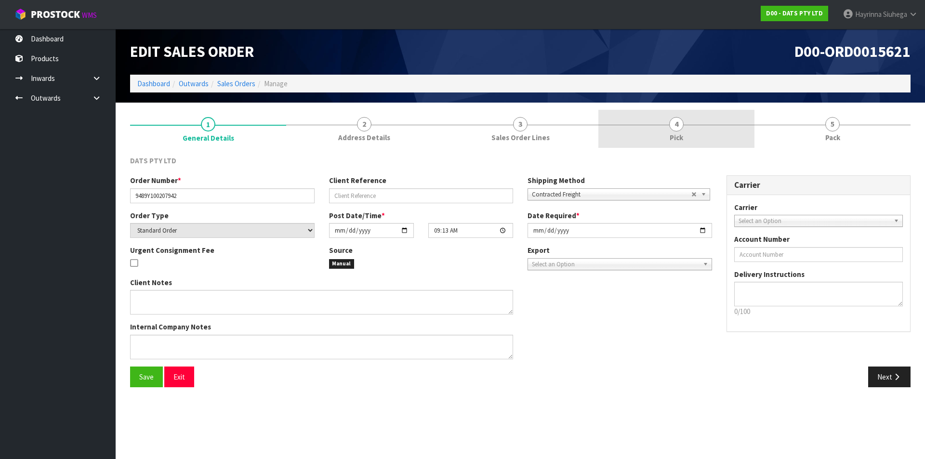
drag, startPoint x: 704, startPoint y: 137, endPoint x: 784, endPoint y: 137, distance: 79.9
click at [705, 137] on link "4 Pick" at bounding box center [676, 129] width 156 height 38
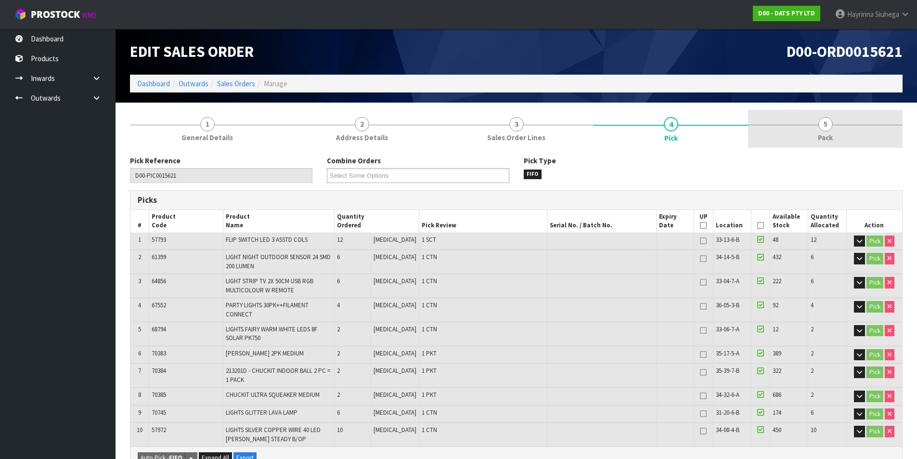
click at [795, 137] on link "5 Pack" at bounding box center [825, 129] width 155 height 38
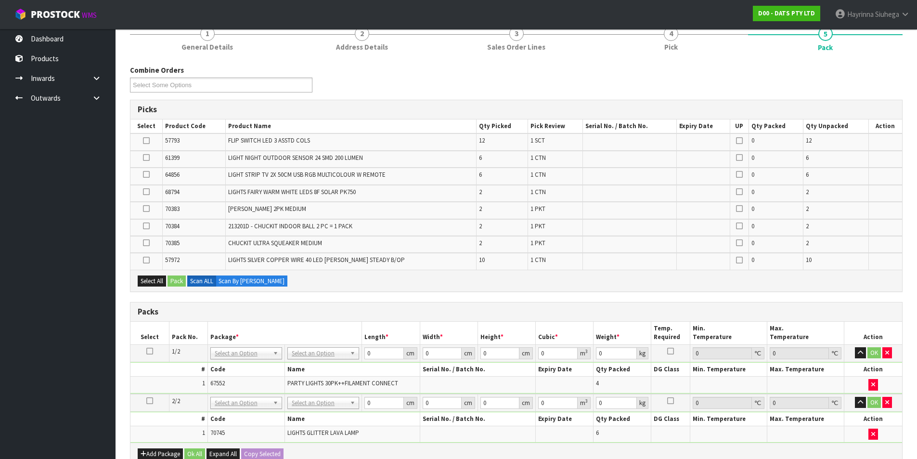
scroll to position [241, 0]
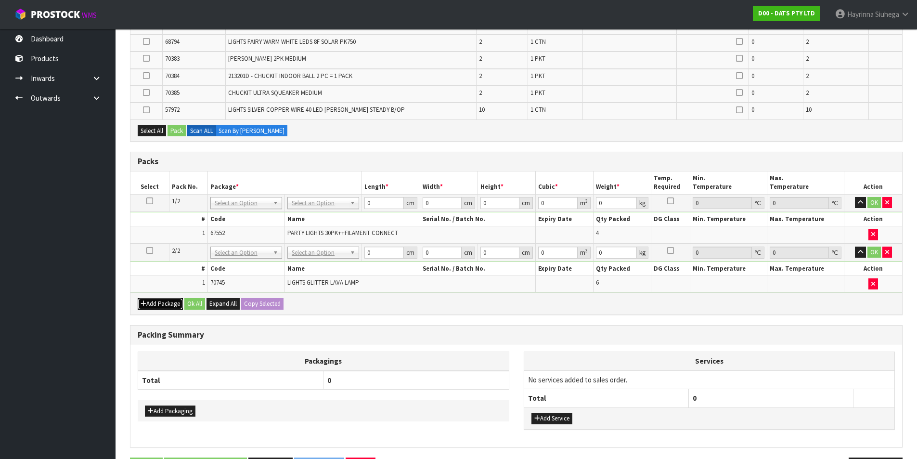
click at [156, 308] on button "Add Package" at bounding box center [160, 304] width 45 height 12
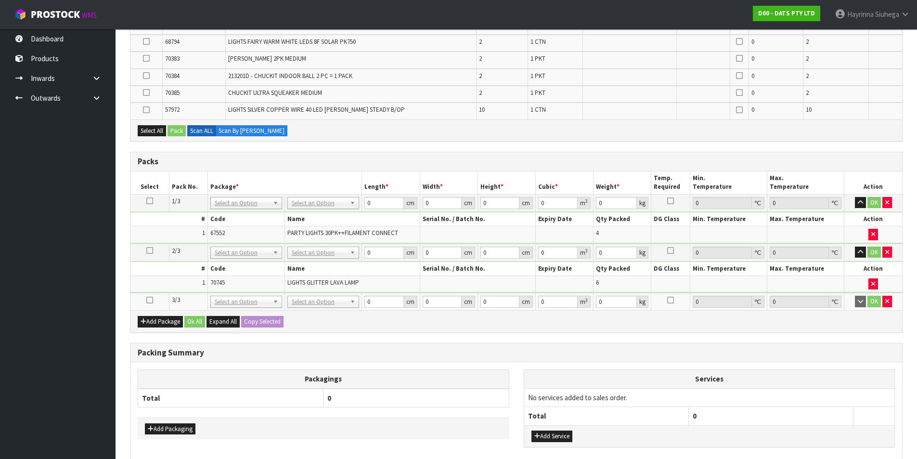
click at [148, 300] on icon at bounding box center [149, 300] width 7 height 0
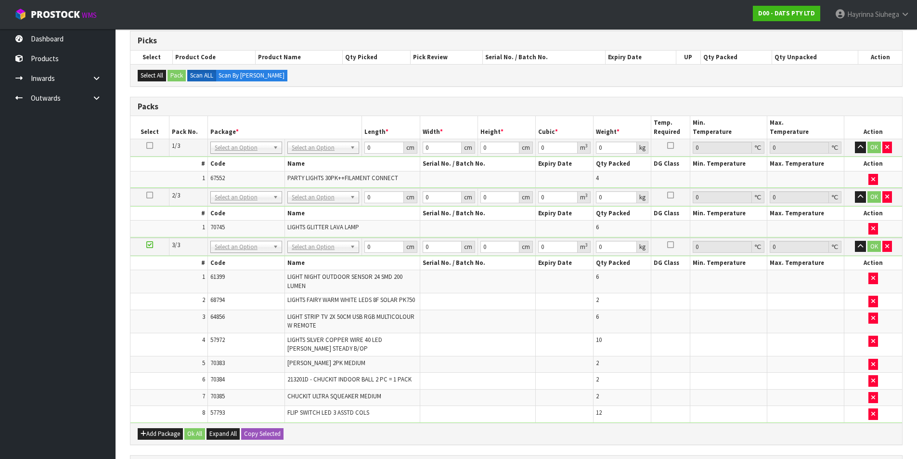
scroll to position [193, 0]
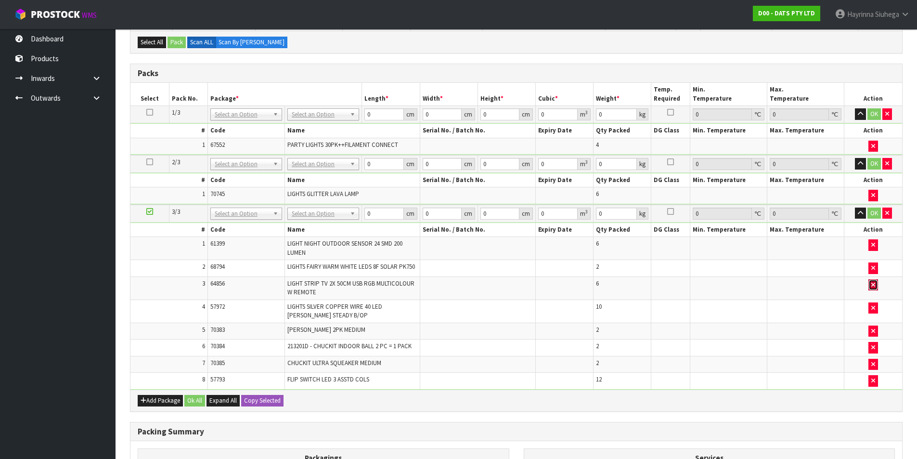
click at [872, 282] on icon "button" at bounding box center [874, 285] width 4 height 6
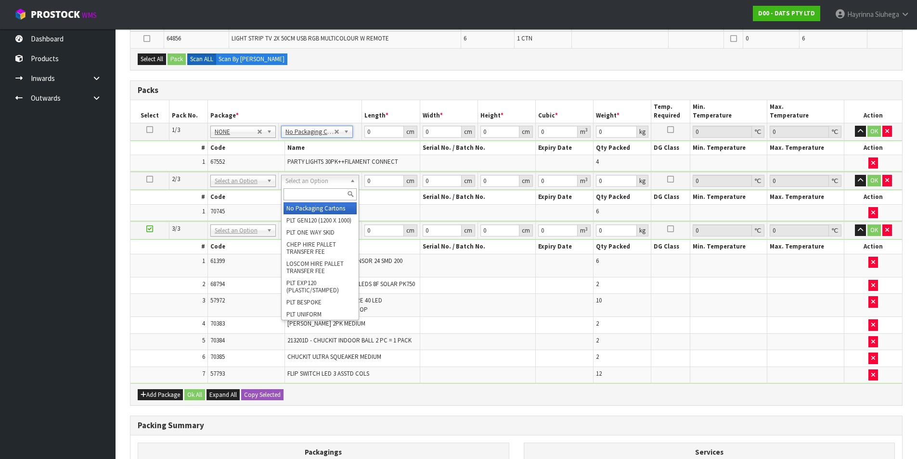
drag, startPoint x: 307, startPoint y: 177, endPoint x: 306, endPoint y: 196, distance: 18.8
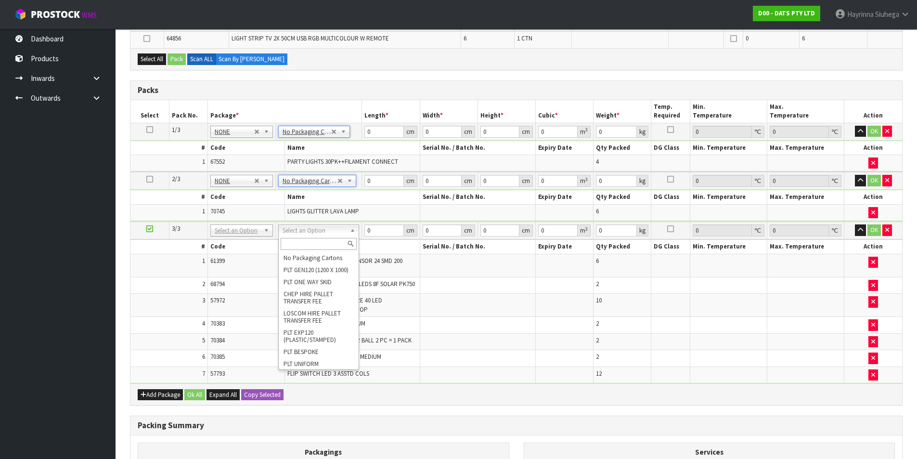
click at [312, 247] on input "text" at bounding box center [319, 244] width 76 height 12
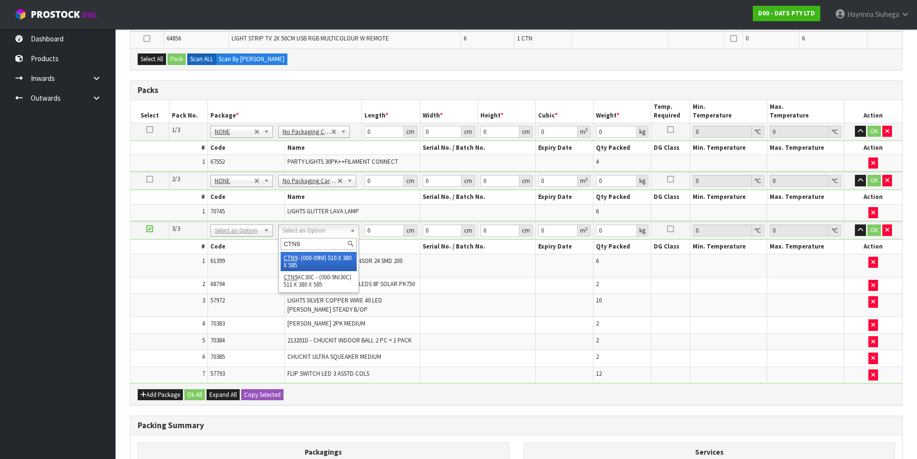
drag, startPoint x: 292, startPoint y: 261, endPoint x: 261, endPoint y: 267, distance: 31.8
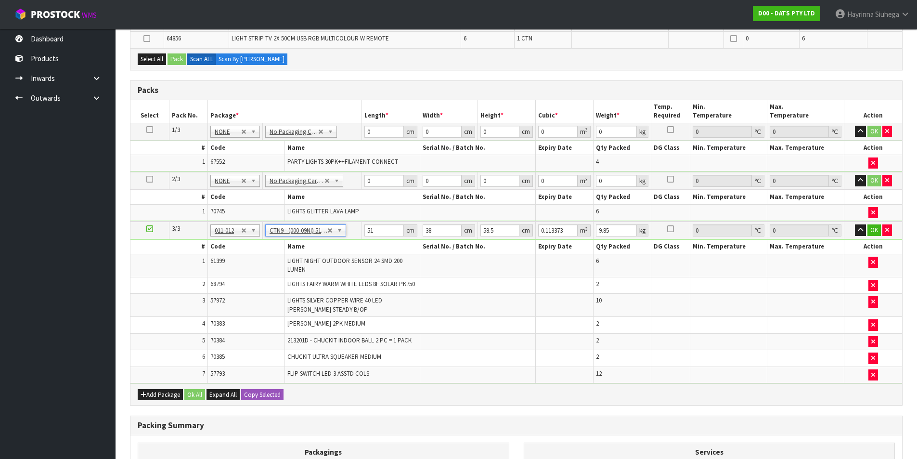
click at [147, 229] on icon at bounding box center [149, 229] width 7 height 0
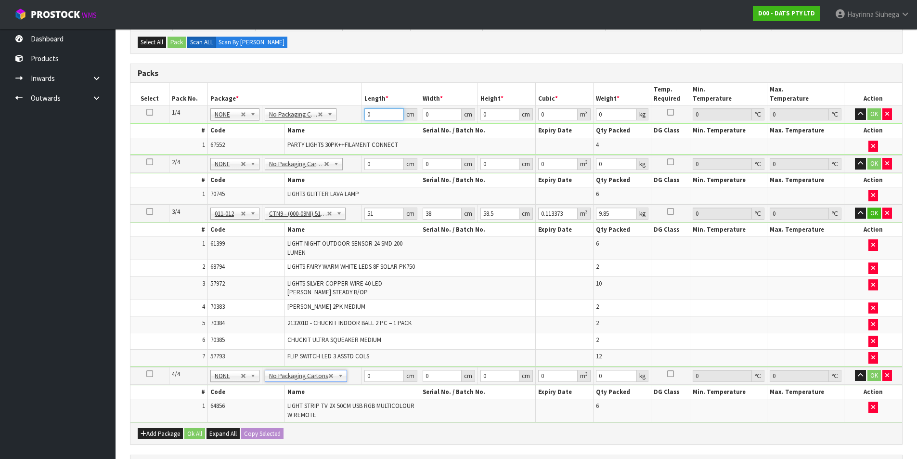
click at [368, 114] on input "0" at bounding box center [384, 114] width 39 height 12
click button "OK" at bounding box center [874, 114] width 13 height 12
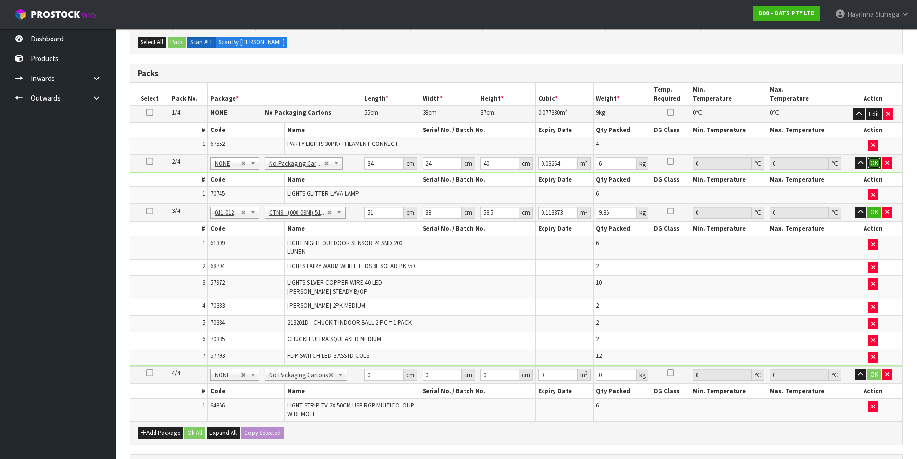
click button "OK" at bounding box center [874, 163] width 13 height 12
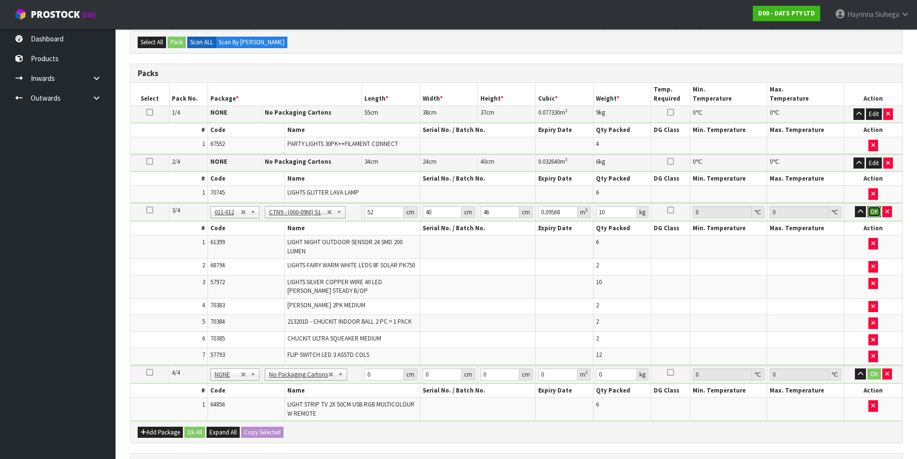
click button "OK" at bounding box center [874, 212] width 13 height 12
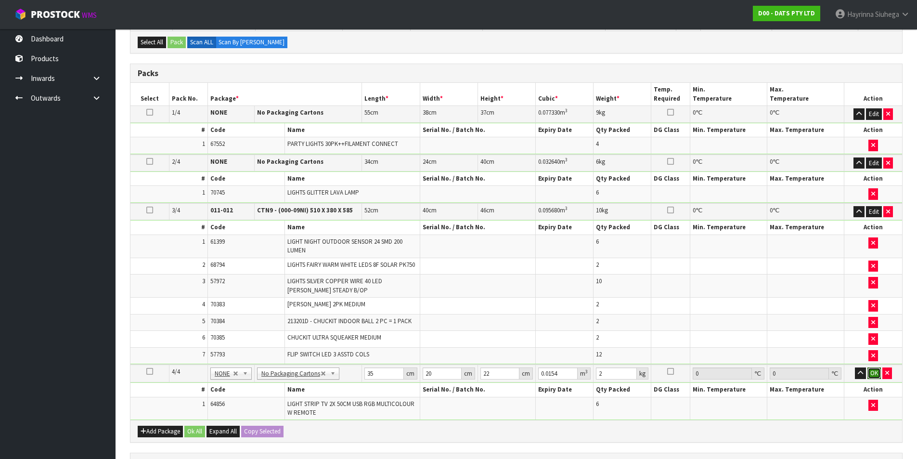
click button "OK" at bounding box center [874, 373] width 13 height 12
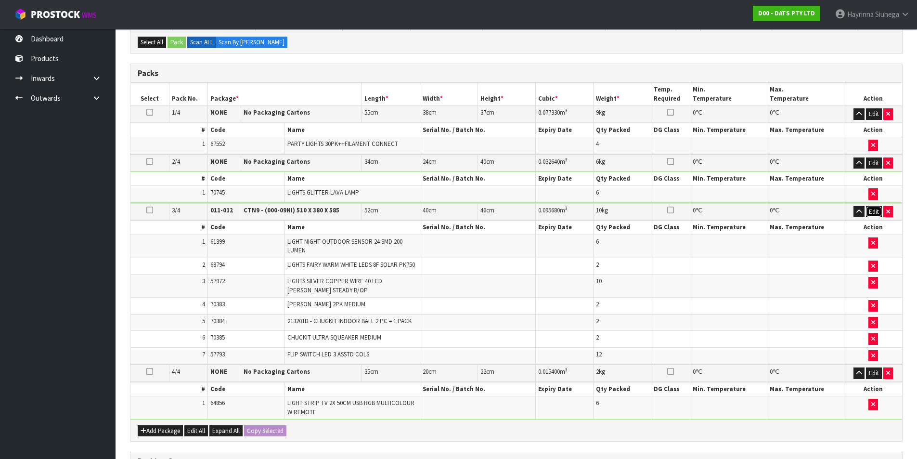
click at [872, 213] on button "Edit" at bounding box center [874, 212] width 16 height 12
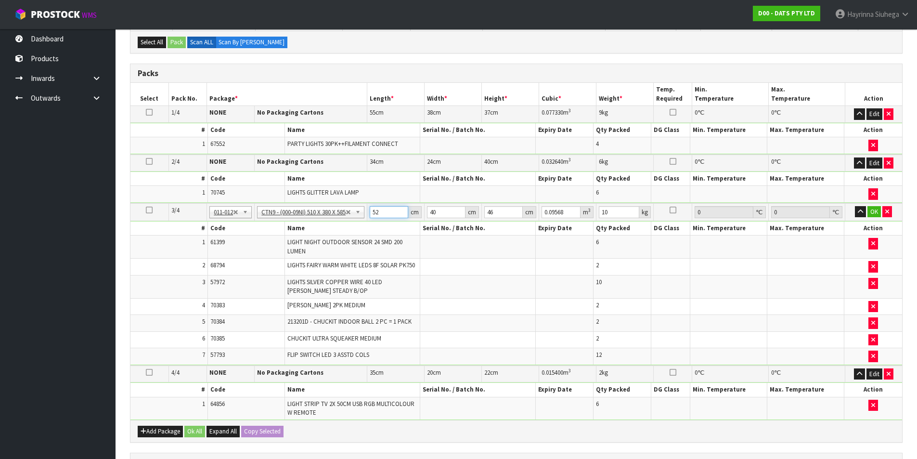
click at [377, 211] on input "52" at bounding box center [389, 212] width 39 height 12
click at [877, 209] on button "OK" at bounding box center [874, 212] width 13 height 12
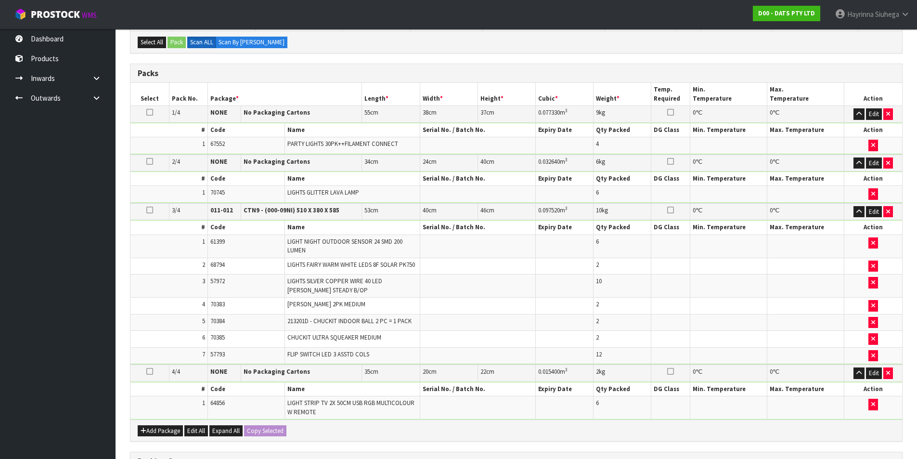
scroll to position [381, 0]
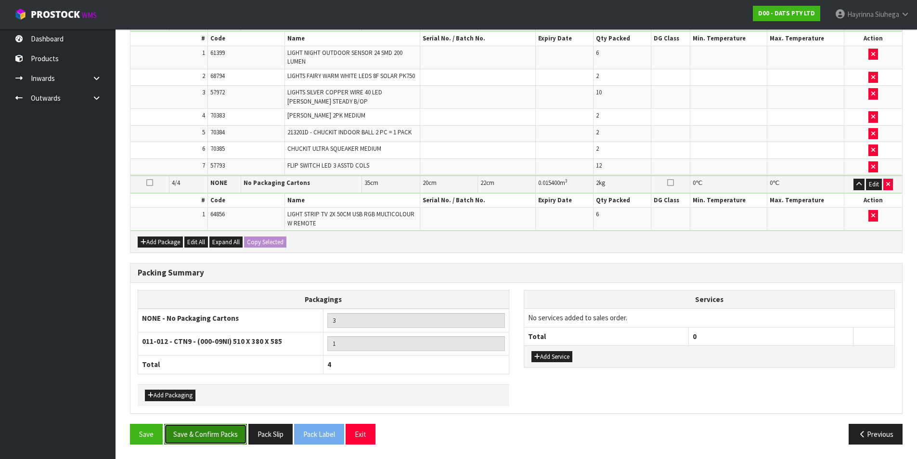
click at [209, 439] on button "Save & Confirm Packs" at bounding box center [205, 434] width 83 height 21
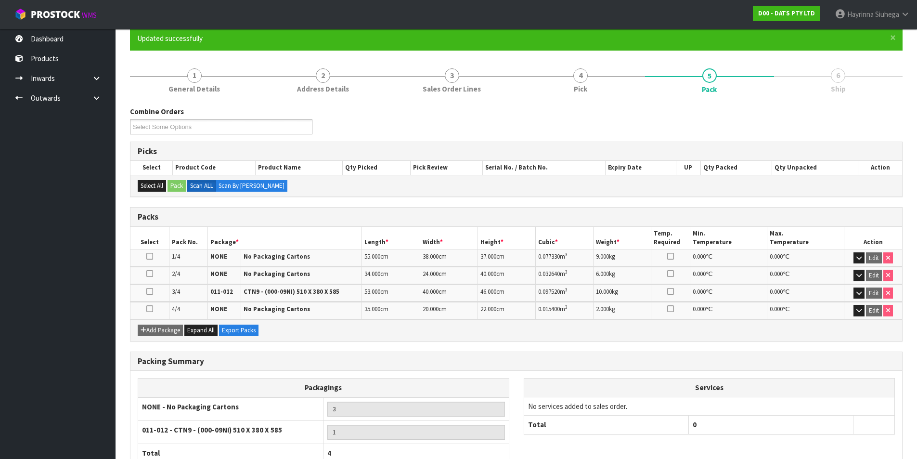
scroll to position [151, 0]
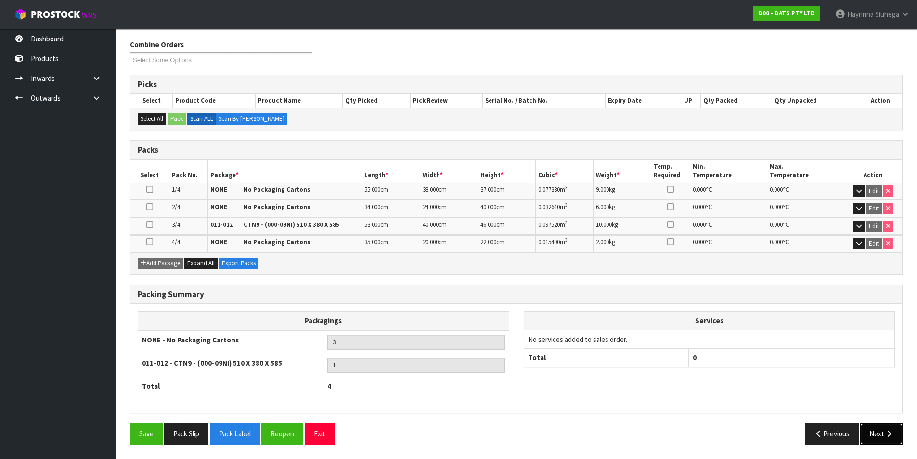
click at [891, 439] on button "Next" at bounding box center [881, 433] width 42 height 21
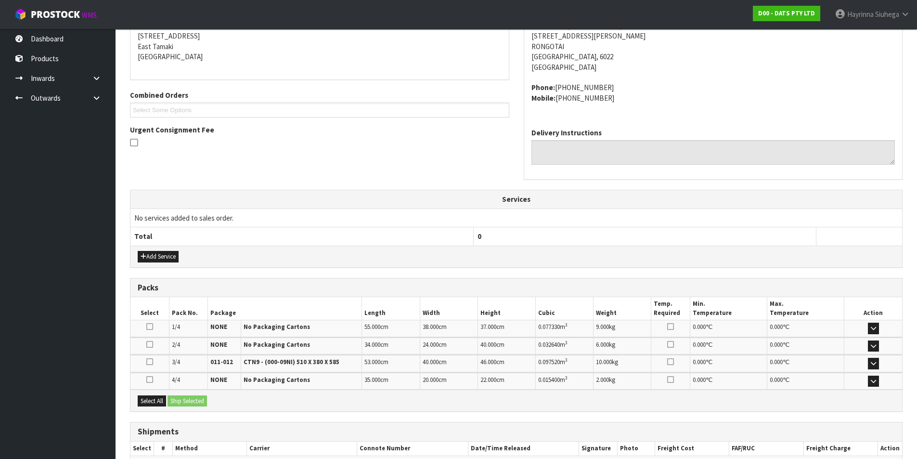
scroll to position [253, 0]
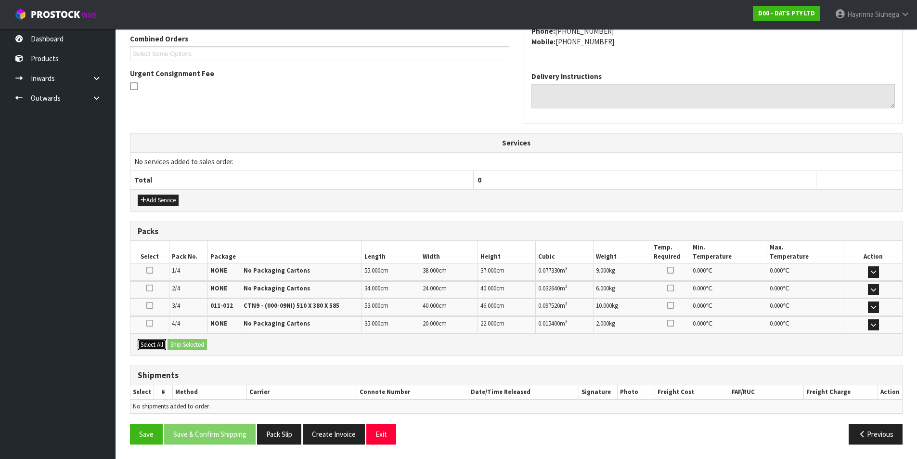
click at [159, 347] on button "Select All" at bounding box center [152, 345] width 28 height 12
click at [181, 343] on button "Ship Selected" at bounding box center [187, 345] width 39 height 12
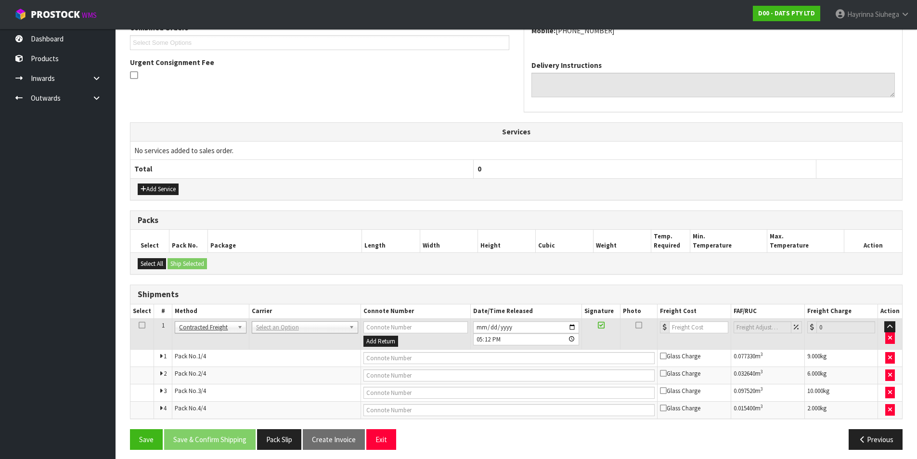
scroll to position [269, 0]
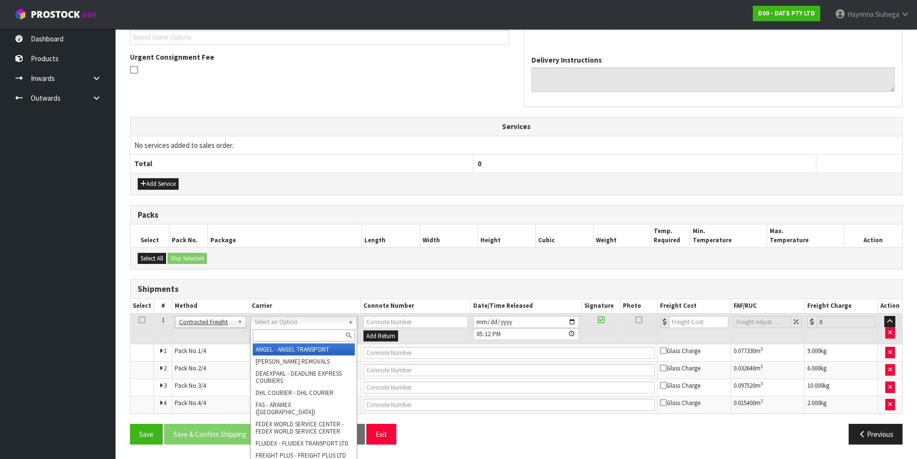
click at [298, 333] on input "text" at bounding box center [304, 335] width 102 height 12
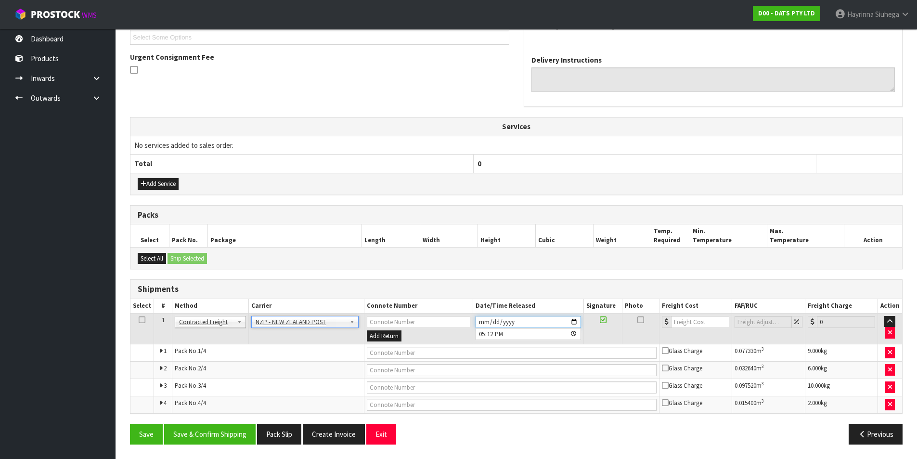
click at [484, 319] on input "[DATE]" at bounding box center [528, 322] width 105 height 12
click at [201, 430] on button "Save & Confirm Shipping" at bounding box center [209, 434] width 91 height 21
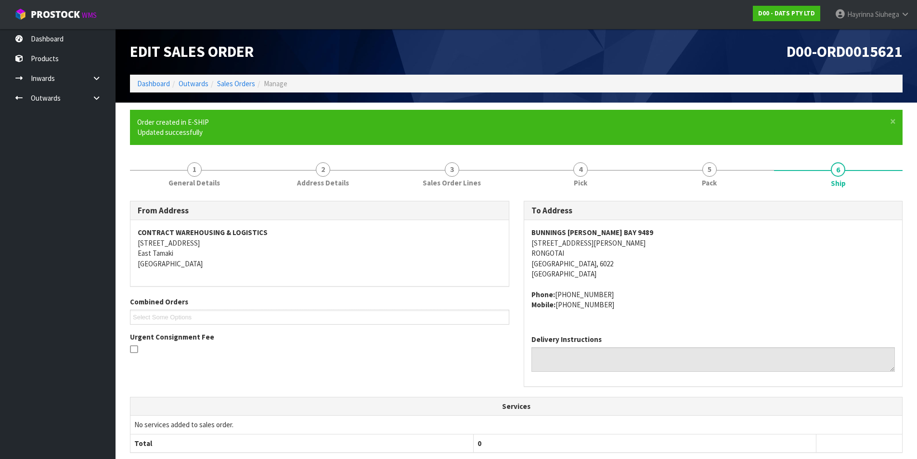
scroll to position [253, 0]
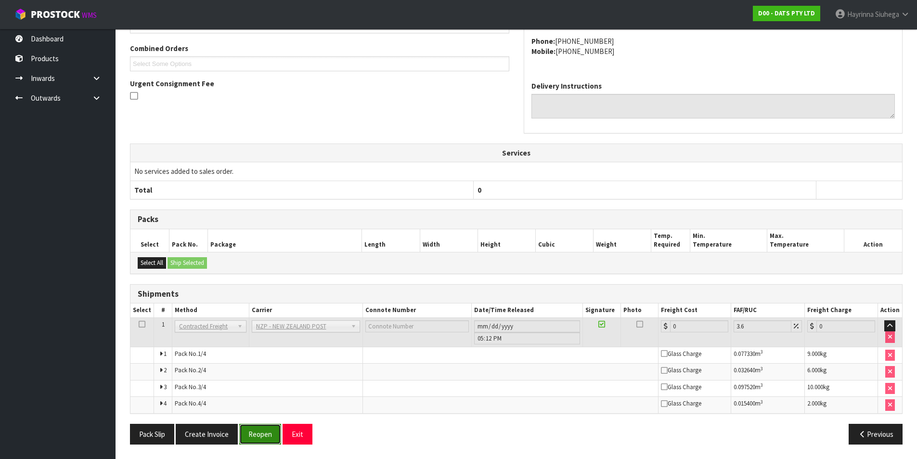
click at [251, 425] on button "Reopen" at bounding box center [260, 434] width 42 height 21
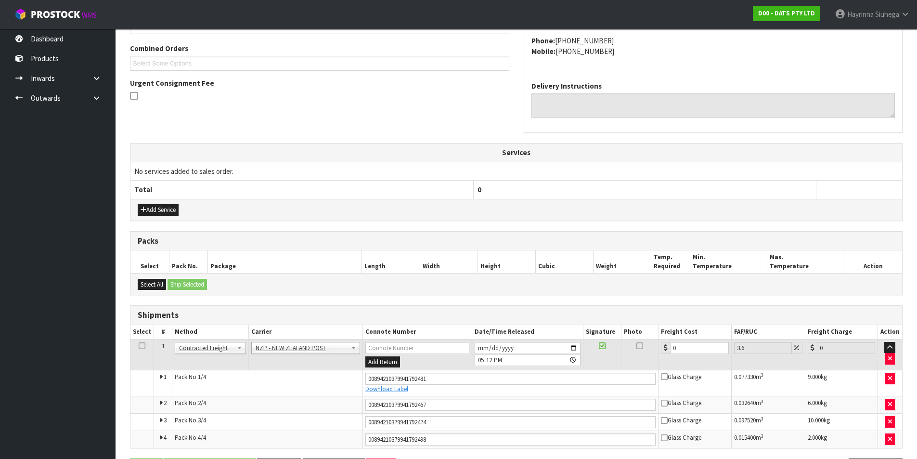
scroll to position [278, 0]
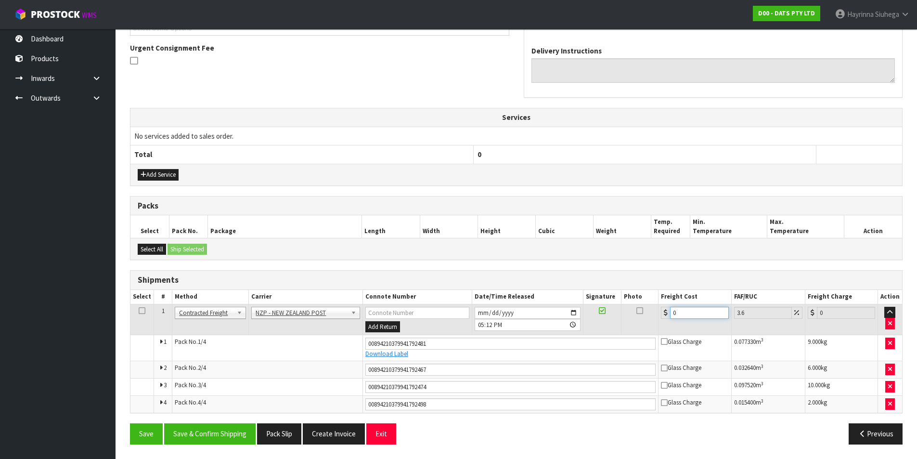
drag, startPoint x: 691, startPoint y: 318, endPoint x: 635, endPoint y: 317, distance: 55.9
click at [635, 317] on tr "1 Client Local Pickup Customer Local Pickup Company Freight Contracted Freight …" at bounding box center [516, 319] width 772 height 31
click at [130, 423] on button "Save" at bounding box center [146, 433] width 33 height 21
click at [228, 433] on button "Save & Confirm Shipping" at bounding box center [209, 433] width 91 height 21
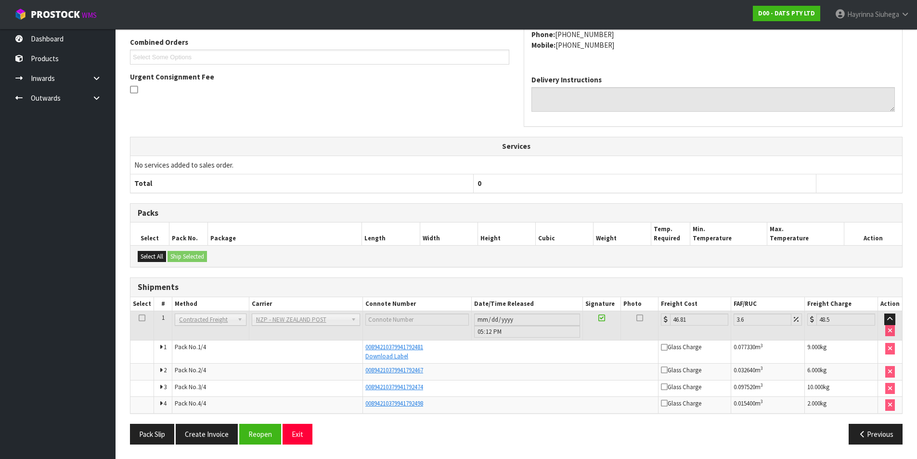
scroll to position [0, 0]
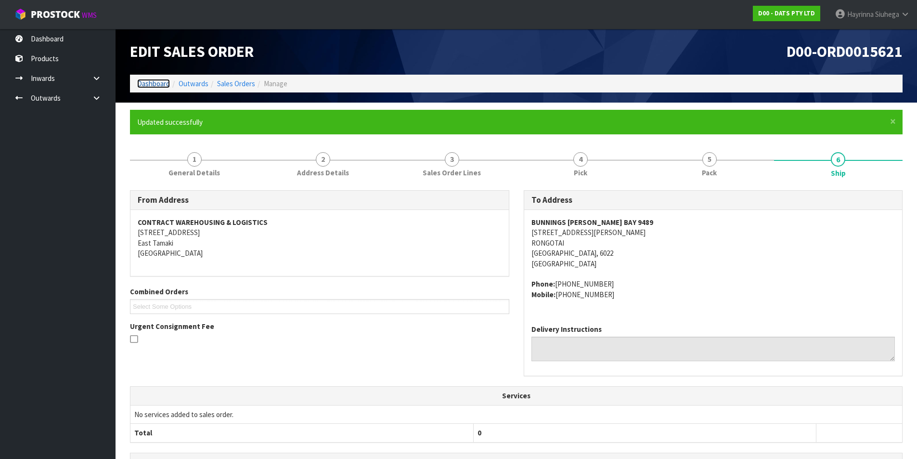
click at [166, 81] on link "Dashboard" at bounding box center [153, 83] width 33 height 9
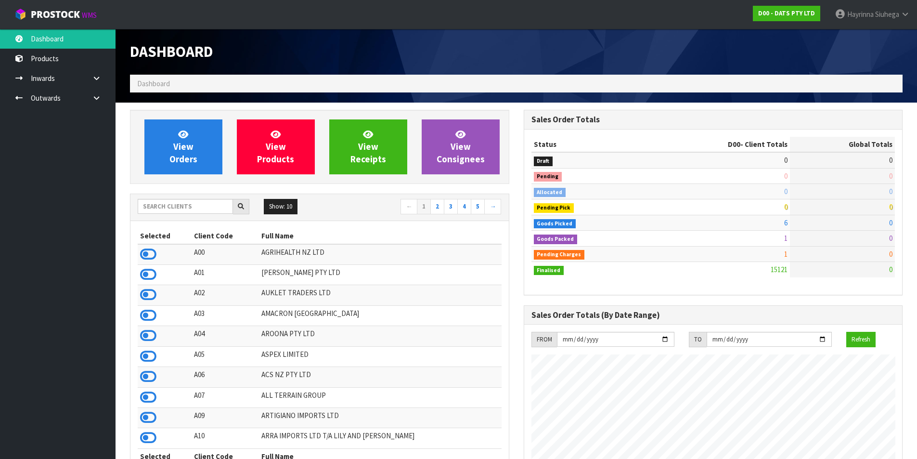
scroll to position [730, 393]
click at [202, 125] on link "View Orders" at bounding box center [183, 146] width 78 height 55
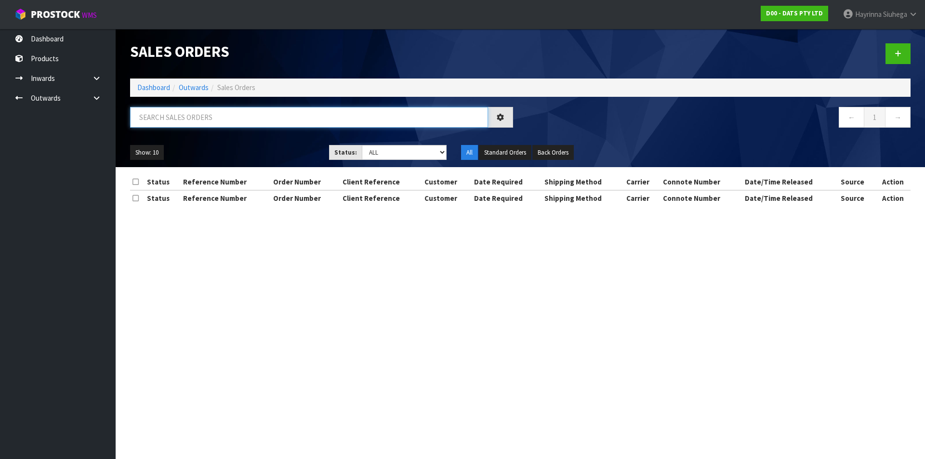
click at [217, 124] on input "text" at bounding box center [309, 117] width 358 height 21
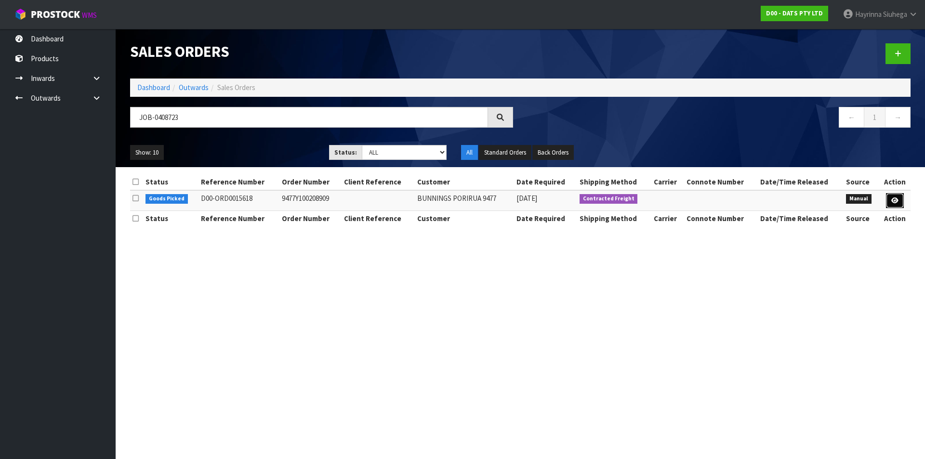
click at [890, 204] on link at bounding box center [895, 200] width 18 height 15
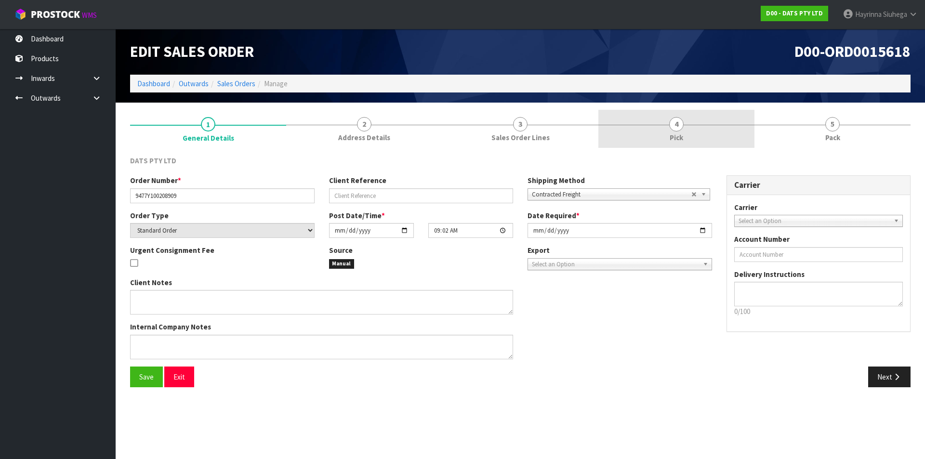
click at [725, 131] on link "4 Pick" at bounding box center [676, 129] width 156 height 38
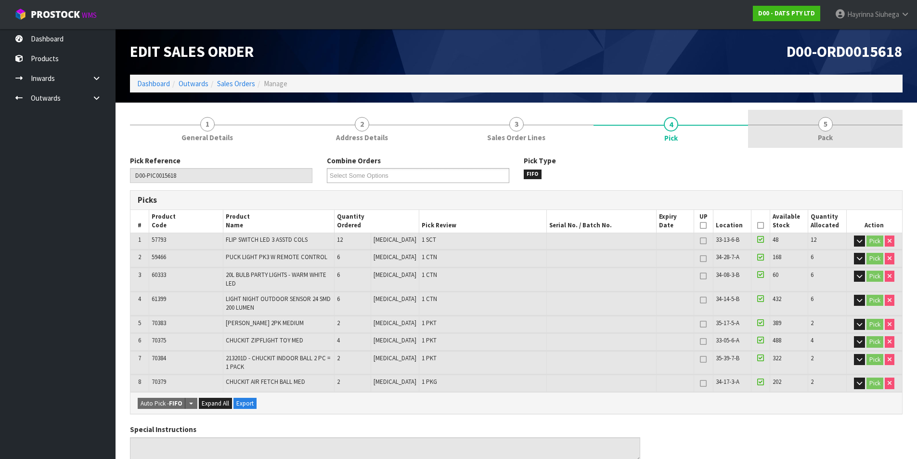
click at [792, 127] on link "5 Pack" at bounding box center [825, 129] width 155 height 38
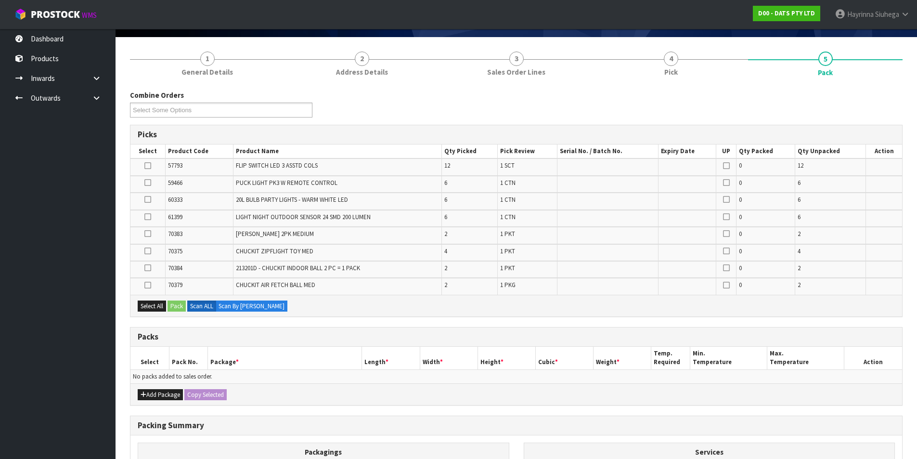
scroll to position [144, 0]
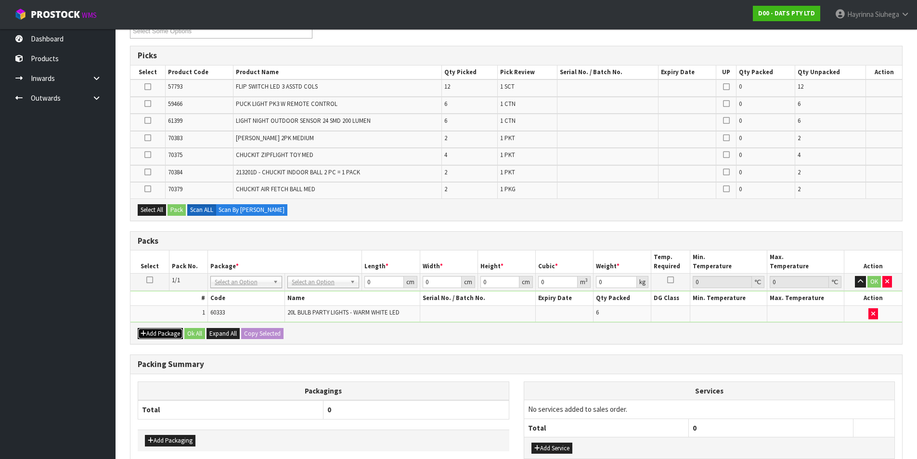
click at [164, 338] on button "Add Package" at bounding box center [160, 334] width 45 height 12
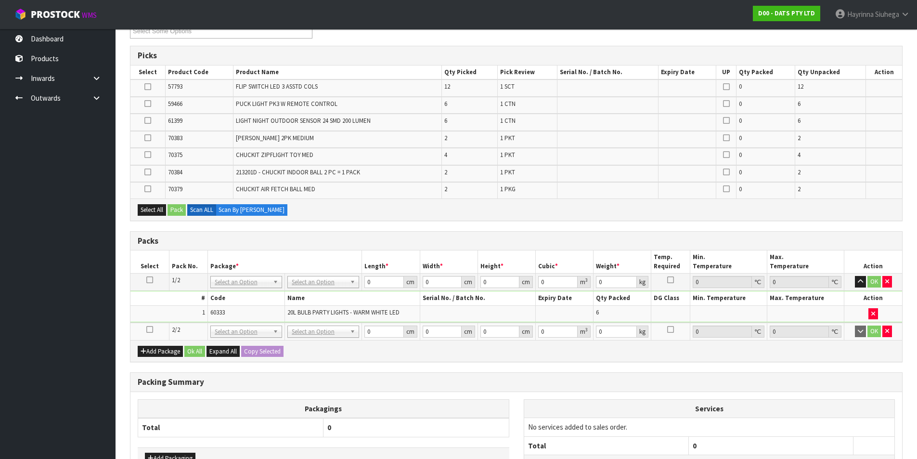
click at [147, 329] on icon at bounding box center [149, 329] width 7 height 0
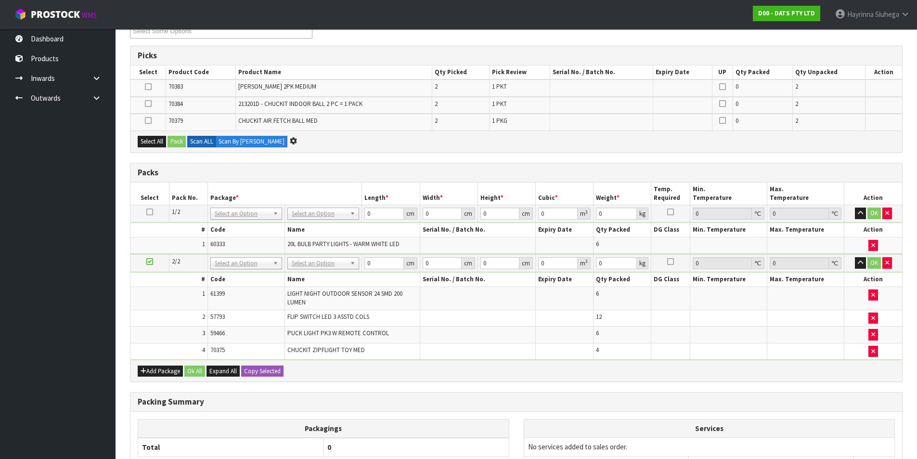
scroll to position [0, 0]
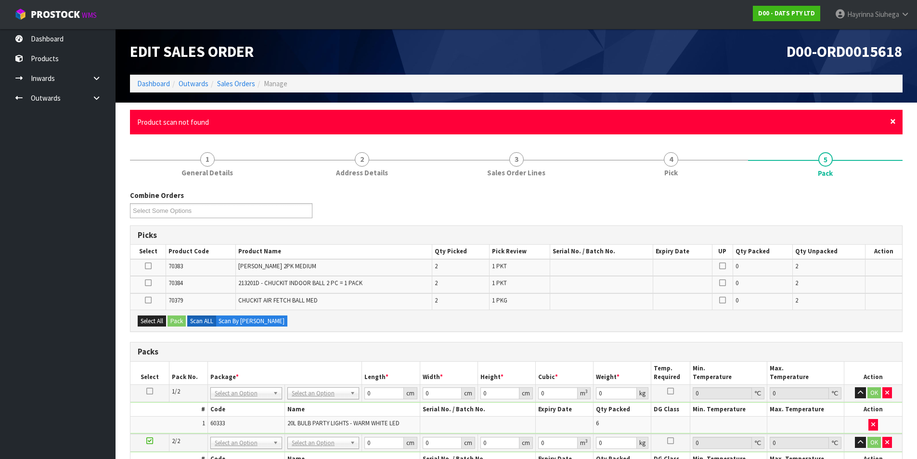
click at [893, 124] on span "×" at bounding box center [893, 121] width 6 height 13
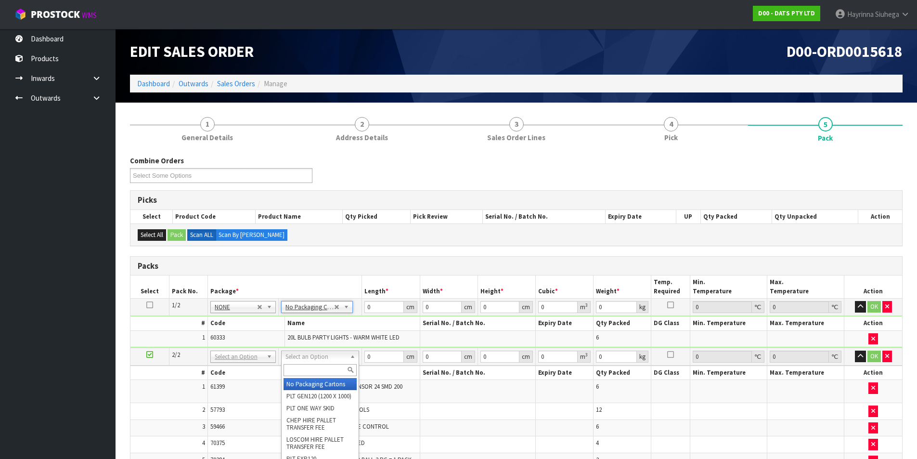
click at [321, 368] on input "text" at bounding box center [320, 370] width 73 height 12
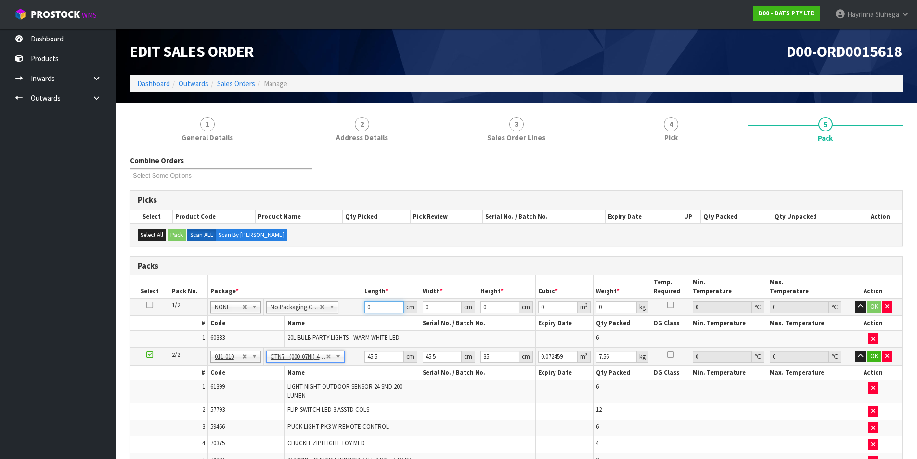
click at [368, 307] on input "0" at bounding box center [384, 307] width 39 height 12
click button "OK" at bounding box center [874, 307] width 13 height 12
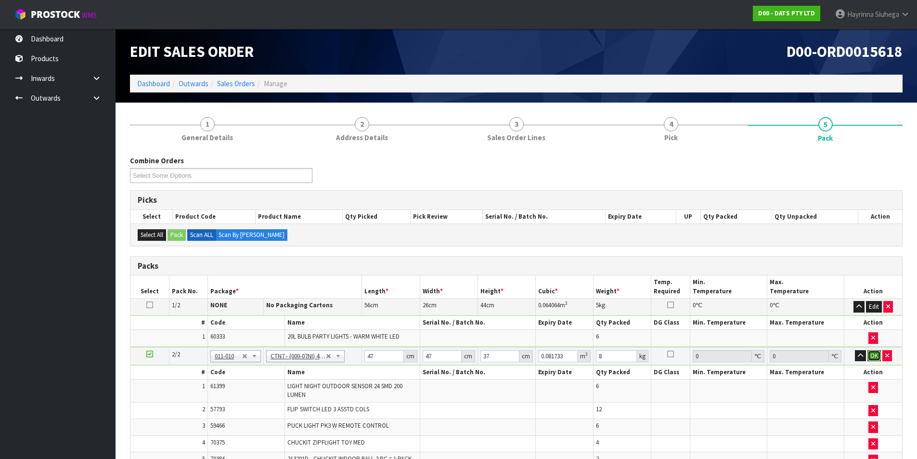
click button "OK" at bounding box center [874, 356] width 13 height 12
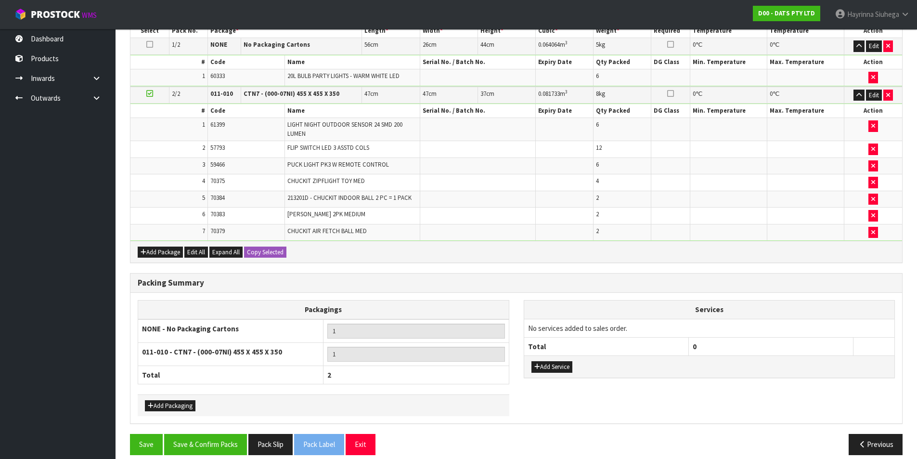
scroll to position [271, 0]
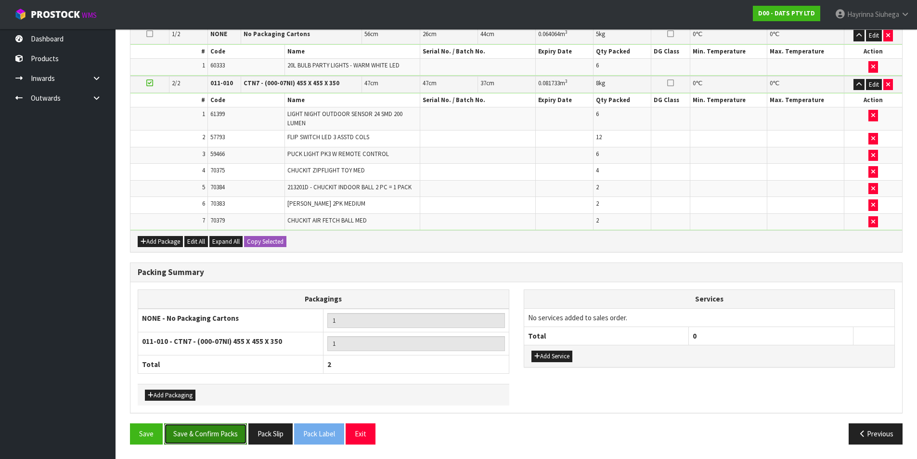
click at [218, 437] on button "Save & Confirm Packs" at bounding box center [205, 433] width 83 height 21
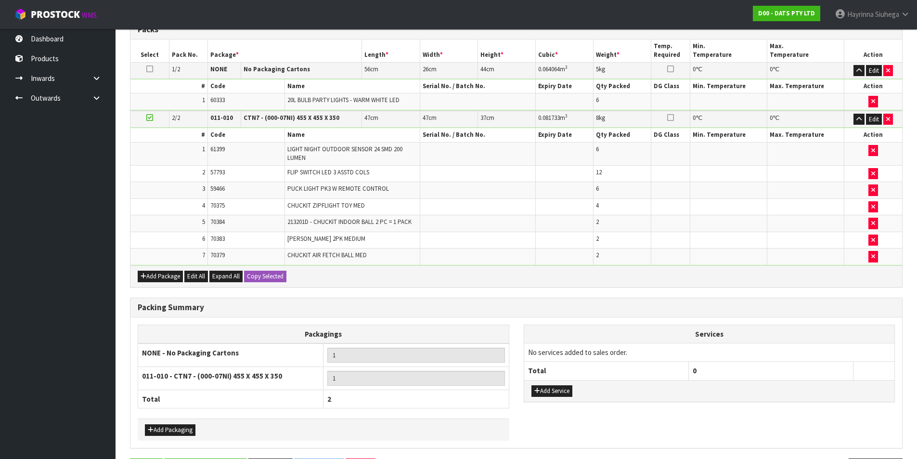
scroll to position [0, 0]
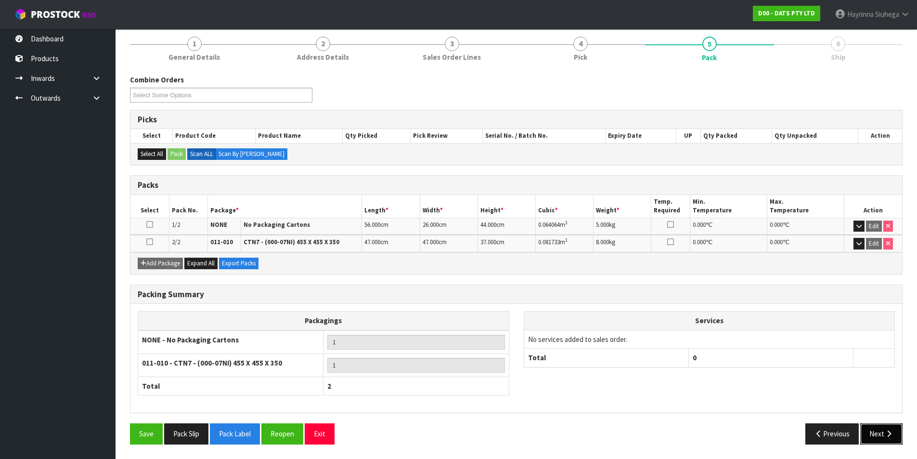
click at [865, 431] on button "Next" at bounding box center [881, 433] width 42 height 21
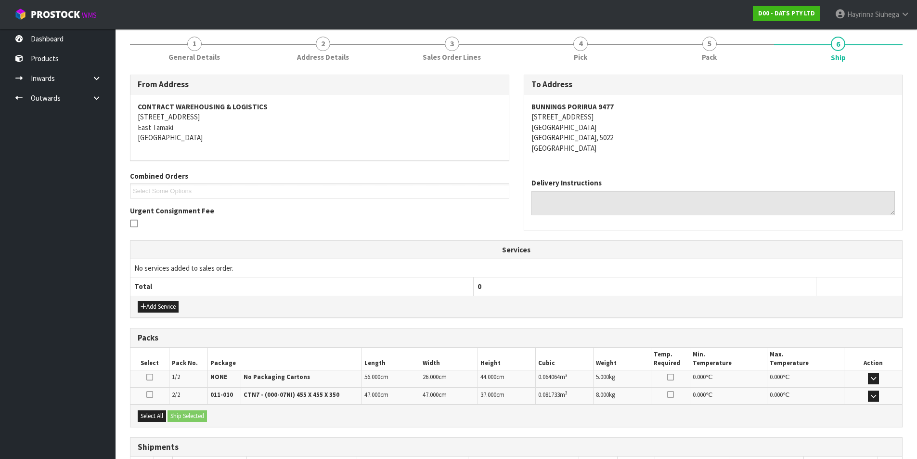
scroll to position [187, 0]
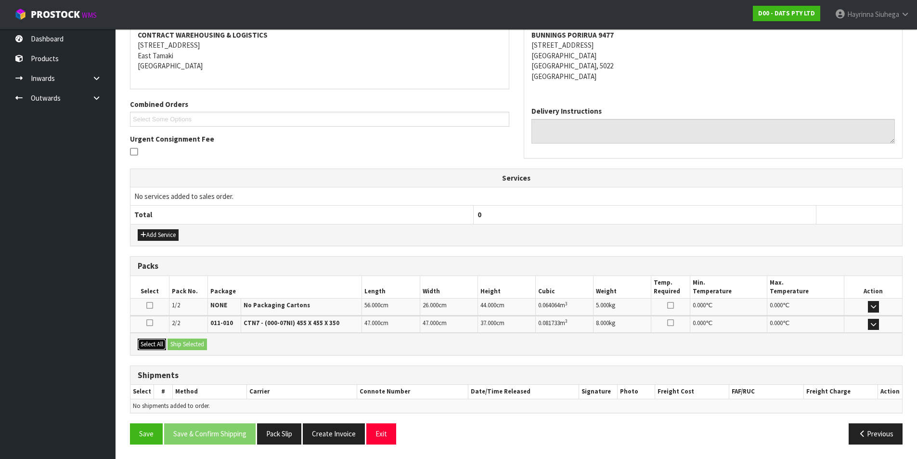
click at [156, 344] on button "Select All" at bounding box center [152, 345] width 28 height 12
click at [182, 340] on button "Ship Selected" at bounding box center [187, 345] width 39 height 12
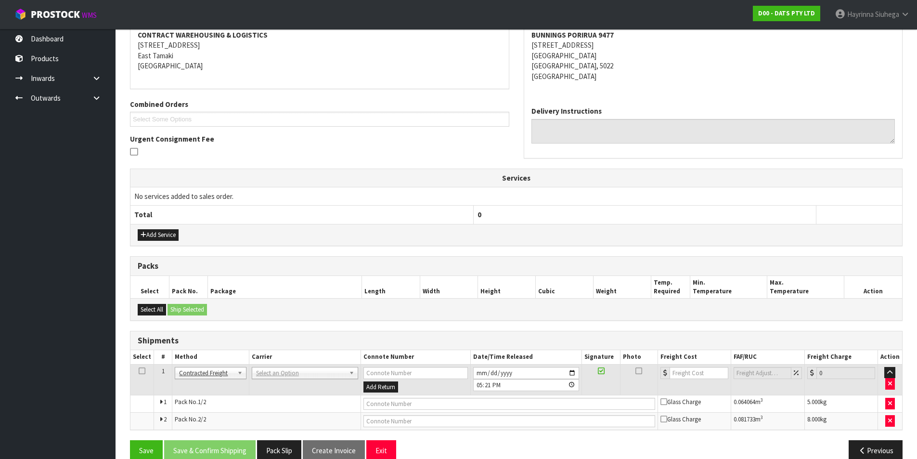
scroll to position [204, 0]
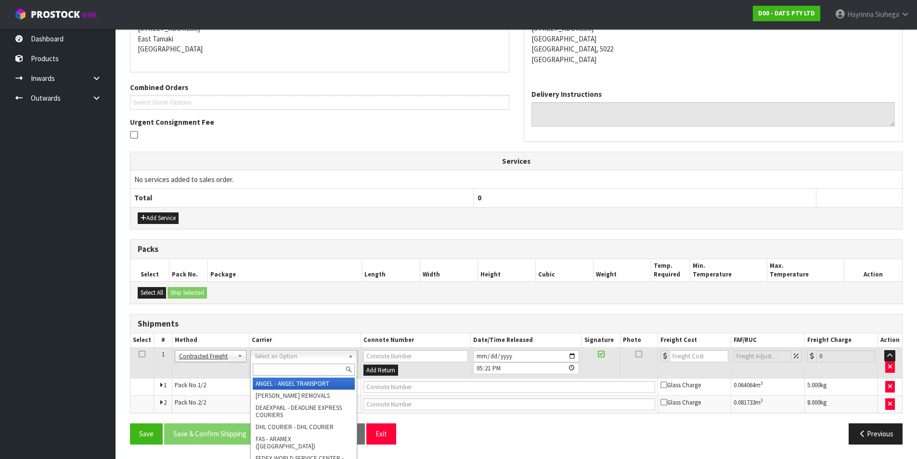
click at [295, 364] on input "text" at bounding box center [304, 370] width 102 height 12
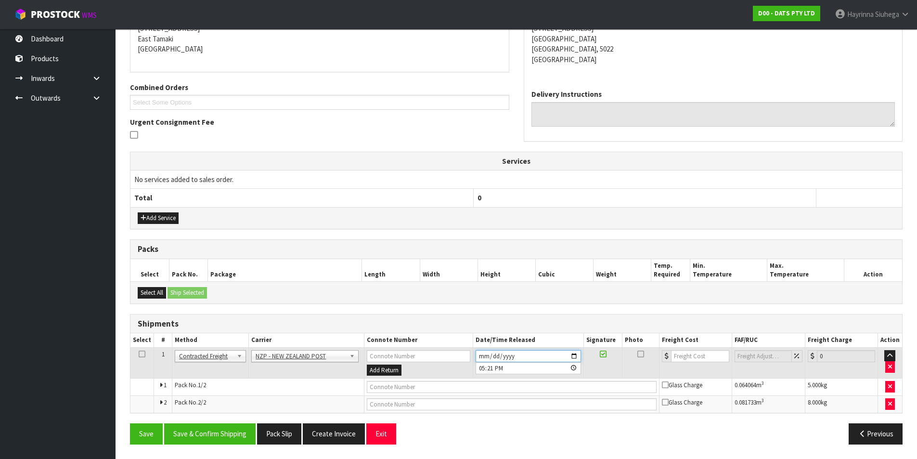
click at [481, 355] on input "[DATE]" at bounding box center [528, 356] width 105 height 12
click at [223, 431] on button "Save & Confirm Shipping" at bounding box center [209, 433] width 91 height 21
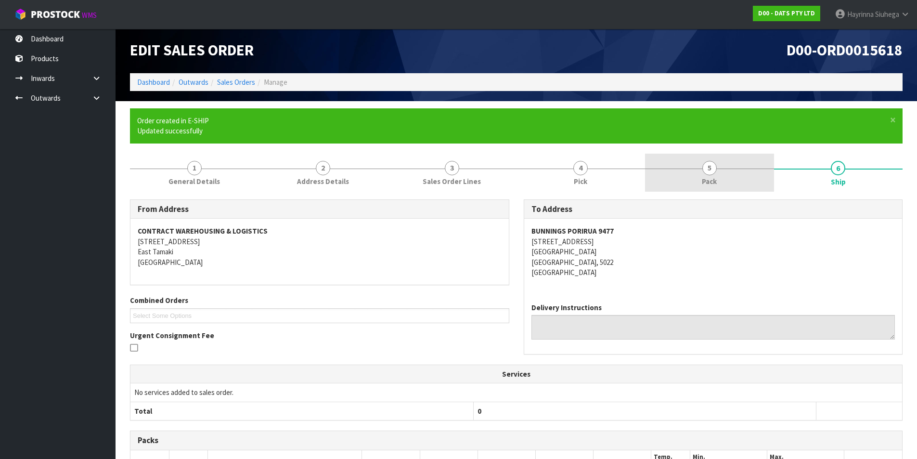
scroll to position [0, 0]
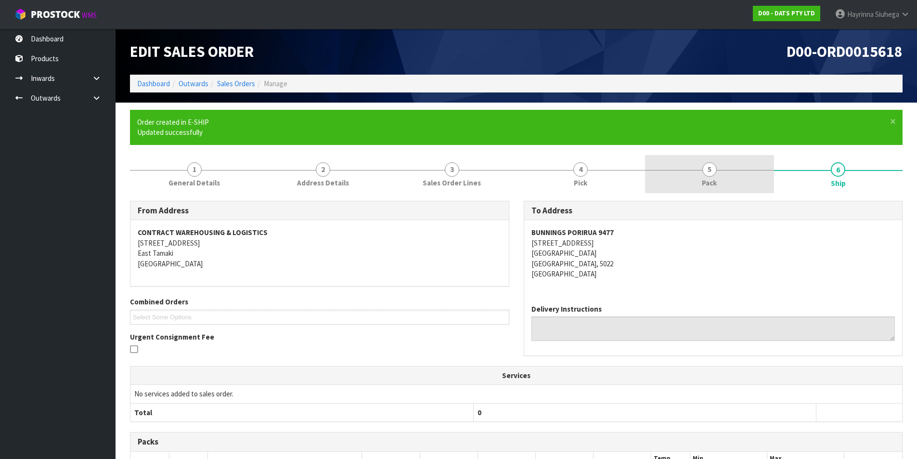
click at [750, 163] on link "5 Pack" at bounding box center [709, 174] width 129 height 38
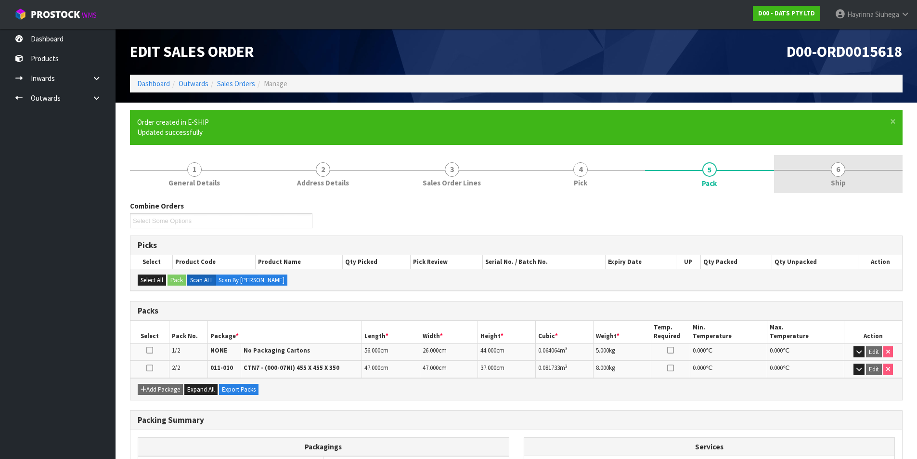
click at [802, 169] on link "6 Ship" at bounding box center [838, 174] width 129 height 38
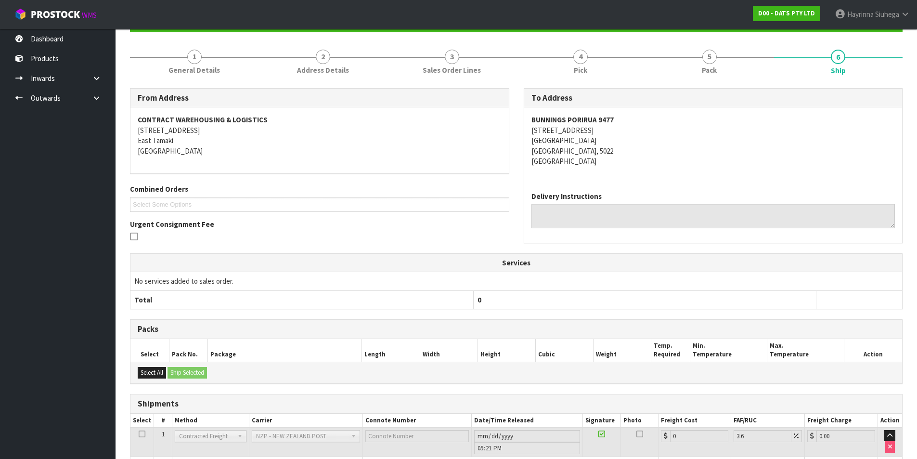
scroll to position [189, 0]
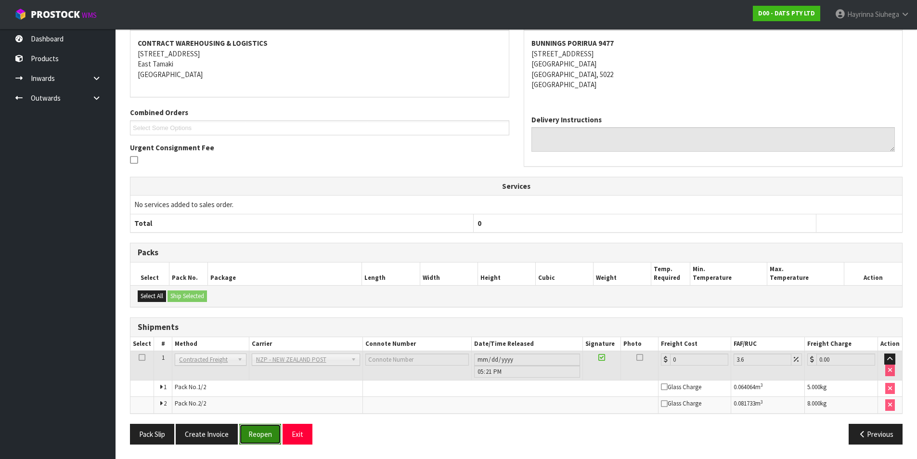
click at [268, 432] on button "Reopen" at bounding box center [260, 434] width 42 height 21
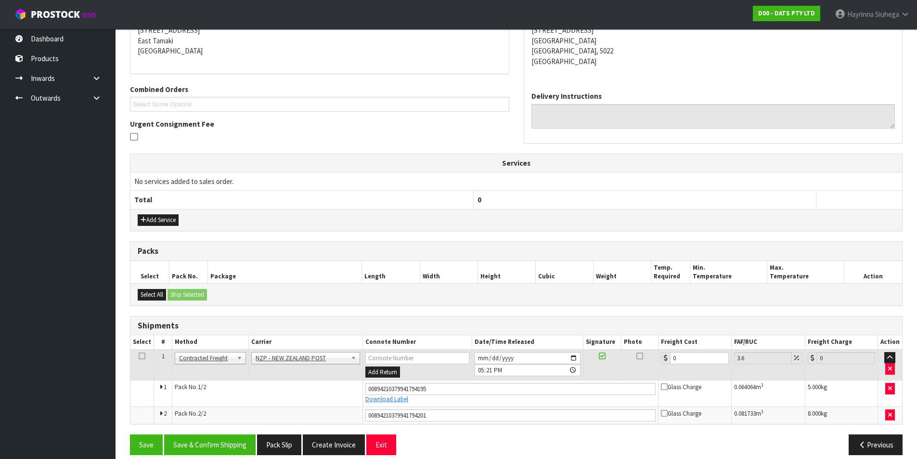
scroll to position [213, 0]
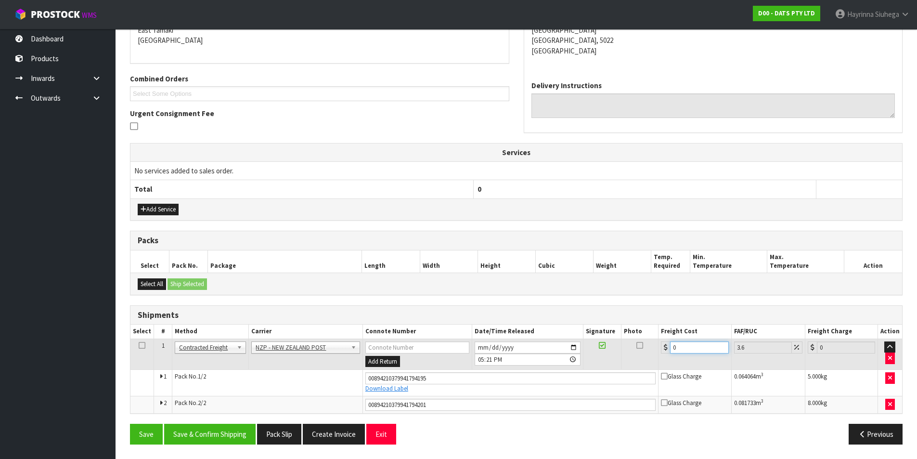
drag, startPoint x: 688, startPoint y: 347, endPoint x: 609, endPoint y: 351, distance: 78.6
click at [612, 351] on tr "1 Client Local Pickup Customer Local Pickup Company Freight Contracted Freight …" at bounding box center [516, 354] width 772 height 31
click at [130, 424] on button "Save" at bounding box center [146, 434] width 33 height 21
click at [235, 437] on button "Save & Confirm Shipping" at bounding box center [209, 434] width 91 height 21
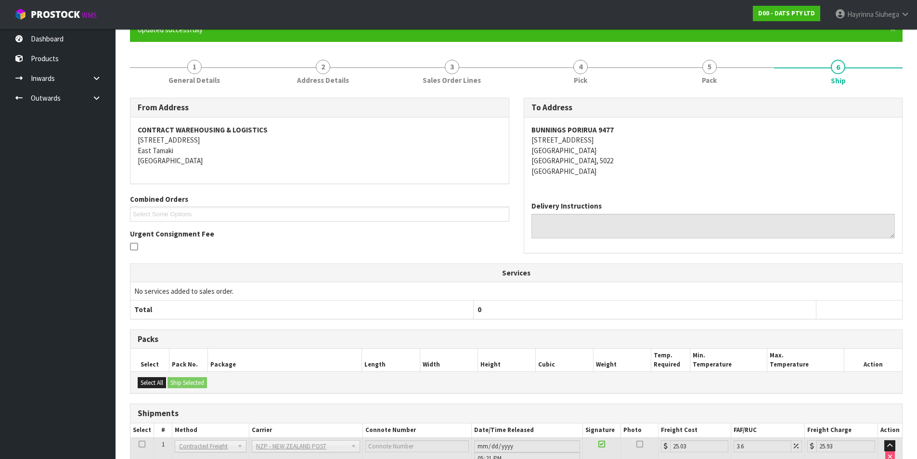
scroll to position [0, 0]
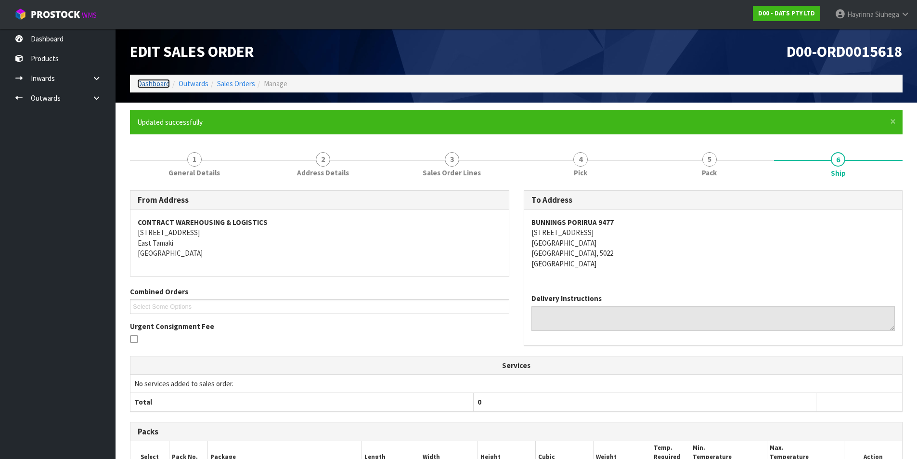
click at [154, 82] on link "Dashboard" at bounding box center [153, 83] width 33 height 9
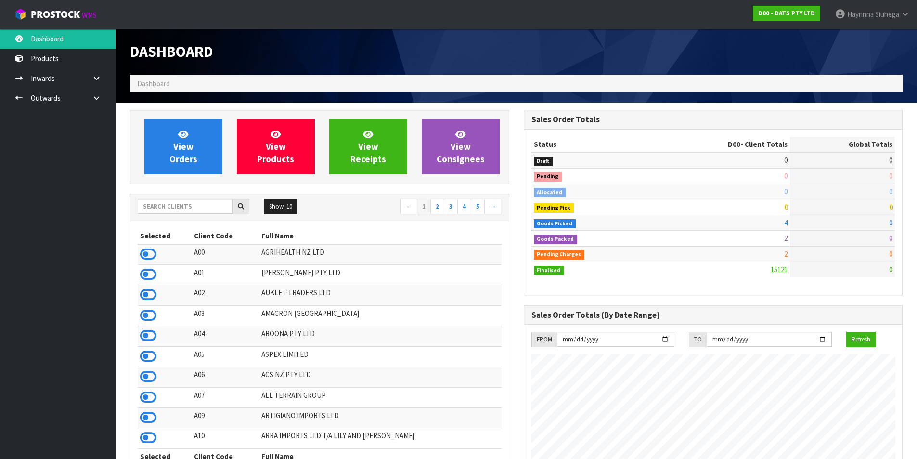
scroll to position [730, 393]
click at [97, 94] on icon at bounding box center [96, 97] width 9 height 7
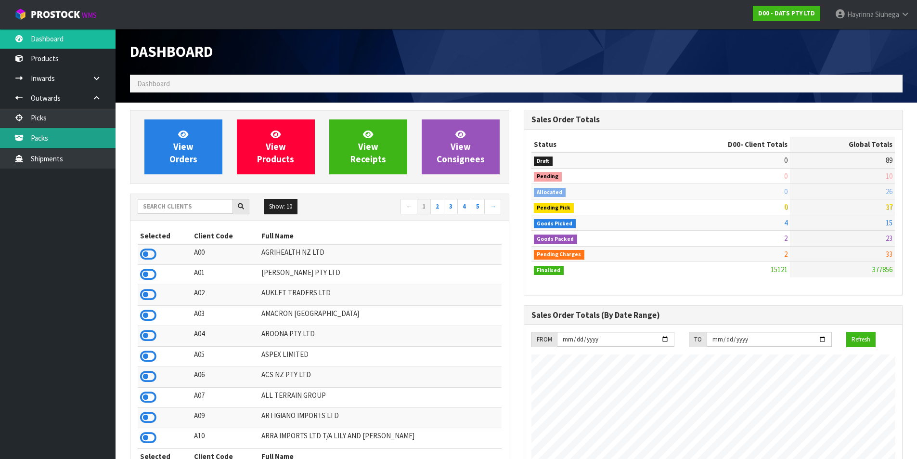
click at [70, 141] on link "Packs" at bounding box center [58, 138] width 116 height 20
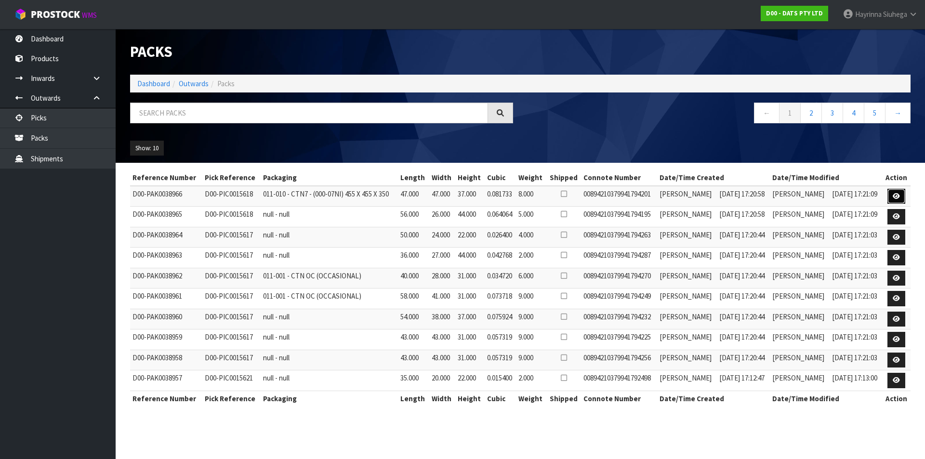
click at [892, 194] on link at bounding box center [896, 196] width 18 height 15
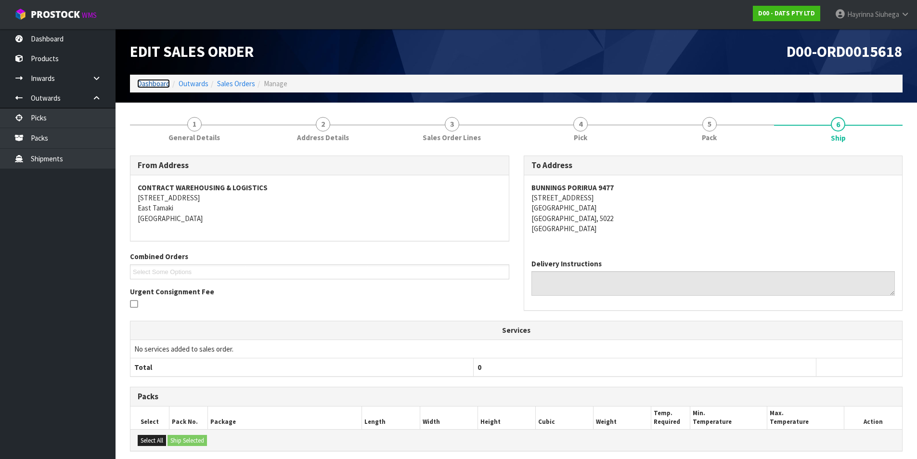
click at [155, 87] on link "Dashboard" at bounding box center [153, 83] width 33 height 9
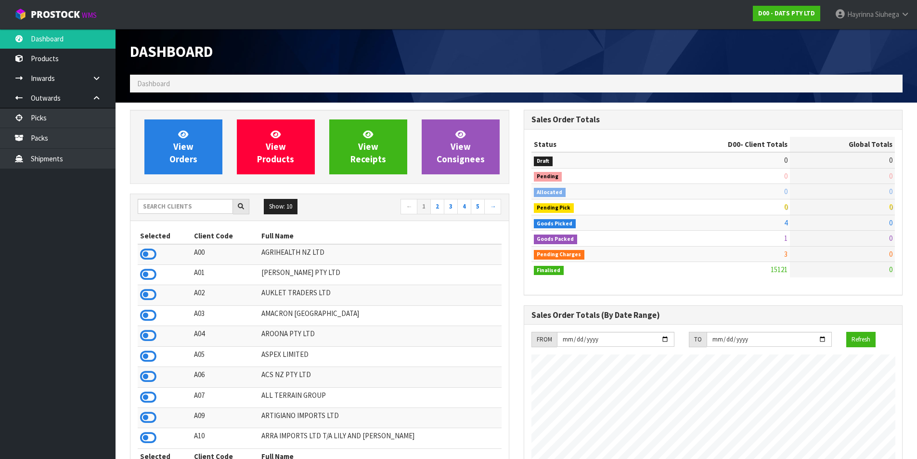
scroll to position [730, 393]
click at [873, 18] on span "Hayrinna" at bounding box center [860, 14] width 26 height 9
click at [876, 37] on link "Logout" at bounding box center [879, 38] width 76 height 13
